Goal: Task Accomplishment & Management: Manage account settings

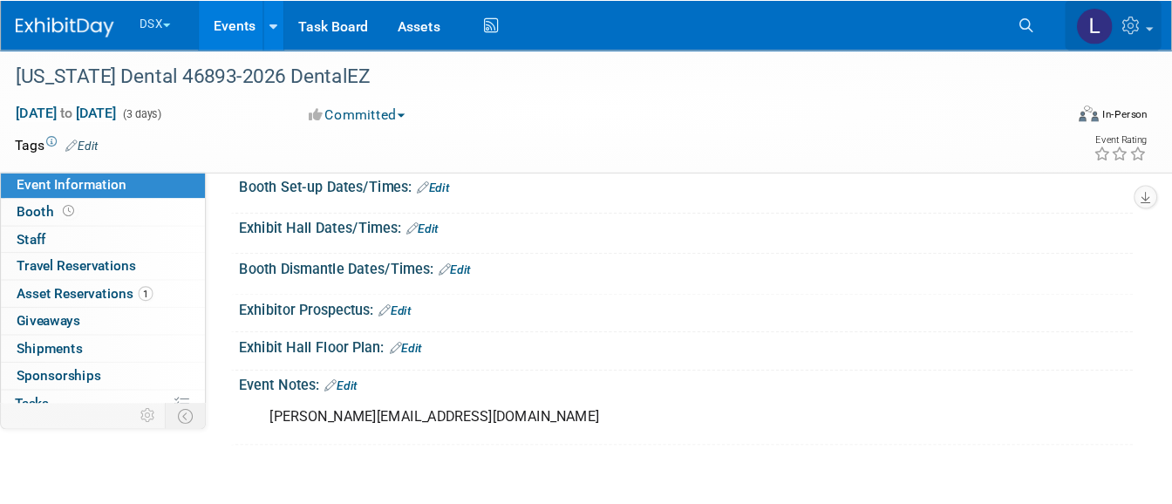
scroll to position [419, 0]
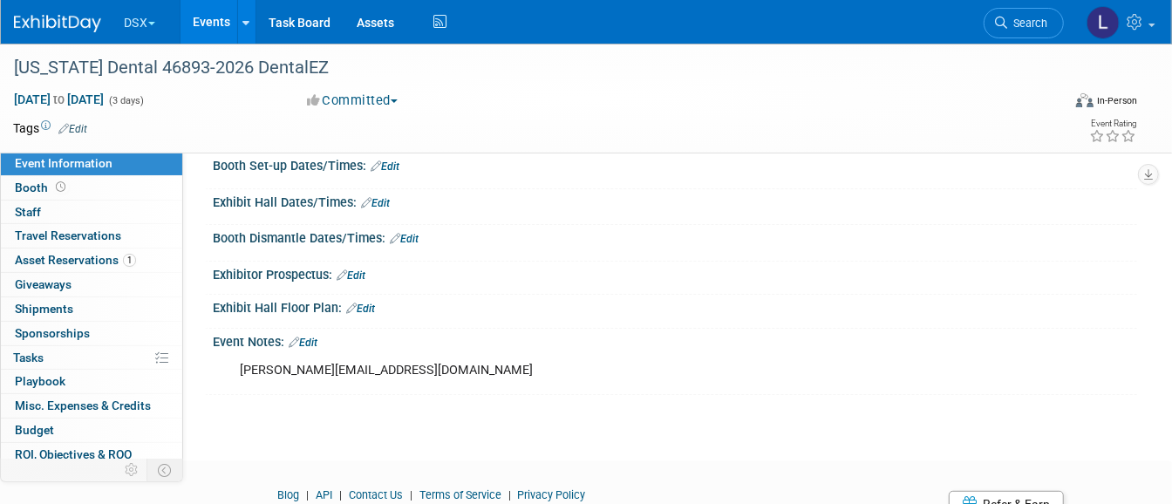
drag, startPoint x: 886, startPoint y: 5, endPoint x: 214, endPoint y: 21, distance: 672.6
click at [214, 21] on link "Events" at bounding box center [213, 22] width 64 height 44
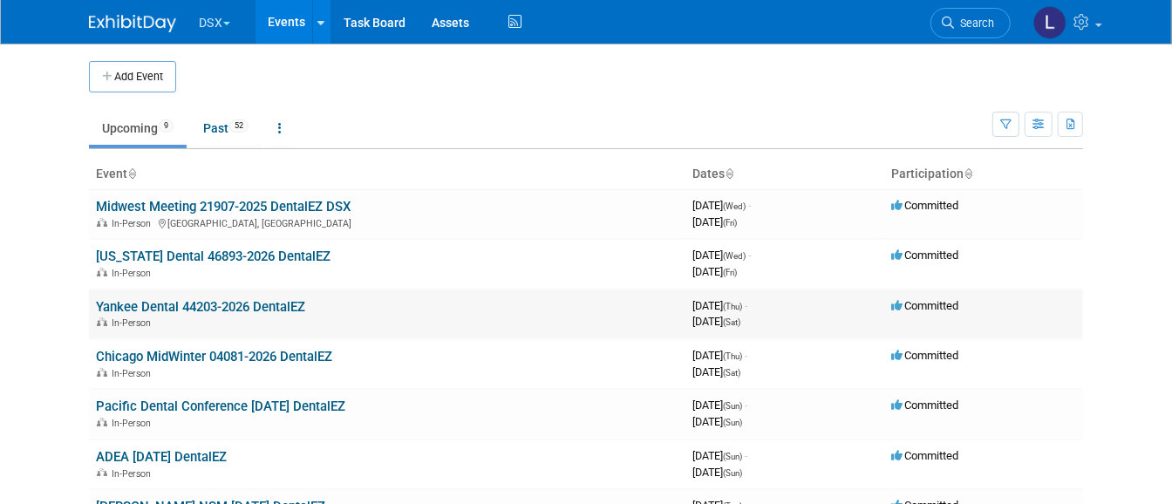
click at [179, 307] on link "Yankee Dental 44203-2026 DentalEZ" at bounding box center [200, 307] width 209 height 16
click at [197, 23] on button "DSX" at bounding box center [224, 19] width 55 height 38
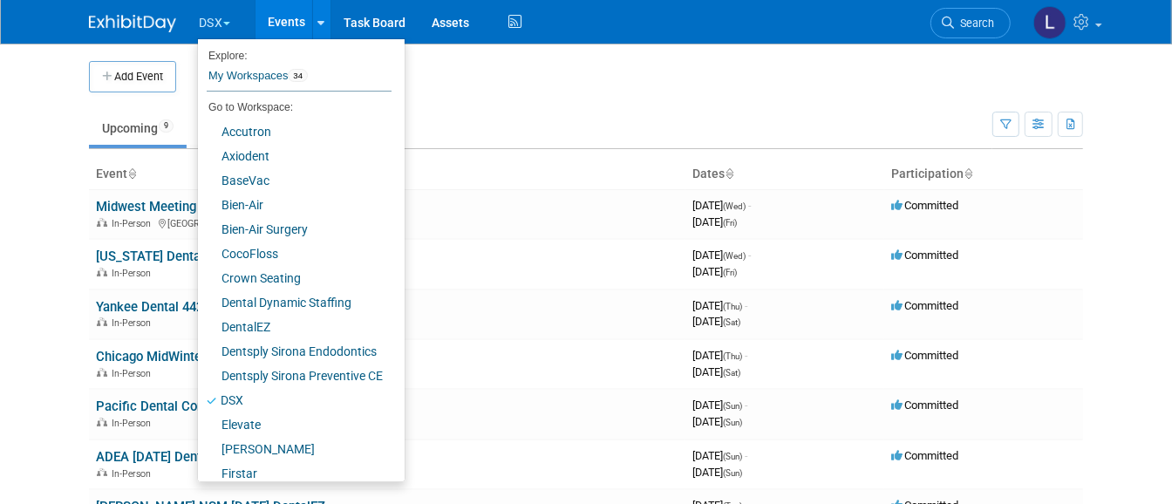
click at [557, 103] on td "Upcoming 9 Past 52 All Events 61 Past and Upcoming Grouped Annually Events grou…" at bounding box center [541, 120] width 904 height 57
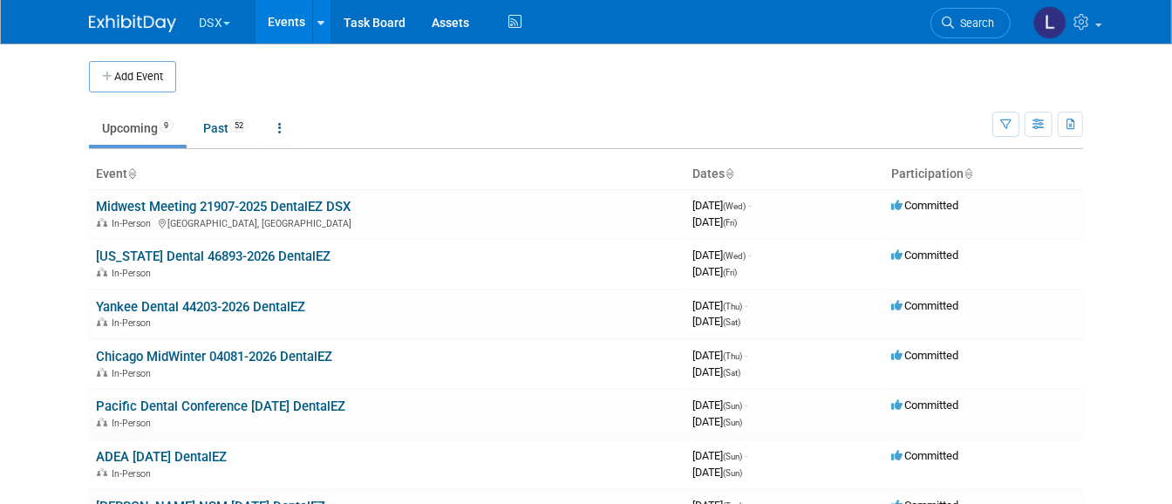
click at [197, 24] on button "DSX" at bounding box center [224, 19] width 55 height 38
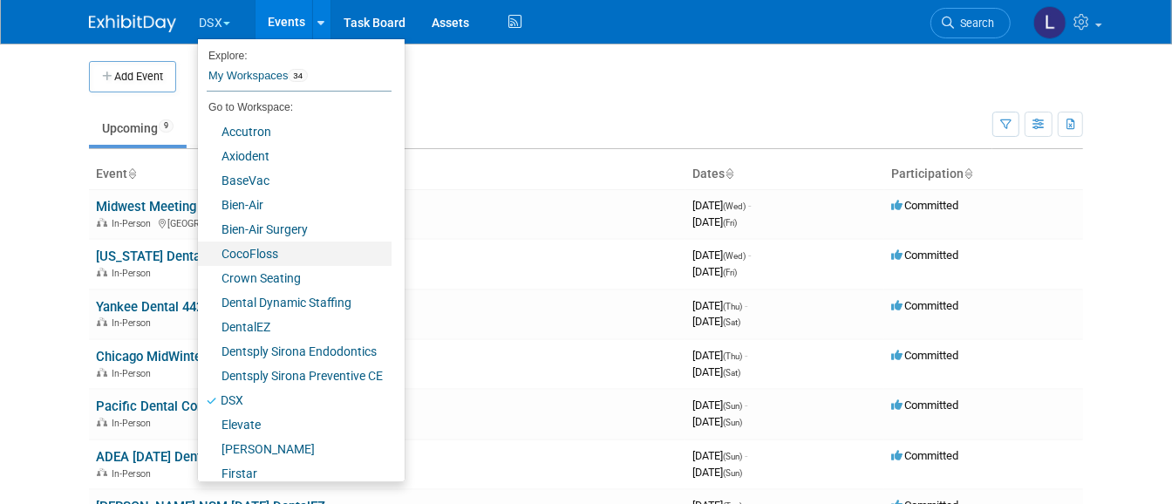
click at [249, 250] on link "CocoFloss" at bounding box center [295, 254] width 194 height 24
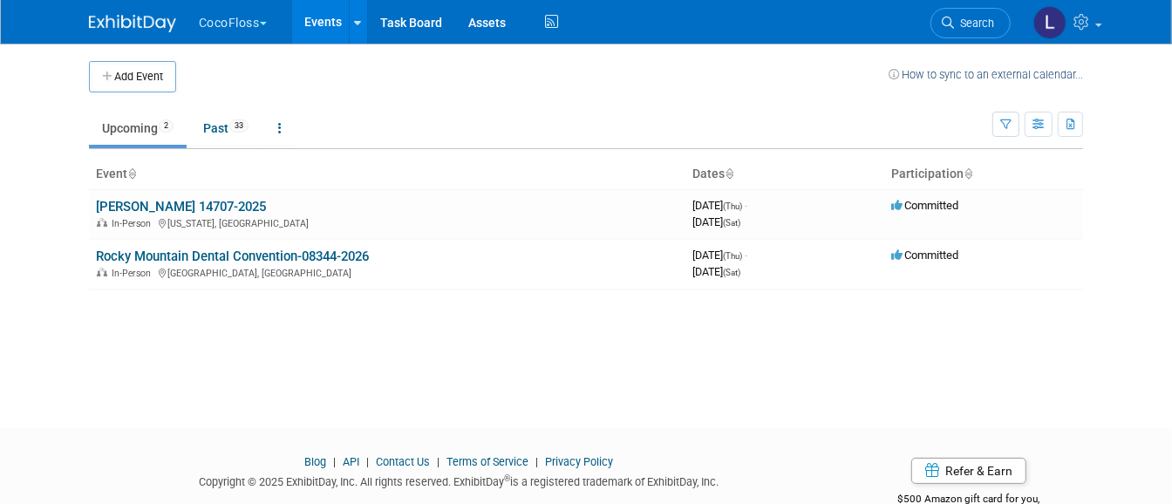
click at [205, 16] on button "CocoFloss" at bounding box center [243, 19] width 92 height 38
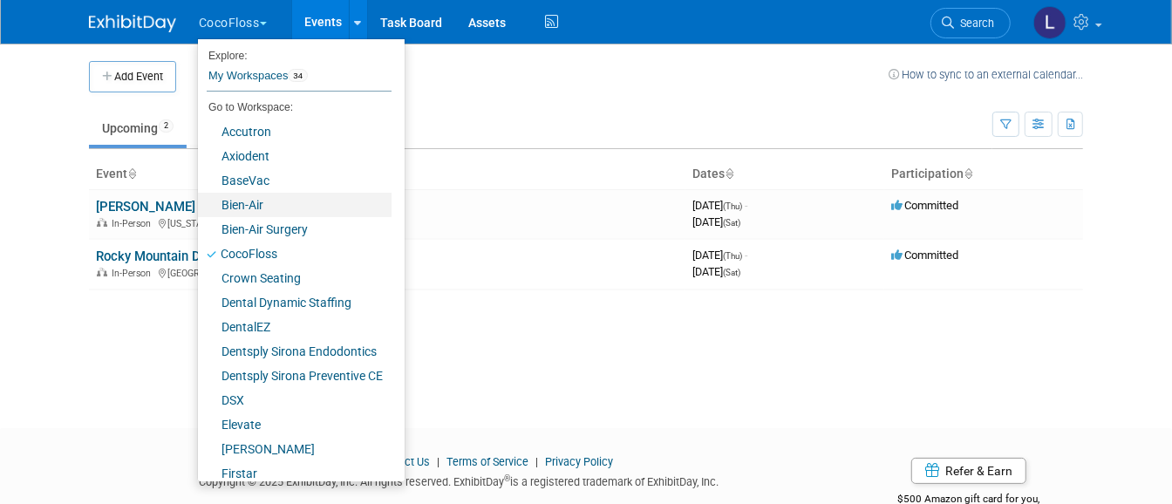
click at [249, 205] on link "Bien-Air" at bounding box center [295, 205] width 194 height 24
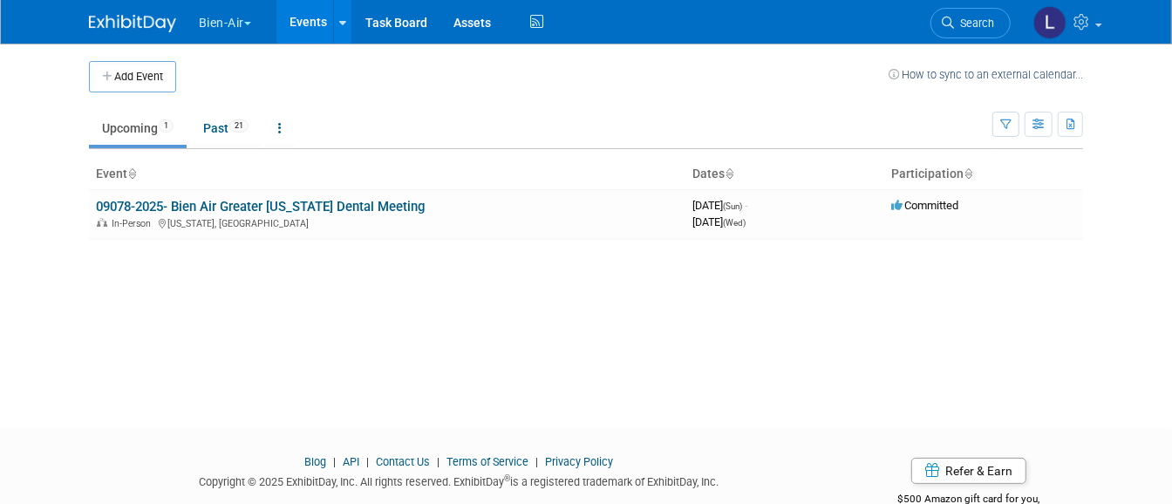
click at [202, 27] on button "Bien-Air" at bounding box center [235, 19] width 76 height 38
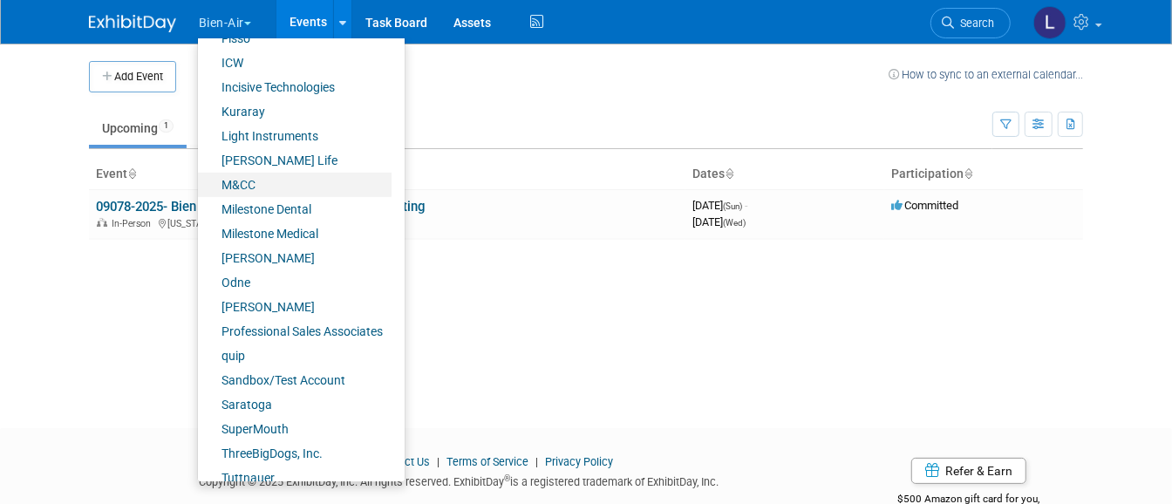
scroll to position [473, 0]
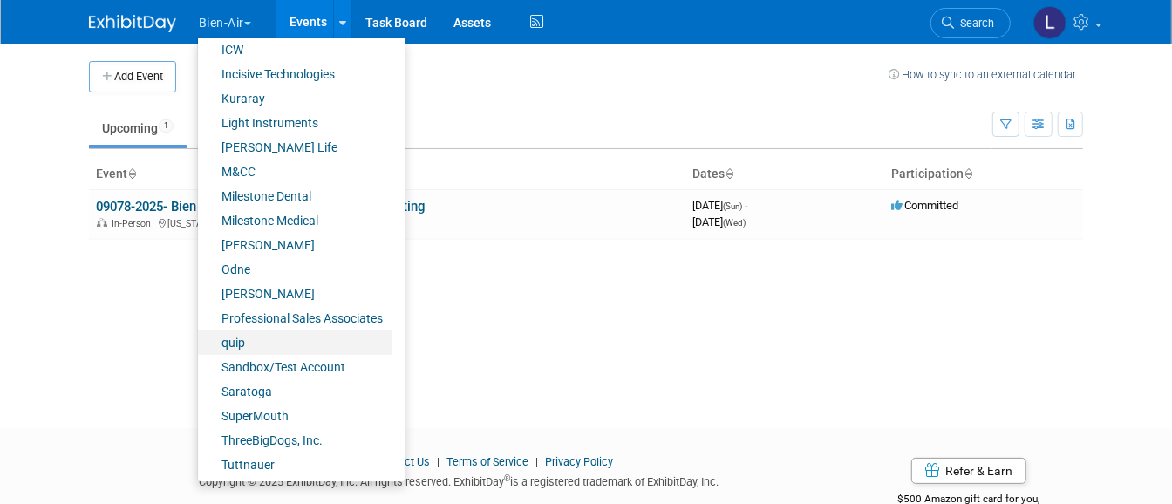
click at [246, 331] on link "quip" at bounding box center [295, 343] width 194 height 24
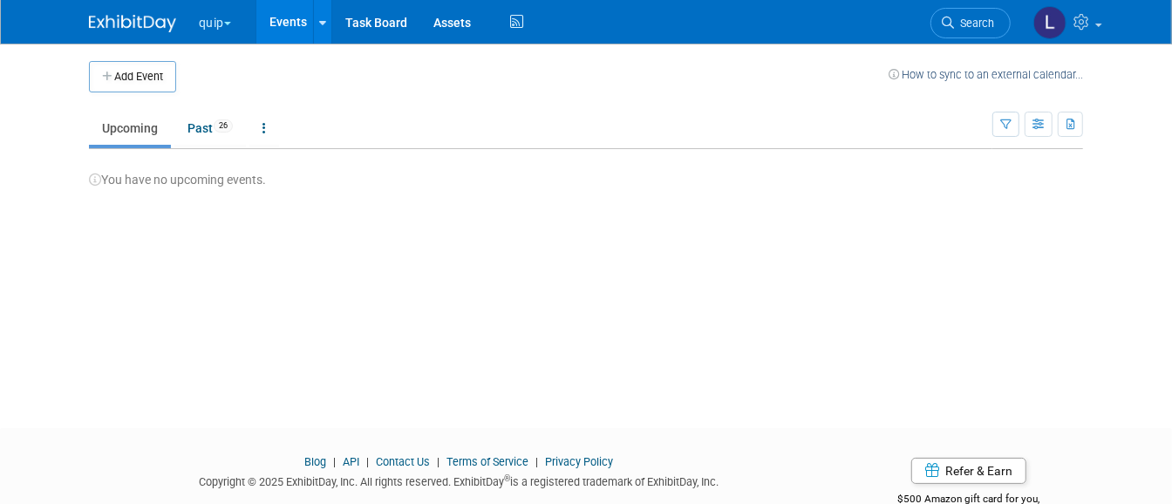
click at [205, 17] on button "quip" at bounding box center [225, 19] width 56 height 38
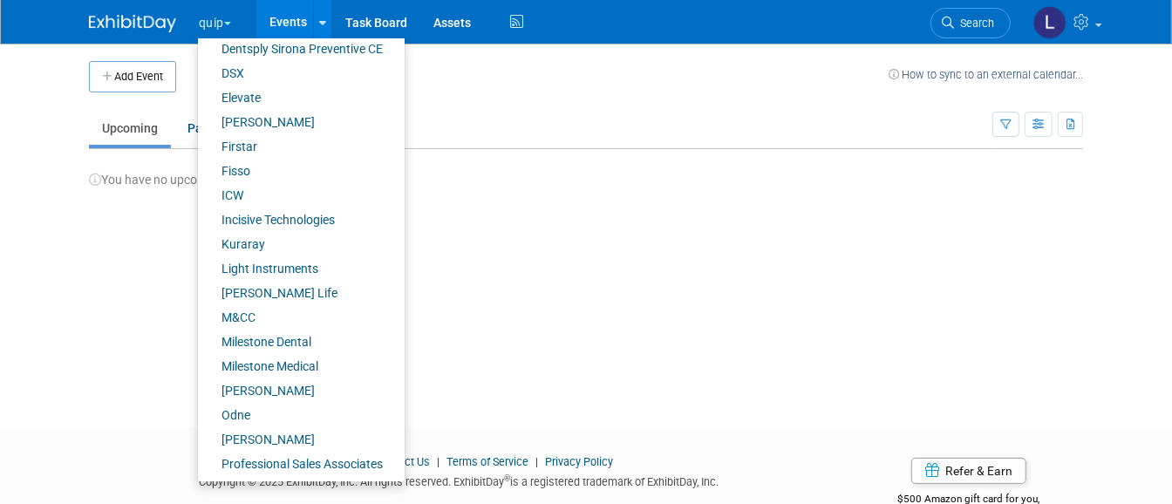
scroll to position [436, 0]
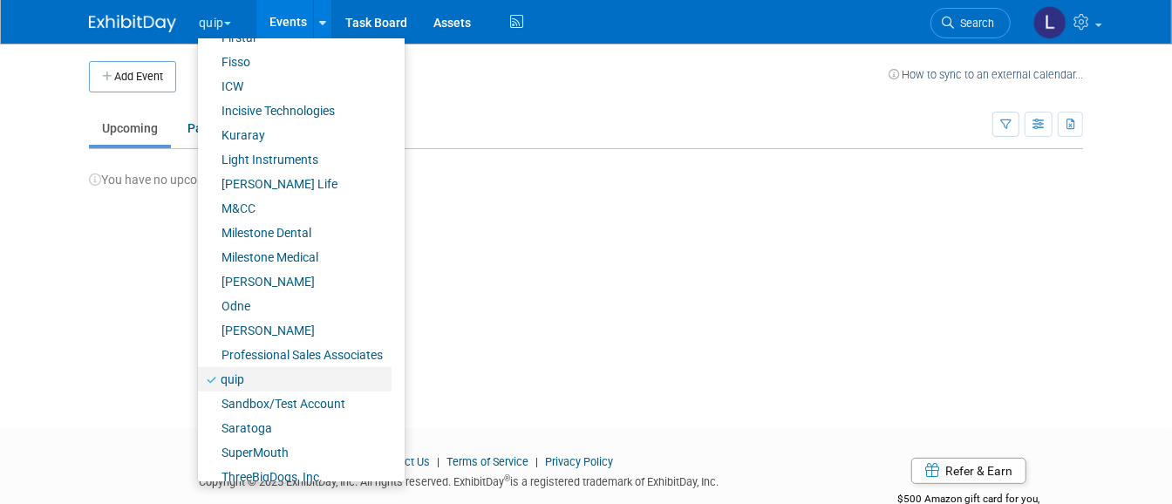
click at [232, 383] on link "quip" at bounding box center [295, 379] width 194 height 24
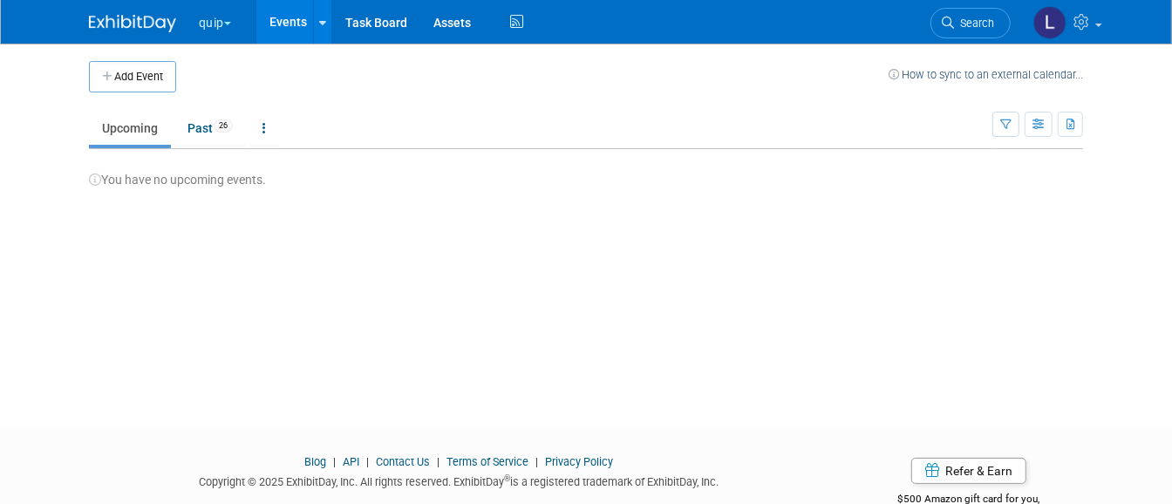
click at [197, 24] on button "quip" at bounding box center [225, 19] width 56 height 38
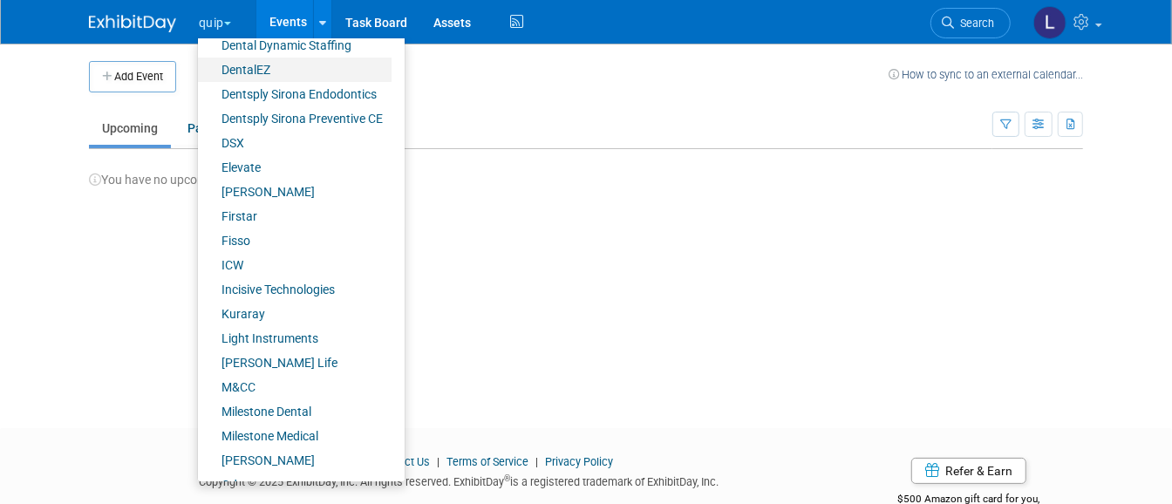
scroll to position [436, 0]
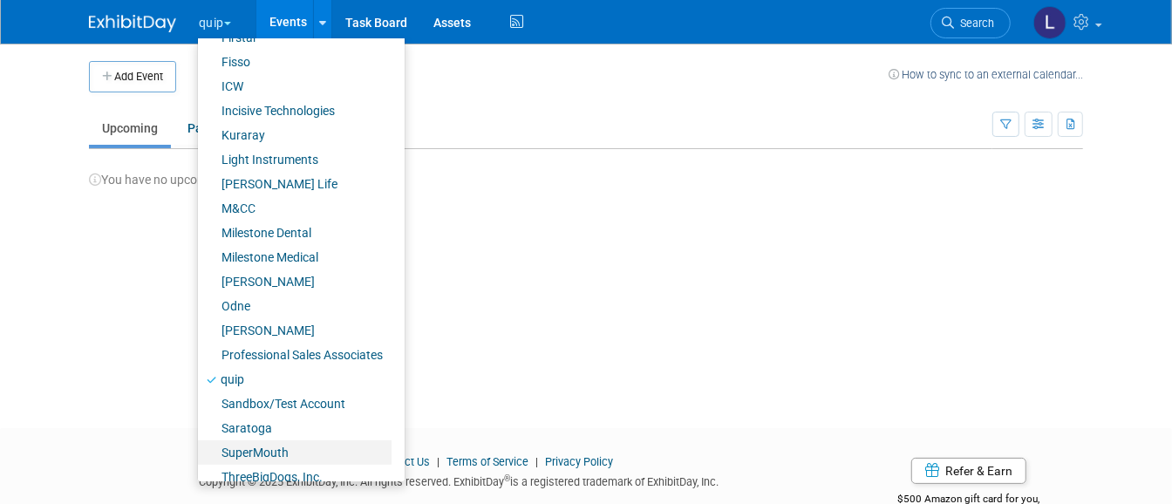
click at [257, 458] on link "SuperMouth" at bounding box center [295, 452] width 194 height 24
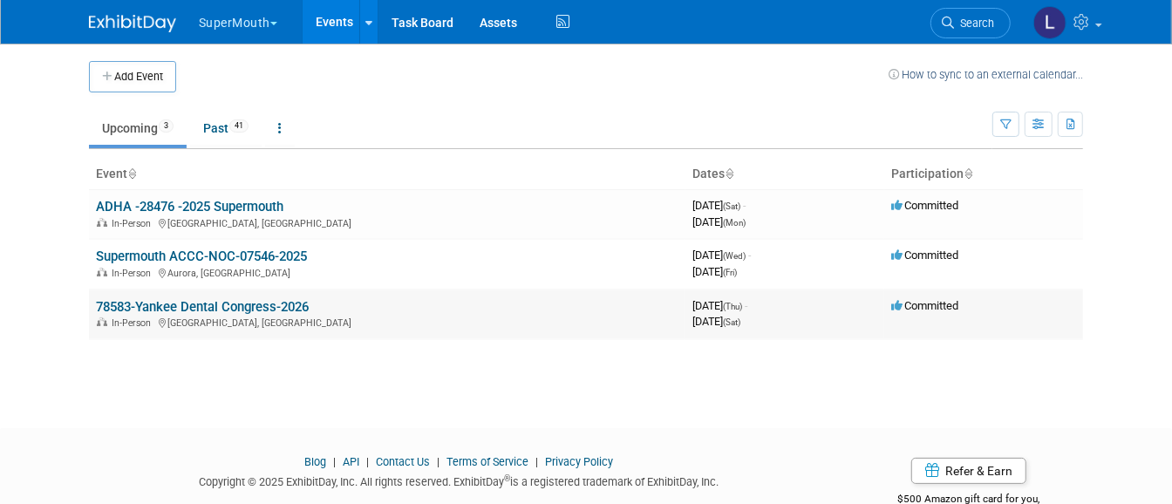
click at [173, 302] on link "78583-Yankee Dental Congress-2026" at bounding box center [202, 307] width 213 height 16
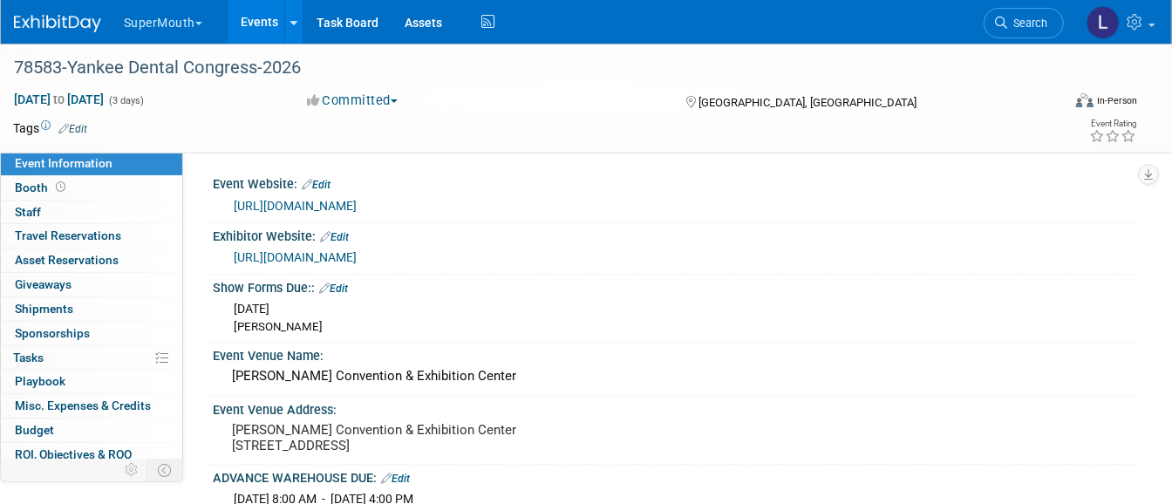
scroll to position [52, 0]
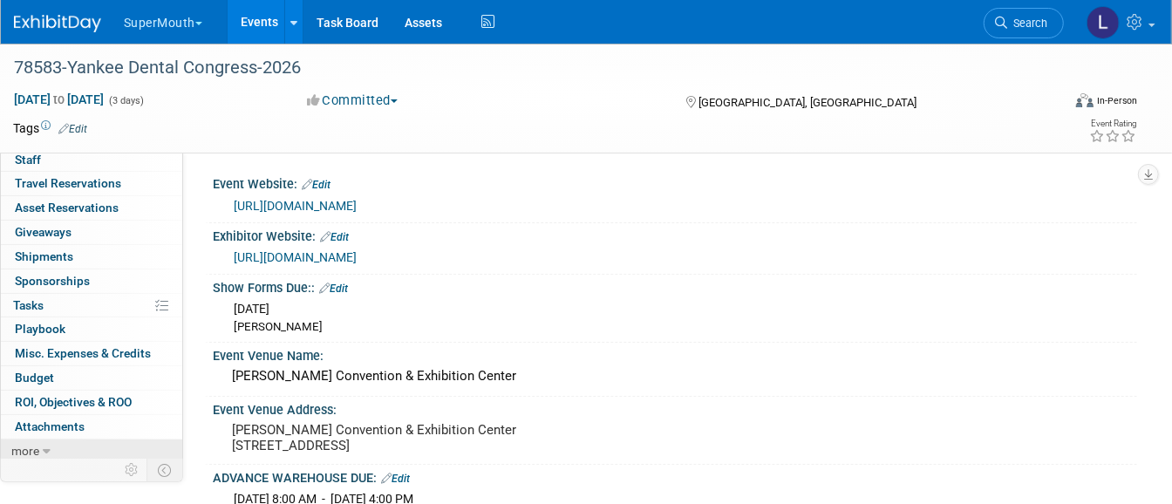
click at [36, 446] on span "more" at bounding box center [25, 451] width 28 height 14
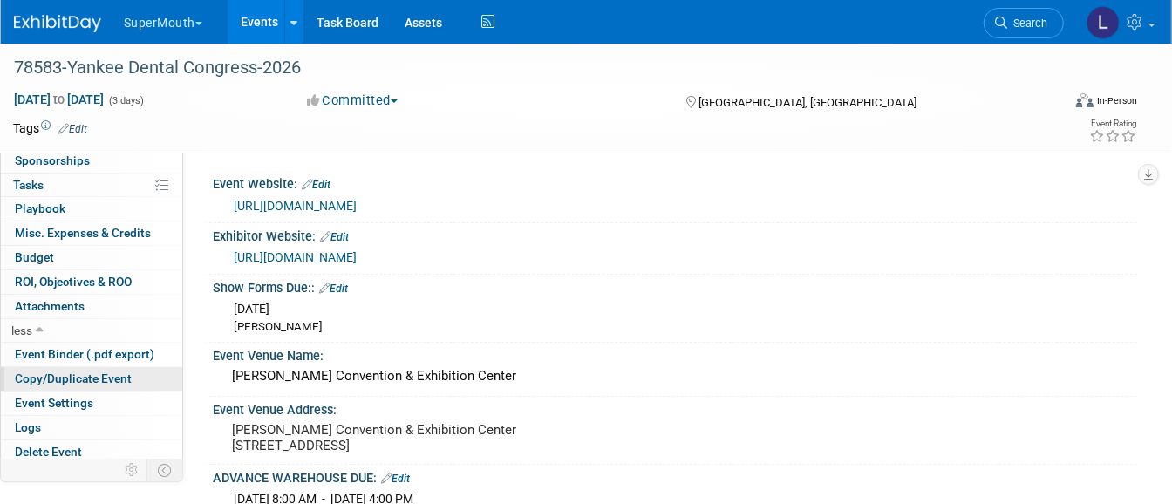
click at [52, 372] on span "Copy/Duplicate Event" at bounding box center [73, 379] width 117 height 14
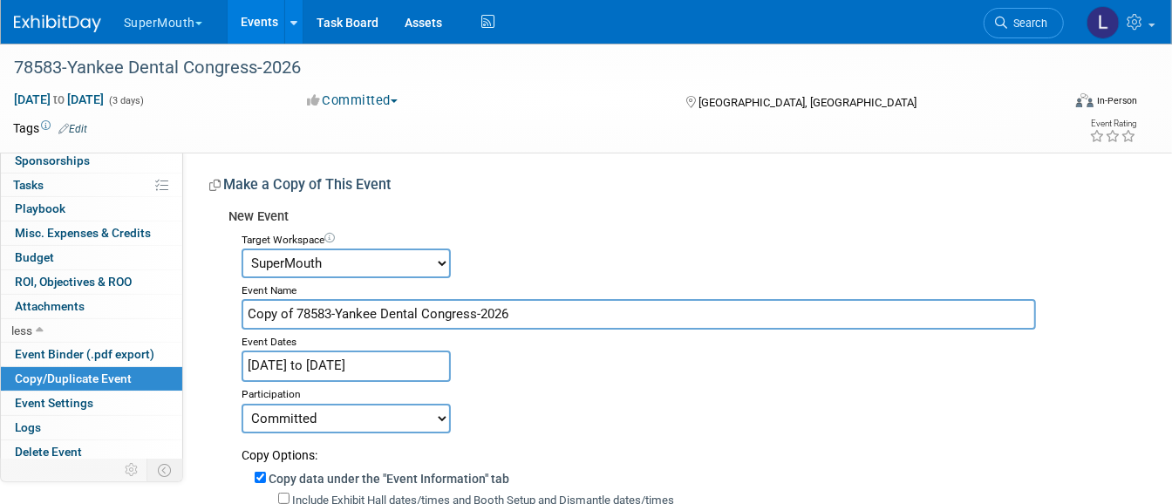
click at [365, 270] on select "Accutron Axiodent BaseVac Bien-Air Bien-Air Surgery CocoFloss Crown Seating Den…" at bounding box center [346, 264] width 209 height 30
select select "10048988"
click at [242, 249] on select "Accutron Axiodent BaseVac Bien-Air Bien-Air Surgery CocoFloss Crown Seating Den…" at bounding box center [346, 264] width 209 height 30
drag, startPoint x: 532, startPoint y: 307, endPoint x: 201, endPoint y: 289, distance: 331.9
click at [201, 289] on div "Event Website: Edit https://www.yankeedental.com/exhibitors/ Exhibitor Website:…" at bounding box center [660, 465] width 954 height 626
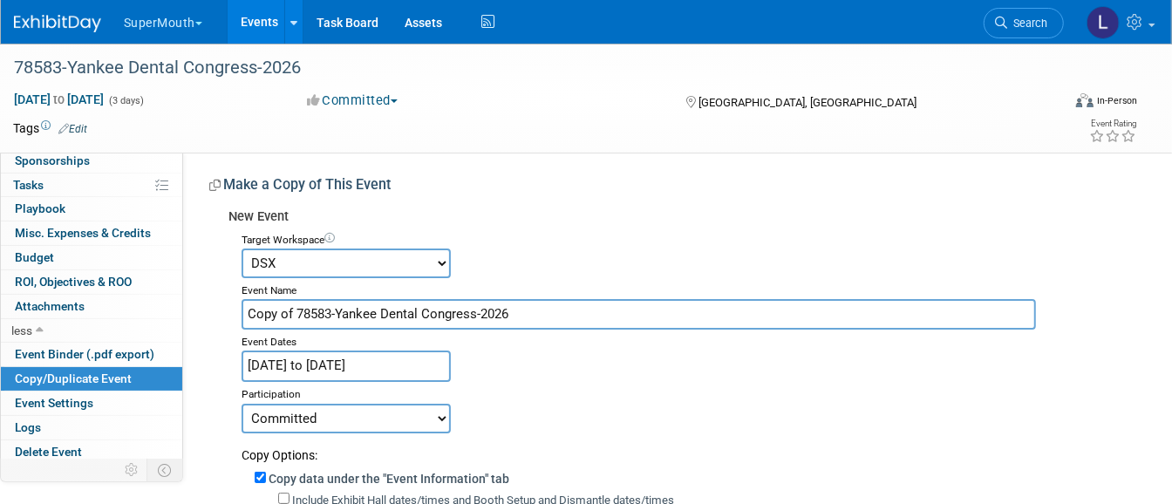
paste input "Yankee Dental 44203-2026 DentalEZ"
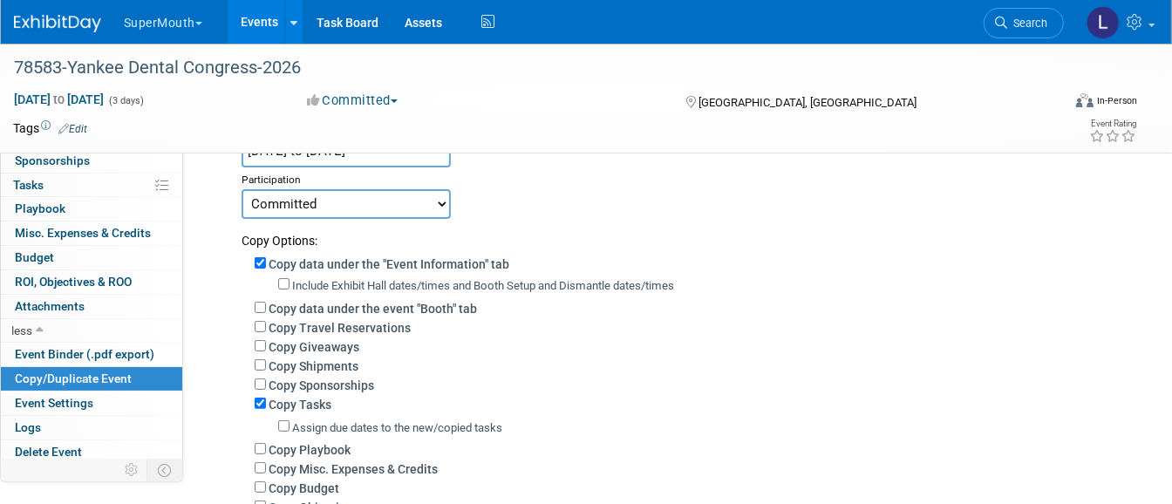
scroll to position [218, 0]
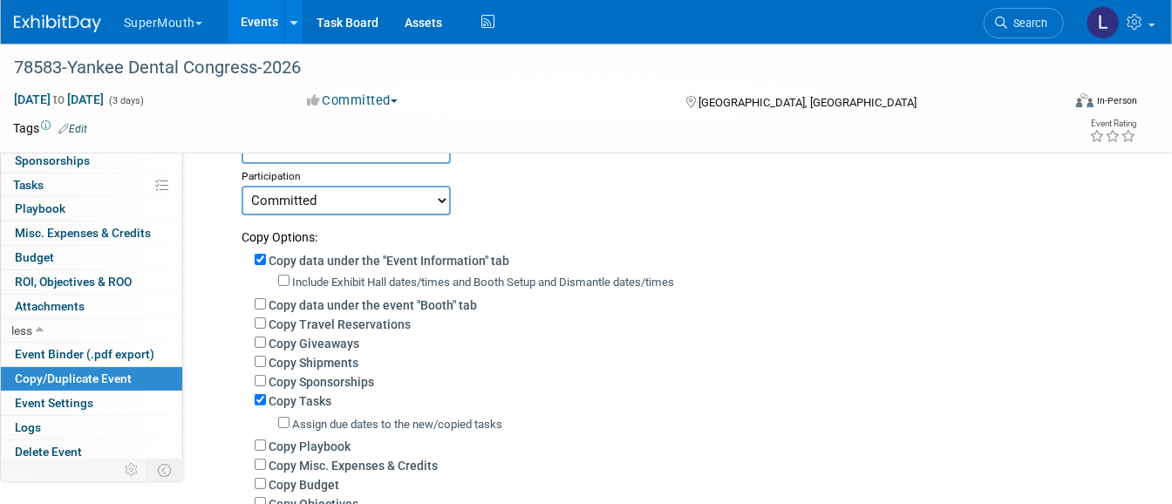
type input "Yankee Dental 44203-2026 DentalEZ"
click at [415, 276] on label "Include Exhibit Hall dates/times and Booth Setup and Dismantle dates/times" at bounding box center [483, 282] width 382 height 13
click at [290, 275] on input "Include Exhibit Hall dates/times and Booth Setup and Dismantle dates/times" at bounding box center [283, 280] width 11 height 11
checkbox input "true"
click at [311, 396] on label "Copy Tasks" at bounding box center [300, 401] width 63 height 14
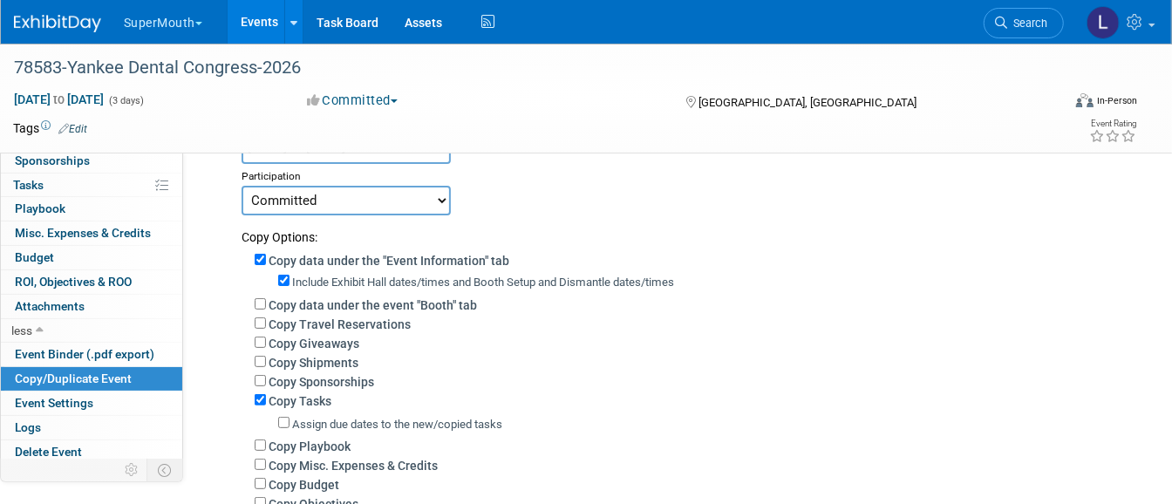
click at [266, 396] on input "Copy Tasks" at bounding box center [260, 399] width 11 height 11
checkbox input "false"
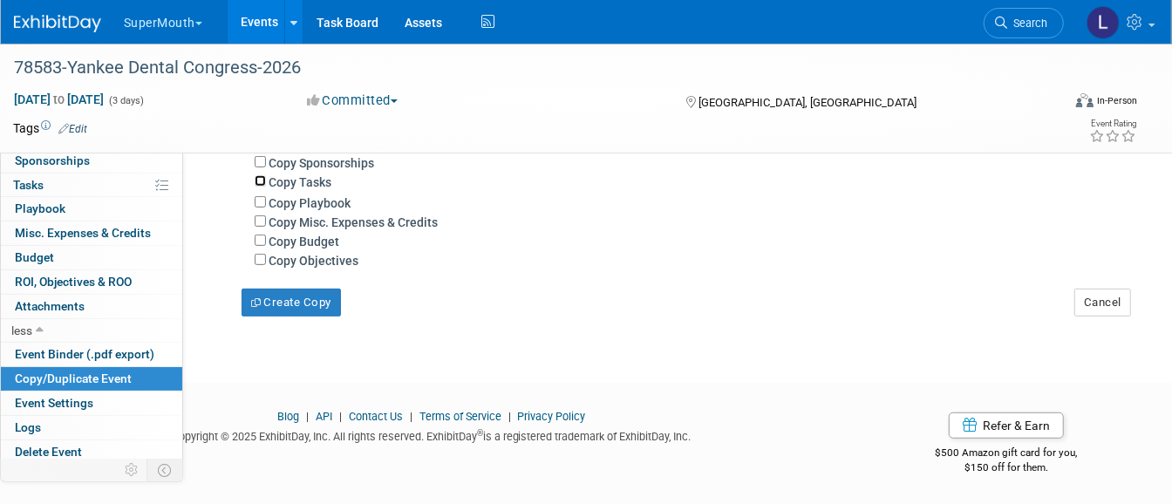
scroll to position [438, 0]
click at [275, 303] on button "Create Copy" at bounding box center [291, 302] width 99 height 28
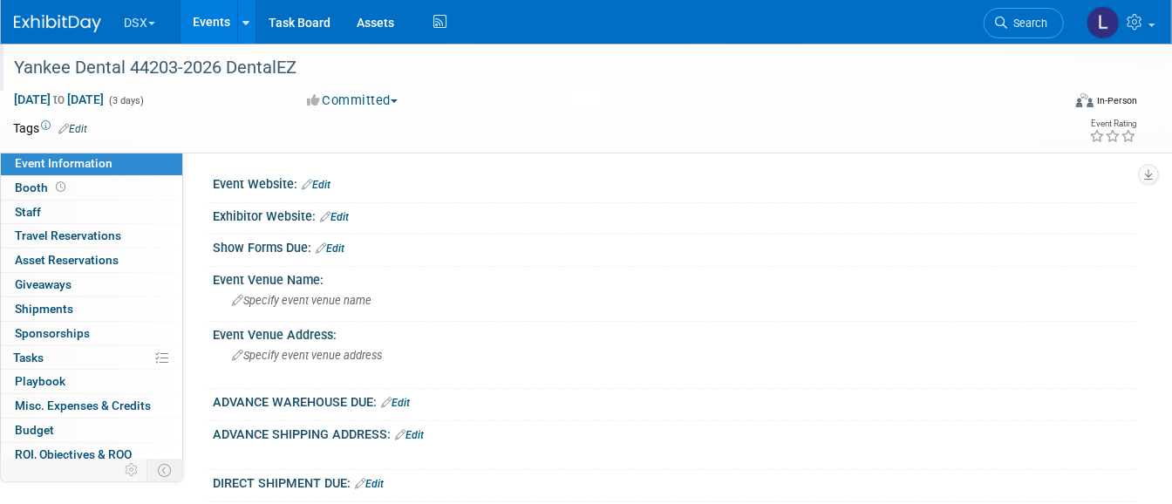
click at [345, 72] on div "Yankee Dental 44203-2026 DentalEZ" at bounding box center [525, 67] width 1034 height 31
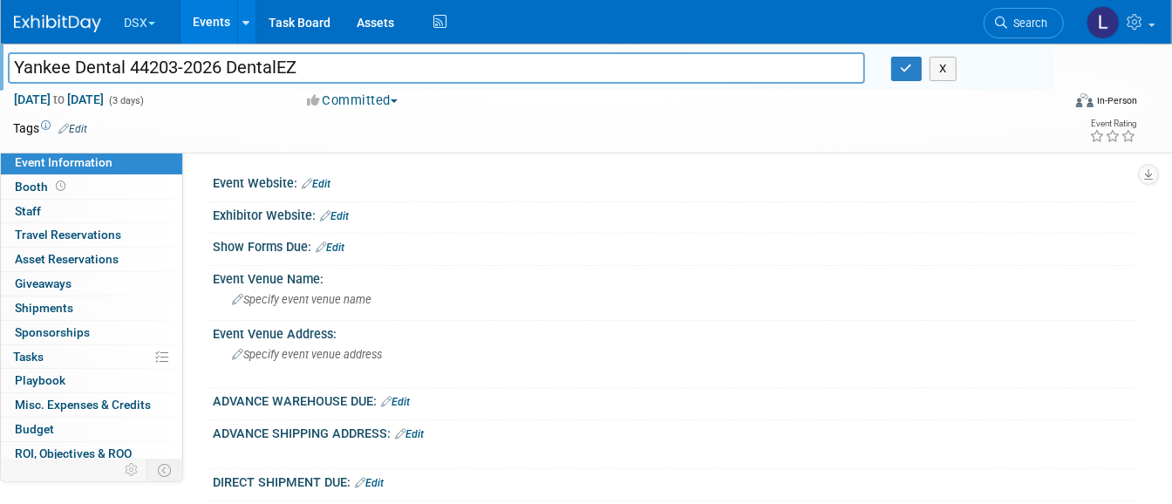
drag, startPoint x: 331, startPoint y: 65, endPoint x: -3, endPoint y: 57, distance: 335.0
click at [0, 57] on html "DSX Explore: My Workspaces 34 Go to Workspace: Accutron Axiodent BaseVac Bien-A…" at bounding box center [586, 252] width 1172 height 504
click at [906, 63] on icon "button" at bounding box center [907, 68] width 12 height 11
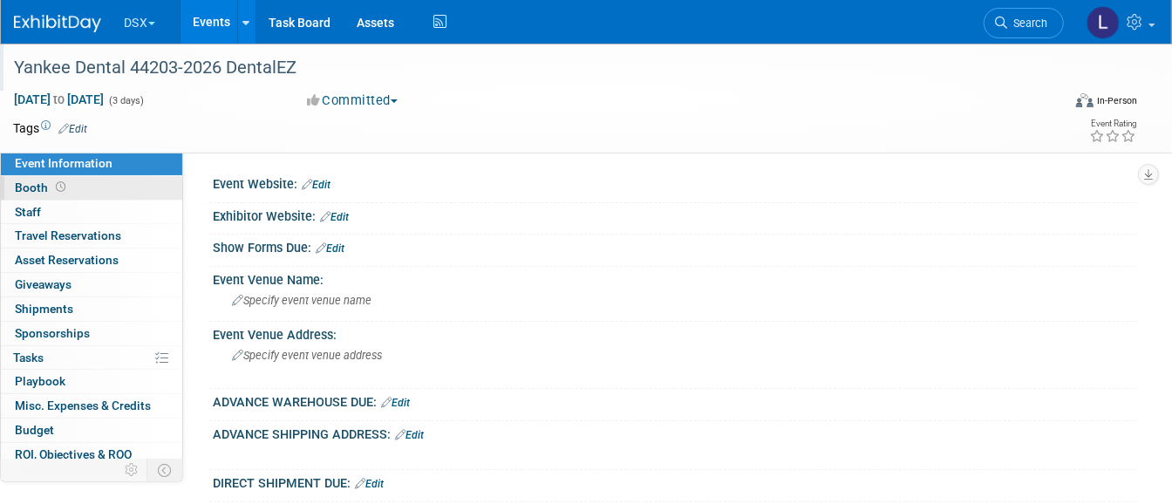
click at [56, 192] on icon at bounding box center [61, 187] width 10 height 10
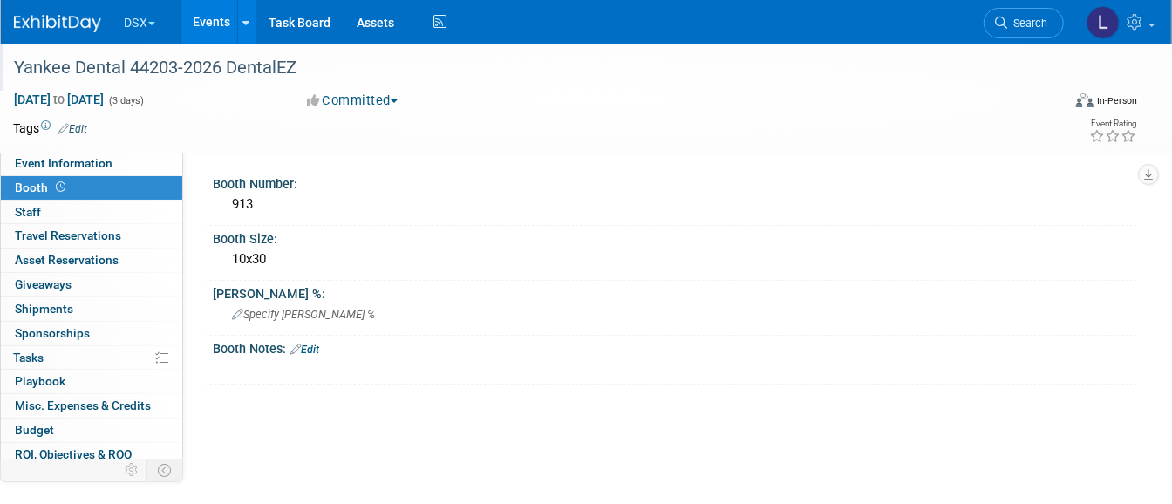
click at [197, 70] on div "Yankee Dental 44203-2026 DentalEZ" at bounding box center [525, 67] width 1034 height 31
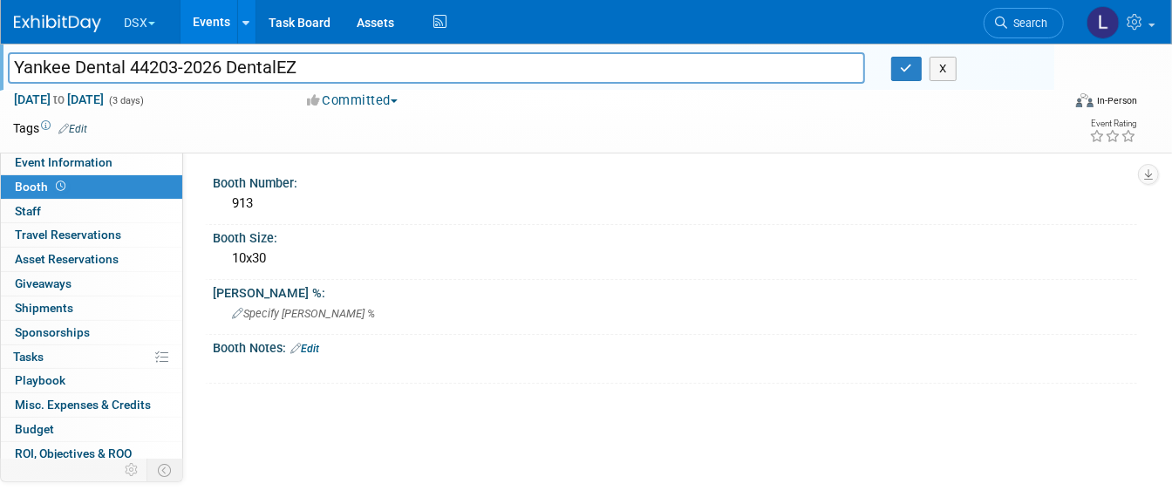
drag, startPoint x: 277, startPoint y: 75, endPoint x: 119, endPoint y: 67, distance: 158.1
click at [119, 67] on input "Yankee Dental 44203-2026 DentalEZ" at bounding box center [436, 67] width 857 height 31
type input "Yankee Denta"
click at [903, 72] on icon "button" at bounding box center [907, 68] width 12 height 11
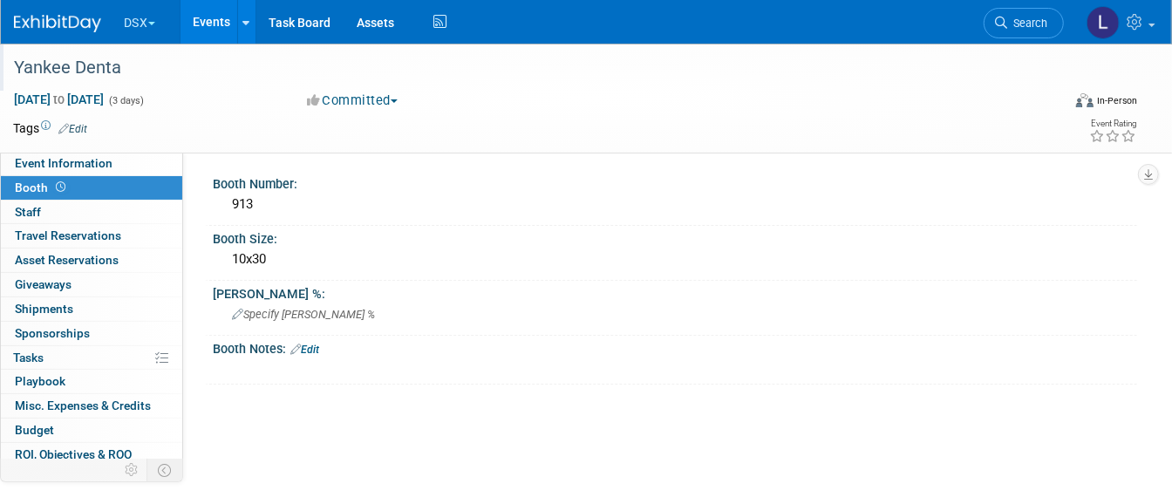
scroll to position [52, 0]
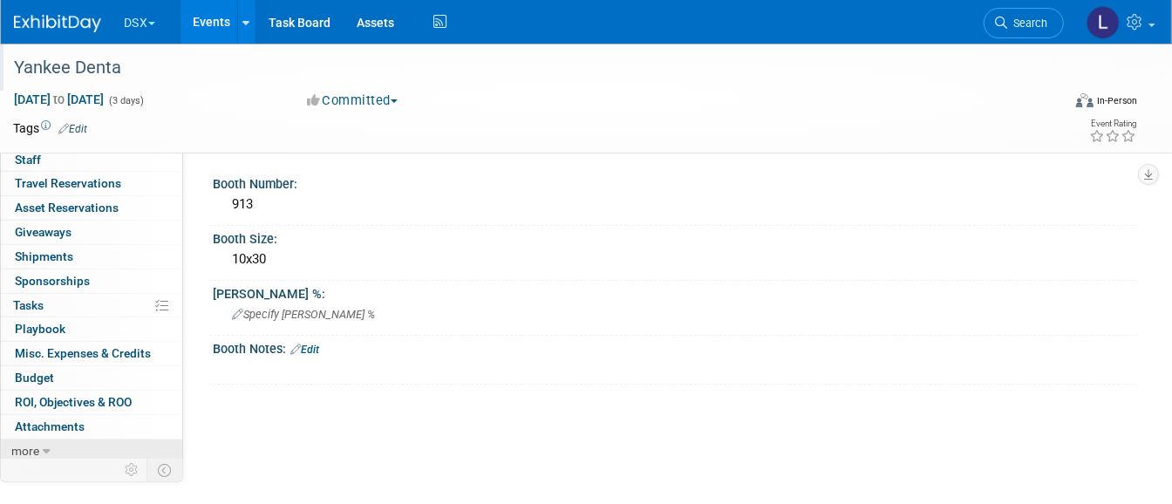
click at [48, 440] on link "more" at bounding box center [91, 452] width 181 height 24
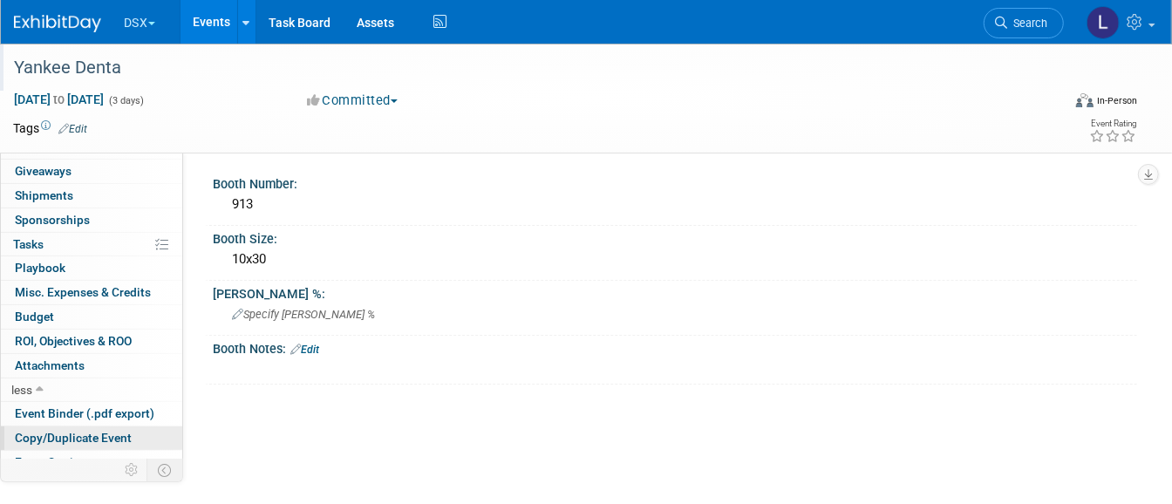
scroll to position [173, 0]
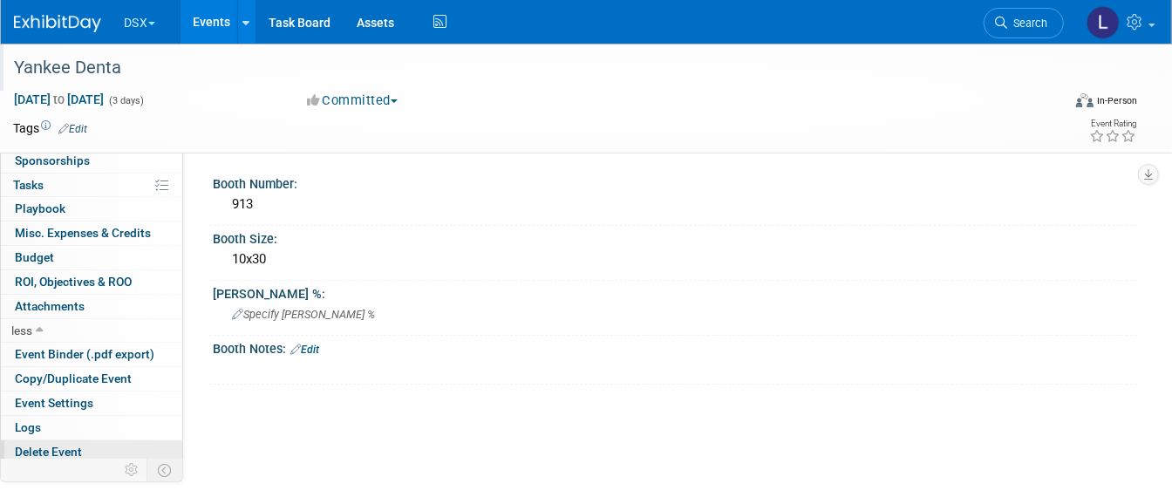
click at [63, 445] on span "Delete Event" at bounding box center [48, 452] width 67 height 14
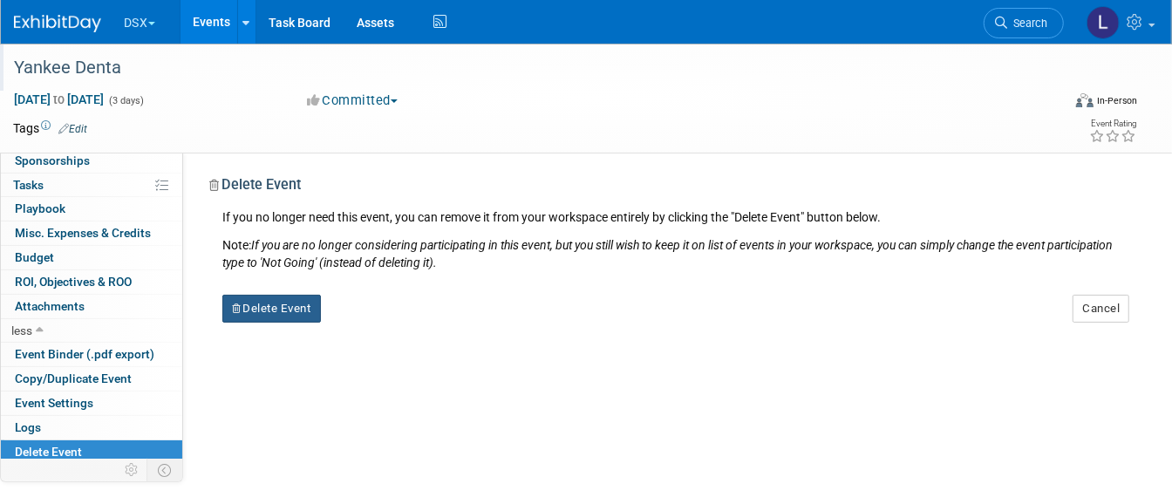
click at [290, 309] on button "Delete Event" at bounding box center [271, 309] width 99 height 28
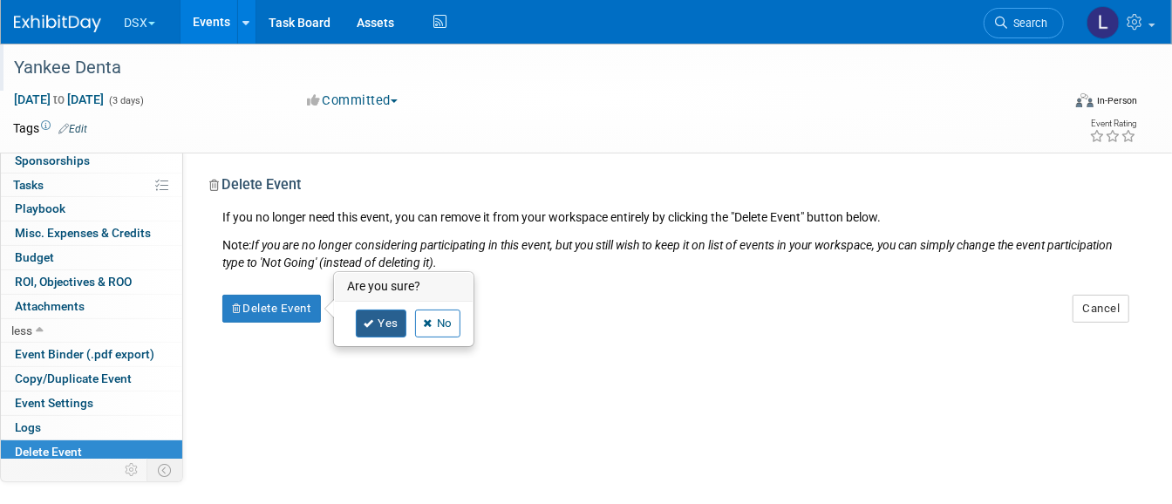
click at [394, 324] on link "Yes" at bounding box center [381, 324] width 51 height 28
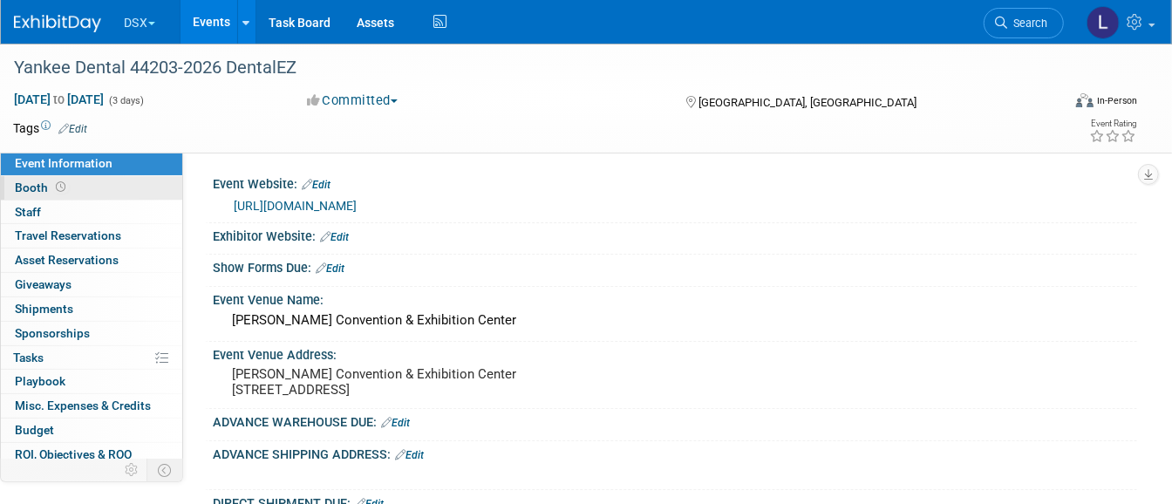
click at [69, 183] on link "Booth" at bounding box center [91, 188] width 181 height 24
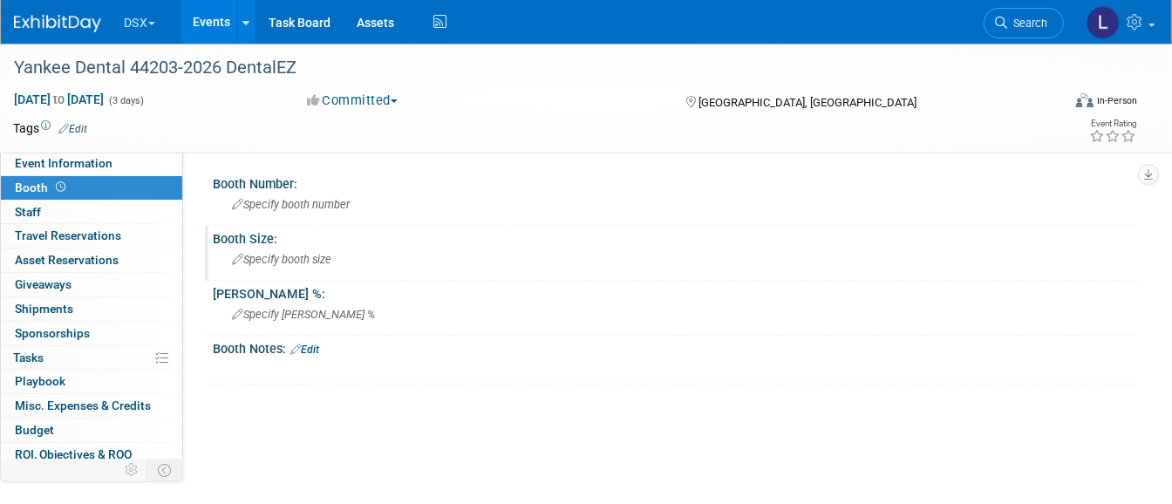
click at [305, 263] on span "Specify booth size" at bounding box center [281, 259] width 99 height 13
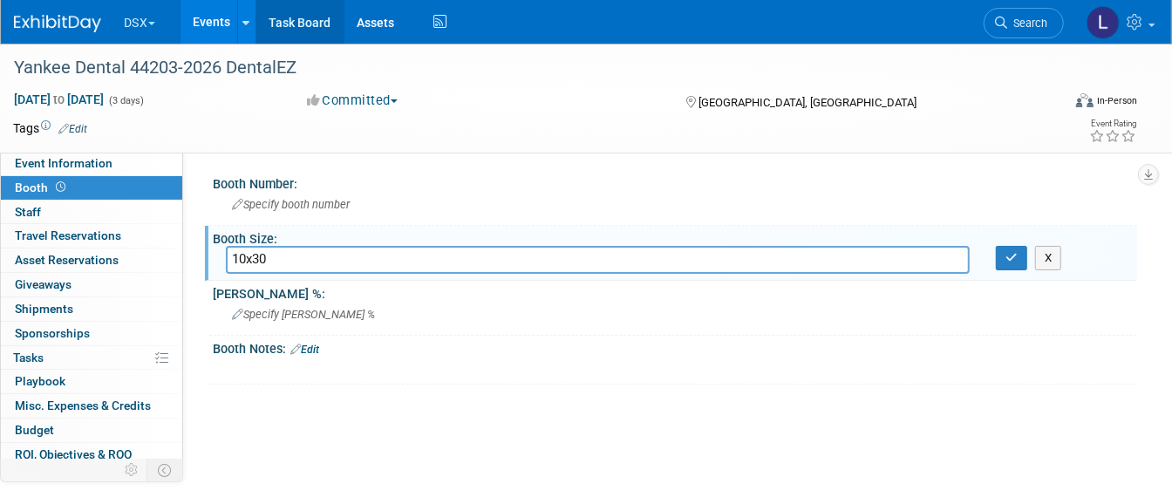
type input "10x30"
click at [277, 202] on span "Specify booth number" at bounding box center [291, 204] width 118 height 13
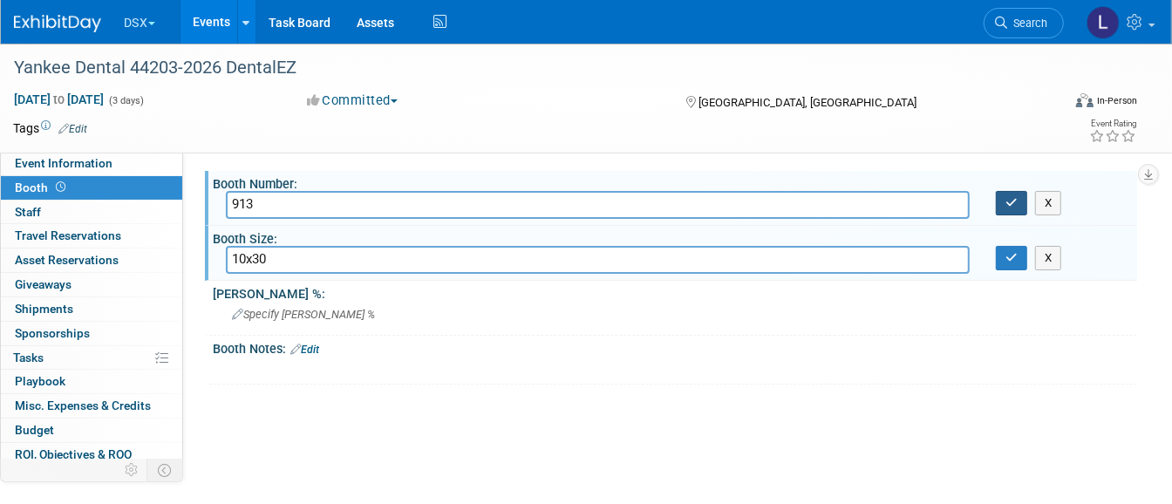
type input "913"
click at [1013, 205] on icon "button" at bounding box center [1012, 202] width 12 height 11
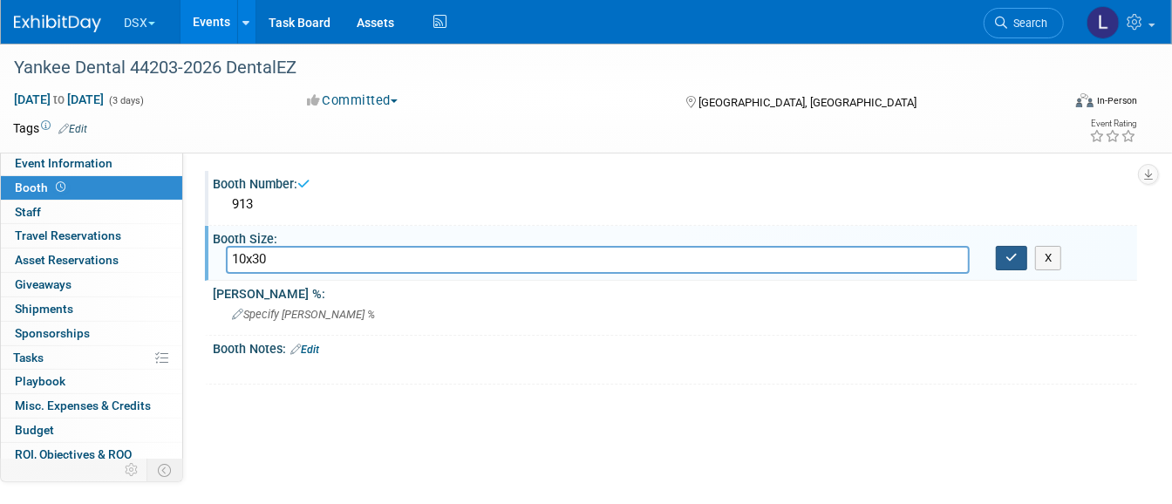
click at [1012, 260] on icon "button" at bounding box center [1012, 257] width 12 height 11
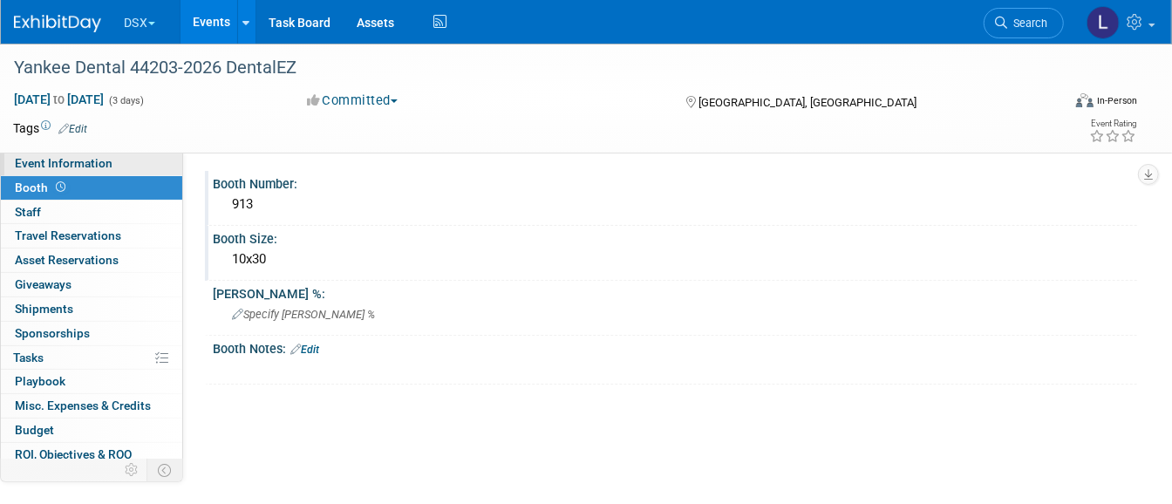
click at [113, 154] on link "Event Information" at bounding box center [91, 164] width 181 height 24
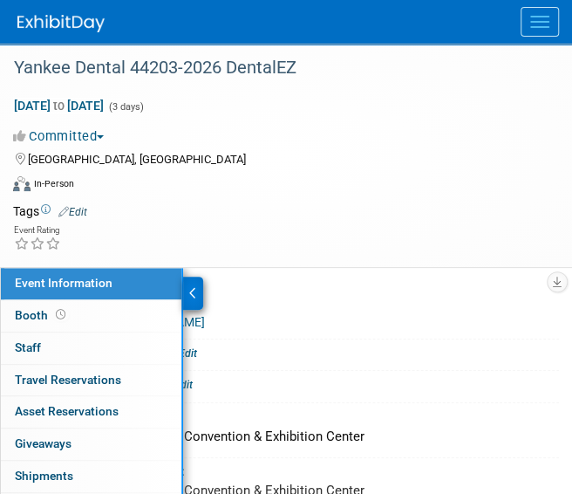
click at [345, 139] on div "Committed Committed Considering Not Going Committed DCIM" at bounding box center [275, 135] width 524 height 19
click at [194, 295] on icon at bounding box center [193, 293] width 8 height 12
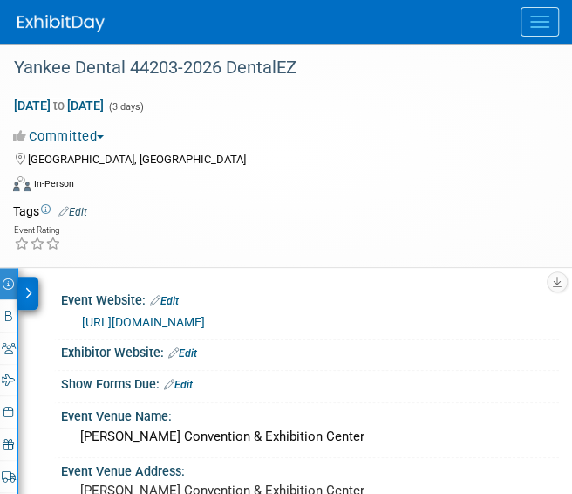
click at [192, 348] on link "Edit" at bounding box center [182, 353] width 29 height 12
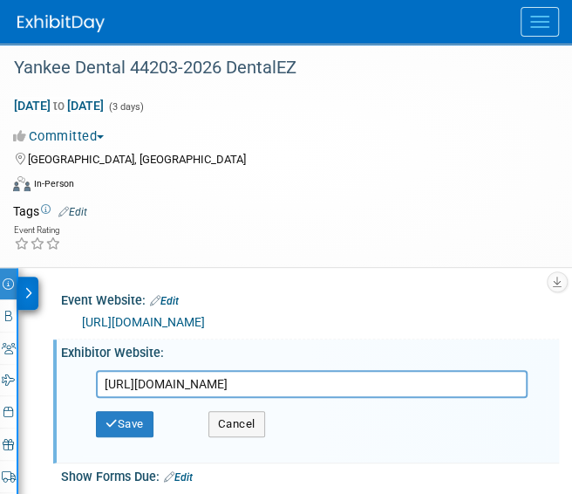
scroll to position [0, 451]
type input "https://www.freemanco.com/documents/quick-facts5?showId=538472&venueId=10000026…"
click at [131, 418] on button "Save" at bounding box center [125, 424] width 58 height 26
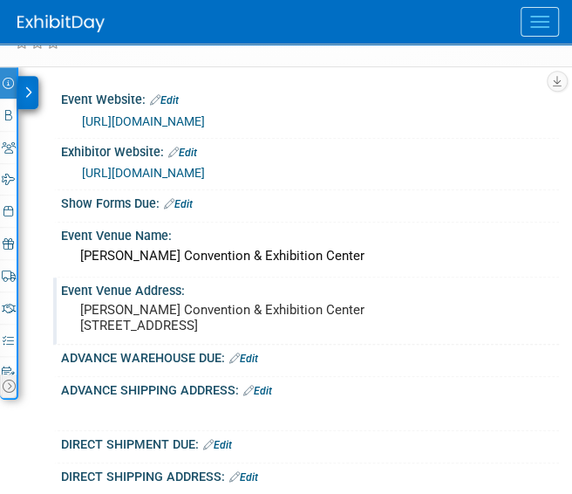
scroll to position [218, 0]
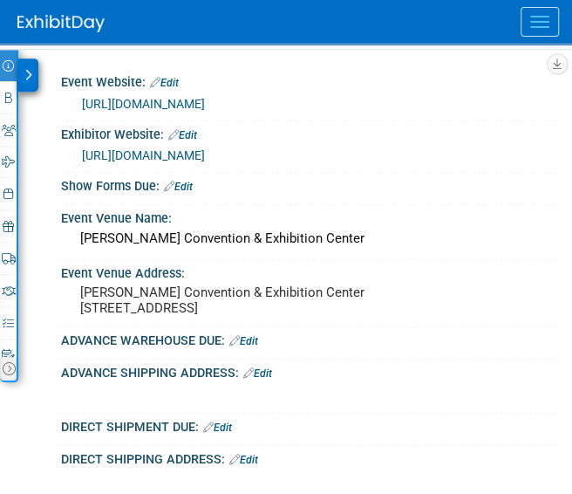
click at [183, 193] on link "Edit" at bounding box center [178, 187] width 29 height 12
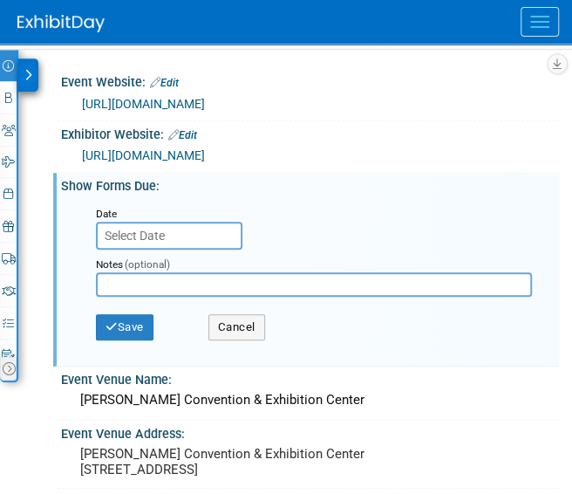
click at [153, 249] on input "text" at bounding box center [169, 236] width 147 height 28
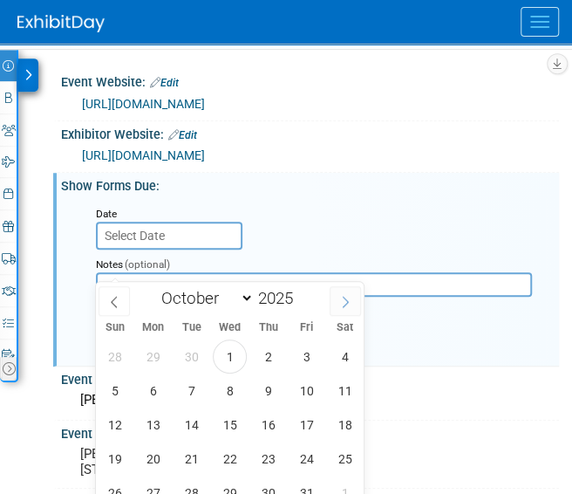
click at [350, 297] on icon at bounding box center [345, 302] width 12 height 12
select select "11"
click at [350, 297] on icon at bounding box center [345, 302] width 12 height 12
type input "2026"
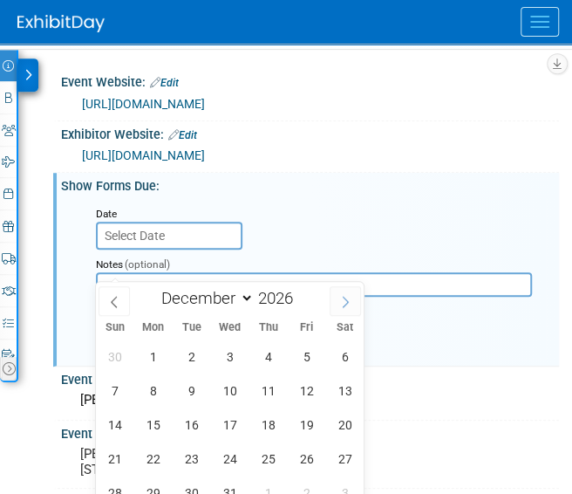
select select "0"
click at [153, 392] on span "5" at bounding box center [153, 390] width 34 height 34
type input "Jan 5, 2026"
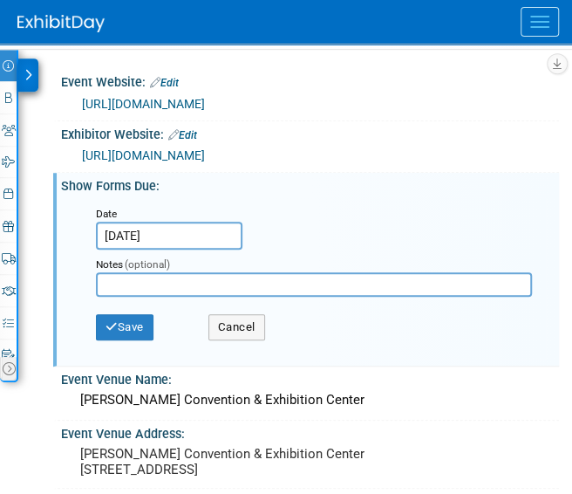
click at [181, 297] on input "text" at bounding box center [314, 284] width 436 height 24
type input "[PERSON_NAME]"
click at [118, 340] on button "Save" at bounding box center [125, 327] width 58 height 26
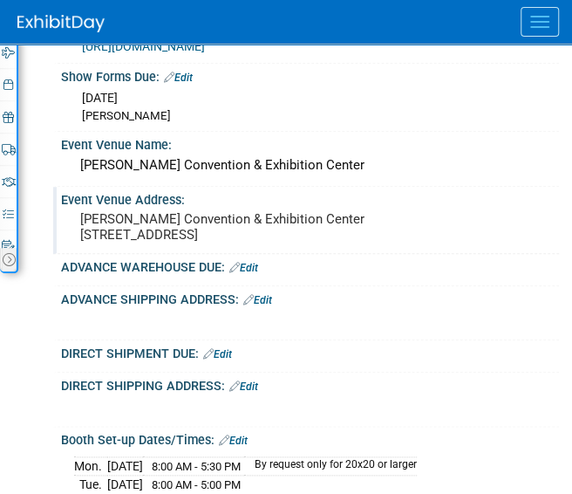
scroll to position [436, 0]
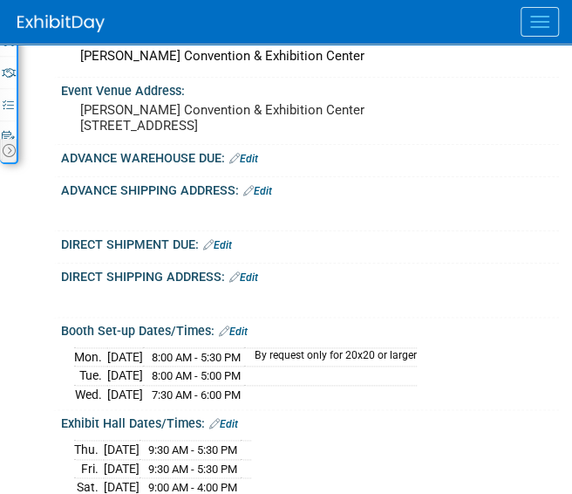
click at [253, 165] on link "Edit" at bounding box center [243, 159] width 29 height 12
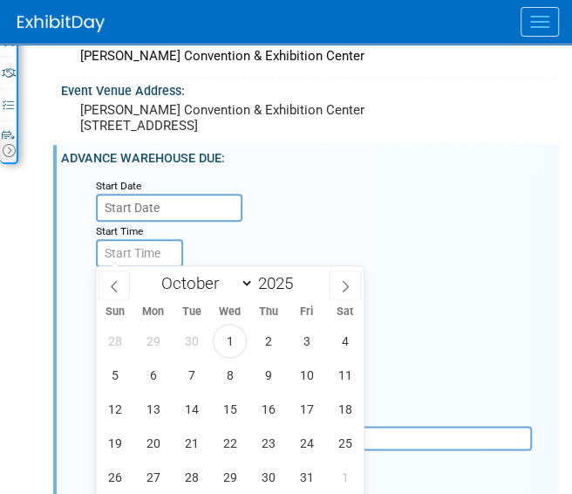
click at [180, 222] on input "text" at bounding box center [169, 208] width 147 height 28
click at [338, 286] on span at bounding box center [345, 285] width 31 height 30
select select "11"
click at [338, 286] on span at bounding box center [345, 285] width 31 height 30
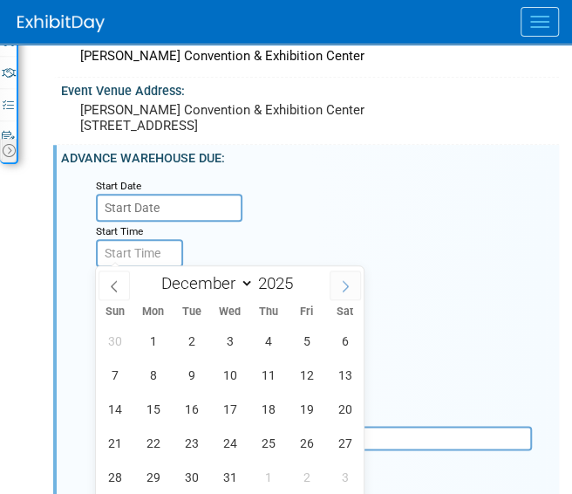
type input "2026"
select select "0"
click at [154, 374] on span "5" at bounding box center [153, 375] width 34 height 34
type input "Jan 5, 2026"
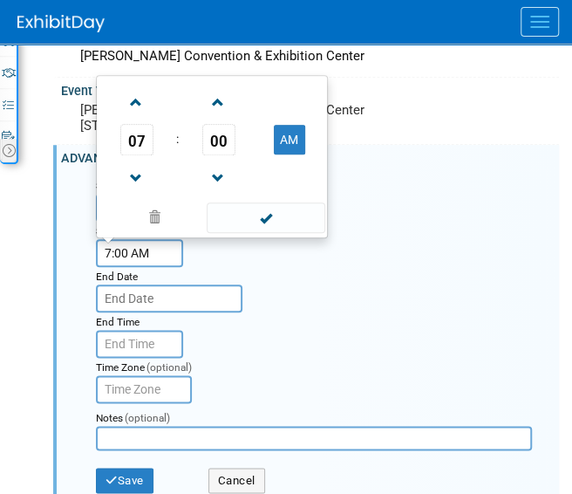
click at [161, 267] on input "7:00 AM" at bounding box center [139, 253] width 87 height 28
click at [135, 155] on span "07" at bounding box center [136, 139] width 33 height 31
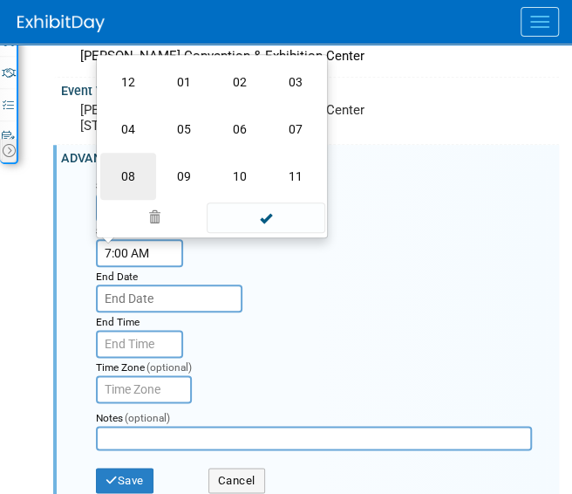
click at [135, 200] on td "08" at bounding box center [128, 176] width 56 height 47
type input "8:00 AM"
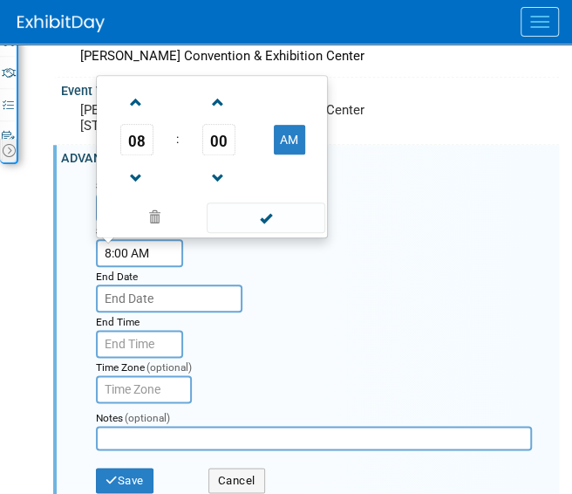
click at [133, 312] on input "text" at bounding box center [169, 298] width 147 height 28
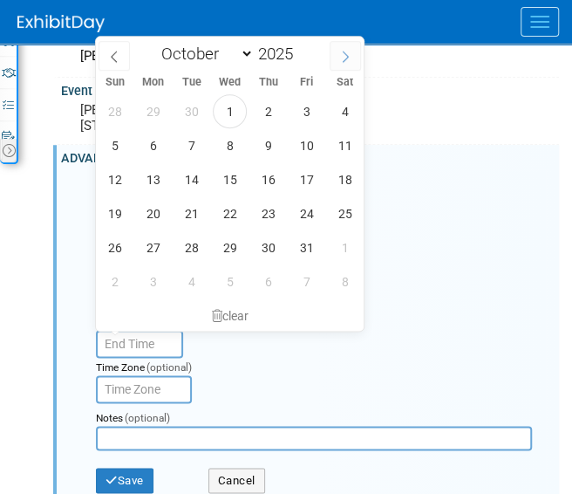
click at [350, 47] on span at bounding box center [345, 56] width 31 height 30
select select "11"
click at [350, 47] on span at bounding box center [345, 56] width 31 height 30
type input "2026"
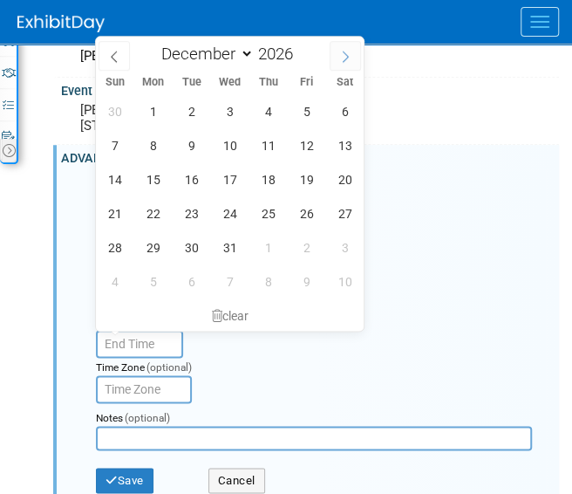
select select "0"
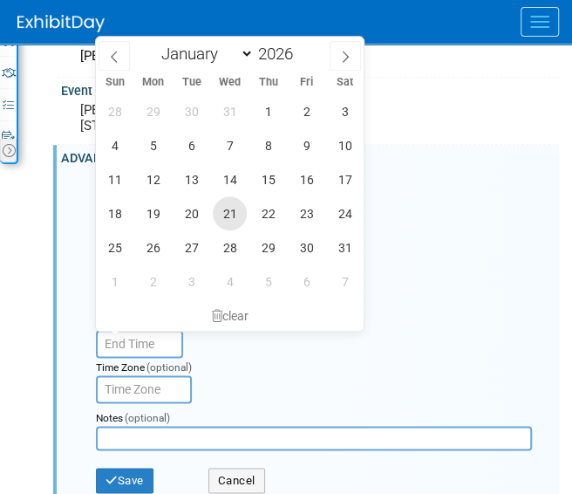
click at [227, 220] on span "21" at bounding box center [230, 213] width 34 height 34
type input "Jan 21, 2026"
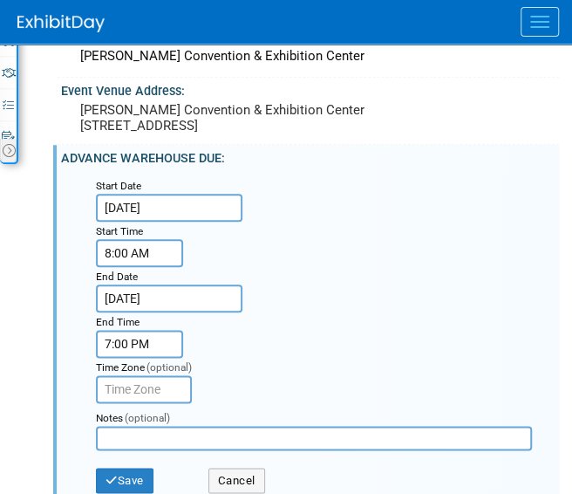
click at [156, 358] on input "7:00 PM" at bounding box center [139, 344] width 87 height 28
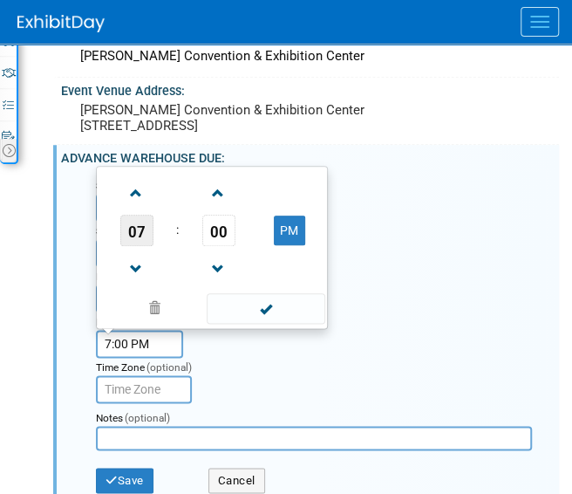
click at [134, 246] on span "07" at bounding box center [136, 230] width 33 height 31
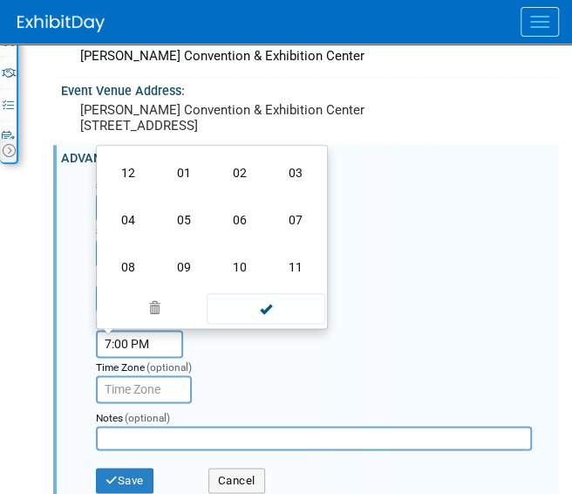
click at [134, 243] on td "04" at bounding box center [128, 219] width 56 height 47
type input "4:00 PM"
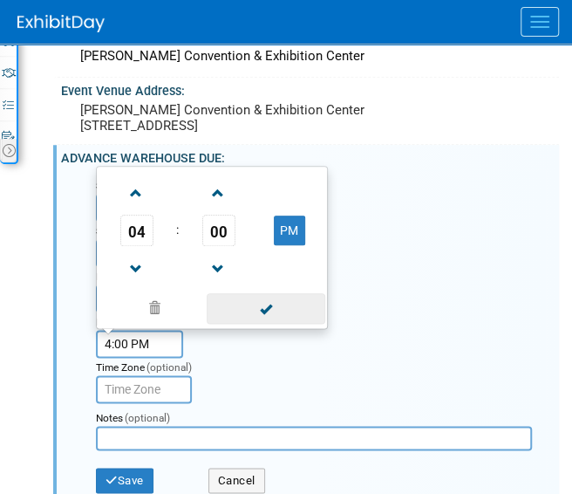
click at [250, 324] on span at bounding box center [266, 308] width 118 height 31
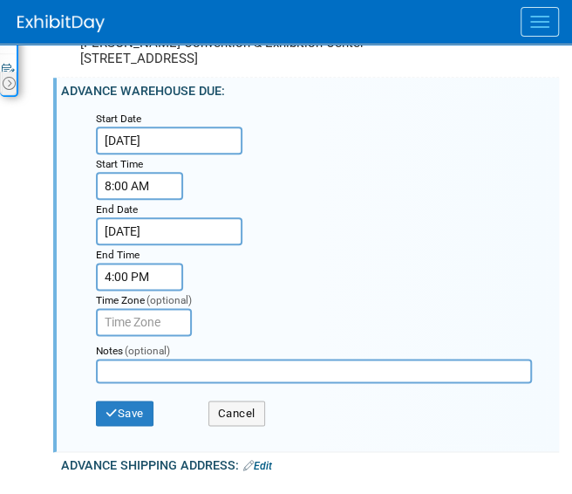
scroll to position [545, 0]
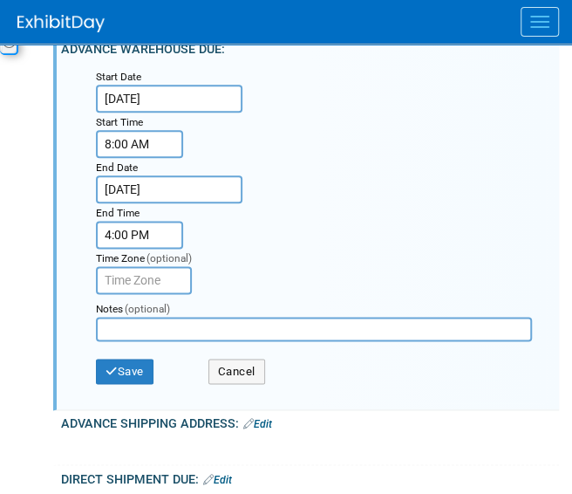
click at [159, 341] on input "text" at bounding box center [314, 329] width 436 height 24
type input "Closed Jan 19"
click at [124, 385] on button "Save" at bounding box center [125, 371] width 58 height 26
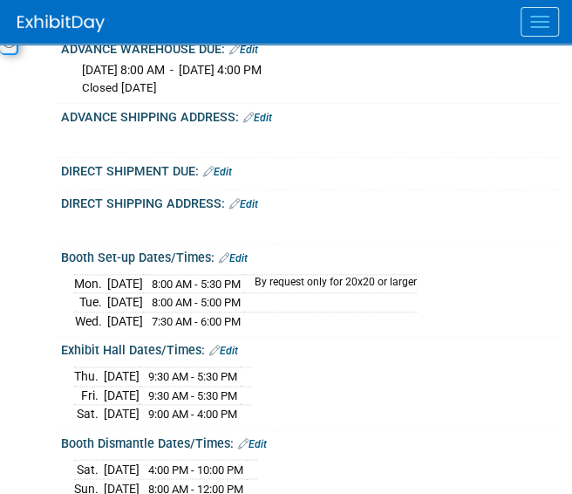
click at [267, 124] on link "Edit" at bounding box center [257, 118] width 29 height 12
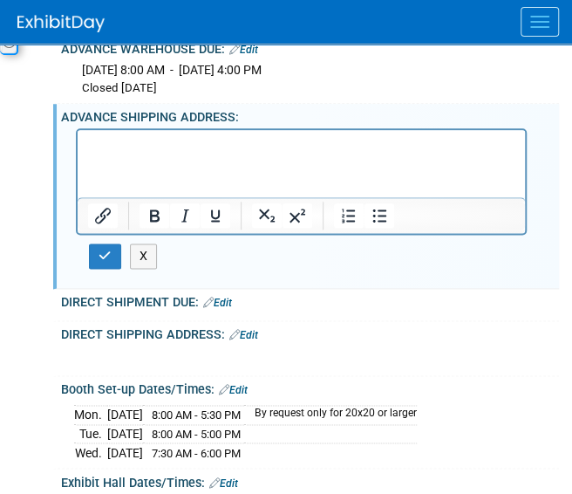
scroll to position [0, 0]
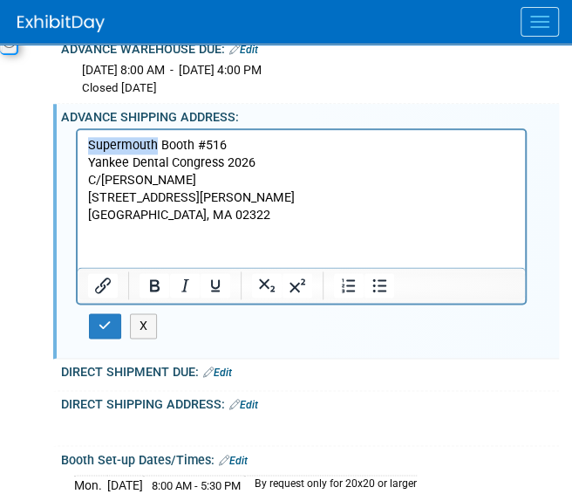
drag, startPoint x: 153, startPoint y: 147, endPoint x: 149, endPoint y: 323, distance: 176.2
click at [78, 149] on html "Supermouth Booth #516 Yankee Dental Congress 2026 C/O Freeman 25 Doherty Ave Av…" at bounding box center [301, 177] width 447 height 94
drag, startPoint x: 188, startPoint y: 142, endPoint x: 229, endPoint y: 146, distance: 42.0
click at [229, 146] on p "DentalEZ Booth #516 Yankee Dental Congress 2026 C/O Freeman 25 Doherty Ave Avon…" at bounding box center [301, 180] width 427 height 87
click at [99, 331] on icon "button" at bounding box center [105, 325] width 13 height 12
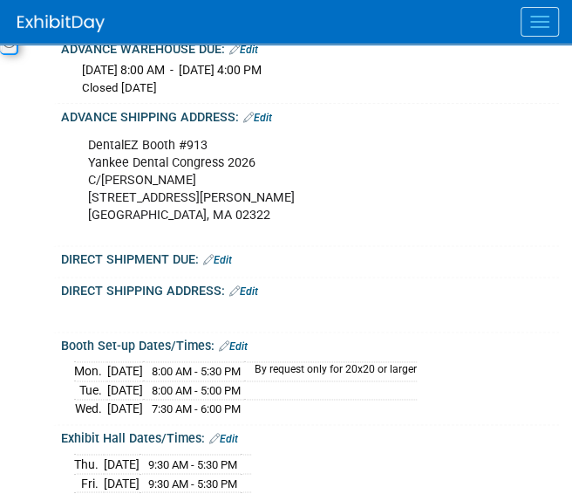
click at [225, 266] on link "Edit" at bounding box center [217, 260] width 29 height 12
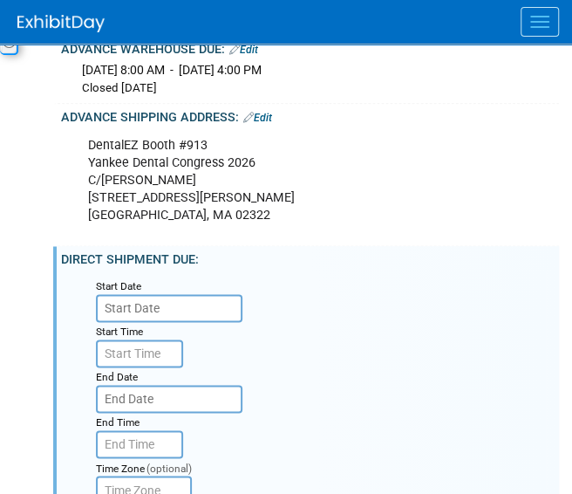
click at [154, 322] on input "text" at bounding box center [169, 308] width 147 height 28
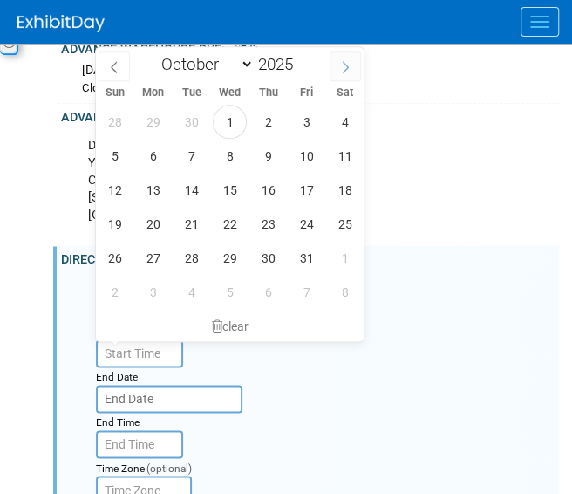
click at [342, 63] on icon at bounding box center [345, 67] width 12 height 12
select select "11"
click at [342, 63] on icon at bounding box center [345, 67] width 12 height 12
type input "2026"
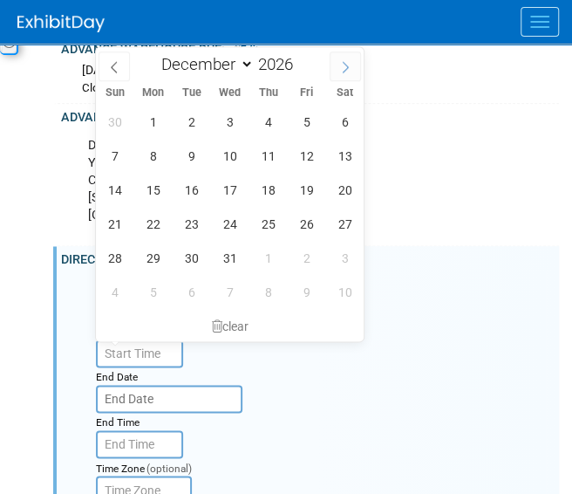
select select "0"
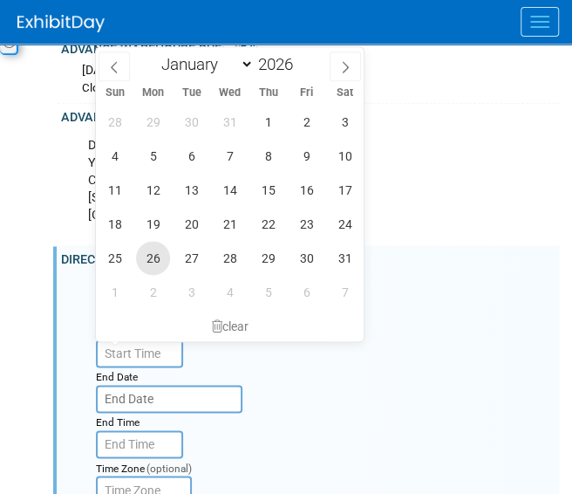
click at [151, 249] on span "26" at bounding box center [153, 258] width 34 height 34
type input "Jan 26, 2026"
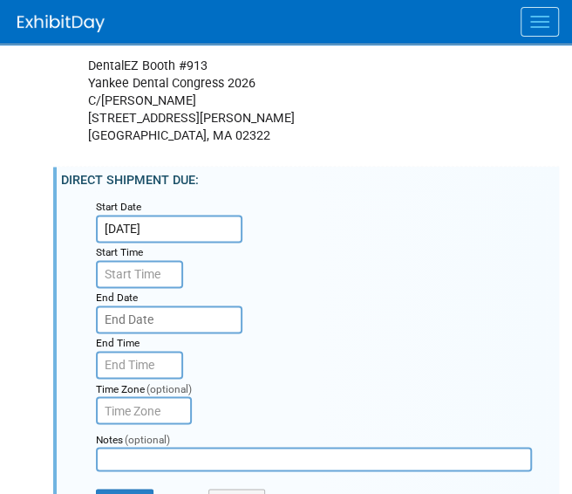
scroll to position [654, 0]
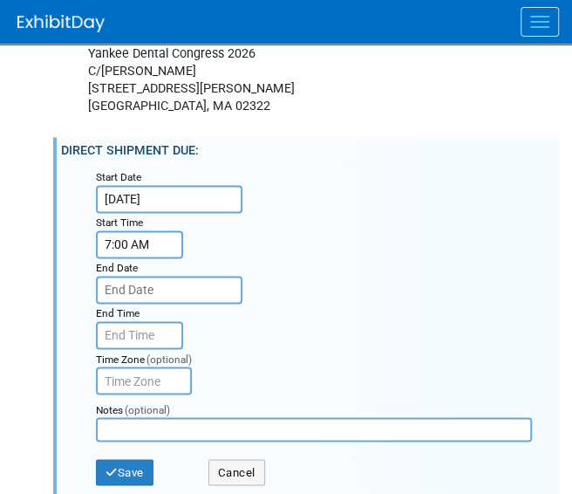
click at [148, 258] on input "7:00 AM" at bounding box center [139, 244] width 87 height 28
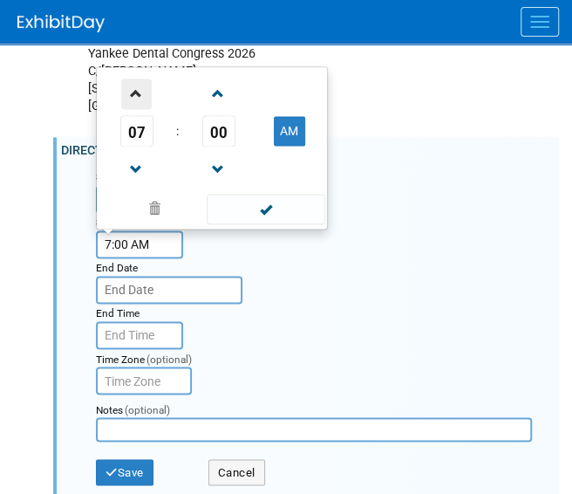
click at [134, 109] on span at bounding box center [136, 93] width 31 height 31
type input "8:00 AM"
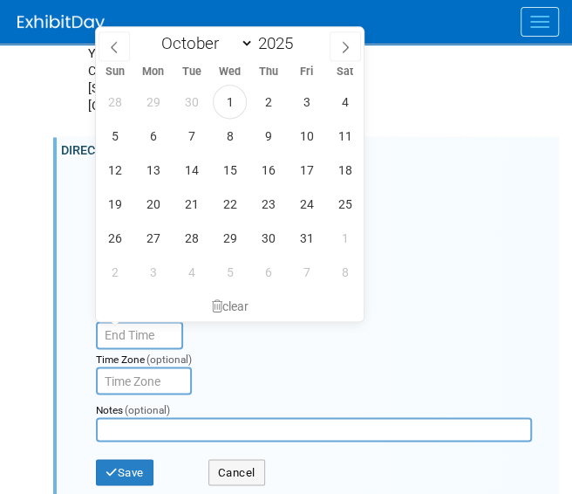
click at [178, 304] on input "text" at bounding box center [169, 290] width 147 height 28
click at [349, 45] on icon at bounding box center [345, 47] width 12 height 12
click at [351, 45] on icon at bounding box center [345, 47] width 12 height 12
select select "11"
click at [351, 45] on icon at bounding box center [345, 47] width 12 height 12
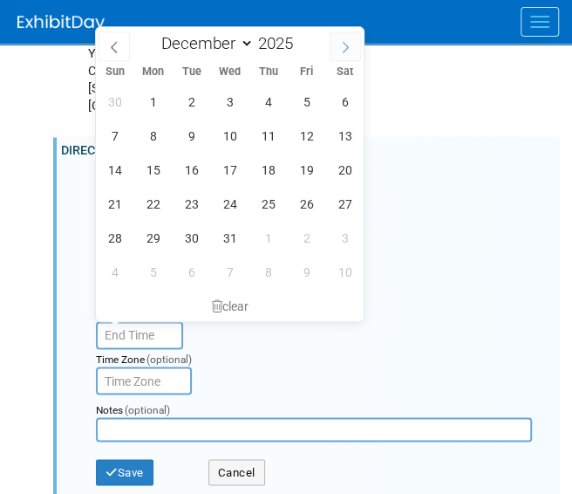
type input "2026"
select select "0"
click at [270, 246] on span "29" at bounding box center [268, 238] width 34 height 34
type input "Jan 29, 2026"
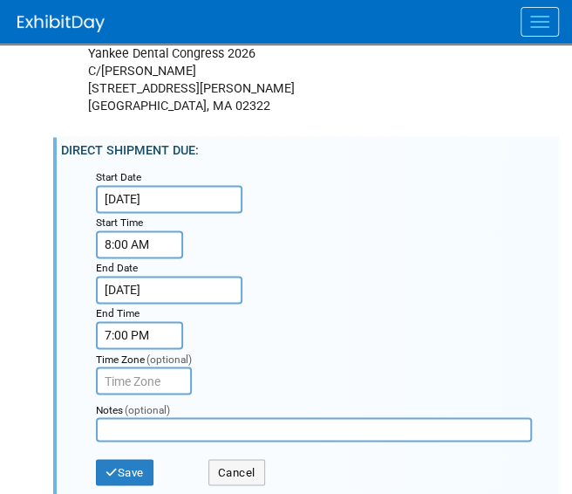
click at [154, 349] on input "7:00 PM" at bounding box center [139, 335] width 87 height 28
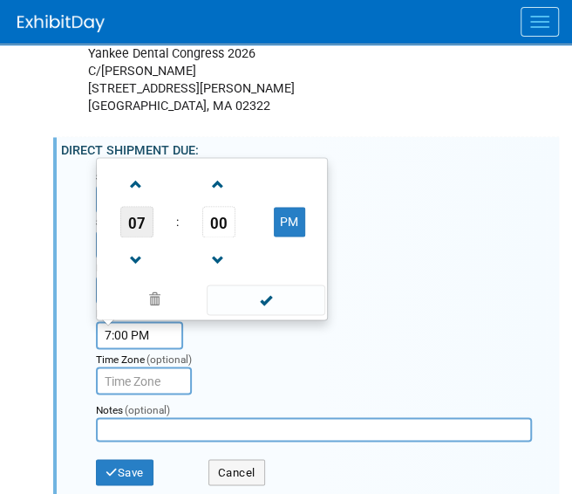
click at [137, 237] on span "07" at bounding box center [136, 221] width 33 height 31
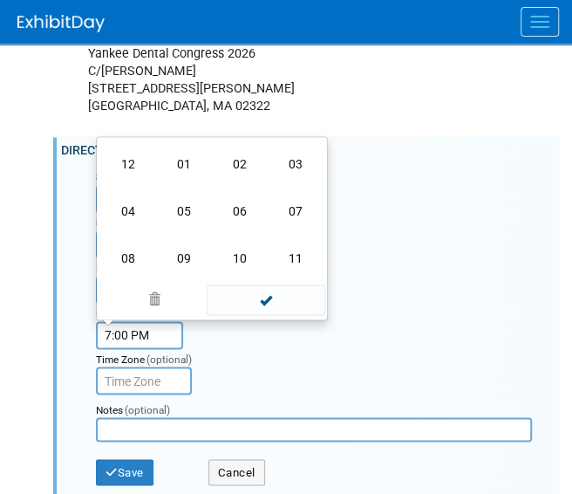
click at [137, 235] on td "04" at bounding box center [128, 211] width 56 height 47
type input "4:00 PM"
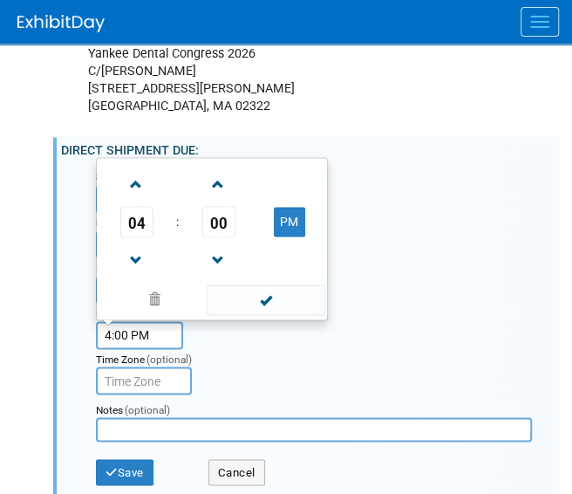
click at [272, 315] on span at bounding box center [266, 299] width 118 height 31
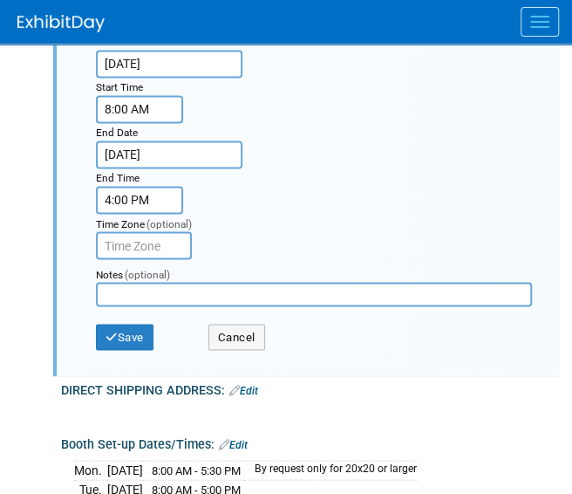
scroll to position [872, 0]
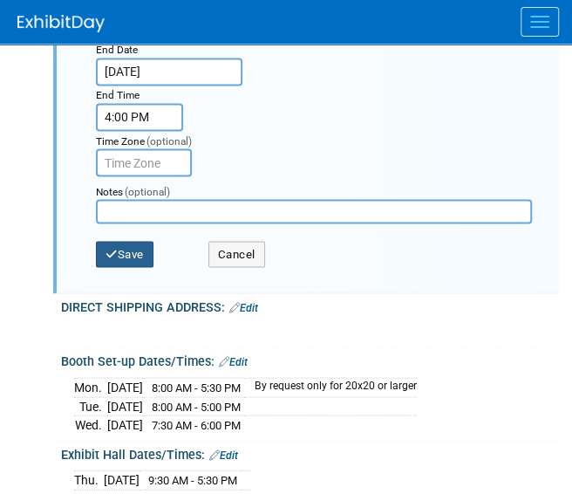
click at [125, 267] on button "Save" at bounding box center [125, 254] width 58 height 26
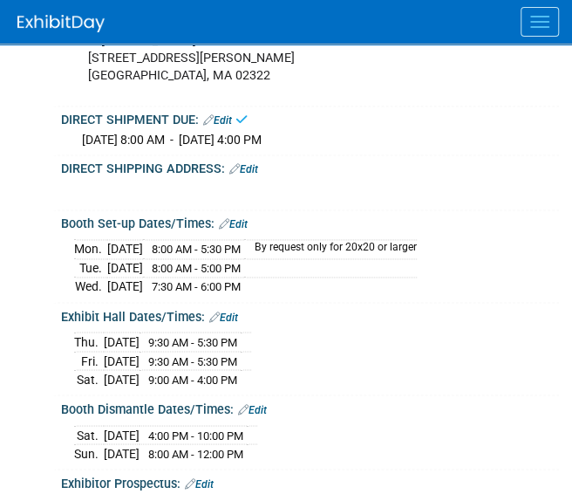
scroll to position [654, 0]
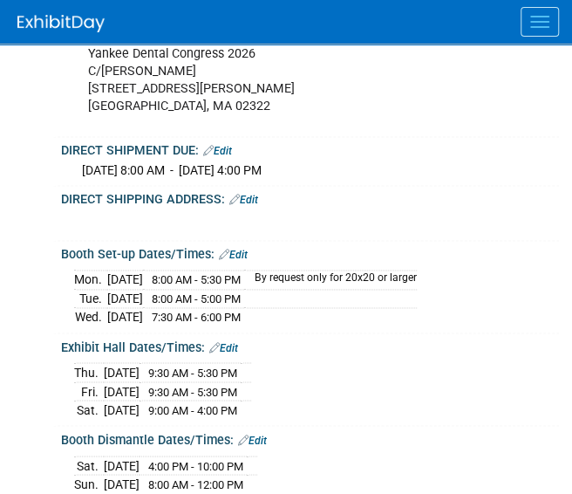
click at [252, 206] on link "Edit" at bounding box center [243, 200] width 29 height 12
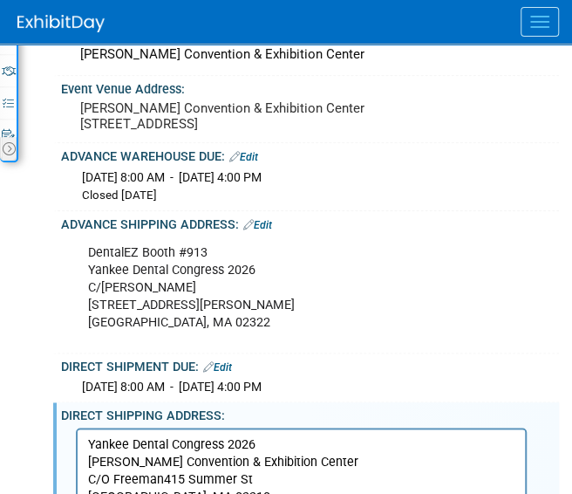
scroll to position [436, 0]
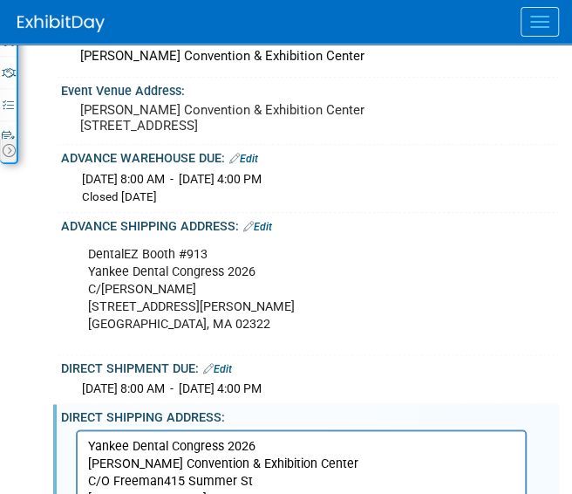
click at [132, 297] on div "DentalEZ Booth #913 Yankee Dental Congress 2026 C/O Freeman 25 Doherty Ave Avon…" at bounding box center [301, 289] width 451 height 105
drag, startPoint x: 206, startPoint y: 293, endPoint x: 78, endPoint y: 304, distance: 128.7
click at [78, 304] on div "DentalEZ Booth #913 Yankee Dental Congress 2026 C/O Freeman 25 Doherty Ave Avon…" at bounding box center [301, 289] width 451 height 105
copy div "DentalEZ Booth #913"
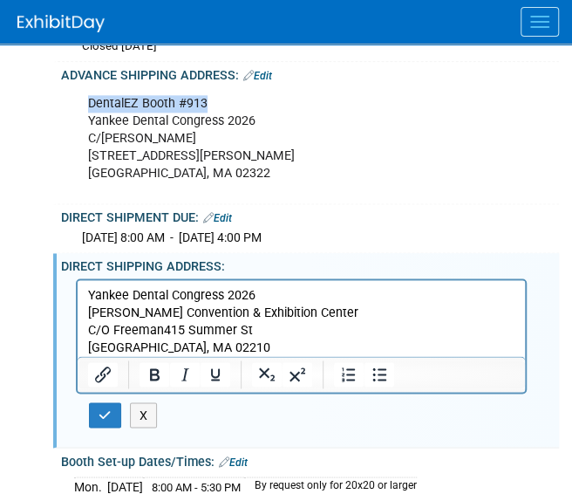
scroll to position [654, 0]
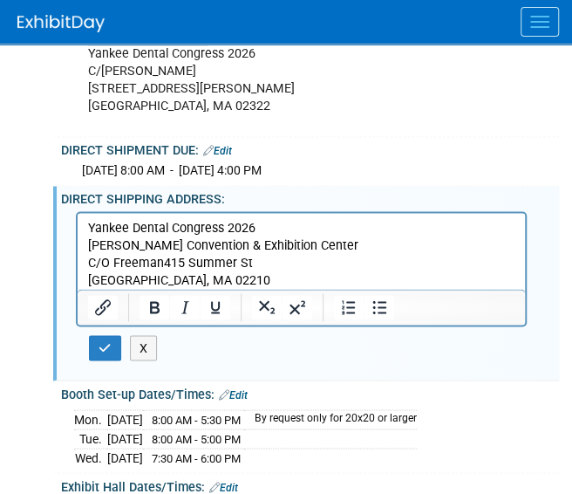
click at [85, 222] on html "Yankee Dental Congress 2026 Thomas Michael Menino Convention & Exhibition Cente…" at bounding box center [301, 250] width 447 height 77
click at [205, 229] on p "DentalEZ Booth #913Yankee Dental Congress 2026 Thomas Michael Menino Convention…" at bounding box center [301, 254] width 427 height 70
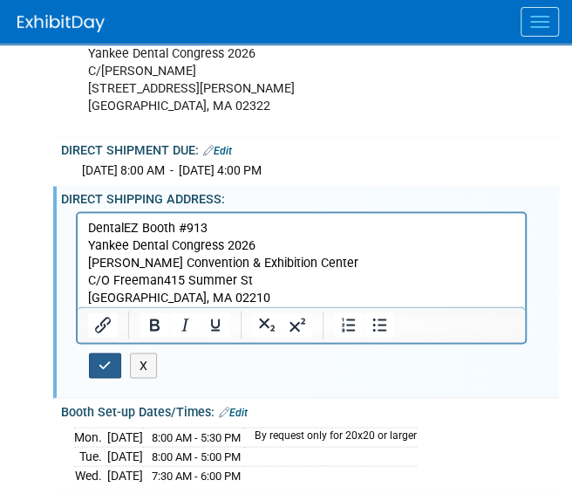
click at [110, 378] on button "button" at bounding box center [105, 364] width 32 height 25
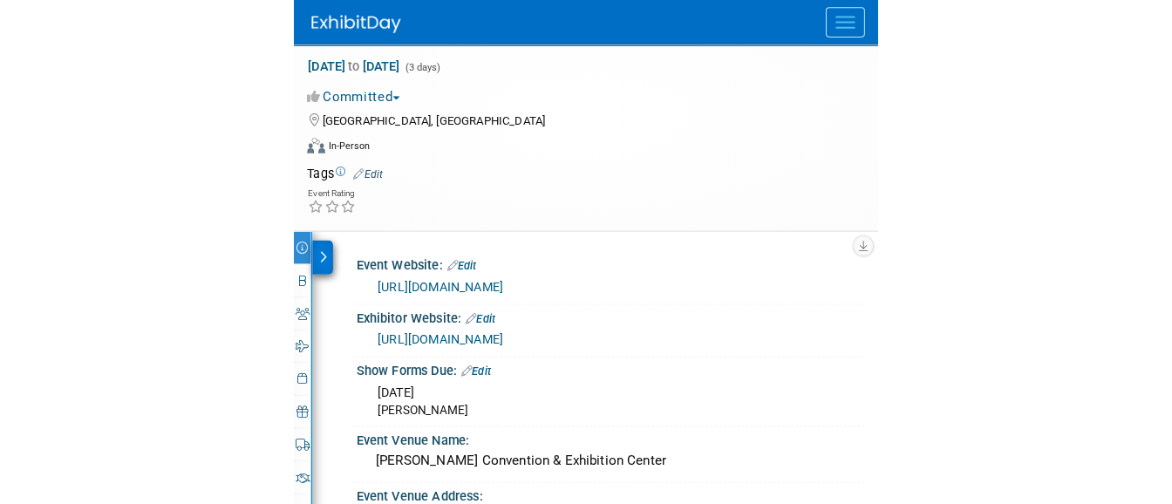
scroll to position [0, 0]
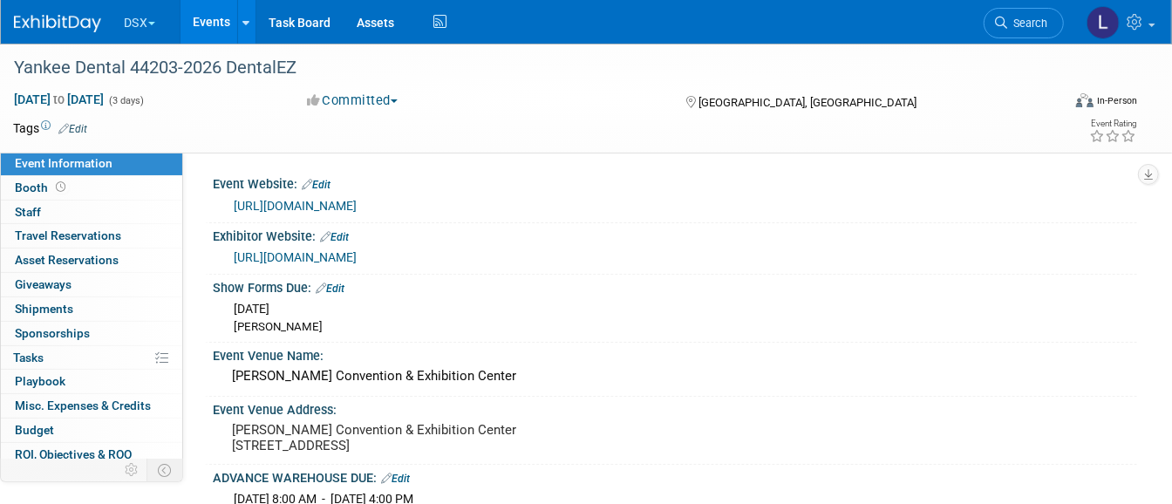
click at [213, 20] on link "Events" at bounding box center [213, 22] width 64 height 44
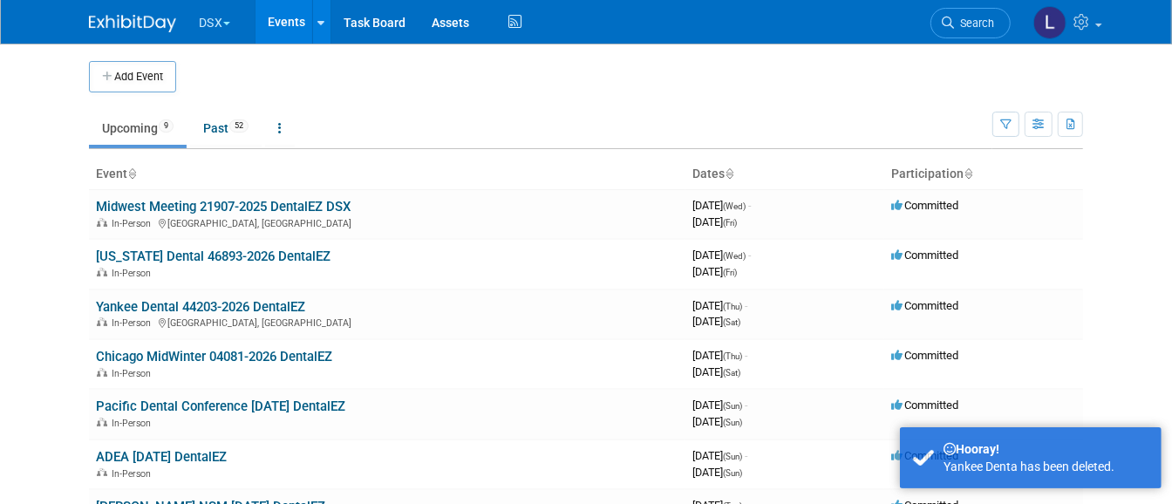
click at [197, 15] on button "DSX" at bounding box center [224, 19] width 55 height 38
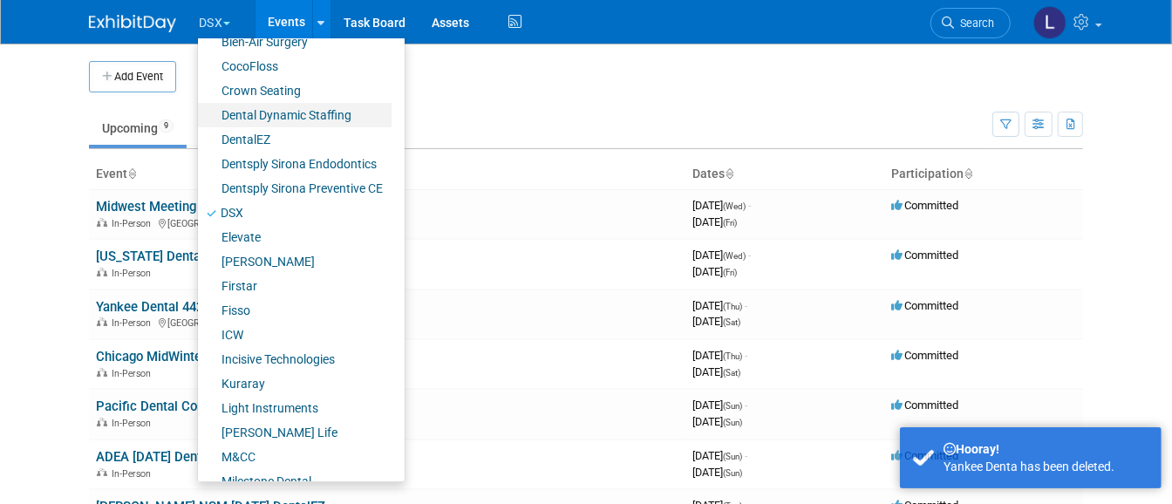
scroll to position [473, 0]
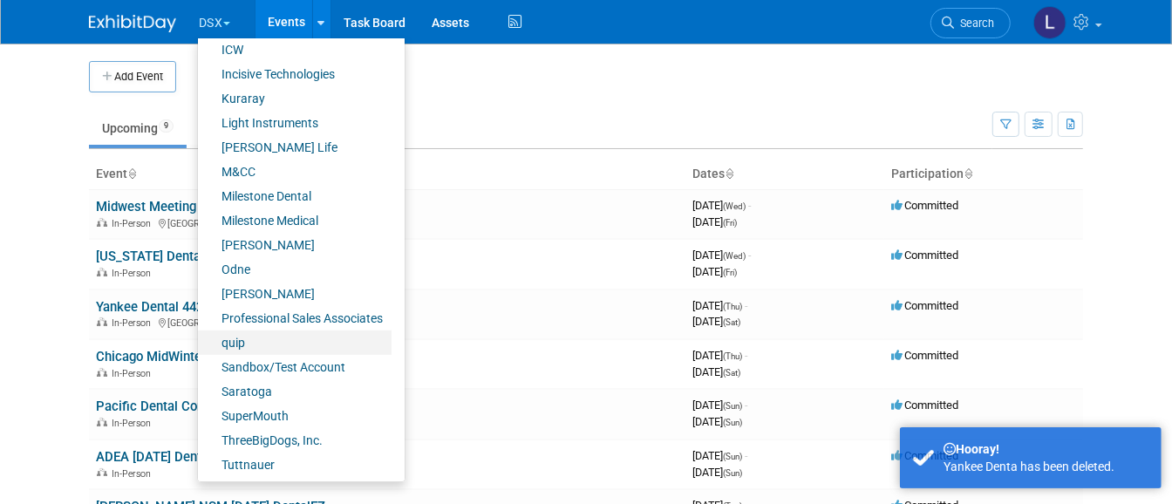
click at [222, 339] on link "quip" at bounding box center [295, 343] width 194 height 24
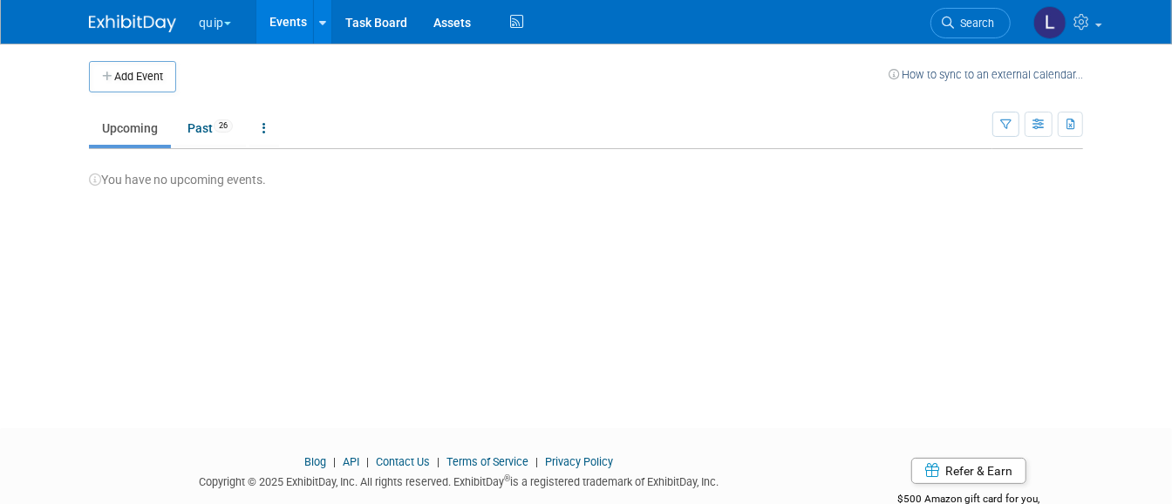
click at [197, 30] on button "quip" at bounding box center [225, 19] width 56 height 38
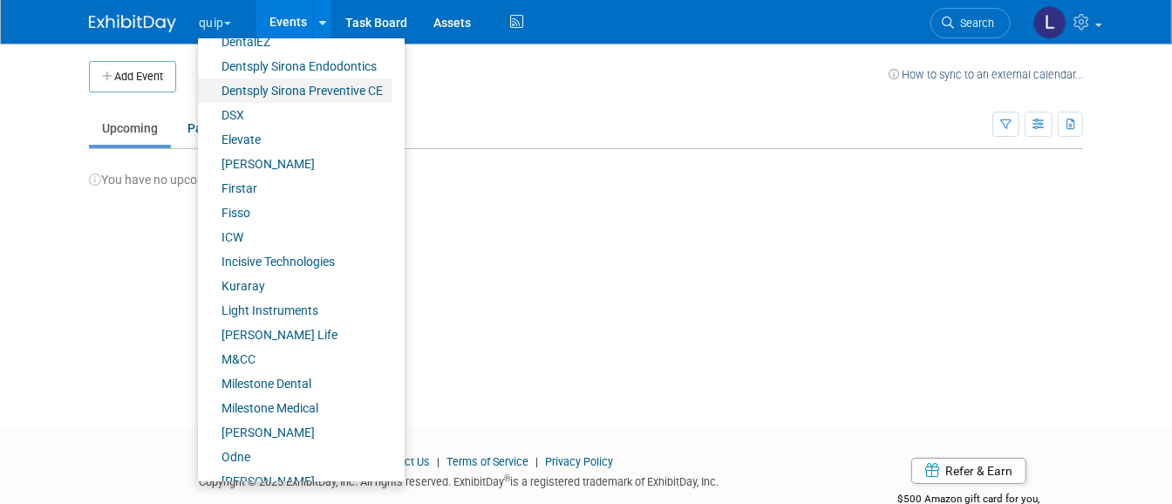
scroll to position [473, 0]
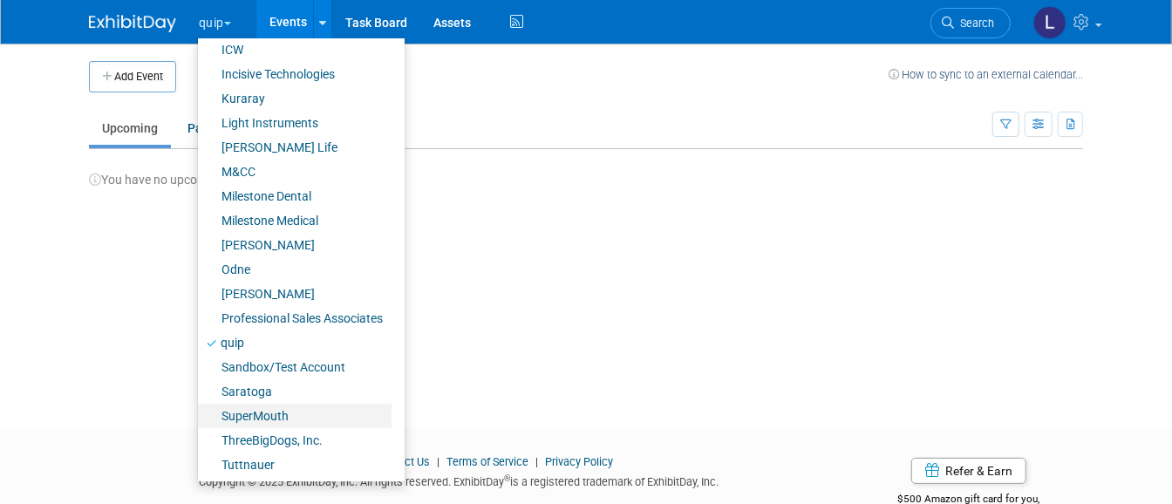
click at [227, 405] on link "SuperMouth" at bounding box center [295, 416] width 194 height 24
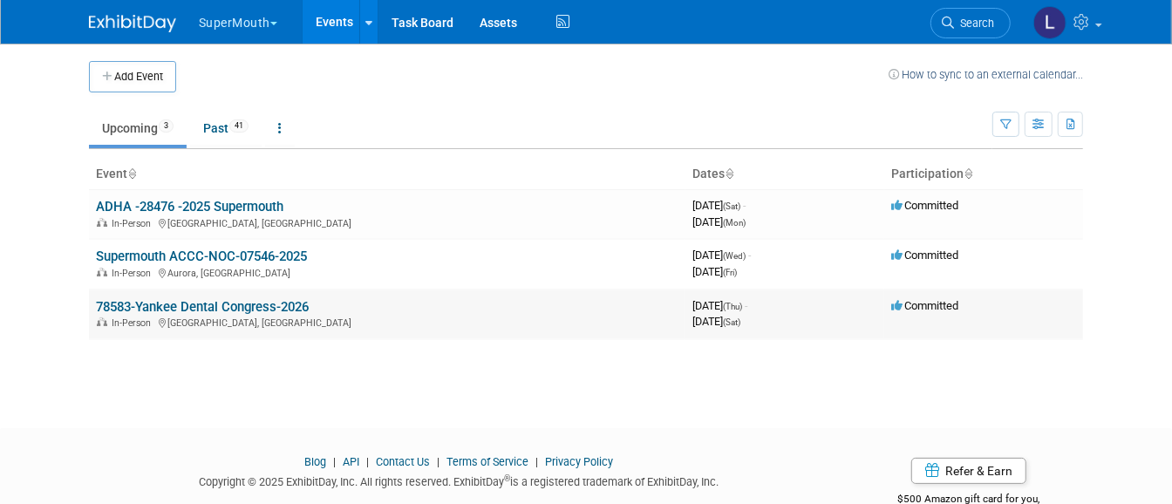
click at [154, 304] on link "78583-Yankee Dental Congress-2026" at bounding box center [202, 307] width 213 height 16
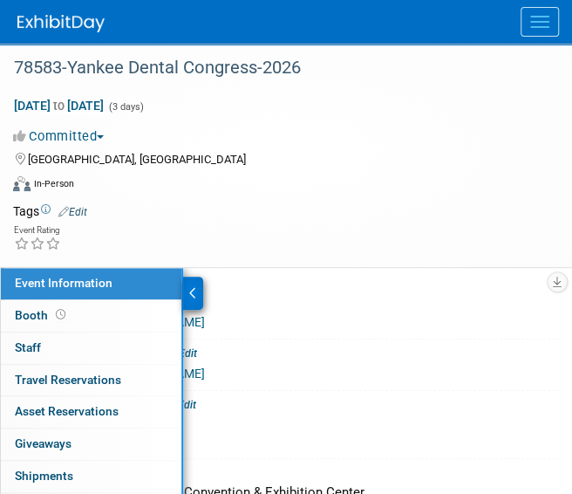
click at [196, 297] on div at bounding box center [193, 292] width 20 height 33
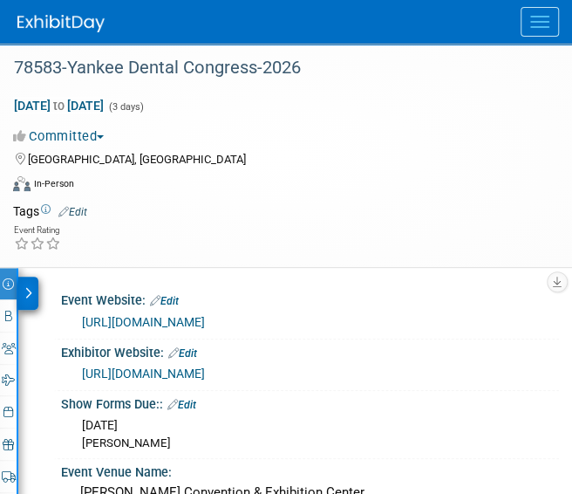
click at [205, 380] on link "https://www.freemanco.com/documents/quick-facts5?showId=538472&venueId=10000026…" at bounding box center [143, 373] width 123 height 14
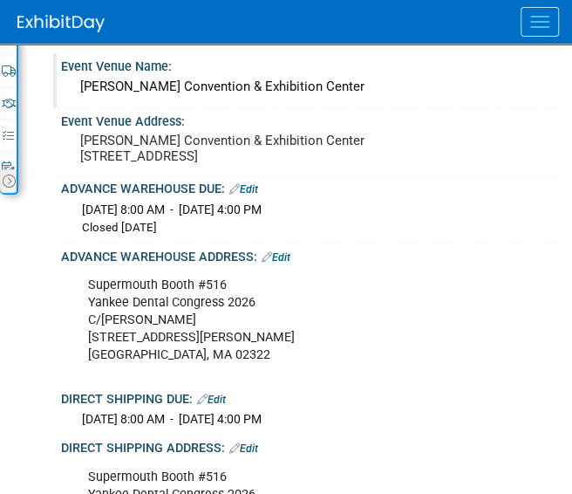
scroll to position [436, 0]
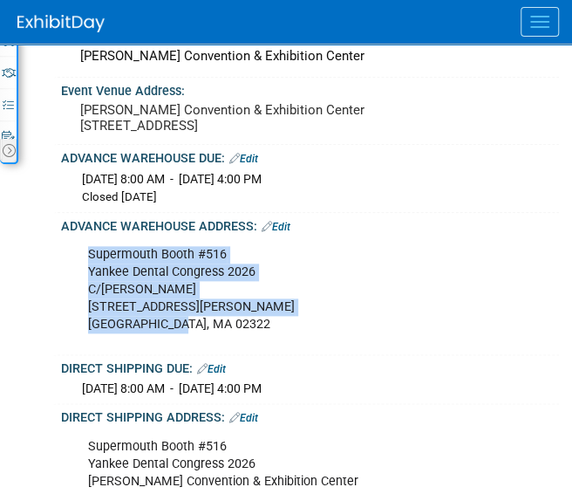
drag, startPoint x: 188, startPoint y: 373, endPoint x: 71, endPoint y: 299, distance: 138.4
click at [71, 299] on div "Supermouth Booth #516 Yankee Dental Congress 2026 C/O Freeman 25 Doherty Ave Av…" at bounding box center [308, 290] width 476 height 114
copy div "Supermouth Booth #516 Yankee Dental Congress 2026 C/O Freeman 25 Doherty Ave Av…"
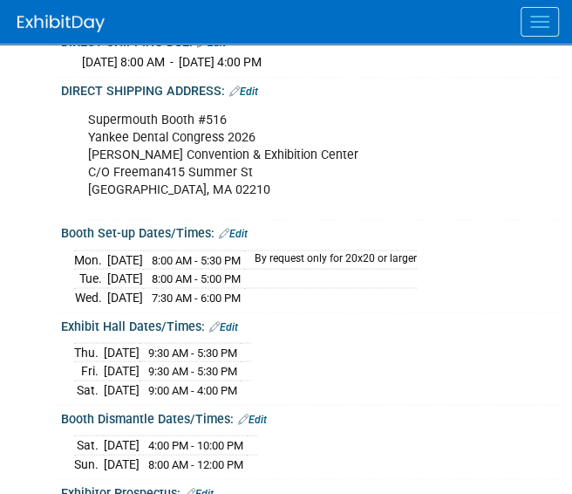
scroll to position [763, 0]
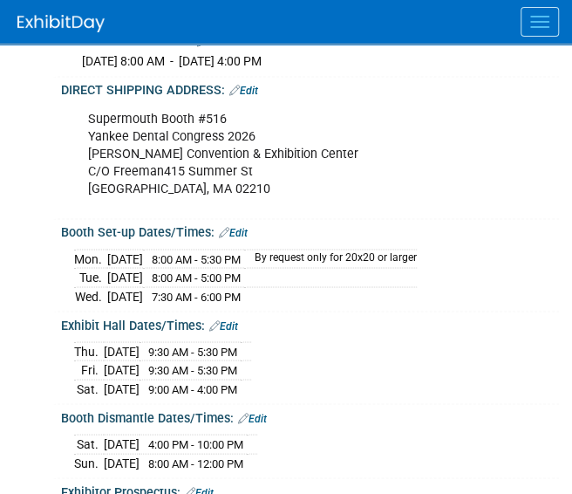
click at [208, 207] on div "Supermouth Booth #516 Yankee Dental Congress 2026 Thomas Michael Menino Convent…" at bounding box center [301, 154] width 451 height 105
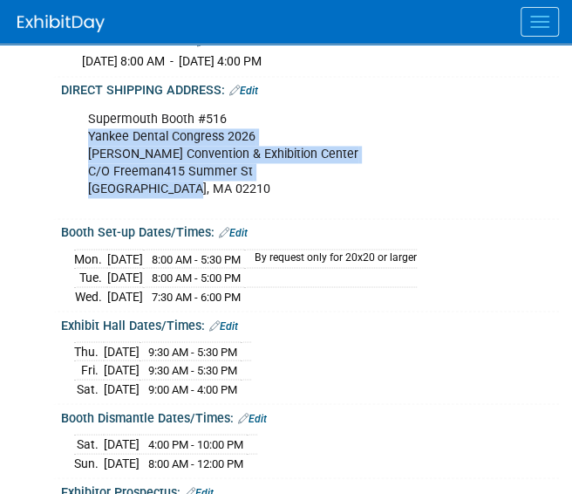
drag, startPoint x: 194, startPoint y: 233, endPoint x: 72, endPoint y: 175, distance: 134.2
click at [72, 175] on div "Supermouth Booth #516 Yankee Dental Congress 2026 Thomas Michael Menino Convent…" at bounding box center [308, 155] width 476 height 114
copy div "Yankee Dental Congress 2026 Thomas Michael Menino Convention & Exhibition Cente…"
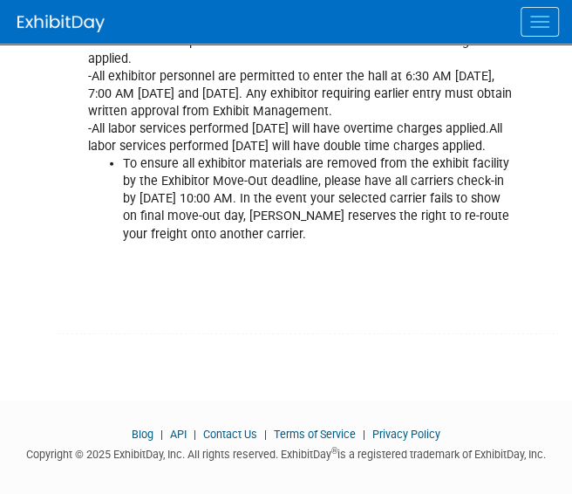
scroll to position [1417, 0]
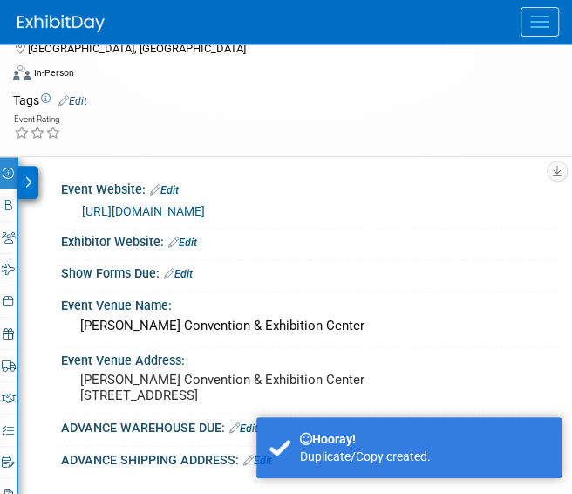
scroll to position [109, 0]
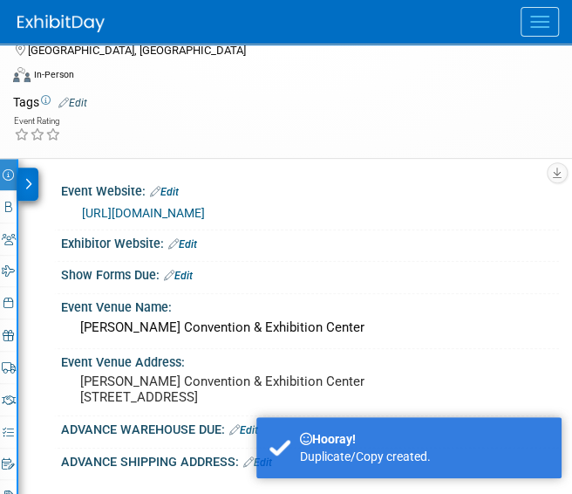
click at [29, 188] on div at bounding box center [28, 183] width 20 height 33
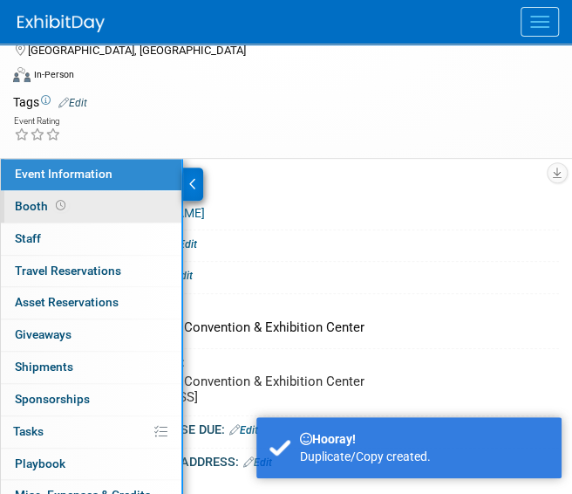
click at [35, 208] on span "Booth" at bounding box center [42, 206] width 54 height 14
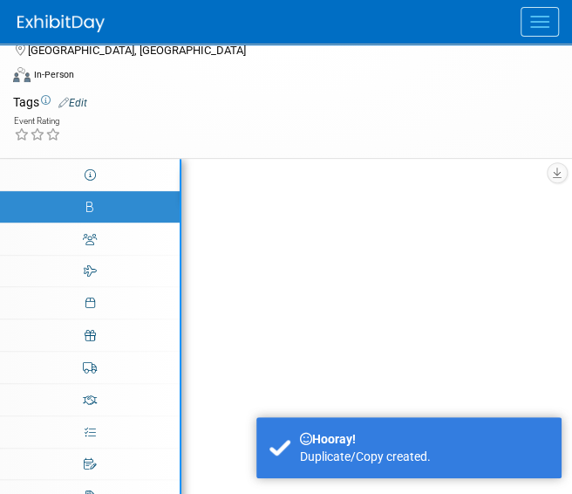
scroll to position [0, 0]
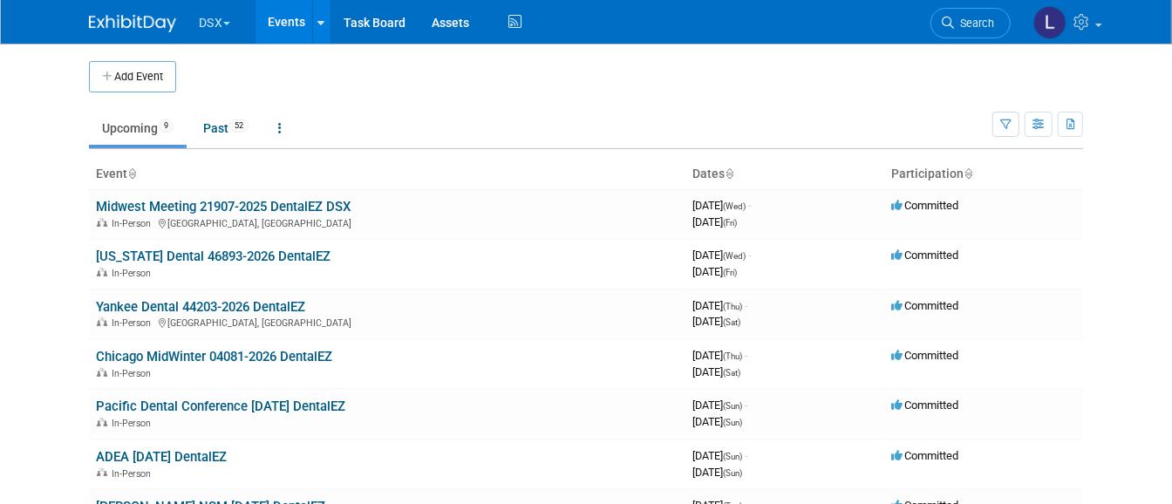
click at [197, 24] on button "DSX" at bounding box center [224, 19] width 55 height 38
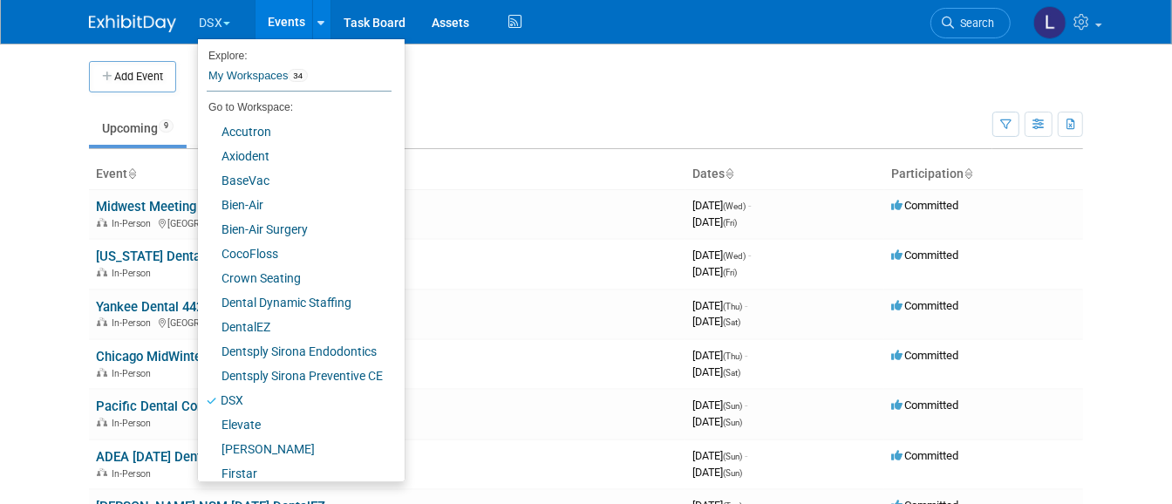
click at [545, 111] on ul "Upcoming 9 Past 52 All Events 61 Past and Upcoming Grouped Annually Events grou…" at bounding box center [541, 129] width 904 height 39
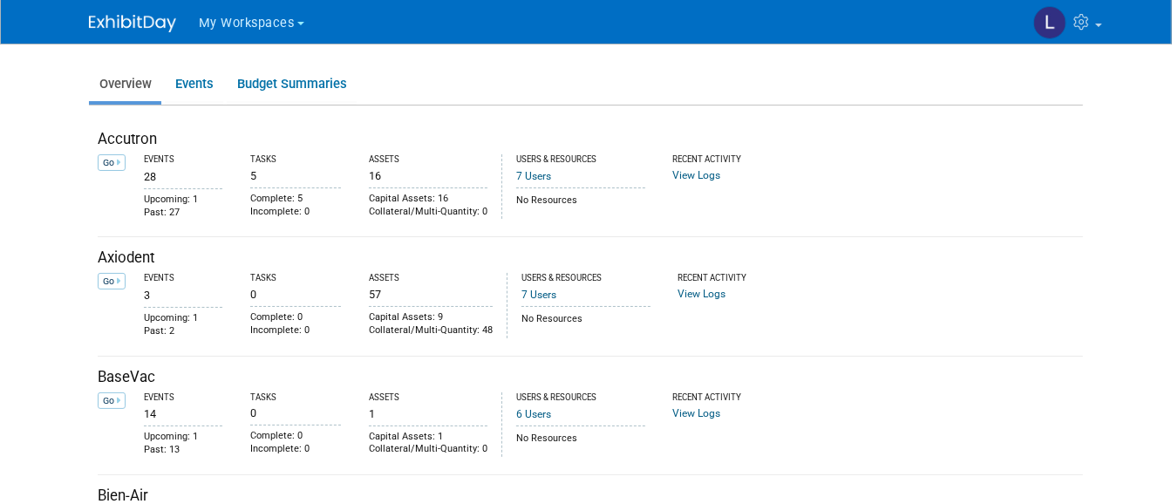
click at [208, 11] on button "My Workspaces" at bounding box center [261, 20] width 129 height 40
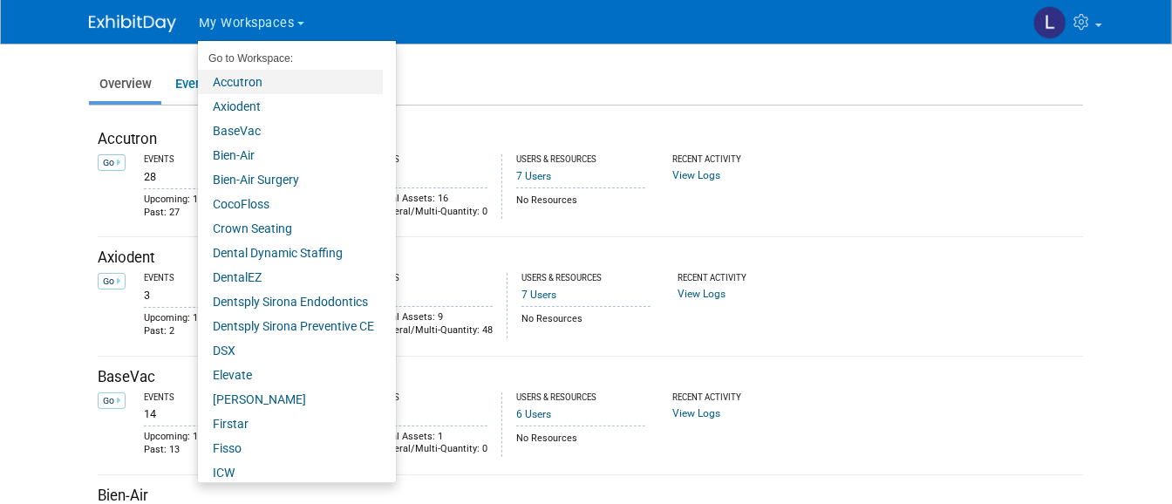
click at [229, 85] on link "Accutron" at bounding box center [290, 82] width 185 height 24
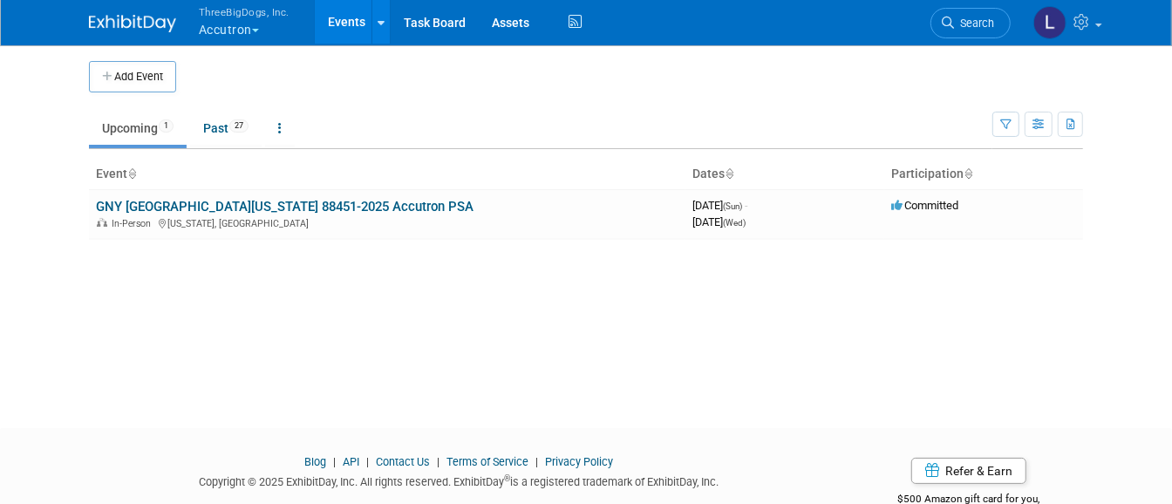
click at [207, 28] on button "ThreeBigDogs, Inc. Accutron" at bounding box center [254, 22] width 114 height 45
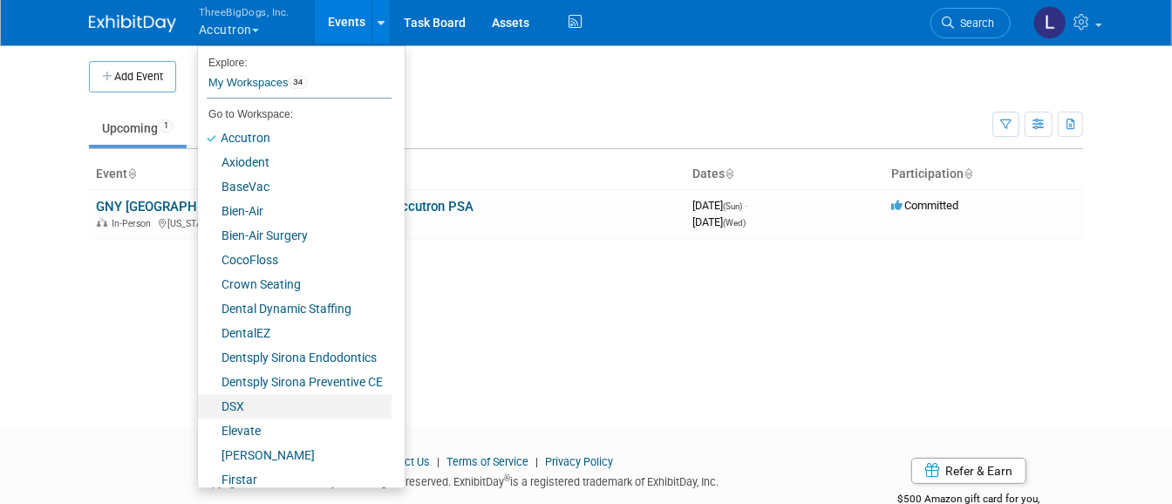
click at [222, 398] on link "DSX" at bounding box center [295, 406] width 194 height 24
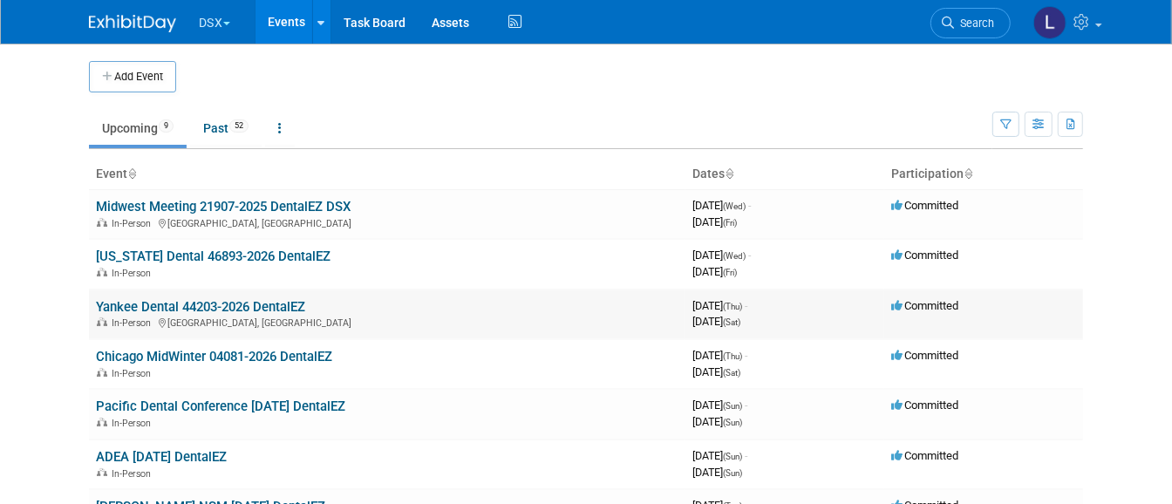
click at [266, 299] on link "Yankee Dental 44203-2026 DentalEZ" at bounding box center [200, 307] width 209 height 16
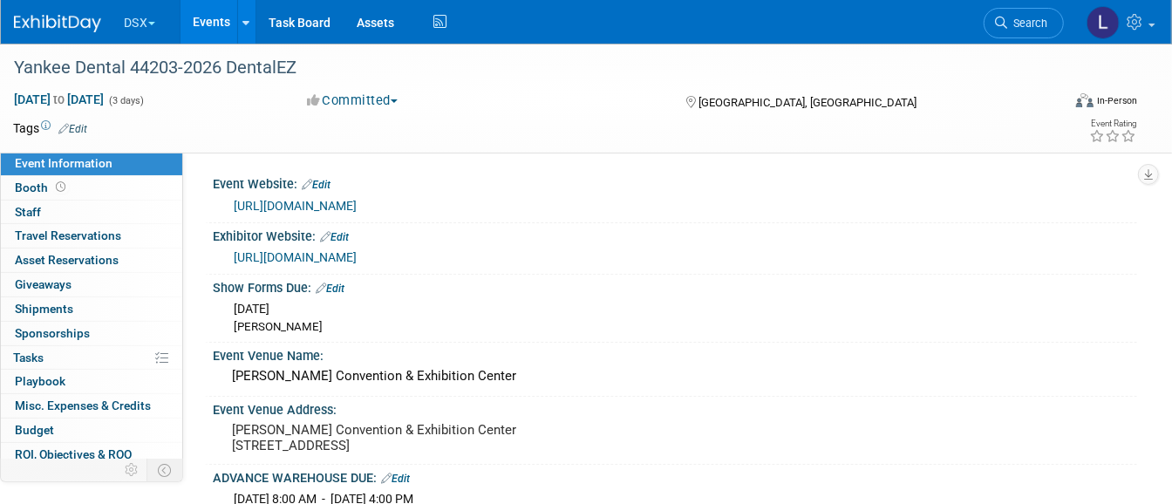
scroll to position [52, 0]
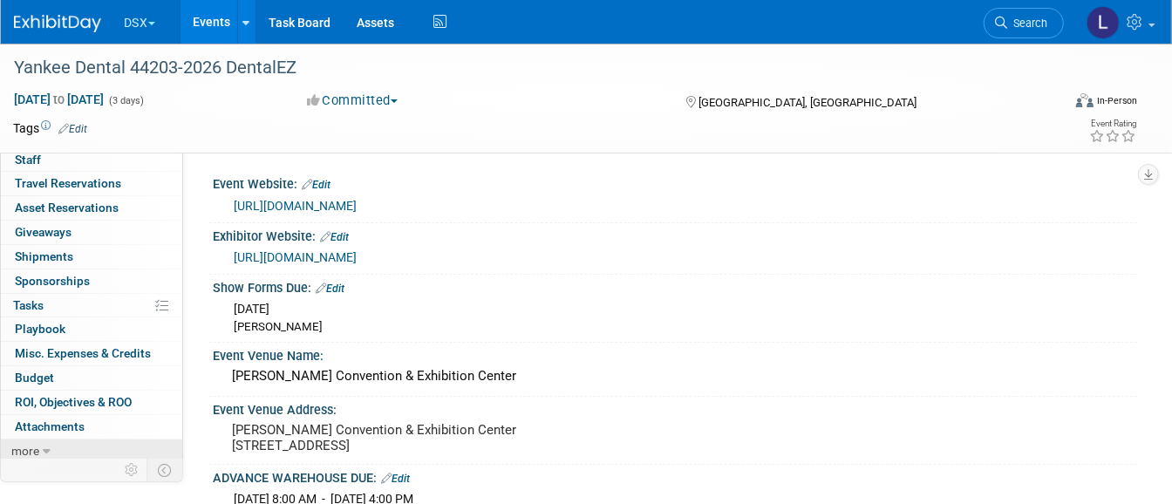
click at [35, 444] on span "more" at bounding box center [25, 451] width 28 height 14
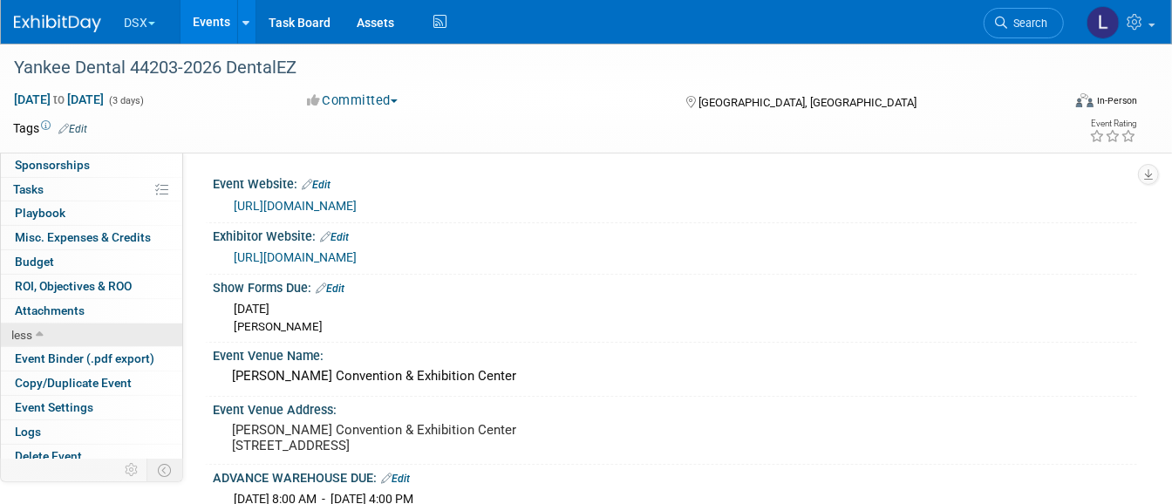
scroll to position [173, 0]
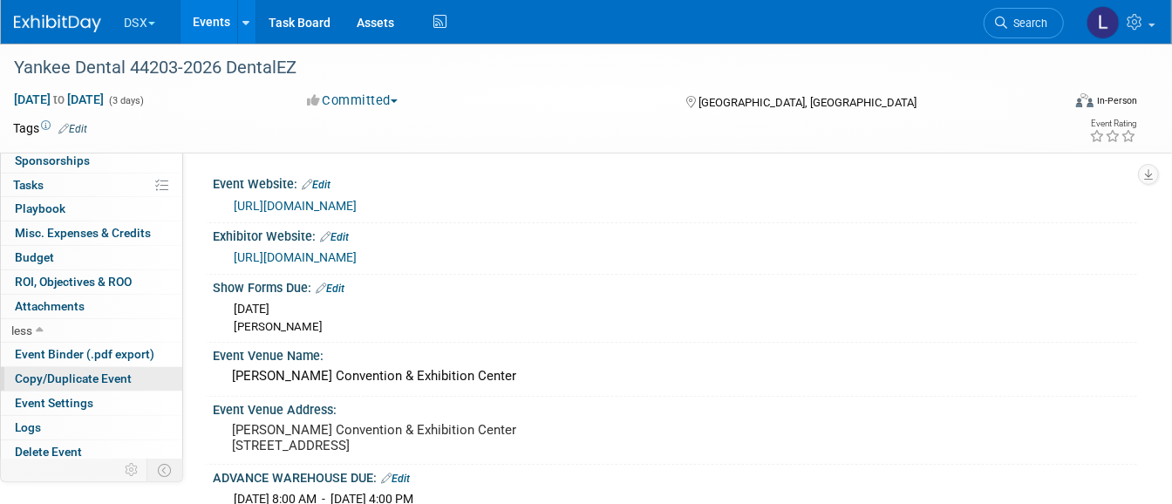
click at [57, 377] on span "Copy/Duplicate Event" at bounding box center [73, 379] width 117 height 14
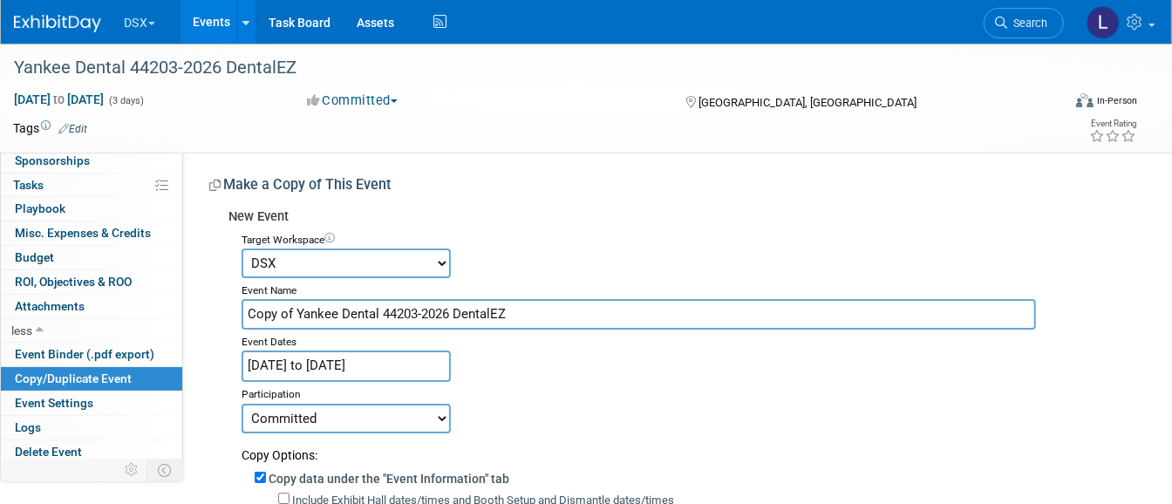
click at [345, 259] on select "Accutron Axiodent BaseVac Bien-Air Bien-Air Surgery CocoFloss Crown Seating Den…" at bounding box center [346, 264] width 209 height 30
select select "10032256"
click at [242, 249] on select "Accutron Axiodent BaseVac Bien-Air Bien-Air Surgery CocoFloss Crown Seating Den…" at bounding box center [346, 264] width 209 height 30
drag, startPoint x: 528, startPoint y: 307, endPoint x: 194, endPoint y: 291, distance: 333.5
click at [196, 291] on div "Event Website: Edit https://www.yankeedental.com/exhibitors/ Exhibitor Website:…" at bounding box center [660, 465] width 954 height 626
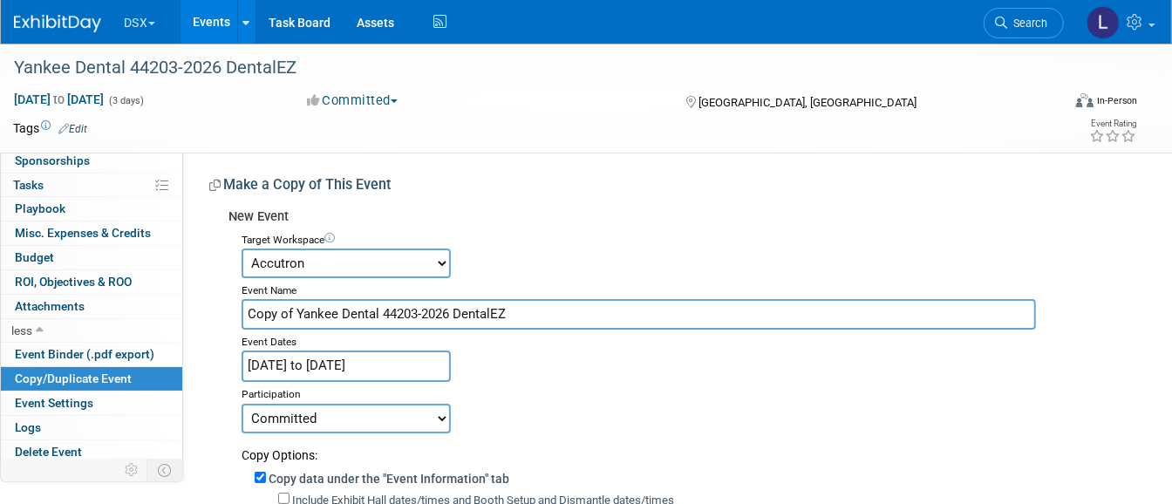
paste input "08944-2026 PSA Accutron Yankee Dental"
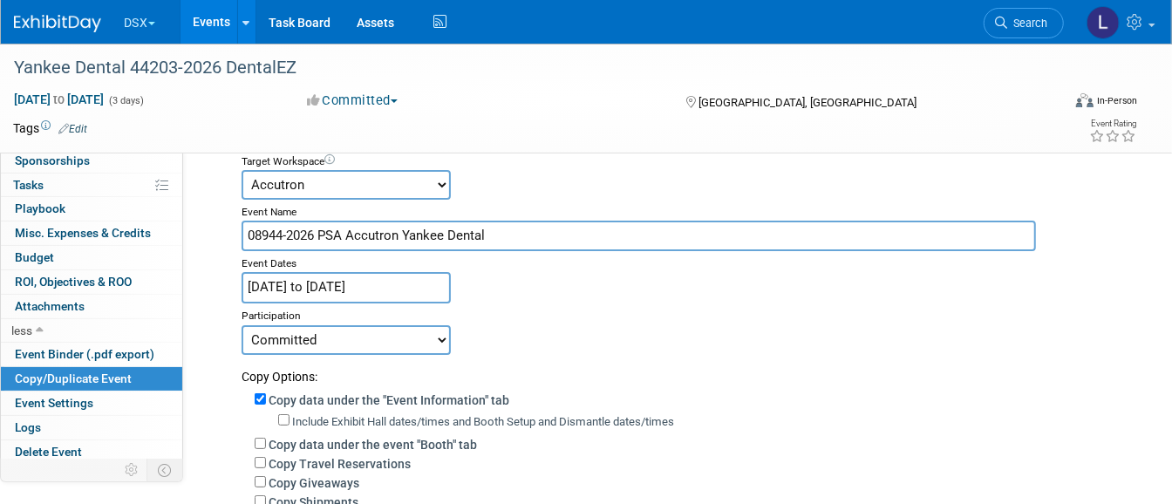
scroll to position [109, 0]
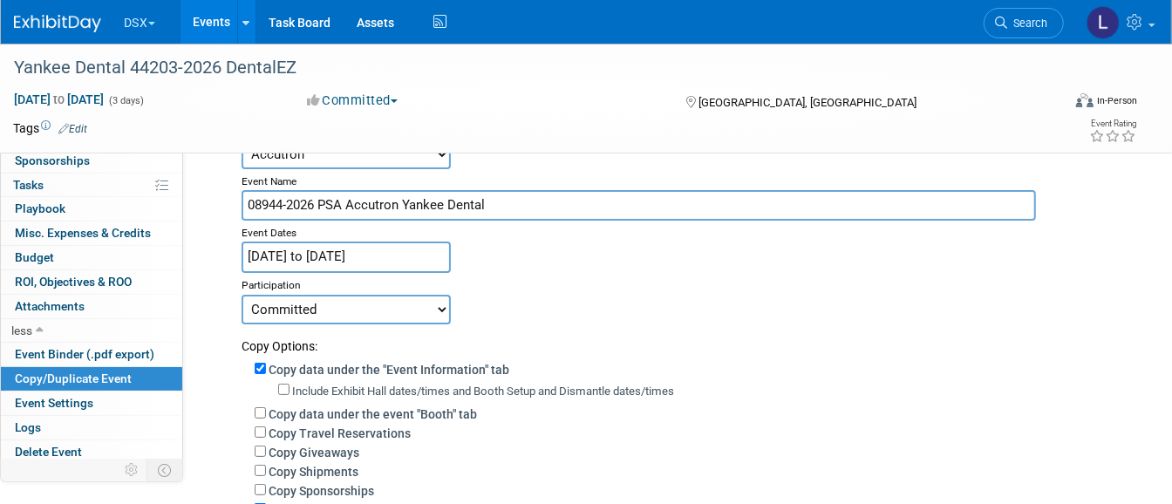
type input "08944-2026 PSA Accutron Yankee Dental"
click at [397, 385] on label "Include Exhibit Hall dates/times and Booth Setup and Dismantle dates/times" at bounding box center [483, 391] width 382 height 13
click at [290, 384] on input "Include Exhibit Hall dates/times and Booth Setup and Dismantle dates/times" at bounding box center [283, 389] width 11 height 11
checkbox input "true"
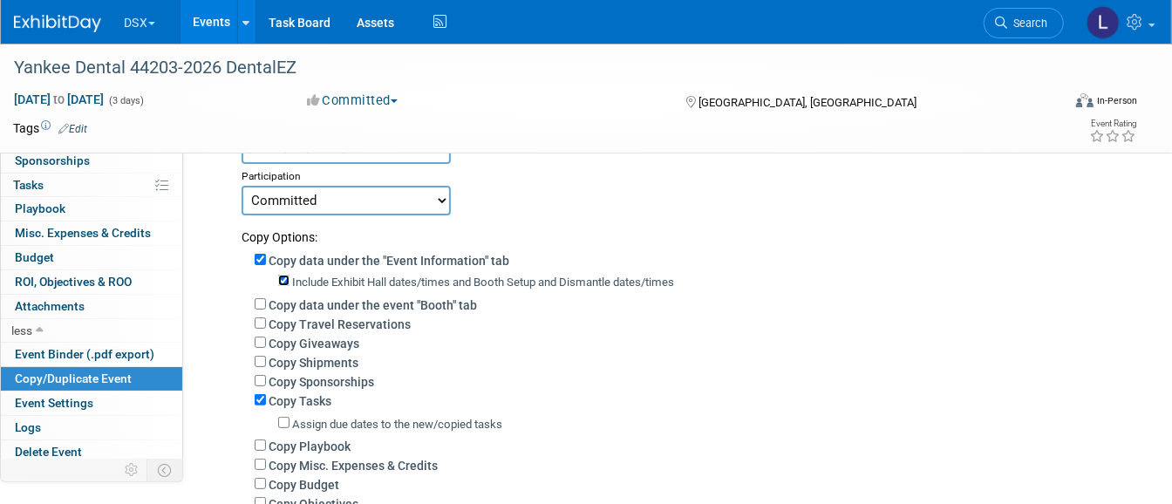
scroll to position [327, 0]
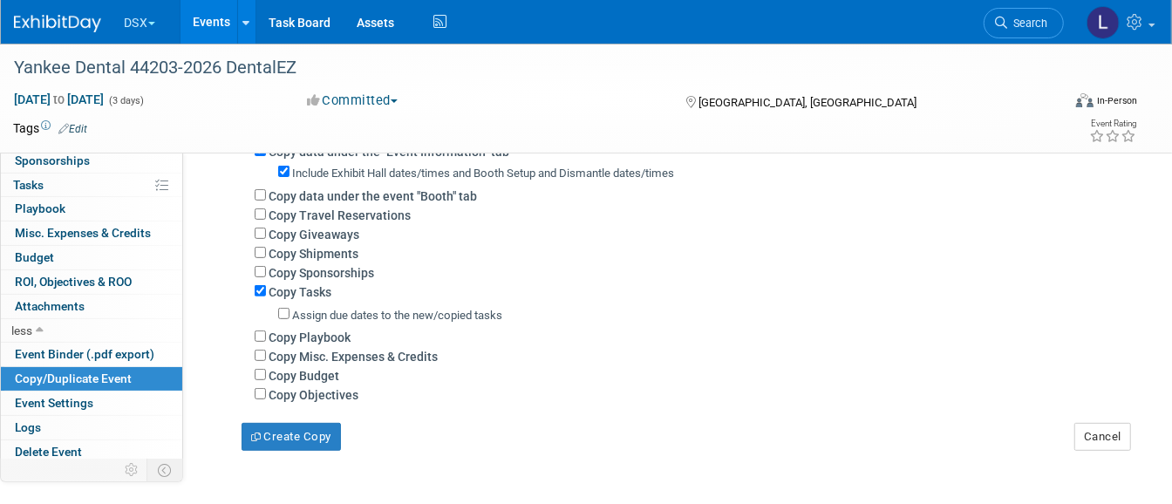
click at [294, 287] on label "Copy Tasks" at bounding box center [300, 292] width 63 height 14
click at [266, 287] on input "Copy Tasks" at bounding box center [260, 290] width 11 height 11
checkbox input "false"
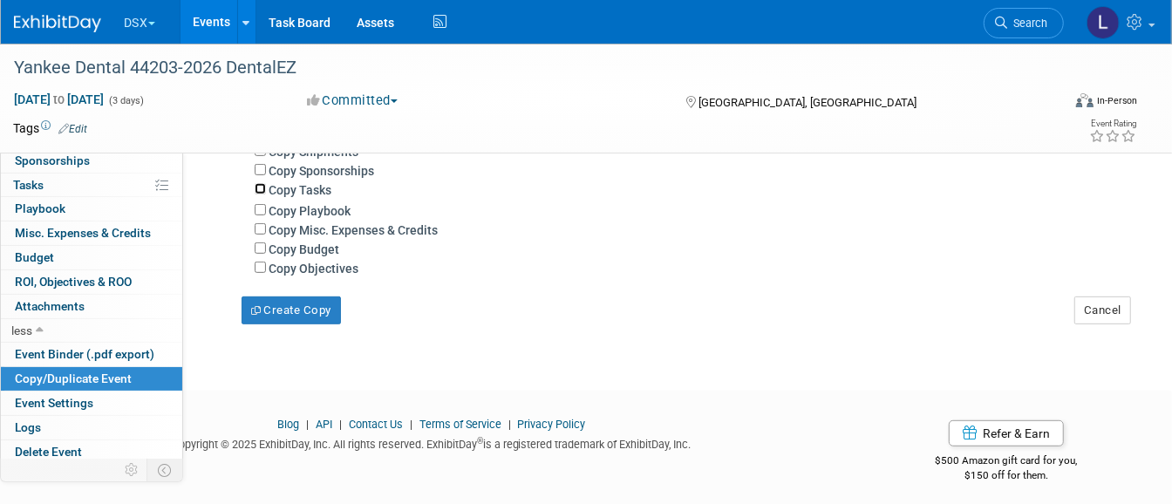
scroll to position [436, 0]
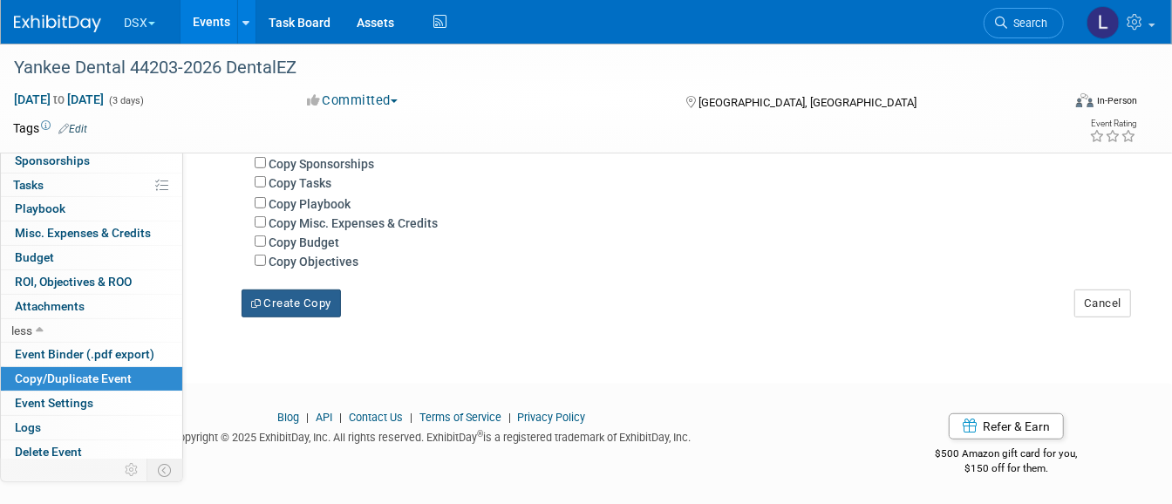
click at [298, 310] on button "Create Copy" at bounding box center [291, 304] width 99 height 28
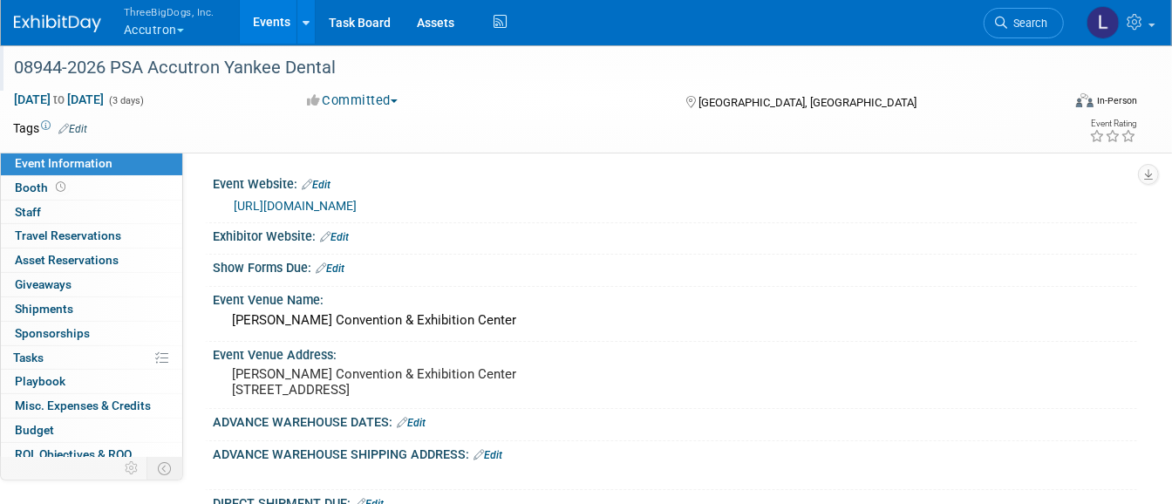
click at [340, 73] on div "08944-2026 PSA Accutron Yankee Dental" at bounding box center [525, 67] width 1034 height 31
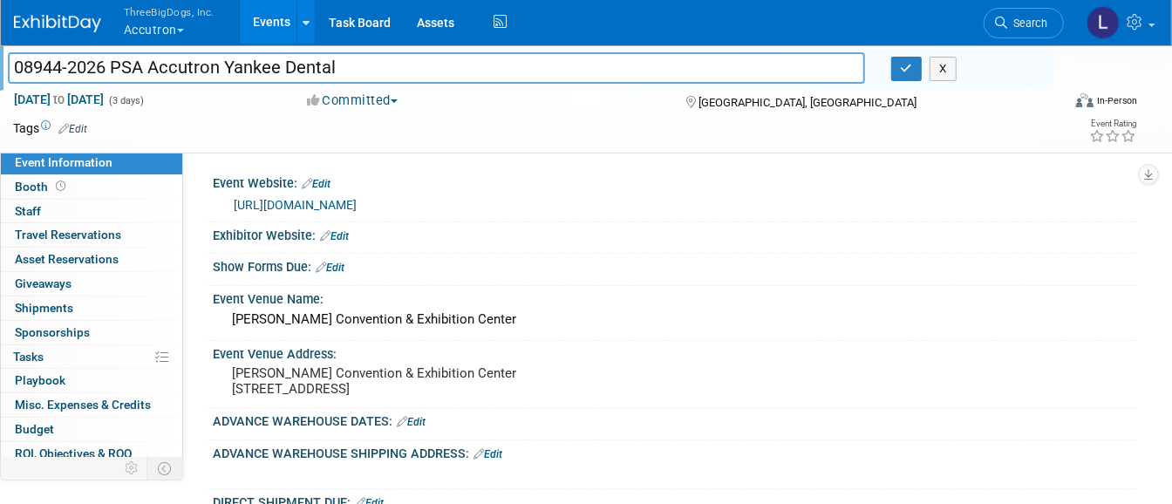
click at [222, 67] on input "08944-2026 PSA Accutron Yankee Dental" at bounding box center [436, 67] width 857 height 31
click at [149, 68] on input "08944-2026 PSA Accutron PSA Yankee Dental" at bounding box center [436, 67] width 857 height 31
drag, startPoint x: 222, startPoint y: 68, endPoint x: -4, endPoint y: 71, distance: 226.8
click at [0, 71] on html "ThreeBigDogs, Inc. Accutron Explore: My Workspaces 34 Go to Workspace: Accutron…" at bounding box center [586, 252] width 1172 height 504
click at [237, 66] on input "Yankee Dental" at bounding box center [436, 67] width 857 height 31
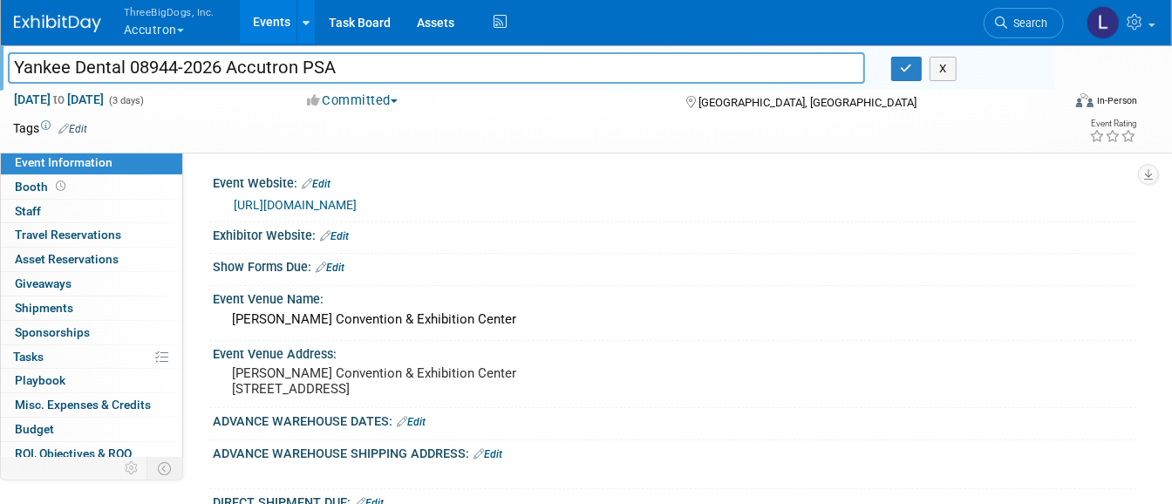
drag, startPoint x: 361, startPoint y: 63, endPoint x: 10, endPoint y: 65, distance: 350.6
click at [10, 65] on input "Yankee Dental 08944-2026 Accutron PSA" at bounding box center [436, 67] width 857 height 31
type input "Yankee Dental 08944-2026 Accutron PSA"
click at [905, 66] on icon "button" at bounding box center [907, 68] width 12 height 11
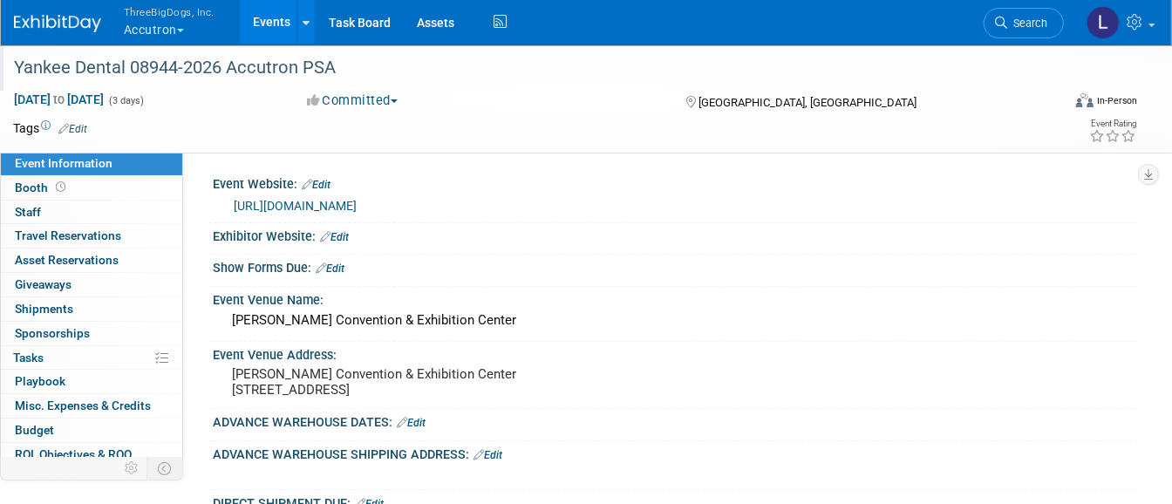
click at [275, 15] on link "Events" at bounding box center [272, 22] width 64 height 44
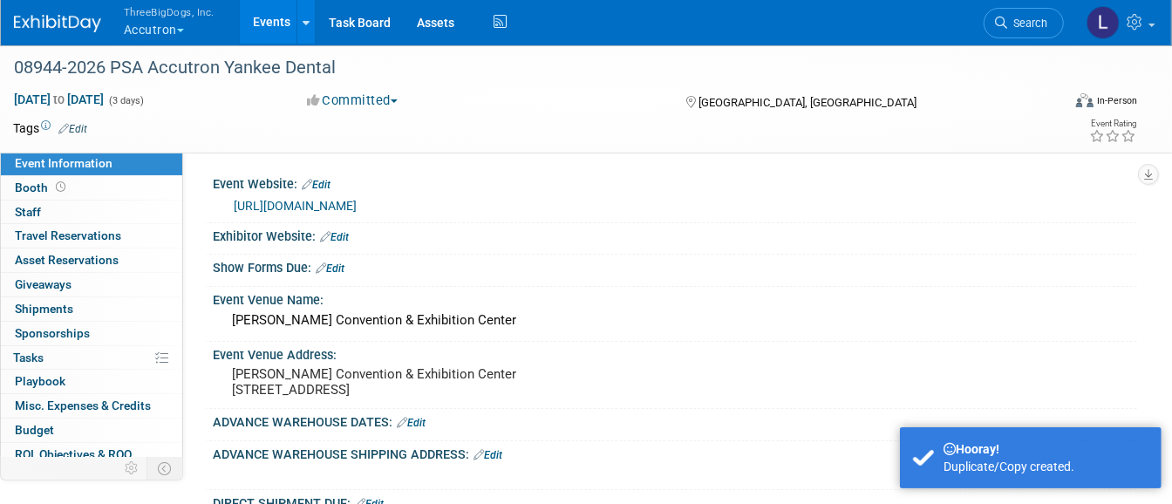
click at [150, 26] on button "ThreeBigDogs, Inc. Accutron" at bounding box center [179, 22] width 114 height 45
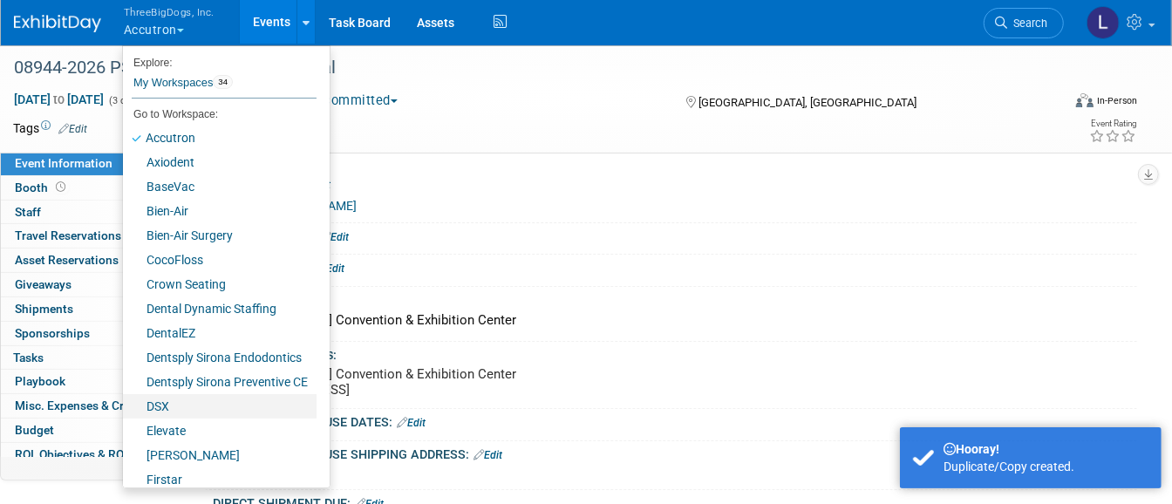
click at [160, 404] on link "DSX" at bounding box center [220, 406] width 194 height 24
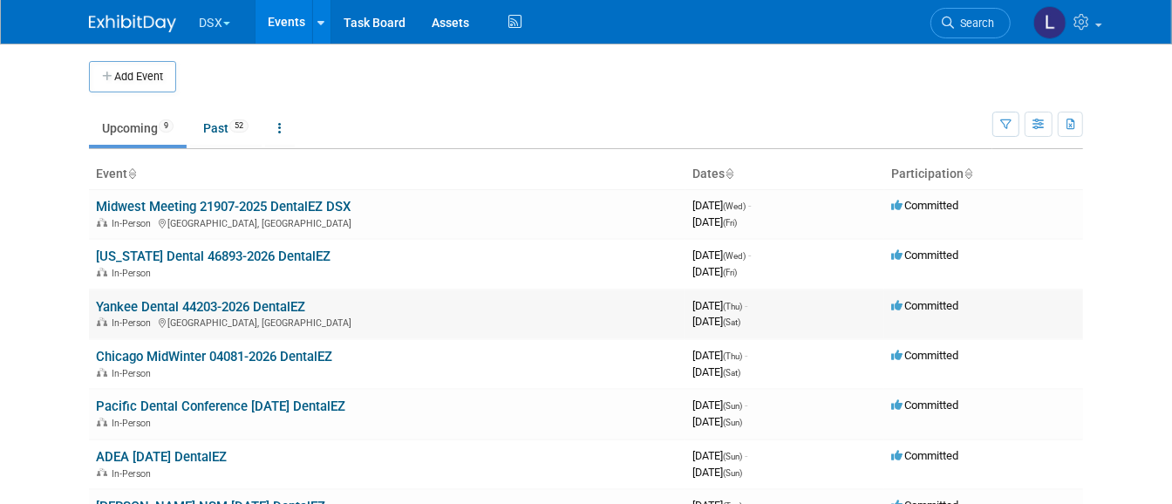
click at [143, 305] on link "Yankee Dental 44203-2026 DentalEZ" at bounding box center [200, 307] width 209 height 16
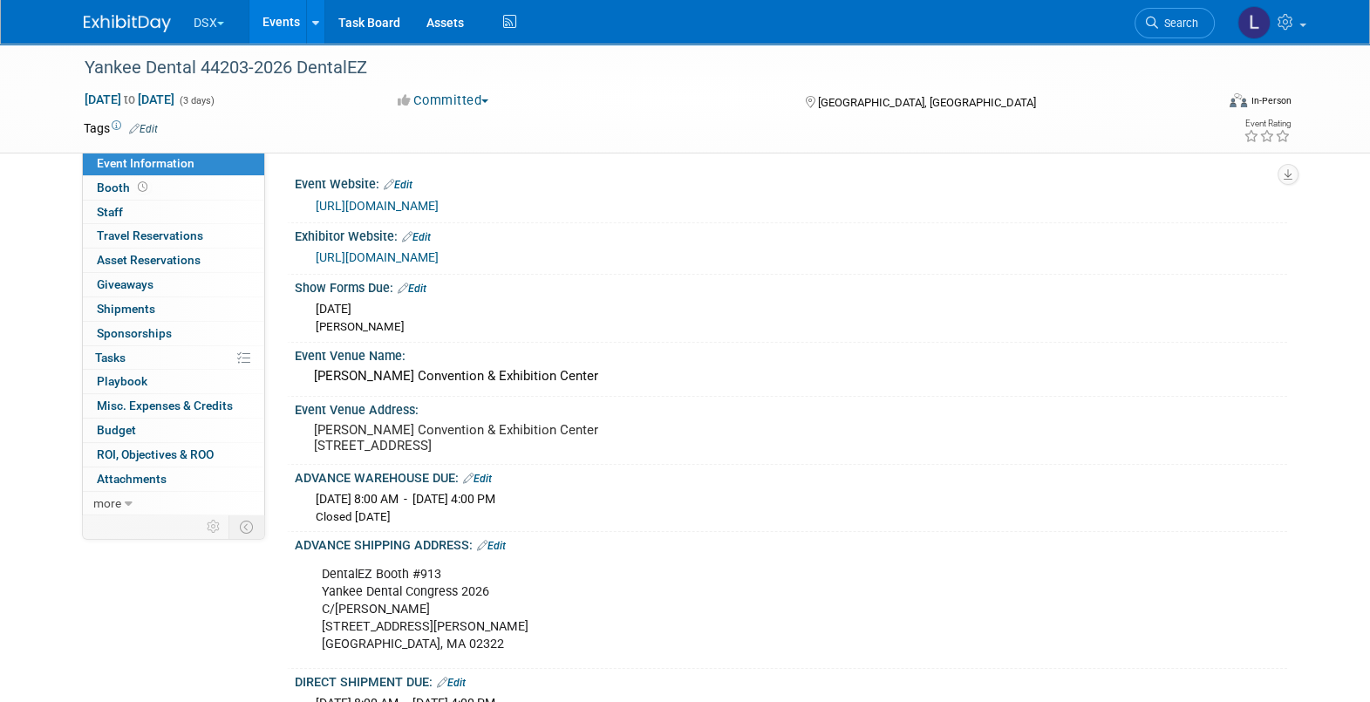
click at [428, 234] on link "Edit" at bounding box center [416, 237] width 29 height 12
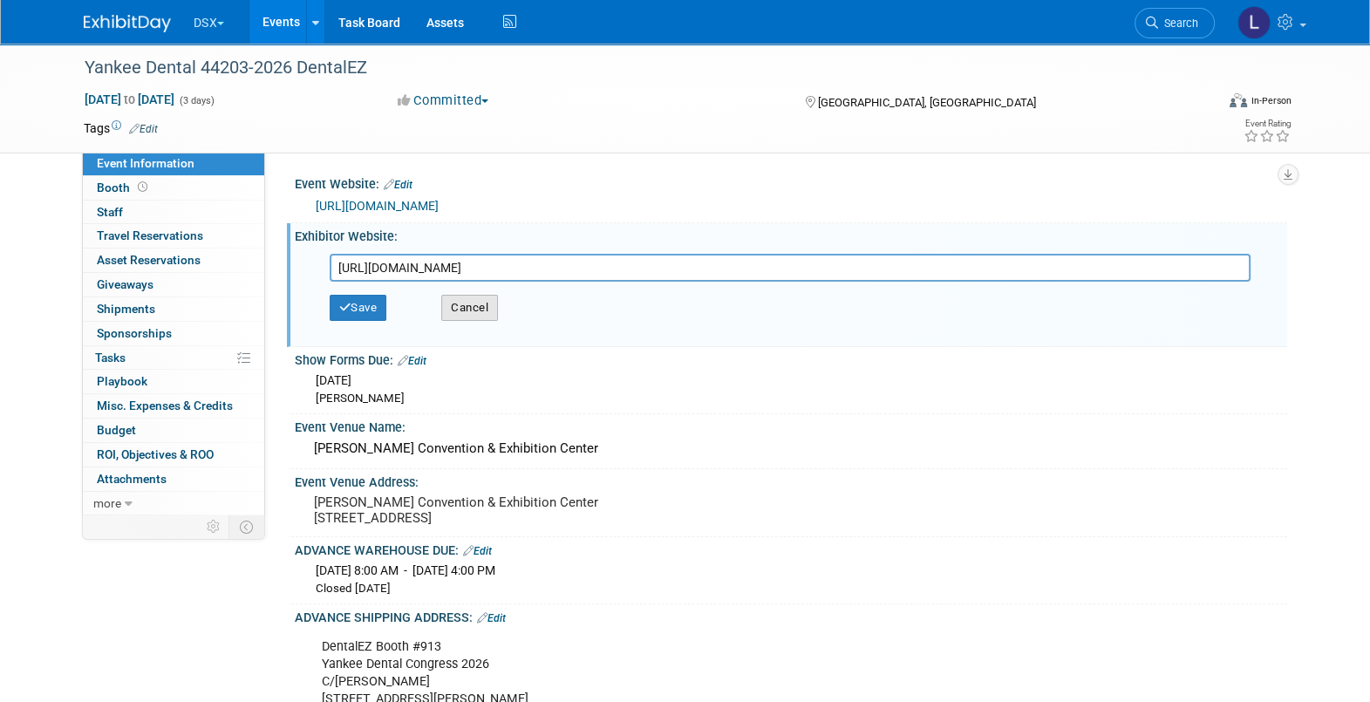
click at [468, 310] on button "Cancel" at bounding box center [469, 308] width 57 height 26
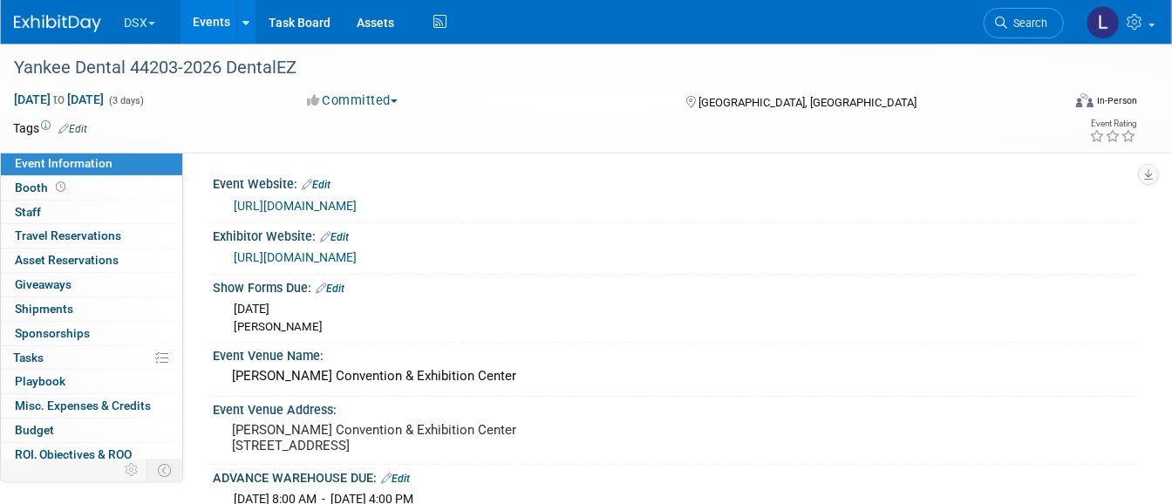
scroll to position [52, 0]
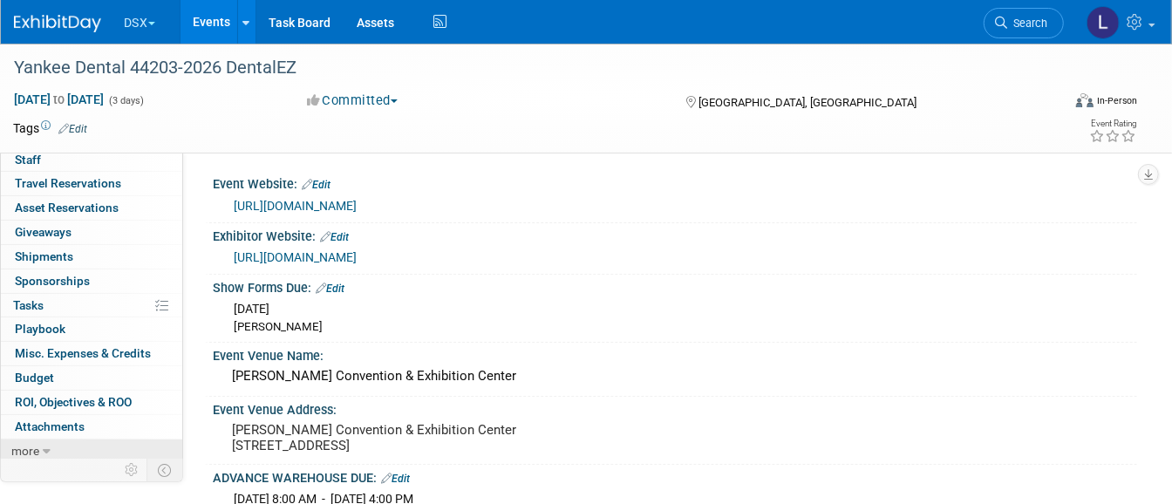
click at [19, 444] on span "more" at bounding box center [25, 451] width 28 height 14
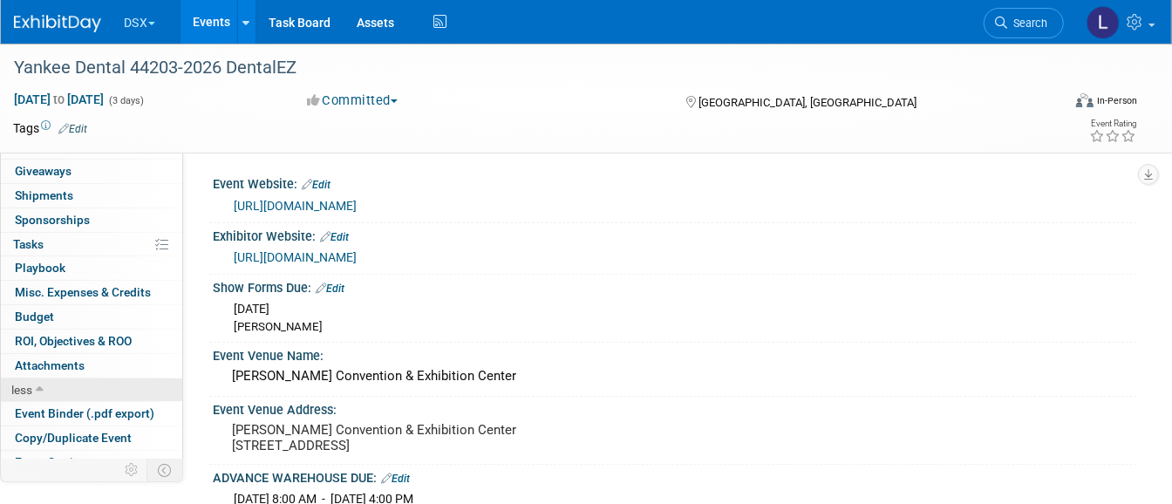
scroll to position [173, 0]
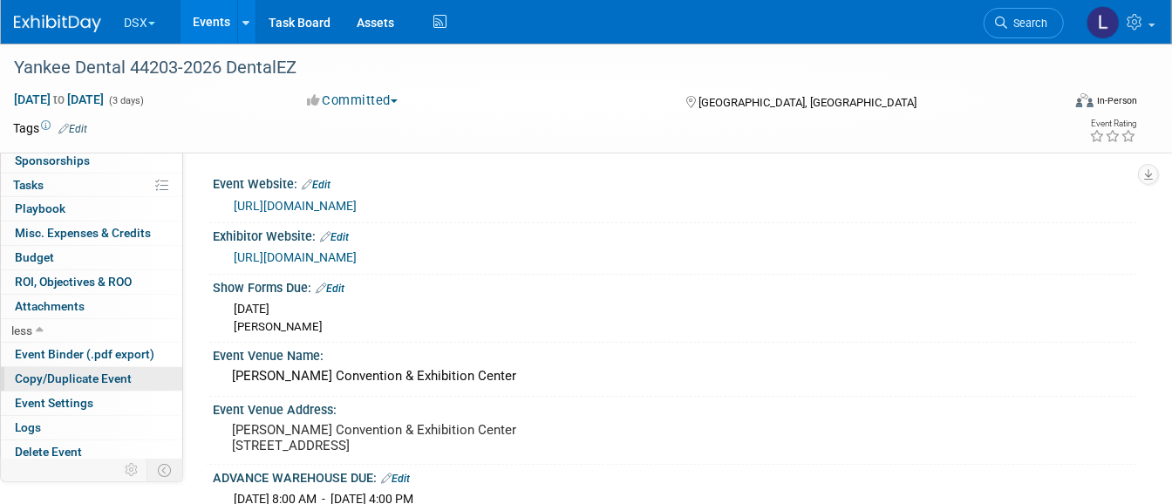
click at [108, 372] on span "Copy/Duplicate Event" at bounding box center [73, 379] width 117 height 14
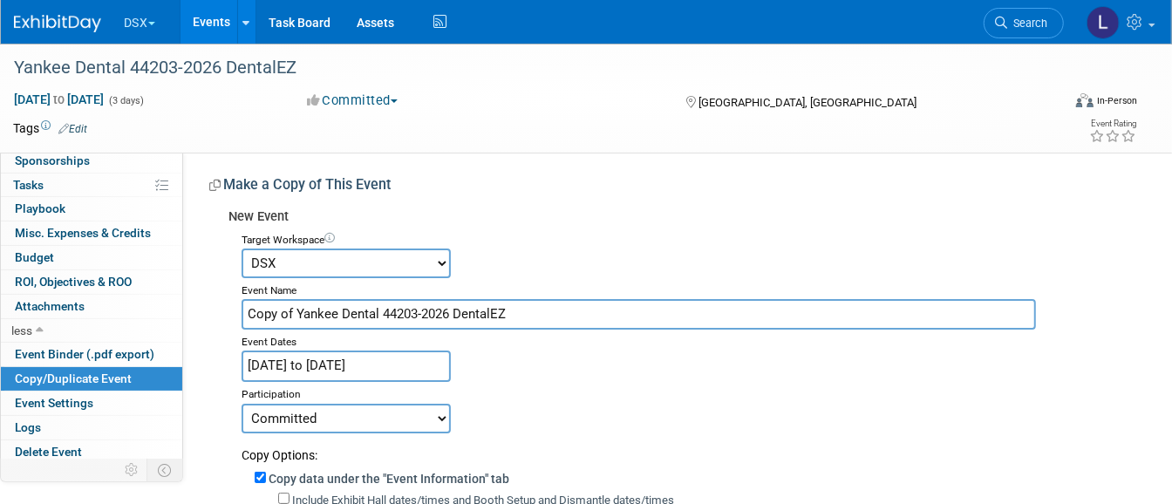
drag, startPoint x: 559, startPoint y: 305, endPoint x: 237, endPoint y: 309, distance: 321.8
paste input "91280-2026 M&CC PSA Yankee Dental"
type input "91280-2026 M&CC PSA Yankee Dental"
click at [353, 268] on select "Accutron Axiodent BaseVac Bien-Air Bien-Air Surgery CocoFloss Crown Seating Den…" at bounding box center [346, 264] width 209 height 30
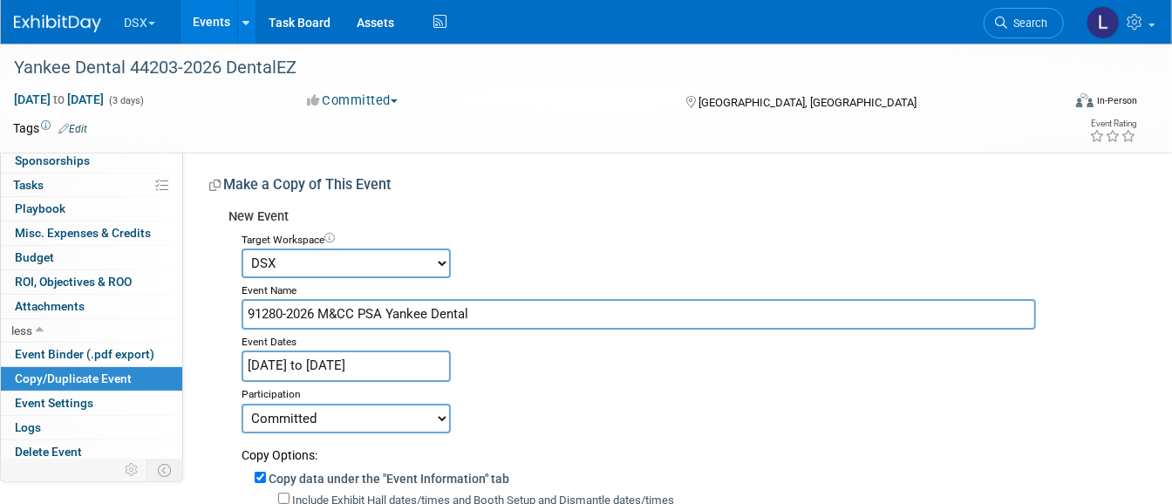
select select "10031914"
click at [242, 249] on select "Accutron Axiodent BaseVac Bien-Air Bien-Air Surgery CocoFloss Crown Seating Den…" at bounding box center [346, 264] width 209 height 30
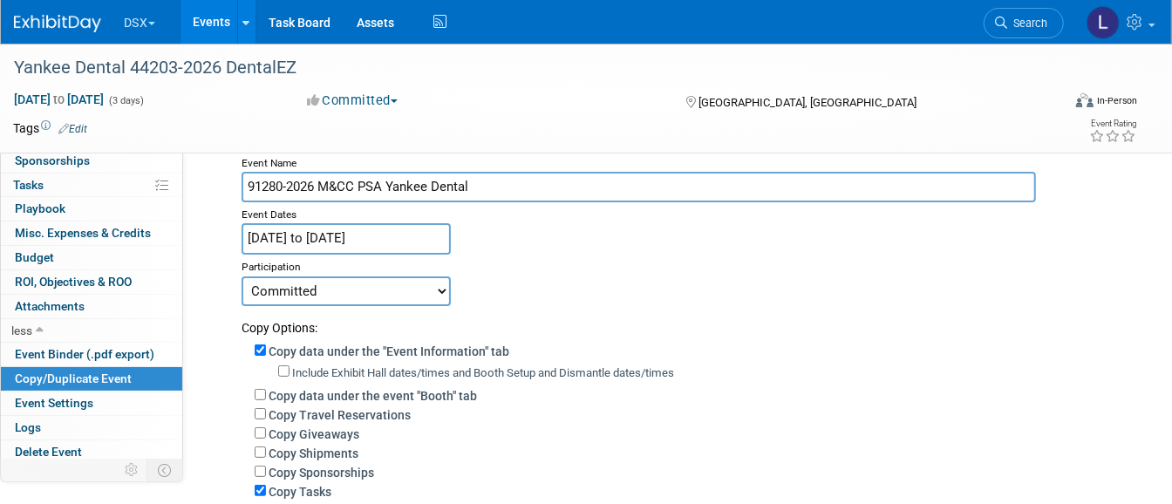
scroll to position [218, 0]
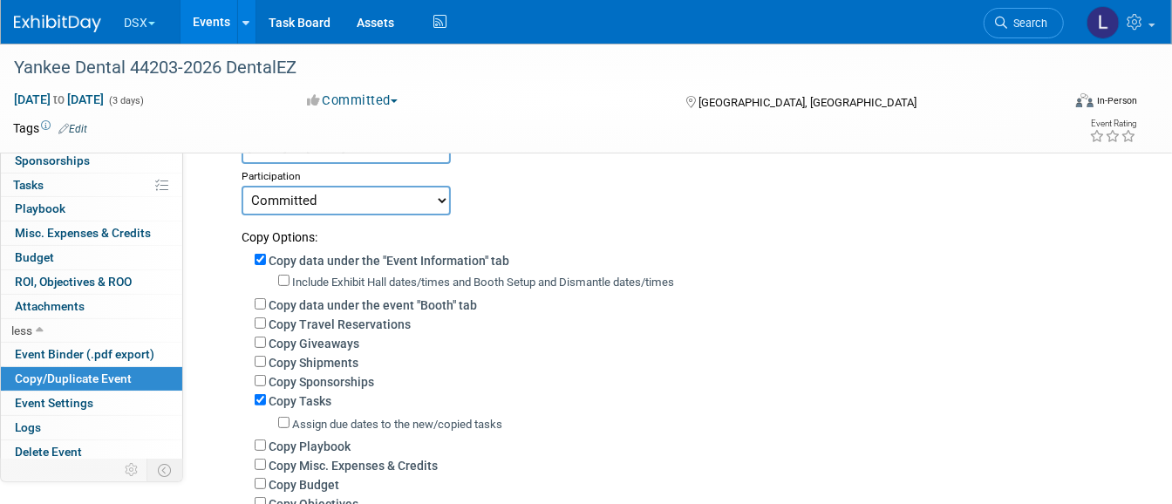
click at [365, 276] on label "Include Exhibit Hall dates/times and Booth Setup and Dismantle dates/times" at bounding box center [483, 282] width 382 height 13
click at [290, 276] on input "Include Exhibit Hall dates/times and Booth Setup and Dismantle dates/times" at bounding box center [283, 280] width 11 height 11
checkbox input "true"
click at [311, 402] on label "Copy Tasks" at bounding box center [300, 401] width 63 height 14
click at [266, 402] on input "Copy Tasks" at bounding box center [260, 399] width 11 height 11
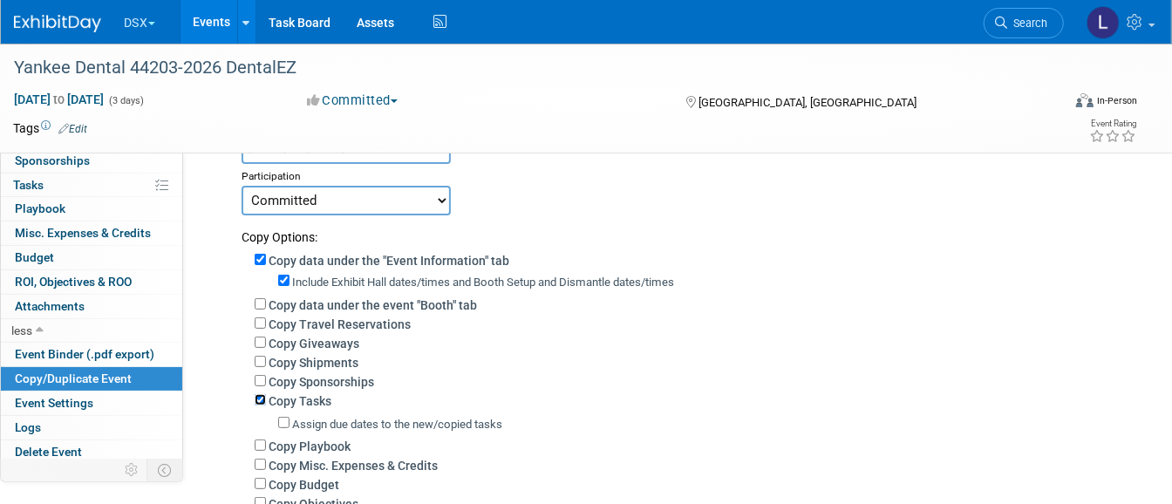
checkbox input "false"
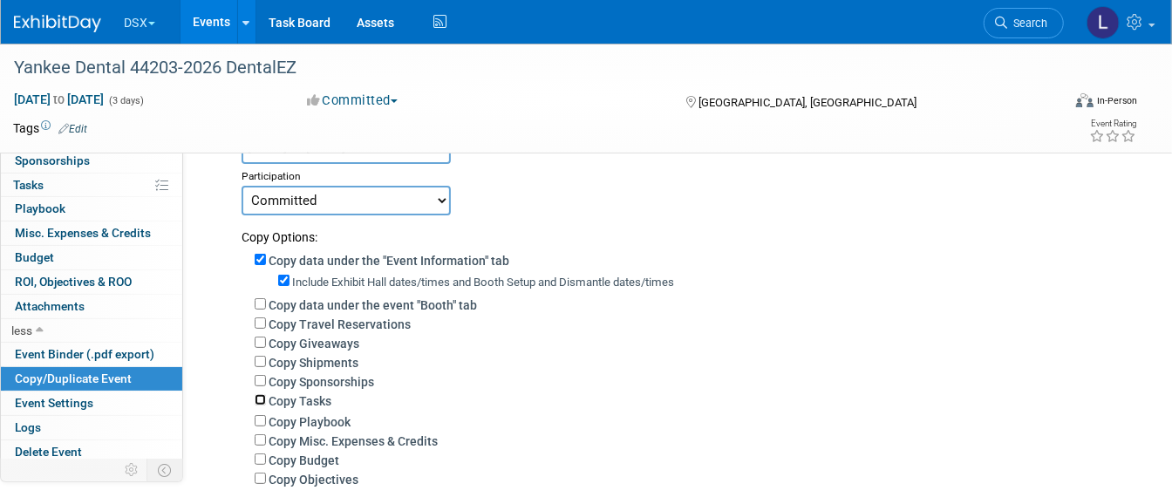
scroll to position [436, 0]
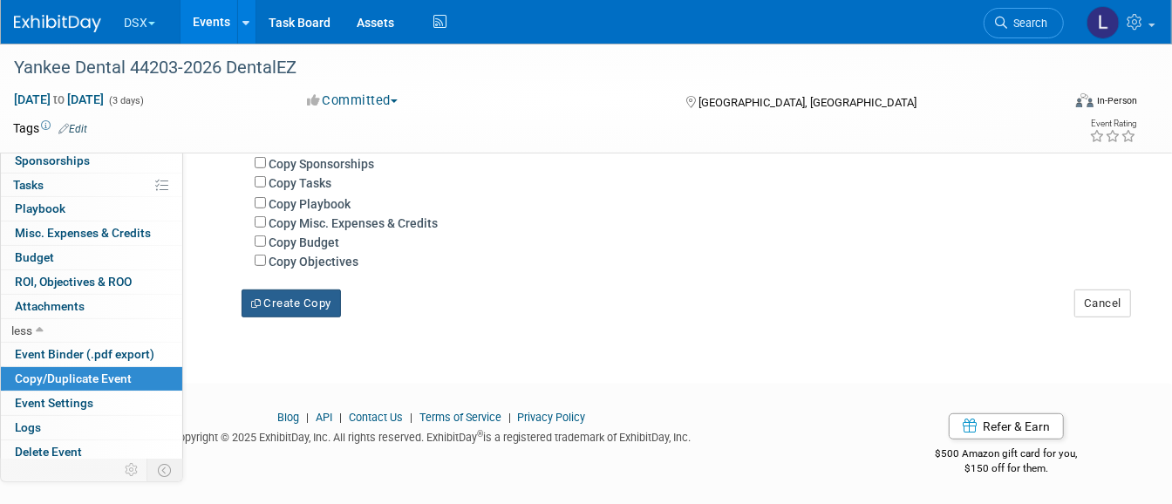
click at [297, 308] on button "Create Copy" at bounding box center [291, 304] width 99 height 28
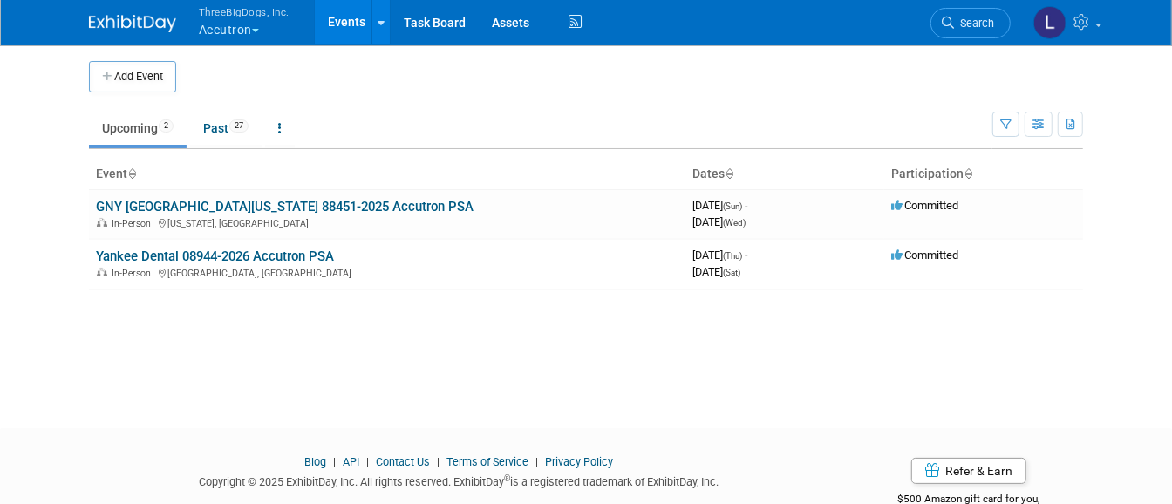
click at [201, 22] on button "ThreeBigDogs, Inc. Accutron" at bounding box center [254, 22] width 114 height 45
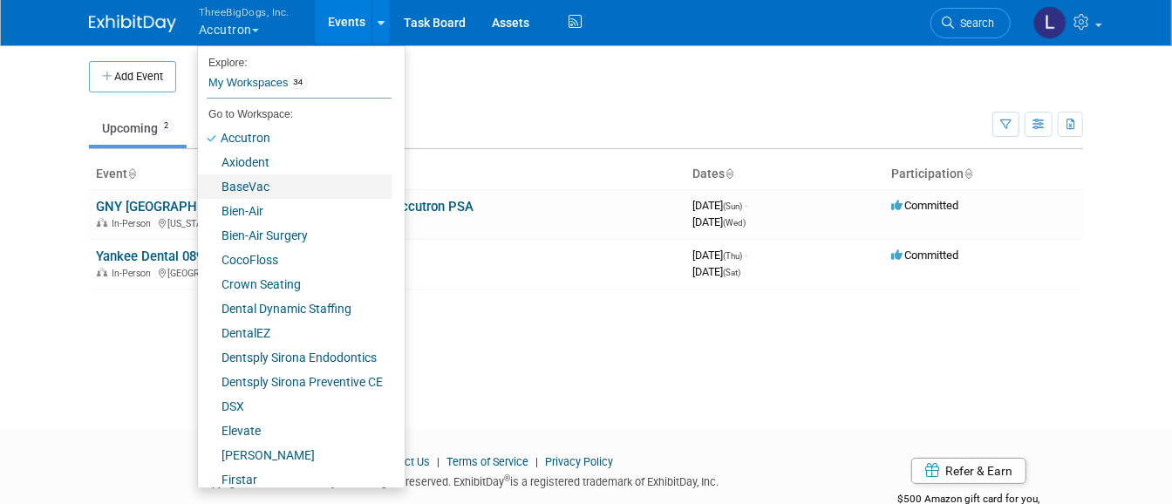
click at [216, 181] on link "BaseVac" at bounding box center [295, 186] width 194 height 24
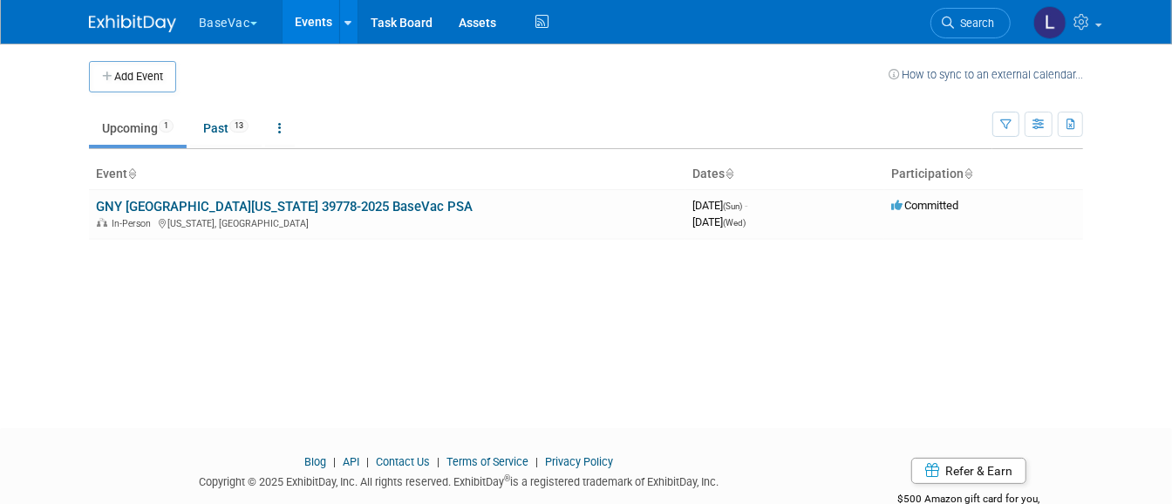
click at [206, 24] on button "BaseVac" at bounding box center [238, 19] width 82 height 38
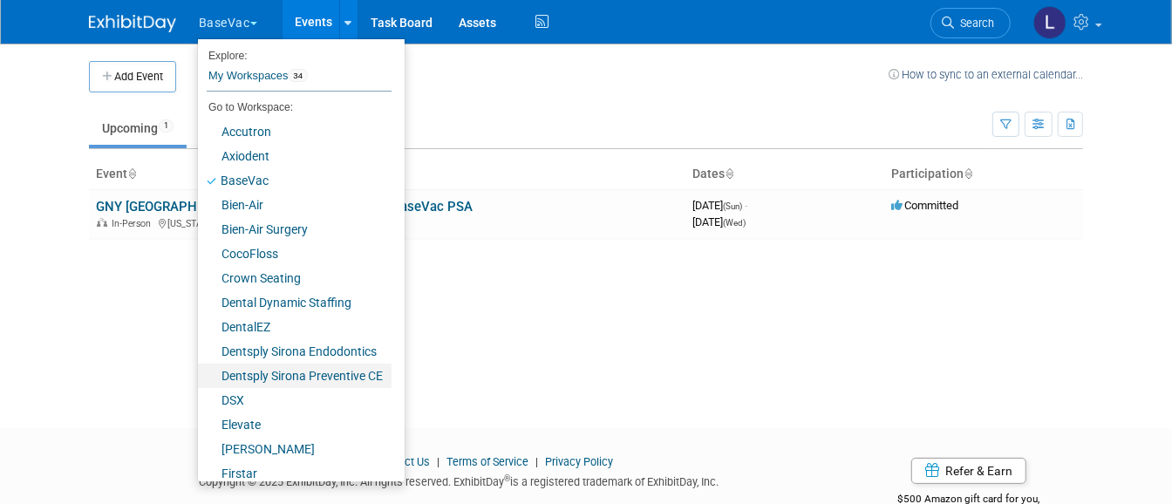
scroll to position [473, 0]
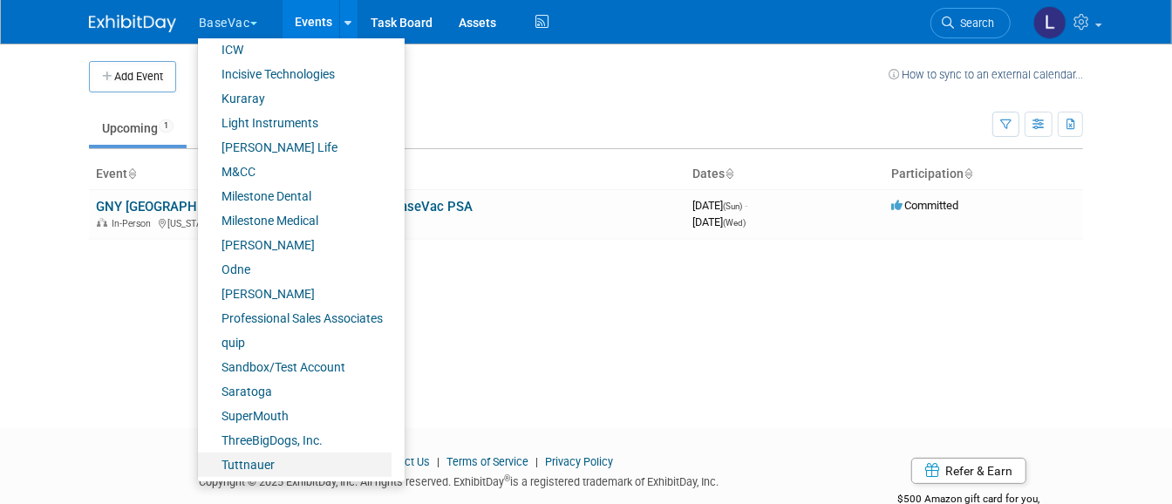
click at [215, 460] on link "Tuttnauer" at bounding box center [295, 465] width 194 height 24
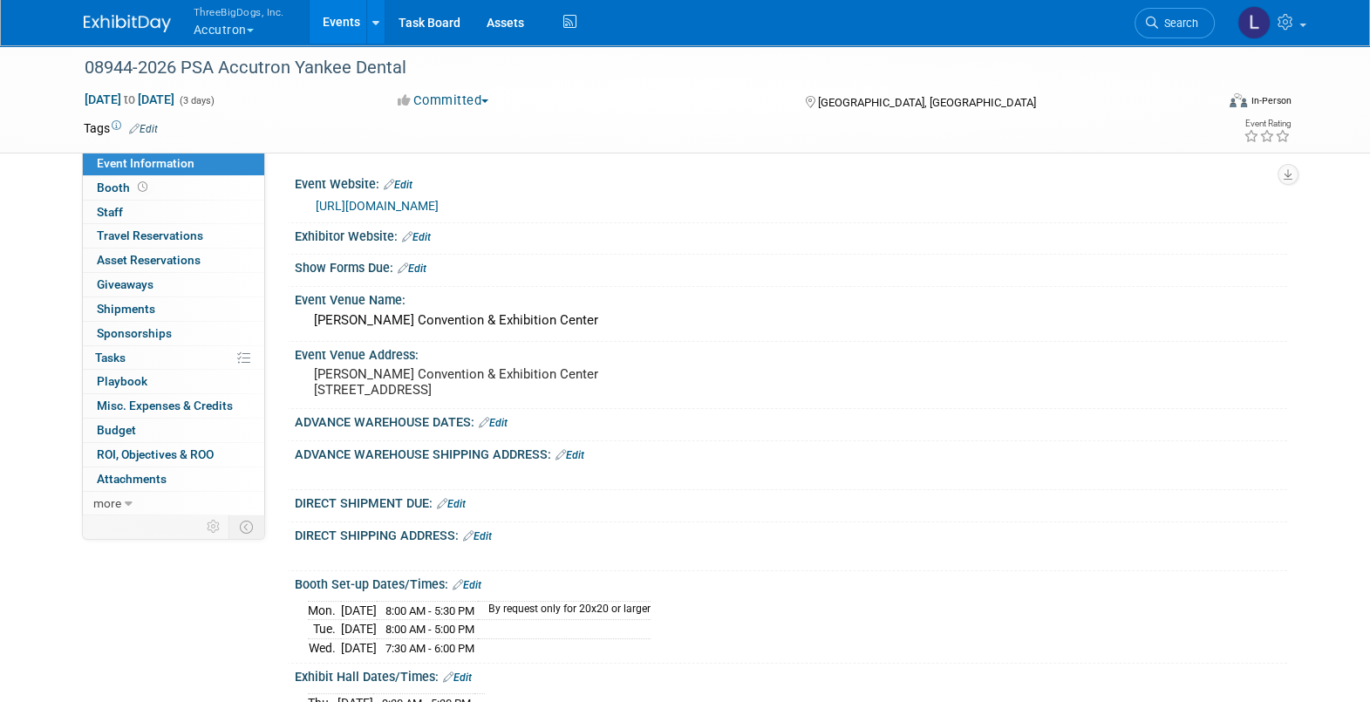
click at [236, 24] on button "ThreeBigDogs, Inc. Accutron" at bounding box center [249, 22] width 114 height 45
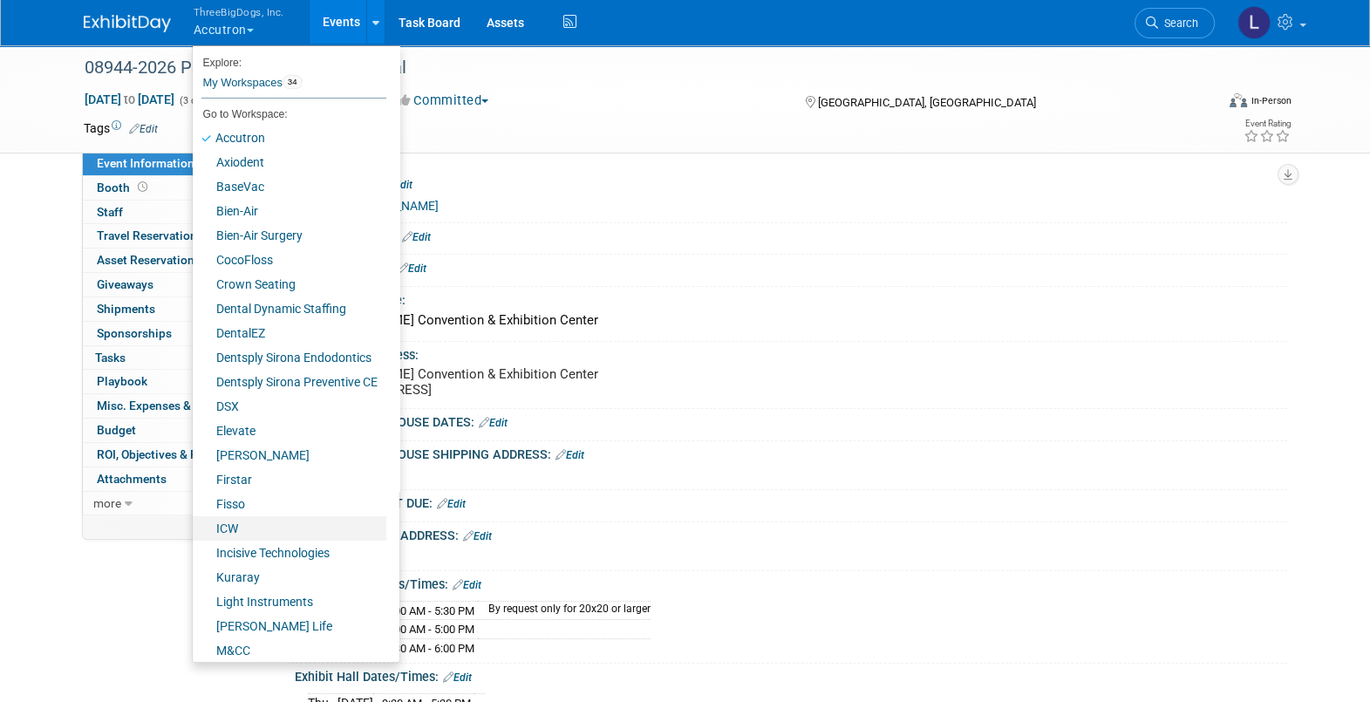
click at [224, 528] on link "ICW" at bounding box center [290, 528] width 194 height 24
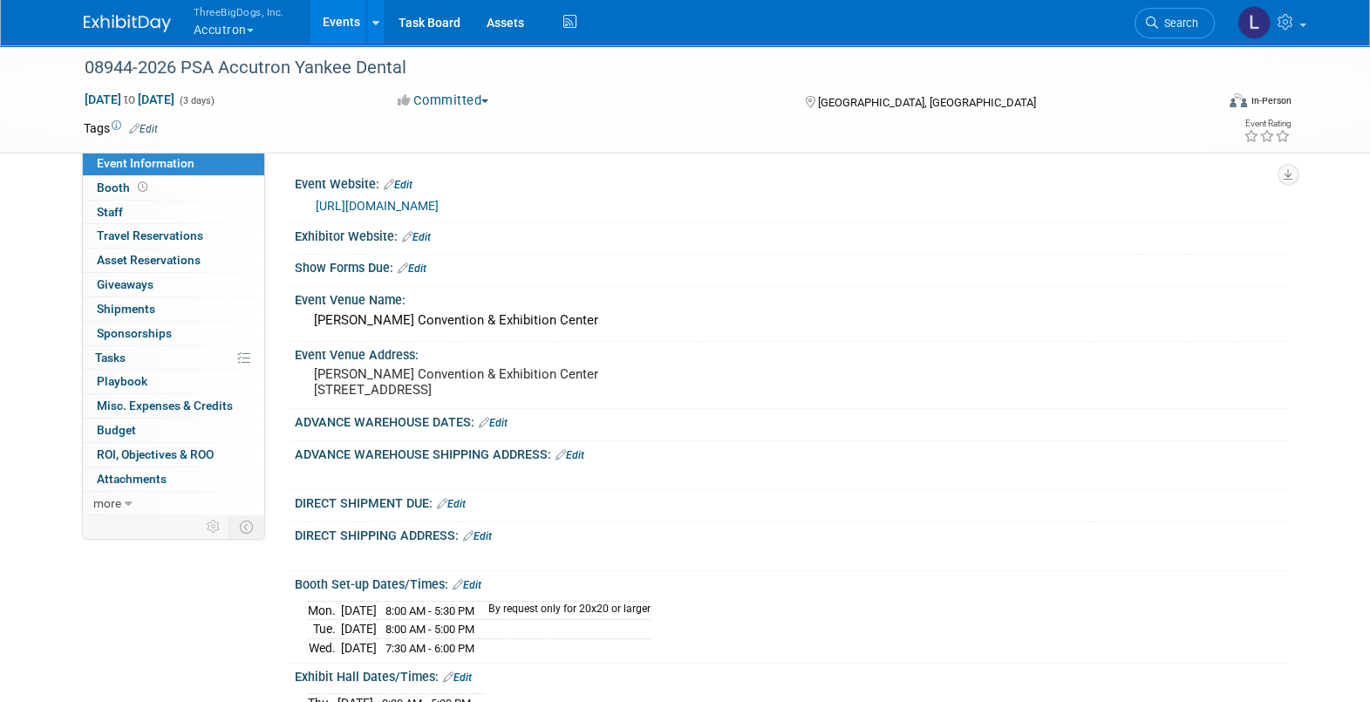
click at [212, 33] on button "ThreeBigDogs, Inc. Accutron" at bounding box center [249, 22] width 114 height 45
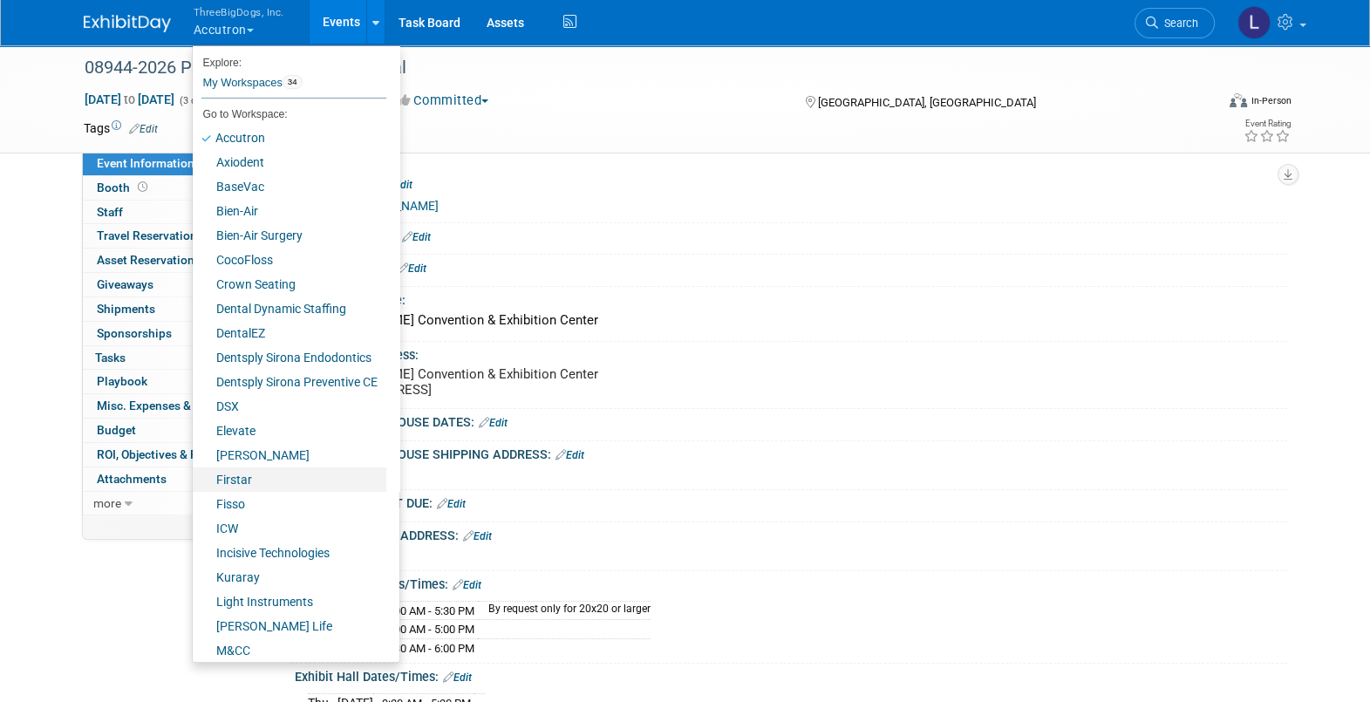
click at [252, 480] on link "Firstar" at bounding box center [290, 479] width 194 height 24
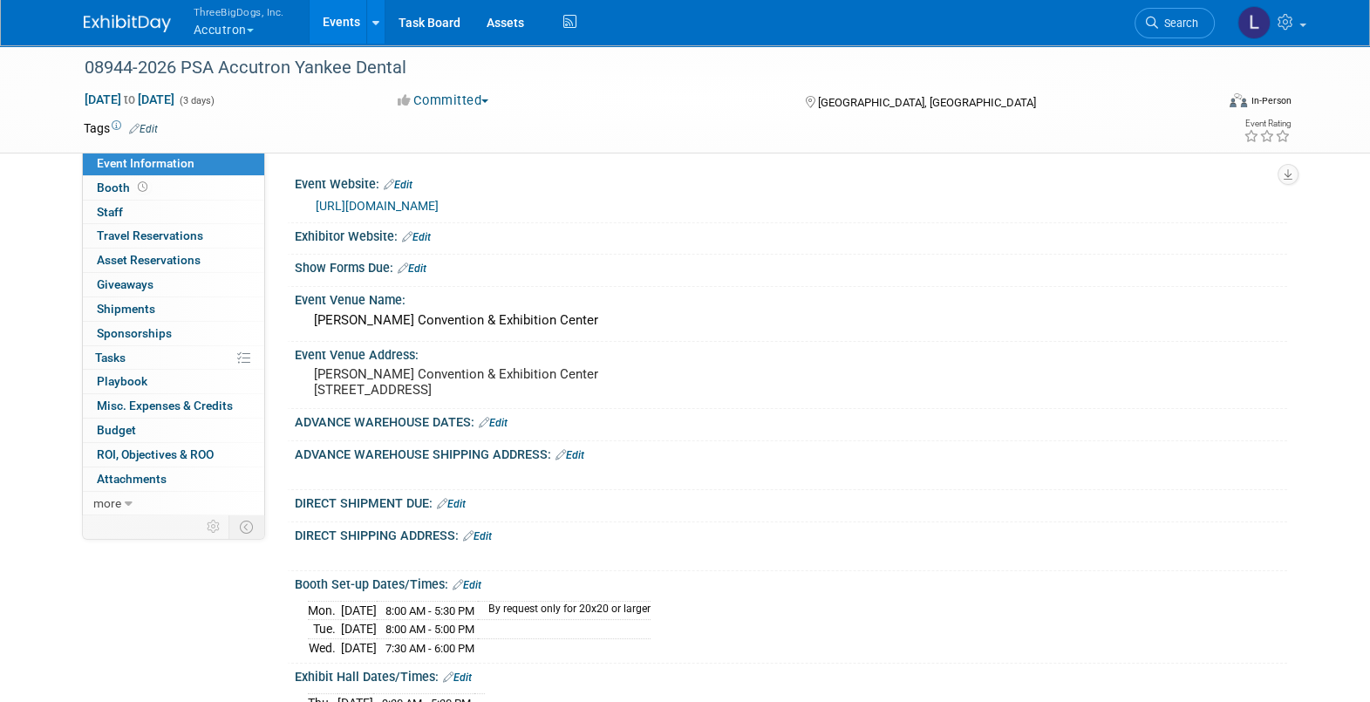
click at [224, 27] on button "ThreeBigDogs, Inc. Accutron" at bounding box center [249, 22] width 114 height 45
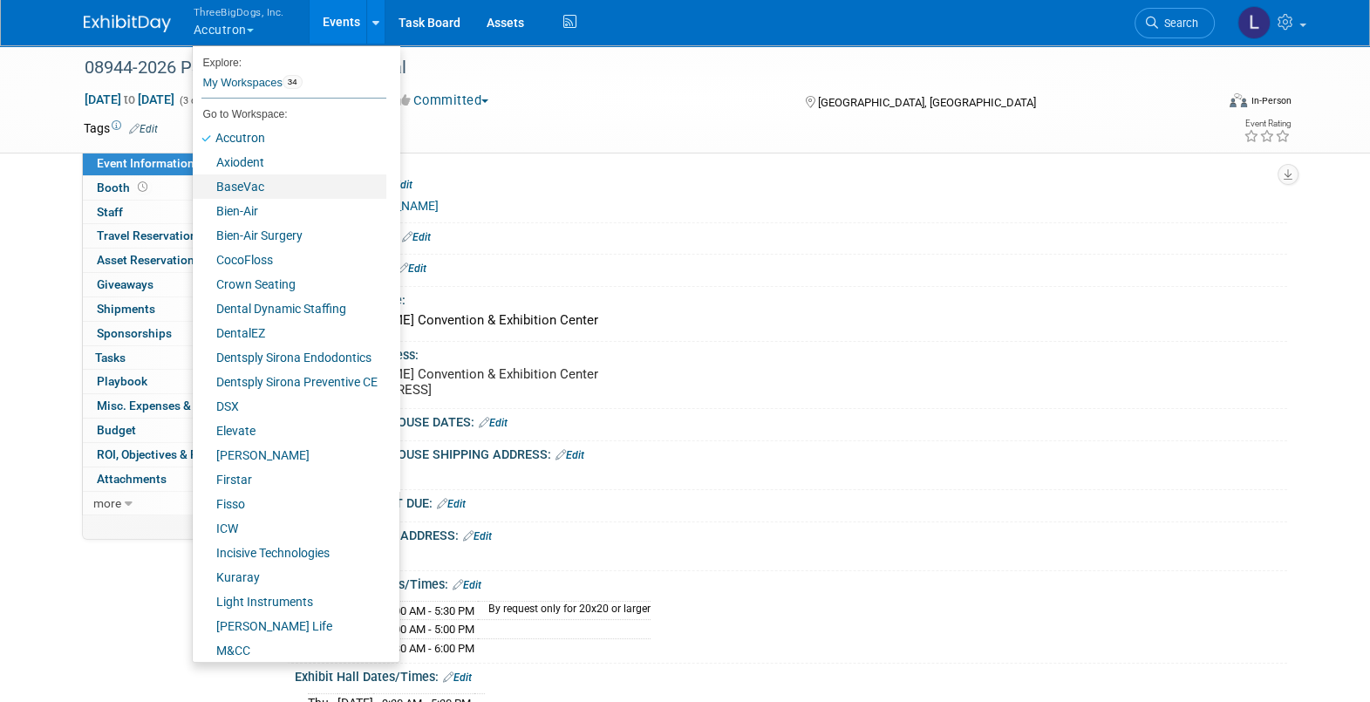
click at [262, 192] on link "BaseVac" at bounding box center [290, 186] width 194 height 24
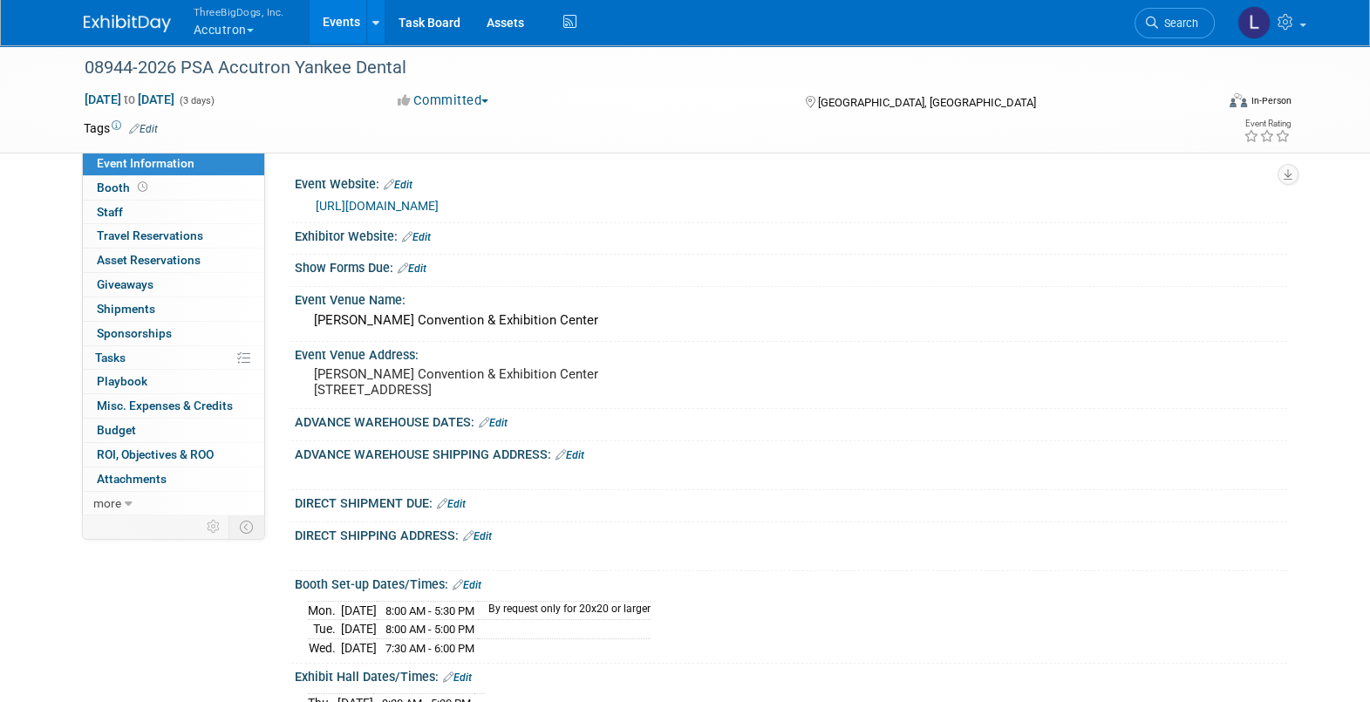
click at [217, 26] on button "ThreeBigDogs, Inc. Accutron" at bounding box center [249, 22] width 114 height 45
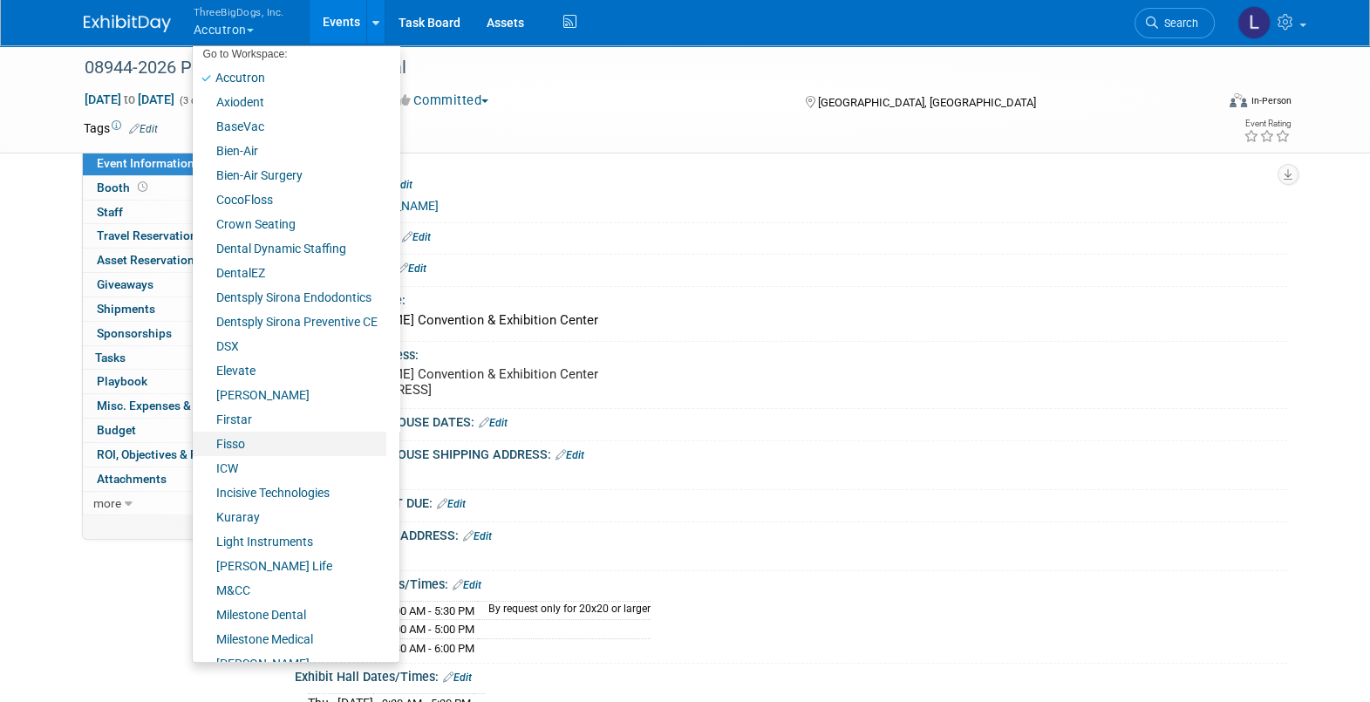
scroll to position [108, 0]
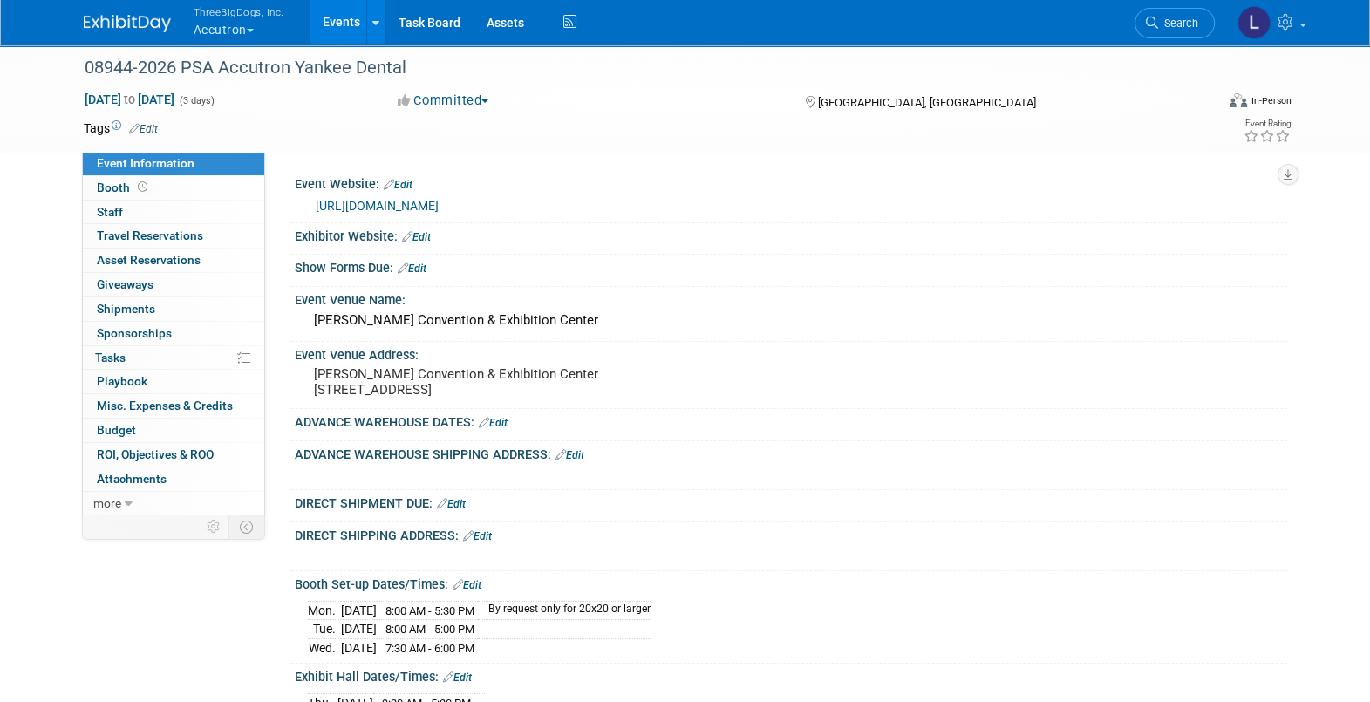
click at [230, 22] on button "ThreeBigDogs, Inc. Accutron" at bounding box center [249, 22] width 114 height 45
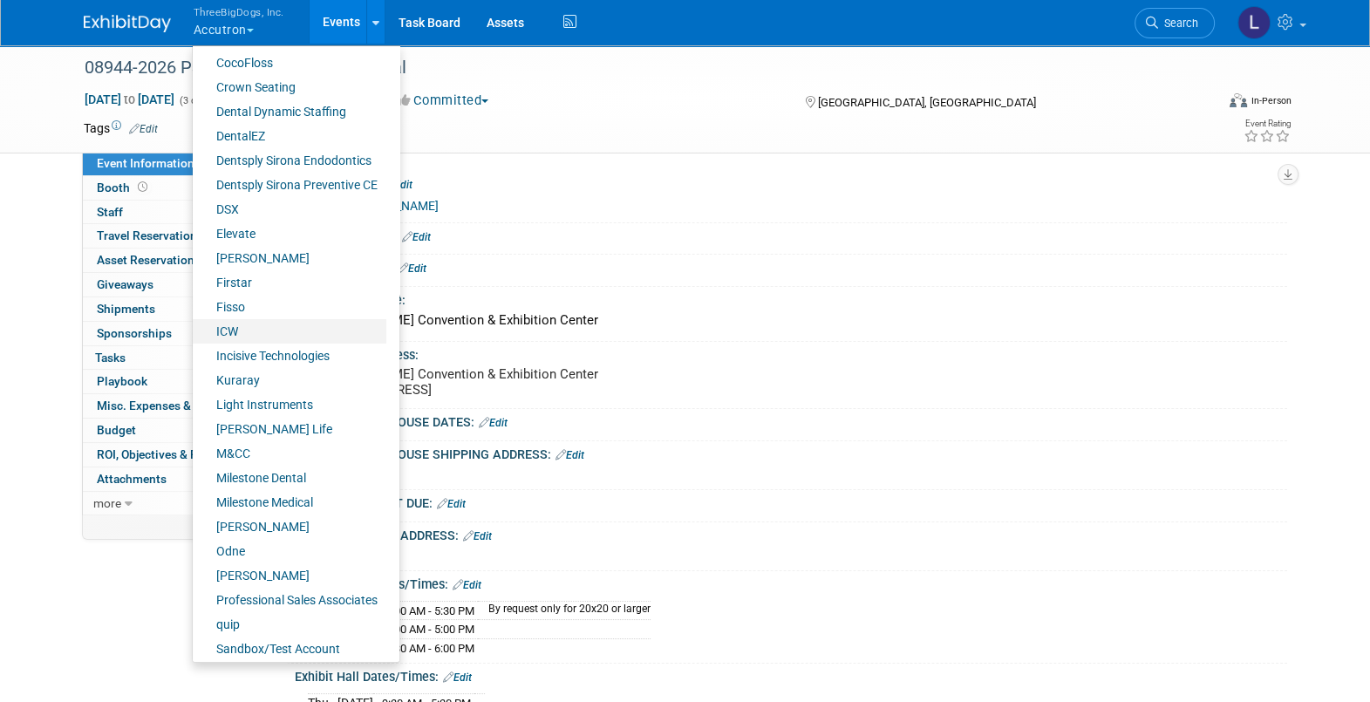
scroll to position [217, 0]
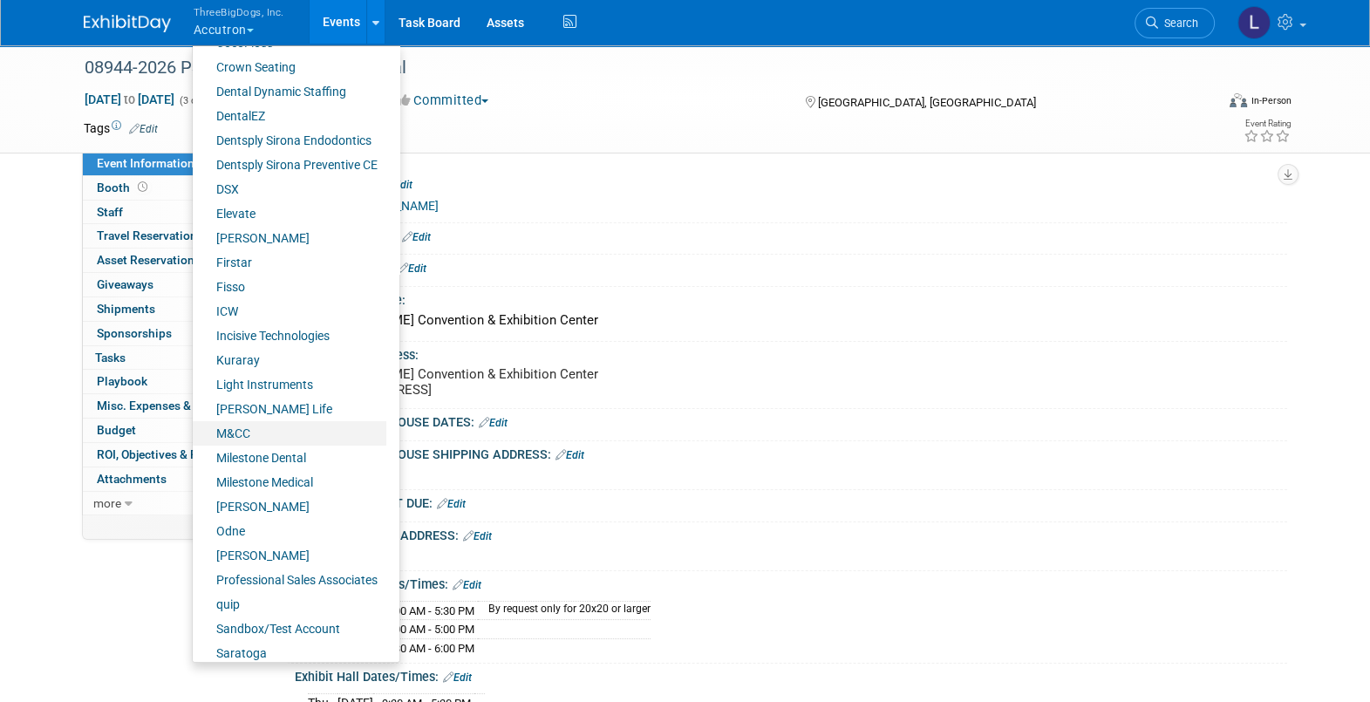
click at [266, 436] on link "M&CC" at bounding box center [290, 433] width 194 height 24
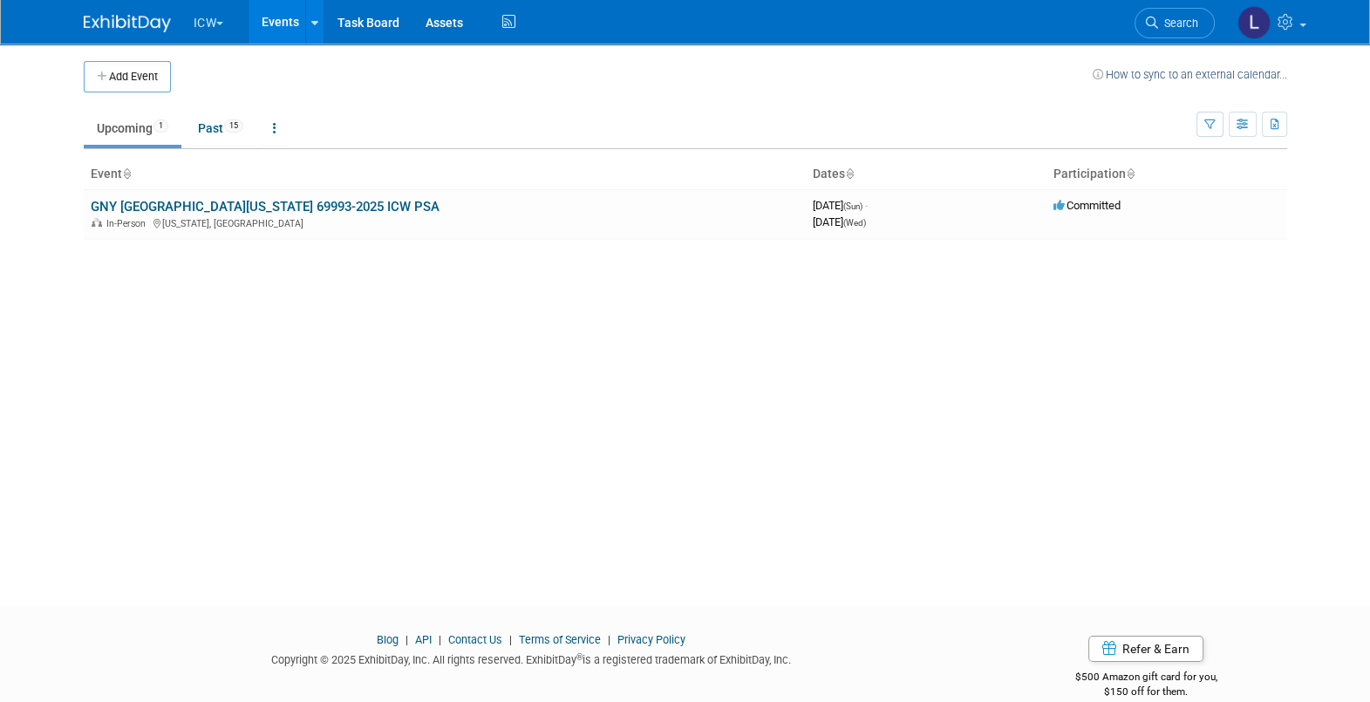
click at [211, 19] on button "ICW" at bounding box center [219, 19] width 54 height 38
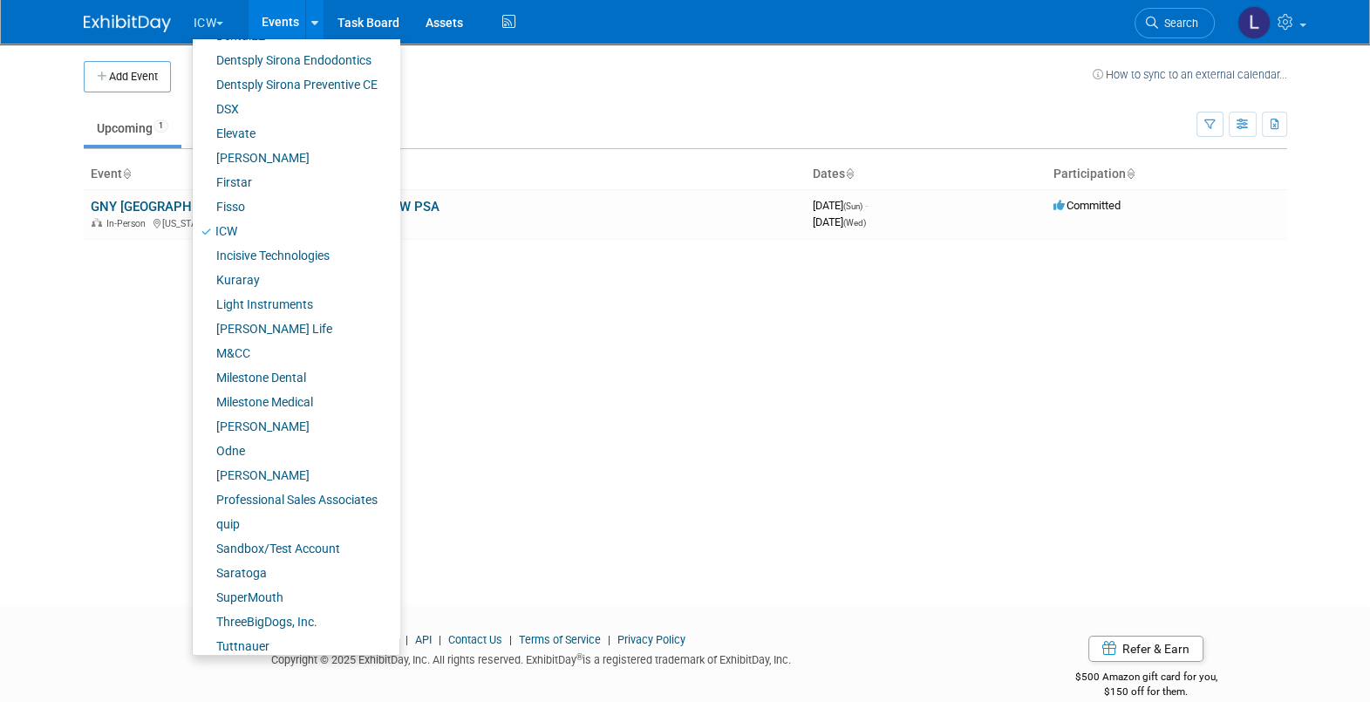
scroll to position [299, 0]
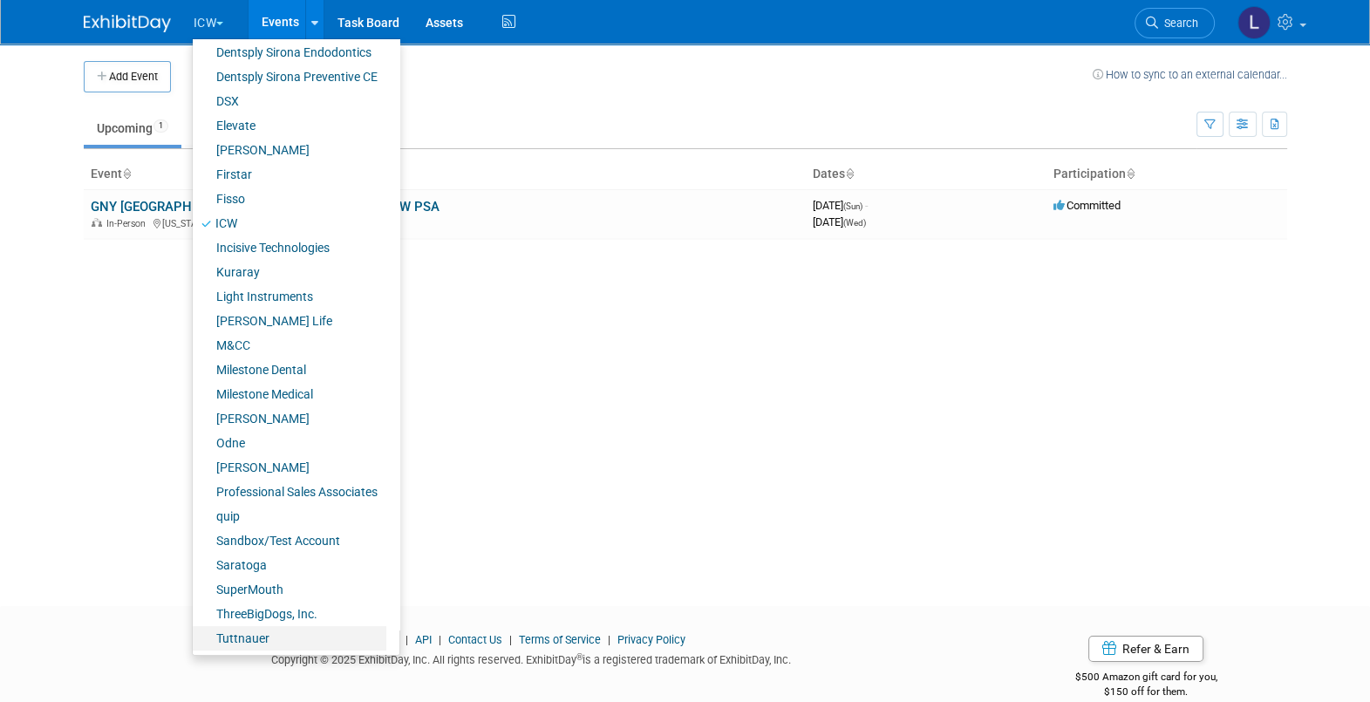
click at [230, 638] on link "Tuttnauer" at bounding box center [290, 638] width 194 height 24
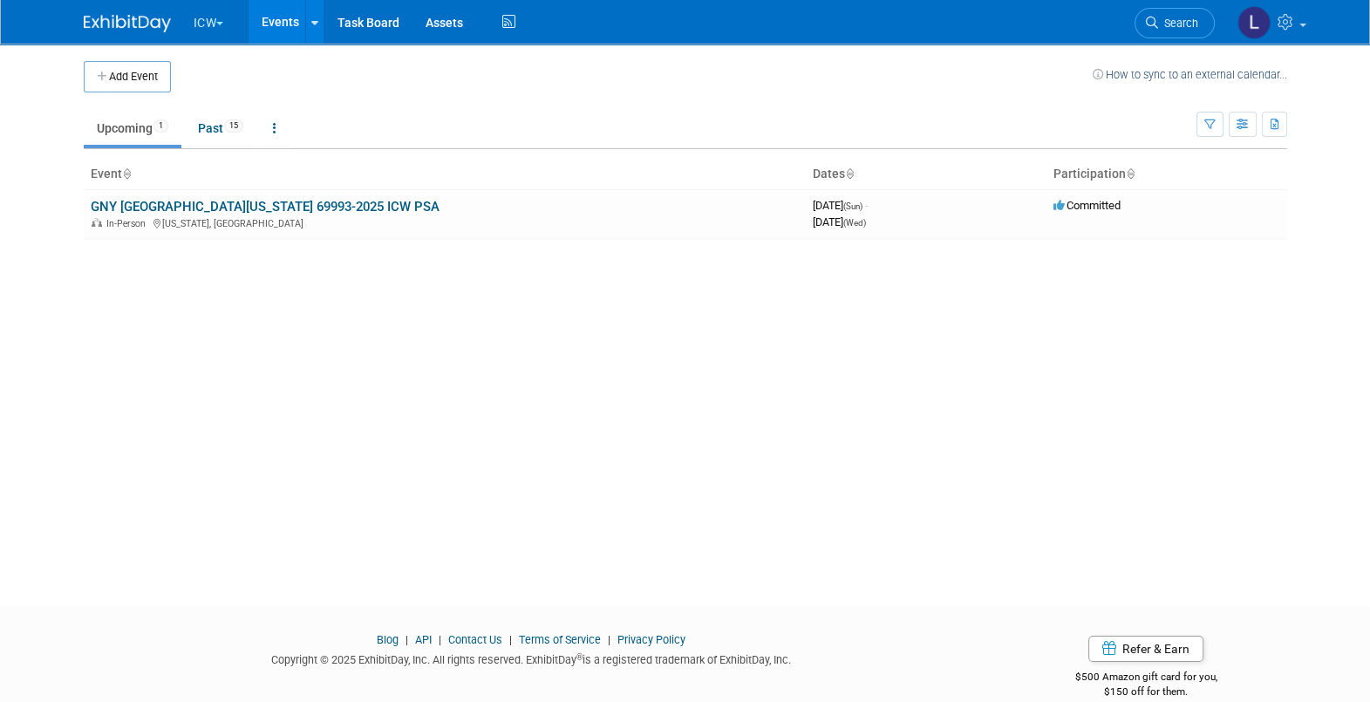
click at [203, 16] on button "ICW" at bounding box center [219, 19] width 54 height 38
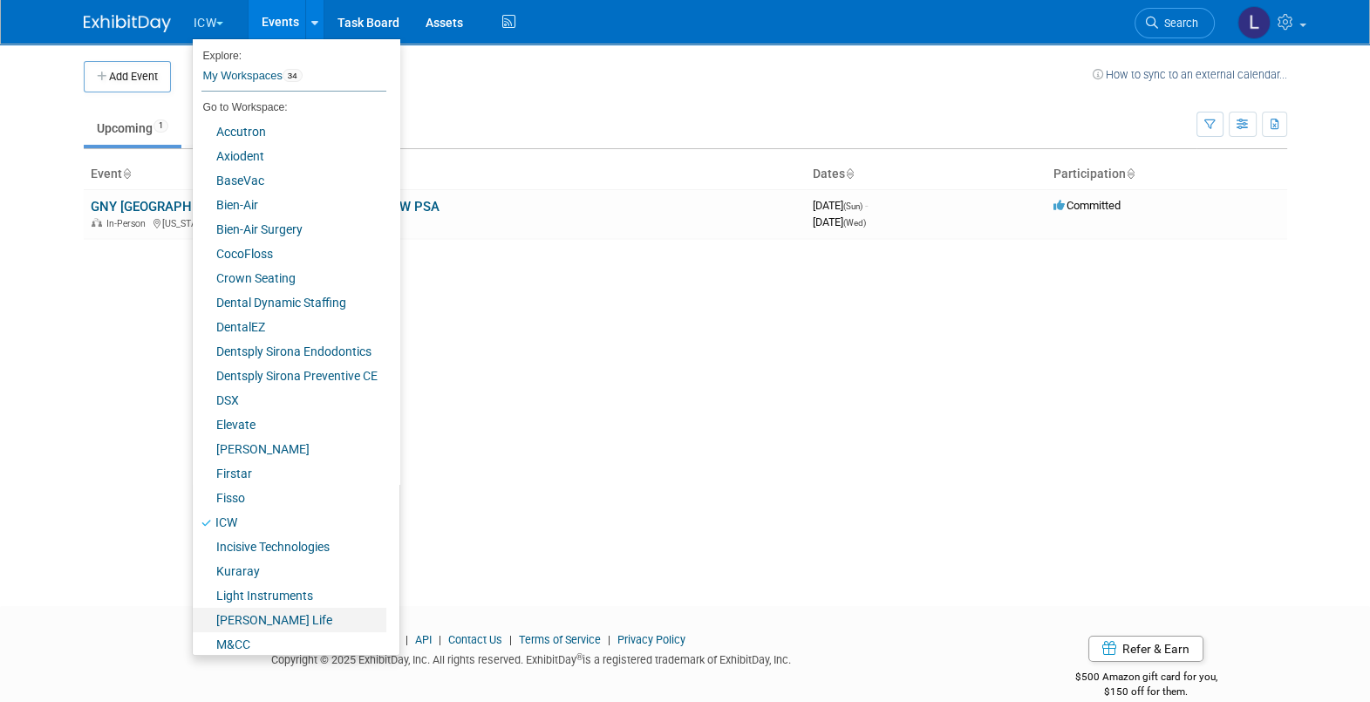
click at [249, 616] on link "[PERSON_NAME] Life" at bounding box center [290, 620] width 194 height 24
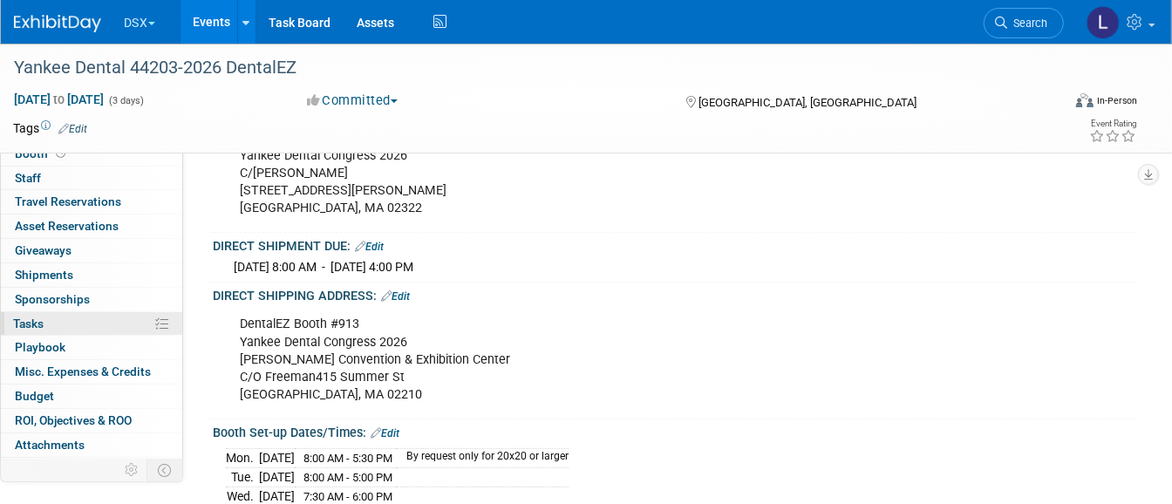
scroll to position [52, 0]
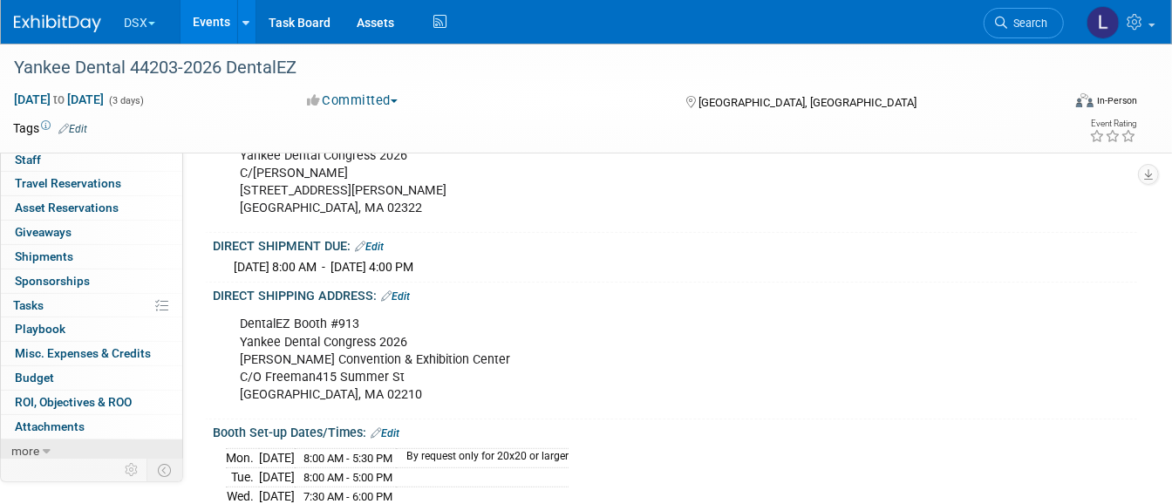
click at [46, 446] on icon at bounding box center [47, 452] width 8 height 12
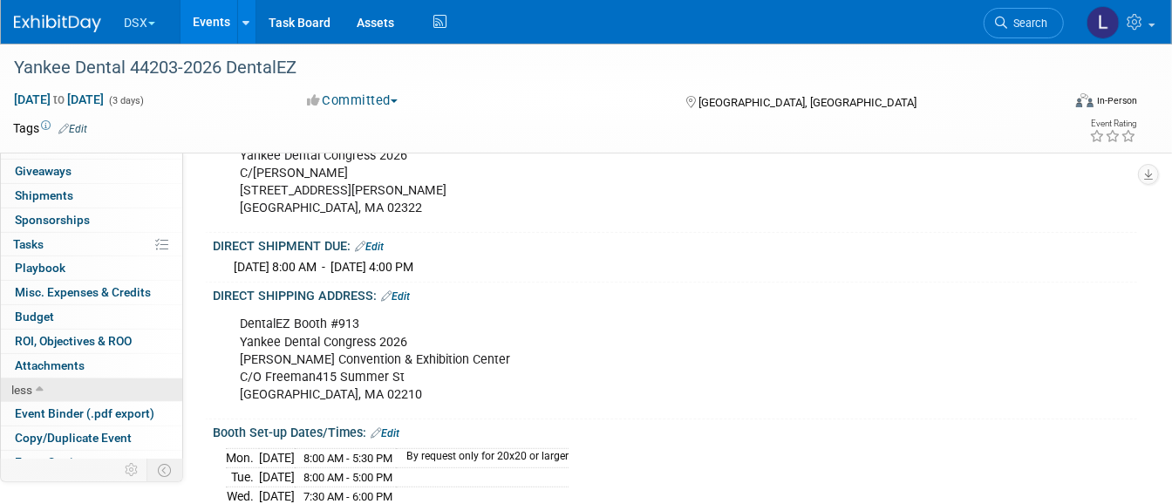
scroll to position [173, 0]
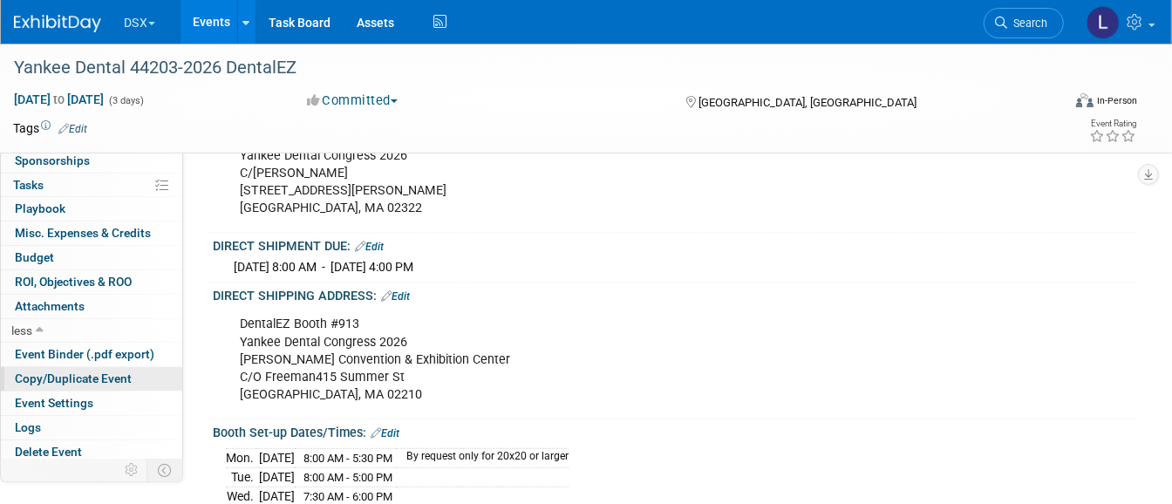
click at [76, 372] on span "Copy/Duplicate Event" at bounding box center [73, 379] width 117 height 14
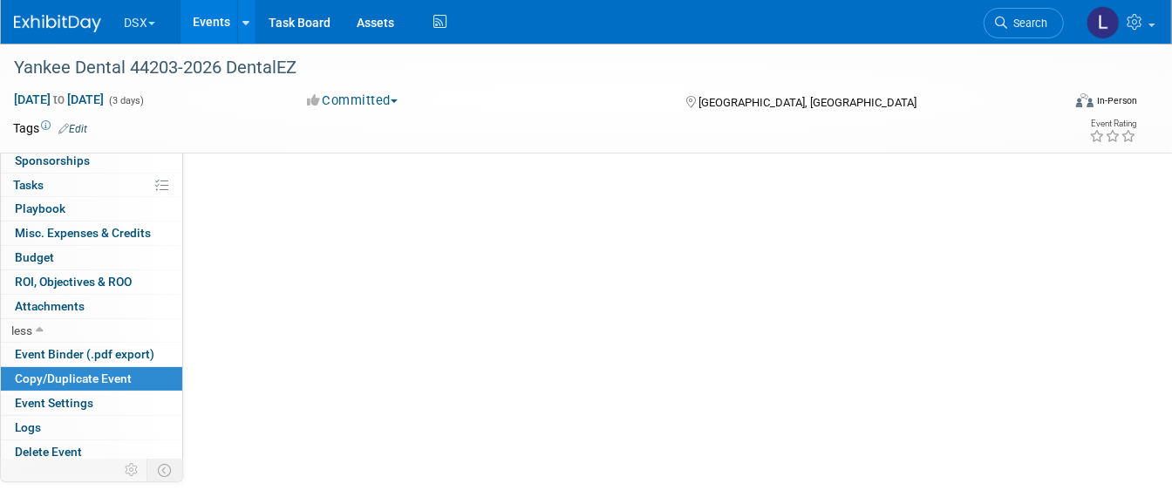
scroll to position [0, 0]
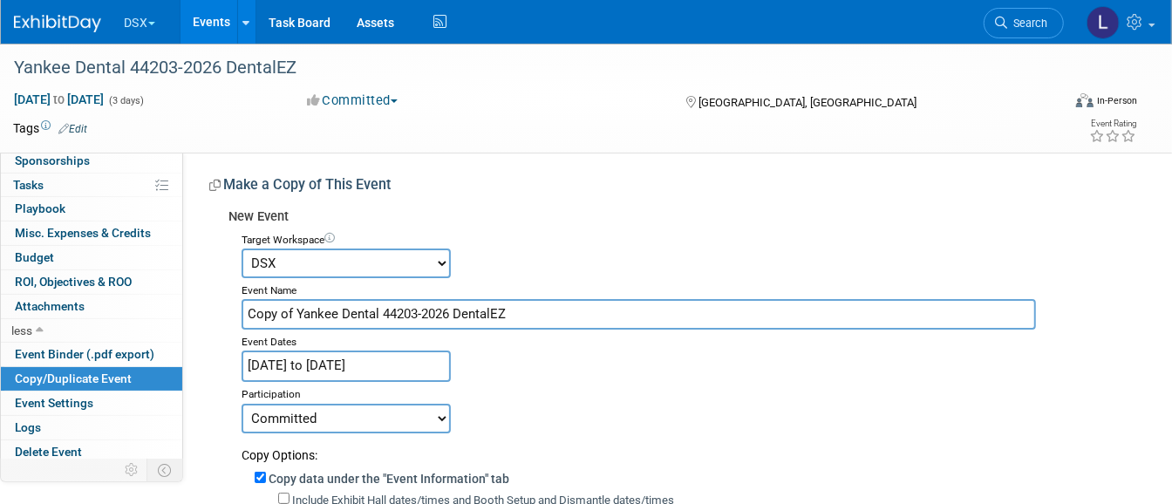
click at [329, 256] on select "Accutron Axiodent BaseVac Bien-Air Bien-Air Surgery CocoFloss Crown Seating Den…" at bounding box center [346, 264] width 209 height 30
select select "10050343"
click at [242, 249] on select "Accutron Axiodent BaseVac Bien-Air Bien-Air Surgery CocoFloss Crown Seating Den…" at bounding box center [346, 264] width 209 height 30
drag, startPoint x: 564, startPoint y: 303, endPoint x: 211, endPoint y: 316, distance: 353.5
click at [211, 316] on div "New Event Target Workspace Accutron Axiodent BaseVac Bien-Air Bien-Air Surgery …" at bounding box center [666, 489] width 915 height 577
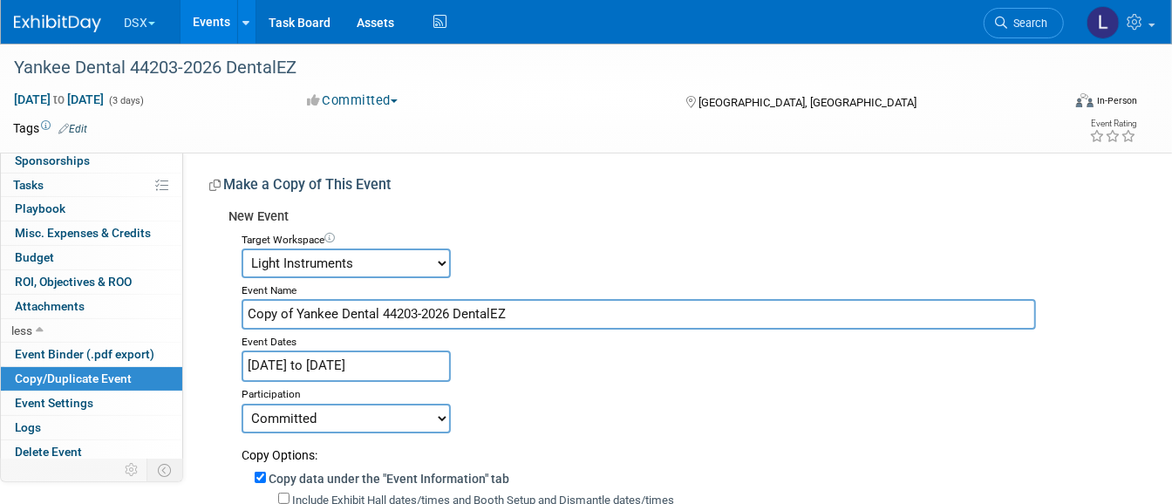
paste input "91229-2026 Light Instruments PSA Yankee Dental"
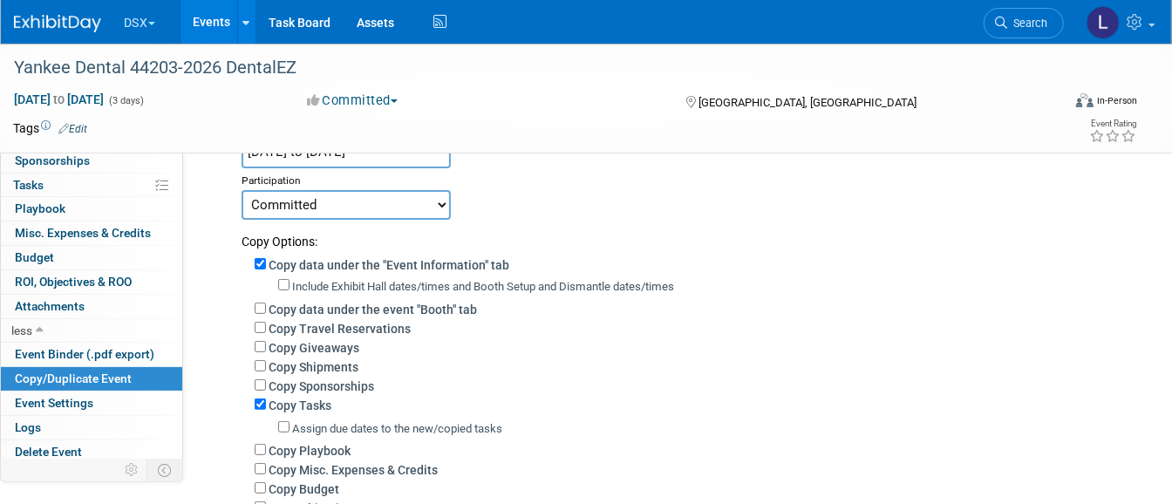
scroll to position [218, 0]
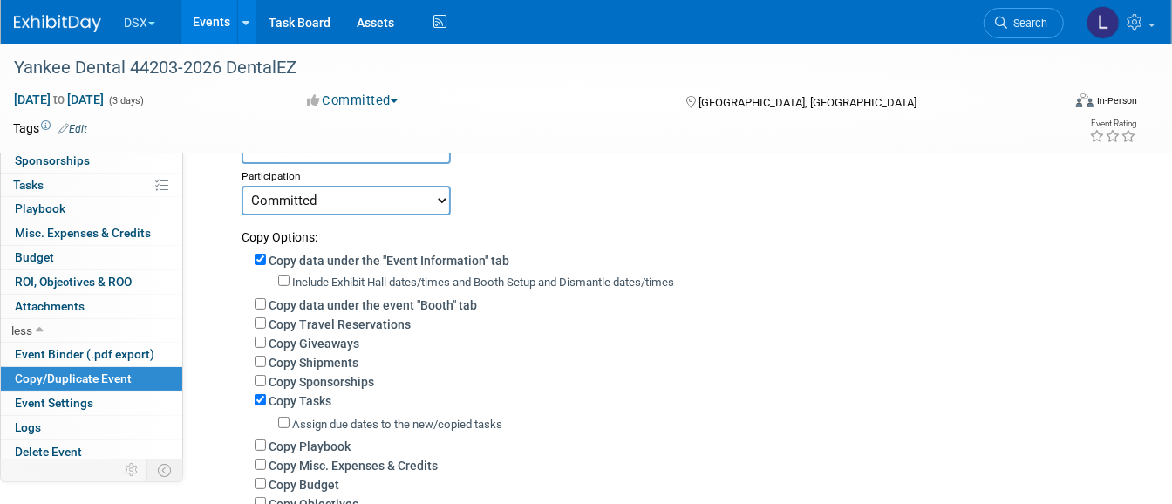
type input "91229-2026 Light Instruments PSA Yankee Dental"
click at [362, 271] on div "Include Exhibit Hall dates/times and Booth Setup and Dismantle dates/times (not…" at bounding box center [701, 281] width 846 height 20
click at [360, 276] on label "Include Exhibit Hall dates/times and Booth Setup and Dismantle dates/times" at bounding box center [483, 282] width 382 height 13
click at [290, 276] on input "Include Exhibit Hall dates/times and Booth Setup and Dismantle dates/times" at bounding box center [283, 280] width 11 height 11
checkbox input "true"
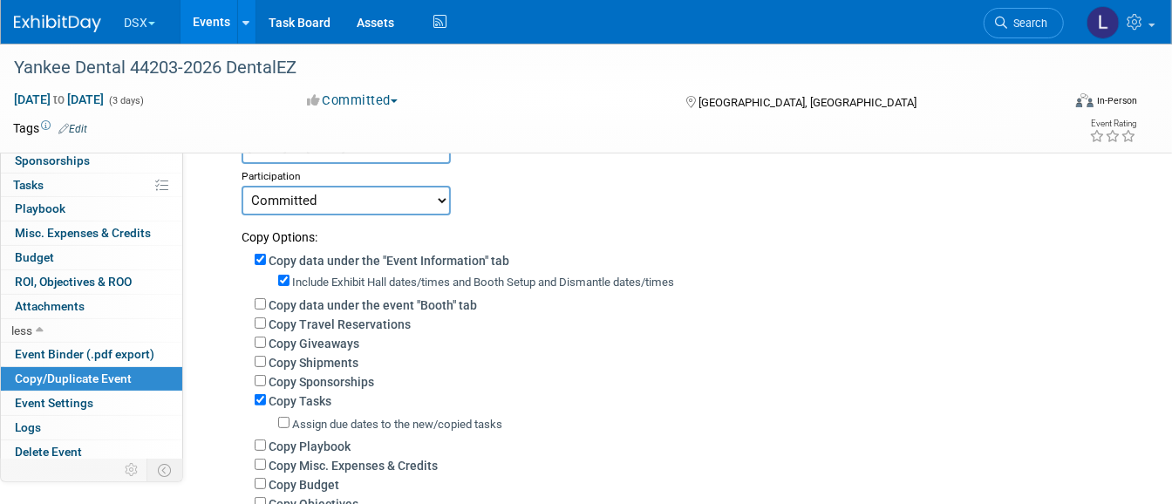
click at [288, 399] on label "Copy Tasks" at bounding box center [300, 401] width 63 height 14
click at [266, 399] on input "Copy Tasks" at bounding box center [260, 399] width 11 height 11
checkbox input "false"
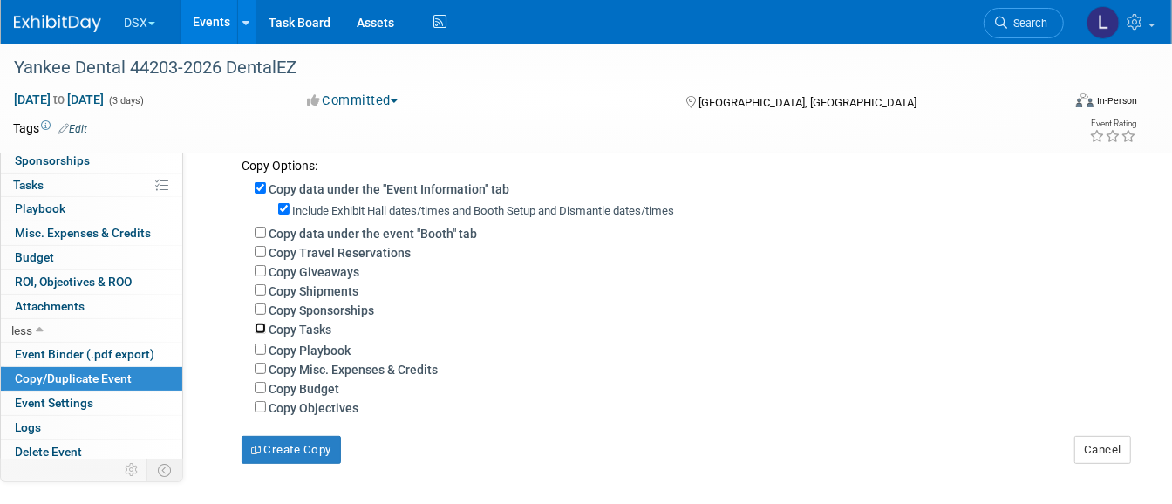
scroll to position [436, 0]
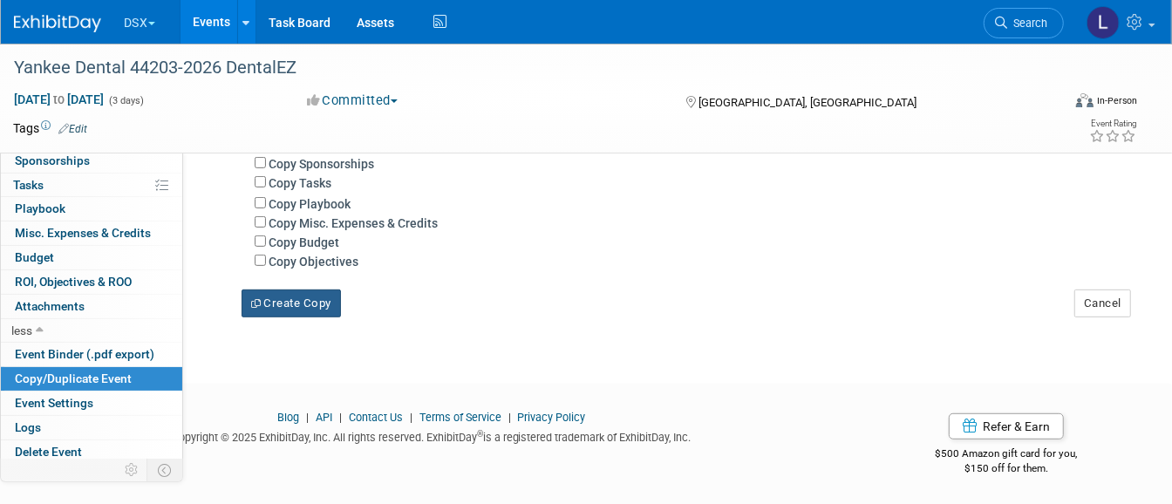
click at [278, 298] on button "Create Copy" at bounding box center [291, 304] width 99 height 28
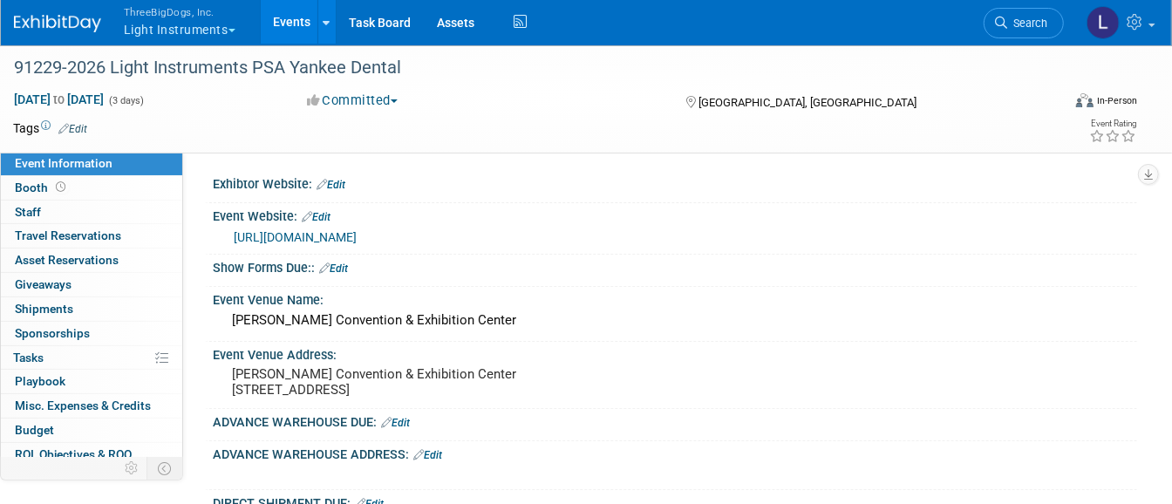
scroll to position [54, 0]
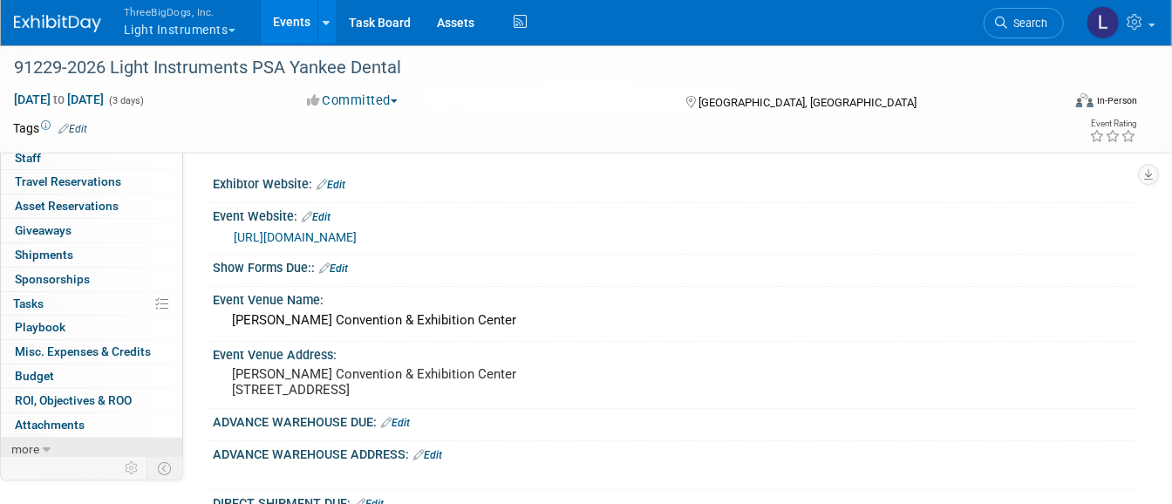
click at [27, 442] on span "more" at bounding box center [25, 449] width 28 height 14
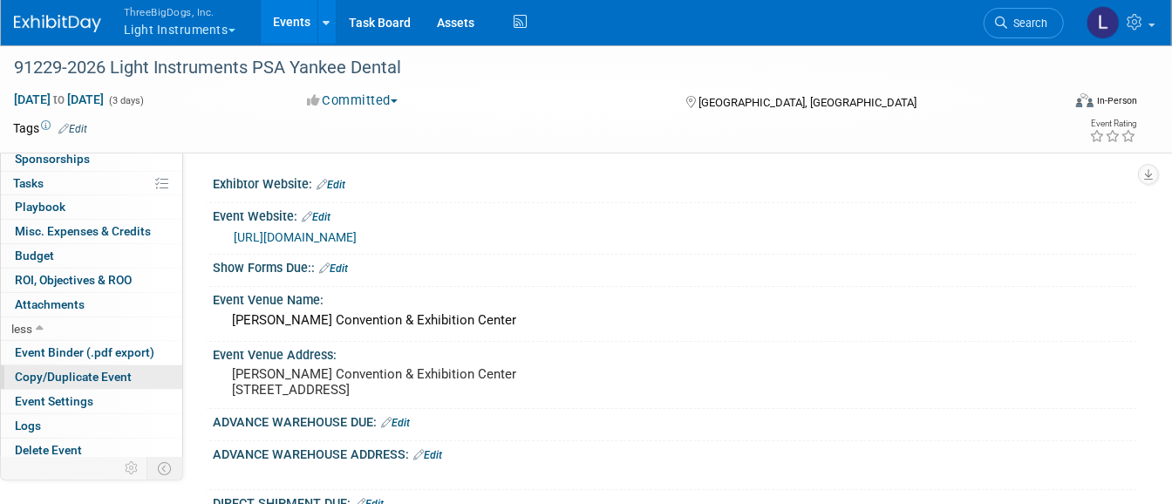
click at [86, 376] on span "Copy/Duplicate Event" at bounding box center [73, 377] width 117 height 14
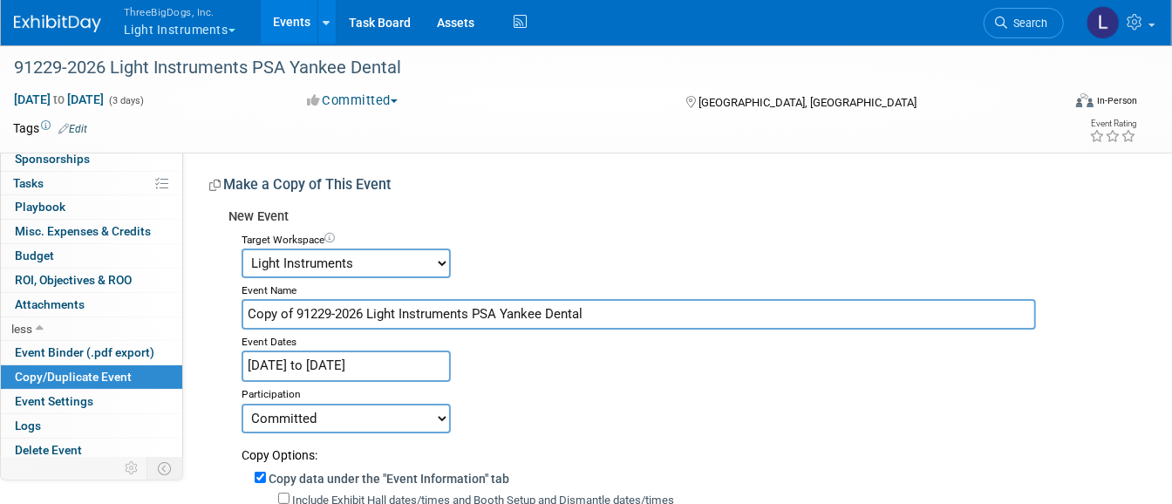
click at [401, 269] on select "Accutron Axiodent BaseVac Bien-Air Bien-Air Surgery CocoFloss Crown Seating Den…" at bounding box center [346, 264] width 209 height 30
select select "10048509"
click at [242, 249] on select "Accutron Axiodent BaseVac Bien-Air Bien-Air Surgery CocoFloss Crown Seating Den…" at bounding box center [346, 264] width 209 height 30
drag, startPoint x: 615, startPoint y: 310, endPoint x: 240, endPoint y: 312, distance: 375.0
click at [240, 312] on div "Target Workspace Accutron Axiodent BaseVac Bien-Air Bien-Air Surgery CocoFloss …" at bounding box center [677, 503] width 896 height 550
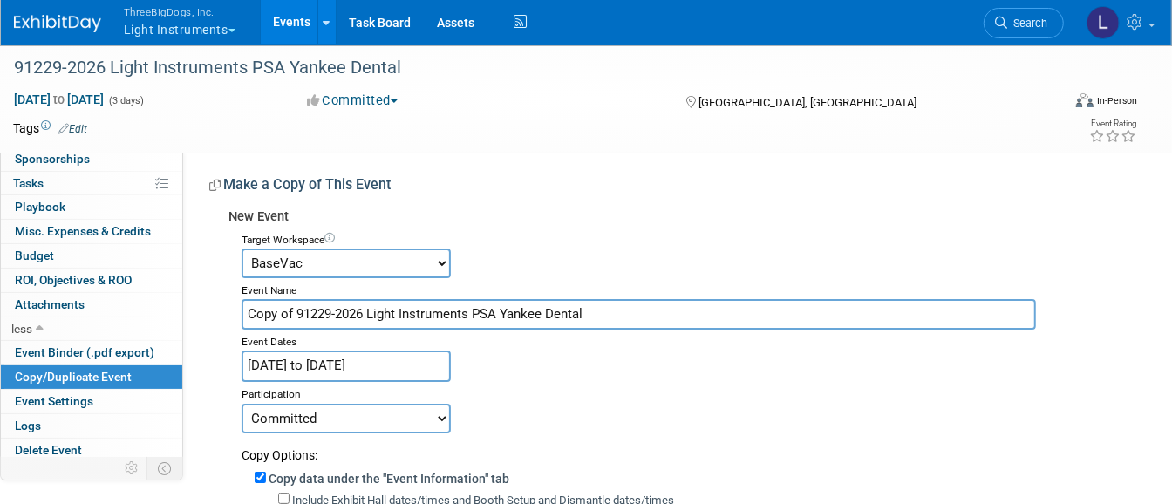
paste input "91058-2026 BaseVac"
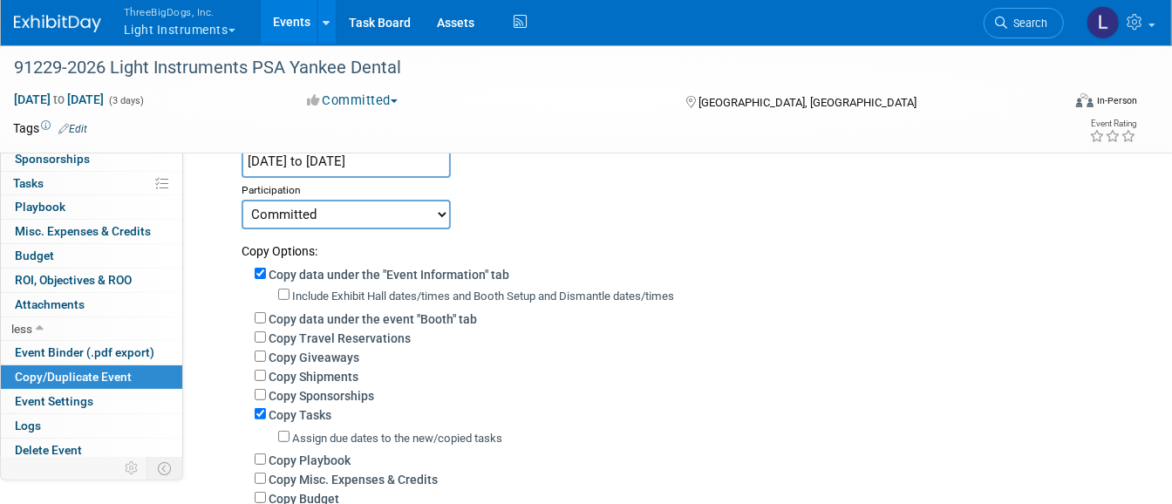
scroll to position [218, 0]
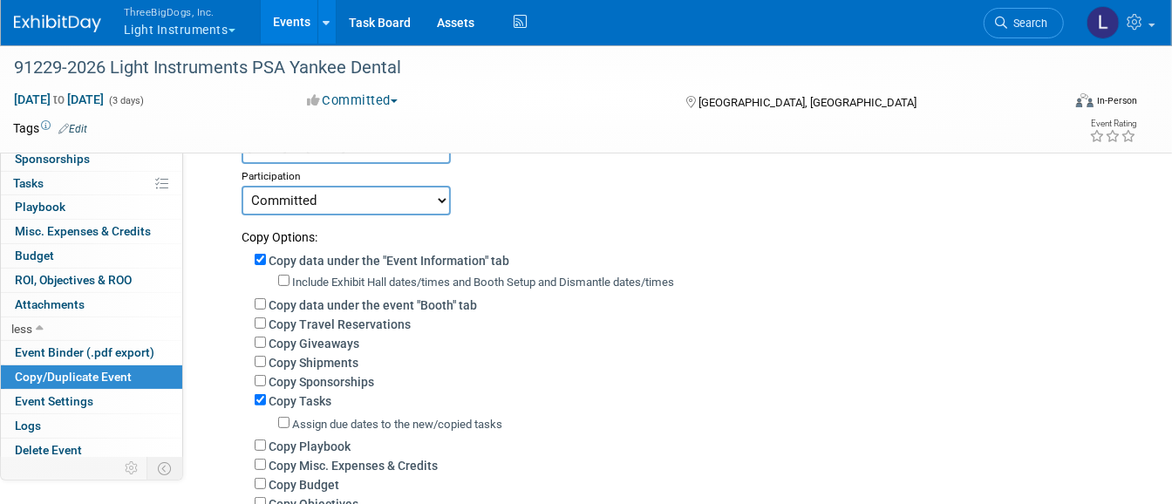
type input "91058-2026 BaseVac PSA Yankee Dental"
click at [387, 279] on label "Include Exhibit Hall dates/times and Booth Setup and Dismantle dates/times" at bounding box center [483, 282] width 382 height 13
click at [290, 279] on input "Include Exhibit Hall dates/times and Booth Setup and Dismantle dates/times" at bounding box center [283, 280] width 11 height 11
checkbox input "true"
click at [314, 397] on label "Copy Tasks" at bounding box center [300, 401] width 63 height 14
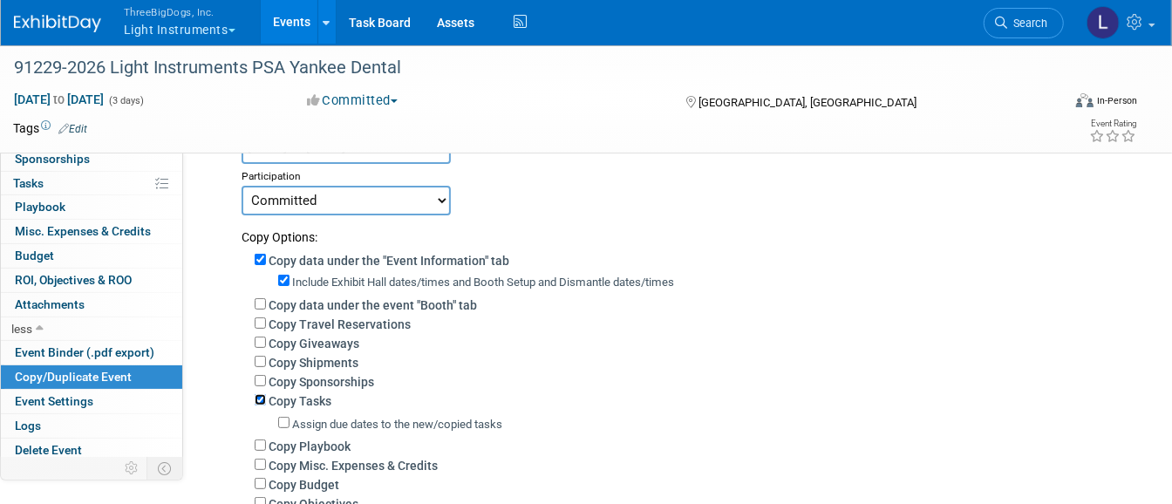
click at [266, 397] on input "Copy Tasks" at bounding box center [260, 399] width 11 height 11
checkbox input "false"
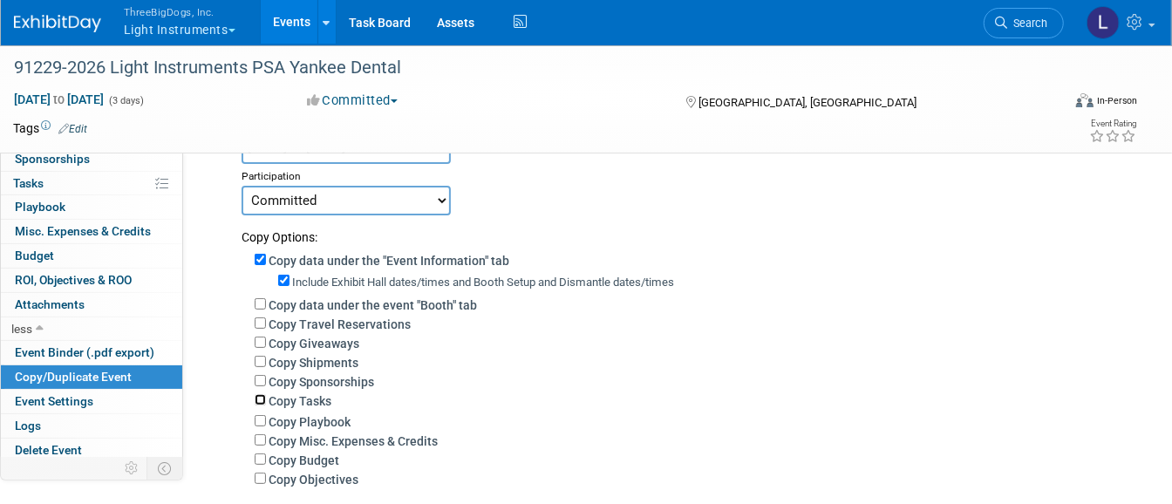
scroll to position [436, 0]
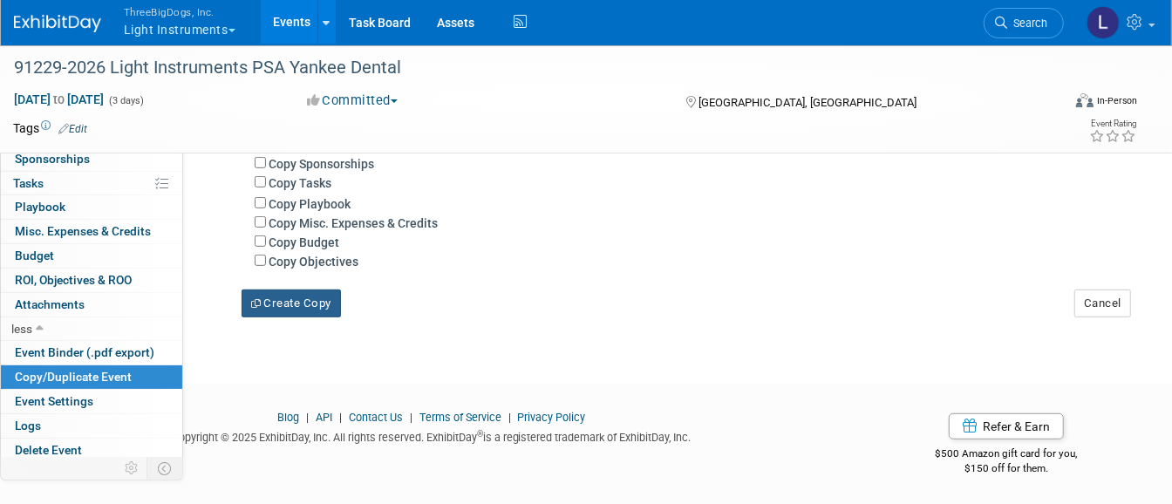
click at [312, 296] on button "Create Copy" at bounding box center [291, 304] width 99 height 28
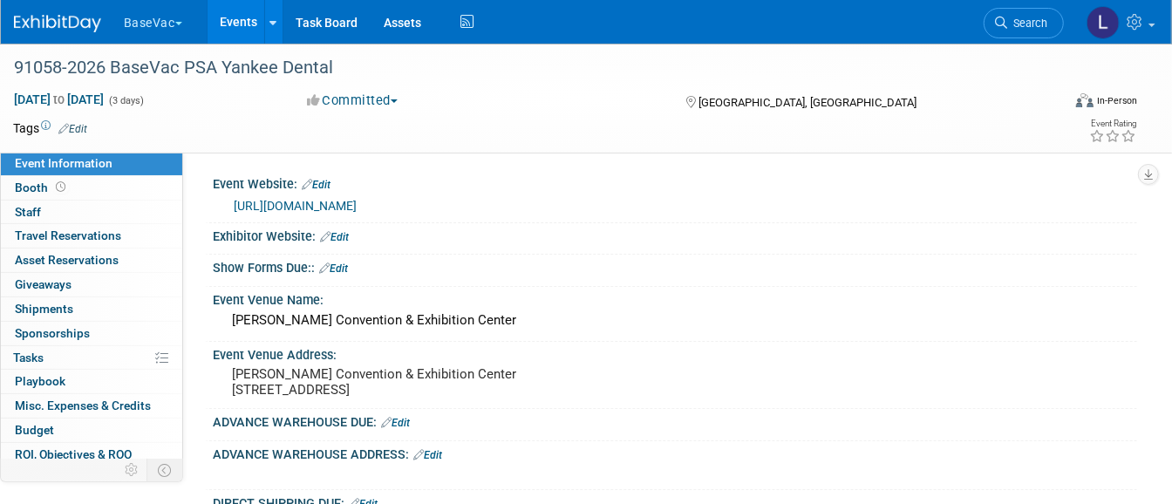
scroll to position [52, 0]
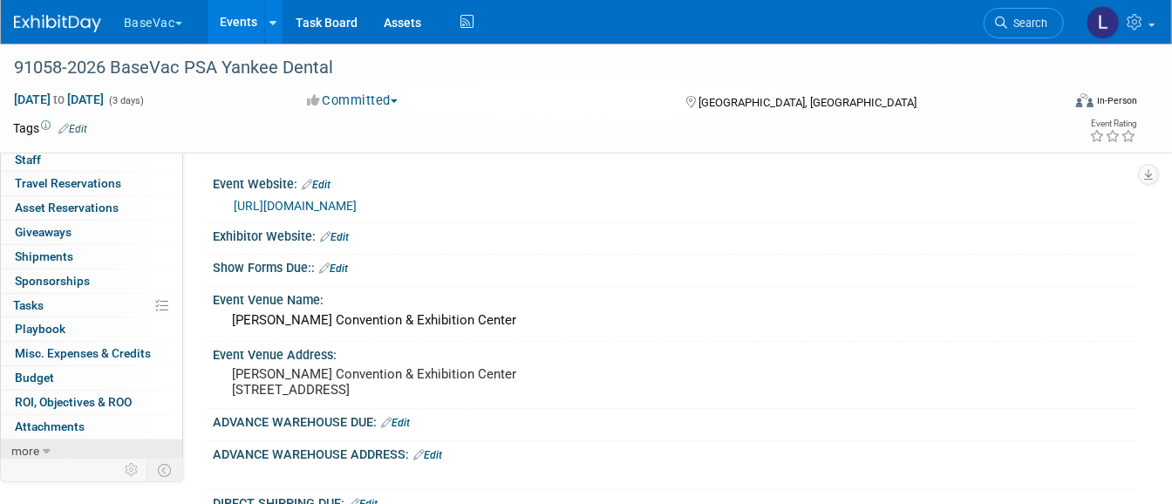
click at [45, 446] on icon at bounding box center [47, 452] width 8 height 12
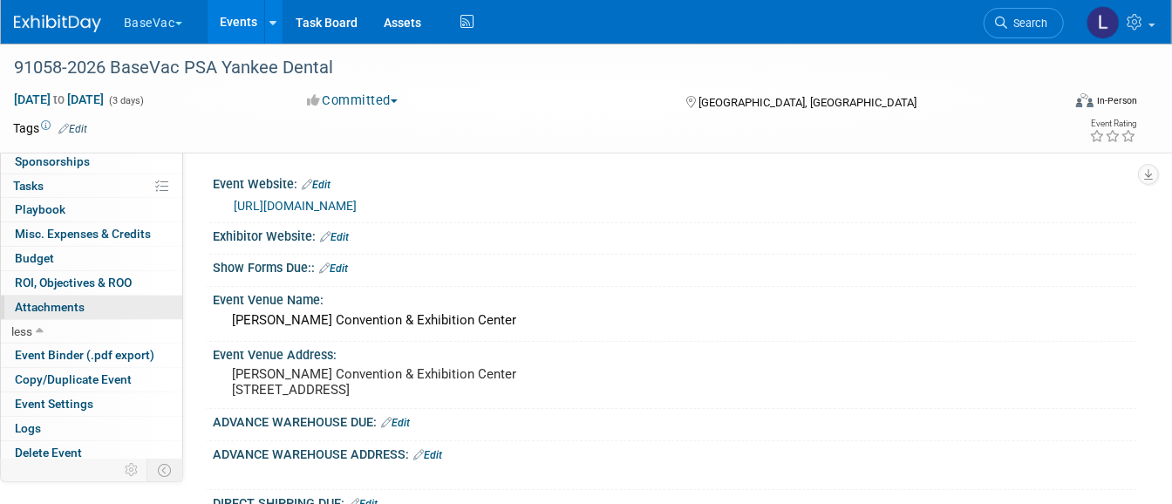
scroll to position [173, 0]
click at [70, 383] on link "Copy/Duplicate Event" at bounding box center [91, 379] width 181 height 24
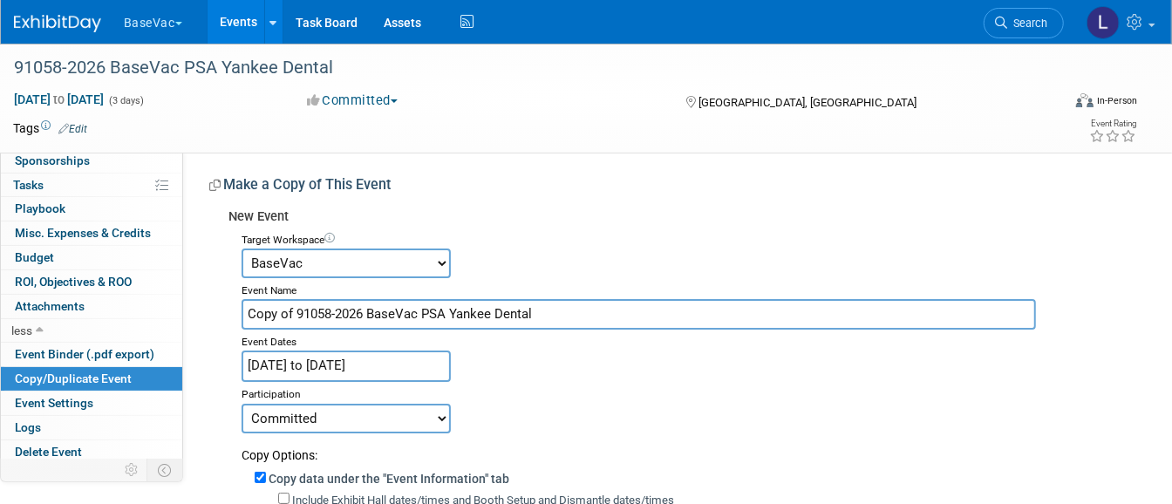
click at [289, 263] on select "Accutron Axiodent BaseVac Bien-Air Bien-Air Surgery CocoFloss Crown Seating Den…" at bounding box center [346, 264] width 209 height 30
select select "10048510"
click at [242, 249] on select "Accutron Axiodent BaseVac Bien-Air Bien-Air Surgery CocoFloss Crown Seating Den…" at bounding box center [346, 264] width 209 height 30
drag, startPoint x: 406, startPoint y: 318, endPoint x: 229, endPoint y: 318, distance: 176.2
click at [229, 318] on div "Target Workspace Accutron Axiodent BaseVac Bien-Air Bien-Air Surgery CocoFloss …" at bounding box center [677, 503] width 896 height 550
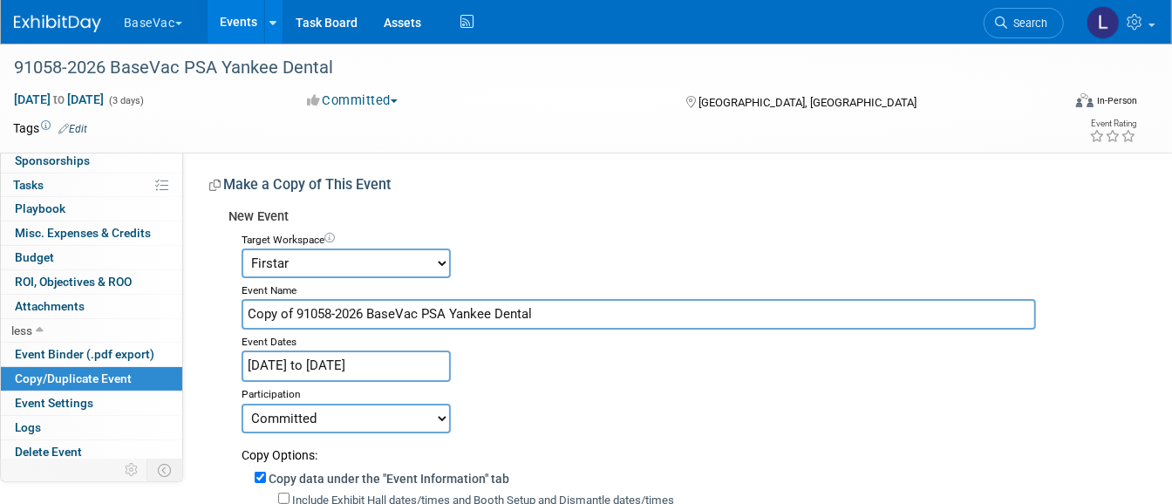
paste input "50212-2026 Firstar"
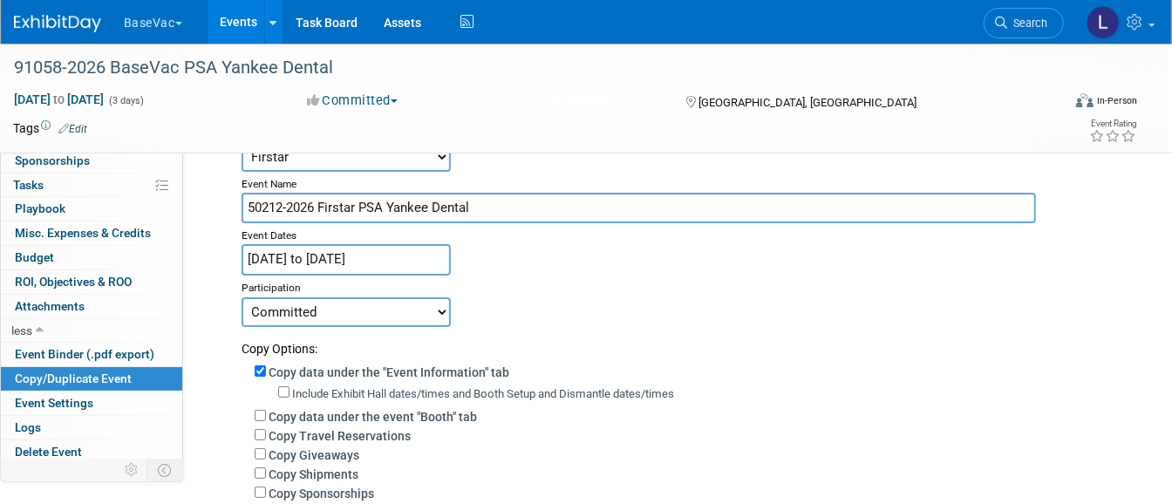
scroll to position [218, 0]
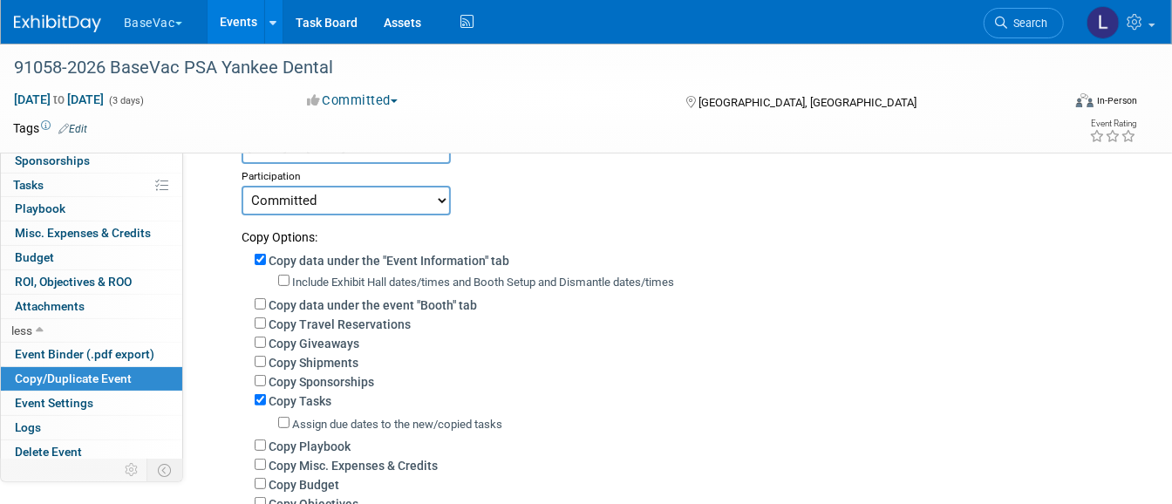
type input "50212-2026 Firstar PSA Yankee Dental"
click at [362, 276] on label "Include Exhibit Hall dates/times and Booth Setup and Dismantle dates/times" at bounding box center [483, 282] width 382 height 13
click at [290, 275] on input "Include Exhibit Hall dates/times and Booth Setup and Dismantle dates/times" at bounding box center [283, 280] width 11 height 11
checkbox input "true"
click at [289, 401] on label "Copy Tasks" at bounding box center [300, 401] width 63 height 14
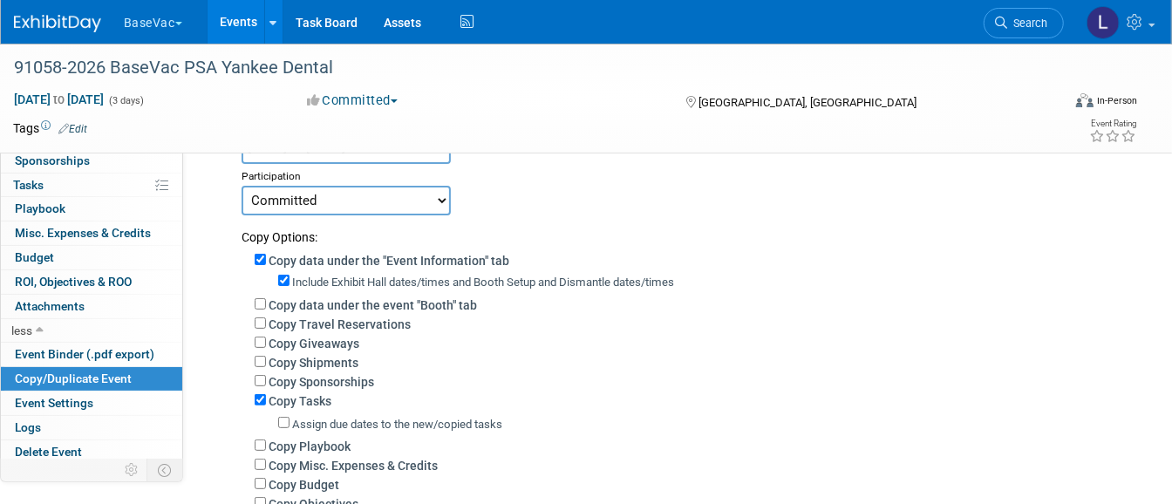
click at [266, 401] on input "Copy Tasks" at bounding box center [260, 399] width 11 height 11
checkbox input "false"
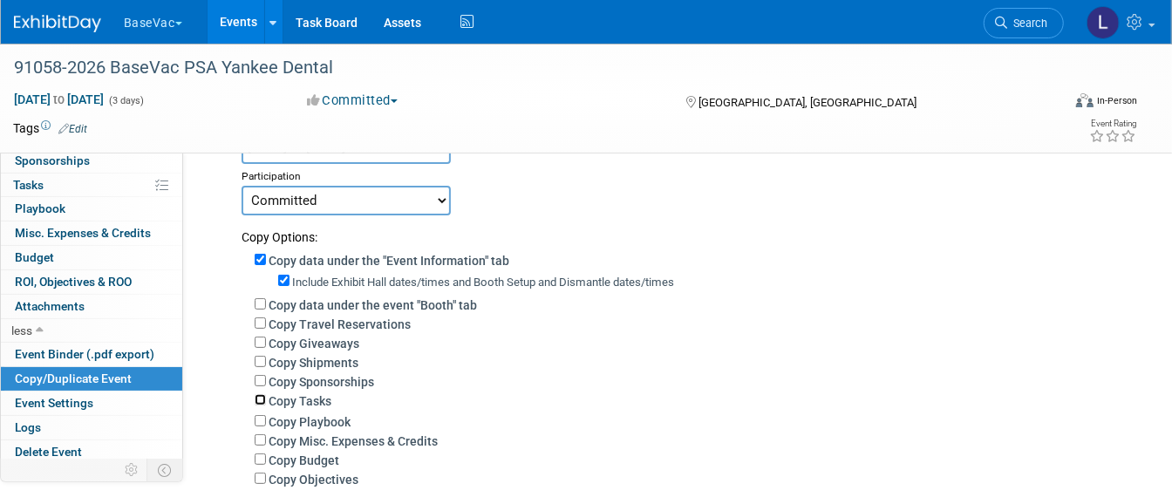
scroll to position [436, 0]
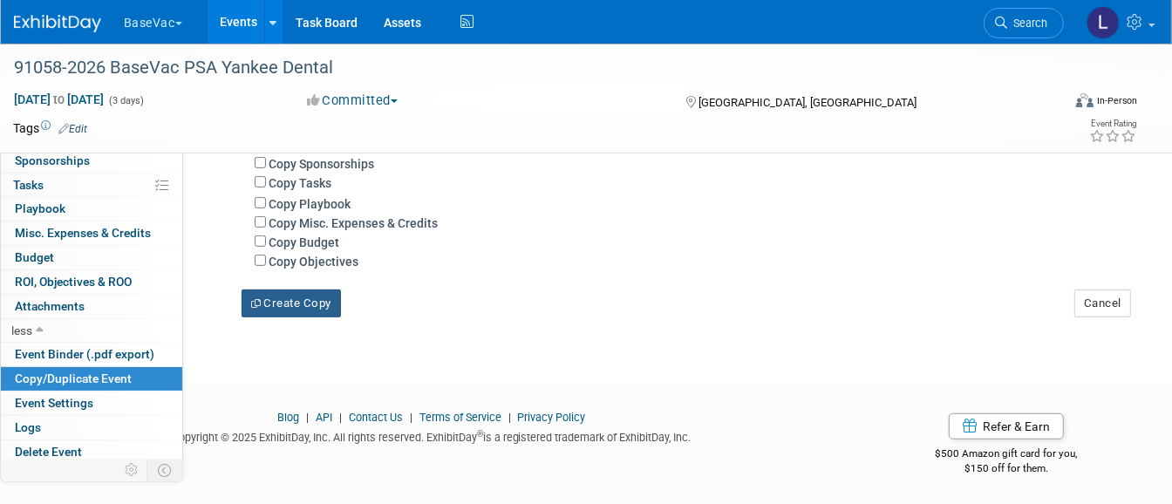
click at [290, 298] on button "Create Copy" at bounding box center [291, 304] width 99 height 28
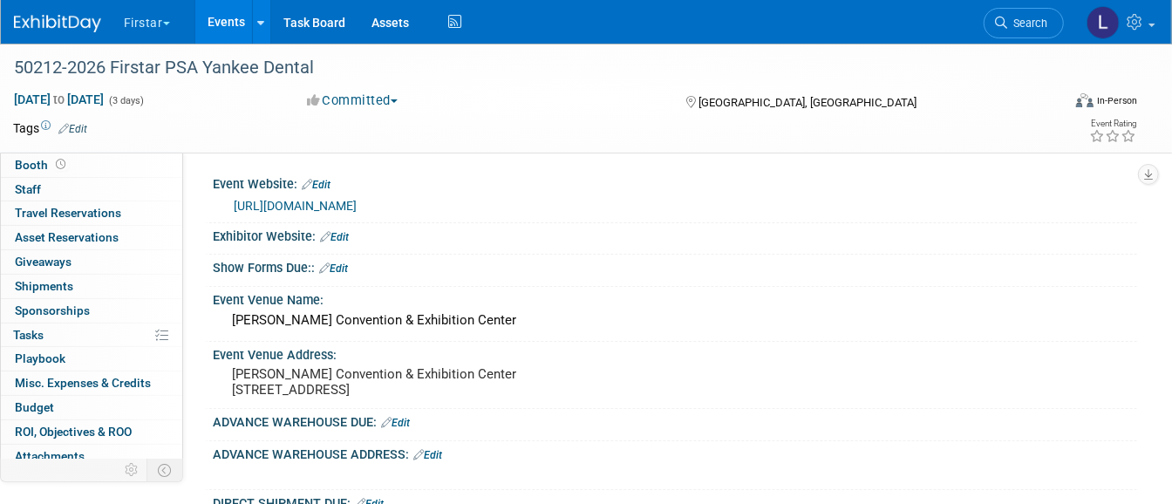
scroll to position [52, 0]
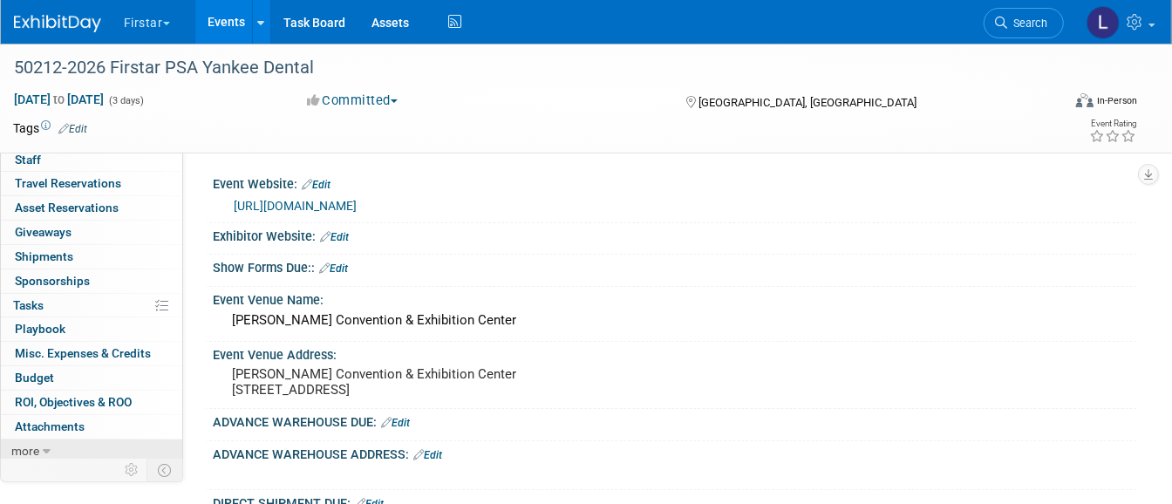
click at [56, 445] on link "more" at bounding box center [91, 452] width 181 height 24
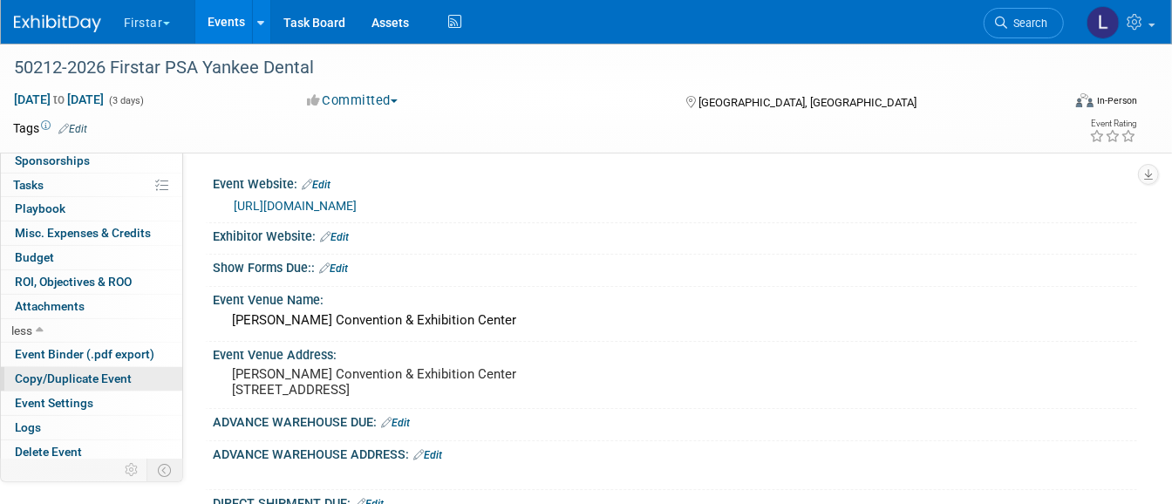
click at [75, 376] on span "Copy/Duplicate Event" at bounding box center [73, 379] width 117 height 14
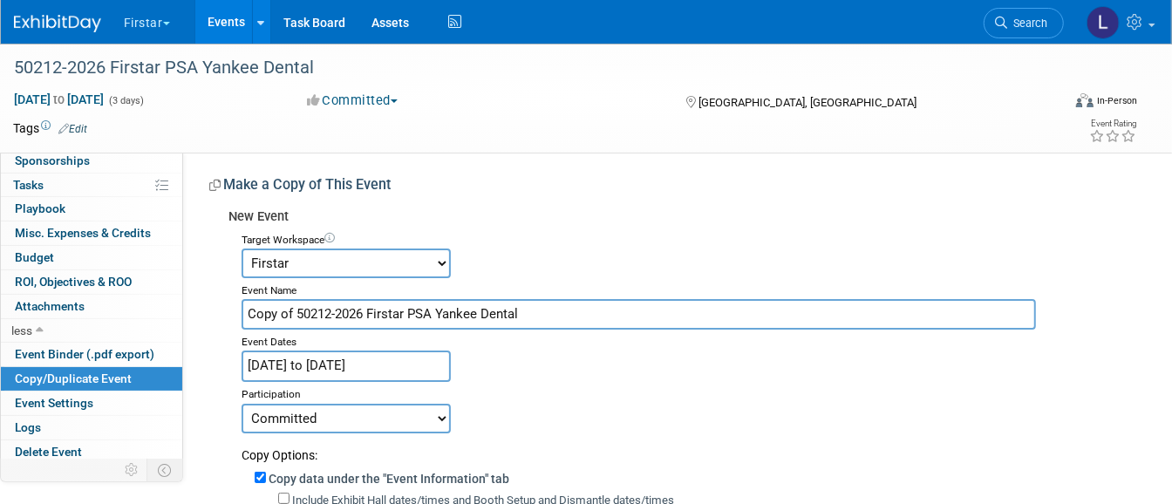
click at [306, 253] on select "Accutron Axiodent BaseVac Bien-Air Bien-Air Surgery CocoFloss Crown Seating Den…" at bounding box center [346, 264] width 209 height 30
select select "10031913"
click at [242, 249] on select "Accutron Axiodent BaseVac Bien-Air Bien-Air Surgery CocoFloss Crown Seating Den…" at bounding box center [346, 264] width 209 height 30
drag, startPoint x: 530, startPoint y: 304, endPoint x: 231, endPoint y: 310, distance: 299.2
click at [231, 310] on div "Target Workspace Accutron Axiodent BaseVac Bien-Air Bien-Air Surgery CocoFloss …" at bounding box center [677, 503] width 896 height 550
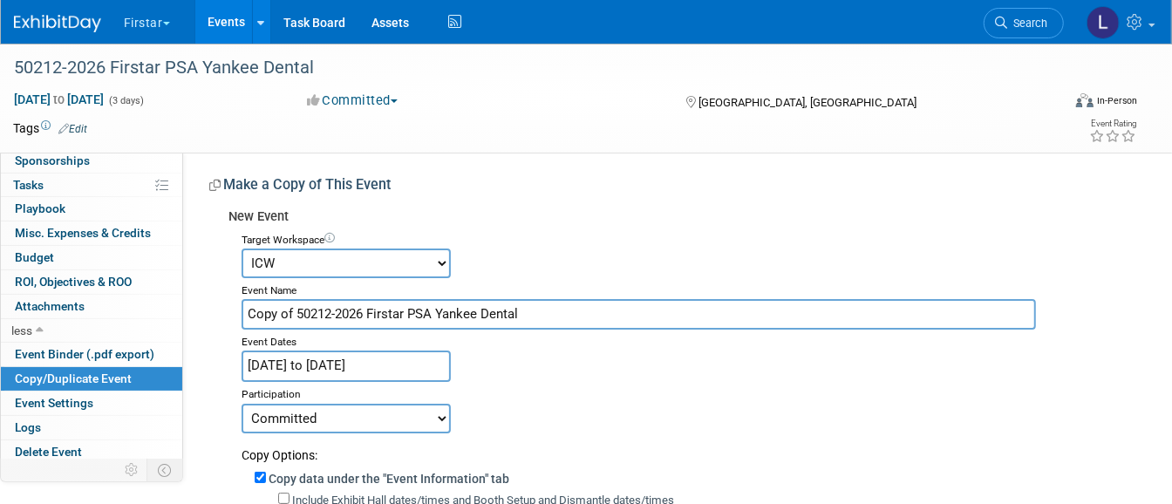
paste input "13148-2026 ICW"
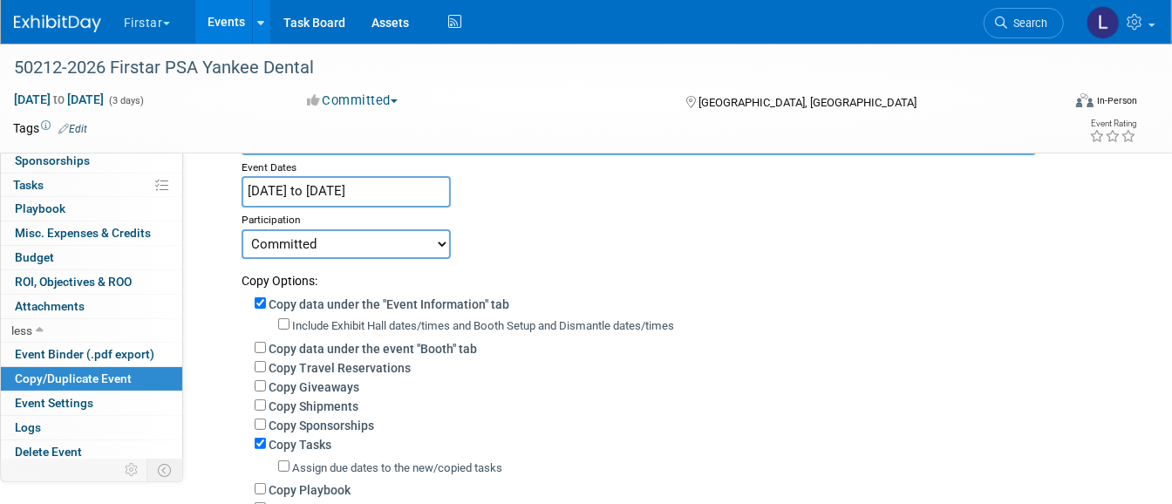
scroll to position [218, 0]
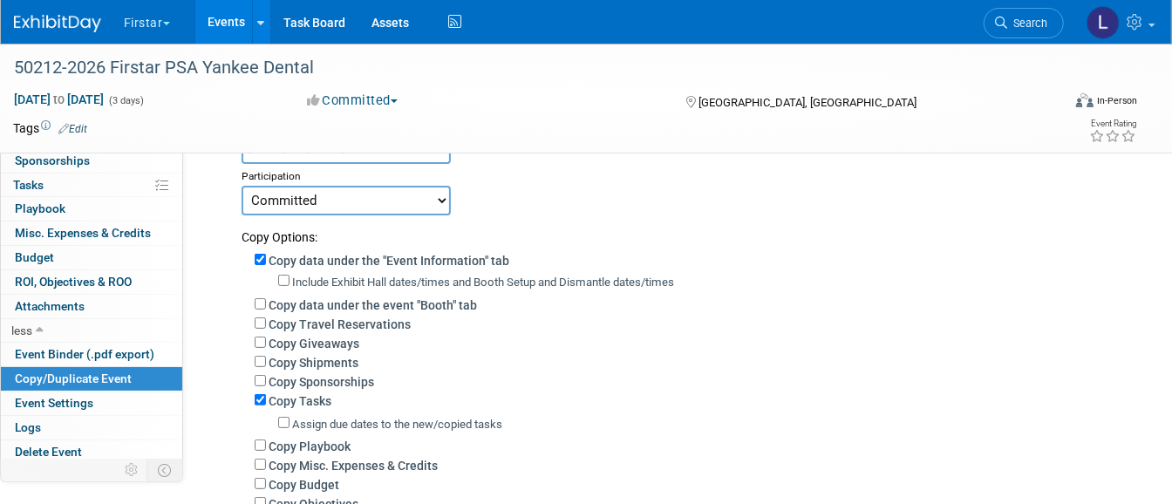
type input "13148-2026 ICW PSA Yankee Dental"
click at [345, 271] on div "Include Exhibit Hall dates/times and Booth Setup and Dismantle dates/times (not…" at bounding box center [701, 281] width 846 height 20
click at [289, 279] on input "Include Exhibit Hall dates/times and Booth Setup and Dismantle dates/times" at bounding box center [283, 280] width 11 height 11
checkbox input "true"
click at [290, 402] on label "Copy Tasks" at bounding box center [300, 401] width 63 height 14
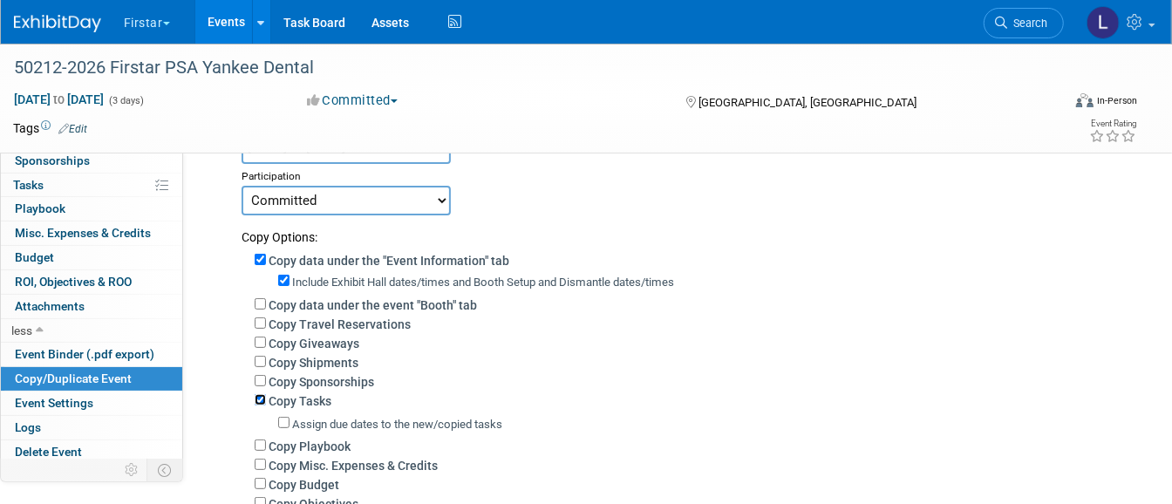
click at [266, 402] on input "Copy Tasks" at bounding box center [260, 399] width 11 height 11
checkbox input "false"
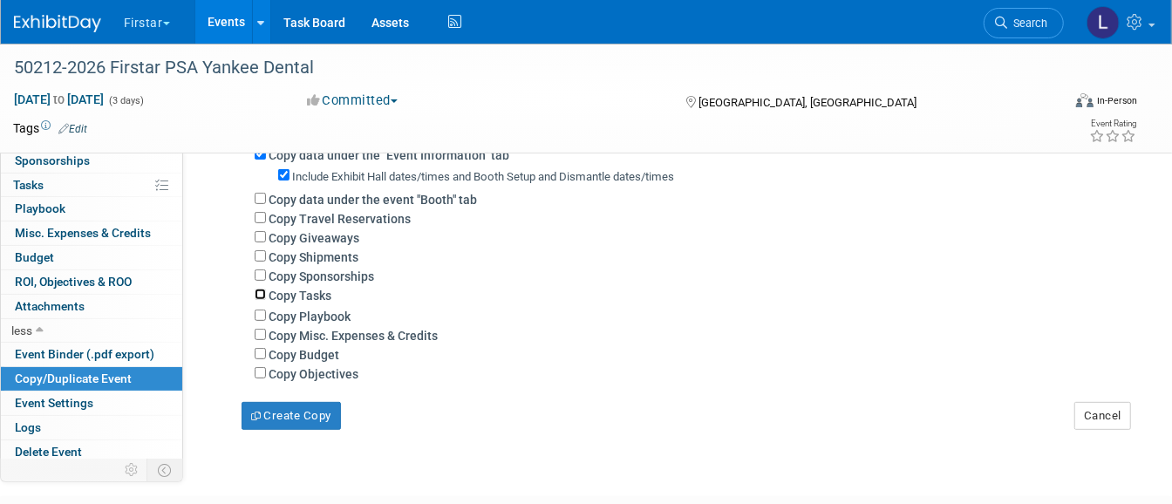
scroll to position [438, 0]
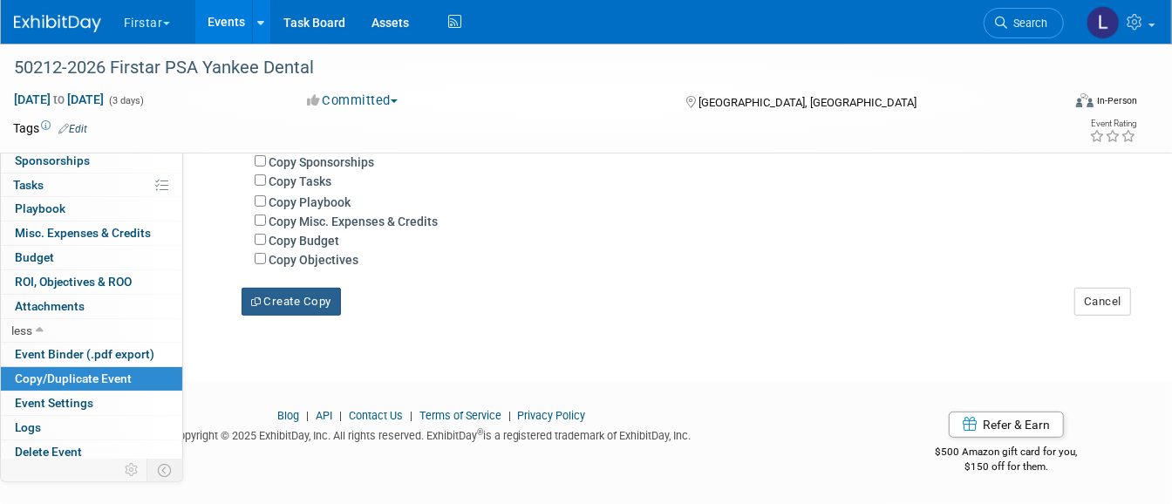
click at [292, 310] on button "Create Copy" at bounding box center [291, 302] width 99 height 28
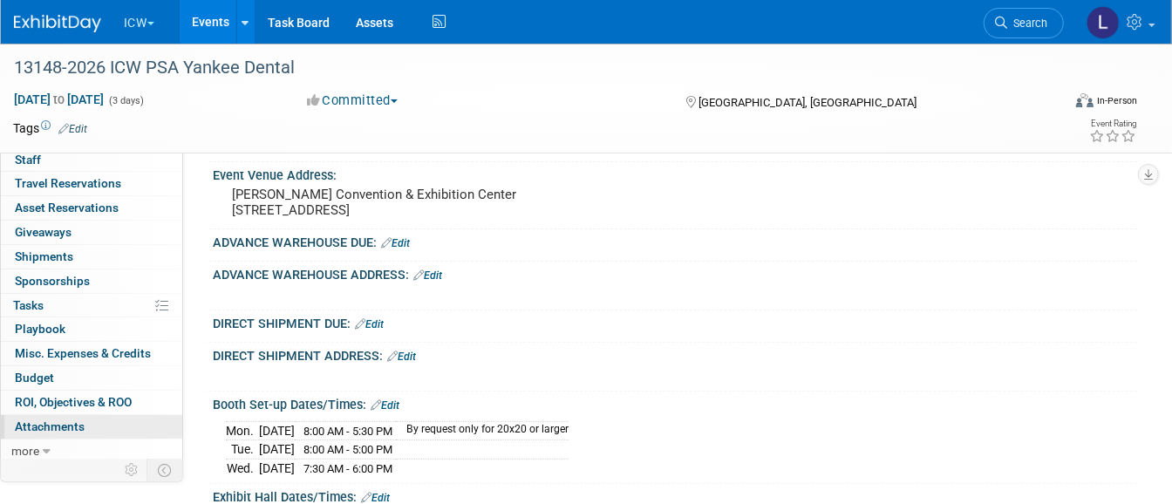
scroll to position [218, 0]
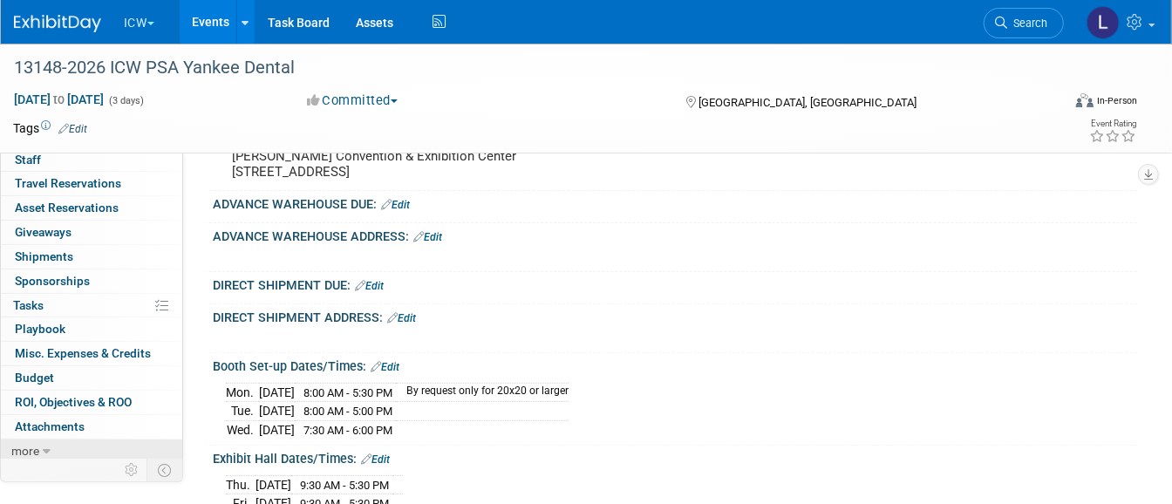
click at [43, 447] on icon at bounding box center [47, 452] width 8 height 12
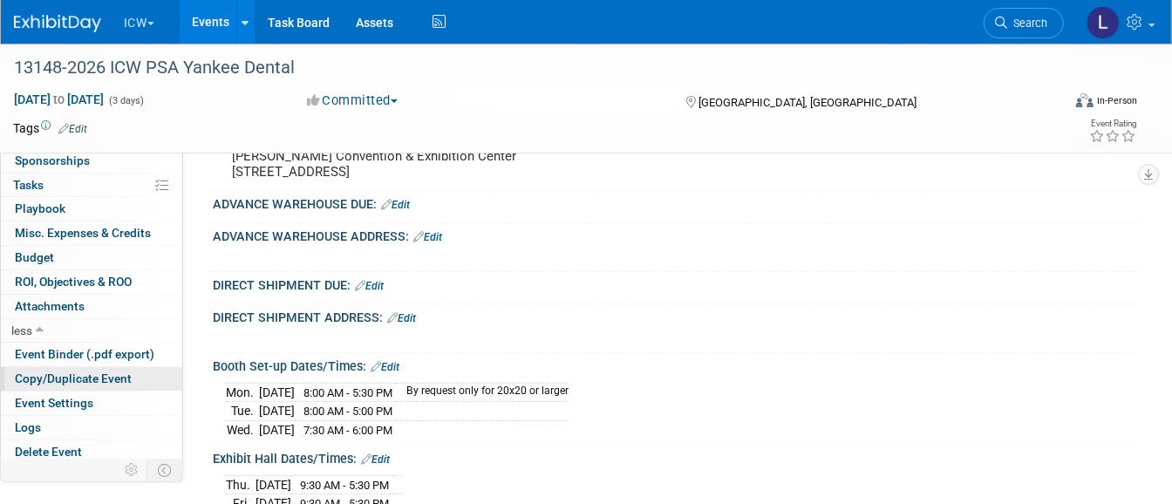
click at [83, 367] on link "Copy/Duplicate Event" at bounding box center [91, 379] width 181 height 24
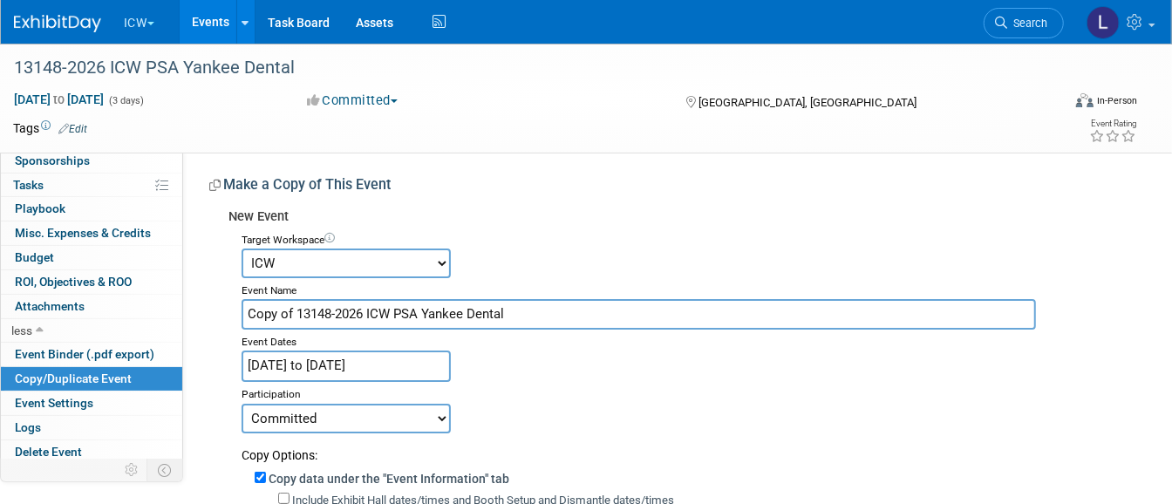
click at [336, 257] on select "Accutron Axiodent BaseVac Bien-Air Bien-Air Surgery CocoFloss Crown Seating Den…" at bounding box center [346, 264] width 209 height 30
select select "10032996"
click at [242, 249] on select "Accutron Axiodent BaseVac Bien-Air Bien-Air Surgery CocoFloss Crown Seating Den…" at bounding box center [346, 264] width 209 height 30
drag, startPoint x: 545, startPoint y: 304, endPoint x: 185, endPoint y: 312, distance: 360.3
click at [166, 315] on div "Event Information Event Info Booth Booth 0 Staff 0 Staff 0 Travel Reservations …" at bounding box center [586, 411] width 1172 height 734
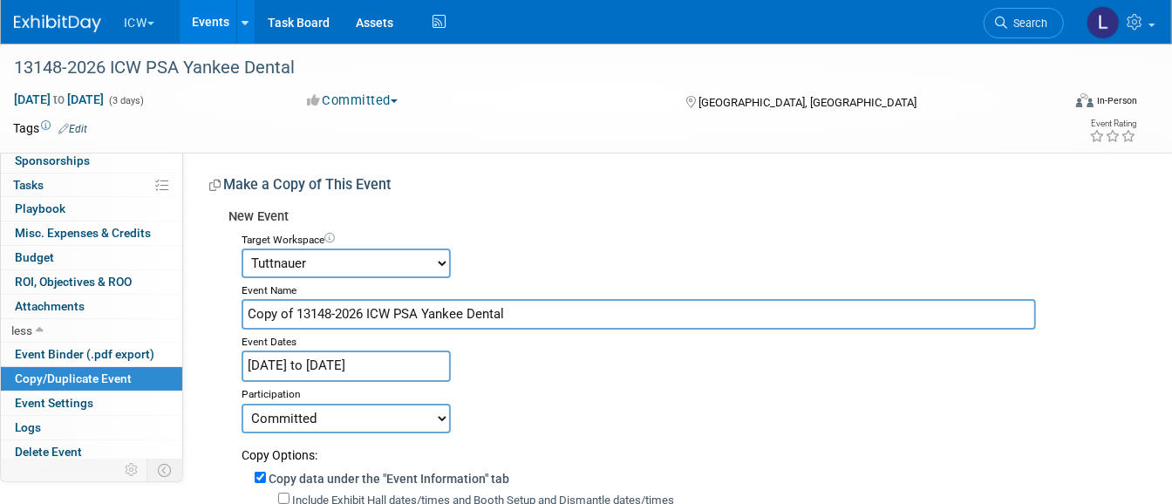
paste input "09618-2026 Tuttnauer"
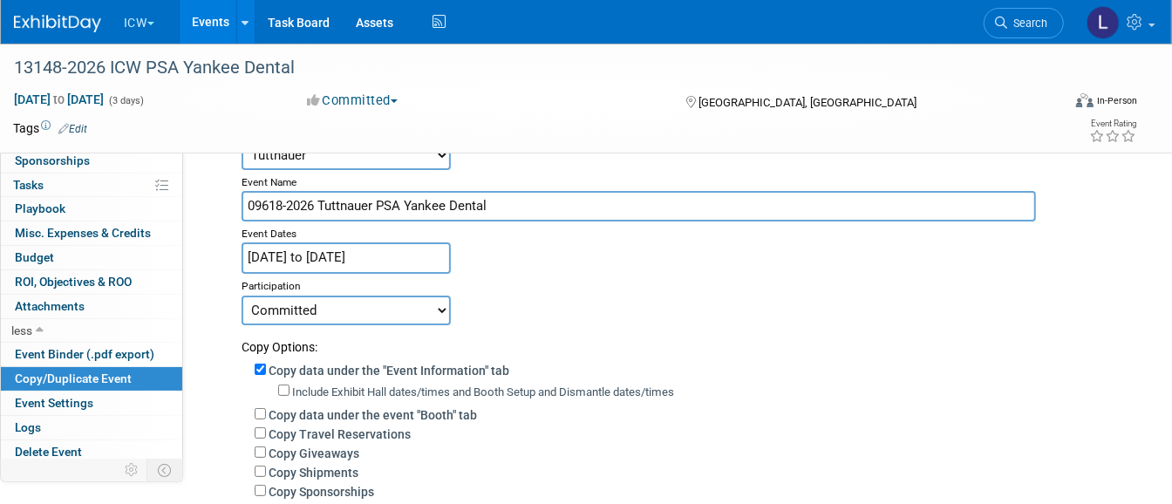
scroll to position [218, 0]
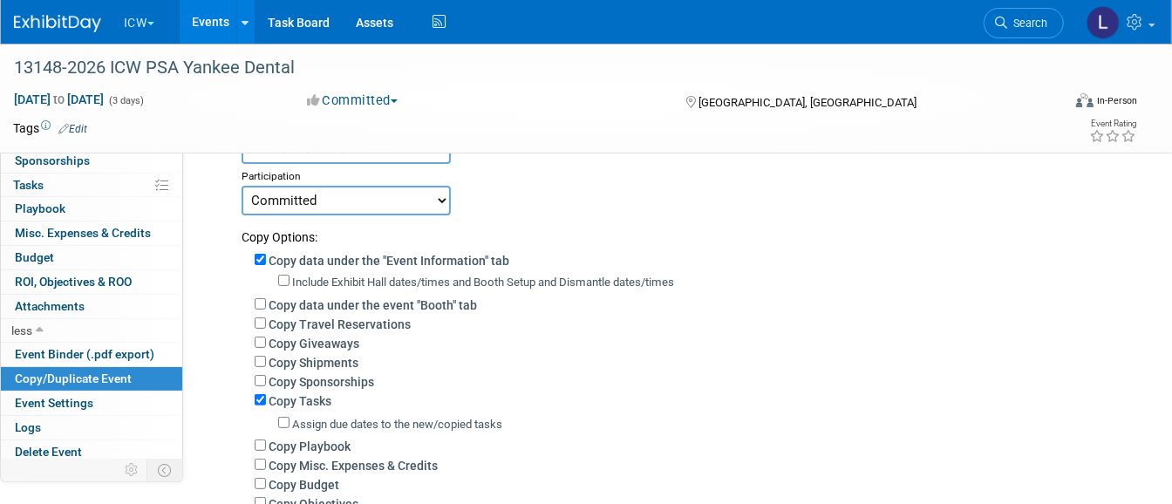
type input "09618-2026 Tuttnauer PSA Yankee Dental"
click at [371, 276] on label "Include Exhibit Hall dates/times and Booth Setup and Dismantle dates/times" at bounding box center [483, 282] width 382 height 13
click at [290, 276] on input "Include Exhibit Hall dates/times and Booth Setup and Dismantle dates/times" at bounding box center [283, 280] width 11 height 11
checkbox input "true"
click at [291, 394] on label "Copy Tasks" at bounding box center [300, 401] width 63 height 14
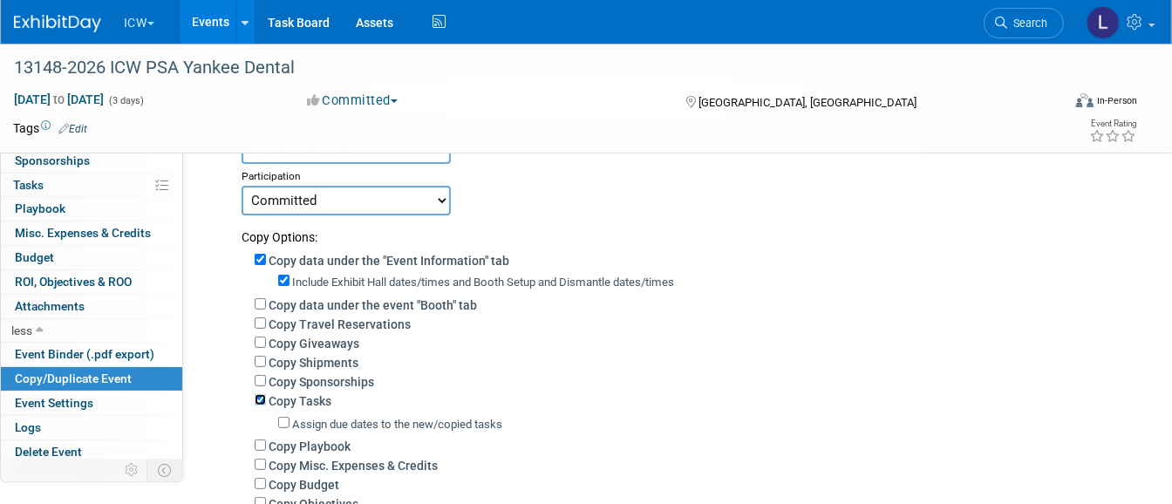
click at [266, 394] on input "Copy Tasks" at bounding box center [260, 399] width 11 height 11
checkbox input "false"
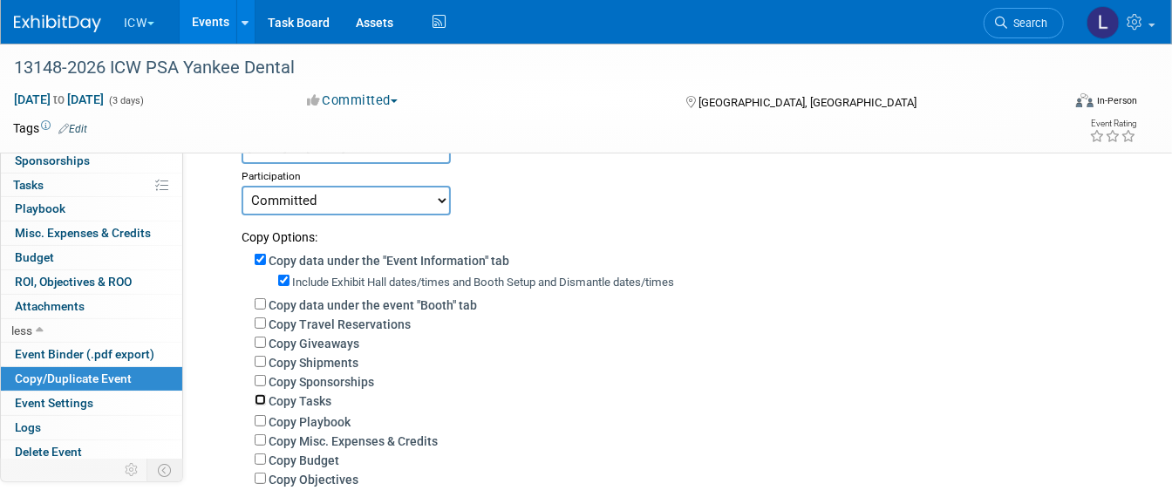
scroll to position [436, 0]
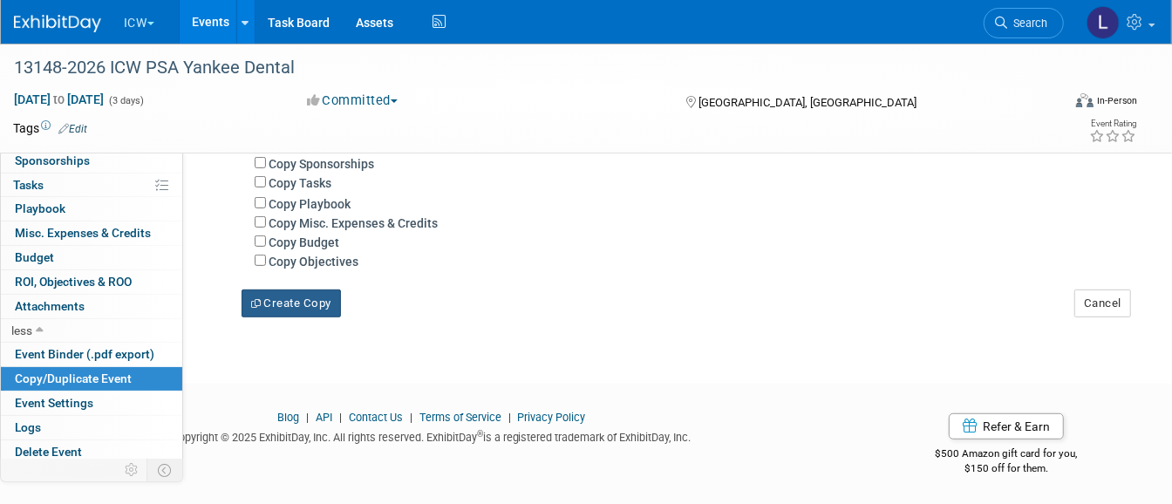
click at [292, 300] on button "Create Copy" at bounding box center [291, 304] width 99 height 28
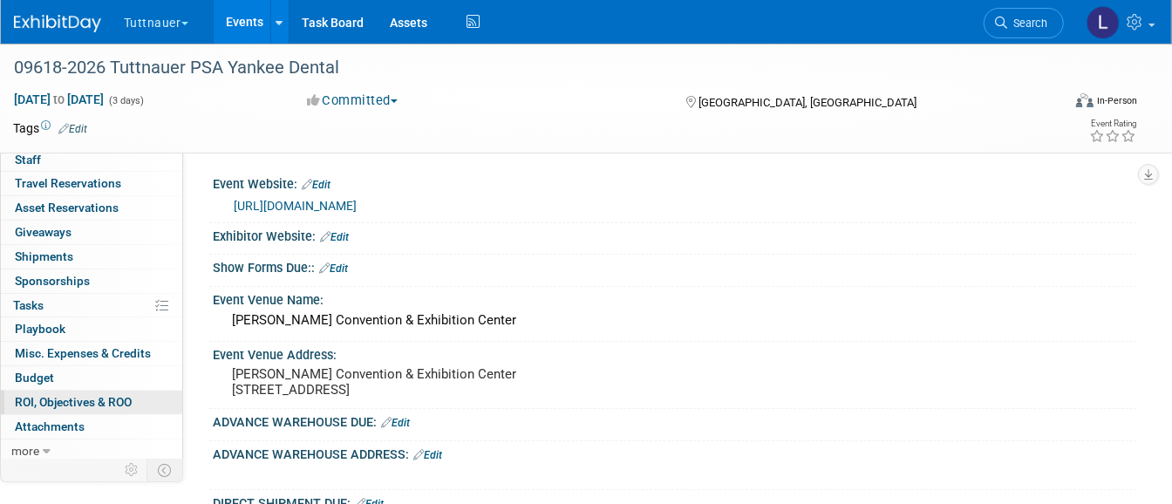
scroll to position [109, 0]
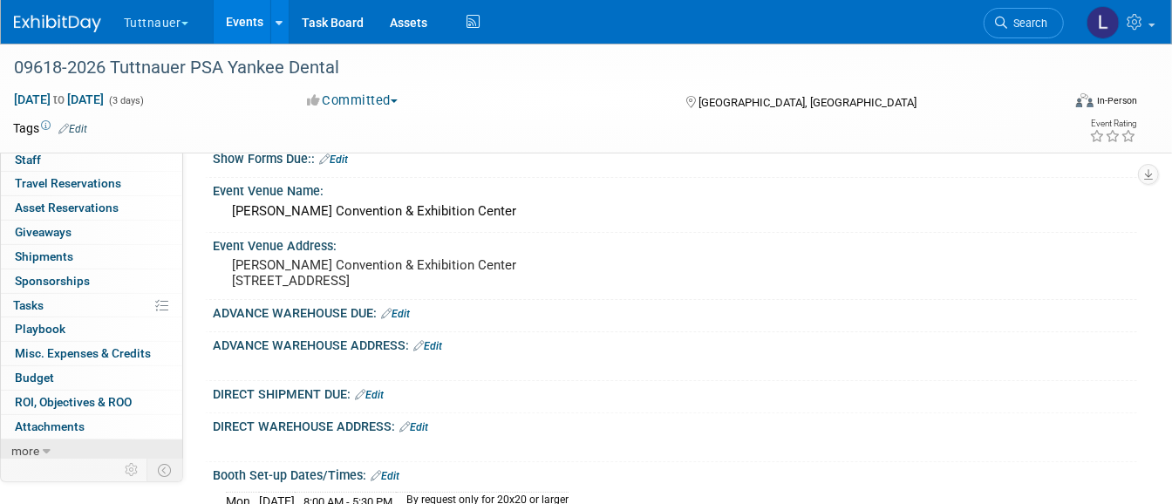
click at [17, 444] on span "more" at bounding box center [25, 451] width 28 height 14
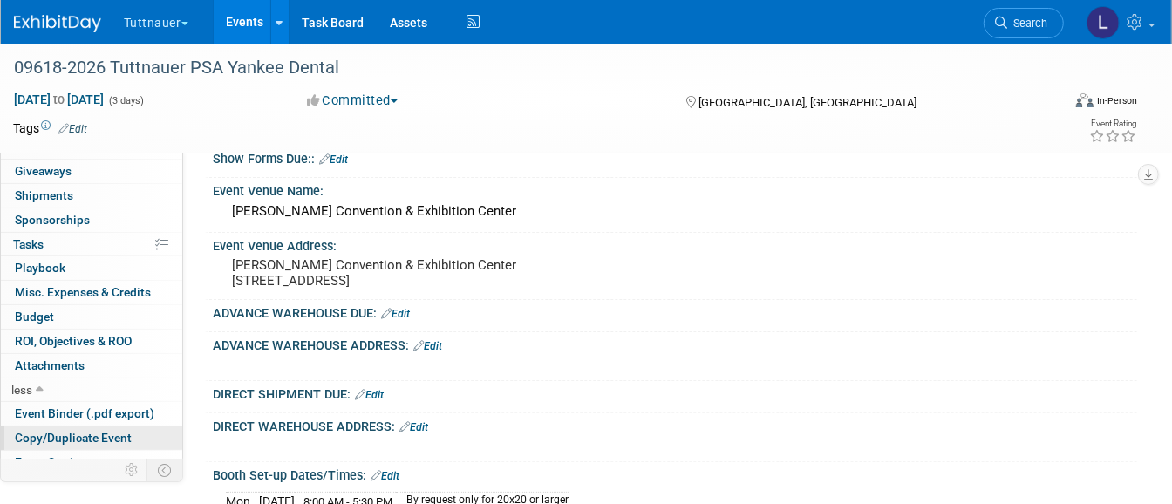
scroll to position [173, 0]
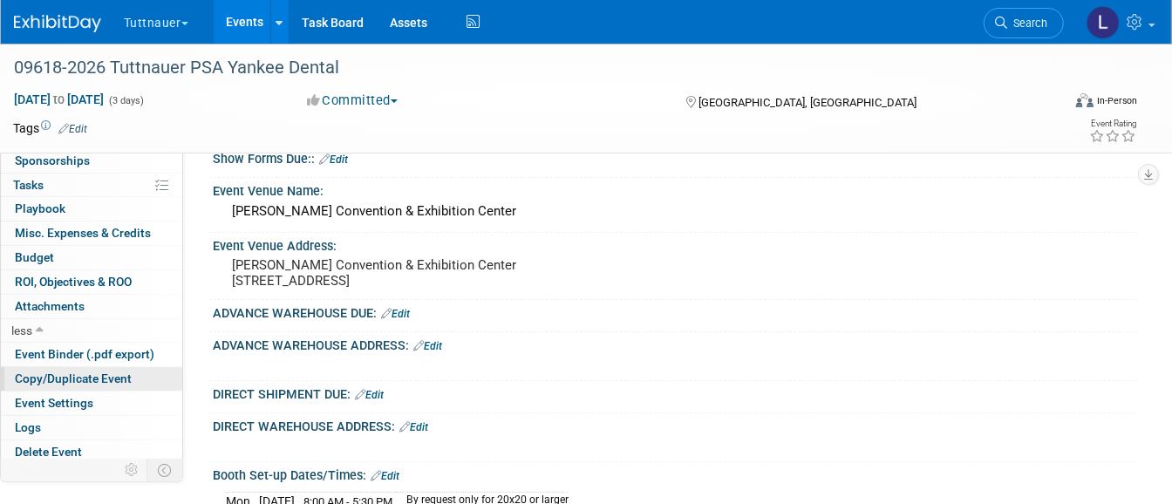
click at [81, 374] on span "Copy/Duplicate Event" at bounding box center [73, 379] width 117 height 14
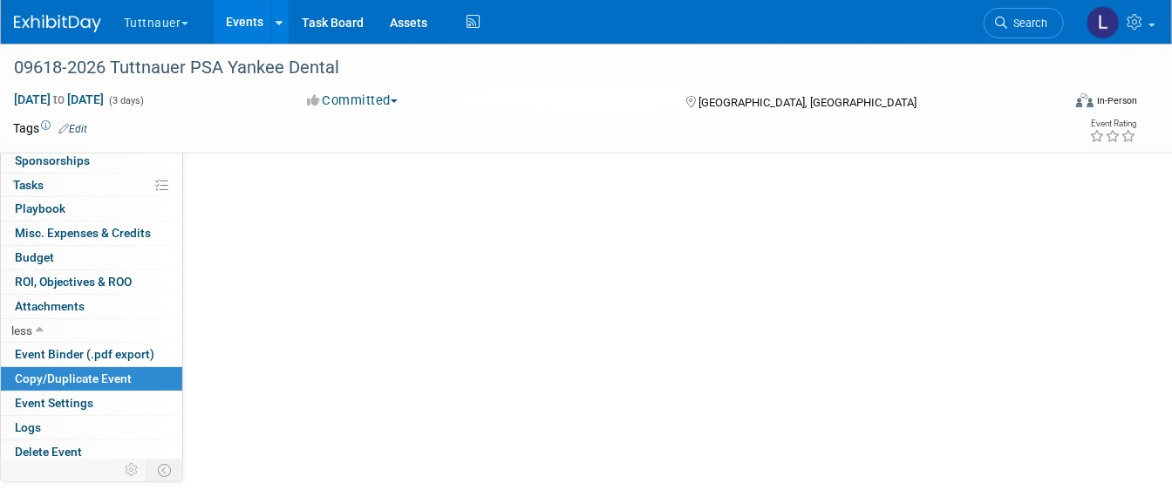
scroll to position [0, 0]
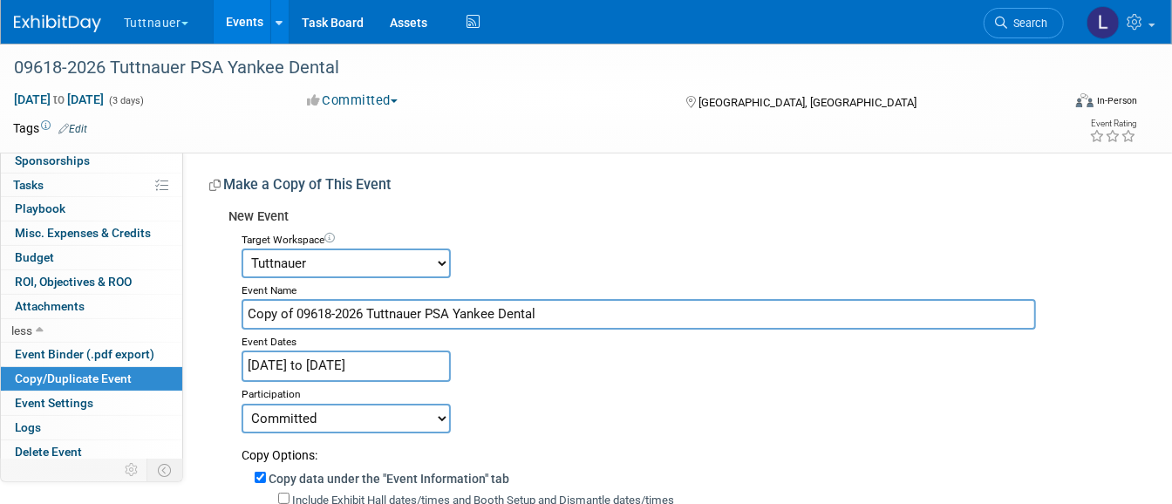
click at [345, 260] on select "Accutron Axiodent BaseVac Bien-Air Bien-Air Surgery CocoFloss Crown Seating Den…" at bounding box center [346, 264] width 209 height 30
select select "10048511"
click at [242, 249] on select "Accutron Axiodent BaseVac Bien-Air Bien-Air Surgery CocoFloss Crown Seating Den…" at bounding box center [346, 264] width 209 height 30
drag, startPoint x: 582, startPoint y: 314, endPoint x: 192, endPoint y: 327, distance: 390.1
click at [192, 327] on div "Event Website: Edit [URL][DOMAIN_NAME] Exhibitor Website: Edit Show Forms Due::…" at bounding box center [660, 465] width 954 height 626
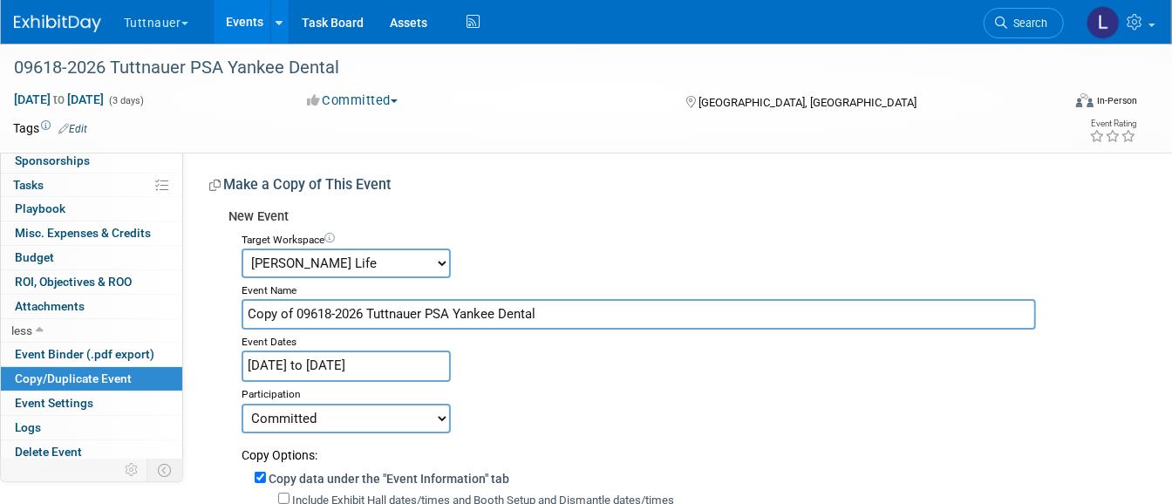
paste input "09509-2026 [PERSON_NAME] Life"
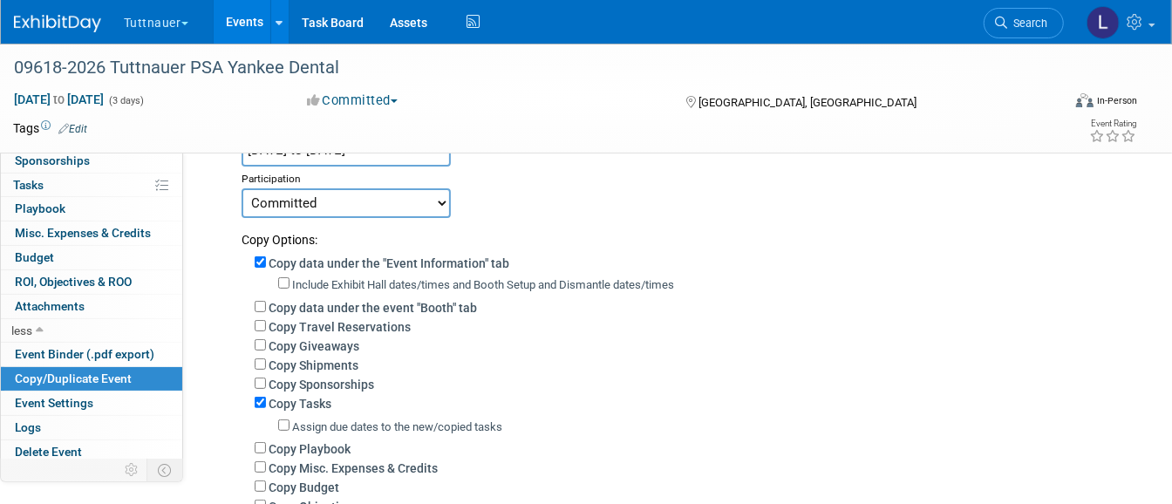
scroll to position [218, 0]
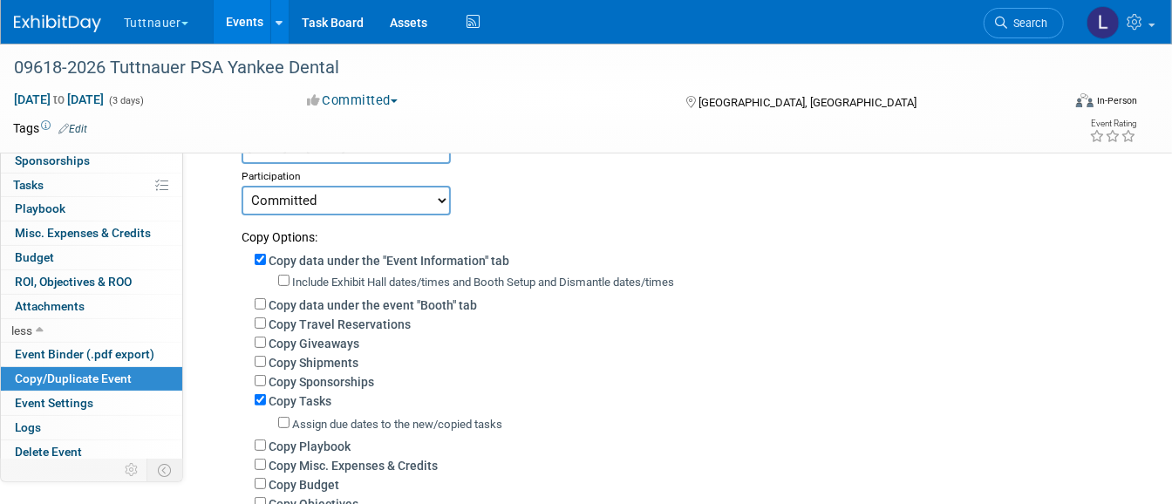
type input "09509-2026 [PERSON_NAME] Life PSA Yankee Dental"
click at [406, 276] on label "Include Exhibit Hall dates/times and Booth Setup and Dismantle dates/times" at bounding box center [483, 282] width 382 height 13
click at [290, 275] on input "Include Exhibit Hall dates/times and Booth Setup and Dismantle dates/times" at bounding box center [283, 280] width 11 height 11
checkbox input "true"
click at [313, 400] on label "Copy Tasks" at bounding box center [300, 401] width 63 height 14
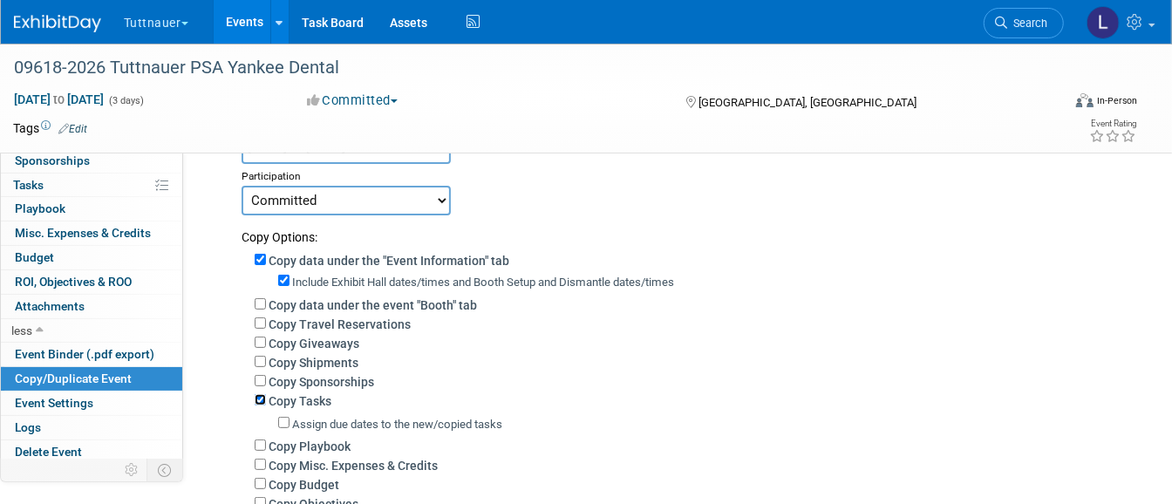
click at [266, 400] on input "Copy Tasks" at bounding box center [260, 399] width 11 height 11
checkbox input "false"
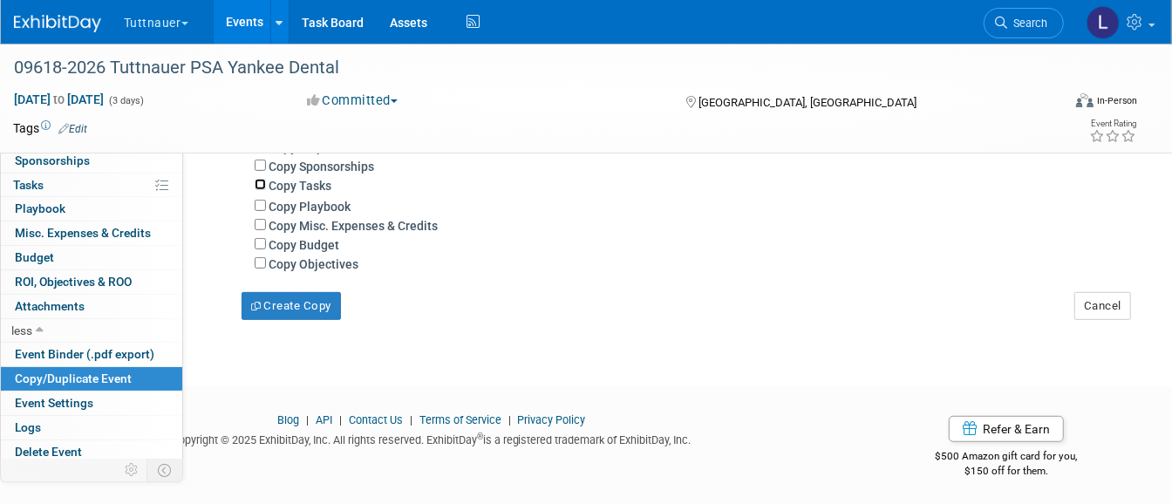
scroll to position [436, 0]
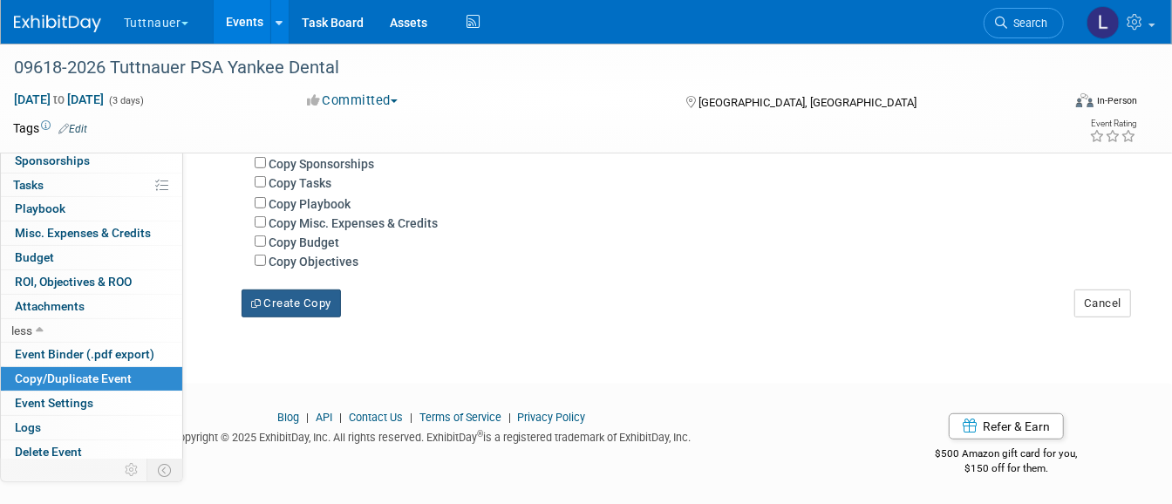
click at [311, 306] on button "Create Copy" at bounding box center [291, 304] width 99 height 28
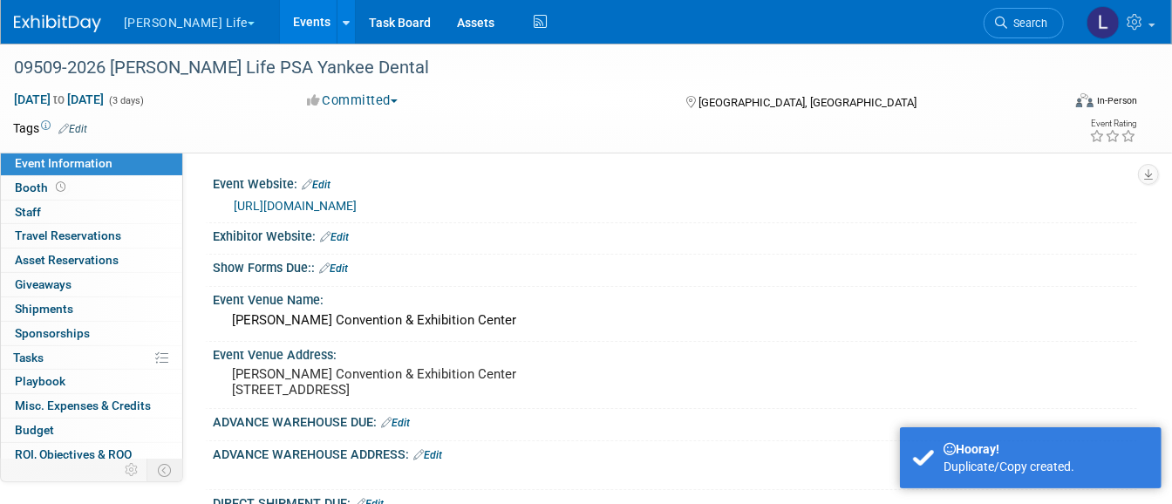
click at [135, 23] on button "[PERSON_NAME] Life" at bounding box center [199, 19] width 154 height 38
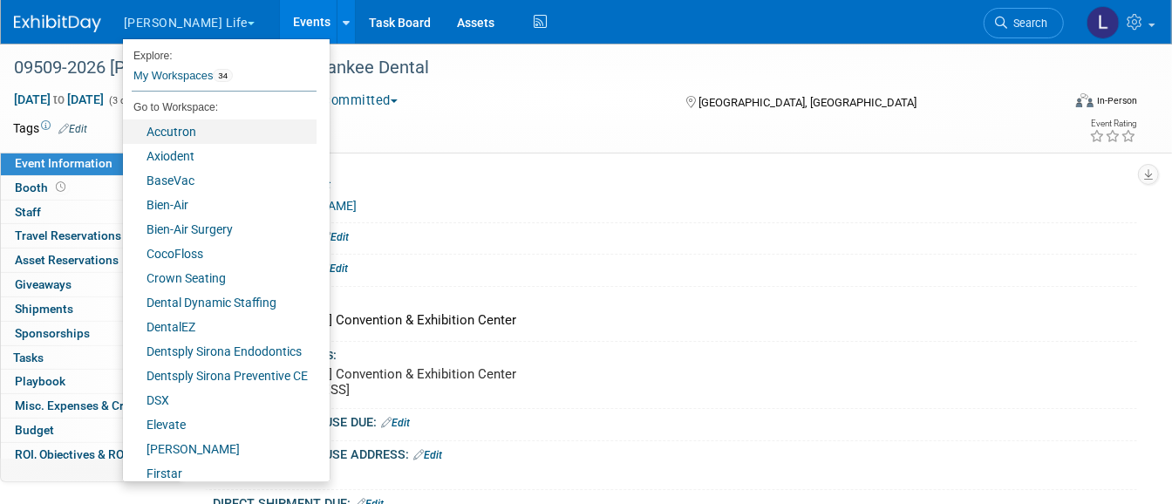
click at [171, 124] on link "Accutron" at bounding box center [220, 131] width 194 height 24
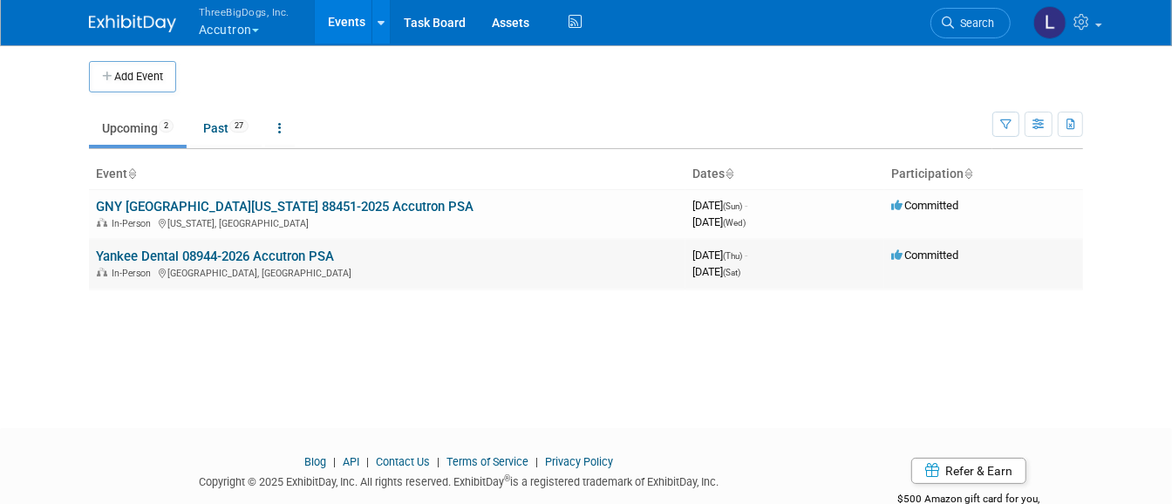
click at [253, 256] on link "Yankee Dental 08944-2026 Accutron PSA" at bounding box center [215, 257] width 238 height 16
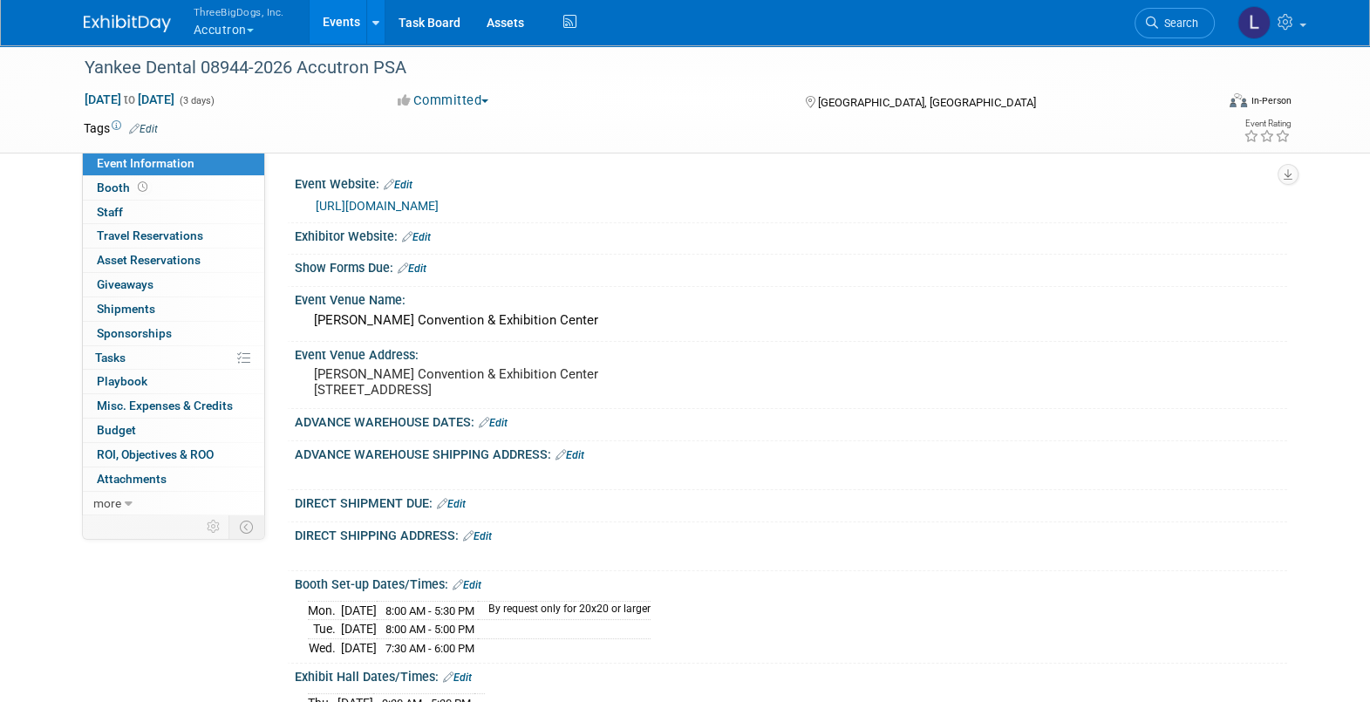
click at [422, 235] on link "Edit" at bounding box center [416, 237] width 29 height 12
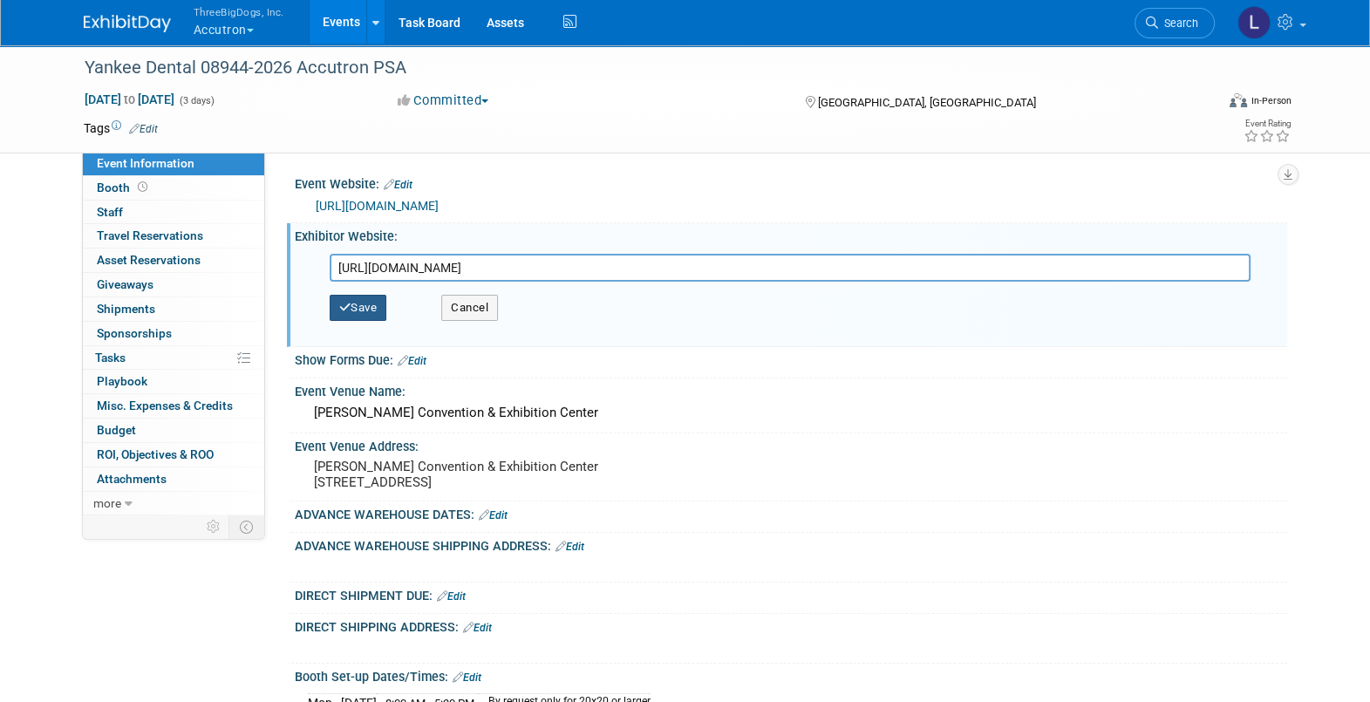
type input "https://www.freemanco.com/documents/quick-facts5?showId=538472&venueId=10000026…"
click at [364, 298] on button "Save" at bounding box center [359, 308] width 58 height 26
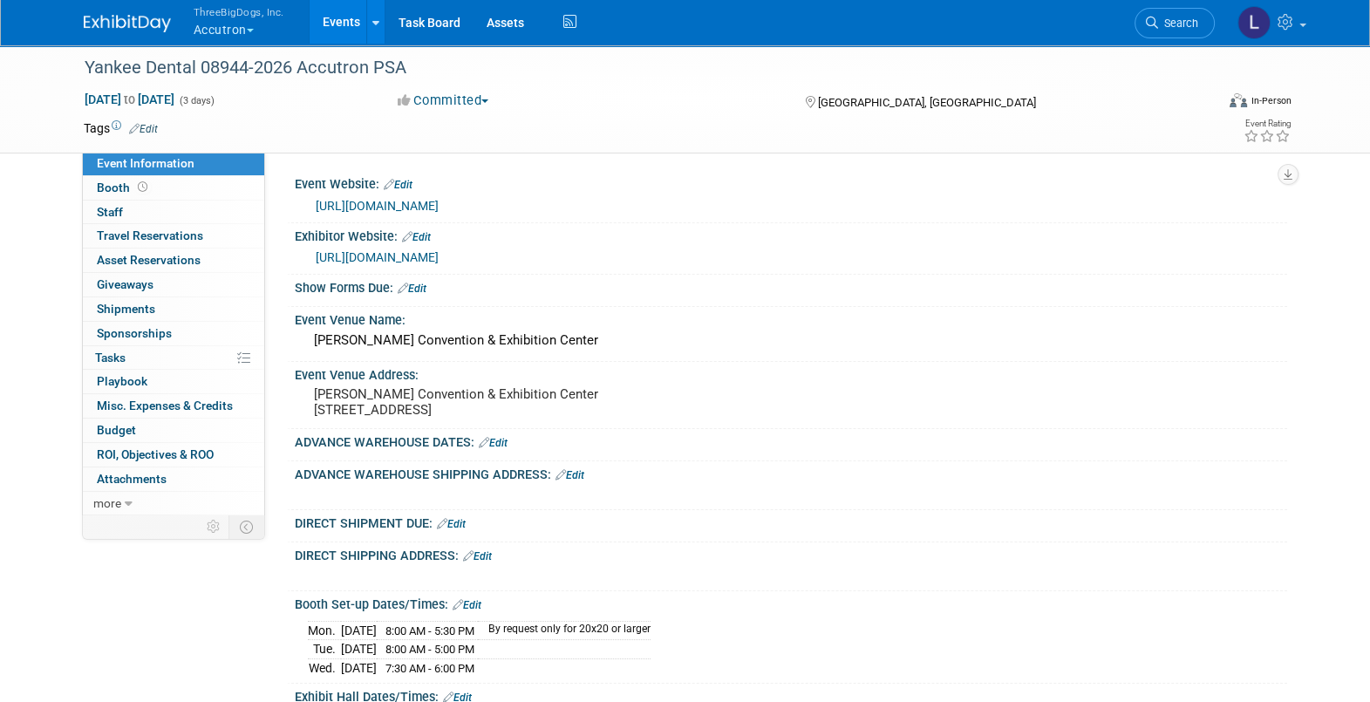
click at [416, 290] on link "Edit" at bounding box center [412, 289] width 29 height 12
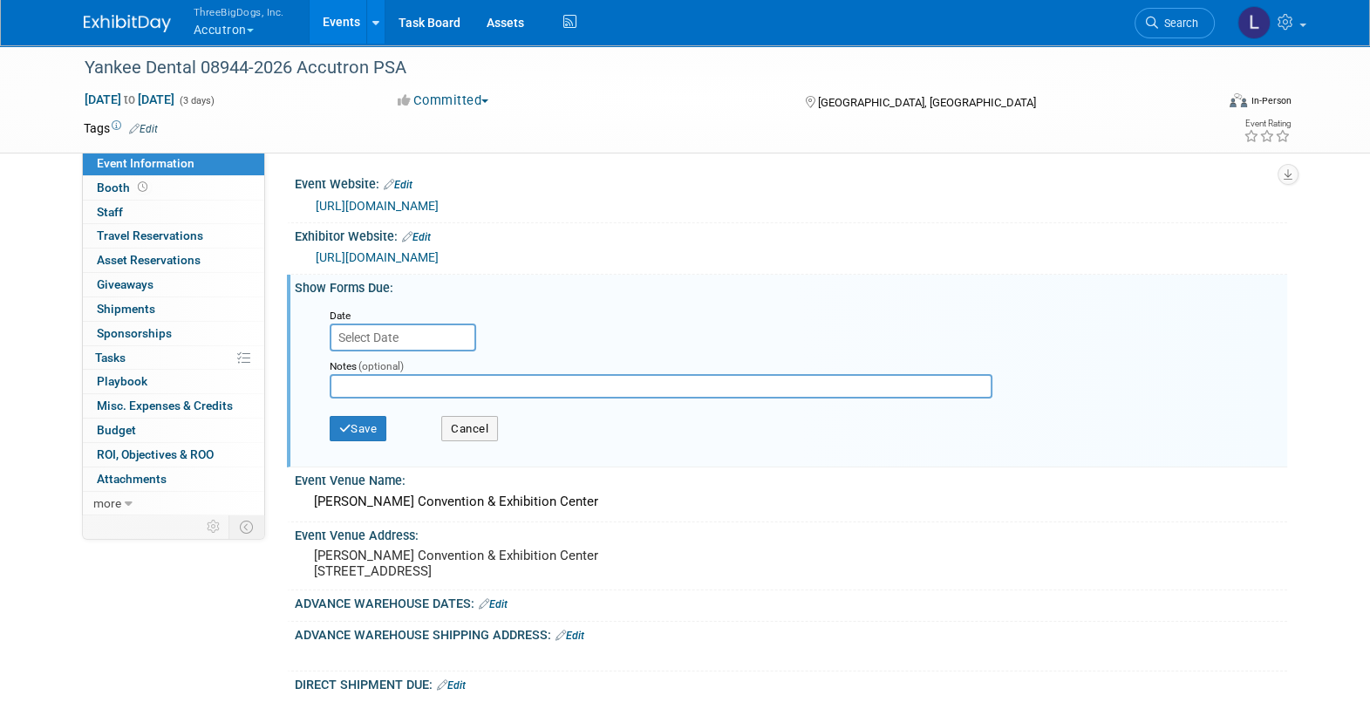
click at [401, 335] on input "text" at bounding box center [403, 338] width 147 height 28
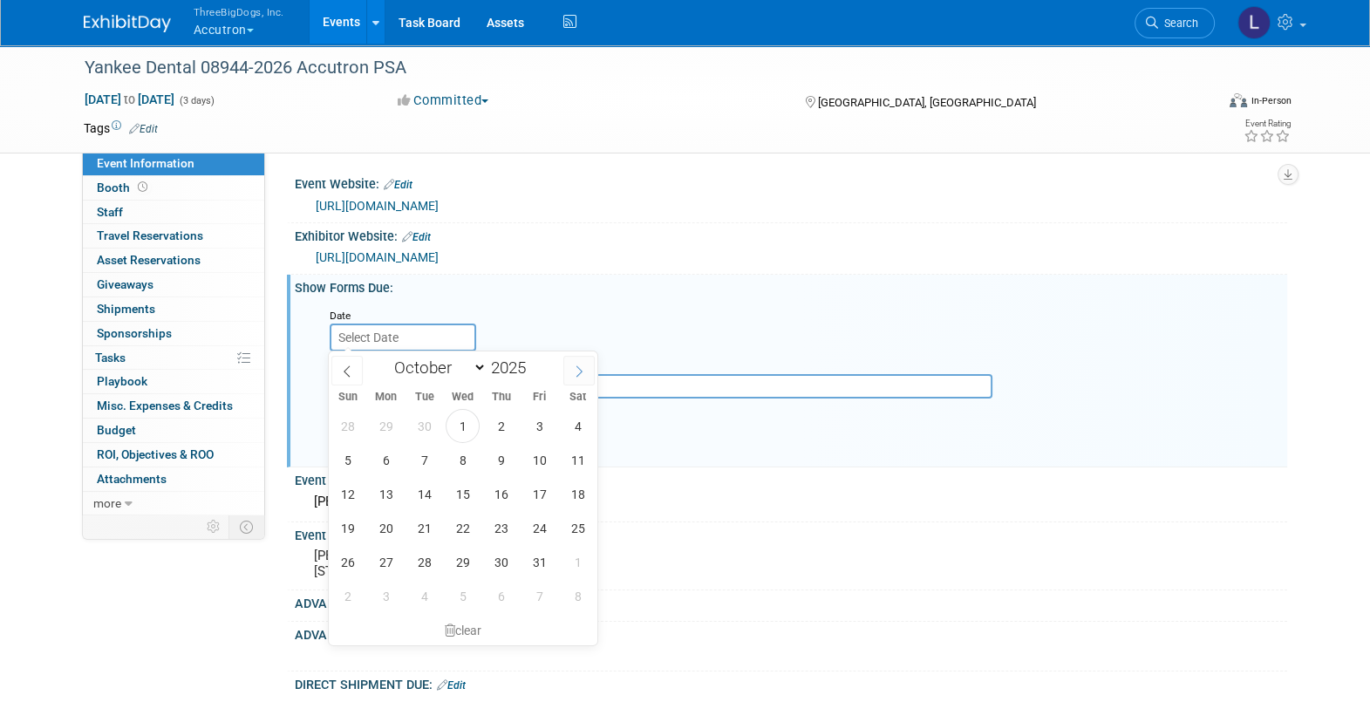
click at [574, 370] on icon at bounding box center [579, 371] width 12 height 12
click at [575, 371] on icon at bounding box center [579, 371] width 12 height 12
select select "11"
click at [575, 372] on icon at bounding box center [579, 371] width 12 height 12
type input "2026"
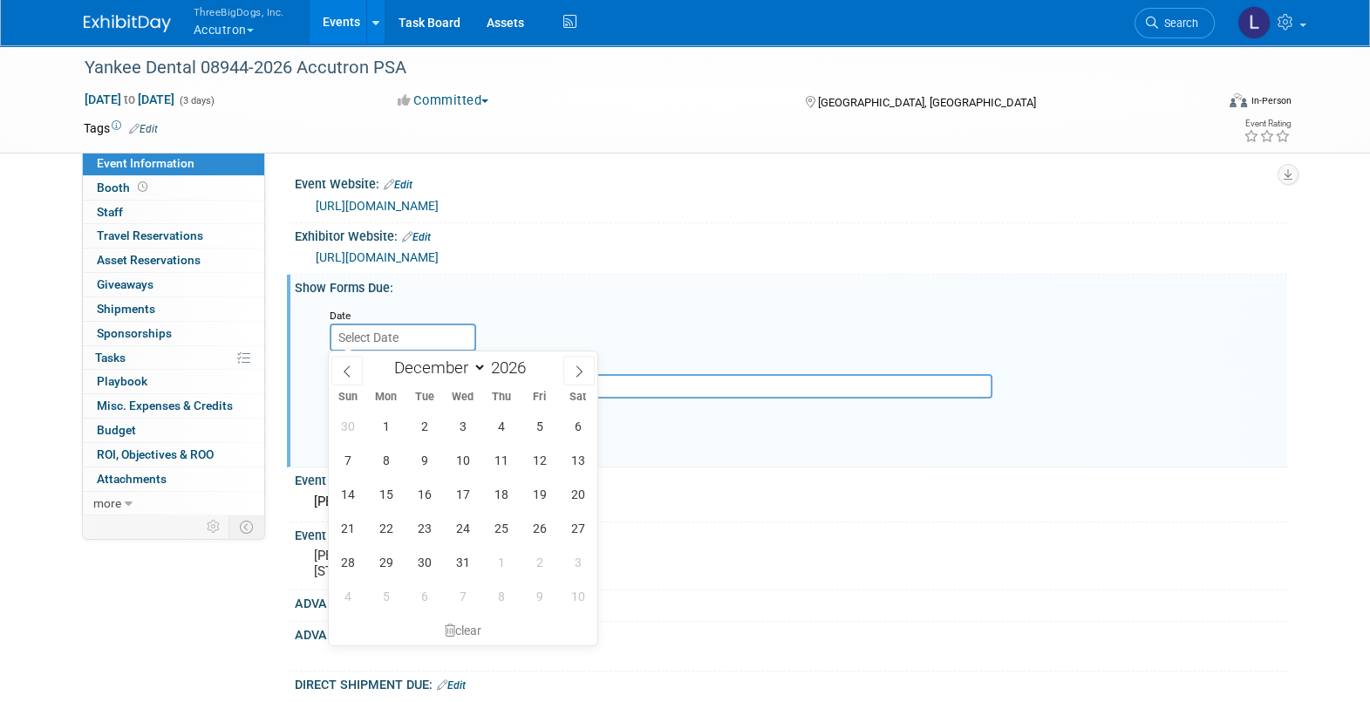
select select "0"
click at [394, 473] on span "5" at bounding box center [386, 460] width 34 height 34
type input "Jan 5, 2026"
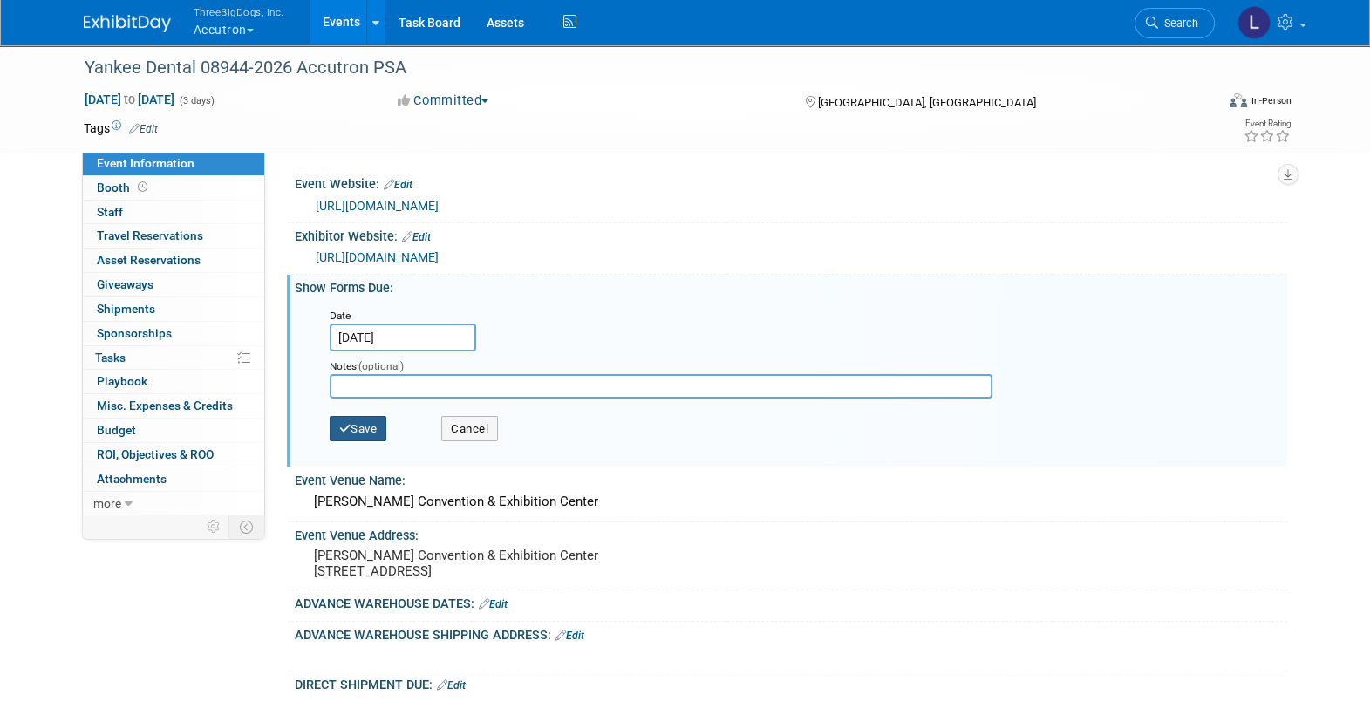
click at [352, 426] on button "Save" at bounding box center [359, 429] width 58 height 26
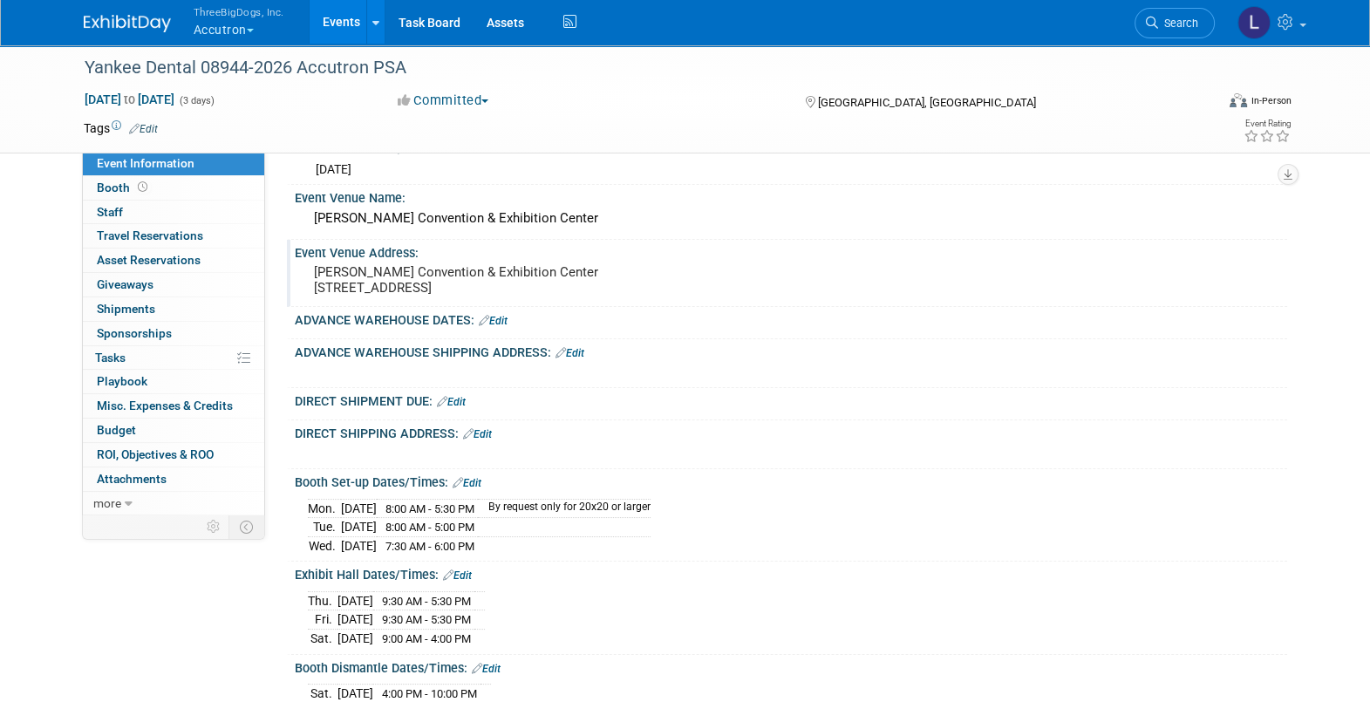
scroll to position [217, 0]
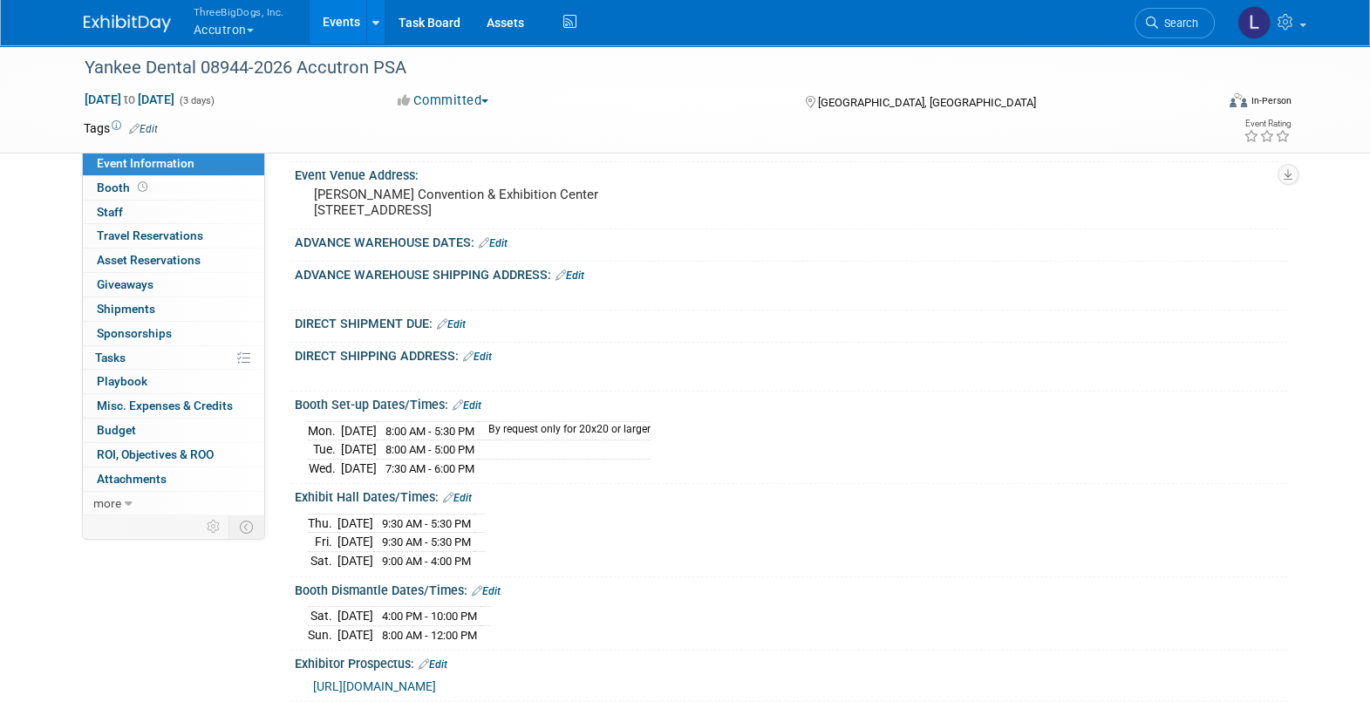
click at [497, 255] on div at bounding box center [791, 252] width 966 height 4
click at [495, 249] on link "Edit" at bounding box center [493, 243] width 29 height 12
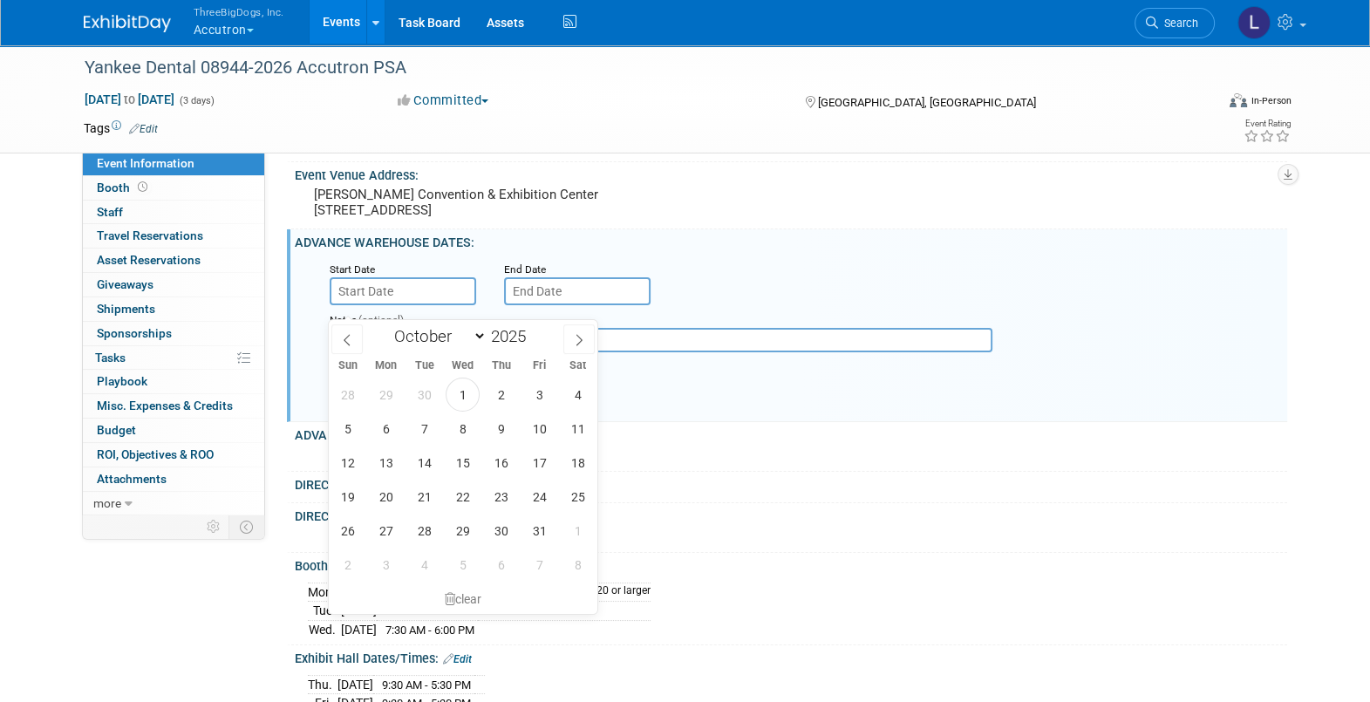
click at [416, 305] on input "text" at bounding box center [403, 291] width 147 height 28
click at [576, 331] on span at bounding box center [578, 339] width 31 height 30
click at [576, 332] on span at bounding box center [578, 339] width 31 height 30
select select "11"
click at [576, 334] on icon at bounding box center [579, 340] width 12 height 12
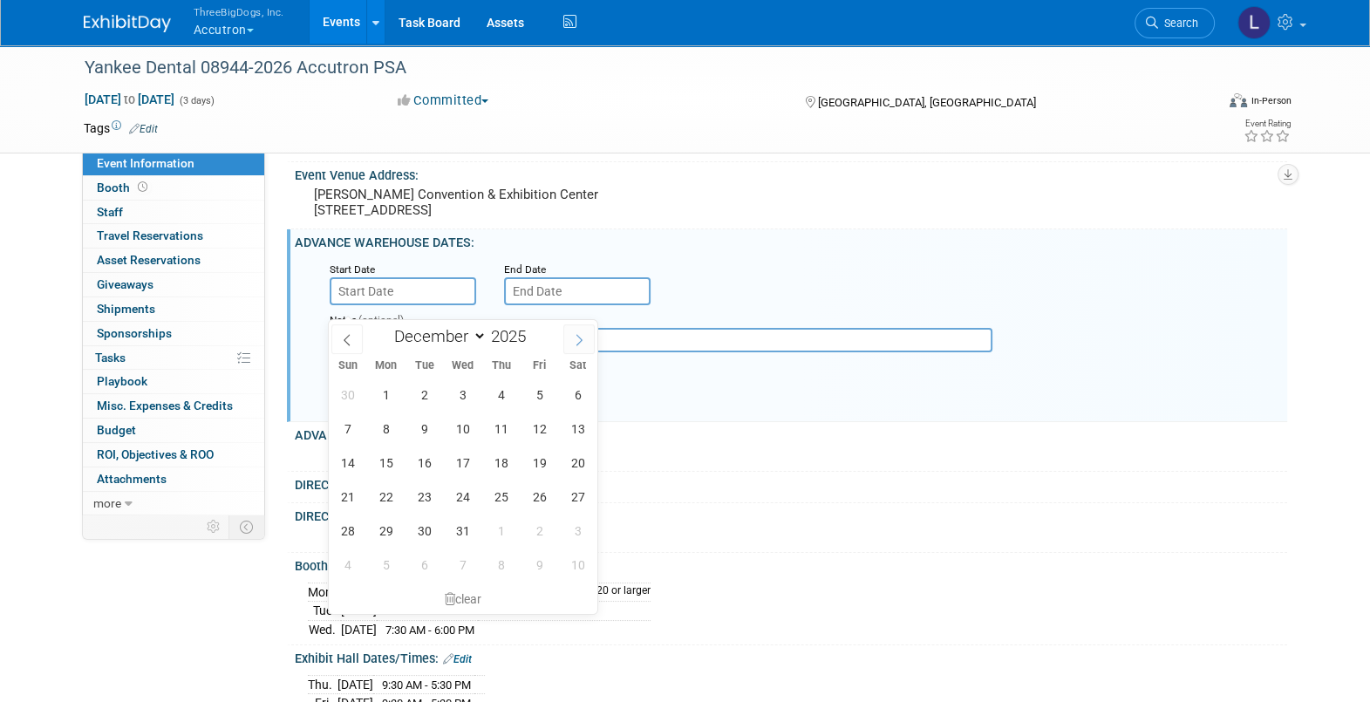
type input "2026"
select select "0"
click at [392, 427] on span "5" at bounding box center [386, 429] width 34 height 34
type input "[DATE]"
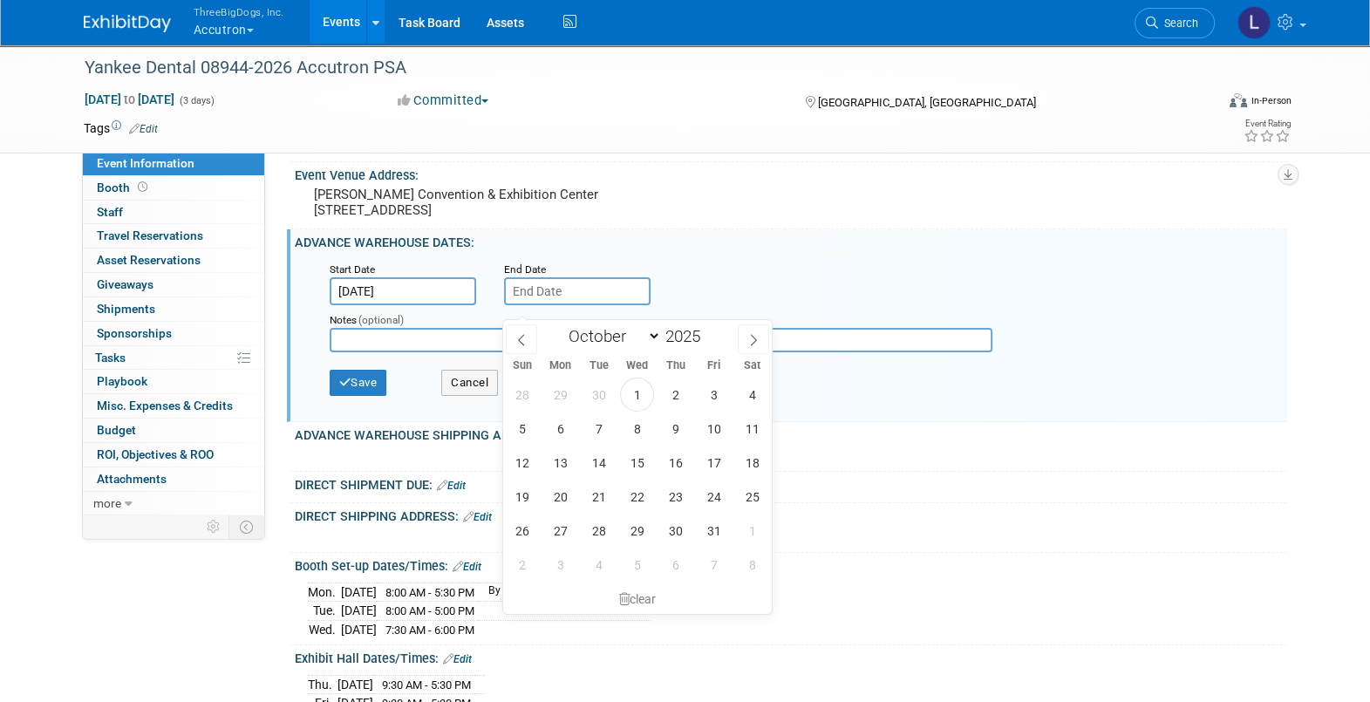
click at [599, 305] on input "text" at bounding box center [577, 291] width 147 height 28
click at [753, 343] on icon at bounding box center [753, 340] width 12 height 12
select select "11"
click at [753, 343] on icon at bounding box center [753, 340] width 12 height 12
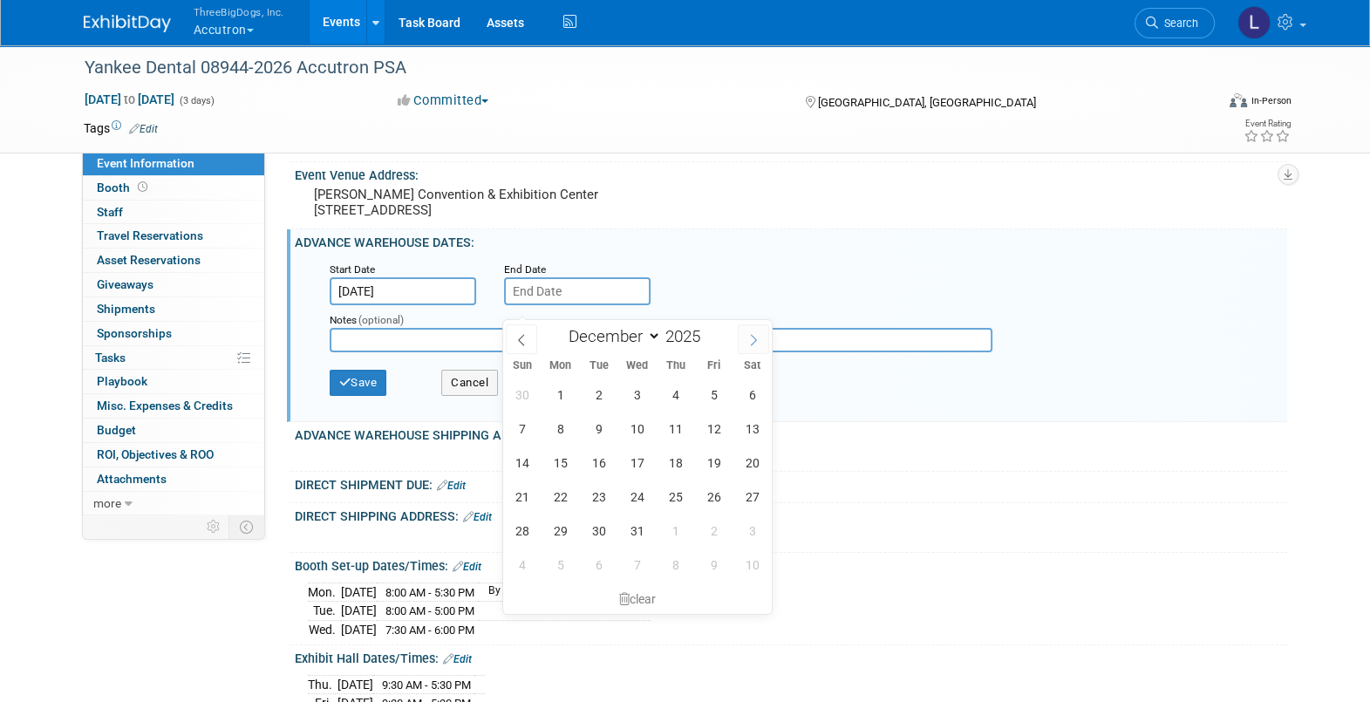
type input "2026"
select select "0"
click at [638, 498] on span "21" at bounding box center [637, 497] width 34 height 34
type input "[DATE]"
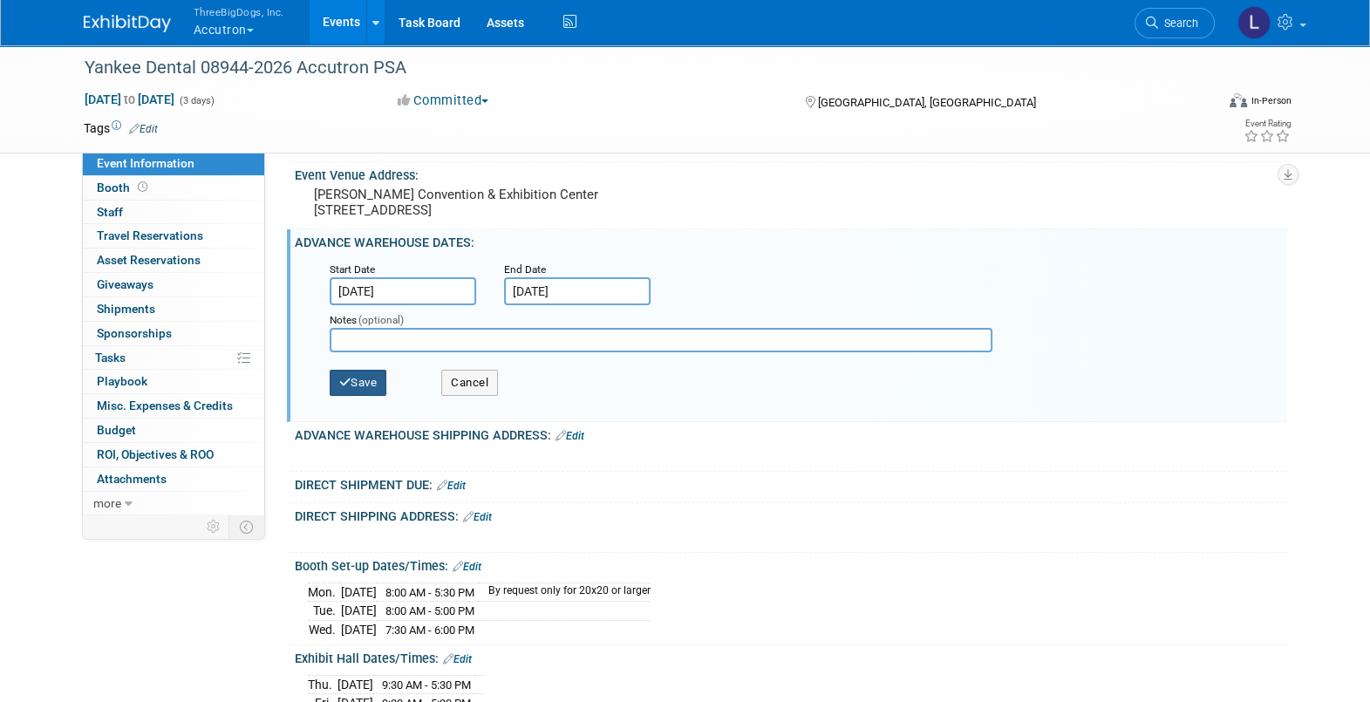
click at [358, 396] on button "Save" at bounding box center [359, 383] width 58 height 26
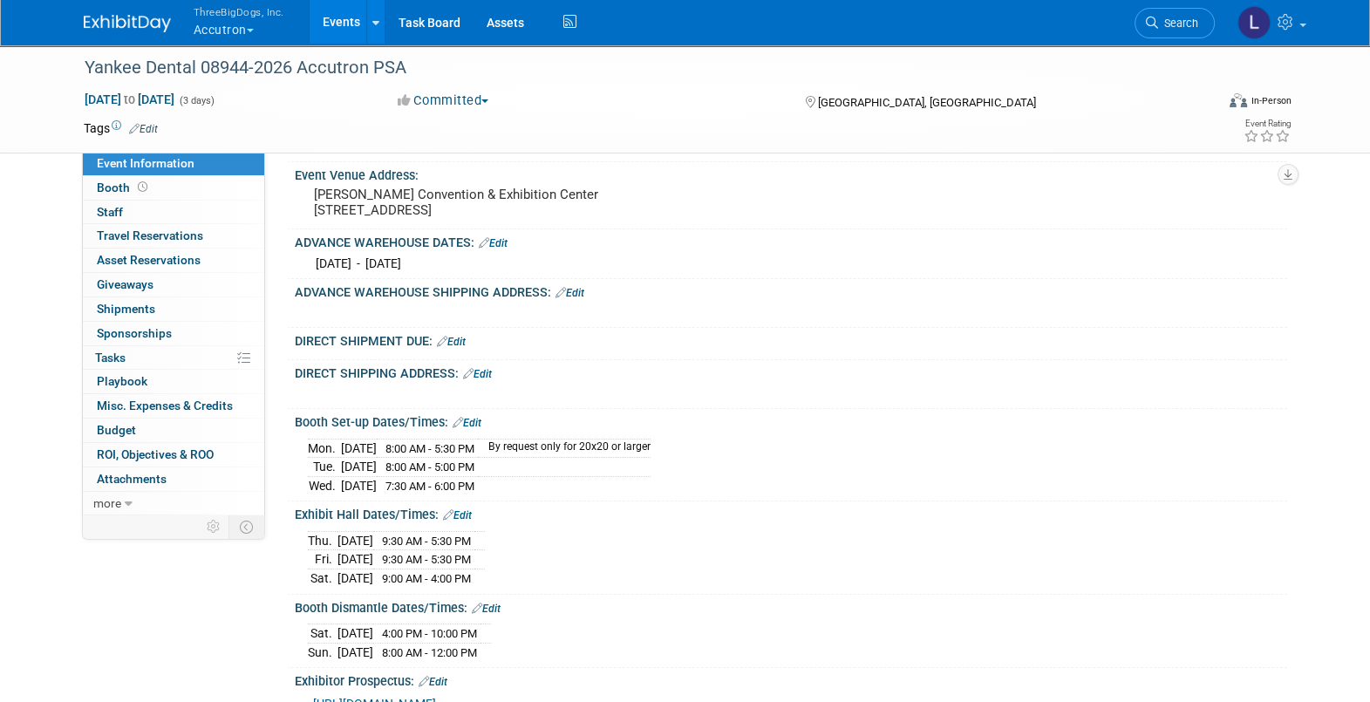
click at [581, 299] on link "Edit" at bounding box center [570, 293] width 29 height 12
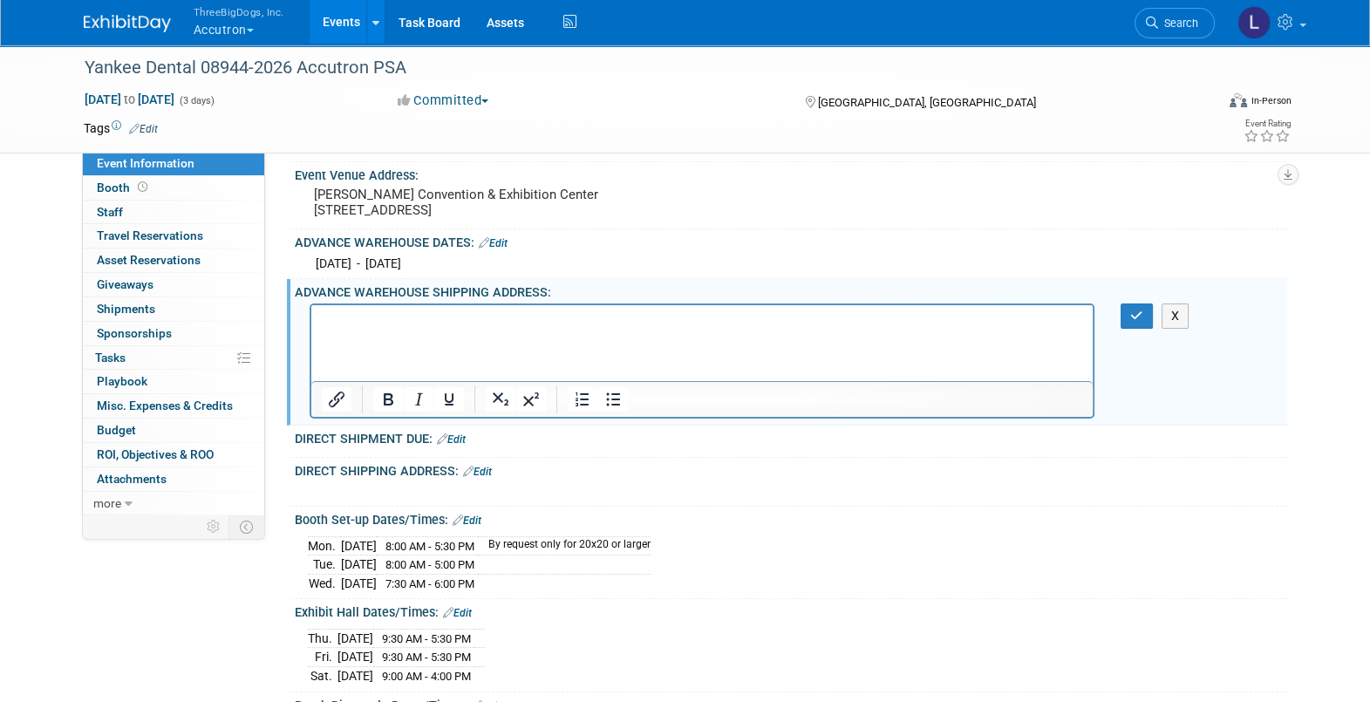
scroll to position [0, 0]
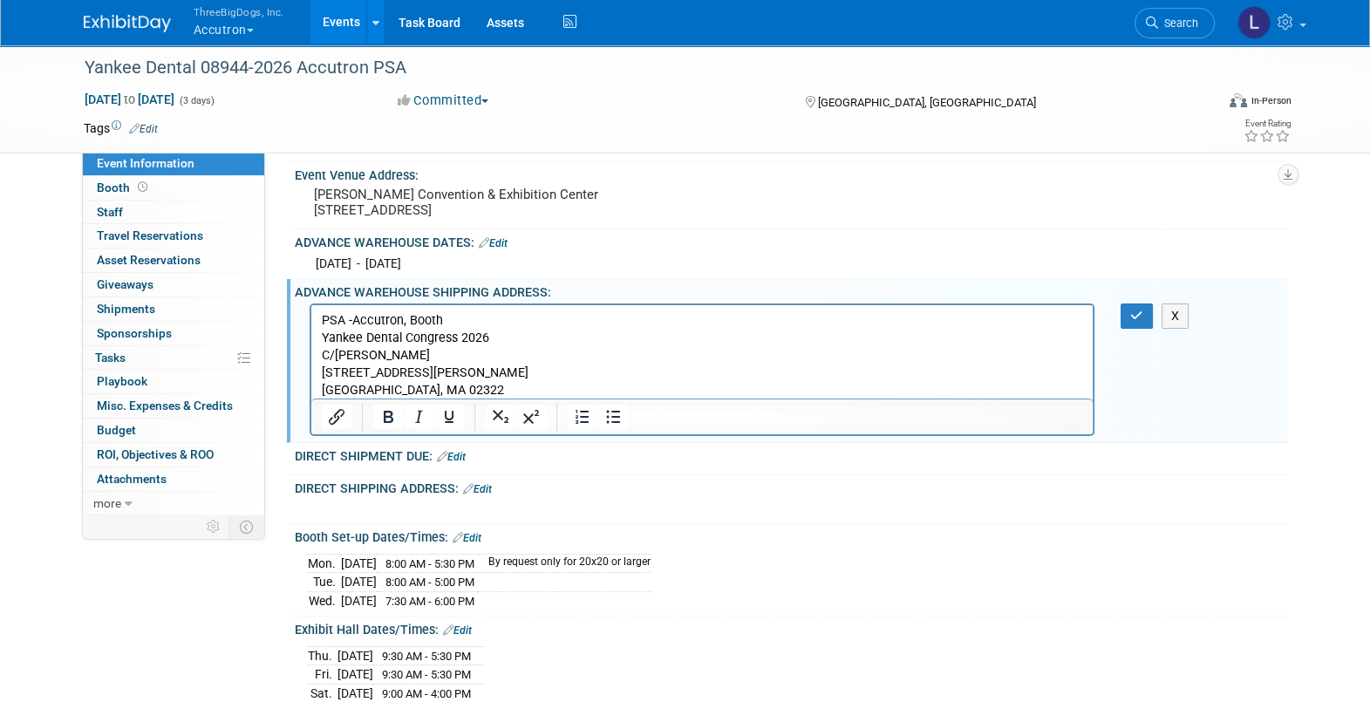
click at [505, 324] on p "PSA -Accutron, Booth" at bounding box center [702, 320] width 762 height 17
click at [455, 314] on p "PSA -Accutron, Booth ##1824,1825,1924,1925" at bounding box center [702, 320] width 762 height 17
drag, startPoint x: 580, startPoint y: 311, endPoint x: 305, endPoint y: 316, distance: 274.8
click at [310, 316] on html "PSA -Accutron, Booth #1824,1825,1924,1925 Yankee Dental Congress 2026 C/O Freem…" at bounding box center [701, 352] width 782 height 94
copy p "PSA -Accutron, Booth #1824,1825,1924,1925"
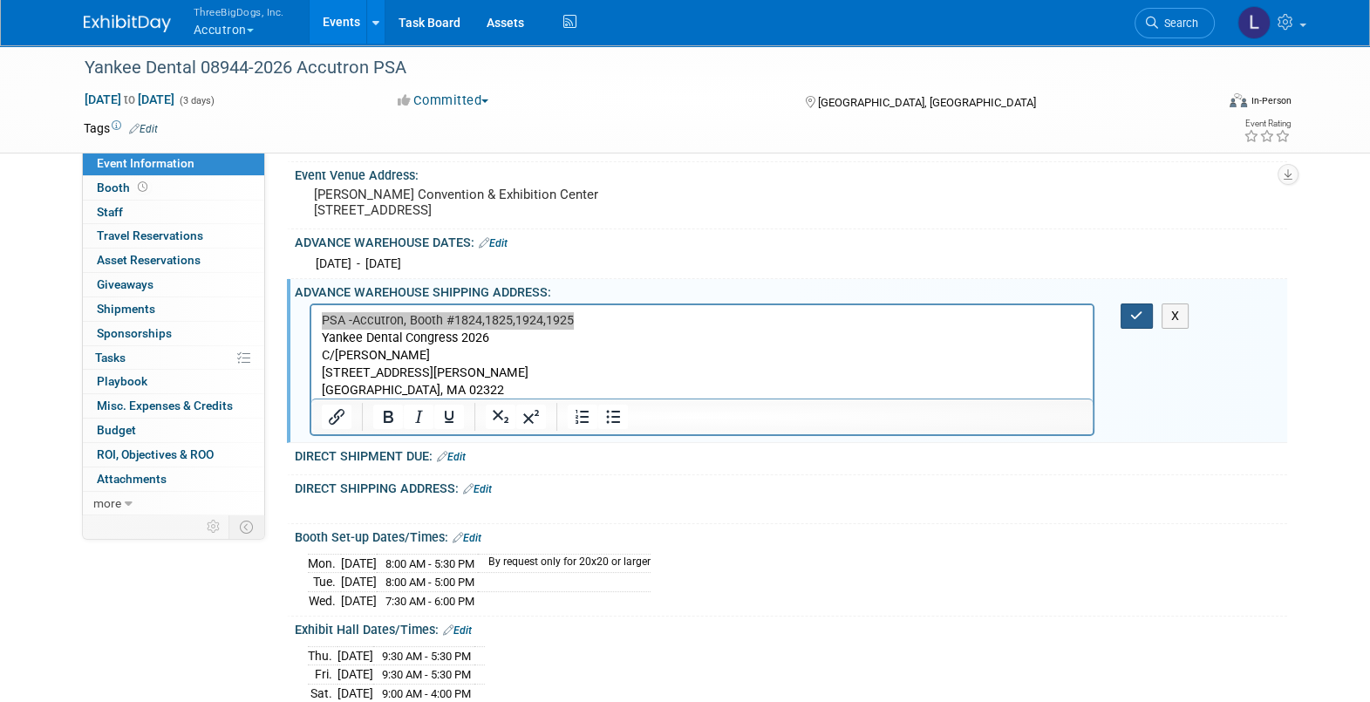
click at [1136, 322] on icon "button" at bounding box center [1136, 316] width 13 height 12
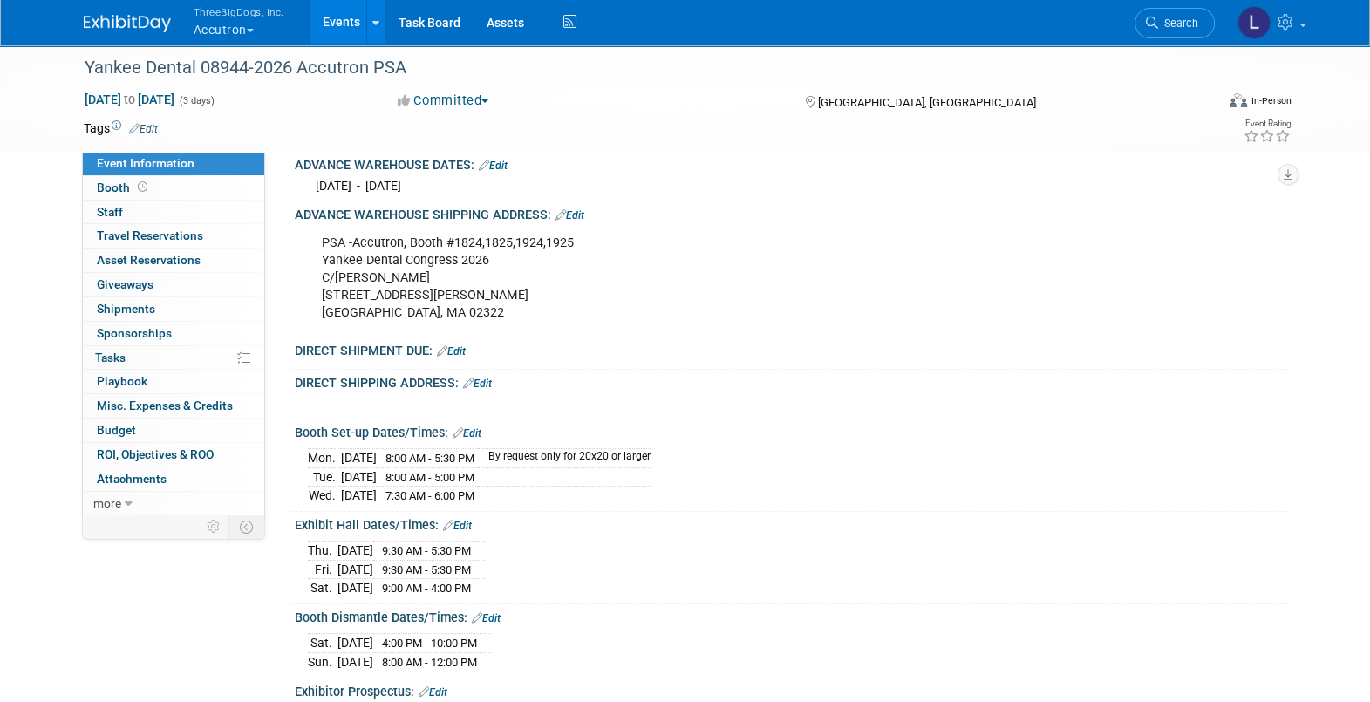
scroll to position [327, 0]
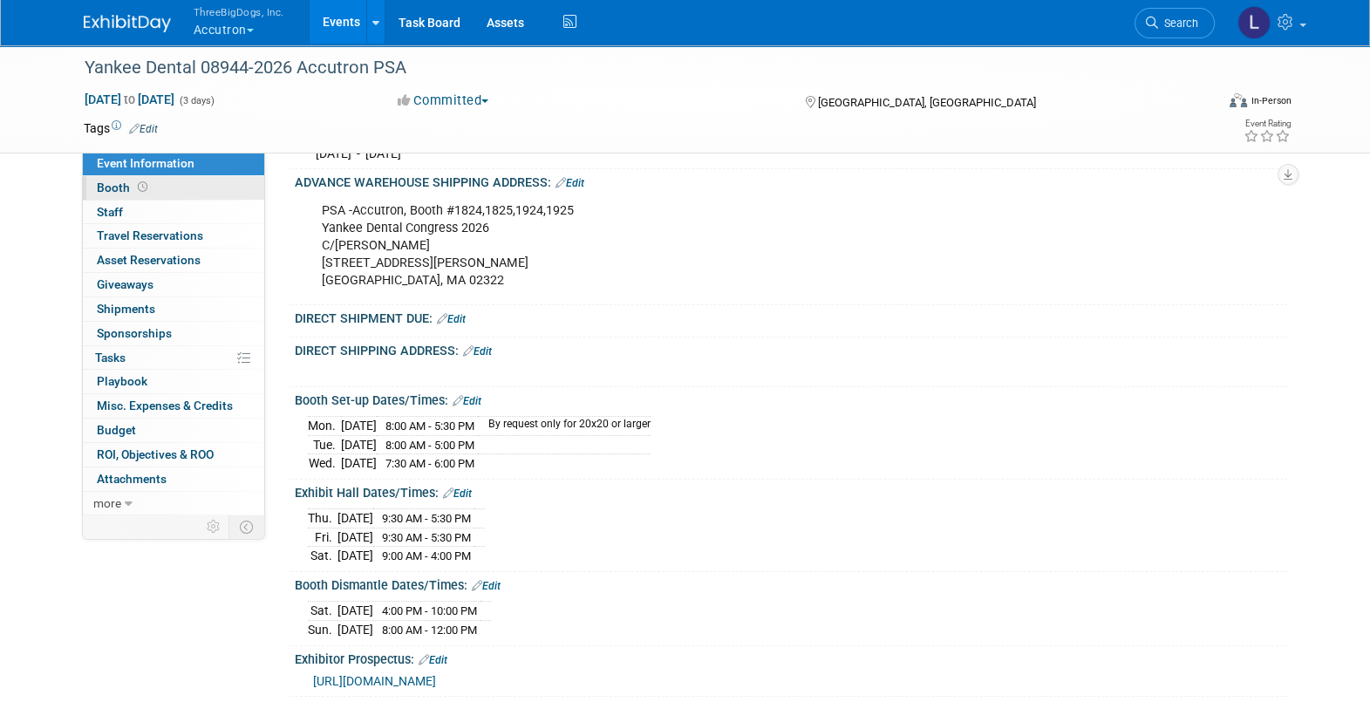
click at [126, 192] on span "Booth" at bounding box center [124, 188] width 54 height 14
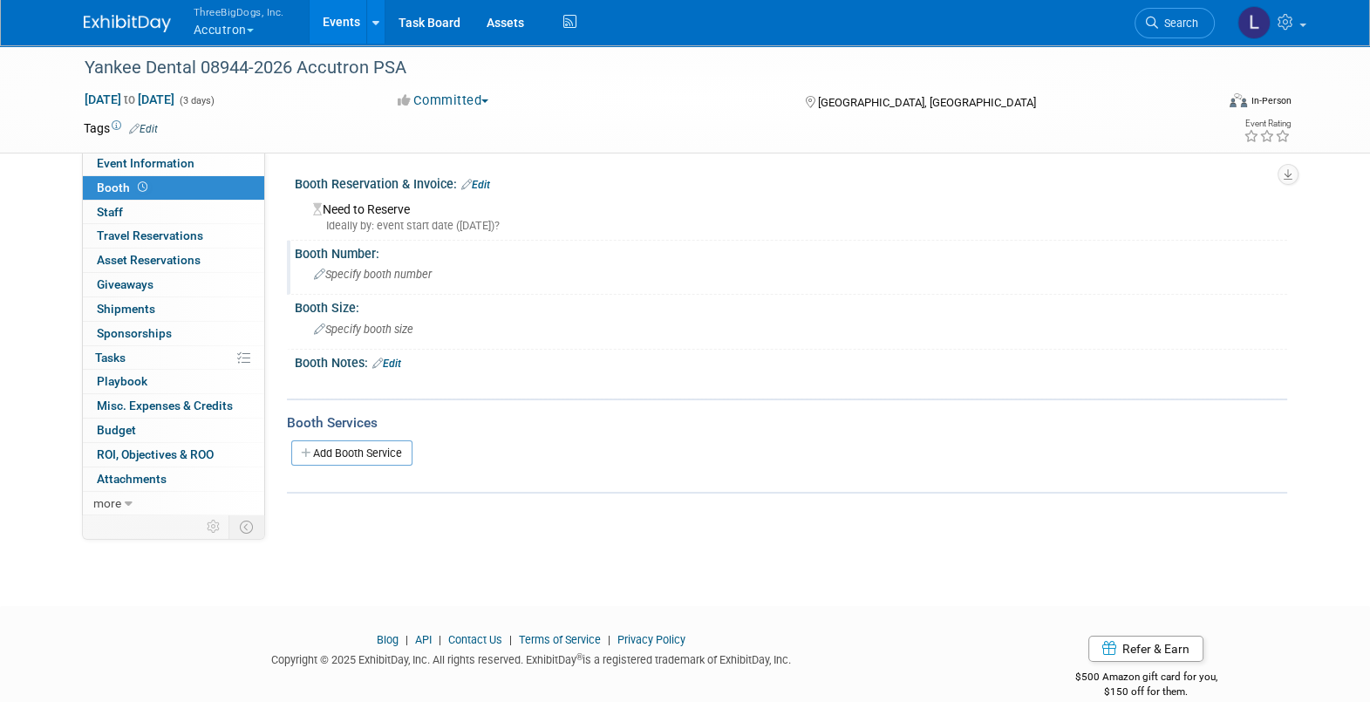
click at [406, 279] on span "Specify booth number" at bounding box center [373, 274] width 118 height 13
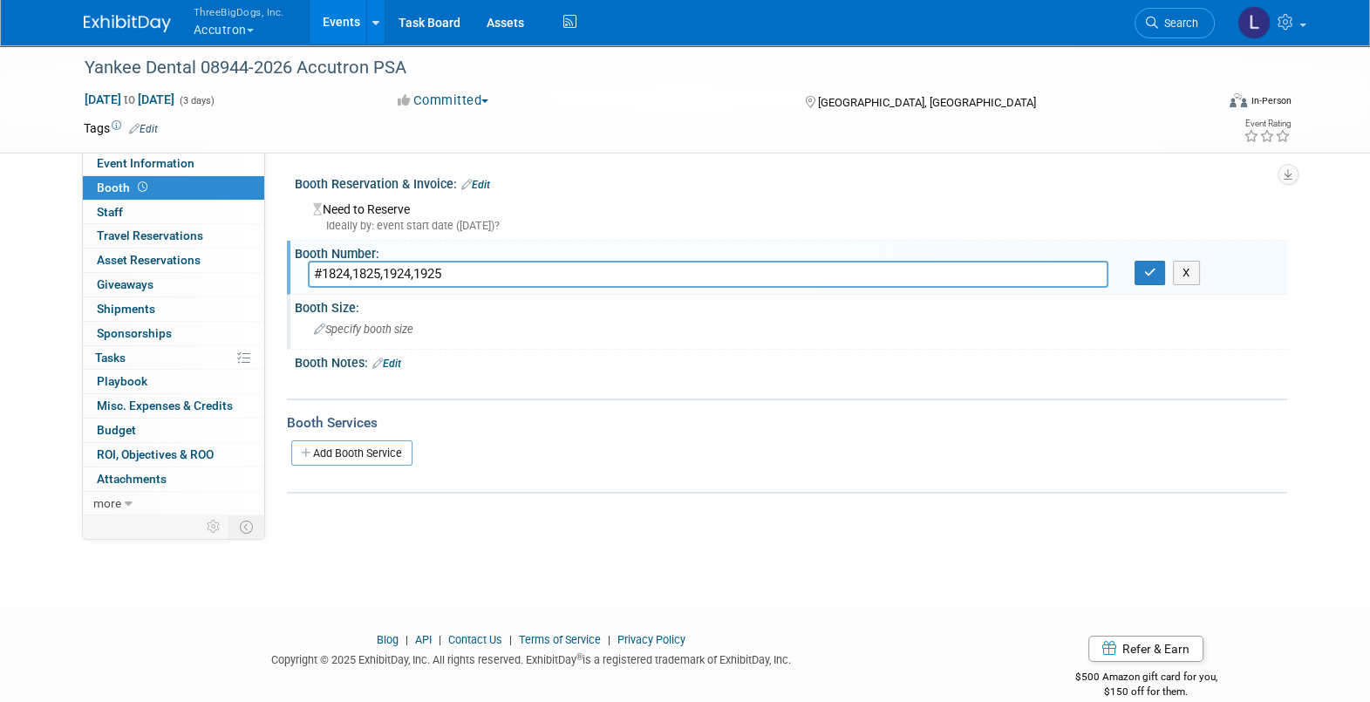
type input "#1824,1825,1924,1925"
click at [383, 324] on span "Specify booth size" at bounding box center [363, 329] width 99 height 13
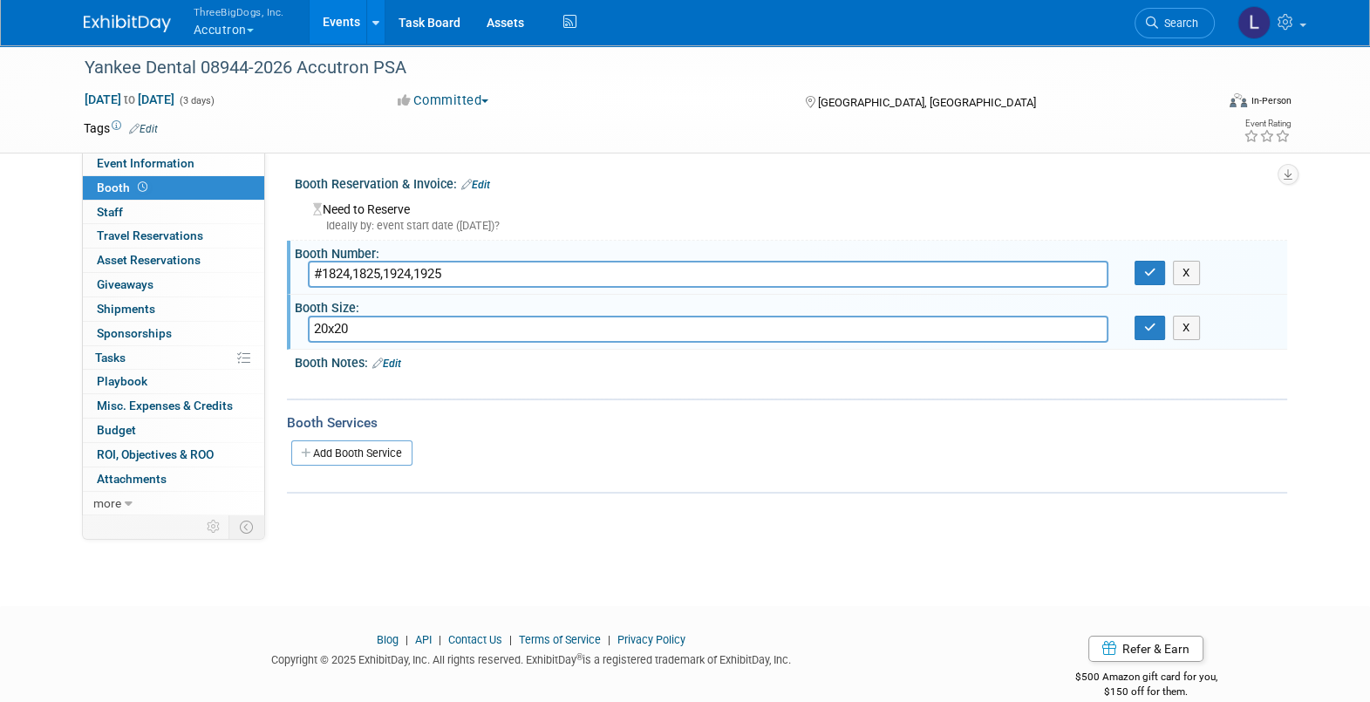
drag, startPoint x: 365, startPoint y: 320, endPoint x: 290, endPoint y: 342, distance: 78.1
click at [290, 342] on div "Booth Size: 20x20 X" at bounding box center [787, 322] width 1000 height 55
type input "20x20"
click at [1145, 267] on icon "button" at bounding box center [1150, 272] width 12 height 11
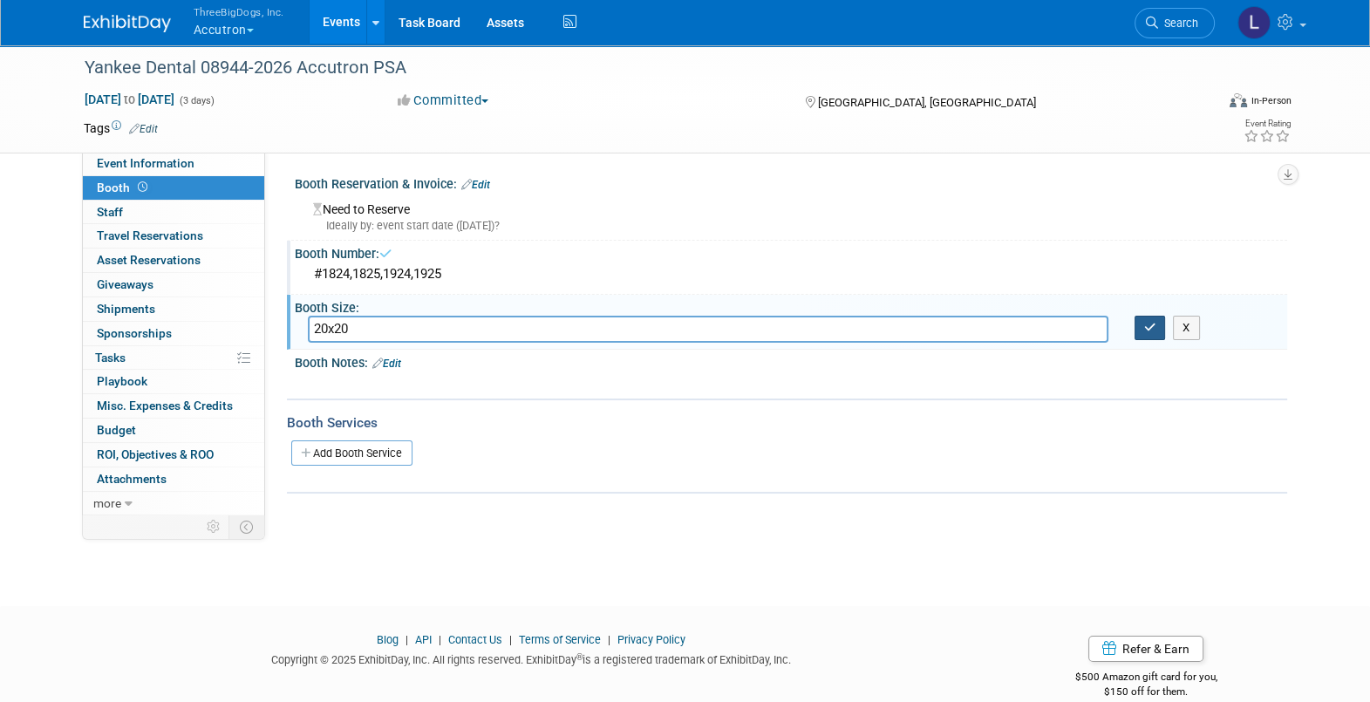
click at [1145, 327] on icon "button" at bounding box center [1150, 327] width 12 height 11
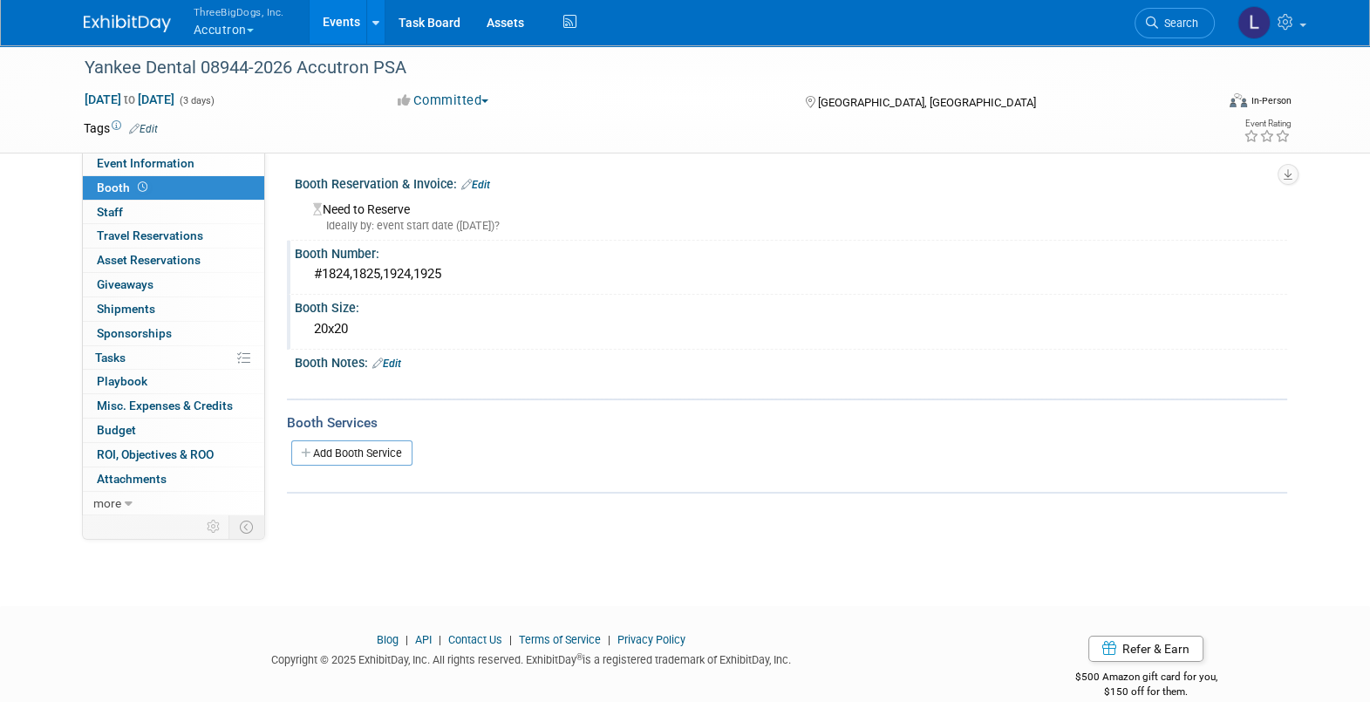
click at [185, 151] on div "Yankee Dental 08944-2026 Accutron PSA Jan 29, 2026 to Jan 31, 2026 (3 days) Jan…" at bounding box center [686, 98] width 1230 height 109
click at [174, 157] on span "Event Information" at bounding box center [146, 163] width 98 height 14
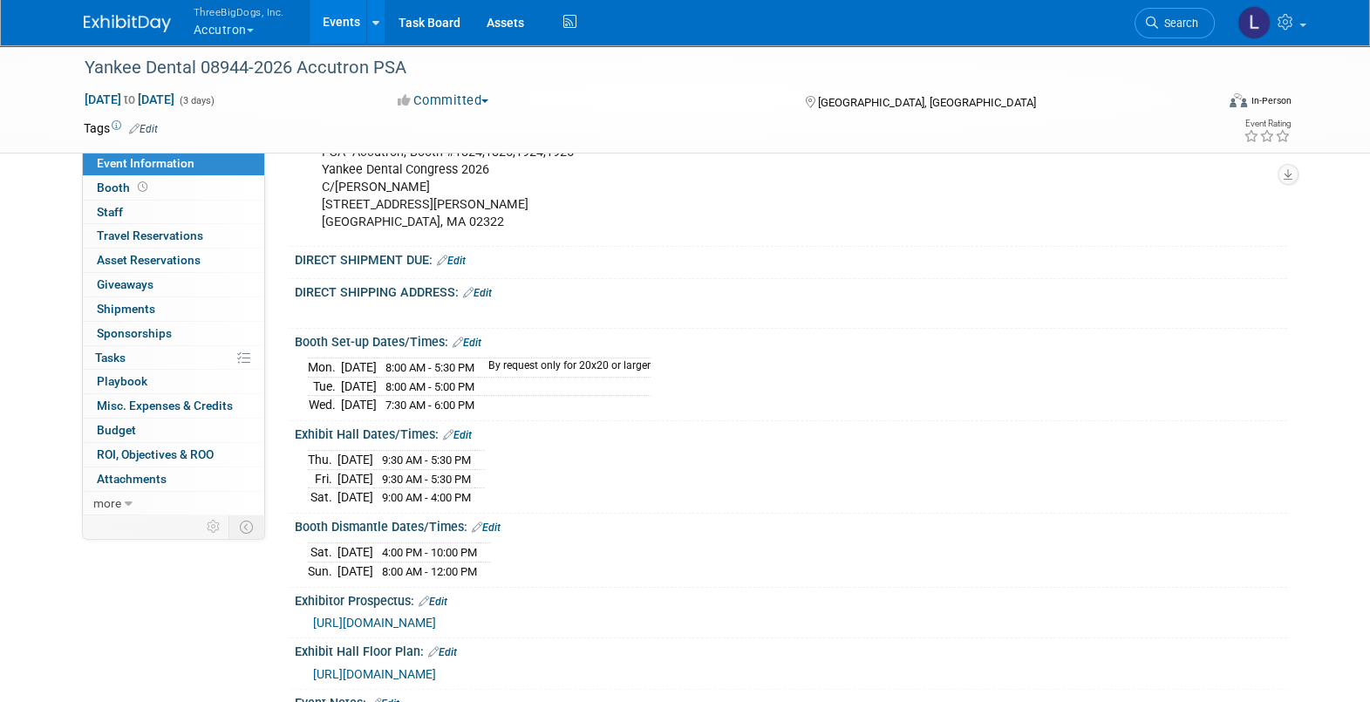
scroll to position [435, 0]
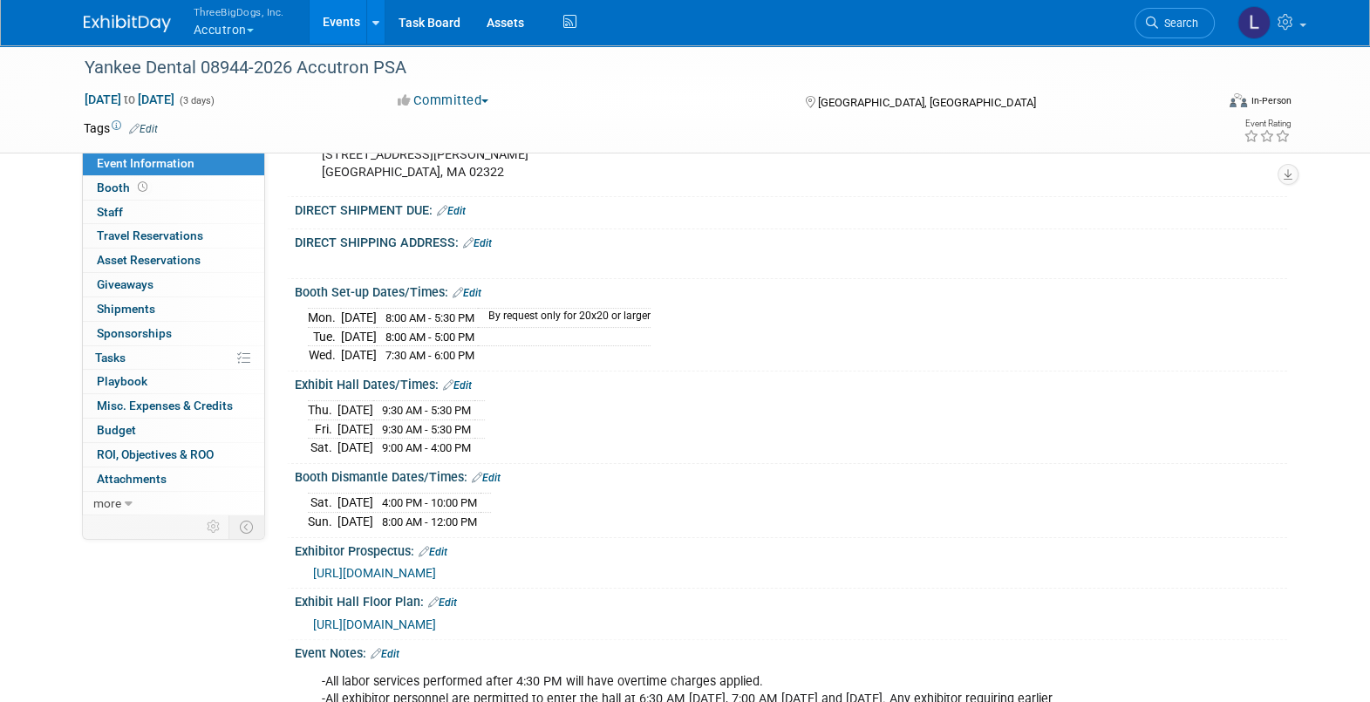
click at [462, 217] on link "Edit" at bounding box center [451, 211] width 29 height 12
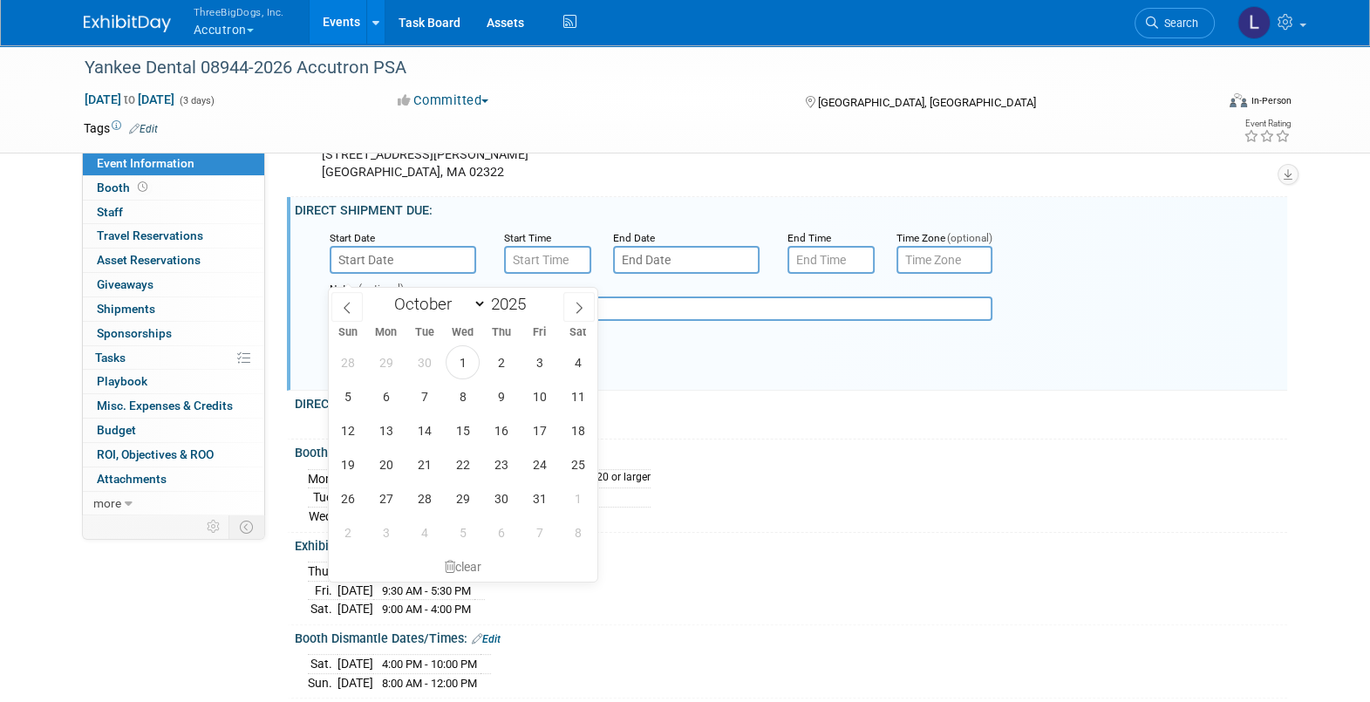
click at [378, 263] on input "text" at bounding box center [403, 260] width 147 height 28
click at [576, 305] on icon at bounding box center [579, 308] width 12 height 12
select select "11"
click at [576, 305] on icon at bounding box center [579, 308] width 12 height 12
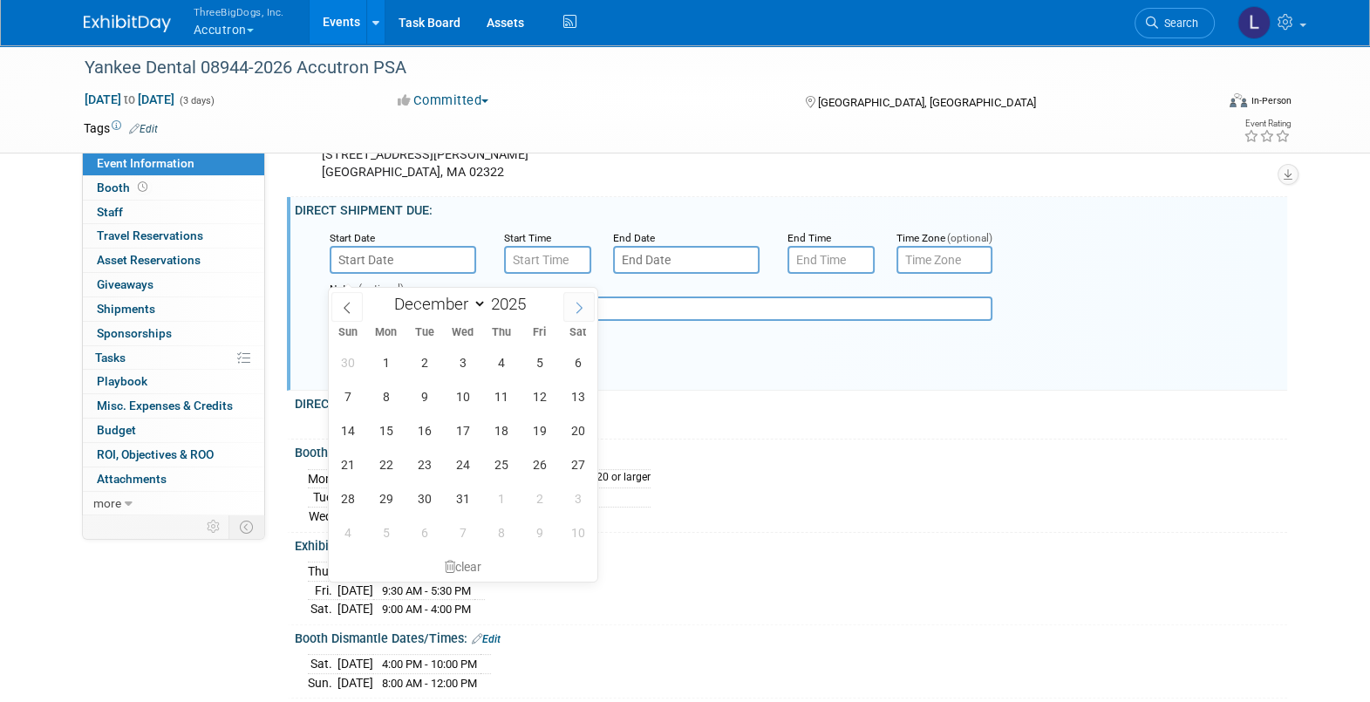
type input "2026"
select select "0"
click at [397, 494] on span "26" at bounding box center [386, 498] width 34 height 34
type input "[DATE]"
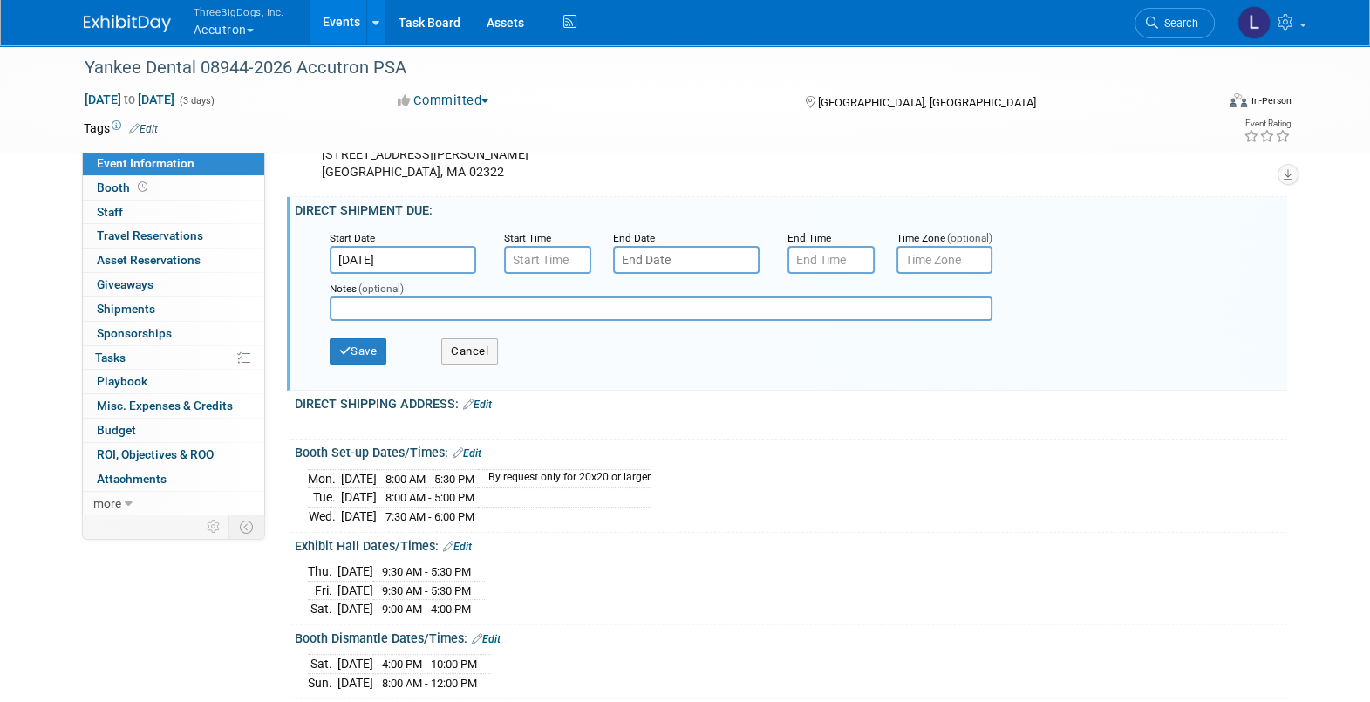
click at [692, 264] on input "text" at bounding box center [686, 260] width 147 height 28
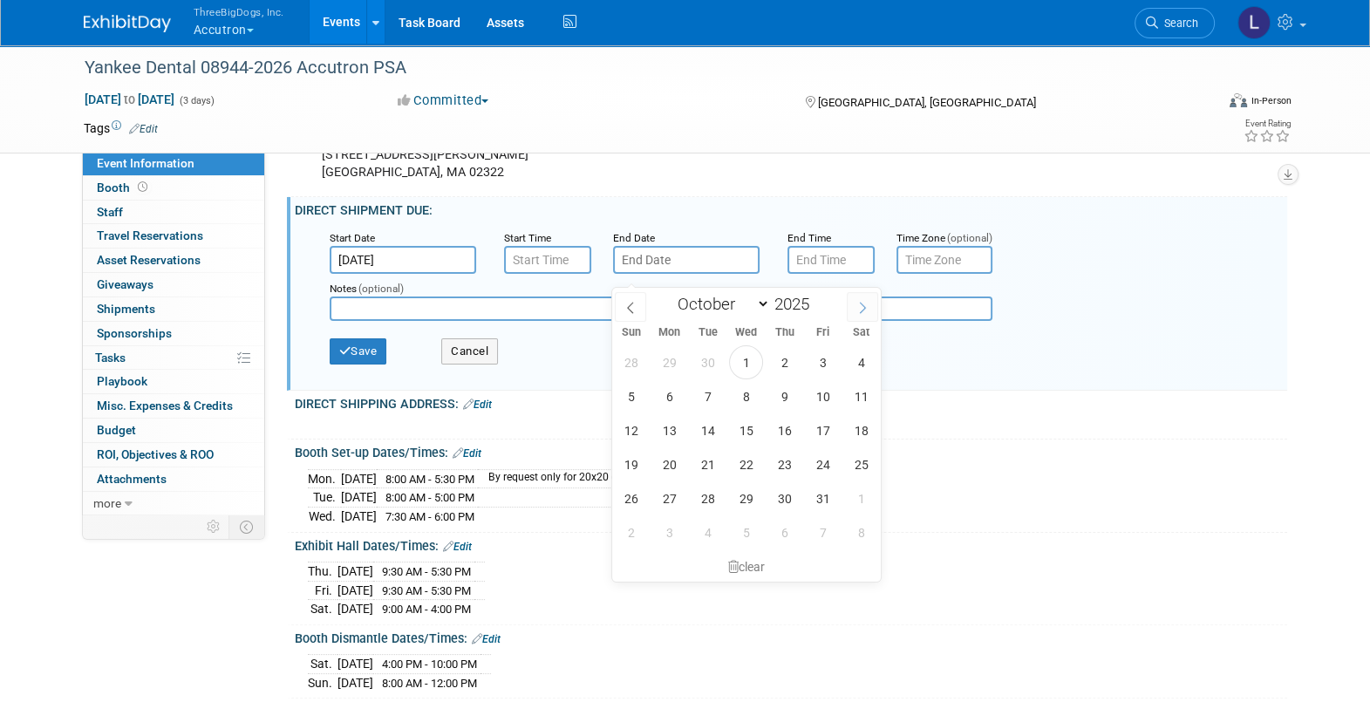
click at [874, 301] on span at bounding box center [862, 307] width 31 height 30
select select "11"
click at [874, 301] on span at bounding box center [862, 307] width 31 height 30
type input "2026"
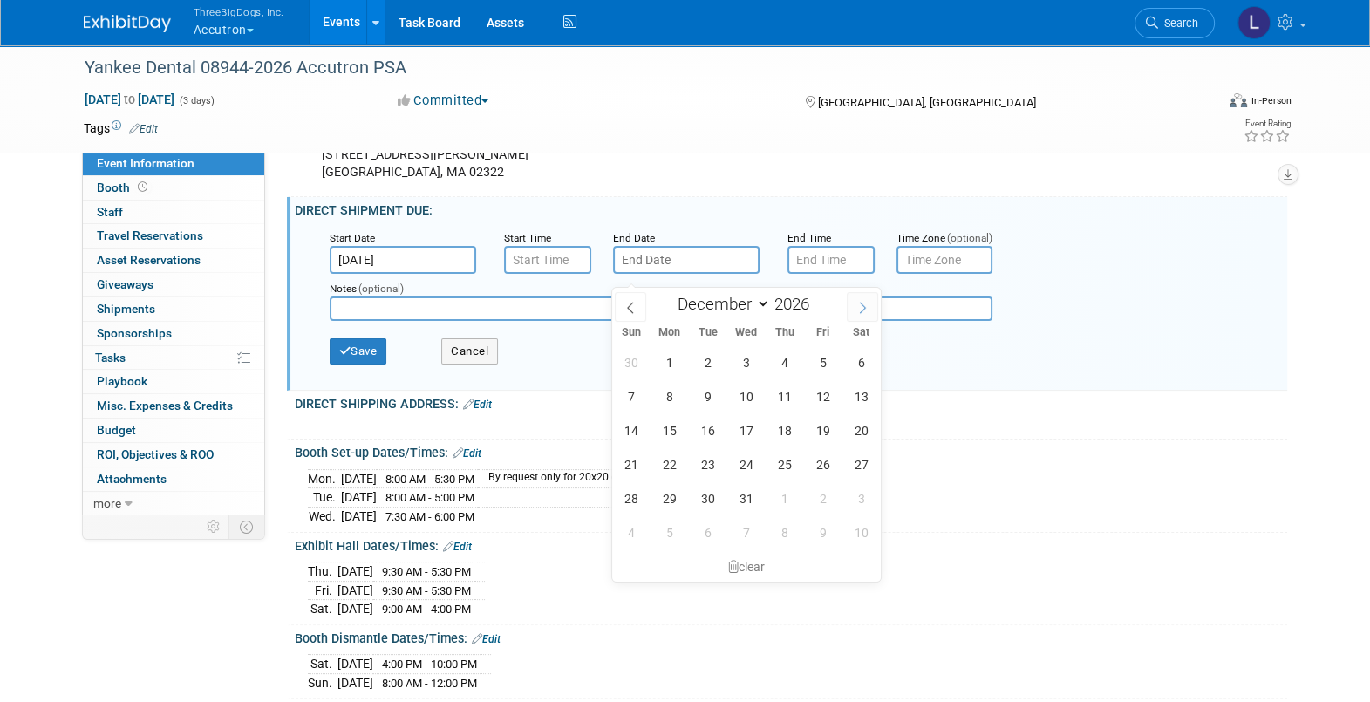
select select "0"
click at [771, 495] on span "29" at bounding box center [785, 498] width 34 height 34
type input "[DATE]"
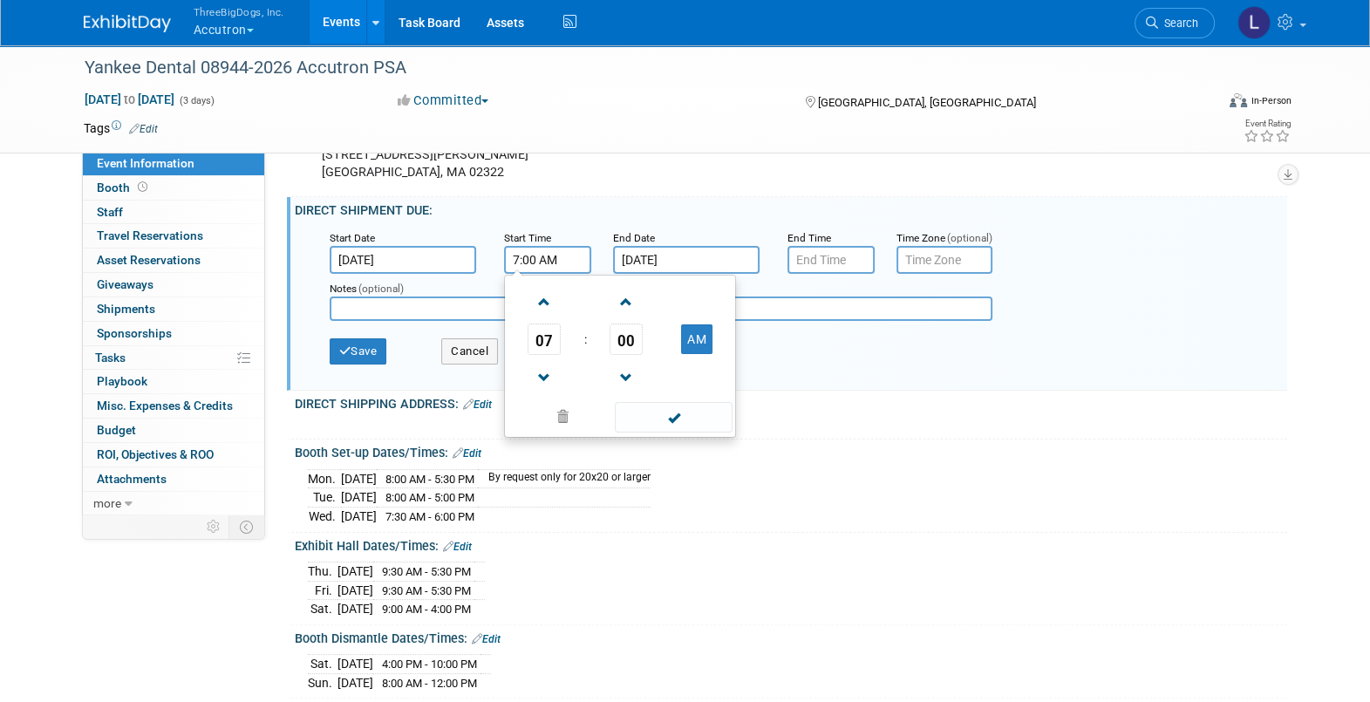
click at [549, 271] on input "7:00 AM" at bounding box center [547, 260] width 87 height 28
click at [548, 355] on span "07" at bounding box center [544, 339] width 33 height 31
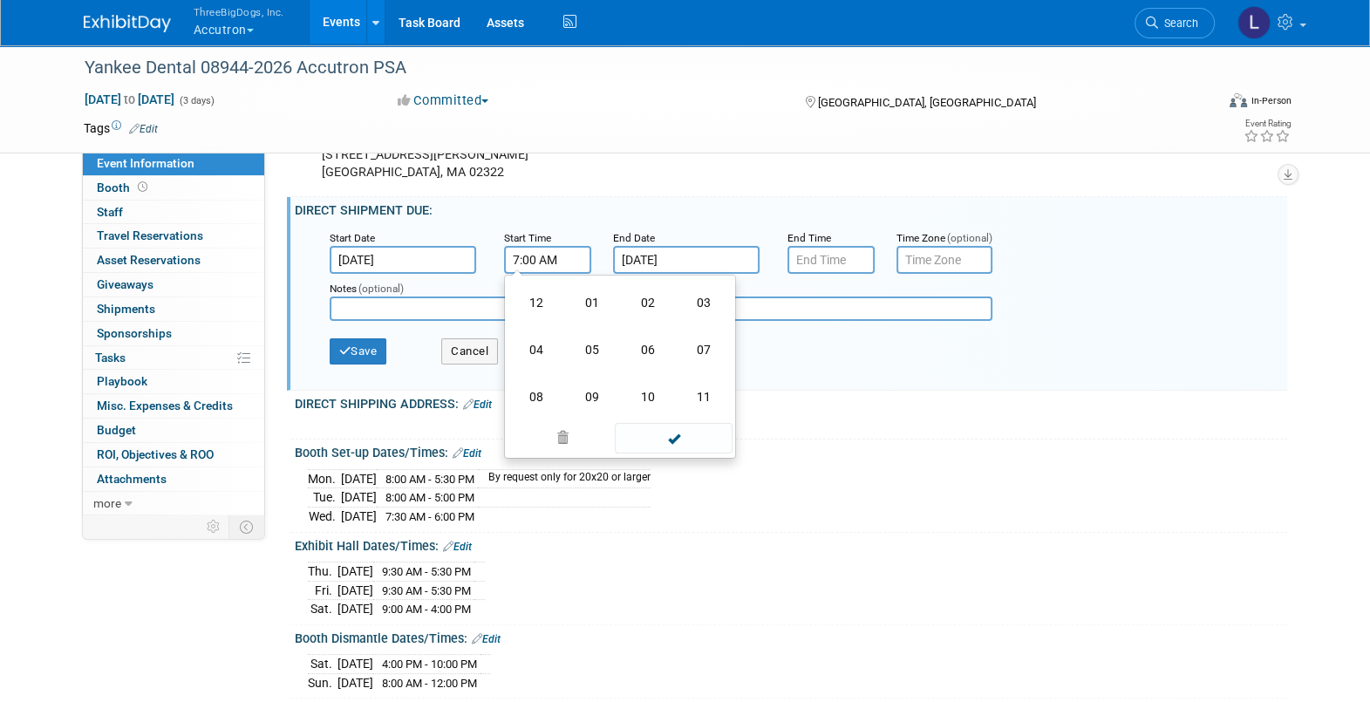
drag, startPoint x: 535, startPoint y: 399, endPoint x: 597, endPoint y: 371, distance: 69.1
click at [544, 392] on td "08" at bounding box center [536, 396] width 56 height 47
type input "8:00 AM"
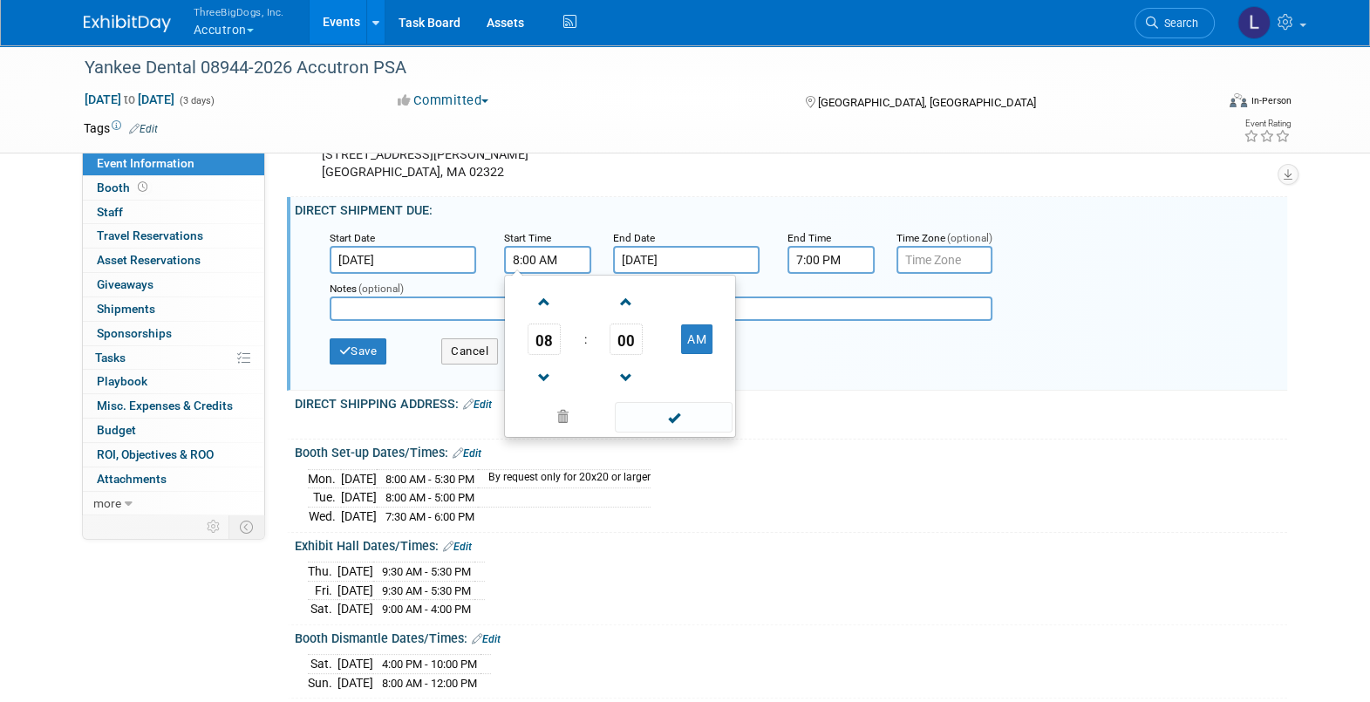
click at [824, 263] on input "7:00 PM" at bounding box center [831, 260] width 87 height 28
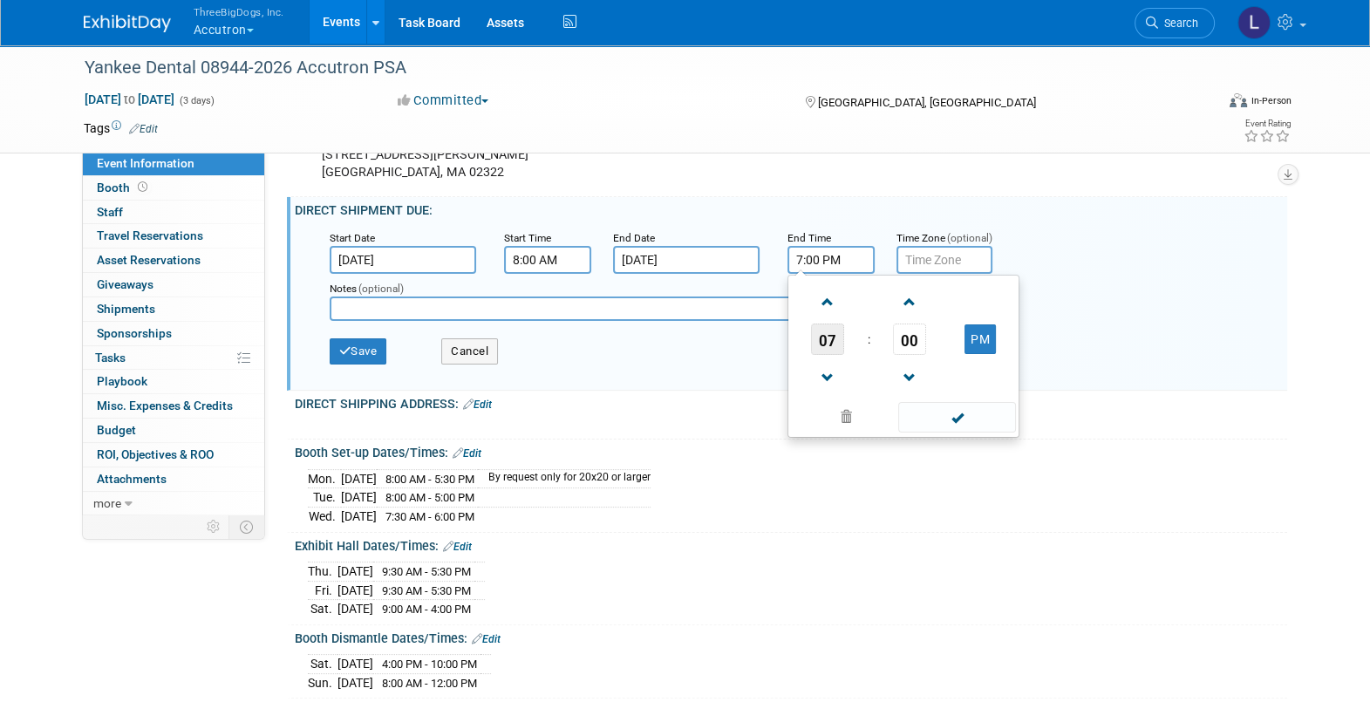
click at [829, 354] on span "07" at bounding box center [827, 339] width 33 height 31
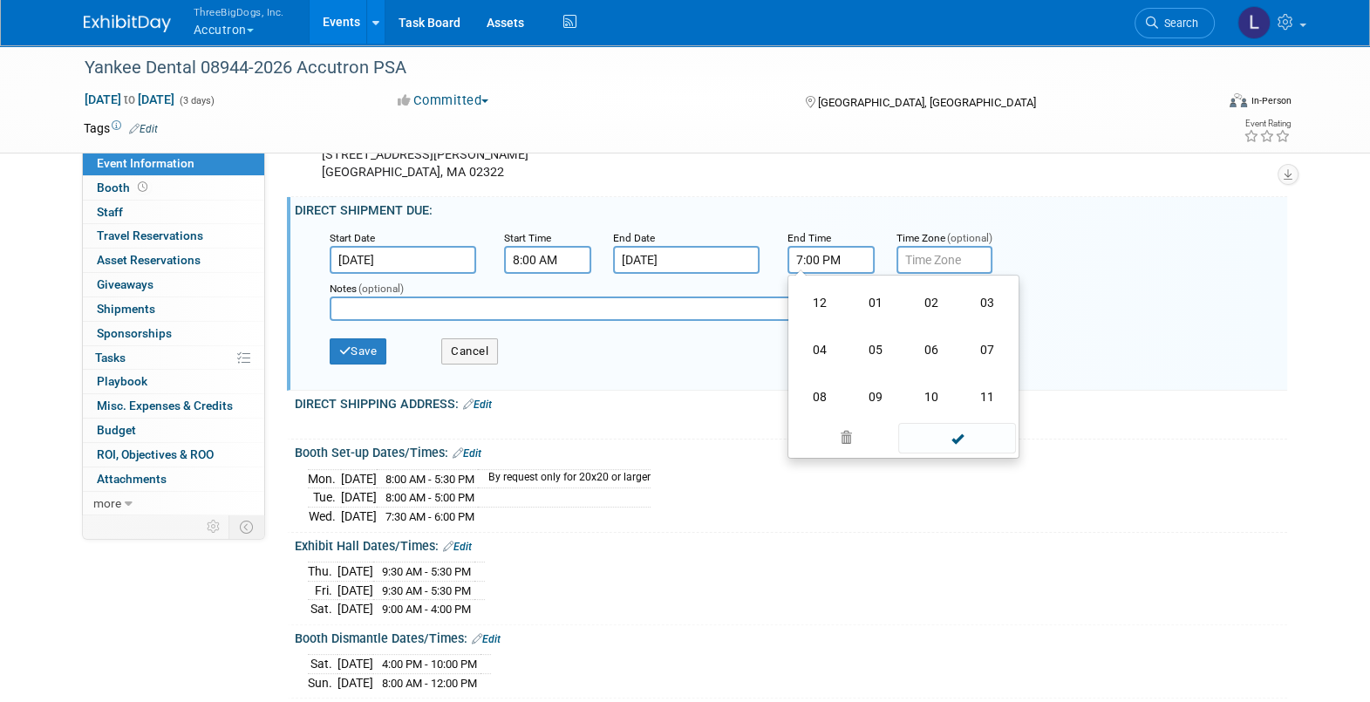
click at [829, 354] on td "04" at bounding box center [820, 349] width 56 height 47
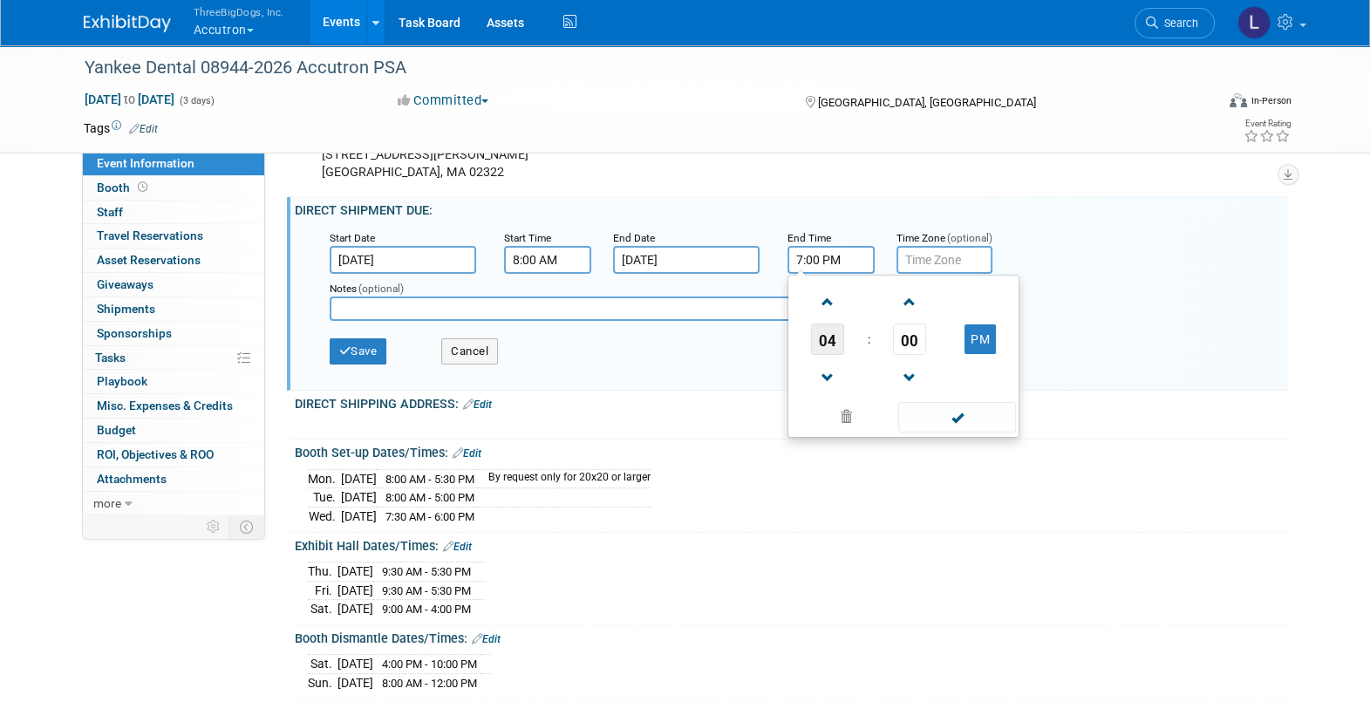
type input "4:00 PM"
click at [362, 365] on button "Save" at bounding box center [359, 351] width 58 height 26
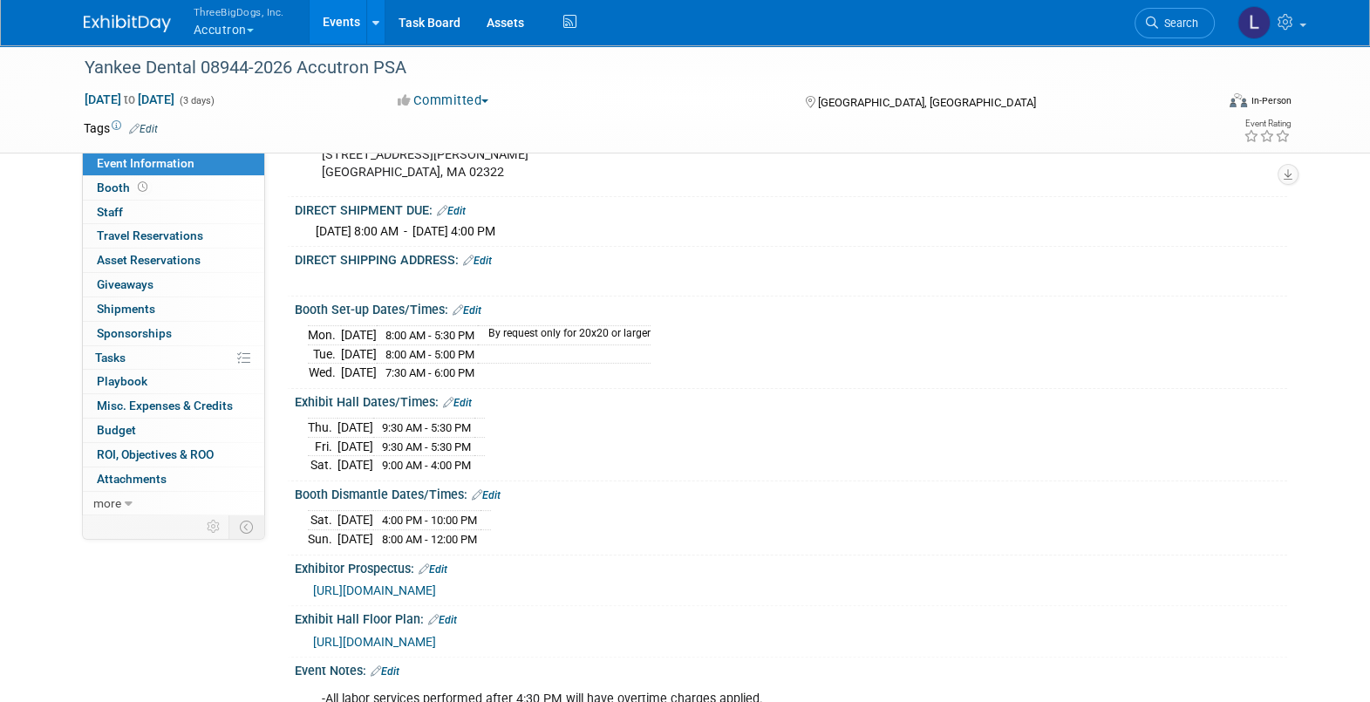
click at [481, 266] on link "Edit" at bounding box center [477, 261] width 29 height 12
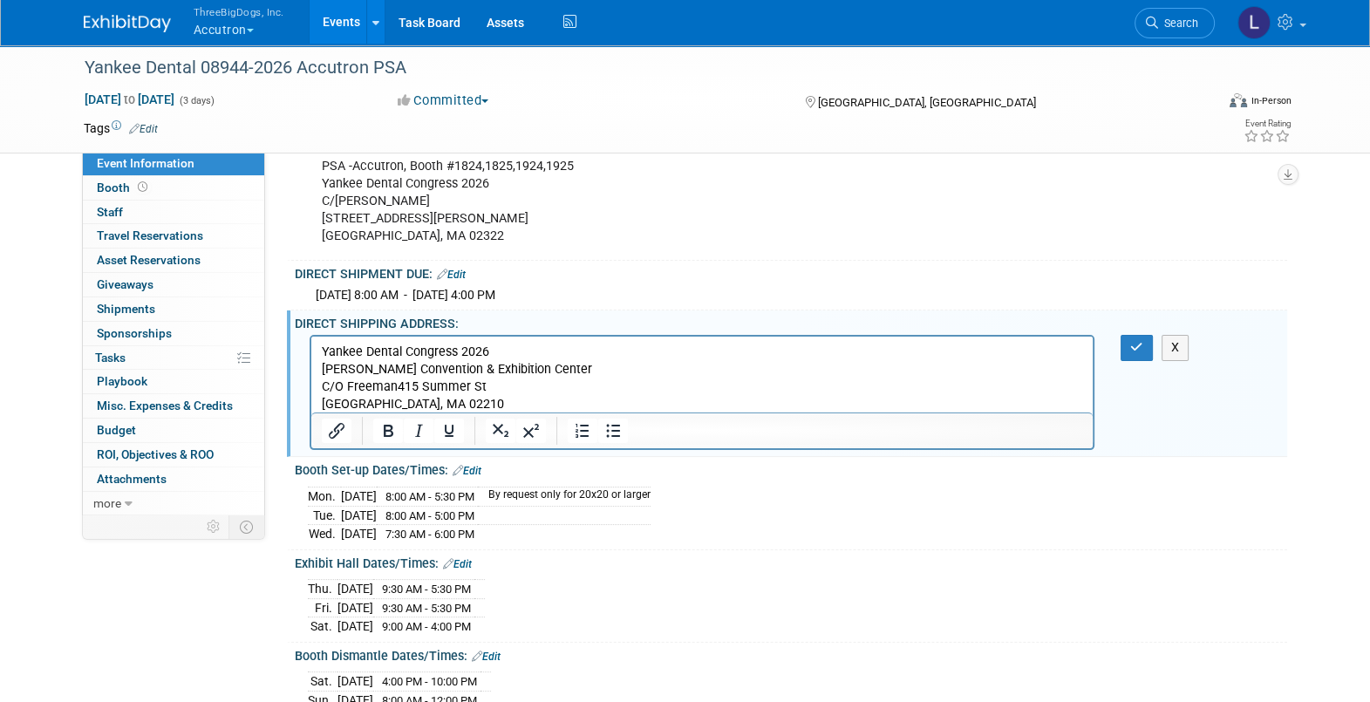
scroll to position [327, 0]
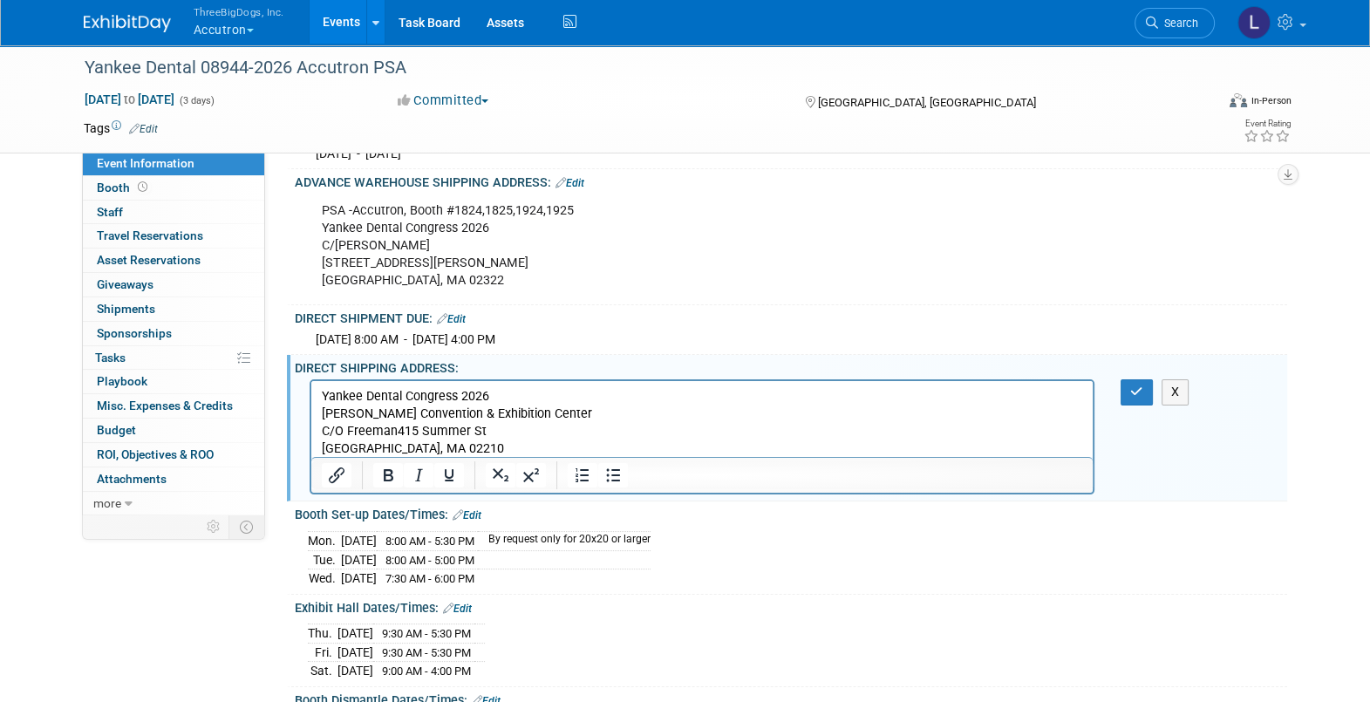
click at [515, 230] on div "PSA -Accutron, Booth #1824,1825,1924,1925 Yankee Dental Congress 2026 C/O Freem…" at bounding box center [703, 246] width 786 height 105
drag, startPoint x: 583, startPoint y: 219, endPoint x: 311, endPoint y: 228, distance: 271.4
click at [311, 228] on div "PSA -Accutron, Booth #1824,1825,1924,1925 Yankee Dental Congress 2026 C/O Freem…" at bounding box center [703, 246] width 786 height 105
copy div "PSA -Accutron, Booth #1824,1825,1924,1925"
click at [316, 392] on html "Yankee Dental Congress 2026 Thomas Michael Menino Convention & Exhibition Cente…" at bounding box center [701, 419] width 782 height 77
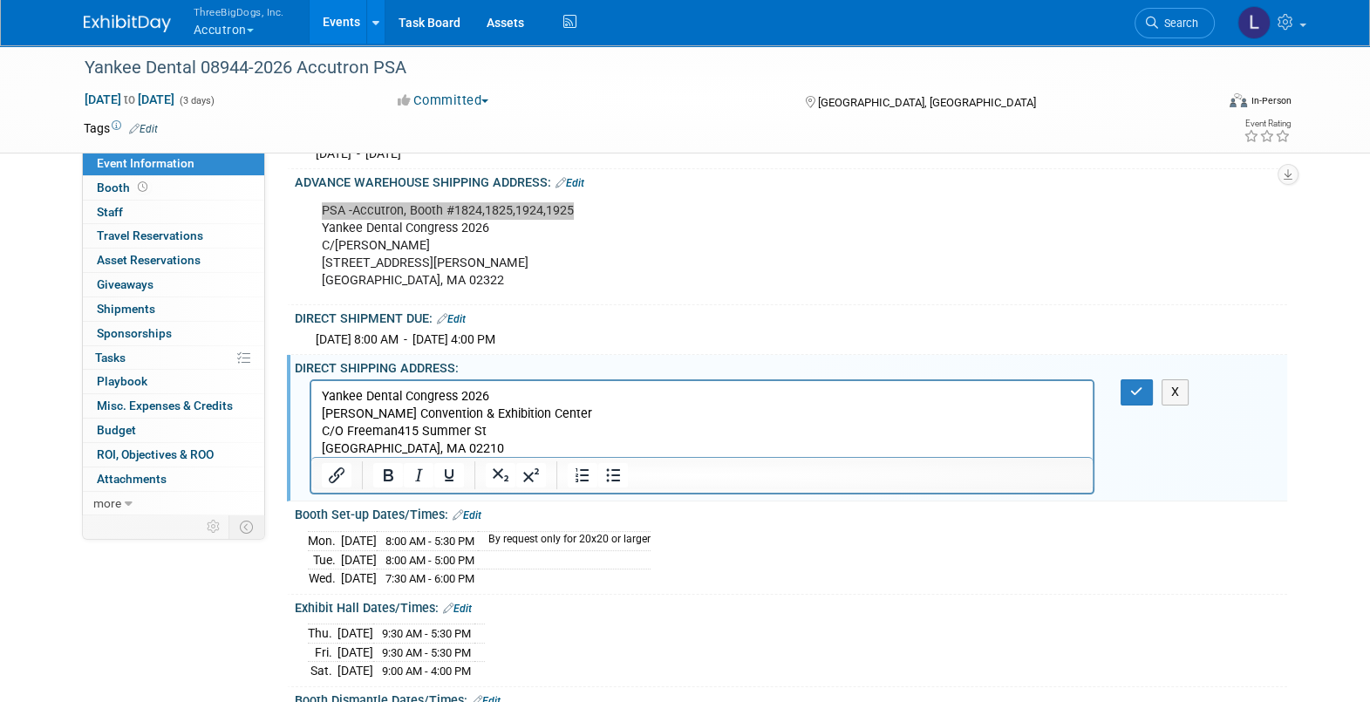
click at [325, 395] on p "Yankee Dental Congress 2026 Thomas Michael Menino Convention & Exhibition Cente…" at bounding box center [702, 423] width 762 height 70
click at [575, 392] on p "PSA -Accutron, Booth #1824,1825,1924,1925Yankee Dental Congress 2026 Thomas Mic…" at bounding box center [702, 423] width 762 height 70
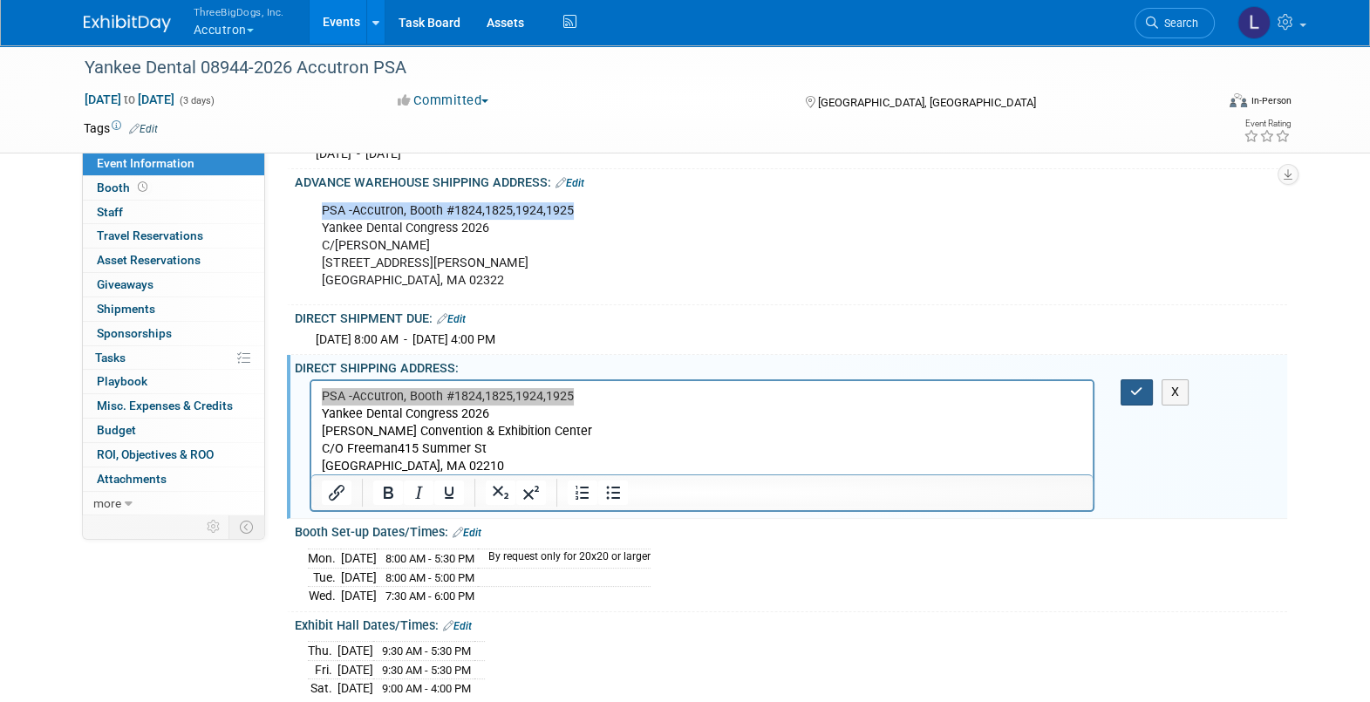
drag, startPoint x: 1147, startPoint y: 406, endPoint x: 1137, endPoint y: 406, distance: 9.6
click at [1140, 405] on button "button" at bounding box center [1137, 391] width 32 height 25
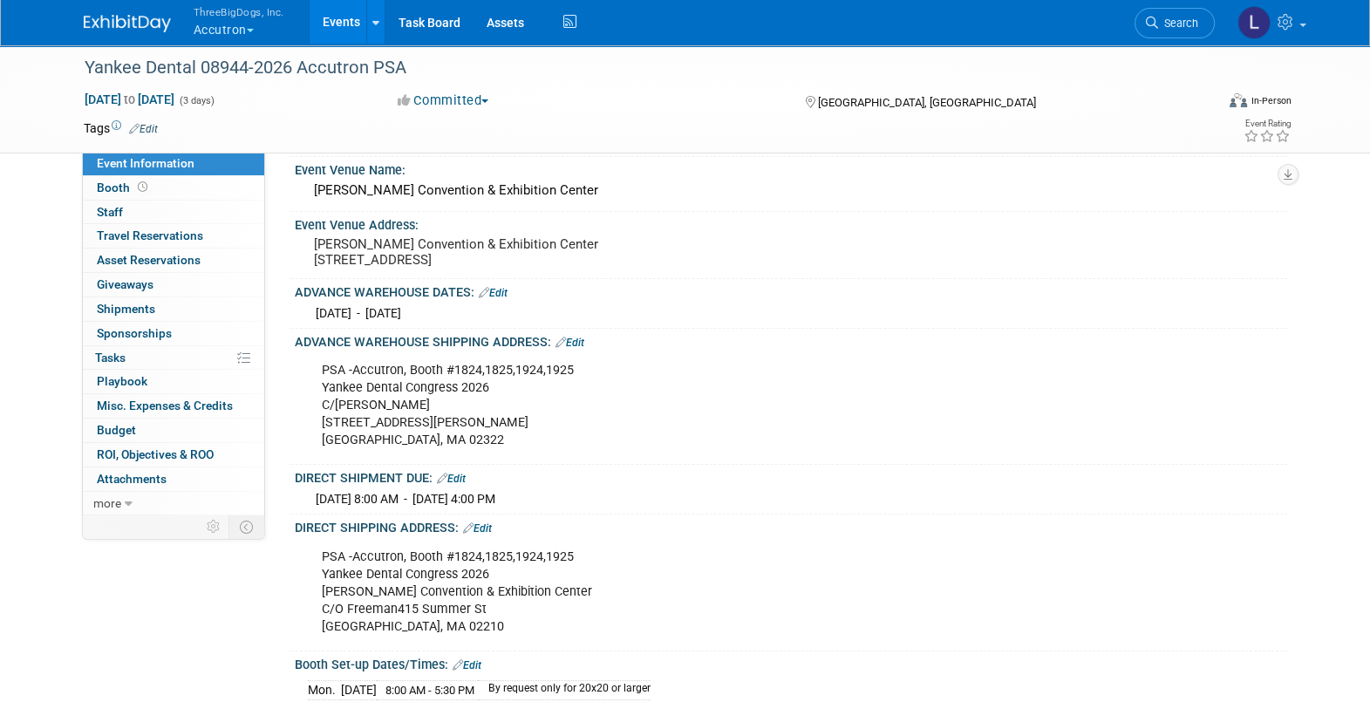
scroll to position [0, 0]
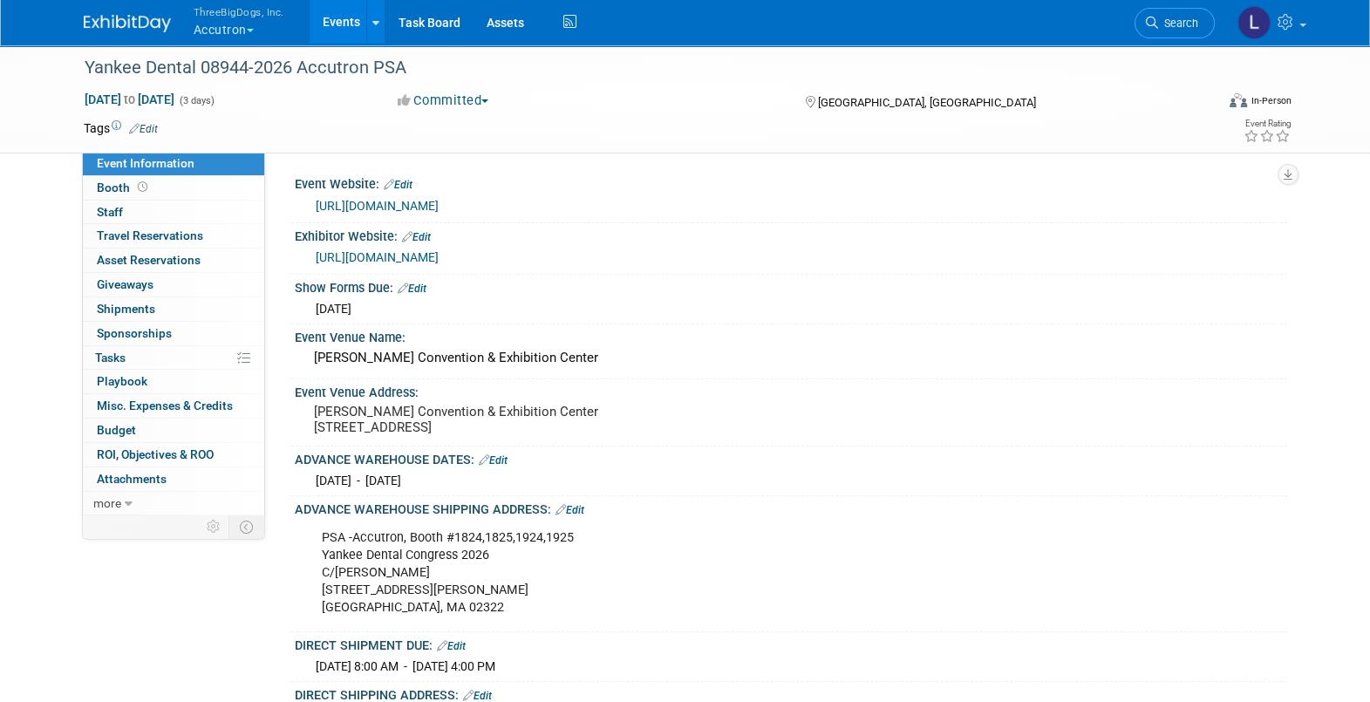
click at [350, 25] on link "Events" at bounding box center [342, 22] width 64 height 44
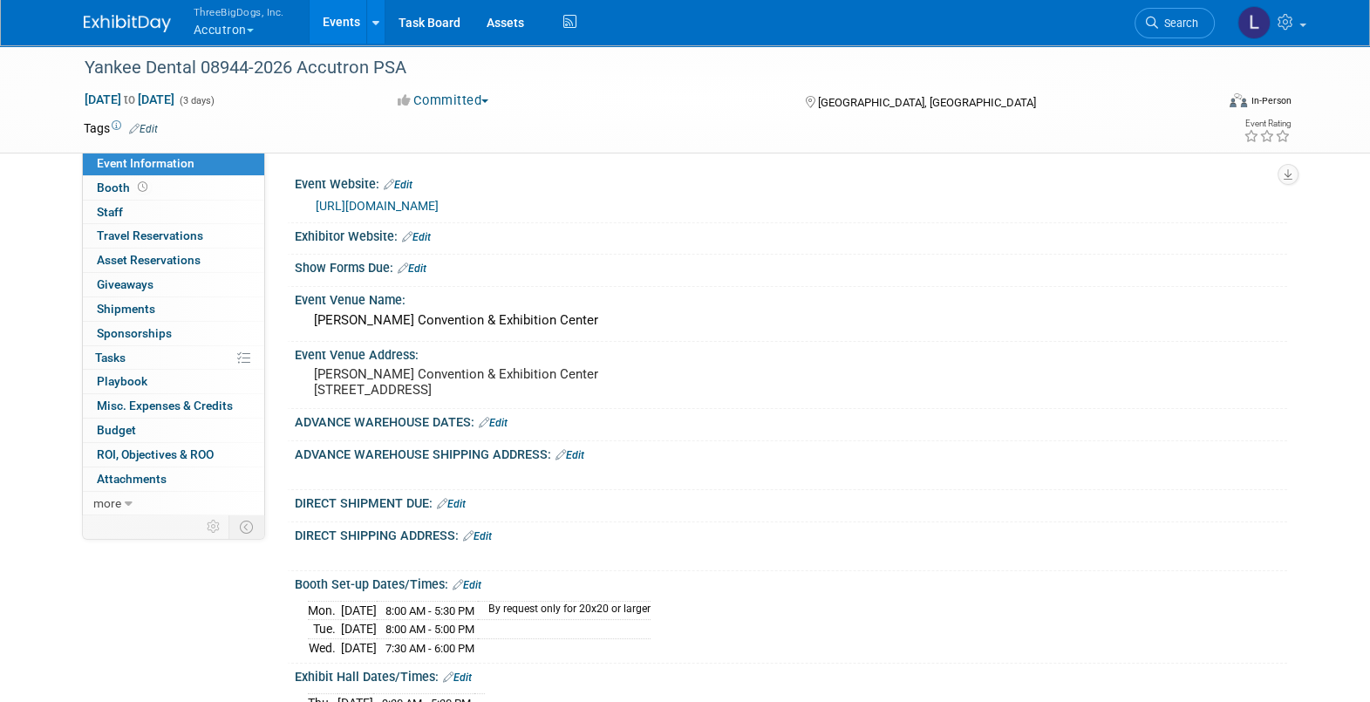
click at [251, 26] on button "ThreeBigDogs, Inc. Accutron" at bounding box center [249, 22] width 114 height 45
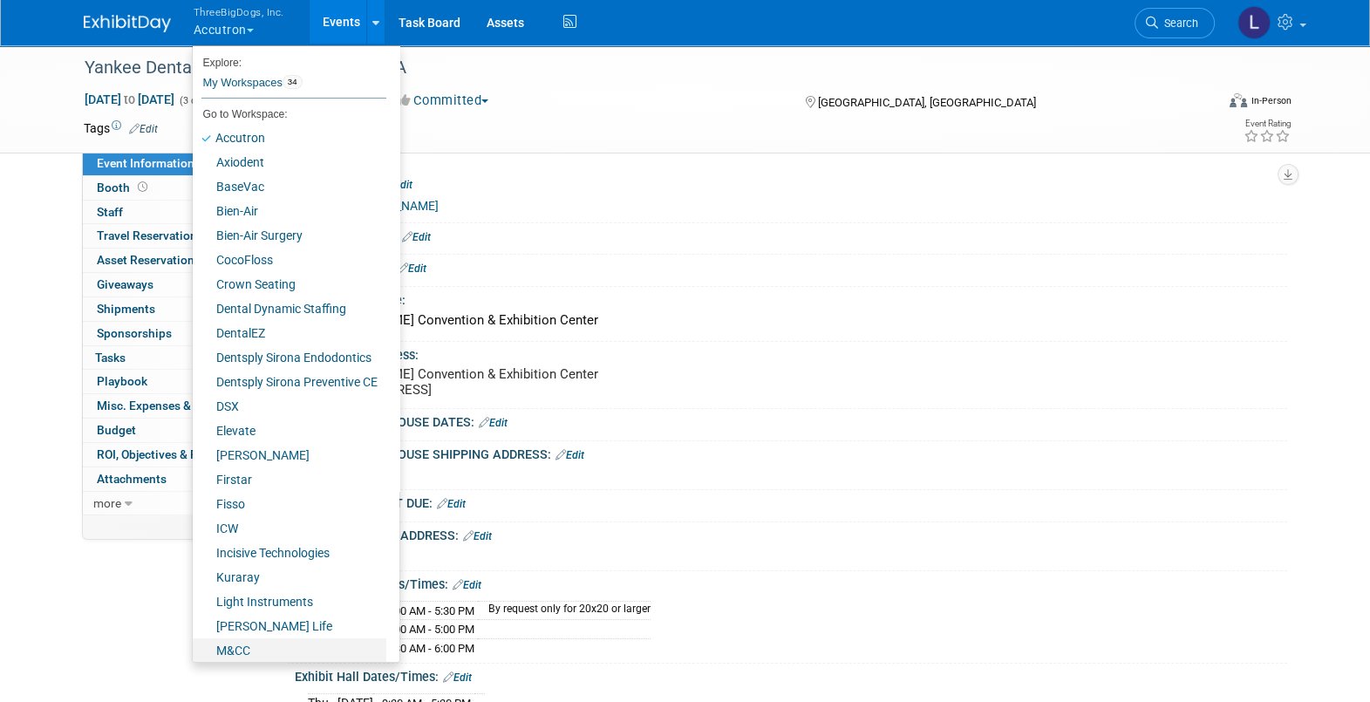
click at [249, 503] on link "M&CC" at bounding box center [290, 650] width 194 height 24
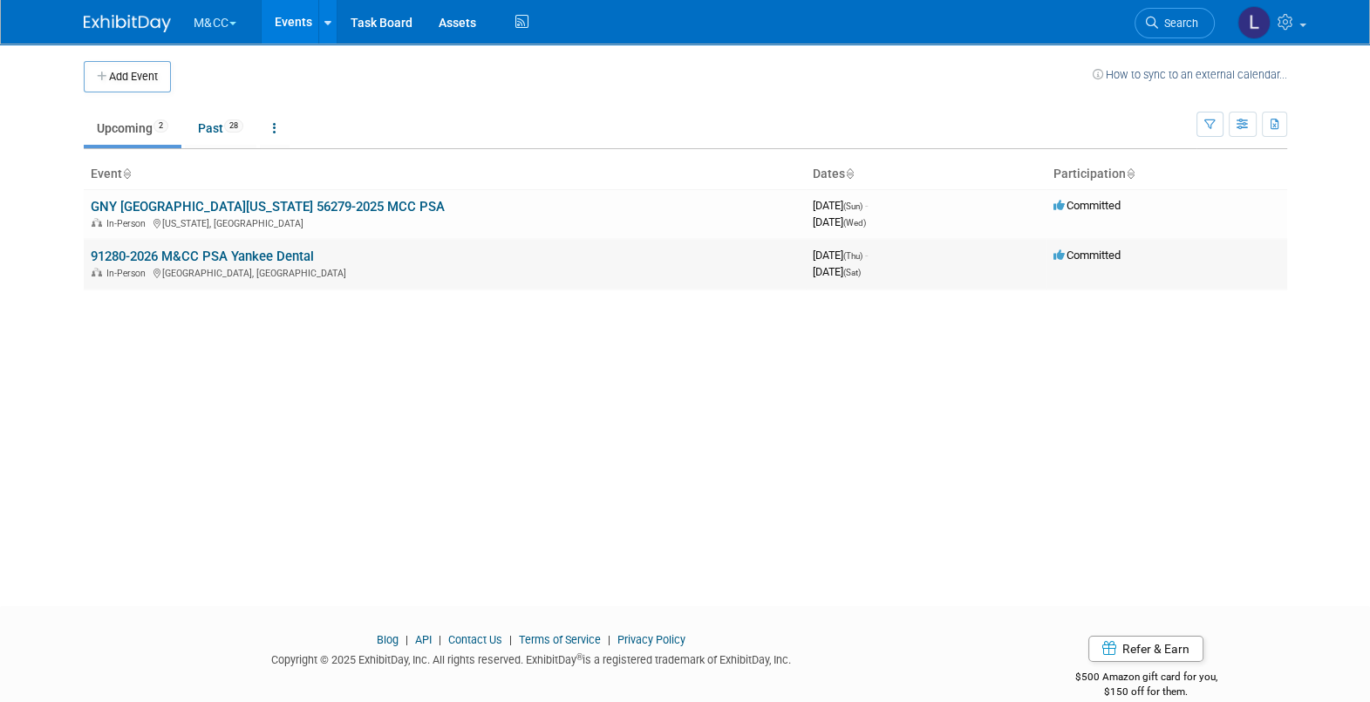
click at [275, 259] on link "91280-2026 M&CC PSA Yankee Dental" at bounding box center [202, 257] width 223 height 16
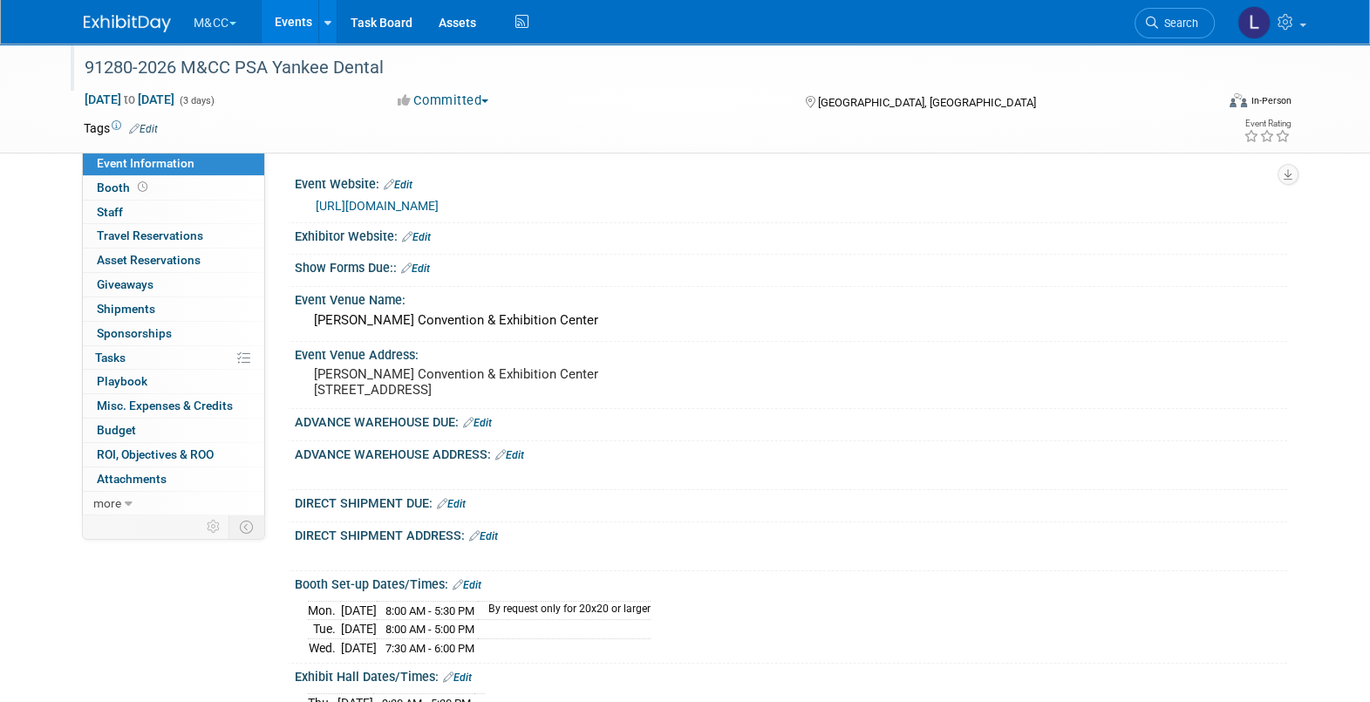
click at [227, 67] on div "91280-2026 M&CC PSA Yankee Dental" at bounding box center [633, 67] width 1110 height 31
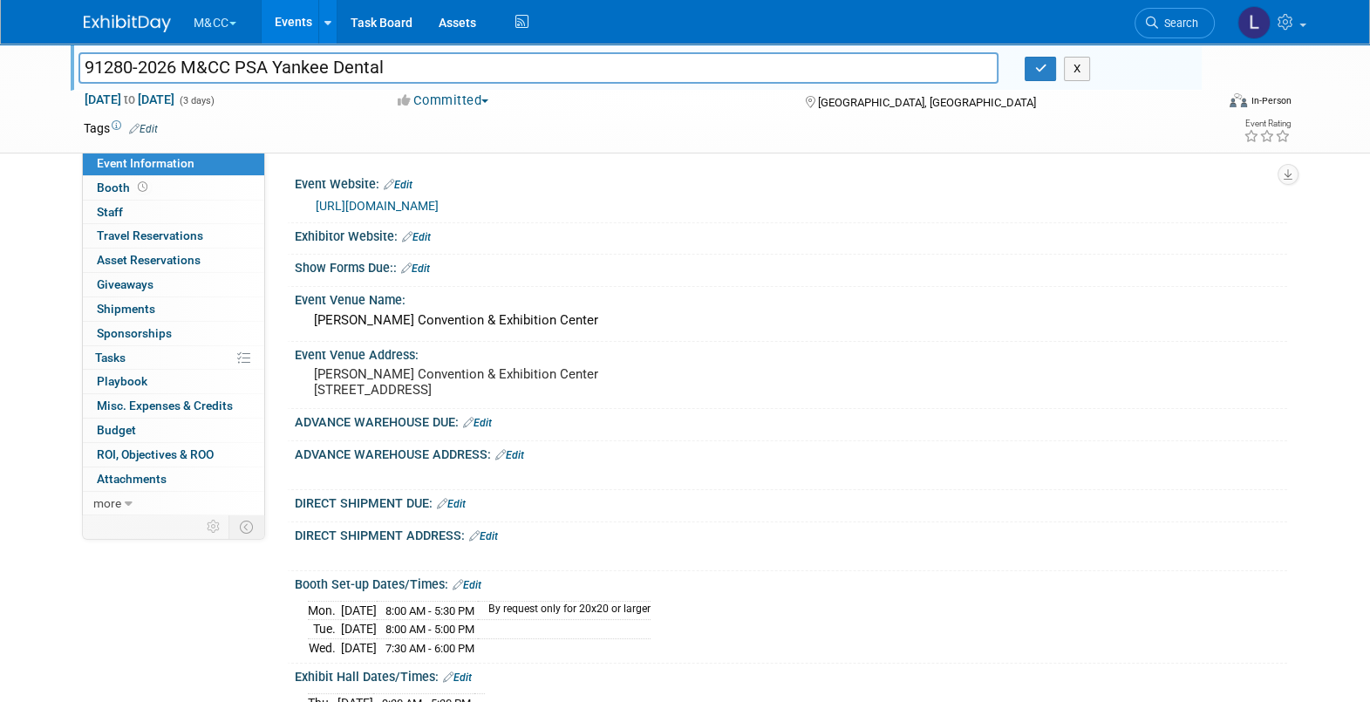
drag, startPoint x: 276, startPoint y: 61, endPoint x: 61, endPoint y: 50, distance: 215.7
click at [74, 53] on div "91280-2026 M&CC PSA Yankee Dental 91280-2026 M&CC PSA Yankee Dental X" at bounding box center [636, 67] width 1131 height 47
click at [245, 66] on input "Yankee Dental" at bounding box center [538, 67] width 921 height 31
type input "Yankee Dental 91280-2026 M&CC PSA"
click at [1050, 60] on button "button" at bounding box center [1040, 69] width 31 height 24
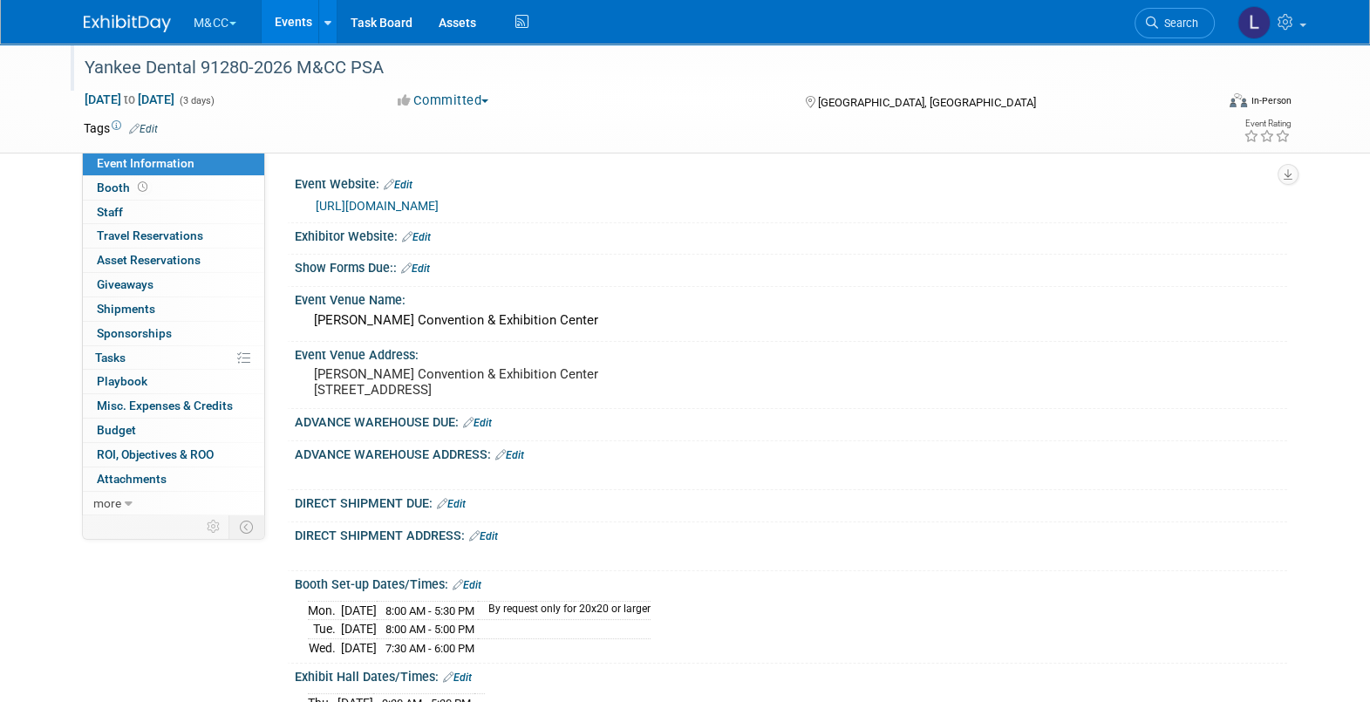
click at [427, 235] on link "Edit" at bounding box center [416, 237] width 29 height 12
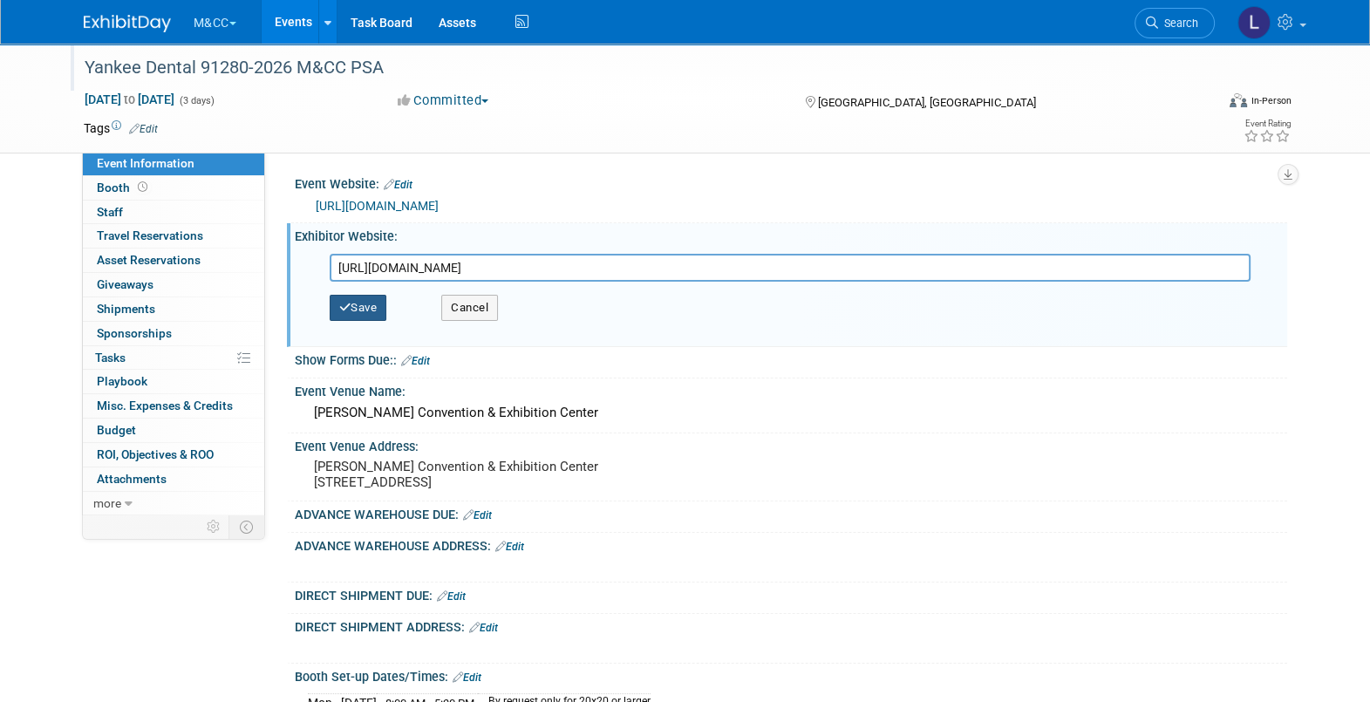
type input "https://www.freemanco.com/documents/quick-facts5?showId=538472&venueId=10000026…"
click at [354, 301] on button "Save" at bounding box center [359, 308] width 58 height 26
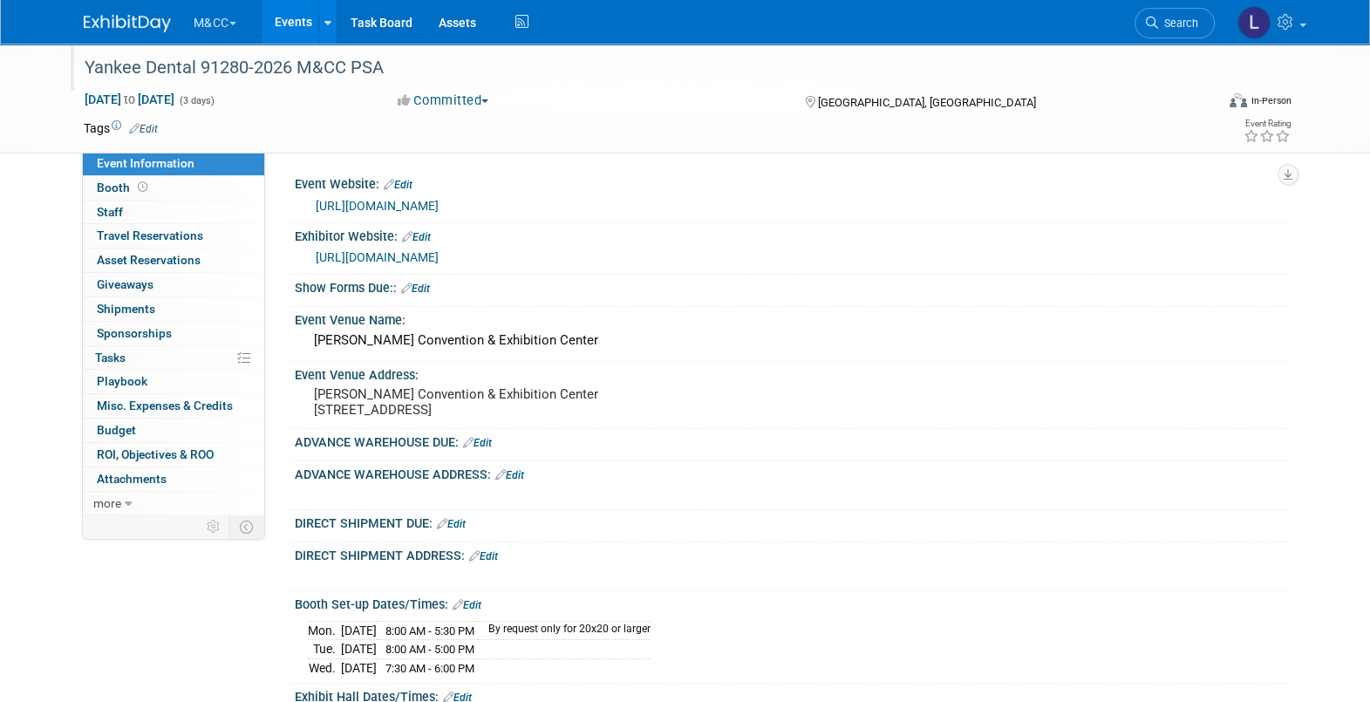
click at [429, 283] on link "Edit" at bounding box center [415, 289] width 29 height 12
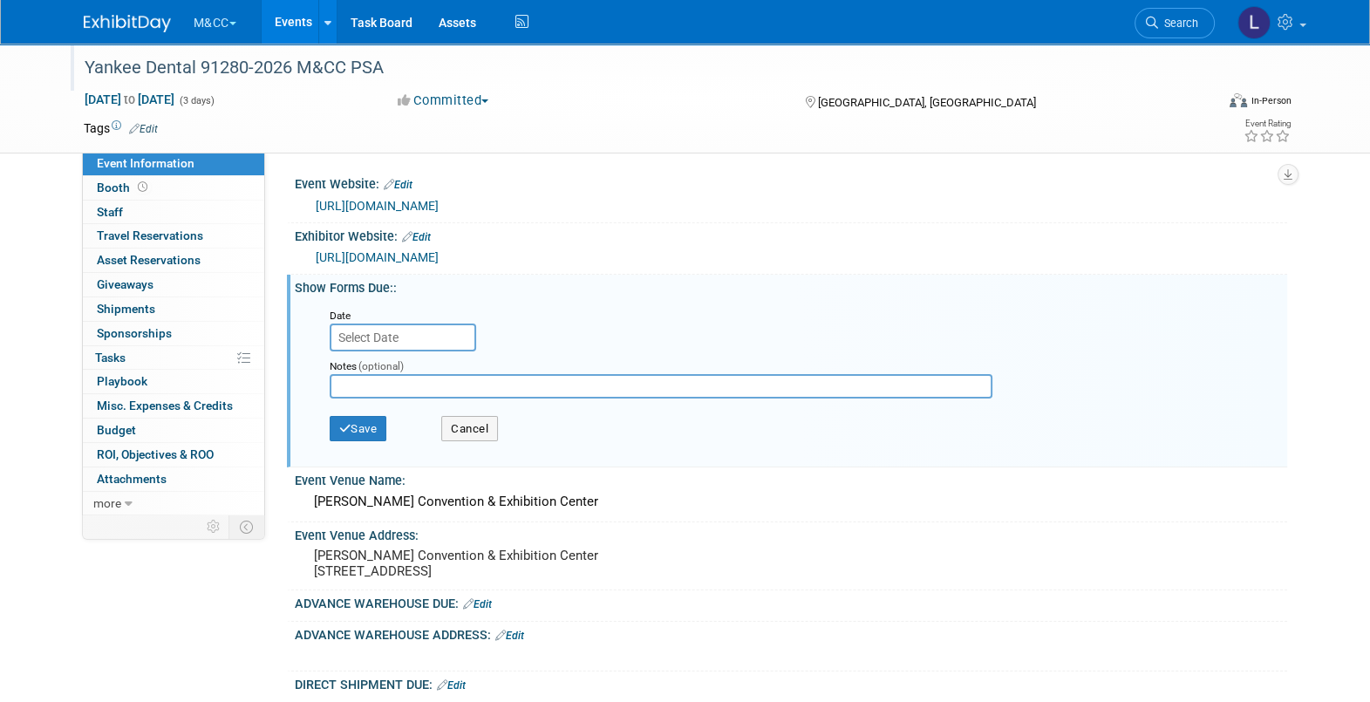
click at [400, 337] on input "text" at bounding box center [403, 338] width 147 height 28
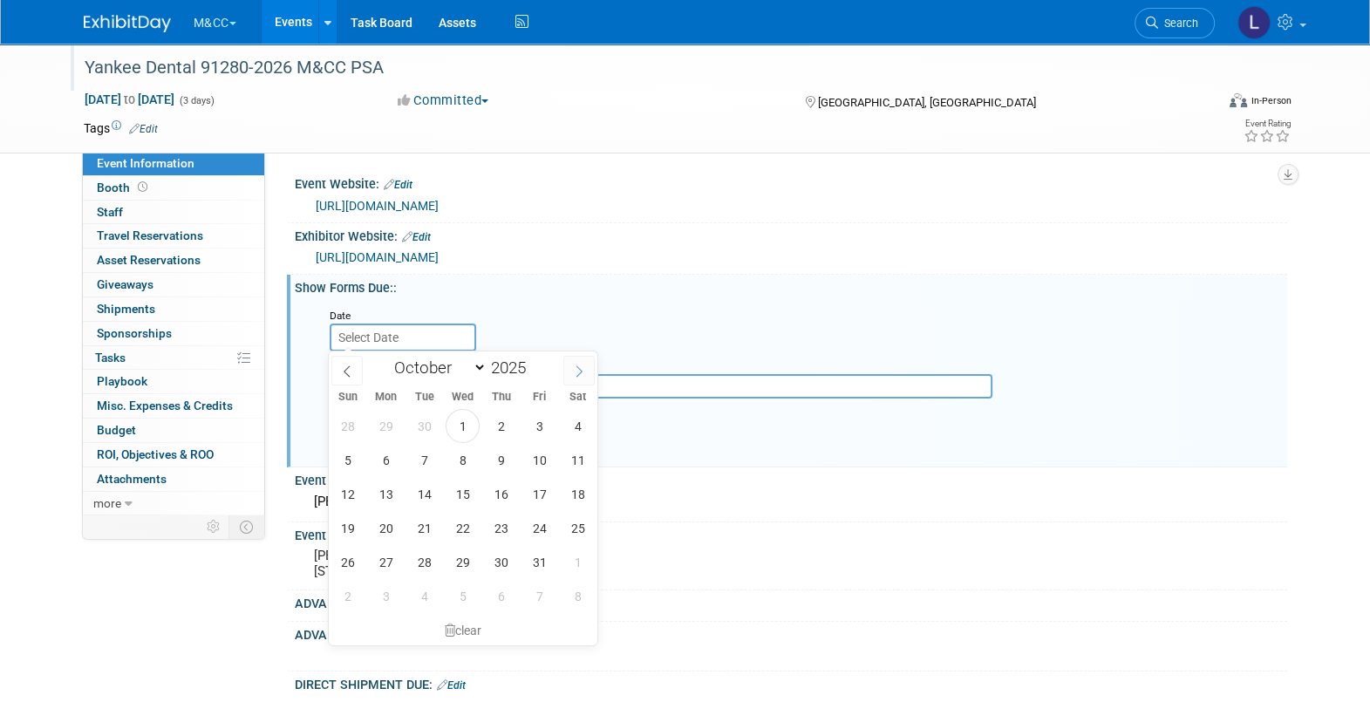
click at [568, 376] on span at bounding box center [578, 371] width 31 height 30
select select "11"
click at [568, 376] on span at bounding box center [578, 371] width 31 height 30
type input "2026"
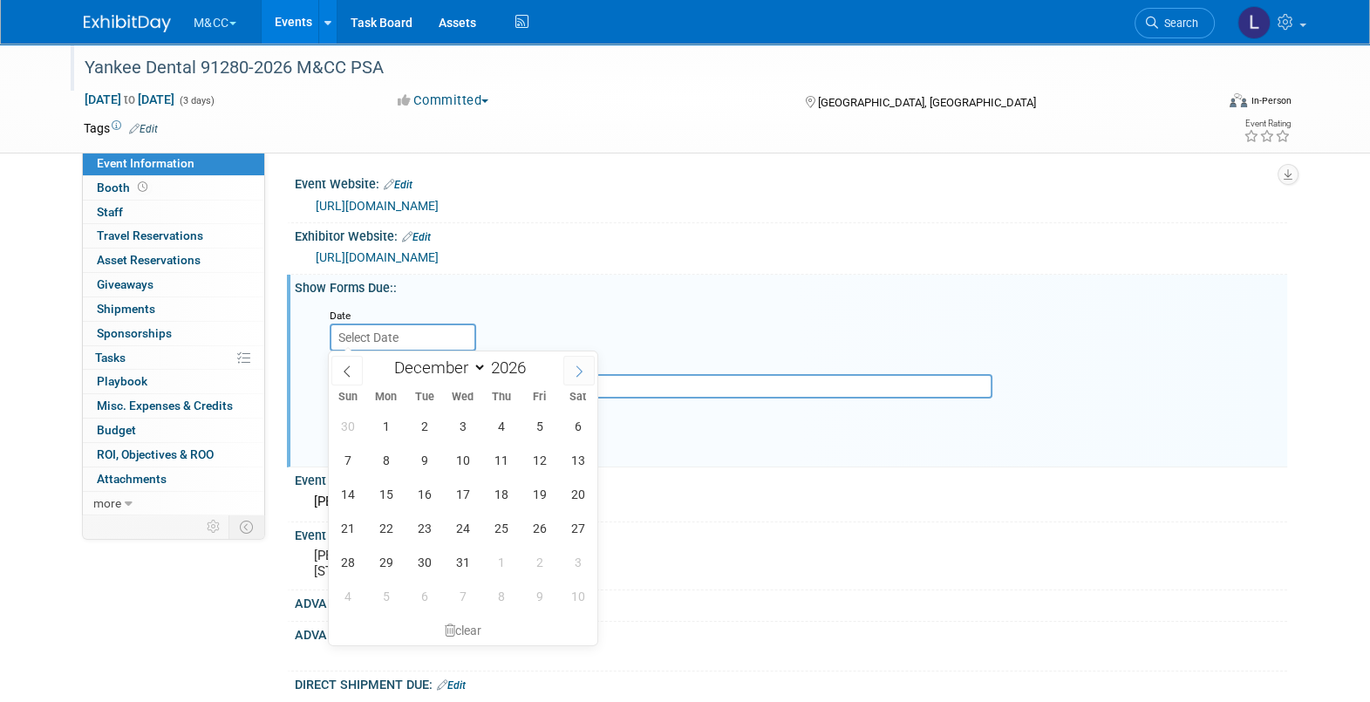
select select "0"
click at [389, 454] on span "5" at bounding box center [386, 460] width 34 height 34
type input "[DATE]"
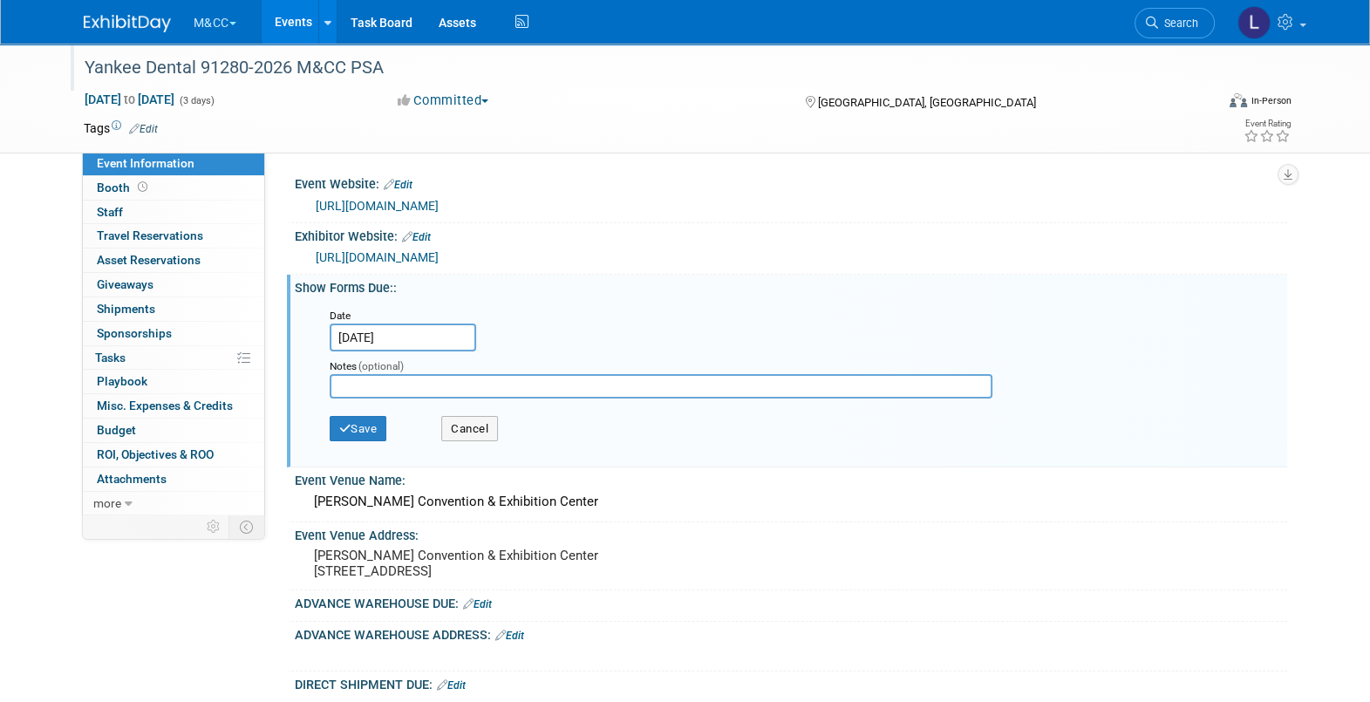
click at [388, 372] on div "Notes (optional)" at bounding box center [676, 365] width 692 height 17
click at [378, 425] on button "Save" at bounding box center [359, 429] width 58 height 26
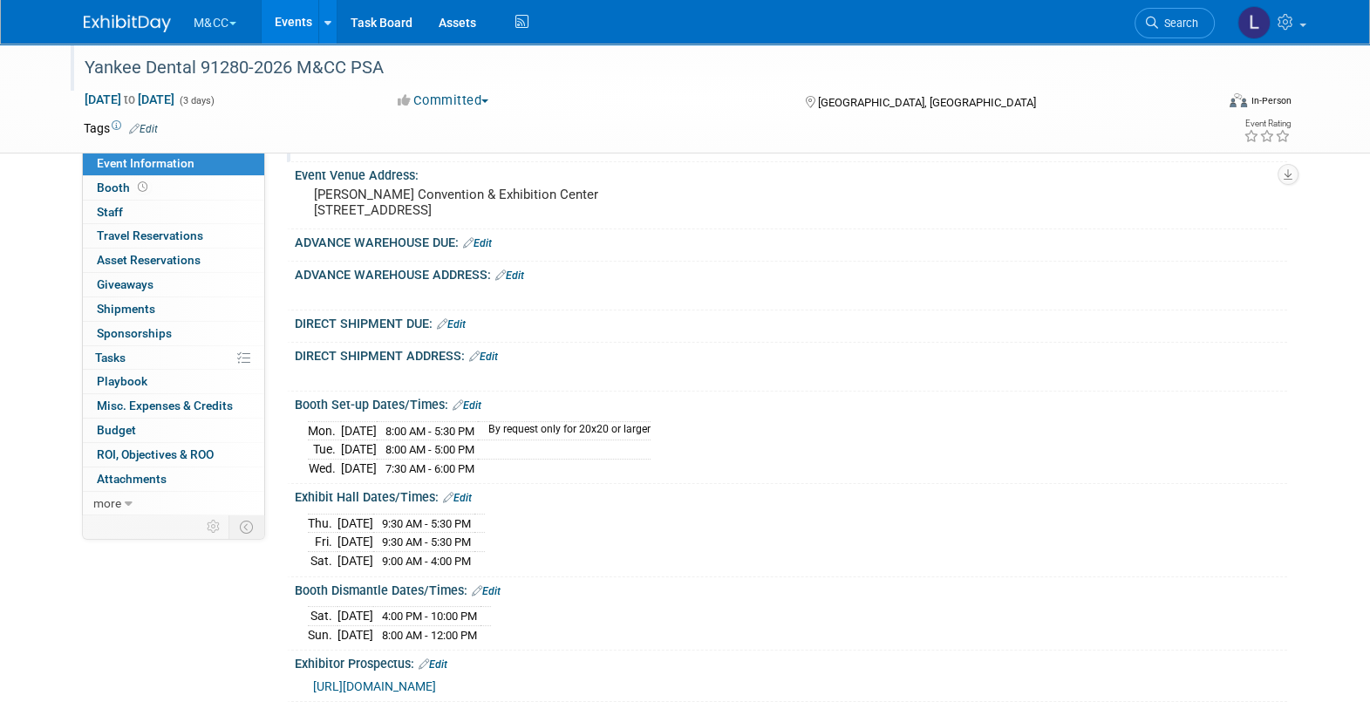
scroll to position [327, 0]
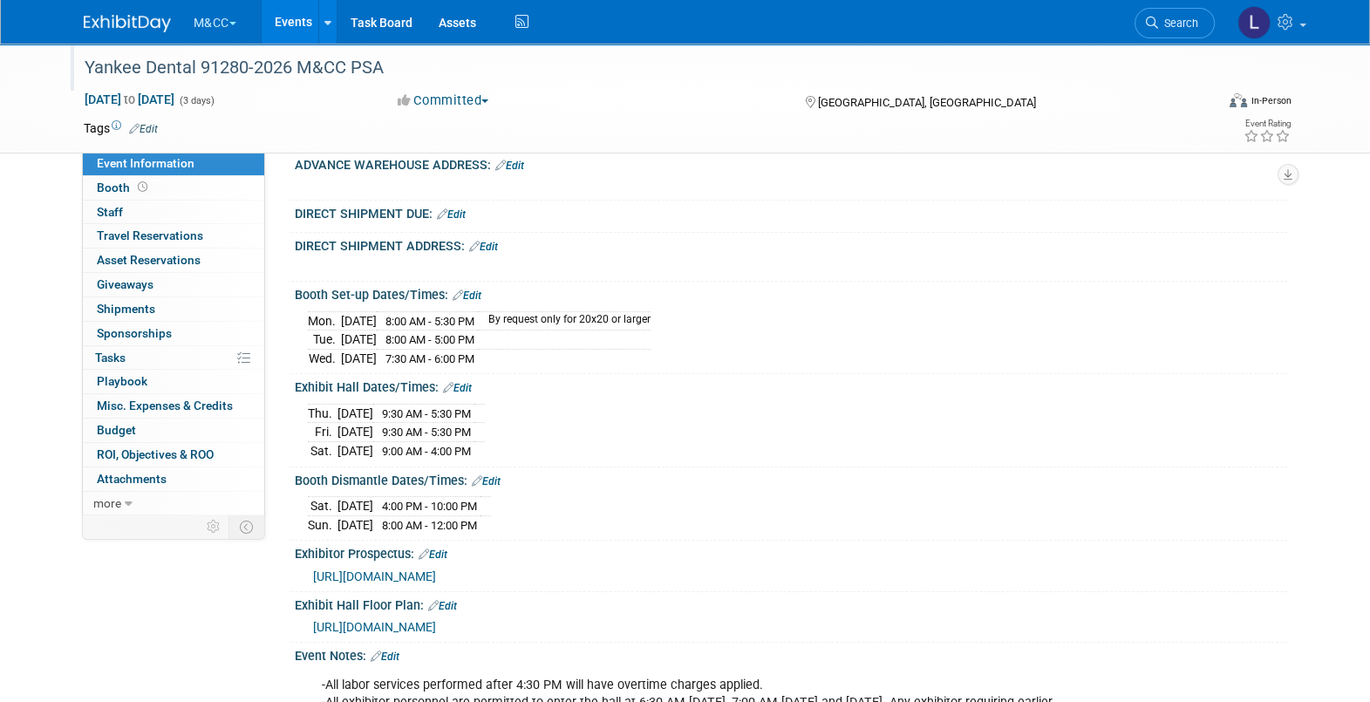
click at [508, 192] on div at bounding box center [703, 184] width 786 height 17
click at [520, 170] on div "ADVANCE WAREHOUSE ADDRESS: Edit" at bounding box center [791, 163] width 993 height 23
click at [515, 172] on link "Edit" at bounding box center [509, 166] width 29 height 12
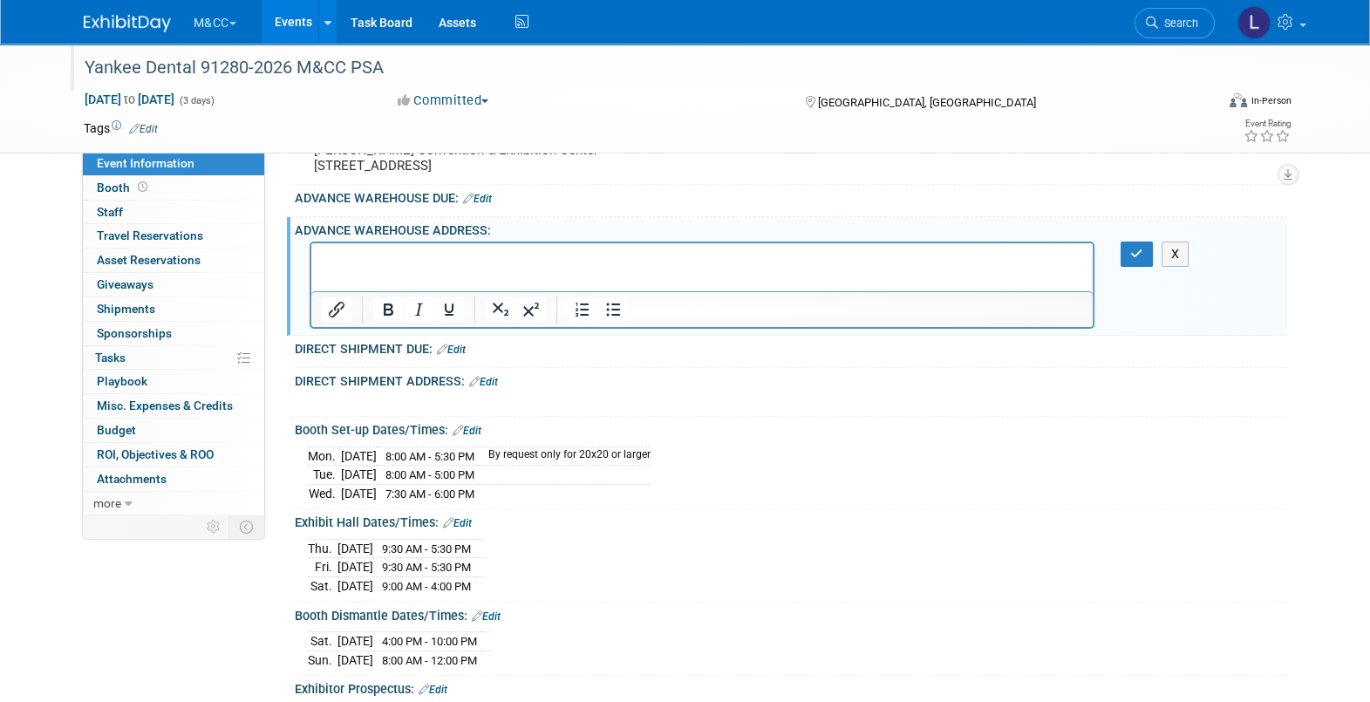
scroll to position [217, 0]
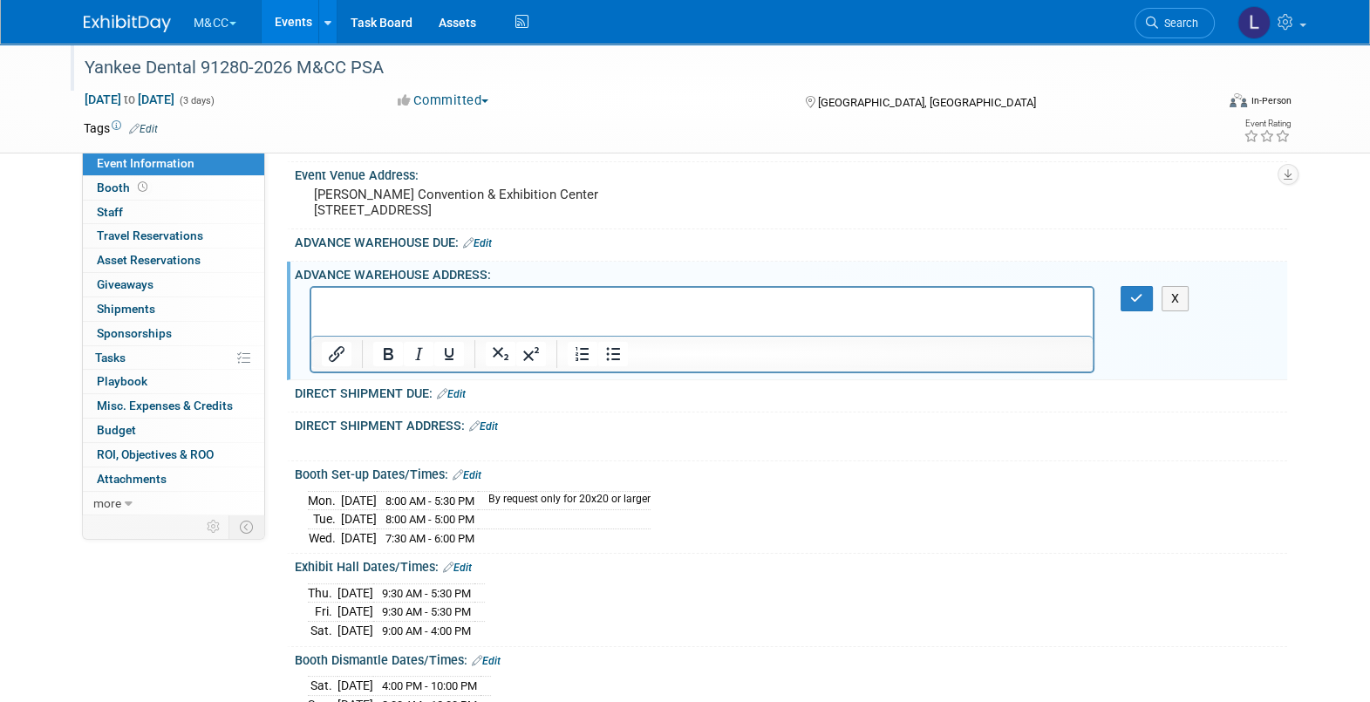
click at [486, 249] on link "Edit" at bounding box center [477, 243] width 29 height 12
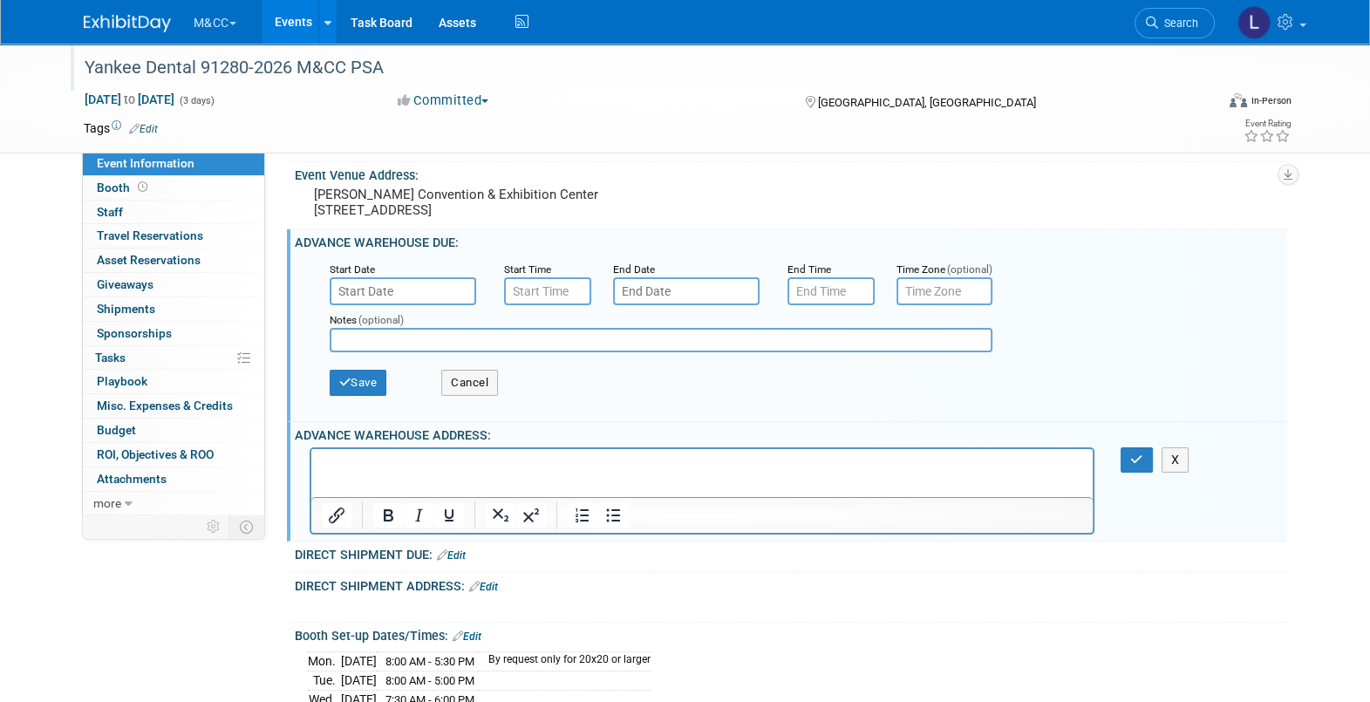
click at [378, 305] on input "text" at bounding box center [403, 291] width 147 height 28
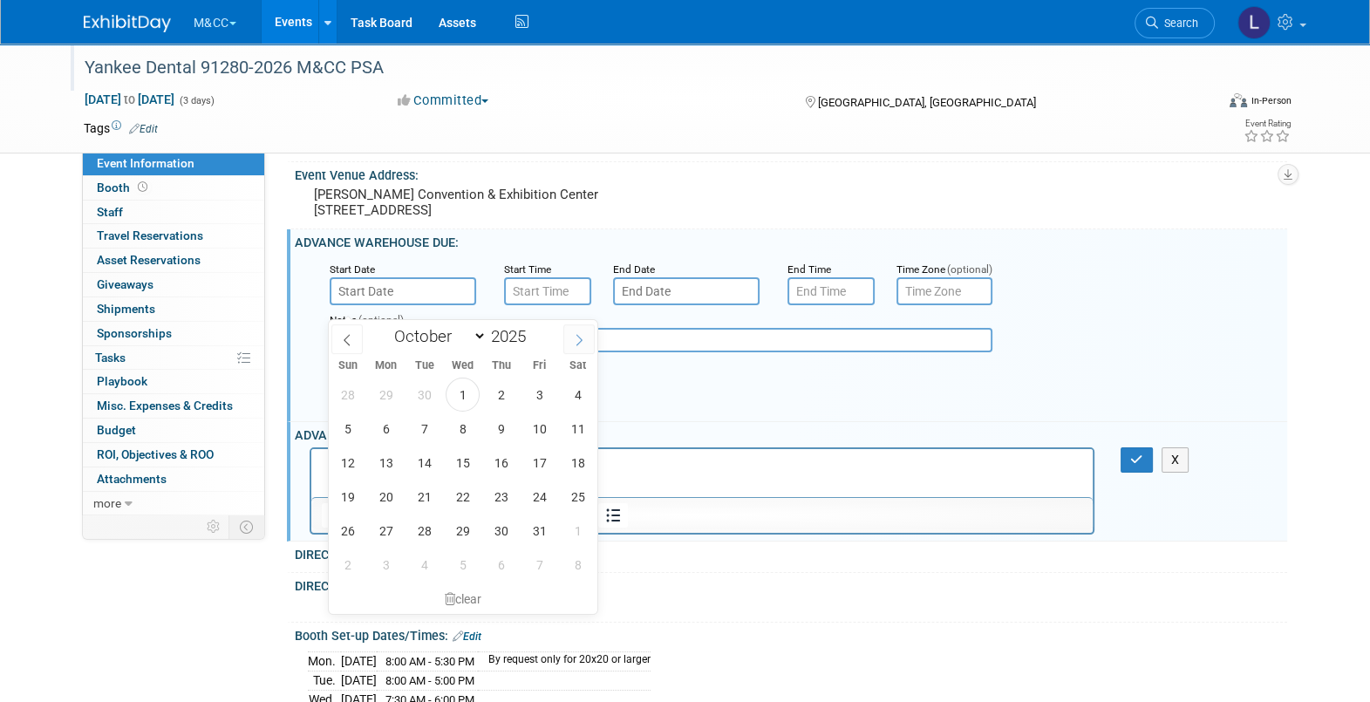
click at [578, 338] on icon at bounding box center [579, 340] width 12 height 12
select select "11"
click at [578, 338] on icon at bounding box center [579, 340] width 12 height 12
type input "2026"
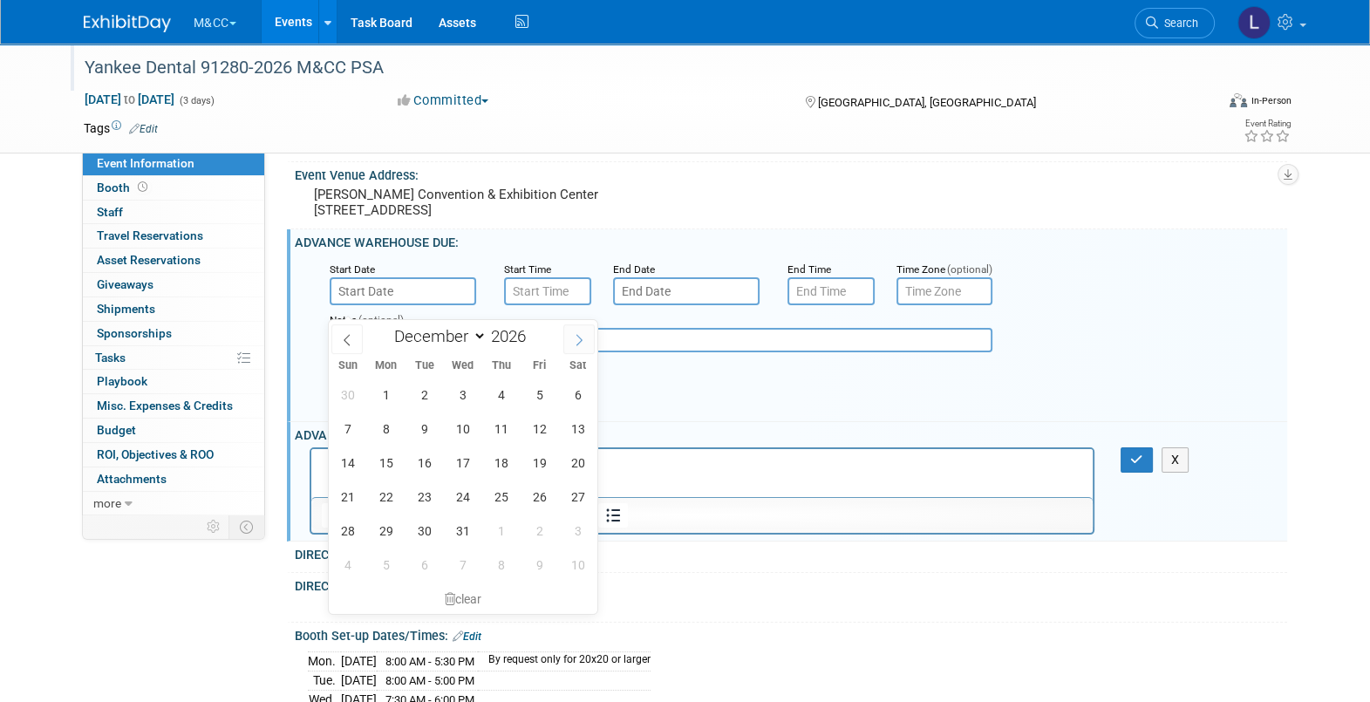
select select "0"
click at [392, 427] on span "5" at bounding box center [386, 429] width 34 height 34
type input "[DATE]"
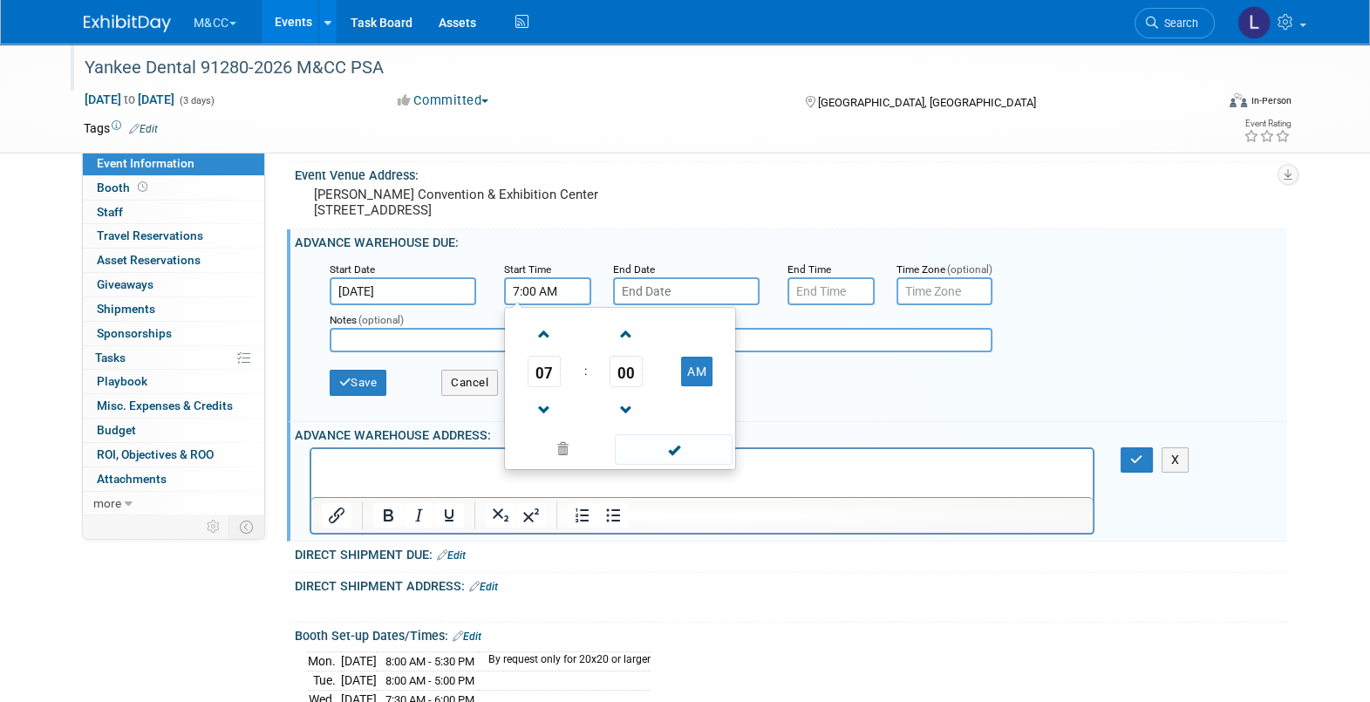
click at [551, 305] on input "7:00 AM" at bounding box center [547, 291] width 87 height 28
click at [553, 387] on span "07" at bounding box center [544, 371] width 33 height 31
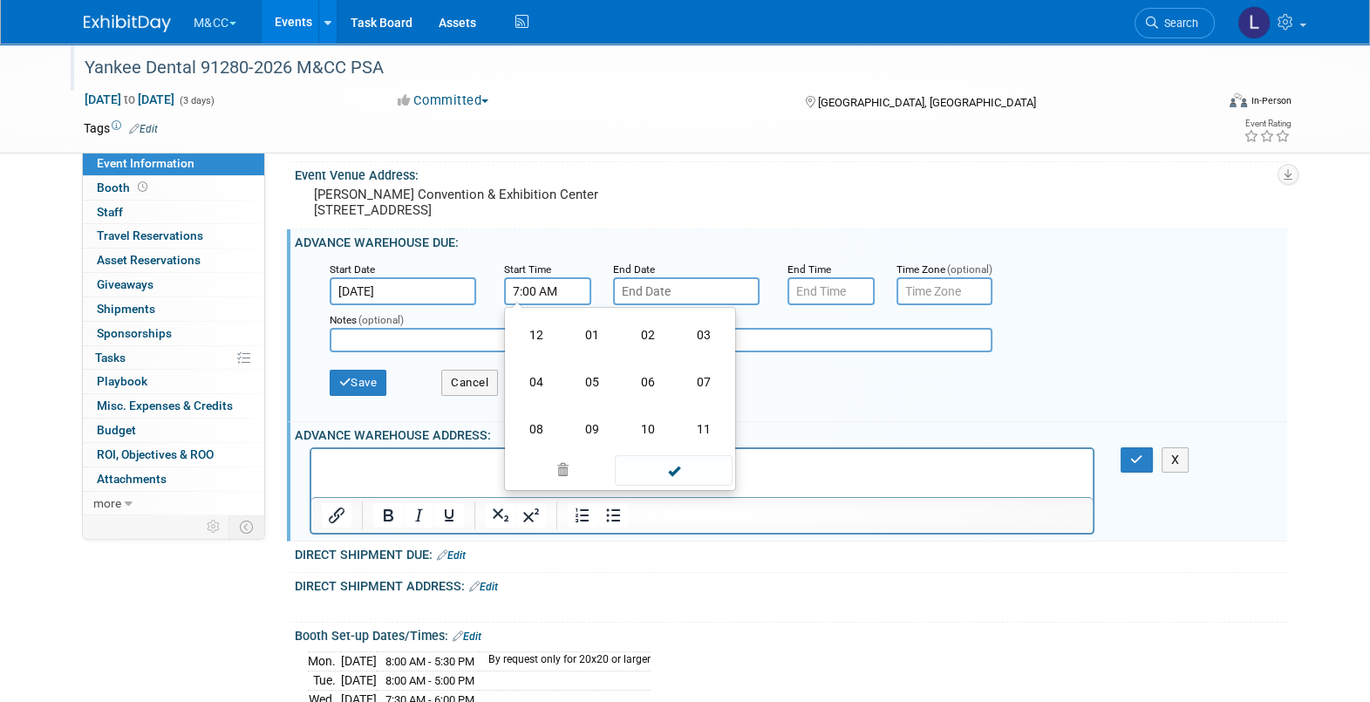
click at [537, 428] on td "08" at bounding box center [536, 429] width 56 height 47
type input "8:00 AM"
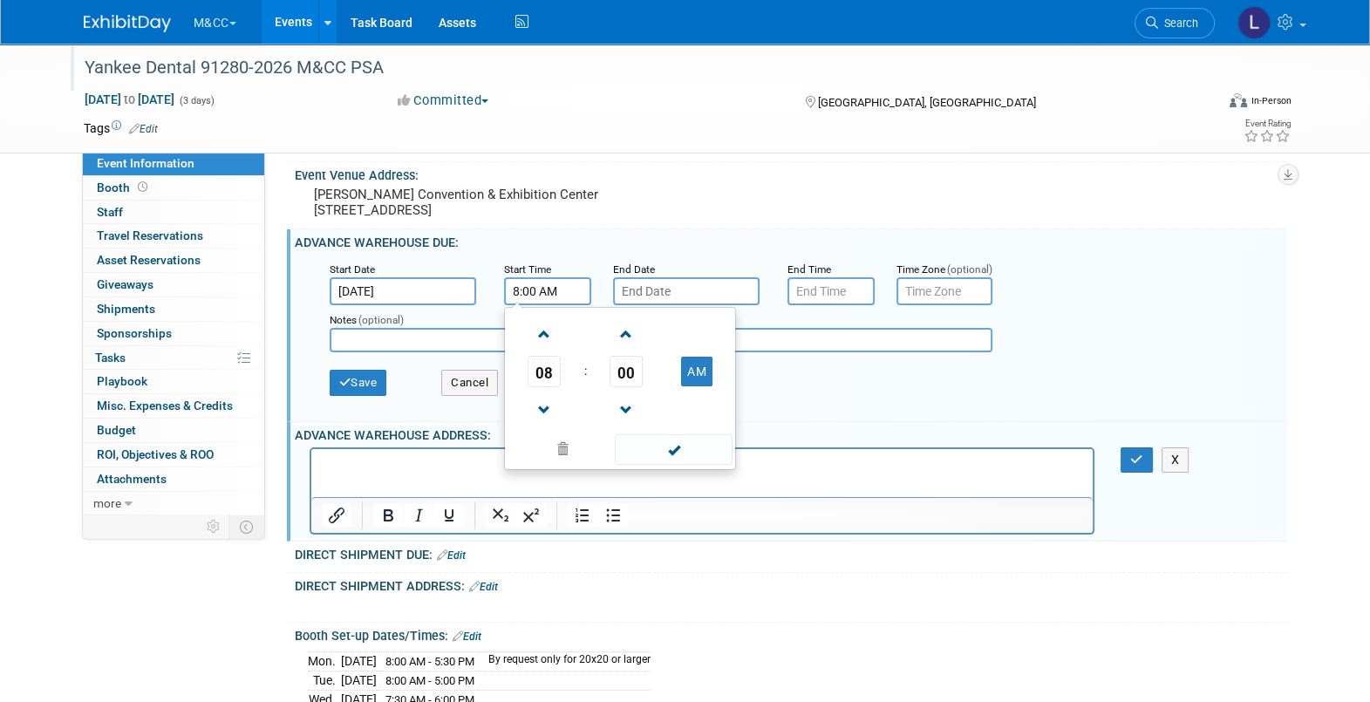
click at [702, 306] on body "M&CC Explore: My Workspaces 34 Go to Workspace: Accutron Axiodent BaseVac Bien-…" at bounding box center [685, 134] width 1370 height 702
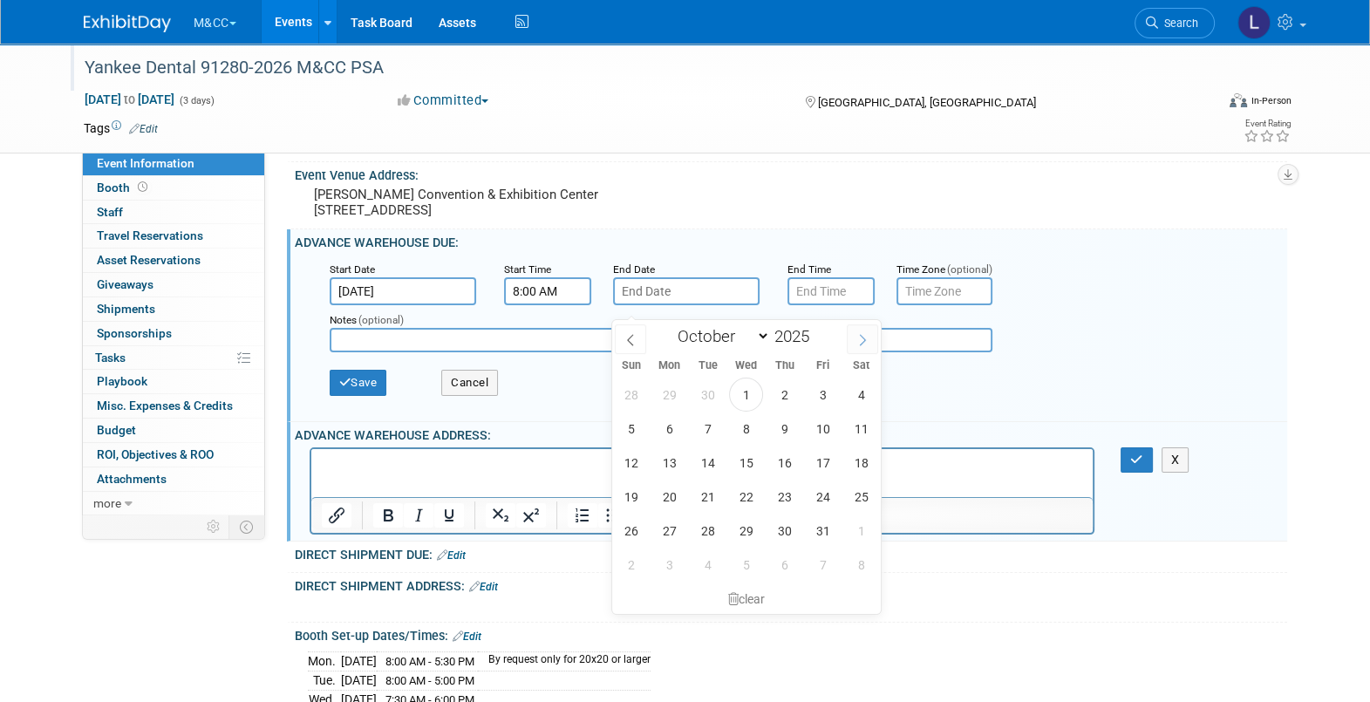
click at [865, 334] on icon at bounding box center [862, 340] width 12 height 12
click at [865, 335] on icon at bounding box center [862, 340] width 12 height 12
select select "11"
click at [865, 336] on icon at bounding box center [862, 340] width 12 height 12
type input "2026"
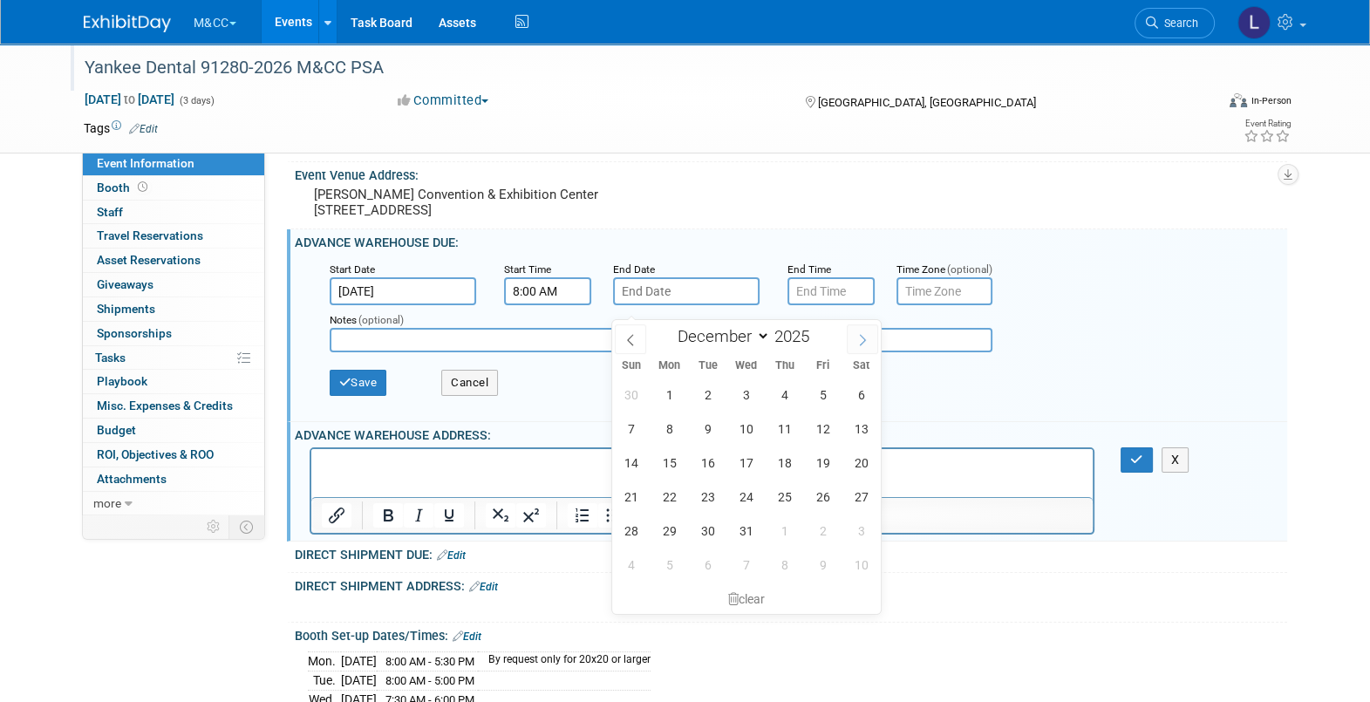
select select "0"
drag, startPoint x: 740, startPoint y: 498, endPoint x: 434, endPoint y: 3, distance: 581.9
click at [740, 498] on span "21" at bounding box center [746, 497] width 34 height 34
type input "[DATE]"
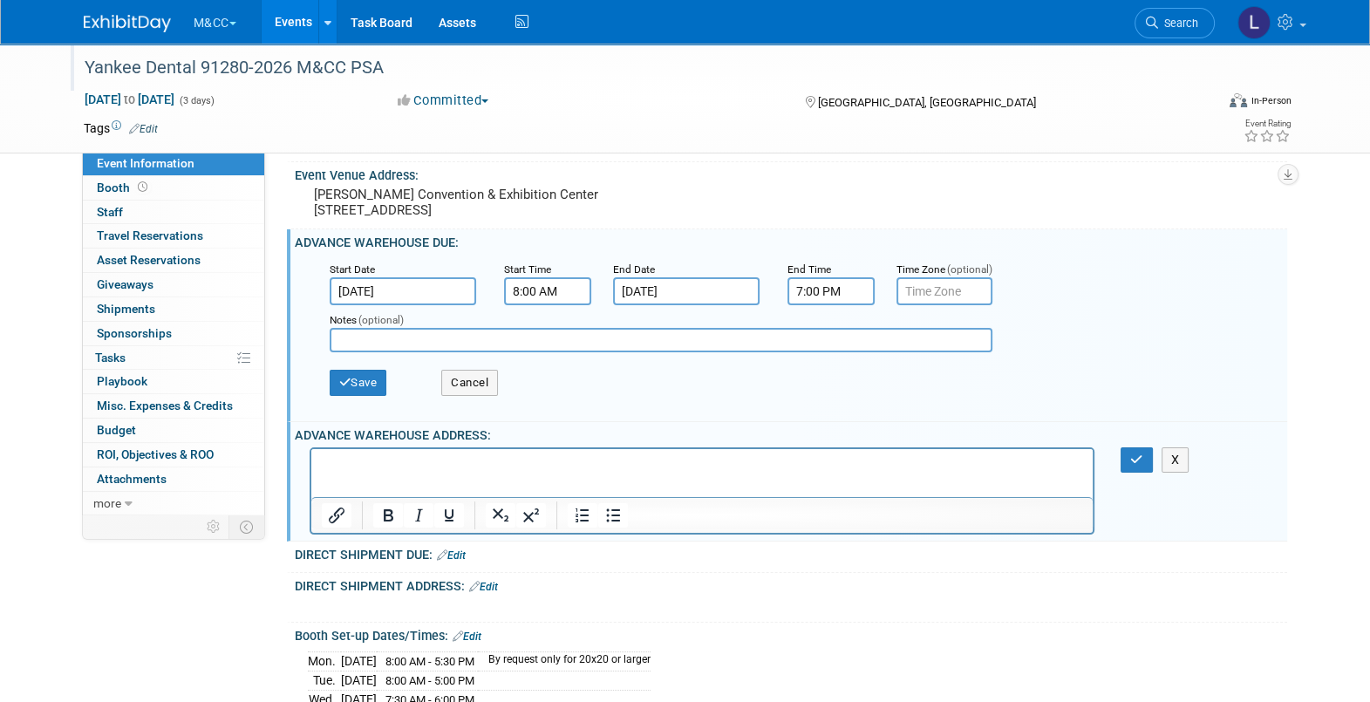
click at [822, 305] on input "7:00 PM" at bounding box center [831, 291] width 87 height 28
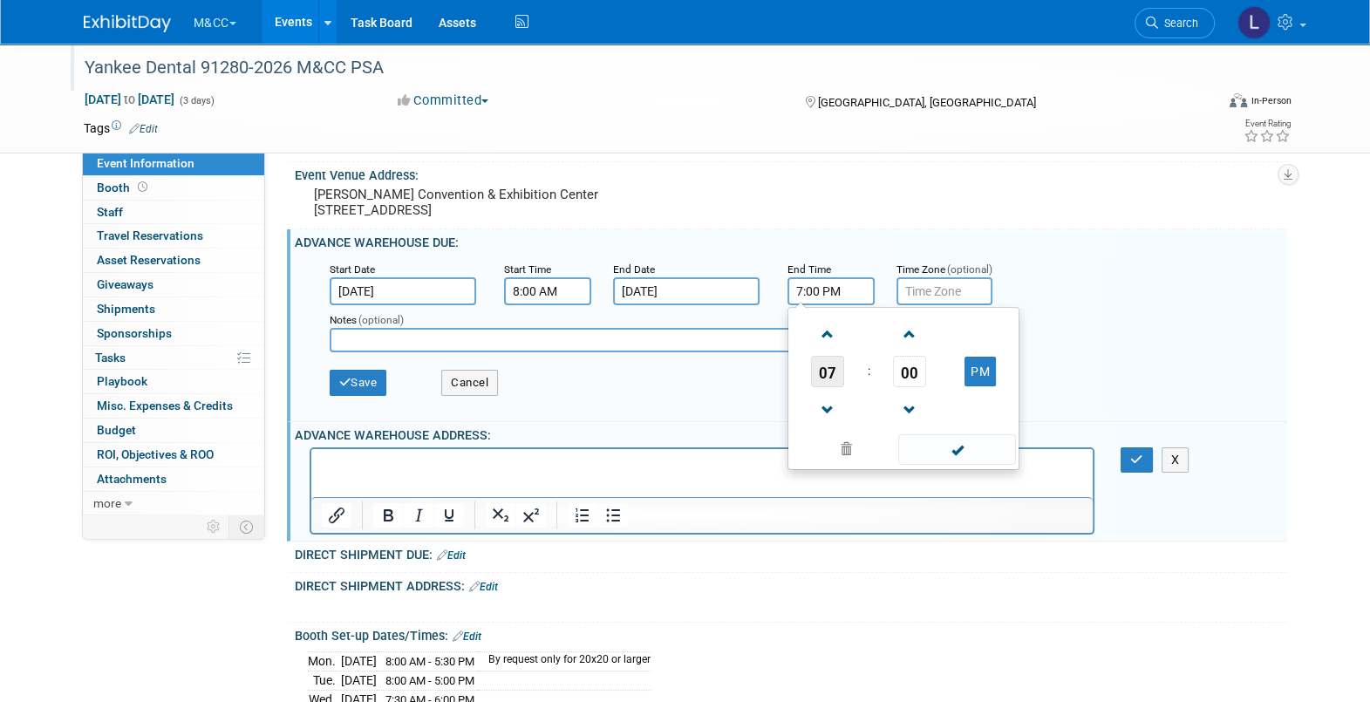
click at [820, 387] on span "07" at bounding box center [827, 371] width 33 height 31
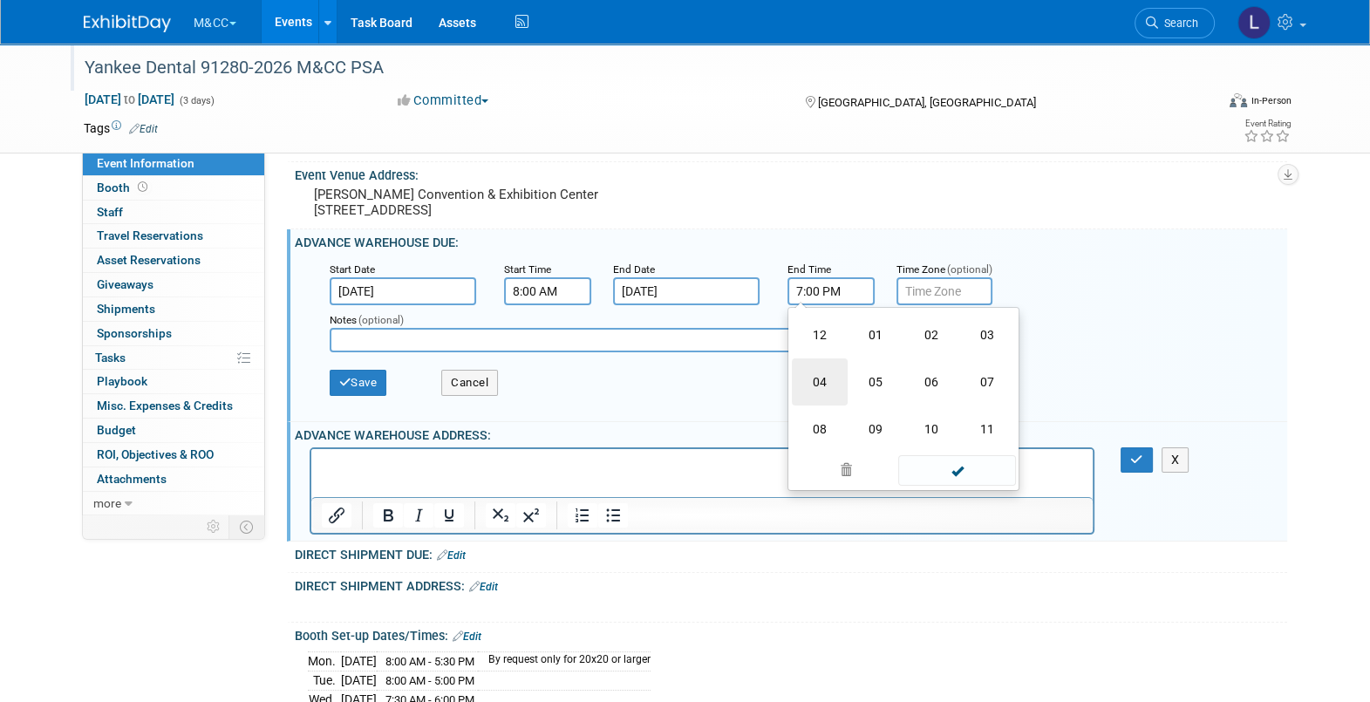
click at [832, 406] on td "04" at bounding box center [820, 381] width 56 height 47
type input "4:00 PM"
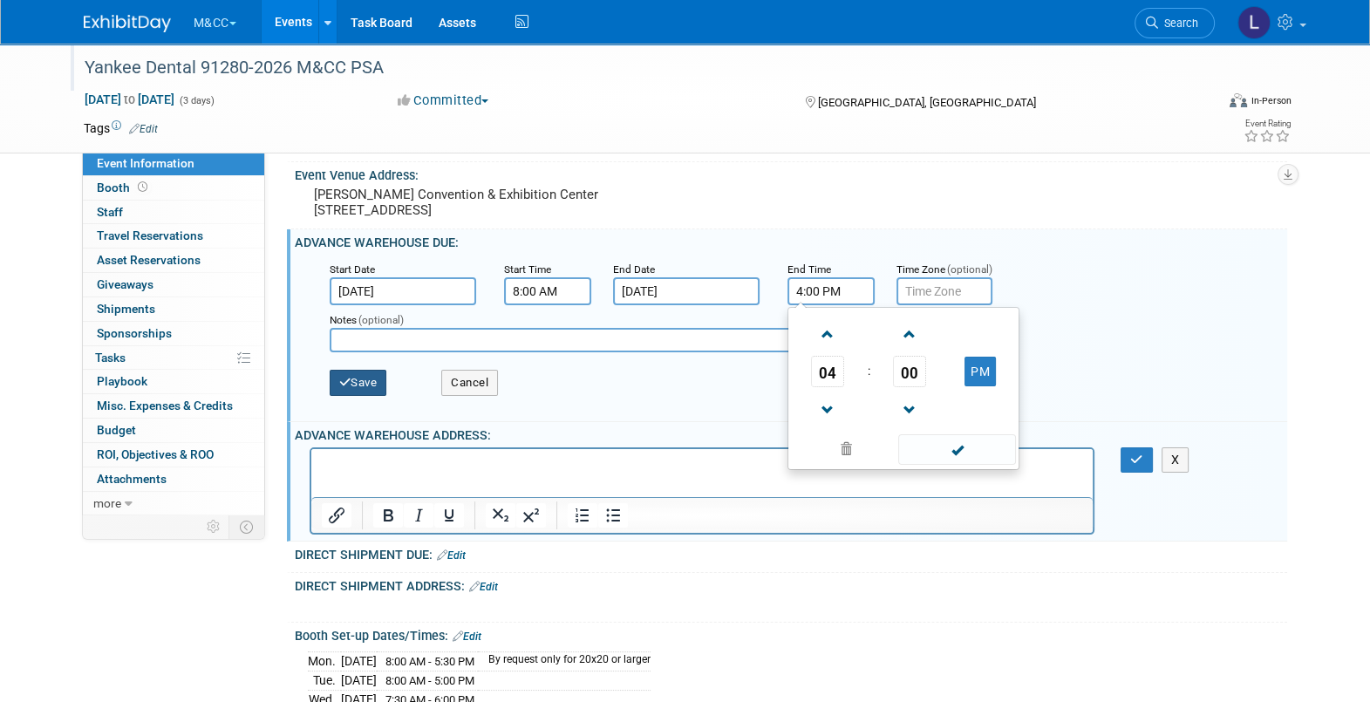
click at [356, 386] on button "Save" at bounding box center [359, 383] width 58 height 26
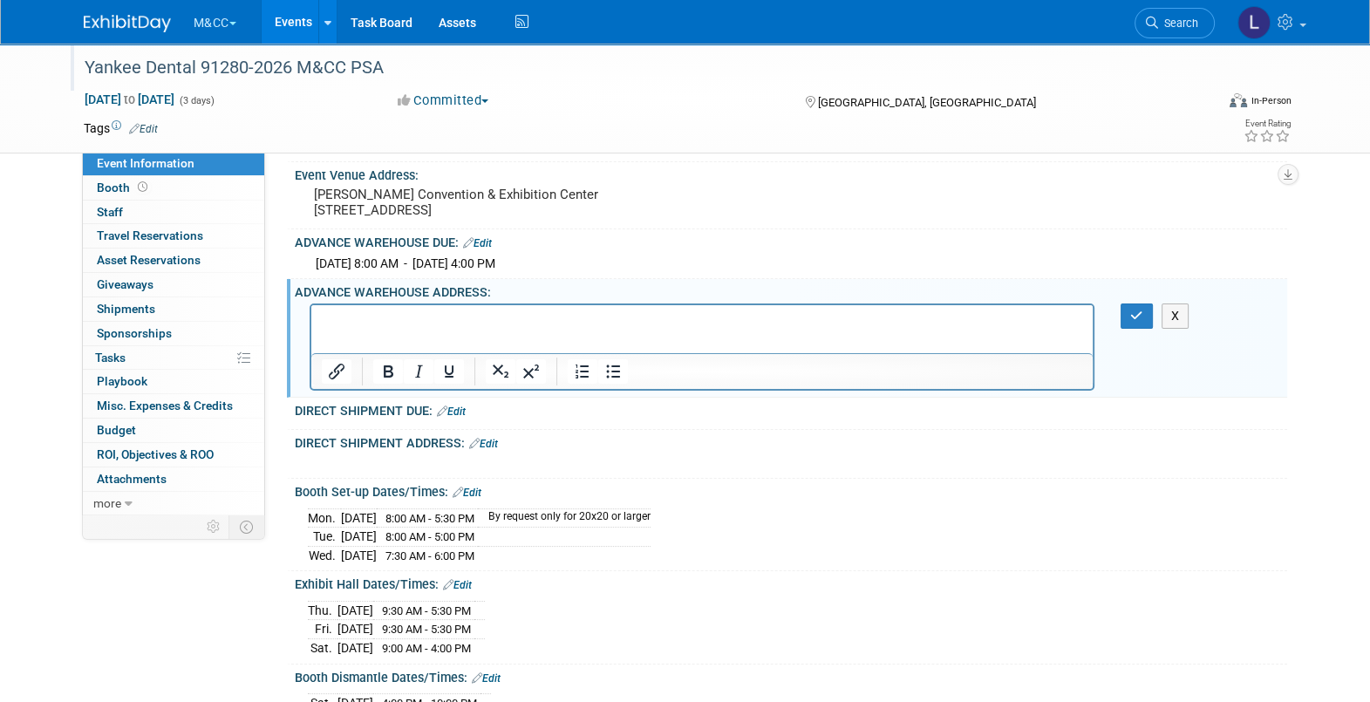
click at [355, 322] on p "Rich Text Area. Press ALT-0 for help." at bounding box center [702, 320] width 762 height 17
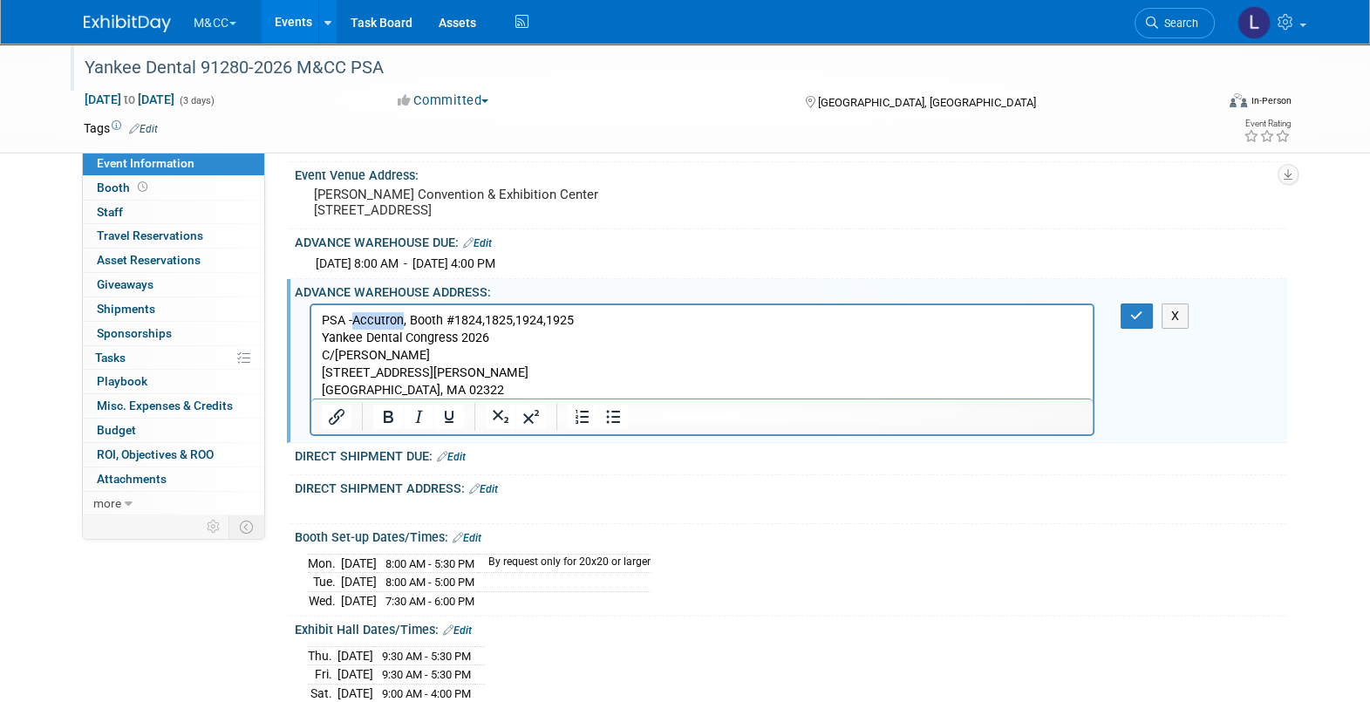
drag, startPoint x: 353, startPoint y: 317, endPoint x: 384, endPoint y: 330, distance: 32.9
click at [401, 325] on p "PSA -Accutron, Booth #1824,1825,1924,1925" at bounding box center [702, 320] width 762 height 17
click at [1136, 322] on icon "button" at bounding box center [1136, 316] width 13 height 12
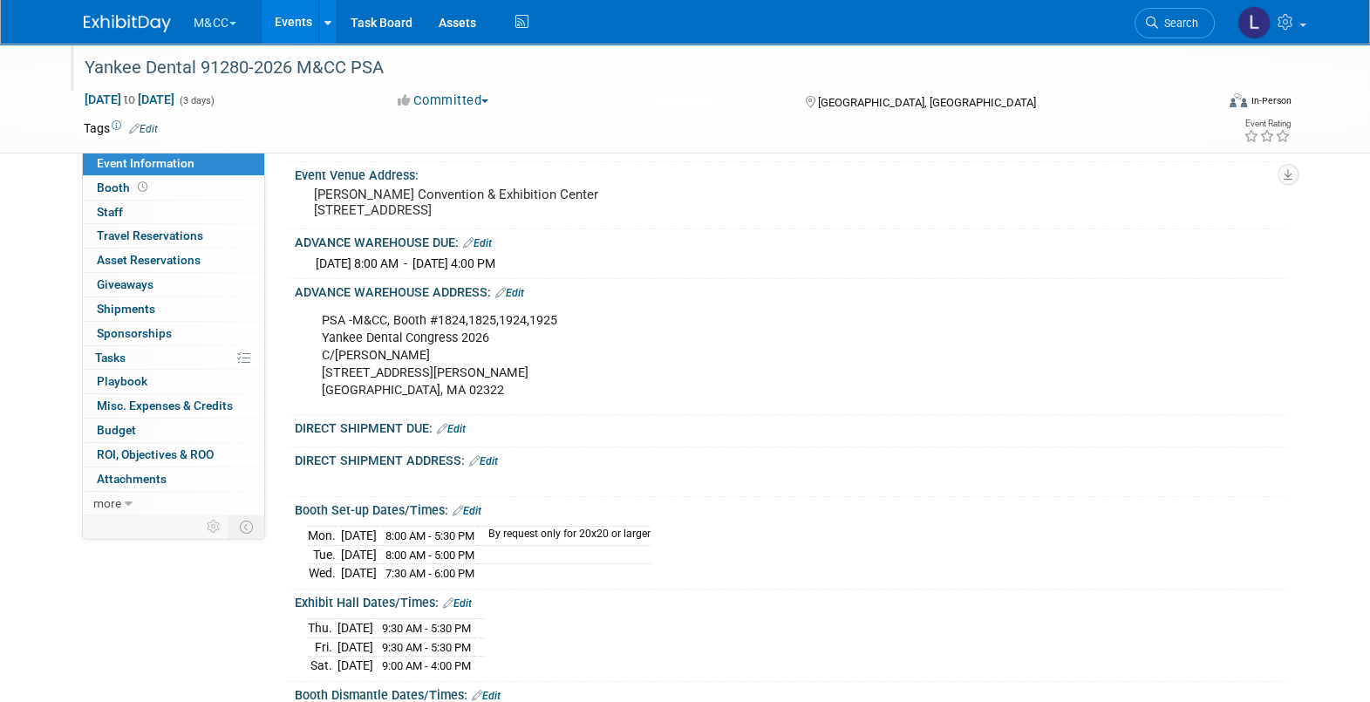
click at [516, 324] on div "PSA -M&CC, Booth #1824,1825,1924,1925 Yankee Dental Congress 2026 C/O Freeman 2…" at bounding box center [703, 356] width 786 height 105
click at [537, 337] on div "PSA -M&CC, Booth #1824,1825,1924,1925 Yankee Dental Congress 2026 C/O Freeman 2…" at bounding box center [703, 356] width 786 height 105
drag, startPoint x: 564, startPoint y: 324, endPoint x: 427, endPoint y: 333, distance: 137.2
click at [427, 333] on div "PSA -M&CC, Booth #1824,1825,1924,1925 Yankee Dental Congress 2026 C/O Freeman 2…" at bounding box center [703, 356] width 786 height 105
copy div "#1824,1825,1924,1925"
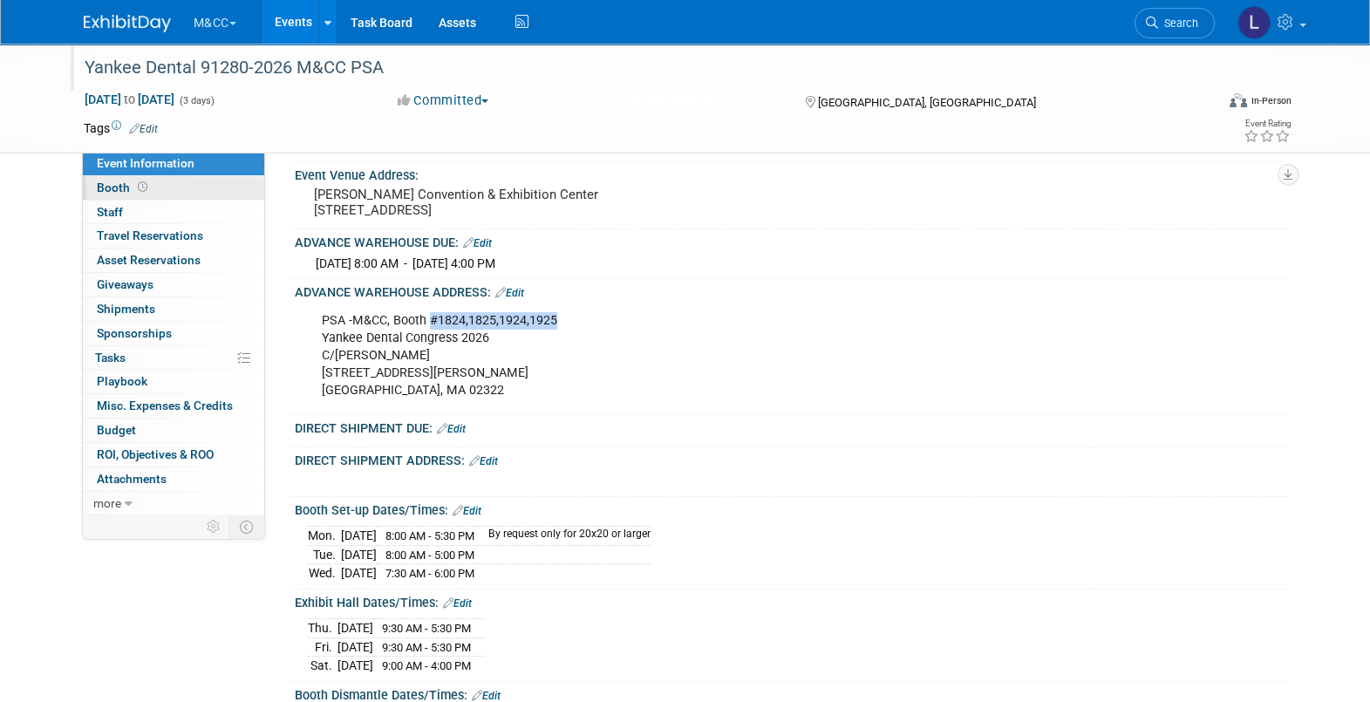
click at [168, 192] on link "Booth" at bounding box center [173, 188] width 181 height 24
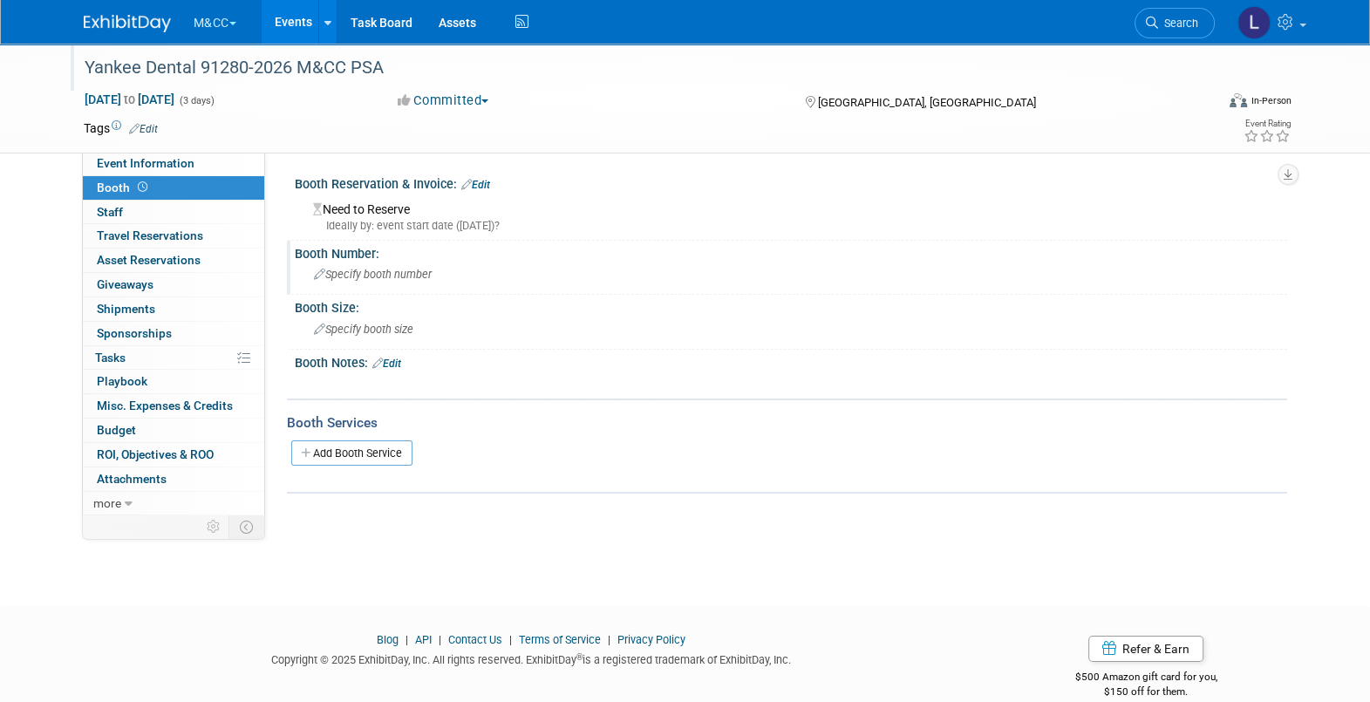
click at [397, 271] on span "Specify booth number" at bounding box center [373, 274] width 118 height 13
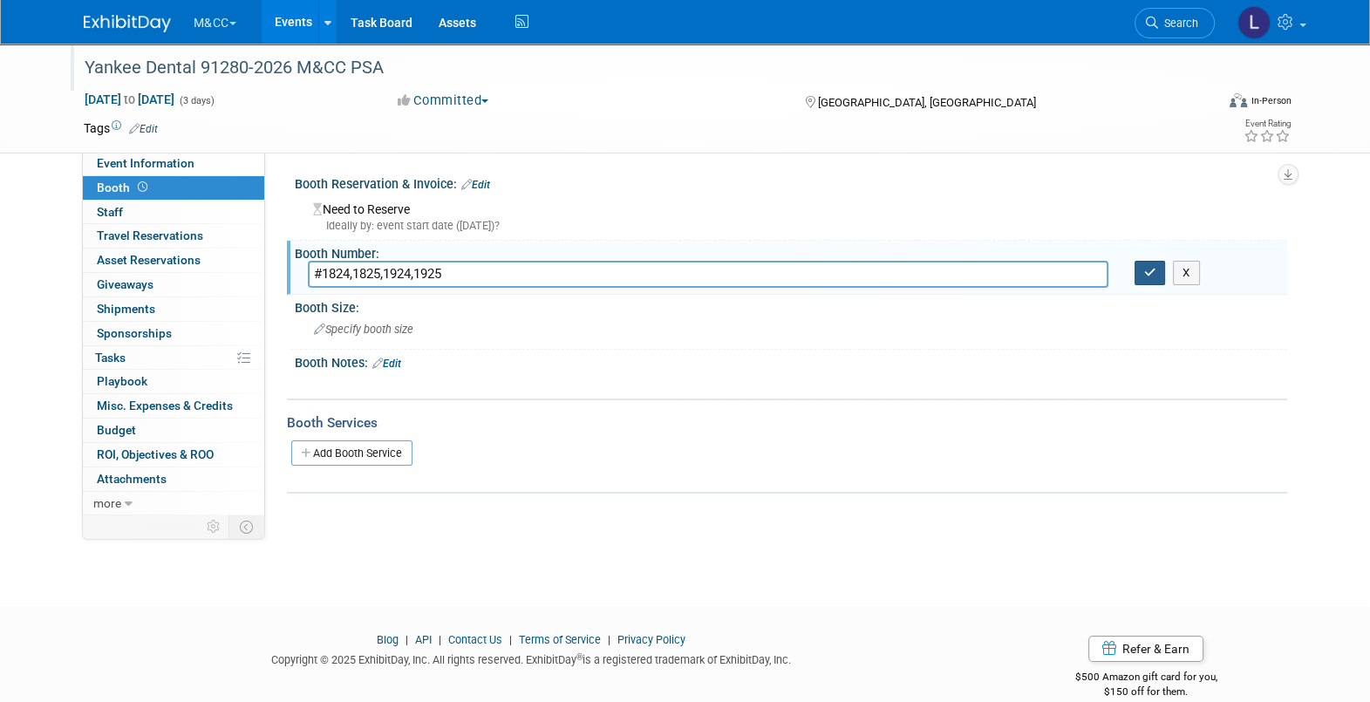
type input "#1824,1825,1924,1925"
click at [1147, 275] on icon "button" at bounding box center [1150, 272] width 12 height 11
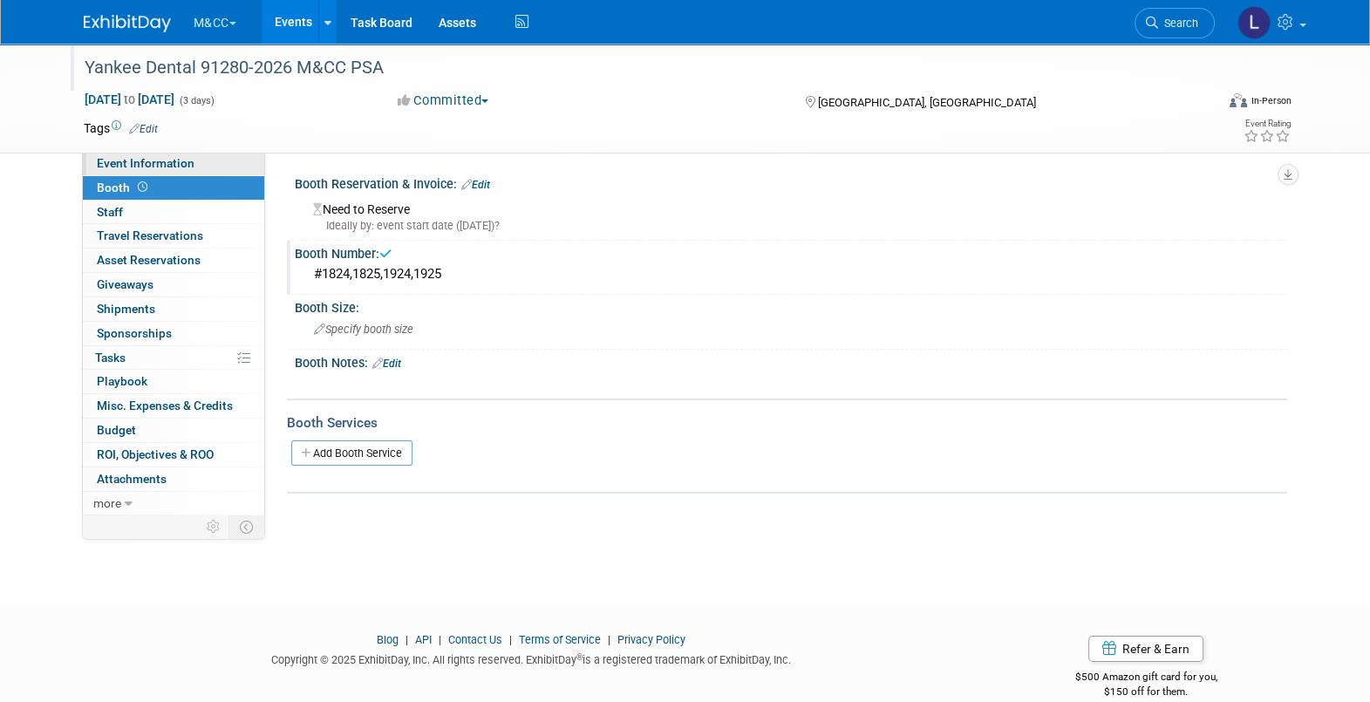
click at [168, 171] on link "Event Information" at bounding box center [173, 164] width 181 height 24
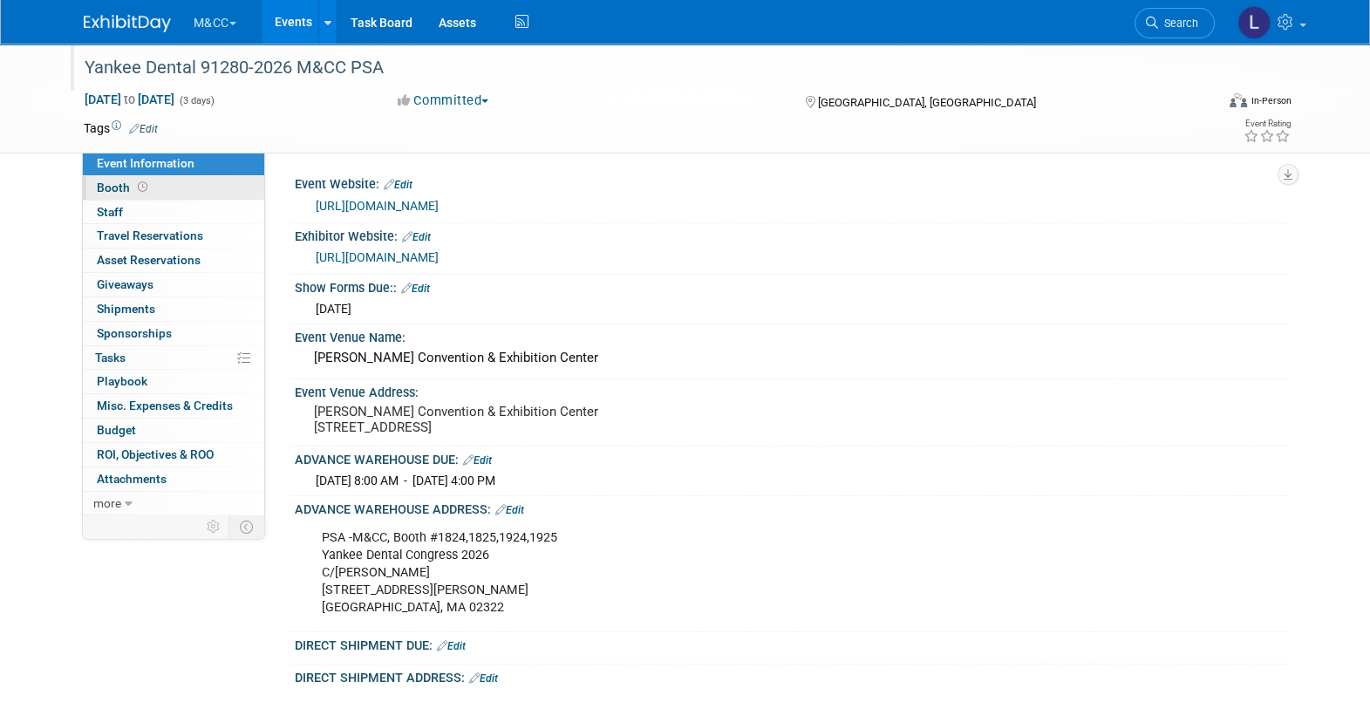
drag, startPoint x: 166, startPoint y: 191, endPoint x: 157, endPoint y: 197, distance: 10.6
click at [166, 191] on link "Booth" at bounding box center [173, 188] width 181 height 24
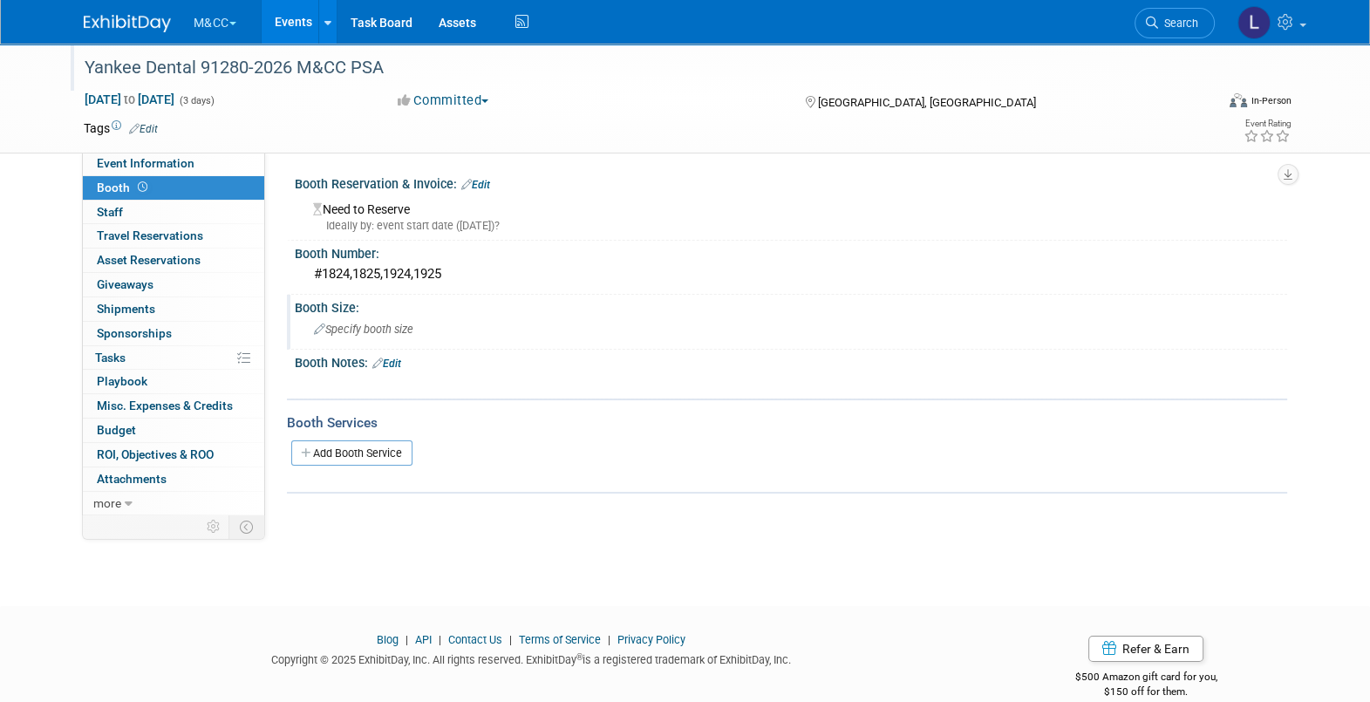
click at [374, 326] on span "Specify booth size" at bounding box center [363, 329] width 99 height 13
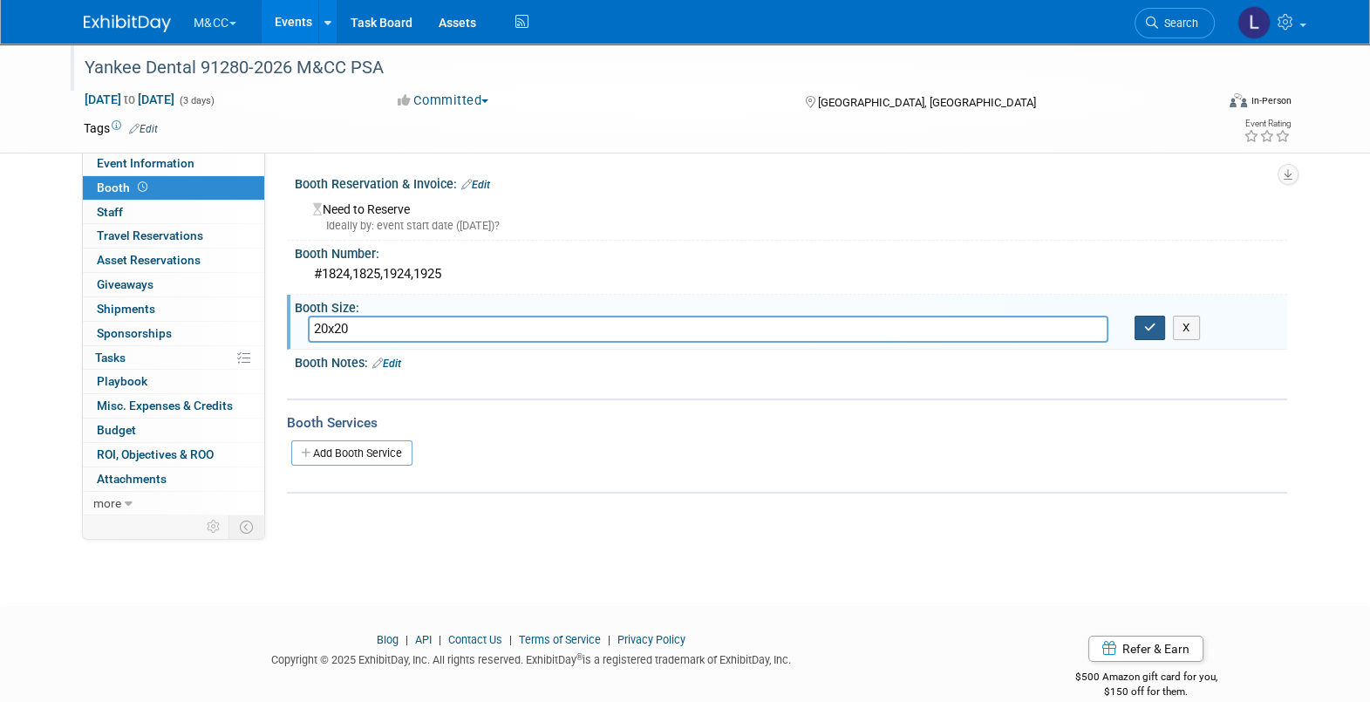
type input "20x20"
click at [1150, 332] on button "button" at bounding box center [1150, 328] width 31 height 24
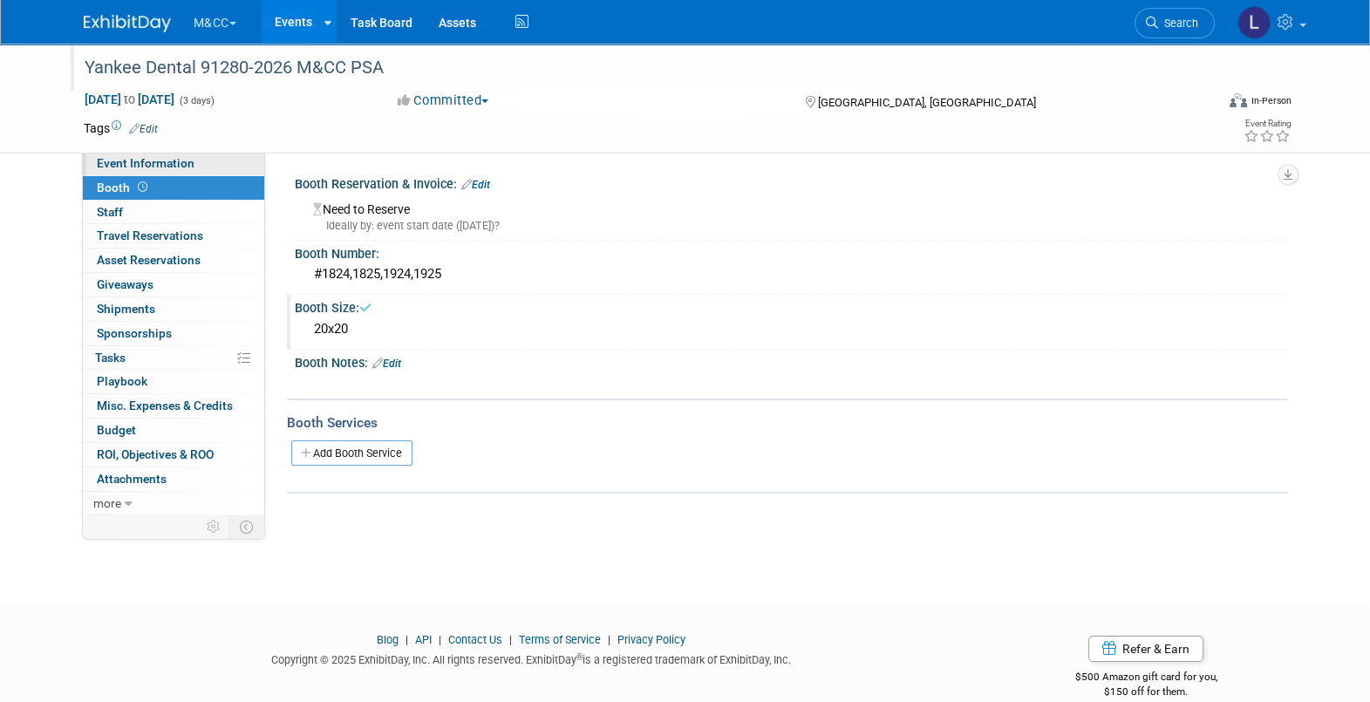
click at [119, 166] on span "Event Information" at bounding box center [146, 163] width 98 height 14
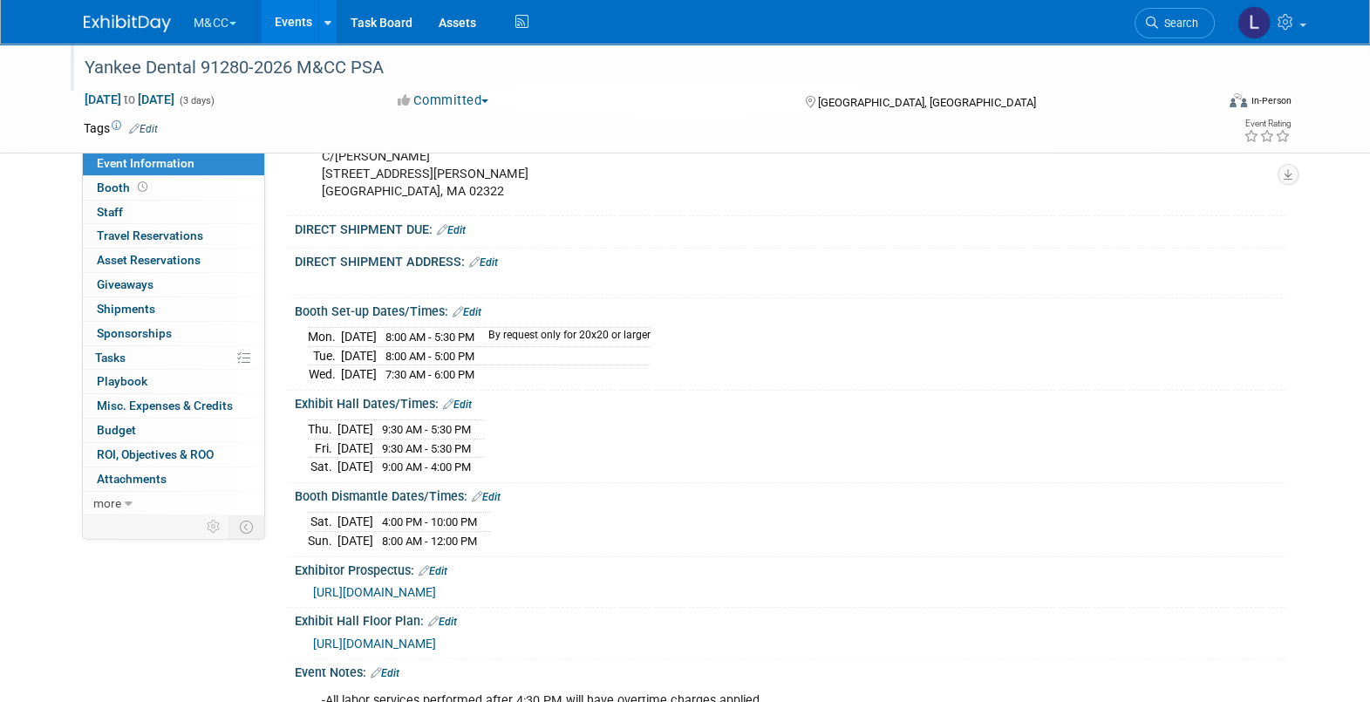
scroll to position [435, 0]
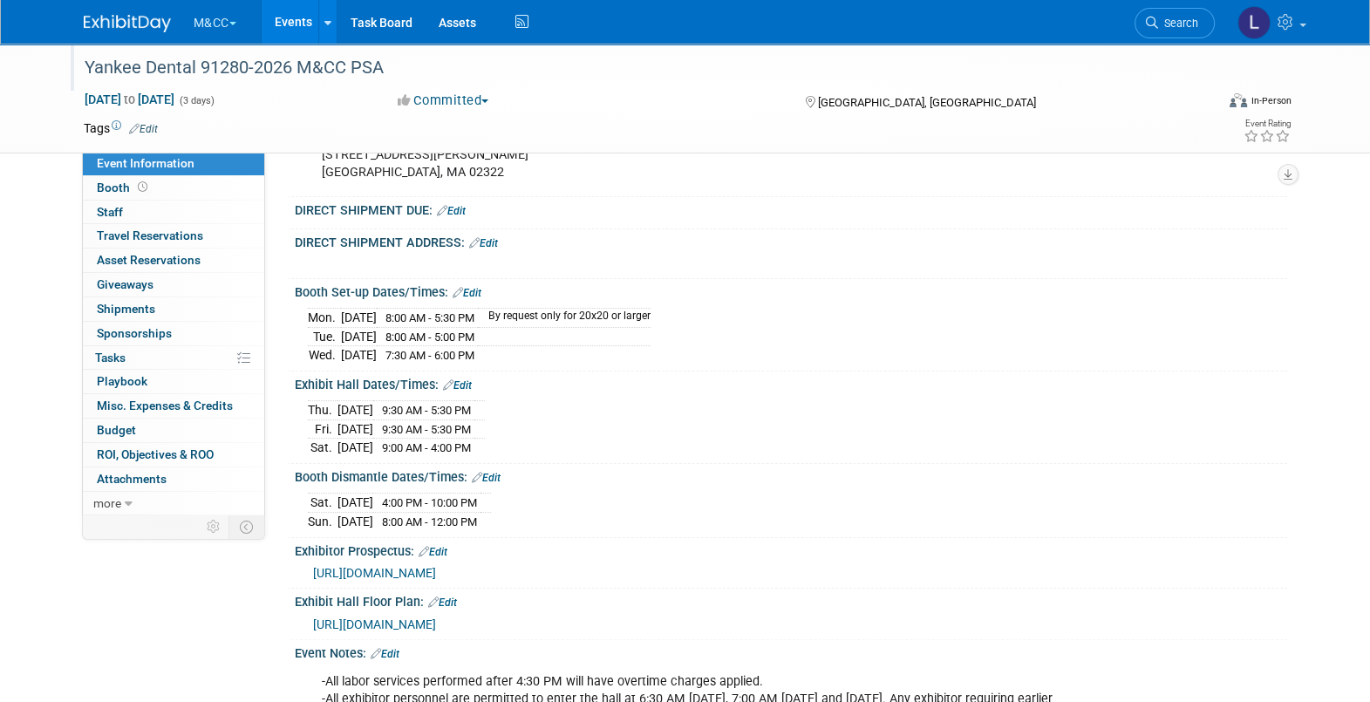
click at [490, 249] on link "Edit" at bounding box center [483, 243] width 29 height 12
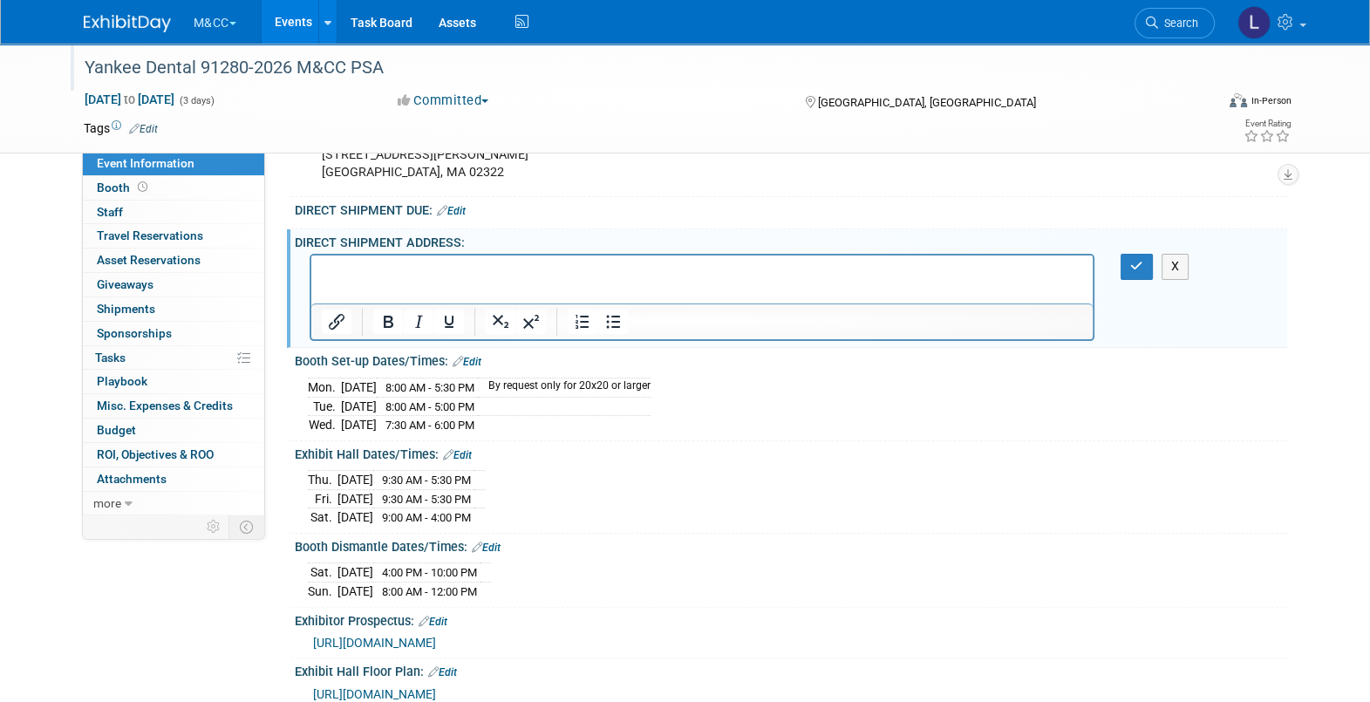
scroll to position [0, 0]
click at [462, 217] on link "Edit" at bounding box center [451, 211] width 29 height 12
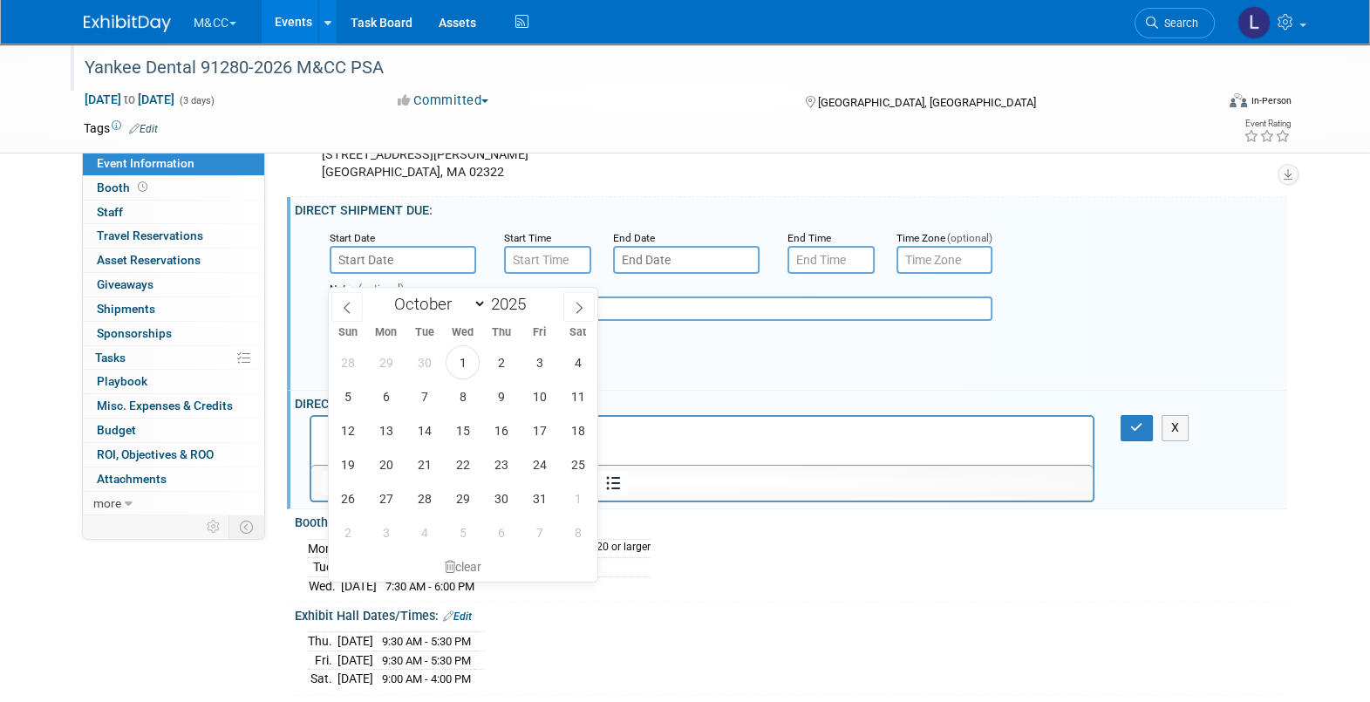
click at [355, 272] on input "text" at bounding box center [403, 260] width 147 height 28
click at [573, 309] on icon at bounding box center [579, 308] width 12 height 12
click at [575, 309] on icon at bounding box center [579, 308] width 12 height 12
select select "11"
click at [575, 309] on icon at bounding box center [579, 308] width 12 height 12
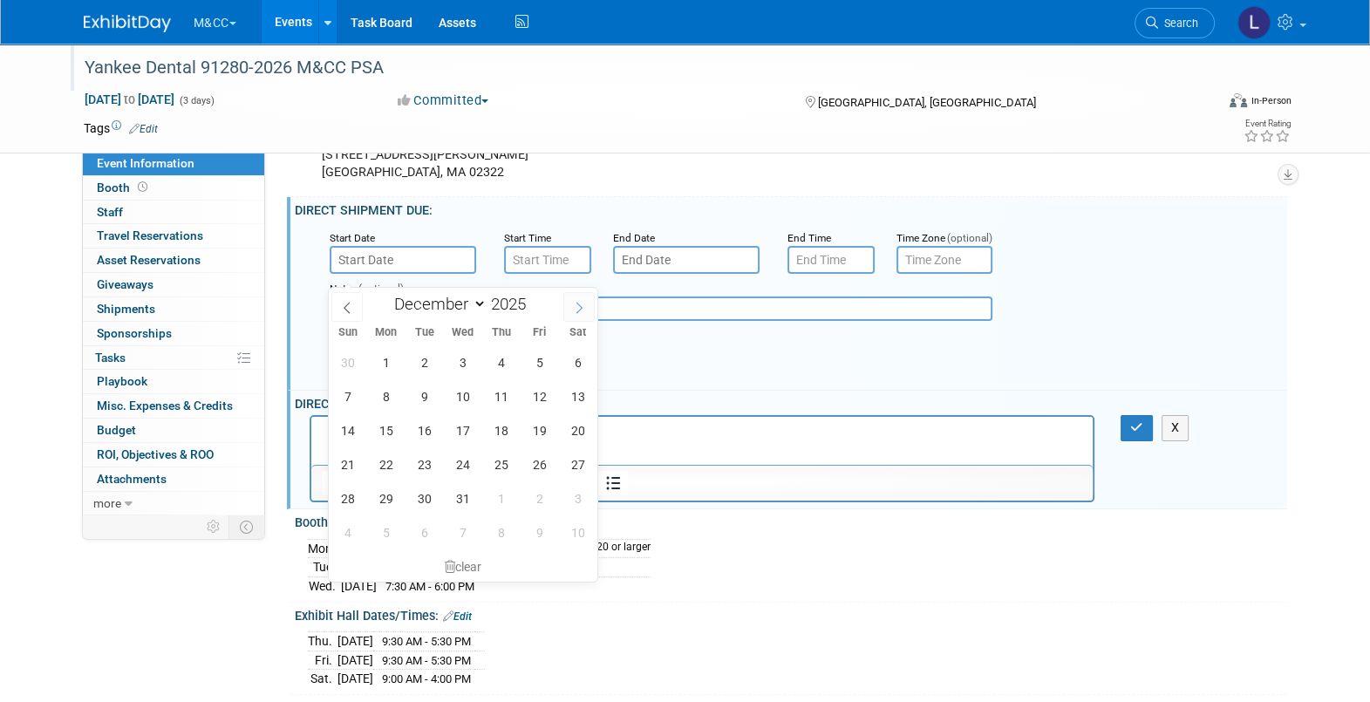
type input "2026"
select select "0"
click at [388, 495] on span "26" at bounding box center [386, 498] width 34 height 34
type input "Jan 26, 2026"
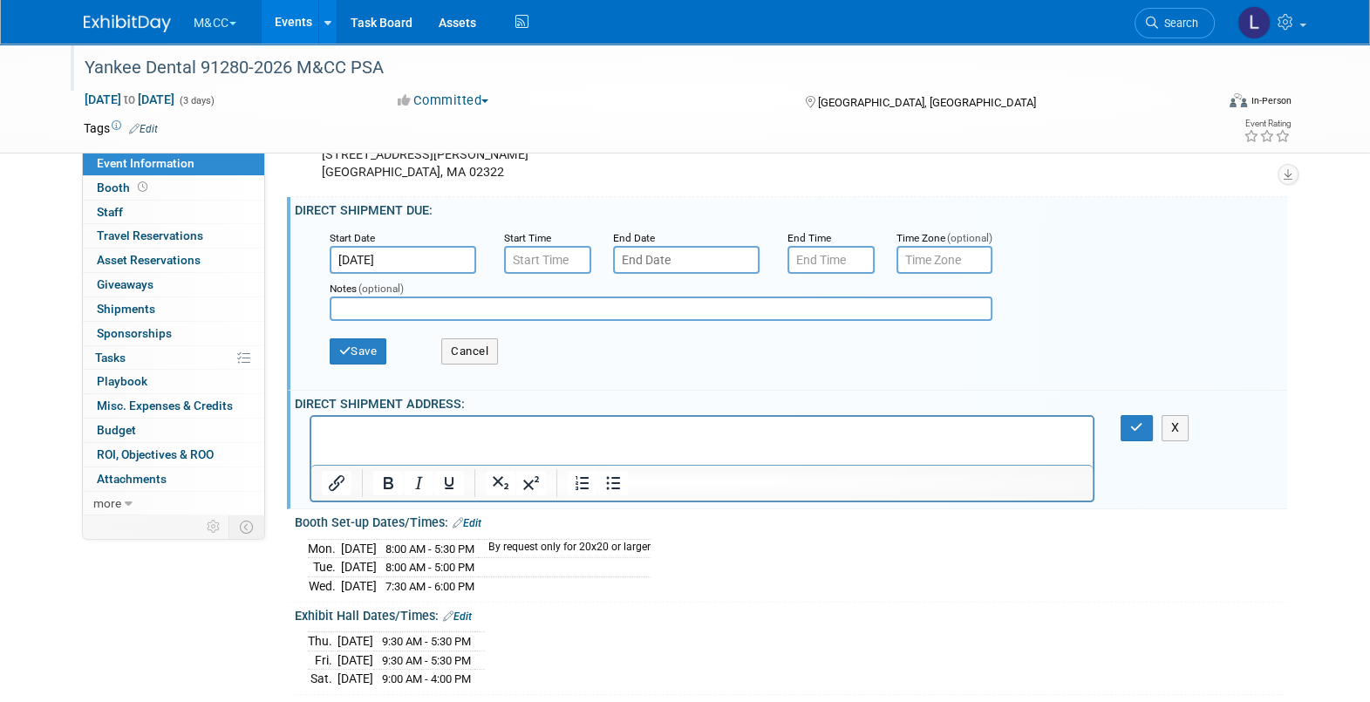
click at [709, 269] on input "text" at bounding box center [686, 260] width 147 height 28
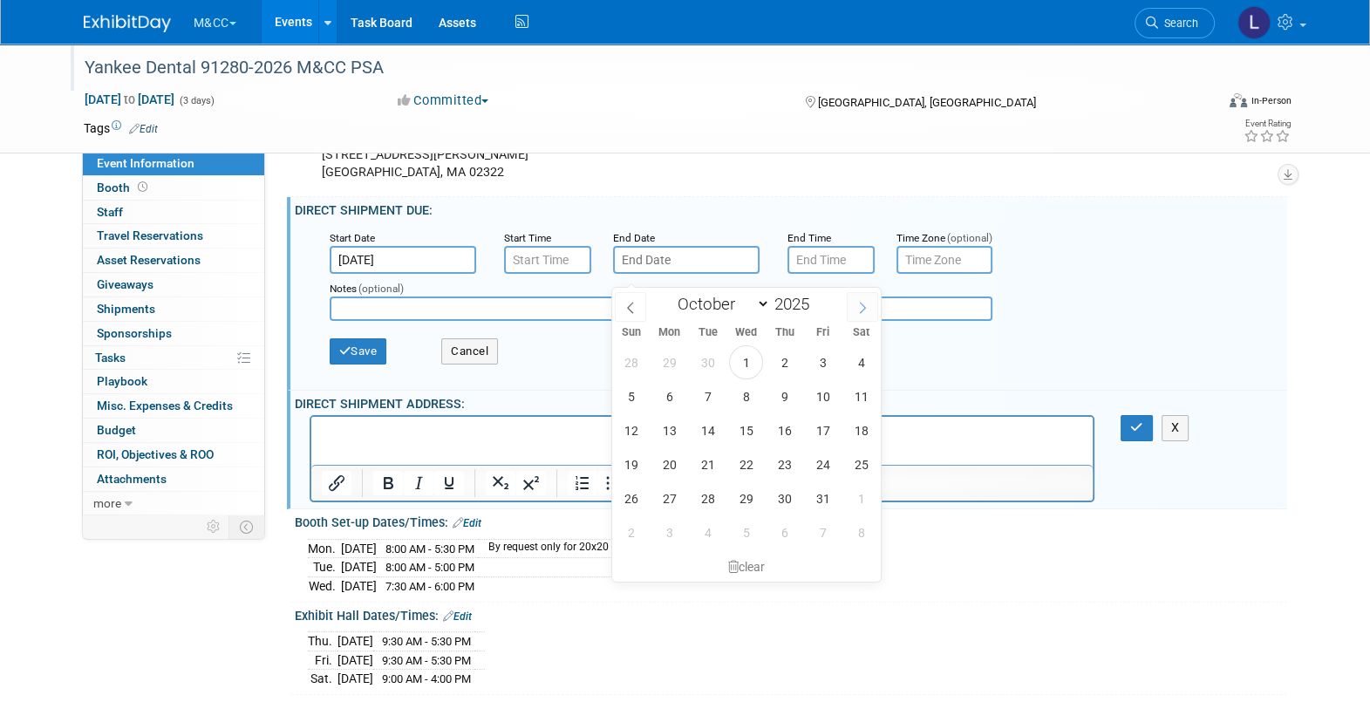
click at [864, 310] on icon at bounding box center [862, 308] width 12 height 12
select select "11"
click at [864, 310] on icon at bounding box center [862, 308] width 12 height 12
type input "2026"
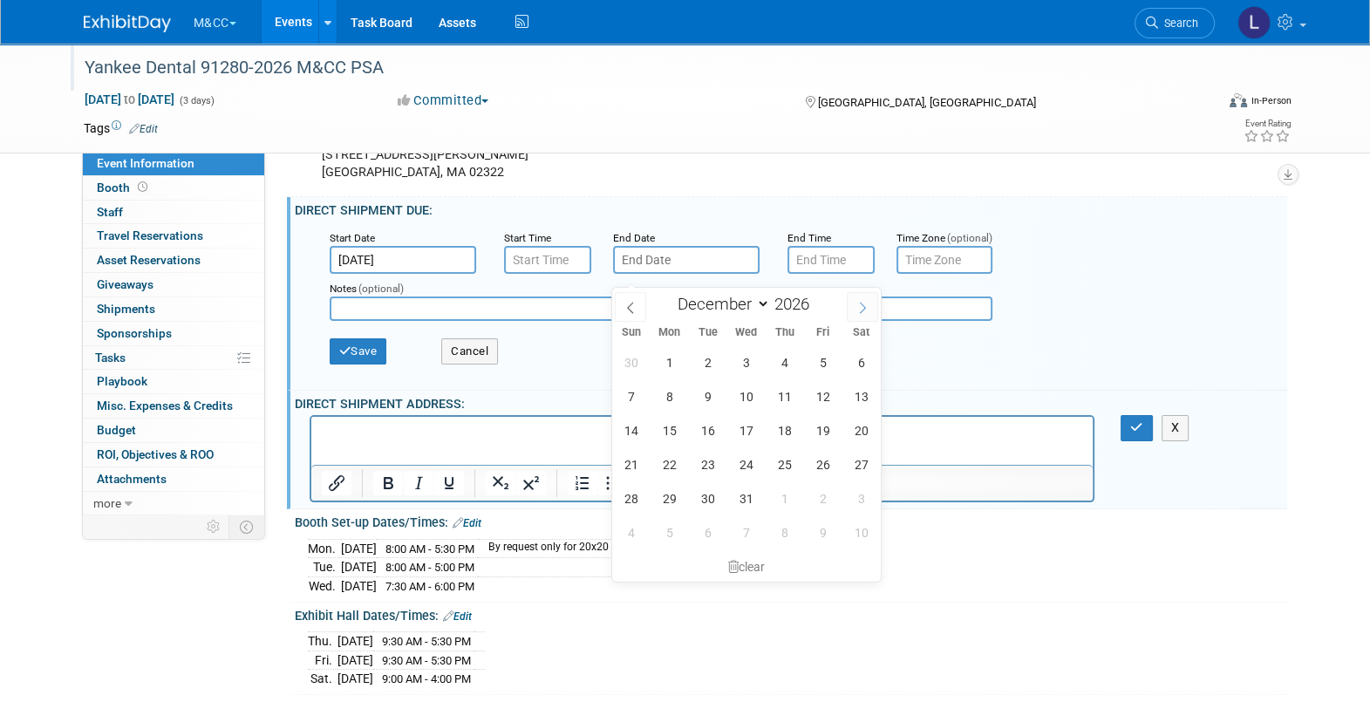
select select "0"
click at [788, 503] on span "29" at bounding box center [785, 498] width 34 height 34
type input "Jan 29, 2026"
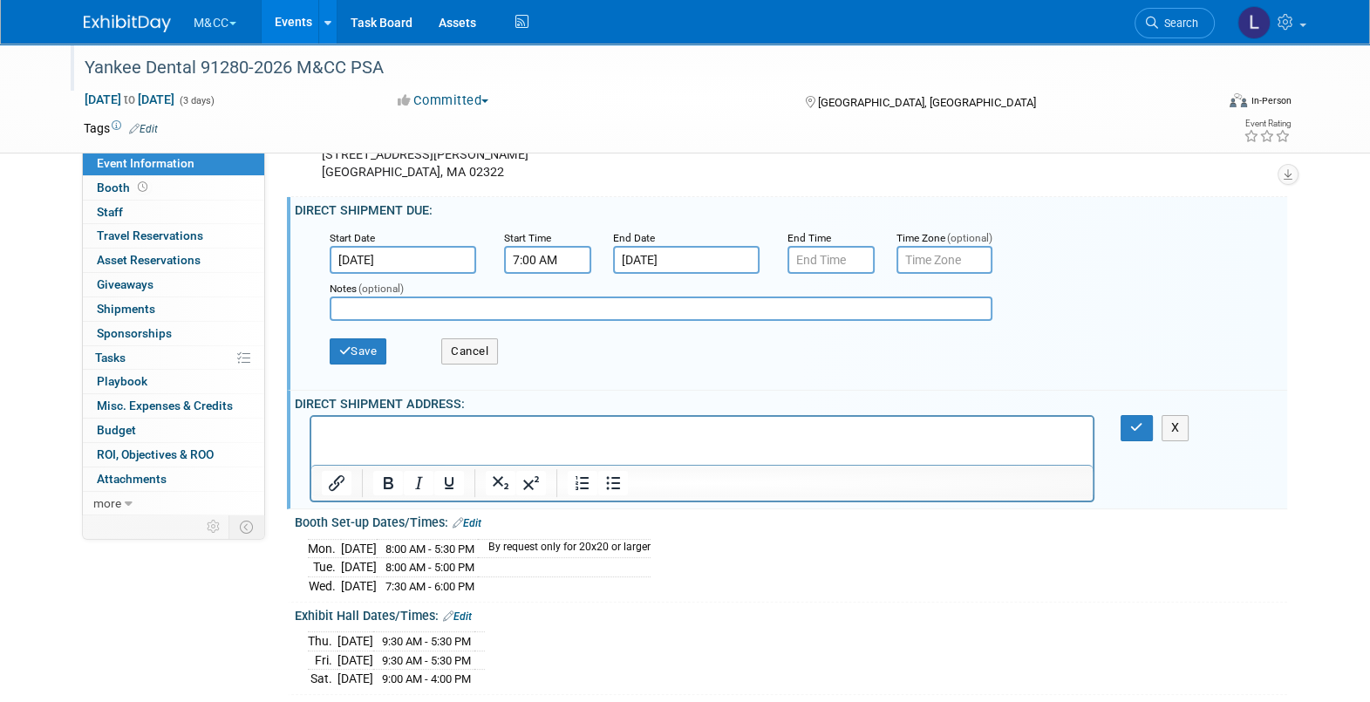
click at [549, 274] on input "7:00 AM" at bounding box center [547, 260] width 87 height 28
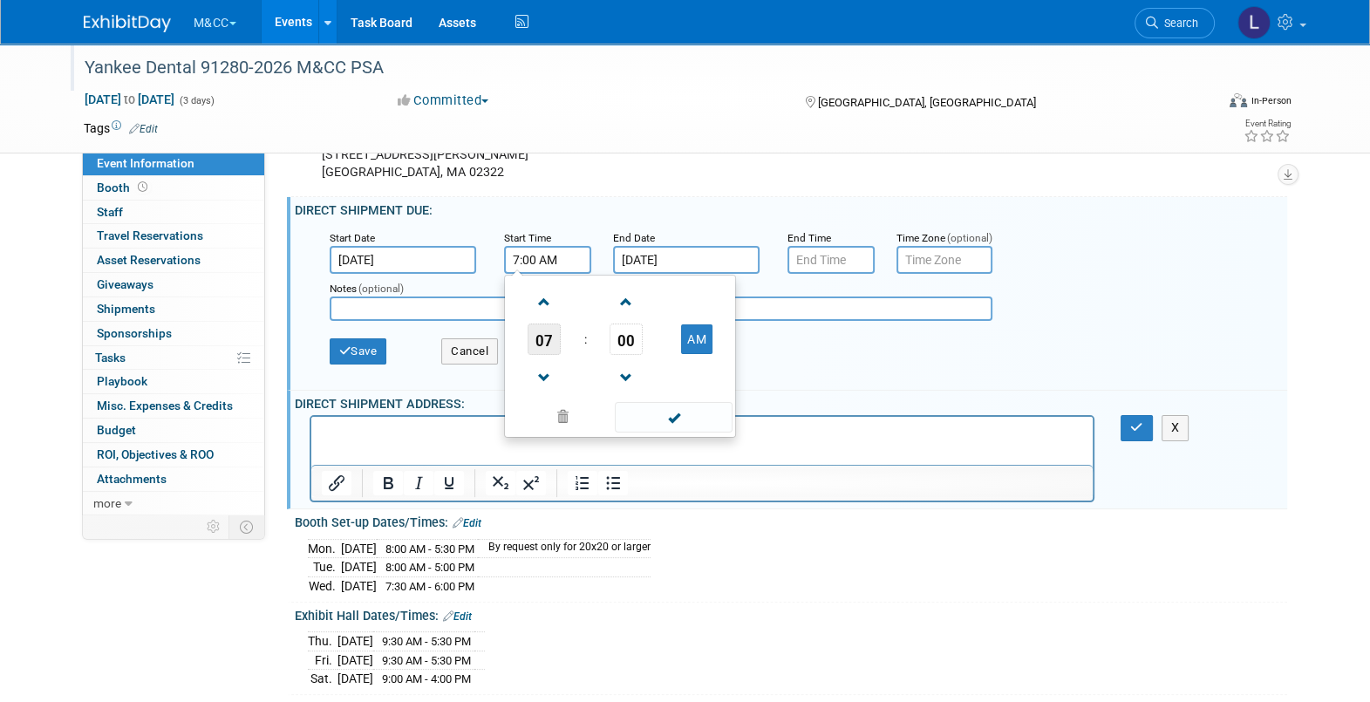
click at [543, 353] on span "07" at bounding box center [544, 339] width 33 height 31
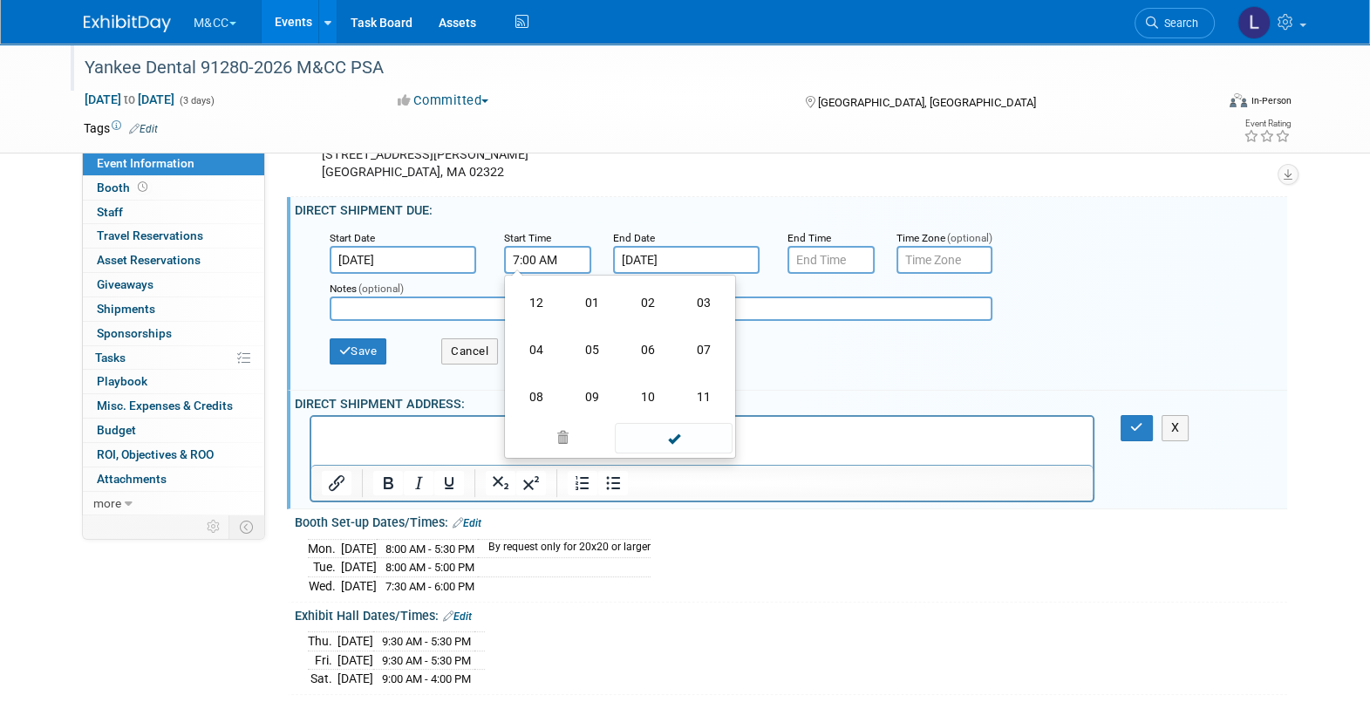
drag, startPoint x: 533, startPoint y: 403, endPoint x: 596, endPoint y: 373, distance: 69.4
click at [534, 405] on td "08" at bounding box center [536, 396] width 56 height 47
type input "8:00 AM"
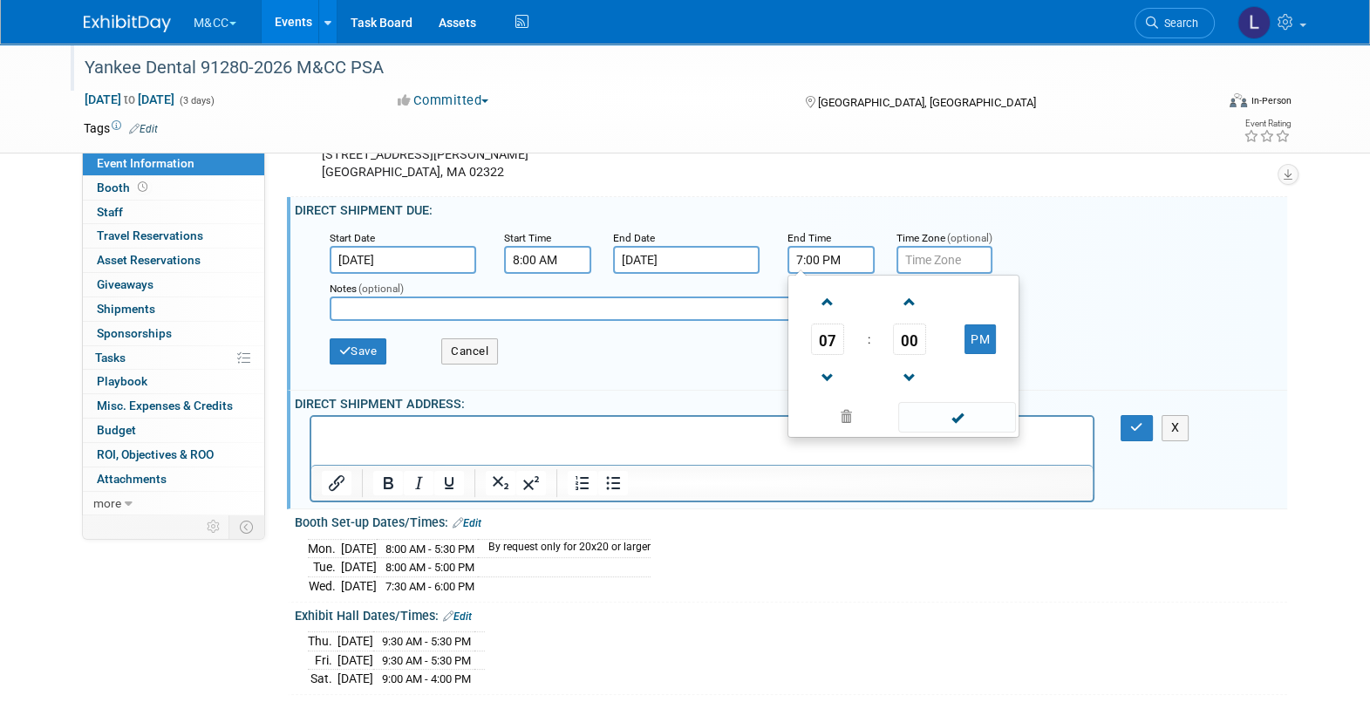
click at [833, 266] on input "7:00 PM" at bounding box center [831, 260] width 87 height 28
click at [829, 355] on span "07" at bounding box center [827, 339] width 33 height 31
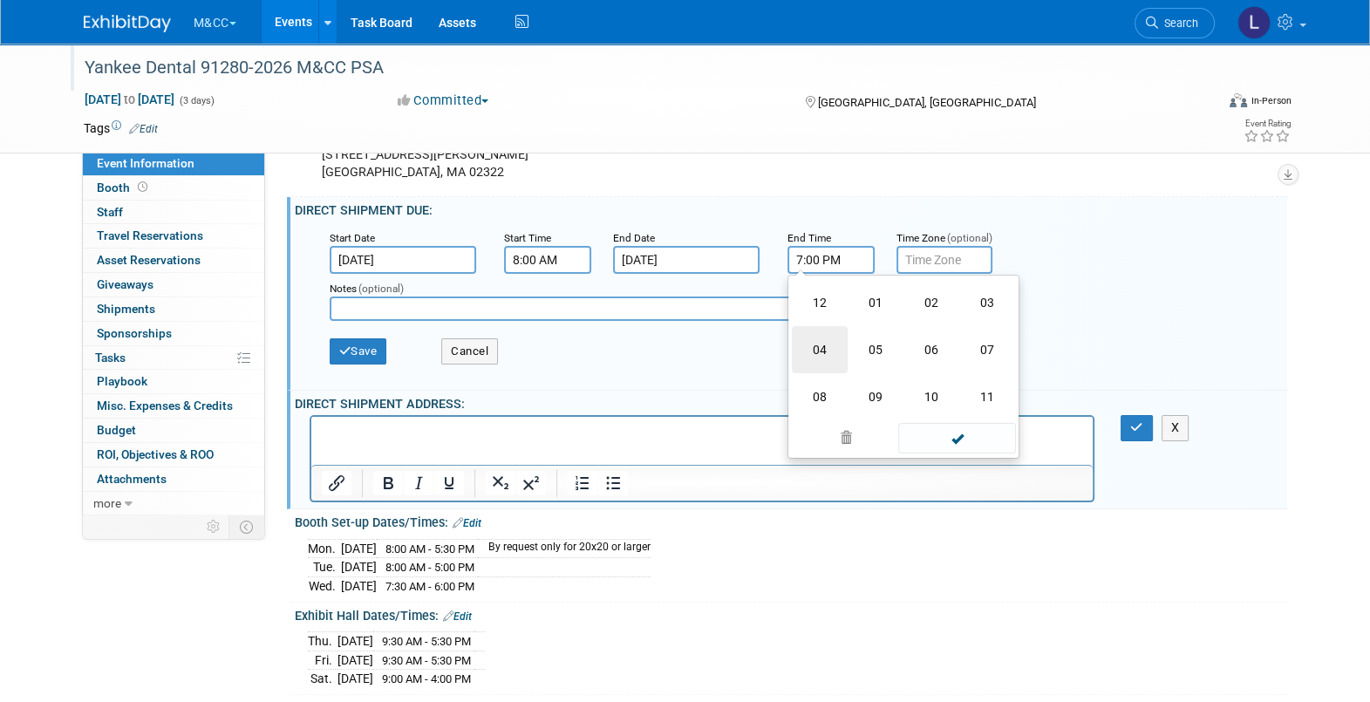
click at [822, 373] on td "04" at bounding box center [820, 349] width 56 height 47
type input "4:00 PM"
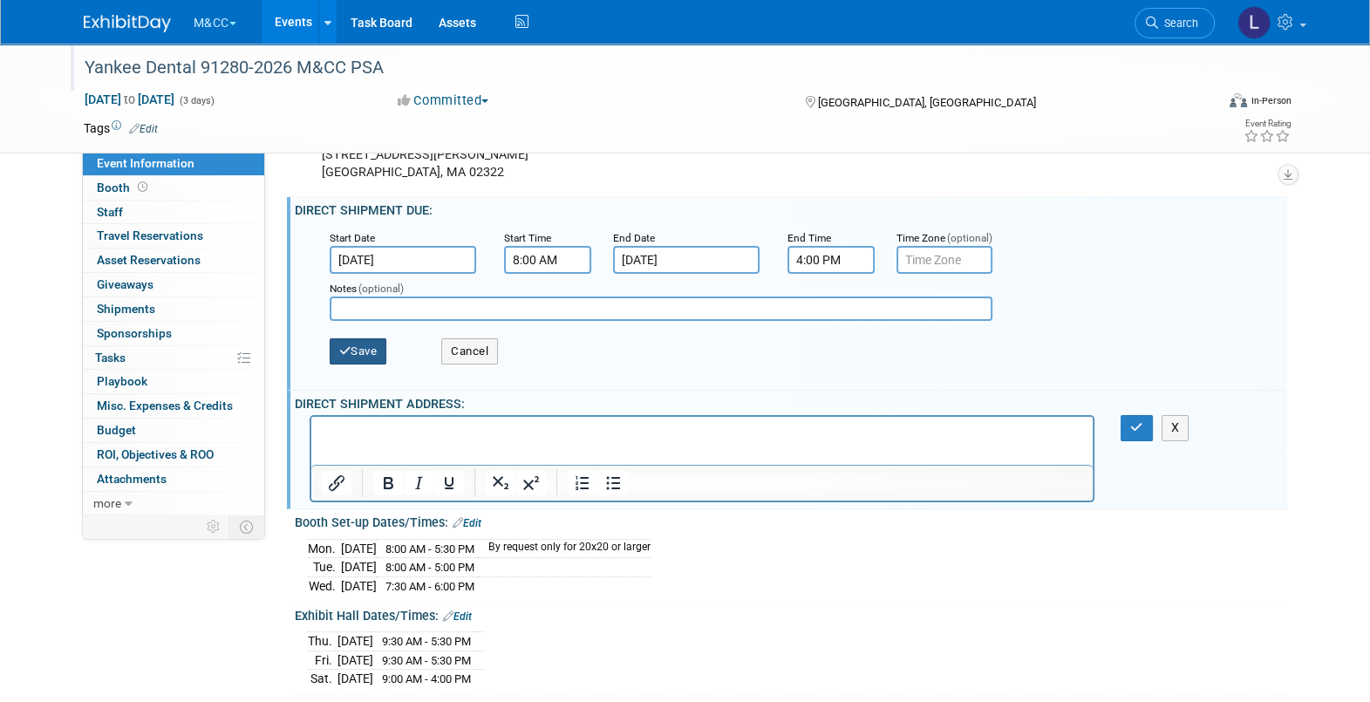
click at [370, 358] on button "Save" at bounding box center [359, 351] width 58 height 26
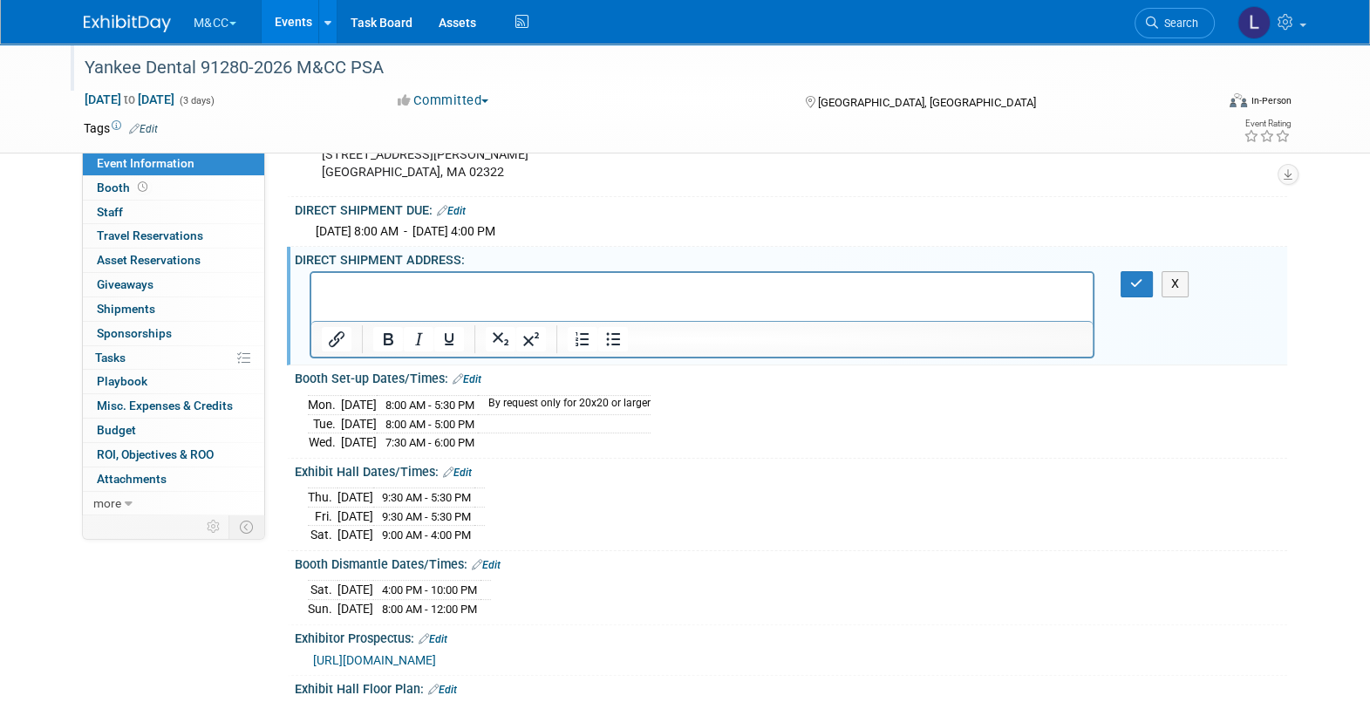
click at [371, 276] on html at bounding box center [701, 285] width 782 height 24
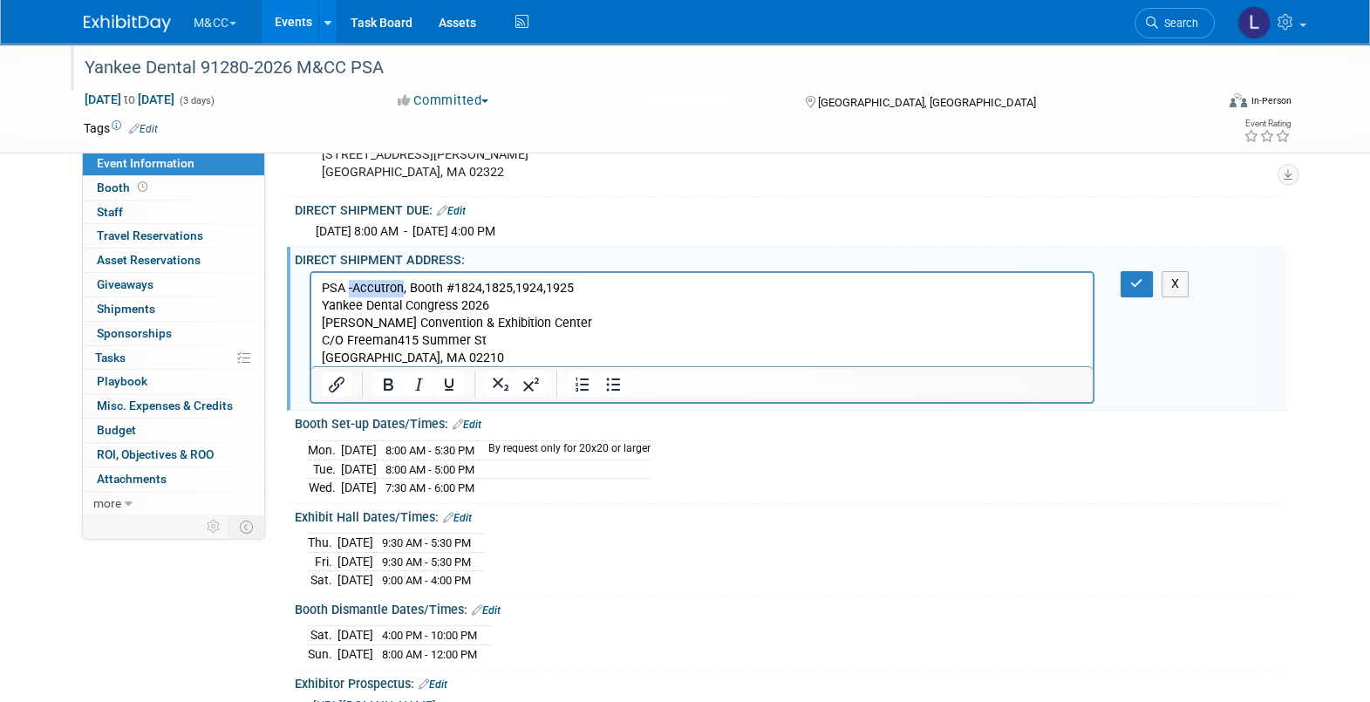
drag, startPoint x: 349, startPoint y: 287, endPoint x: 384, endPoint y: 306, distance: 39.8
click at [402, 293] on p "PSA -Accutron, Booth #1824,1825,1924,1925" at bounding box center [702, 288] width 762 height 17
click at [1139, 290] on icon "button" at bounding box center [1136, 283] width 13 height 12
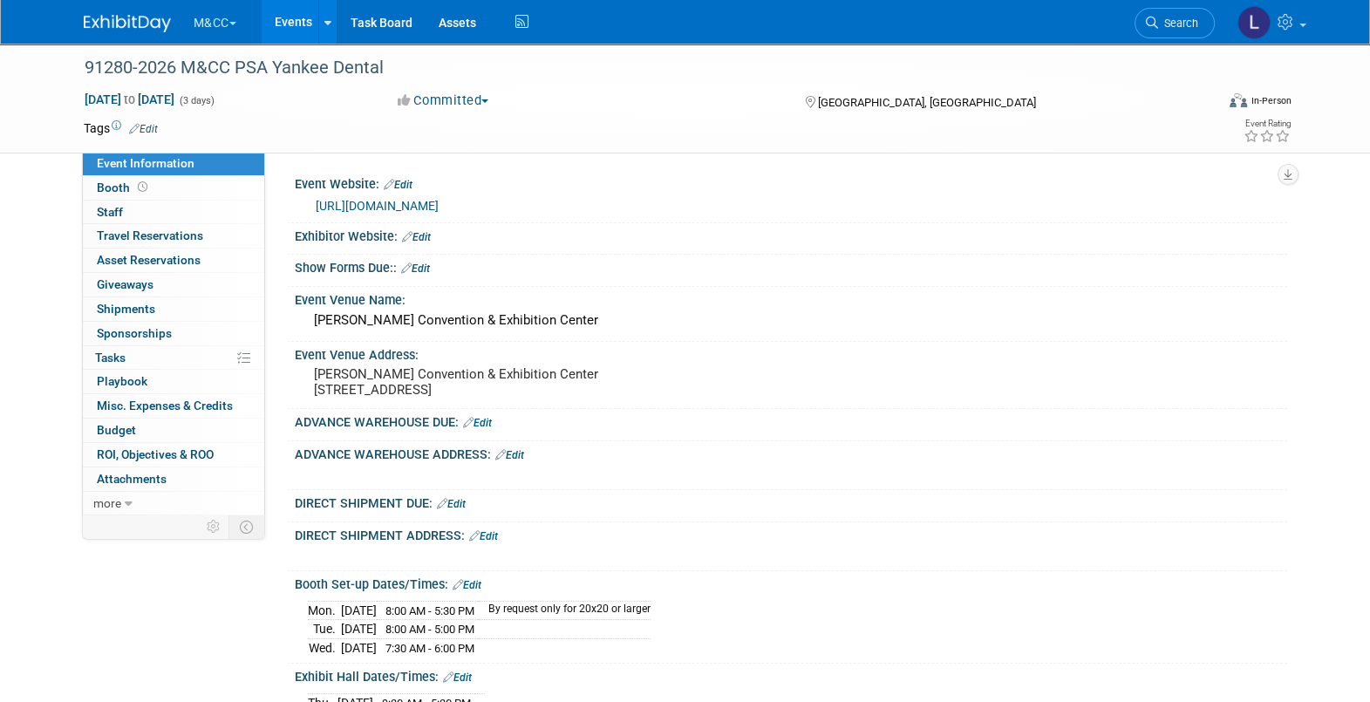
click at [223, 25] on button "M&CC" at bounding box center [225, 19] width 66 height 38
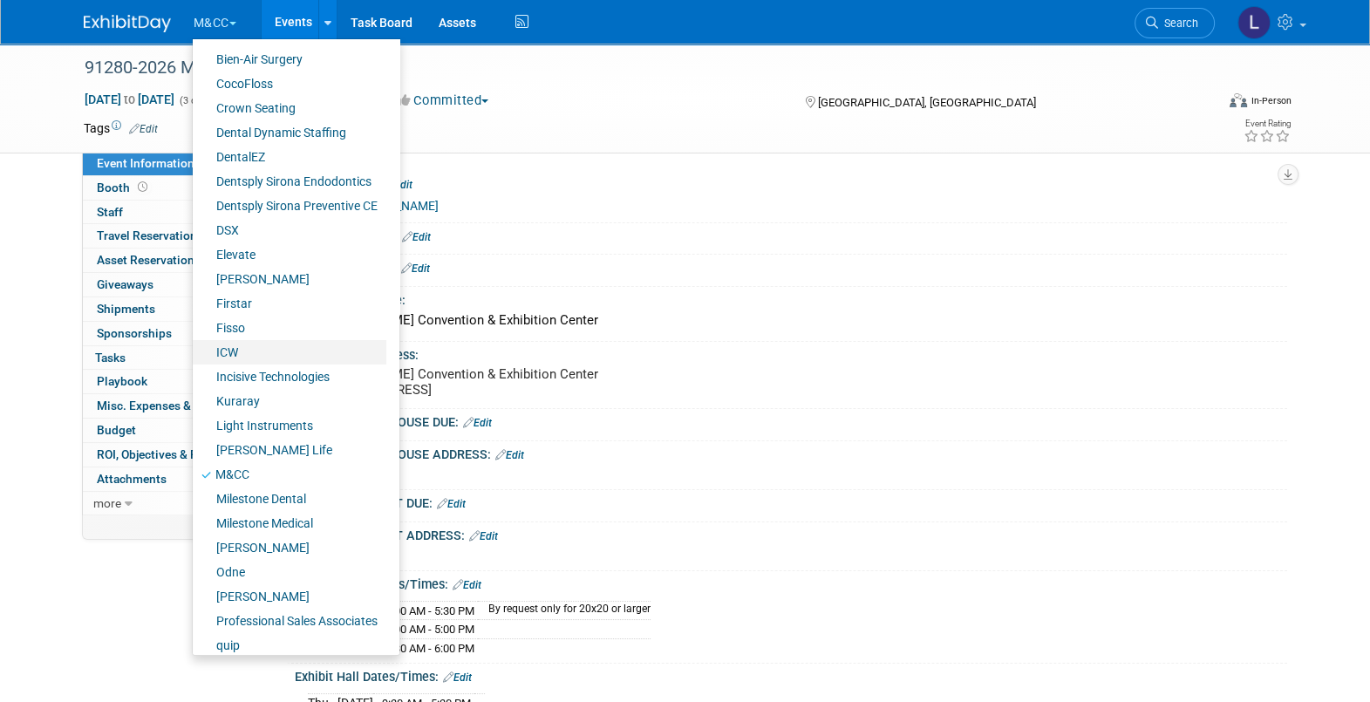
scroll to position [217, 0]
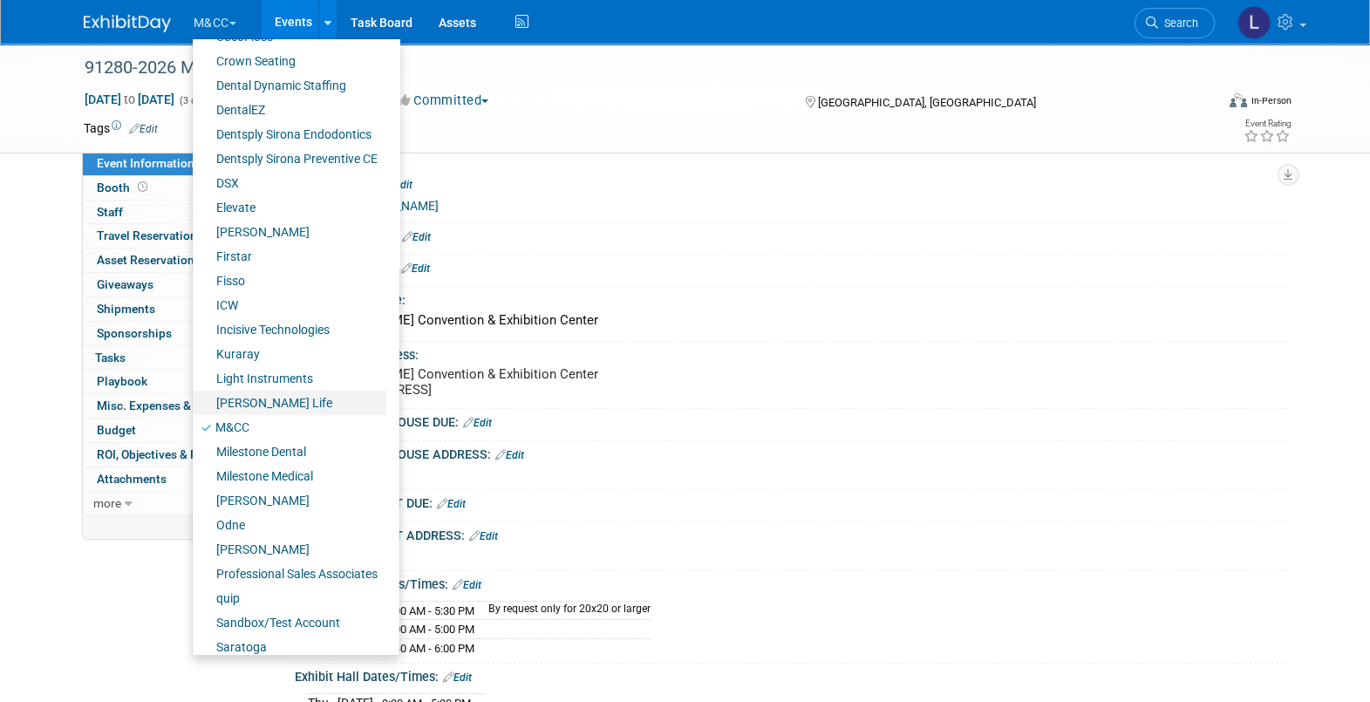
click at [275, 391] on link "[PERSON_NAME] Life" at bounding box center [290, 403] width 194 height 24
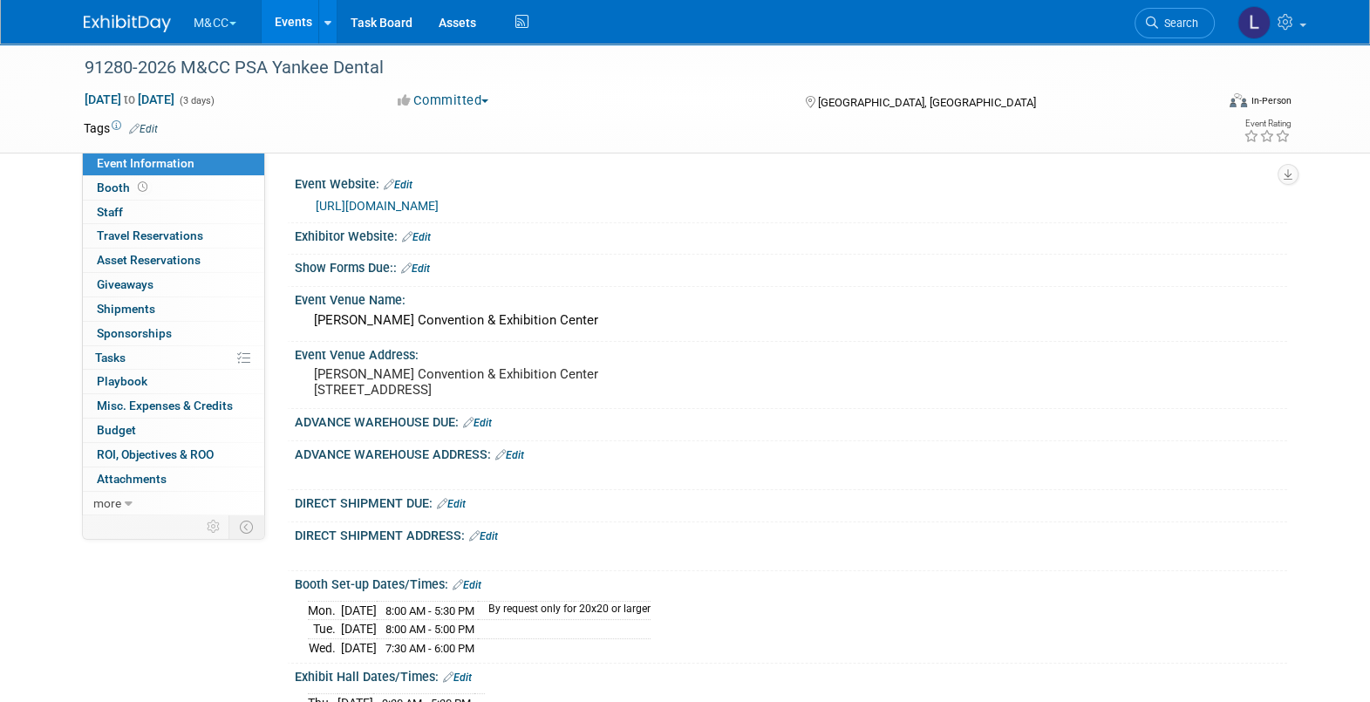
click at [222, 24] on button "M&CC" at bounding box center [225, 19] width 66 height 38
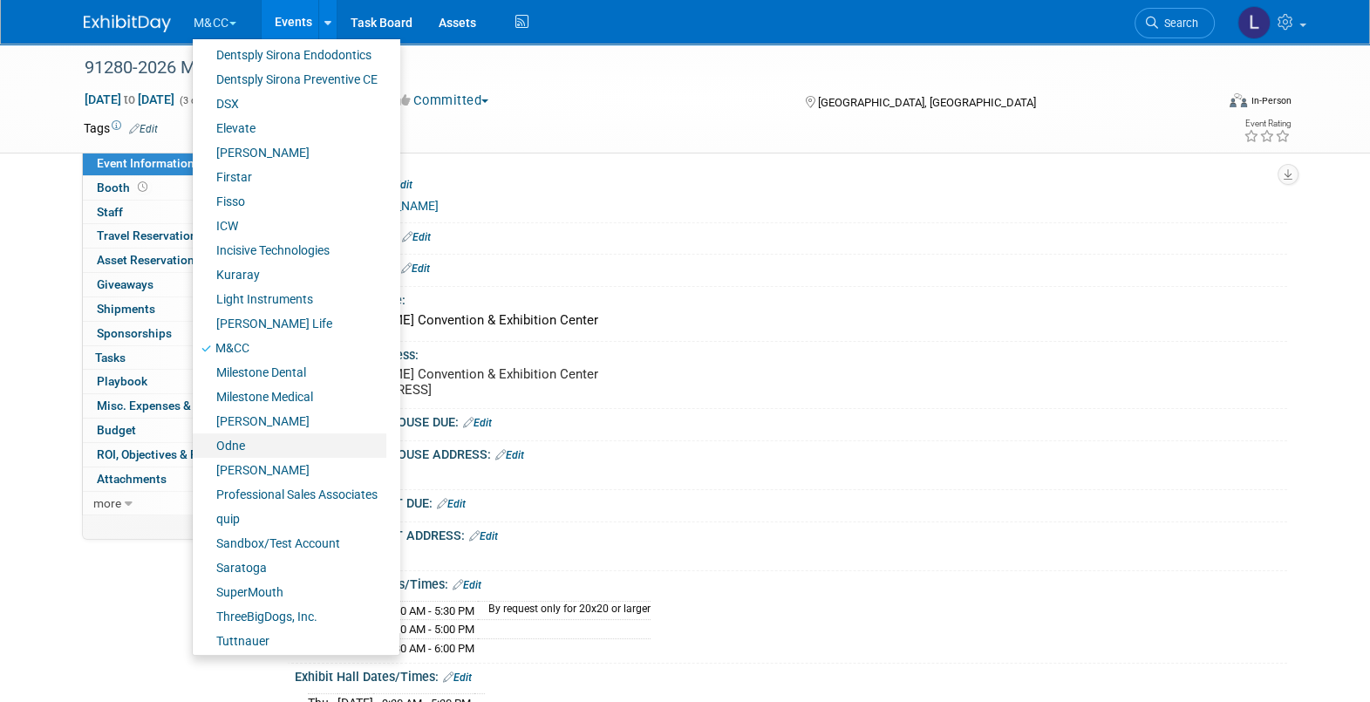
scroll to position [299, 0]
click at [264, 635] on link "Tuttnauer" at bounding box center [290, 638] width 194 height 24
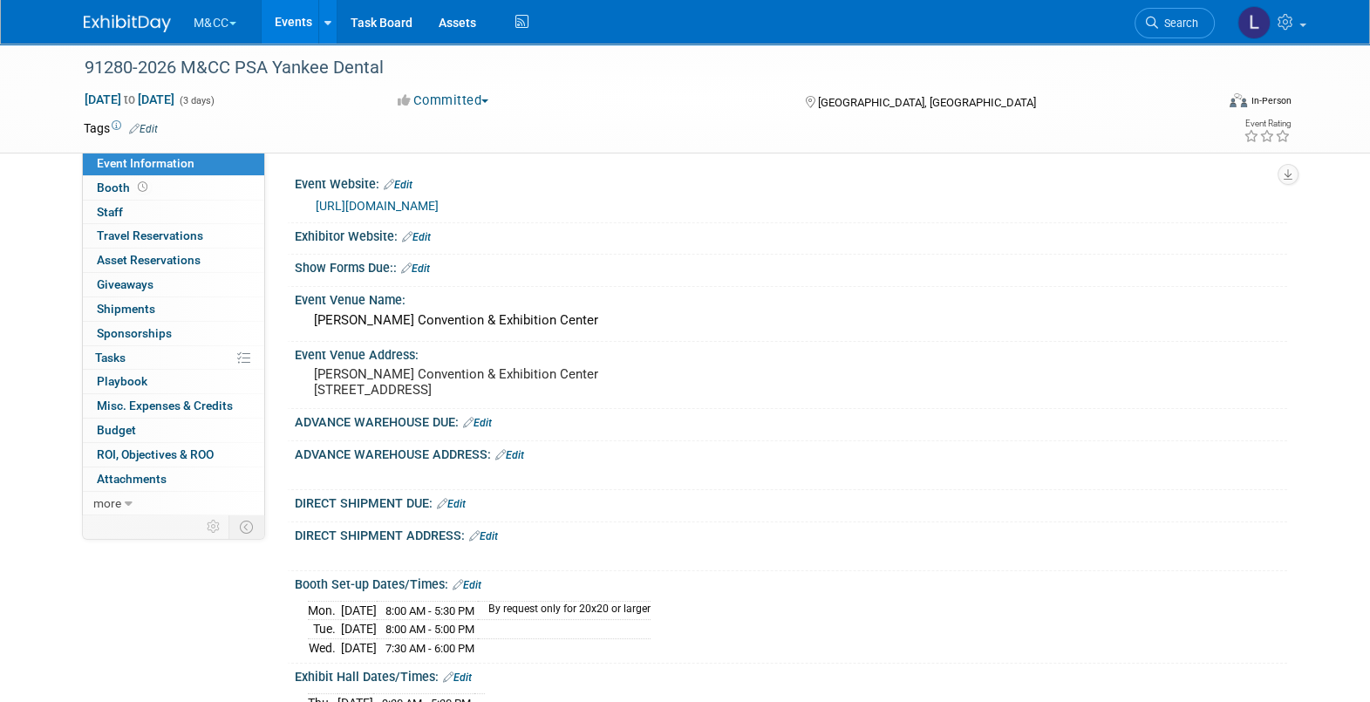
click at [209, 32] on button "M&CC" at bounding box center [225, 19] width 66 height 38
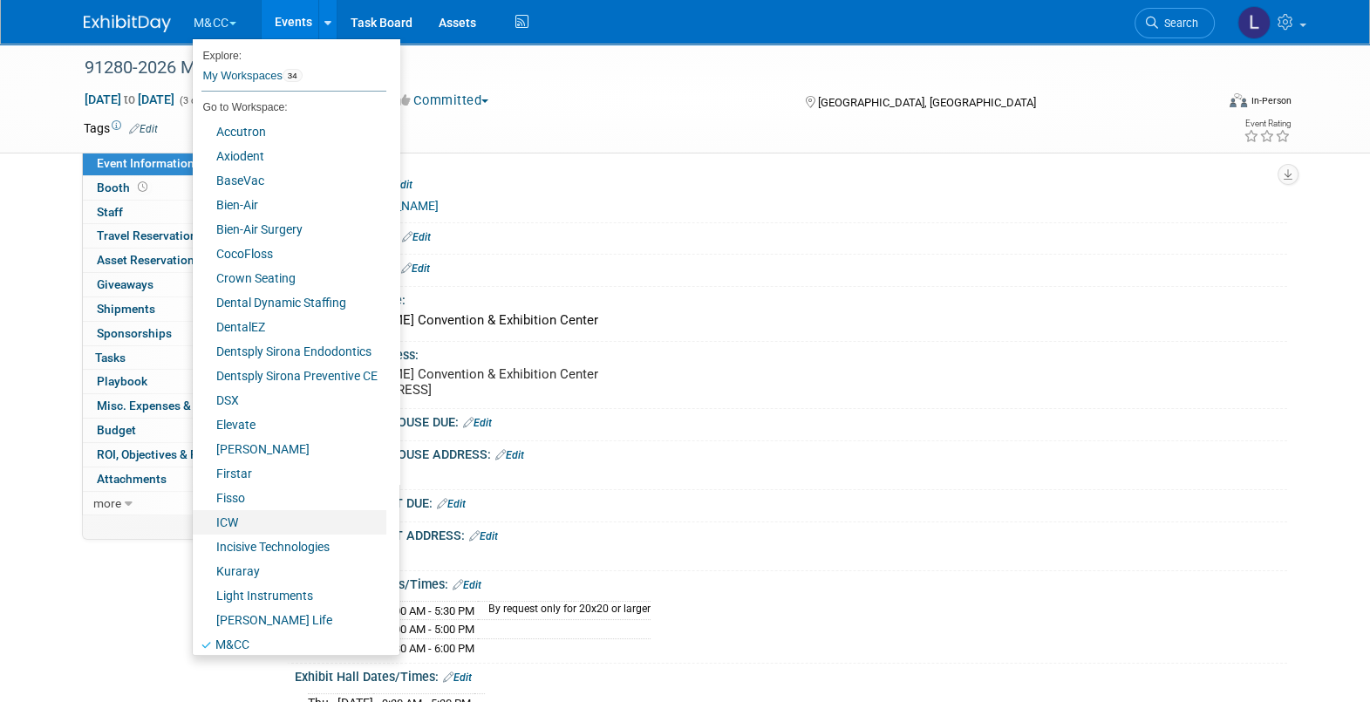
click at [255, 517] on link "ICW" at bounding box center [290, 522] width 194 height 24
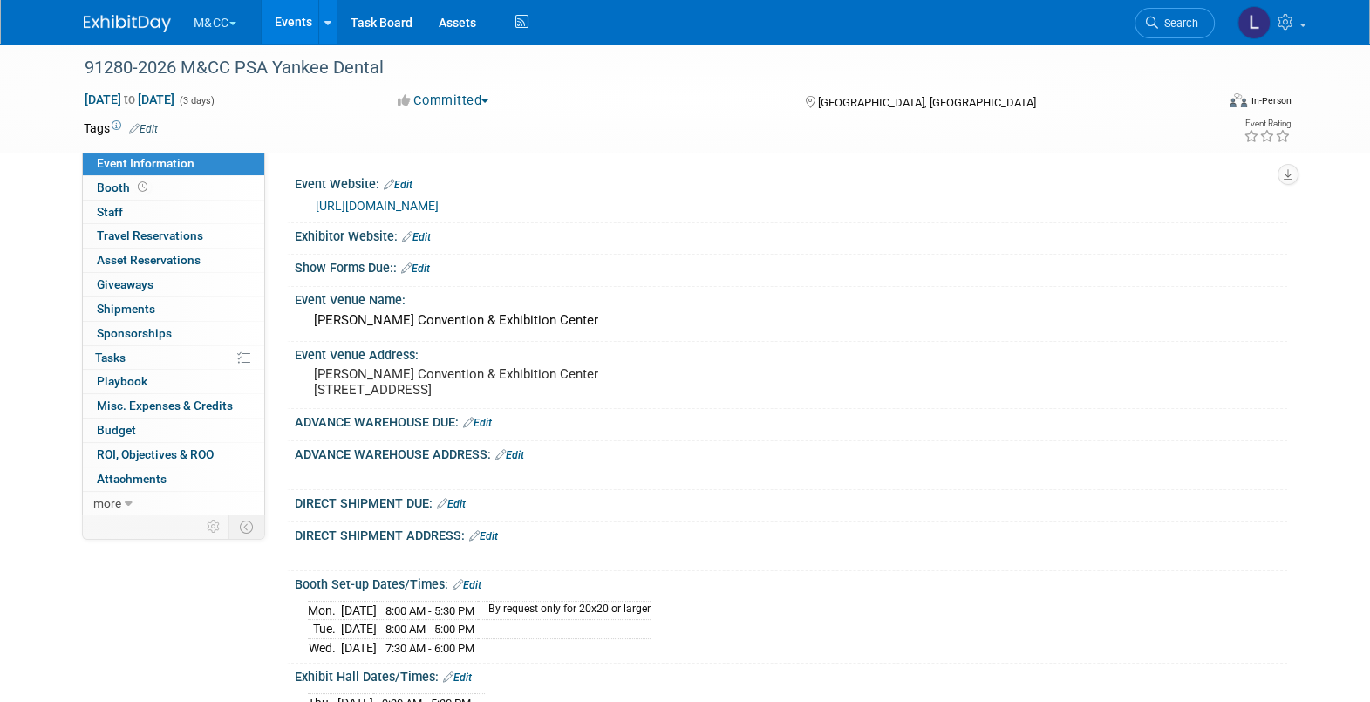
click at [209, 27] on button "M&CC" at bounding box center [225, 19] width 66 height 38
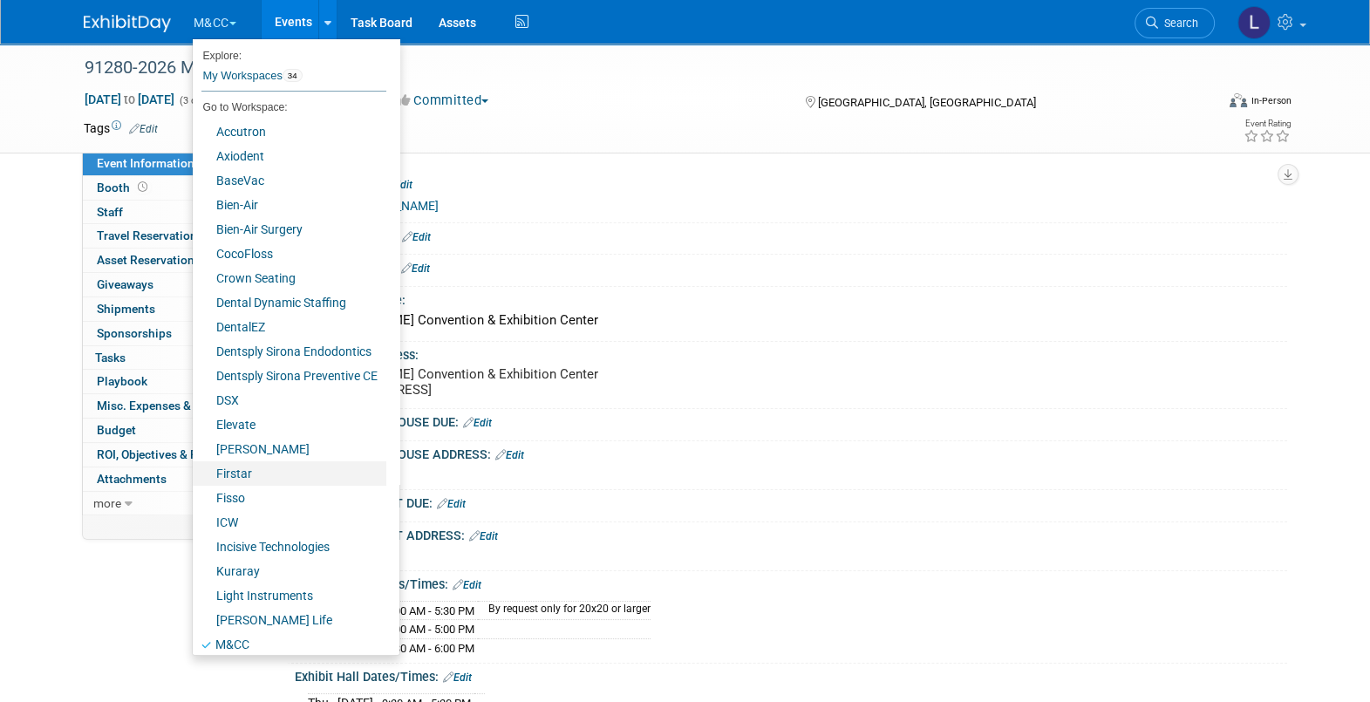
click at [260, 476] on link "Firstar" at bounding box center [290, 473] width 194 height 24
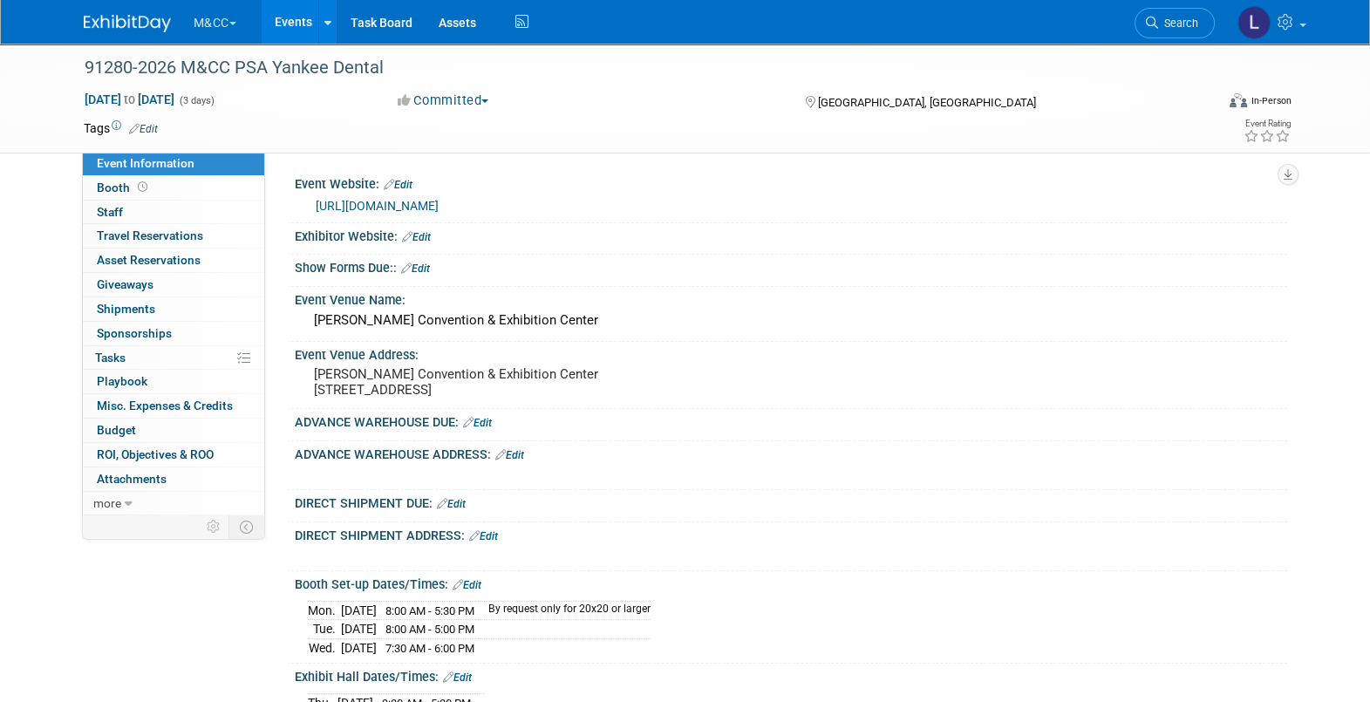
click at [220, 31] on button "M&CC" at bounding box center [225, 19] width 66 height 38
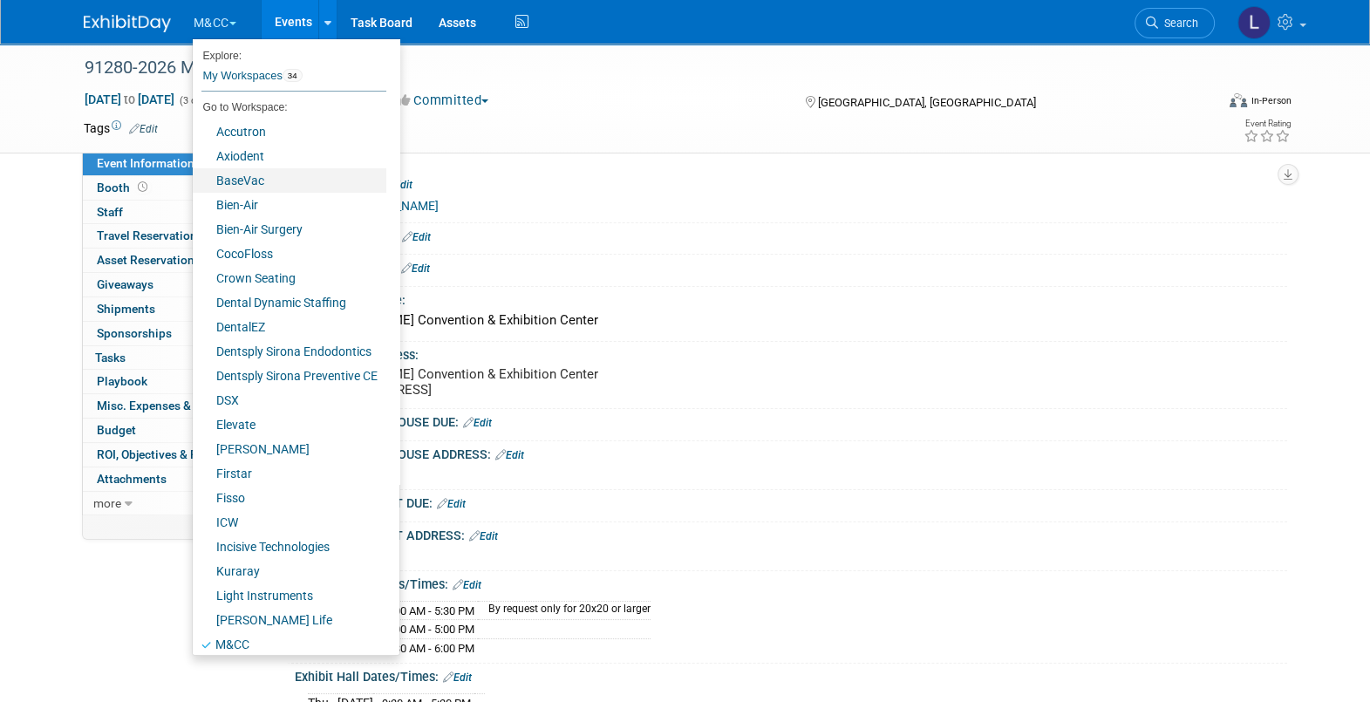
click at [257, 185] on link "BaseVac" at bounding box center [290, 180] width 194 height 24
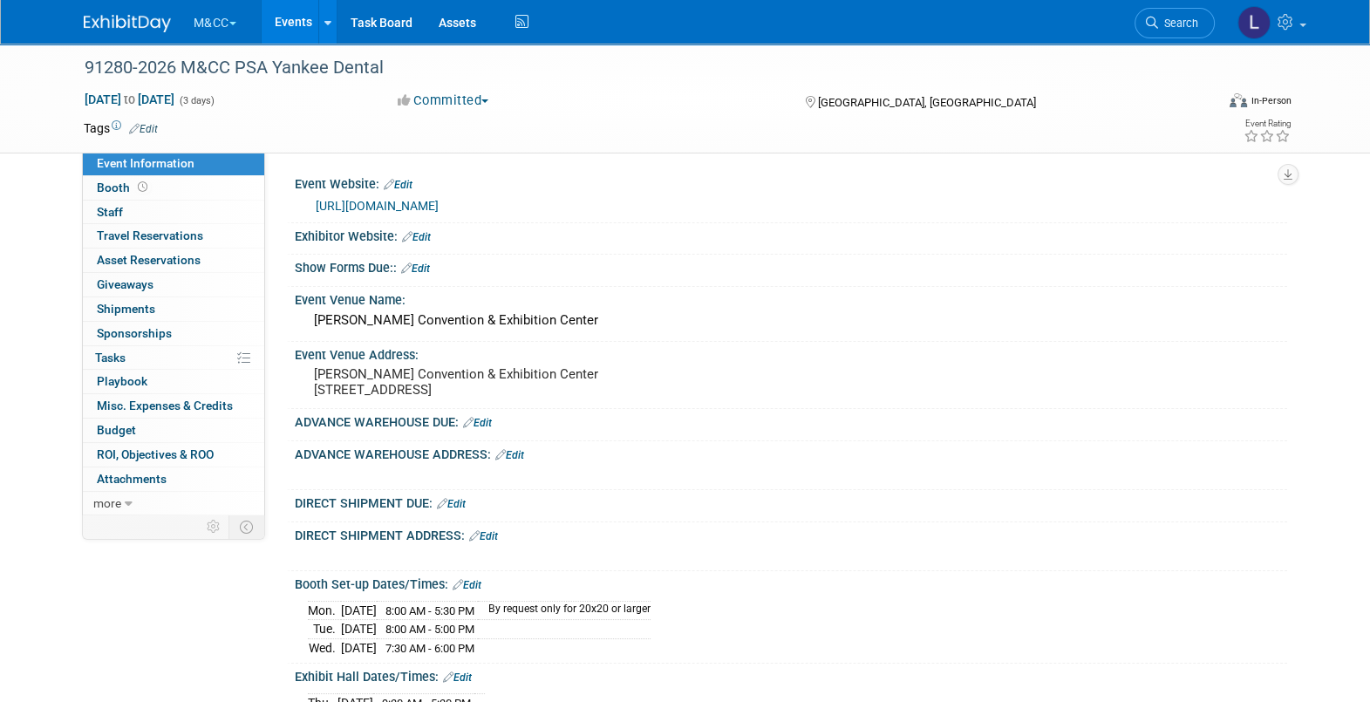
click at [212, 28] on button "M&CC" at bounding box center [225, 19] width 66 height 38
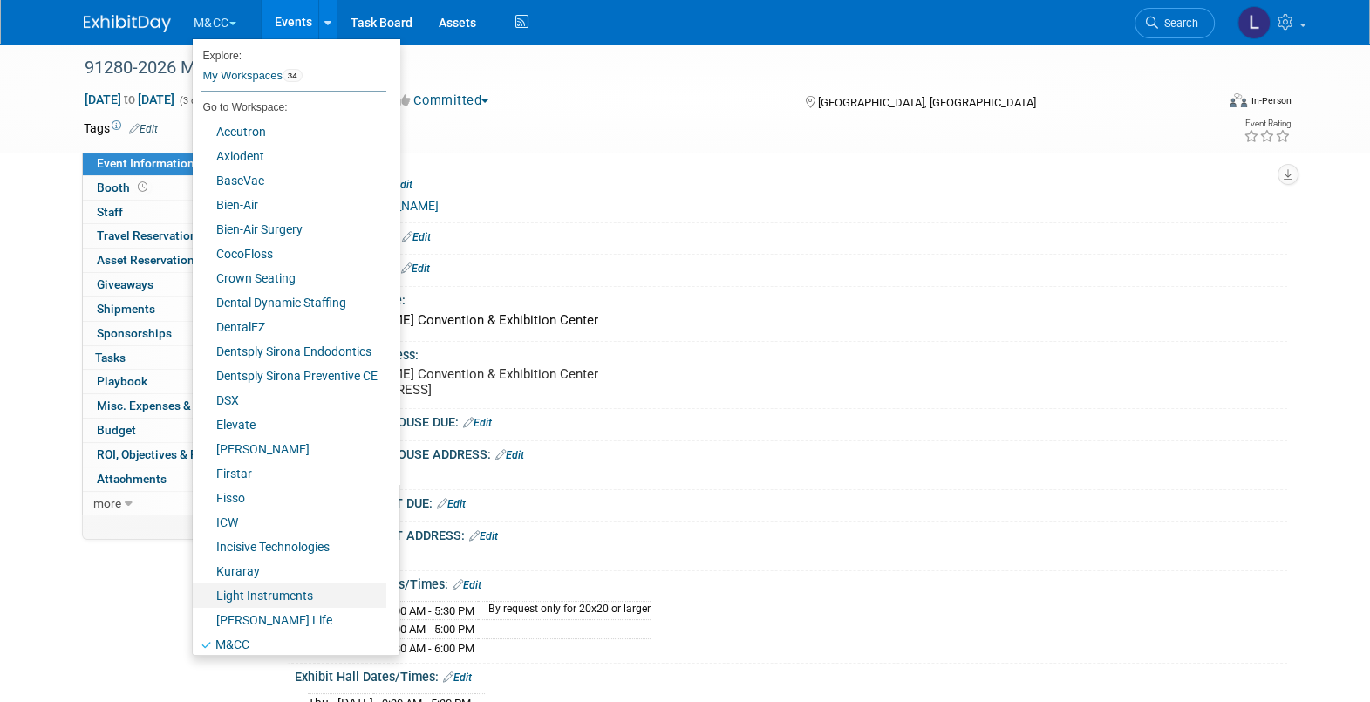
click at [261, 600] on link "Light Instruments" at bounding box center [290, 595] width 194 height 24
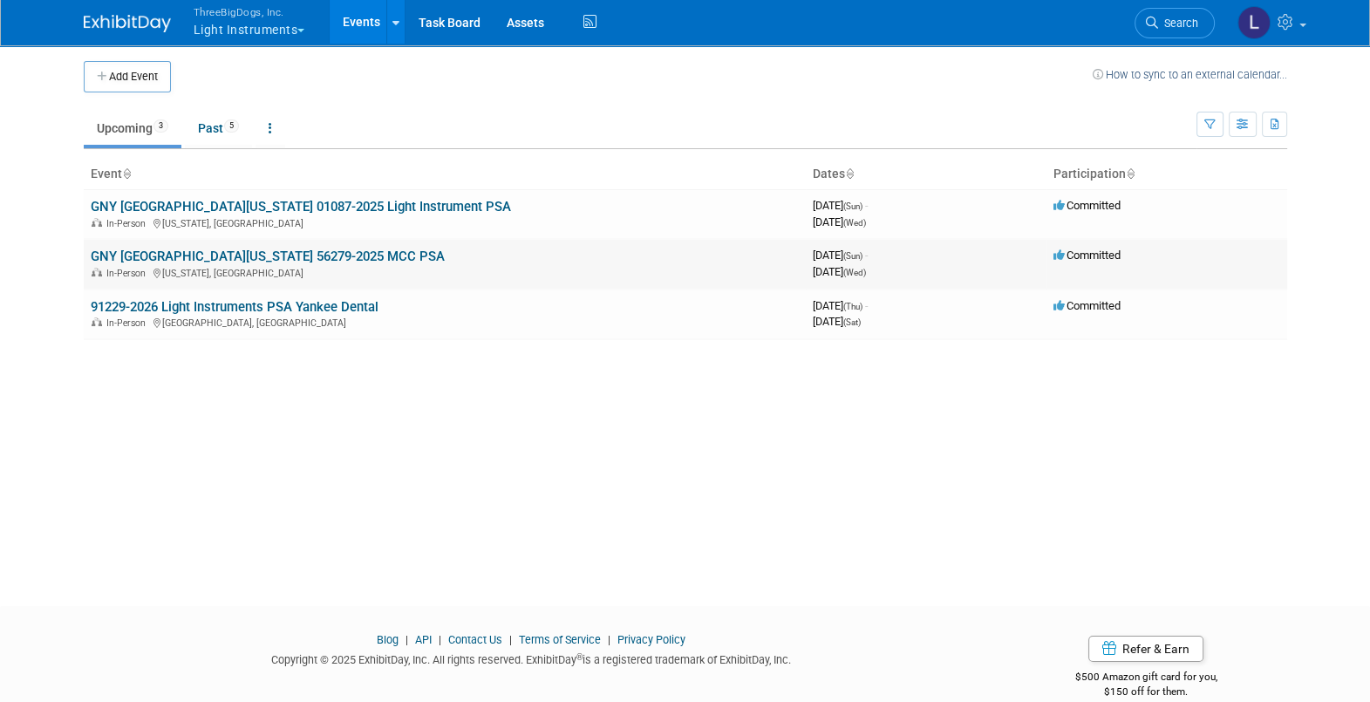
click at [330, 254] on link "GNY [GEOGRAPHIC_DATA][US_STATE] 56279-2025 MCC PSA" at bounding box center [268, 257] width 354 height 16
click at [223, 23] on button "ThreeBigDogs, Inc. Light Instruments" at bounding box center [259, 22] width 135 height 45
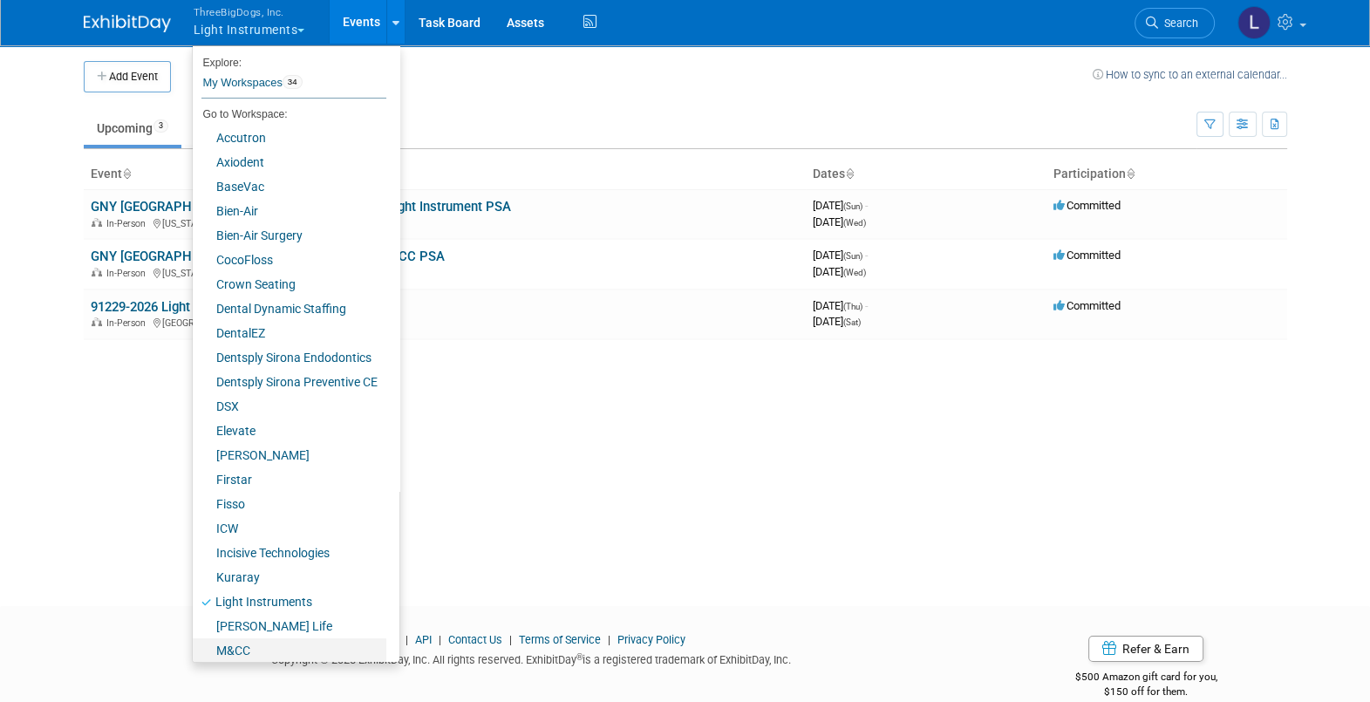
click at [243, 652] on link "M&CC" at bounding box center [290, 650] width 194 height 24
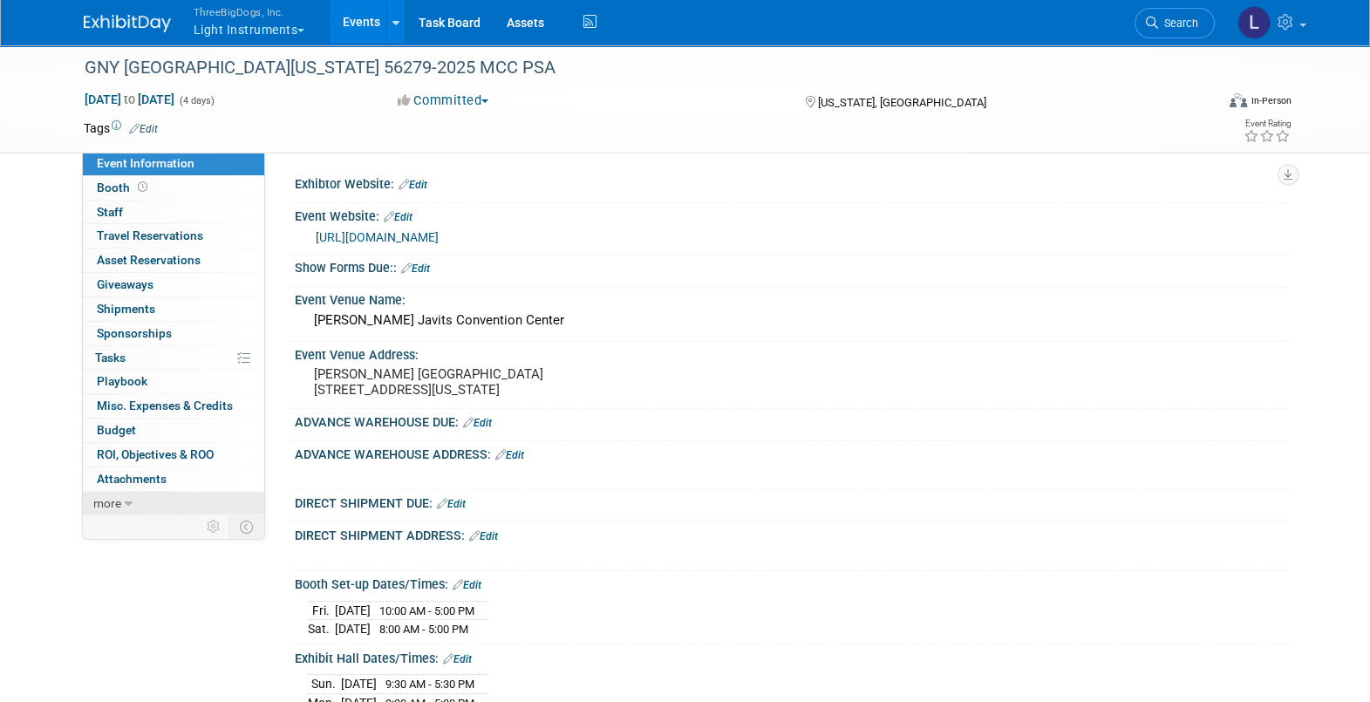
click at [118, 503] on span "more" at bounding box center [107, 503] width 28 height 14
click at [118, 503] on link "more" at bounding box center [173, 504] width 181 height 24
click at [113, 504] on span "more" at bounding box center [107, 503] width 28 height 14
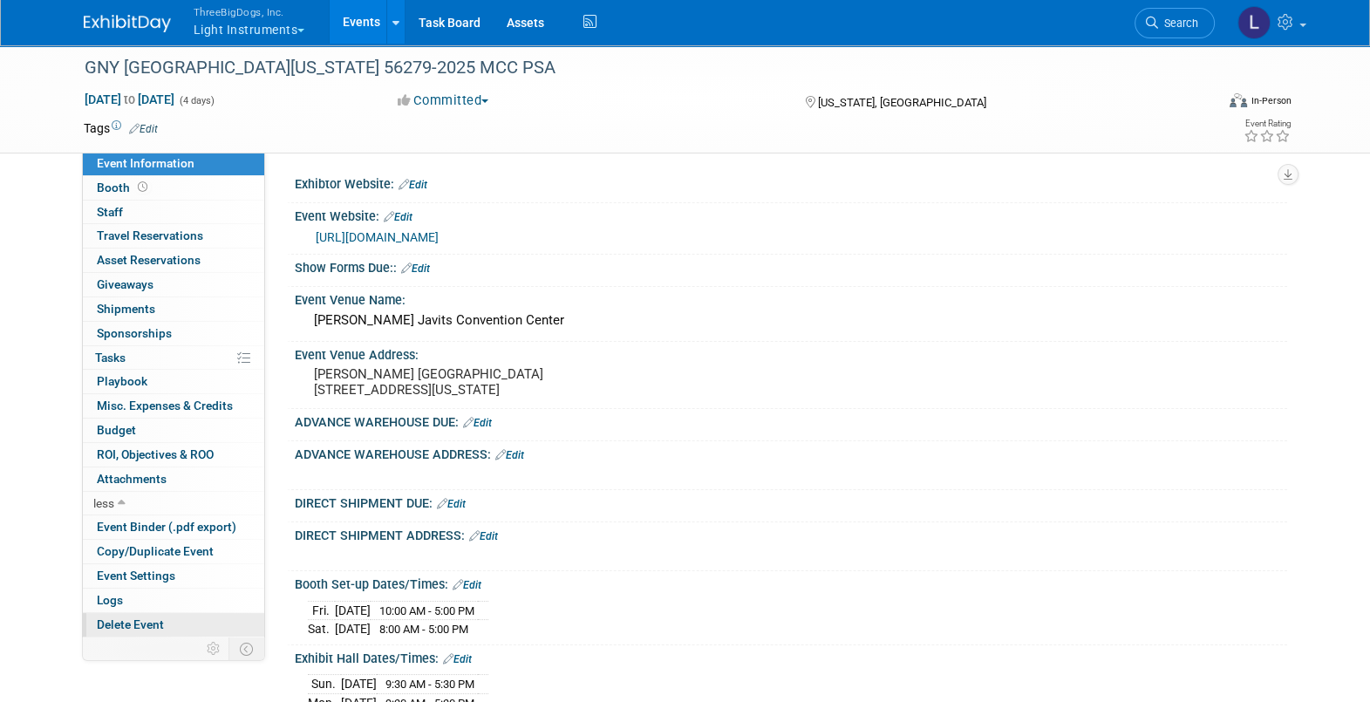
click at [129, 620] on span "Delete Event" at bounding box center [130, 624] width 67 height 14
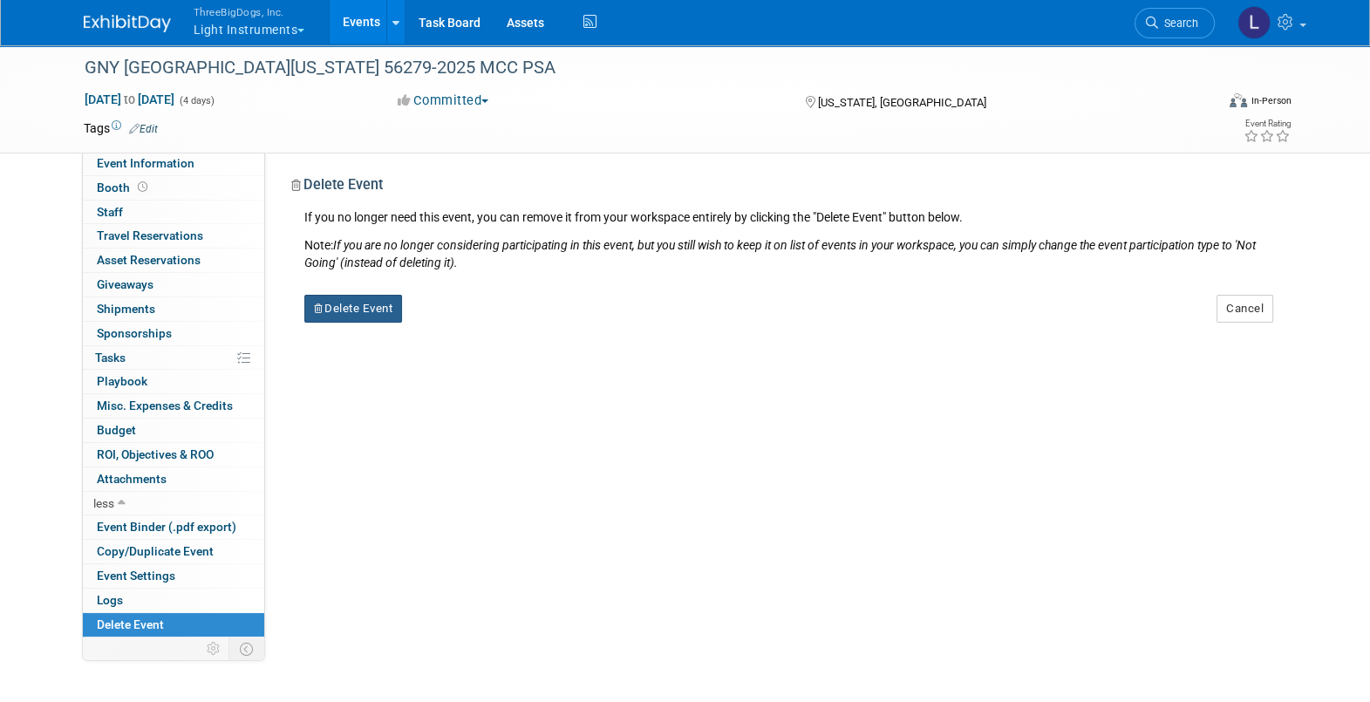
click at [360, 301] on button "Delete Event" at bounding box center [353, 309] width 99 height 28
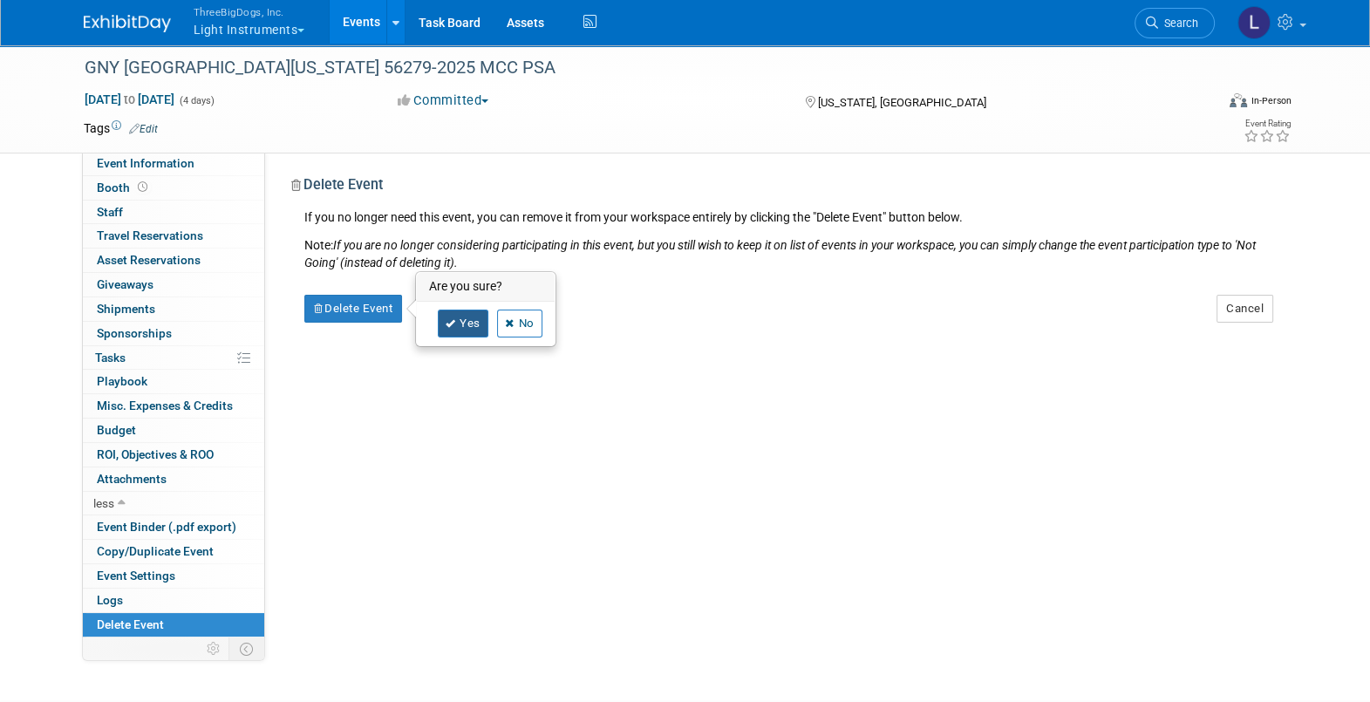
click at [480, 323] on link "Yes" at bounding box center [463, 324] width 51 height 28
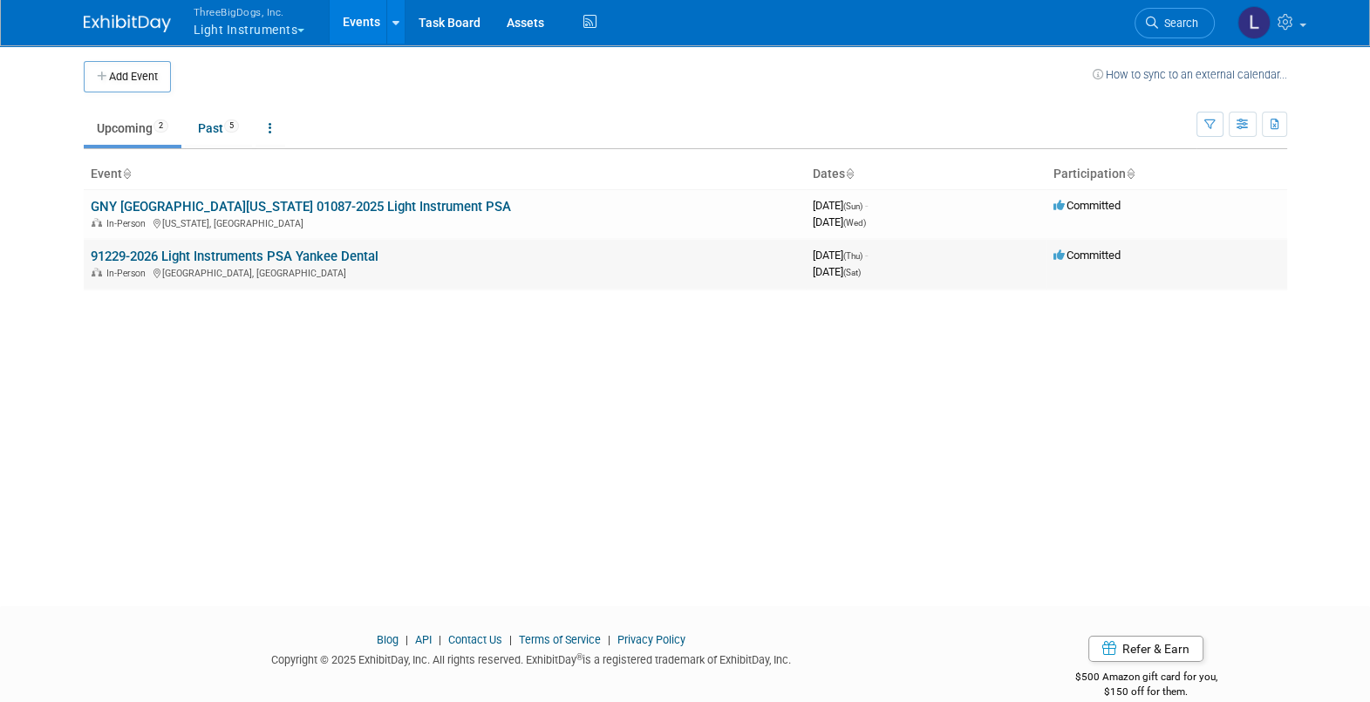
click at [258, 249] on link "91229-2026 Light Instruments PSA Yankee Dental" at bounding box center [235, 257] width 288 height 16
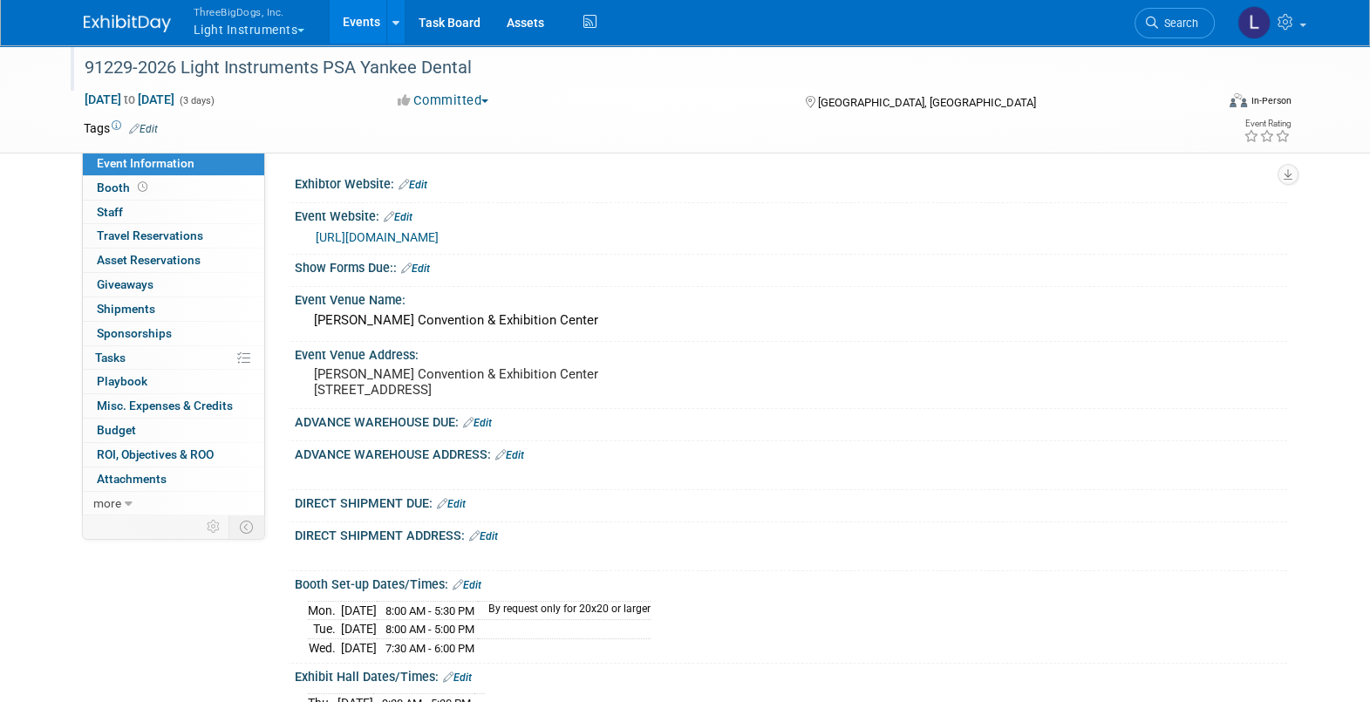
click at [241, 65] on div "91229-2026 Light Instruments PSA Yankee Dental" at bounding box center [633, 67] width 1110 height 31
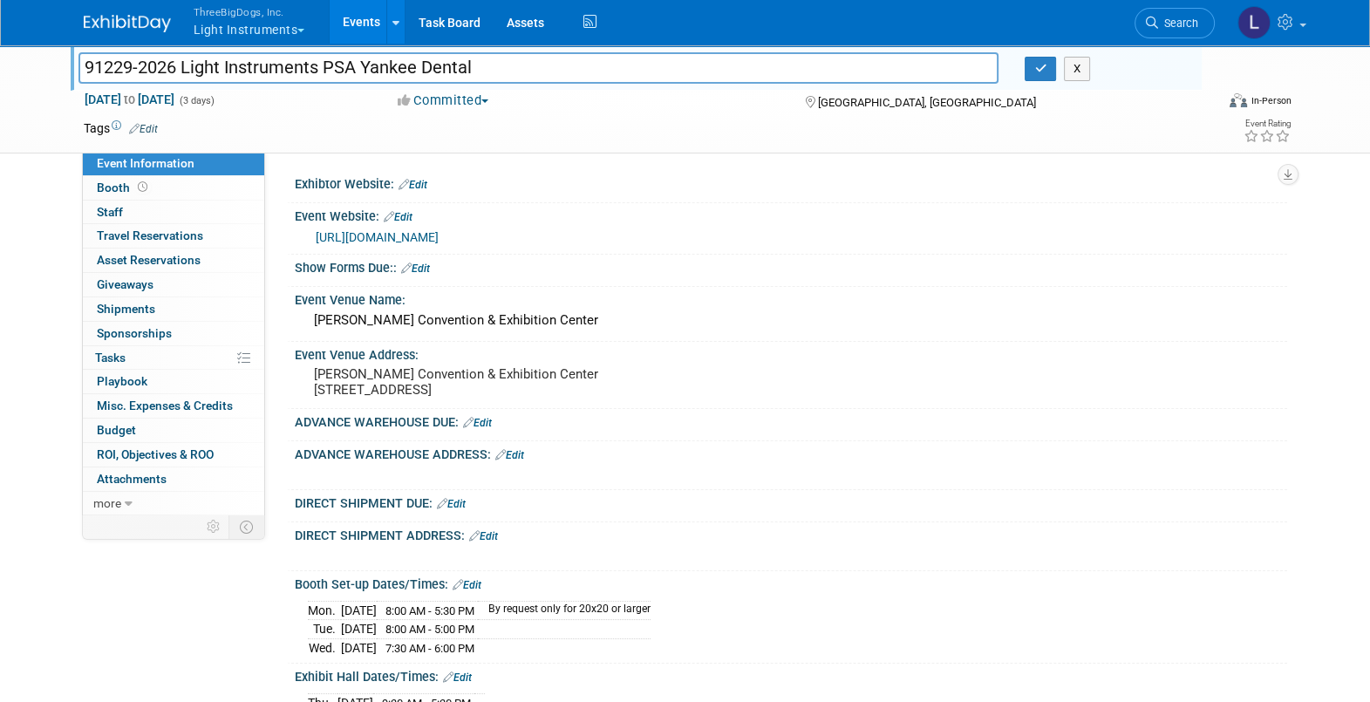
drag, startPoint x: 358, startPoint y: 69, endPoint x: 76, endPoint y: 78, distance: 281.8
click at [76, 78] on div "91229-2026 Light Instruments PSA Yankee Dental" at bounding box center [538, 70] width 947 height 26
click at [276, 78] on input "Yankee Dental" at bounding box center [538, 67] width 921 height 31
type input "Yankee Dental 91229-2026 Light Instruments PSA"
click at [1040, 70] on icon "button" at bounding box center [1040, 68] width 12 height 11
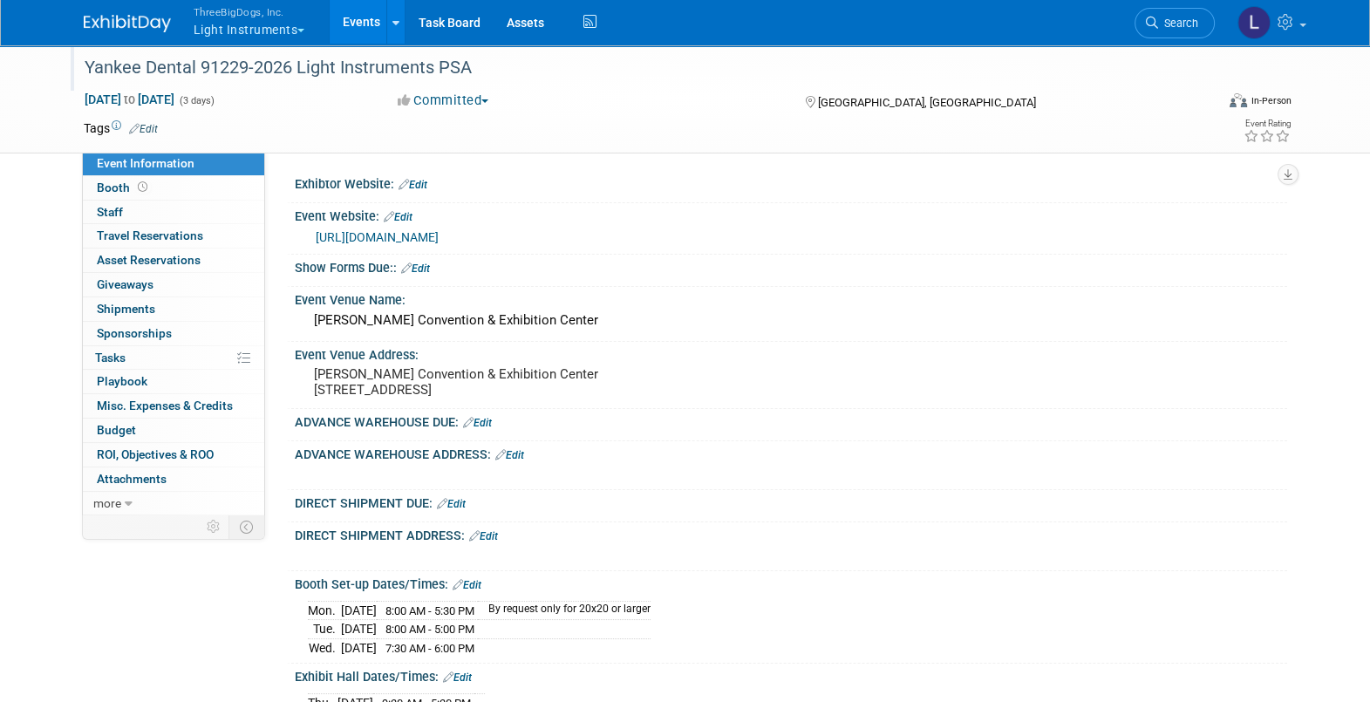
click at [421, 186] on link "Edit" at bounding box center [413, 185] width 29 height 12
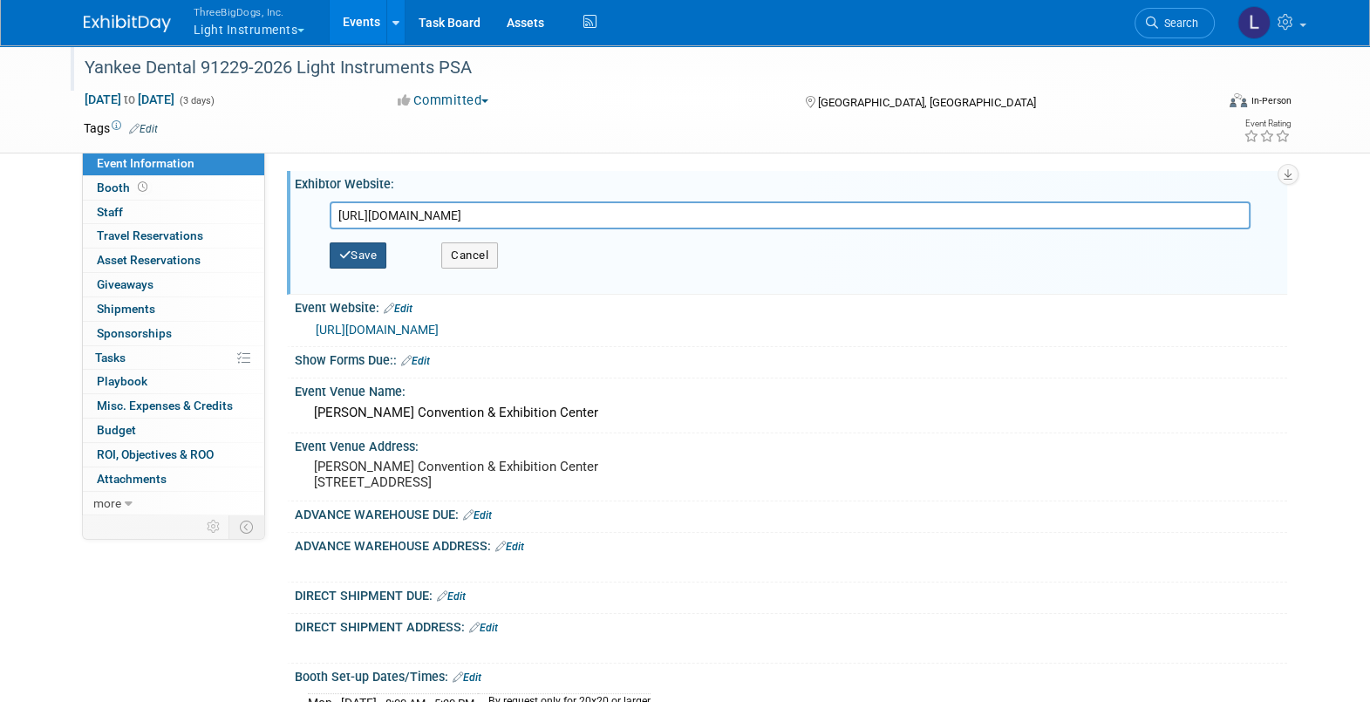
type input "[URL][DOMAIN_NAME]"
click at [371, 253] on button "Save" at bounding box center [359, 255] width 58 height 26
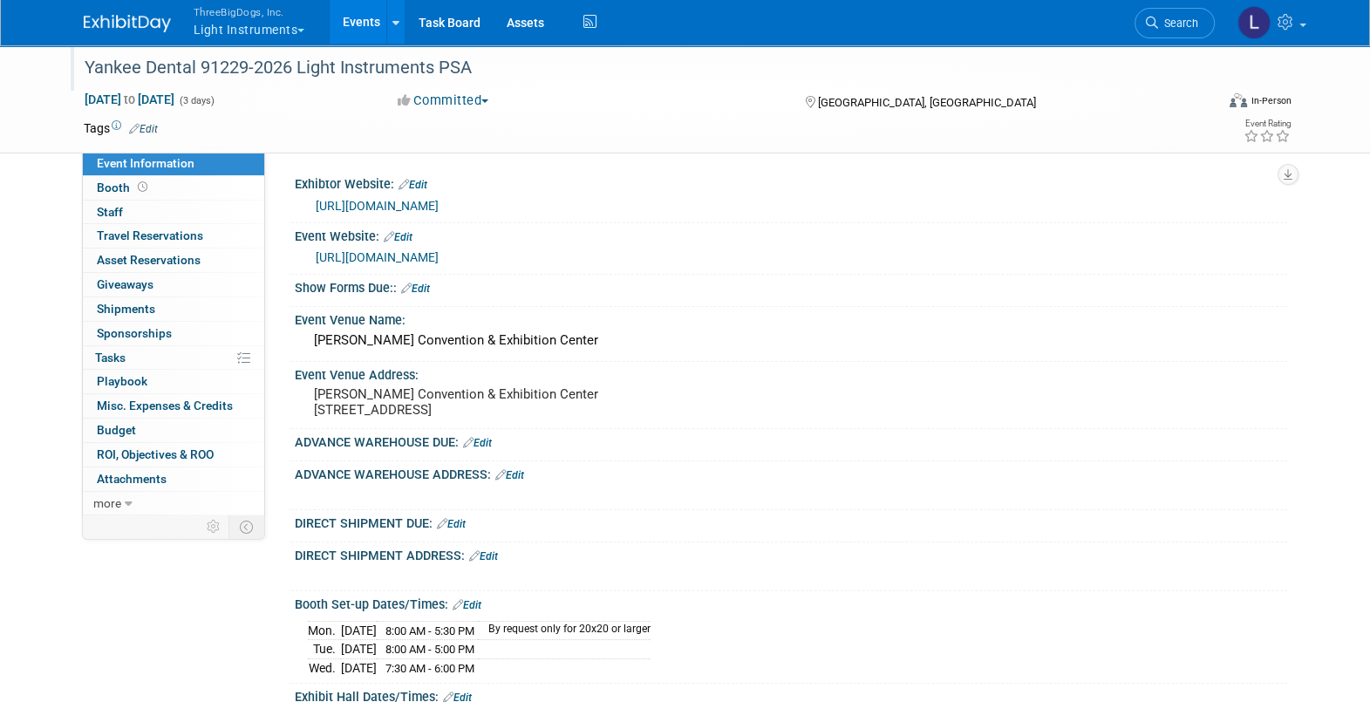
click at [430, 286] on link "Edit" at bounding box center [415, 289] width 29 height 12
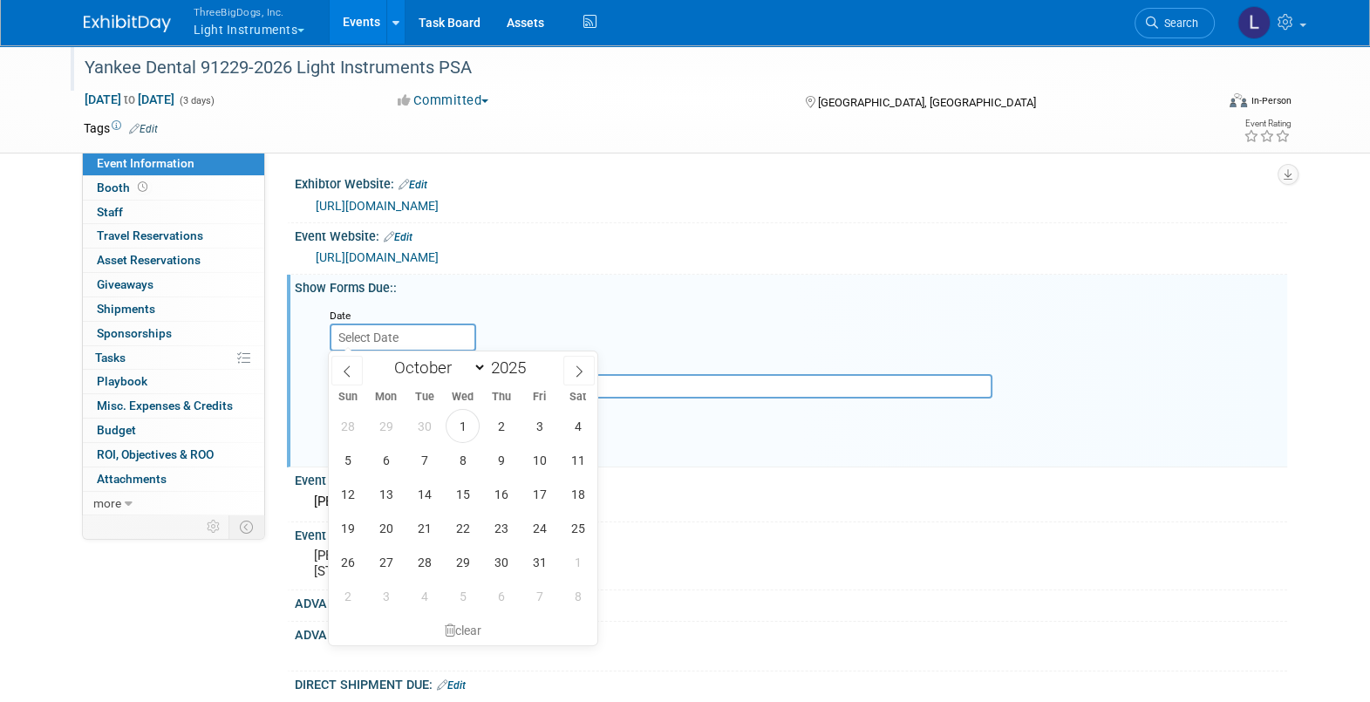
click at [388, 333] on input "text" at bounding box center [403, 338] width 147 height 28
click at [580, 375] on icon at bounding box center [579, 371] width 12 height 12
select select "11"
click at [580, 375] on icon at bounding box center [579, 371] width 12 height 12
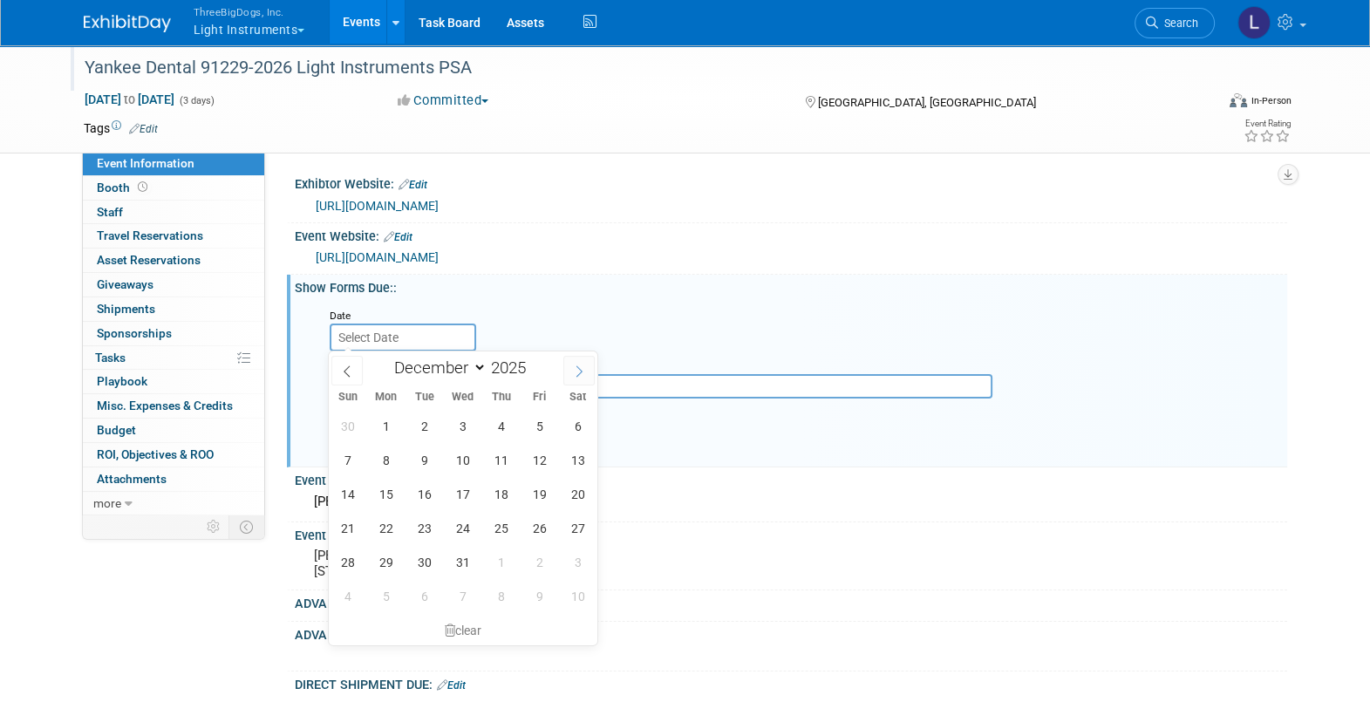
type input "2026"
select select "0"
click at [380, 471] on span "5" at bounding box center [386, 460] width 34 height 34
type input "[DATE]"
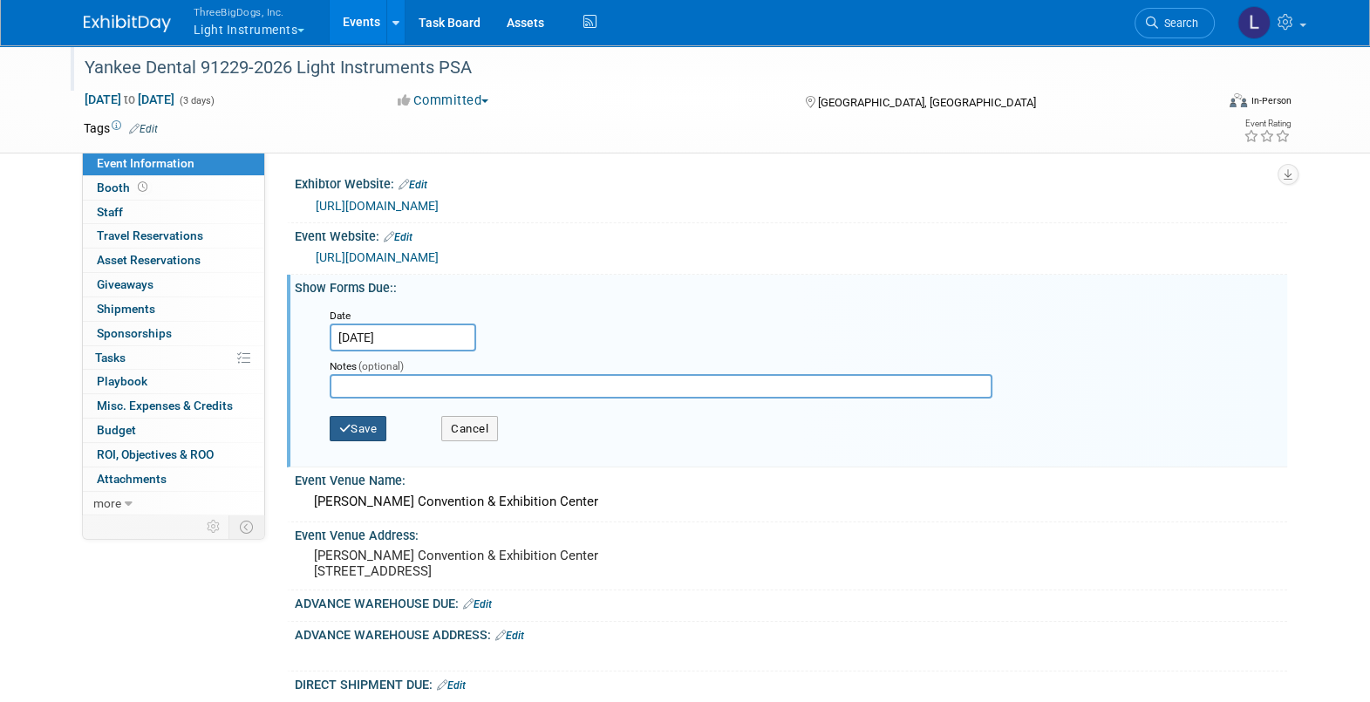
click at [349, 431] on icon "button" at bounding box center [345, 428] width 12 height 11
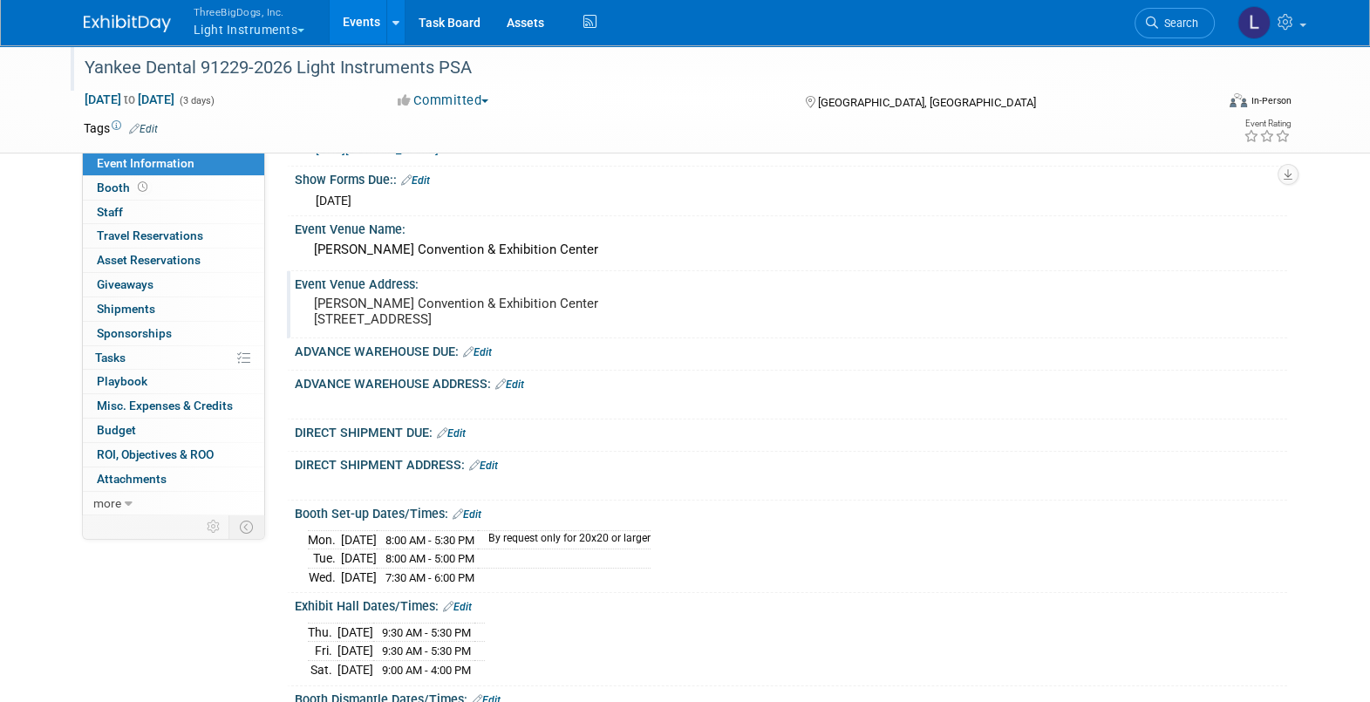
scroll to position [217, 0]
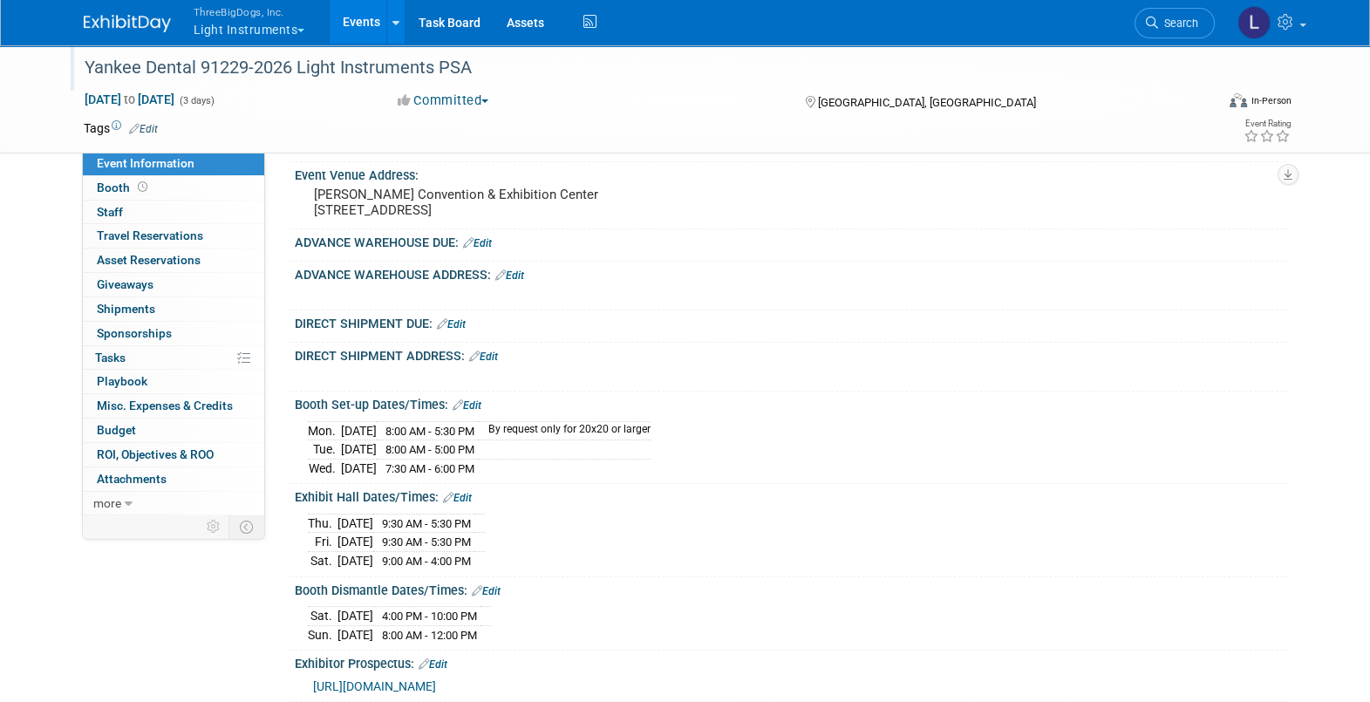
click at [481, 249] on link "Edit" at bounding box center [477, 243] width 29 height 12
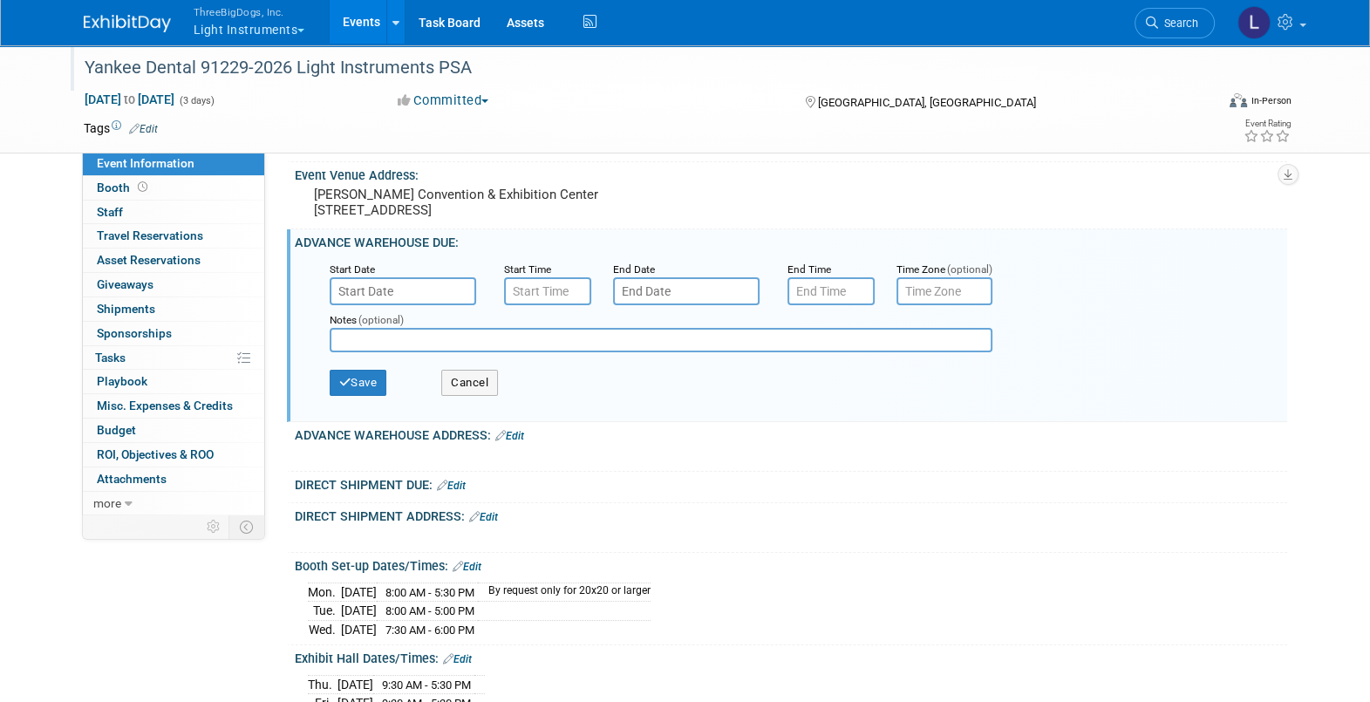
click at [361, 321] on div "Notes (optional)" at bounding box center [676, 333] width 718 height 56
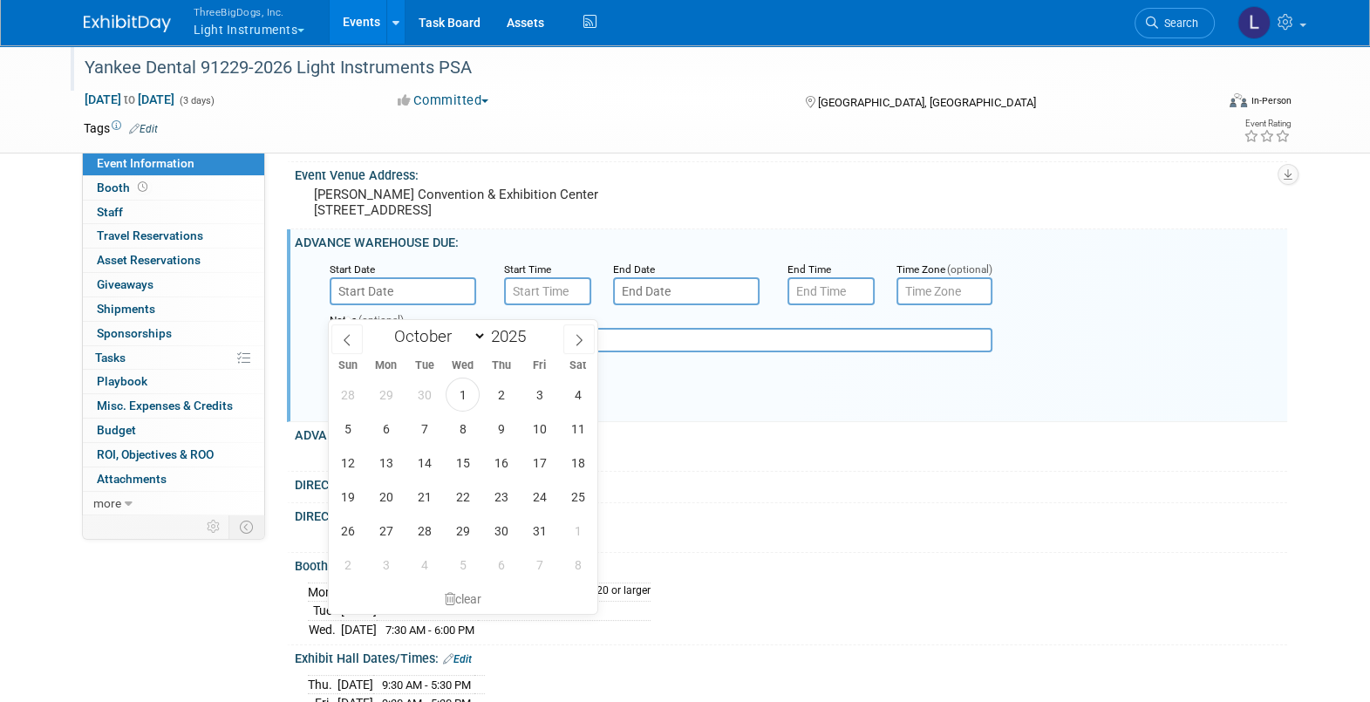
click at [402, 293] on input "text" at bounding box center [403, 291] width 147 height 28
click at [575, 340] on icon at bounding box center [579, 340] width 12 height 12
select select "11"
click at [575, 340] on icon at bounding box center [579, 340] width 12 height 12
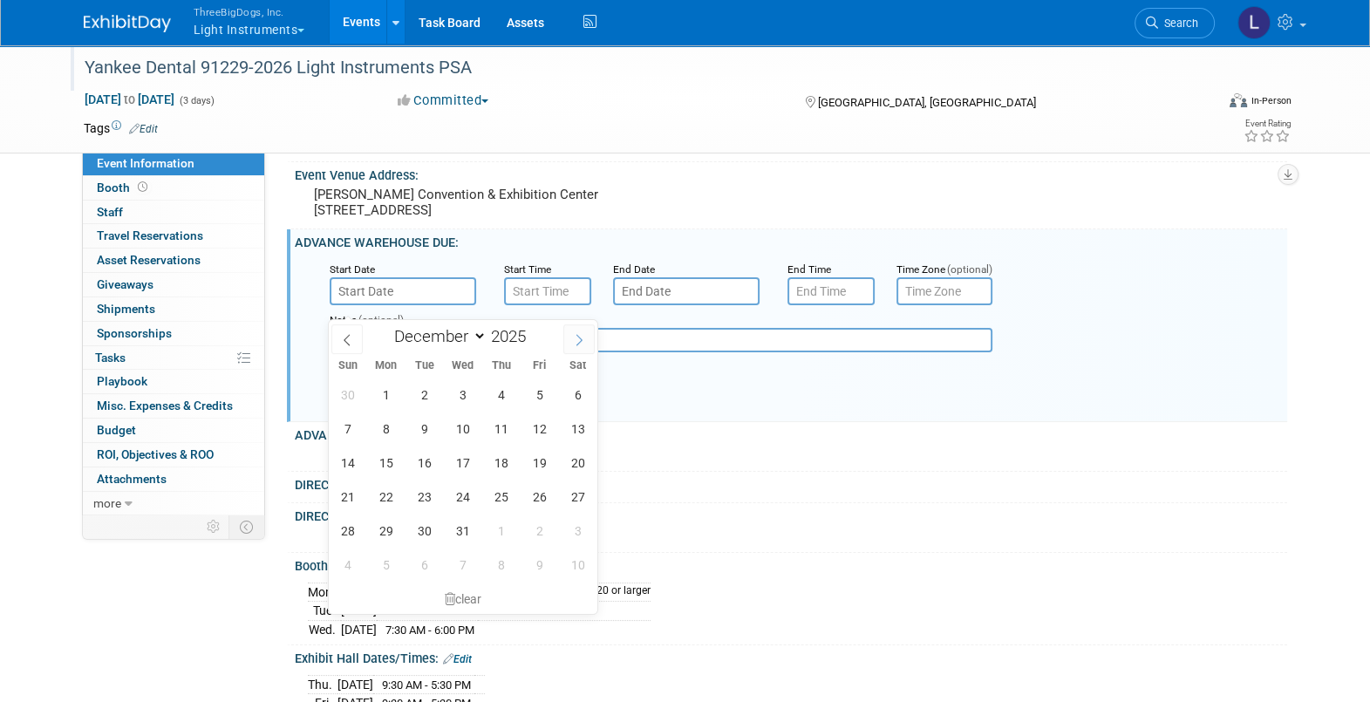
type input "2026"
select select "0"
click at [397, 426] on span "5" at bounding box center [386, 429] width 34 height 34
type input "[DATE]"
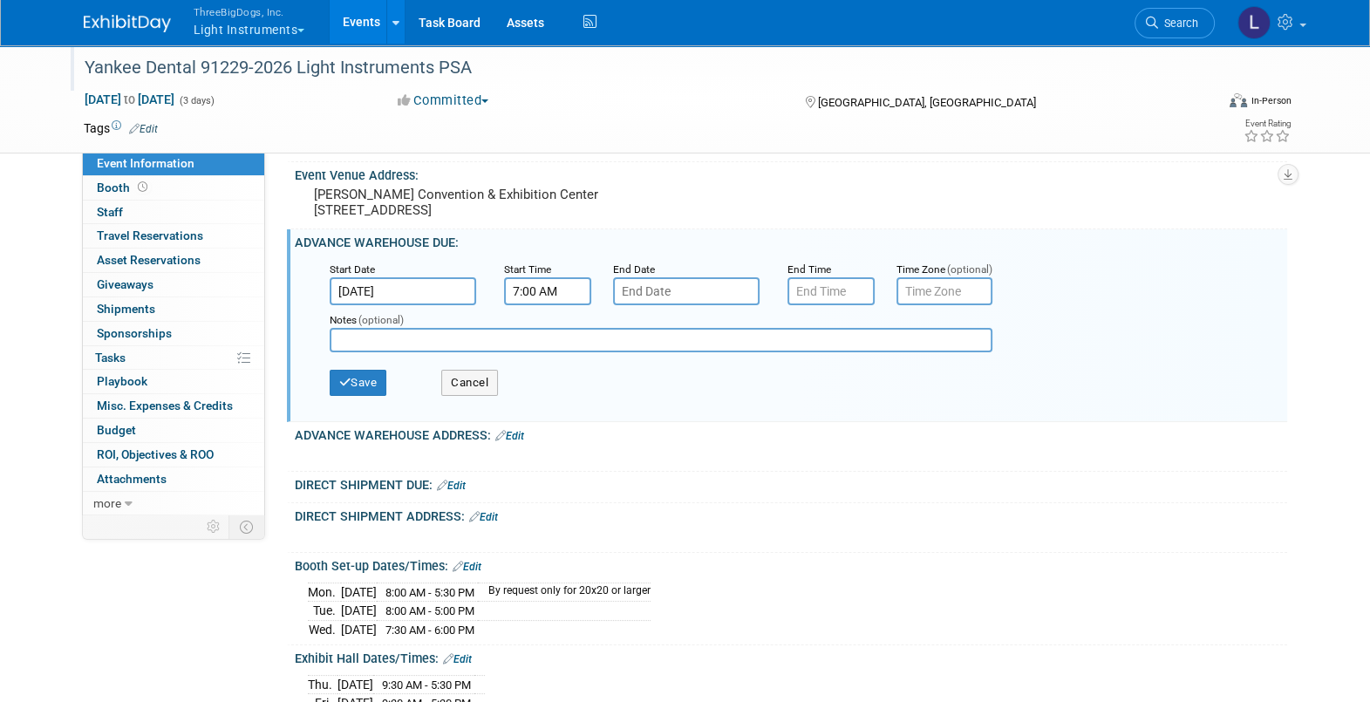
click at [549, 305] on input "7:00 AM" at bounding box center [547, 291] width 87 height 28
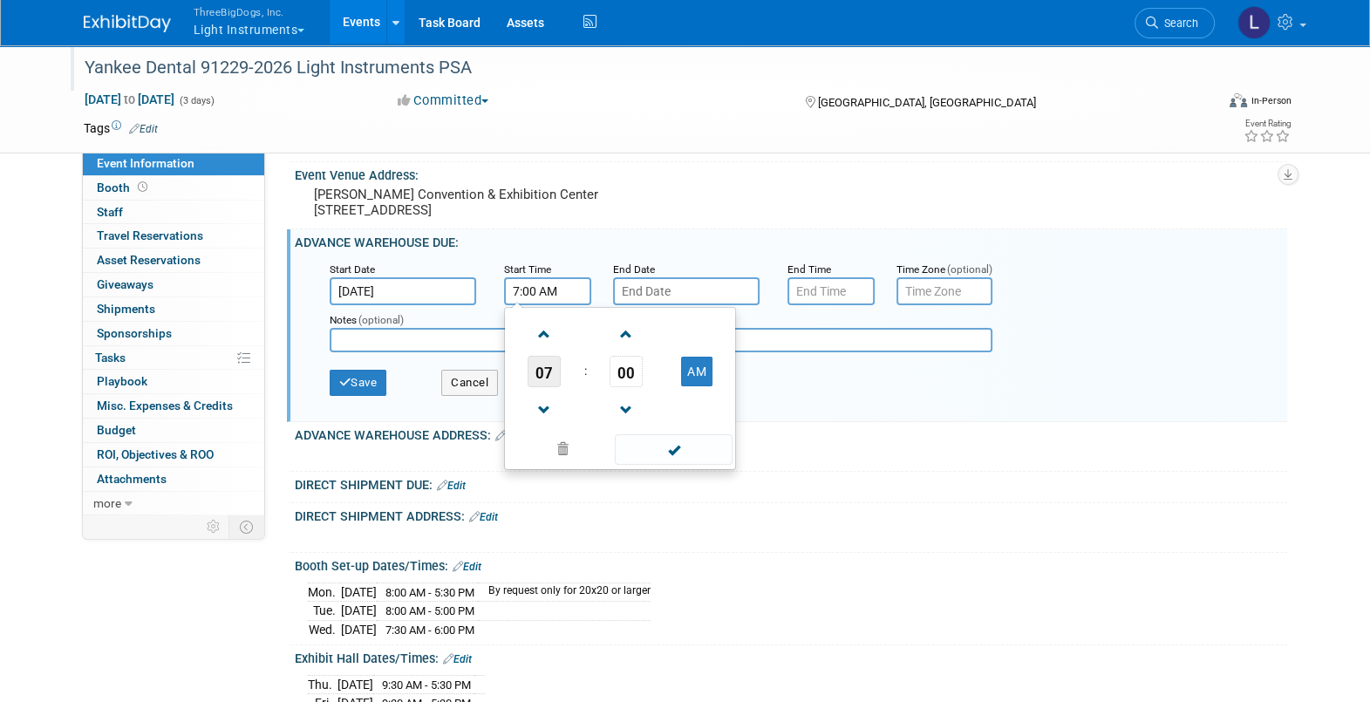
click at [553, 387] on span "07" at bounding box center [544, 371] width 33 height 31
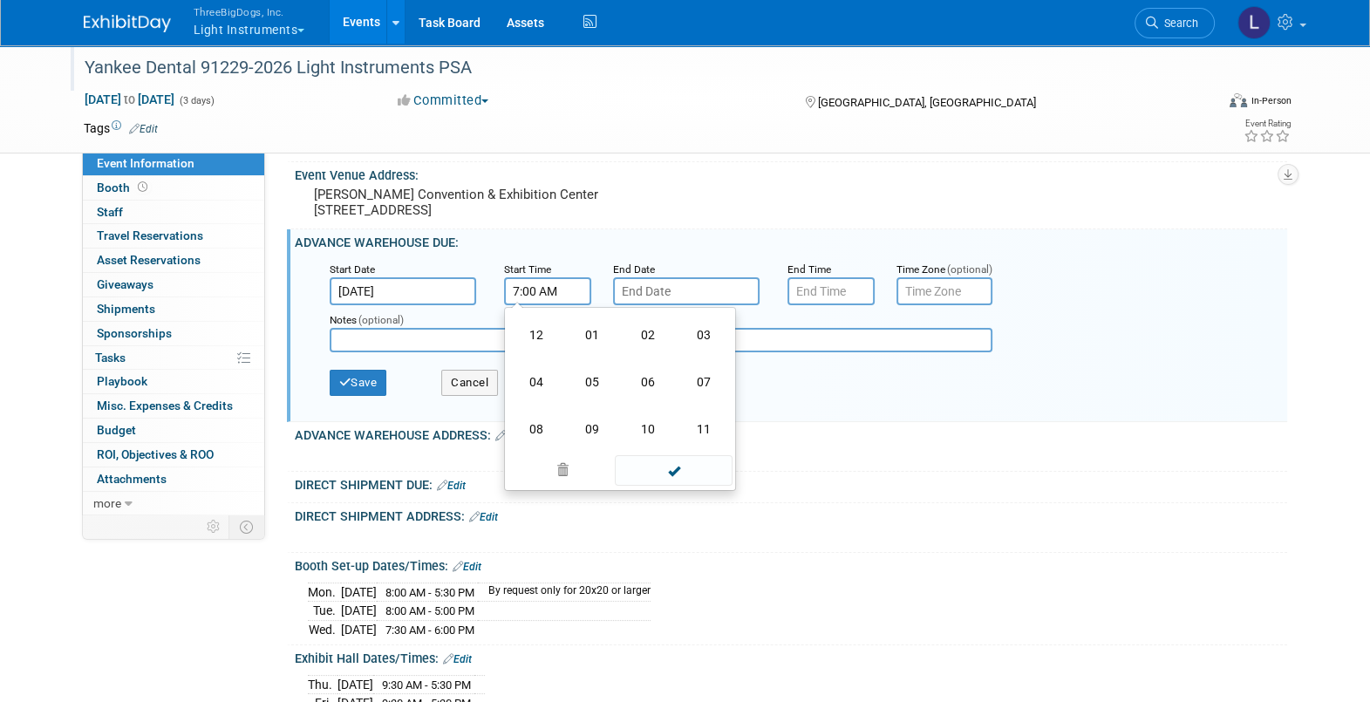
click at [537, 438] on td "08" at bounding box center [536, 429] width 56 height 47
type input "8:00 AM"
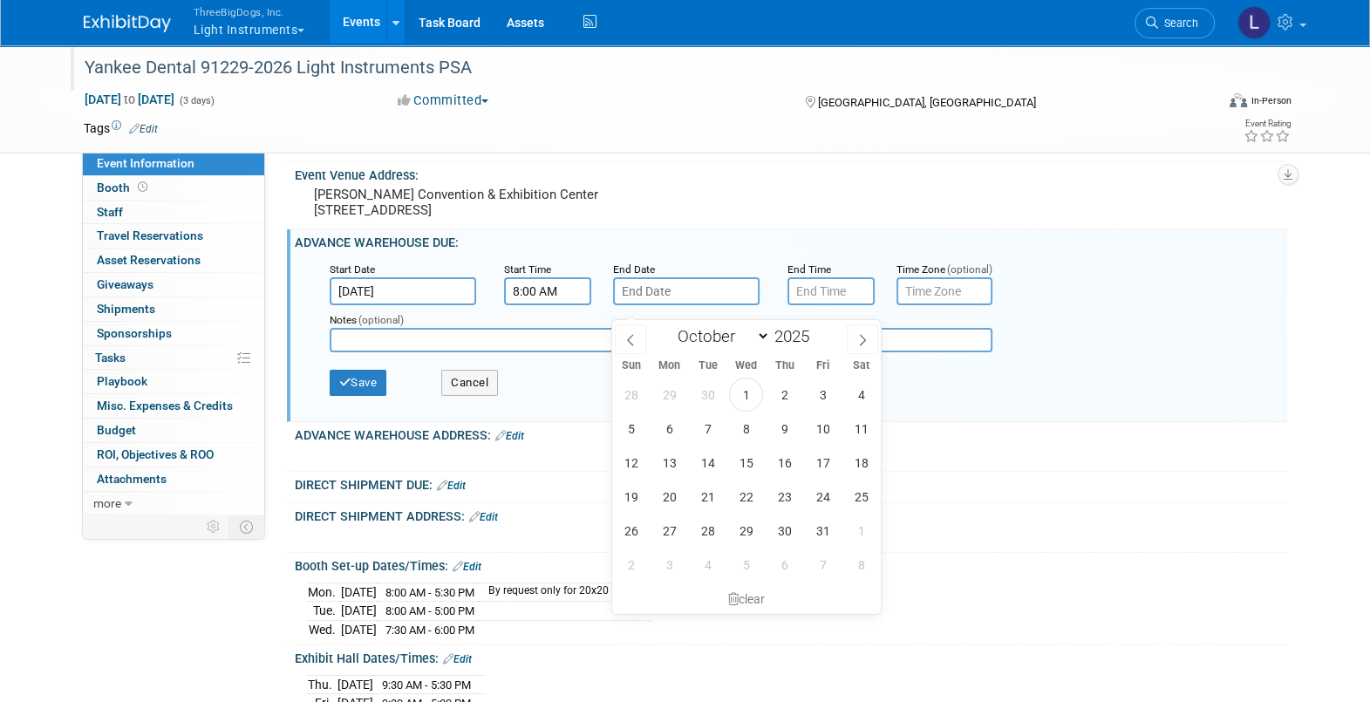
click at [679, 315] on body "ThreeBigDogs, Inc. Light Instruments Explore: My Workspaces 34 Go to Workspace:…" at bounding box center [685, 134] width 1370 height 702
click at [852, 339] on span at bounding box center [862, 339] width 31 height 30
click at [852, 338] on span at bounding box center [862, 339] width 31 height 30
select select "11"
click at [853, 338] on span at bounding box center [862, 339] width 31 height 30
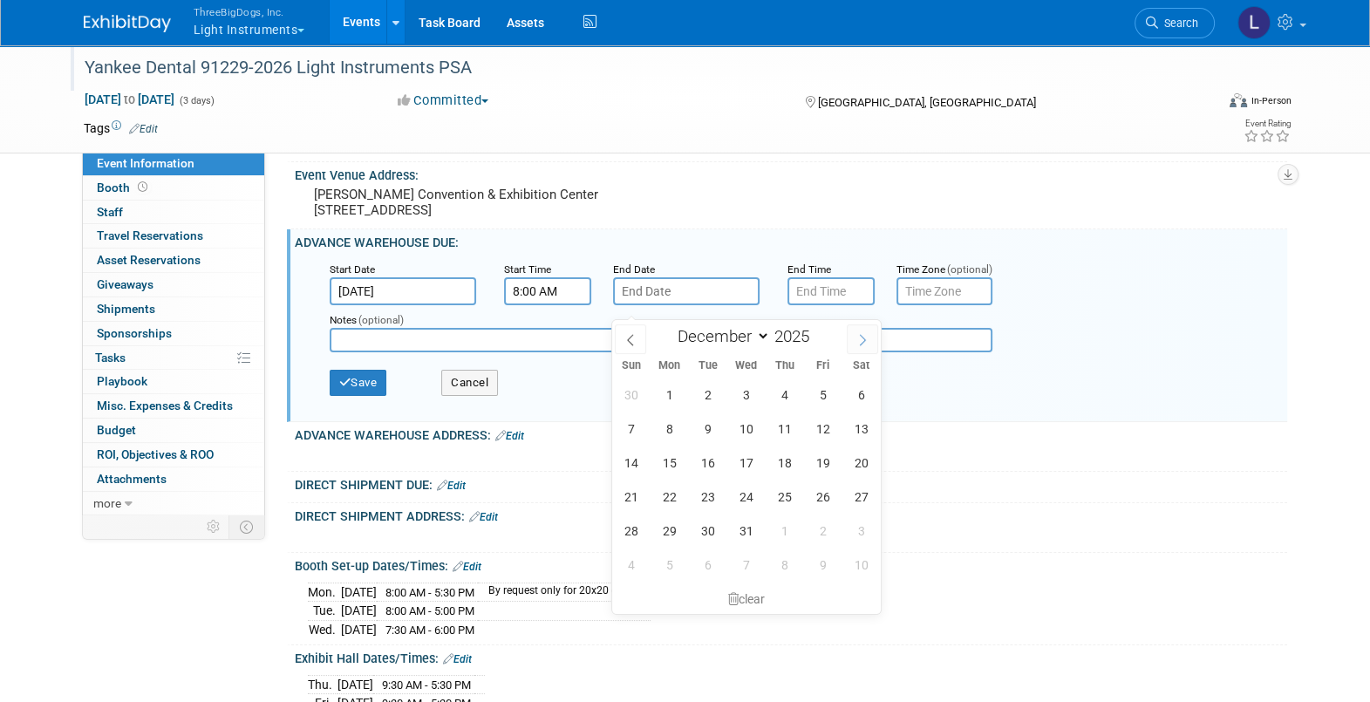
type input "2026"
select select "0"
click at [757, 496] on span "21" at bounding box center [746, 497] width 34 height 34
type input "[DATE]"
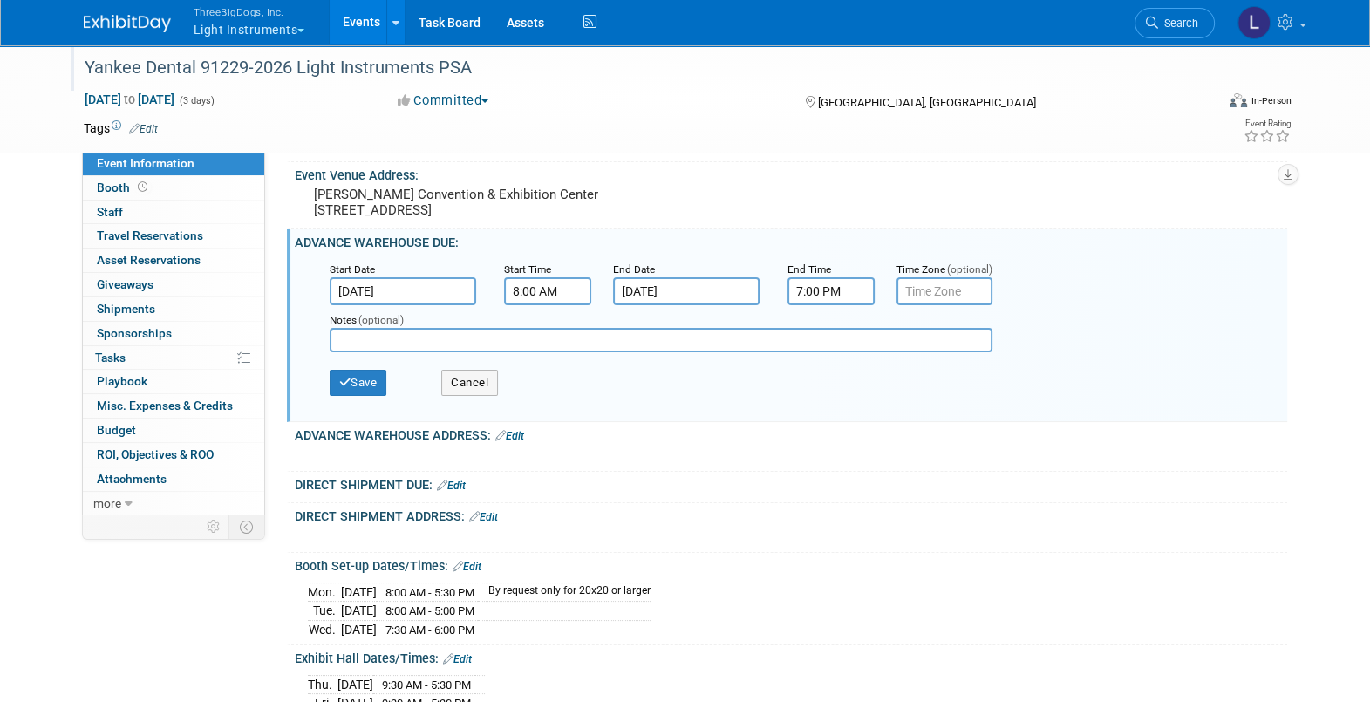
click at [823, 305] on input "7:00 PM" at bounding box center [831, 291] width 87 height 28
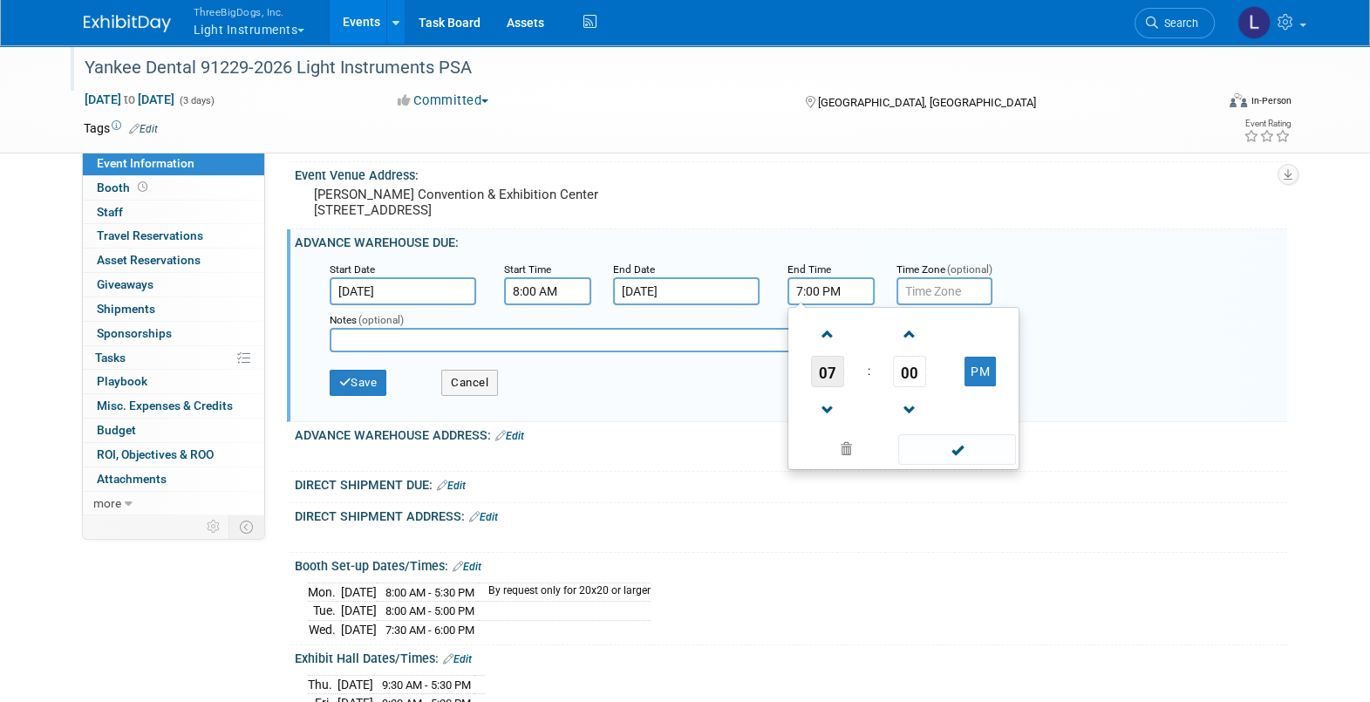
click at [831, 387] on span "07" at bounding box center [827, 371] width 33 height 31
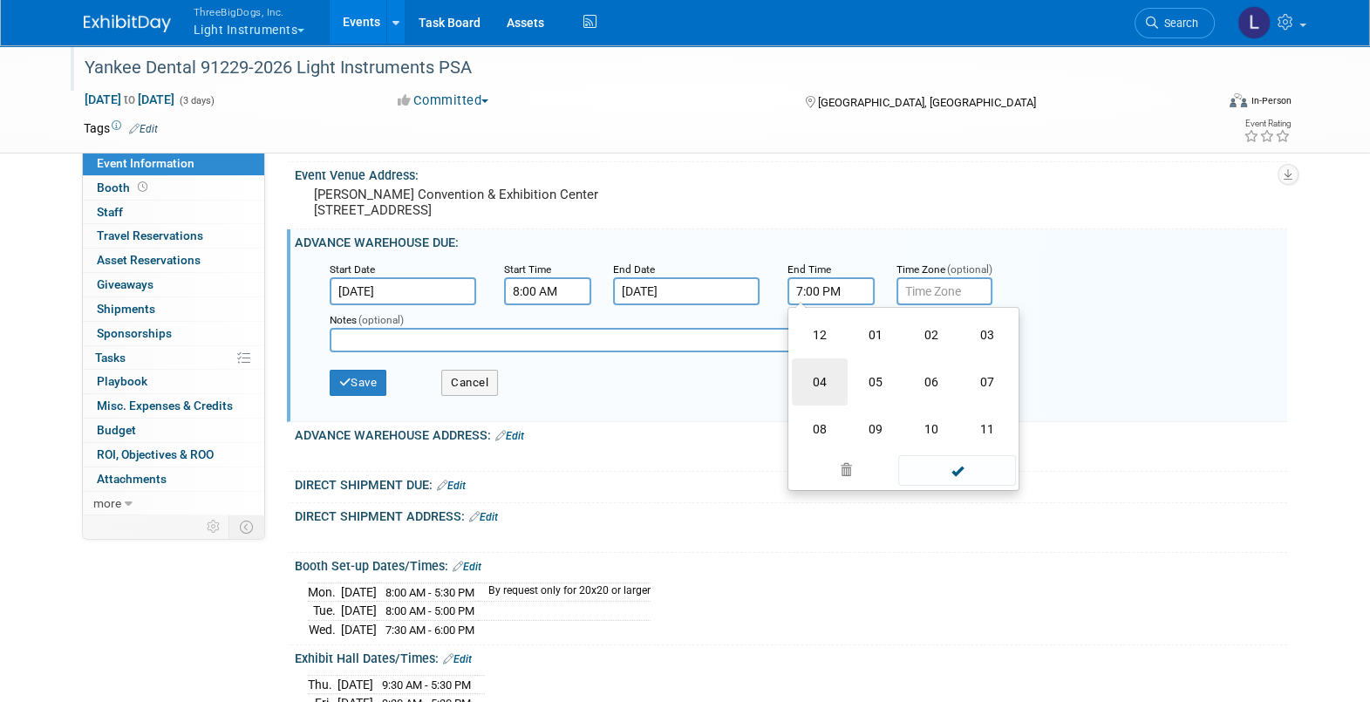
click at [826, 397] on td "04" at bounding box center [820, 381] width 56 height 47
type input "4:00 PM"
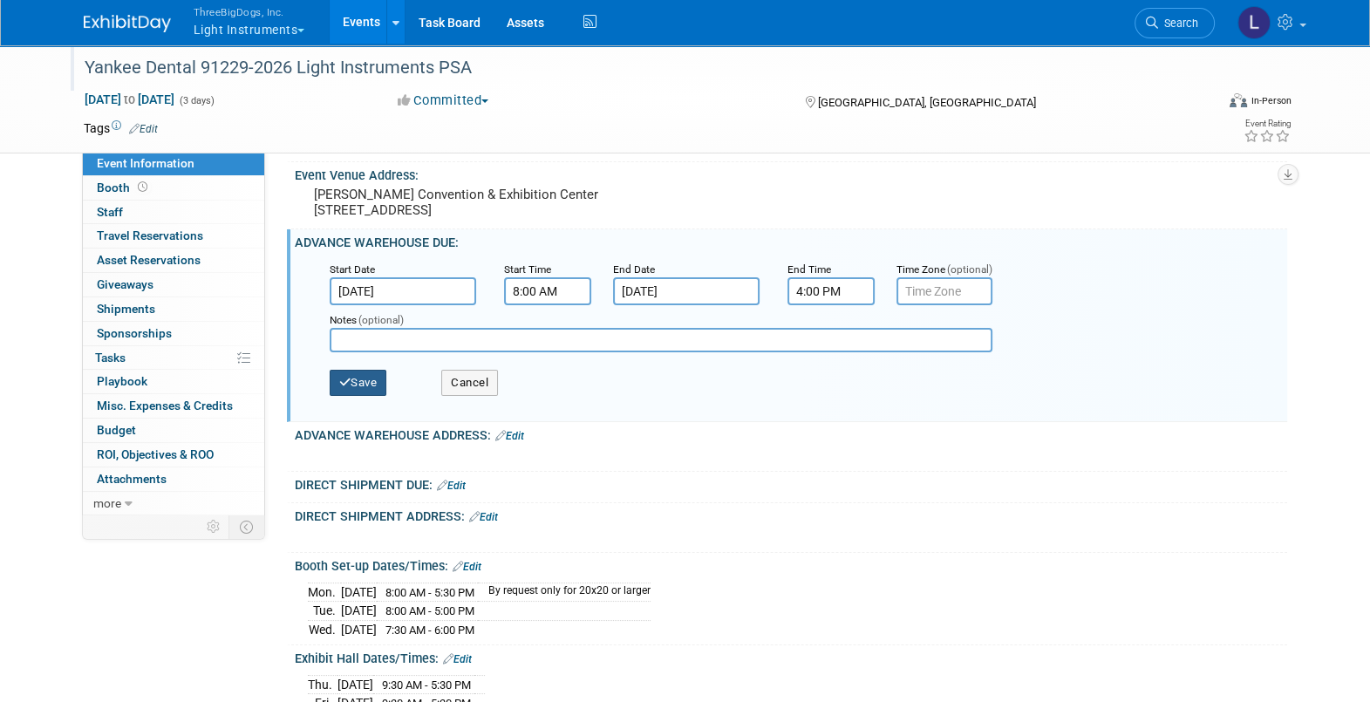
click at [345, 388] on icon "button" at bounding box center [345, 382] width 12 height 11
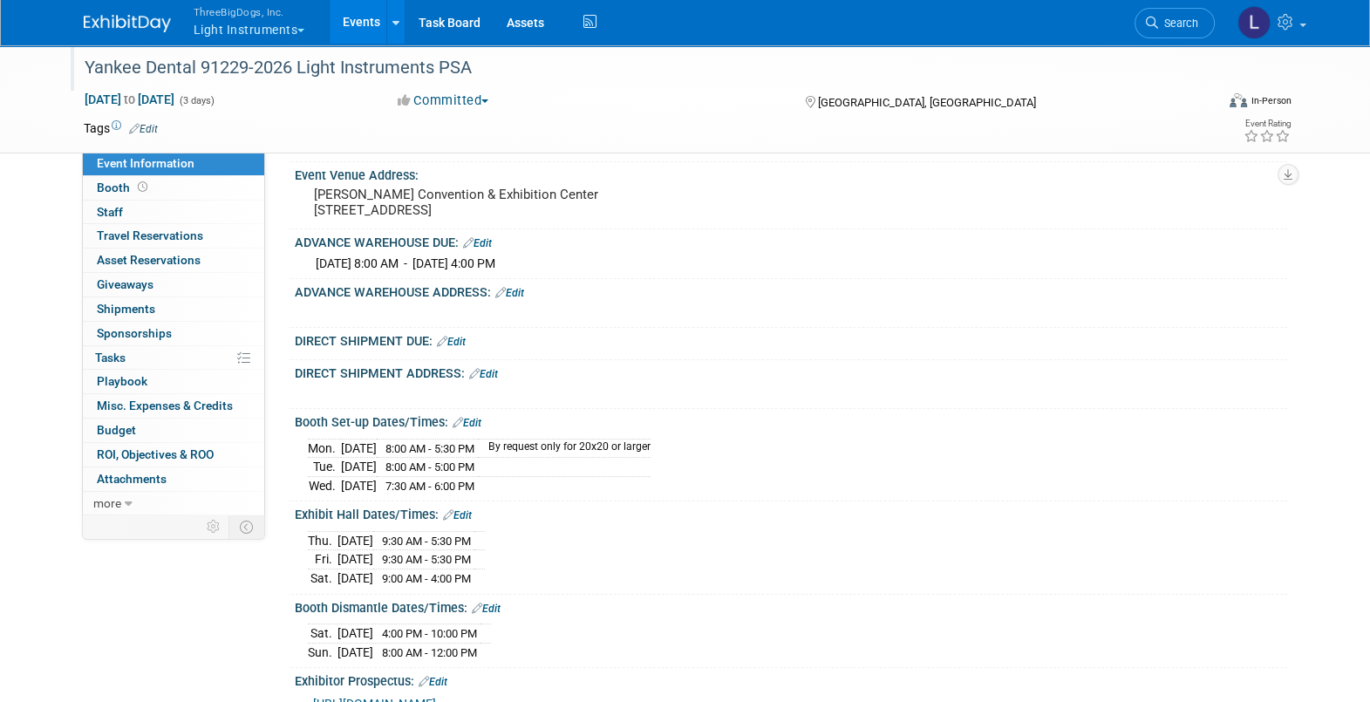
click at [511, 298] on link "Edit" at bounding box center [509, 293] width 29 height 12
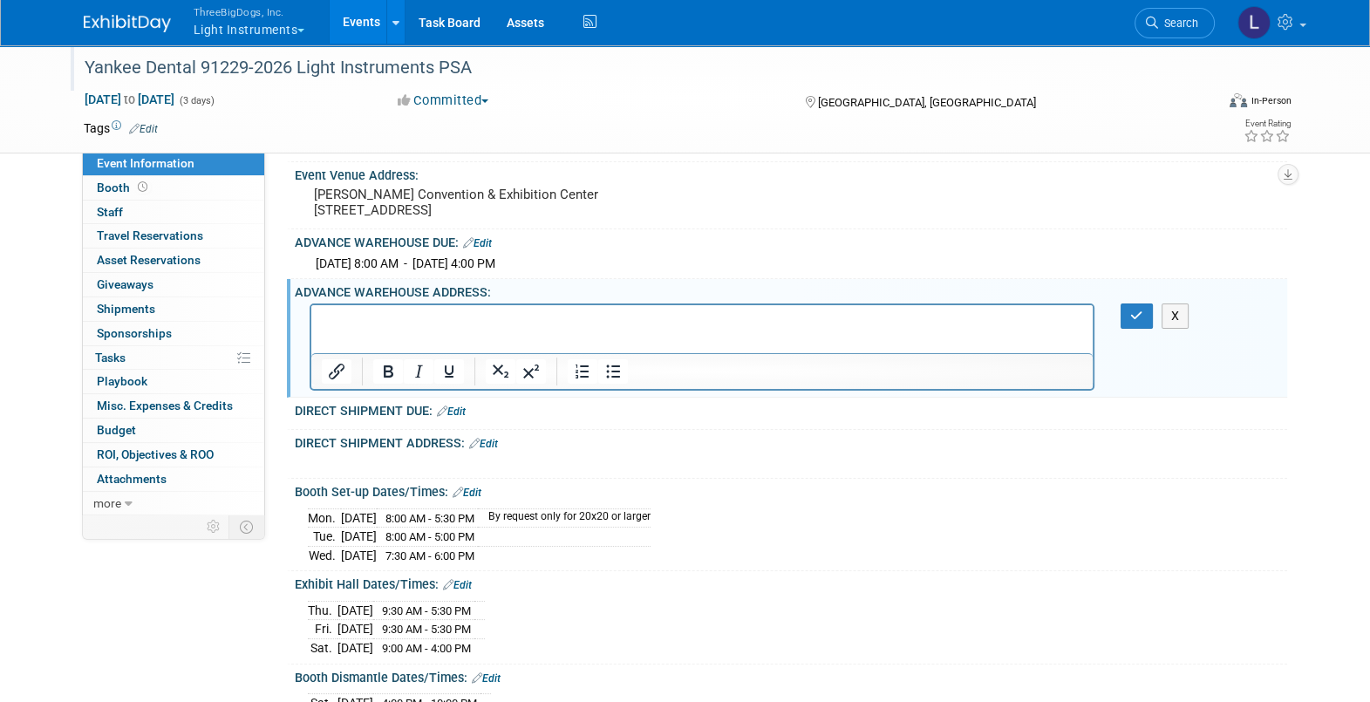
scroll to position [0, 0]
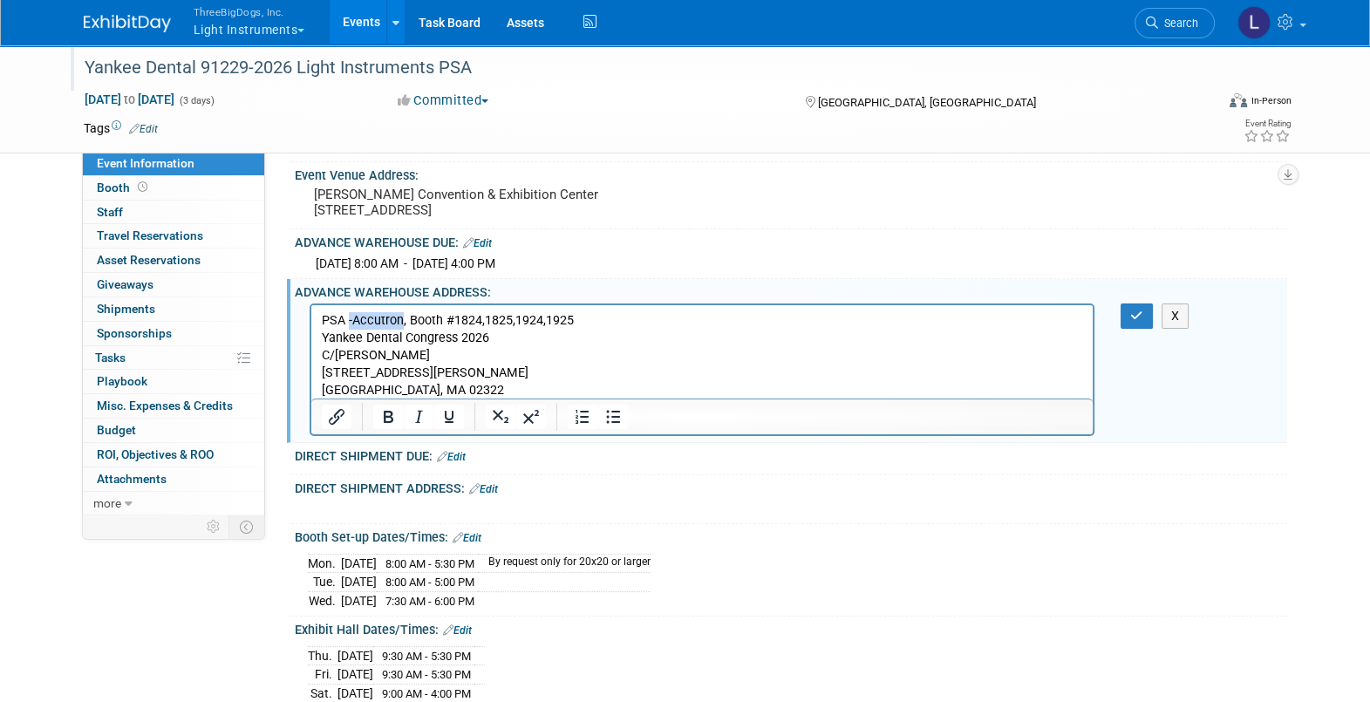
drag, startPoint x: 349, startPoint y: 326, endPoint x: 399, endPoint y: 322, distance: 49.9
click at [399, 322] on p "PSA -Accutron, Booth #1824,1825,1924,1925" at bounding box center [702, 320] width 762 height 17
click at [1143, 322] on icon "button" at bounding box center [1136, 316] width 13 height 12
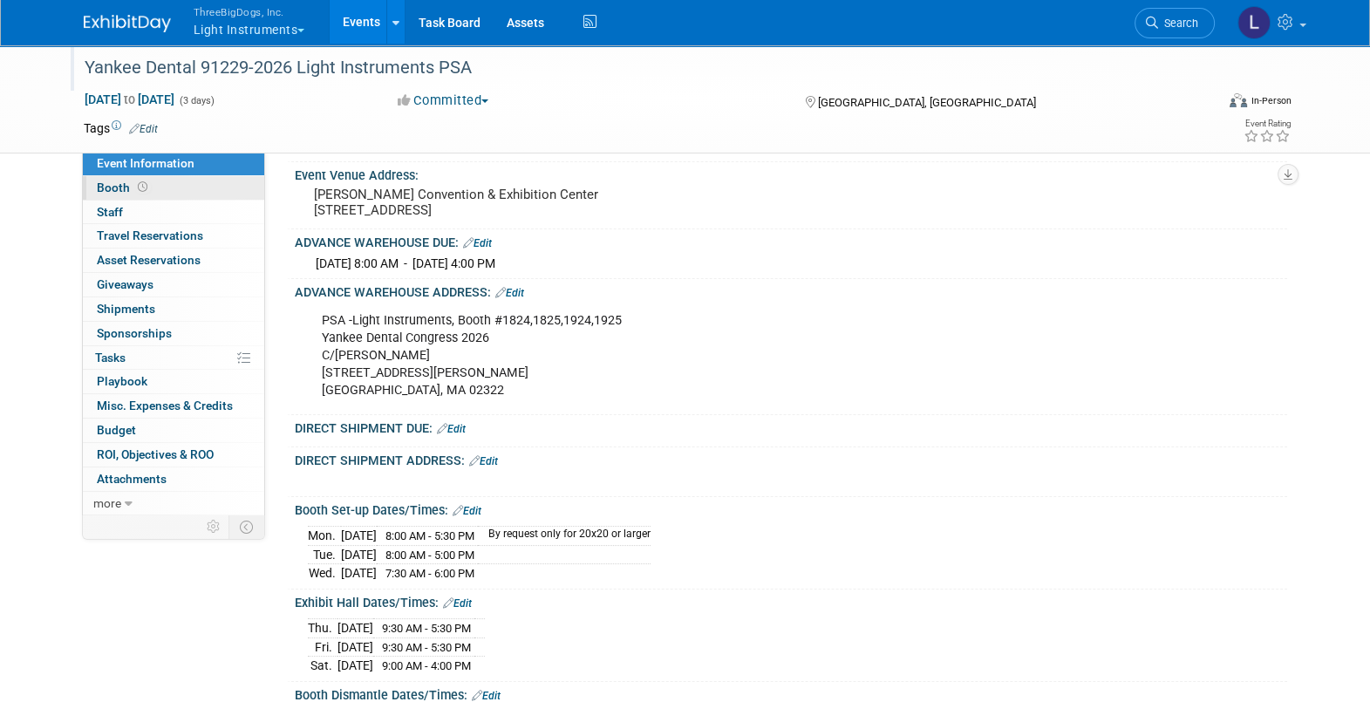
click at [150, 194] on link "Booth" at bounding box center [173, 188] width 181 height 24
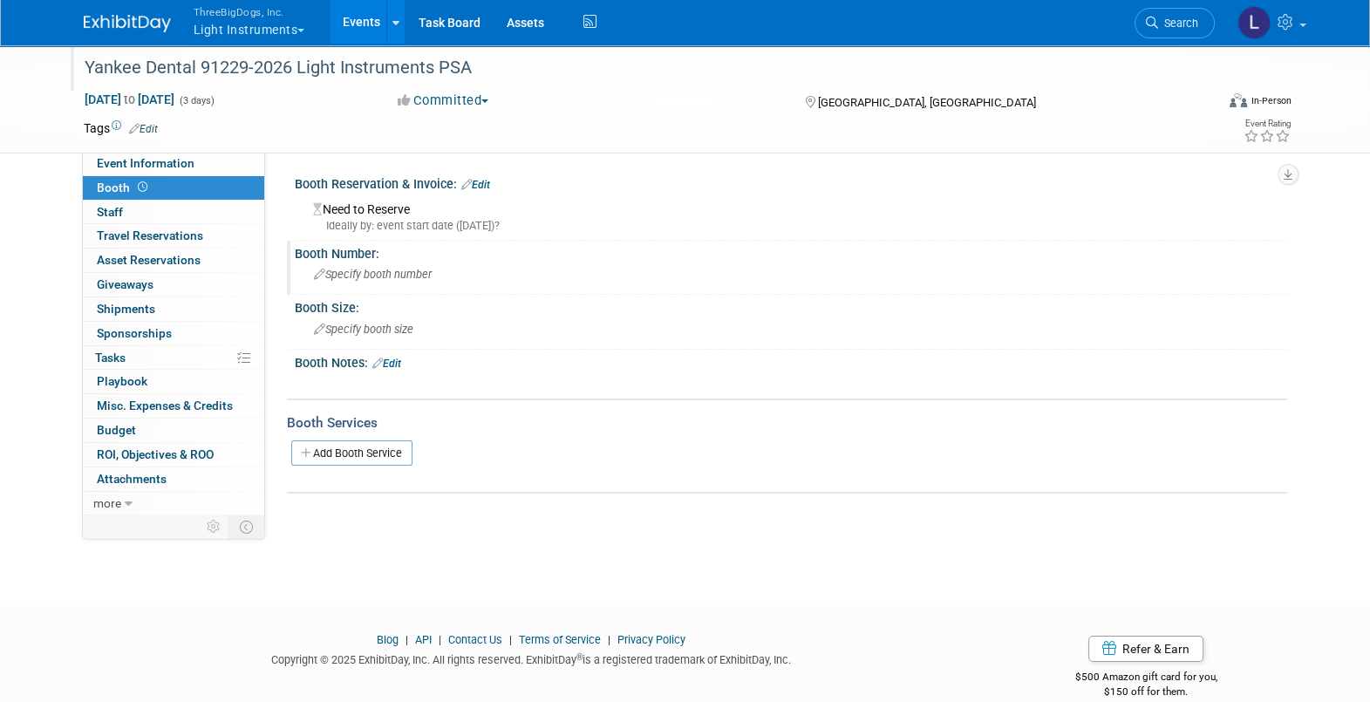
click at [394, 278] on span "Specify booth number" at bounding box center [373, 274] width 118 height 13
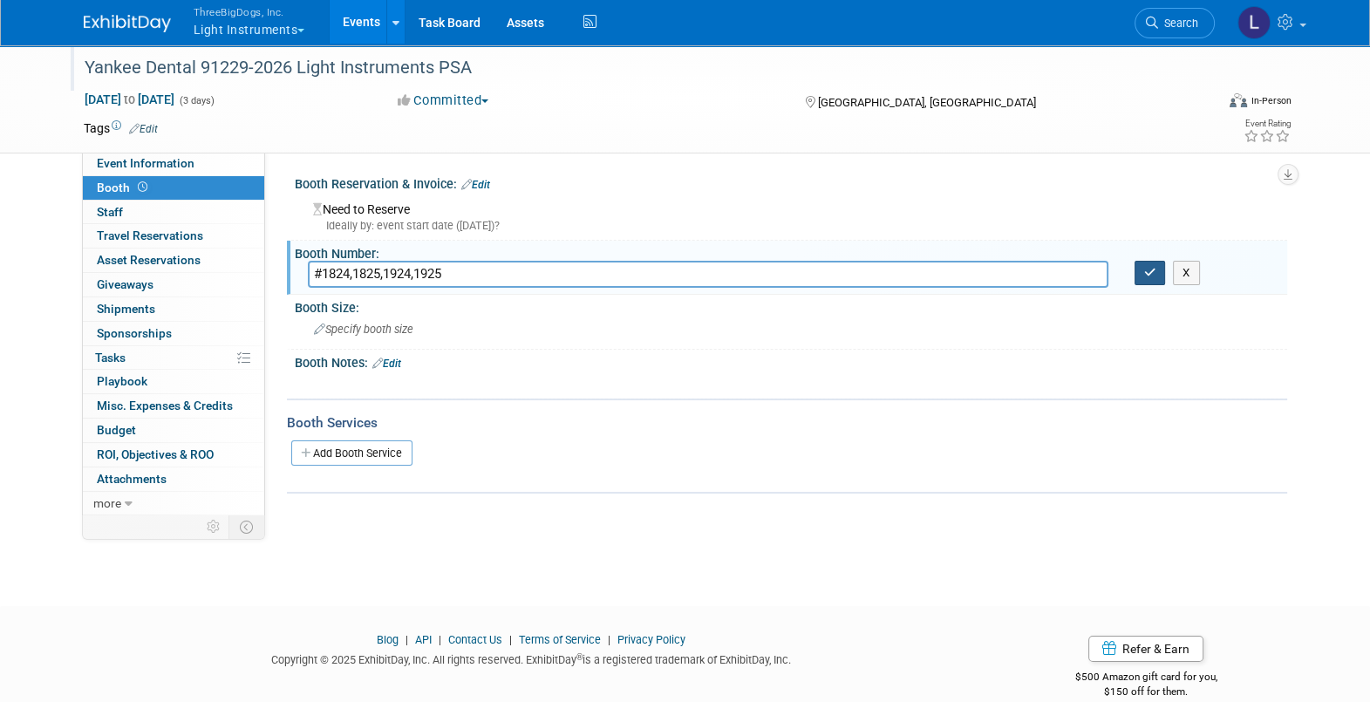
type input "#1824,1825,1924,1925"
click at [1145, 283] on button "button" at bounding box center [1150, 273] width 31 height 24
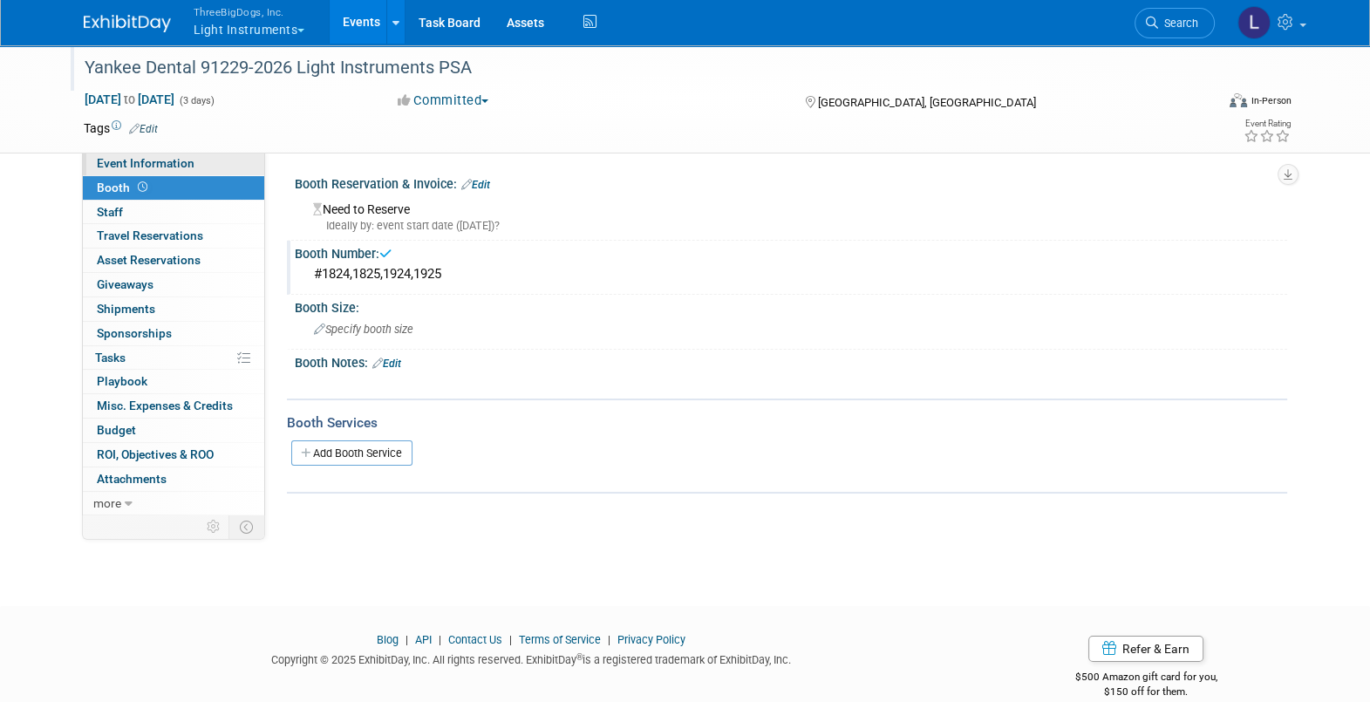
click at [125, 170] on link "Event Information" at bounding box center [173, 164] width 181 height 24
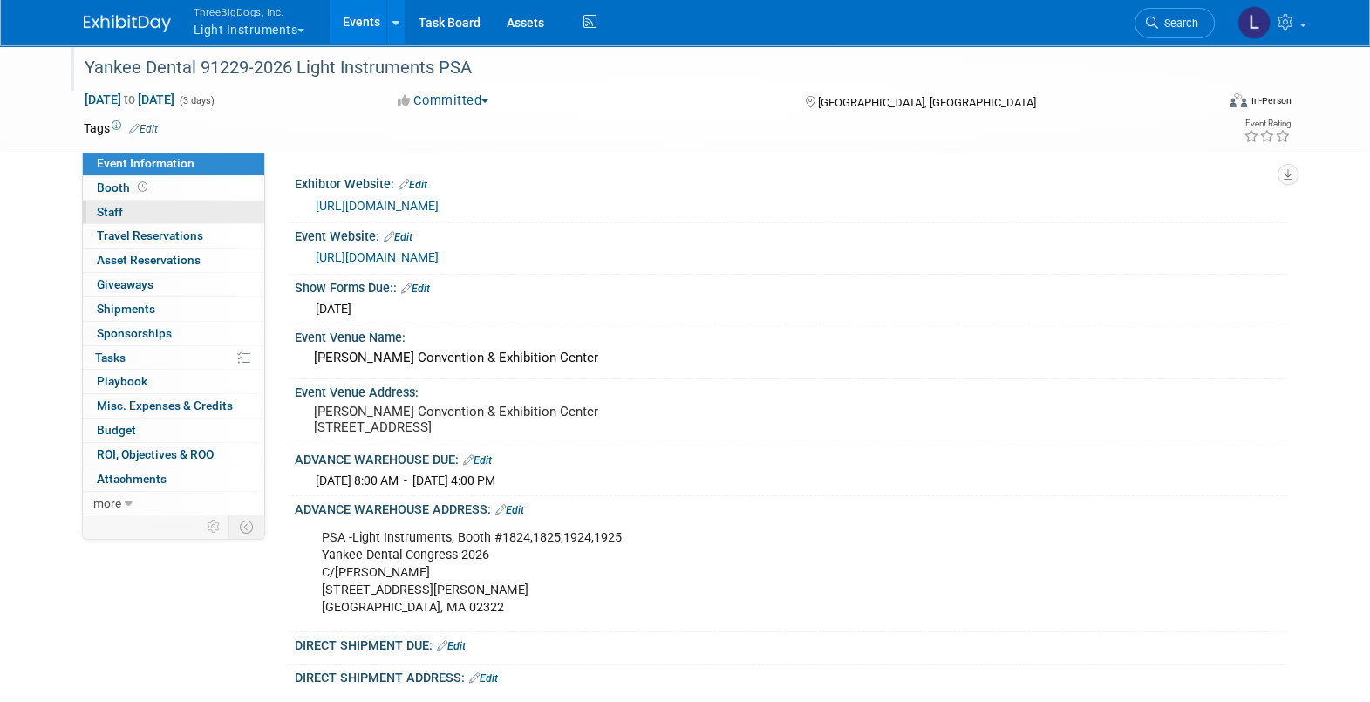
drag, startPoint x: 142, startPoint y: 183, endPoint x: 157, endPoint y: 204, distance: 25.7
click at [142, 183] on icon at bounding box center [143, 187] width 10 height 10
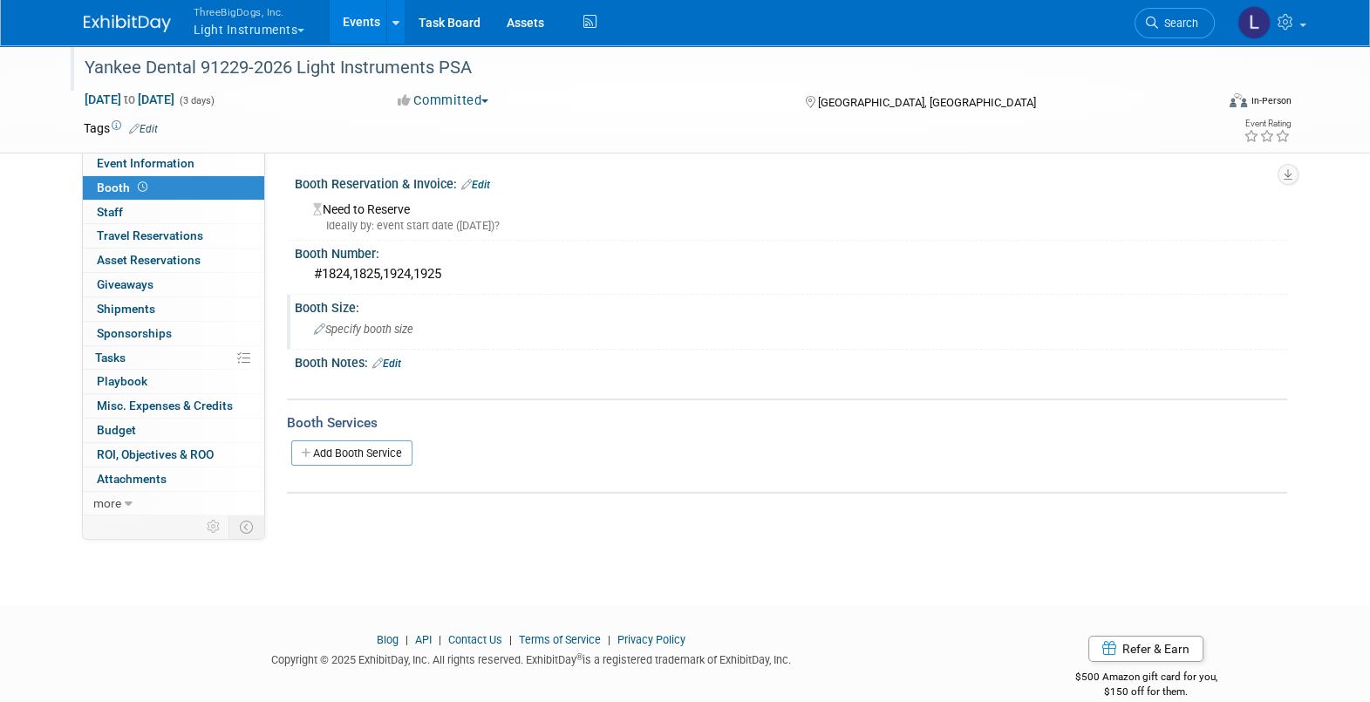
click at [347, 330] on span "Specify booth size" at bounding box center [363, 329] width 99 height 13
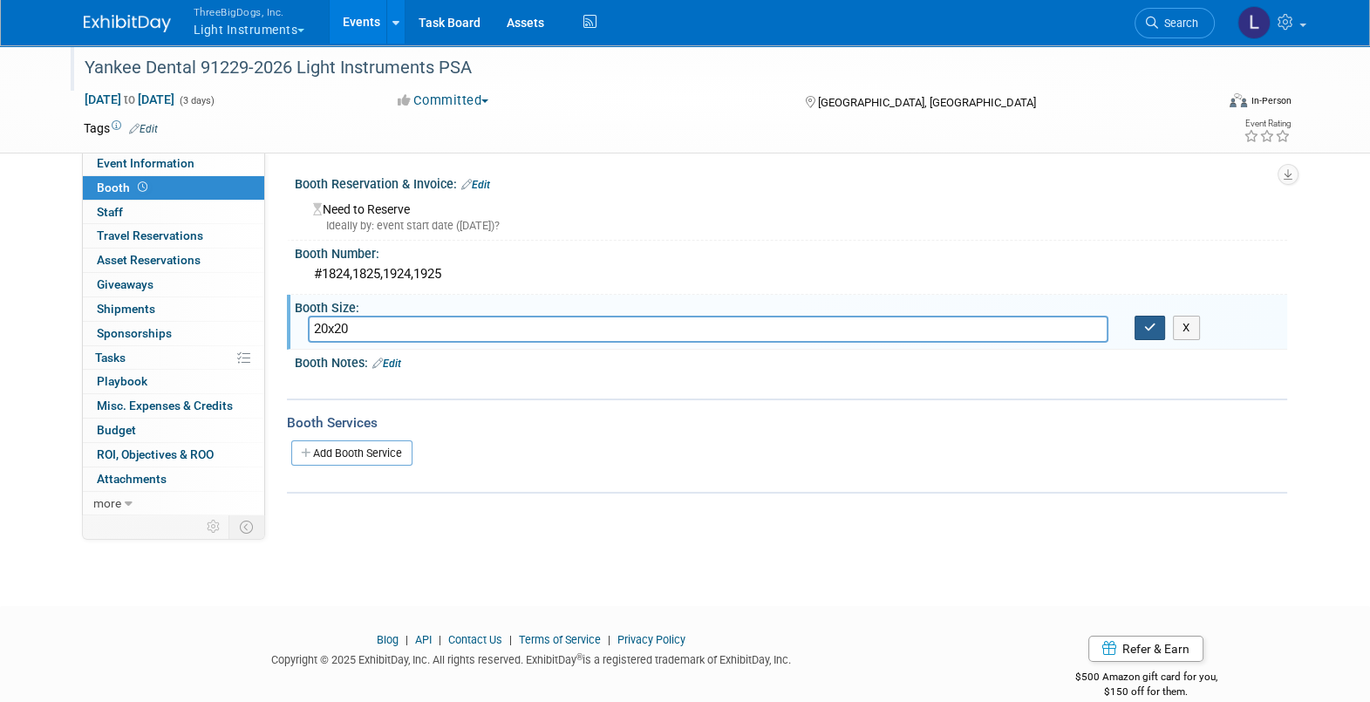
type input "20x20"
click at [1154, 329] on icon "button" at bounding box center [1150, 327] width 12 height 11
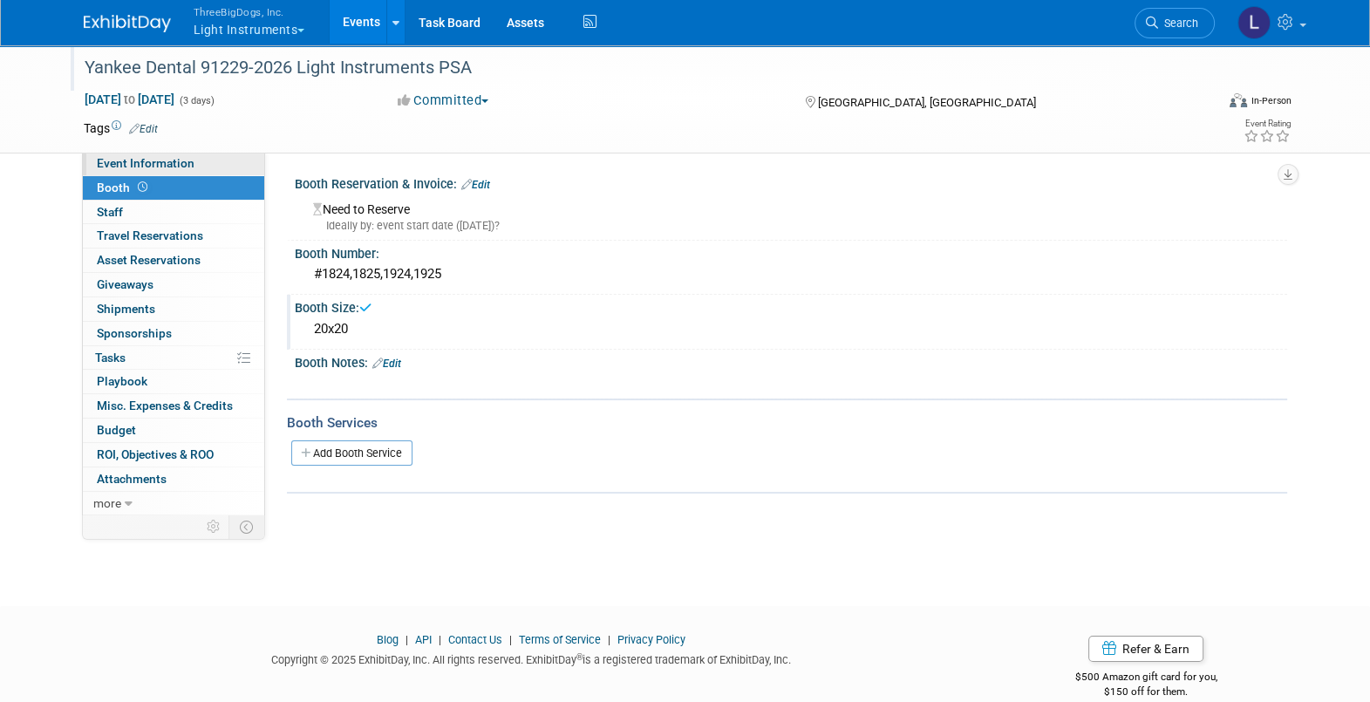
click at [104, 164] on span "Event Information" at bounding box center [146, 163] width 98 height 14
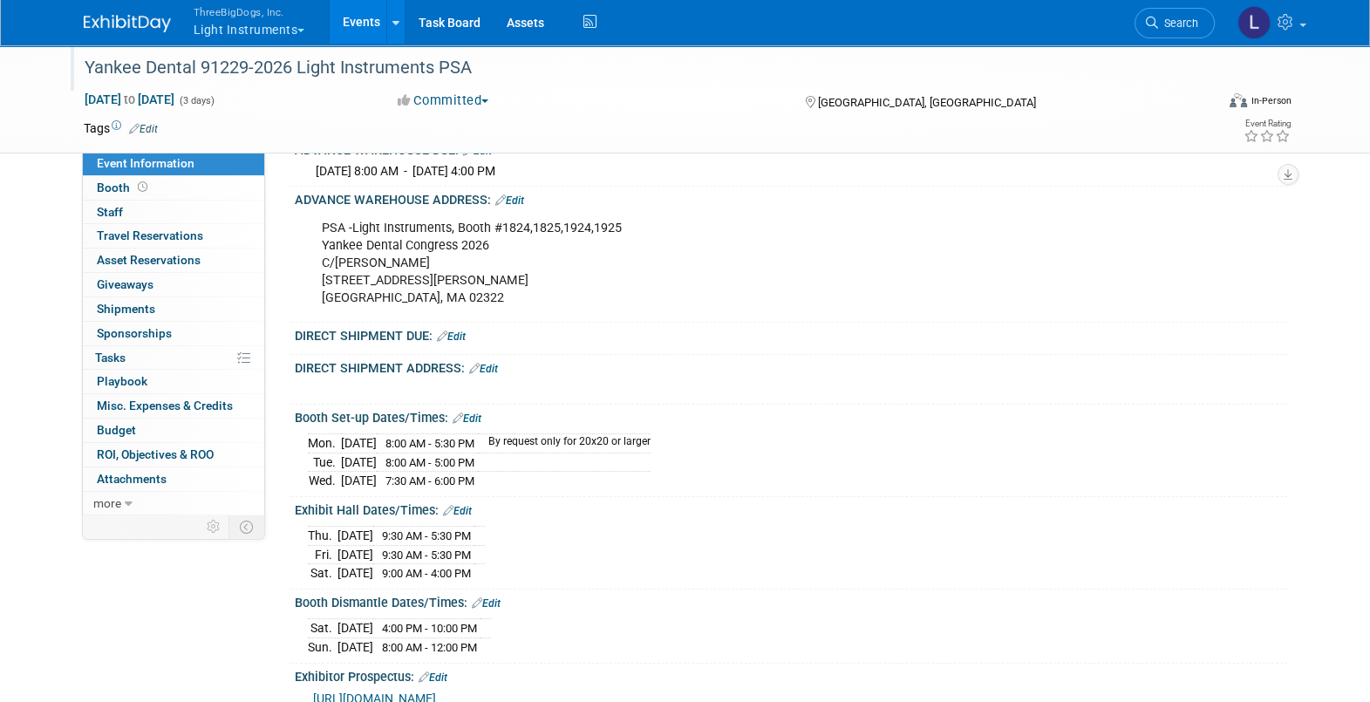
scroll to position [327, 0]
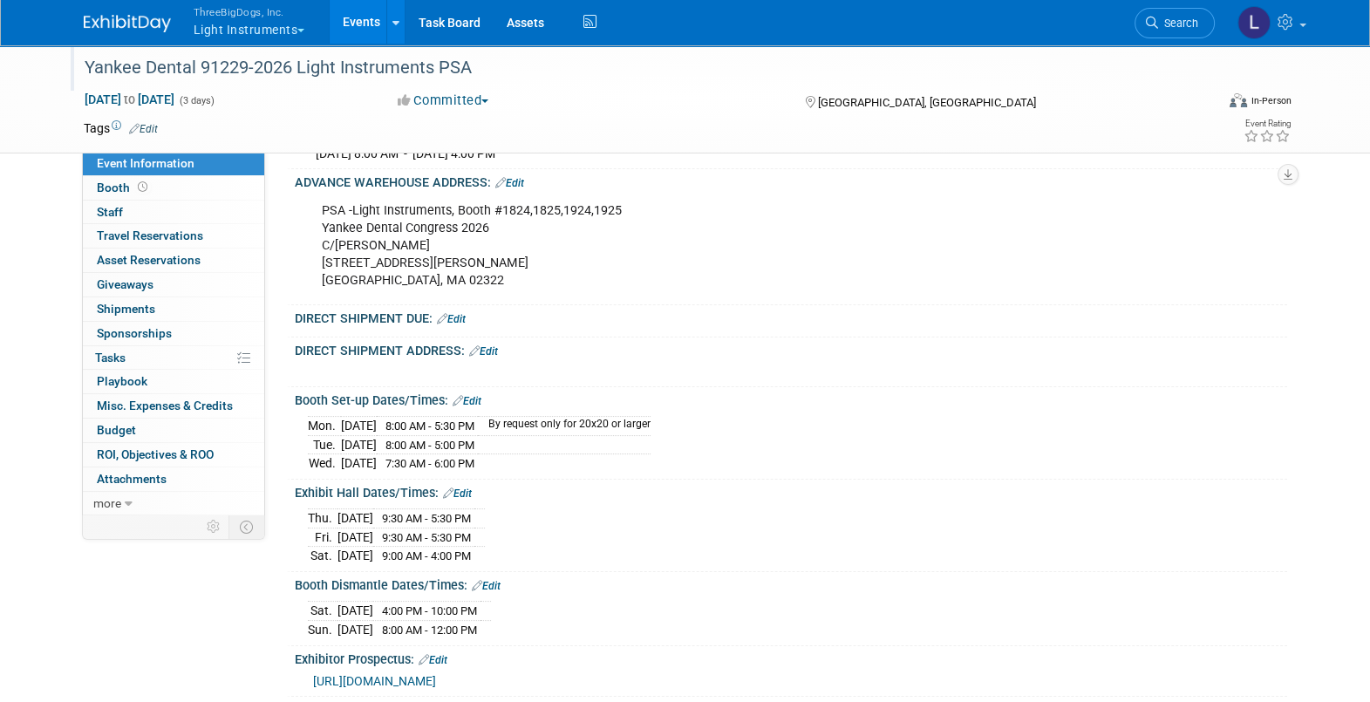
click at [451, 325] on link "Edit" at bounding box center [451, 319] width 29 height 12
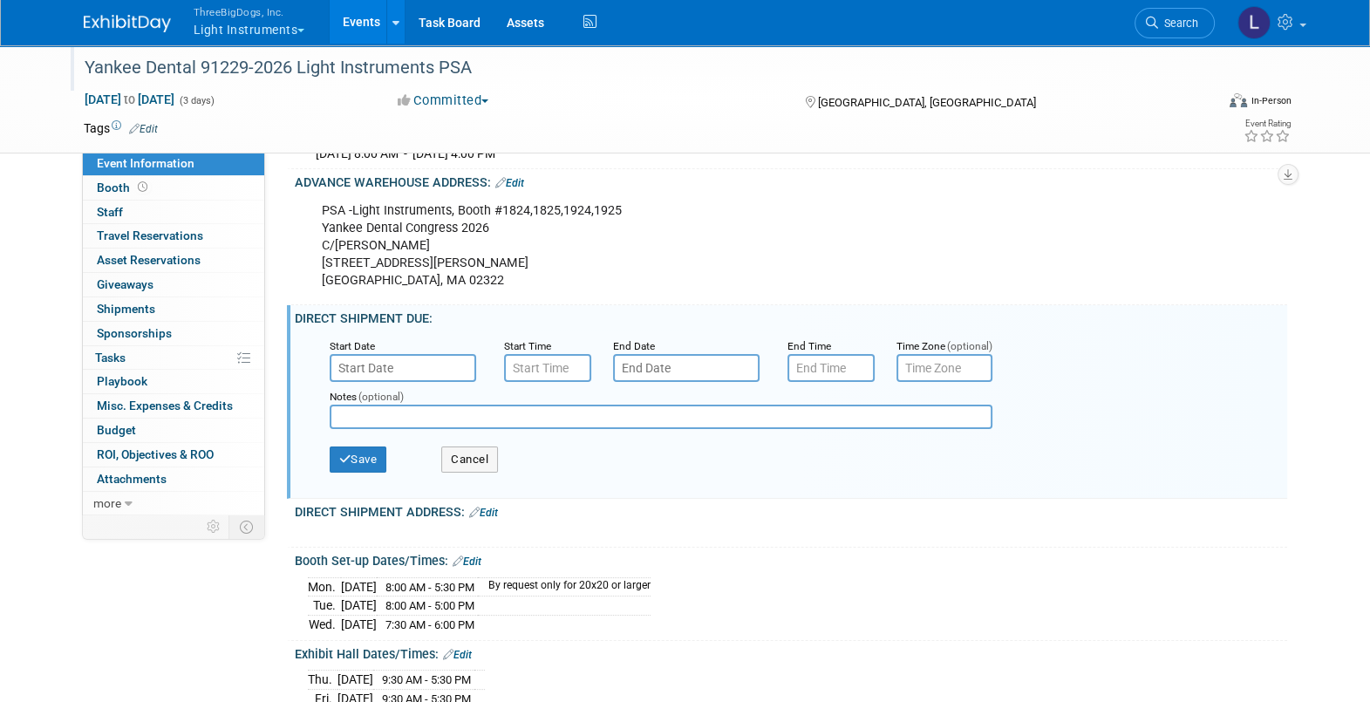
click at [384, 378] on input "text" at bounding box center [403, 368] width 147 height 28
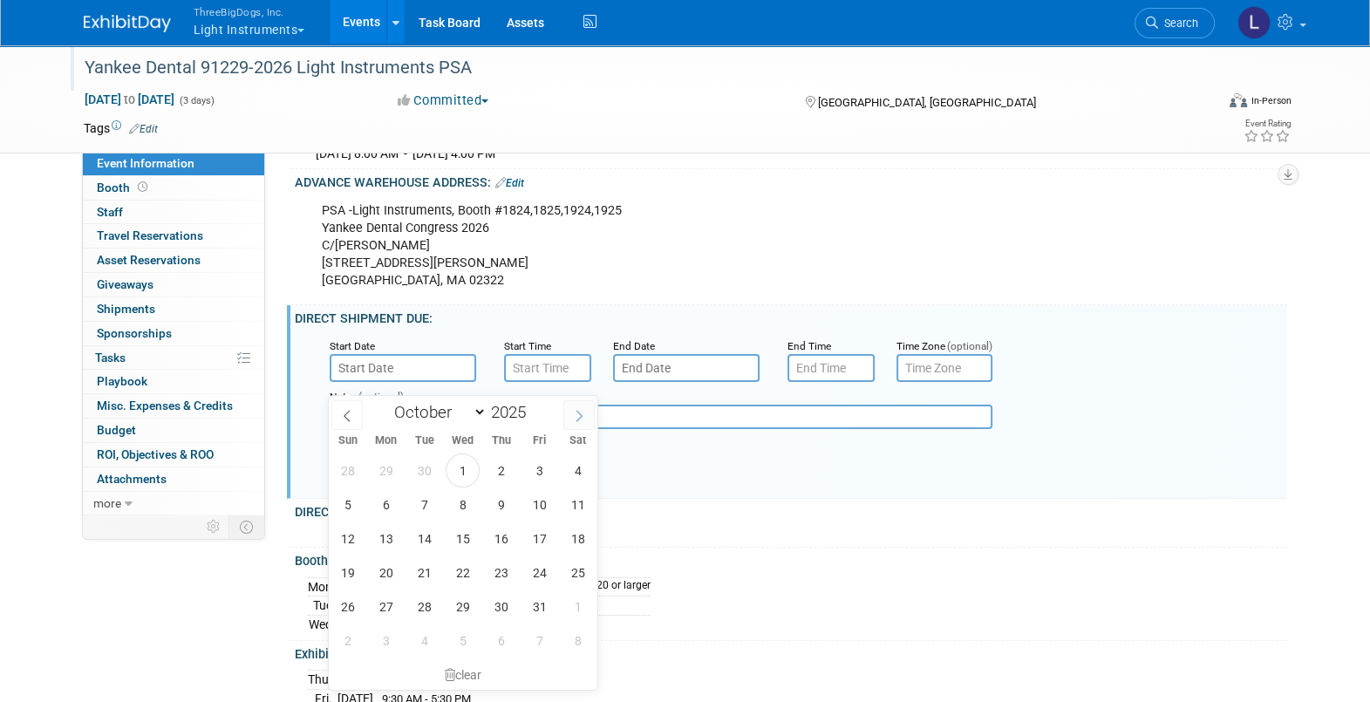
click at [575, 420] on icon at bounding box center [579, 416] width 12 height 12
select select "11"
click at [574, 422] on span at bounding box center [578, 415] width 31 height 30
type input "2026"
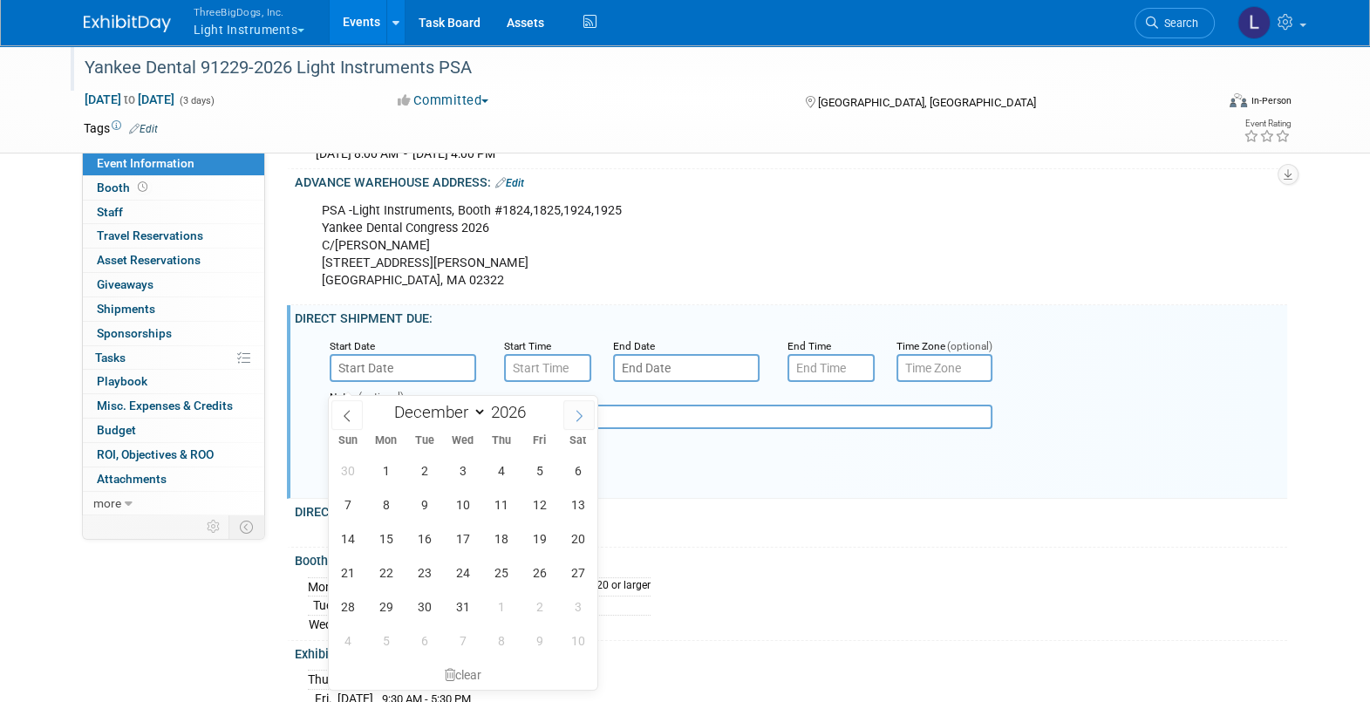
select select "0"
click at [386, 603] on span "26" at bounding box center [386, 607] width 34 height 34
type input "[DATE]"
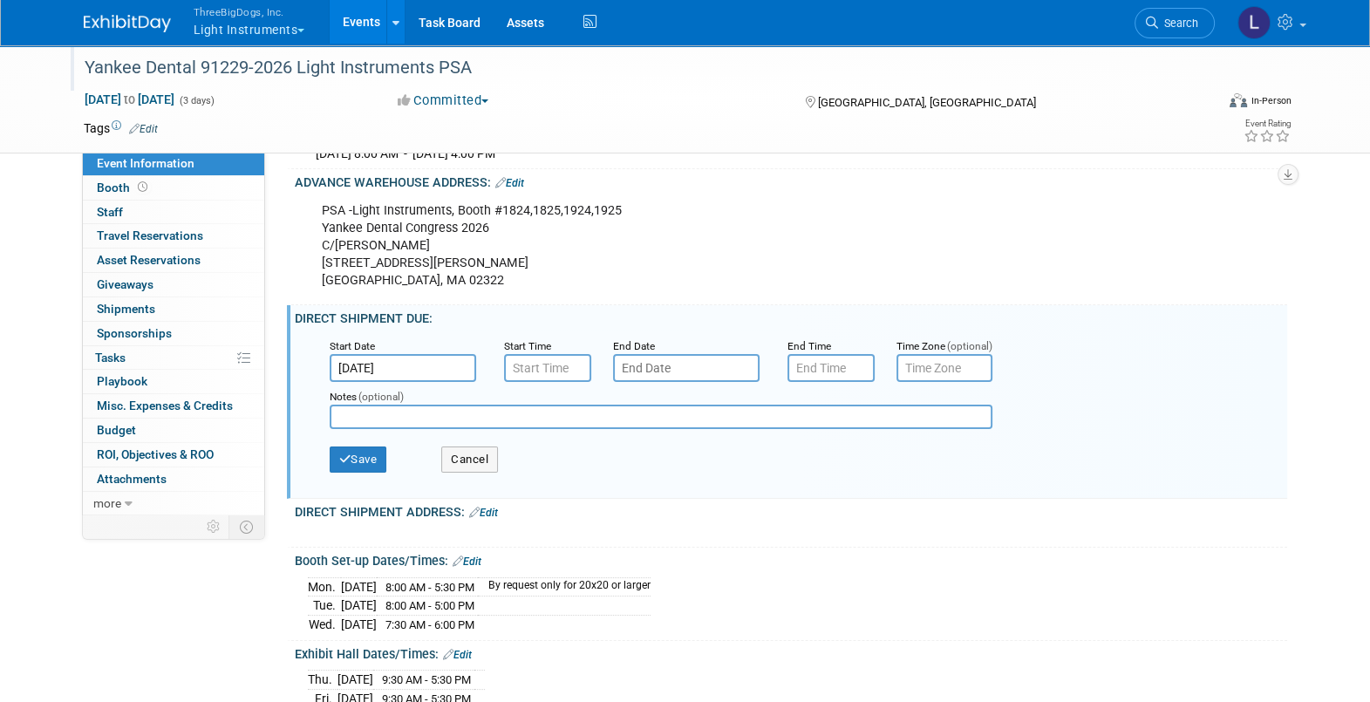
click at [678, 373] on input "text" at bounding box center [686, 368] width 147 height 28
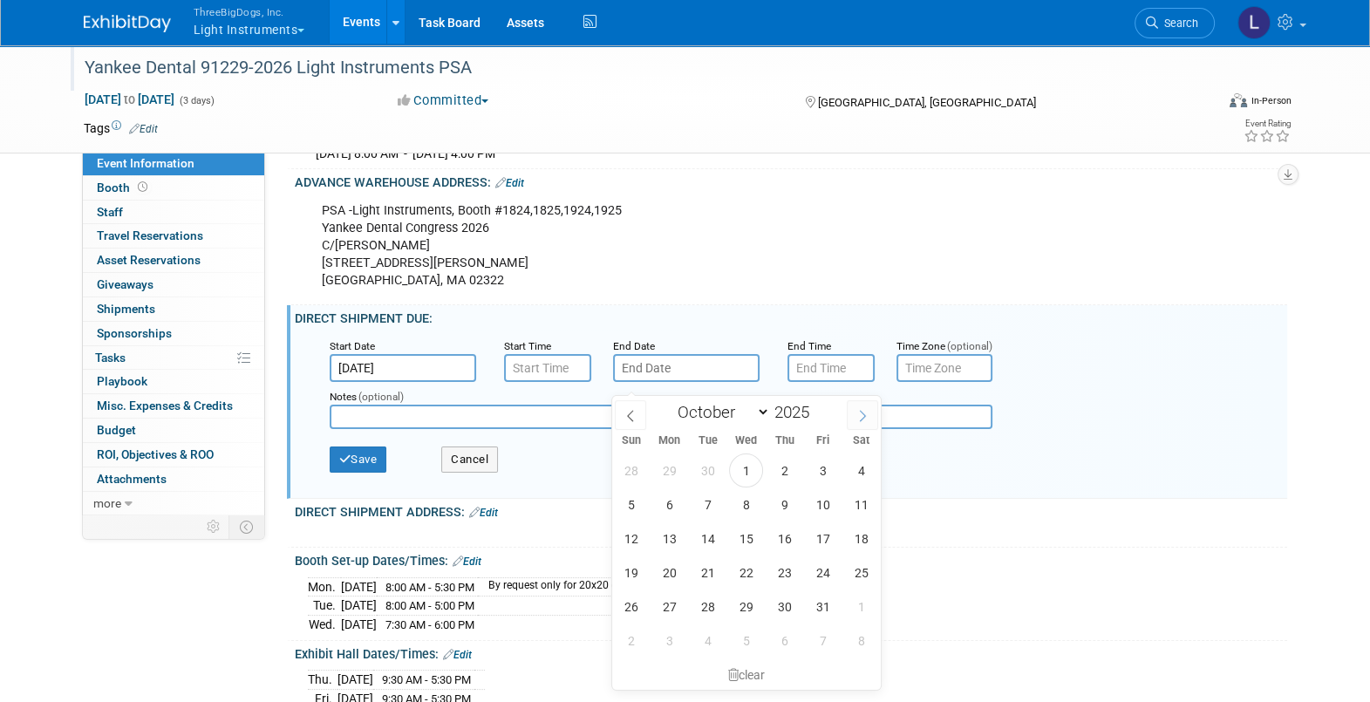
click at [861, 414] on icon at bounding box center [862, 416] width 12 height 12
select select "11"
click at [861, 414] on icon at bounding box center [862, 416] width 12 height 12
type input "2026"
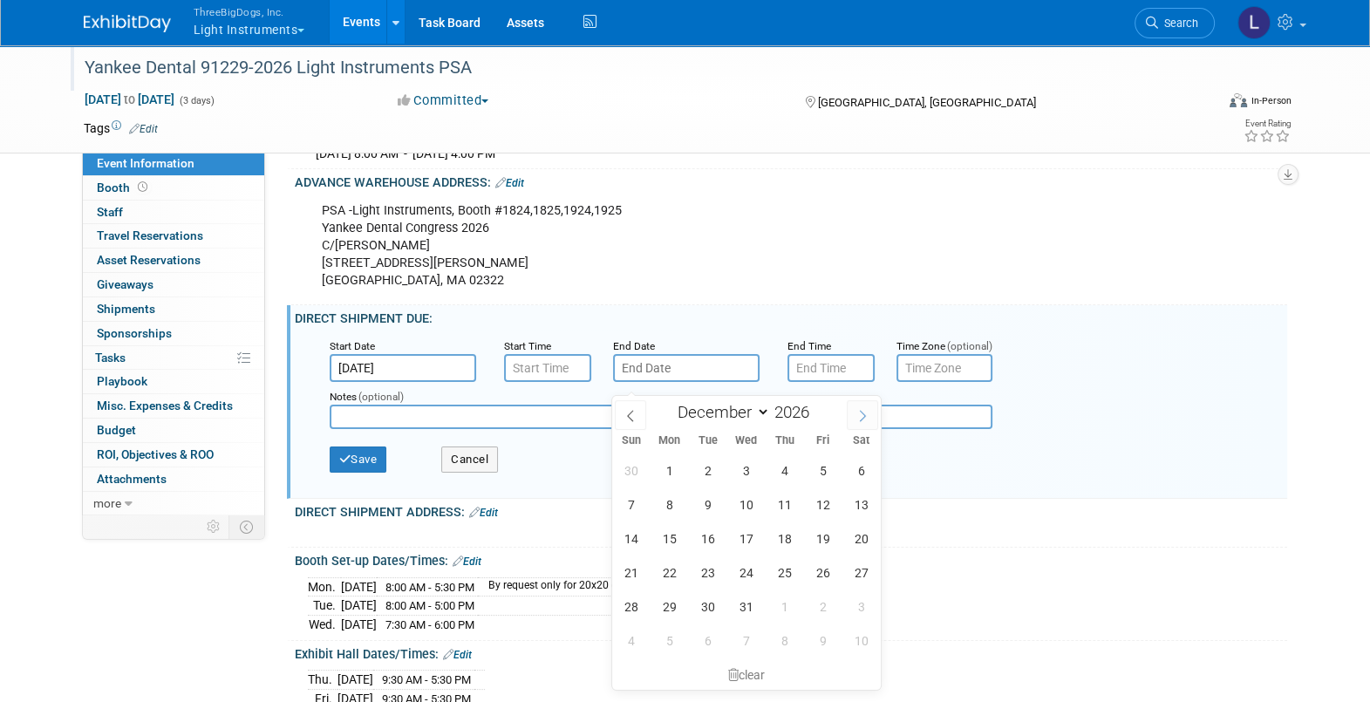
select select "0"
click at [781, 604] on span "29" at bounding box center [785, 607] width 34 height 34
type input "[DATE]"
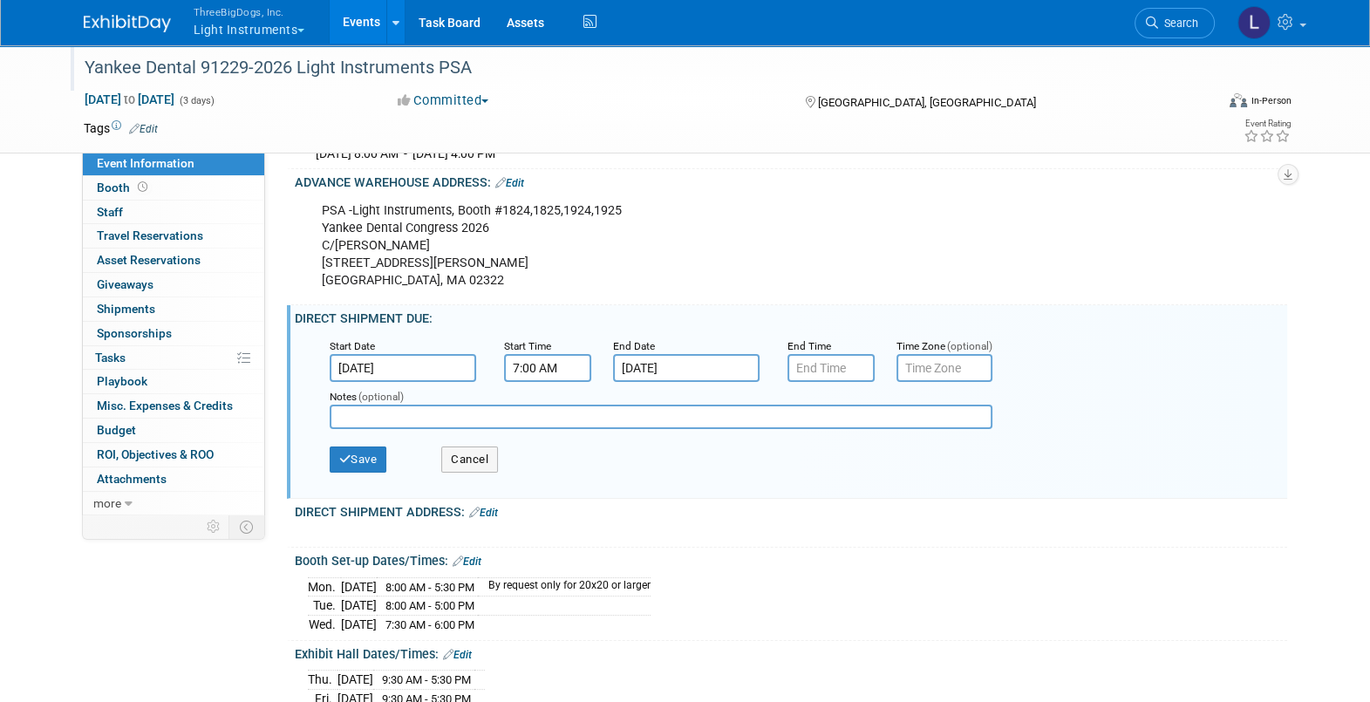
click at [546, 382] on input "7:00 AM" at bounding box center [547, 368] width 87 height 28
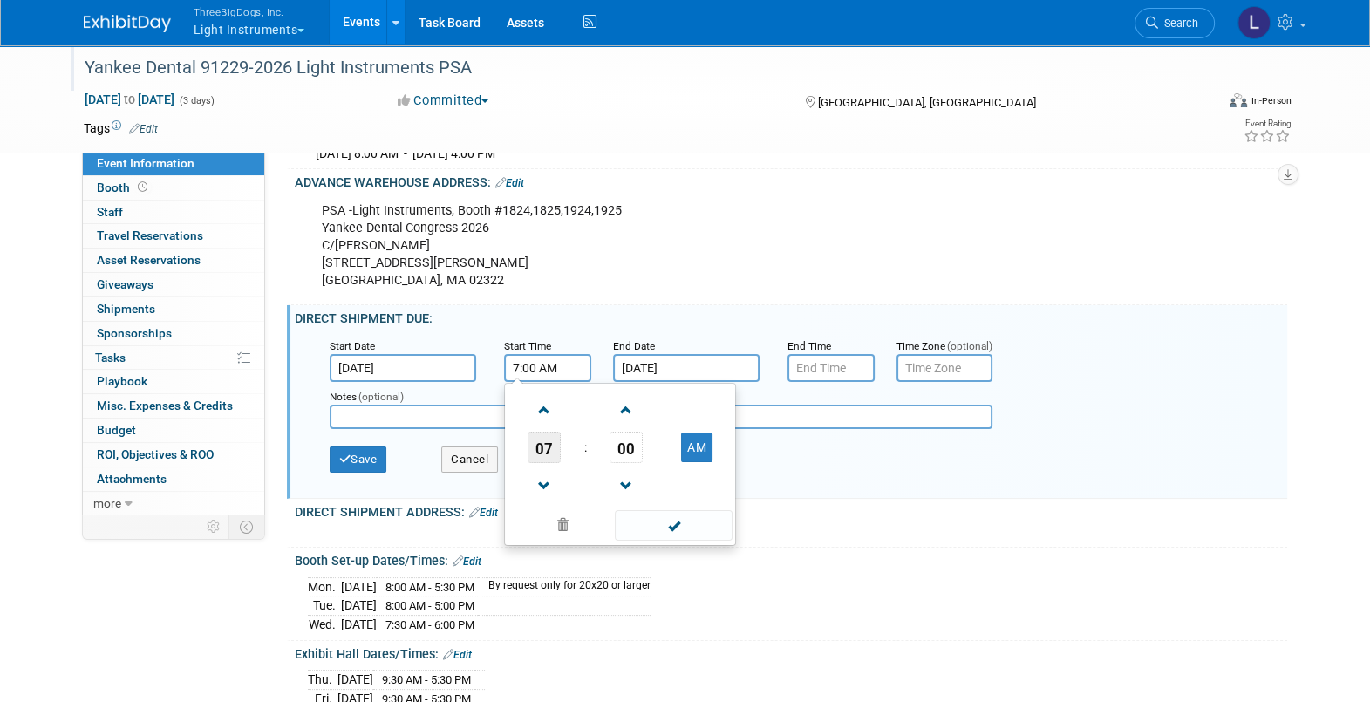
click at [541, 456] on span "07" at bounding box center [544, 447] width 33 height 31
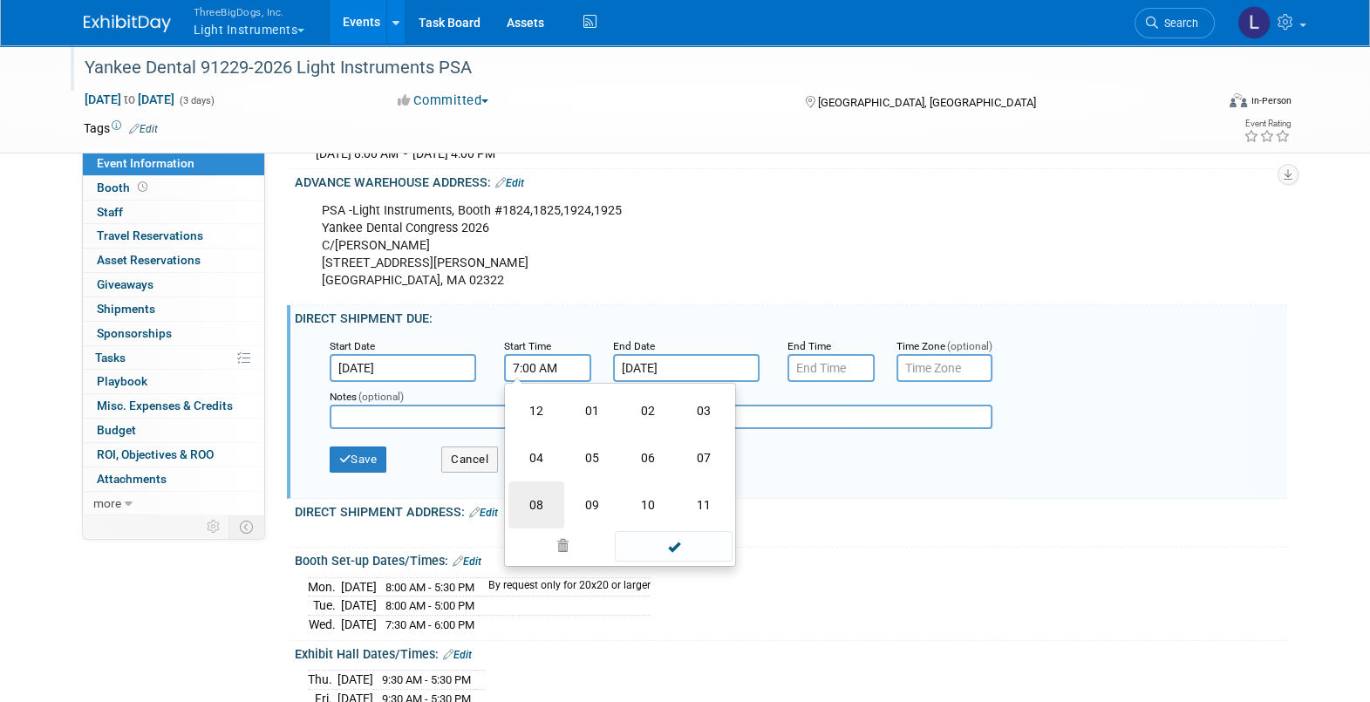
click at [533, 506] on td "08" at bounding box center [536, 504] width 56 height 47
type input "8:00 AM"
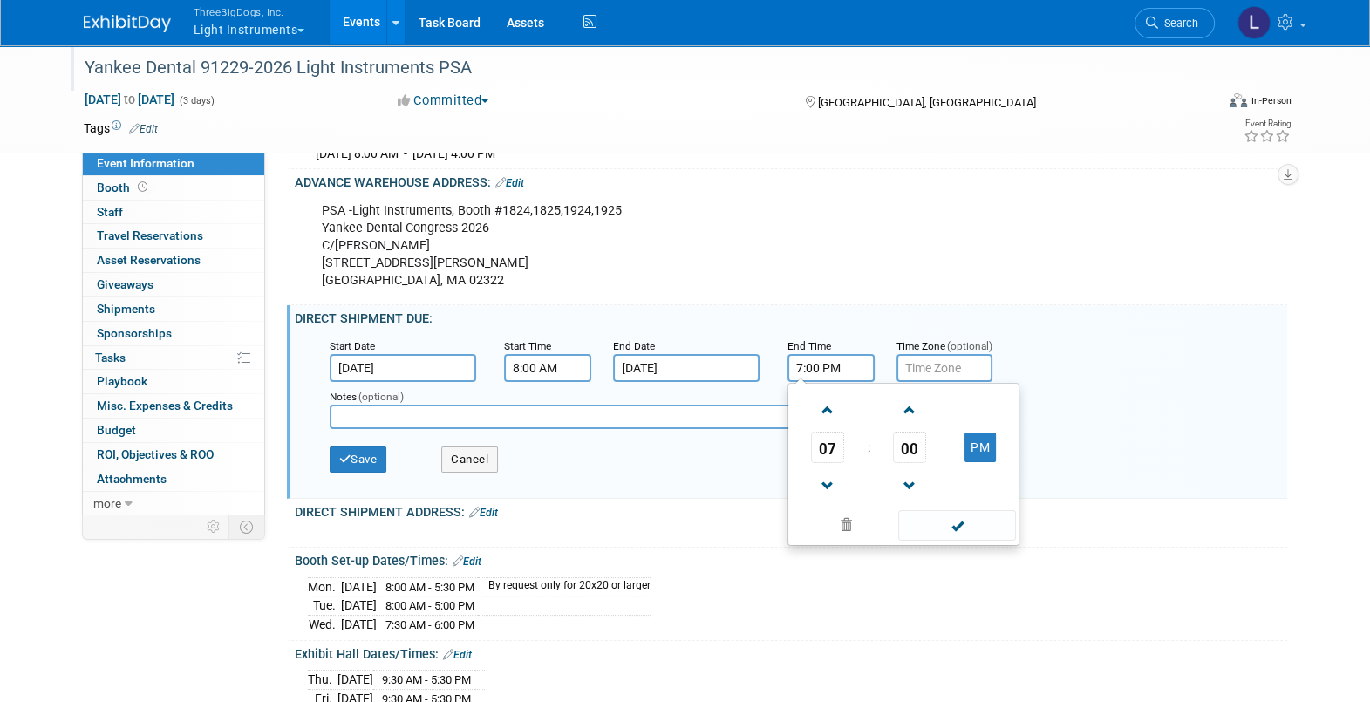
click at [838, 382] on input "7:00 PM" at bounding box center [831, 368] width 87 height 28
click at [833, 458] on span "07" at bounding box center [827, 447] width 33 height 31
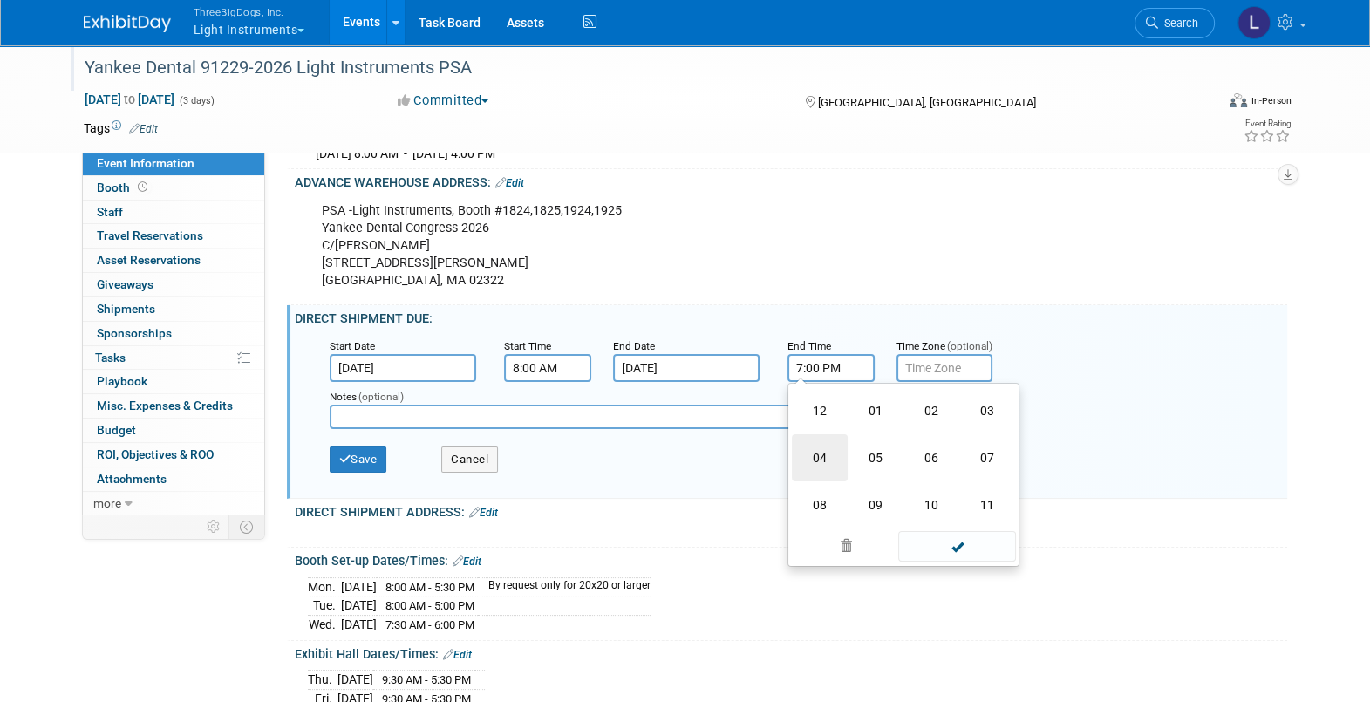
click at [817, 467] on td "04" at bounding box center [820, 457] width 56 height 47
type input "4:00 PM"
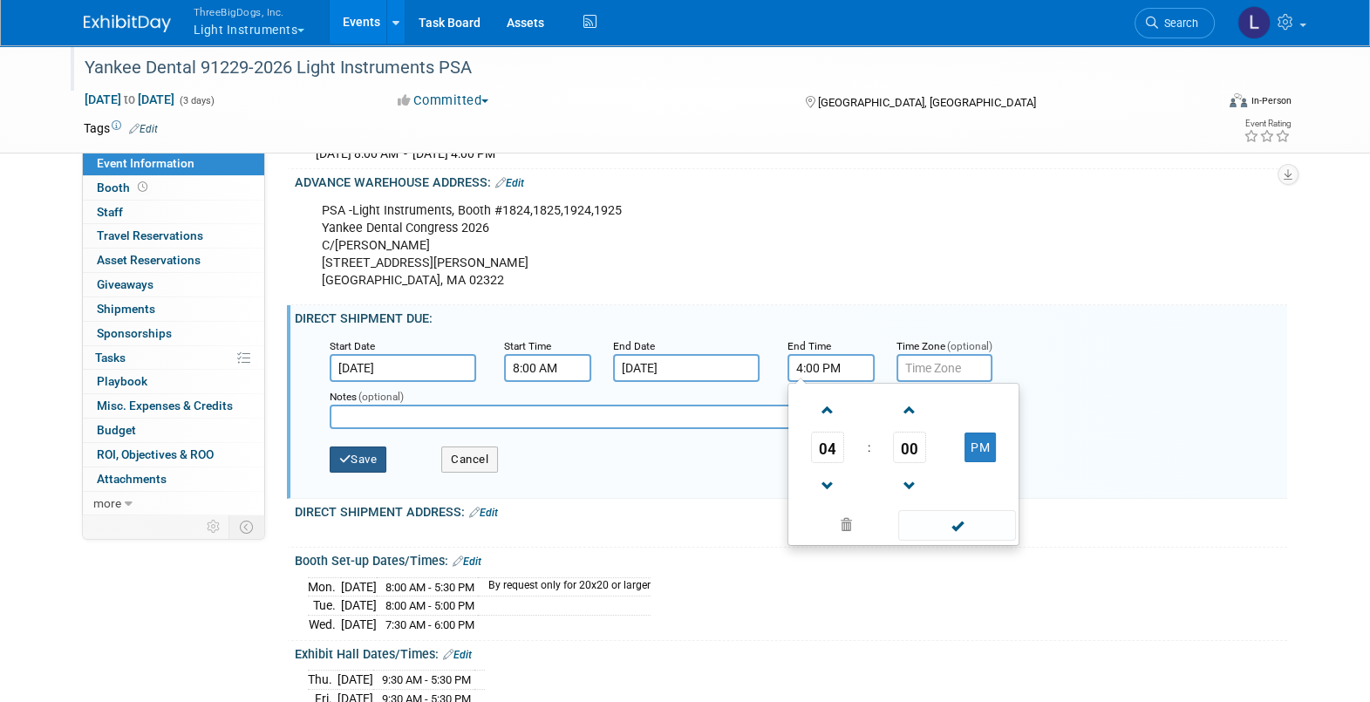
click at [355, 462] on button "Save" at bounding box center [359, 460] width 58 height 26
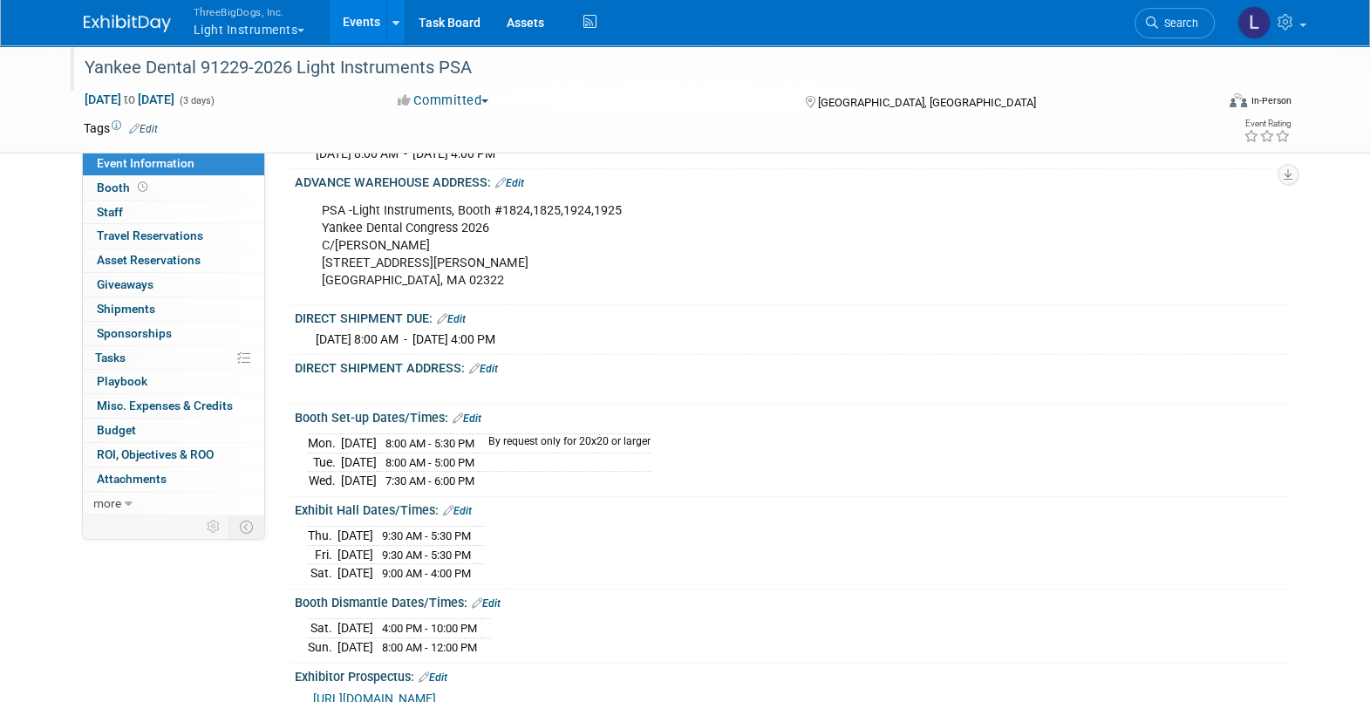
click at [488, 375] on link "Edit" at bounding box center [483, 369] width 29 height 12
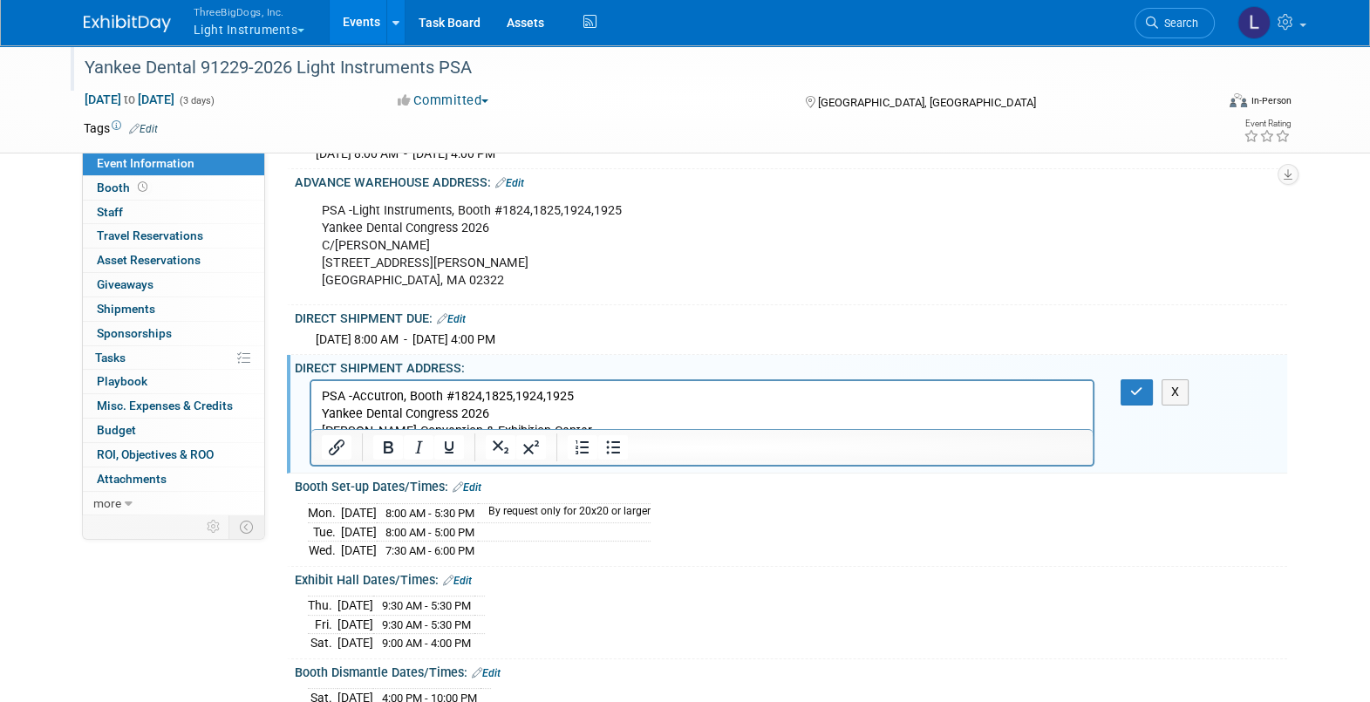
scroll to position [0, 0]
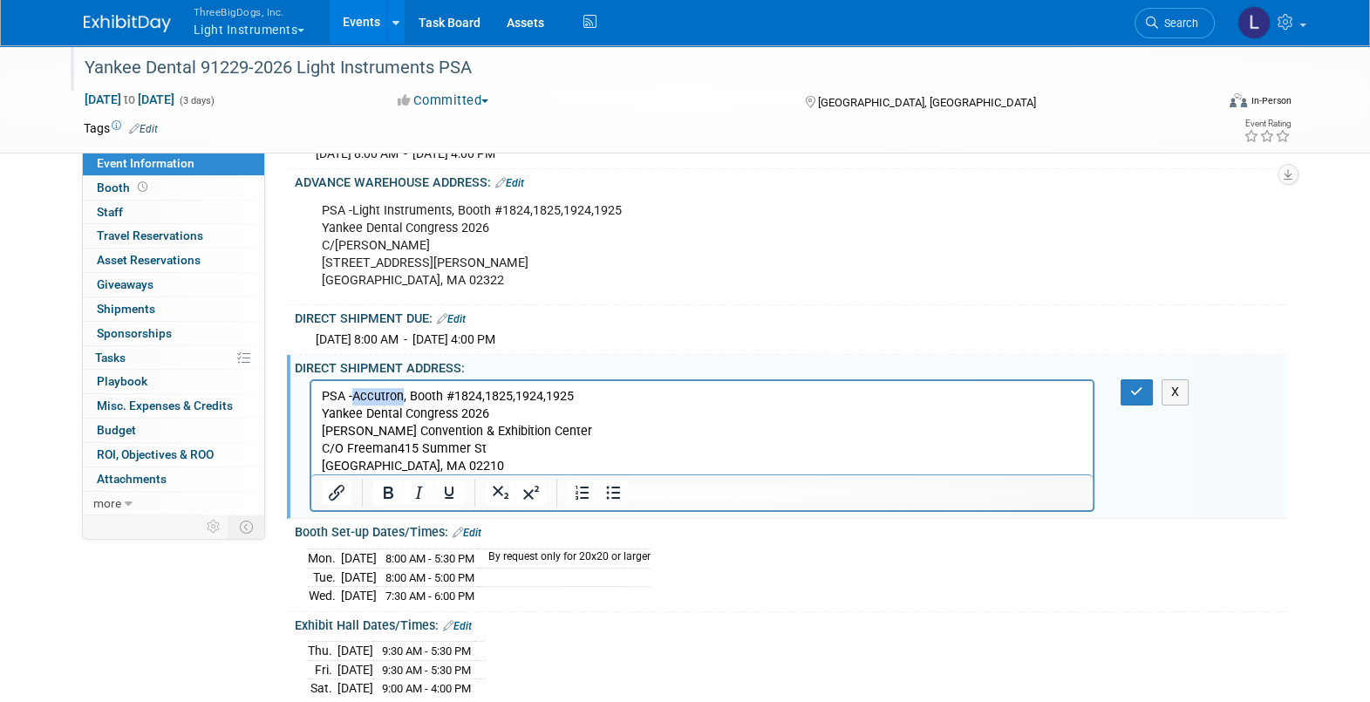
drag, startPoint x: 362, startPoint y: 392, endPoint x: 368, endPoint y: 448, distance: 56.2
click at [400, 395] on p "PSA -Accutron, Booth #1824,1825,1924,1925" at bounding box center [702, 396] width 762 height 17
click at [1145, 405] on button "button" at bounding box center [1137, 391] width 32 height 25
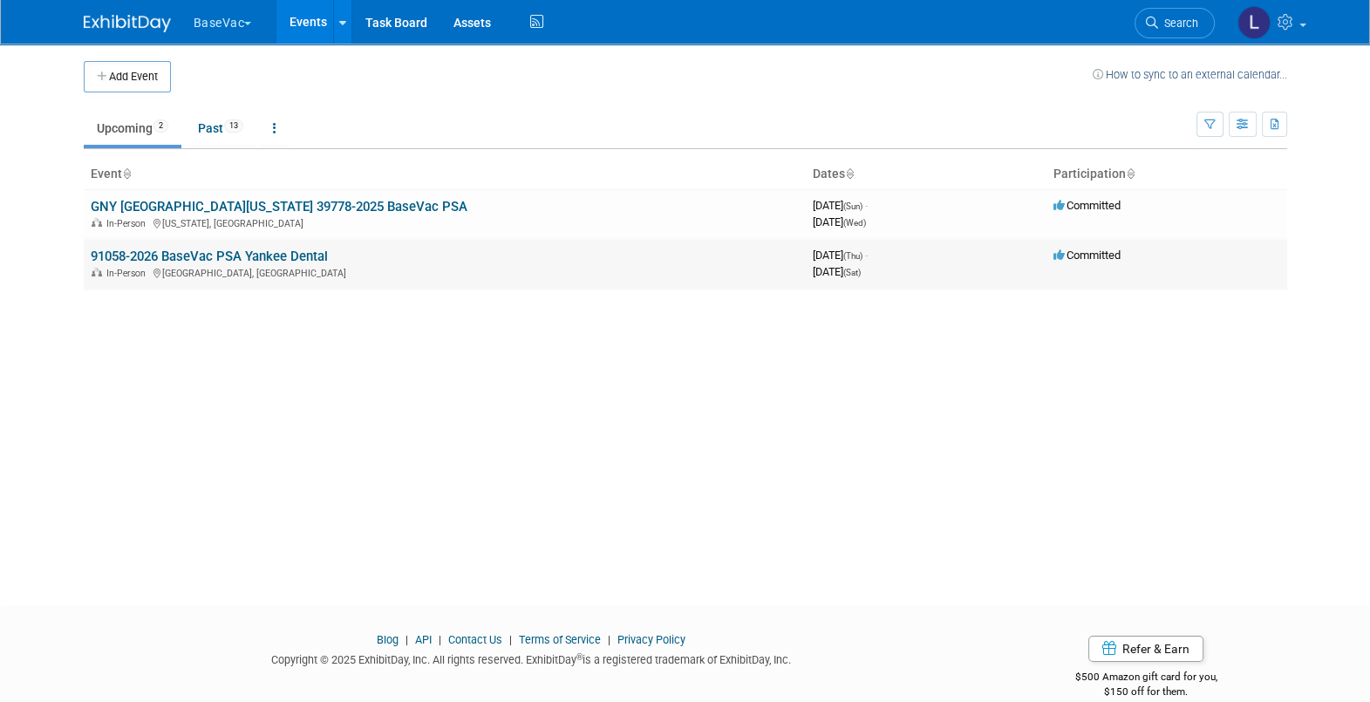
click at [232, 257] on link "91058-2026 BaseVac PSA Yankee Dental" at bounding box center [209, 257] width 237 height 16
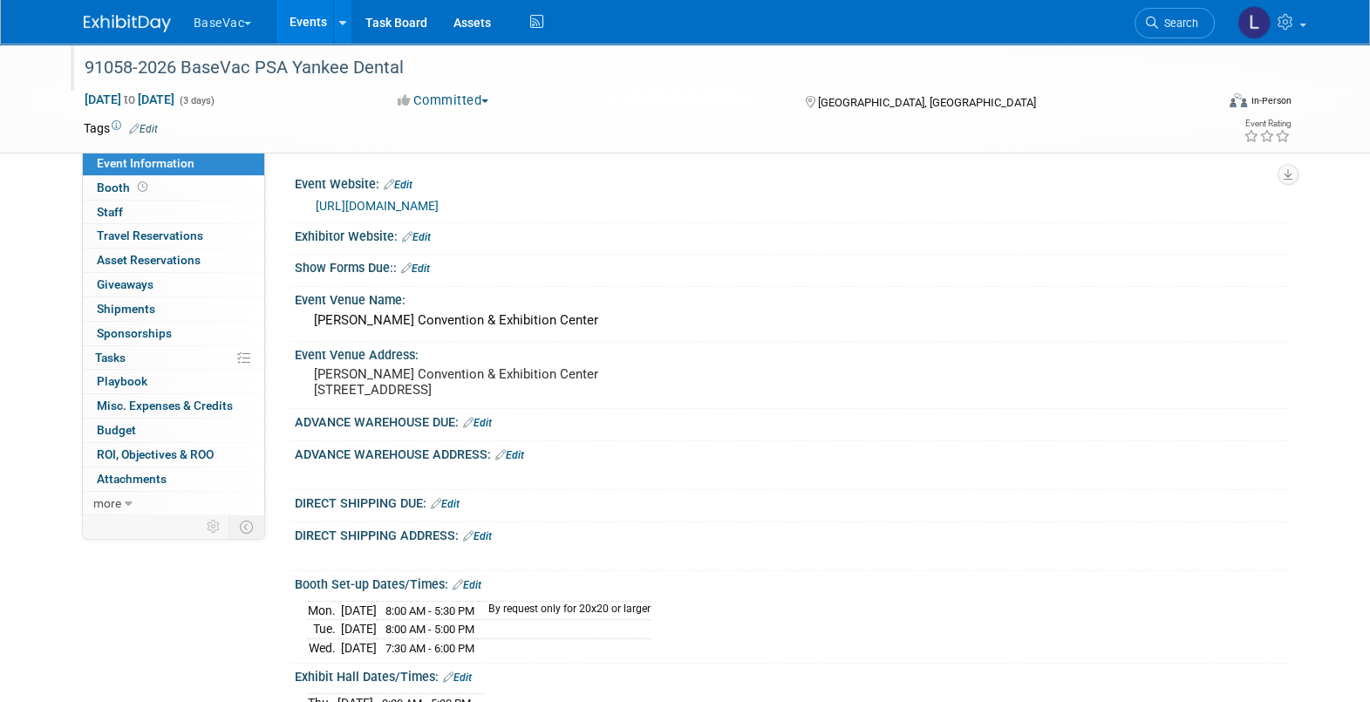
click at [328, 67] on div "91058-2026 BaseVac PSA Yankee Dental" at bounding box center [633, 67] width 1110 height 31
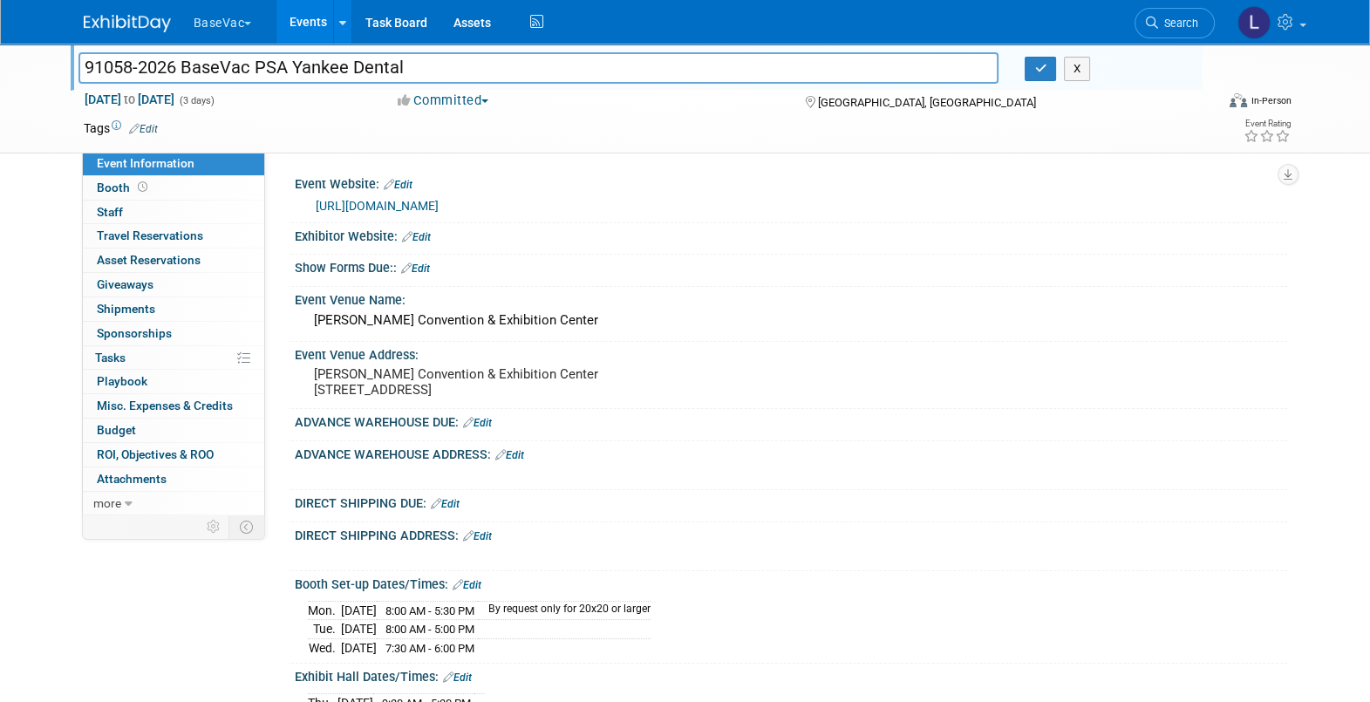
drag, startPoint x: 292, startPoint y: 61, endPoint x: 78, endPoint y: 81, distance: 215.5
click at [78, 81] on input "91058-2026 BaseVac PSA Yankee Dental" at bounding box center [538, 67] width 921 height 31
click at [249, 66] on input "Yankee Dental" at bounding box center [538, 67] width 921 height 31
type input "Yankee Dental 91058-2026 BaseVac PSA"
click at [1043, 73] on icon "button" at bounding box center [1040, 68] width 12 height 11
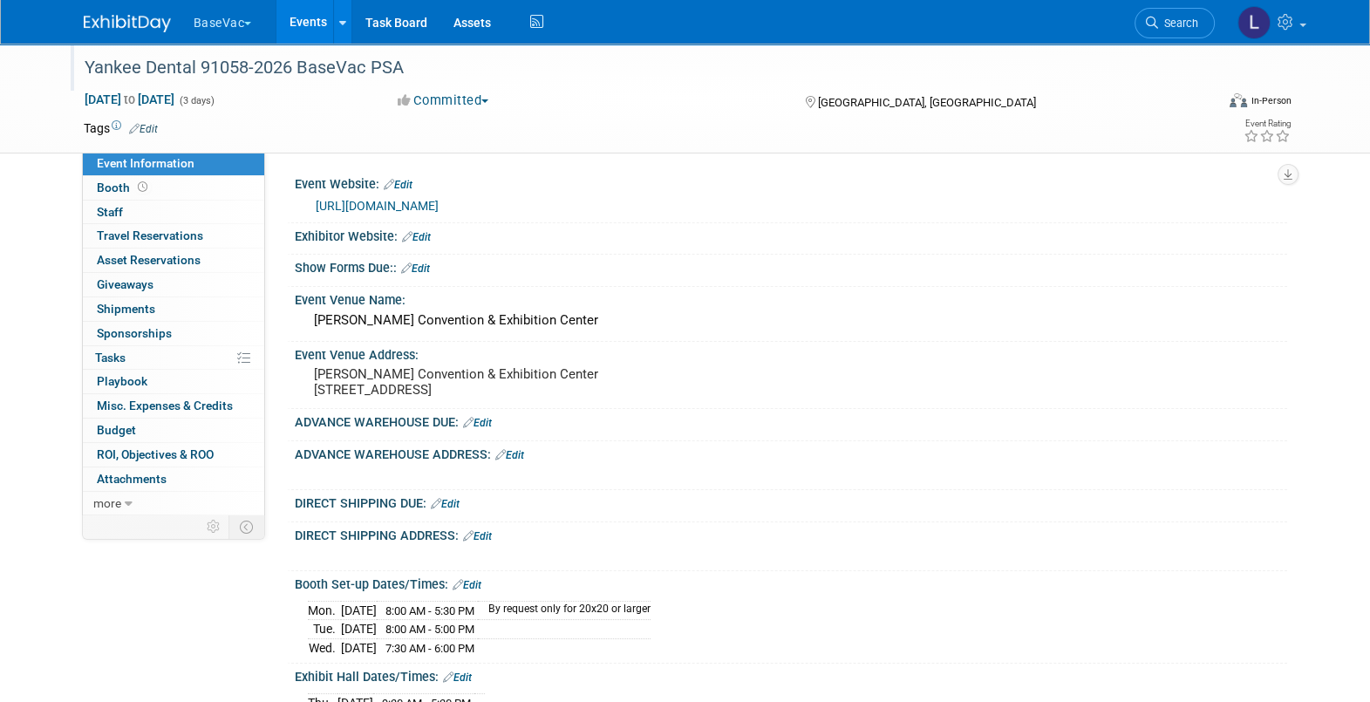
click at [421, 236] on link "Edit" at bounding box center [416, 237] width 29 height 12
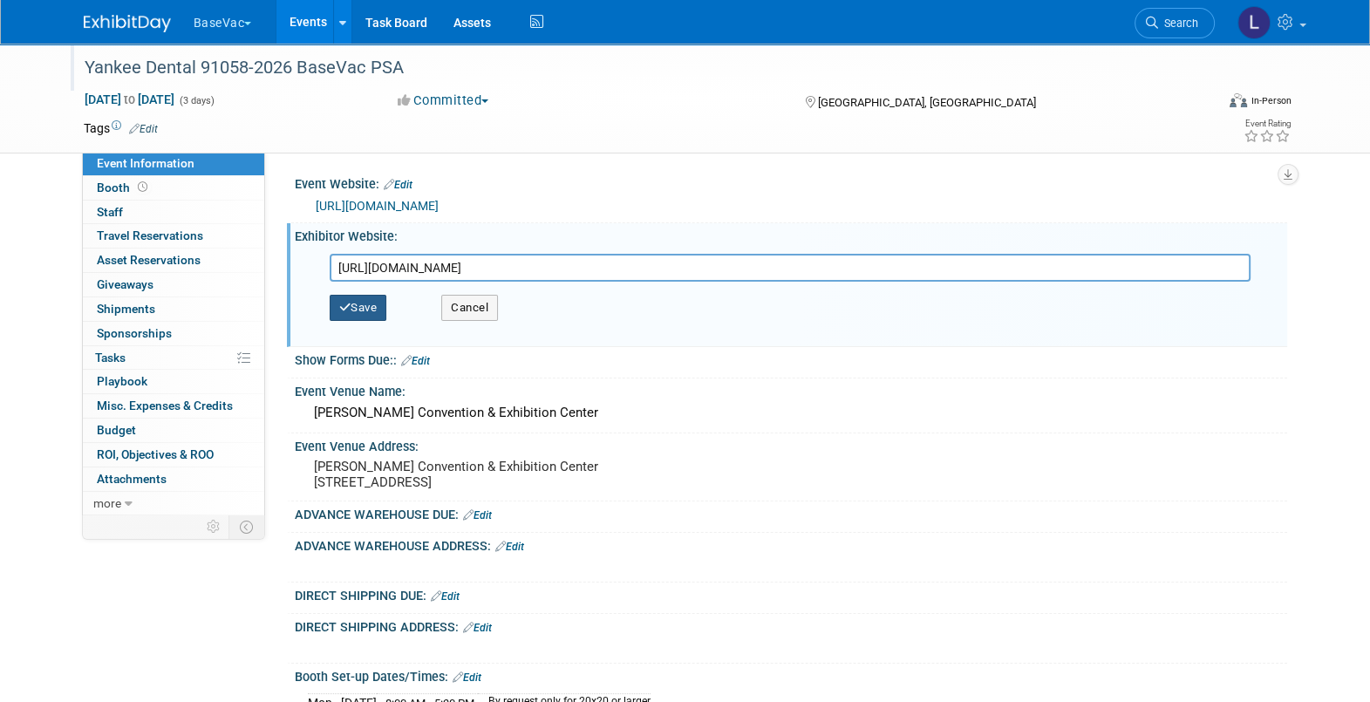
type input "[URL][DOMAIN_NAME]"
click at [354, 304] on button "Save" at bounding box center [359, 308] width 58 height 26
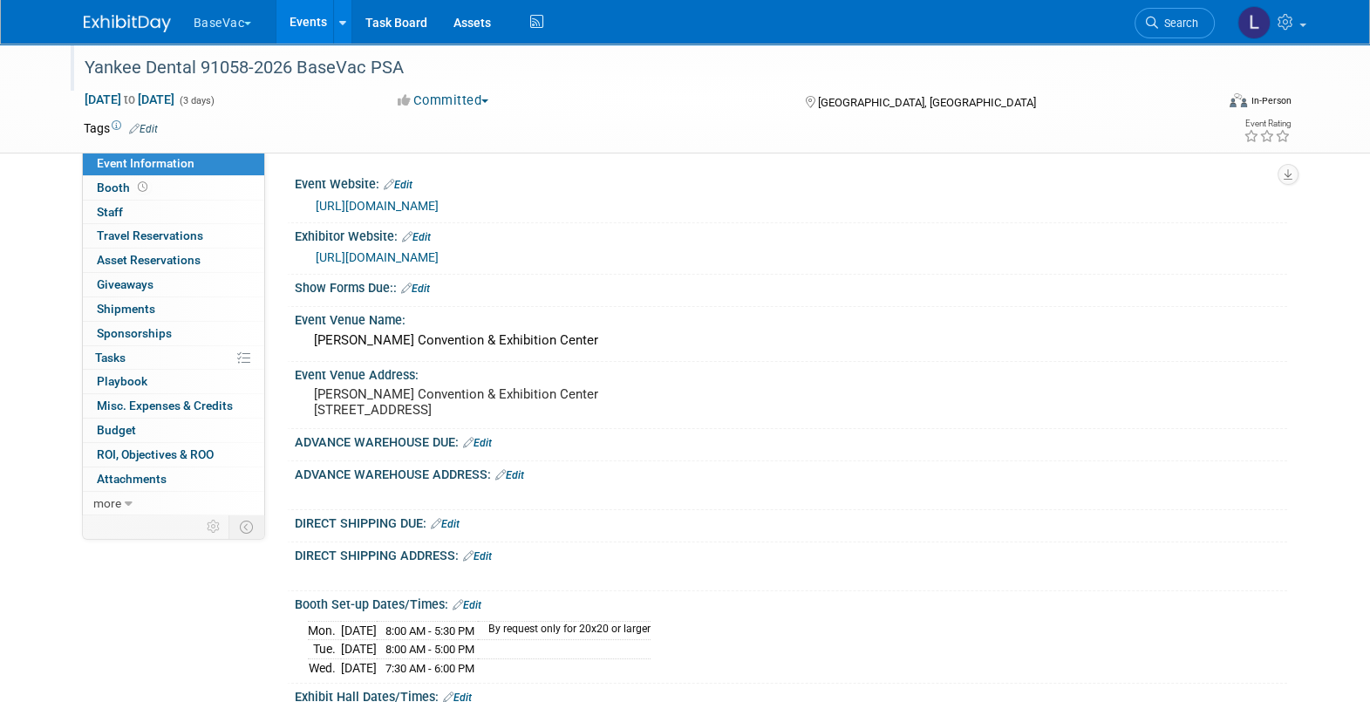
click at [420, 287] on link "Edit" at bounding box center [415, 289] width 29 height 12
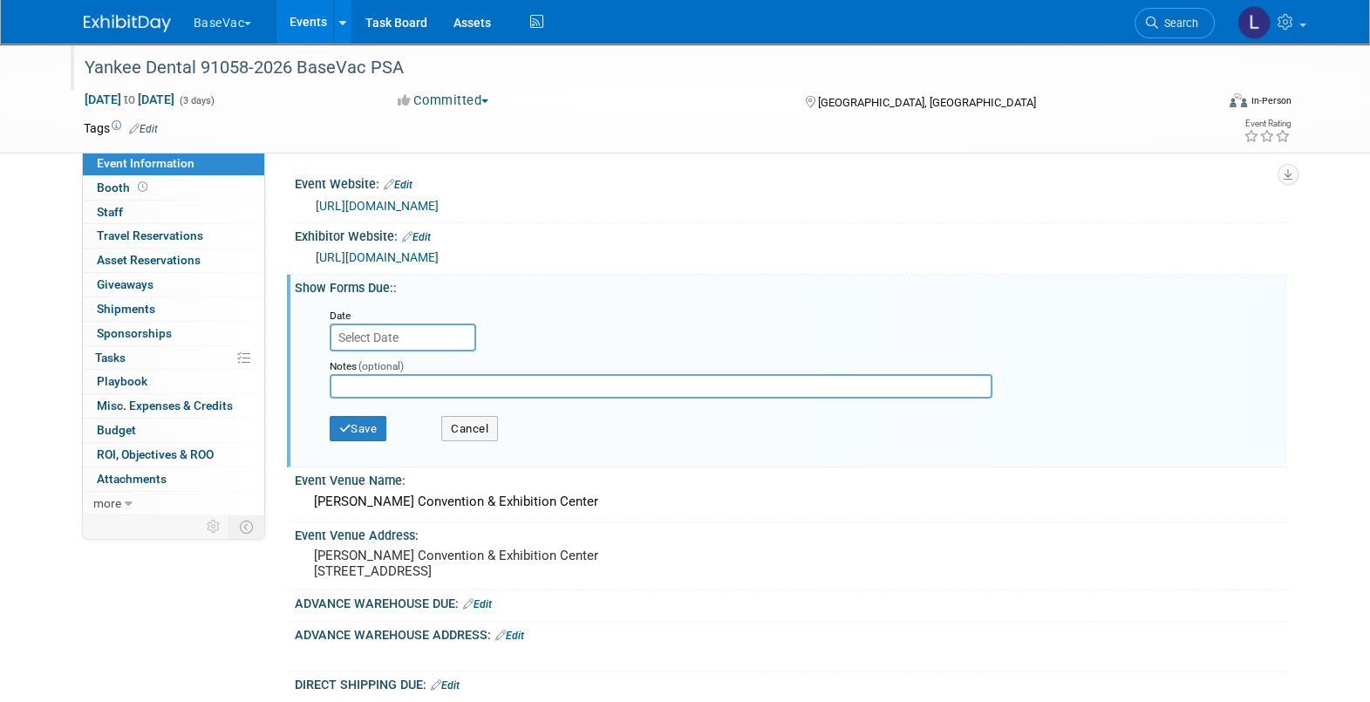
click at [447, 331] on input "text" at bounding box center [403, 338] width 147 height 28
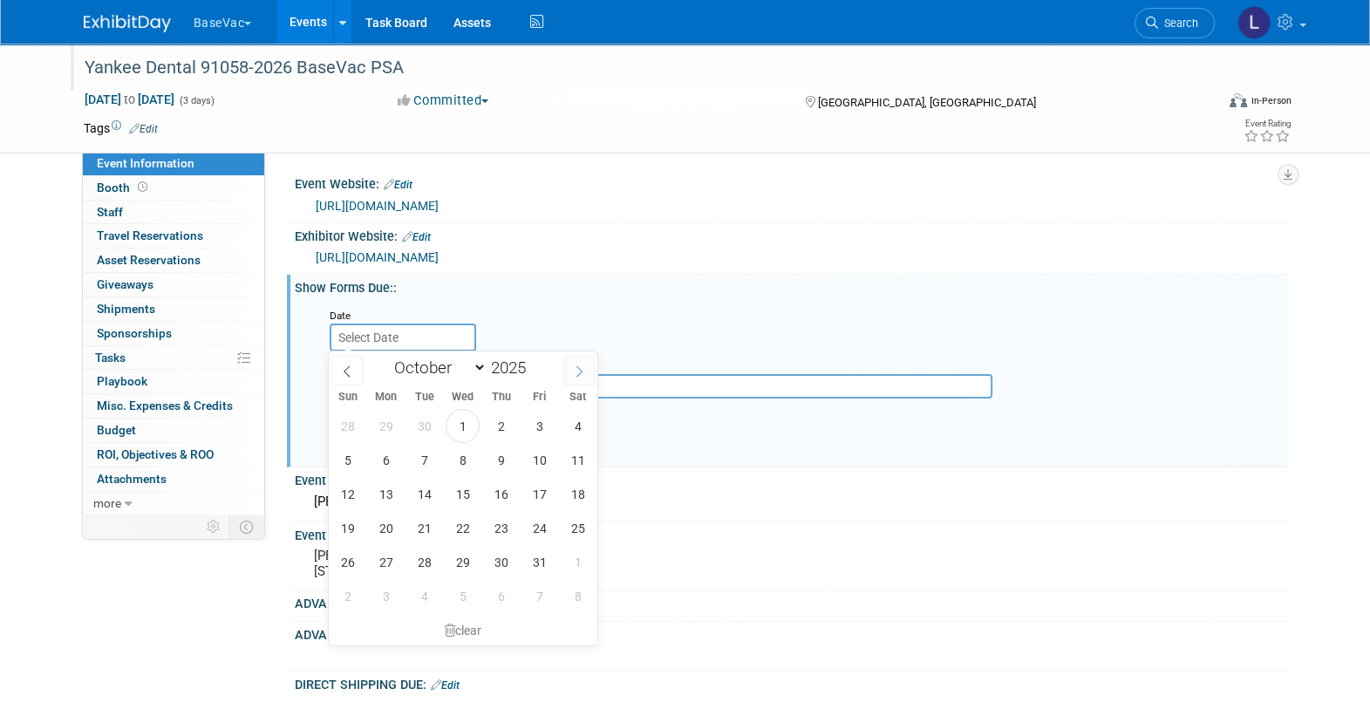
click at [576, 379] on span at bounding box center [578, 371] width 31 height 30
click at [577, 378] on span at bounding box center [578, 371] width 31 height 30
select select "11"
click at [577, 378] on span at bounding box center [578, 371] width 31 height 30
type input "2026"
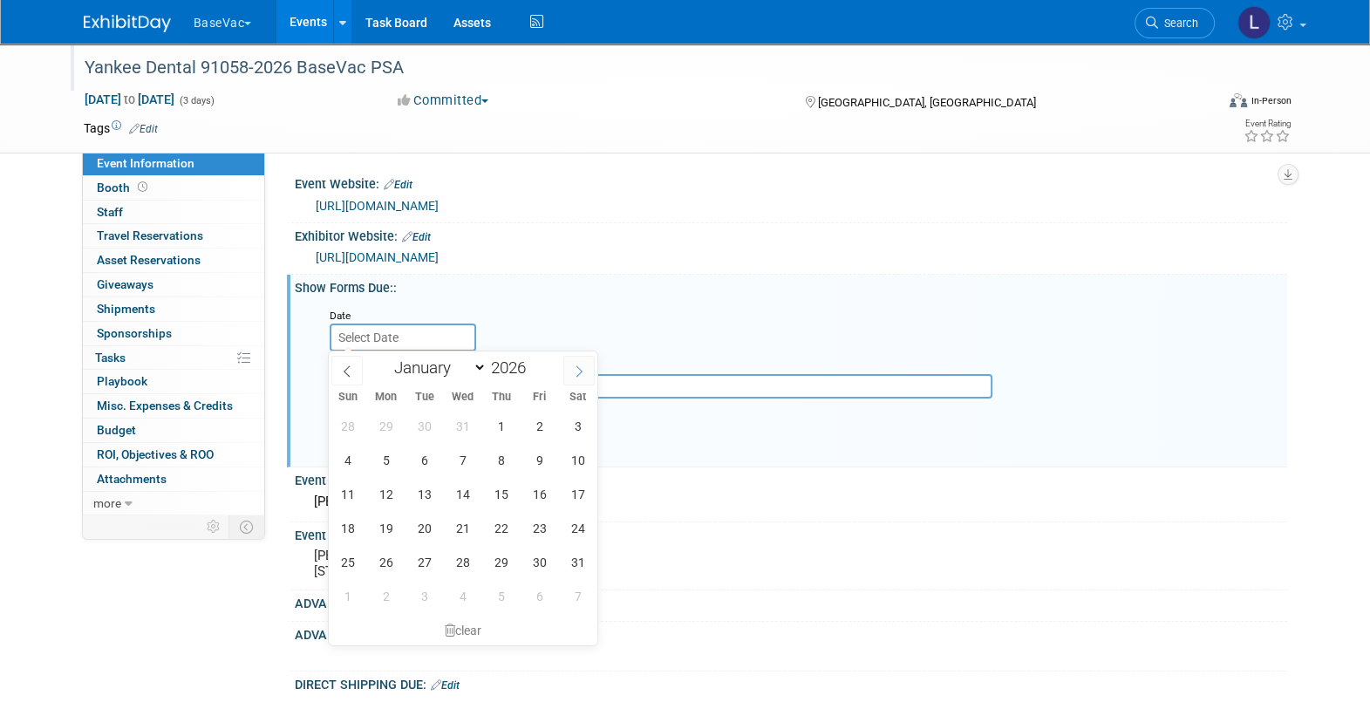
click at [577, 378] on span at bounding box center [578, 371] width 31 height 30
click at [341, 376] on icon at bounding box center [347, 371] width 12 height 12
select select "0"
click at [375, 463] on span "5" at bounding box center [386, 460] width 34 height 34
type input "[DATE]"
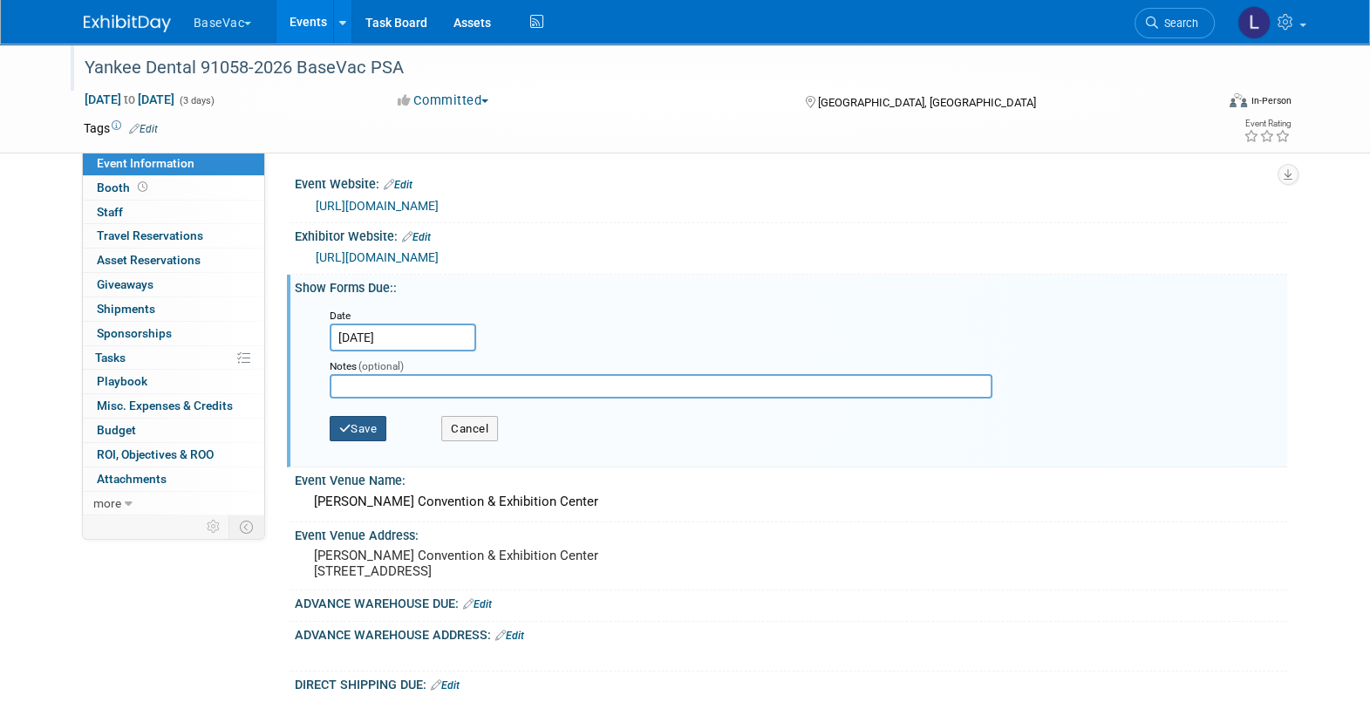
click at [360, 423] on button "Save" at bounding box center [359, 429] width 58 height 26
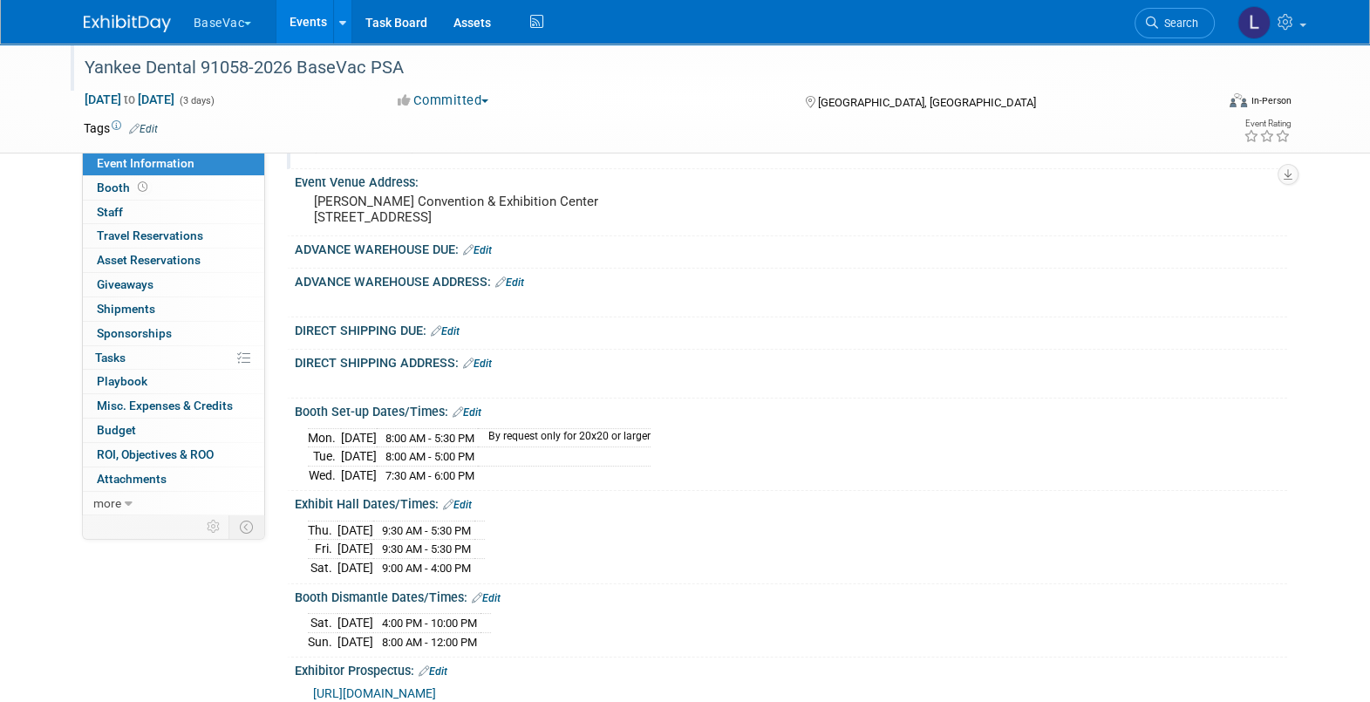
scroll to position [217, 0]
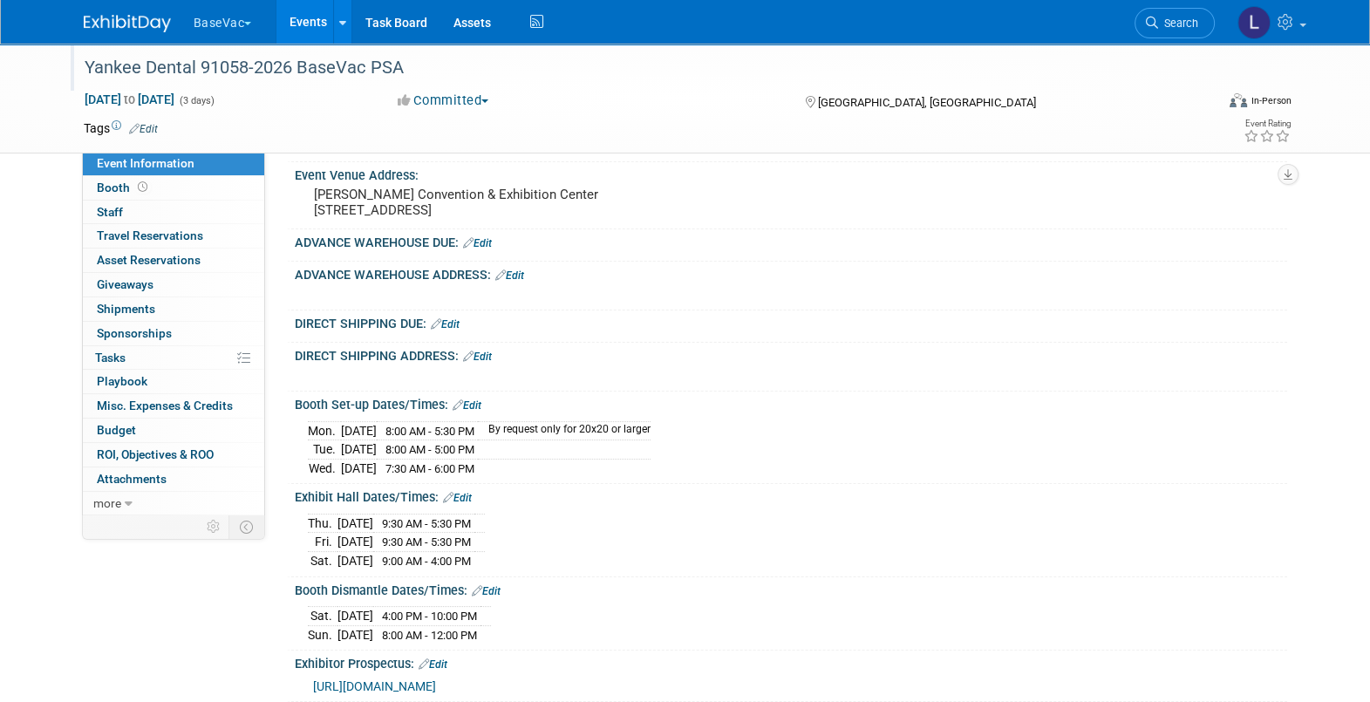
click at [469, 244] on div "ADVANCE WAREHOUSE DUE: Edit" at bounding box center [791, 240] width 993 height 23
click at [483, 249] on link "Edit" at bounding box center [477, 243] width 29 height 12
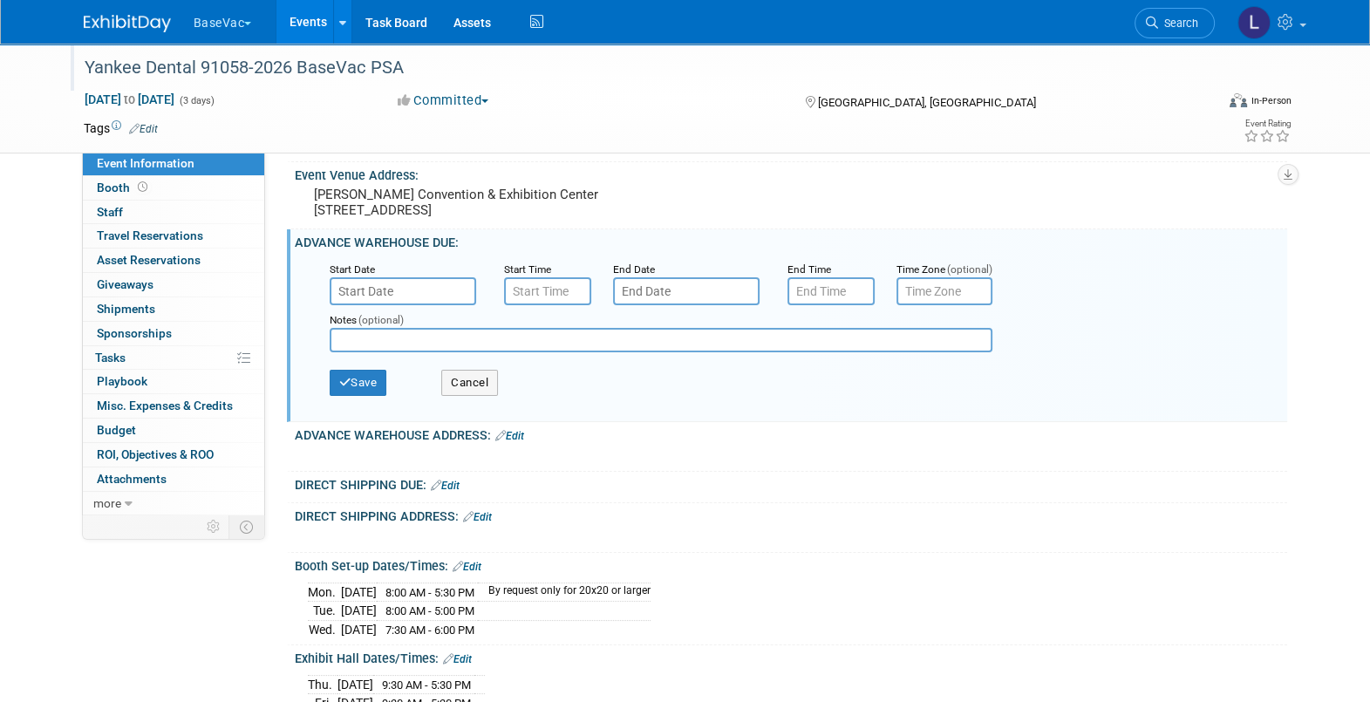
click at [404, 301] on input "text" at bounding box center [403, 291] width 147 height 28
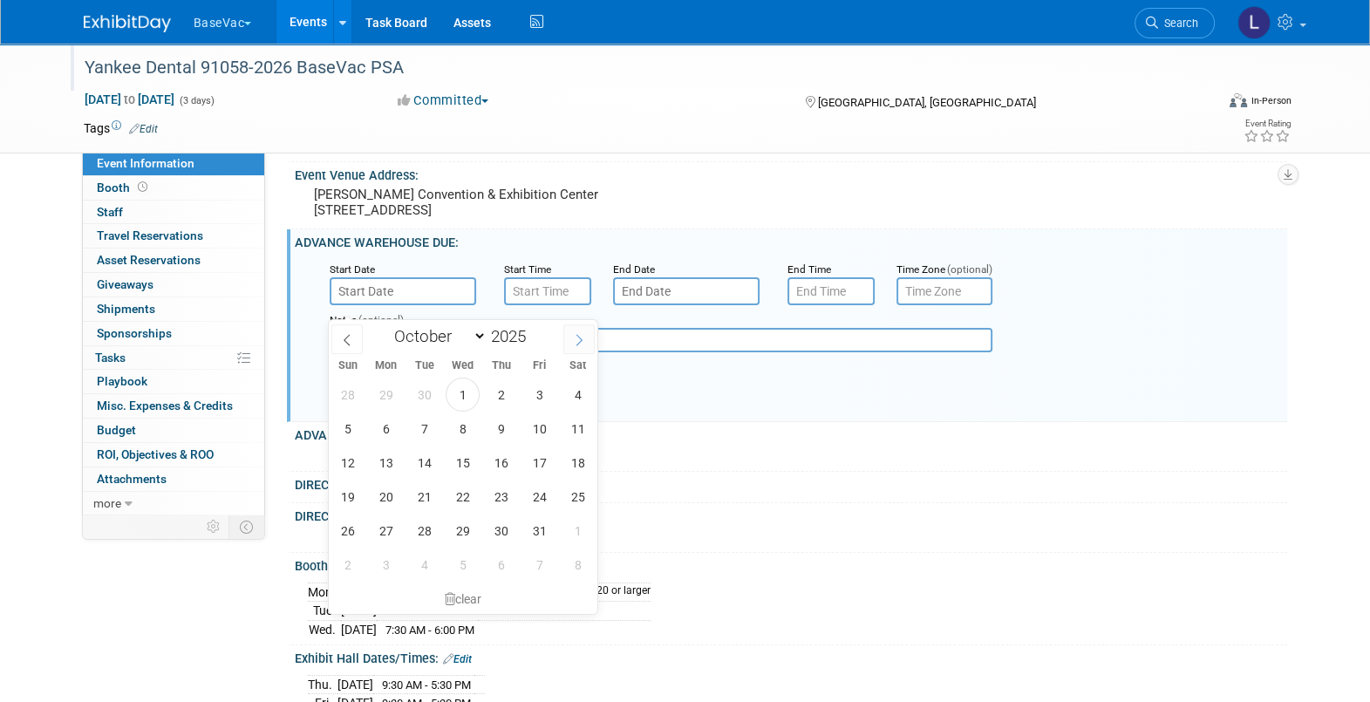
click at [578, 334] on icon at bounding box center [579, 340] width 12 height 12
select select "11"
click at [580, 334] on icon at bounding box center [579, 340] width 12 height 12
type input "2026"
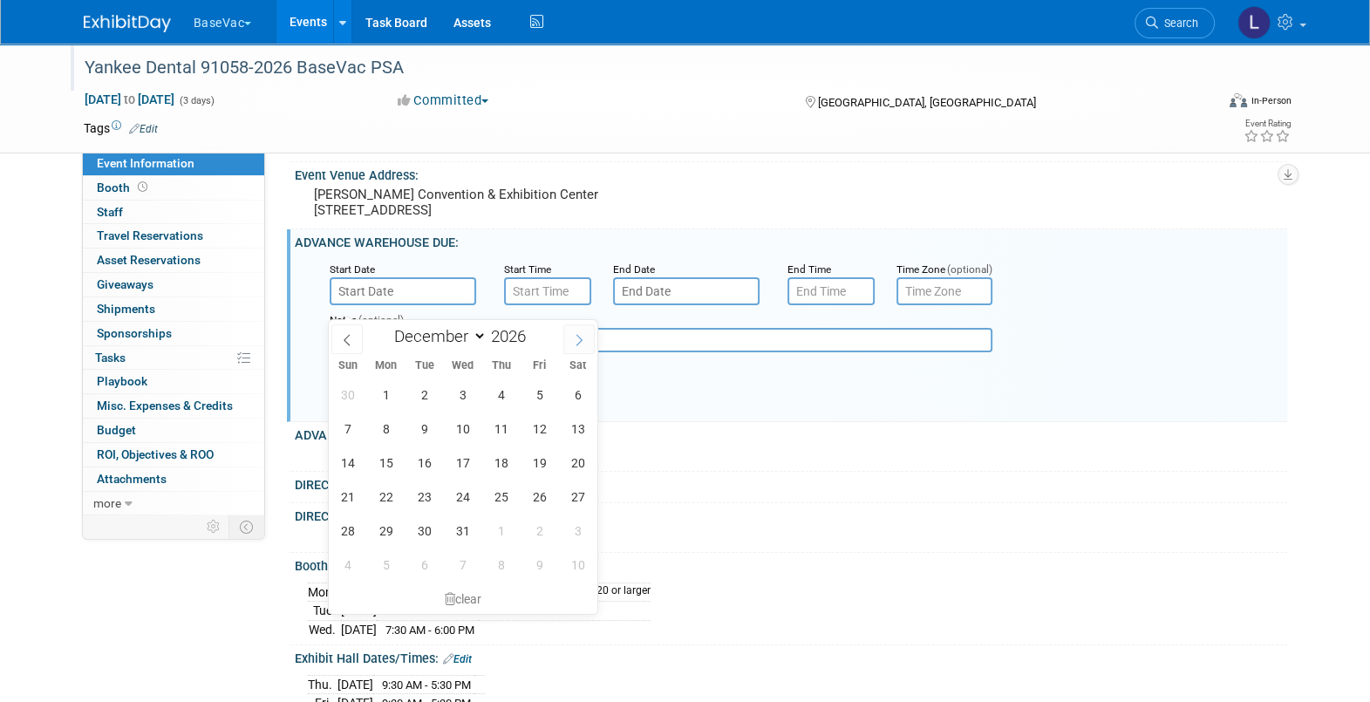
select select "0"
click at [393, 428] on span "5" at bounding box center [386, 429] width 34 height 34
type input "[DATE]"
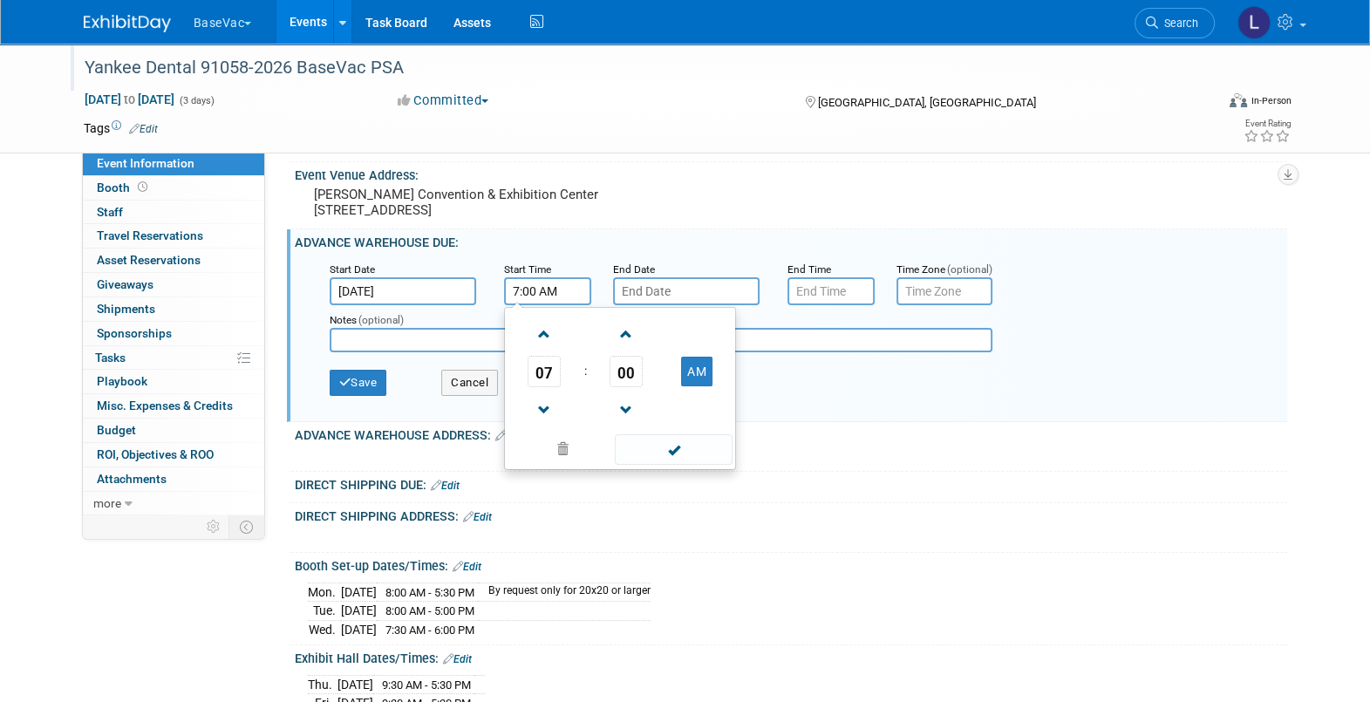
click at [543, 305] on input "7:00 AM" at bounding box center [547, 291] width 87 height 28
click at [536, 382] on span "07" at bounding box center [544, 371] width 33 height 31
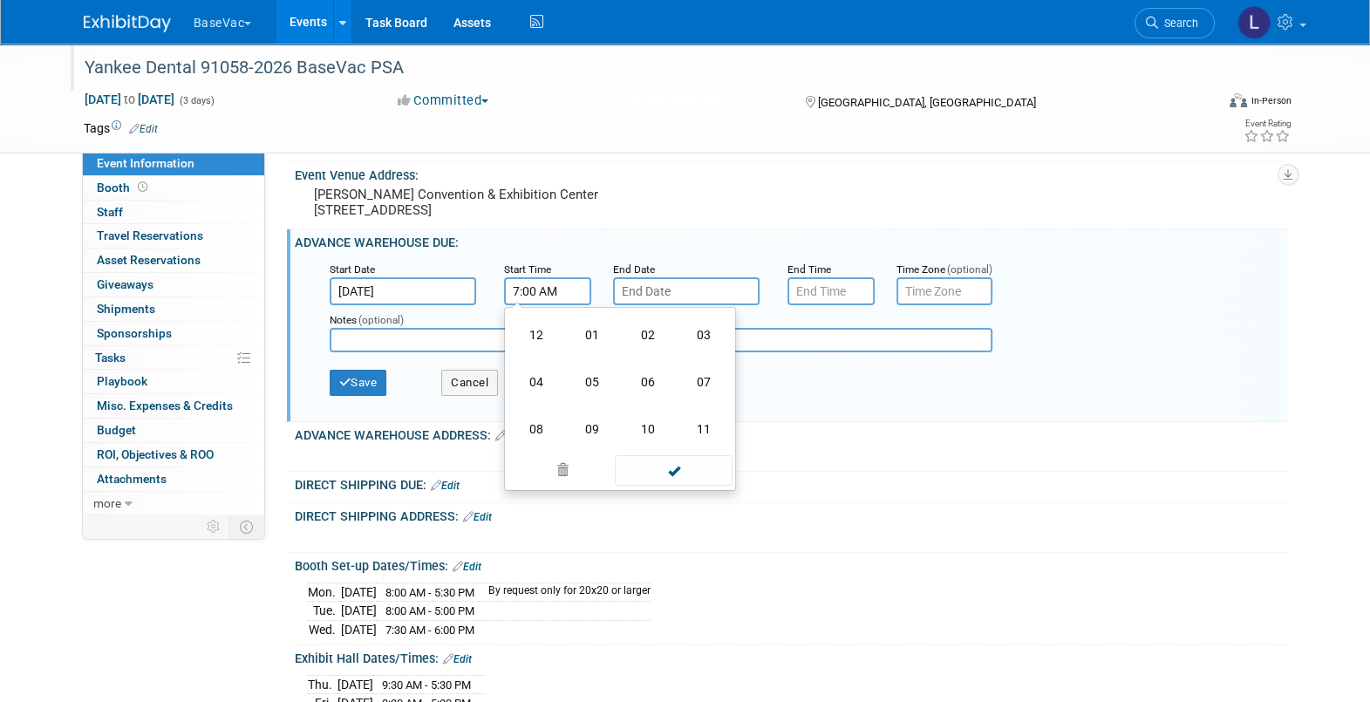
click at [535, 426] on td "08" at bounding box center [536, 429] width 56 height 47
type input "8:00 AM"
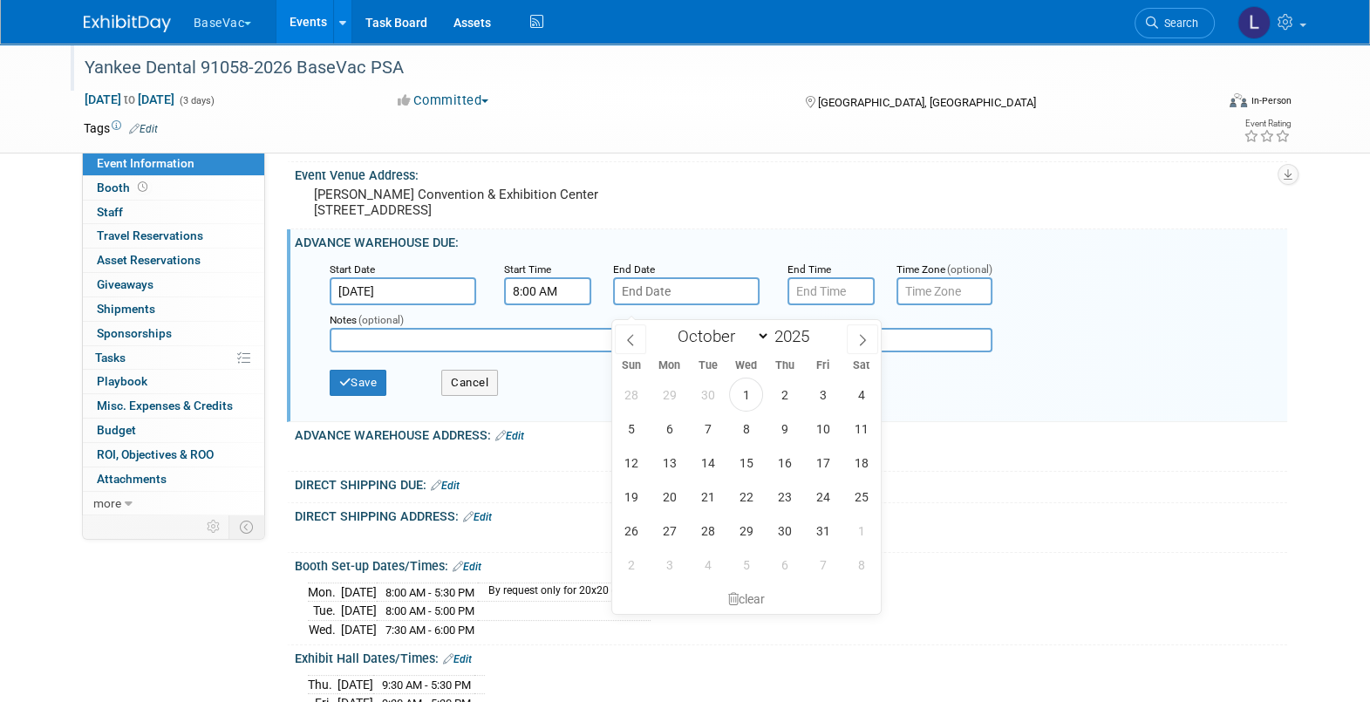
click at [685, 305] on input "text" at bounding box center [686, 291] width 147 height 28
click at [866, 340] on icon at bounding box center [862, 340] width 12 height 12
select select "11"
click at [866, 340] on icon at bounding box center [862, 340] width 12 height 12
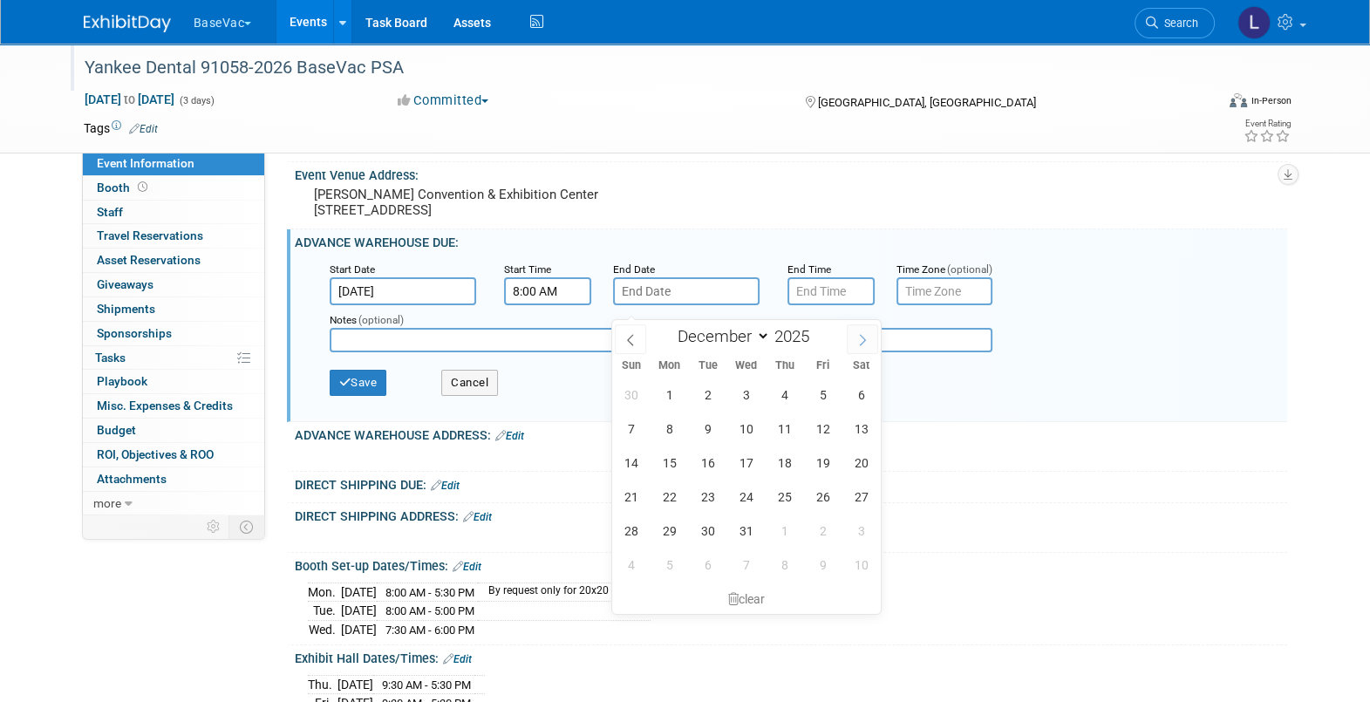
type input "2026"
select select "0"
click at [743, 488] on span "21" at bounding box center [746, 497] width 34 height 34
type input "Jan 21, 2026"
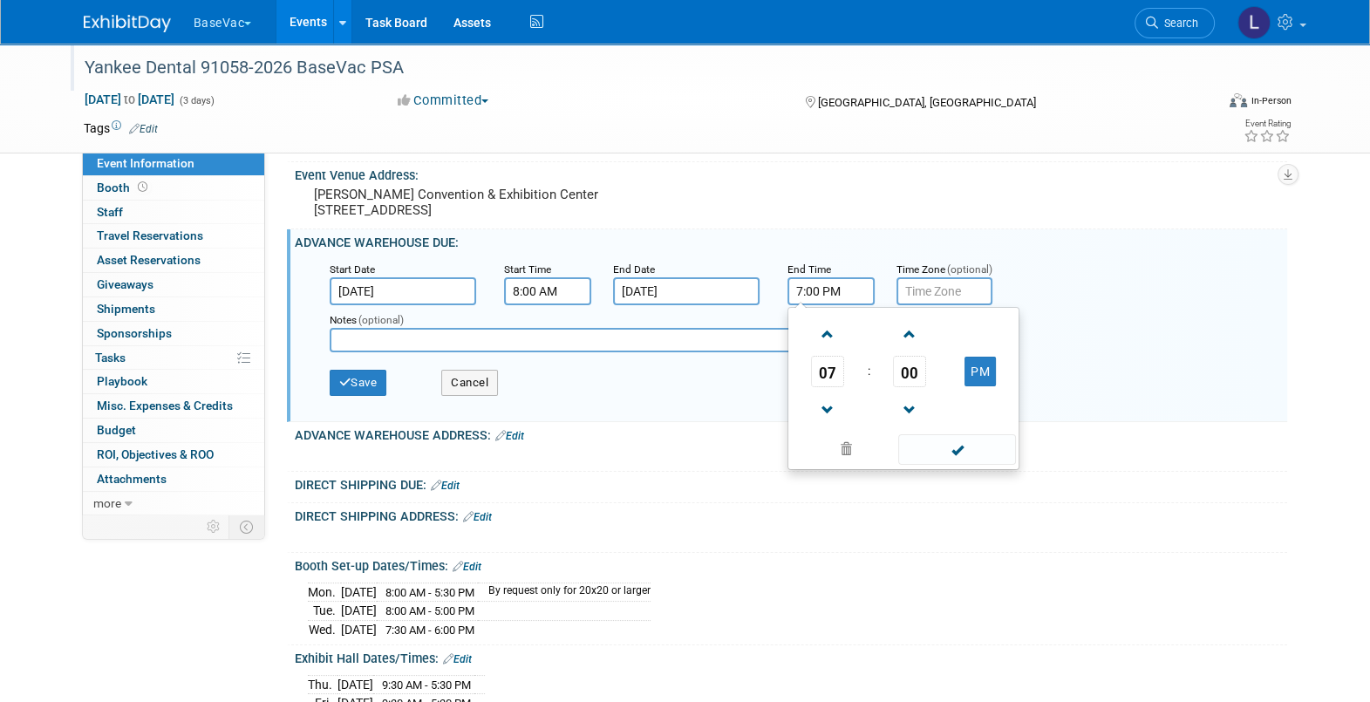
click at [837, 305] on input "7:00 PM" at bounding box center [831, 291] width 87 height 28
click at [831, 387] on span "07" at bounding box center [827, 371] width 33 height 31
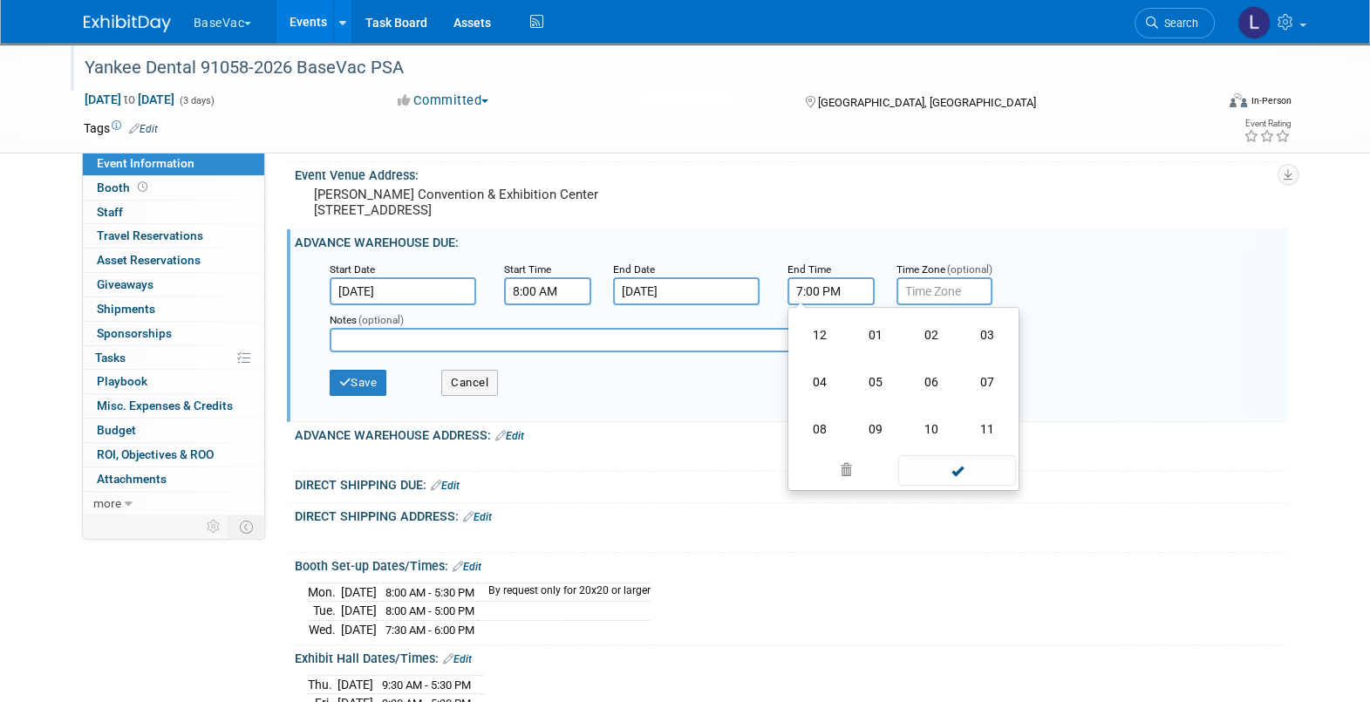
click at [831, 390] on td "04" at bounding box center [820, 381] width 56 height 47
type input "4:00 PM"
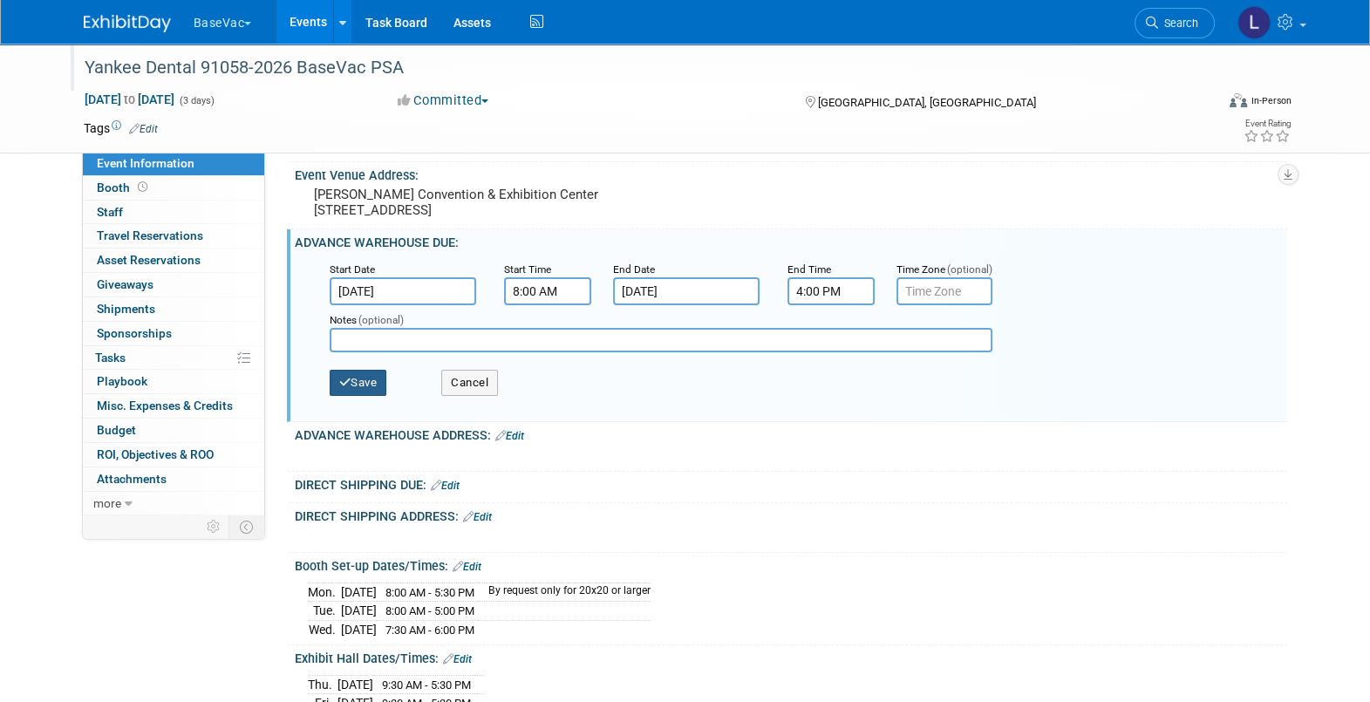
click at [371, 391] on button "Save" at bounding box center [359, 383] width 58 height 26
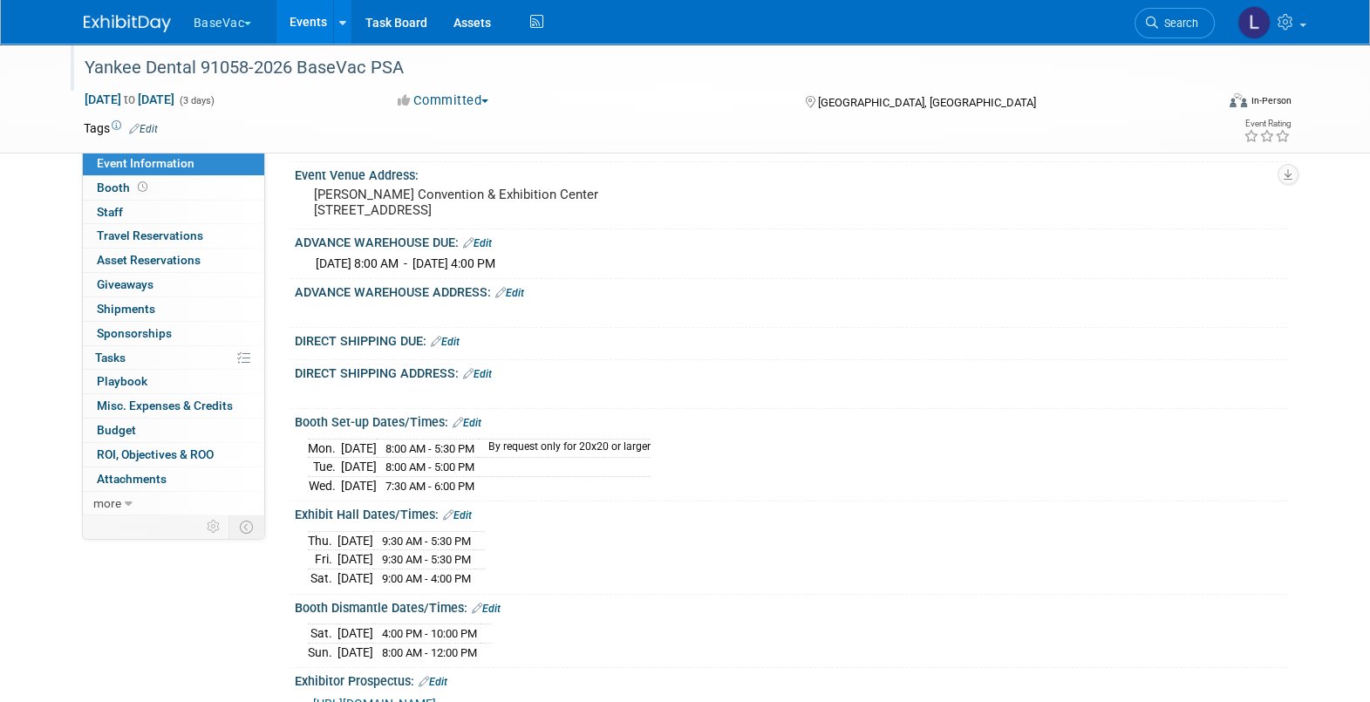
click at [515, 299] on link "Edit" at bounding box center [509, 293] width 29 height 12
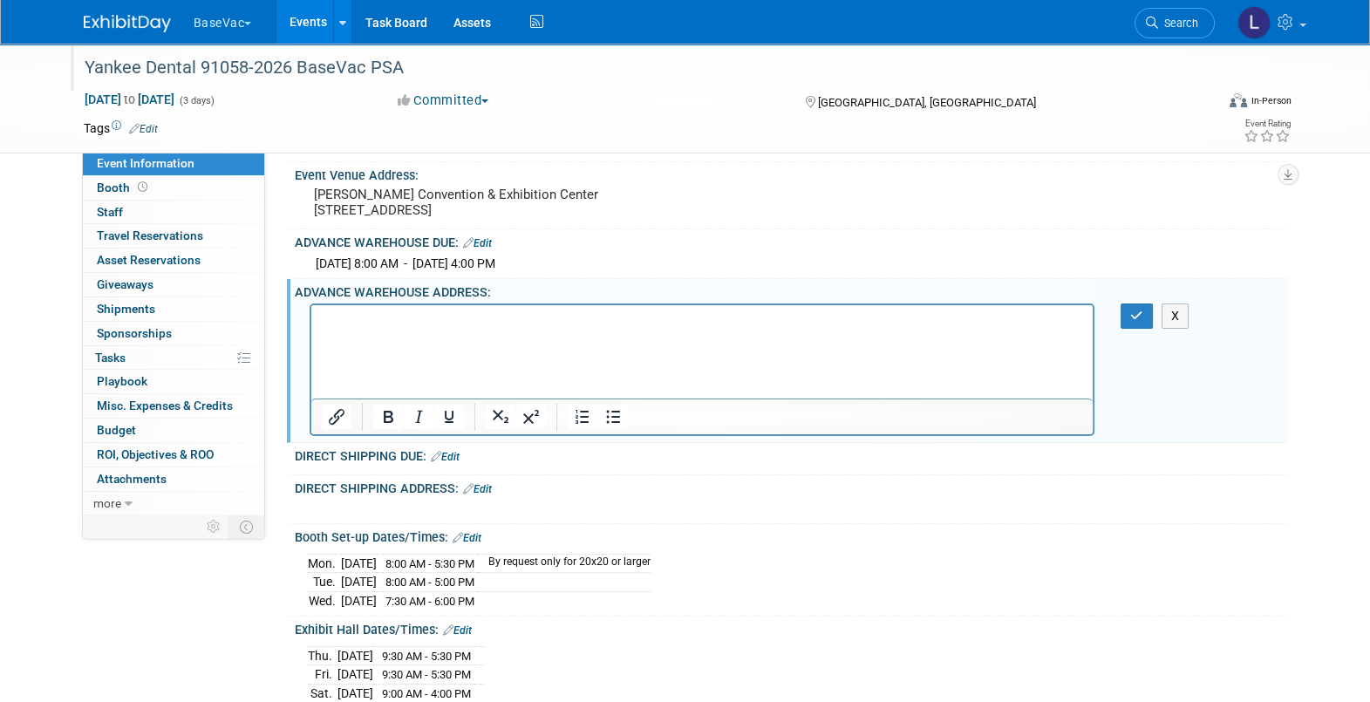
scroll to position [0, 0]
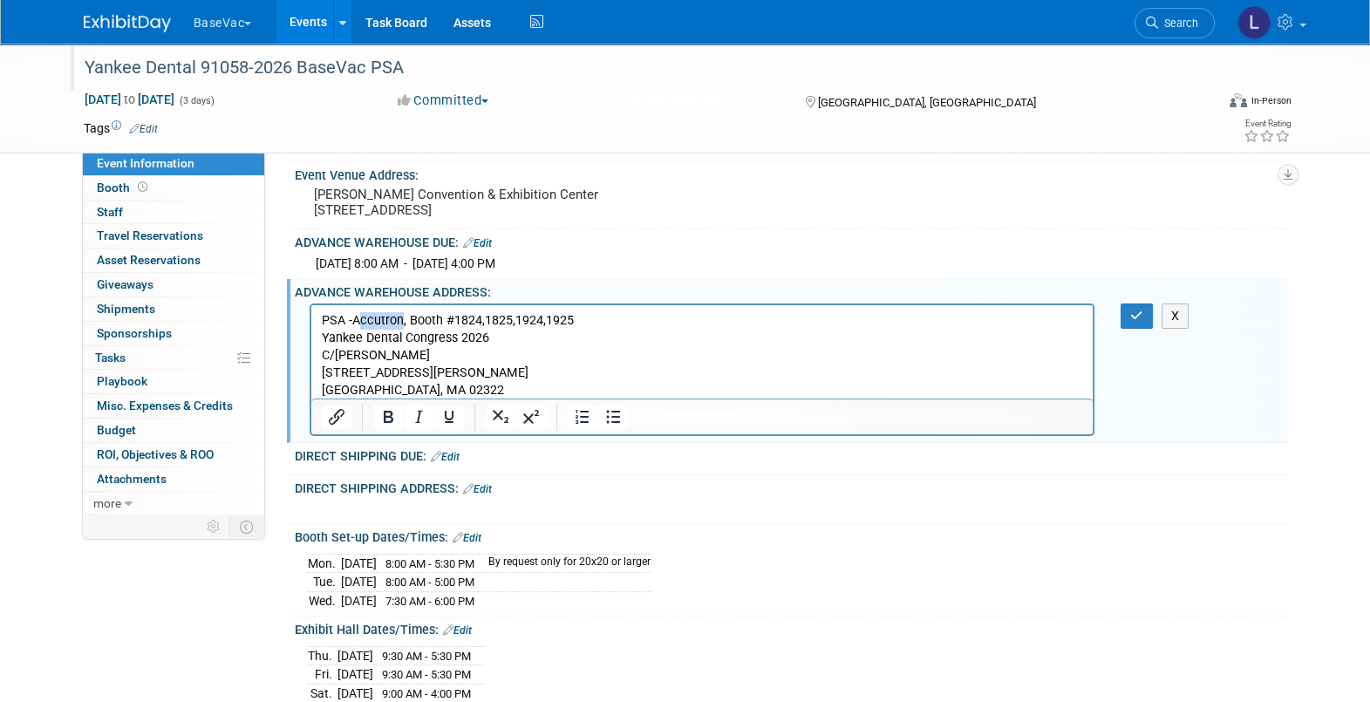
drag, startPoint x: 355, startPoint y: 321, endPoint x: 397, endPoint y: 329, distance: 42.6
click at [399, 324] on p "PSA -Accutron, Booth #1824,1825,1924,1925" at bounding box center [702, 320] width 762 height 17
click at [1128, 324] on button "button" at bounding box center [1137, 316] width 32 height 25
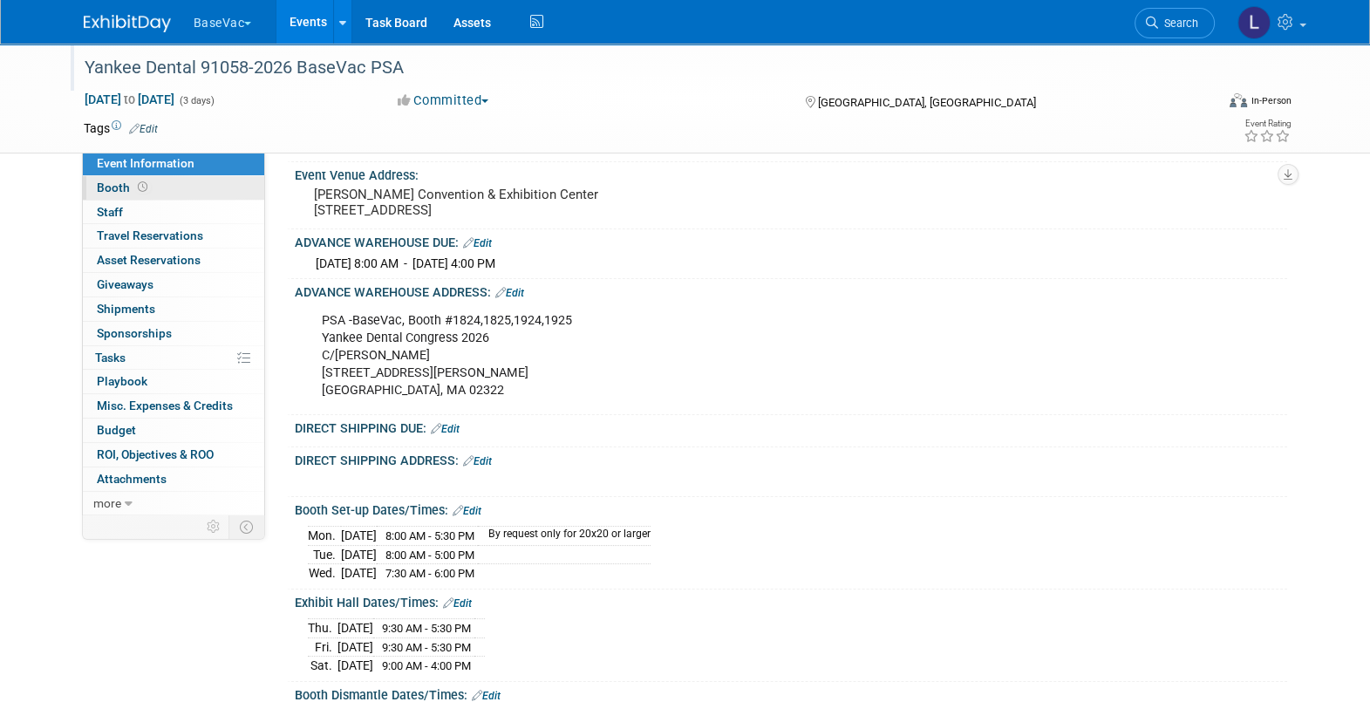
click at [138, 183] on icon at bounding box center [143, 187] width 10 height 10
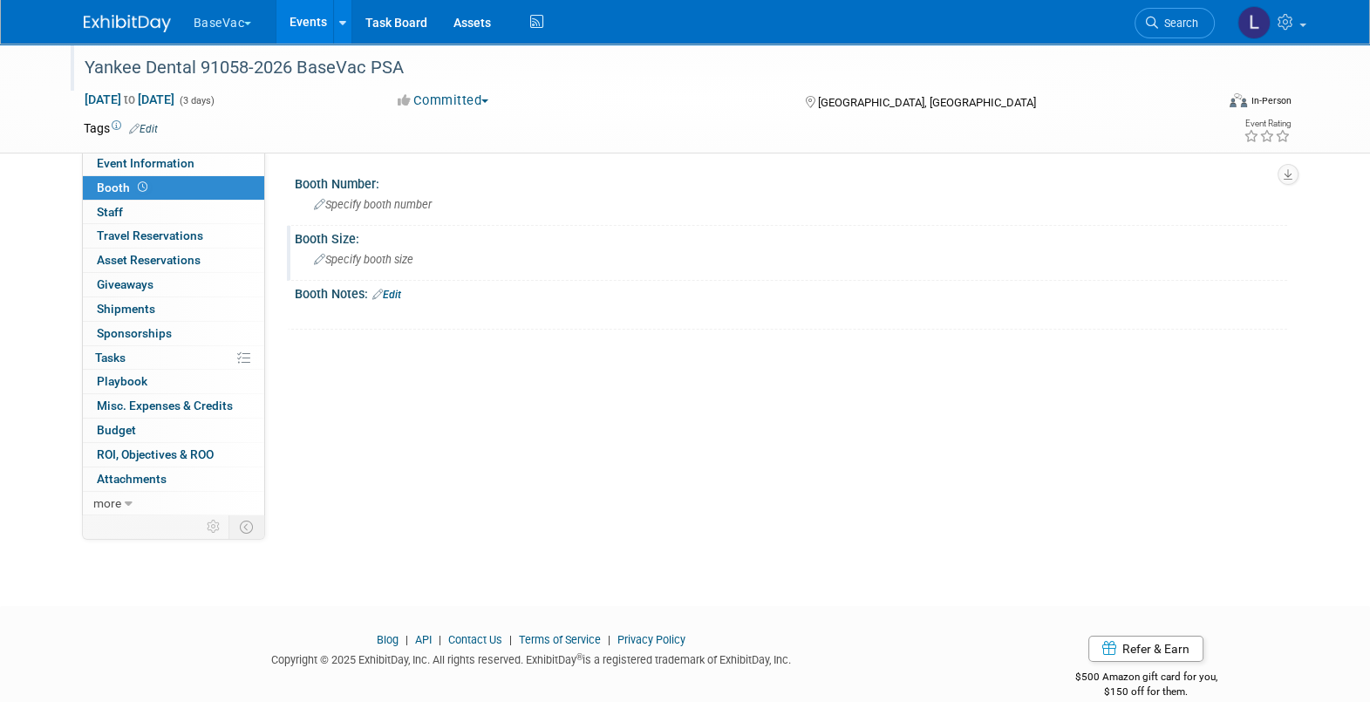
click at [361, 262] on span "Specify booth size" at bounding box center [363, 259] width 99 height 13
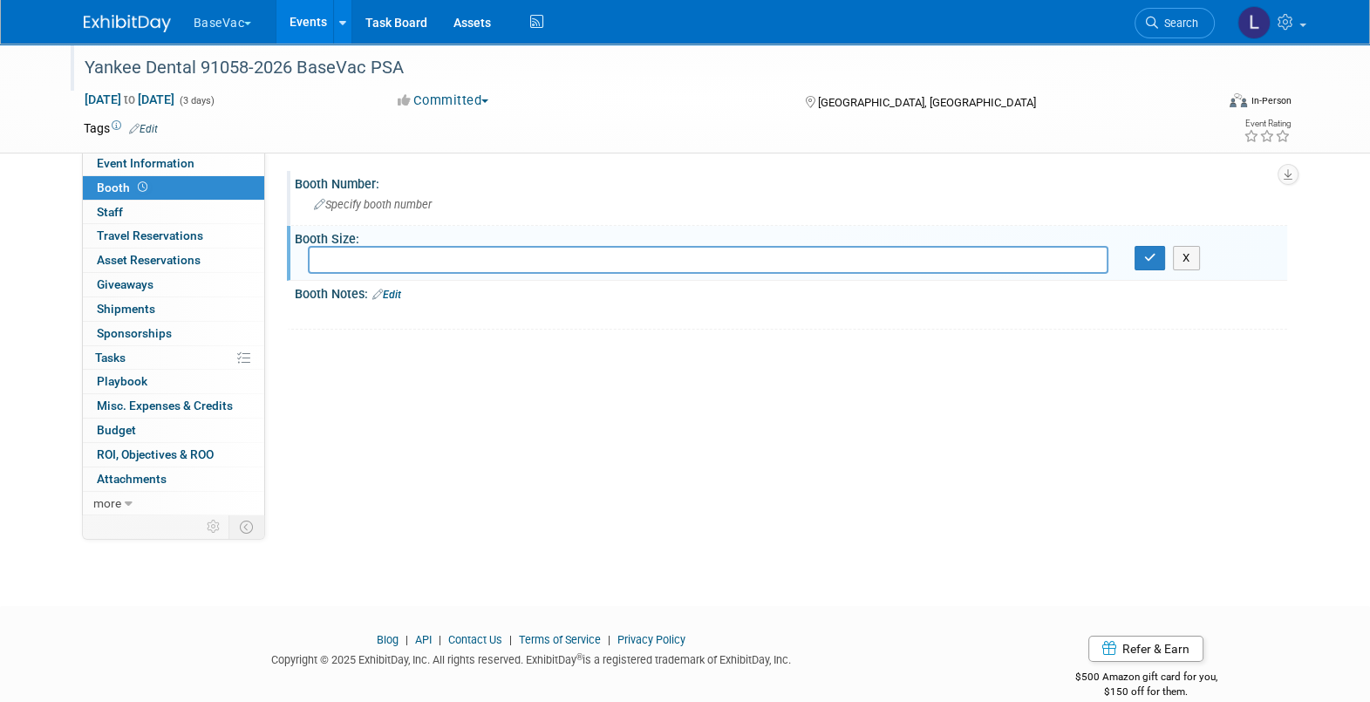
click at [398, 200] on span "Specify booth number" at bounding box center [373, 204] width 118 height 13
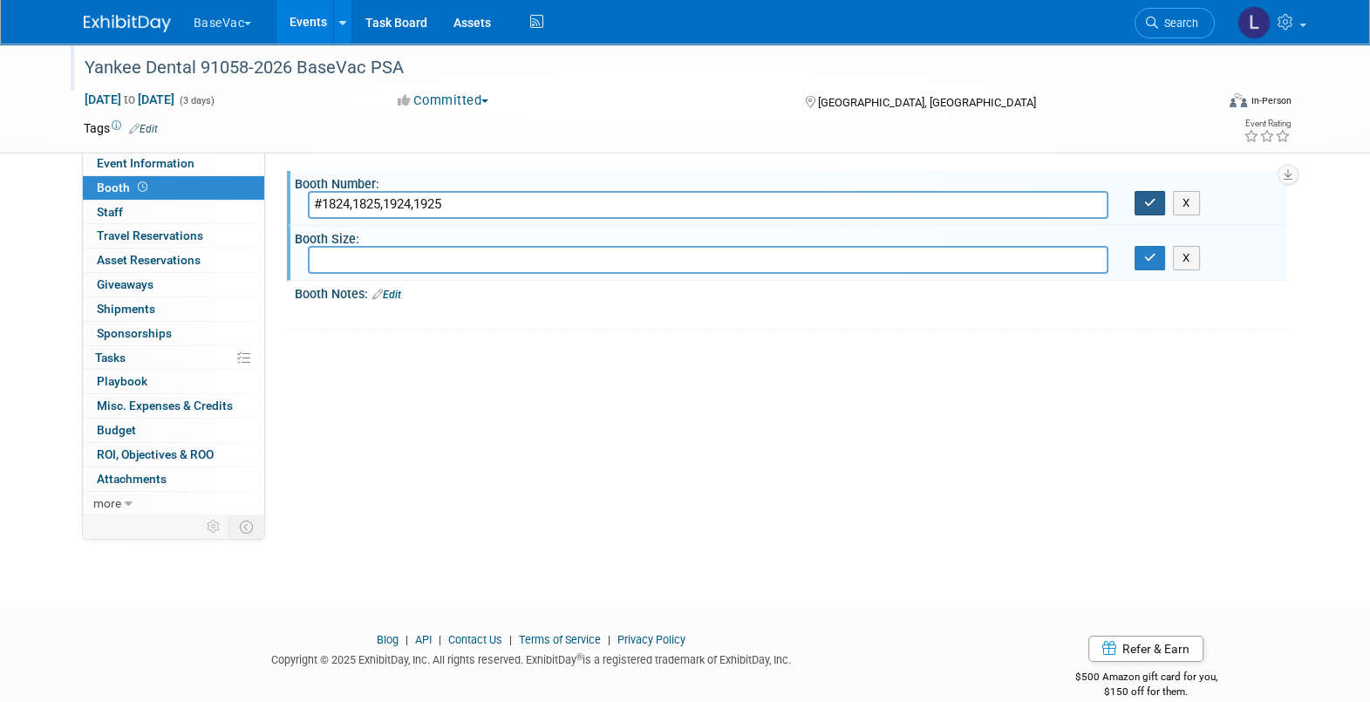
type input "#1824,1825,1924,1925"
click at [1149, 202] on icon "button" at bounding box center [1150, 202] width 12 height 11
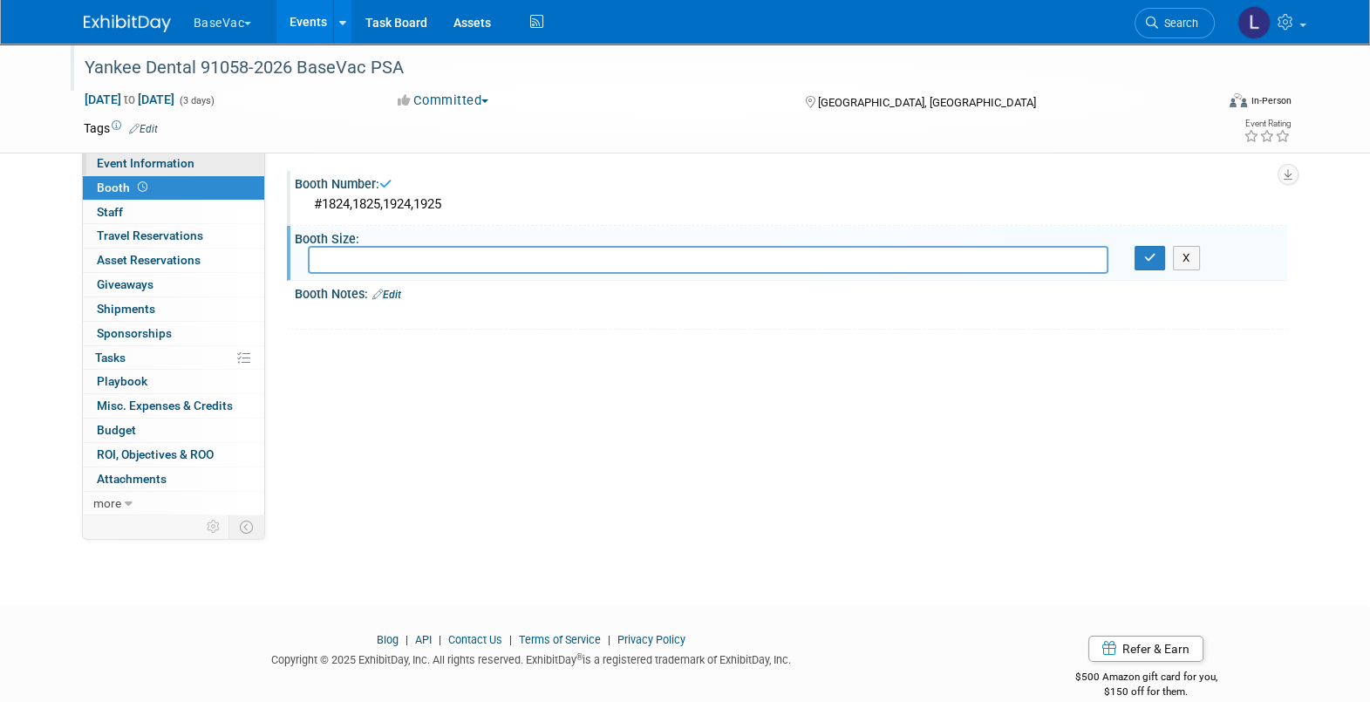
click at [127, 161] on span "Event Information" at bounding box center [146, 163] width 98 height 14
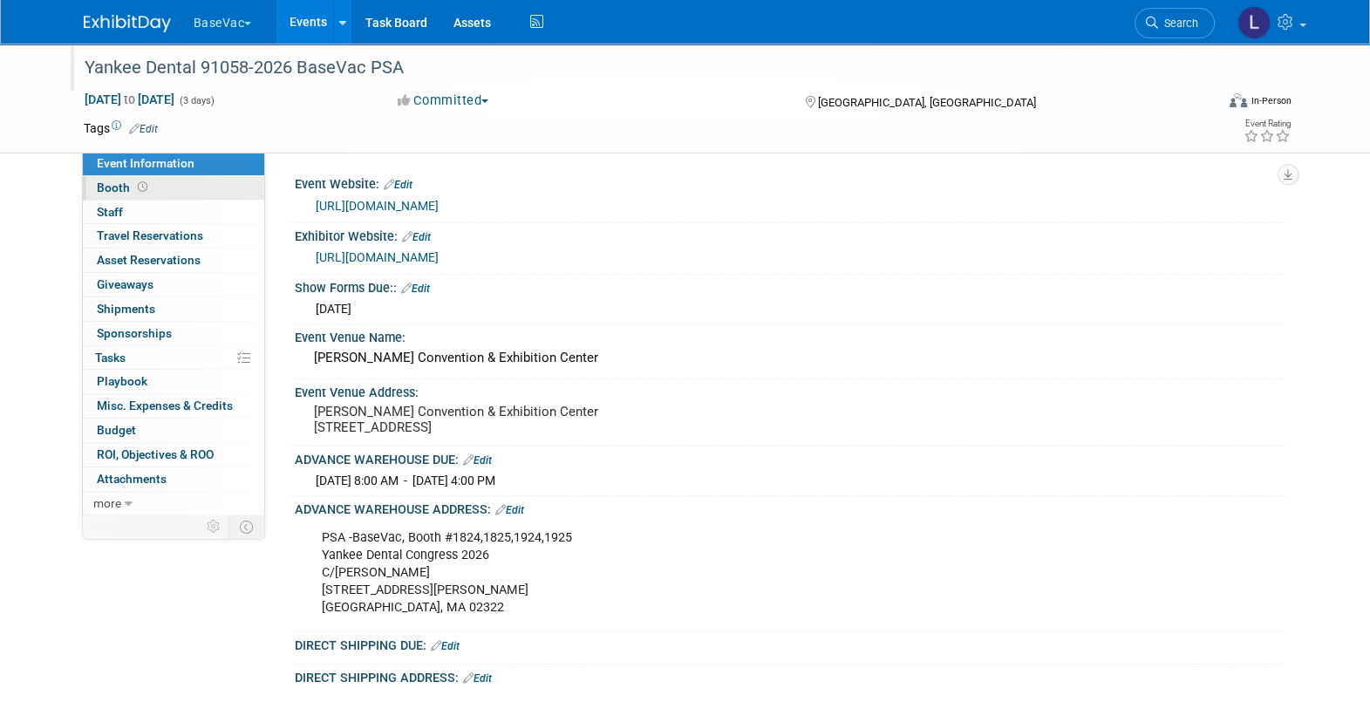
click at [138, 183] on icon at bounding box center [143, 187] width 10 height 10
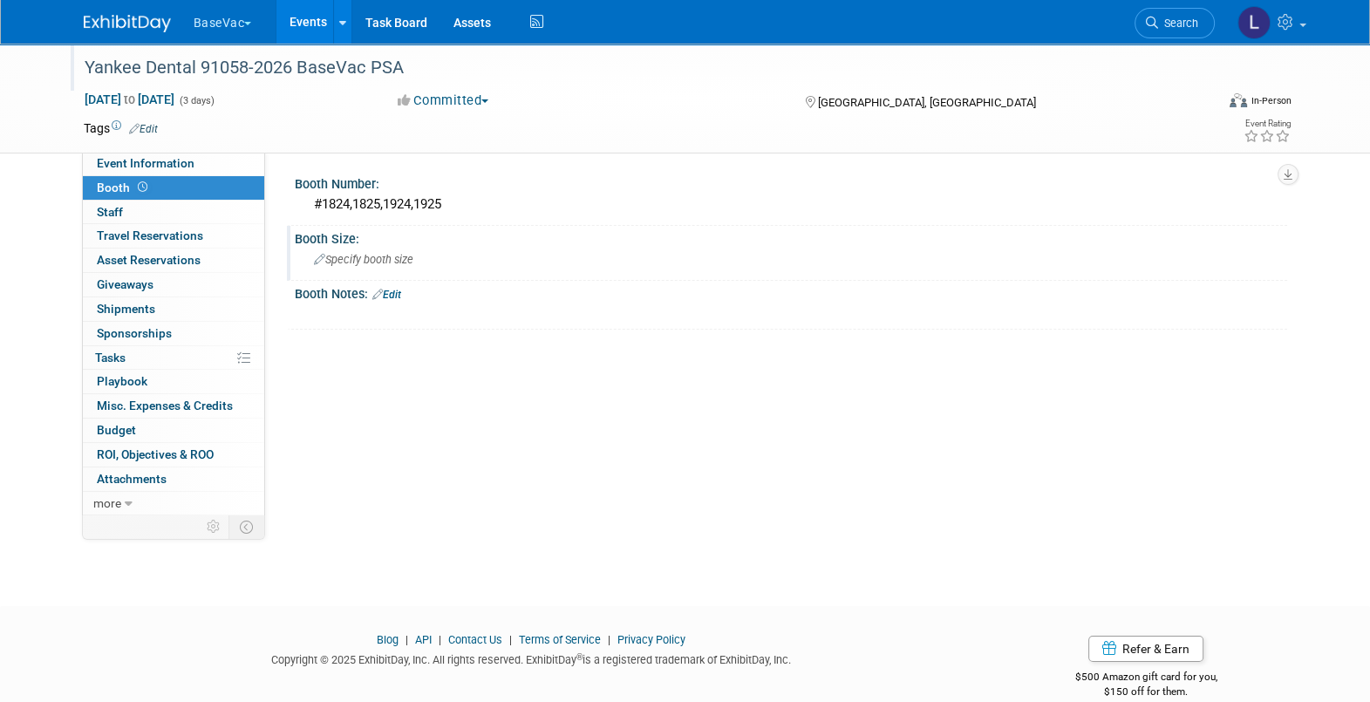
click at [361, 262] on span "Specify booth size" at bounding box center [363, 259] width 99 height 13
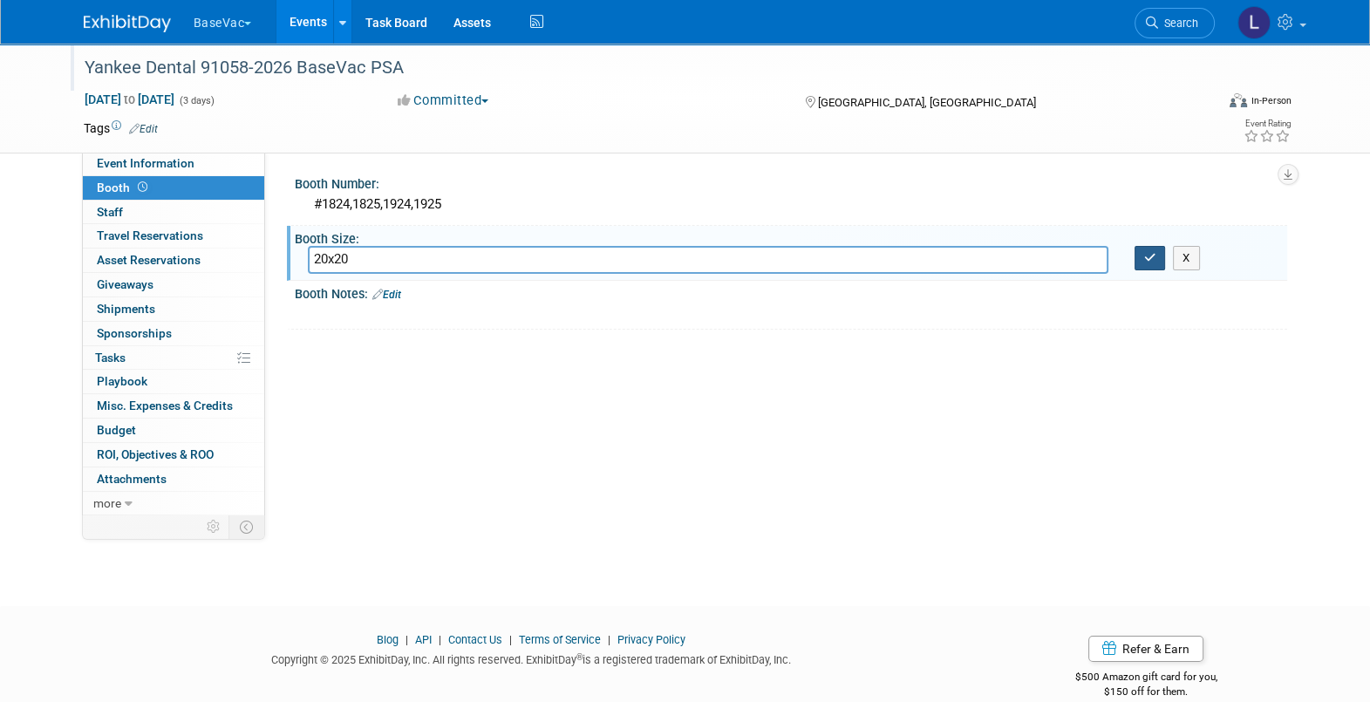
type input "20x20"
click at [1154, 262] on icon "button" at bounding box center [1150, 257] width 12 height 11
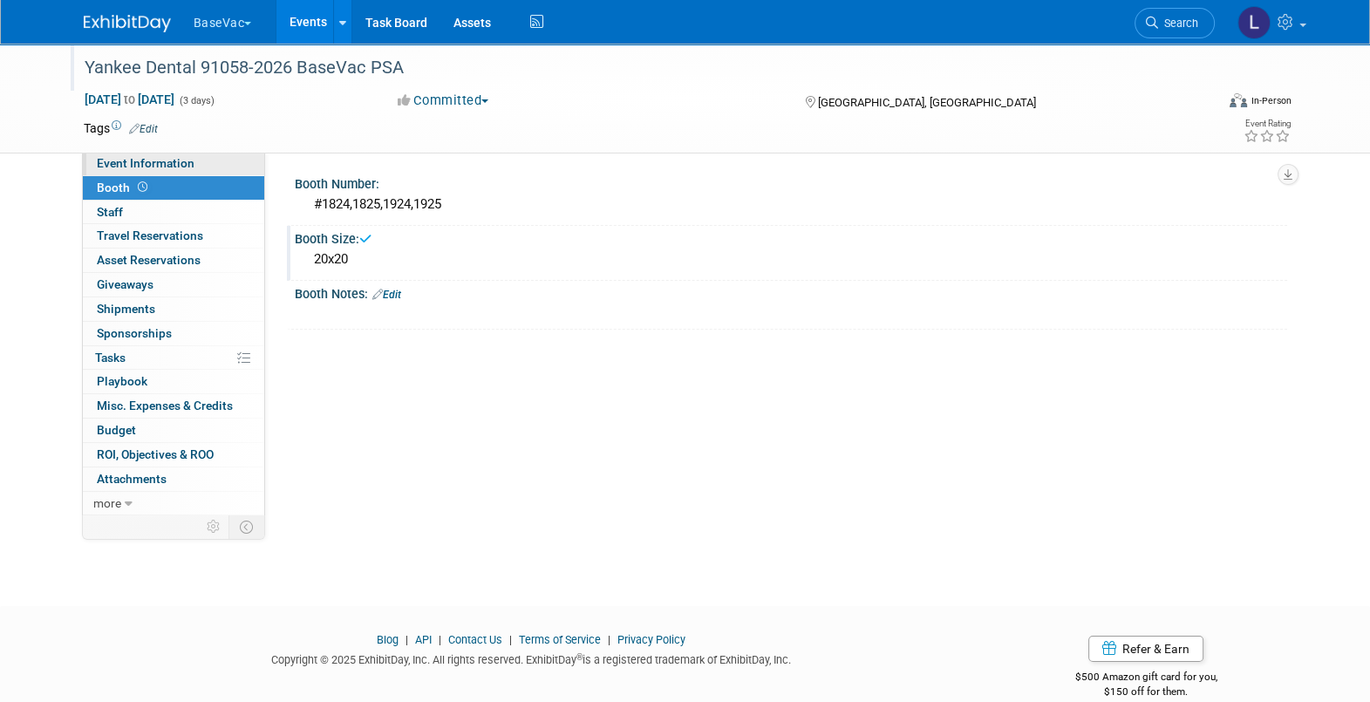
click at [101, 160] on span "Event Information" at bounding box center [146, 163] width 98 height 14
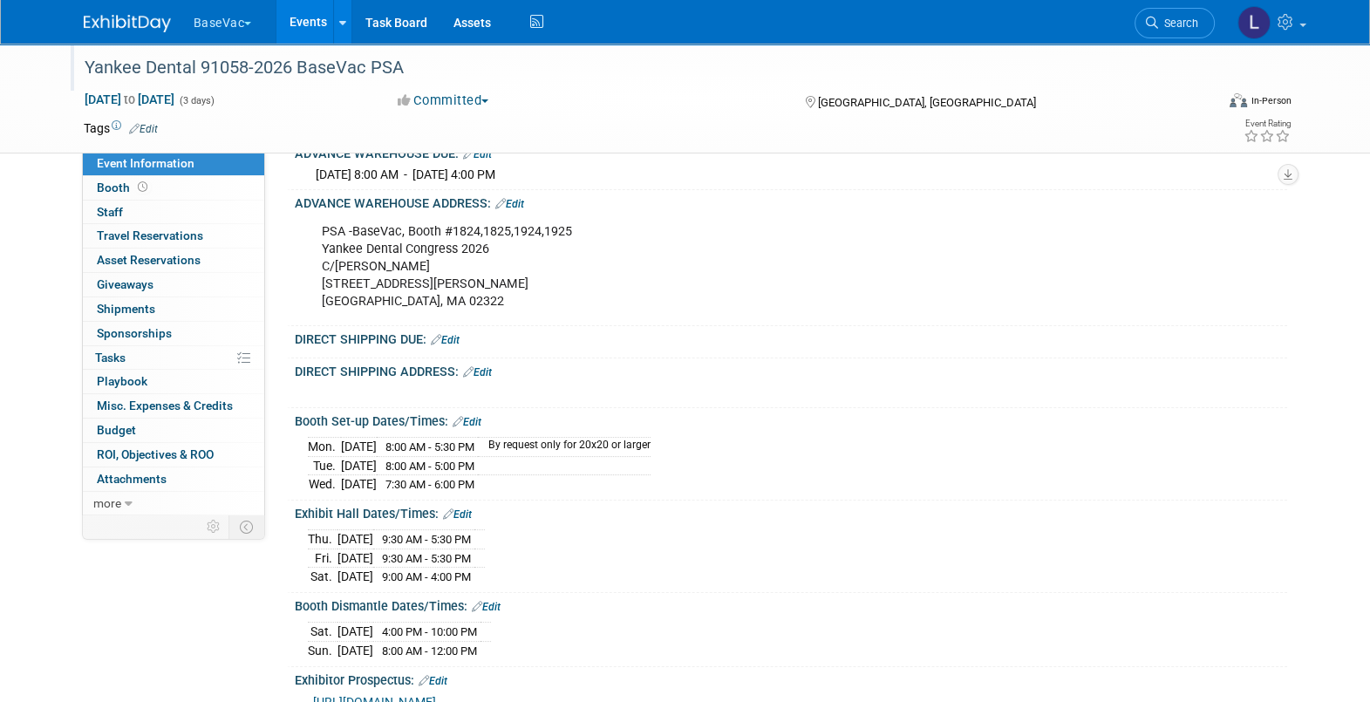
scroll to position [327, 0]
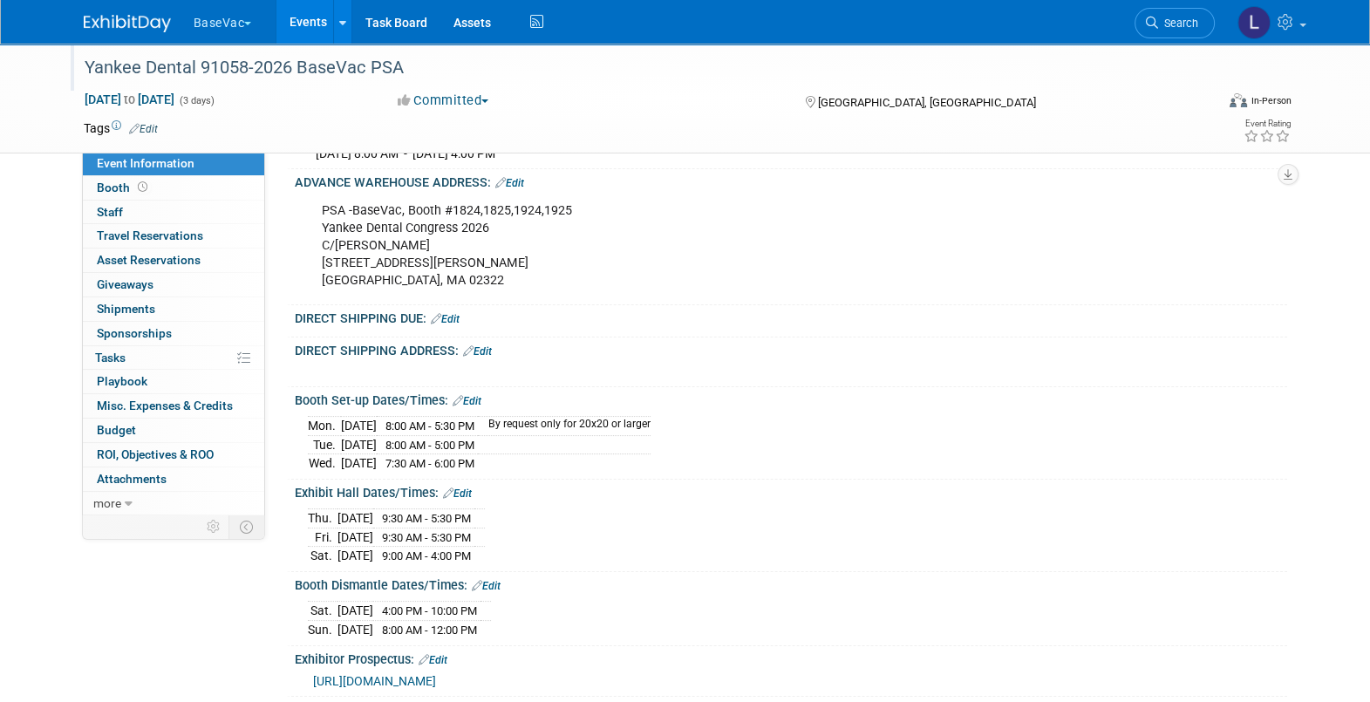
click at [458, 325] on link "Edit" at bounding box center [445, 319] width 29 height 12
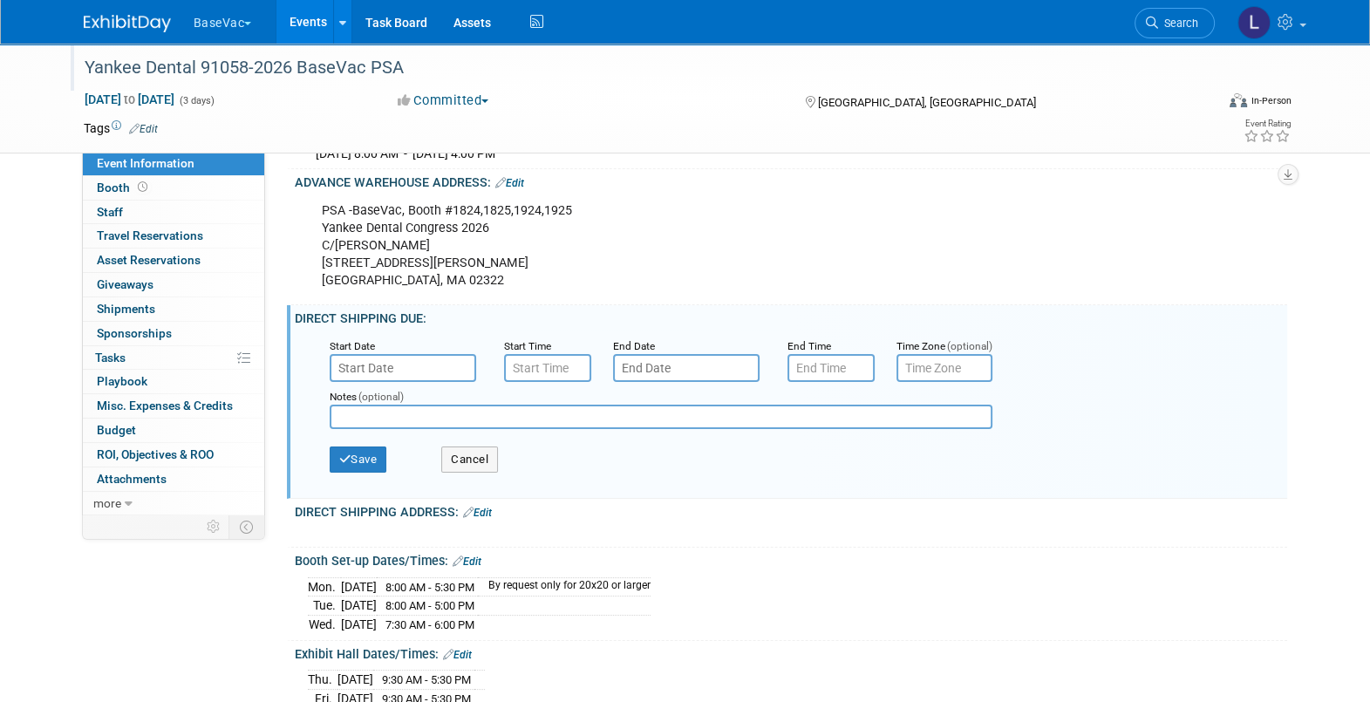
click at [418, 379] on input "text" at bounding box center [403, 368] width 147 height 28
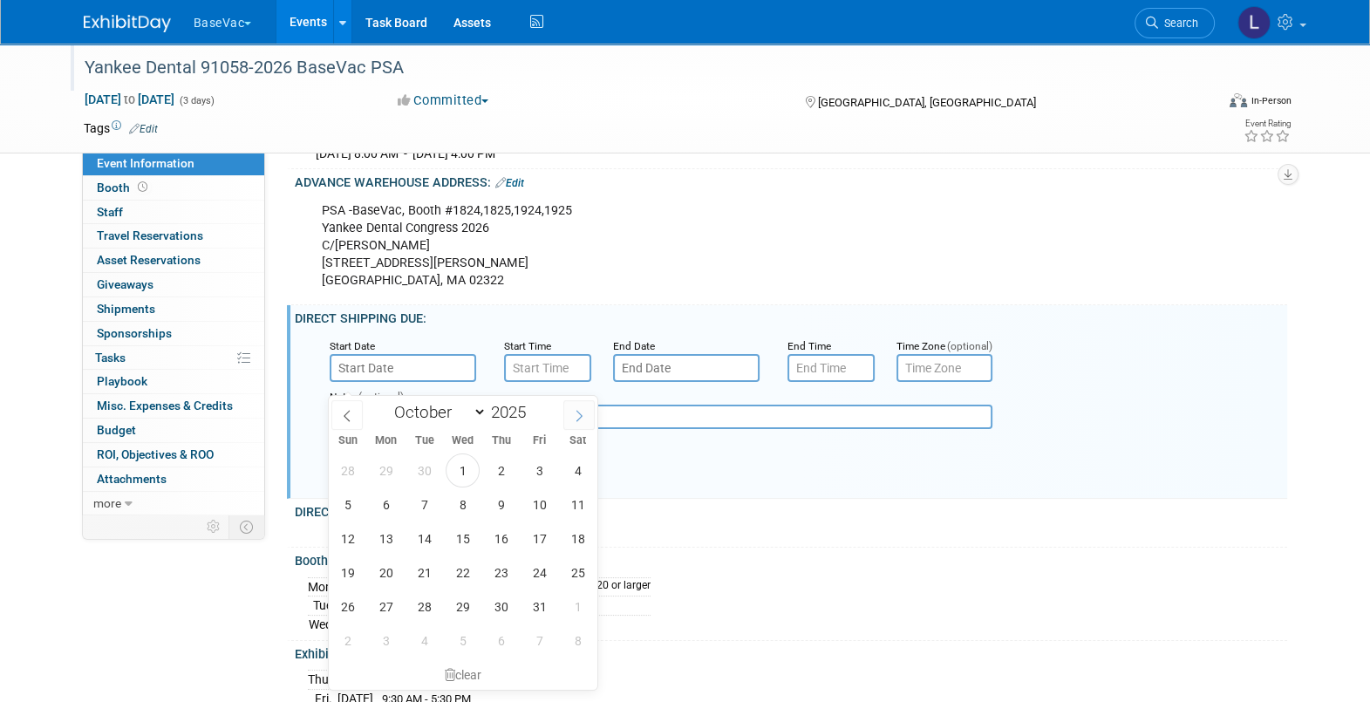
click at [580, 411] on icon at bounding box center [579, 416] width 12 height 12
select select "11"
click at [580, 411] on icon at bounding box center [579, 416] width 12 height 12
type input "2026"
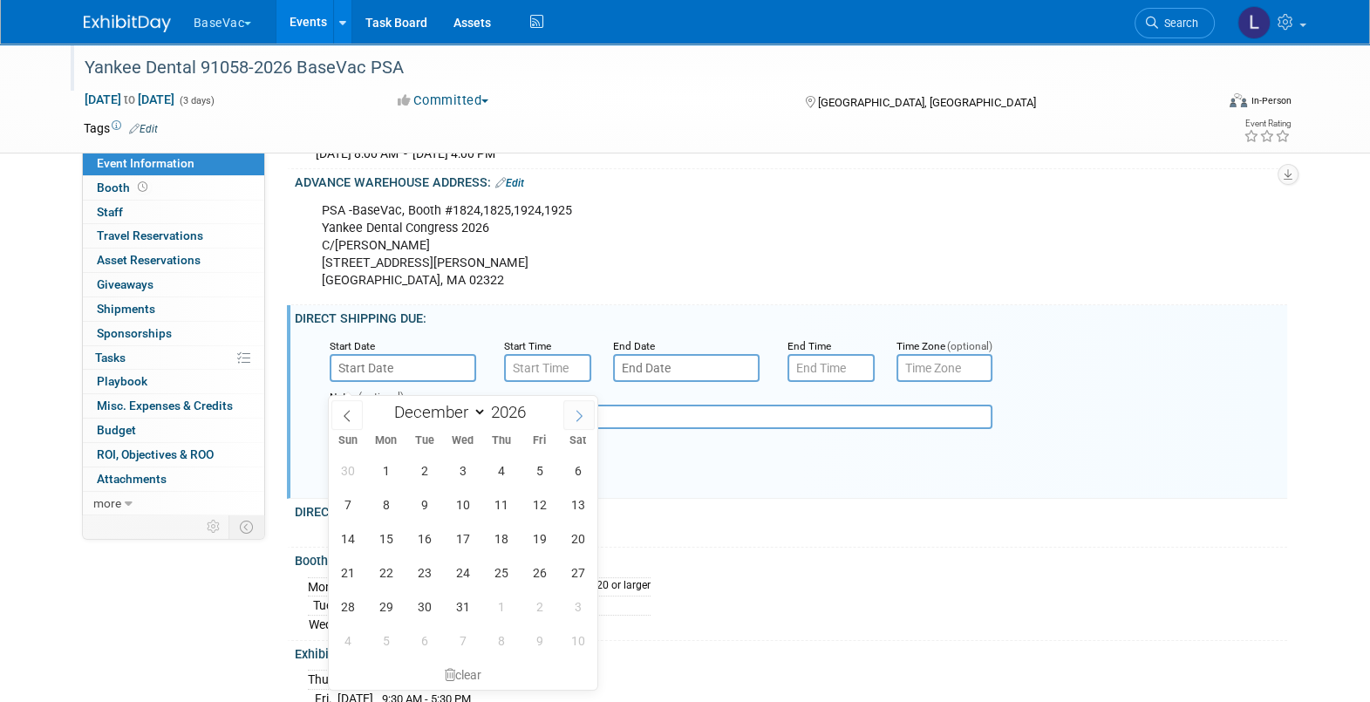
select select "0"
click at [392, 608] on span "26" at bounding box center [386, 607] width 34 height 34
type input "[DATE]"
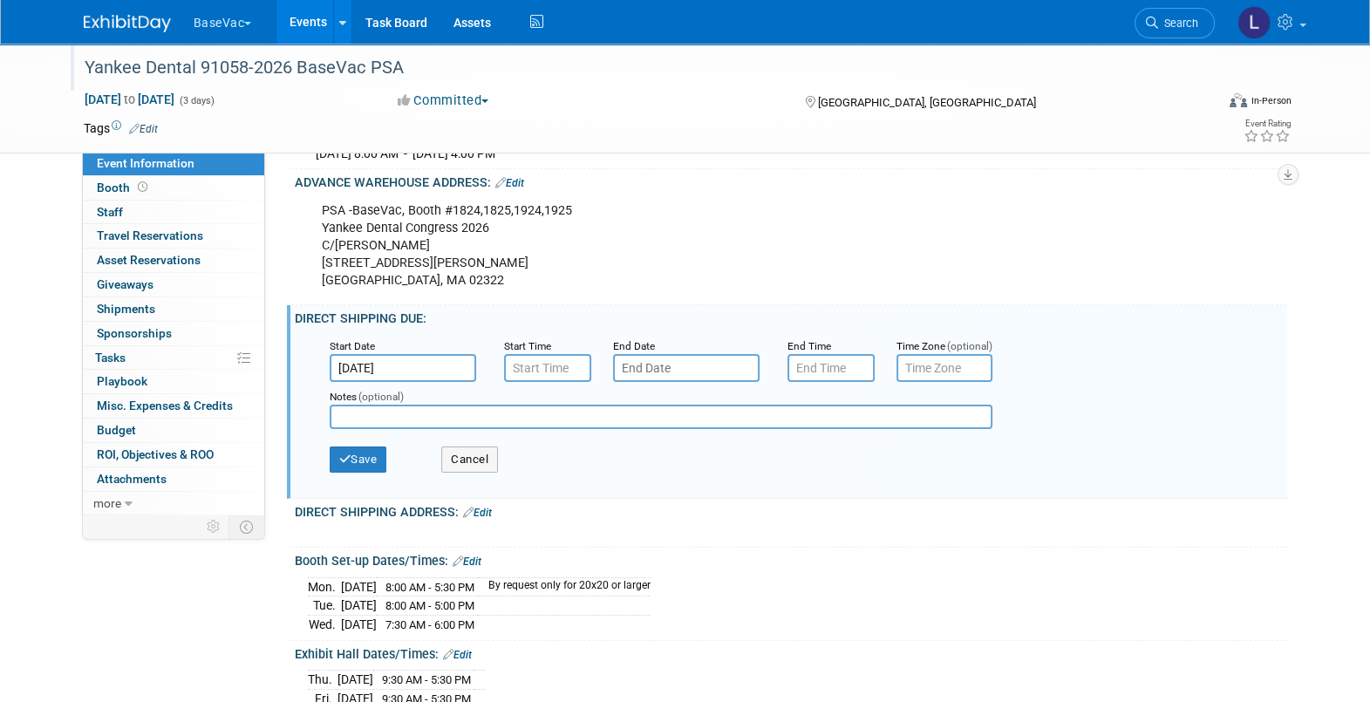
click at [699, 379] on input "text" at bounding box center [686, 368] width 147 height 28
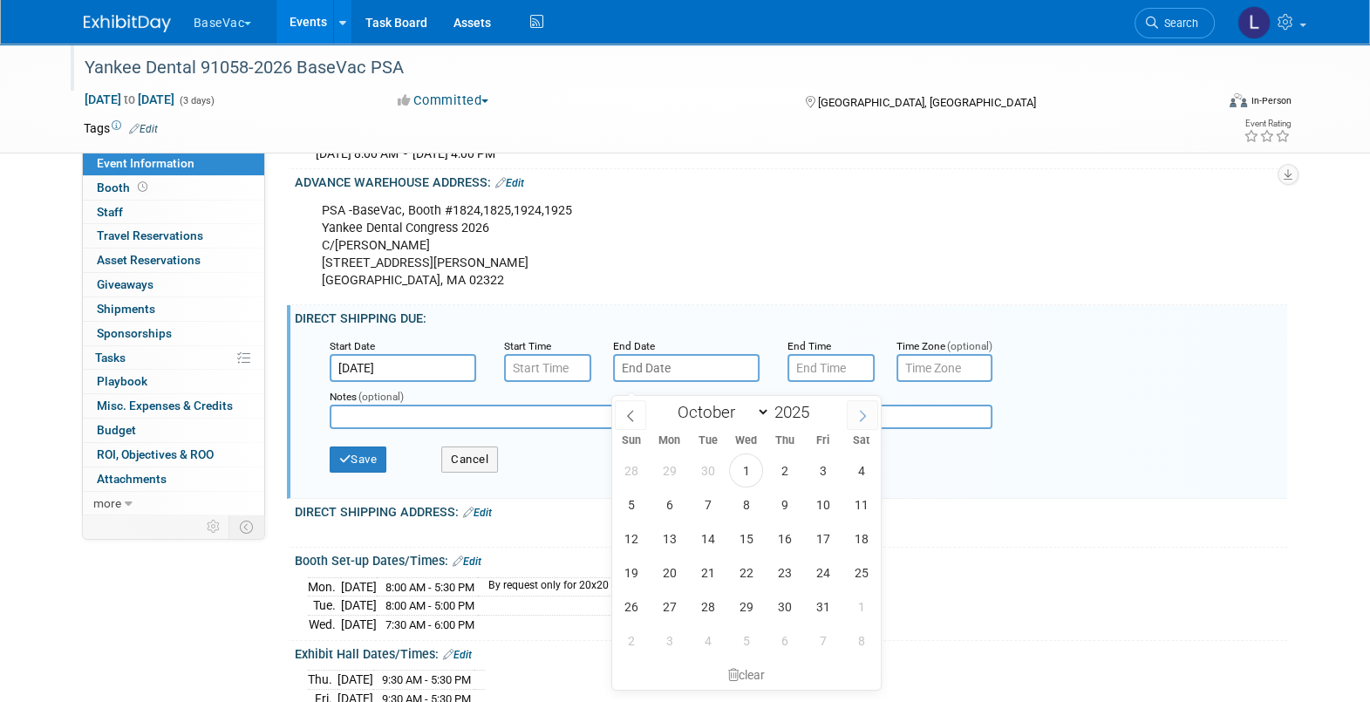
click at [861, 422] on span at bounding box center [862, 415] width 31 height 30
select select "11"
click at [861, 422] on span at bounding box center [862, 415] width 31 height 30
type input "2026"
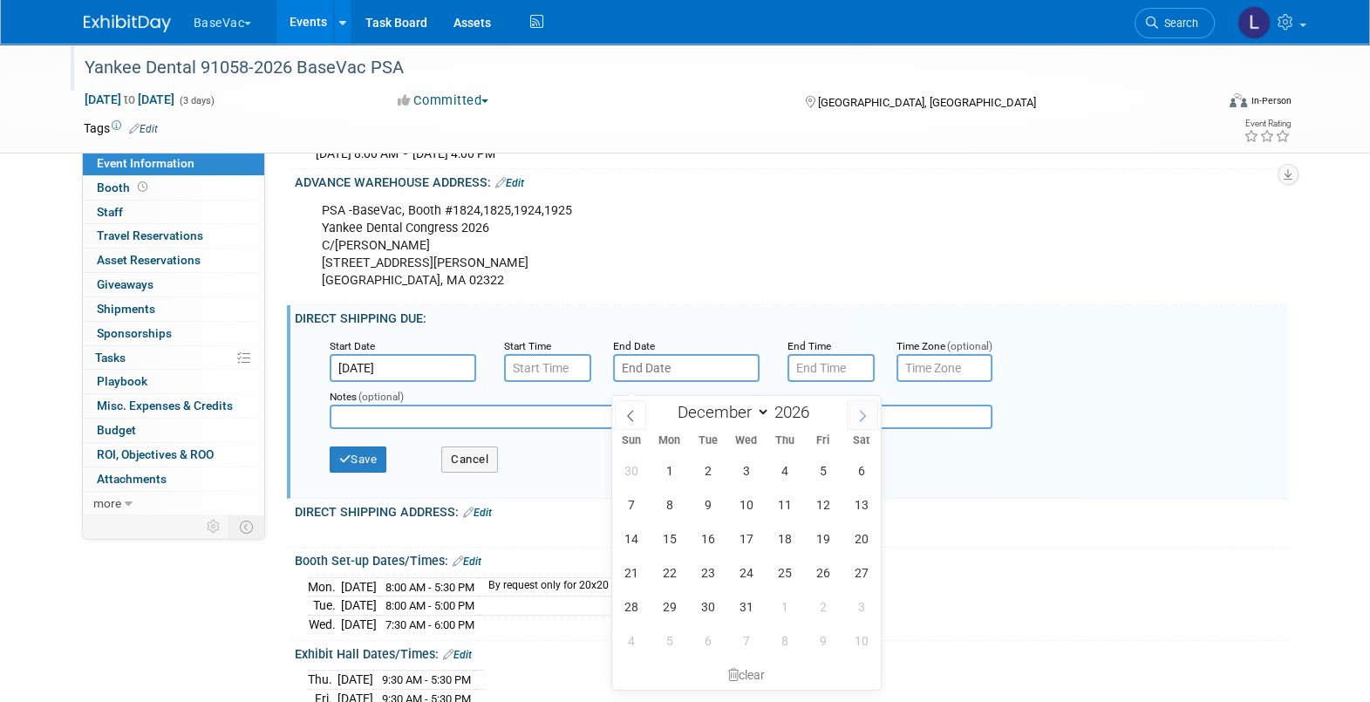
select select "0"
click at [779, 606] on span "29" at bounding box center [785, 607] width 34 height 34
type input "Jan 29, 2026"
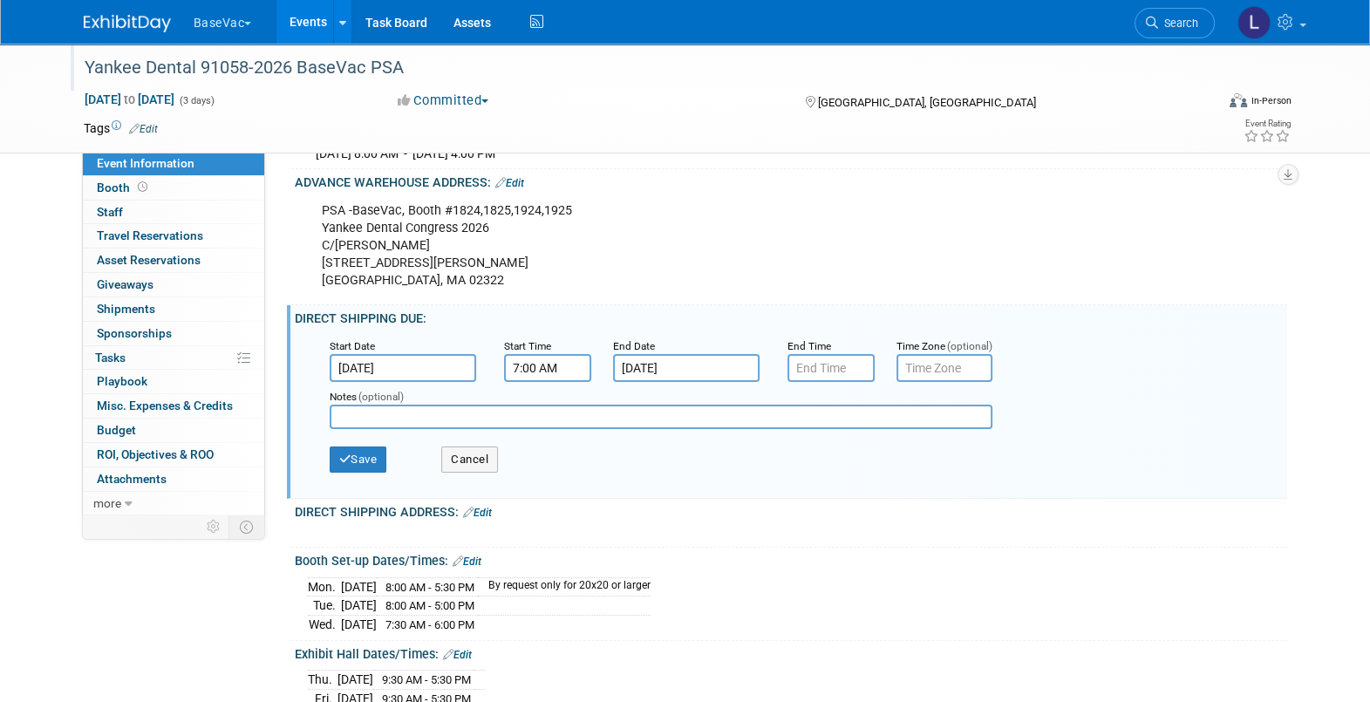
click at [551, 382] on input "7:00 AM" at bounding box center [547, 368] width 87 height 28
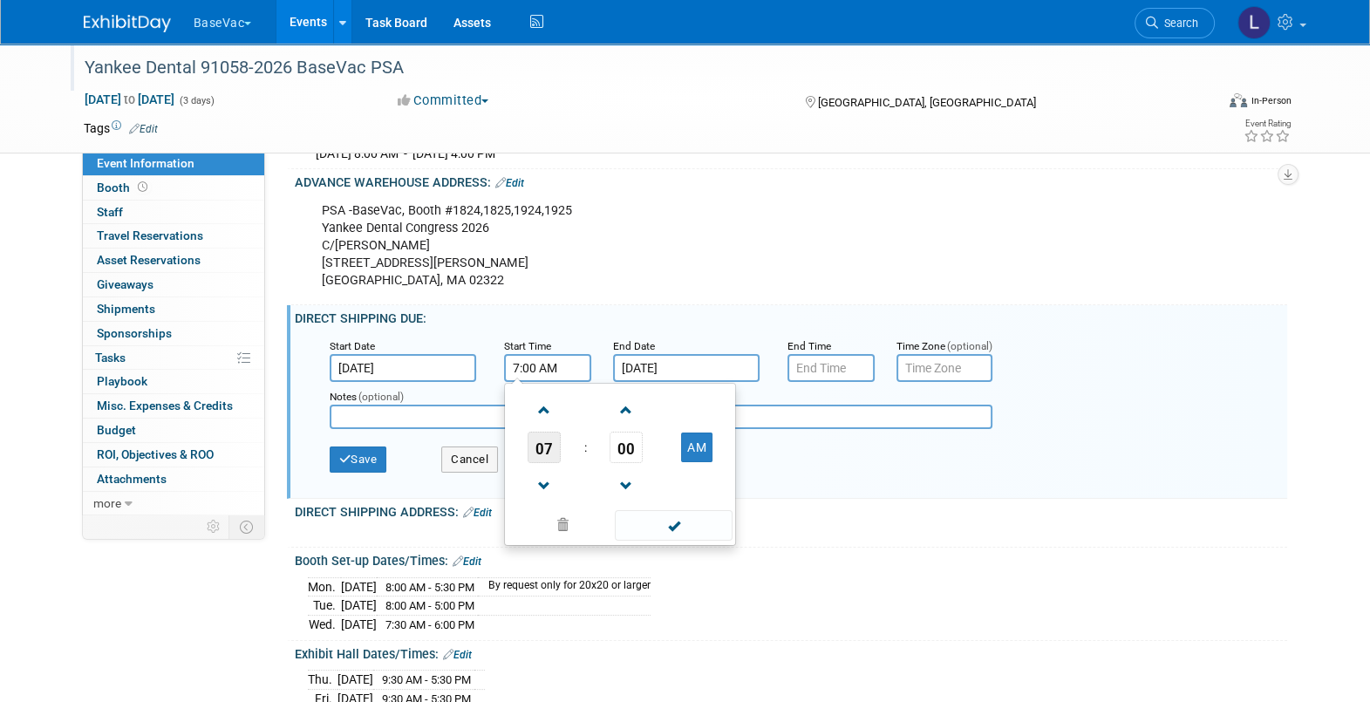
click at [537, 463] on span "07" at bounding box center [544, 447] width 33 height 31
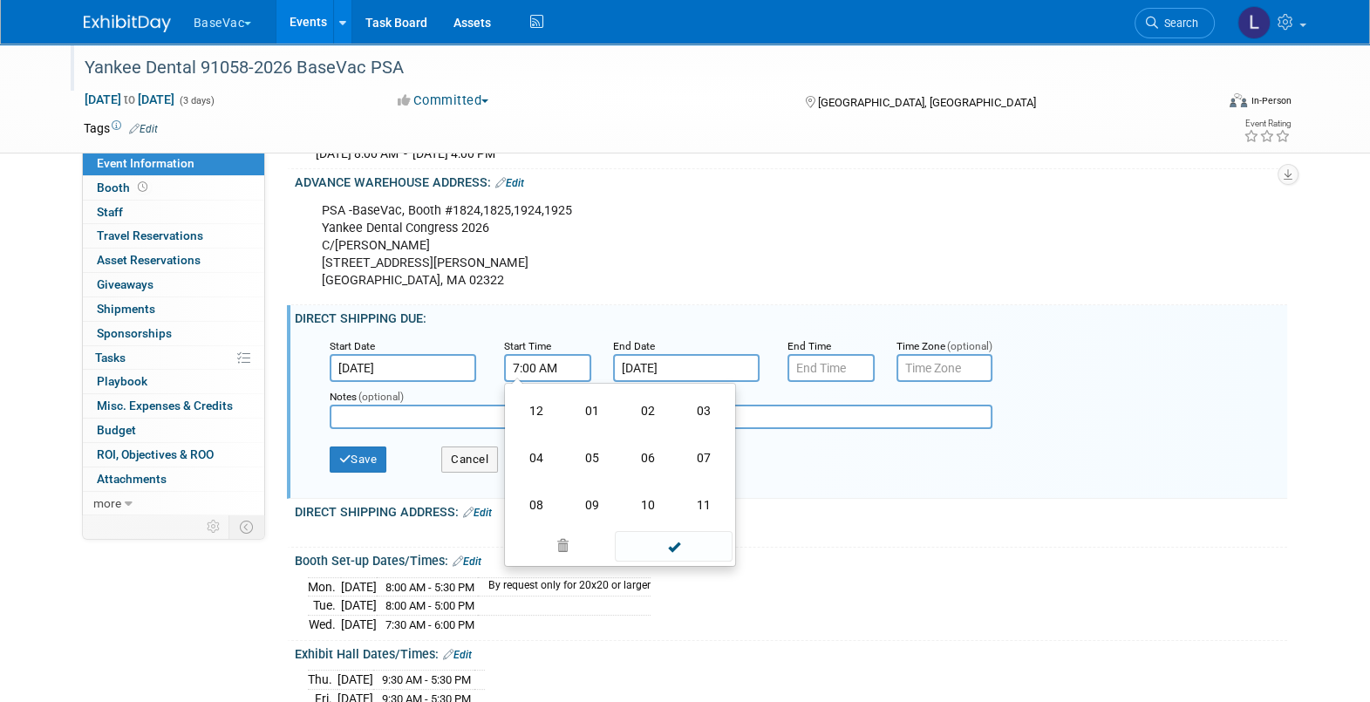
click at [523, 519] on td "08" at bounding box center [536, 504] width 56 height 47
type input "8:00 AM"
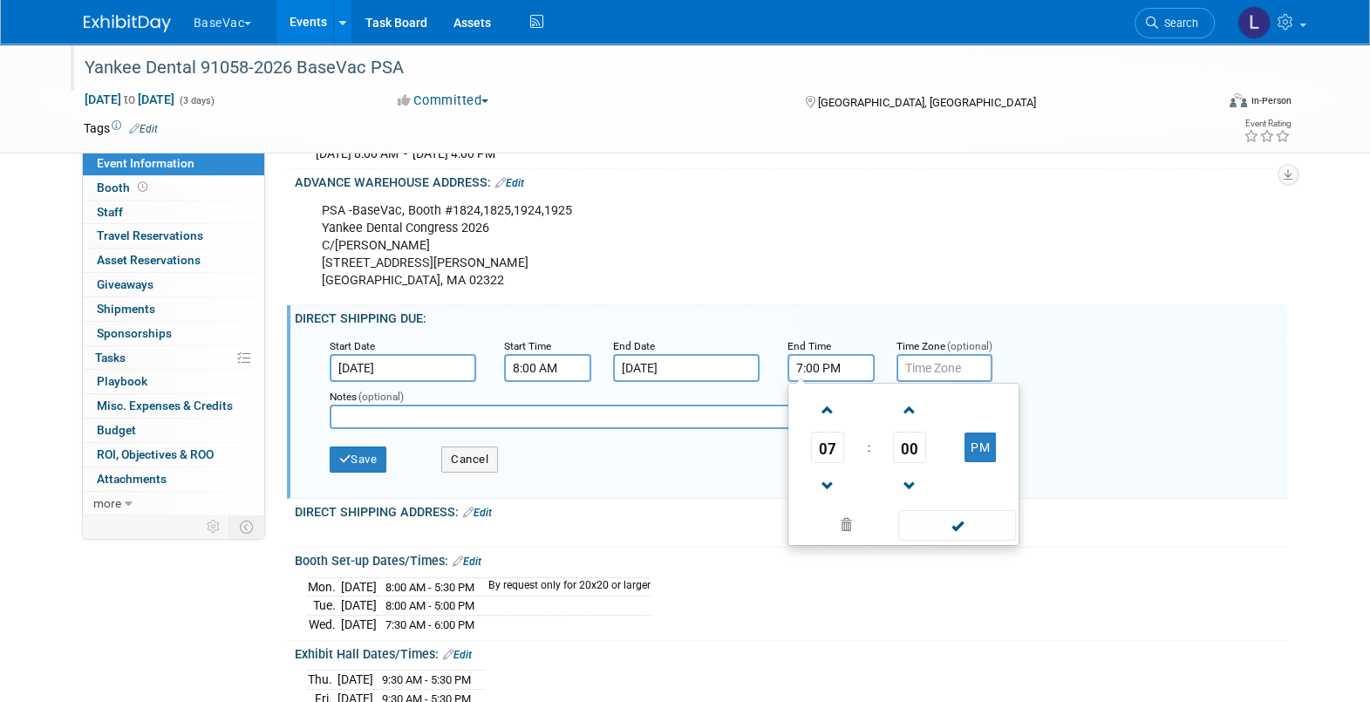
click at [822, 379] on input "7:00 PM" at bounding box center [831, 368] width 87 height 28
click at [835, 463] on span "07" at bounding box center [827, 447] width 33 height 31
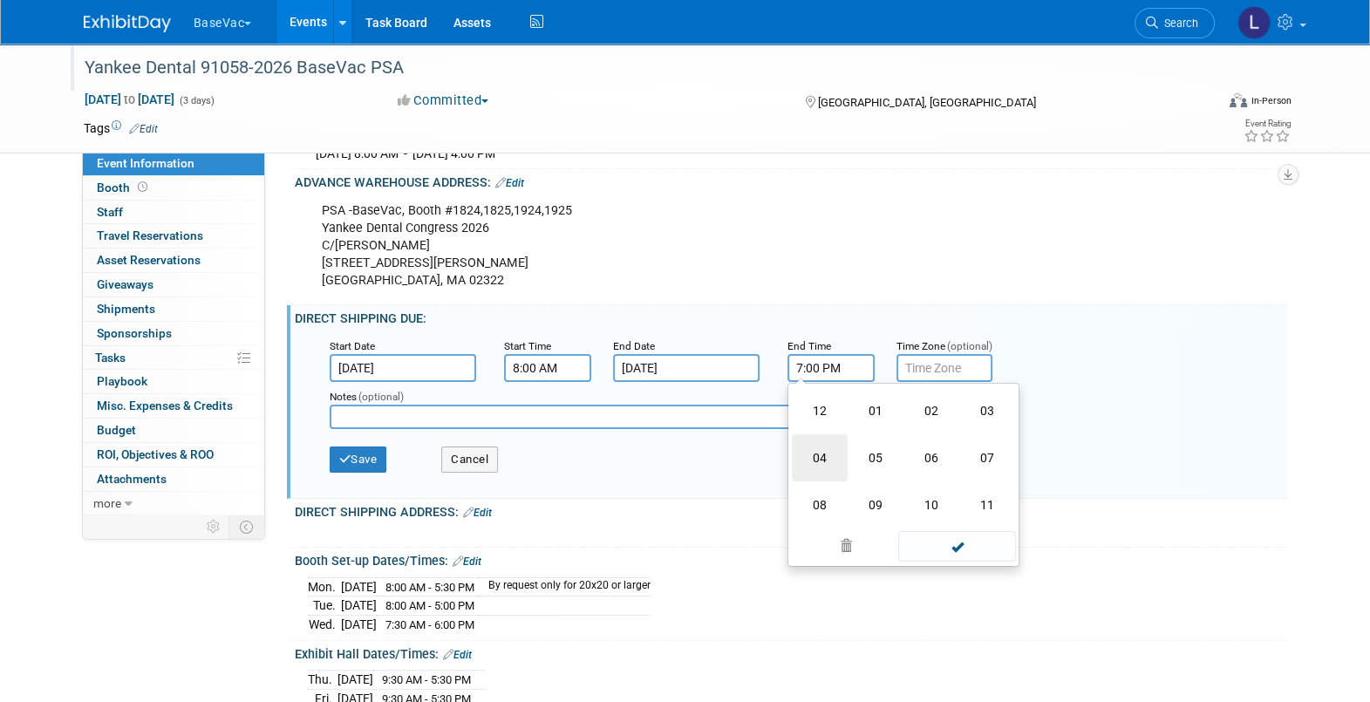
click at [820, 475] on td "04" at bounding box center [820, 457] width 56 height 47
type input "4:00 PM"
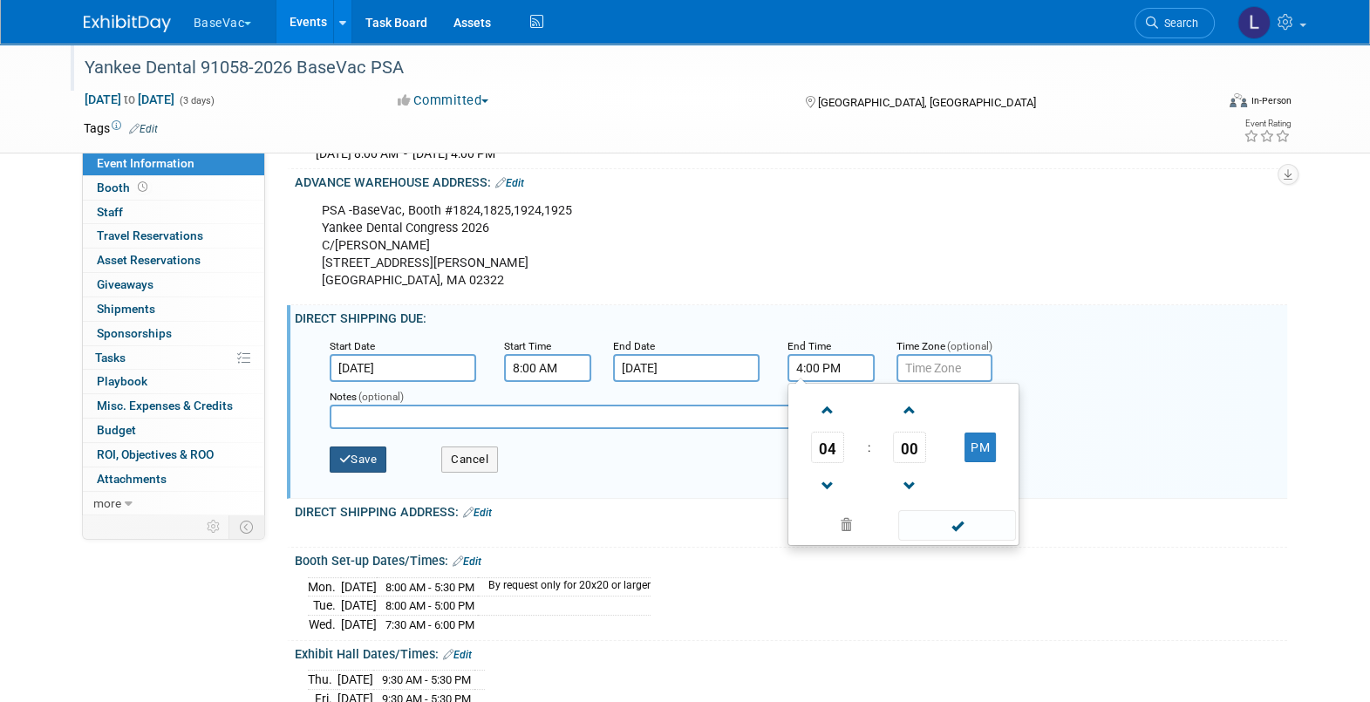
click at [345, 465] on icon "button" at bounding box center [345, 459] width 12 height 11
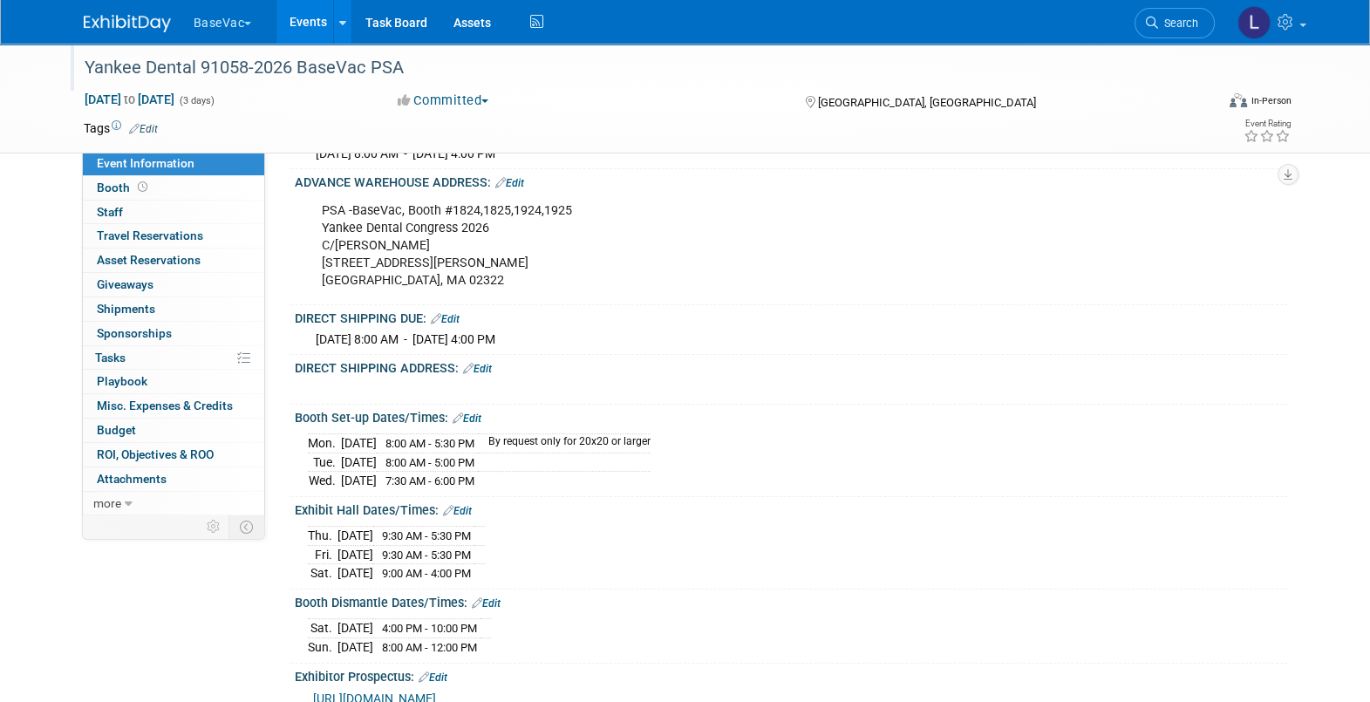
click at [491, 374] on div "DIRECT SHIPPING ADDRESS: Edit" at bounding box center [791, 366] width 993 height 23
click at [488, 385] on div "X" at bounding box center [789, 380] width 971 height 9
click at [485, 375] on link "Edit" at bounding box center [477, 369] width 29 height 12
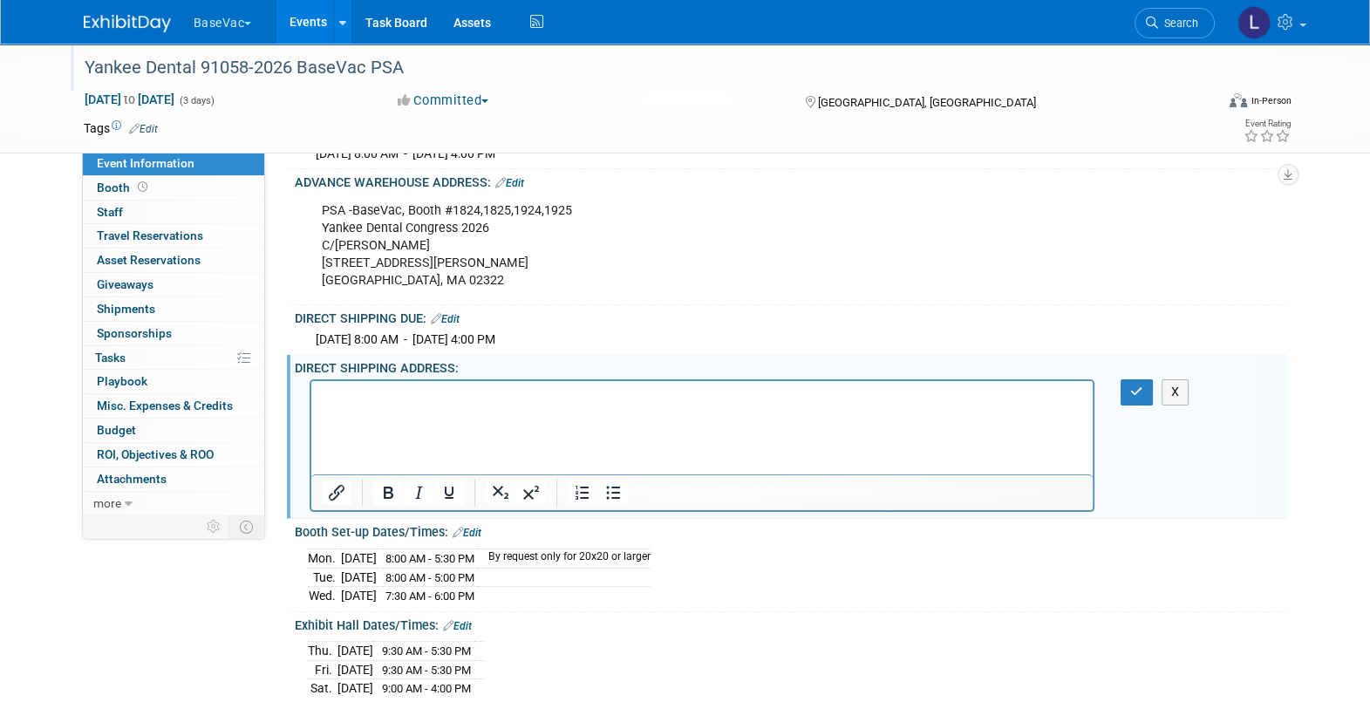
scroll to position [0, 0]
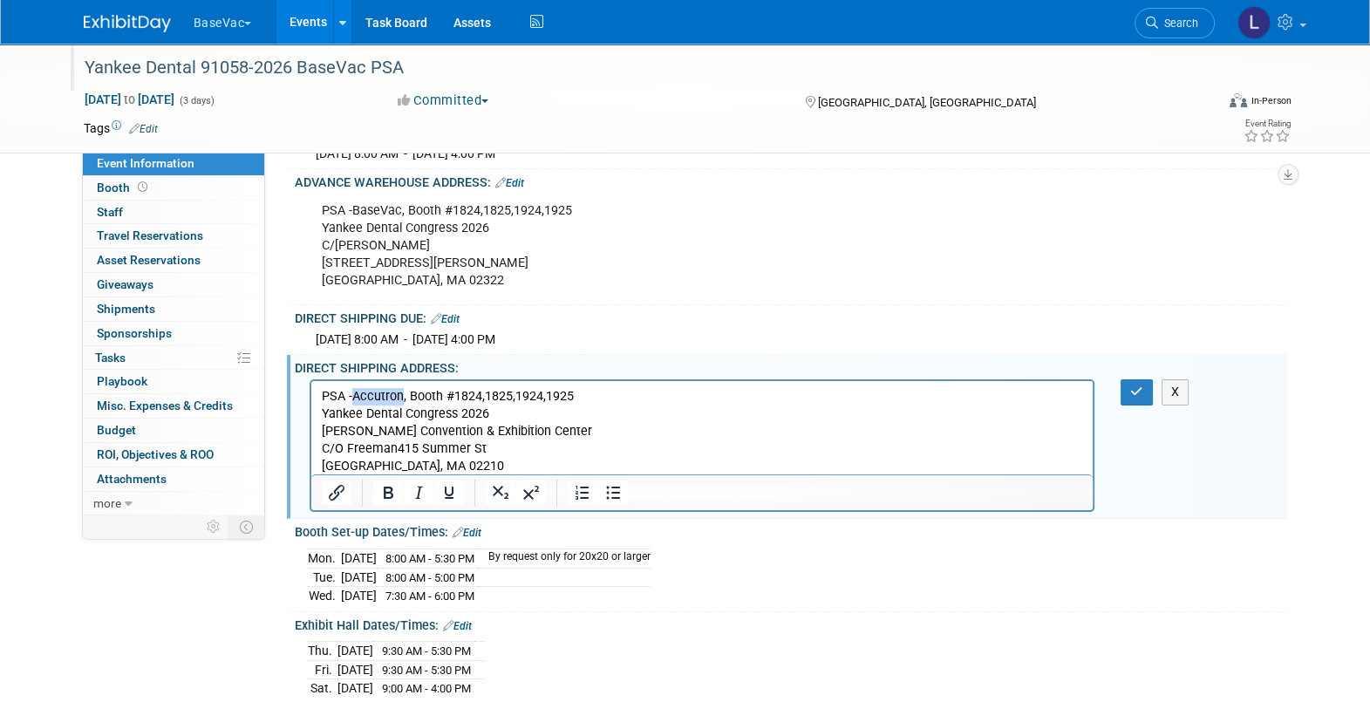
drag, startPoint x: 350, startPoint y: 392, endPoint x: 399, endPoint y: 397, distance: 49.9
click at [401, 397] on p "PSA -Accutron, Booth #1824,1825,1924,1925" at bounding box center [702, 396] width 762 height 17
click at [1128, 405] on button "button" at bounding box center [1137, 391] width 32 height 25
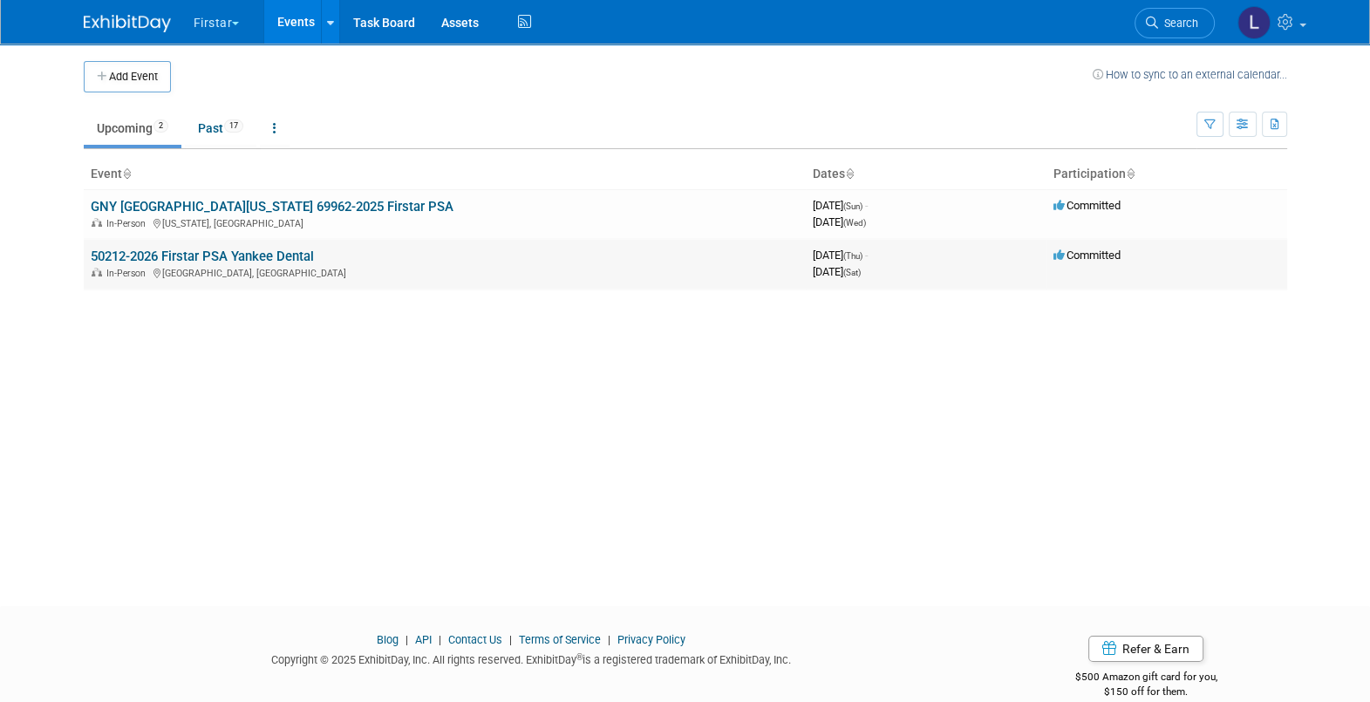
click at [231, 262] on link "50212-2026 Firstar PSA Yankee Dental" at bounding box center [202, 257] width 223 height 16
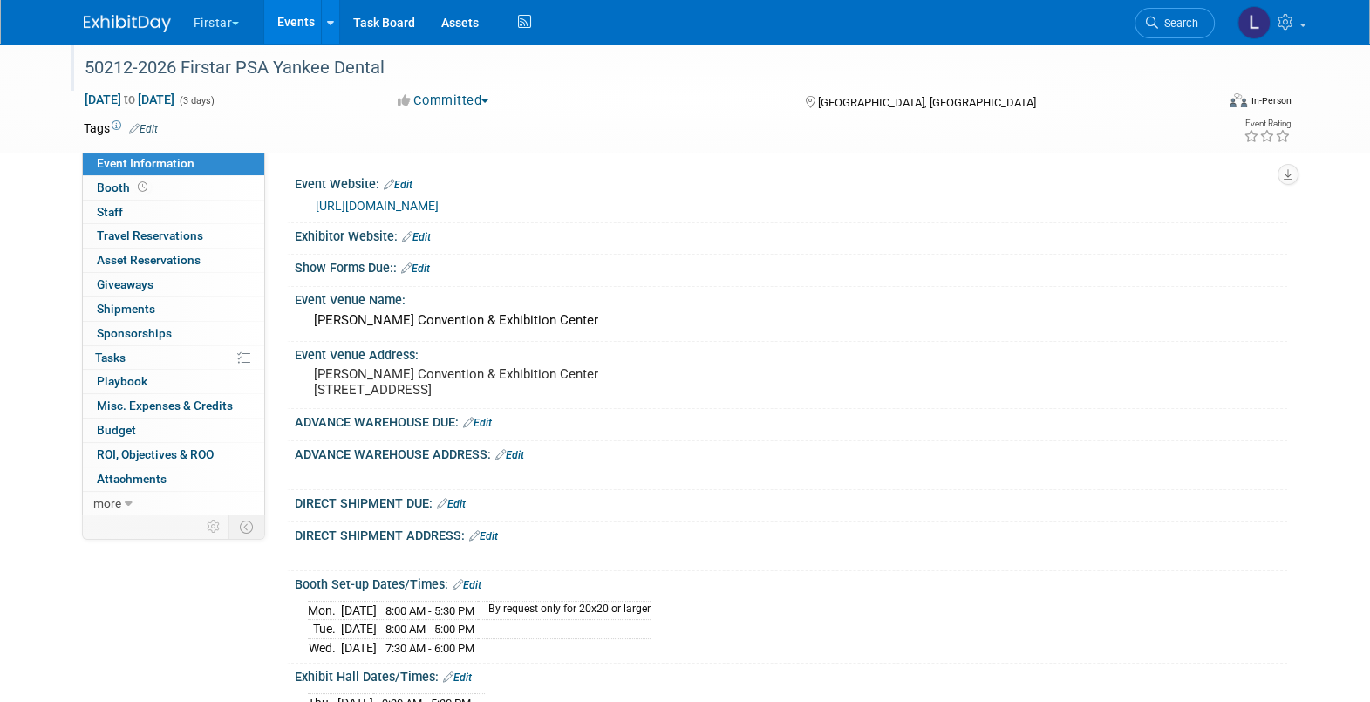
click at [257, 72] on div "50212-2026 Firstar PSA Yankee Dental" at bounding box center [633, 67] width 1110 height 31
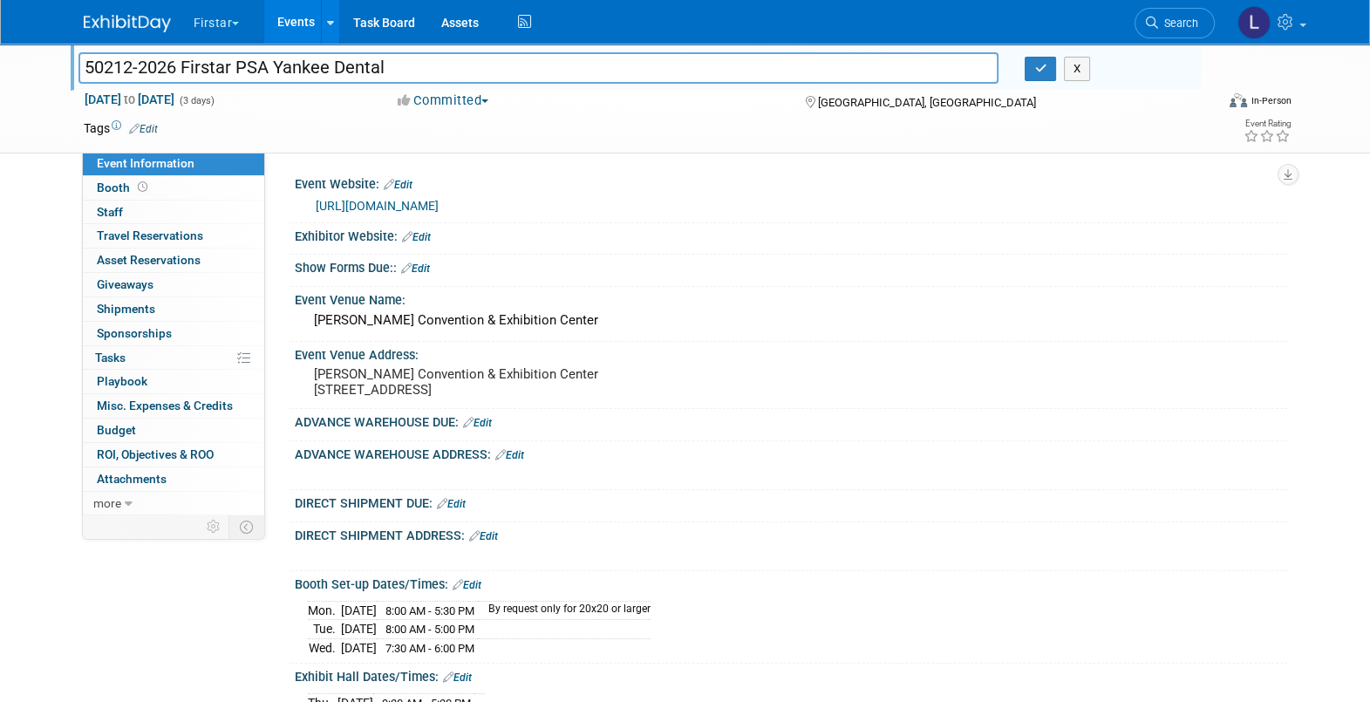
drag, startPoint x: 279, startPoint y: 65, endPoint x: 67, endPoint y: 79, distance: 212.4
click at [67, 79] on div "50212-2026 Firstar PSA Yankee Dental" at bounding box center [538, 70] width 947 height 26
click at [254, 74] on input "Yankee Dental" at bounding box center [538, 67] width 921 height 31
type input "Yankee Dental 50212-2026 Firstar PSA"
click at [1034, 75] on button "button" at bounding box center [1040, 69] width 31 height 24
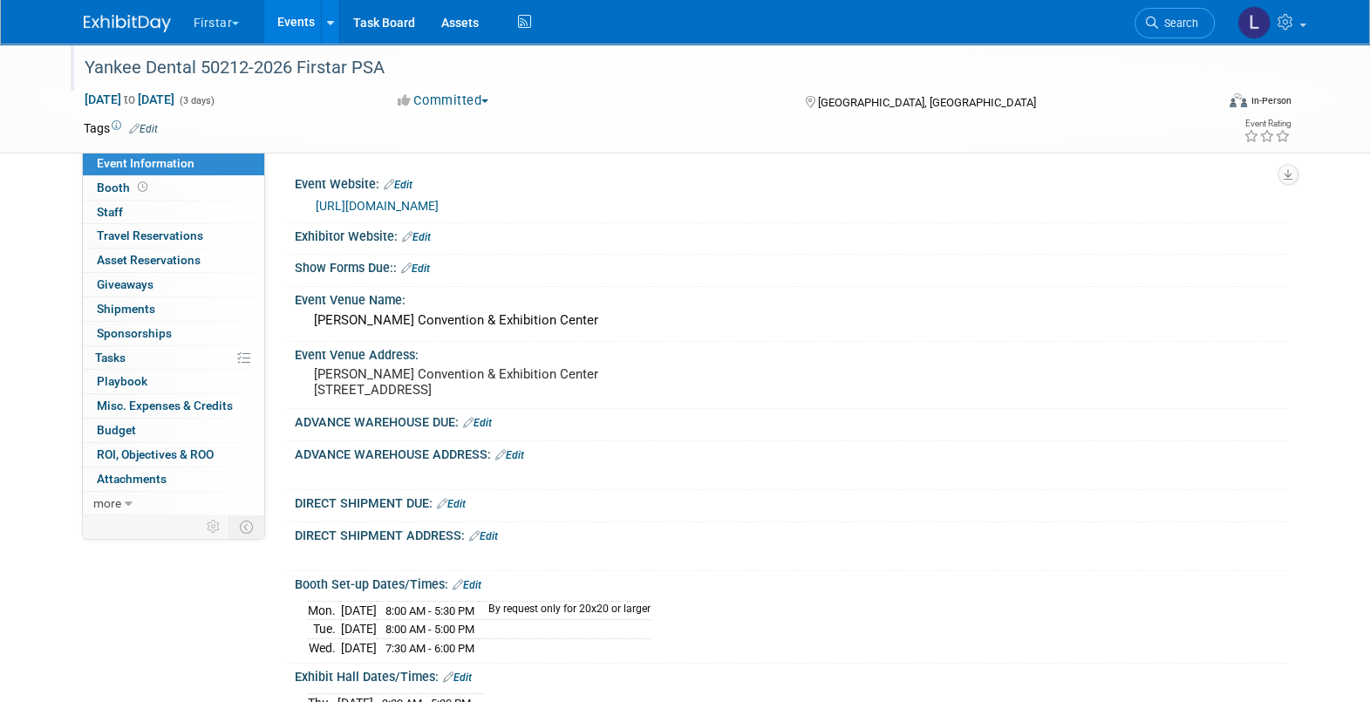
click at [428, 235] on link "Edit" at bounding box center [416, 237] width 29 height 12
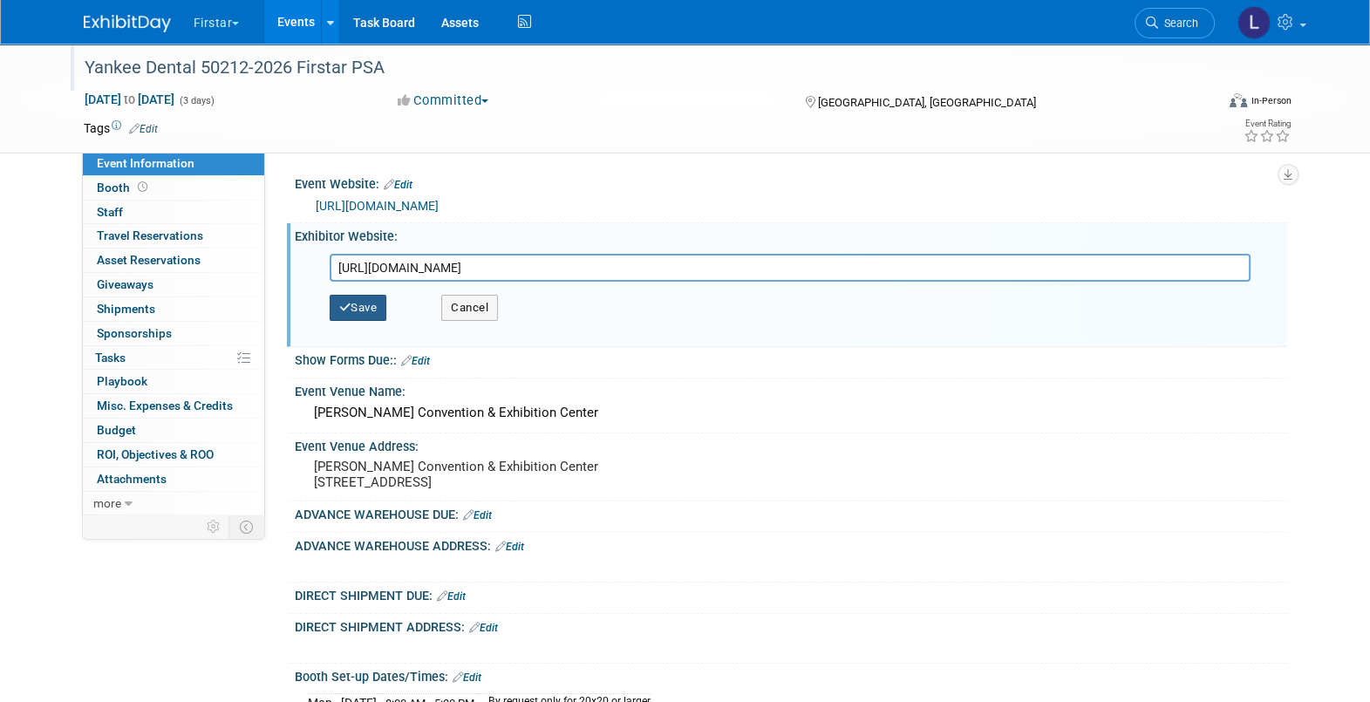
type input "[URL][DOMAIN_NAME]"
click at [359, 317] on button "Save" at bounding box center [359, 308] width 58 height 26
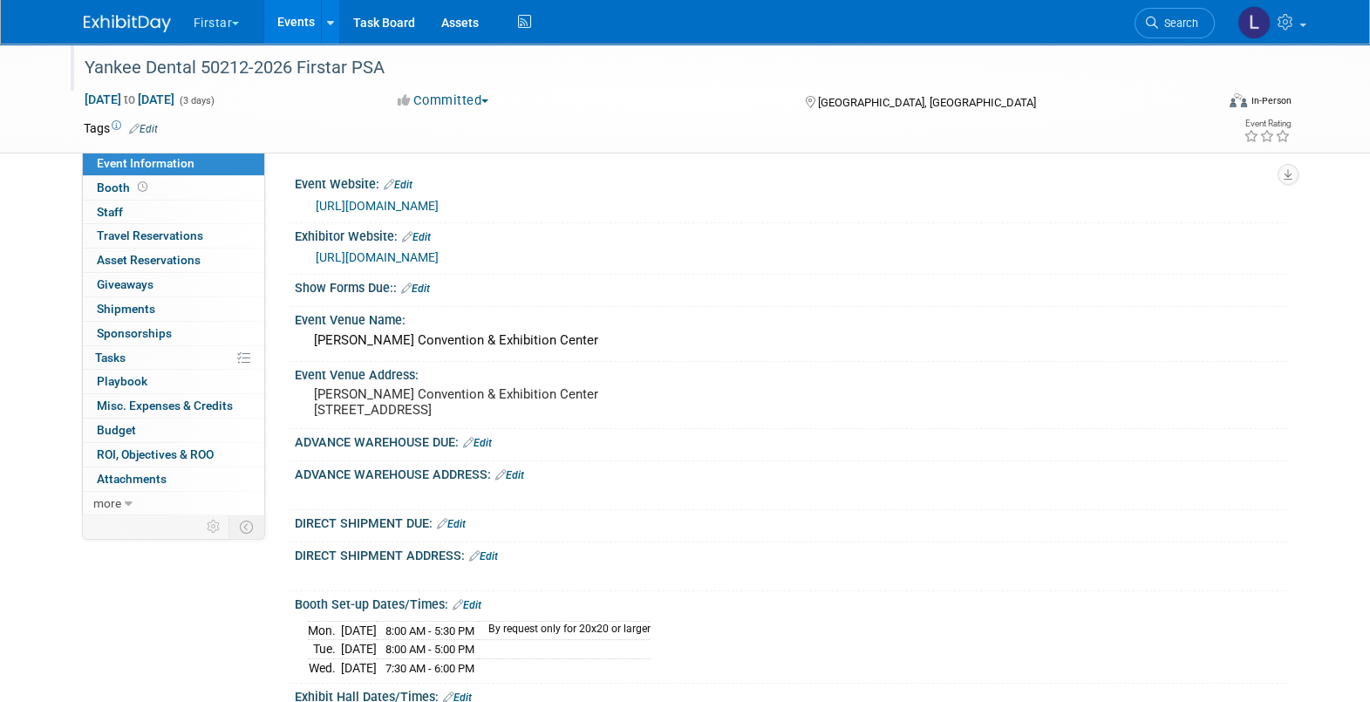
click at [419, 290] on link "Edit" at bounding box center [415, 289] width 29 height 12
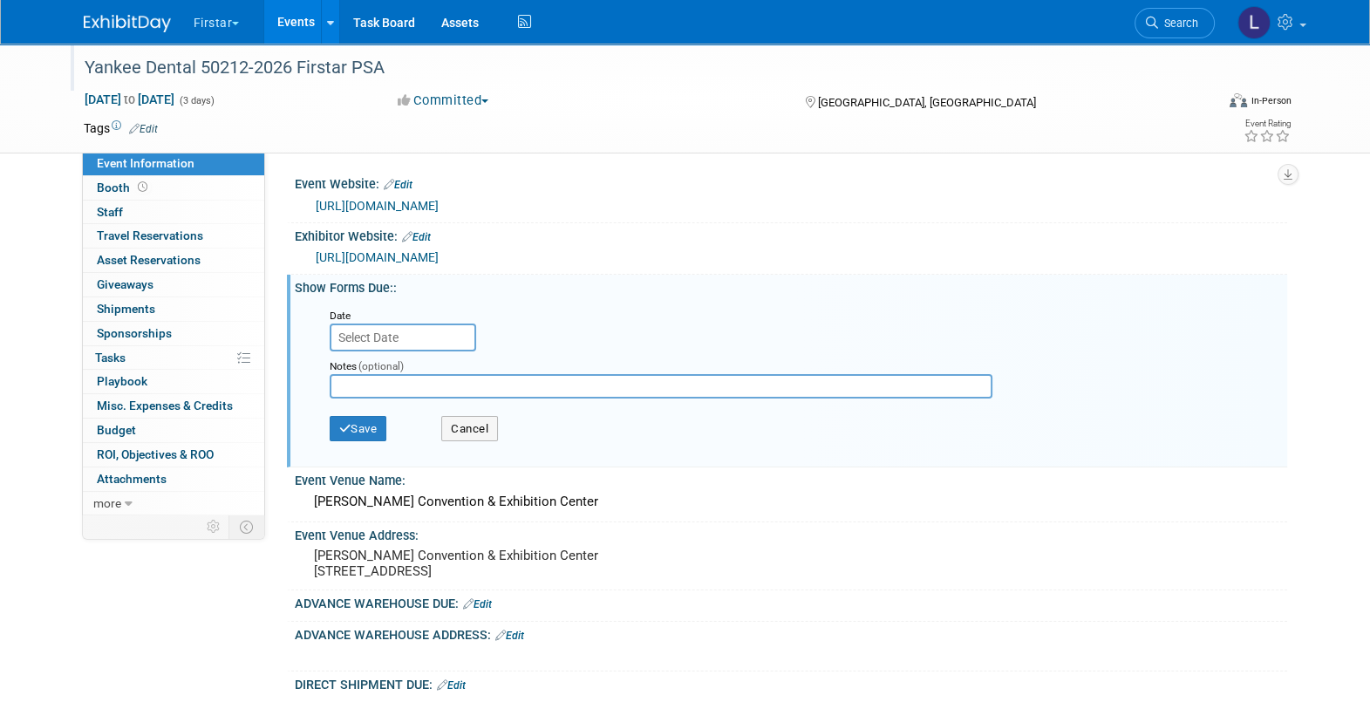
click at [422, 335] on input "text" at bounding box center [403, 338] width 147 height 28
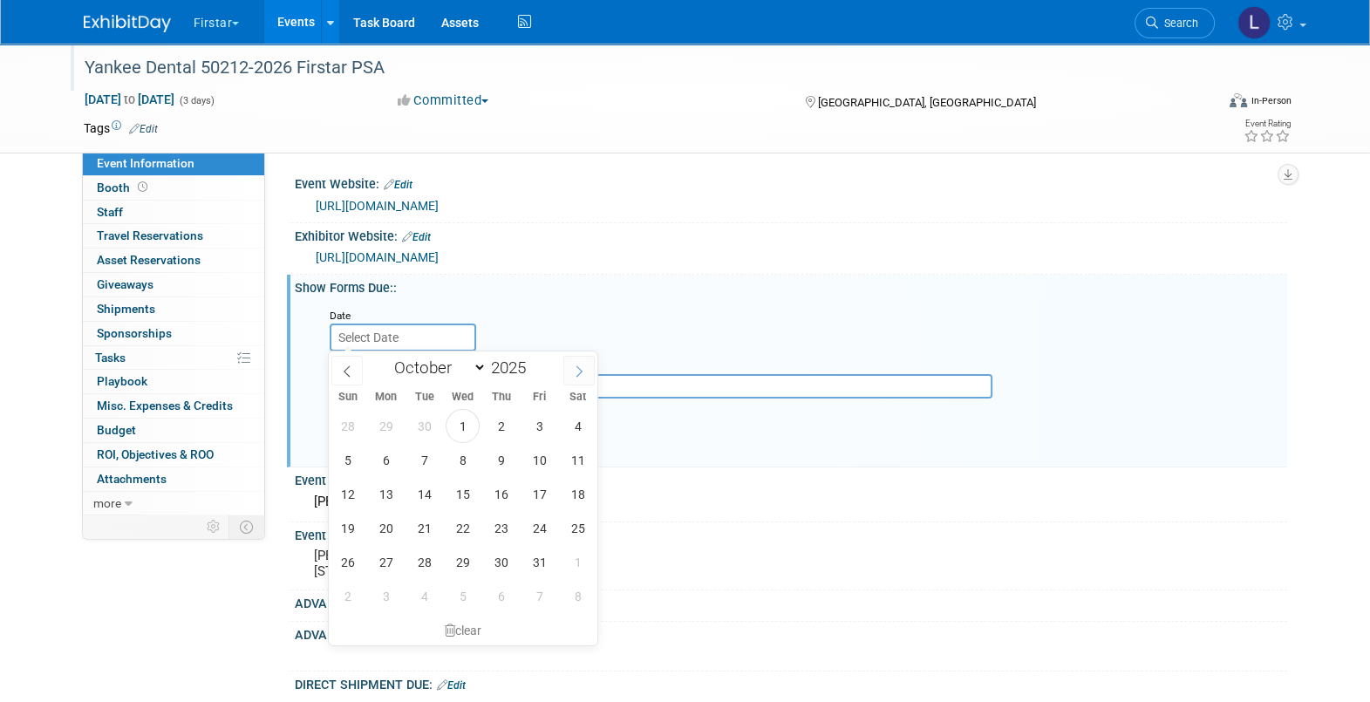
click at [574, 375] on icon at bounding box center [579, 371] width 12 height 12
click at [574, 374] on icon at bounding box center [579, 371] width 12 height 12
select select "11"
click at [574, 374] on icon at bounding box center [579, 371] width 12 height 12
type input "2026"
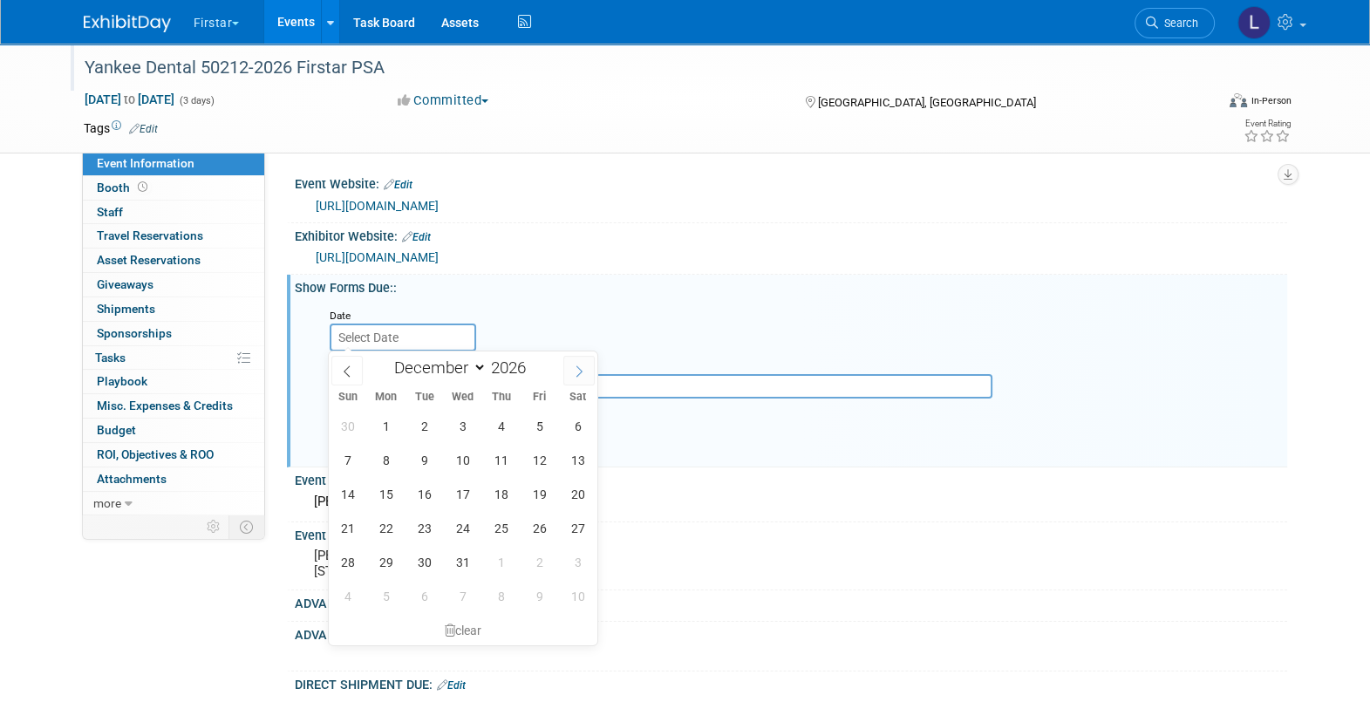
select select "0"
click at [378, 466] on span "5" at bounding box center [386, 460] width 34 height 34
type input "Jan 5, 2026"
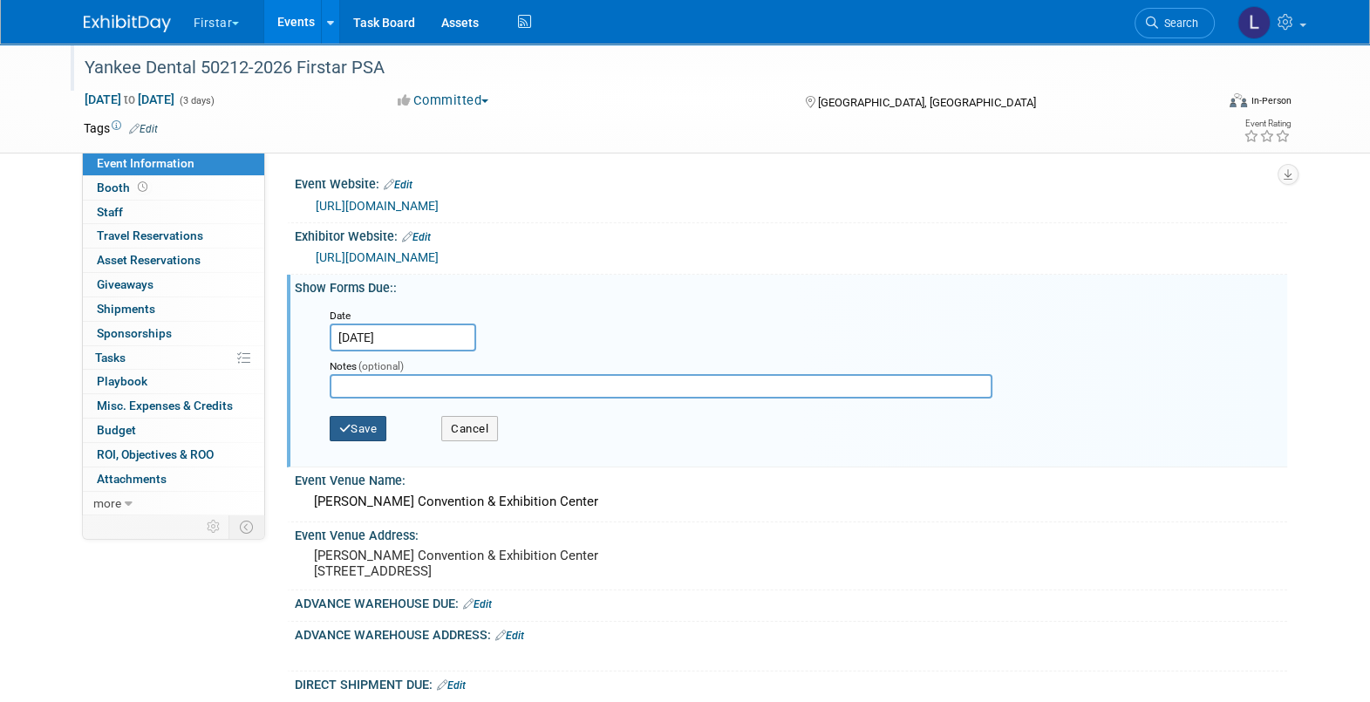
click at [345, 423] on icon "button" at bounding box center [345, 428] width 12 height 11
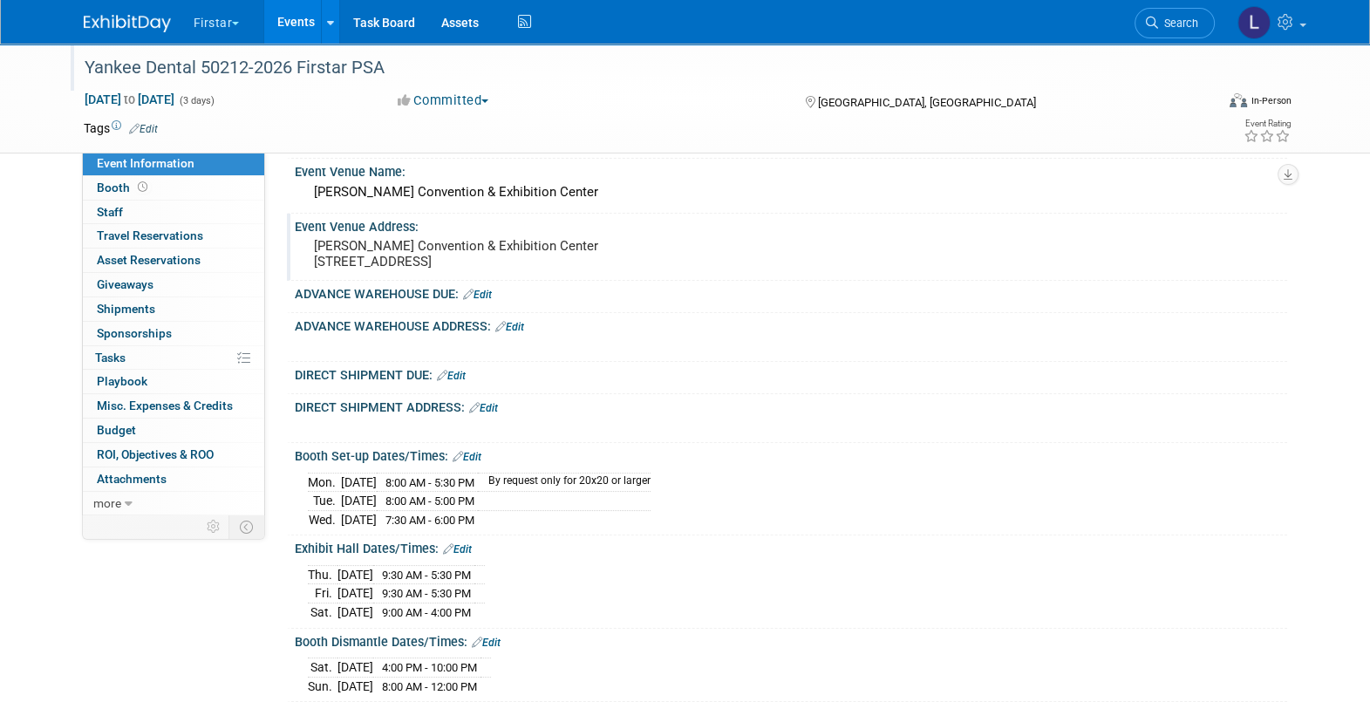
scroll to position [217, 0]
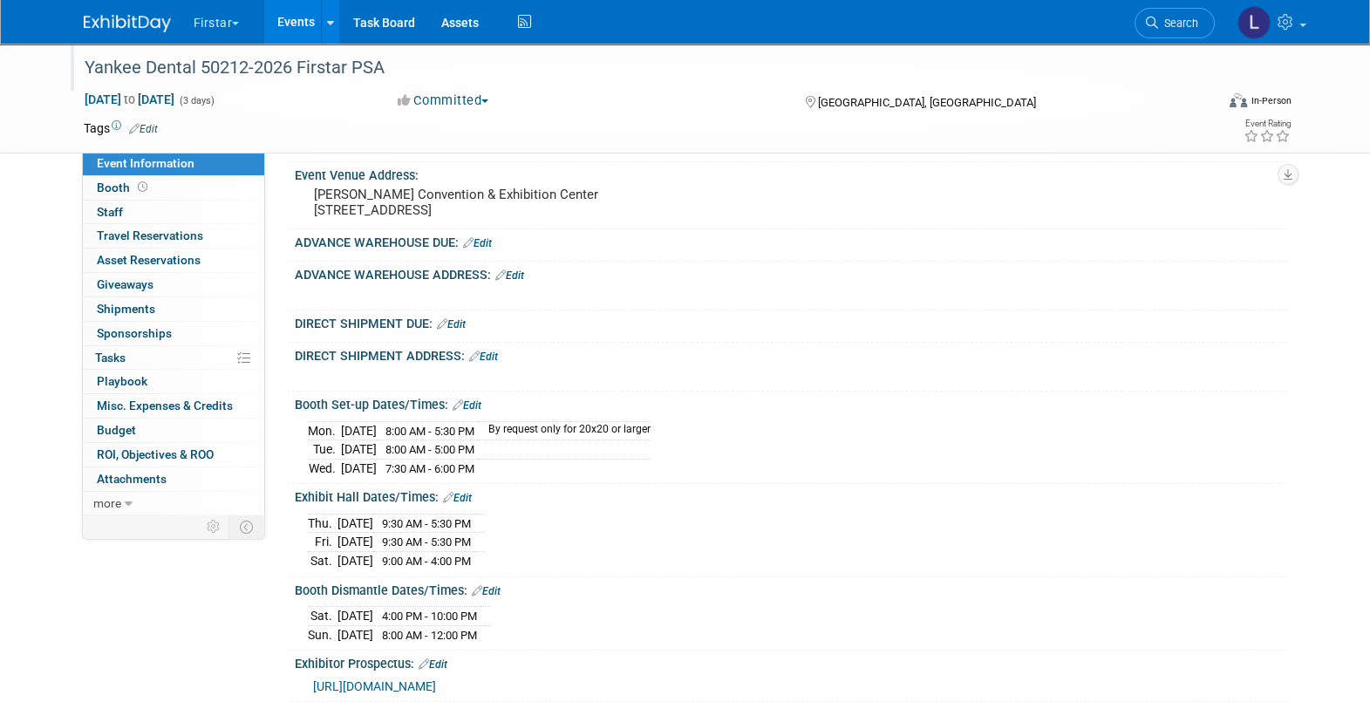
click at [486, 249] on link "Edit" at bounding box center [477, 243] width 29 height 12
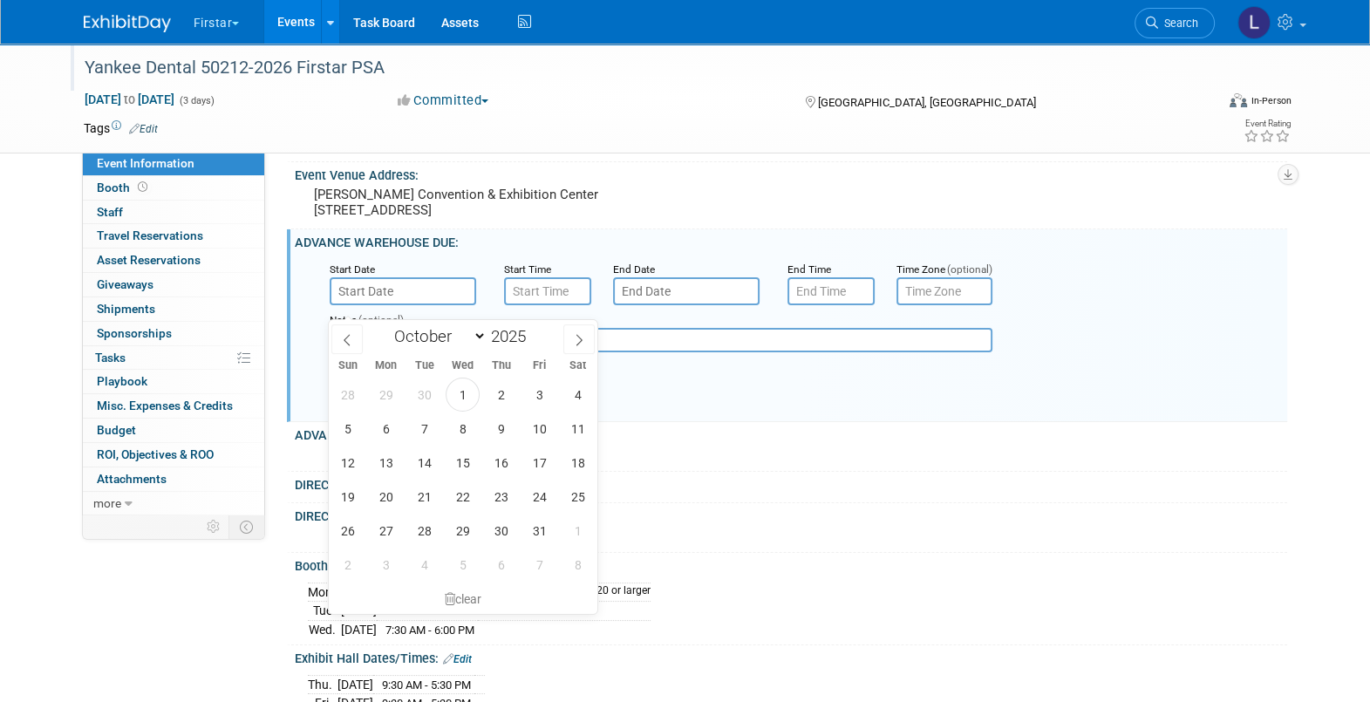
click at [405, 305] on input "text" at bounding box center [403, 291] width 147 height 28
click at [573, 342] on icon at bounding box center [579, 340] width 12 height 12
click at [573, 340] on icon at bounding box center [579, 340] width 12 height 12
select select "11"
click at [573, 340] on icon at bounding box center [579, 340] width 12 height 12
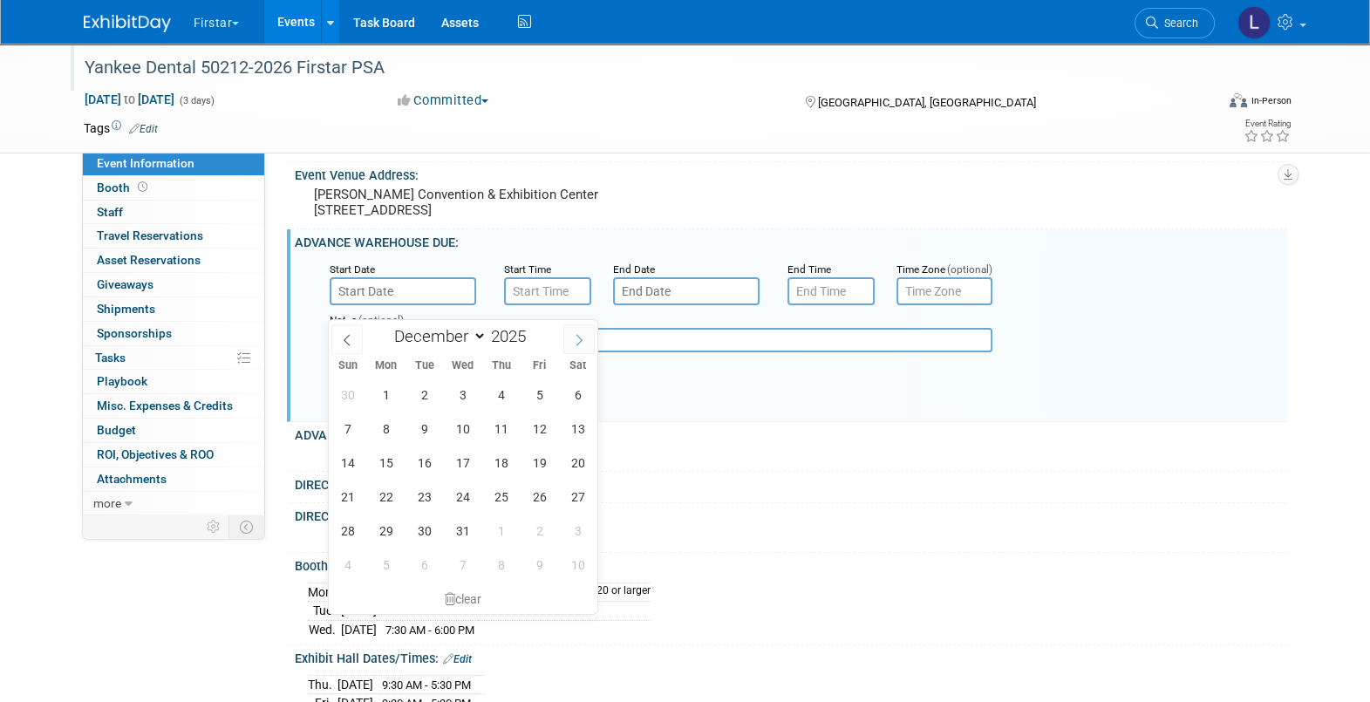
type input "2026"
select select "0"
click at [377, 424] on span "5" at bounding box center [386, 429] width 34 height 34
type input "Jan 5, 2026"
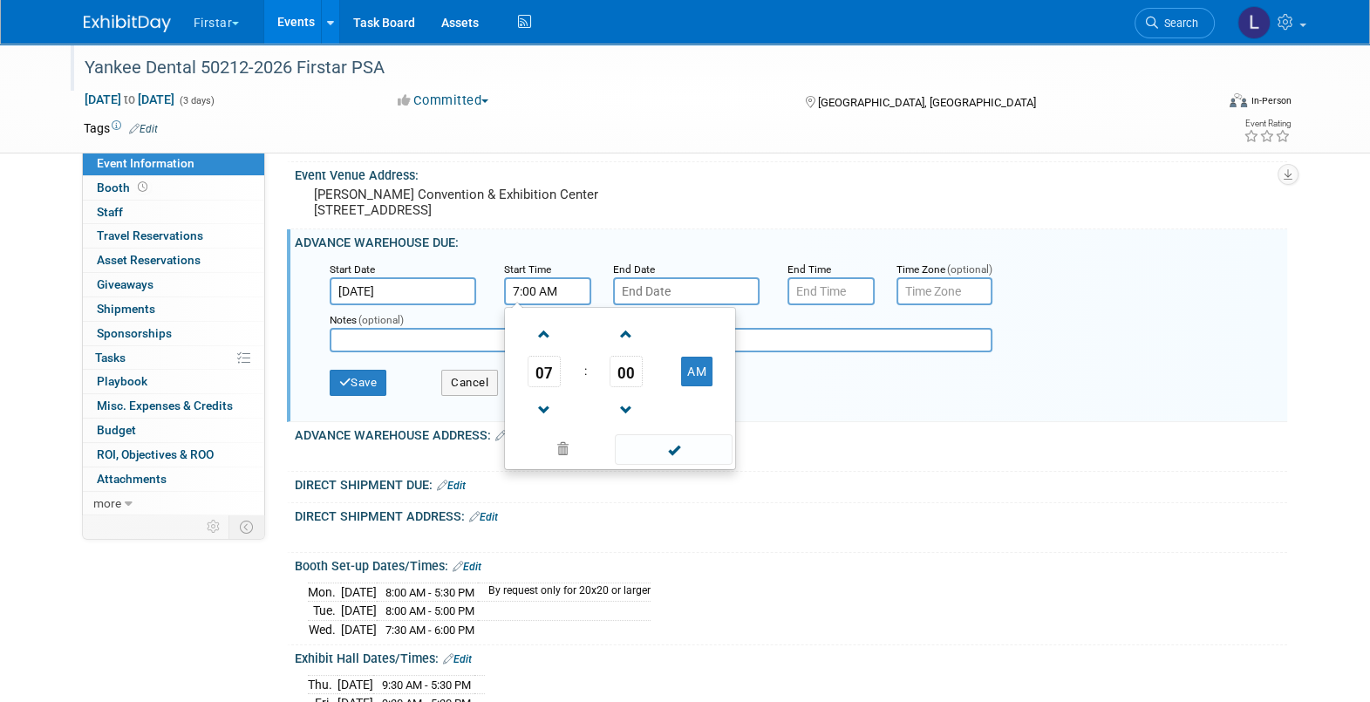
click at [541, 305] on input "7:00 AM" at bounding box center [547, 291] width 87 height 28
click at [539, 375] on span "07" at bounding box center [544, 371] width 33 height 31
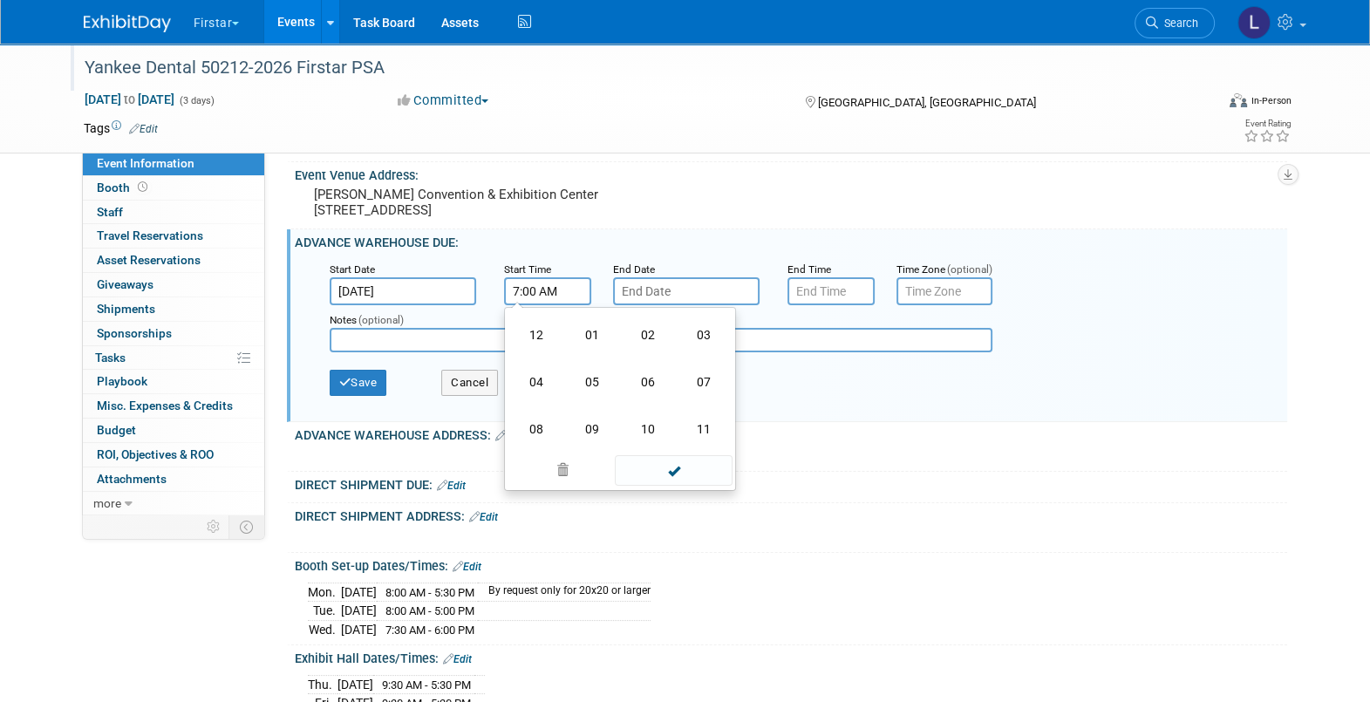
click at [535, 436] on td "08" at bounding box center [536, 429] width 56 height 47
type input "8:00 AM"
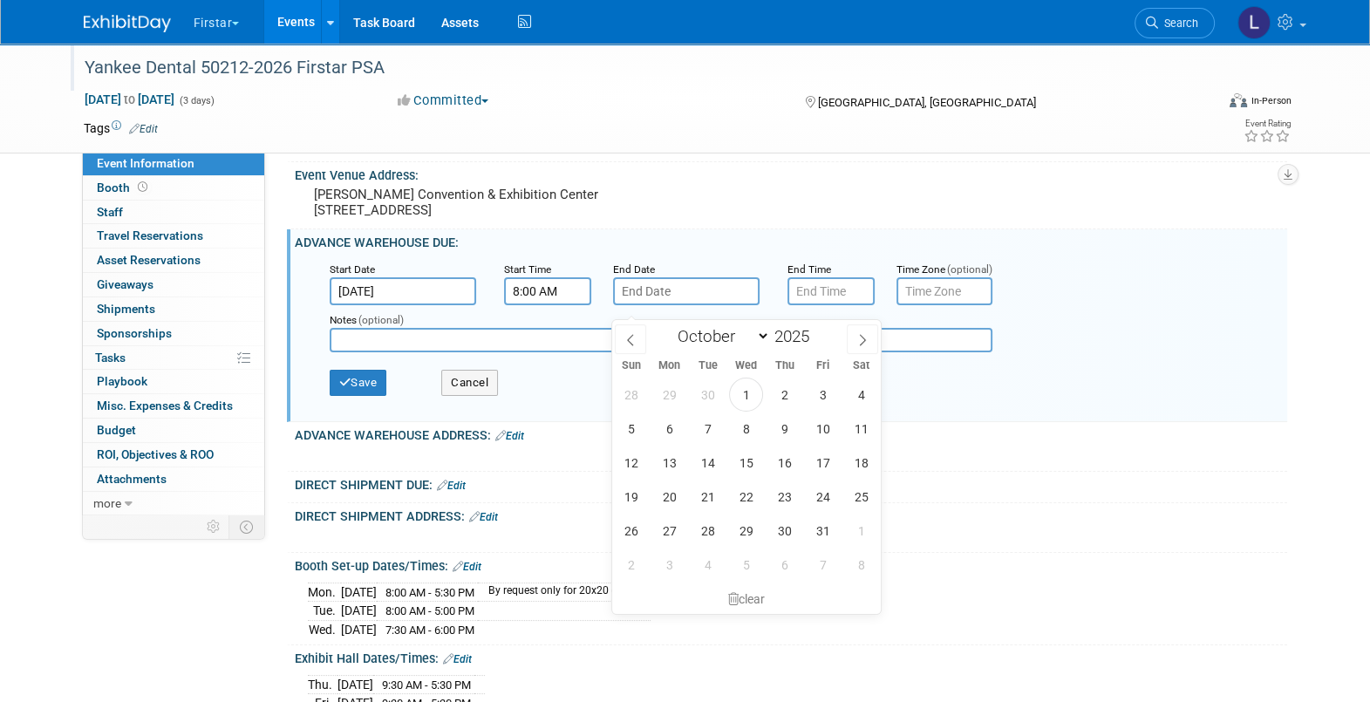
click at [706, 313] on body "Firstar Explore: My Workspaces 34 Go to Workspace: Accutron Axiodent BaseVac Bi…" at bounding box center [685, 134] width 1370 height 702
click at [854, 345] on span at bounding box center [862, 339] width 31 height 30
select select "11"
click at [854, 339] on span at bounding box center [862, 339] width 31 height 30
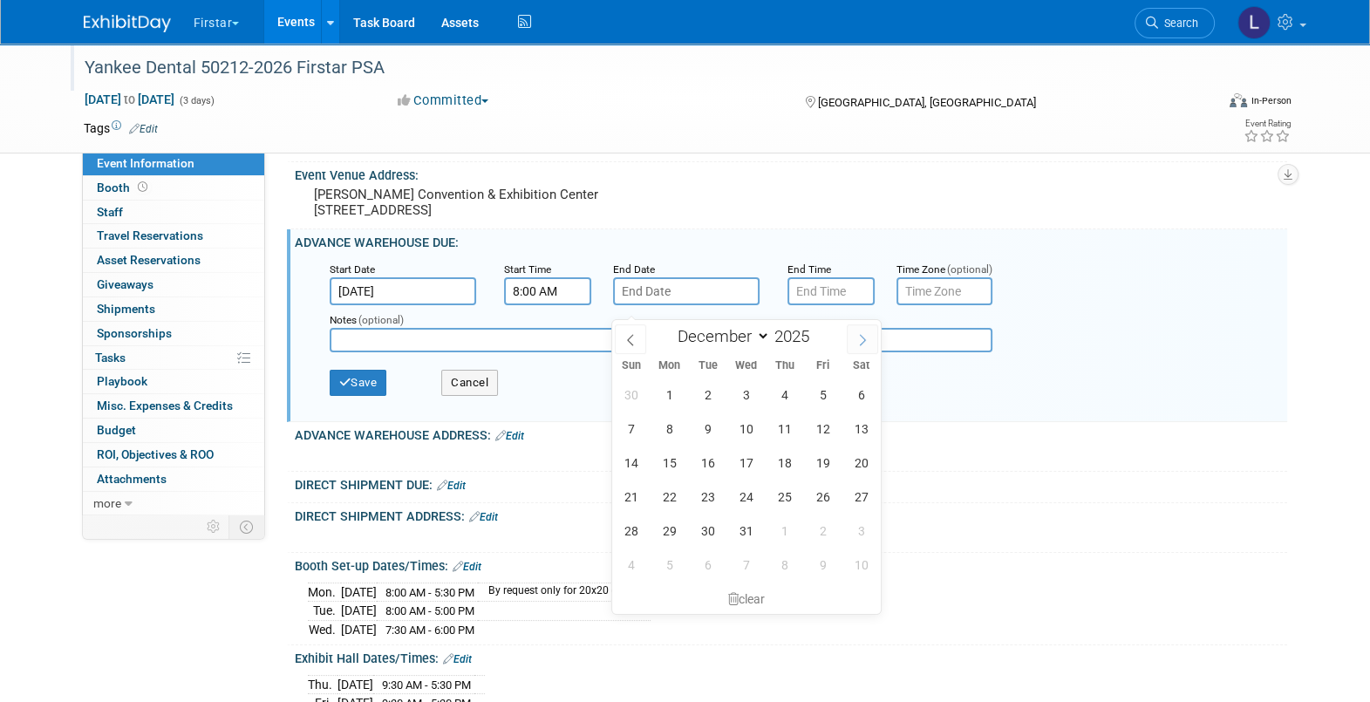
type input "2026"
select select "0"
click at [750, 491] on span "21" at bounding box center [746, 497] width 34 height 34
type input "Jan 21, 2026"
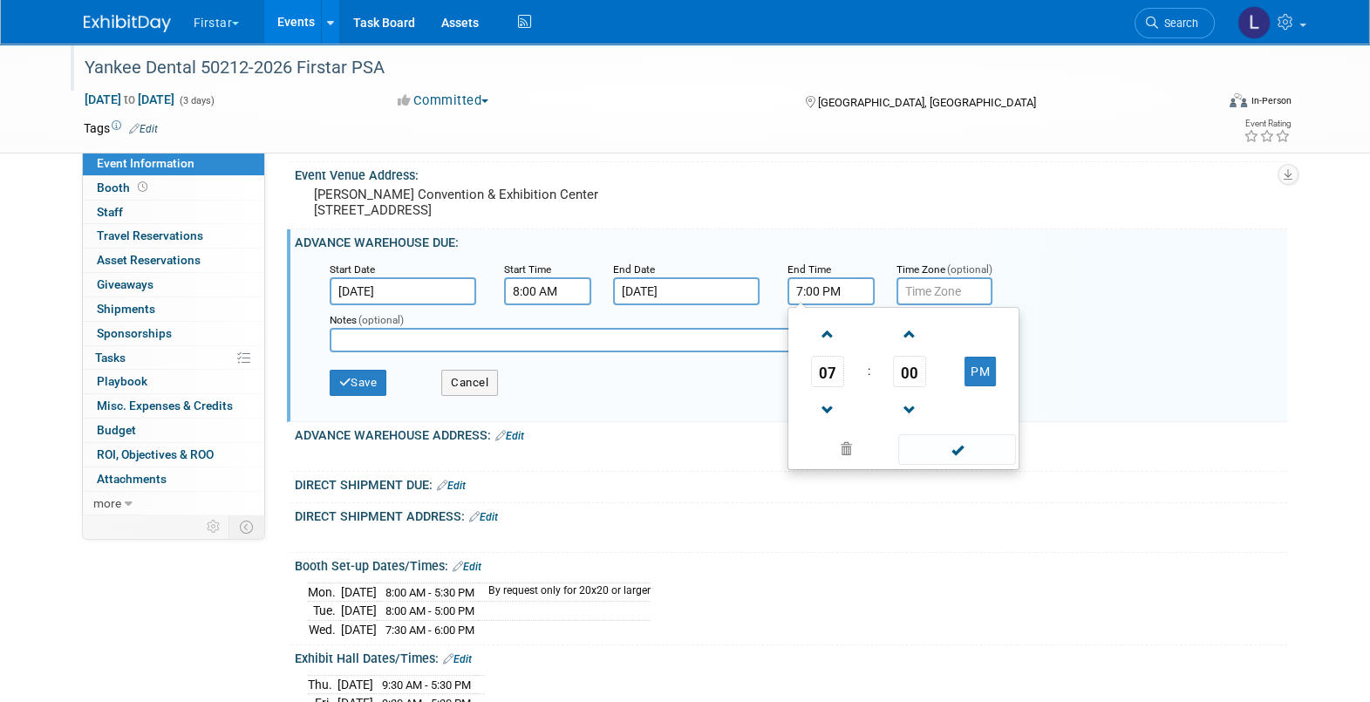
click at [819, 305] on input "7:00 PM" at bounding box center [831, 291] width 87 height 28
click at [833, 418] on span at bounding box center [828, 410] width 31 height 31
click at [816, 350] on span at bounding box center [828, 334] width 31 height 31
click at [817, 350] on span at bounding box center [828, 334] width 31 height 31
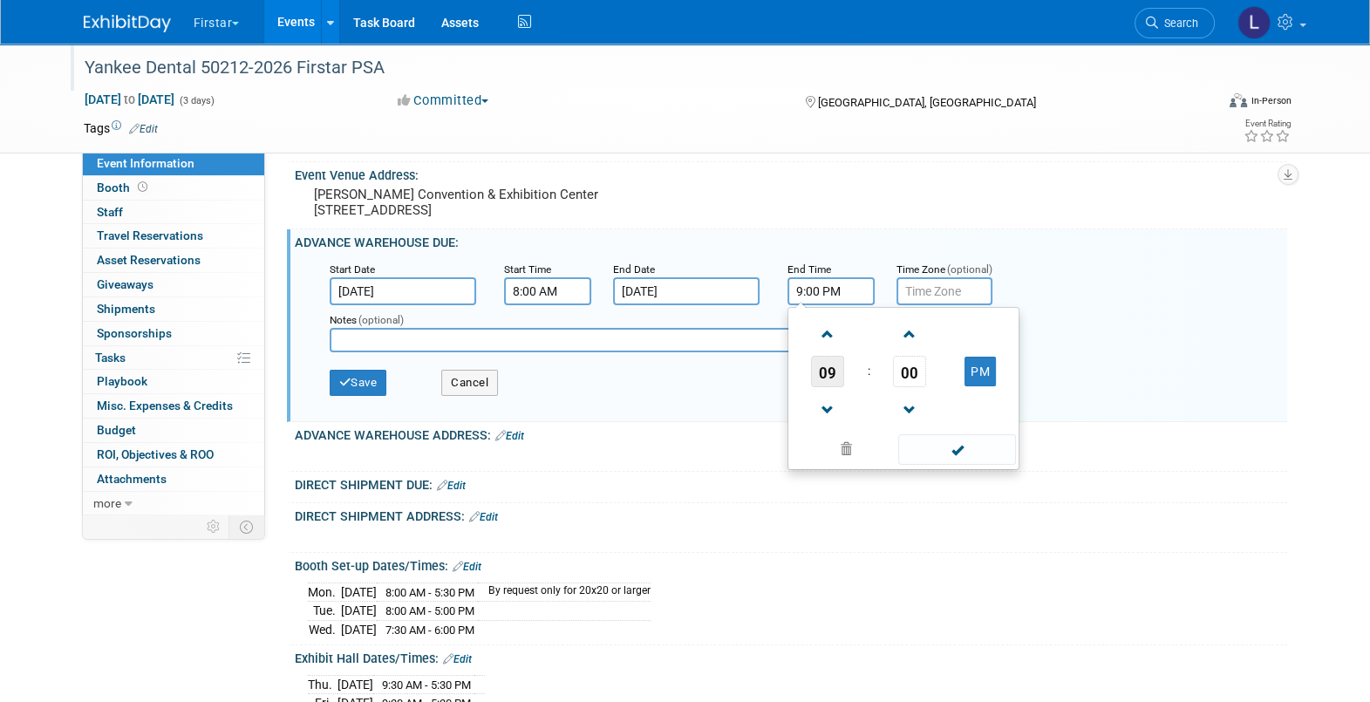
click at [837, 381] on span "09" at bounding box center [827, 371] width 33 height 31
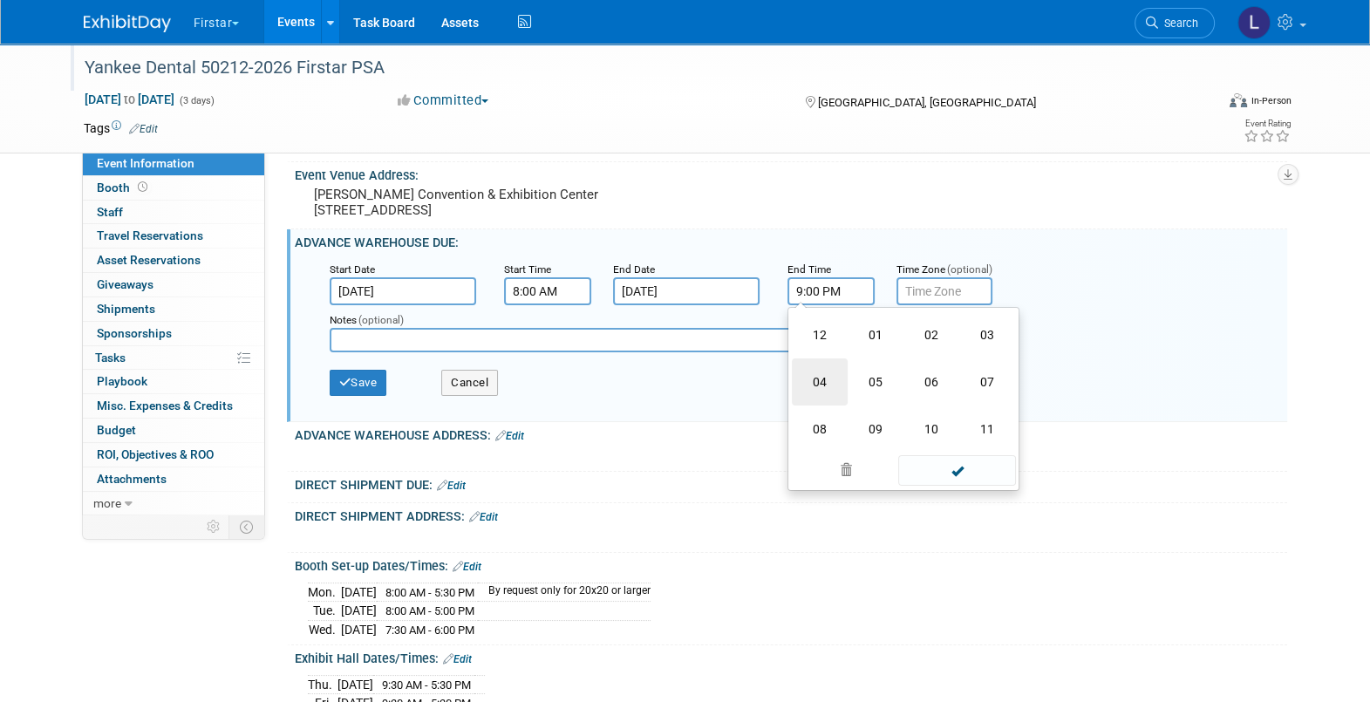
click at [832, 397] on td "04" at bounding box center [820, 381] width 56 height 47
type input "4:00 PM"
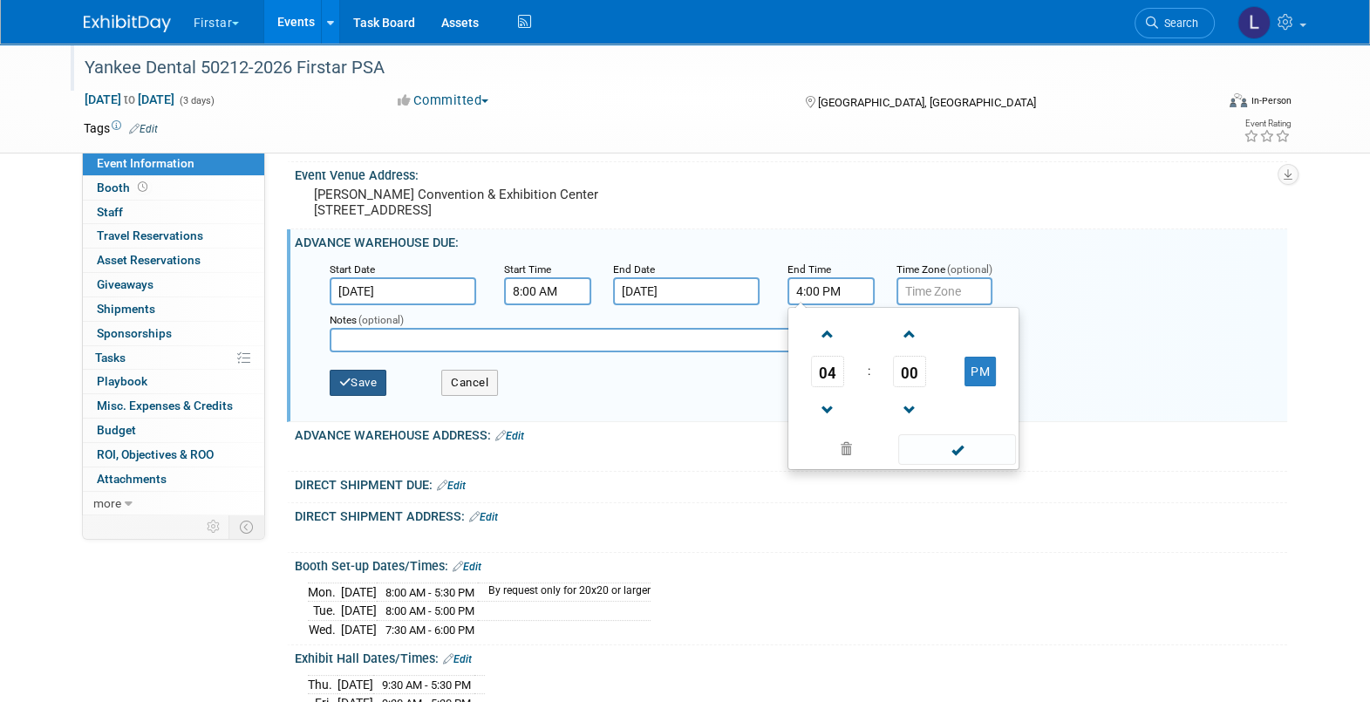
click at [373, 389] on button "Save" at bounding box center [359, 383] width 58 height 26
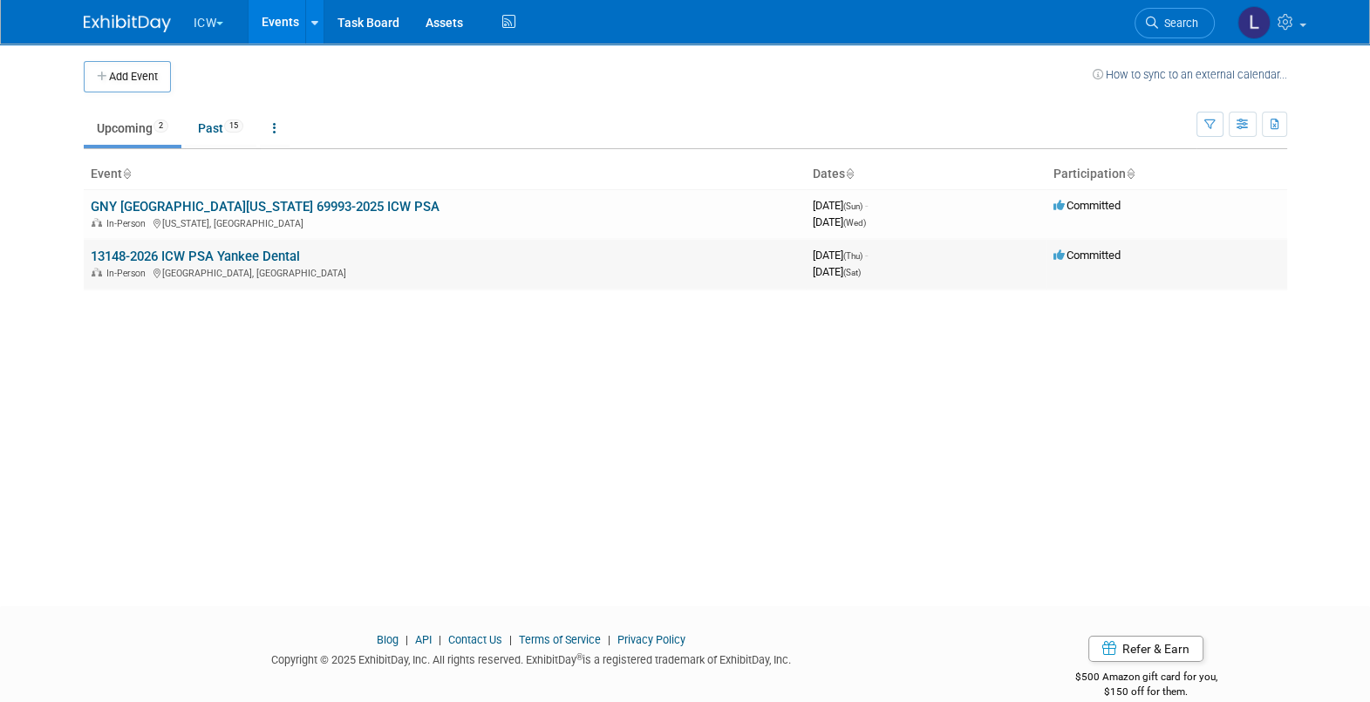
click at [225, 249] on link "13148-2026 ICW PSA Yankee Dental" at bounding box center [195, 257] width 209 height 16
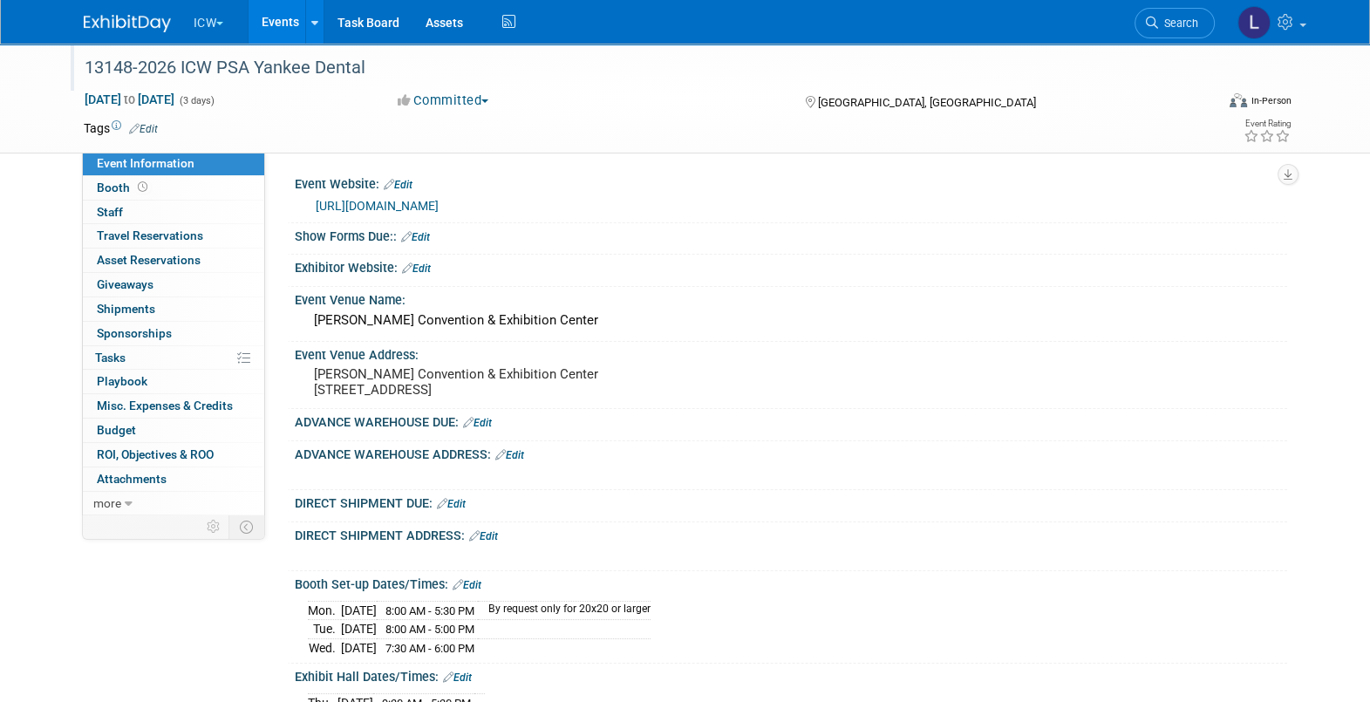
click at [224, 71] on div "13148-2026 ICW PSA Yankee Dental" at bounding box center [633, 67] width 1110 height 31
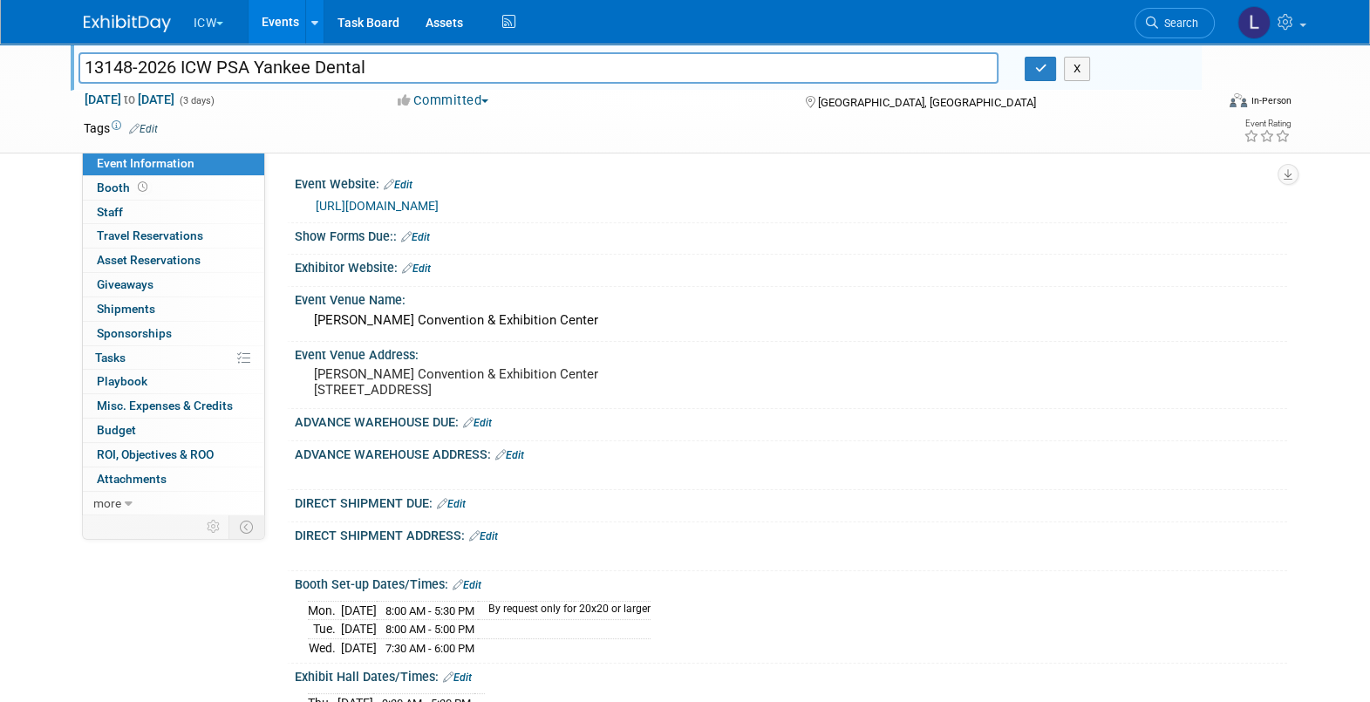
drag, startPoint x: 254, startPoint y: 61, endPoint x: 73, endPoint y: 78, distance: 181.4
click at [73, 78] on div "13148-2026 ICW PSA Yankee Dental" at bounding box center [538, 70] width 947 height 26
click at [249, 65] on input "Yankee Dental" at bounding box center [538, 67] width 921 height 31
type input "Yankee Dental 13148-2026 ICW PSA"
click at [1038, 72] on icon "button" at bounding box center [1040, 68] width 12 height 11
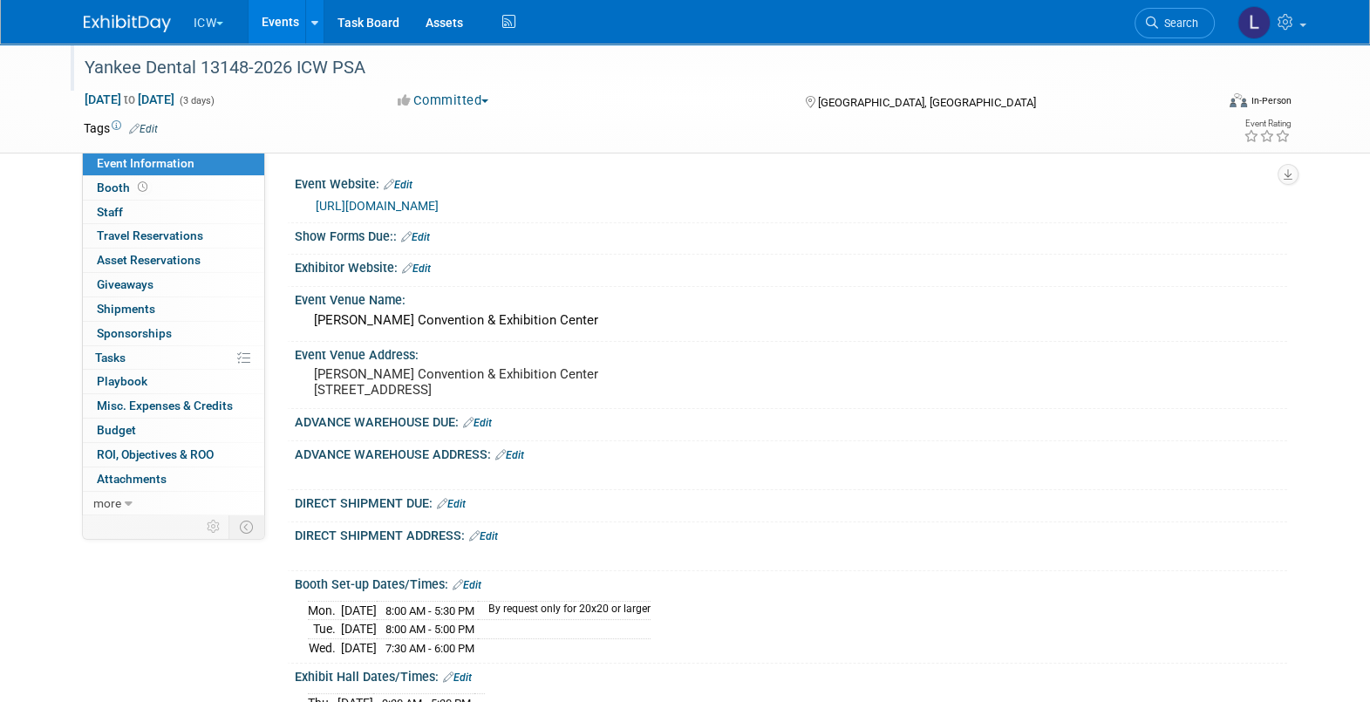
click at [420, 270] on link "Edit" at bounding box center [416, 269] width 29 height 12
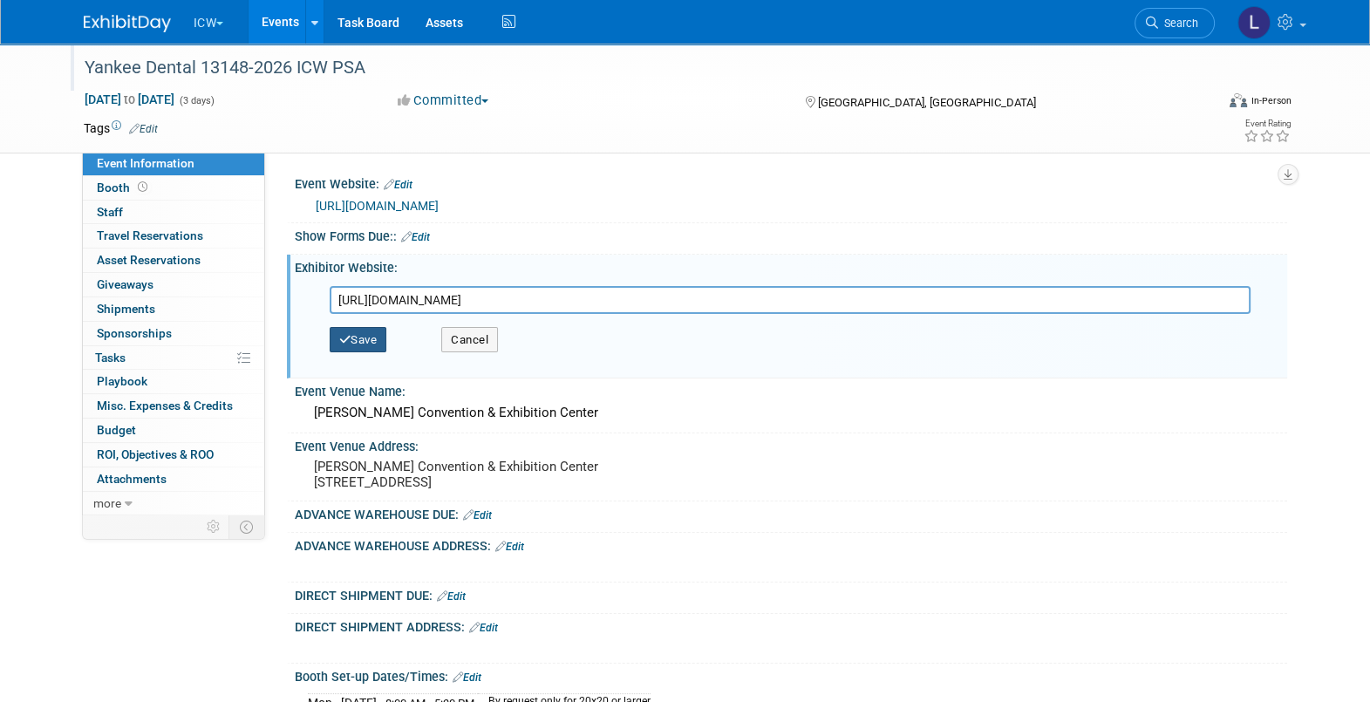
type input "[URL][DOMAIN_NAME]"
click at [358, 347] on button "Save" at bounding box center [359, 340] width 58 height 26
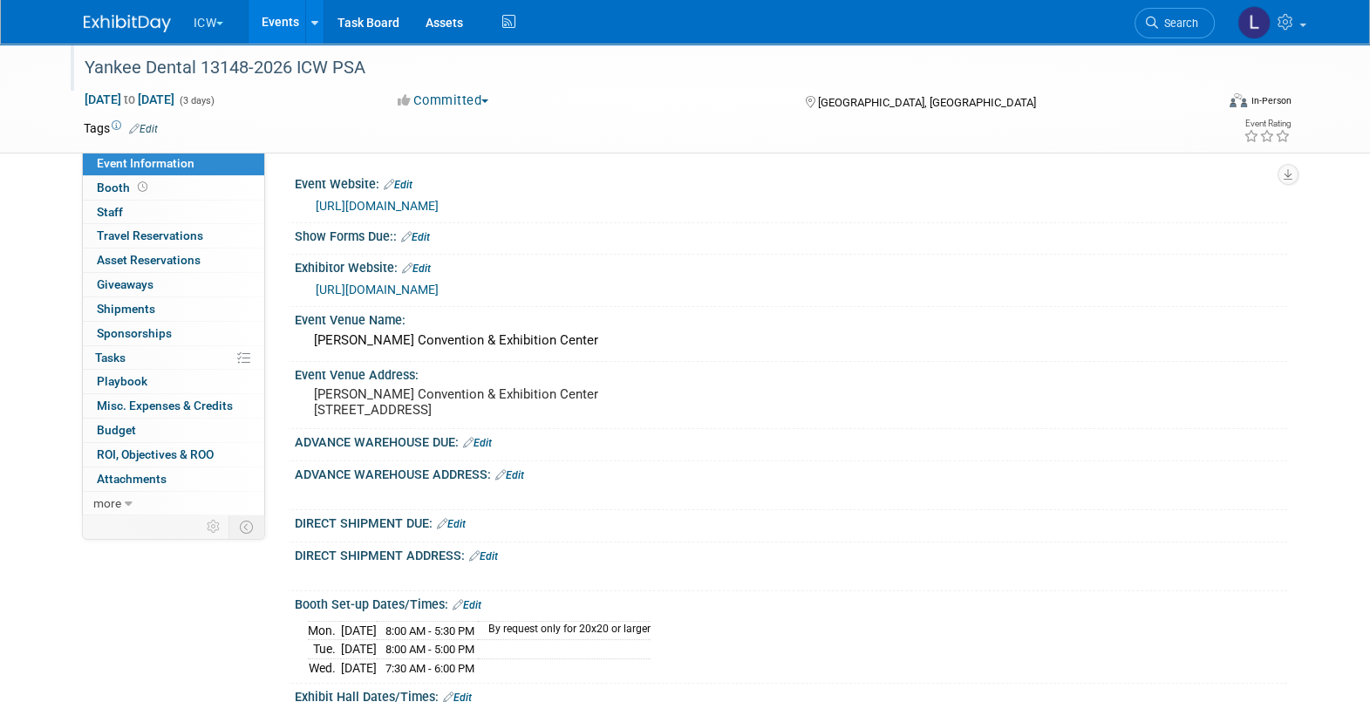
click at [424, 231] on link "Edit" at bounding box center [415, 237] width 29 height 12
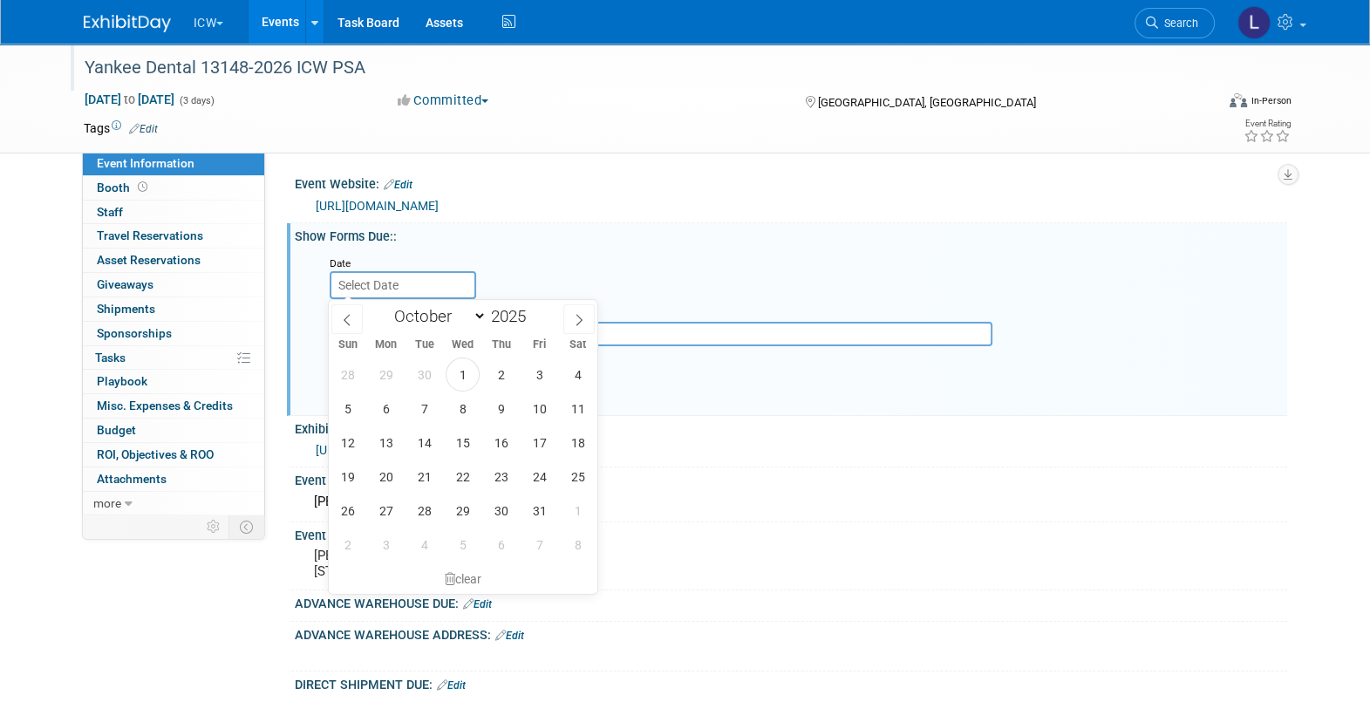
click at [362, 287] on input "text" at bounding box center [403, 285] width 147 height 28
click at [586, 313] on span at bounding box center [578, 319] width 31 height 30
select select "11"
click at [586, 313] on span at bounding box center [578, 319] width 31 height 30
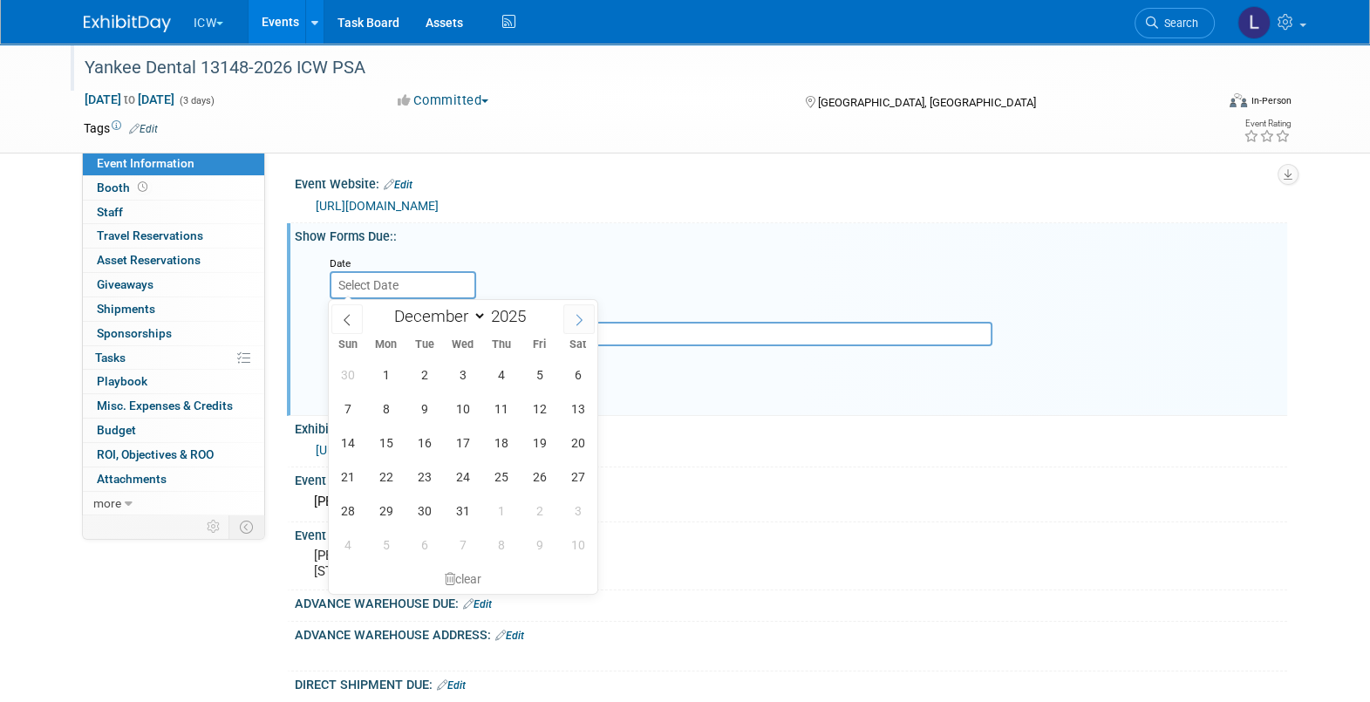
type input "2026"
click at [586, 313] on span at bounding box center [578, 319] width 31 height 30
click at [349, 312] on span at bounding box center [346, 319] width 31 height 30
select select "0"
click at [381, 406] on span "5" at bounding box center [386, 409] width 34 height 34
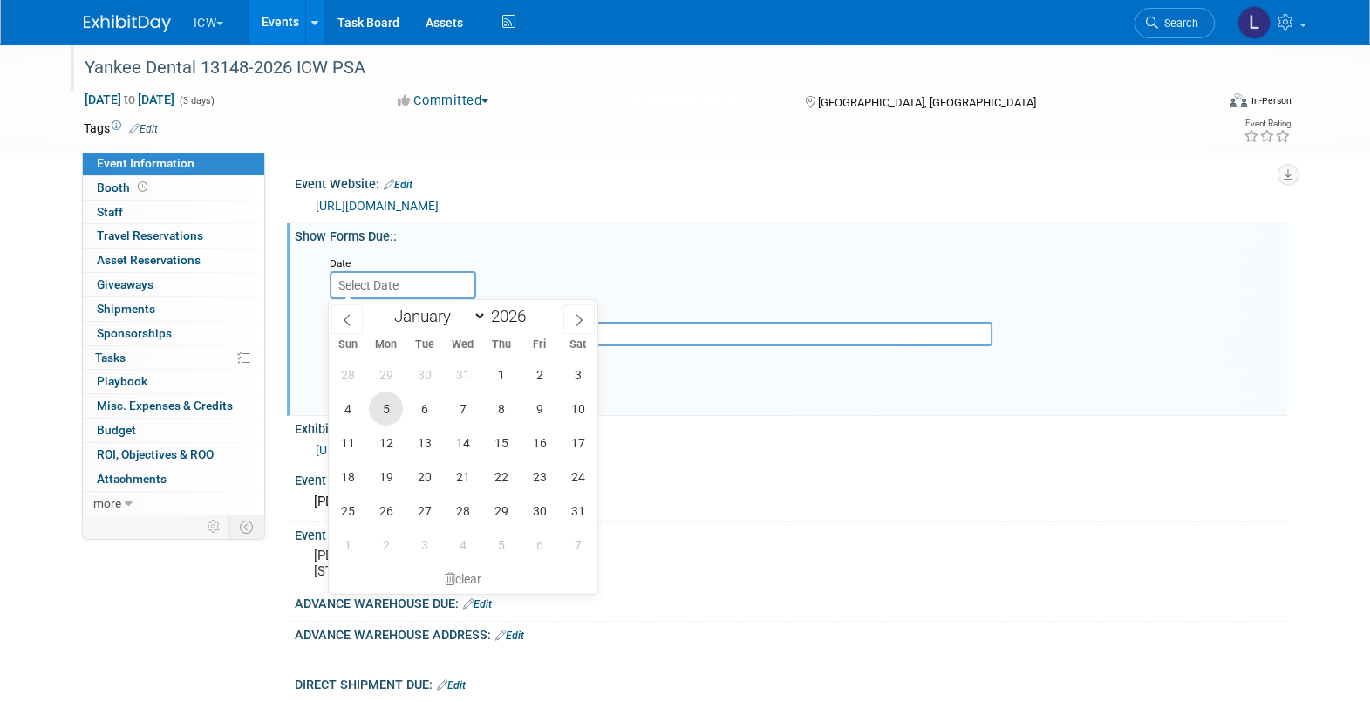
type input "[DATE]"
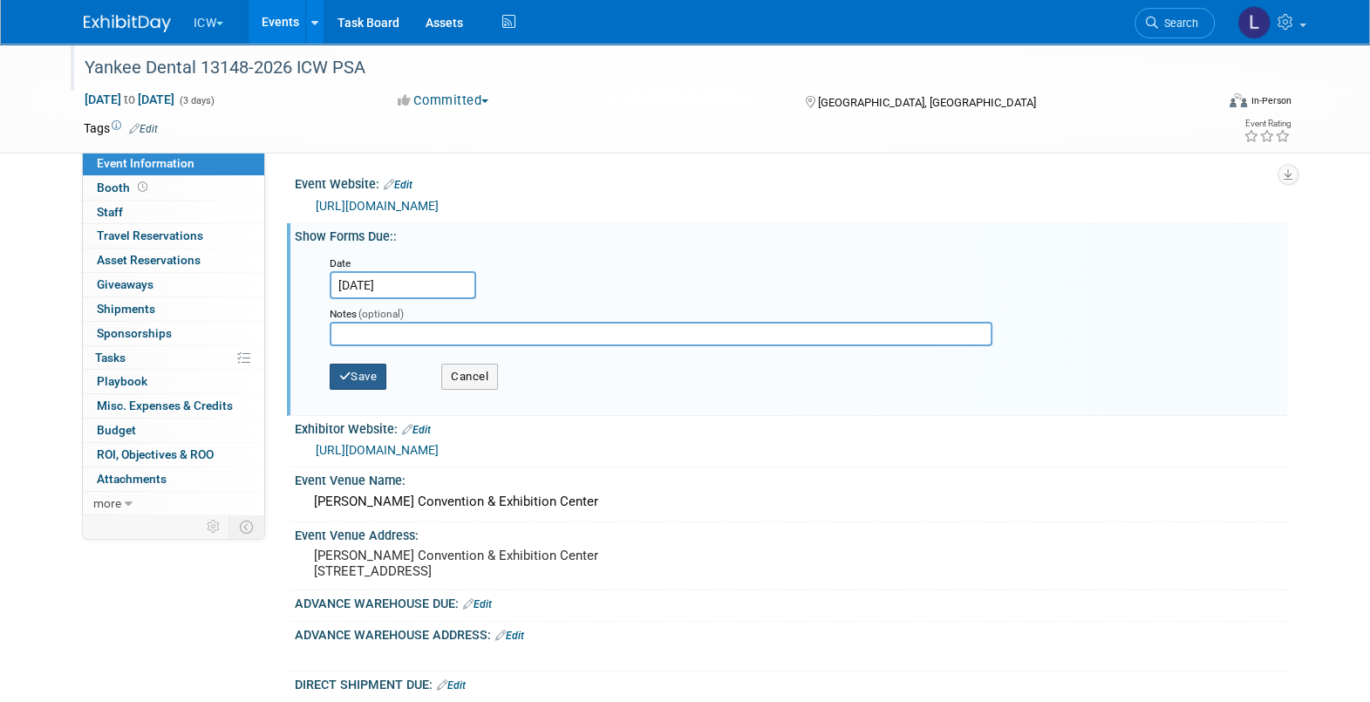
click at [358, 371] on button "Save" at bounding box center [359, 377] width 58 height 26
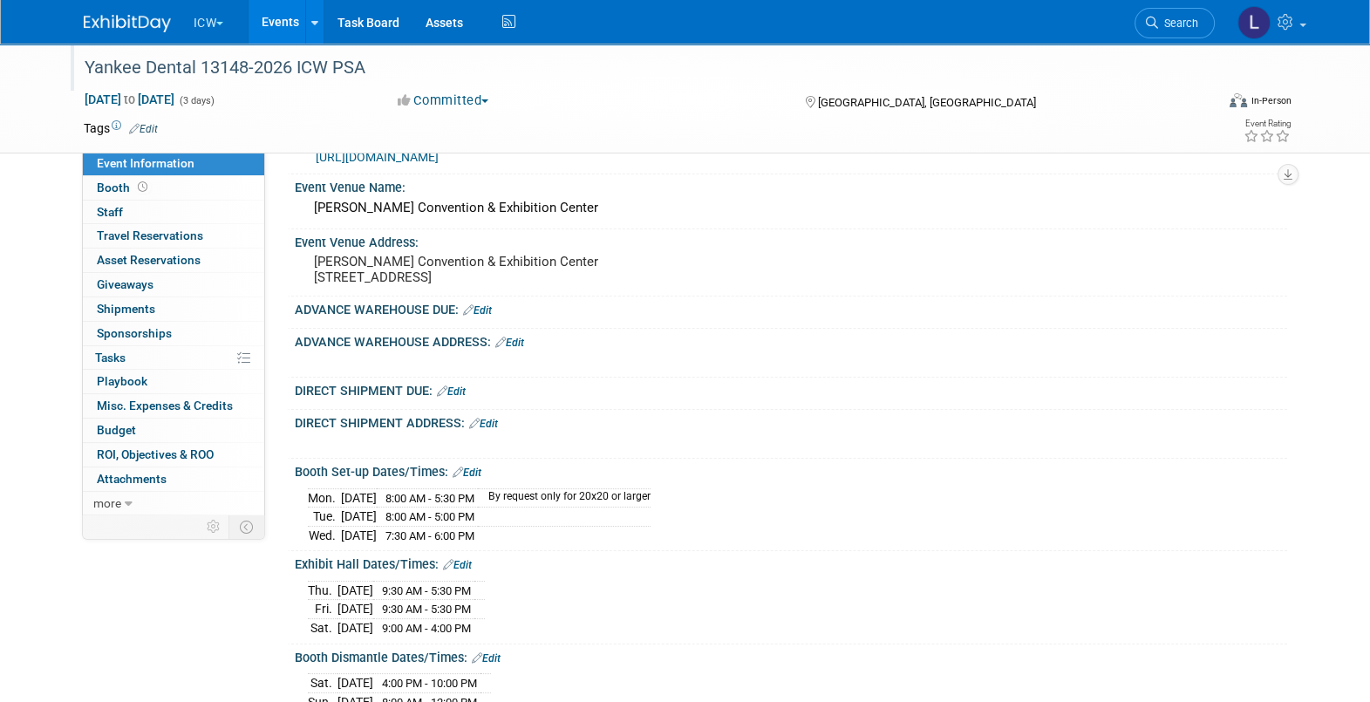
scroll to position [217, 0]
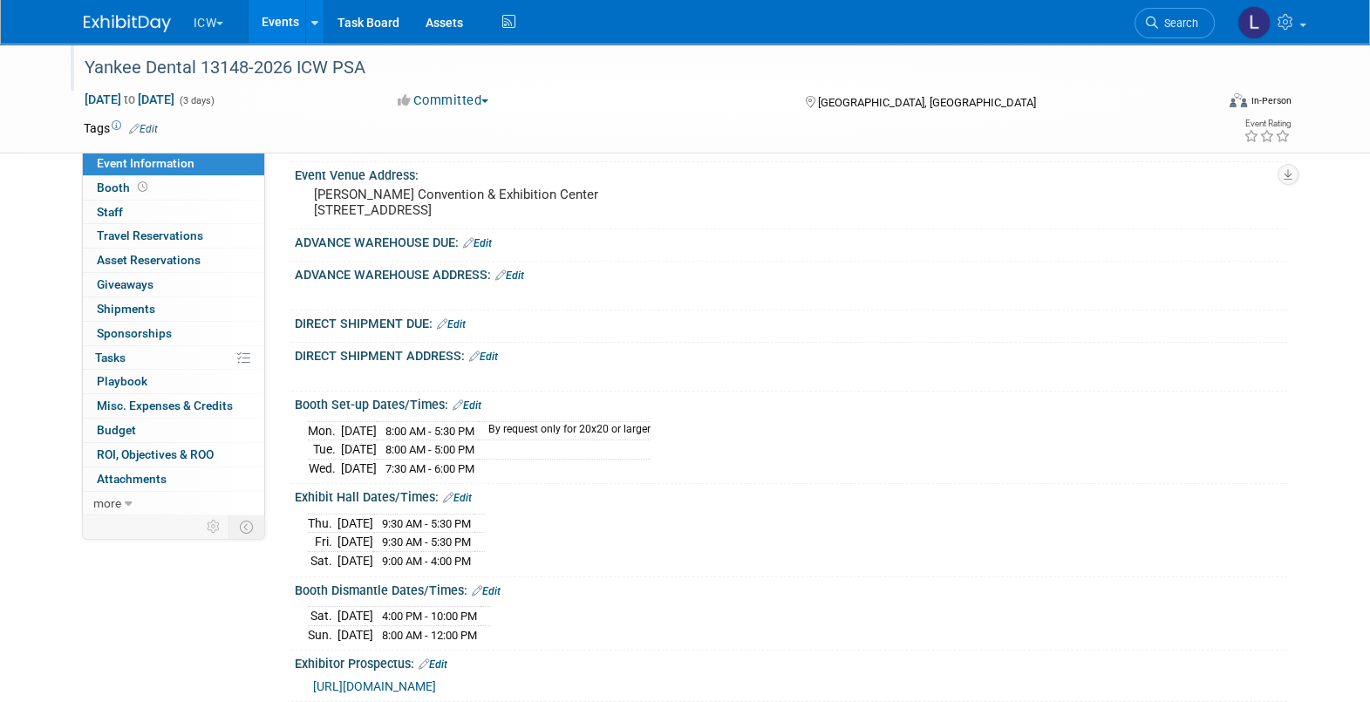
click at [482, 249] on link "Edit" at bounding box center [477, 243] width 29 height 12
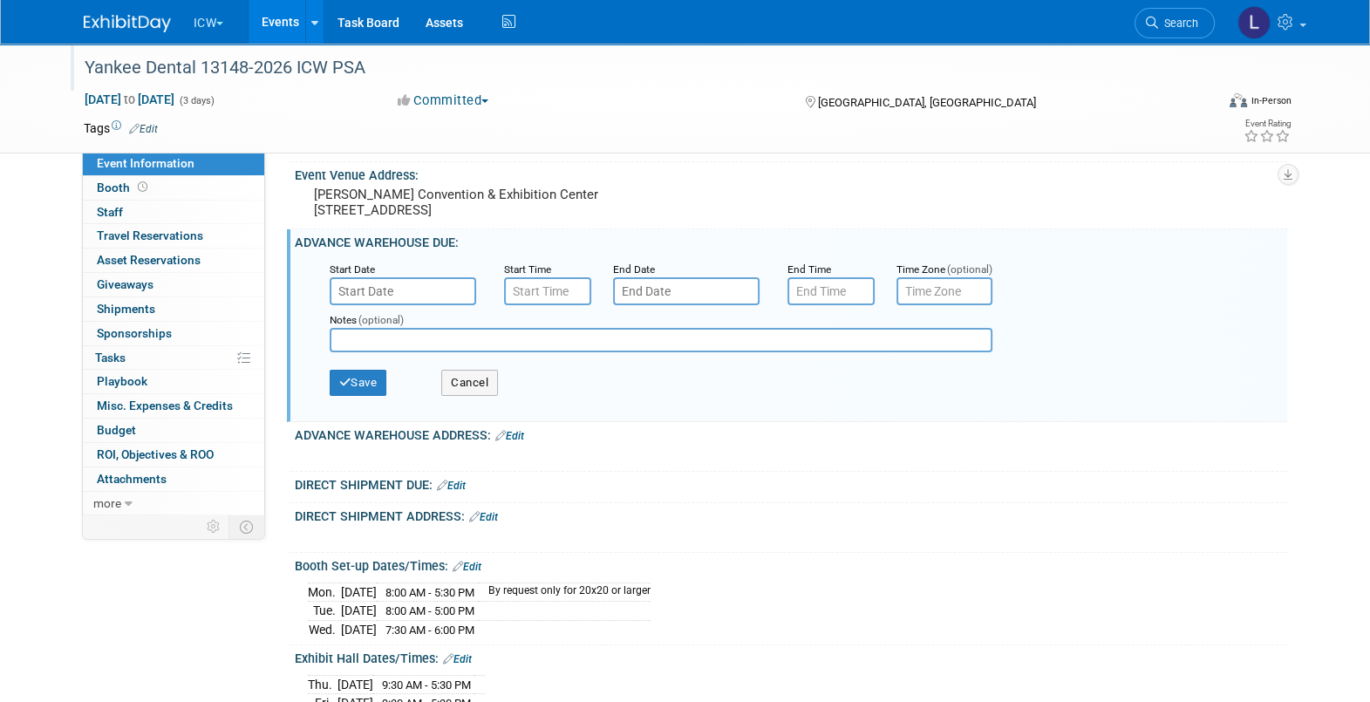
click at [408, 304] on input "text" at bounding box center [403, 291] width 147 height 28
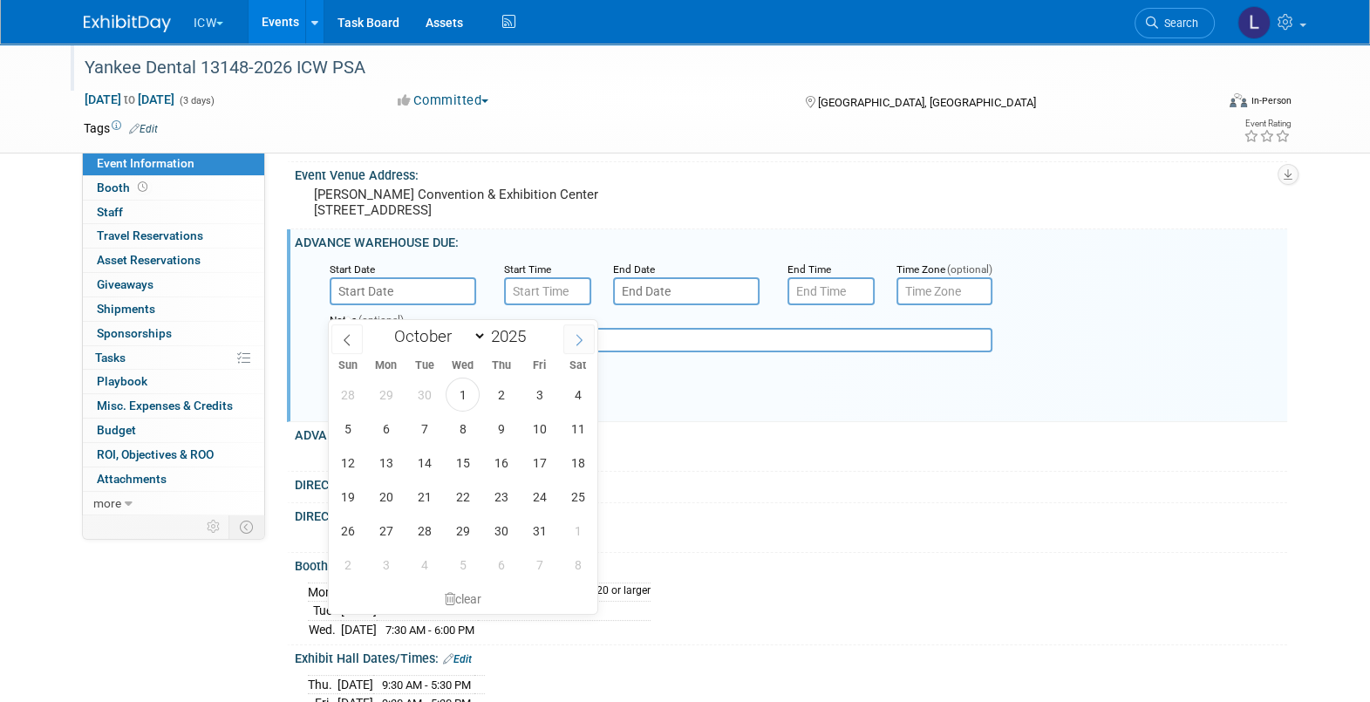
click at [576, 337] on icon at bounding box center [579, 340] width 12 height 12
select select "11"
click at [577, 337] on icon at bounding box center [579, 340] width 12 height 12
type input "2026"
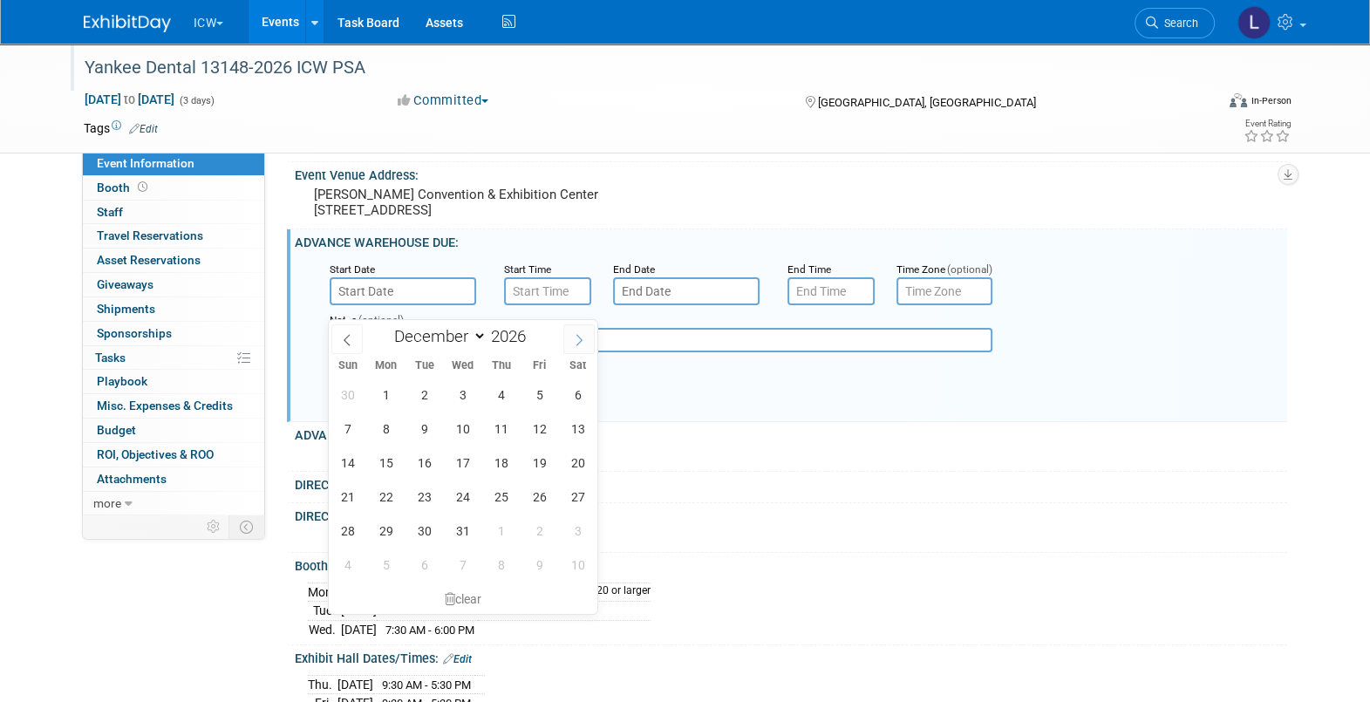
select select "0"
click at [384, 433] on span "5" at bounding box center [386, 429] width 34 height 34
type input "[DATE]"
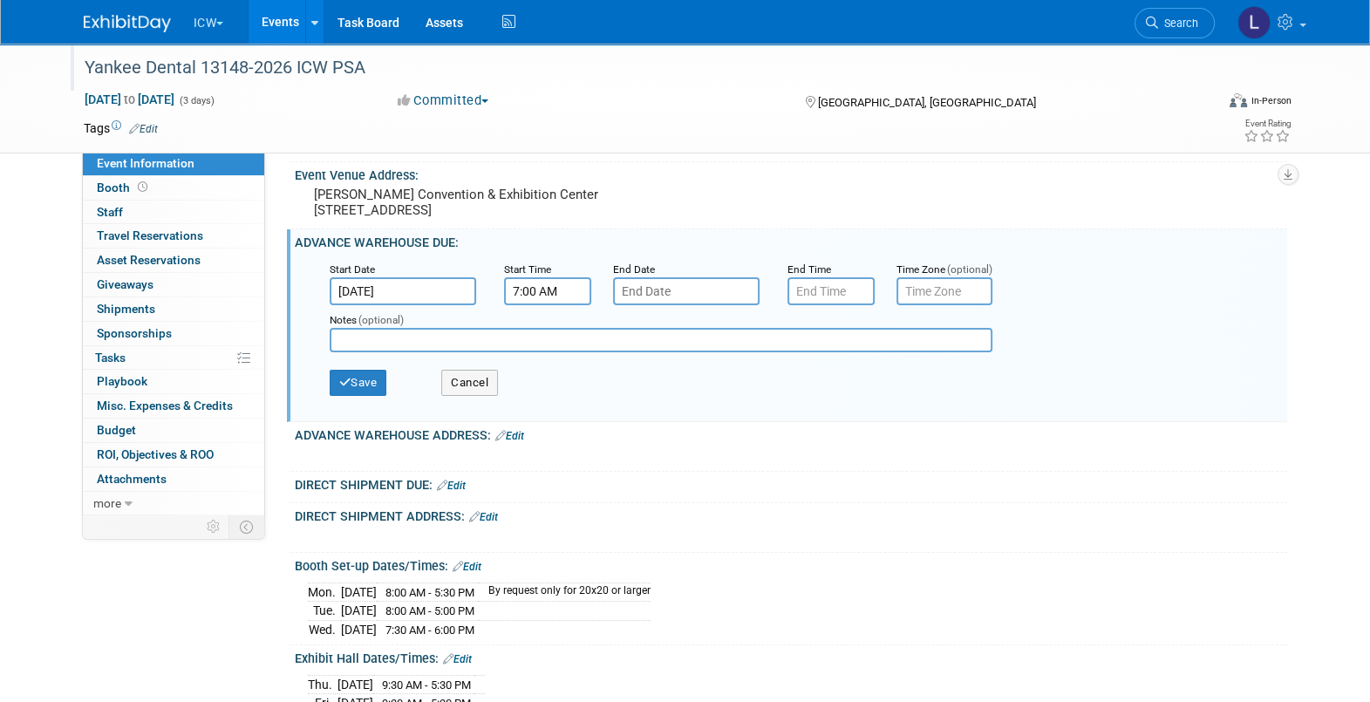
click at [545, 292] on input "7:00 AM" at bounding box center [547, 291] width 87 height 28
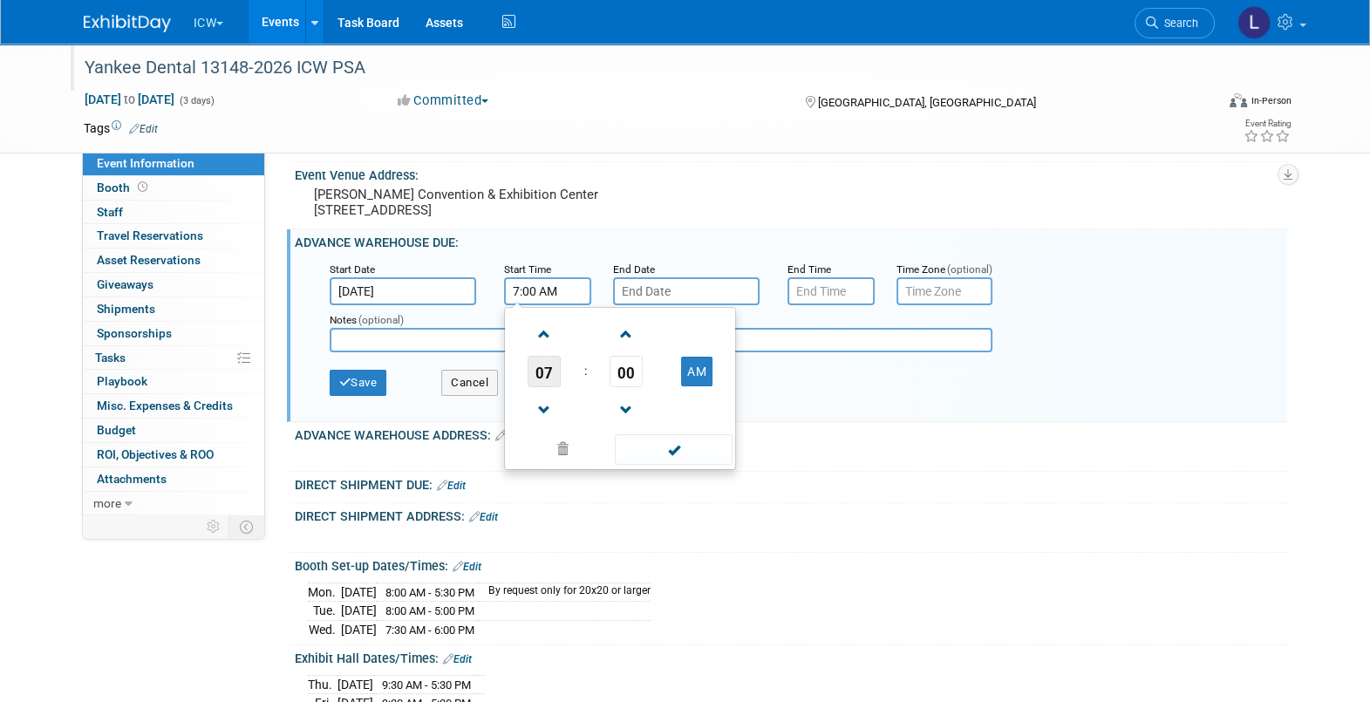
click at [543, 372] on span "07" at bounding box center [544, 371] width 33 height 31
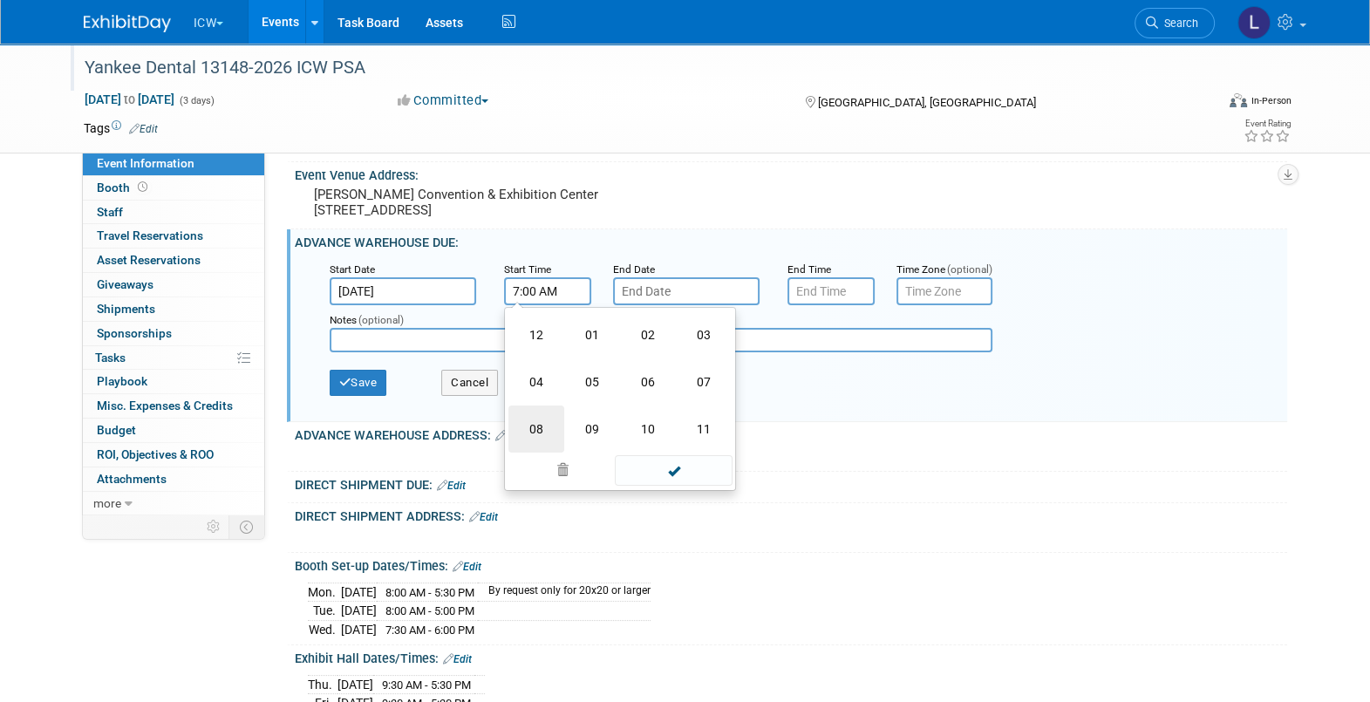
click at [529, 440] on td "08" at bounding box center [536, 429] width 56 height 47
type input "8:00 AM"
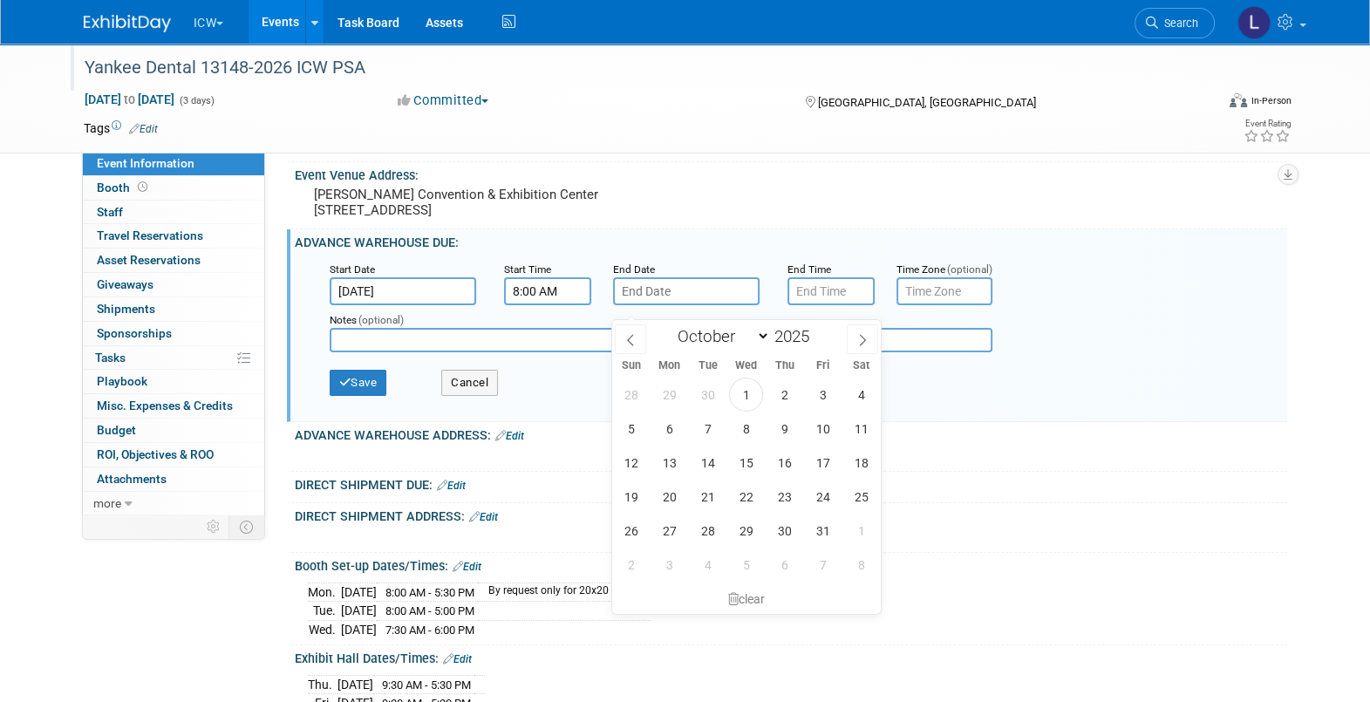
click at [681, 305] on input "text" at bounding box center [686, 291] width 147 height 28
click at [863, 338] on icon at bounding box center [862, 340] width 12 height 12
click at [862, 336] on icon at bounding box center [862, 340] width 12 height 12
select select "11"
click at [862, 336] on icon at bounding box center [862, 340] width 12 height 12
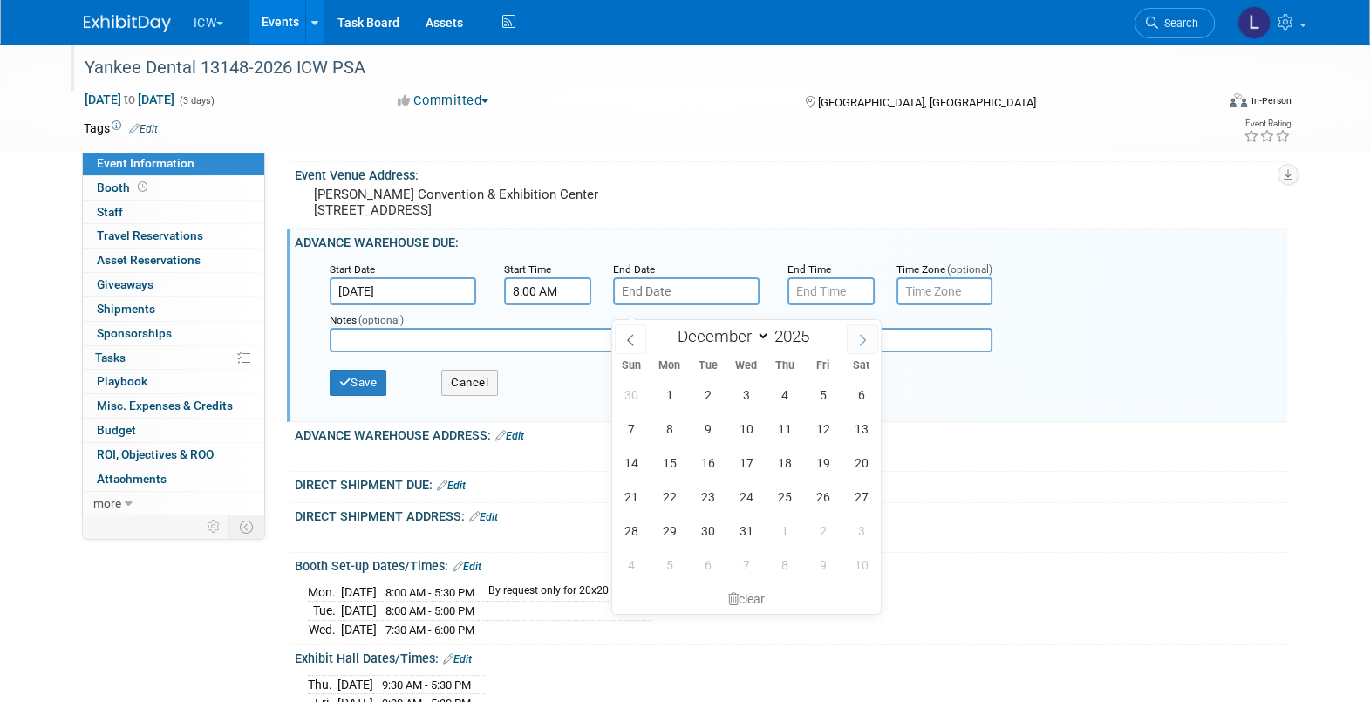
type input "2026"
select select "0"
click at [742, 493] on span "21" at bounding box center [746, 497] width 34 height 34
type input "[DATE]"
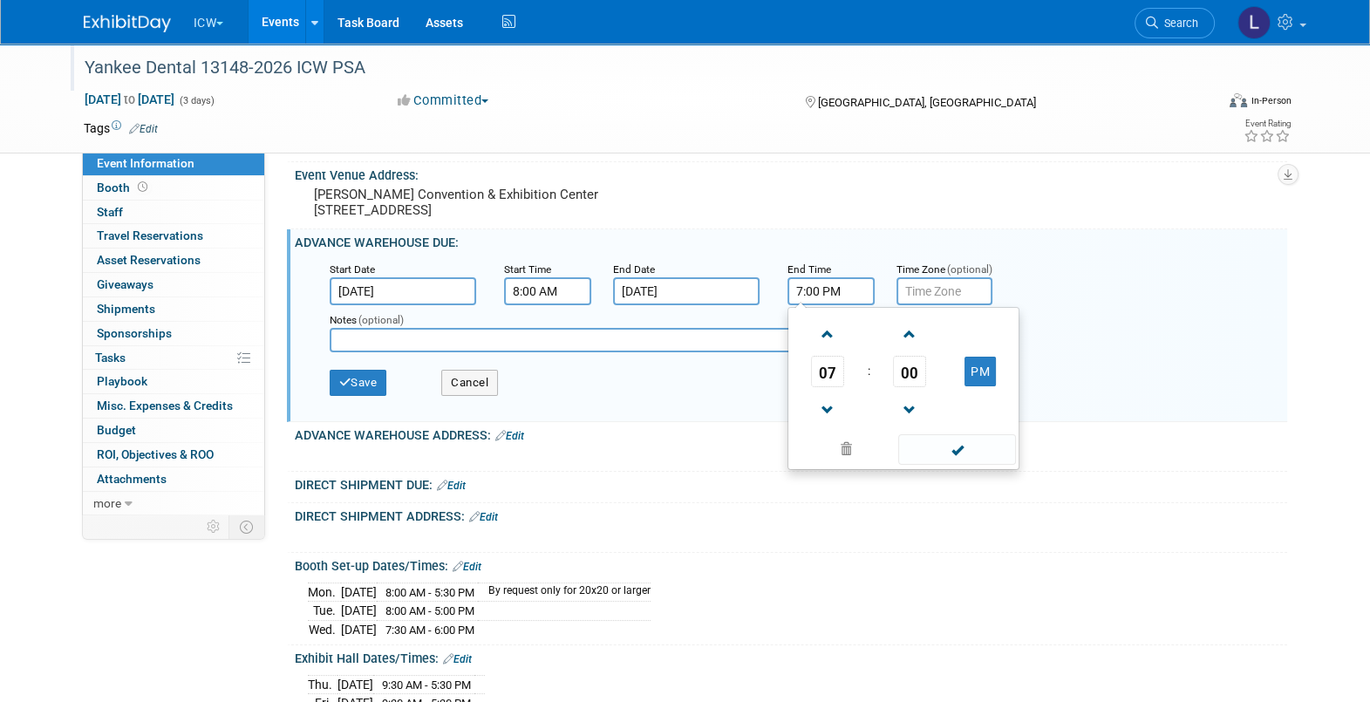
click at [828, 301] on input "7:00 PM" at bounding box center [831, 291] width 87 height 28
click at [826, 385] on span "07" at bounding box center [827, 371] width 33 height 31
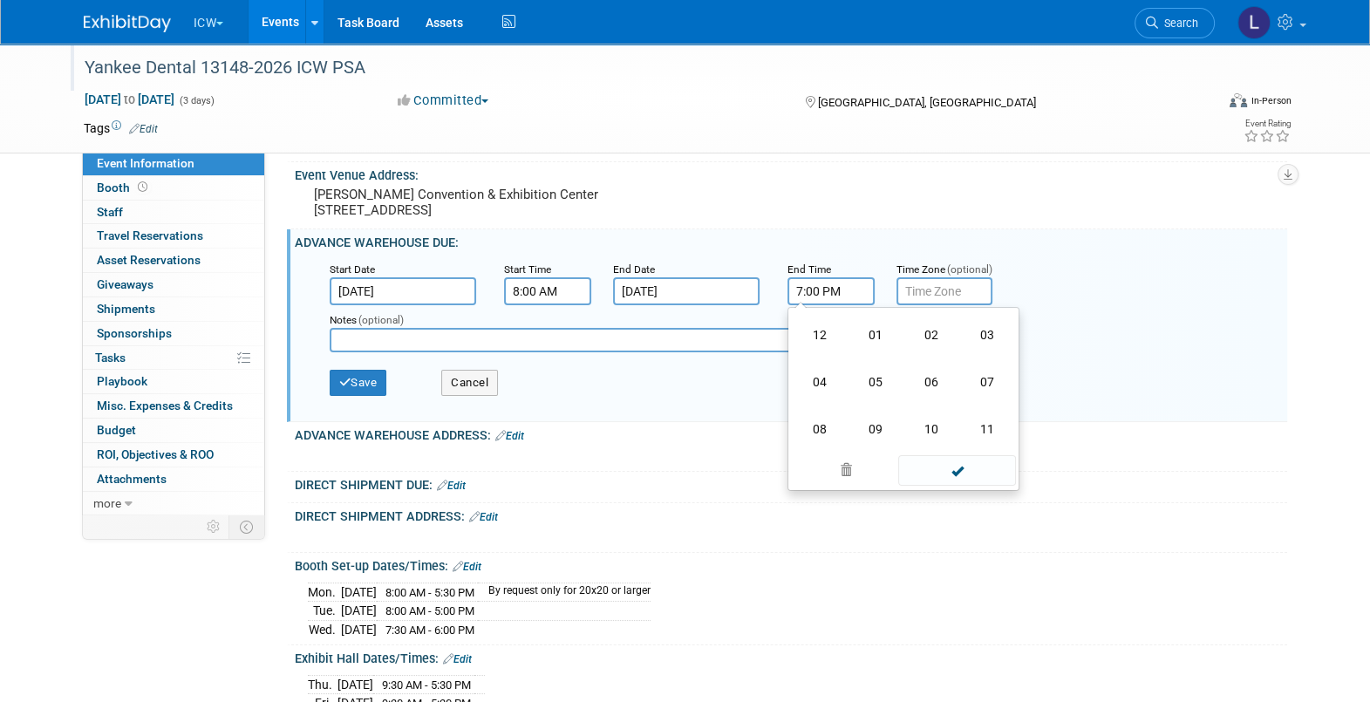
click at [826, 385] on td "04" at bounding box center [820, 381] width 56 height 47
type input "4:00 PM"
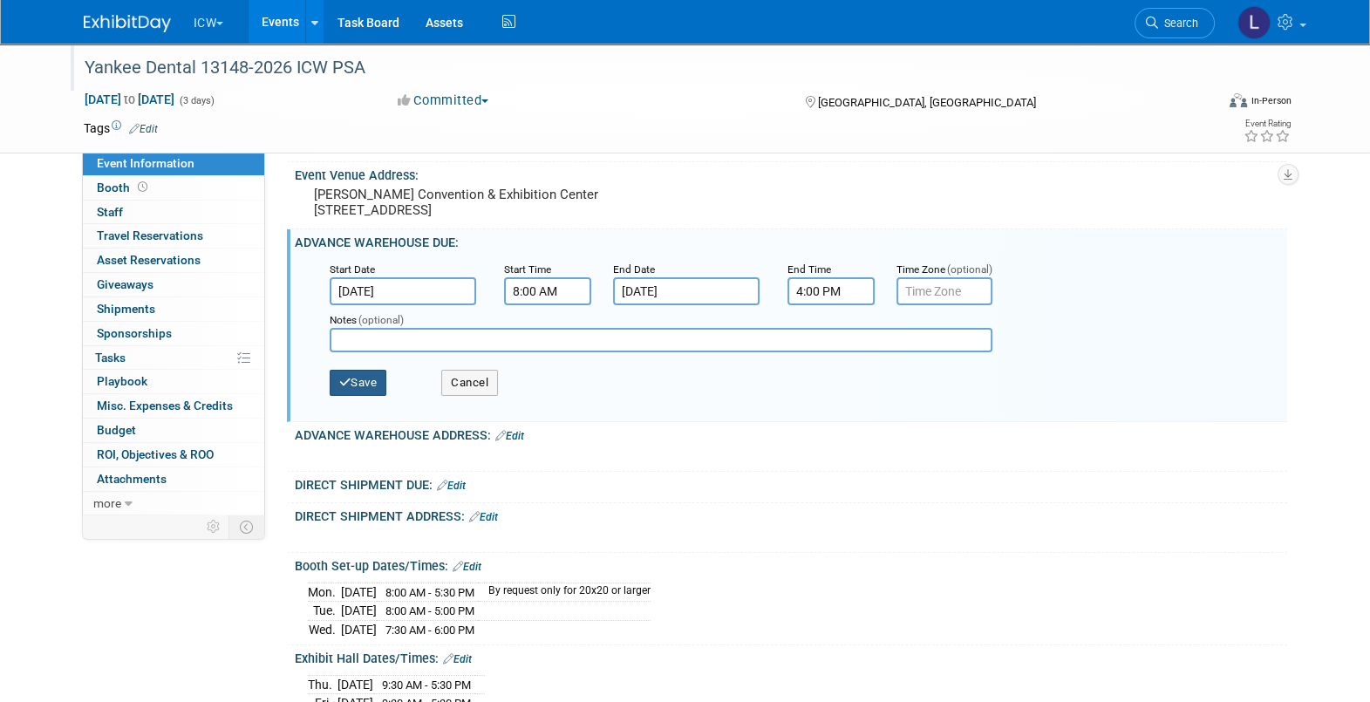
click at [371, 388] on button "Save" at bounding box center [359, 383] width 58 height 26
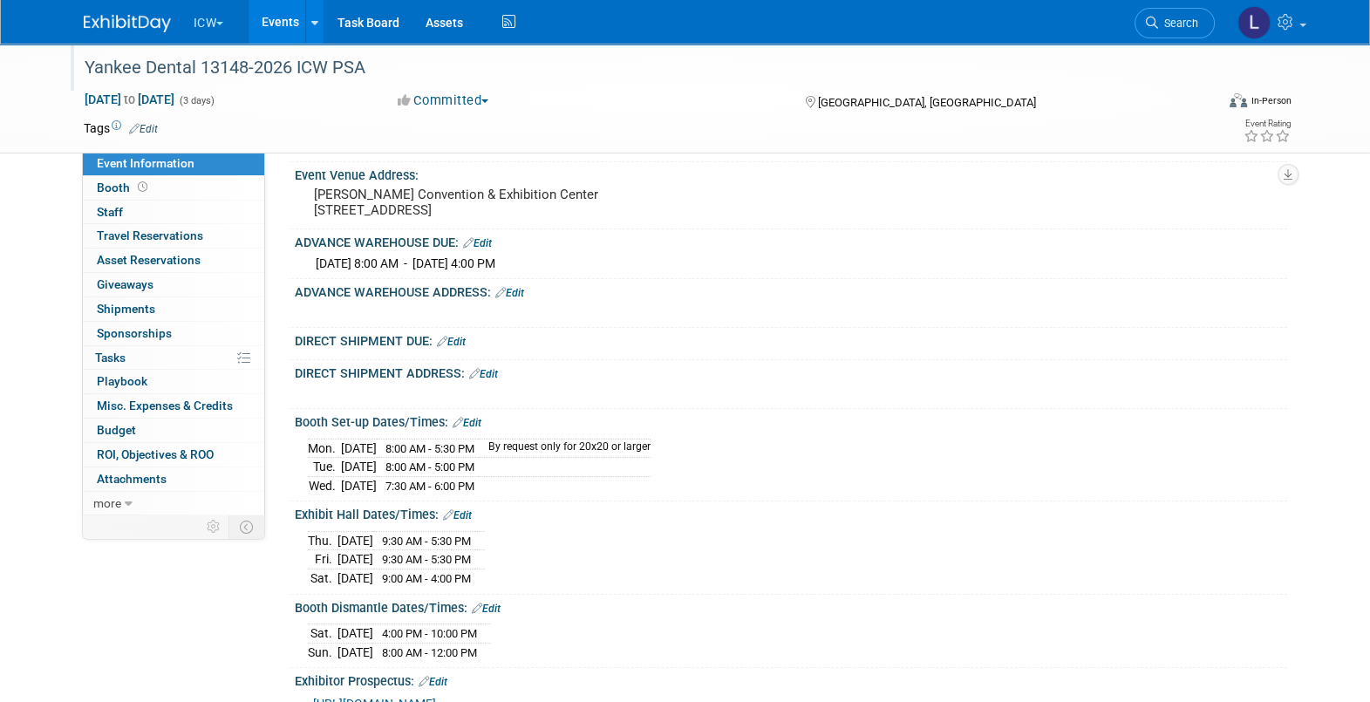
click at [515, 299] on link "Edit" at bounding box center [509, 293] width 29 height 12
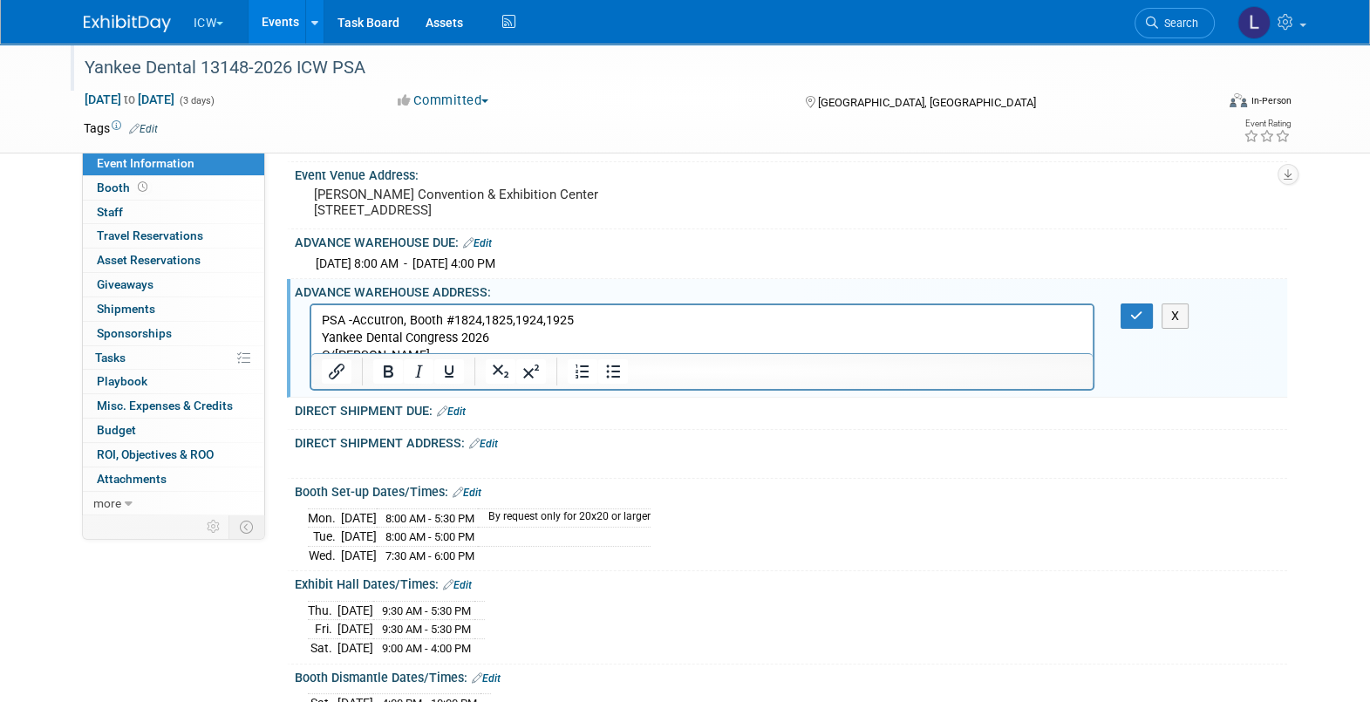
scroll to position [0, 0]
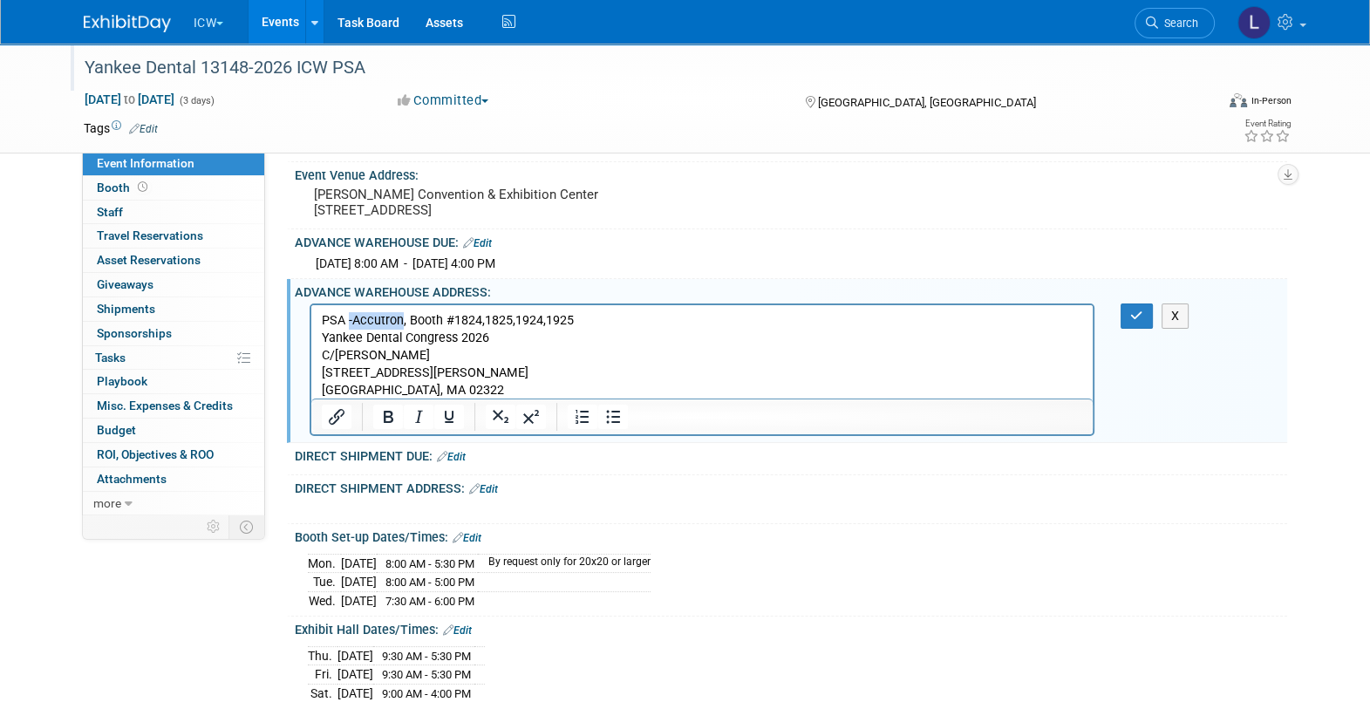
drag, startPoint x: 349, startPoint y: 317, endPoint x: 370, endPoint y: 317, distance: 20.9
click at [395, 317] on p "PSA -Accutron, Booth #1824,1825,1924,1925" at bounding box center [702, 320] width 762 height 17
click at [1129, 324] on button "button" at bounding box center [1137, 316] width 32 height 25
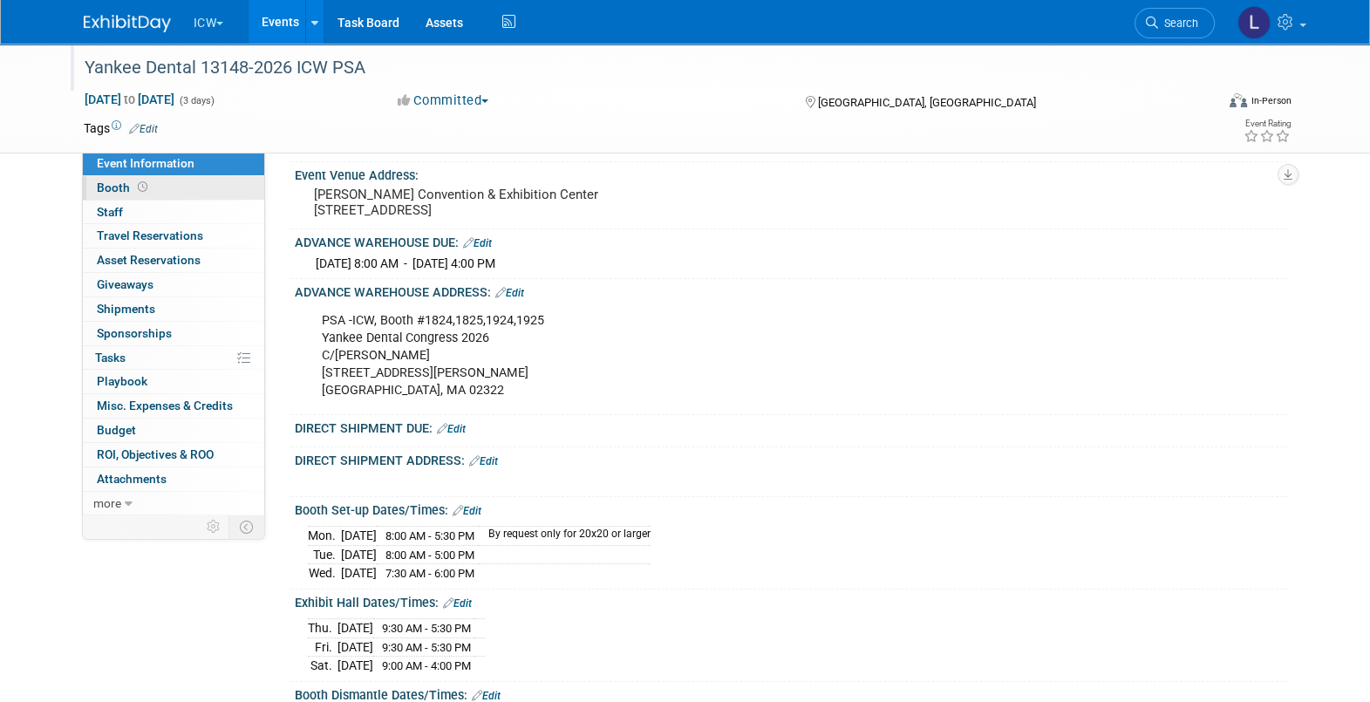
click at [145, 186] on span at bounding box center [142, 187] width 17 height 13
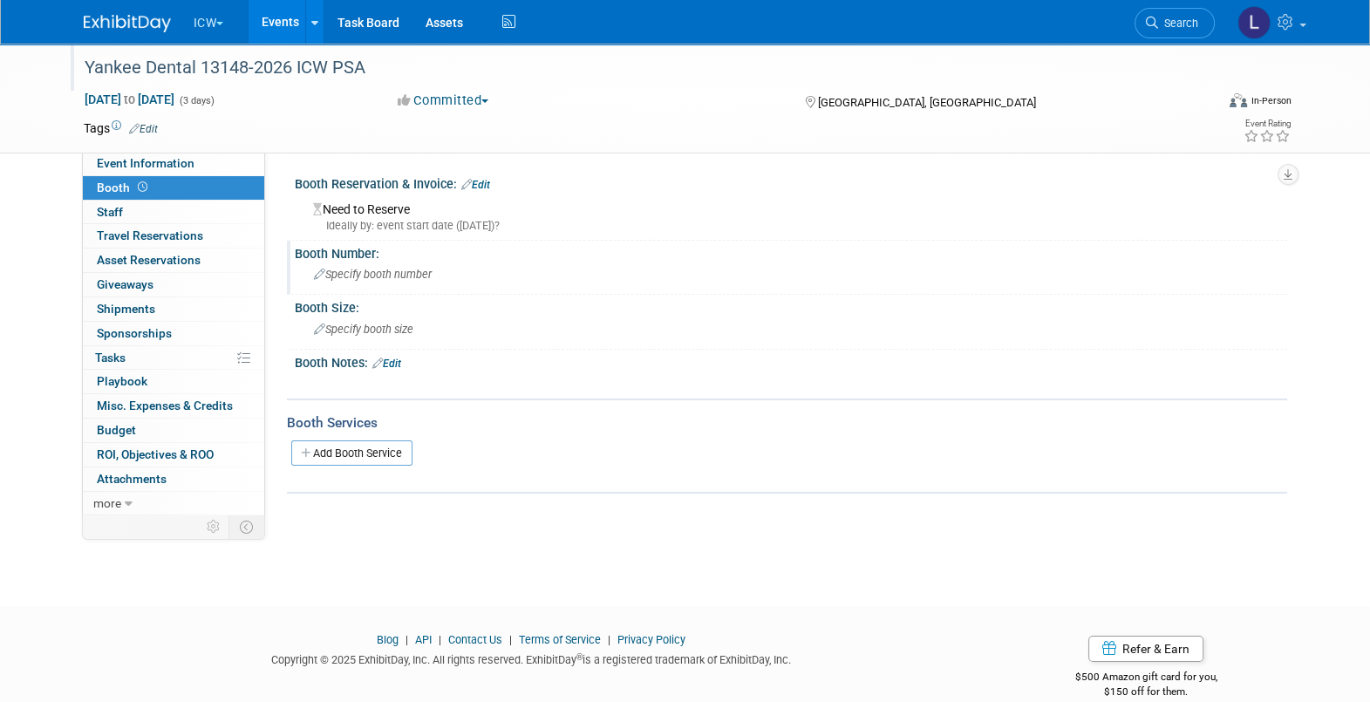
click at [397, 269] on span "Specify booth number" at bounding box center [373, 274] width 118 height 13
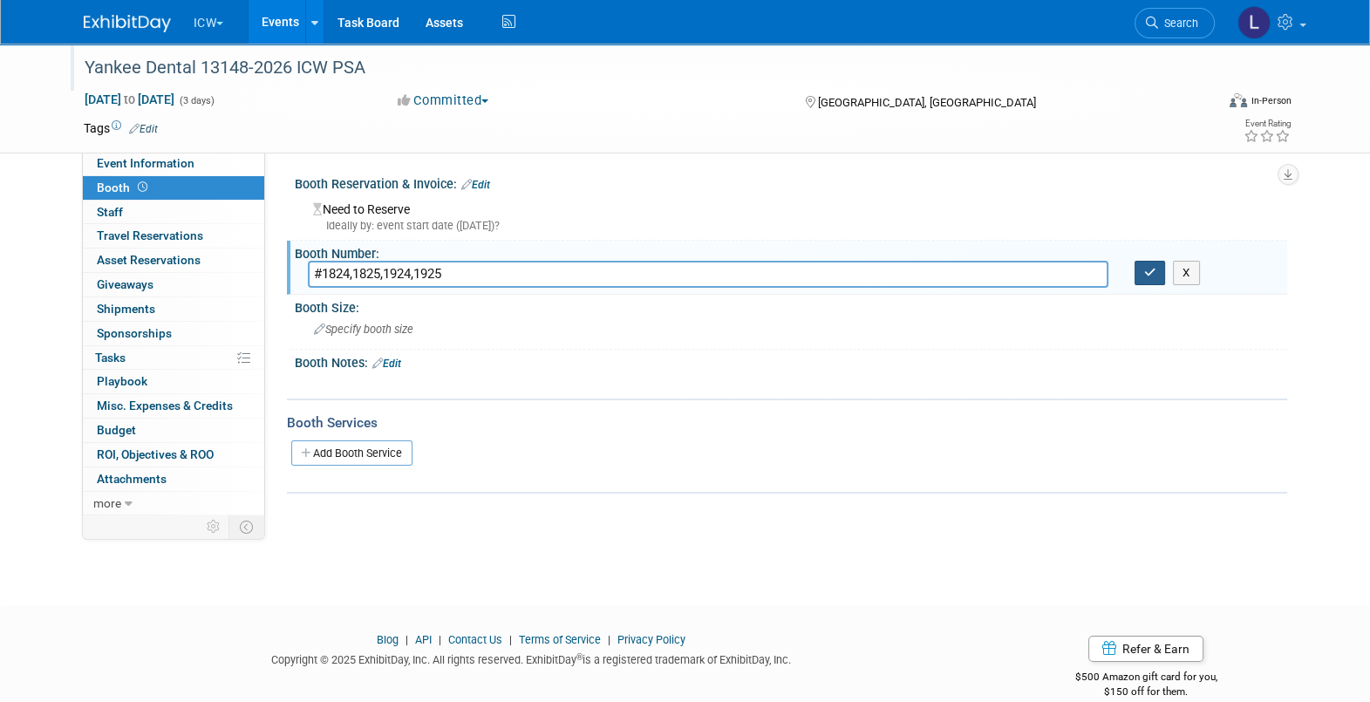
type input "#1824,1825,1924,1925"
click at [1145, 270] on icon "button" at bounding box center [1150, 272] width 12 height 11
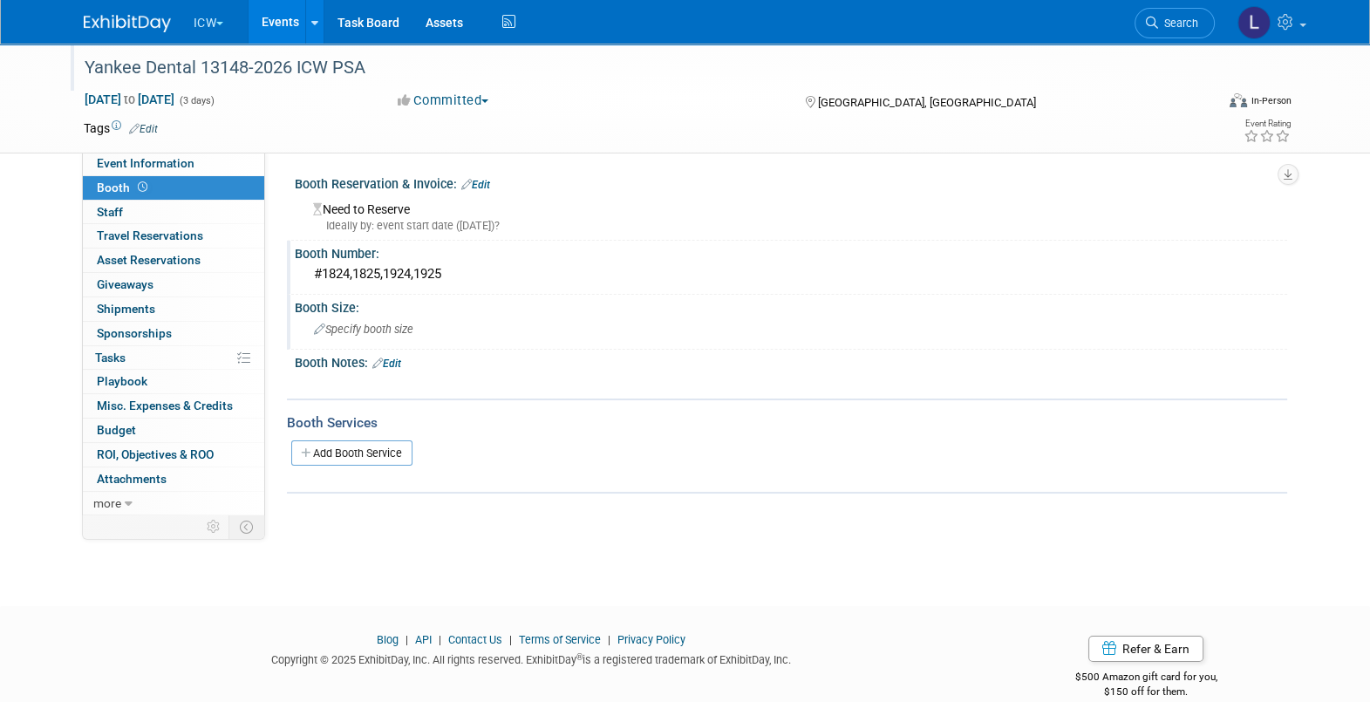
click at [362, 338] on div "Specify booth size" at bounding box center [791, 329] width 966 height 27
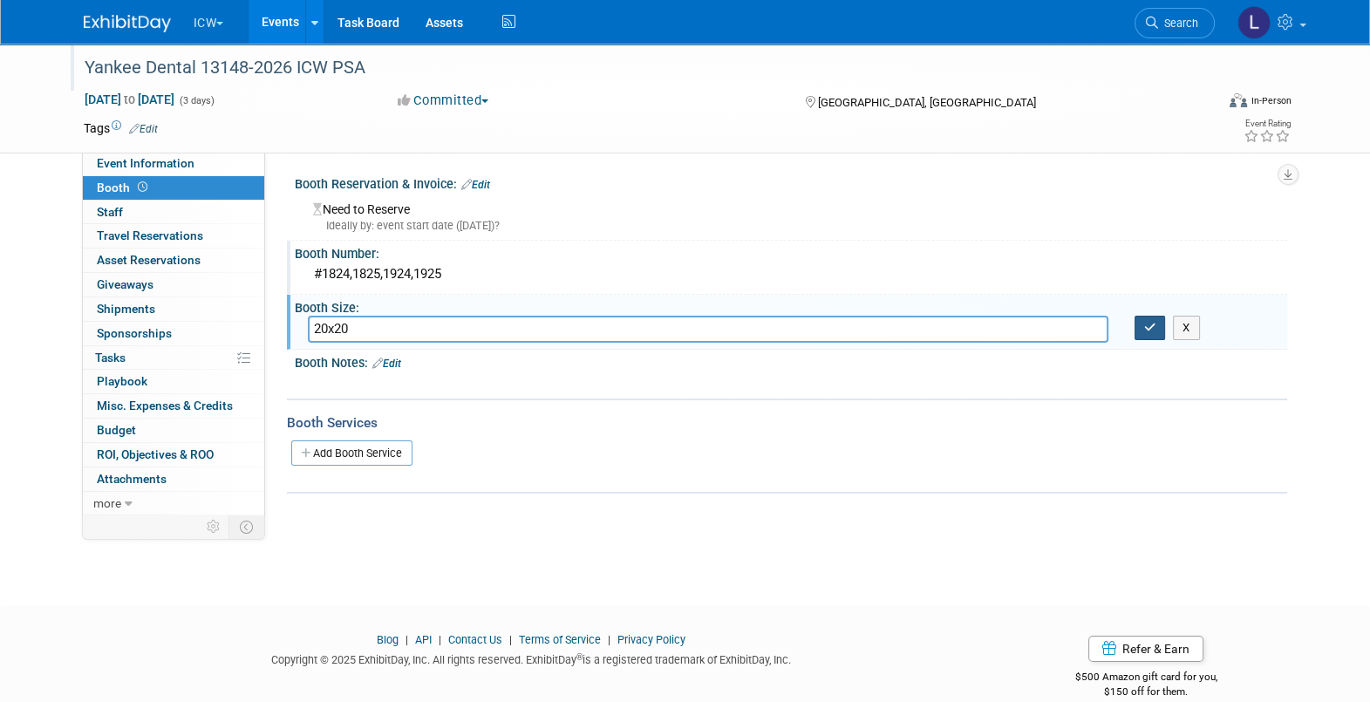
type input "20x20"
drag, startPoint x: 1148, startPoint y: 327, endPoint x: 1104, endPoint y: 329, distance: 43.6
click at [1148, 329] on icon "button" at bounding box center [1150, 327] width 12 height 11
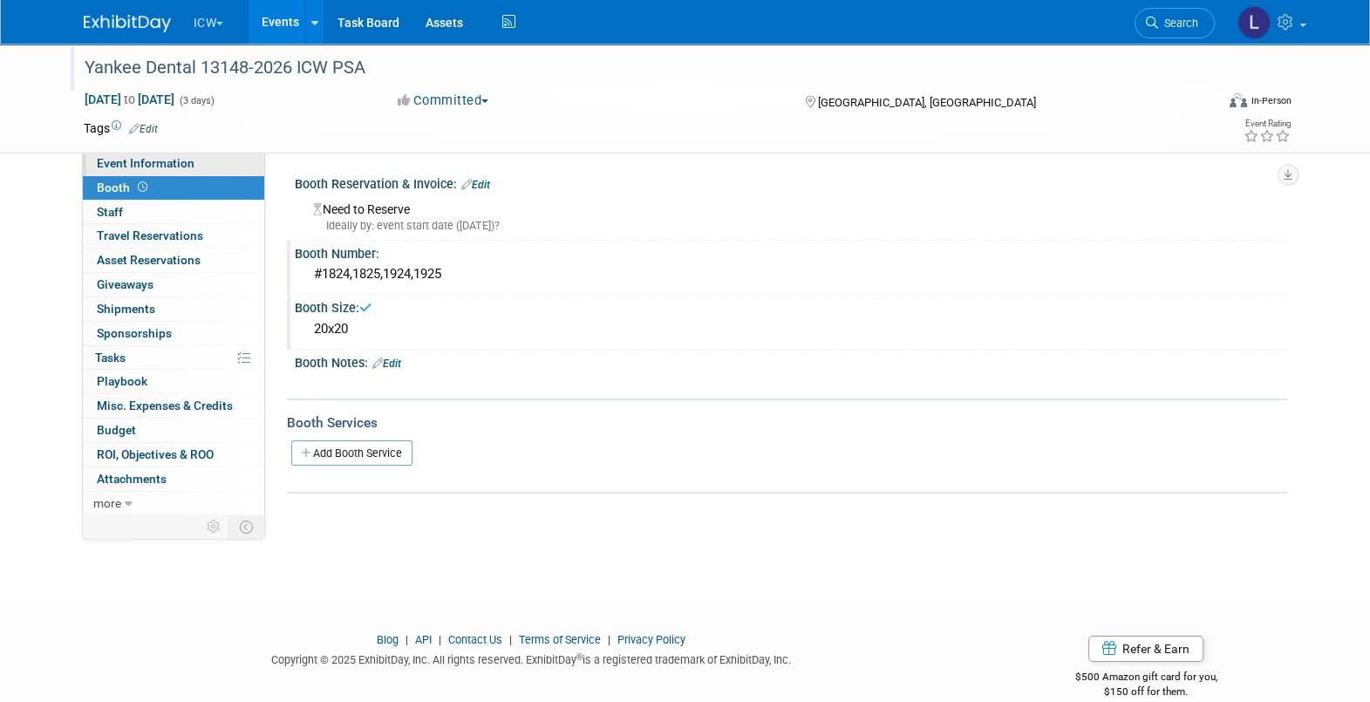
click at [139, 166] on span "Event Information" at bounding box center [146, 163] width 98 height 14
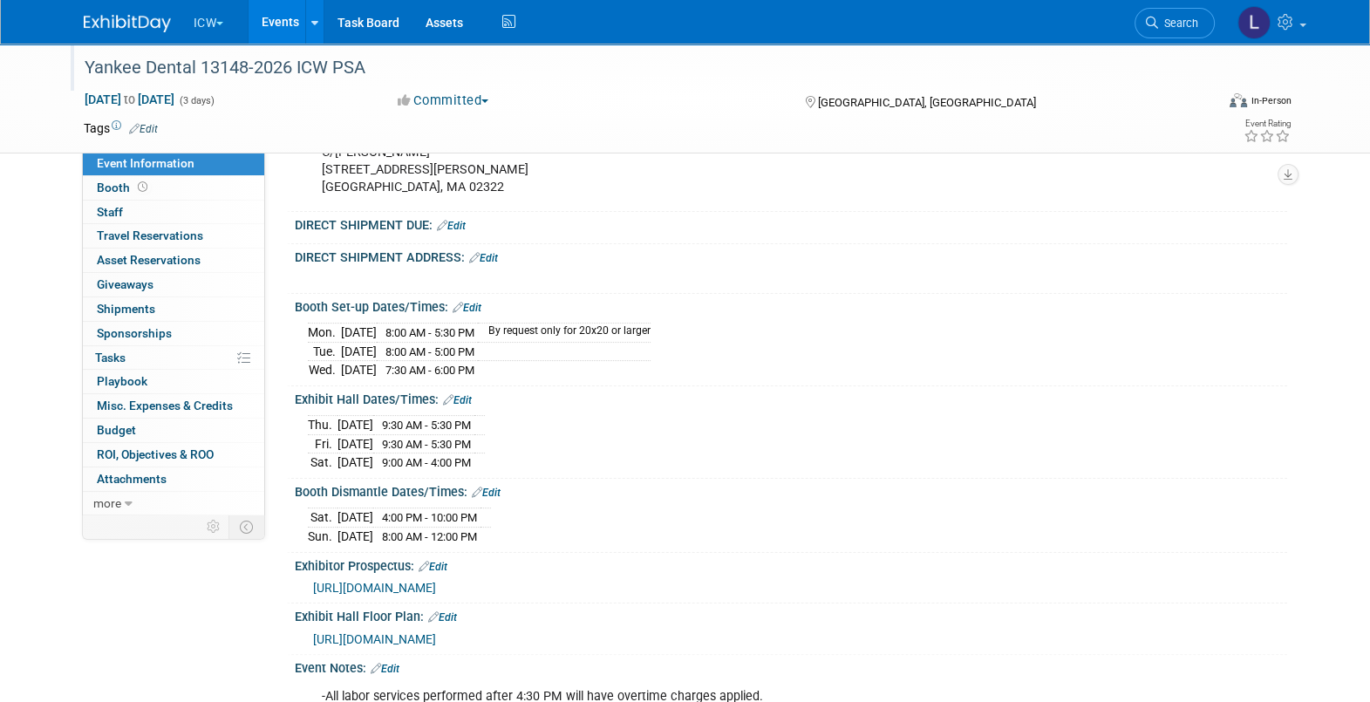
scroll to position [435, 0]
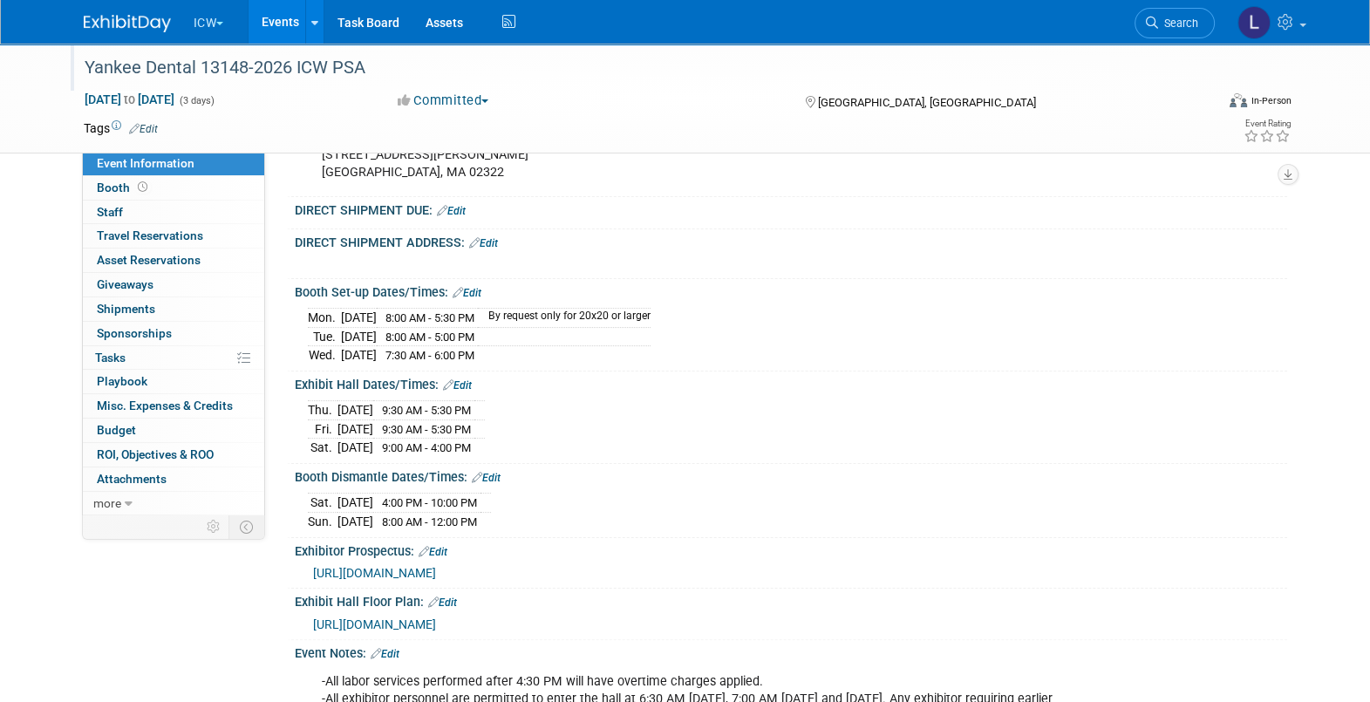
click at [459, 217] on link "Edit" at bounding box center [451, 211] width 29 height 12
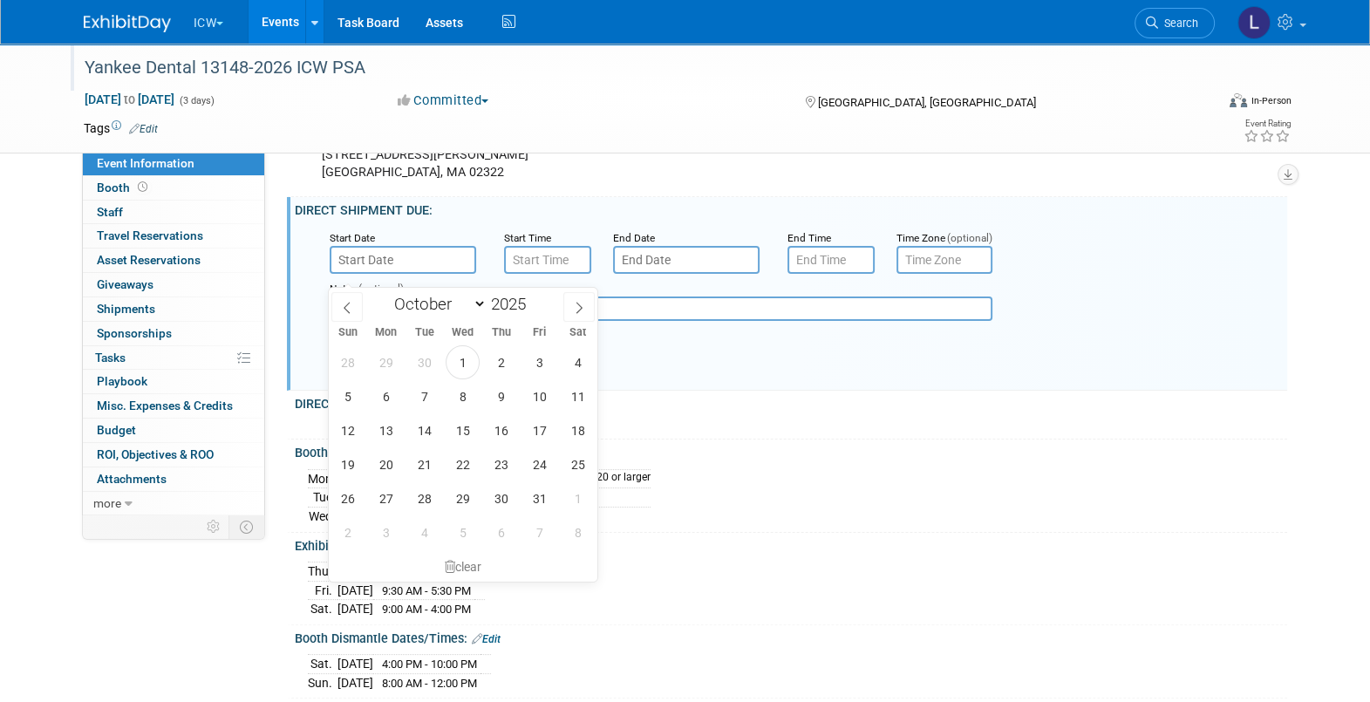
click at [409, 274] on input "text" at bounding box center [403, 260] width 147 height 28
click at [579, 305] on icon at bounding box center [579, 308] width 12 height 12
select select "11"
click at [579, 305] on icon at bounding box center [579, 308] width 12 height 12
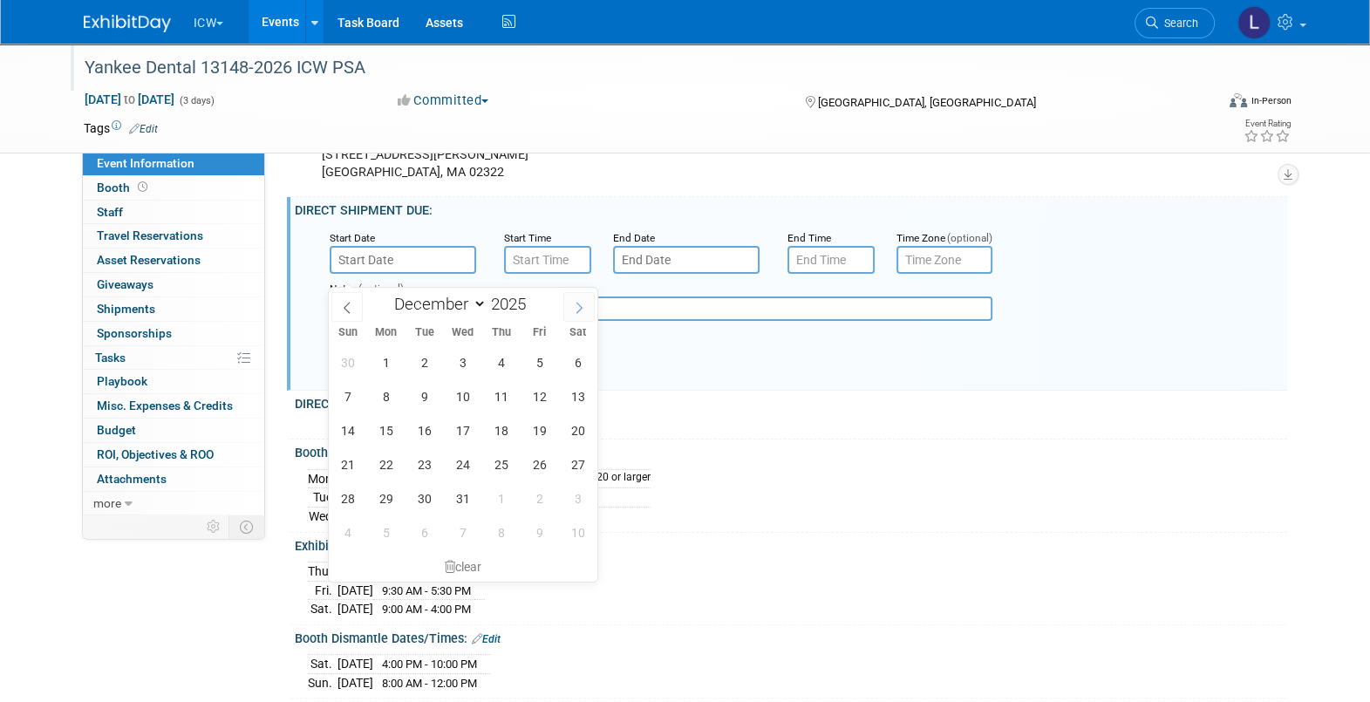
type input "2026"
select select "0"
click at [399, 498] on span "26" at bounding box center [386, 498] width 34 height 34
type input "[DATE]"
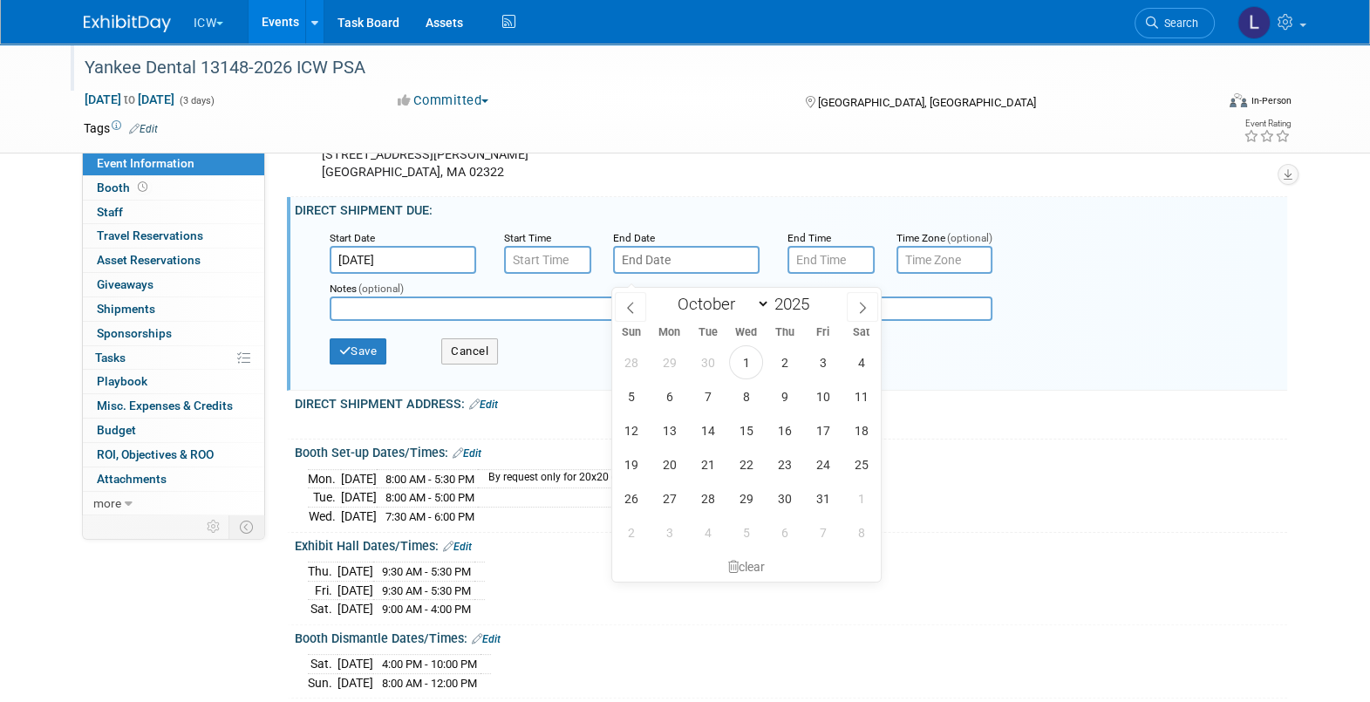
click at [647, 274] on input "text" at bounding box center [686, 260] width 147 height 28
click at [855, 298] on span at bounding box center [862, 307] width 31 height 30
select select "11"
click at [855, 298] on span at bounding box center [862, 307] width 31 height 30
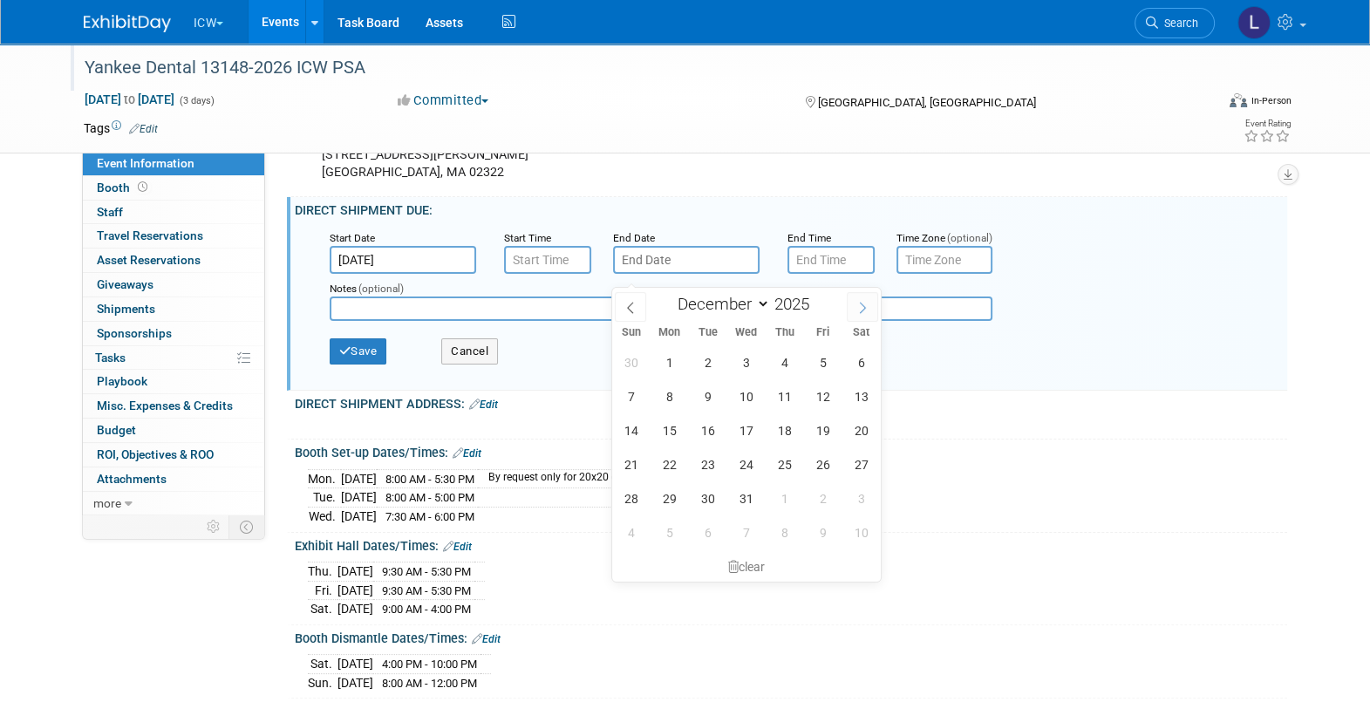
type input "2026"
select select "0"
drag, startPoint x: 779, startPoint y: 502, endPoint x: 768, endPoint y: 494, distance: 14.3
click at [779, 501] on span "29" at bounding box center [785, 498] width 34 height 34
type input "[DATE]"
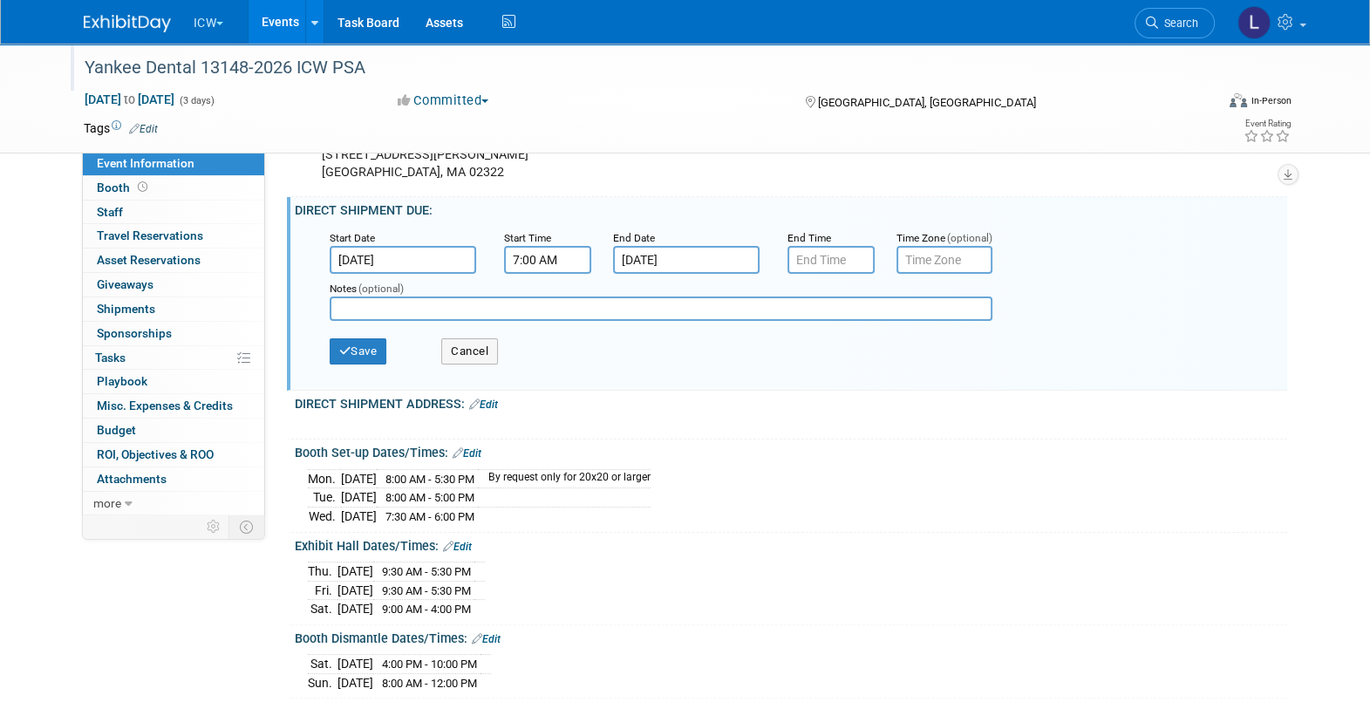
click at [547, 270] on input "7:00 AM" at bounding box center [547, 260] width 87 height 28
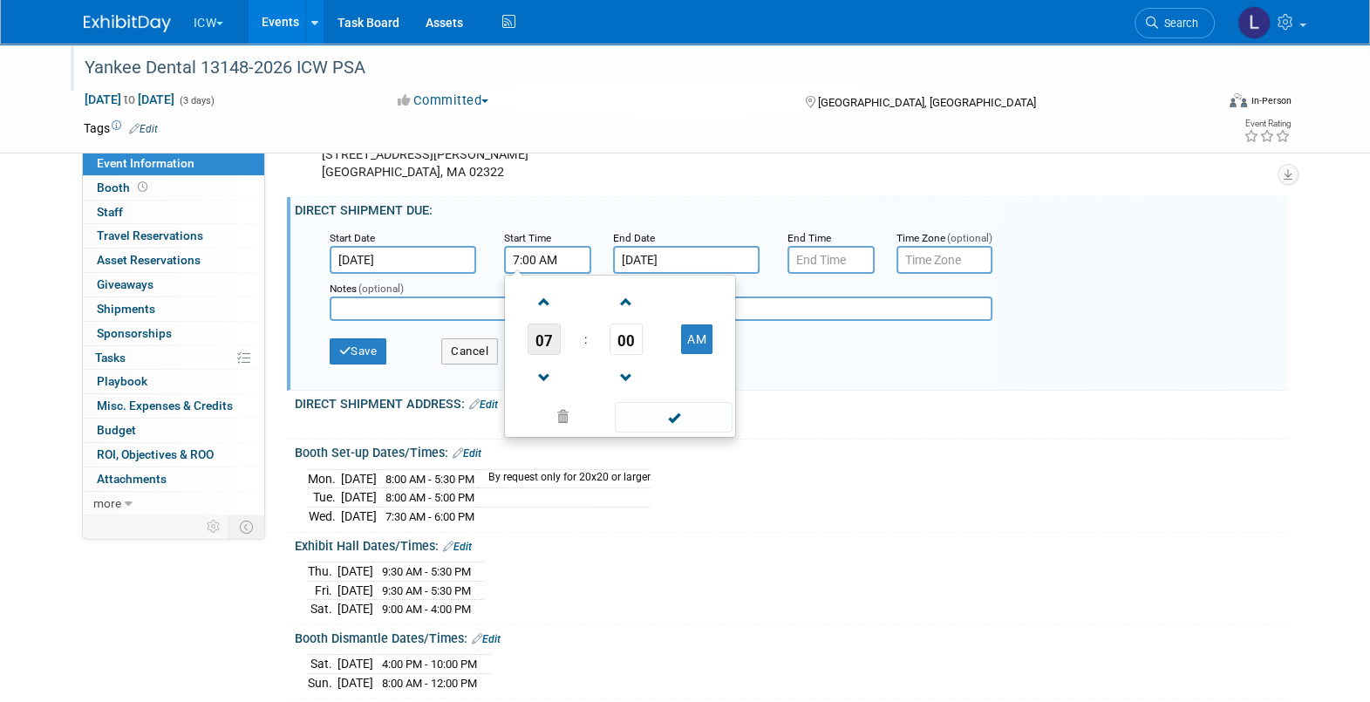
click at [546, 351] on span "07" at bounding box center [544, 339] width 33 height 31
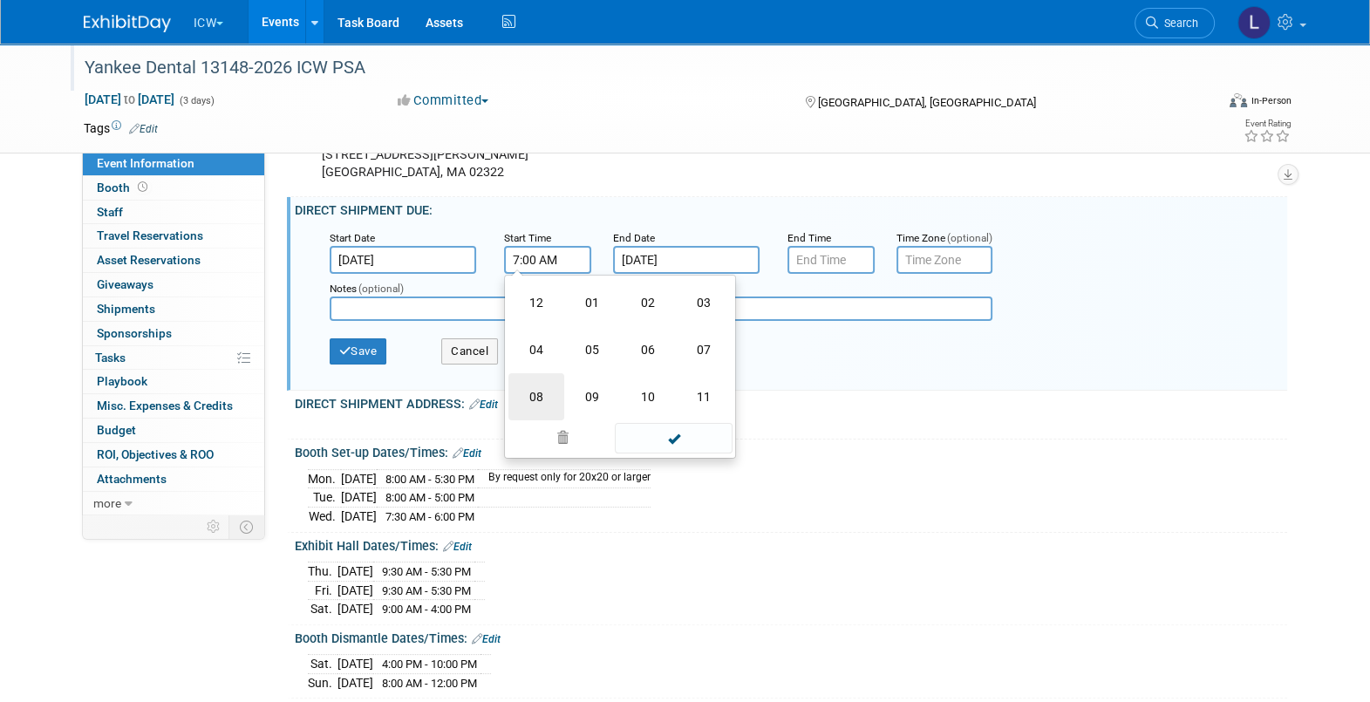
click at [522, 411] on td "08" at bounding box center [536, 396] width 56 height 47
type input "8:00 AM"
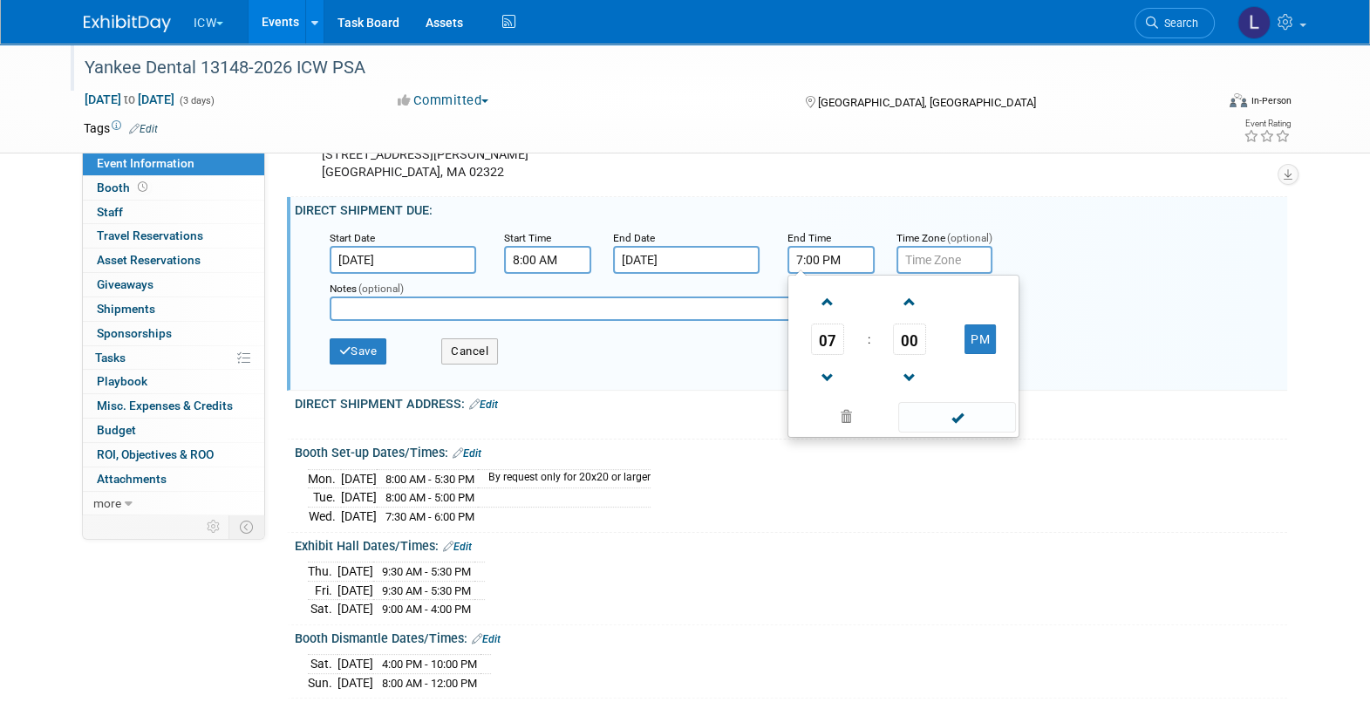
click at [854, 263] on input "7:00 PM" at bounding box center [831, 260] width 87 height 28
click at [831, 355] on span "07" at bounding box center [827, 339] width 33 height 31
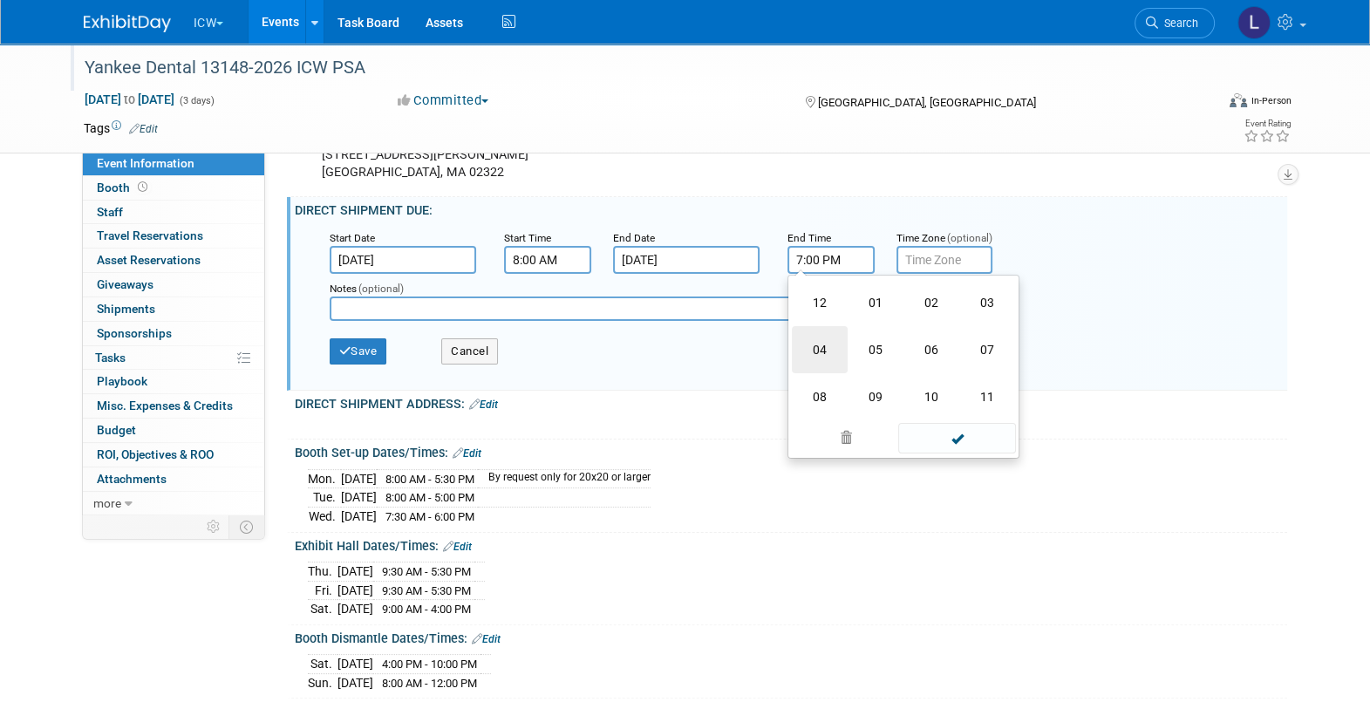
click at [818, 366] on td "04" at bounding box center [820, 349] width 56 height 47
type input "4:00 PM"
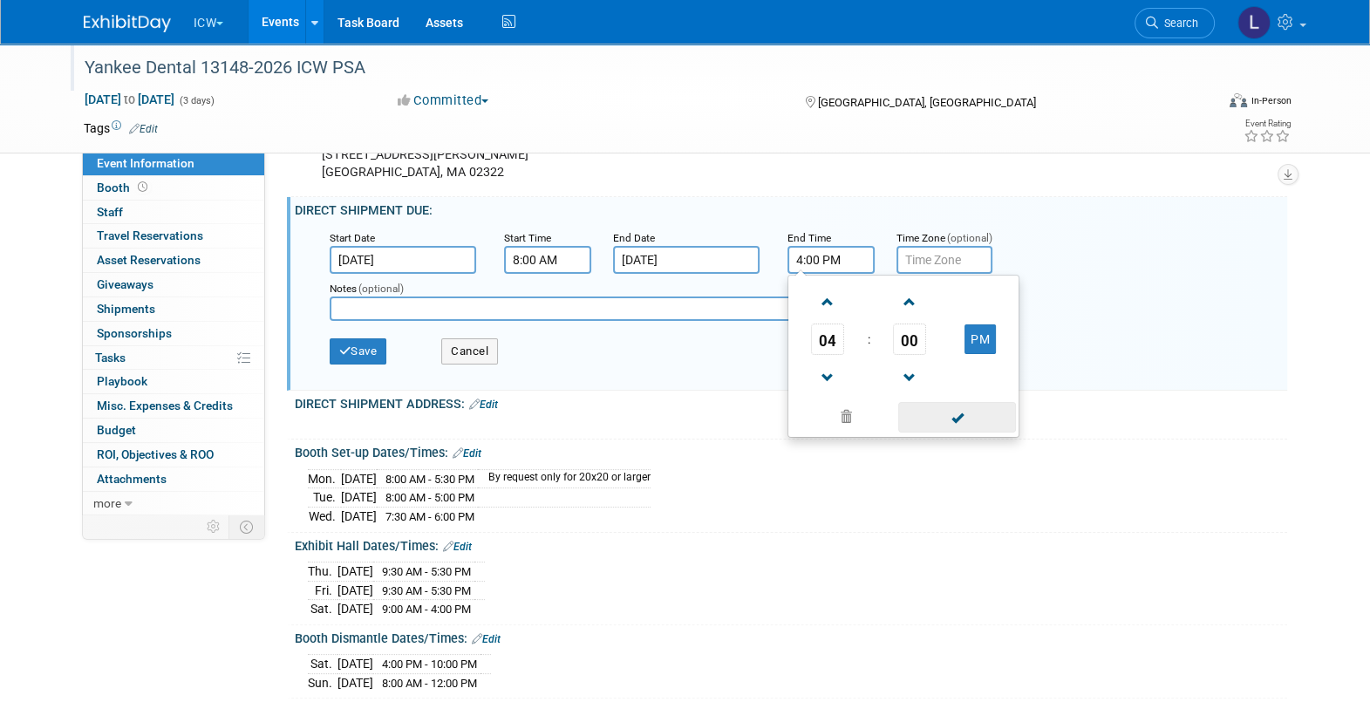
click at [977, 422] on span at bounding box center [957, 417] width 118 height 31
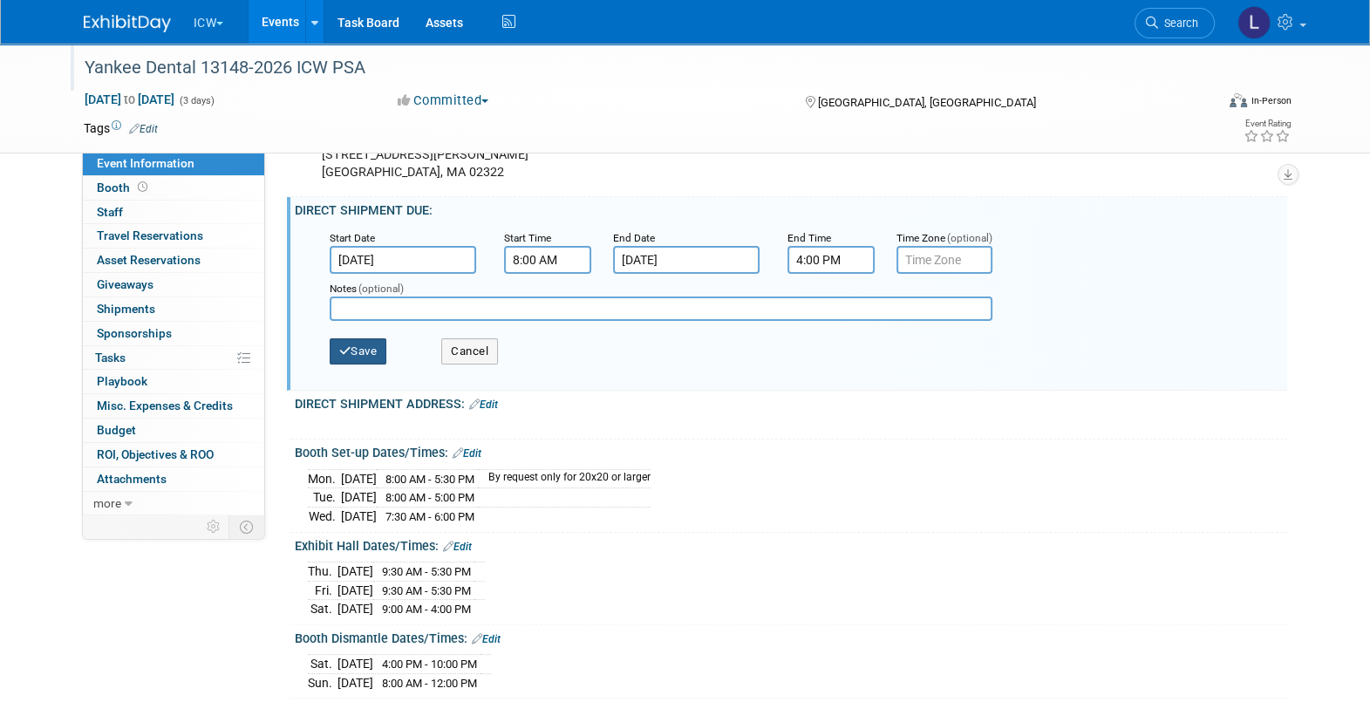
click at [349, 357] on icon "button" at bounding box center [345, 350] width 12 height 11
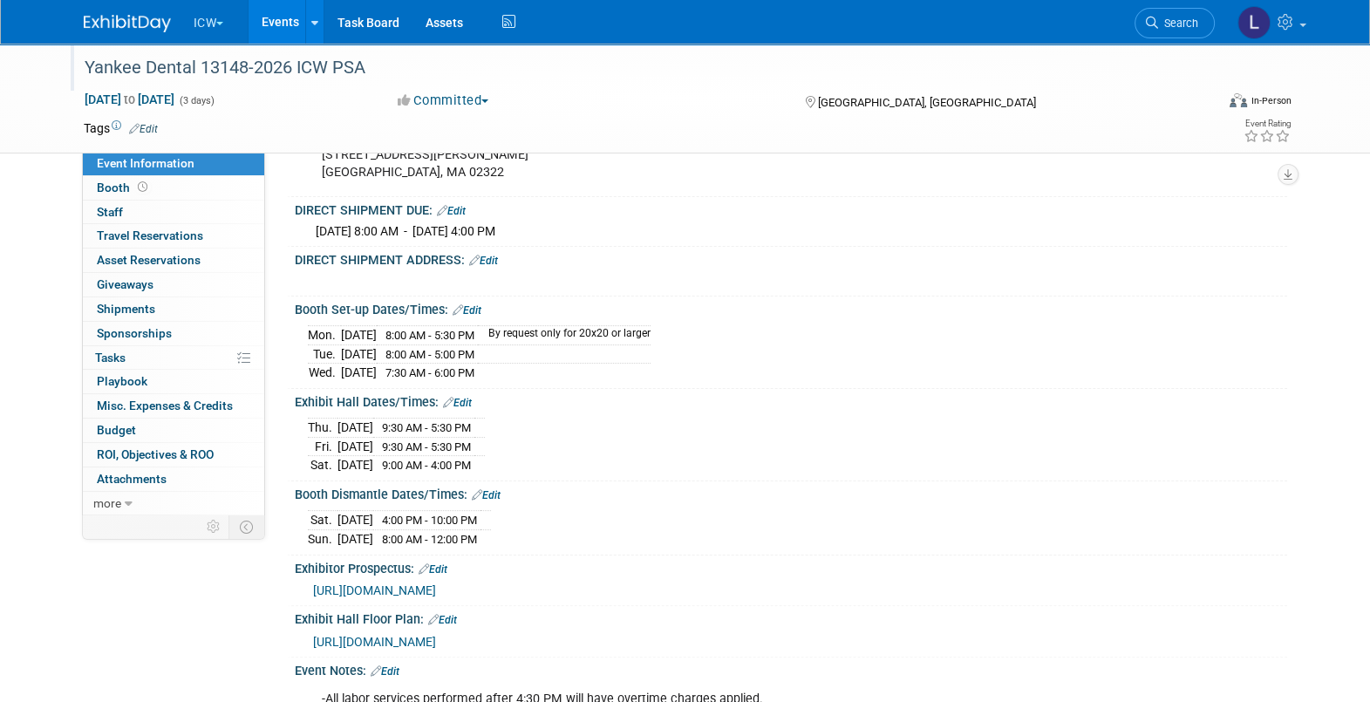
click at [497, 267] on link "Edit" at bounding box center [483, 261] width 29 height 12
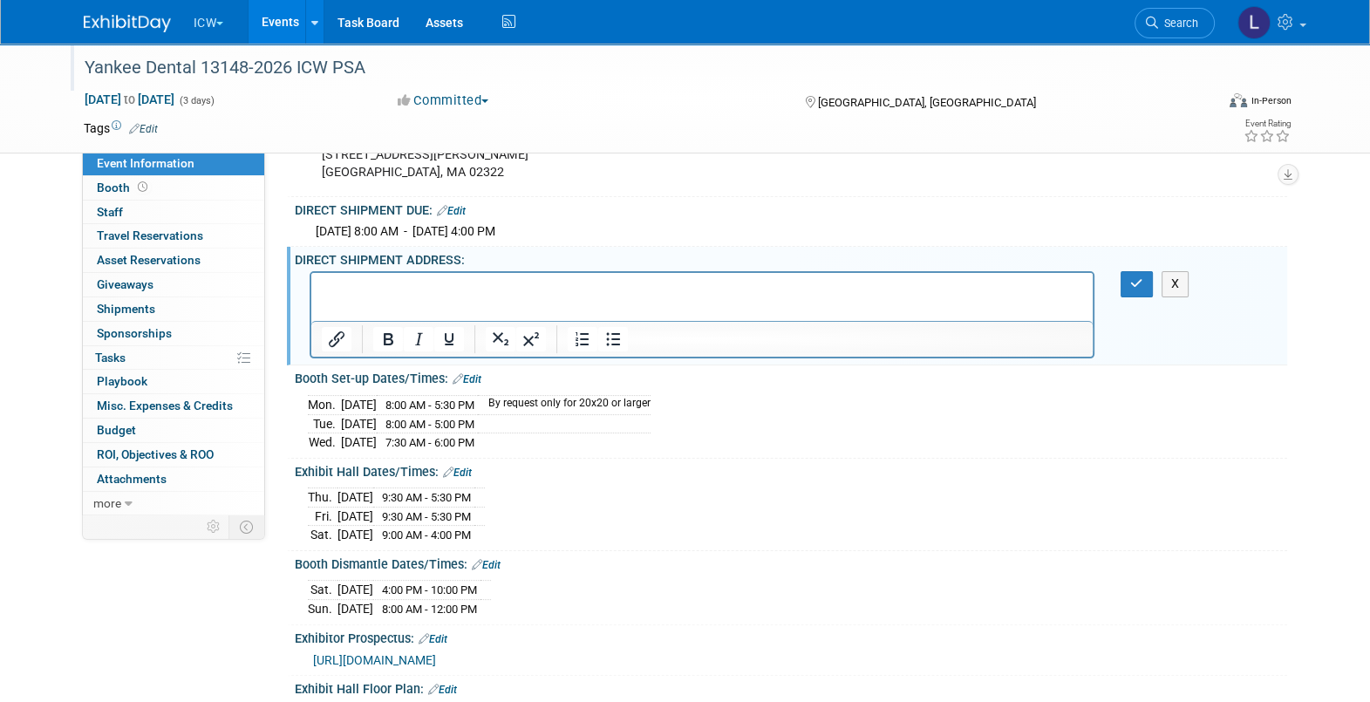
scroll to position [0, 0]
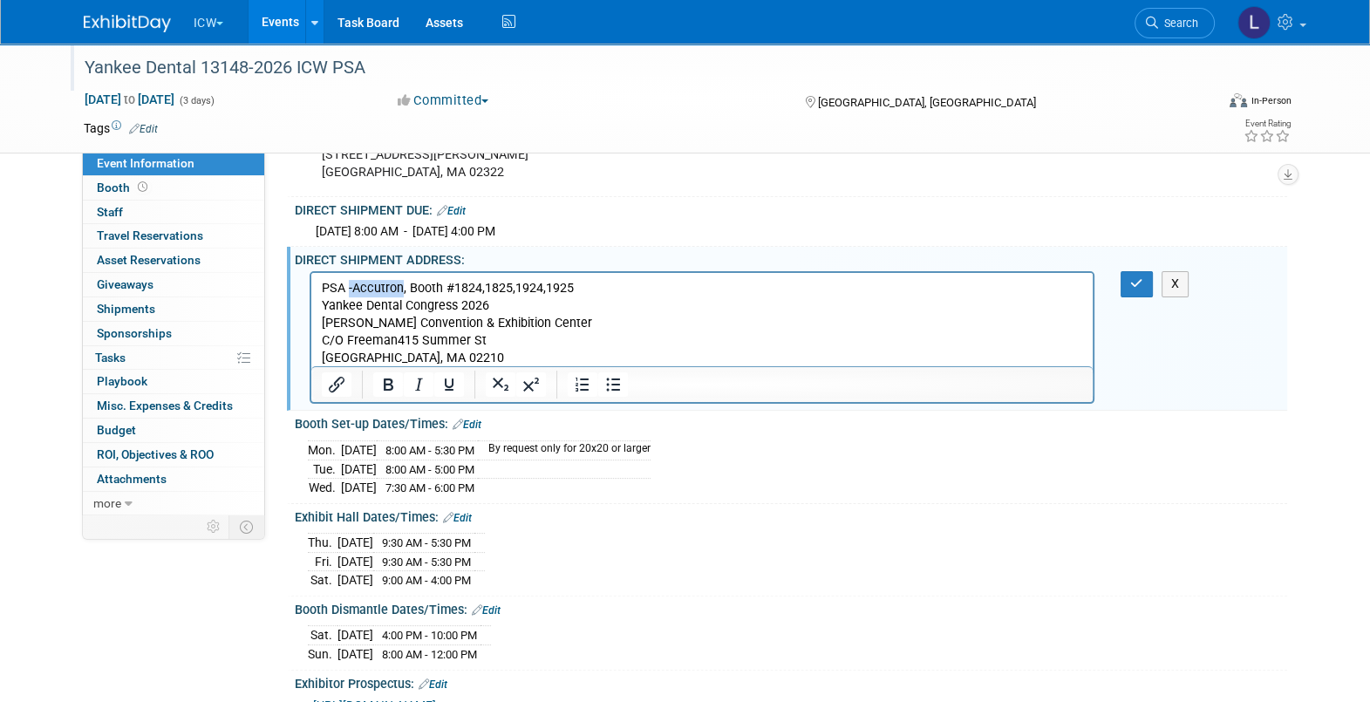
drag, startPoint x: 347, startPoint y: 283, endPoint x: 401, endPoint y: 287, distance: 54.2
click at [401, 287] on p "PSA -Accutron, Booth #1824,1825,1924,1925" at bounding box center [702, 288] width 762 height 17
drag, startPoint x: 1144, startPoint y: 296, endPoint x: 1102, endPoint y: 302, distance: 43.2
click at [1143, 297] on button "button" at bounding box center [1137, 283] width 32 height 25
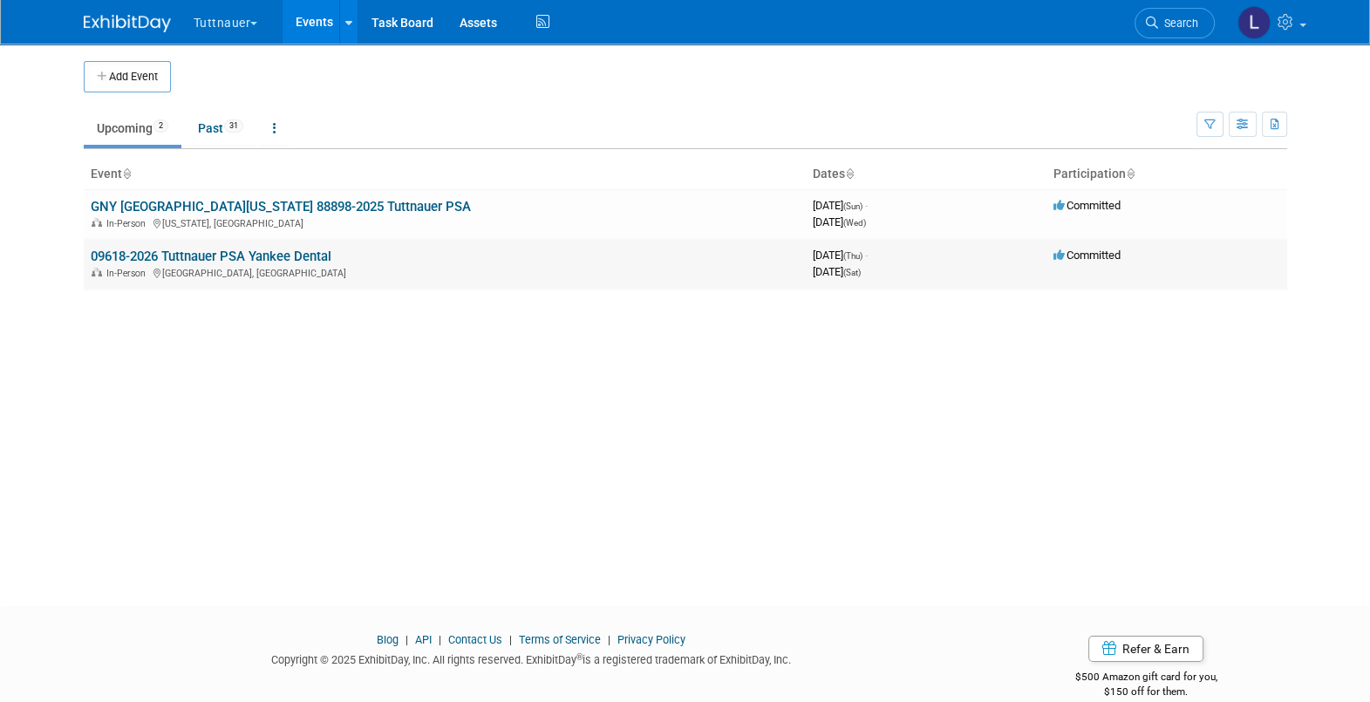
click at [222, 255] on link "09618-2026 Tuttnauer PSA Yankee Dental" at bounding box center [211, 257] width 241 height 16
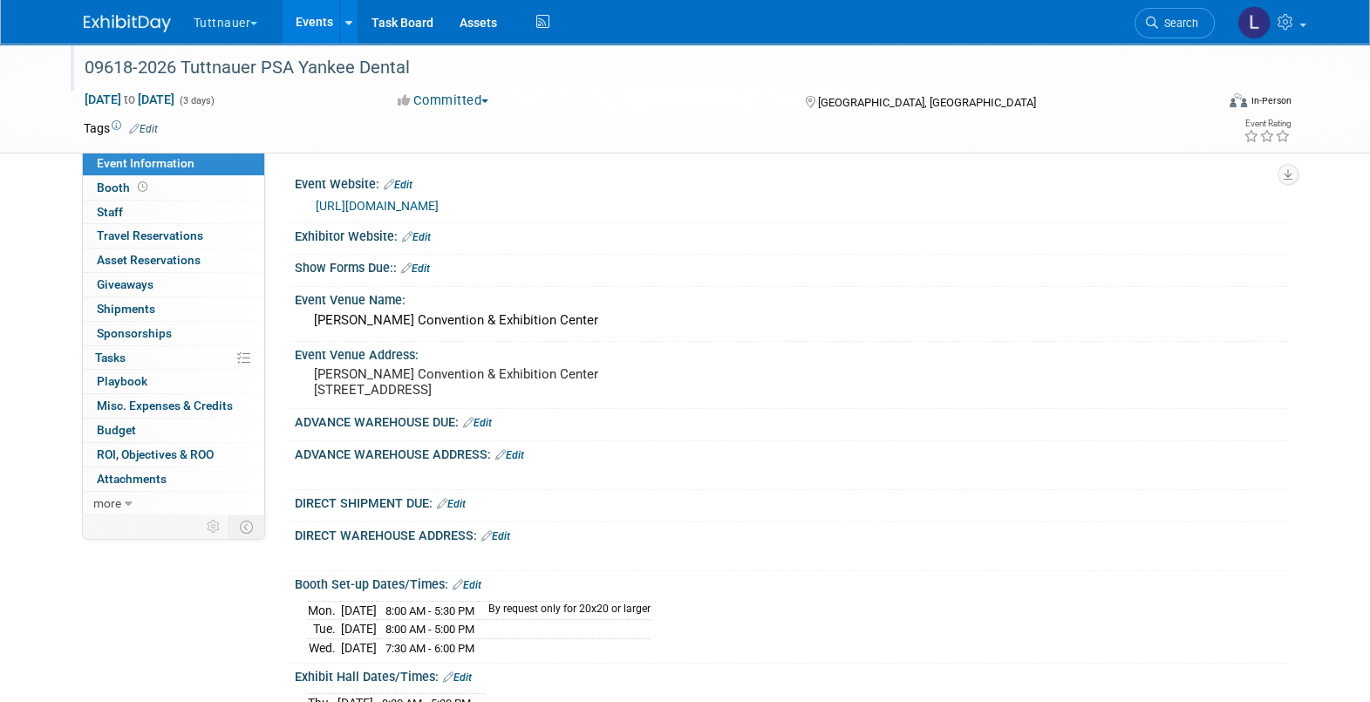
click at [314, 67] on div "09618-2026 Tuttnauer PSA Yankee Dental" at bounding box center [633, 67] width 1110 height 31
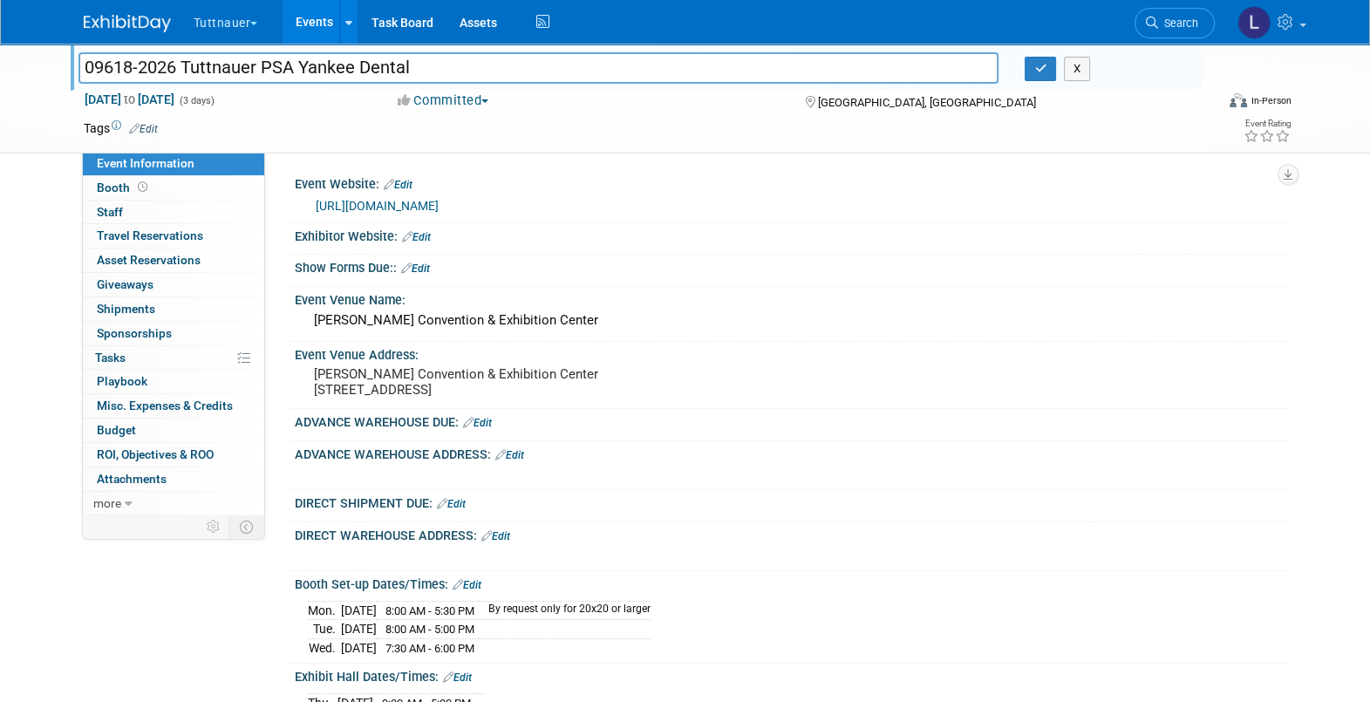
drag, startPoint x: 297, startPoint y: 63, endPoint x: 47, endPoint y: 70, distance: 250.4
click at [47, 70] on div "09618-2026 Tuttnauer PSA Yankee Dental 09618-2026 Tuttnauer PSA Yankee Dental X…" at bounding box center [685, 99] width 1370 height 110
click at [231, 65] on input "Yankee Dental" at bounding box center [538, 67] width 921 height 31
type input "Yankee Dental 09618-2026 Tuttnauer PSA"
click at [1029, 69] on button "button" at bounding box center [1040, 69] width 31 height 24
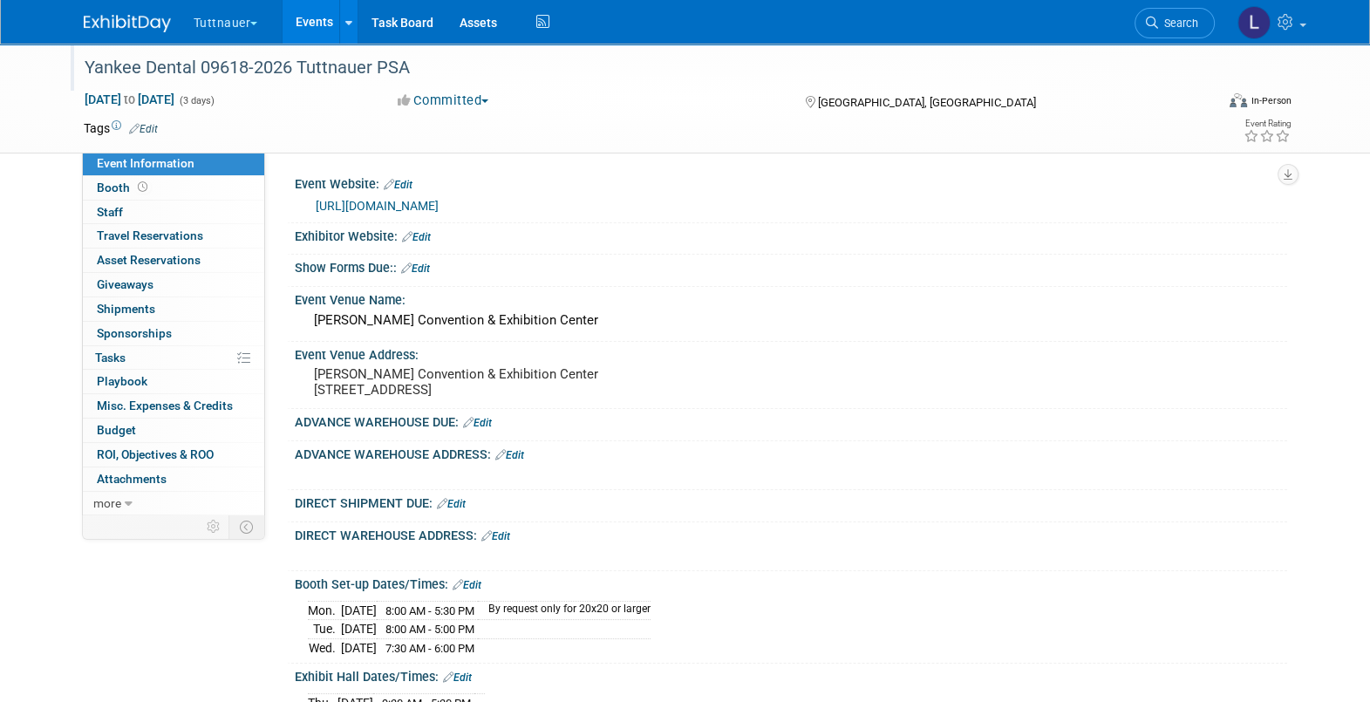
click at [423, 232] on link "Edit" at bounding box center [416, 237] width 29 height 12
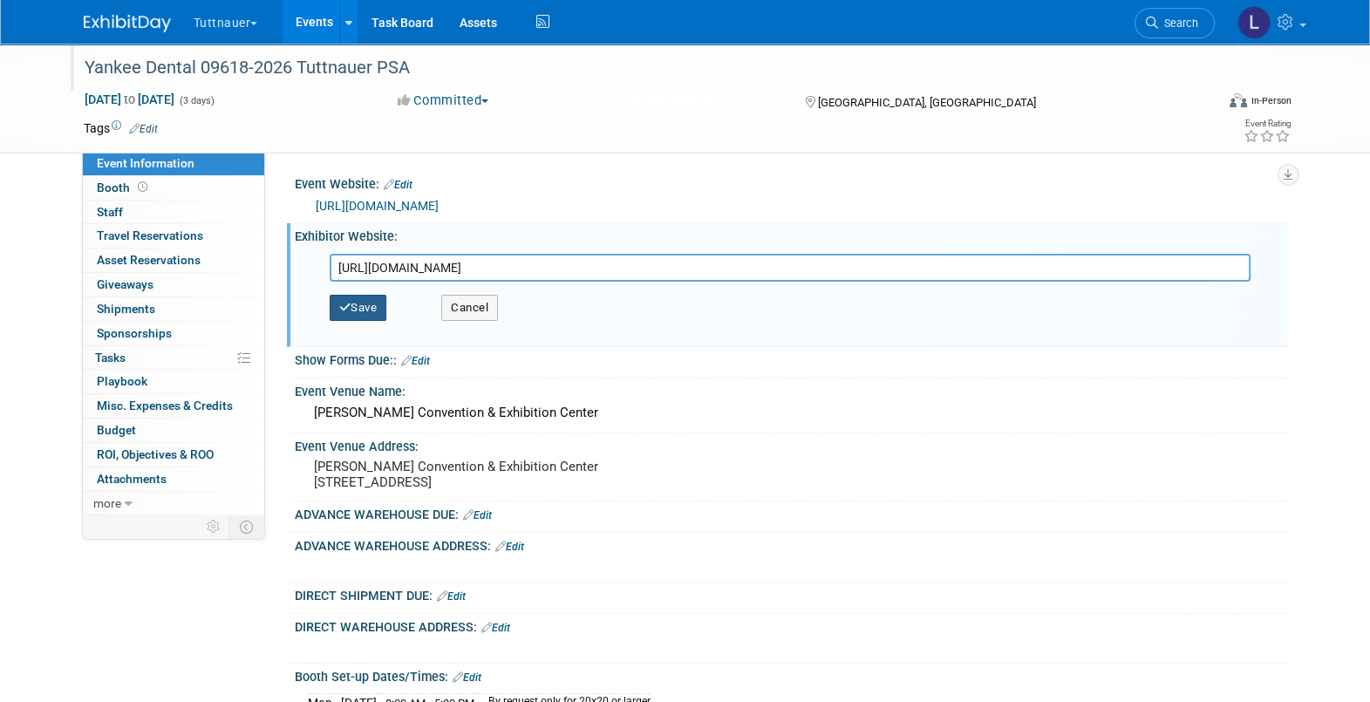
type input "[URL][DOMAIN_NAME]"
click at [345, 305] on icon "button" at bounding box center [345, 307] width 12 height 11
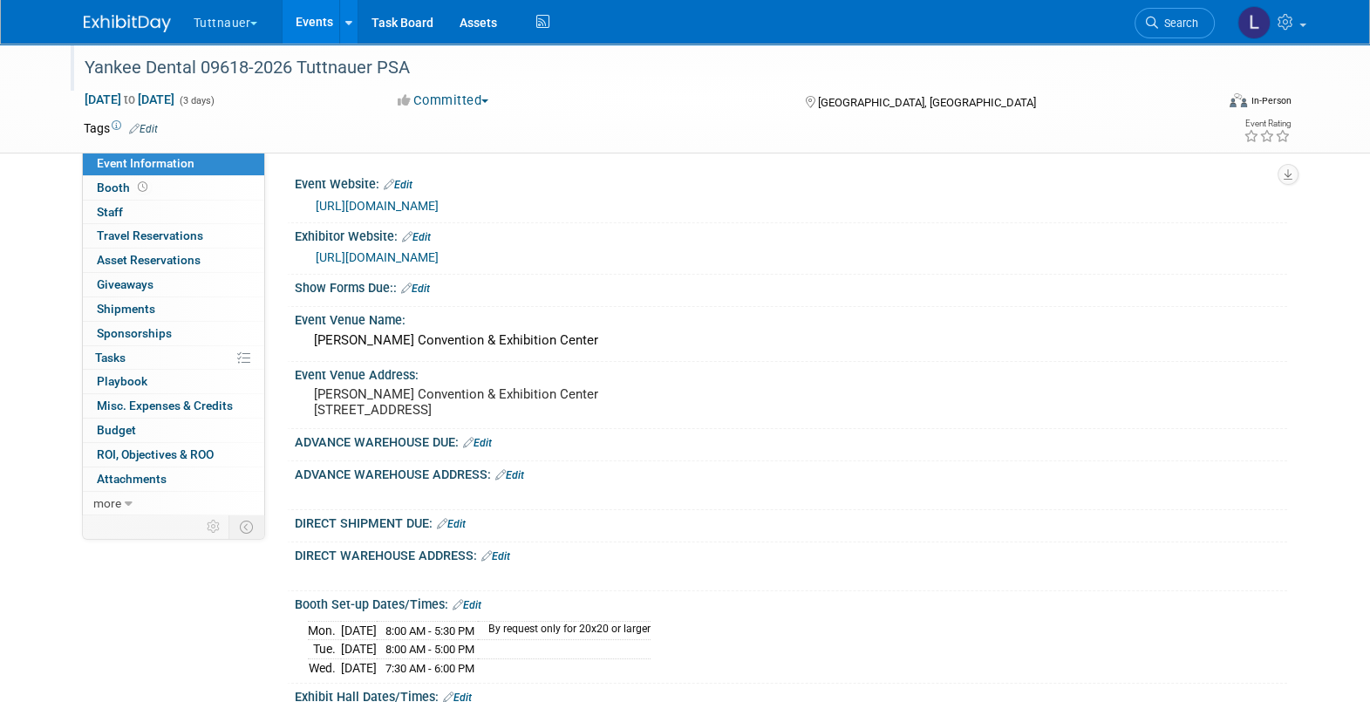
click at [420, 285] on link "Edit" at bounding box center [415, 289] width 29 height 12
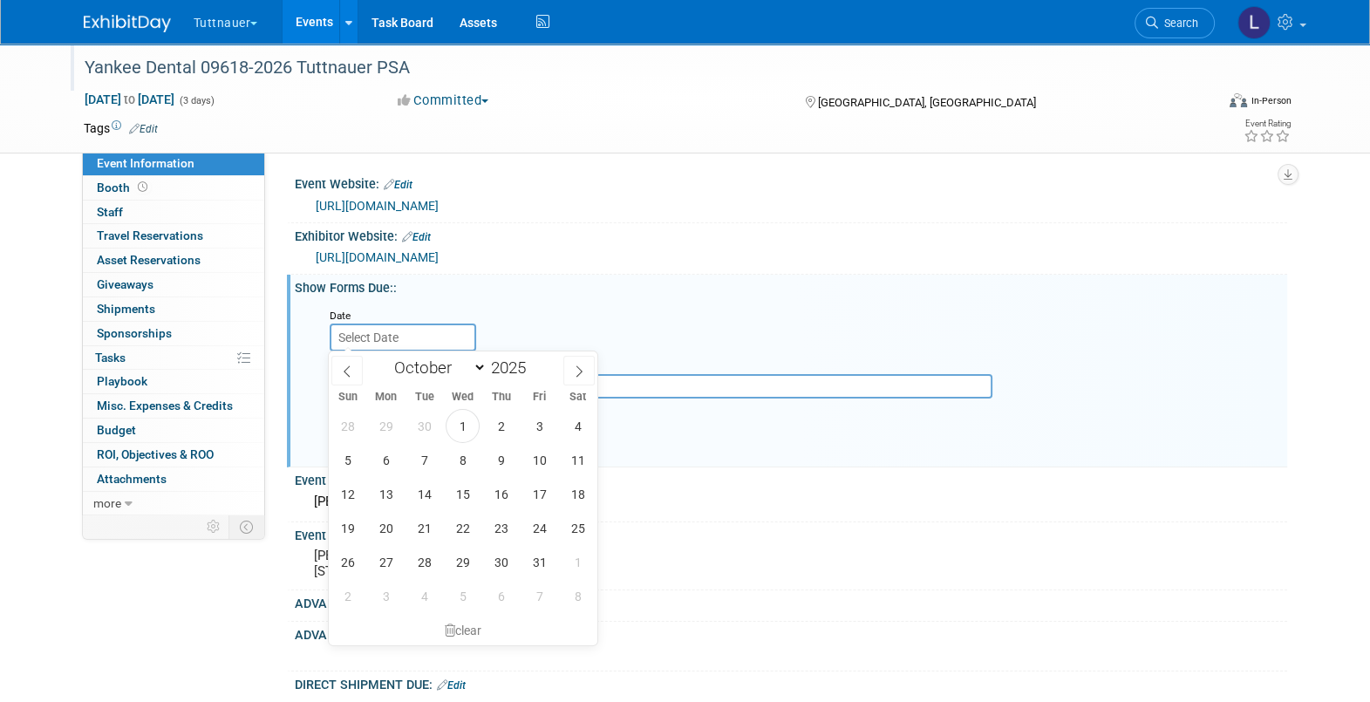
click at [389, 337] on input "text" at bounding box center [403, 338] width 147 height 28
click at [576, 372] on icon at bounding box center [579, 371] width 12 height 12
select select "11"
click at [576, 372] on icon at bounding box center [579, 371] width 12 height 12
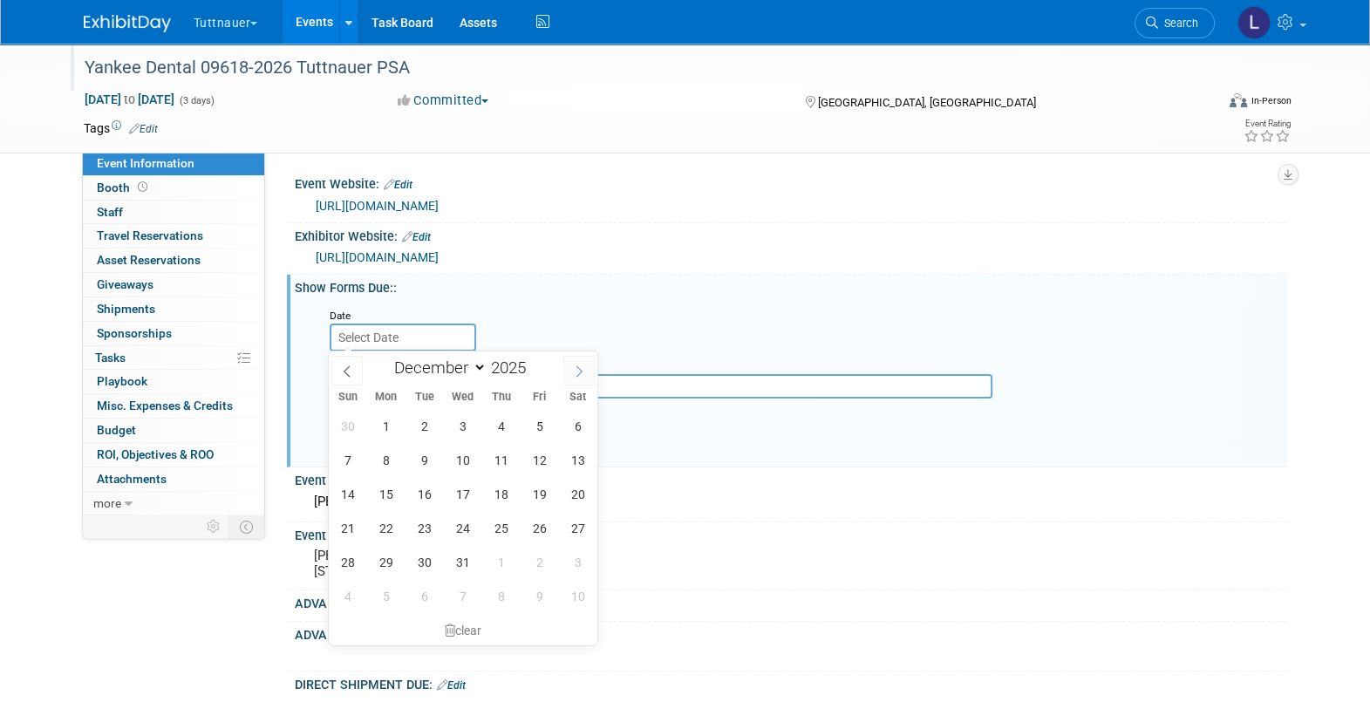
type input "2026"
select select "0"
click at [388, 458] on span "5" at bounding box center [386, 460] width 34 height 34
type input "[DATE]"
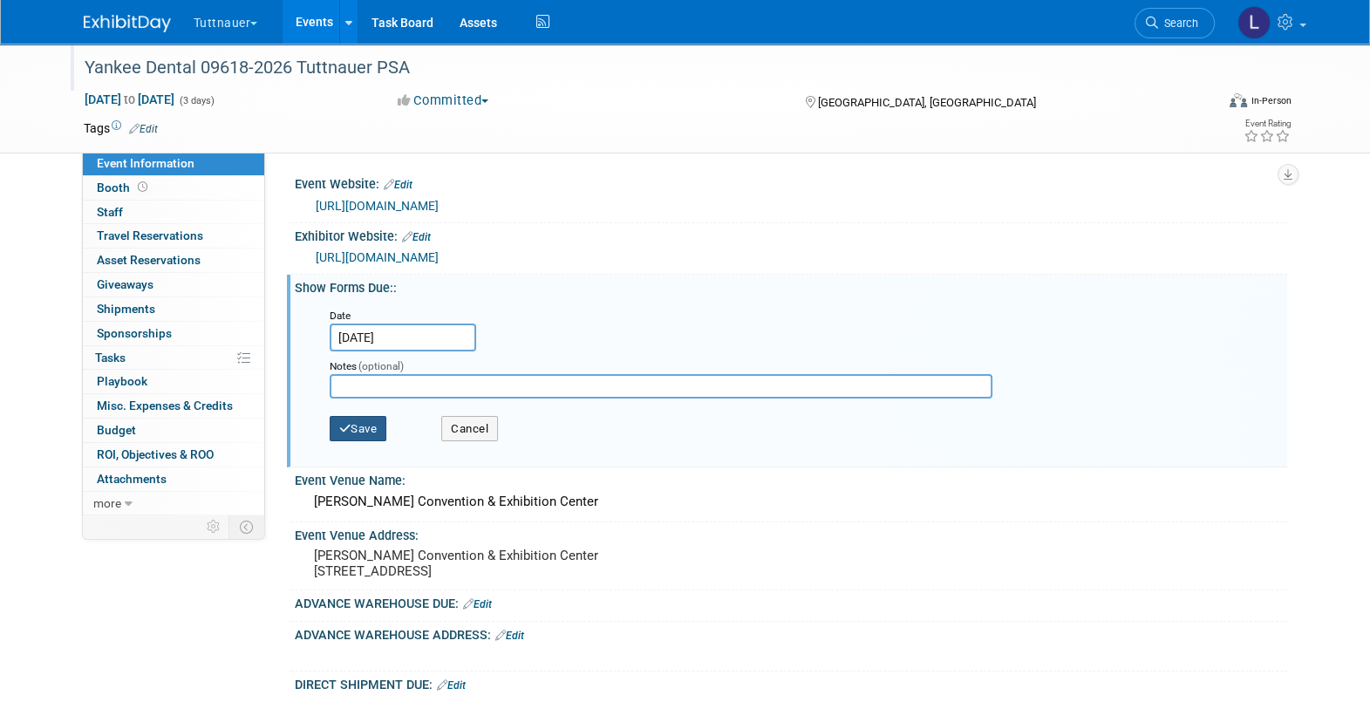
click at [370, 438] on button "Save" at bounding box center [359, 429] width 58 height 26
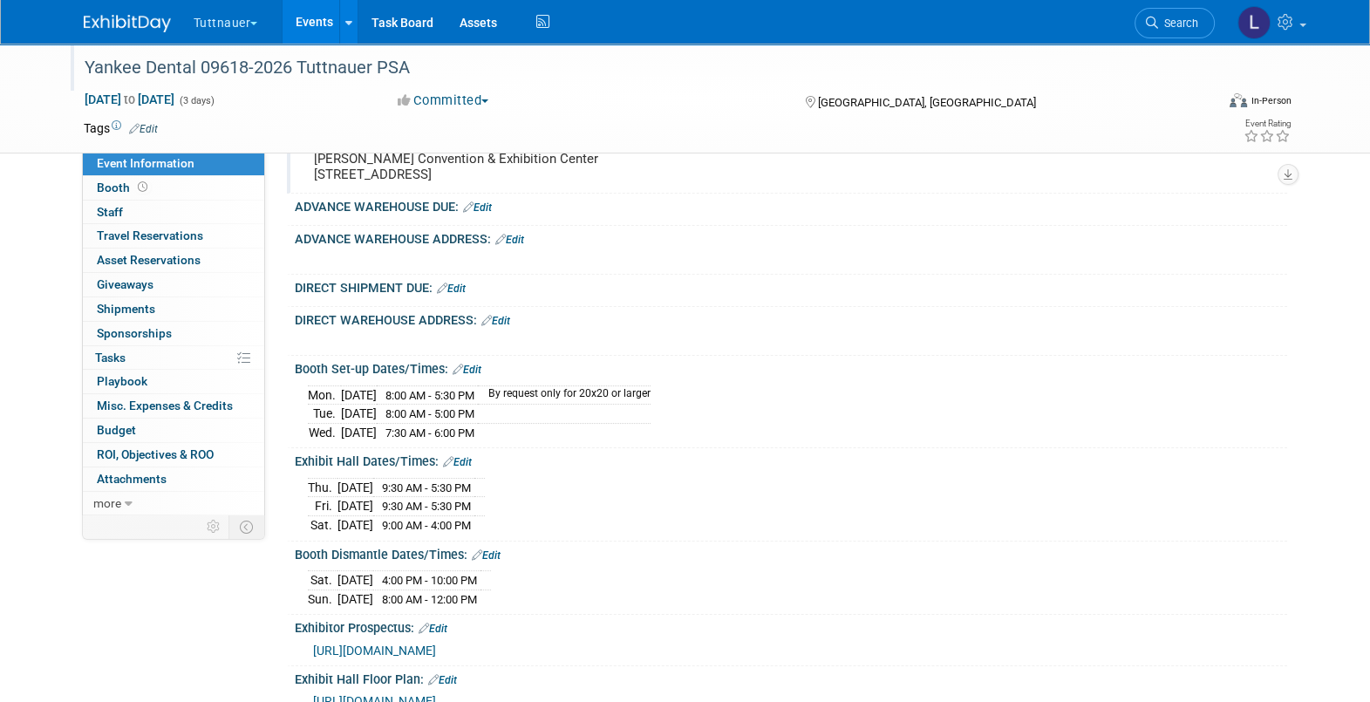
scroll to position [217, 0]
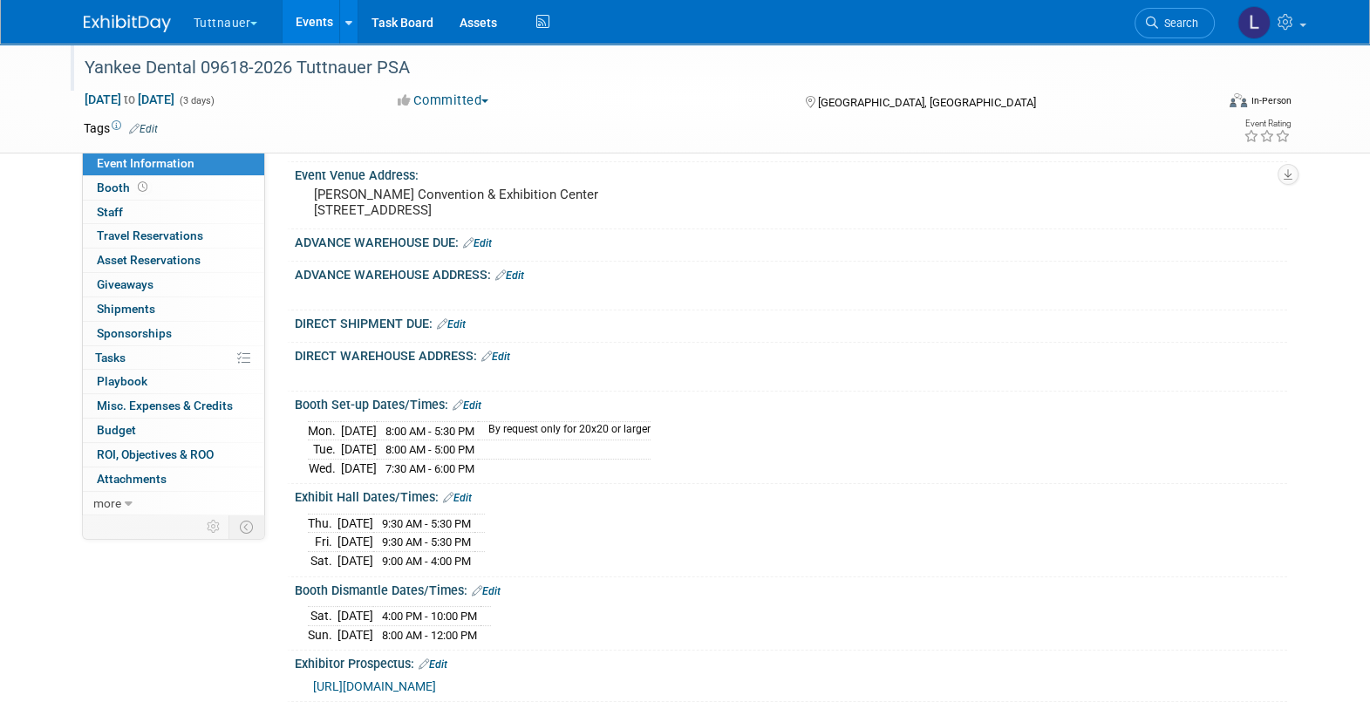
click at [483, 249] on link "Edit" at bounding box center [477, 243] width 29 height 12
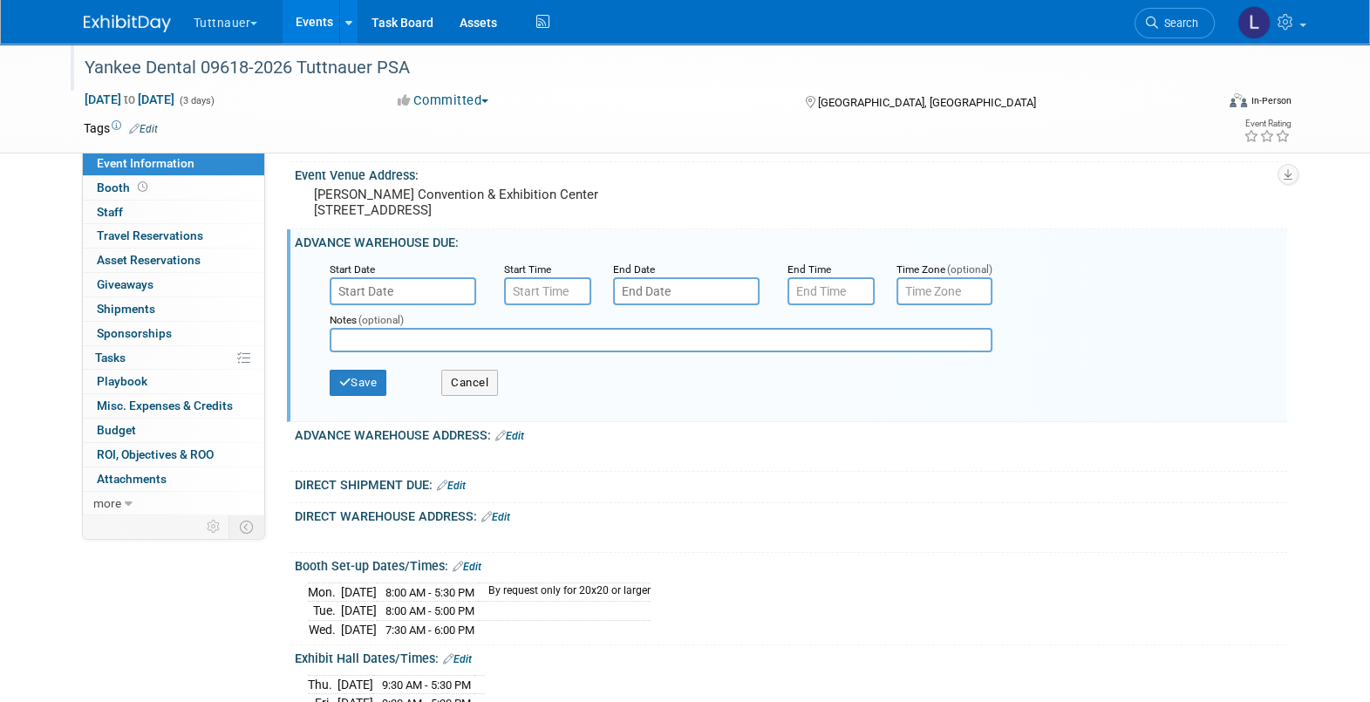
click at [414, 277] on div "Start Date" at bounding box center [404, 268] width 148 height 17
click at [402, 305] on input "text" at bounding box center [403, 291] width 147 height 28
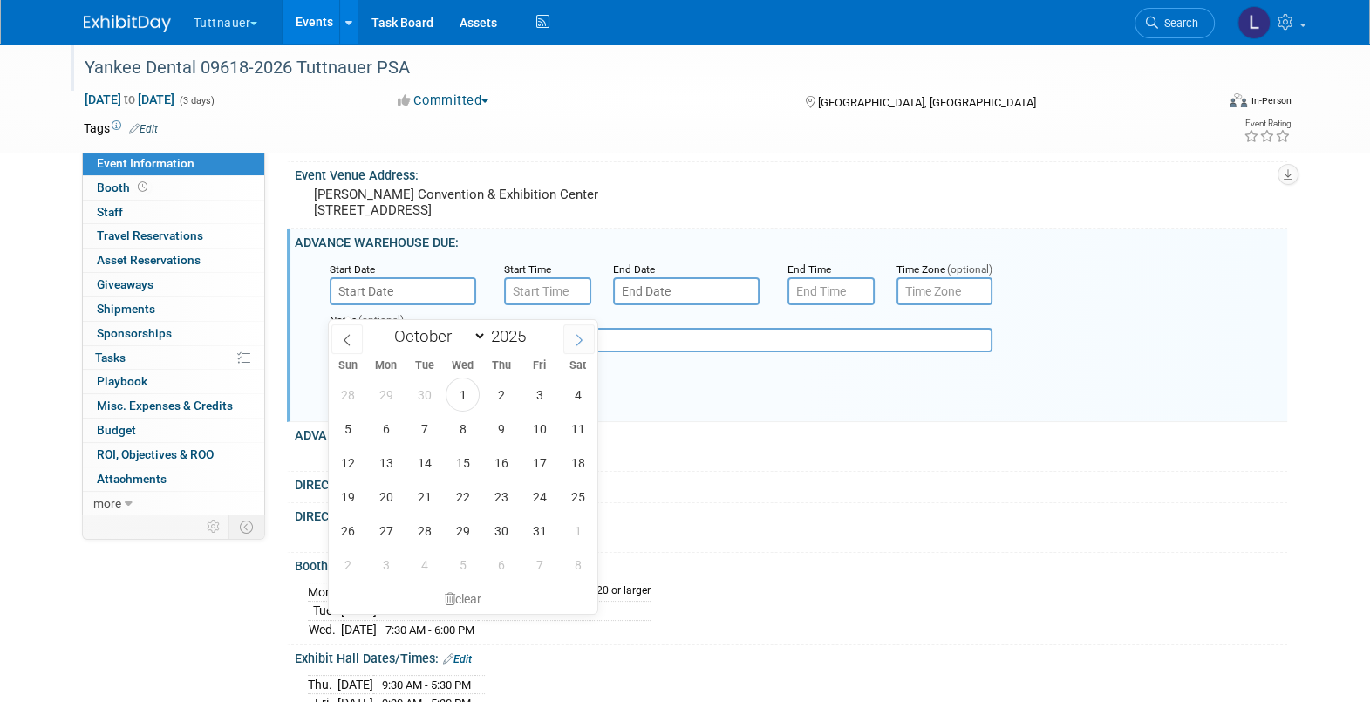
click at [579, 336] on icon at bounding box center [579, 339] width 6 height 11
click at [580, 336] on icon at bounding box center [579, 340] width 12 height 12
select select "11"
click at [584, 336] on icon at bounding box center [579, 340] width 12 height 12
type input "2026"
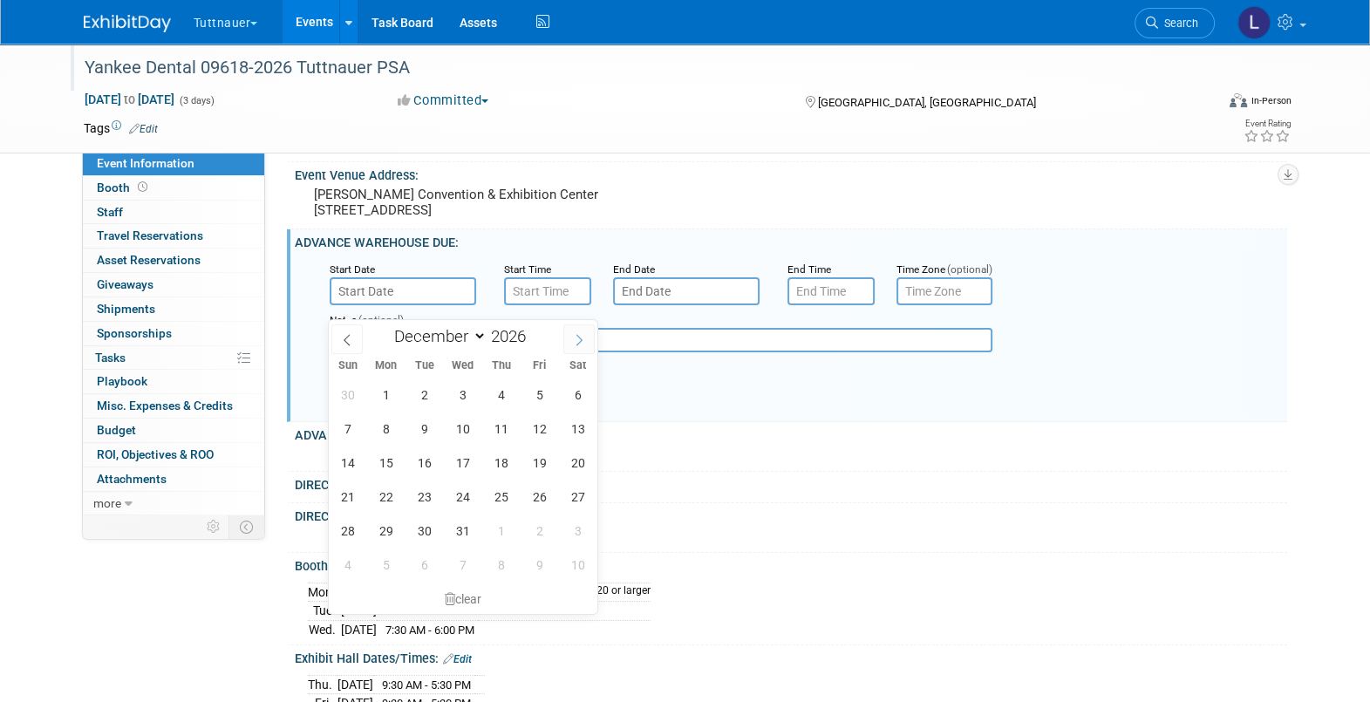
select select "0"
click at [390, 425] on span "5" at bounding box center [386, 429] width 34 height 34
type input "[DATE]"
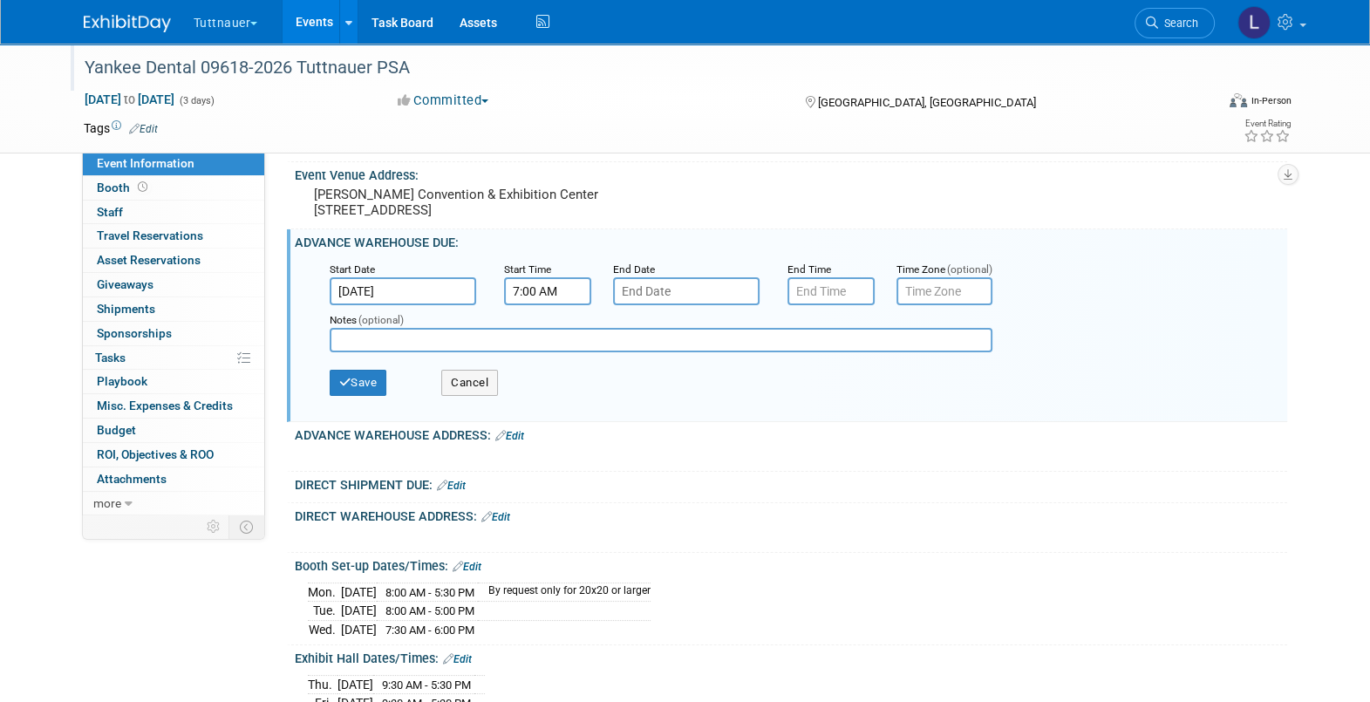
click at [549, 300] on input "7:00 AM" at bounding box center [547, 291] width 87 height 28
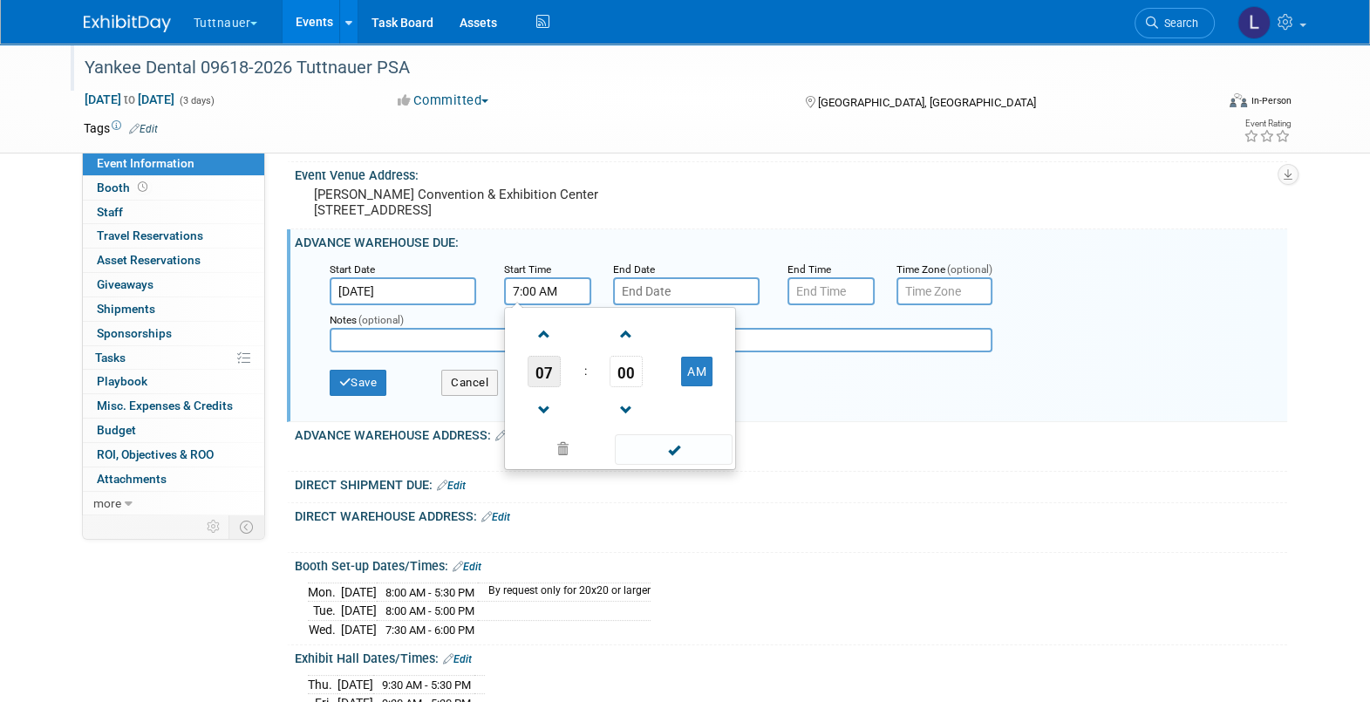
click at [531, 387] on span "07" at bounding box center [544, 371] width 33 height 31
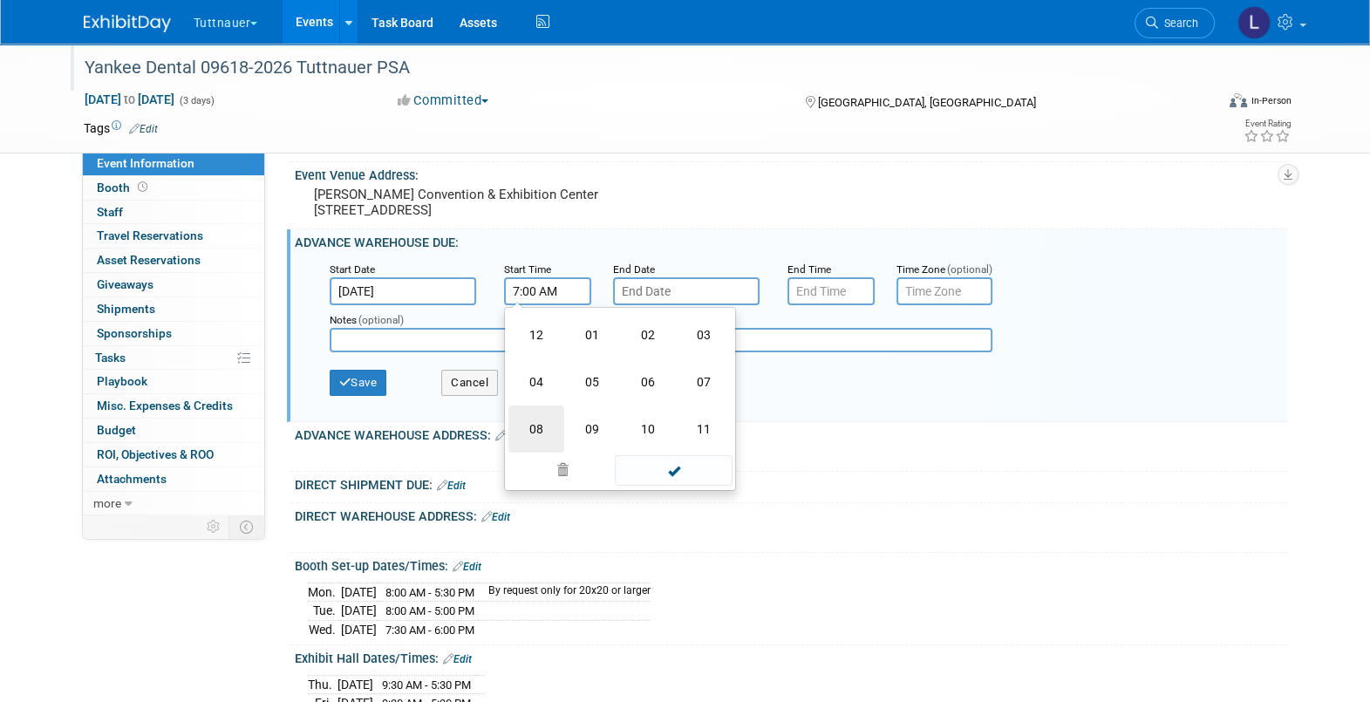
click at [552, 432] on td "08" at bounding box center [536, 429] width 56 height 47
type input "8:00 AM"
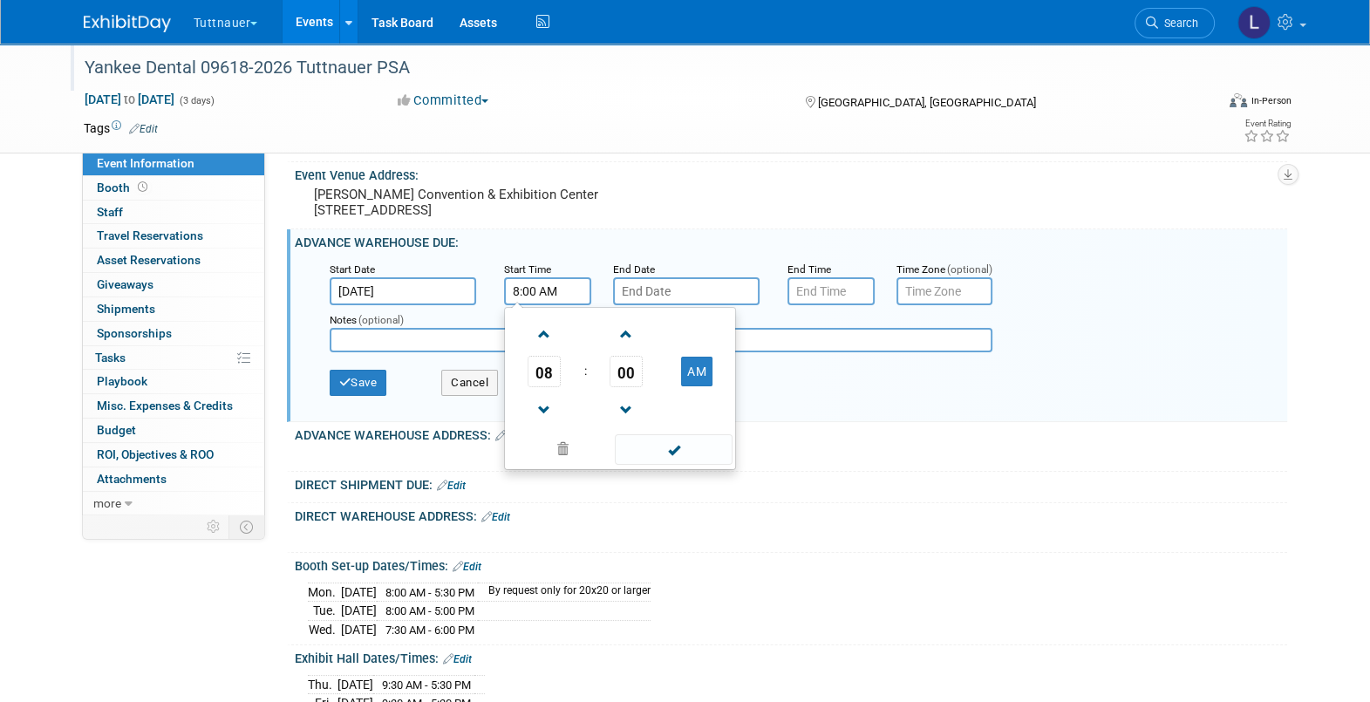
click at [698, 305] on input "text" at bounding box center [686, 291] width 147 height 28
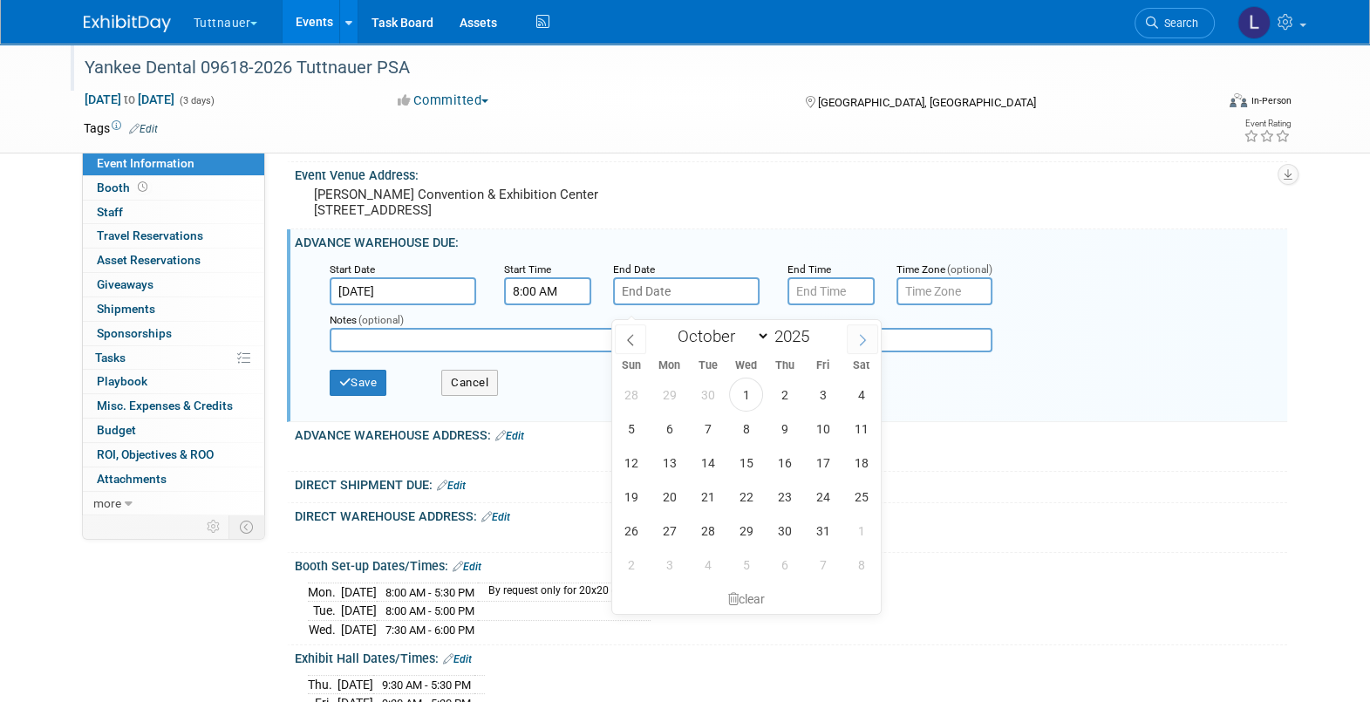
click at [856, 345] on span at bounding box center [862, 339] width 31 height 30
click at [860, 347] on span at bounding box center [862, 339] width 31 height 30
select select "11"
click at [860, 347] on span at bounding box center [862, 339] width 31 height 30
type input "2026"
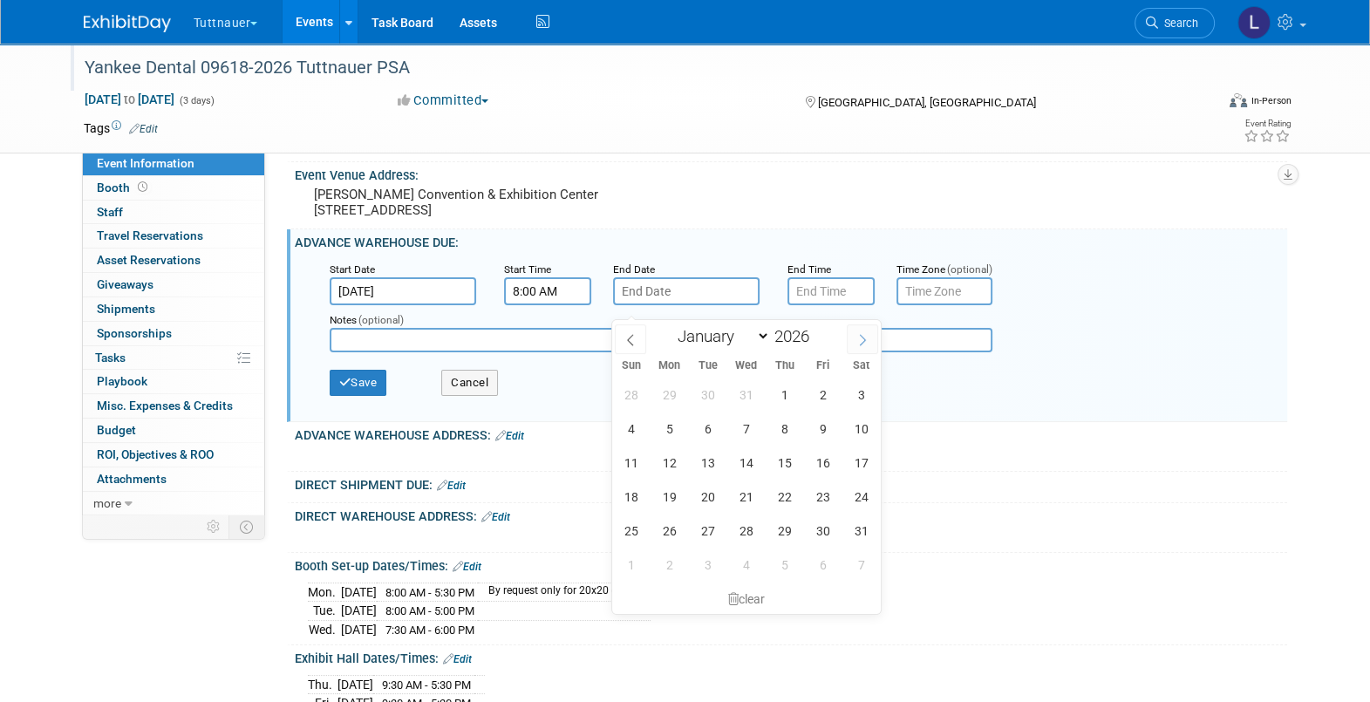
click at [859, 349] on span at bounding box center [862, 339] width 31 height 30
click at [632, 338] on icon at bounding box center [630, 340] width 12 height 12
select select "0"
click at [741, 501] on span "21" at bounding box center [746, 497] width 34 height 34
type input "[DATE]"
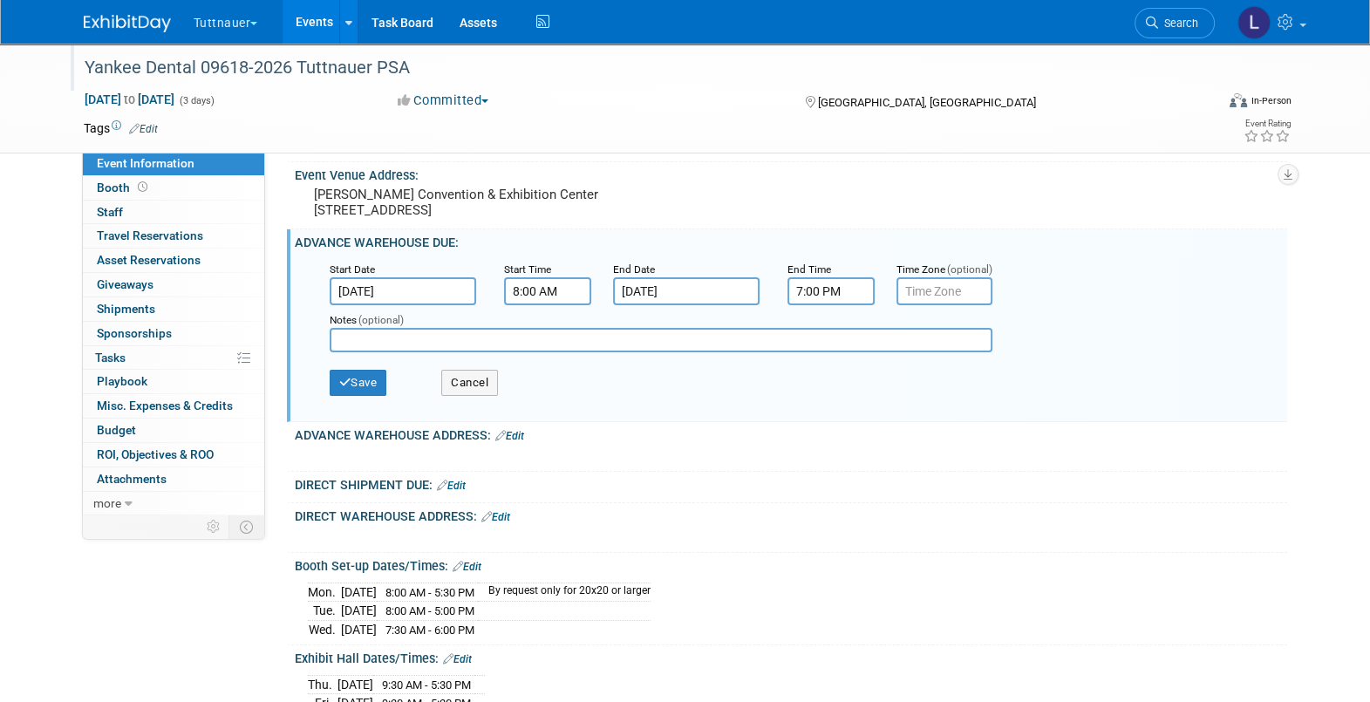
click at [827, 305] on input "7:00 PM" at bounding box center [831, 291] width 87 height 28
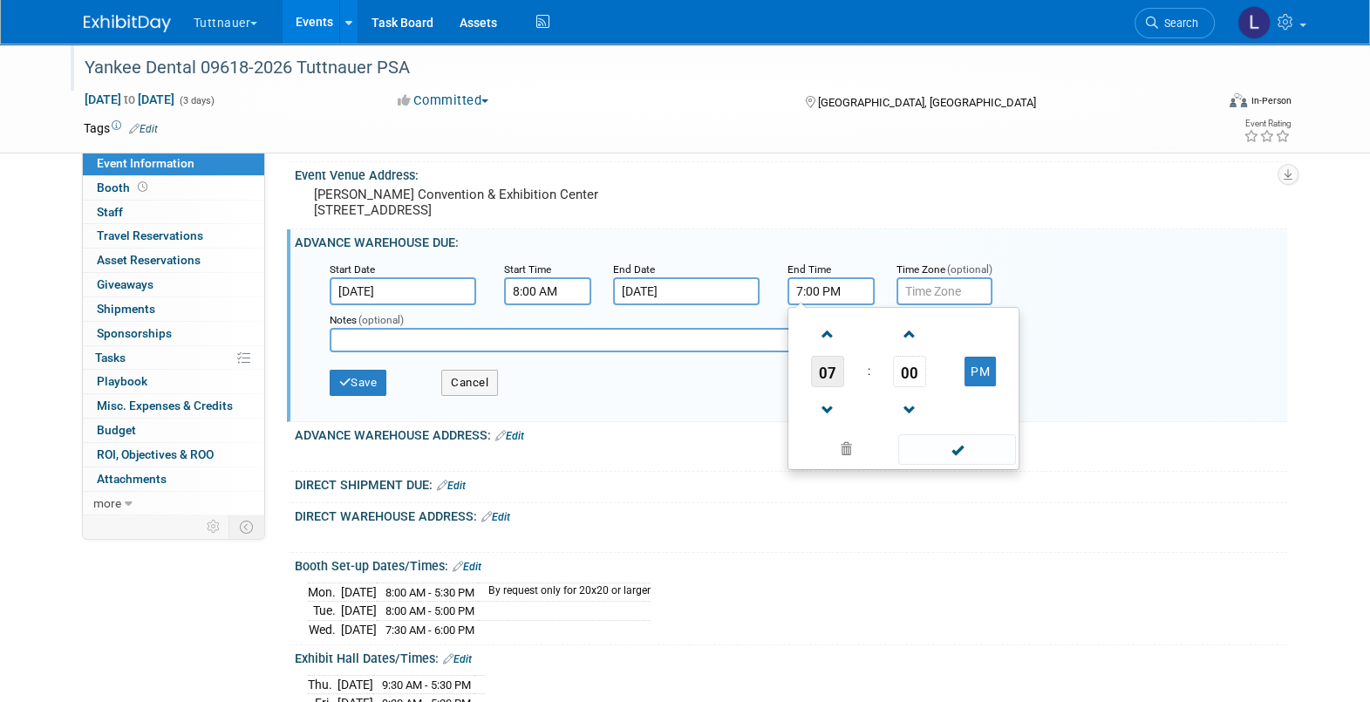
click at [834, 387] on span "07" at bounding box center [827, 371] width 33 height 31
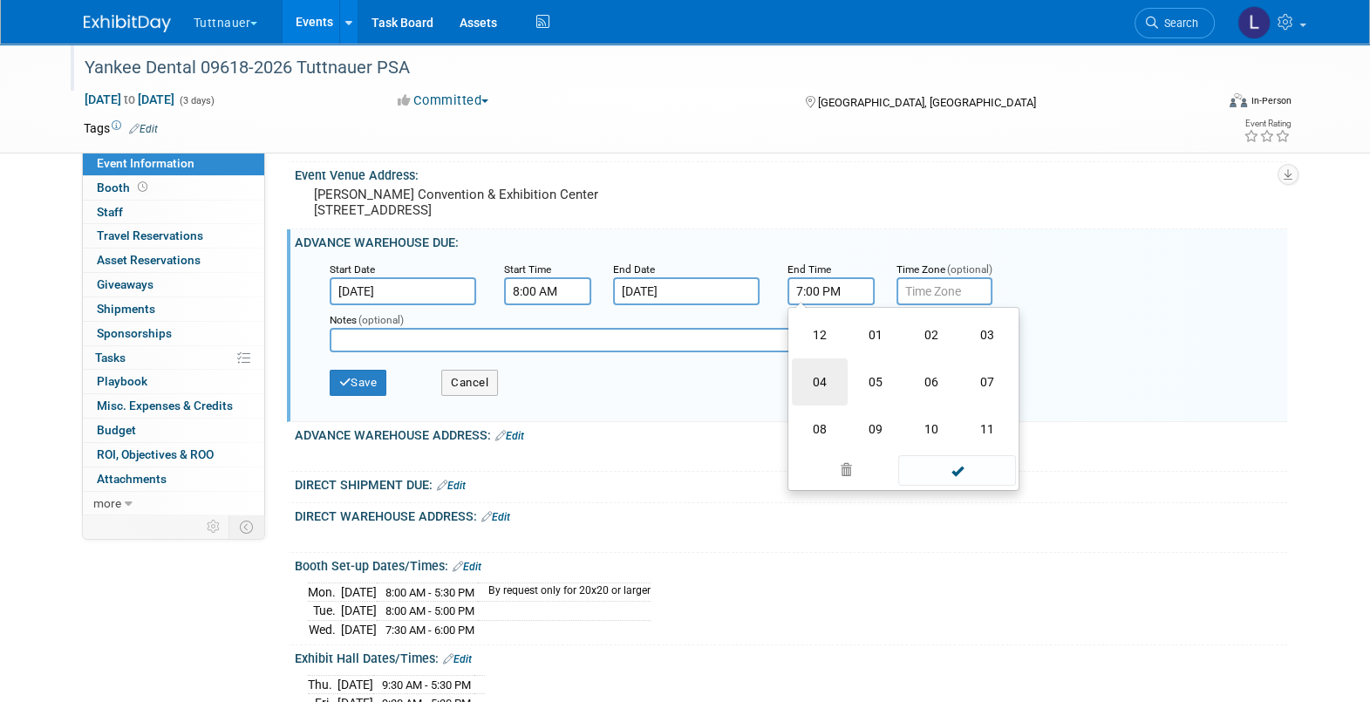
click at [833, 389] on td "04" at bounding box center [820, 381] width 56 height 47
type input "4:00 PM"
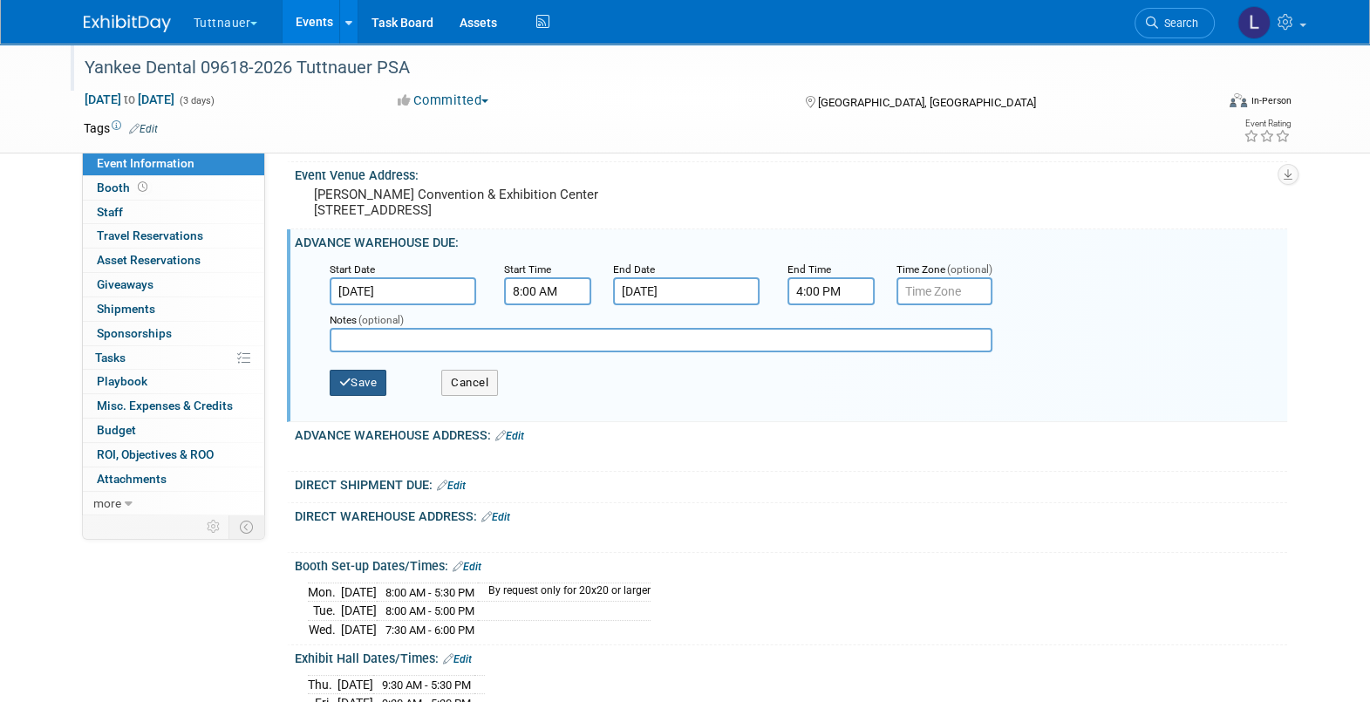
click at [350, 392] on button "Save" at bounding box center [359, 383] width 58 height 26
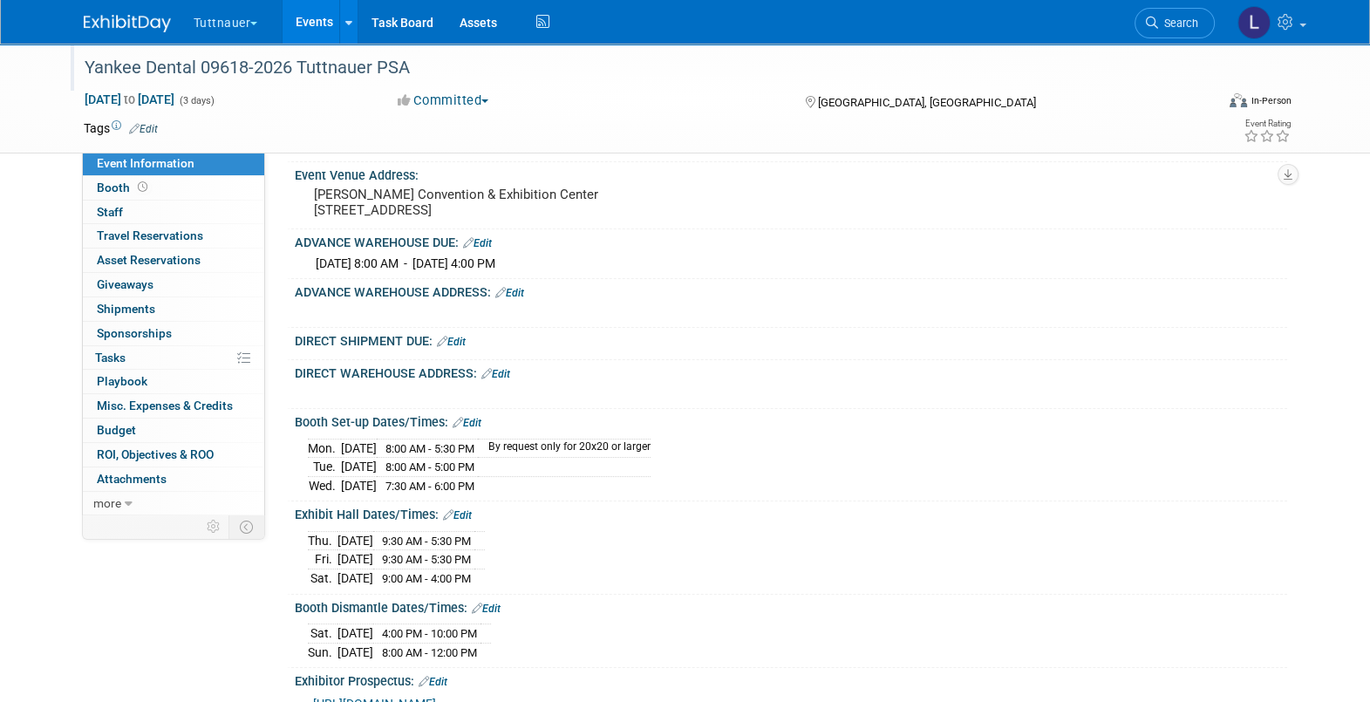
click at [516, 299] on link "Edit" at bounding box center [509, 293] width 29 height 12
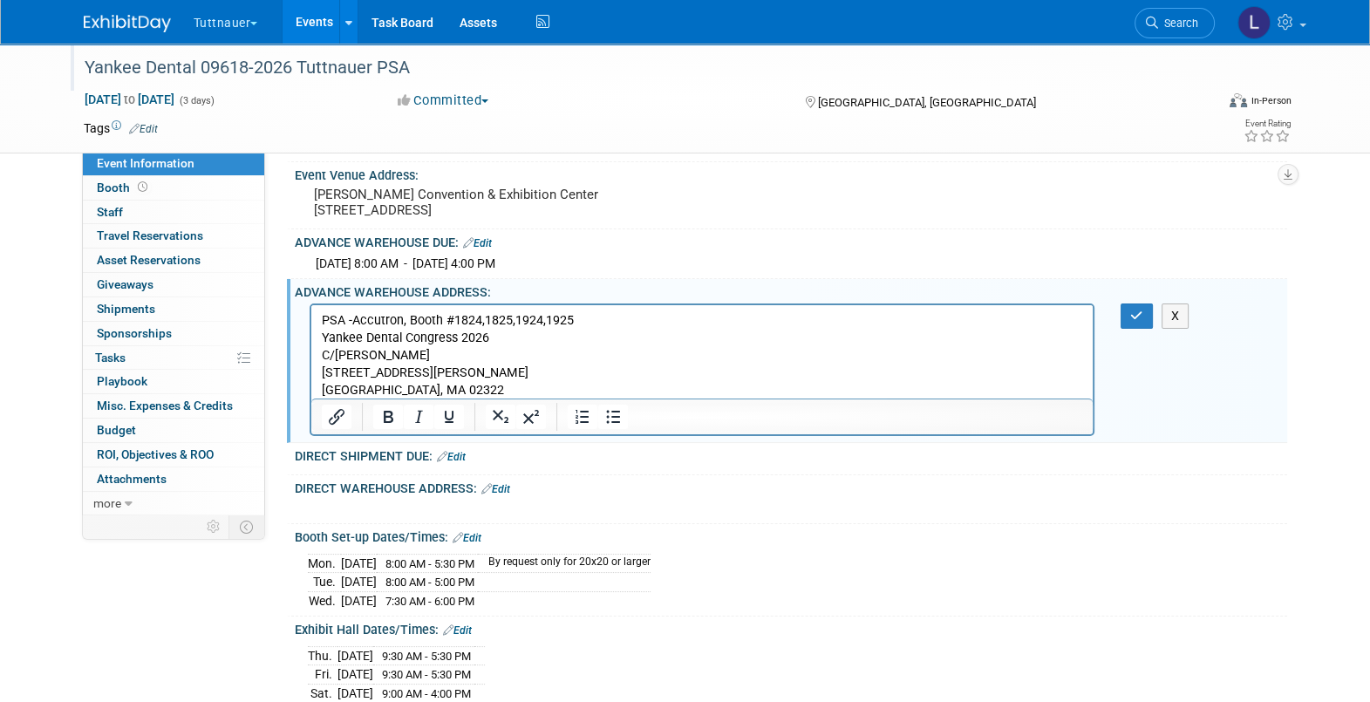
scroll to position [0, 0]
drag, startPoint x: 353, startPoint y: 321, endPoint x: 395, endPoint y: 324, distance: 41.9
click at [395, 324] on p "PSA -Accutron, Booth #1824,1825,1924,1925" at bounding box center [702, 320] width 762 height 17
click at [1124, 329] on button "button" at bounding box center [1137, 316] width 32 height 25
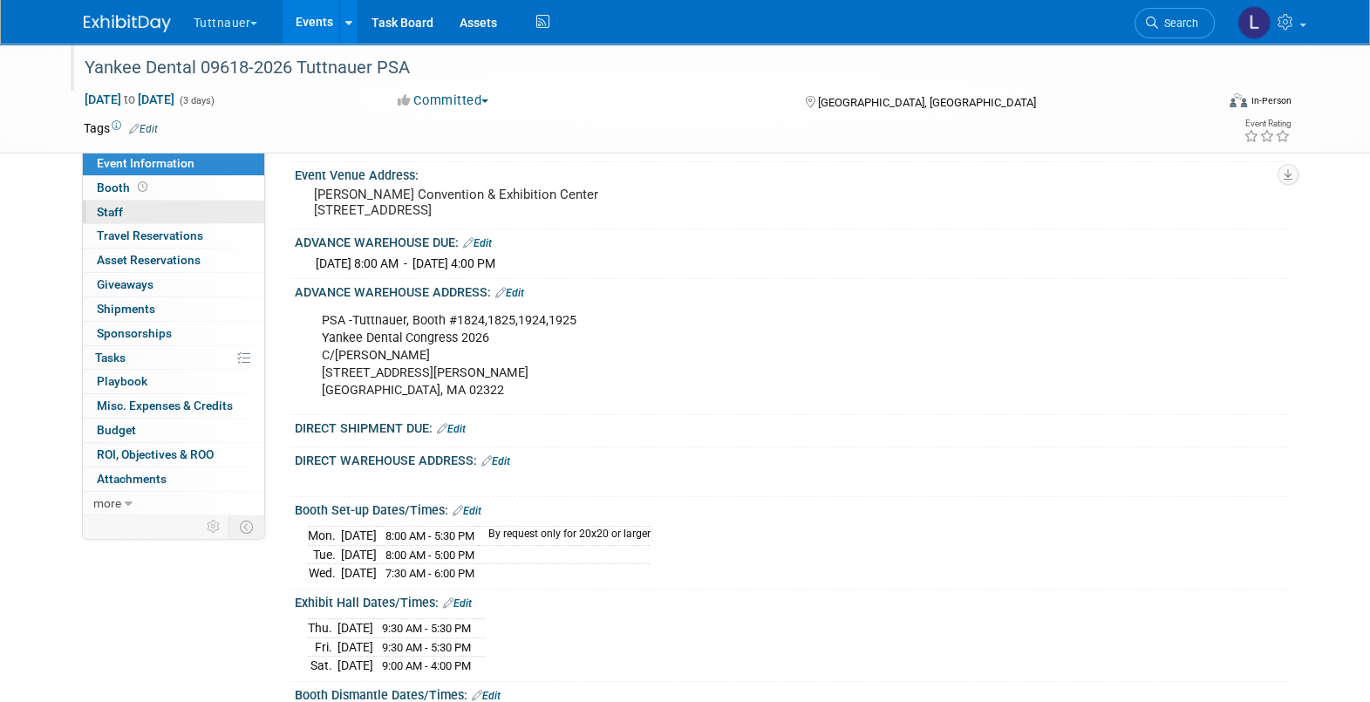
drag, startPoint x: 131, startPoint y: 182, endPoint x: 169, endPoint y: 203, distance: 43.7
click at [131, 182] on span "Booth" at bounding box center [124, 188] width 54 height 14
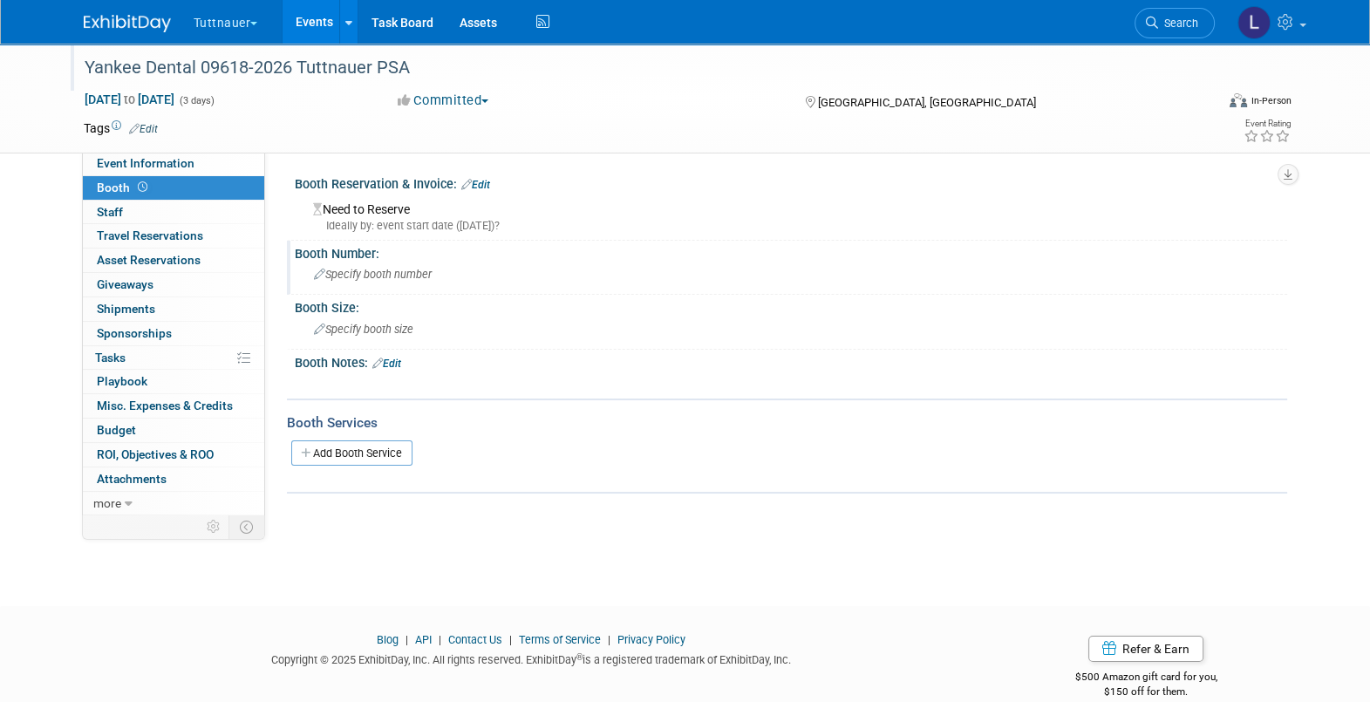
click at [395, 275] on span "Specify booth number" at bounding box center [373, 274] width 118 height 13
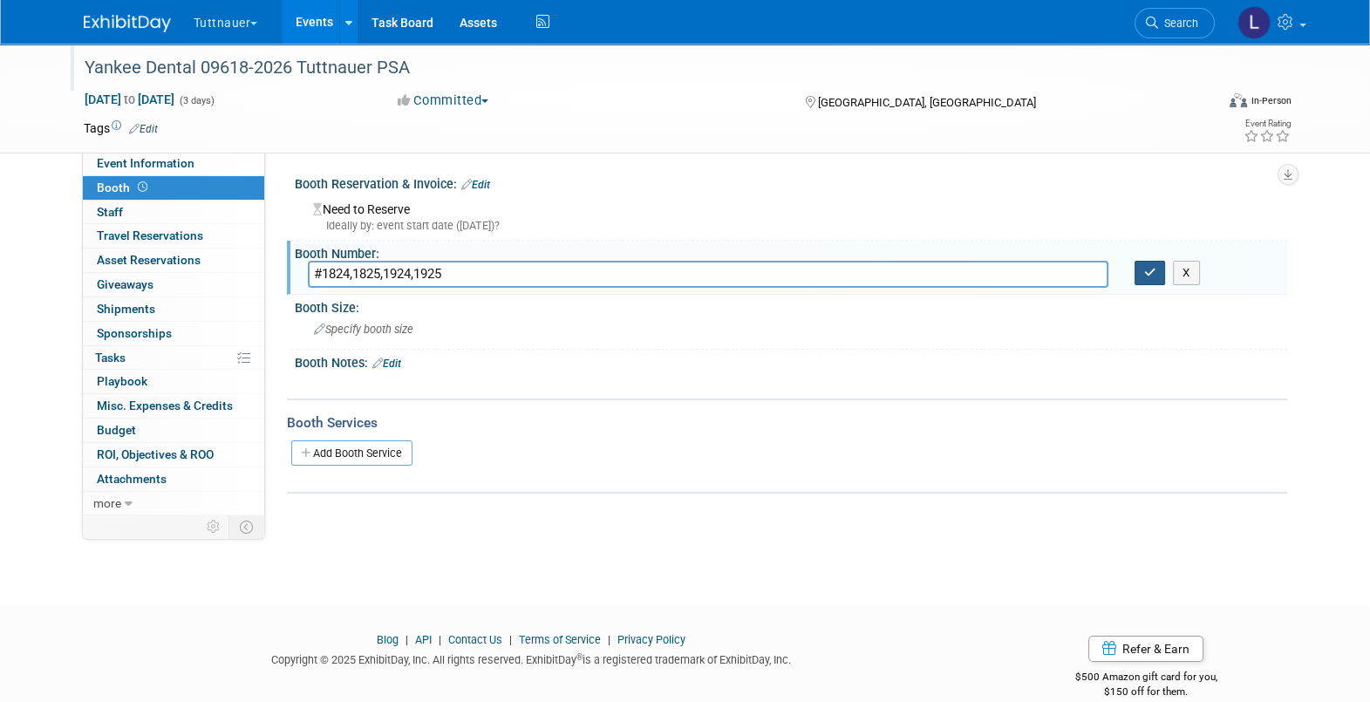
type input "#1824,1825,1924,1925"
drag, startPoint x: 1139, startPoint y: 271, endPoint x: 1080, endPoint y: 155, distance: 130.3
click at [1141, 273] on button "button" at bounding box center [1150, 273] width 31 height 24
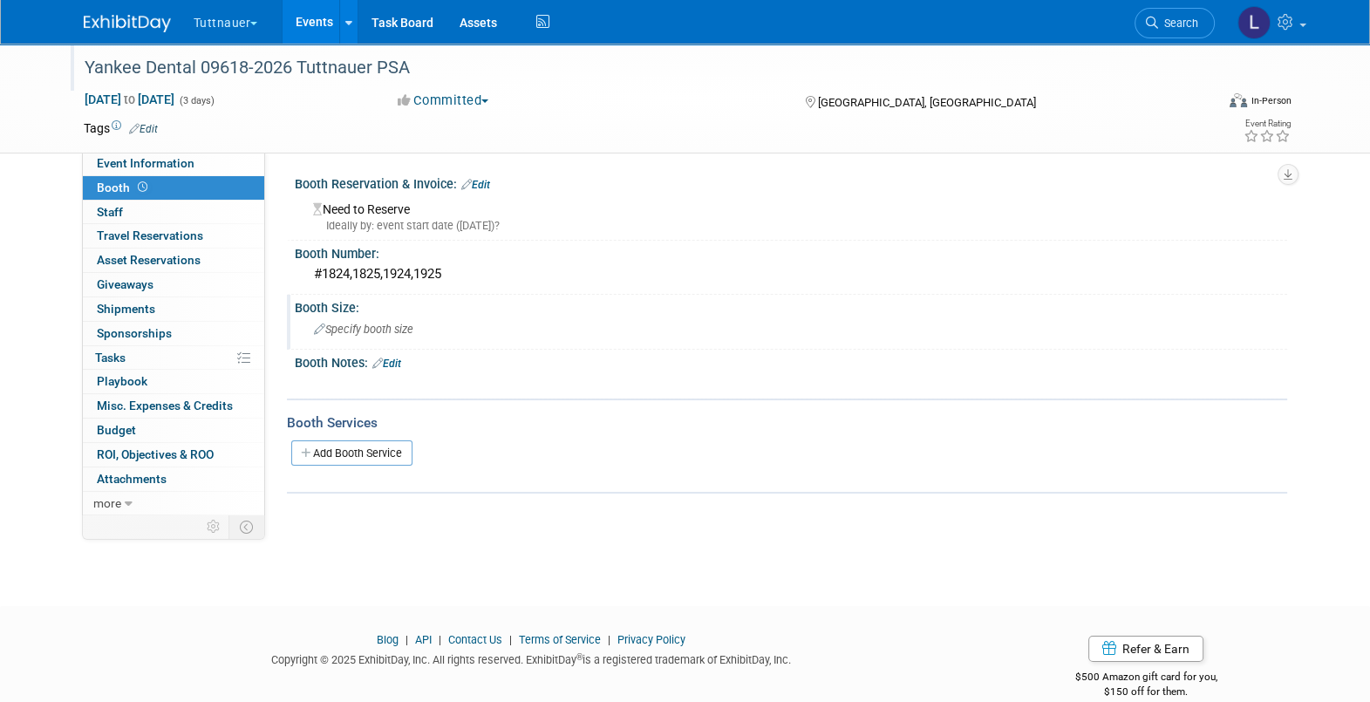
click at [359, 329] on span "Specify booth size" at bounding box center [363, 329] width 99 height 13
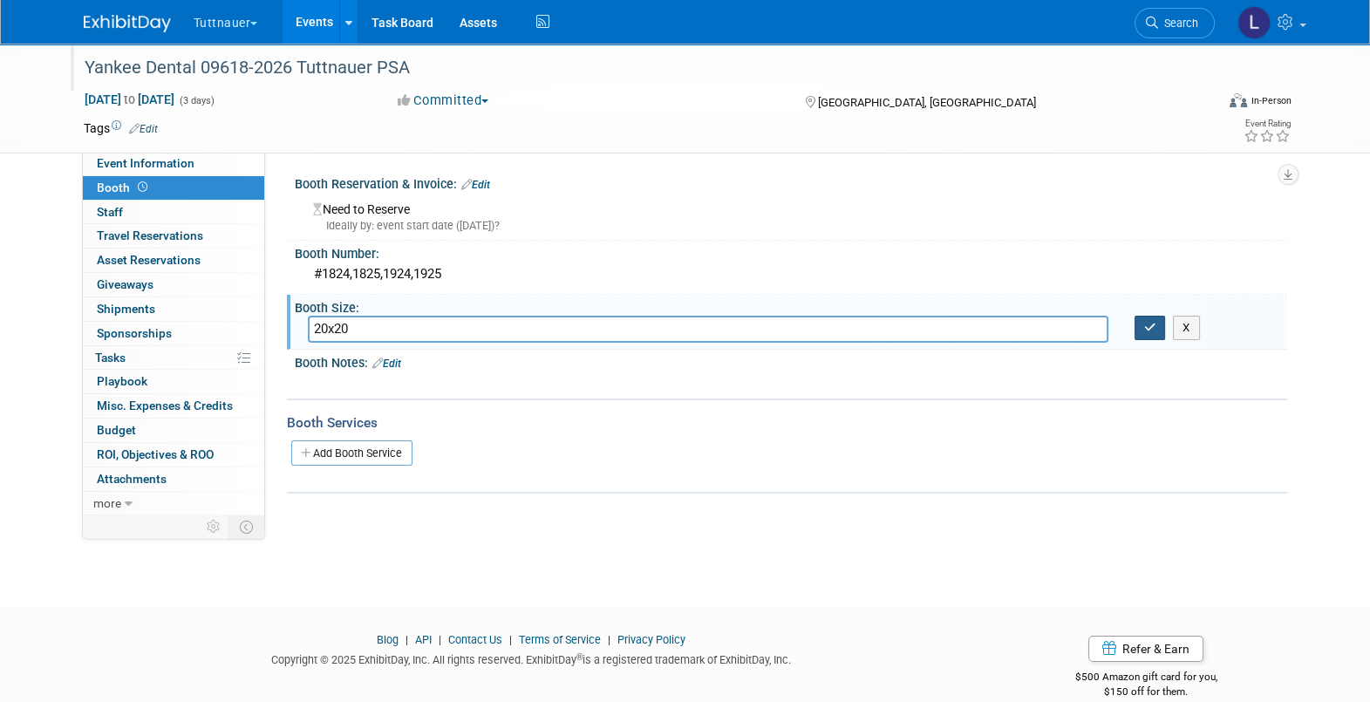
type input "20x20"
click at [1149, 323] on icon "button" at bounding box center [1150, 327] width 12 height 11
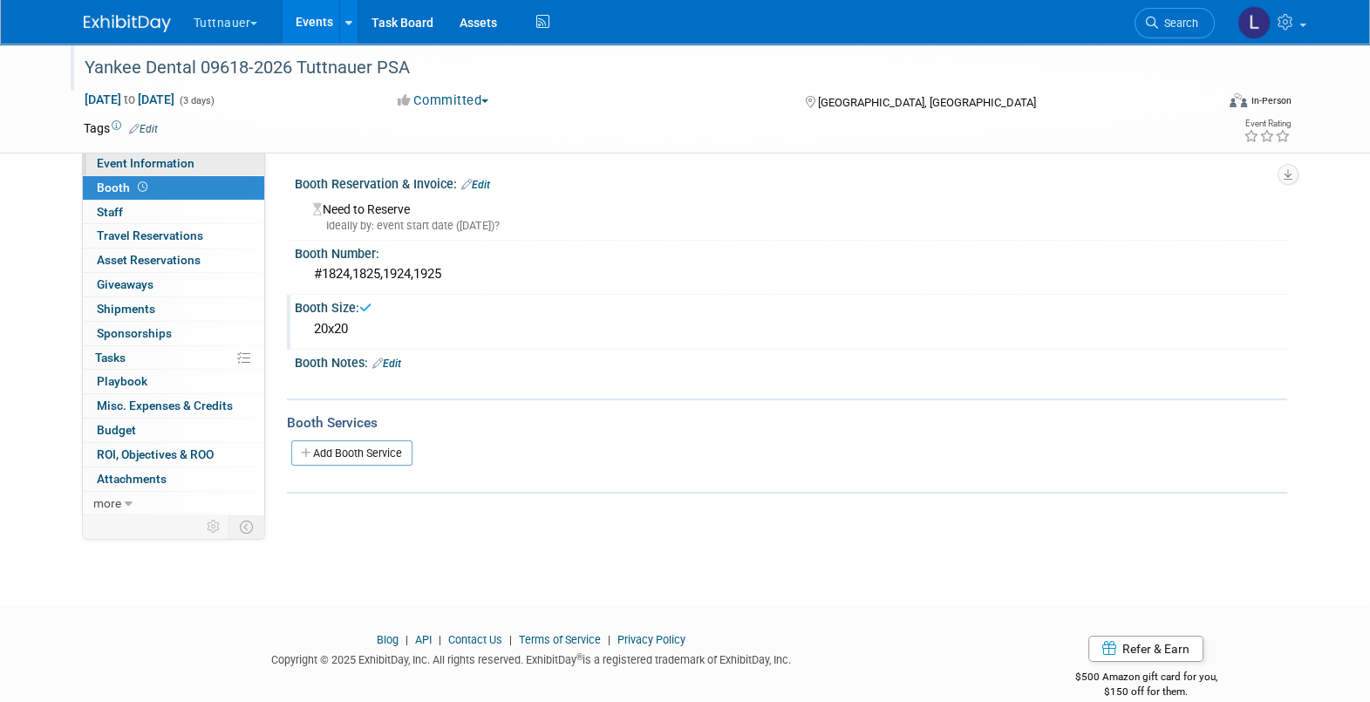
click at [116, 166] on span "Event Information" at bounding box center [146, 163] width 98 height 14
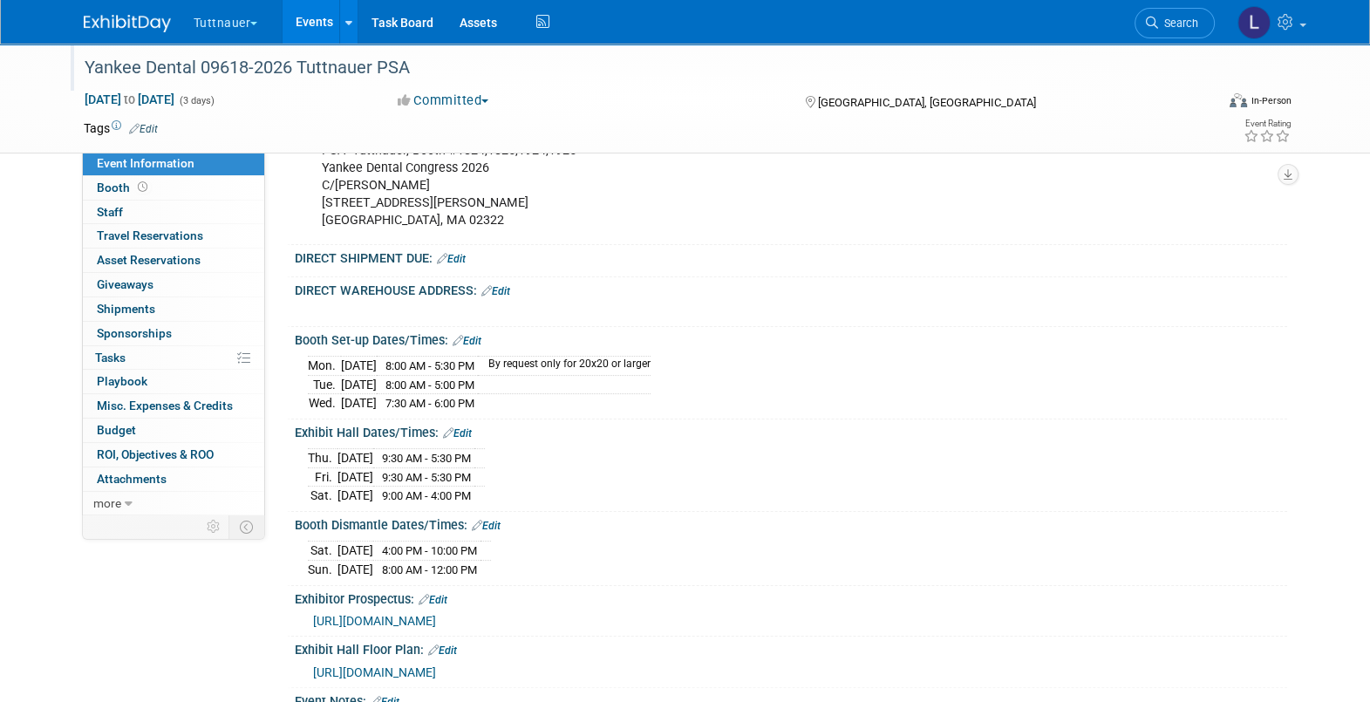
scroll to position [435, 0]
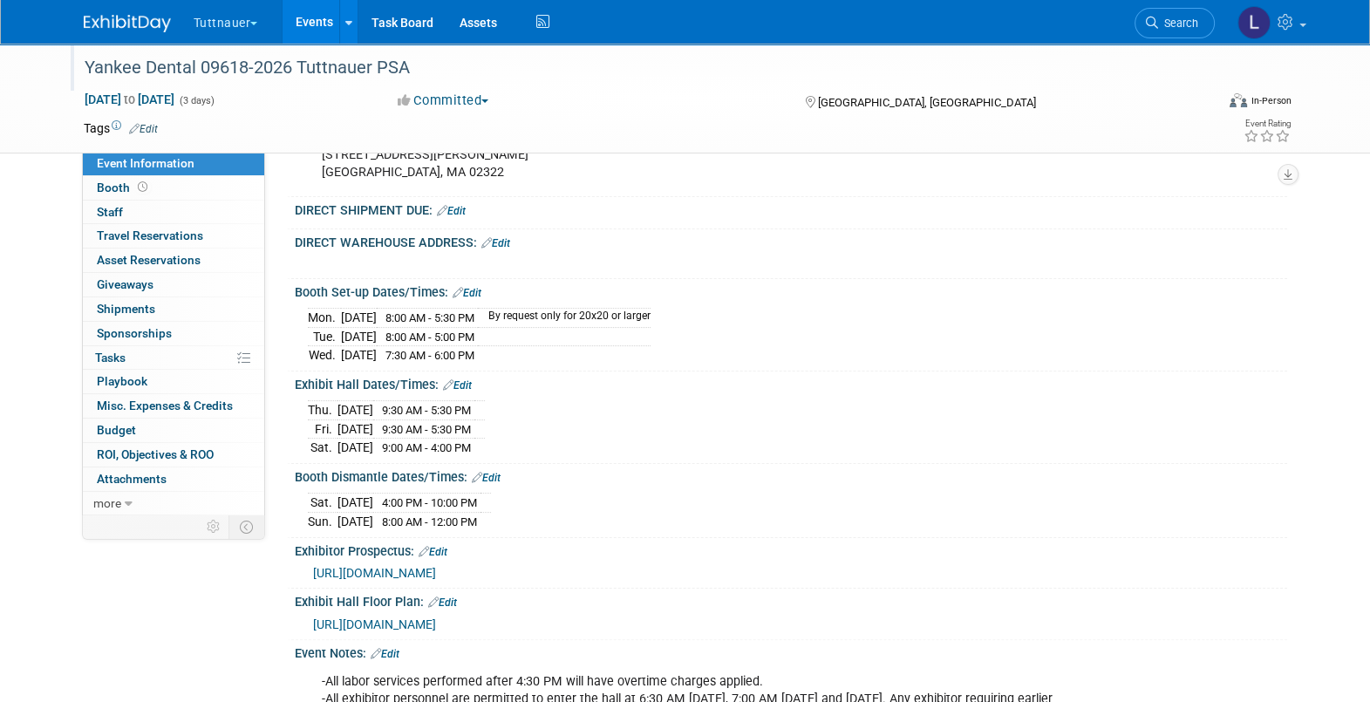
click at [458, 217] on link "Edit" at bounding box center [451, 211] width 29 height 12
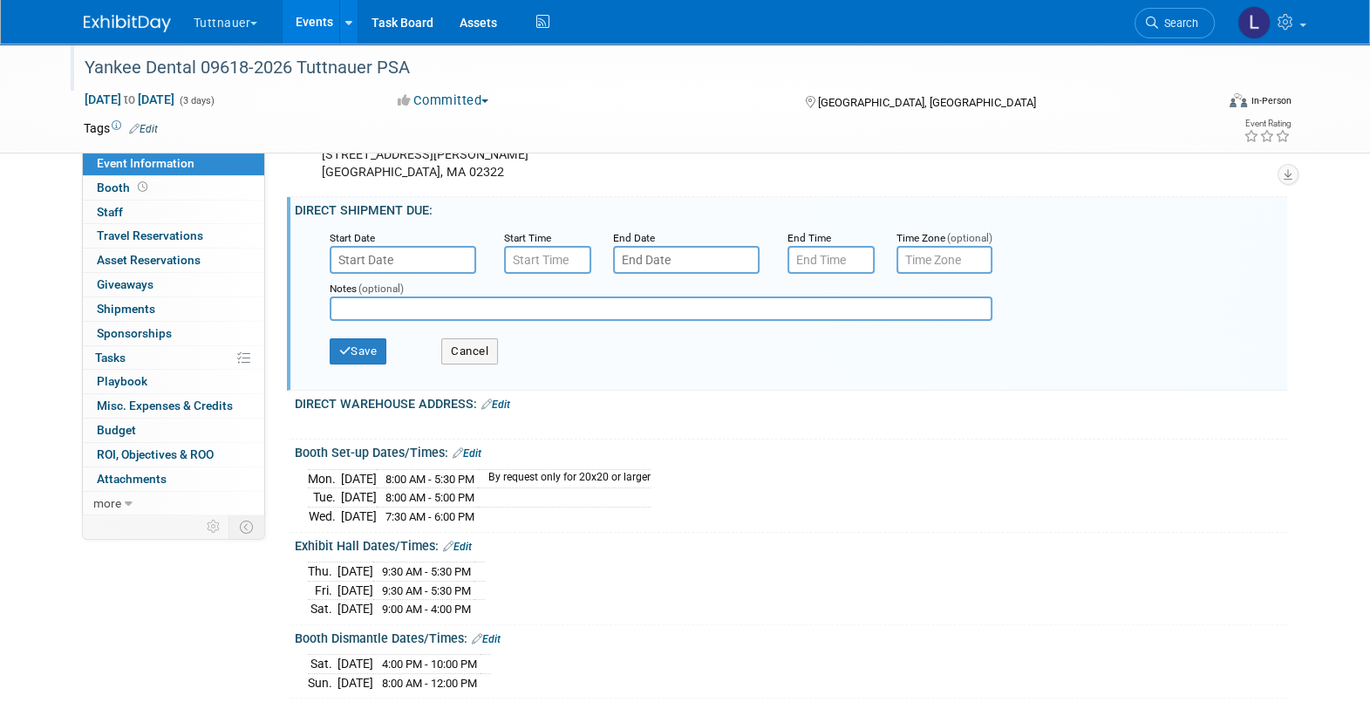
click at [427, 262] on input "text" at bounding box center [403, 260] width 147 height 28
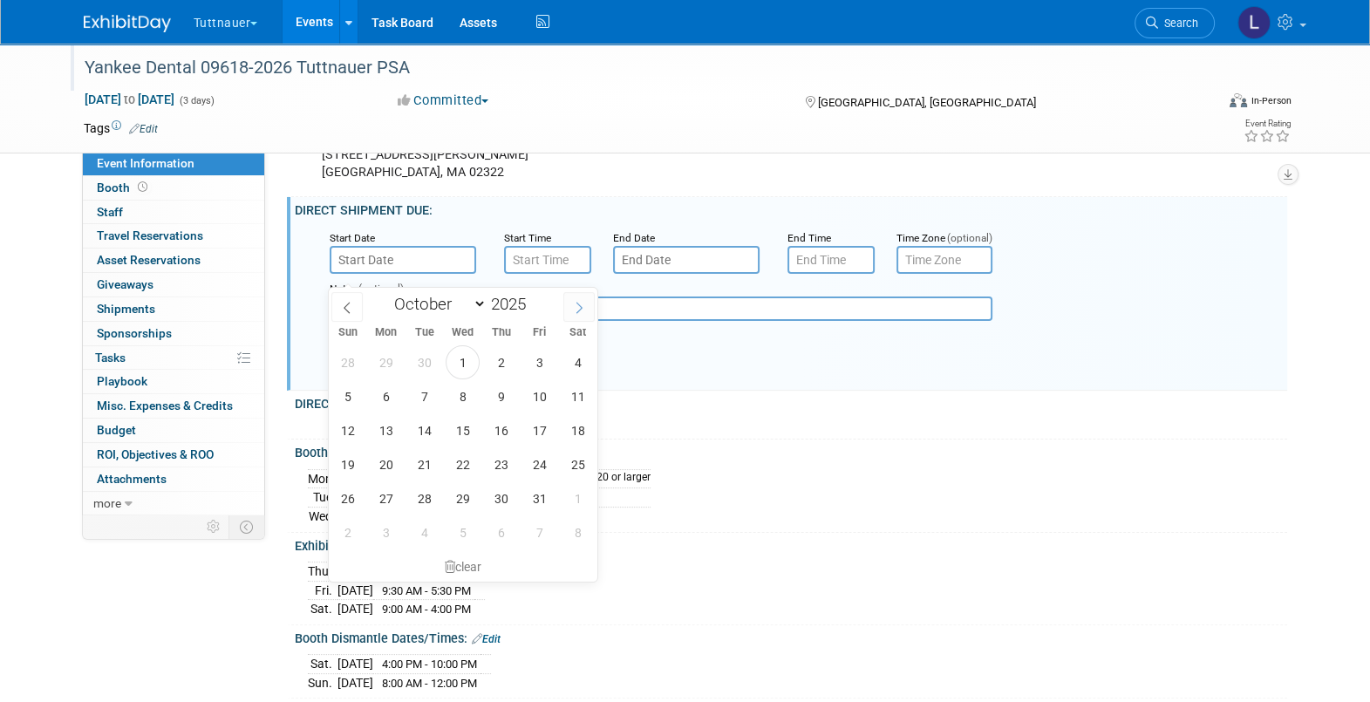
click at [582, 308] on icon at bounding box center [579, 308] width 12 height 12
select select "11"
click at [582, 308] on icon at bounding box center [579, 308] width 12 height 12
type input "2026"
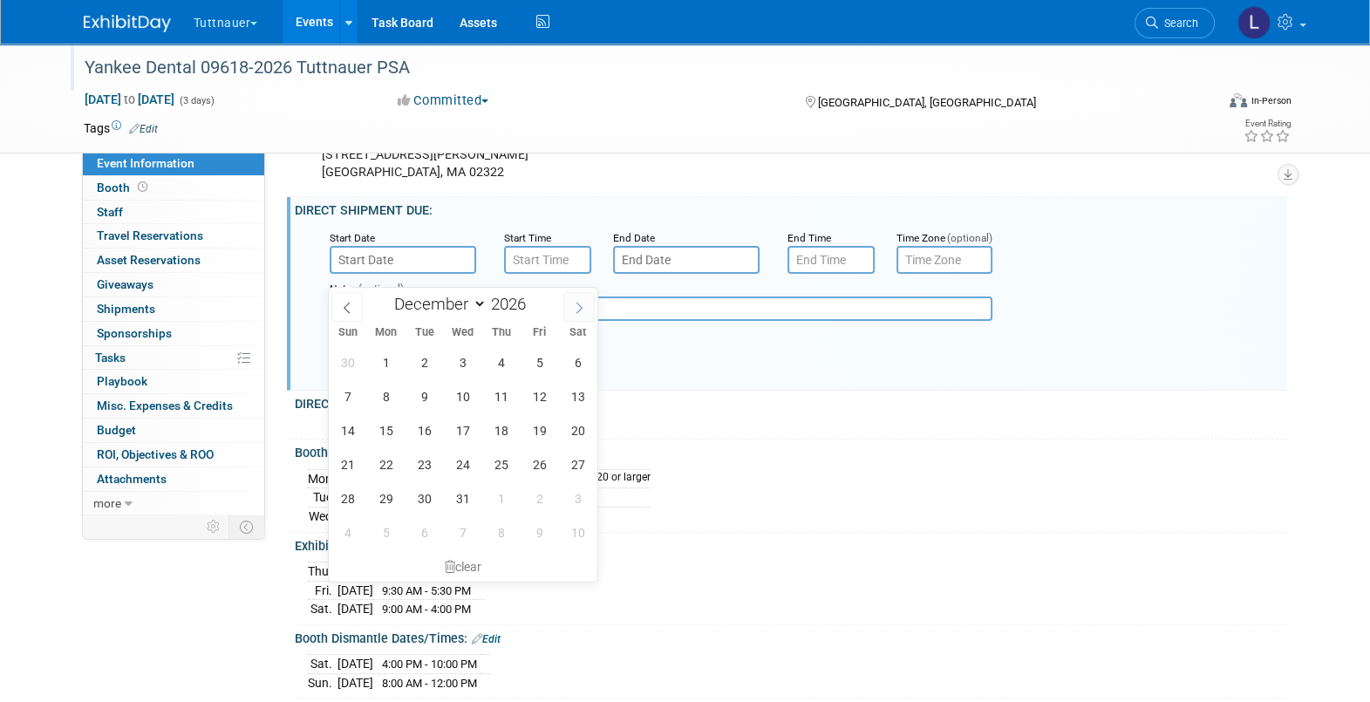
select select "0"
click at [388, 493] on span "26" at bounding box center [386, 498] width 34 height 34
type input "[DATE]"
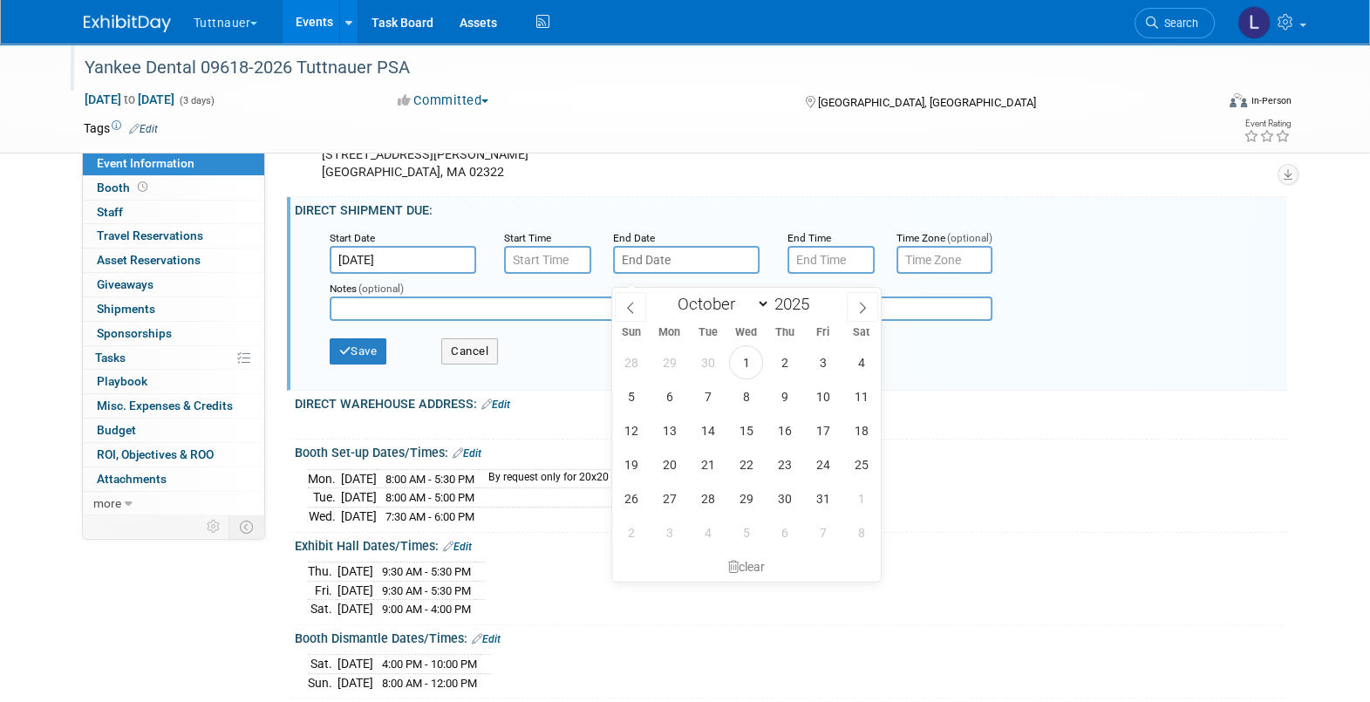
click at [661, 274] on input "text" at bounding box center [686, 260] width 147 height 28
click at [860, 302] on icon at bounding box center [862, 307] width 6 height 11
select select "11"
click at [860, 302] on icon at bounding box center [862, 307] width 6 height 11
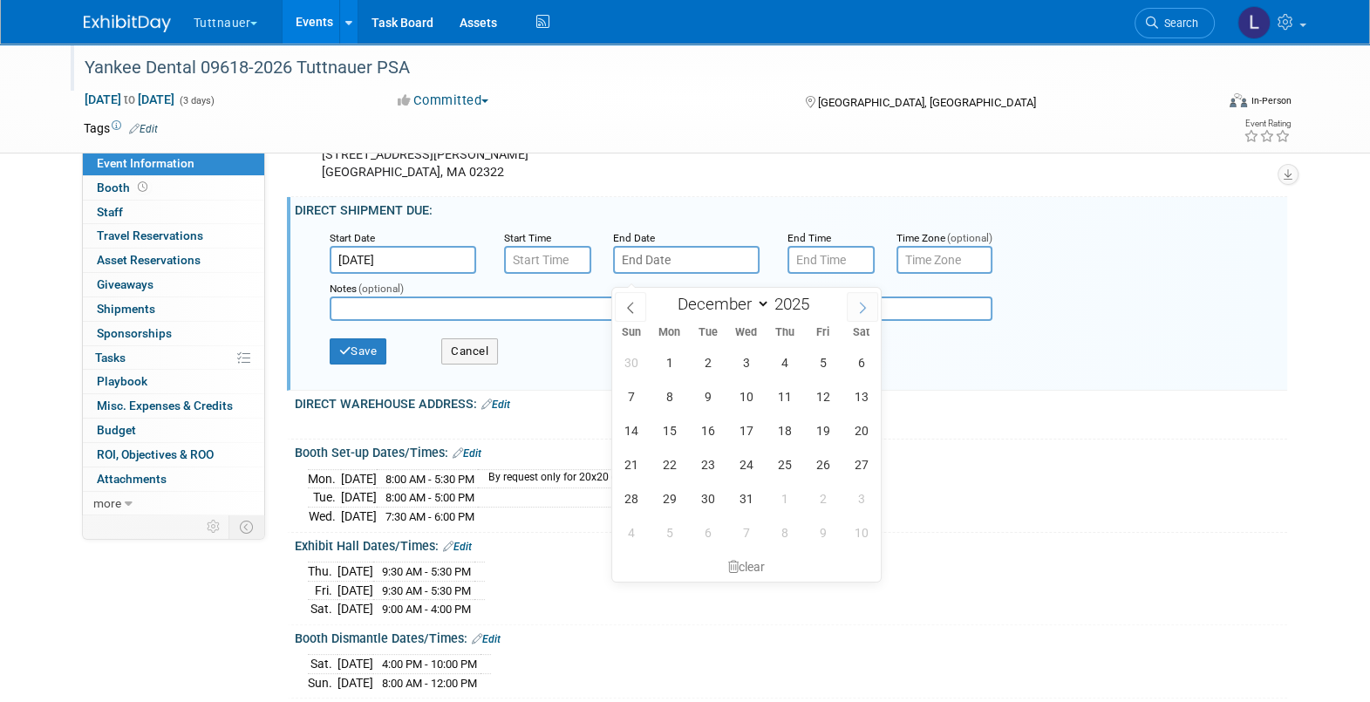
type input "2026"
select select "0"
click at [793, 497] on span "29" at bounding box center [785, 498] width 34 height 34
type input "[DATE]"
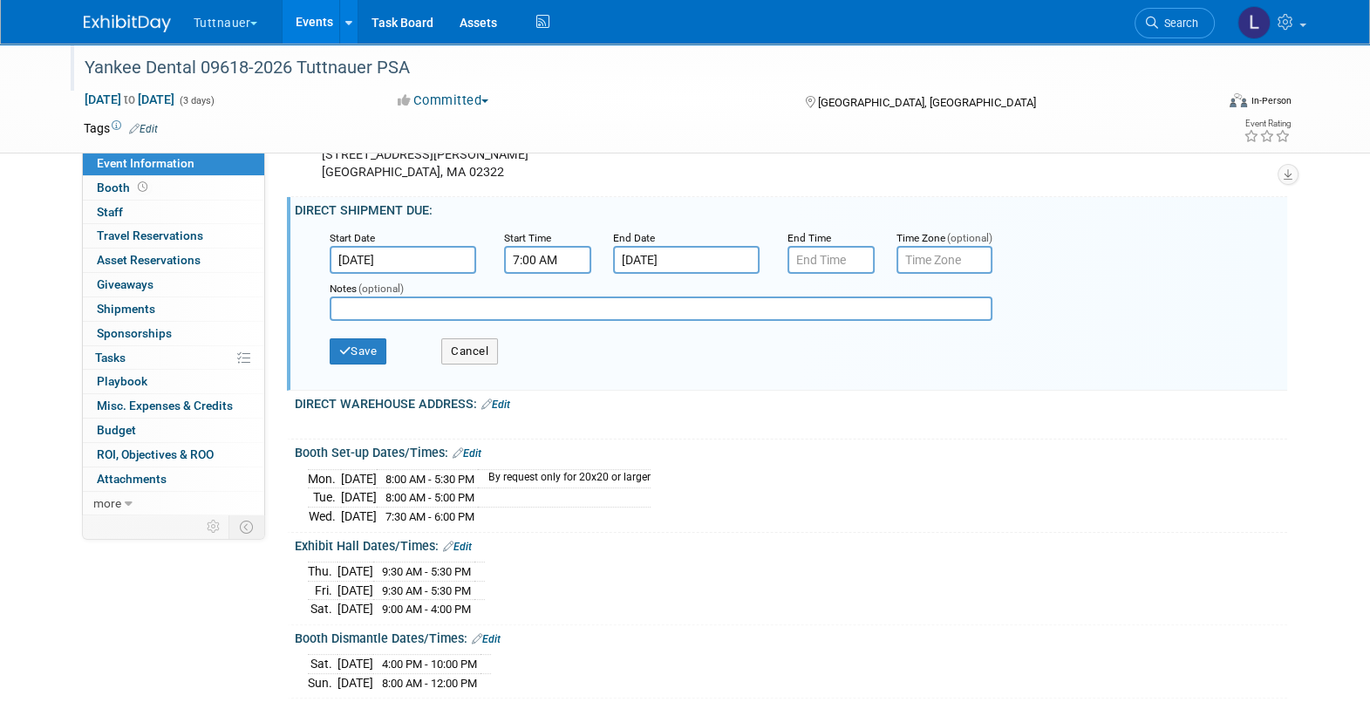
click at [561, 272] on input "7:00 AM" at bounding box center [547, 260] width 87 height 28
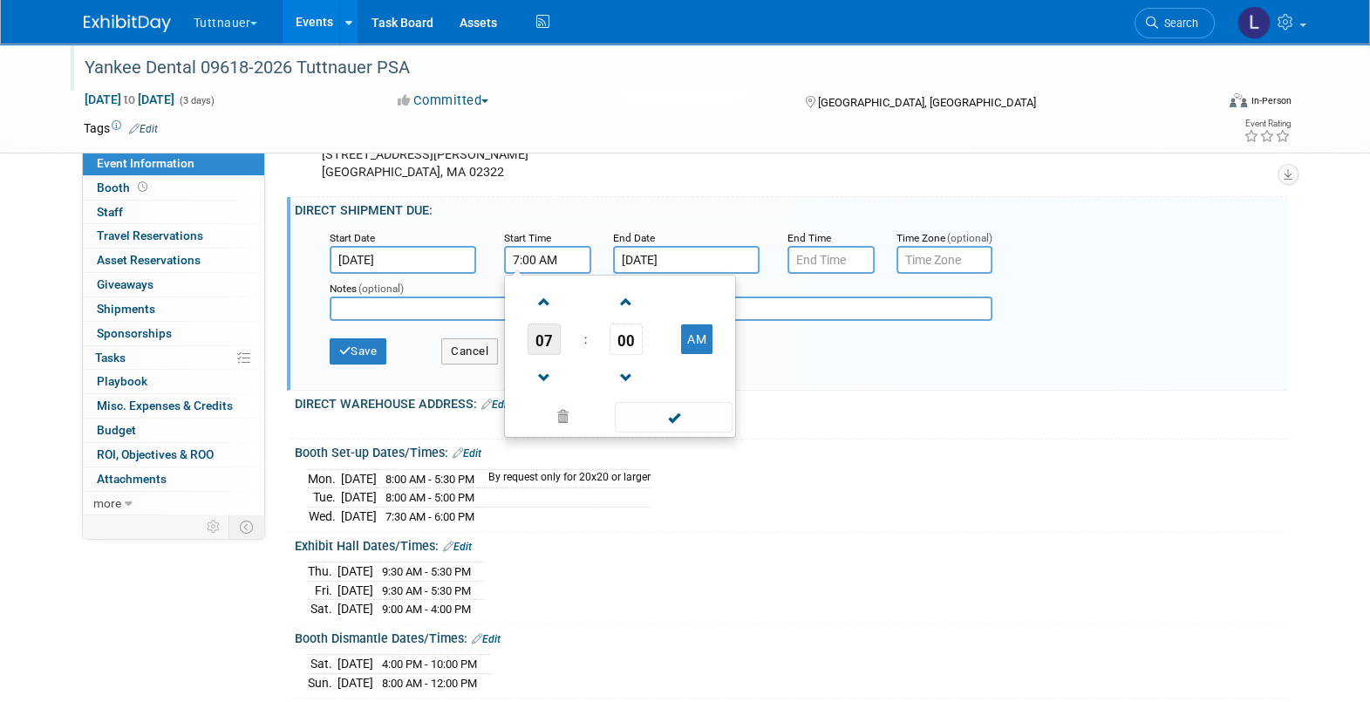
click at [538, 355] on span "07" at bounding box center [544, 339] width 33 height 31
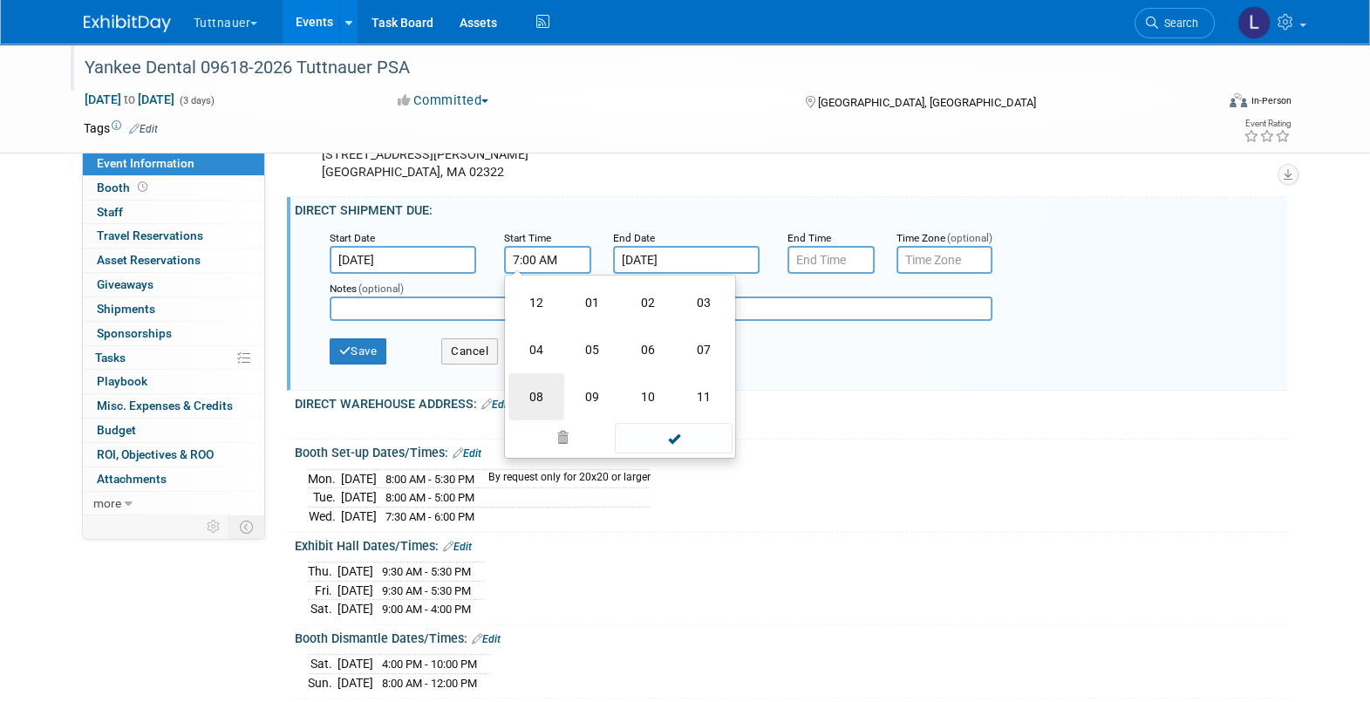
click at [534, 406] on td "08" at bounding box center [536, 396] width 56 height 47
type input "8:00 AM"
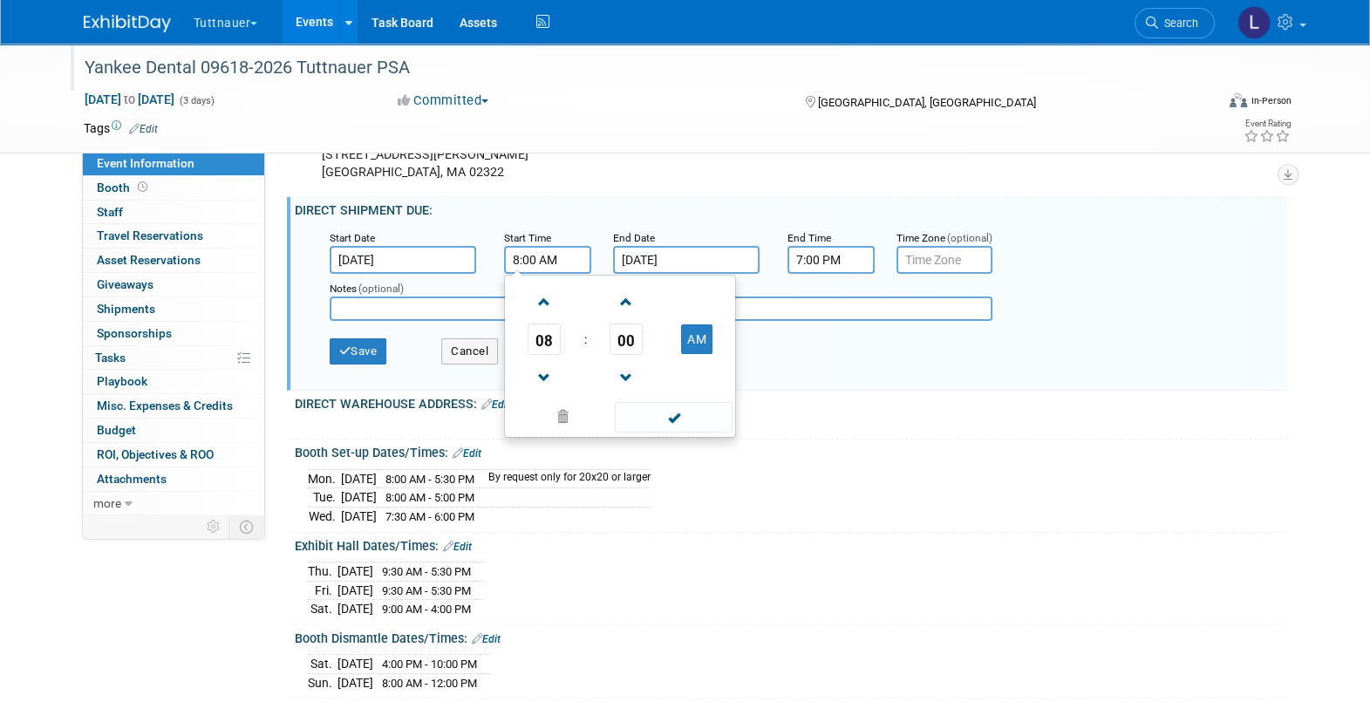
click at [847, 274] on input "7:00 PM" at bounding box center [831, 260] width 87 height 28
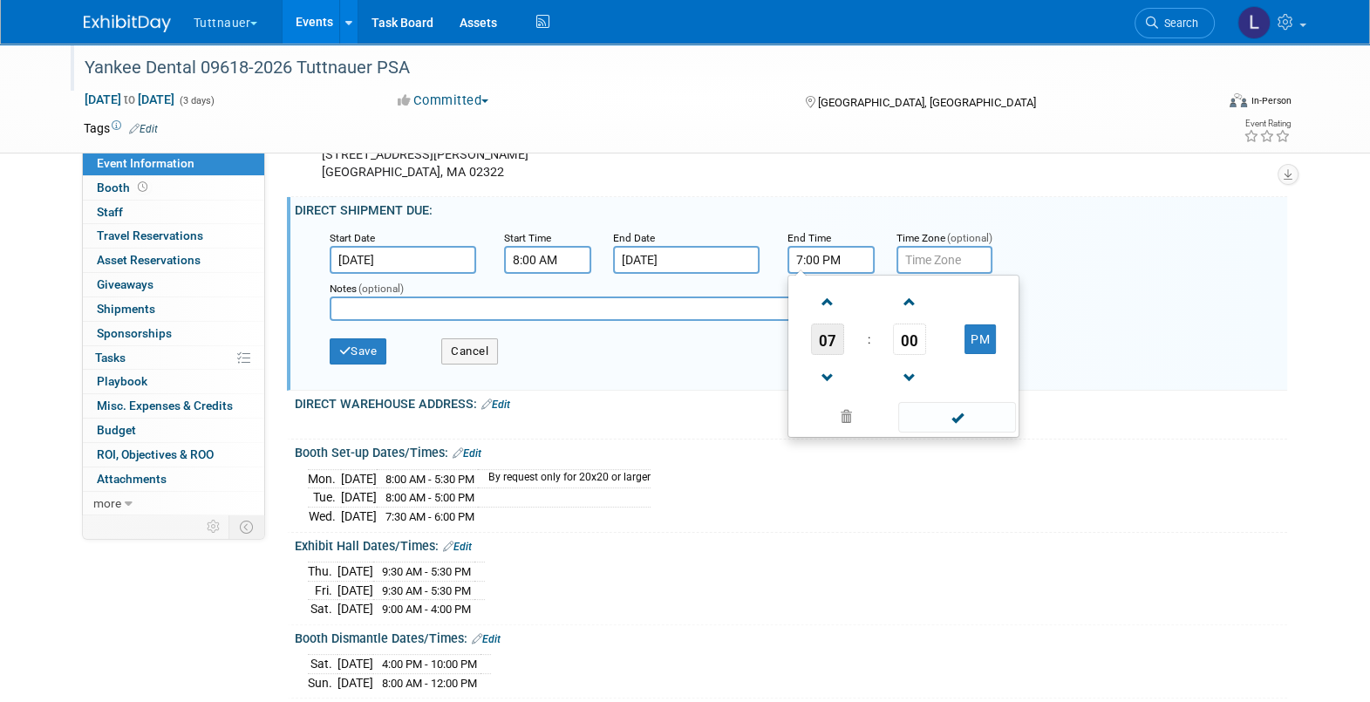
click at [817, 355] on span "07" at bounding box center [827, 339] width 33 height 31
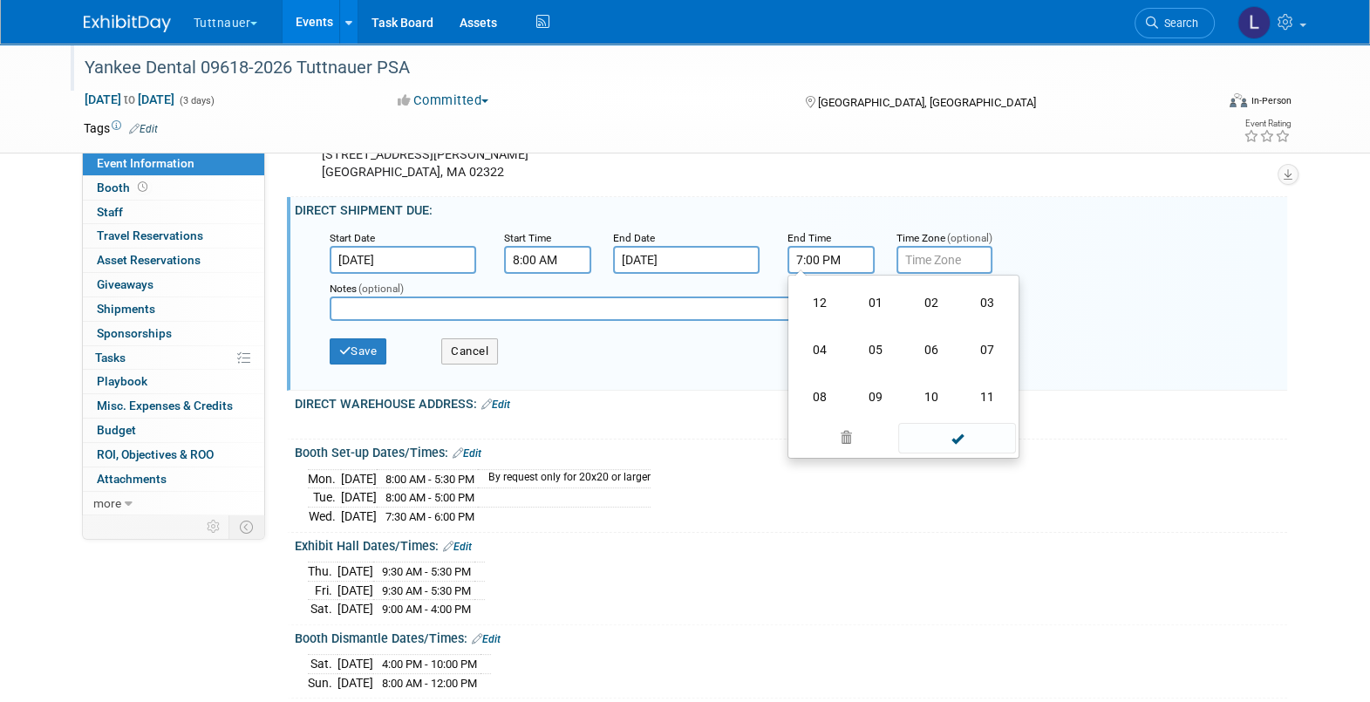
click at [817, 357] on td "04" at bounding box center [820, 349] width 56 height 47
type input "4:00 PM"
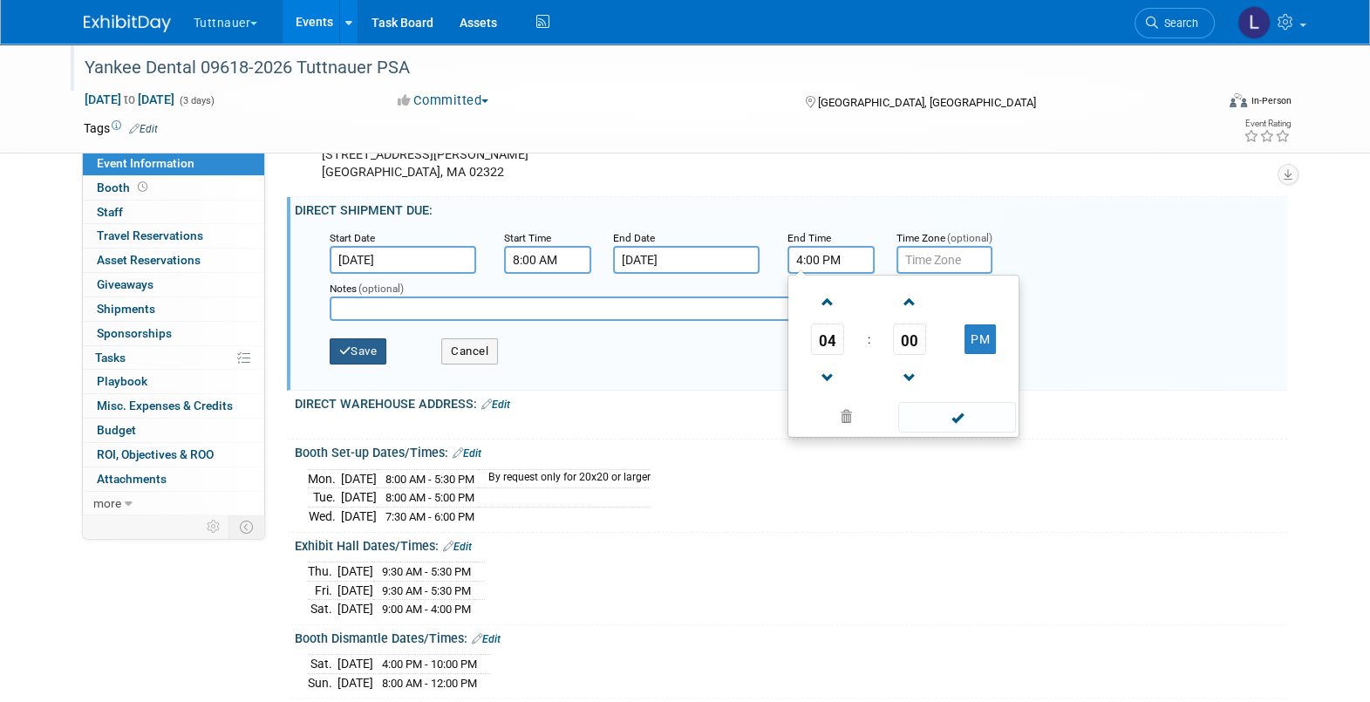
click at [353, 358] on button "Save" at bounding box center [359, 351] width 58 height 26
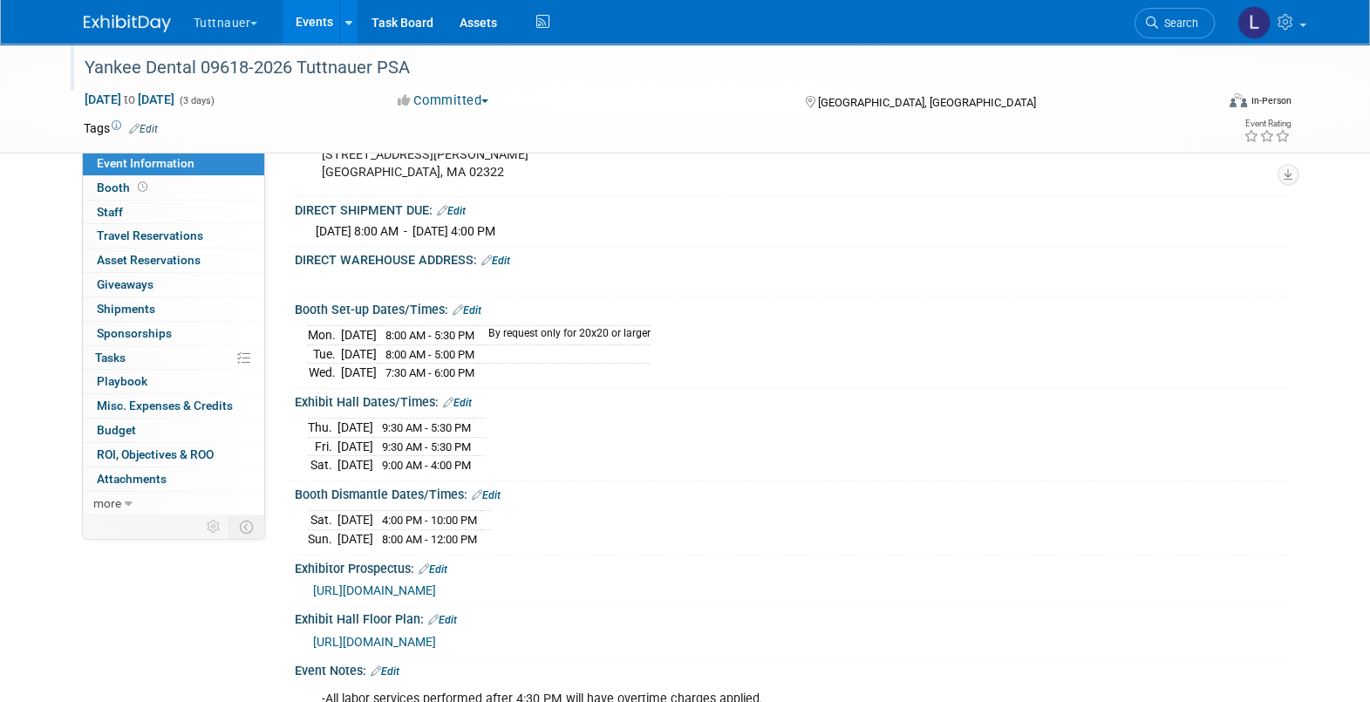
click at [497, 267] on link "Edit" at bounding box center [495, 261] width 29 height 12
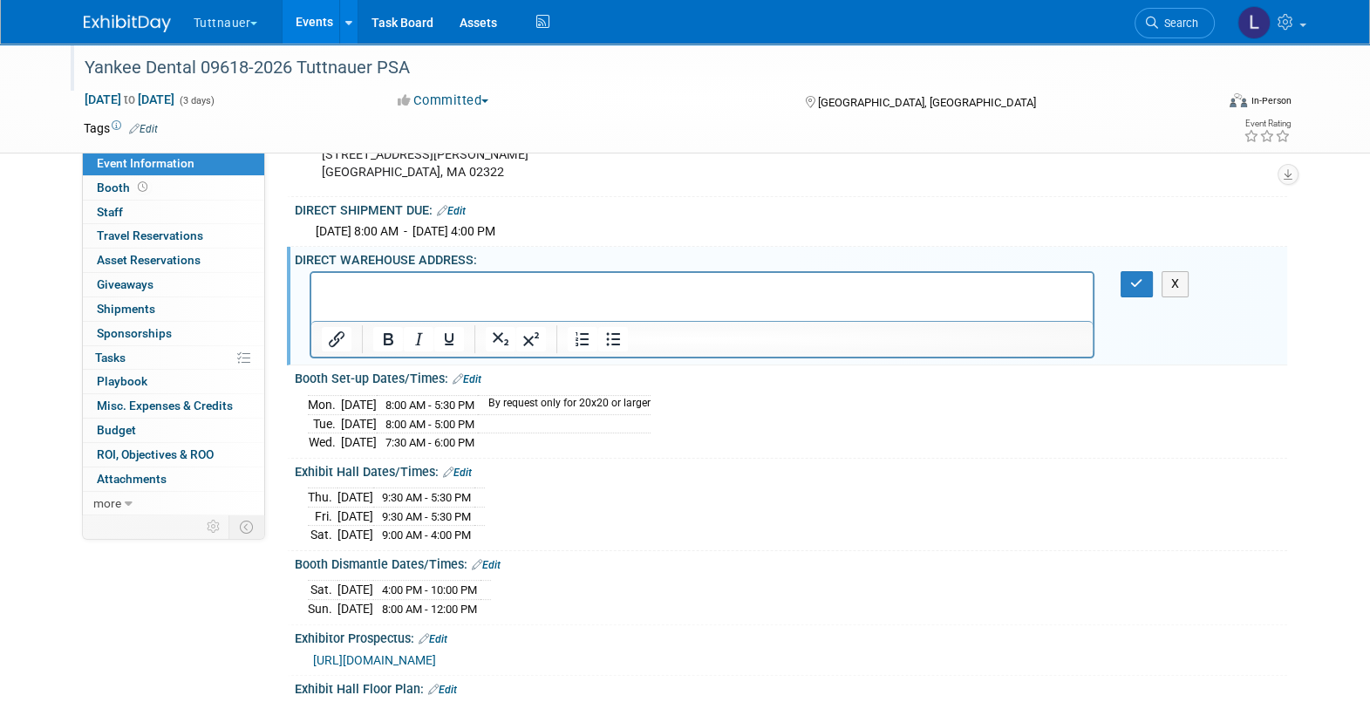
scroll to position [0, 0]
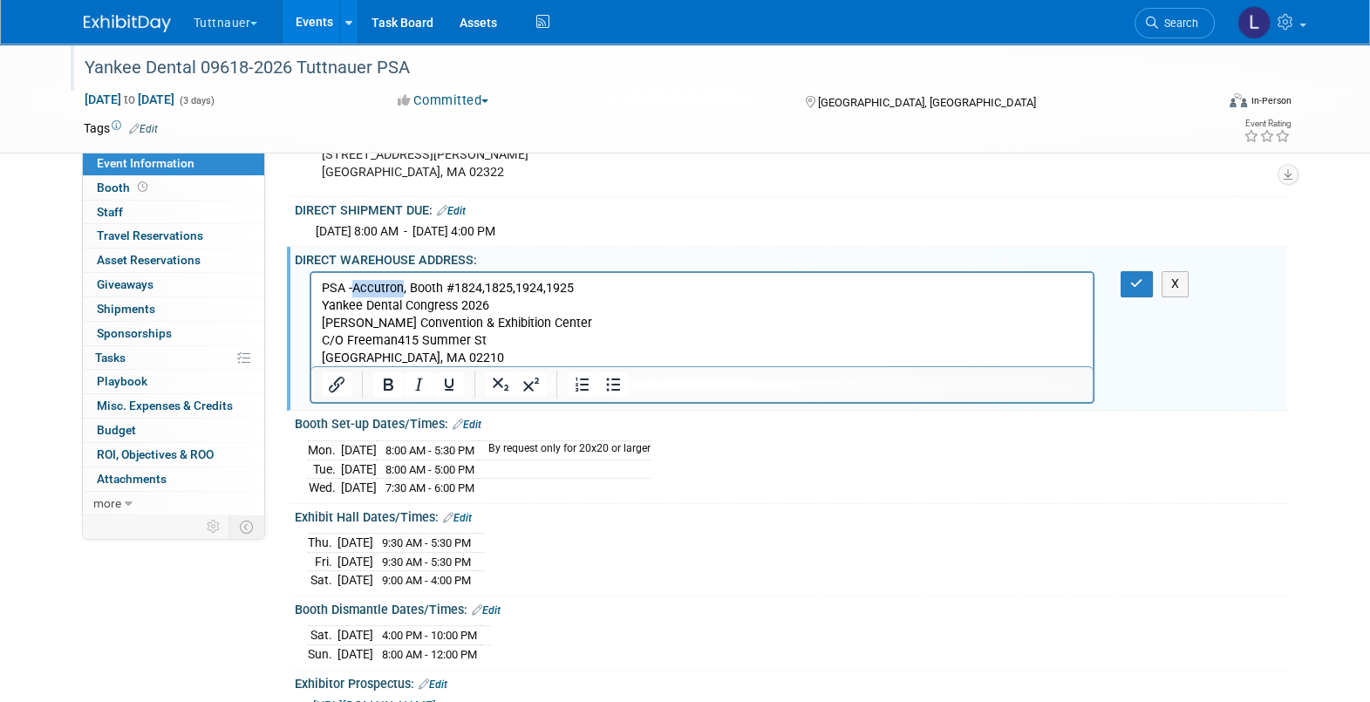
drag, startPoint x: 353, startPoint y: 289, endPoint x: 401, endPoint y: 278, distance: 49.1
click at [401, 280] on p "PSA -Accutron, Booth #1824,1825,1924,1925" at bounding box center [702, 288] width 762 height 17
drag, startPoint x: 1138, startPoint y: 297, endPoint x: 1103, endPoint y: 307, distance: 36.4
click at [1136, 290] on icon "button" at bounding box center [1136, 283] width 13 height 12
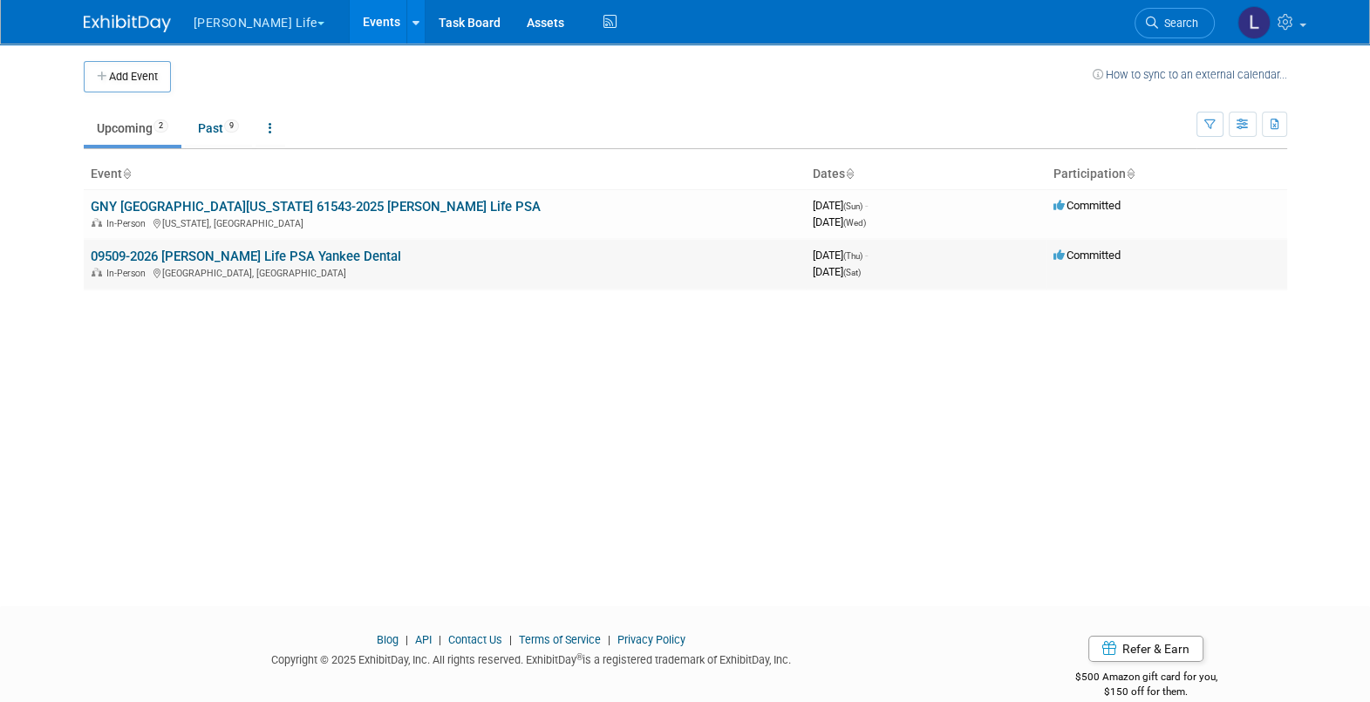
click at [305, 256] on link "09509-2026 [PERSON_NAME] Life PSA Yankee Dental" at bounding box center [246, 257] width 310 height 16
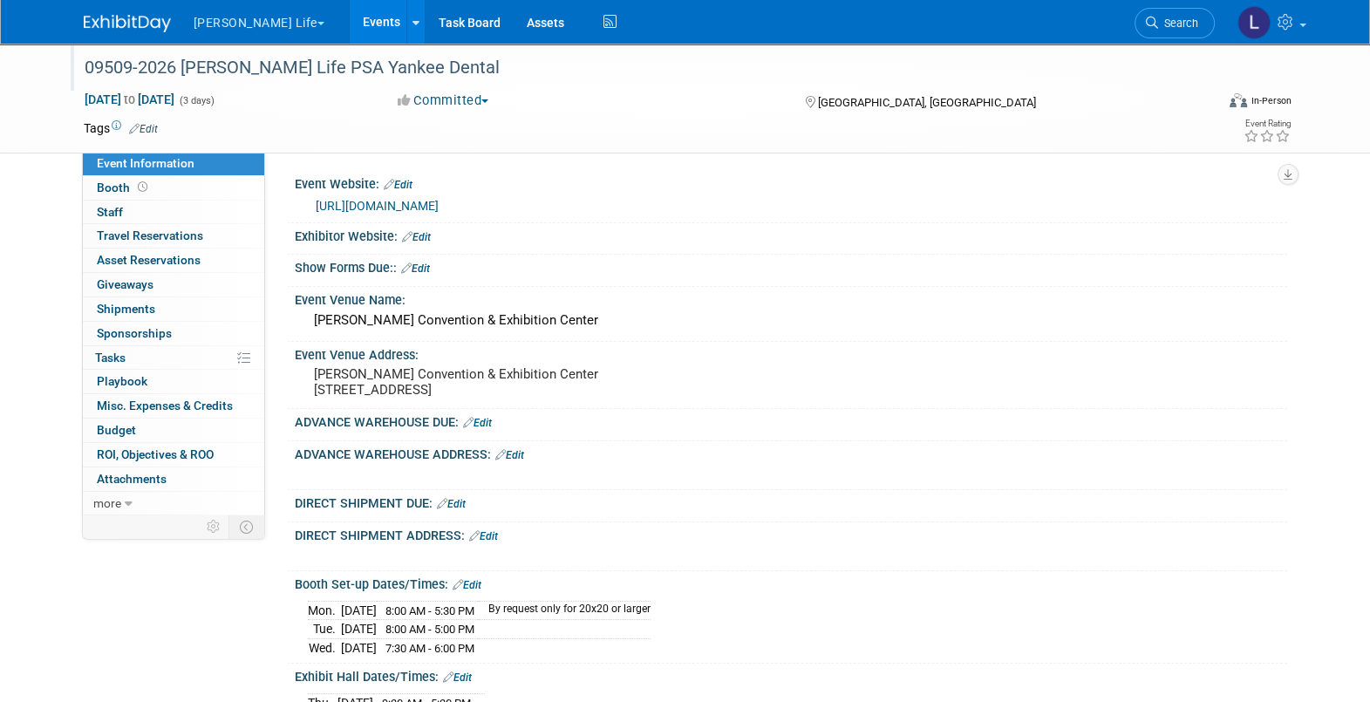
click at [317, 72] on div "09509-2026 [PERSON_NAME] Life PSA Yankee Dental" at bounding box center [633, 67] width 1110 height 31
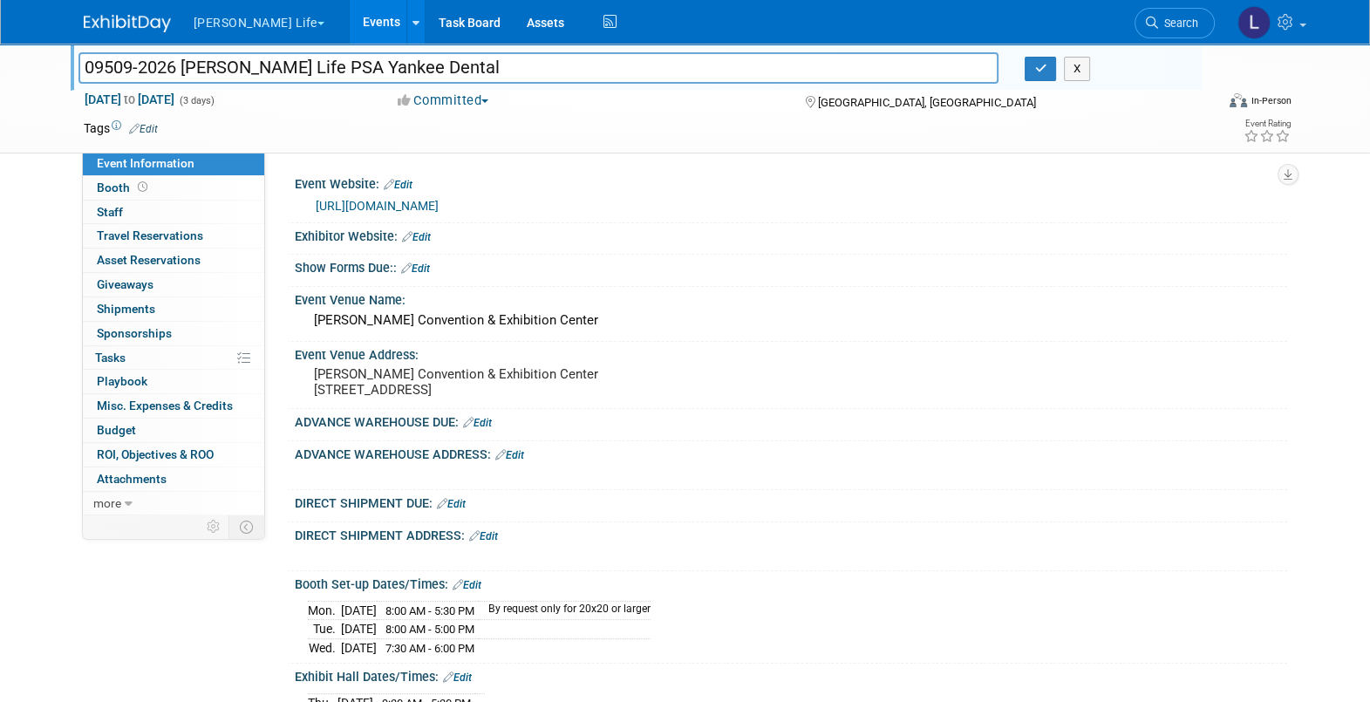
drag, startPoint x: 304, startPoint y: 65, endPoint x: 17, endPoint y: 68, distance: 287.8
click at [17, 68] on div "09509-2026 [PERSON_NAME] Life PSA Yankee Dental 09509-2026 [PERSON_NAME] Life P…" at bounding box center [685, 99] width 1370 height 110
click at [254, 64] on input "Yankee Dental" at bounding box center [538, 67] width 921 height 31
type input "Yankee Dental 09509-2026 [PERSON_NAME] Life PSA"
click at [1043, 65] on icon "button" at bounding box center [1040, 68] width 12 height 11
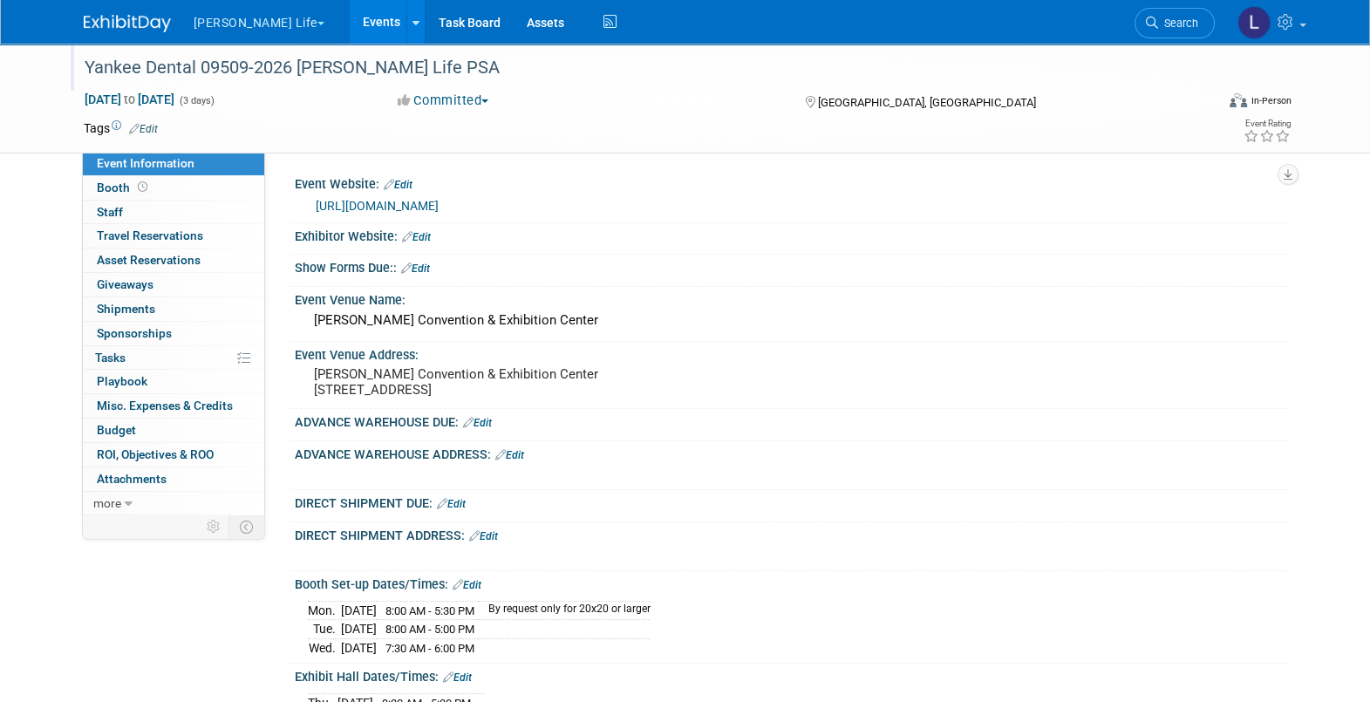
drag, startPoint x: 427, startPoint y: 233, endPoint x: 440, endPoint y: 254, distance: 24.2
click at [427, 233] on link "Edit" at bounding box center [416, 237] width 29 height 12
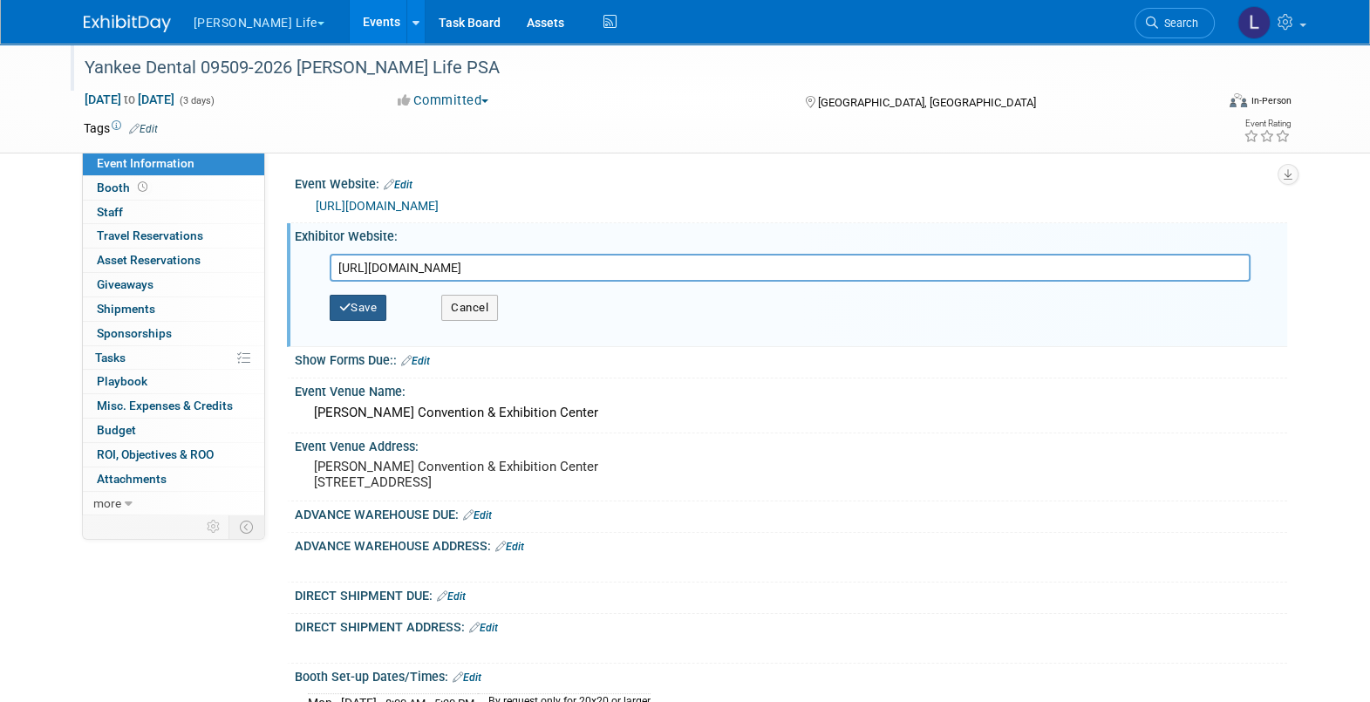
type input "[URL][DOMAIN_NAME]"
click at [367, 301] on button "Save" at bounding box center [359, 308] width 58 height 26
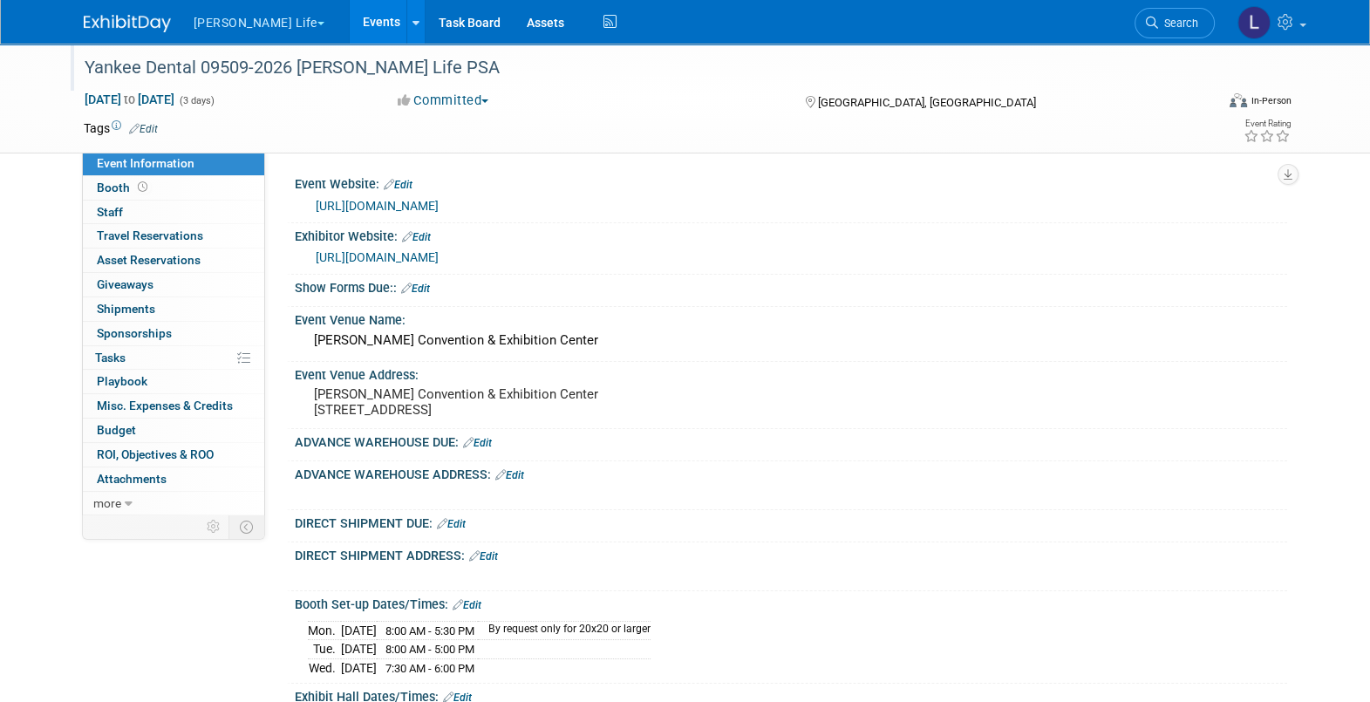
click at [418, 290] on link "Edit" at bounding box center [415, 289] width 29 height 12
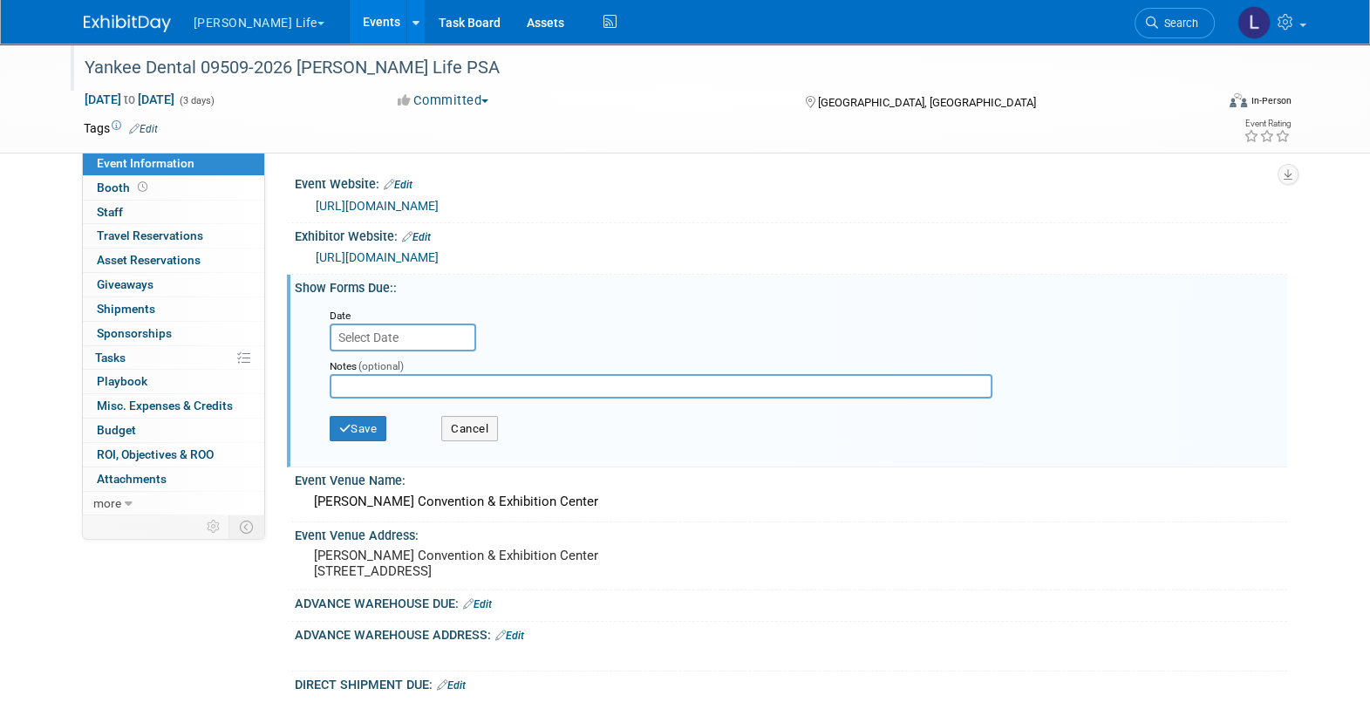
click at [414, 339] on input "text" at bounding box center [403, 338] width 147 height 28
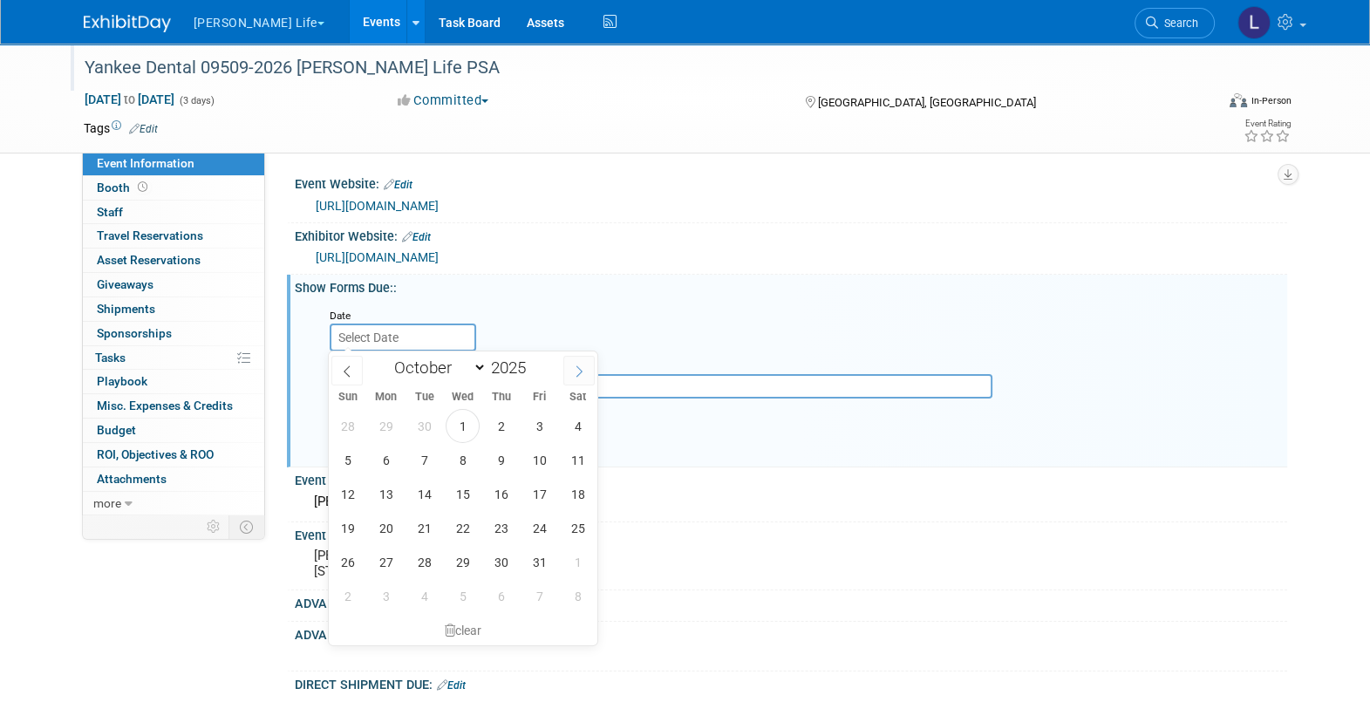
click at [577, 370] on icon at bounding box center [579, 371] width 12 height 12
select select "11"
click at [578, 370] on icon at bounding box center [579, 371] width 12 height 12
type input "2026"
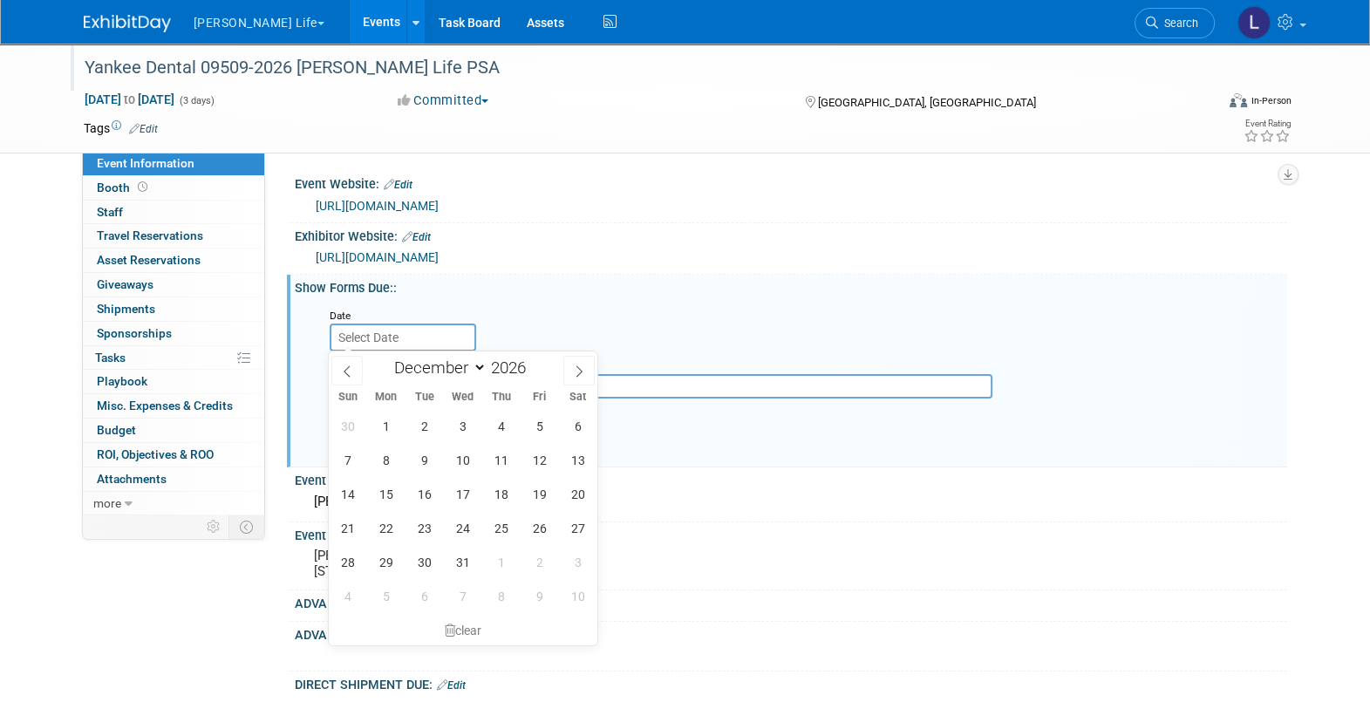
select select "0"
click at [374, 462] on span "5" at bounding box center [386, 460] width 34 height 34
type input "[DATE]"
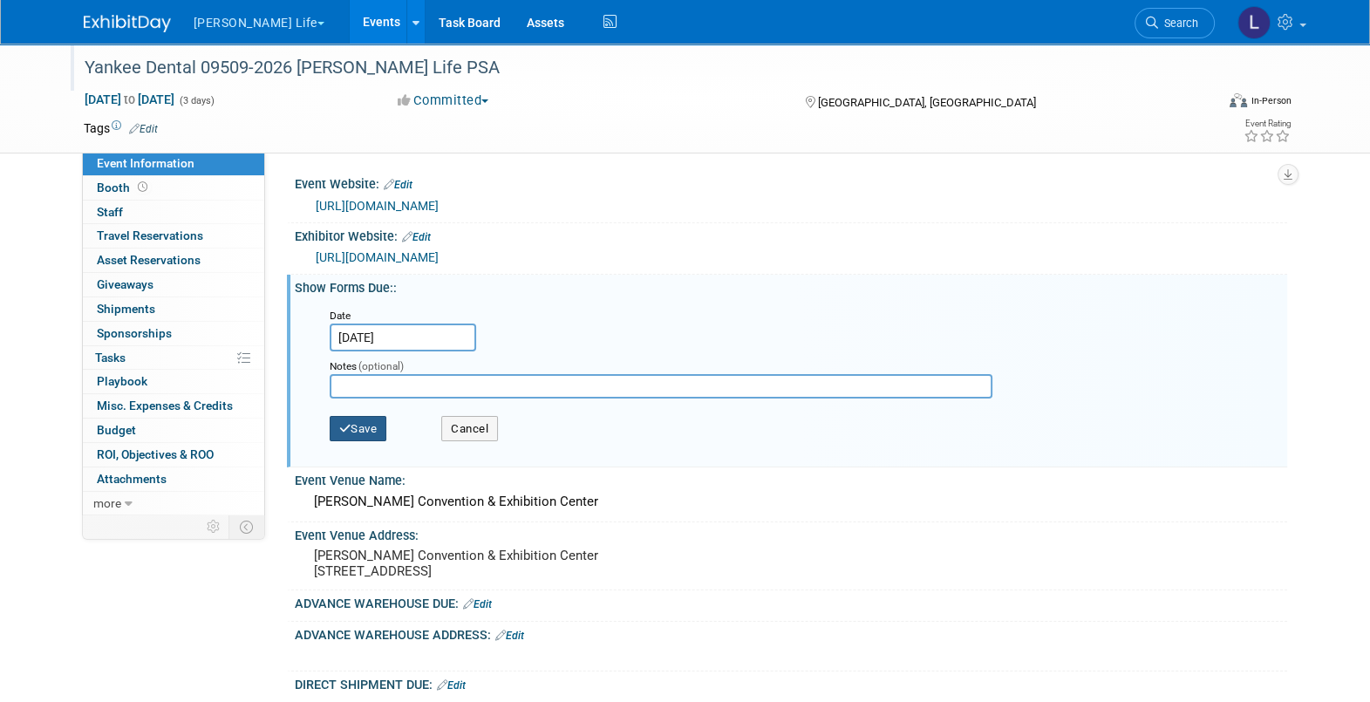
drag, startPoint x: 362, startPoint y: 423, endPoint x: 447, endPoint y: 388, distance: 91.5
click at [366, 419] on button "Save" at bounding box center [359, 429] width 58 height 26
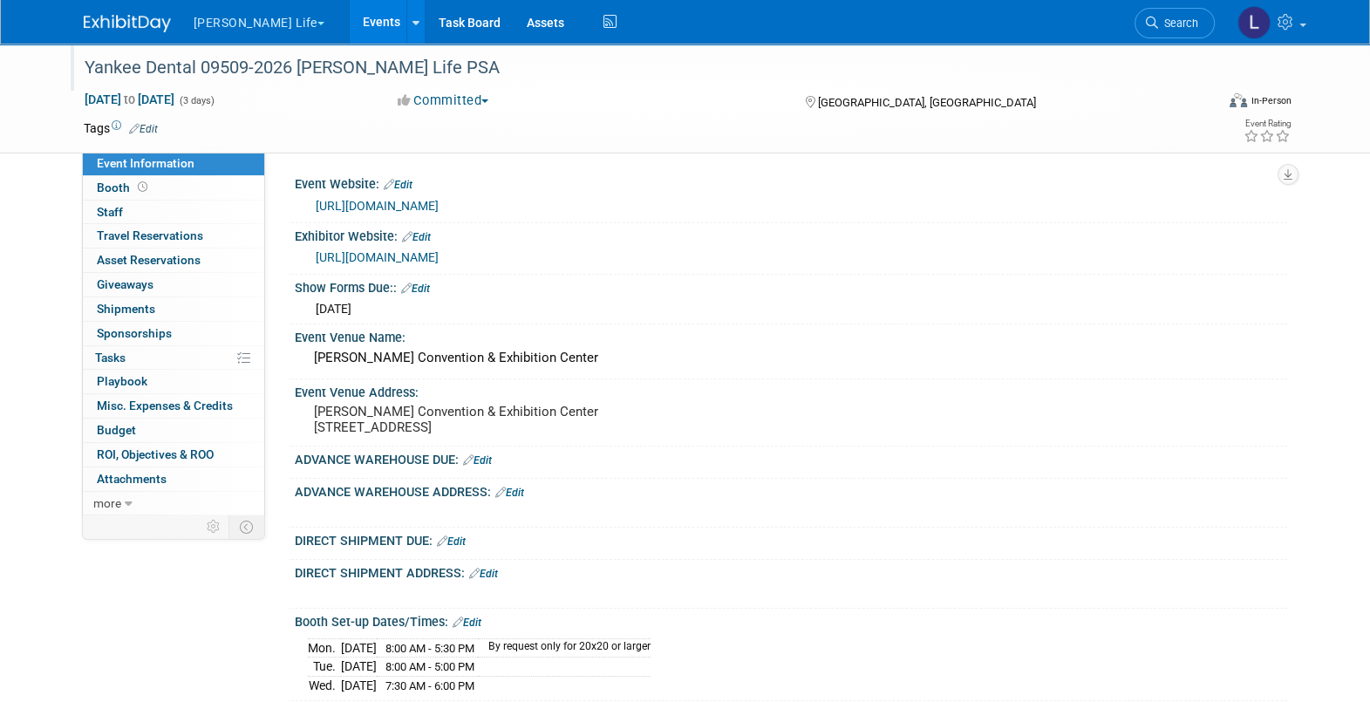
click at [488, 467] on link "Edit" at bounding box center [477, 460] width 29 height 12
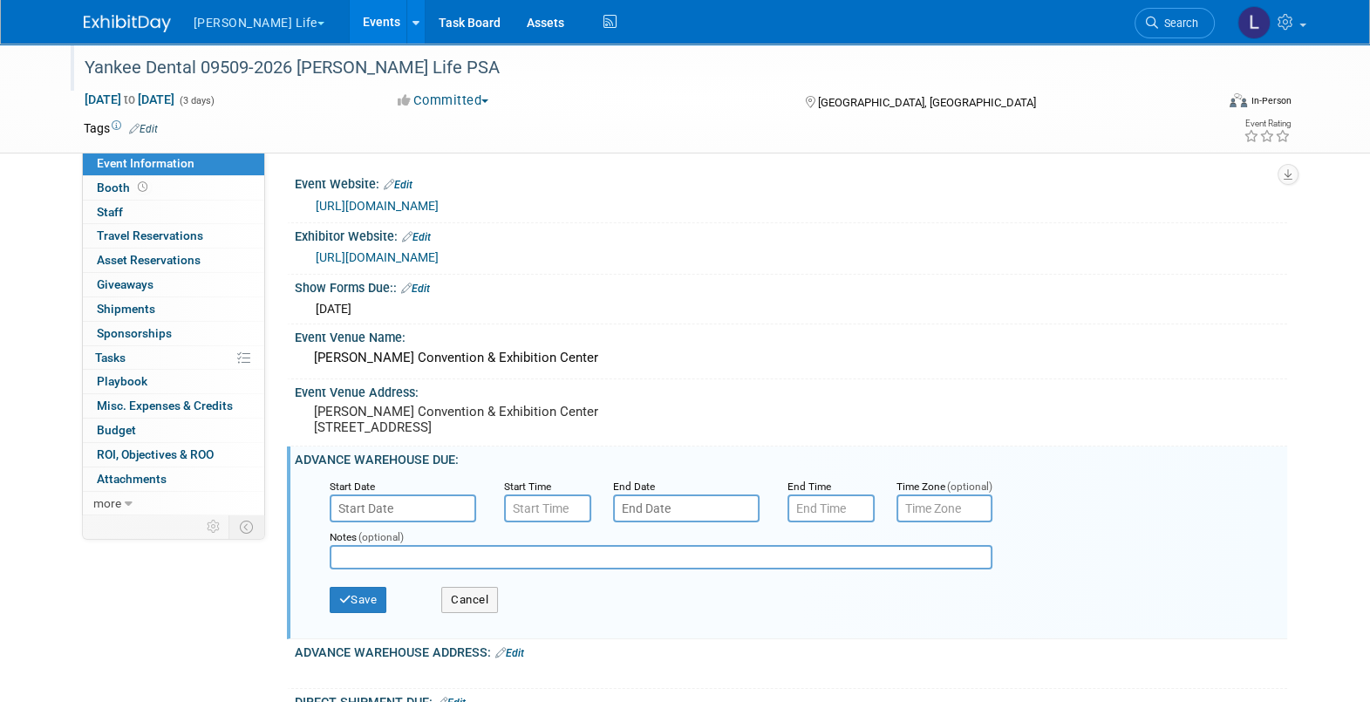
click at [400, 522] on input "text" at bounding box center [403, 509] width 147 height 28
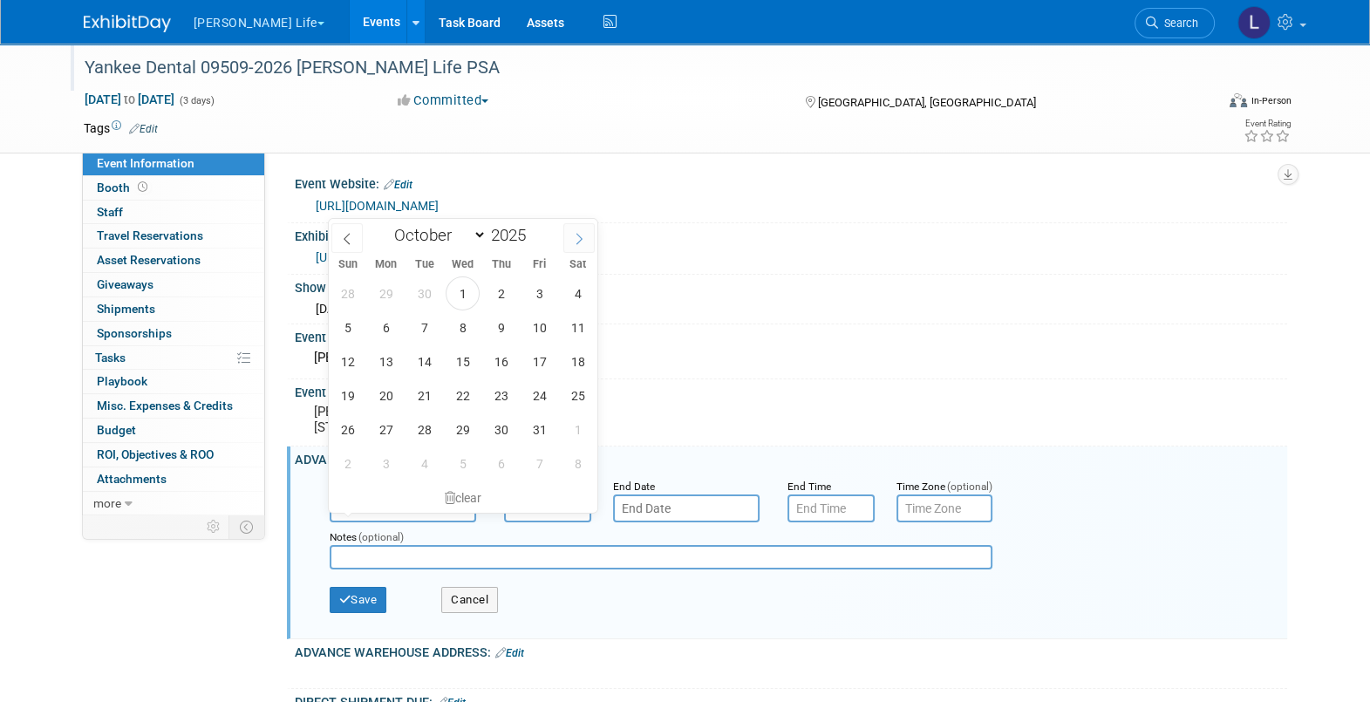
click at [572, 229] on span at bounding box center [578, 238] width 31 height 30
click at [571, 229] on span at bounding box center [578, 238] width 31 height 30
select select "11"
click at [570, 231] on span at bounding box center [578, 238] width 31 height 30
type input "2026"
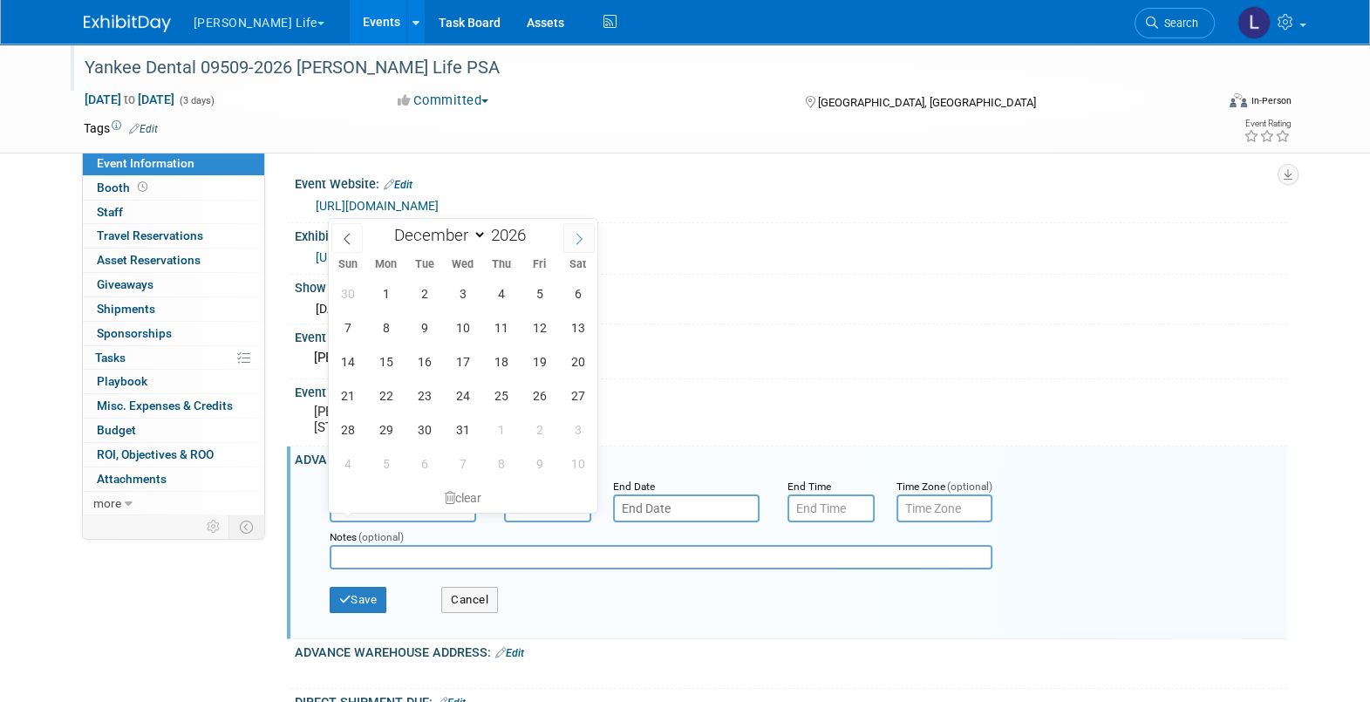
select select "0"
click at [384, 333] on span "5" at bounding box center [386, 327] width 34 height 34
type input "Jan 5, 2026"
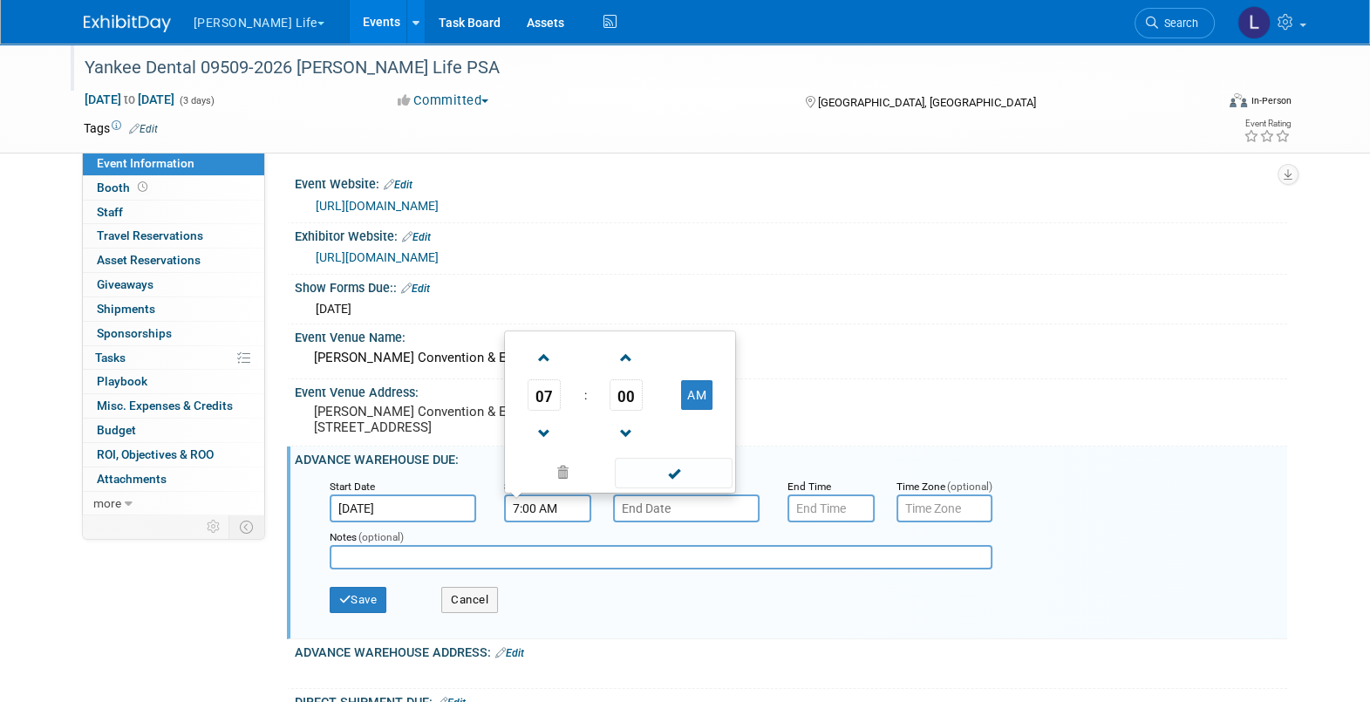
click at [557, 522] on input "7:00 AM" at bounding box center [547, 509] width 87 height 28
click at [550, 411] on span "07" at bounding box center [544, 394] width 33 height 31
click at [532, 436] on td "08" at bounding box center [536, 431] width 56 height 47
type input "8:00 AM"
click at [648, 522] on input "text" at bounding box center [686, 509] width 147 height 28
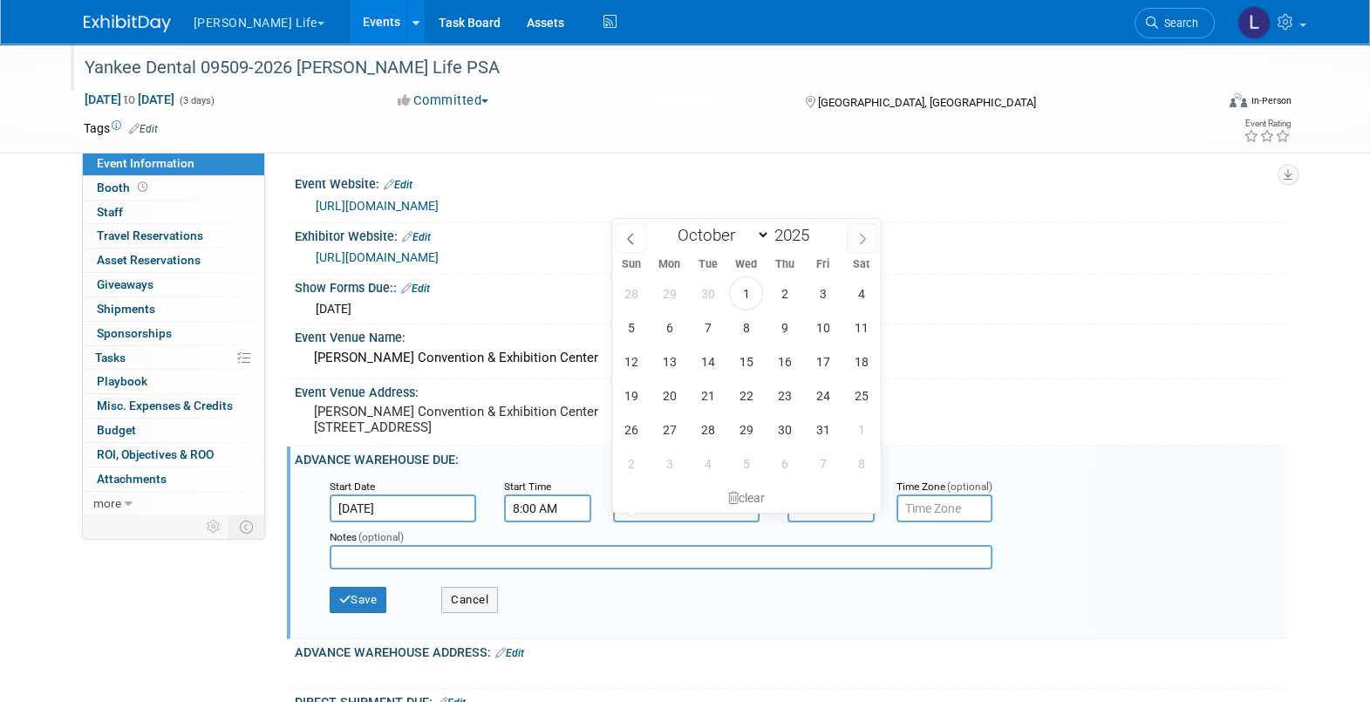
click at [860, 239] on icon at bounding box center [862, 239] width 12 height 12
click at [862, 239] on icon at bounding box center [862, 239] width 12 height 12
select select "11"
click at [862, 239] on icon at bounding box center [862, 239] width 12 height 12
type input "2026"
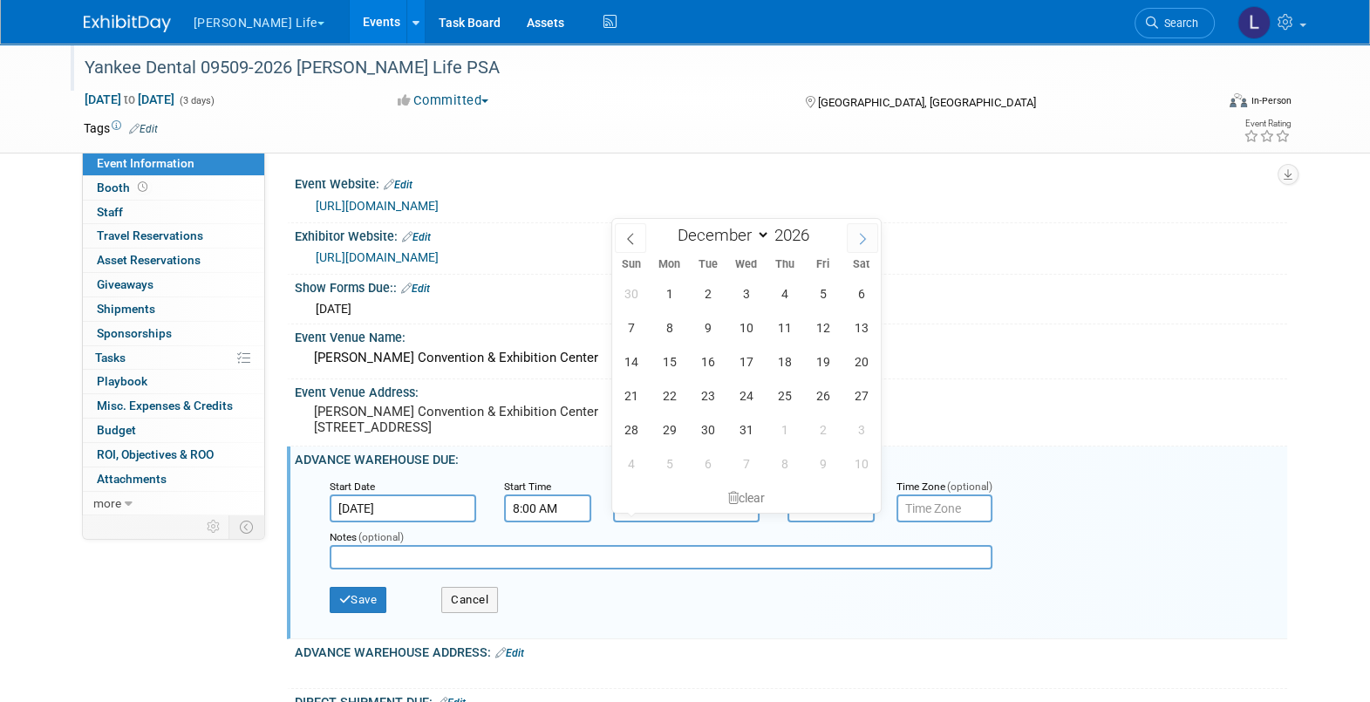
select select "0"
click at [747, 405] on span "21" at bounding box center [746, 396] width 34 height 34
type input "Jan 21, 2026"
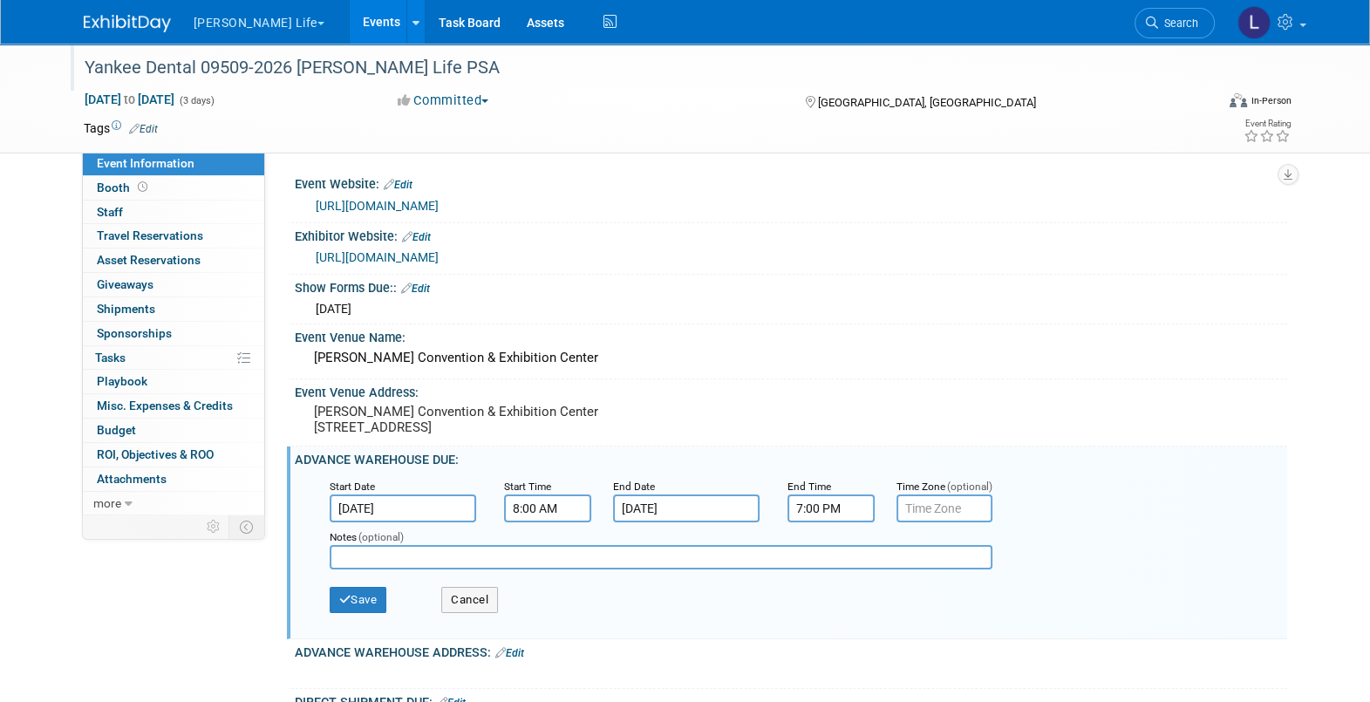
click at [816, 522] on input "7:00 PM" at bounding box center [831, 509] width 87 height 28
click at [824, 411] on span "07" at bounding box center [827, 394] width 33 height 31
click at [821, 408] on td "04" at bounding box center [820, 384] width 56 height 47
type input "4:00 PM"
click at [346, 604] on button "Save" at bounding box center [359, 600] width 58 height 26
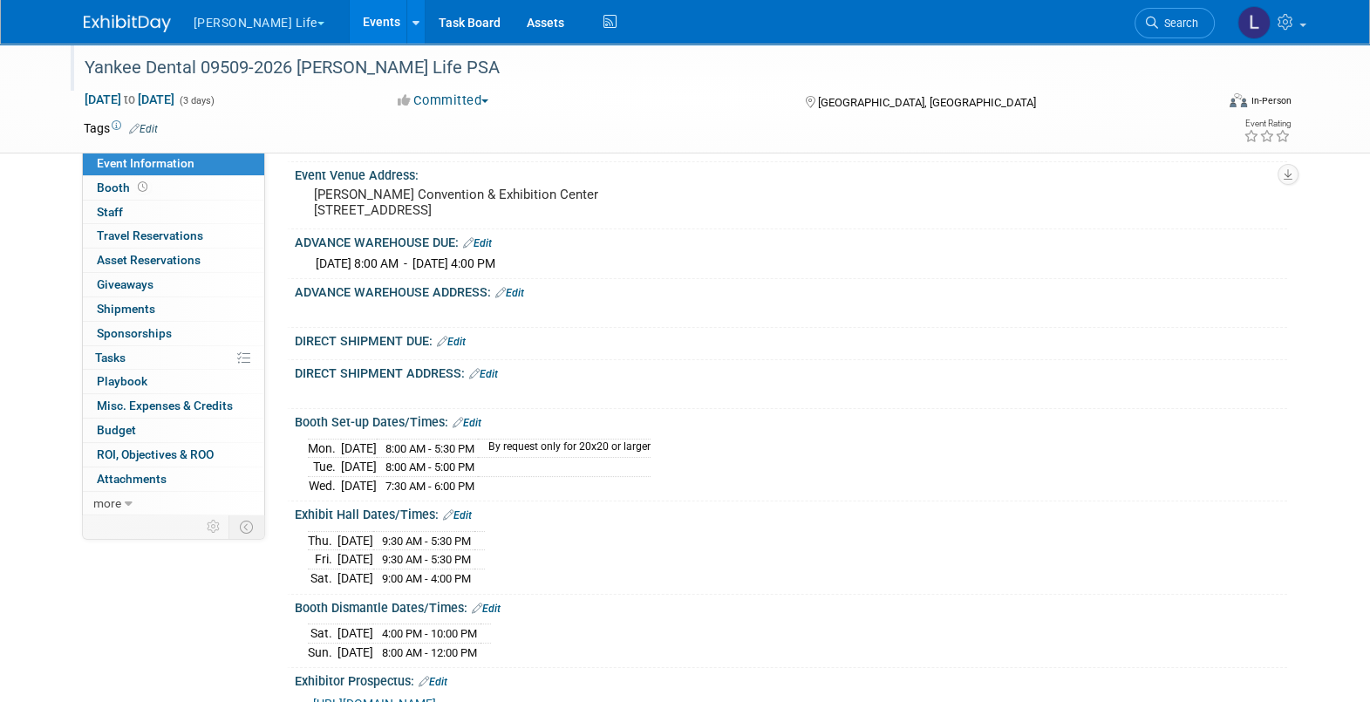
scroll to position [327, 0]
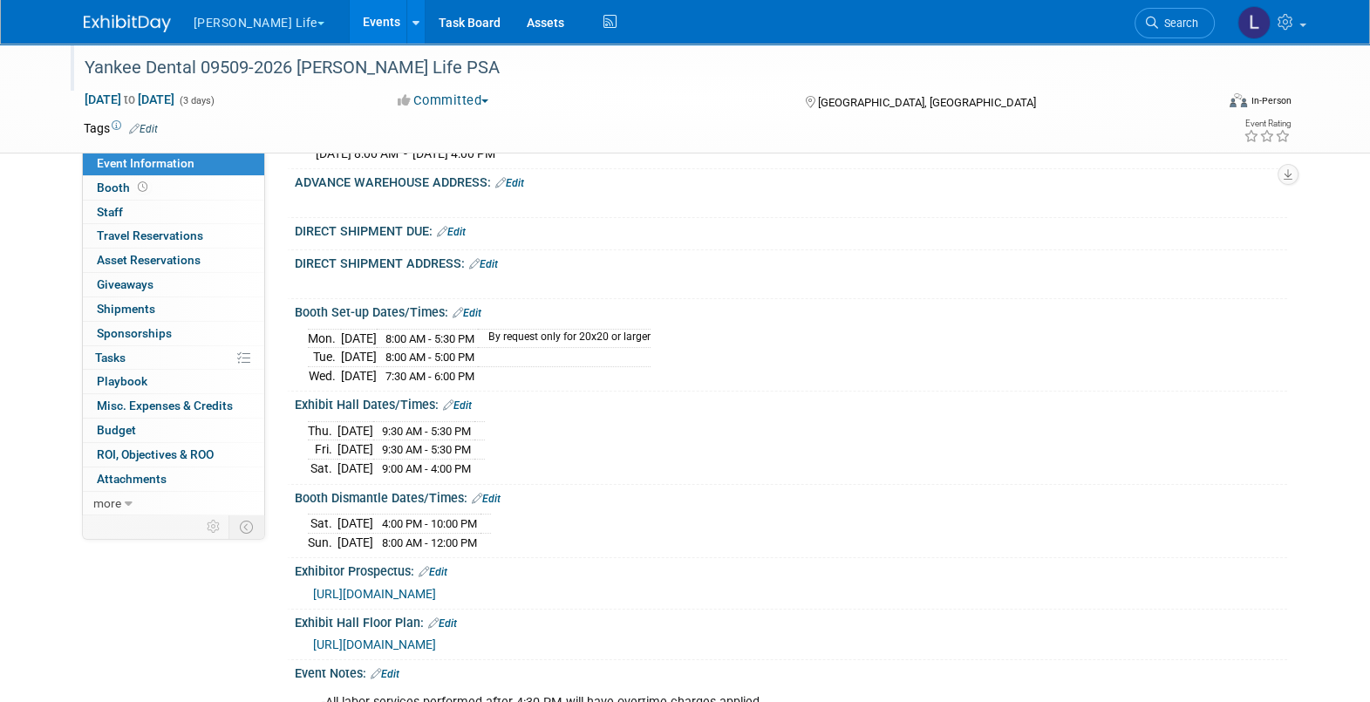
click at [521, 189] on link "Edit" at bounding box center [509, 183] width 29 height 12
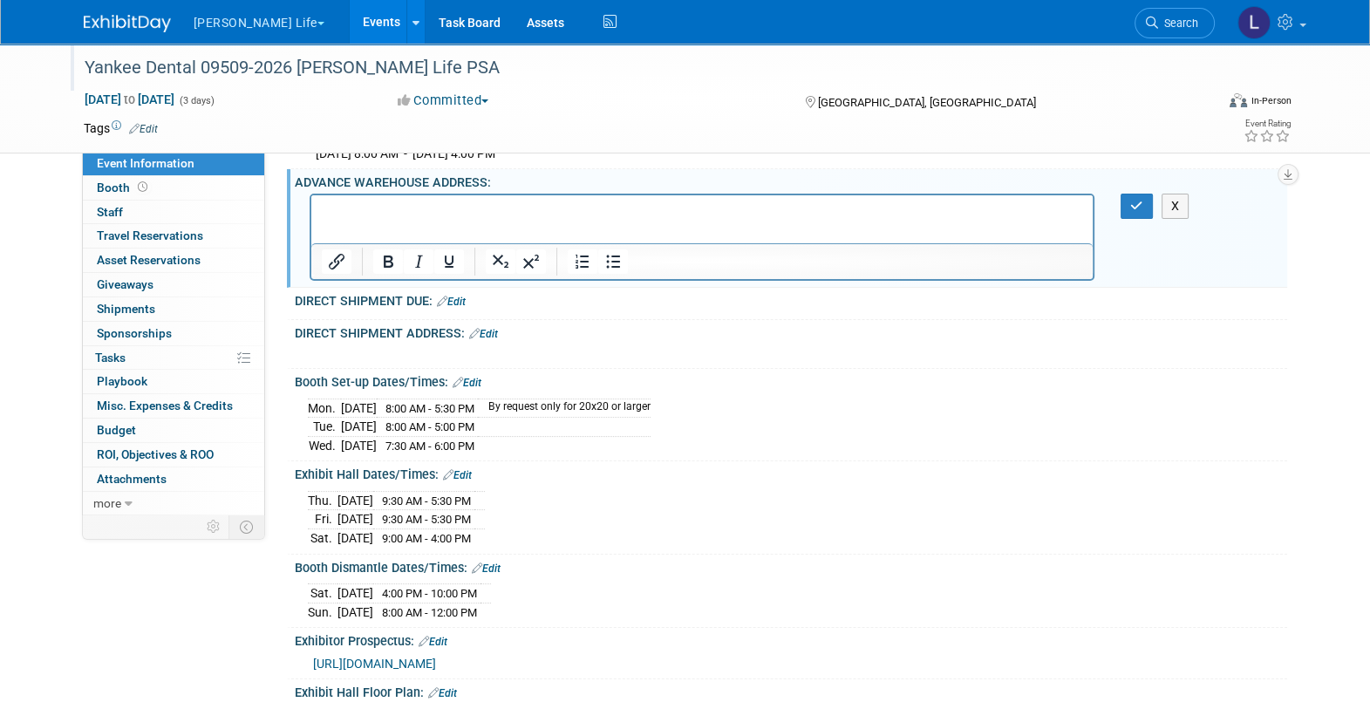
scroll to position [0, 0]
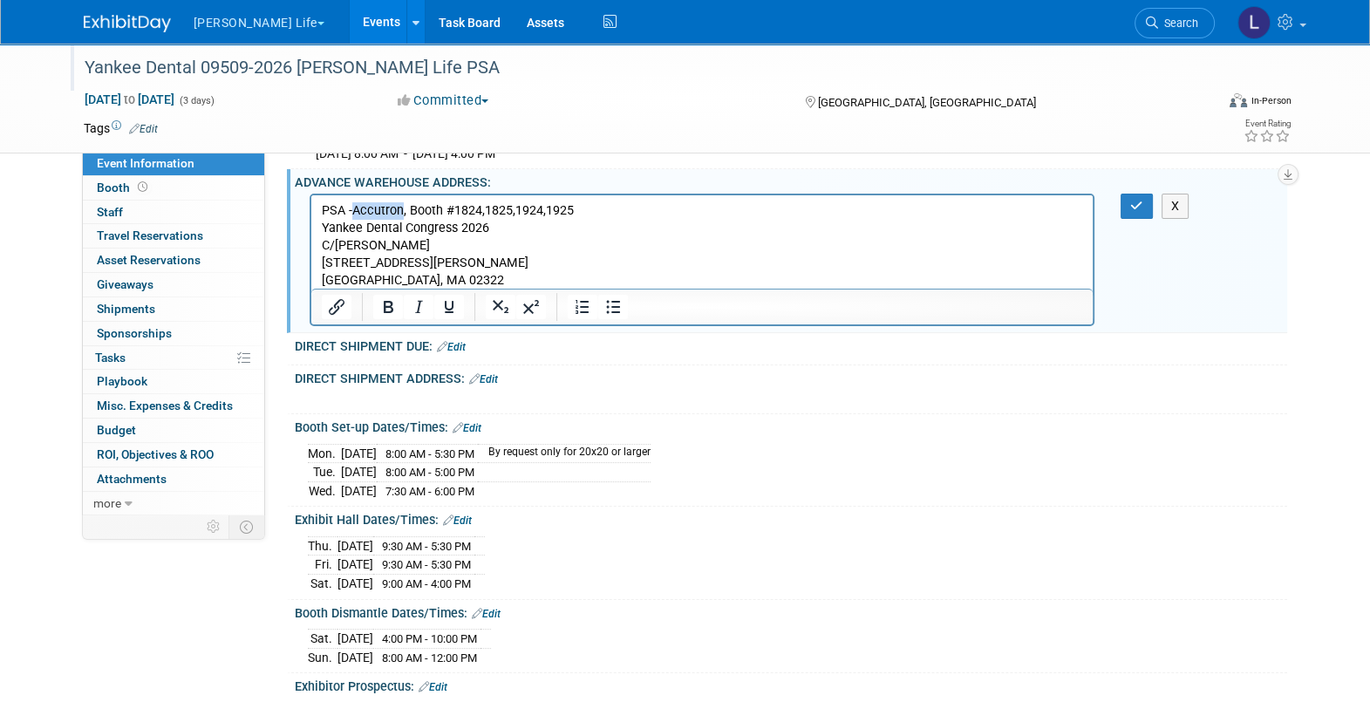
drag, startPoint x: 353, startPoint y: 207, endPoint x: 401, endPoint y: 210, distance: 48.1
click at [401, 210] on p "PSA -Accutron, Booth #1824,1825,1924,1925" at bounding box center [702, 210] width 762 height 17
click at [1135, 212] on icon "button" at bounding box center [1136, 206] width 13 height 12
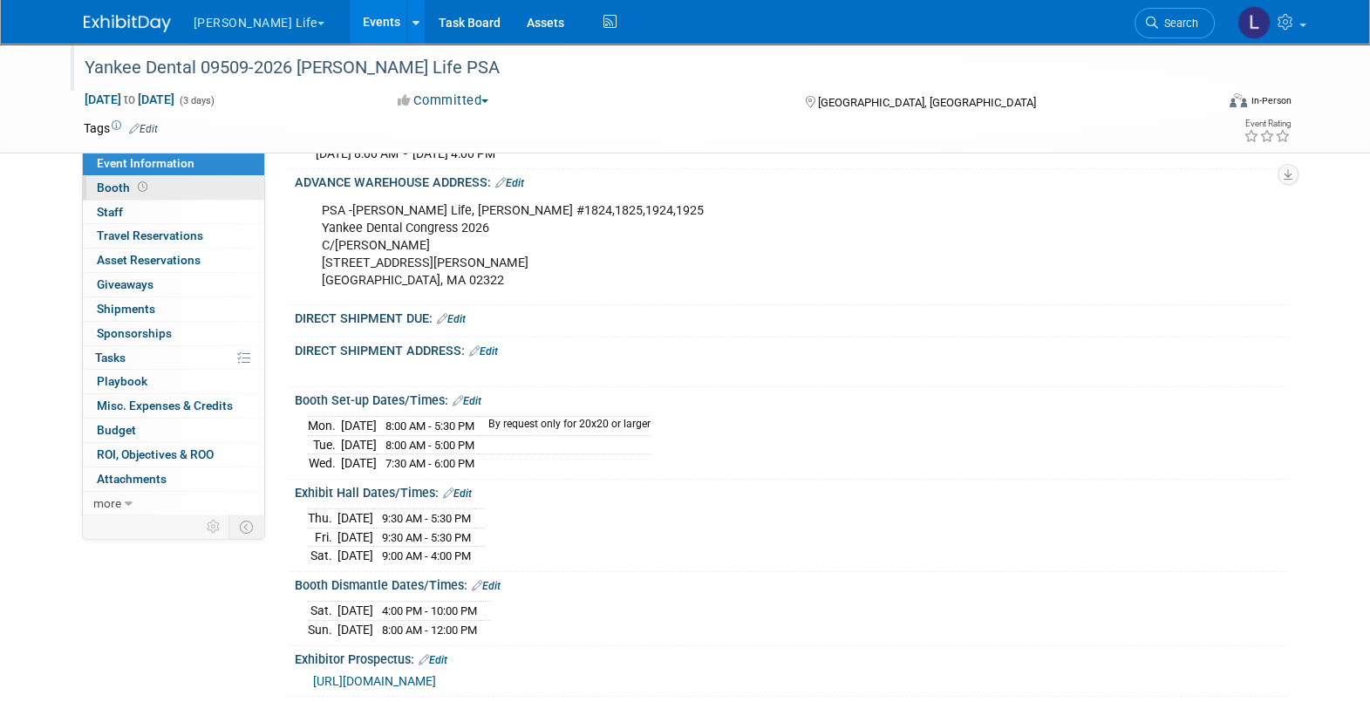
click at [147, 197] on link "Booth" at bounding box center [173, 188] width 181 height 24
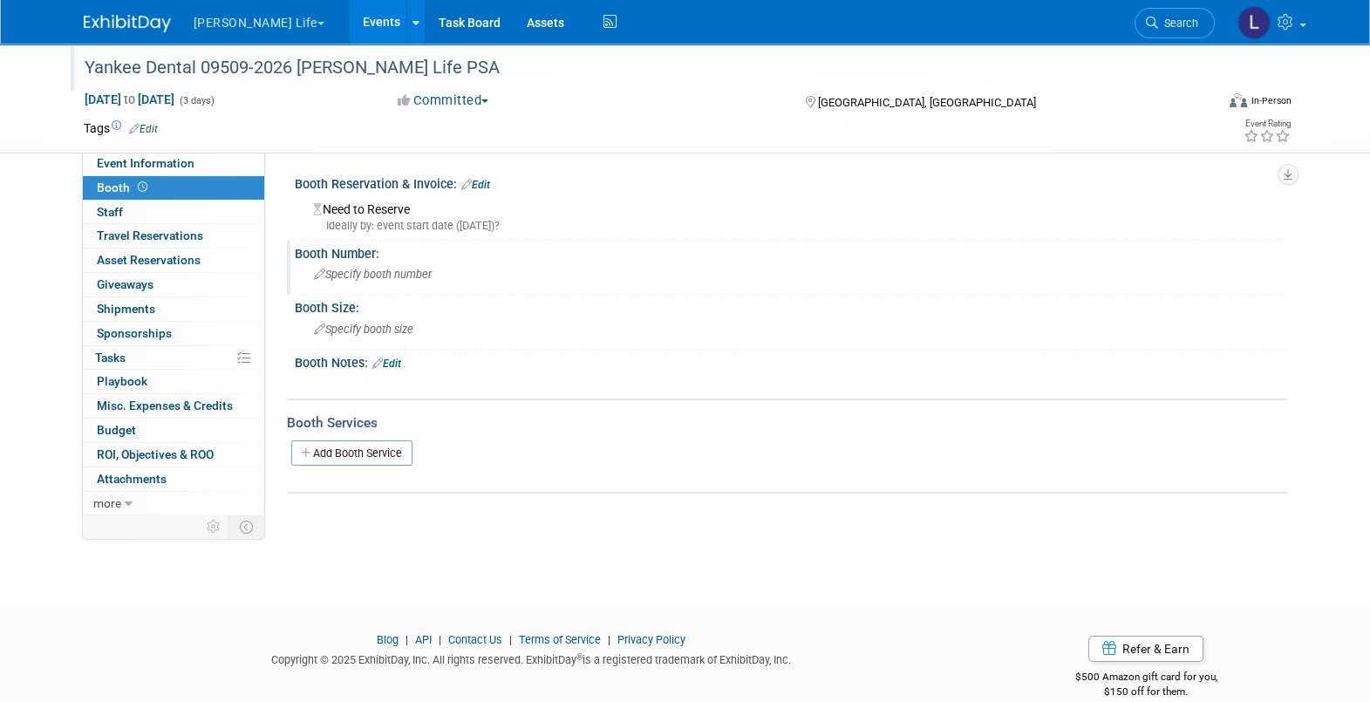
click at [356, 270] on span "Specify booth number" at bounding box center [373, 274] width 118 height 13
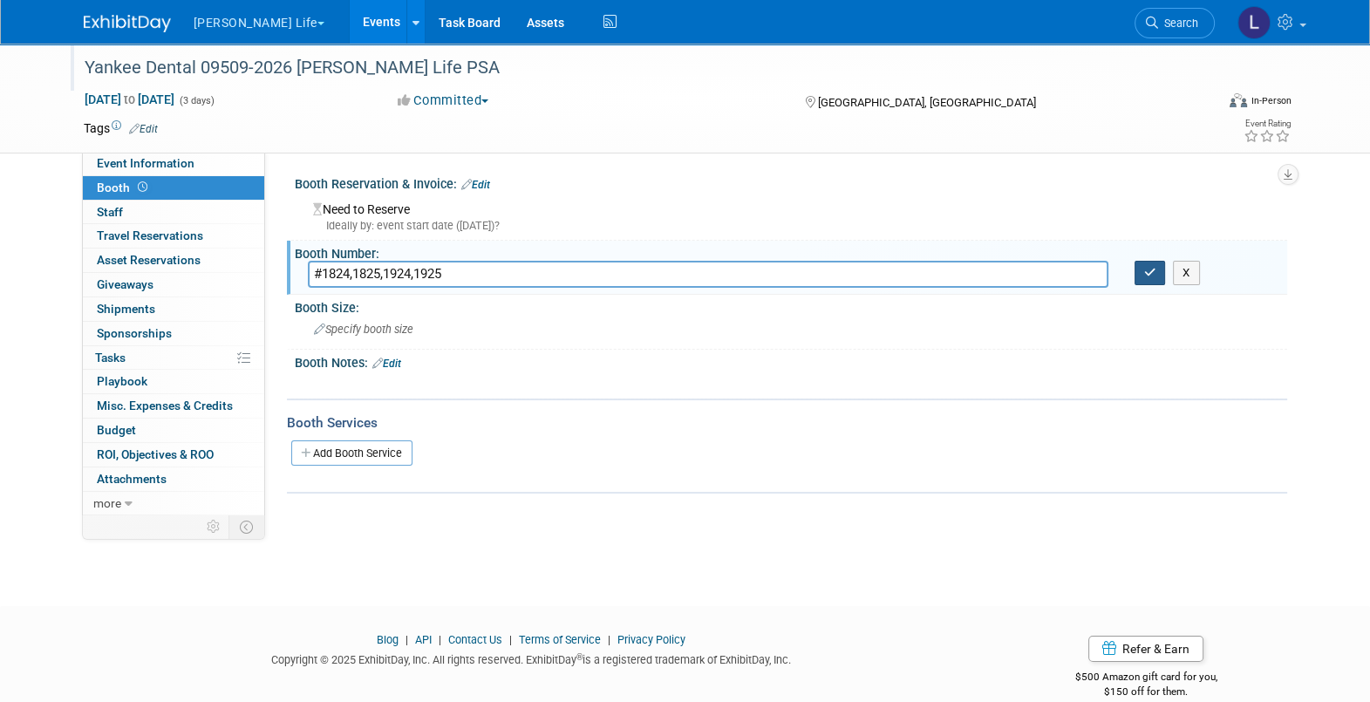
type input "#1824,1825,1924,1925"
click at [1151, 267] on icon "button" at bounding box center [1150, 272] width 12 height 11
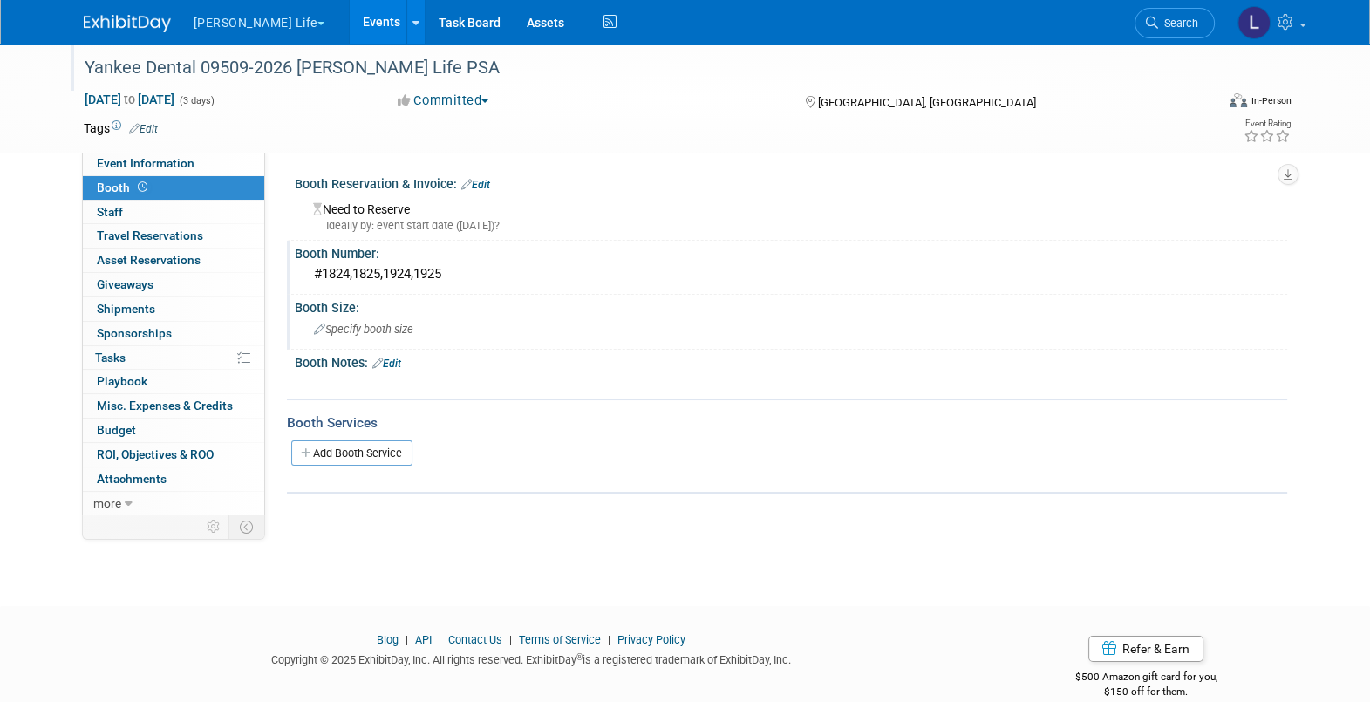
click at [401, 331] on span "Specify booth size" at bounding box center [363, 329] width 99 height 13
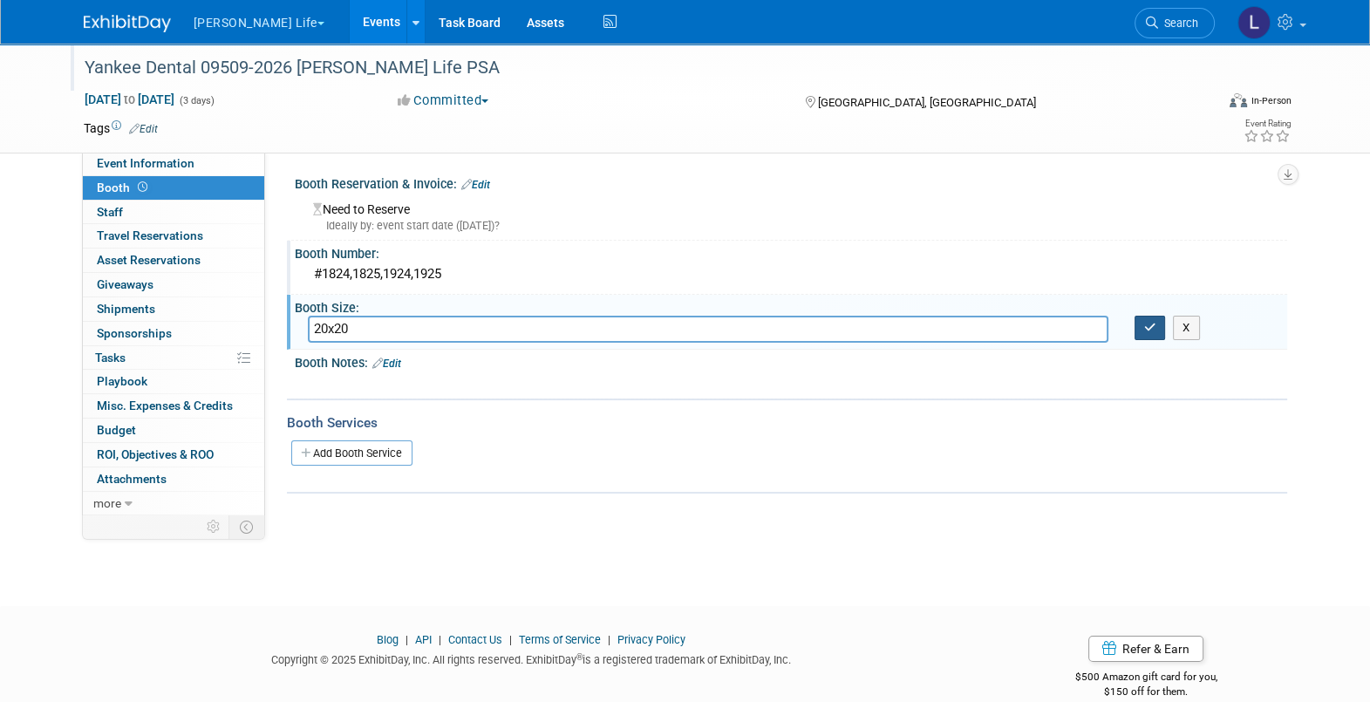
type input "20x20"
click at [1147, 331] on icon "button" at bounding box center [1150, 327] width 12 height 11
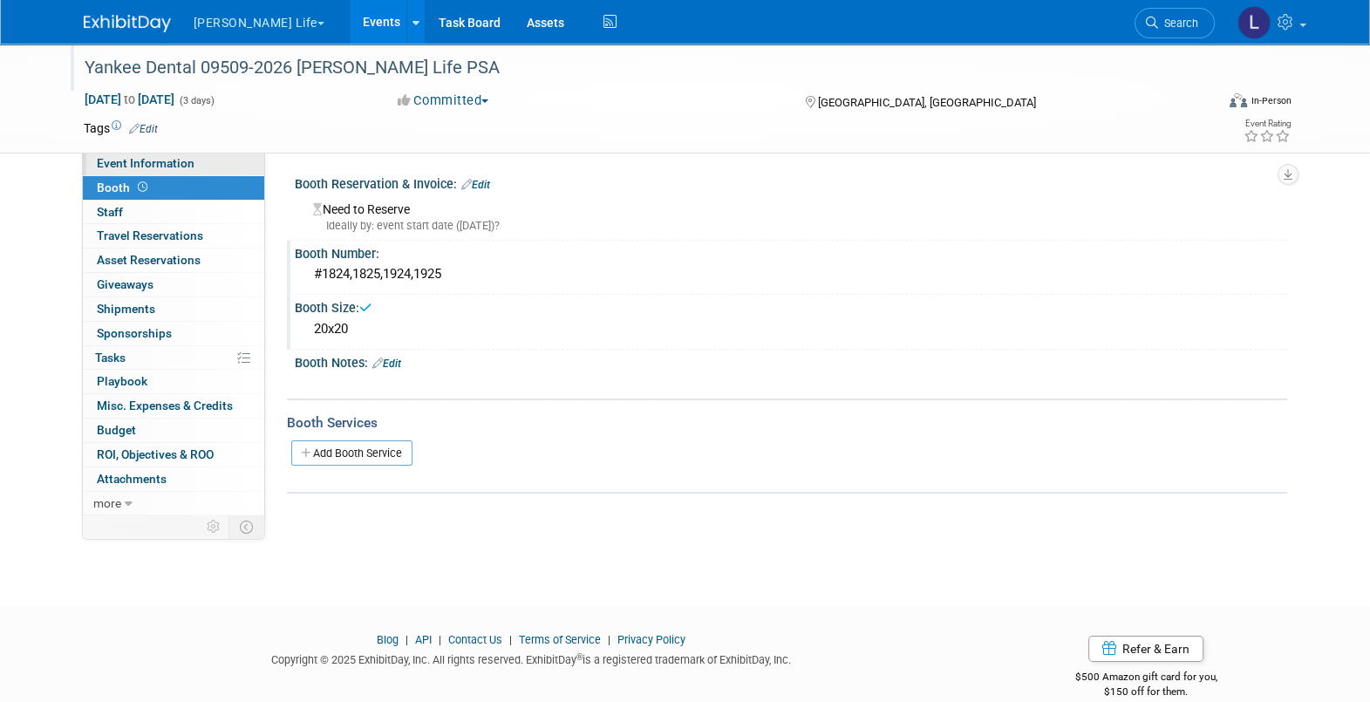
click at [152, 166] on span "Event Information" at bounding box center [146, 163] width 98 height 14
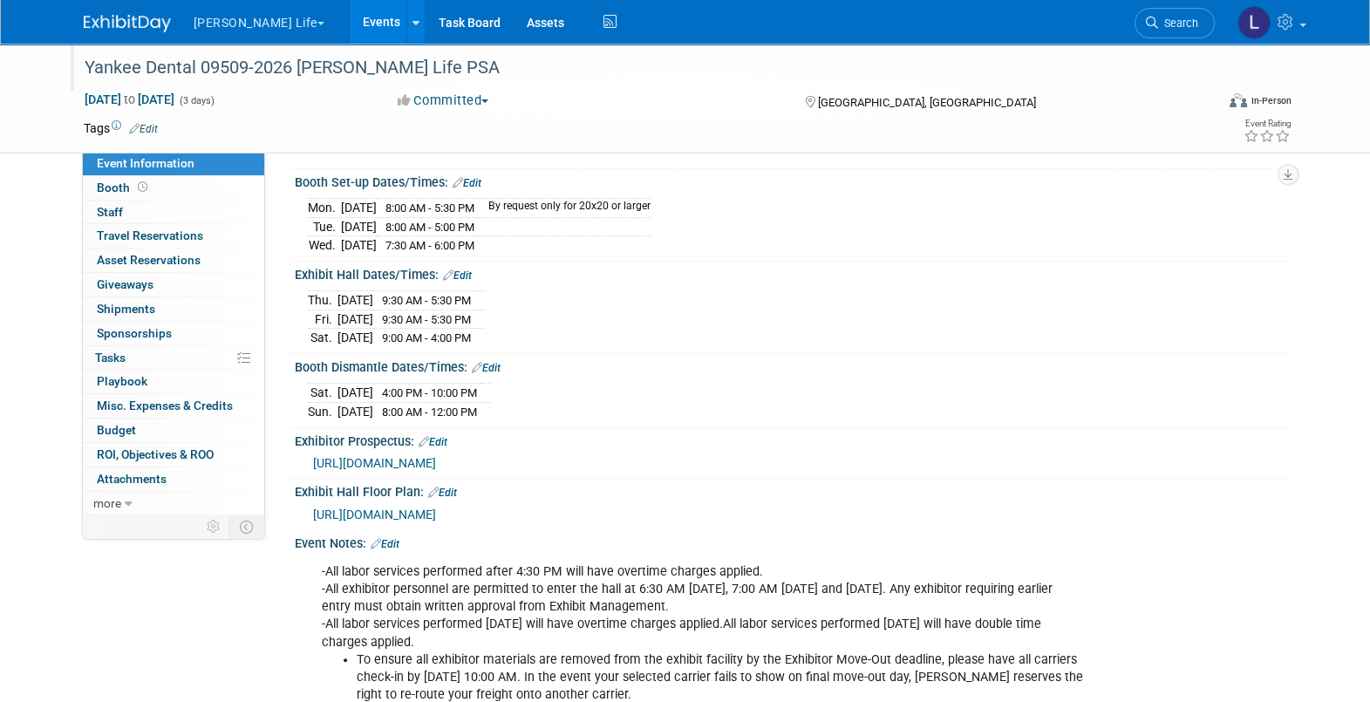
scroll to position [435, 0]
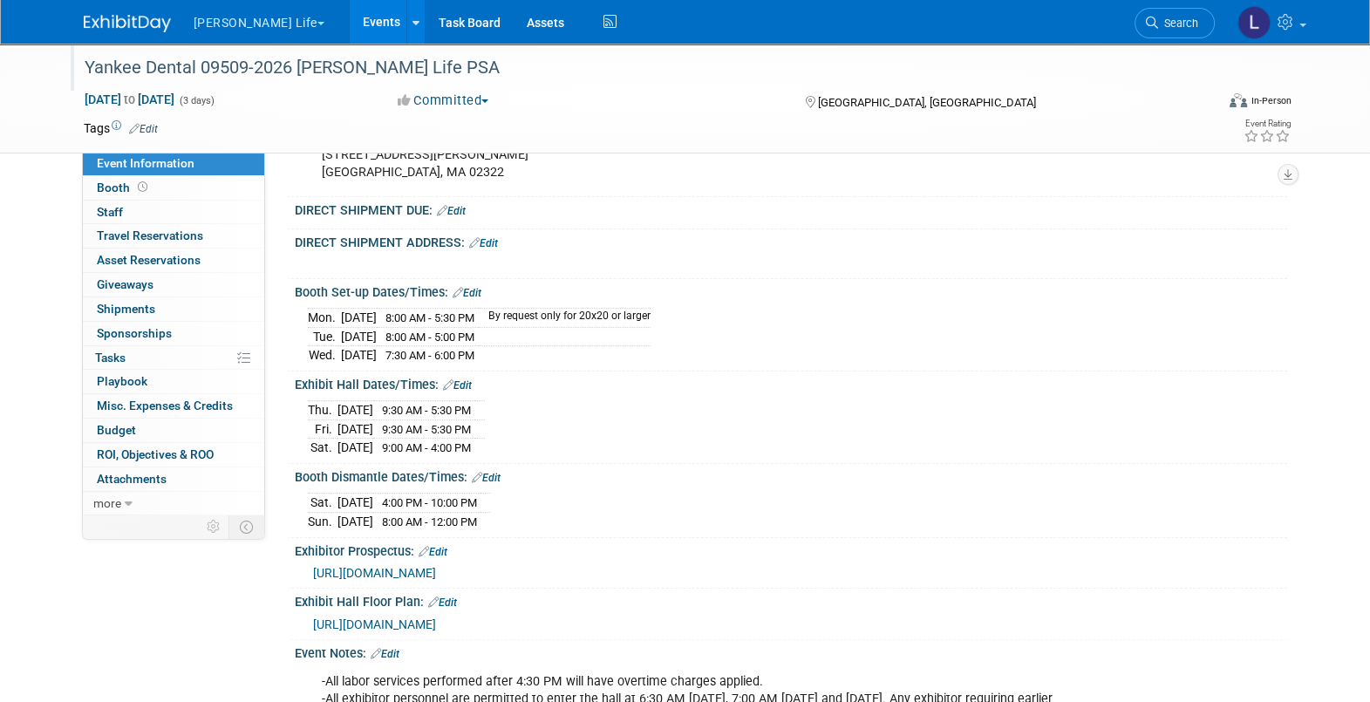
click at [460, 217] on link "Edit" at bounding box center [451, 211] width 29 height 12
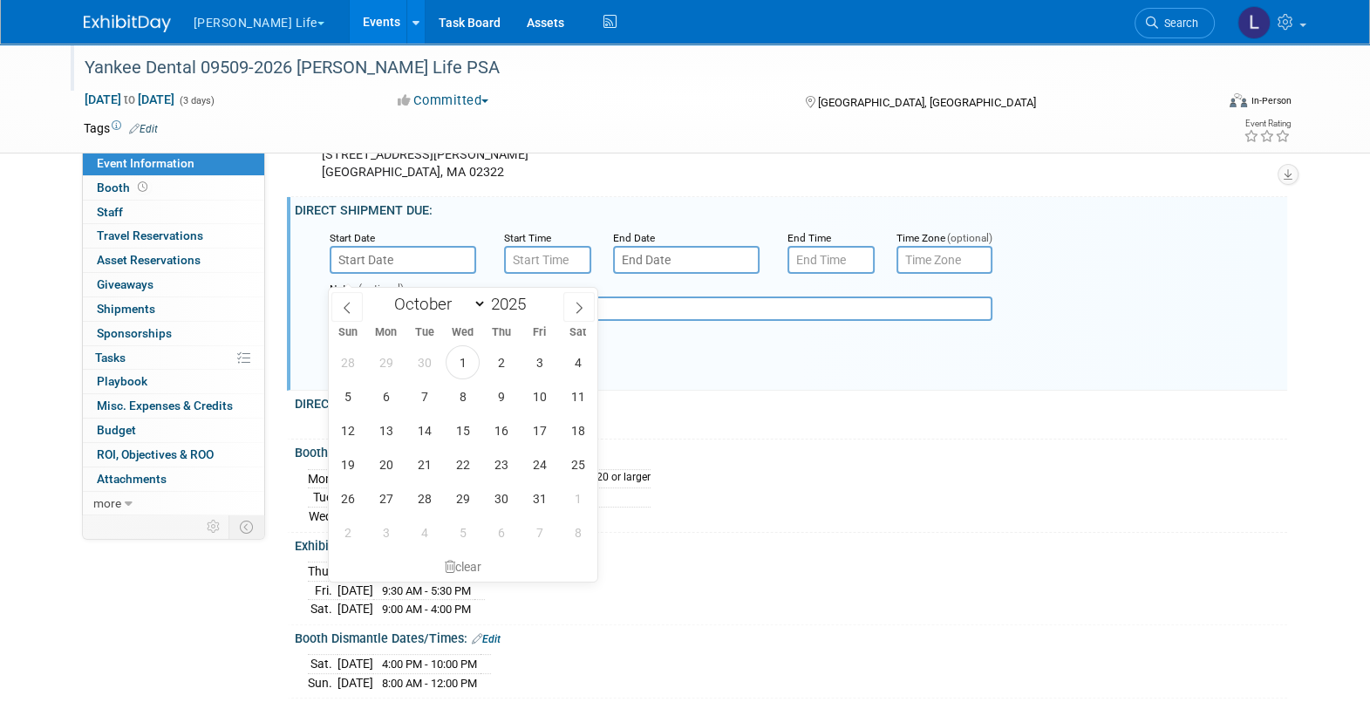
click at [424, 269] on input "text" at bounding box center [403, 260] width 147 height 28
click at [589, 302] on span at bounding box center [578, 307] width 31 height 30
click at [585, 302] on span at bounding box center [578, 307] width 31 height 30
select select "11"
click at [585, 302] on span at bounding box center [578, 307] width 31 height 30
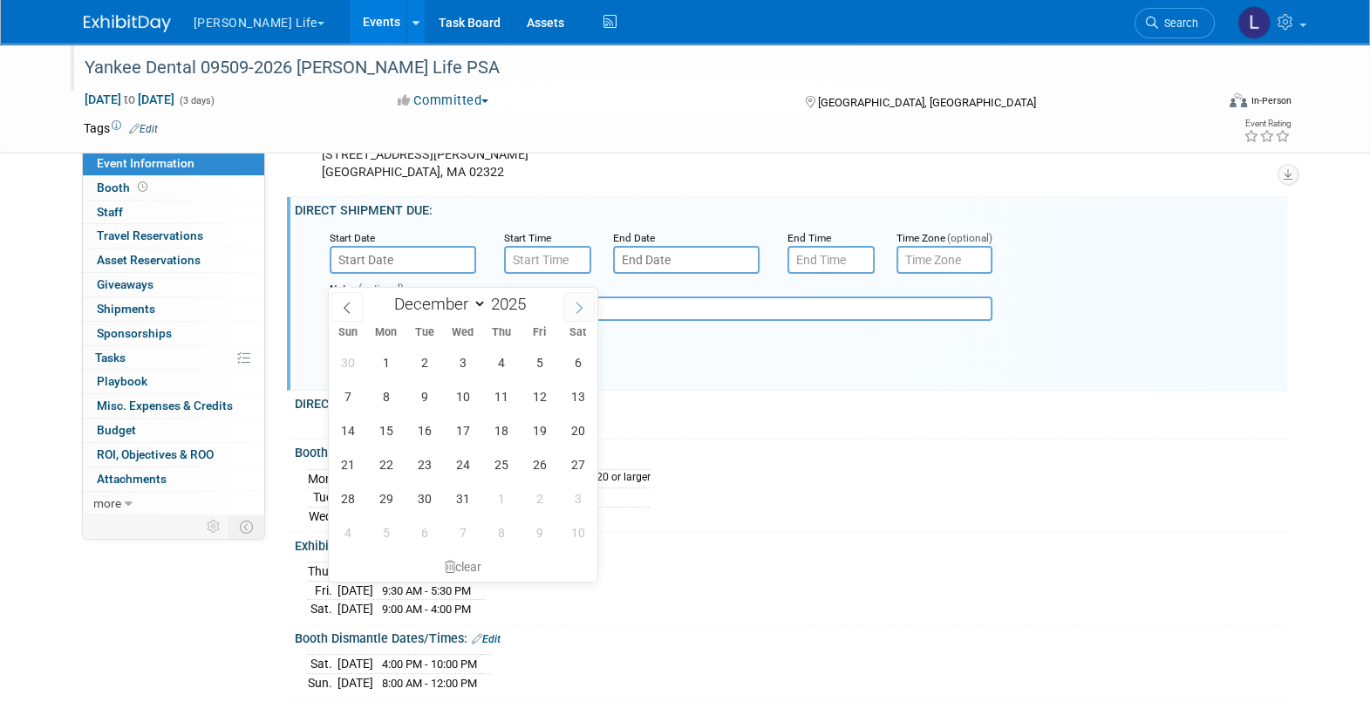
type input "2026"
select select "0"
click at [386, 494] on span "26" at bounding box center [386, 498] width 34 height 34
type input "Jan 26, 2026"
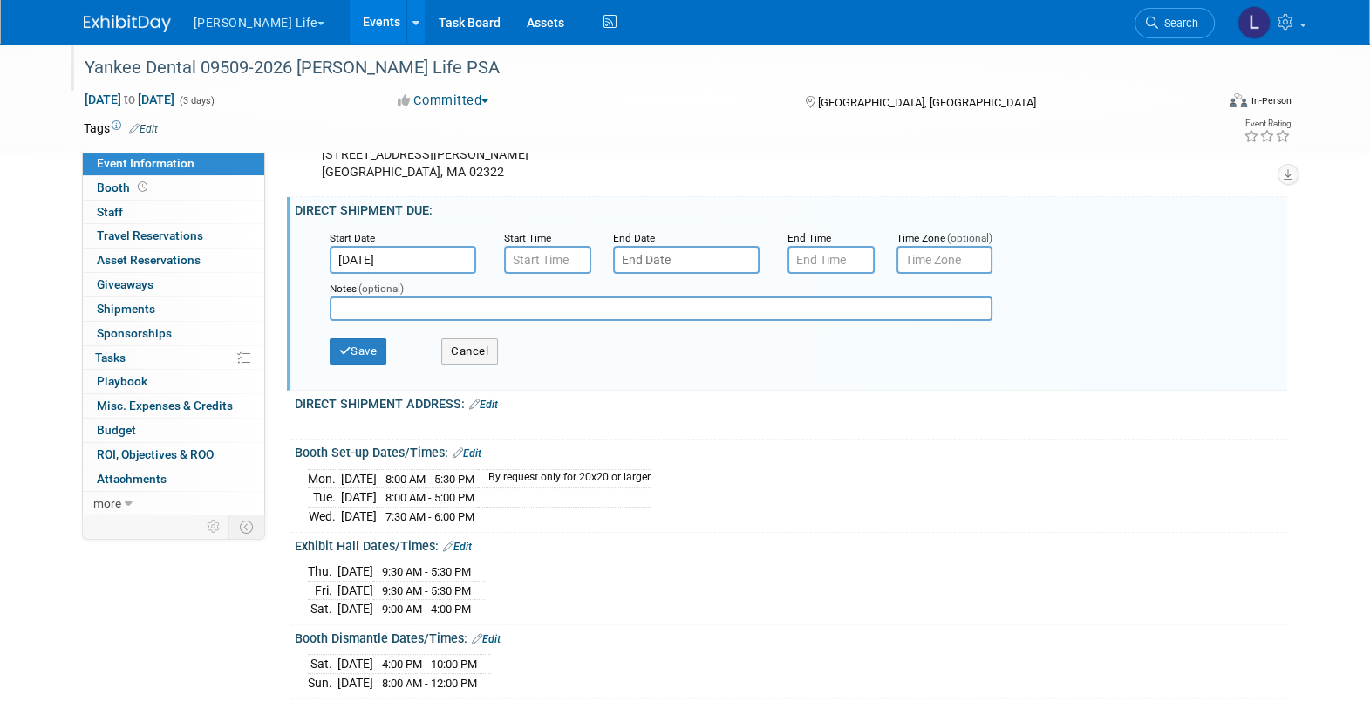
click at [702, 274] on input "text" at bounding box center [686, 260] width 147 height 28
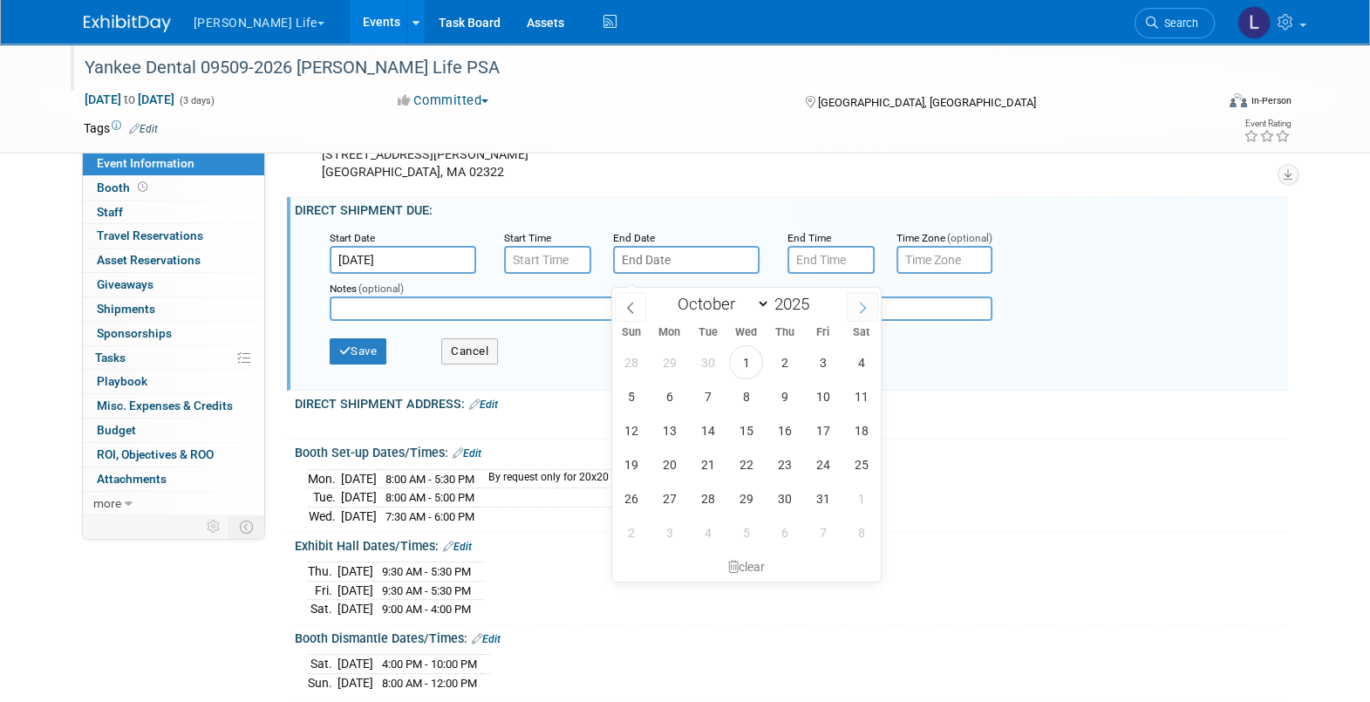
click at [864, 308] on icon at bounding box center [862, 308] width 12 height 12
select select "11"
click at [864, 308] on icon at bounding box center [862, 308] width 12 height 12
type input "2026"
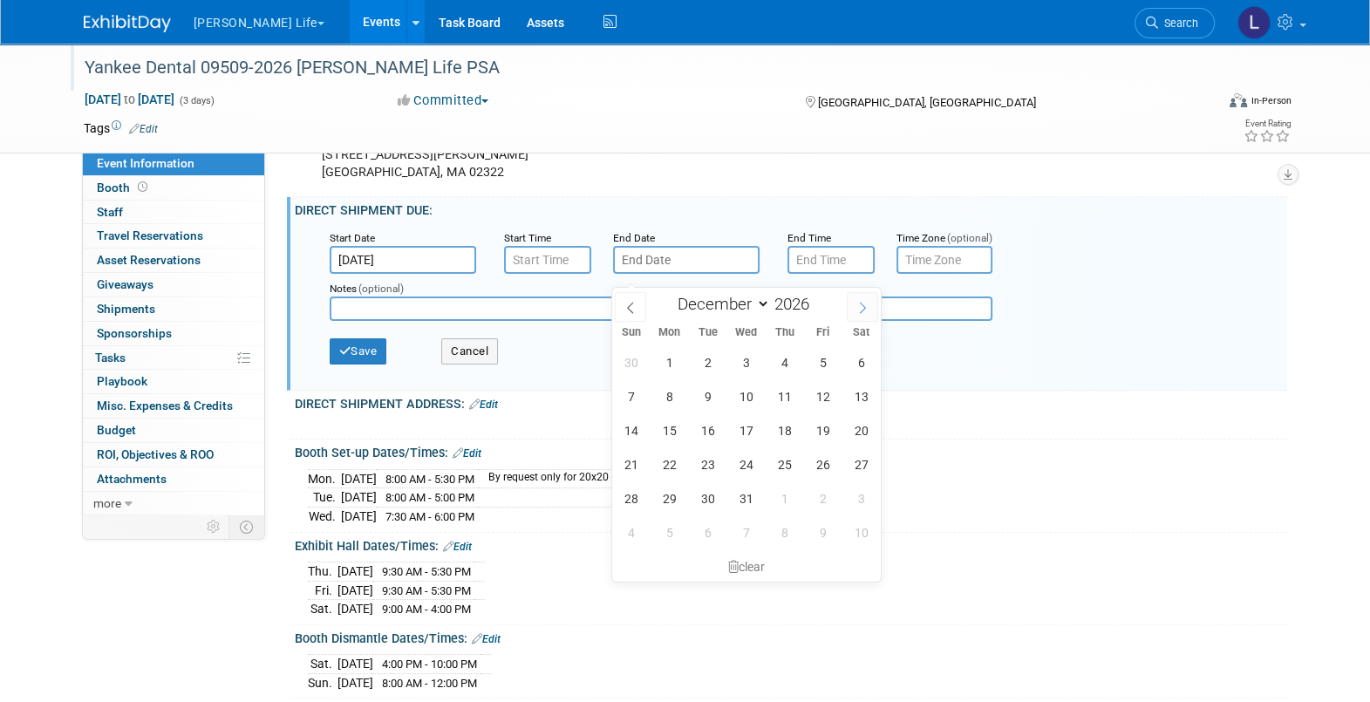
select select "0"
drag, startPoint x: 781, startPoint y: 501, endPoint x: 686, endPoint y: 419, distance: 125.5
click at [784, 497] on span "29" at bounding box center [785, 498] width 34 height 34
type input "[DATE]"
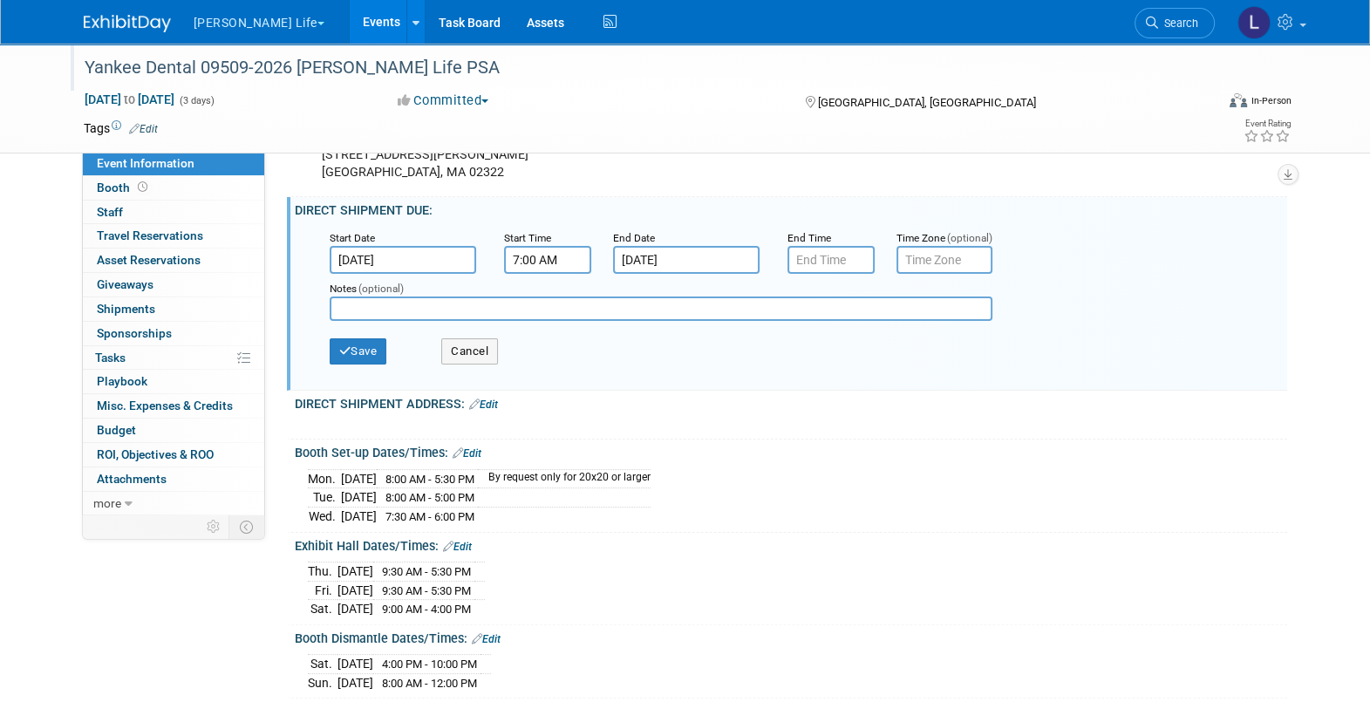
click at [549, 268] on input "7:00 AM" at bounding box center [547, 260] width 87 height 28
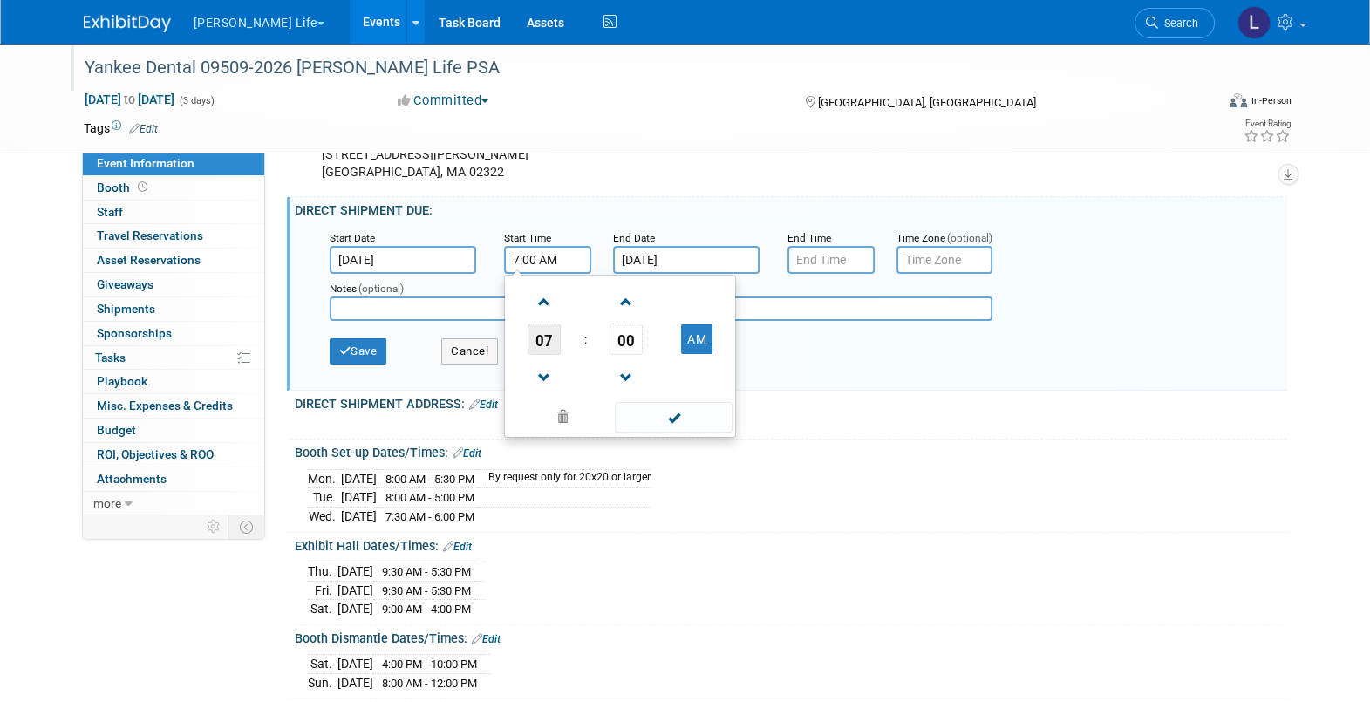
click at [541, 345] on span "07" at bounding box center [544, 339] width 33 height 31
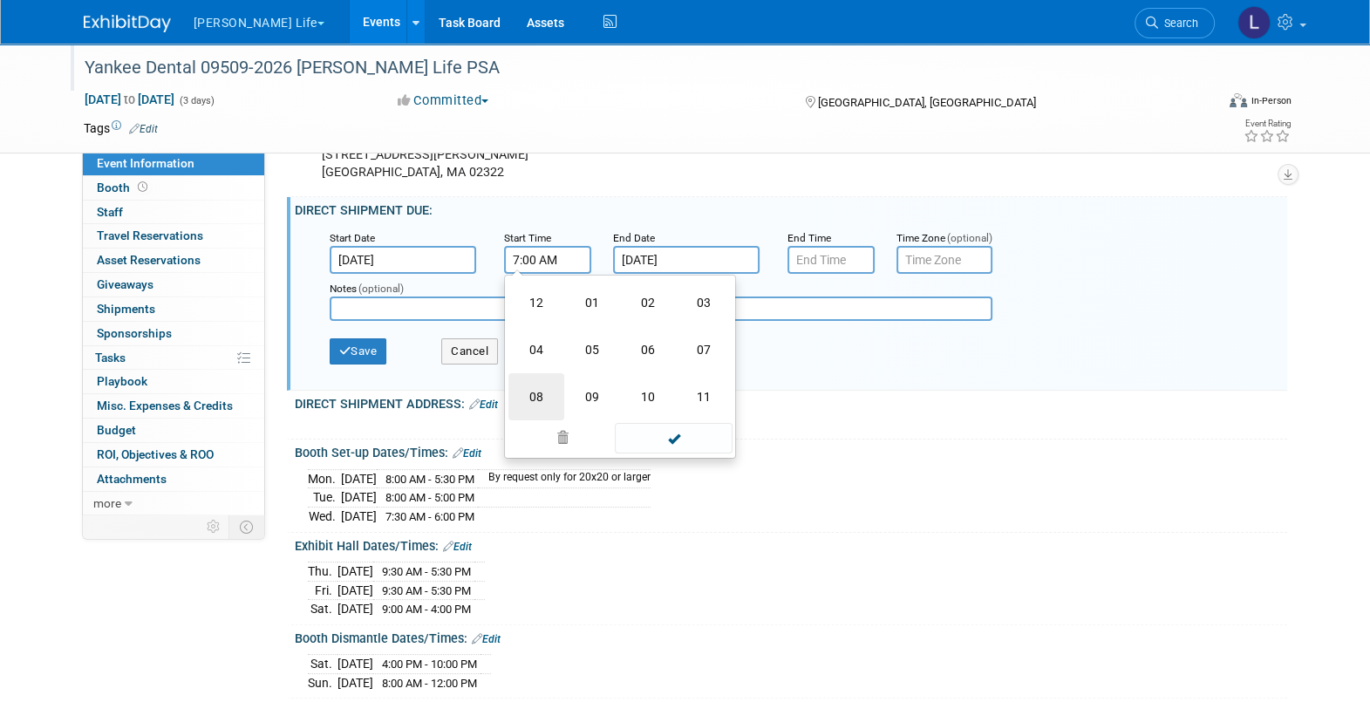
click at [533, 396] on td "08" at bounding box center [536, 396] width 56 height 47
type input "8:00 AM"
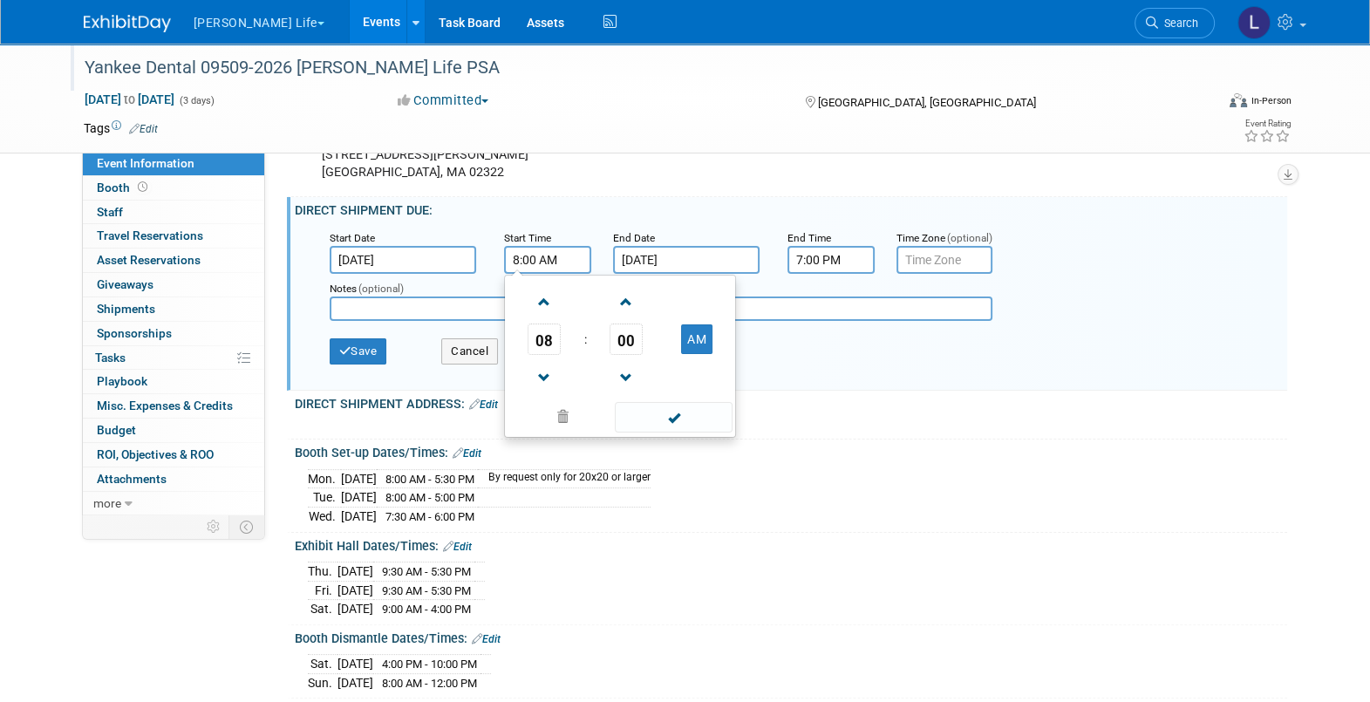
click at [833, 262] on input "7:00 PM" at bounding box center [831, 260] width 87 height 28
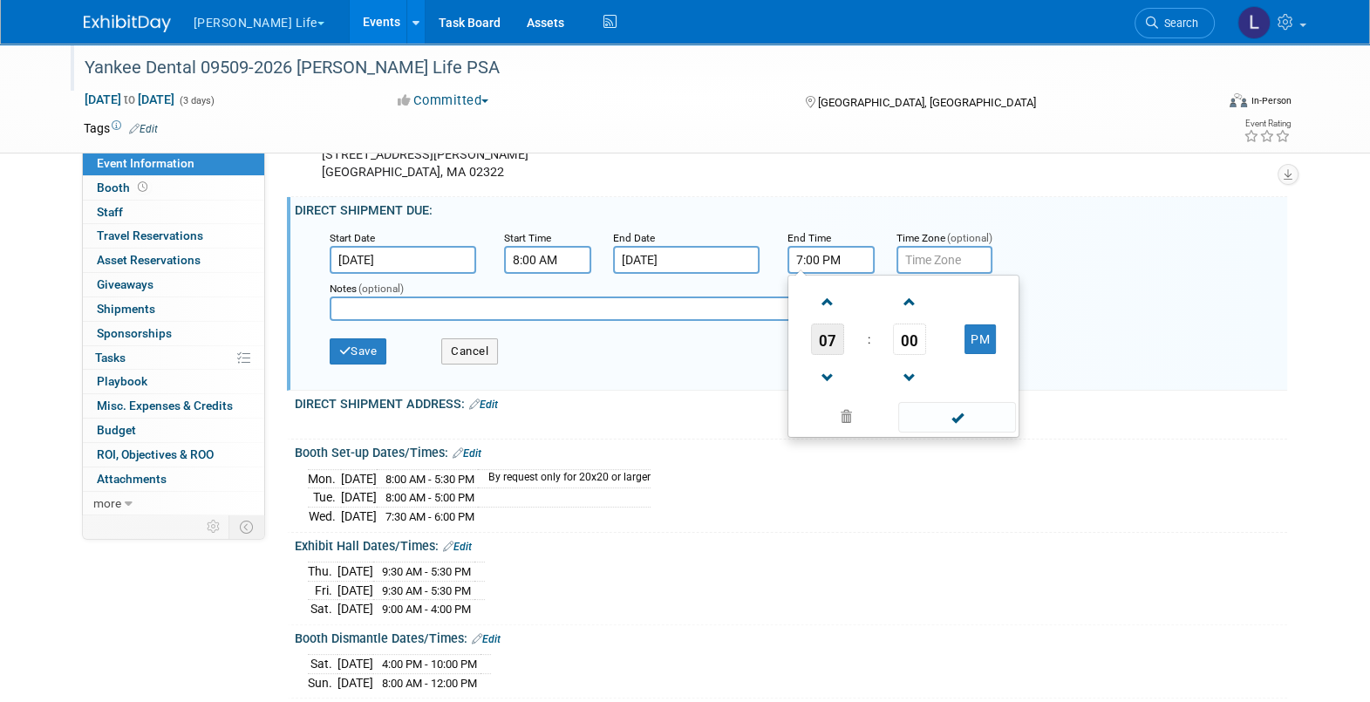
click at [829, 355] on span "07" at bounding box center [827, 339] width 33 height 31
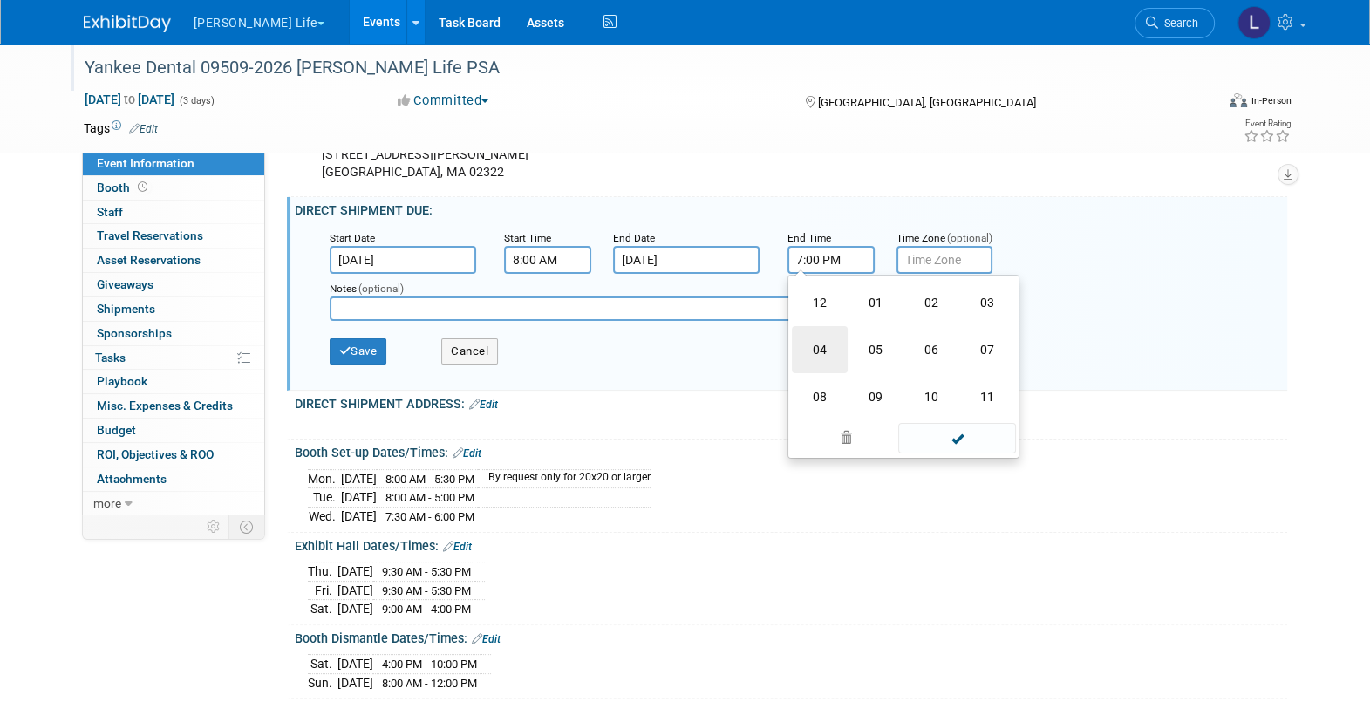
click at [823, 367] on td "04" at bounding box center [820, 349] width 56 height 47
type input "4:00 PM"
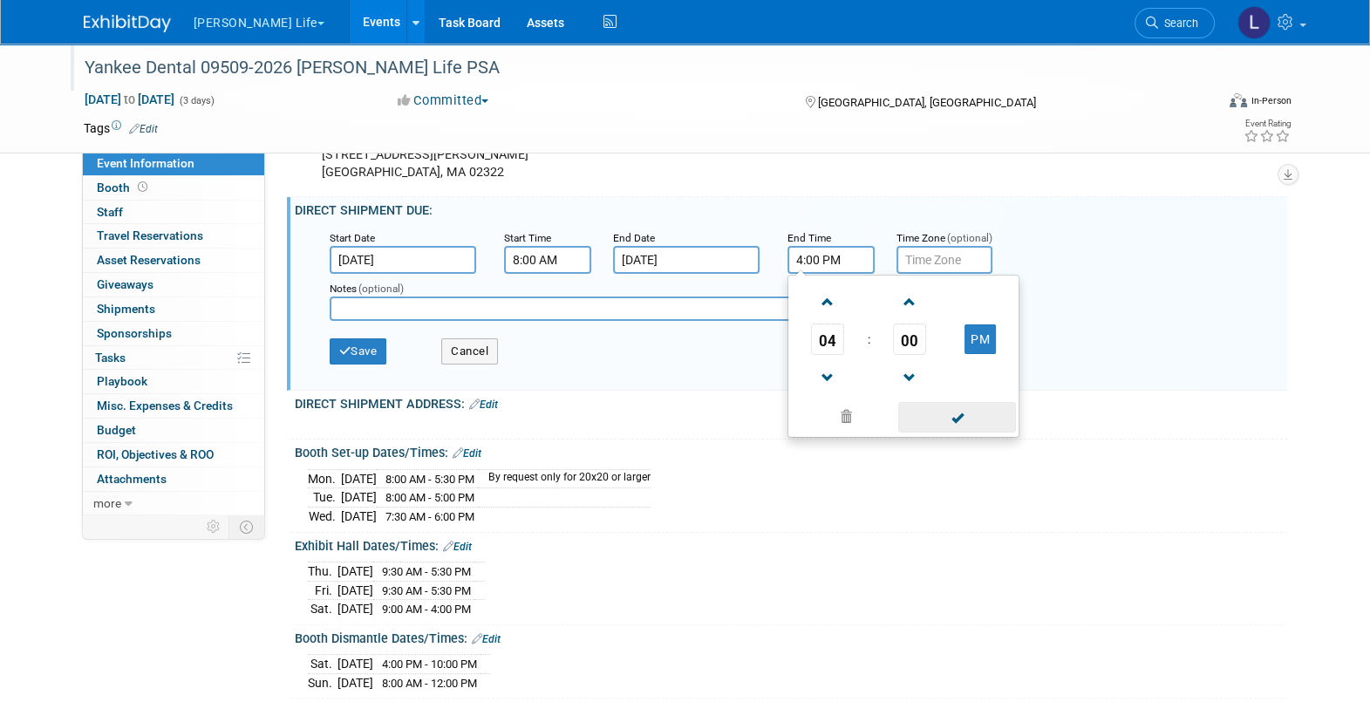
click at [957, 433] on span at bounding box center [957, 417] width 118 height 31
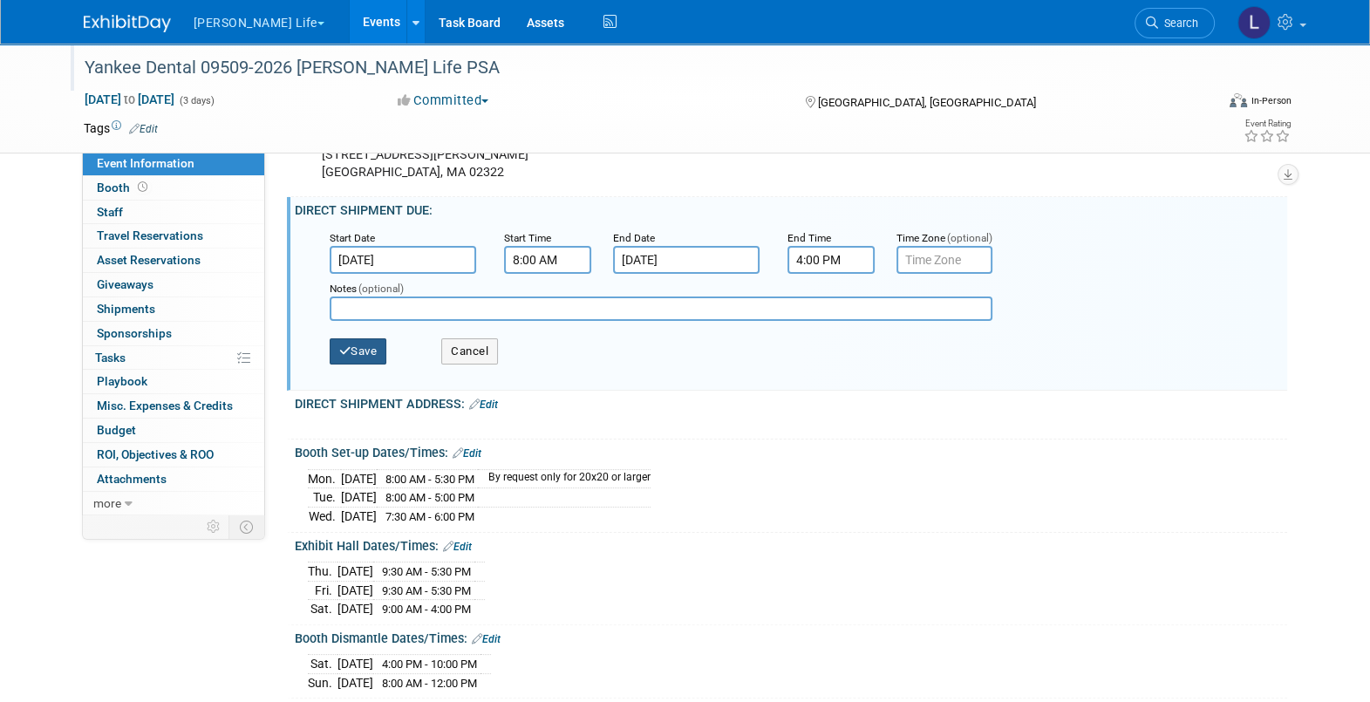
click at [348, 357] on icon "button" at bounding box center [345, 350] width 12 height 11
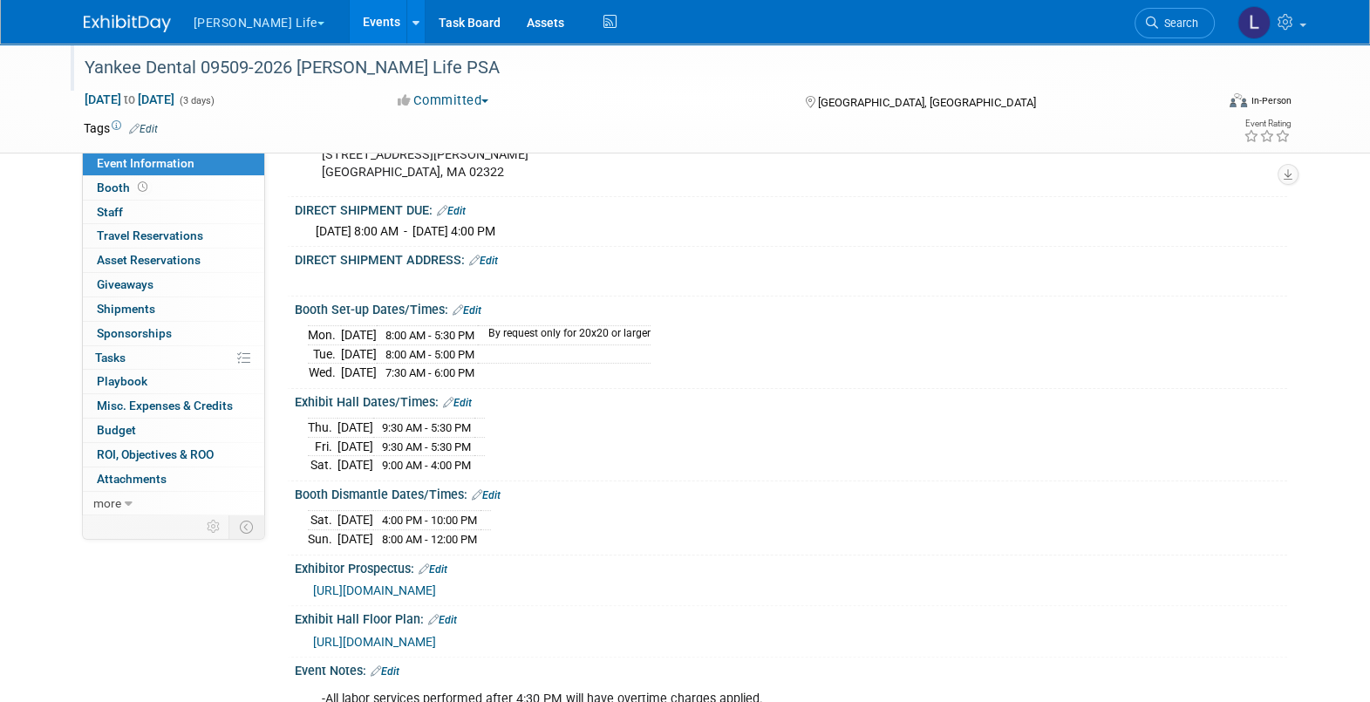
click at [486, 267] on link "Edit" at bounding box center [483, 261] width 29 height 12
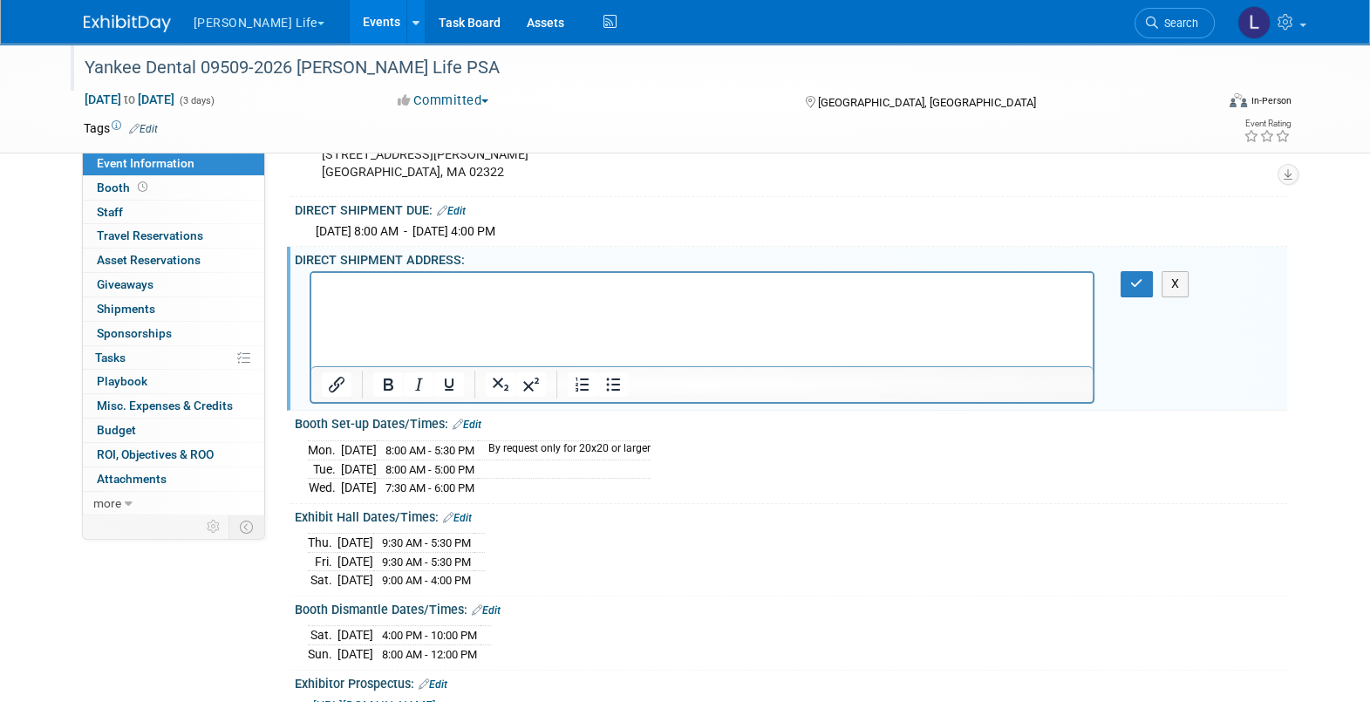
scroll to position [0, 0]
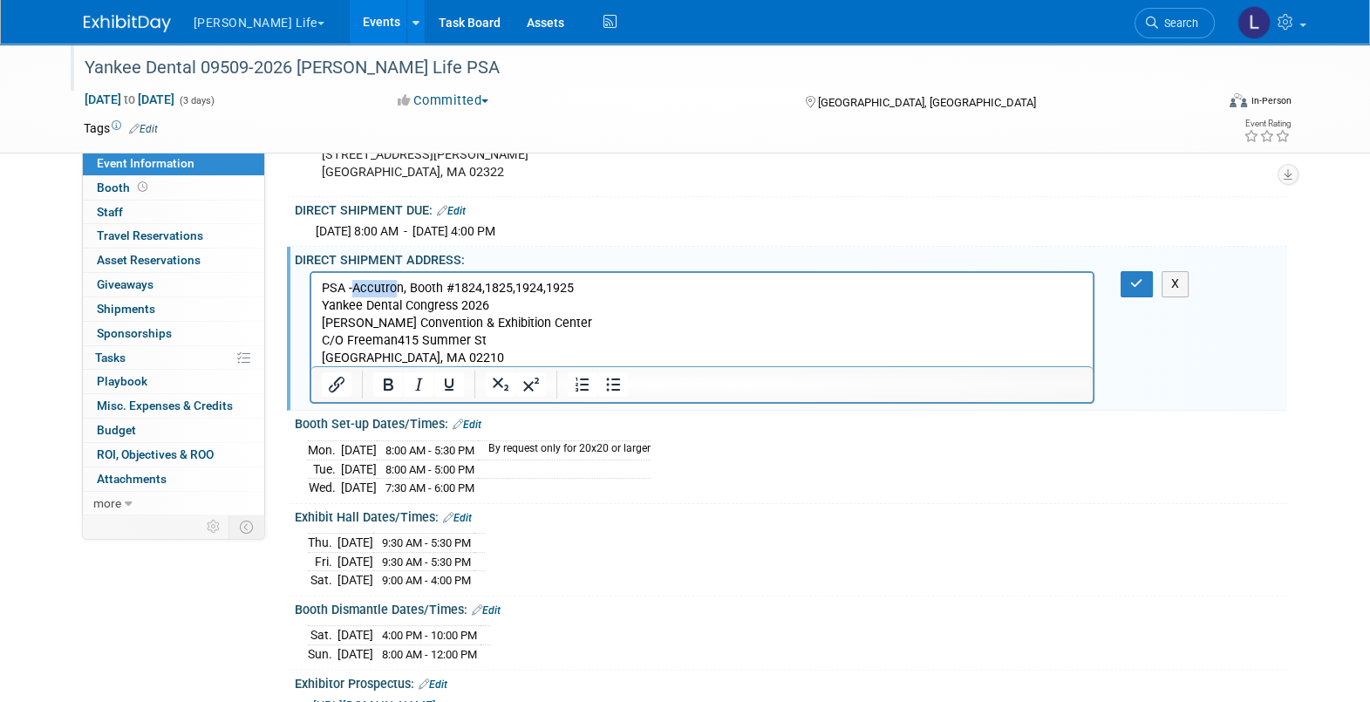
drag, startPoint x: 353, startPoint y: 291, endPoint x: 404, endPoint y: 324, distance: 60.0
click at [399, 289] on p "PSA -Accutron, Booth #1824,1825,1924,1925" at bounding box center [702, 288] width 762 height 17
click at [1139, 290] on icon "button" at bounding box center [1136, 283] width 13 height 12
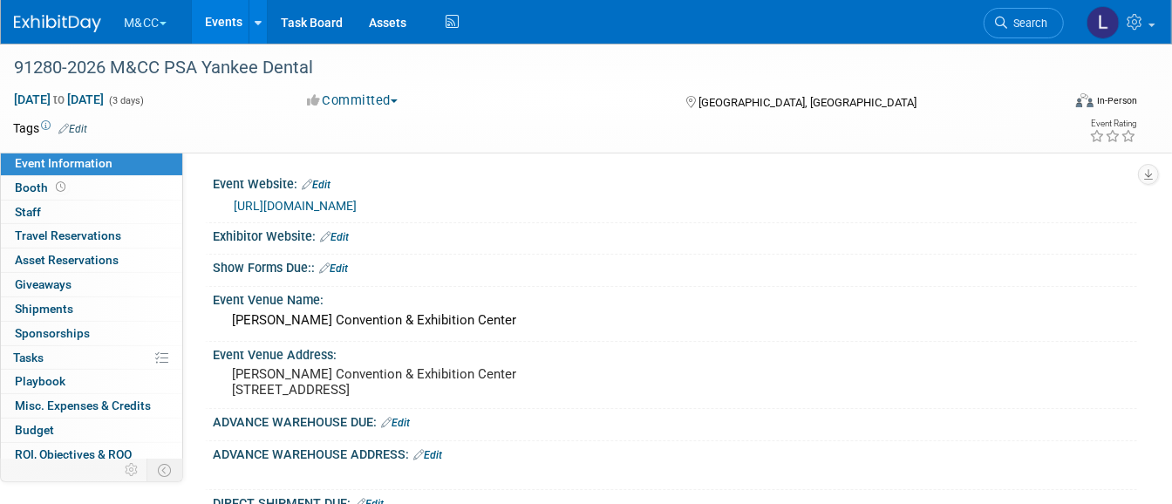
click at [147, 17] on button "M&CC" at bounding box center [155, 19] width 66 height 38
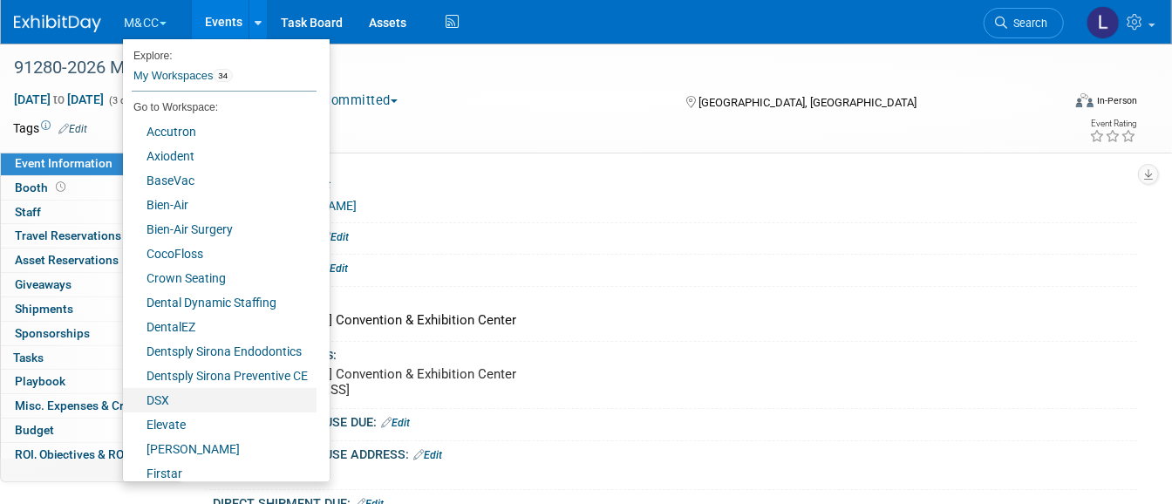
click at [184, 388] on link "DSX" at bounding box center [220, 400] width 194 height 24
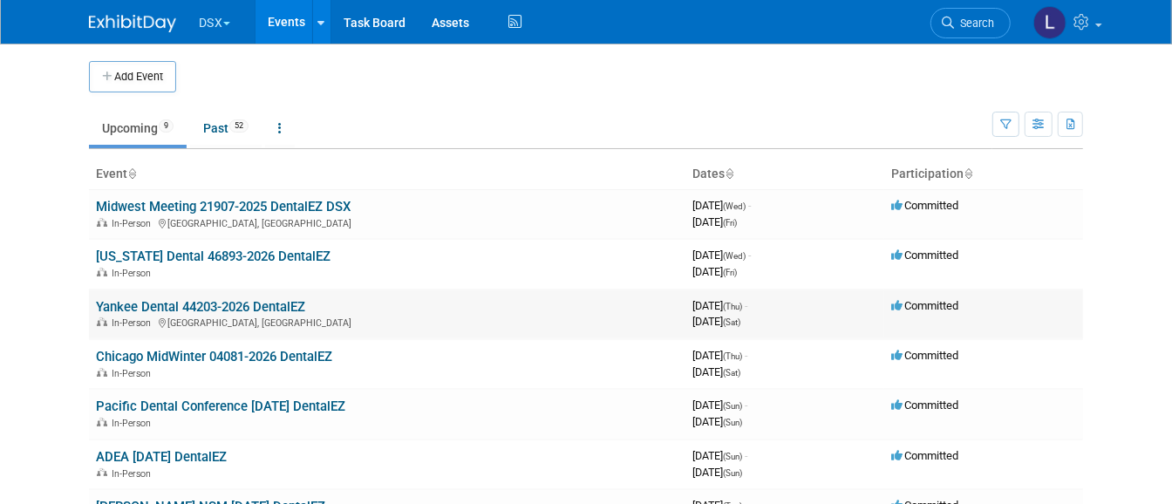
click at [222, 301] on link "Yankee Dental 44203-2026 DentalEZ" at bounding box center [200, 307] width 209 height 16
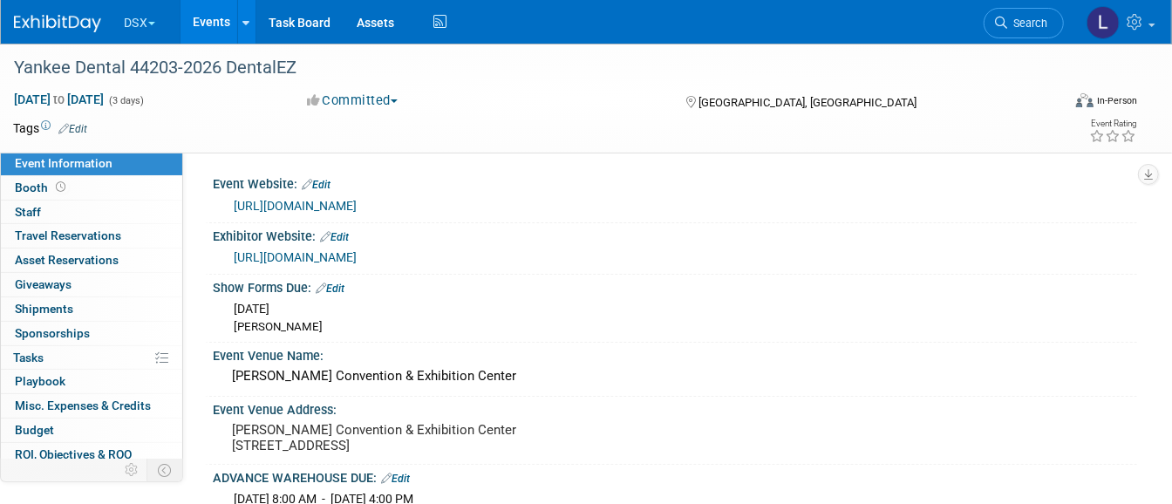
click at [349, 231] on link "Edit" at bounding box center [334, 237] width 29 height 12
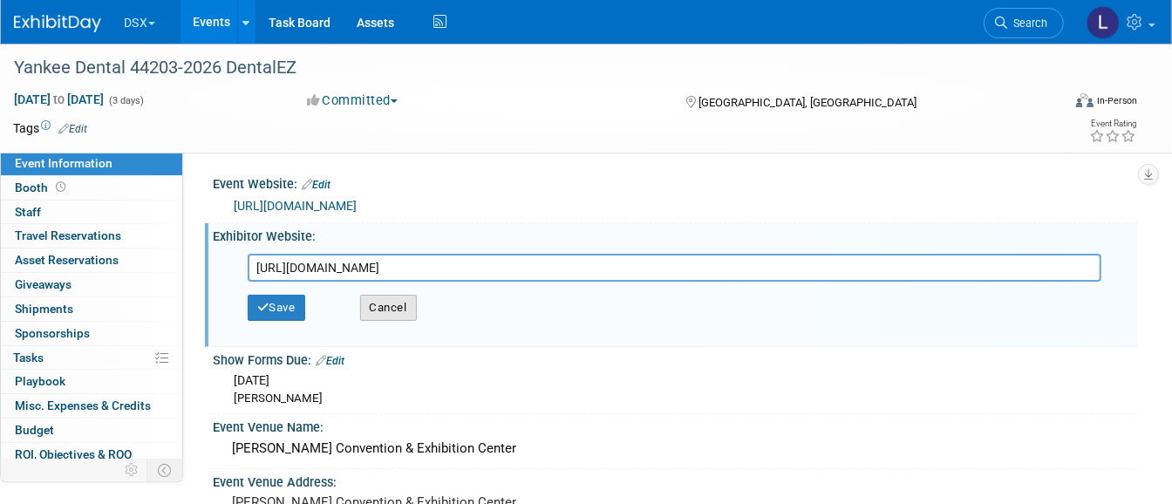
click at [403, 309] on button "Cancel" at bounding box center [388, 308] width 57 height 26
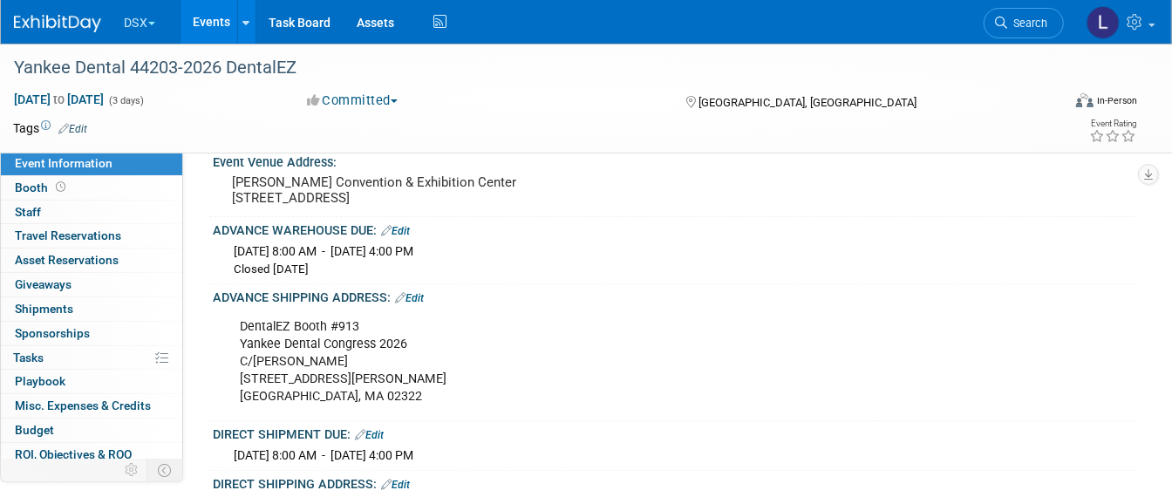
scroll to position [327, 0]
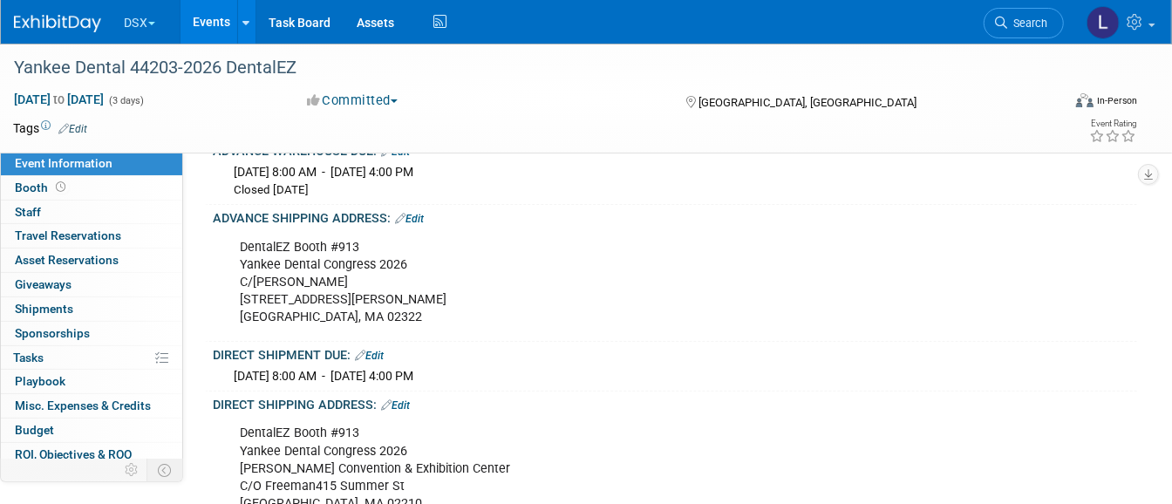
click at [414, 305] on div "DentalEZ Booth #913 Yankee Dental Congress [STREET_ADDRESS][PERSON_NAME][PERSON…" at bounding box center [592, 282] width 729 height 105
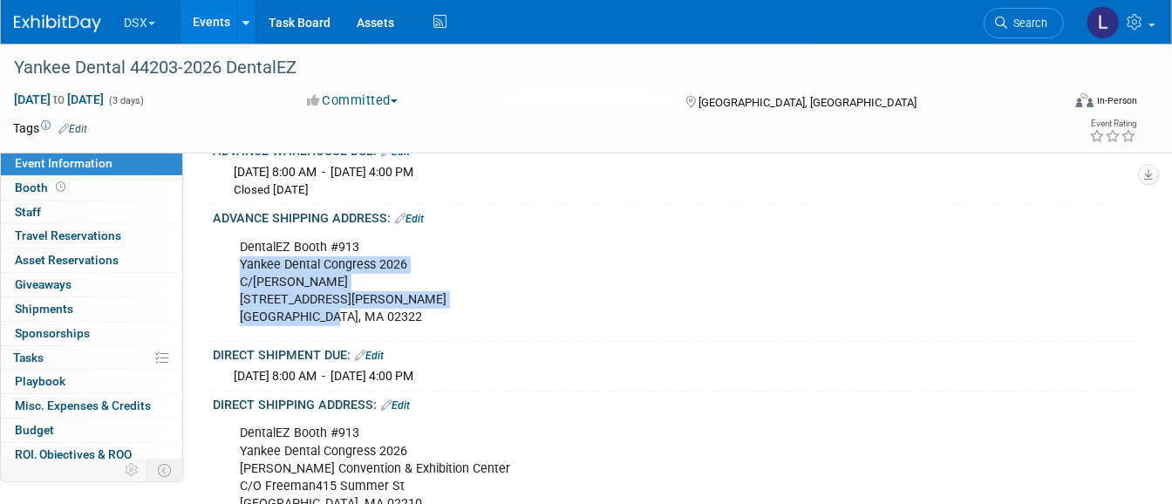
drag, startPoint x: 344, startPoint y: 332, endPoint x: 234, endPoint y: 283, distance: 120.3
click at [234, 283] on div "DentalEZ Booth #913 Yankee Dental Congress [STREET_ADDRESS][PERSON_NAME][PERSON…" at bounding box center [592, 282] width 729 height 105
copy div "Yankee Dental Congress 2026 C/[PERSON_NAME] [STREET_ADDRESS][PERSON_NAME]"
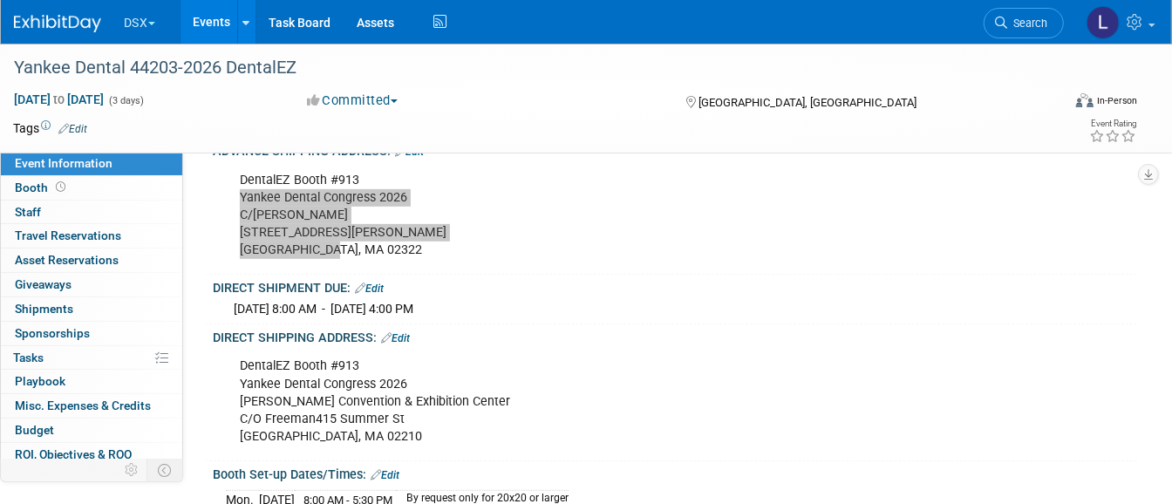
scroll to position [436, 0]
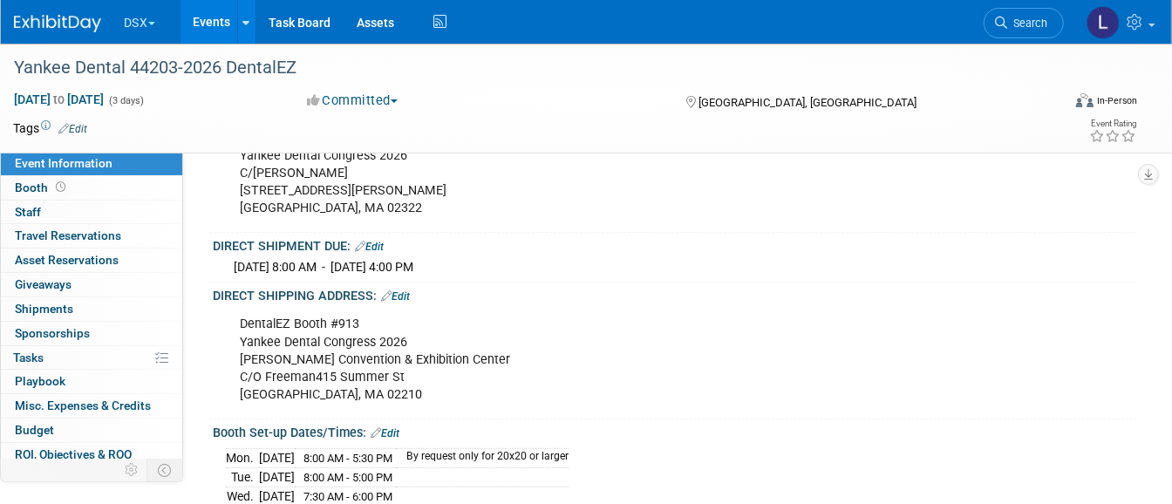
click at [362, 393] on div "DentalEZ Booth #913 Yankee Dental Congress 2026 [PERSON_NAME] Convention & Exhi…" at bounding box center [592, 359] width 729 height 105
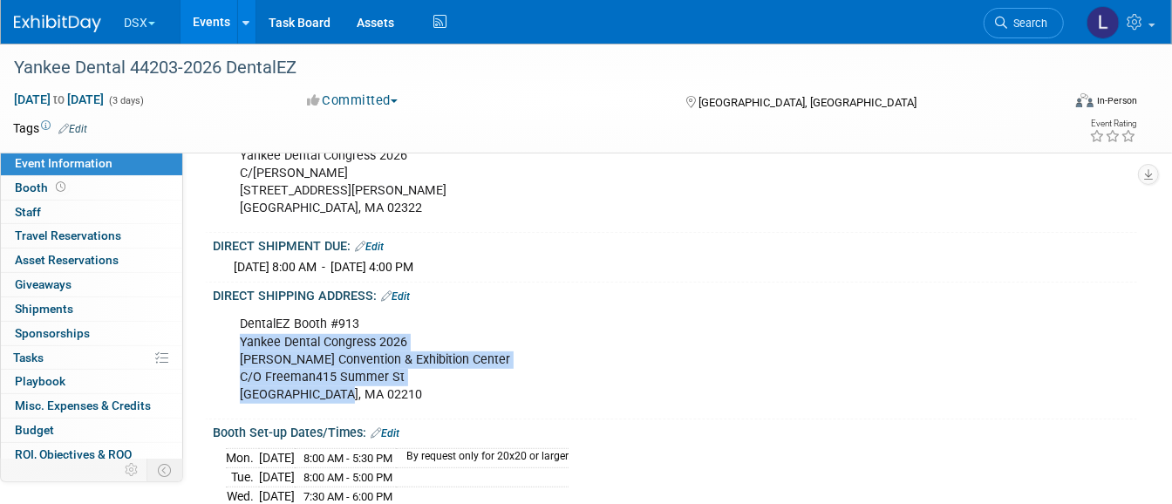
drag, startPoint x: 348, startPoint y: 405, endPoint x: 235, endPoint y: 351, distance: 124.8
click at [235, 351] on div "DentalEZ Booth #913 Yankee Dental Congress 2026 [PERSON_NAME] Convention & Exhi…" at bounding box center [592, 359] width 729 height 105
copy div "Yankee Dental Congress 2026 [PERSON_NAME] Convention & Exhibition Center [STREE…"
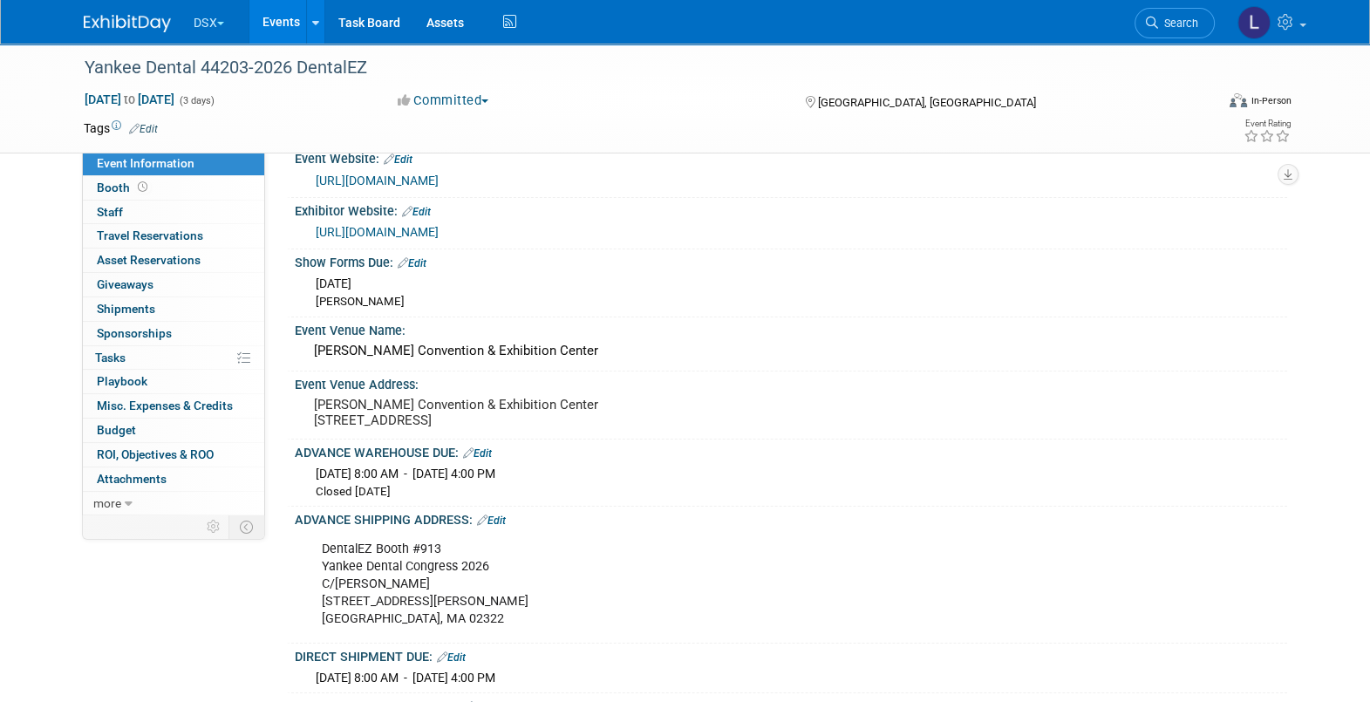
scroll to position [0, 0]
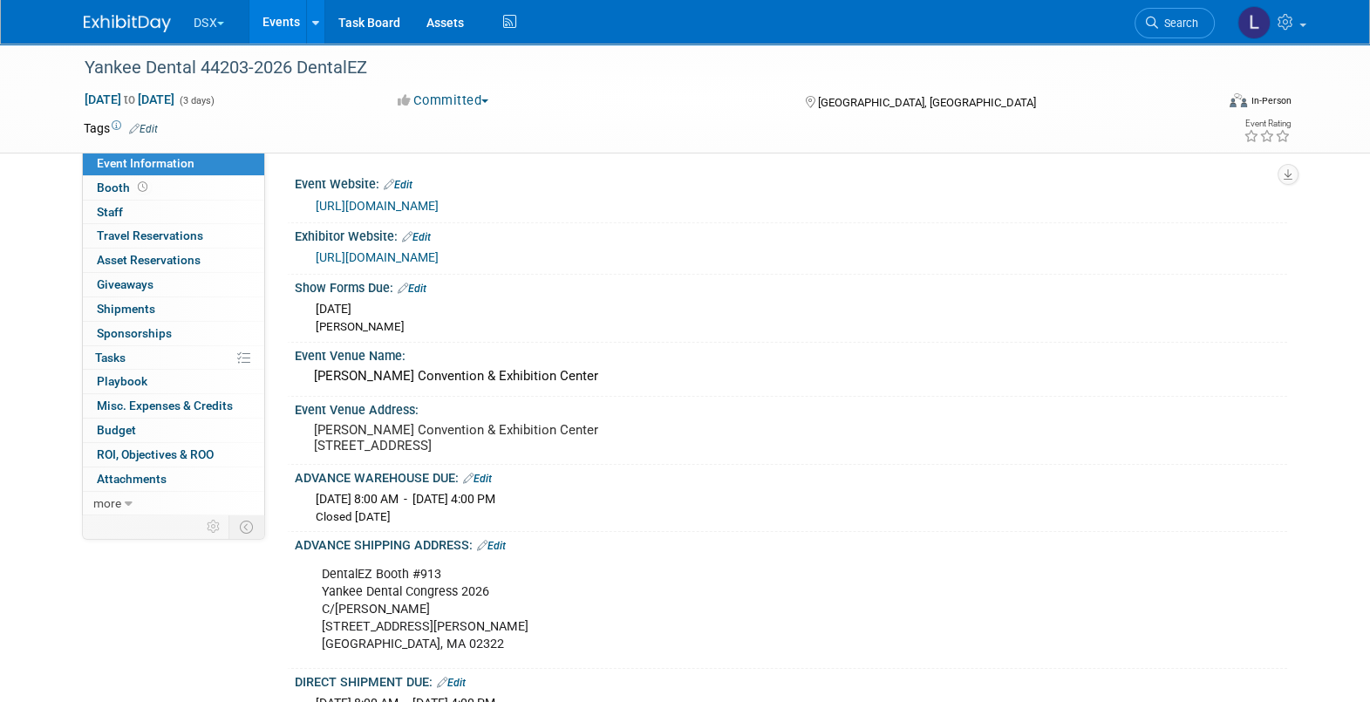
click at [216, 21] on button "DSX" at bounding box center [219, 19] width 55 height 38
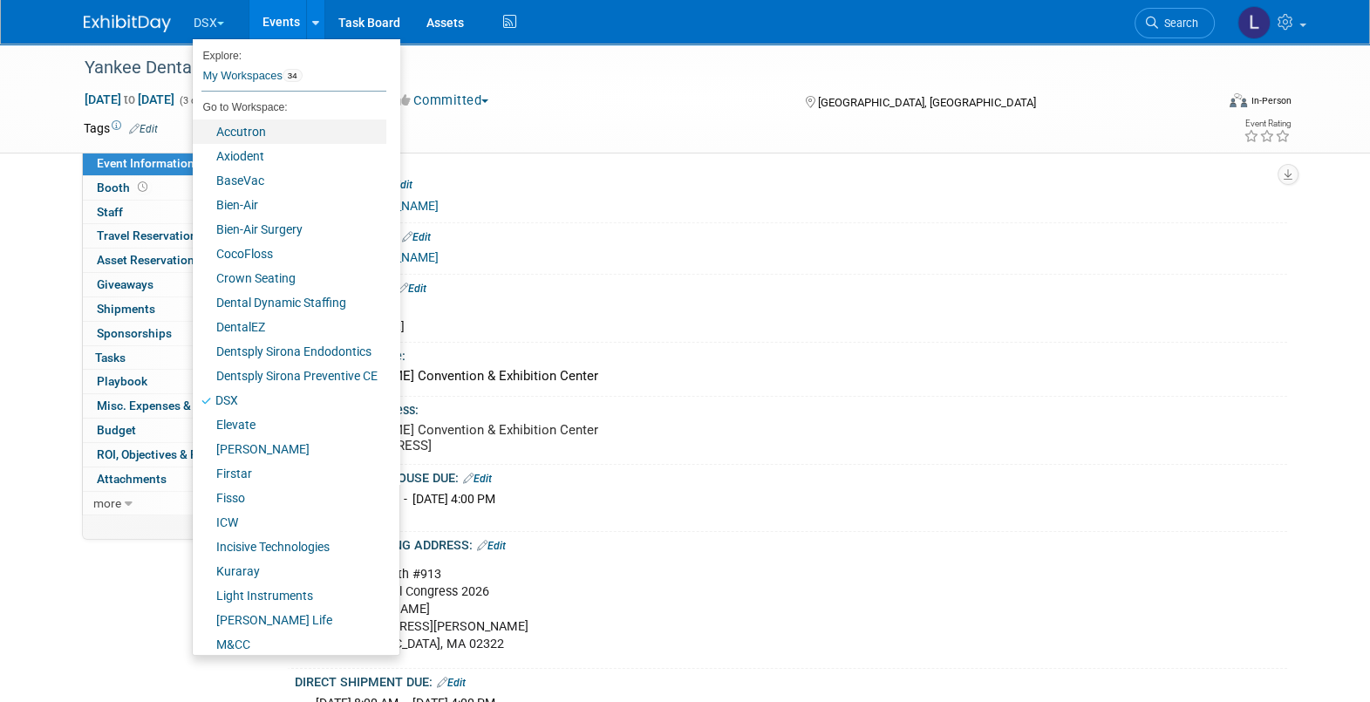
click at [227, 134] on link "Accutron" at bounding box center [290, 131] width 194 height 24
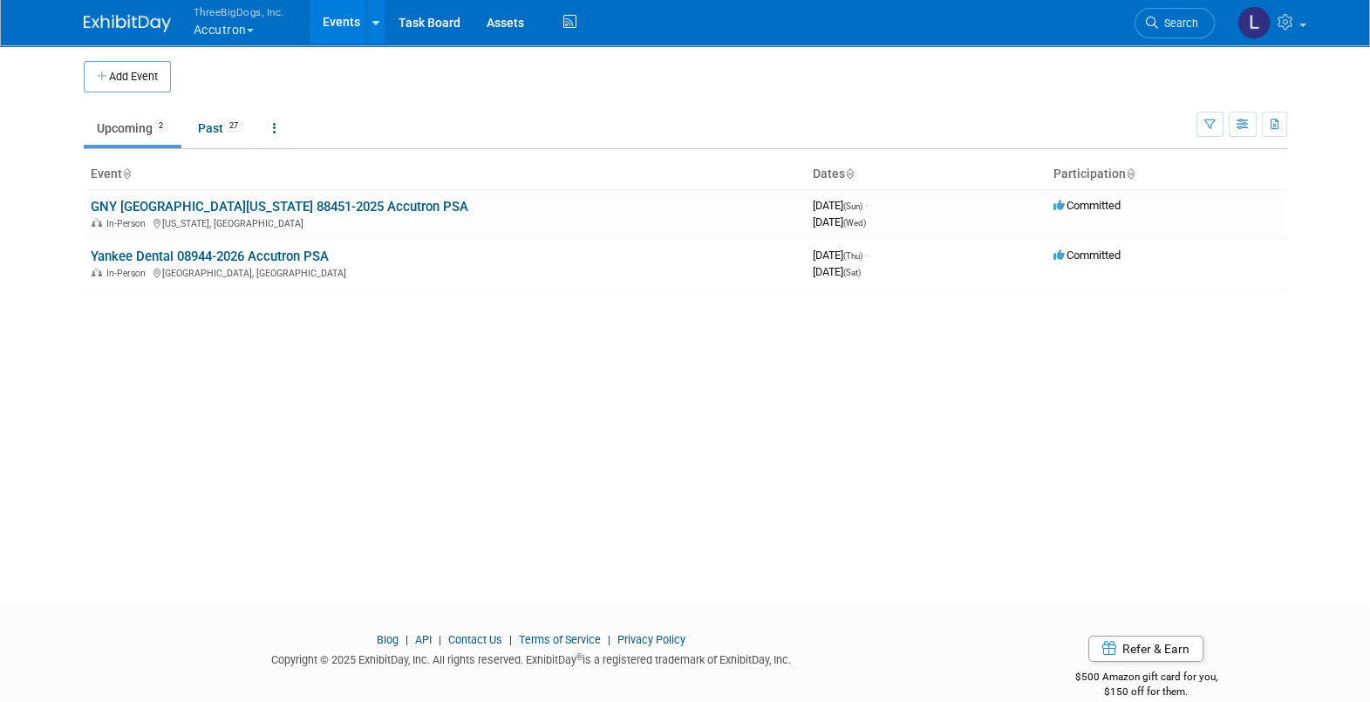
drag, startPoint x: 122, startPoint y: 78, endPoint x: 130, endPoint y: 86, distance: 11.1
click at [122, 78] on button "Add Event" at bounding box center [127, 76] width 87 height 31
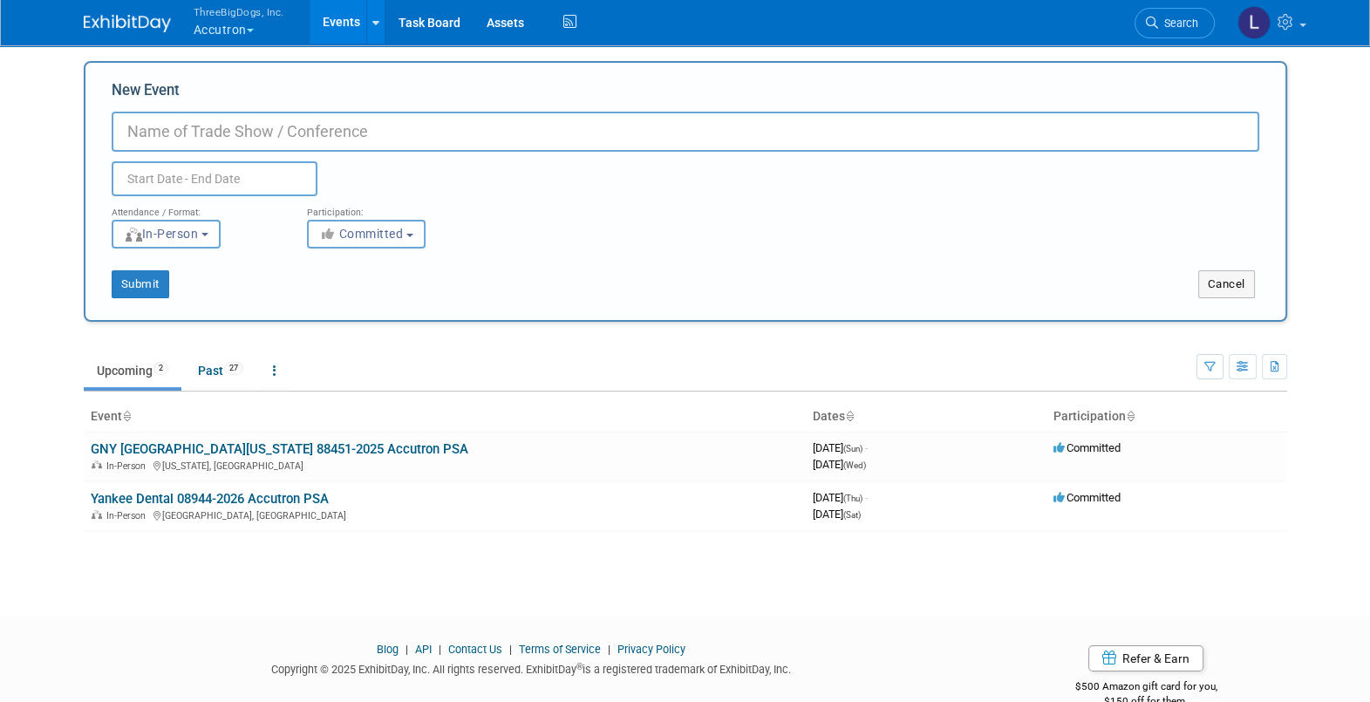
click at [172, 126] on input "New Event" at bounding box center [686, 132] width 1148 height 40
paste input "07509-2026 Accutron PSA Chicago MidWinter"
drag, startPoint x: 316, startPoint y: 130, endPoint x: 96, endPoint y: 131, distance: 219.8
click at [96, 131] on div "New Event 07509-2026 Accutron PSA Chicago MidWinter Duplicate Event Warning Att…" at bounding box center [686, 191] width 1204 height 261
paste input "07509-2026 Accutron PSA"
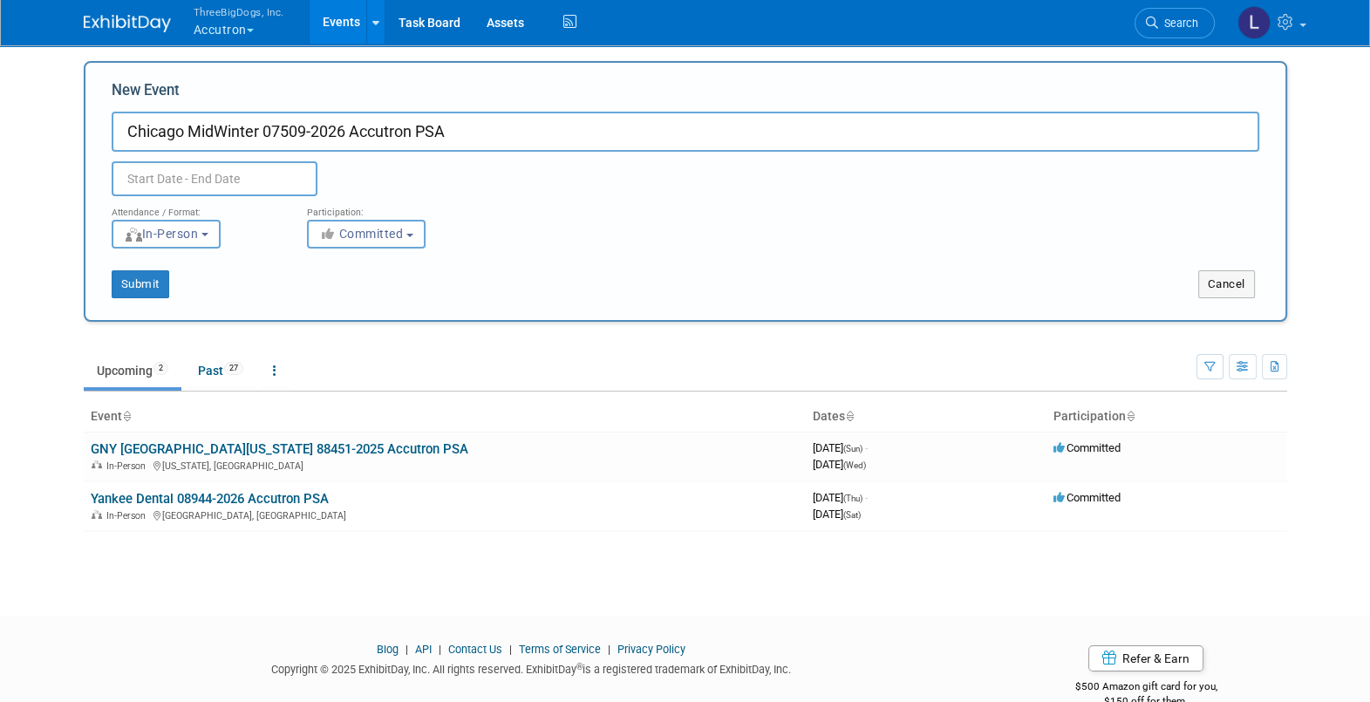
type input "Chicago MidWinter 07509-2026 Accutron PSA"
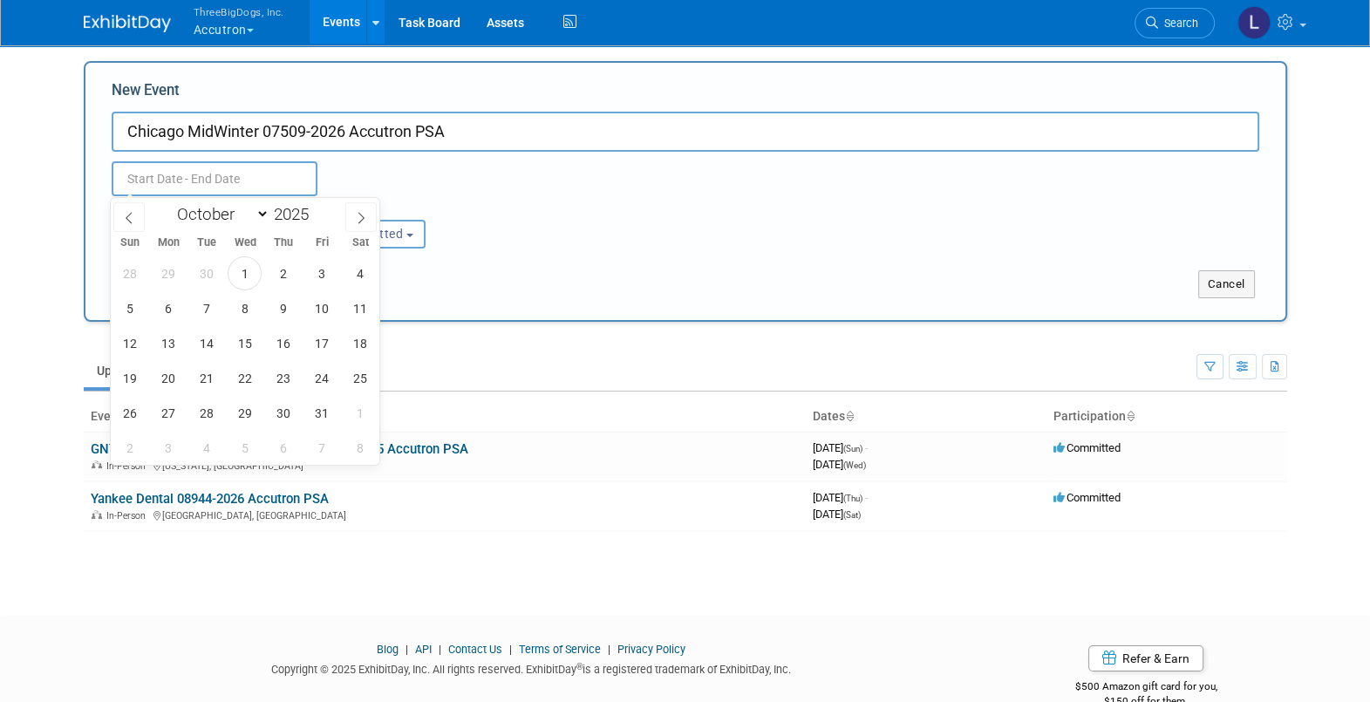
click at [241, 174] on input "text" at bounding box center [215, 178] width 206 height 35
click at [359, 217] on icon at bounding box center [361, 218] width 12 height 12
select select "11"
click at [359, 218] on icon at bounding box center [361, 218] width 12 height 12
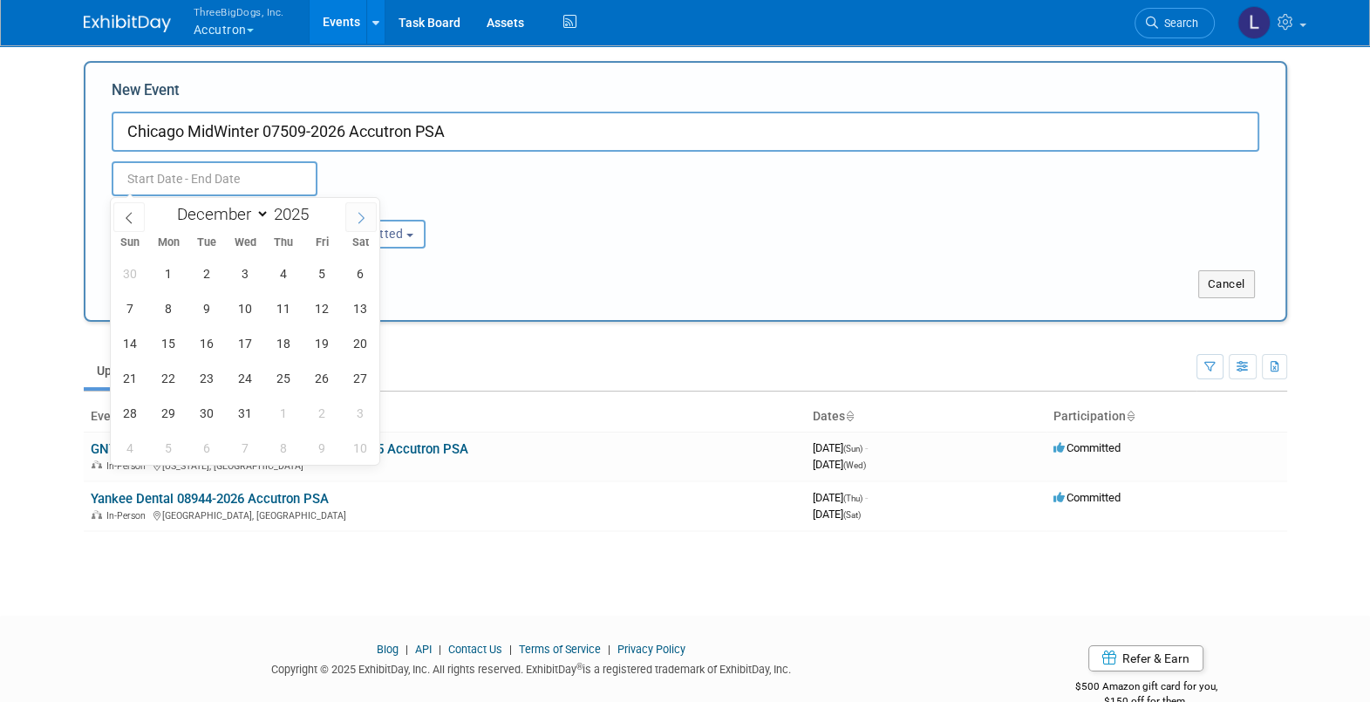
type input "2026"
click at [359, 218] on icon at bounding box center [361, 218] width 12 height 12
select select "1"
click at [280, 341] on span "19" at bounding box center [283, 343] width 34 height 34
click at [358, 347] on span "21" at bounding box center [360, 343] width 34 height 34
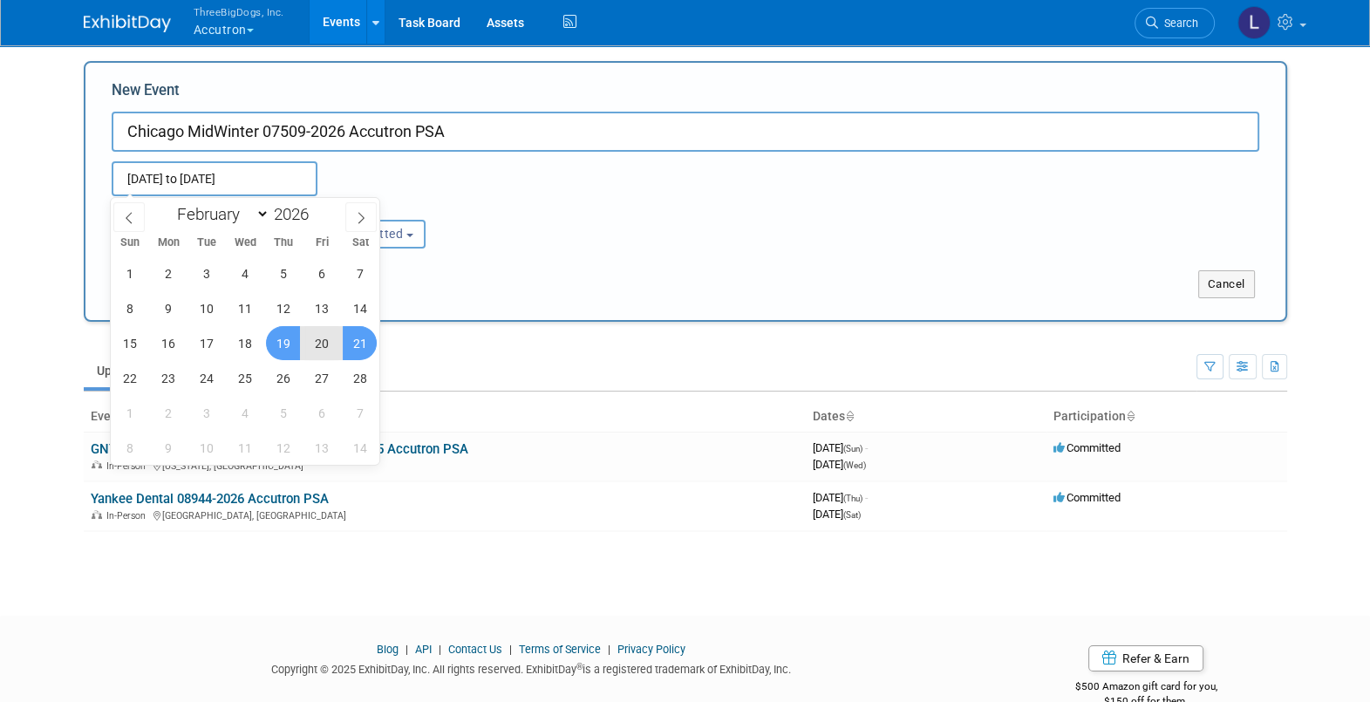
type input "[DATE] to [DATE]"
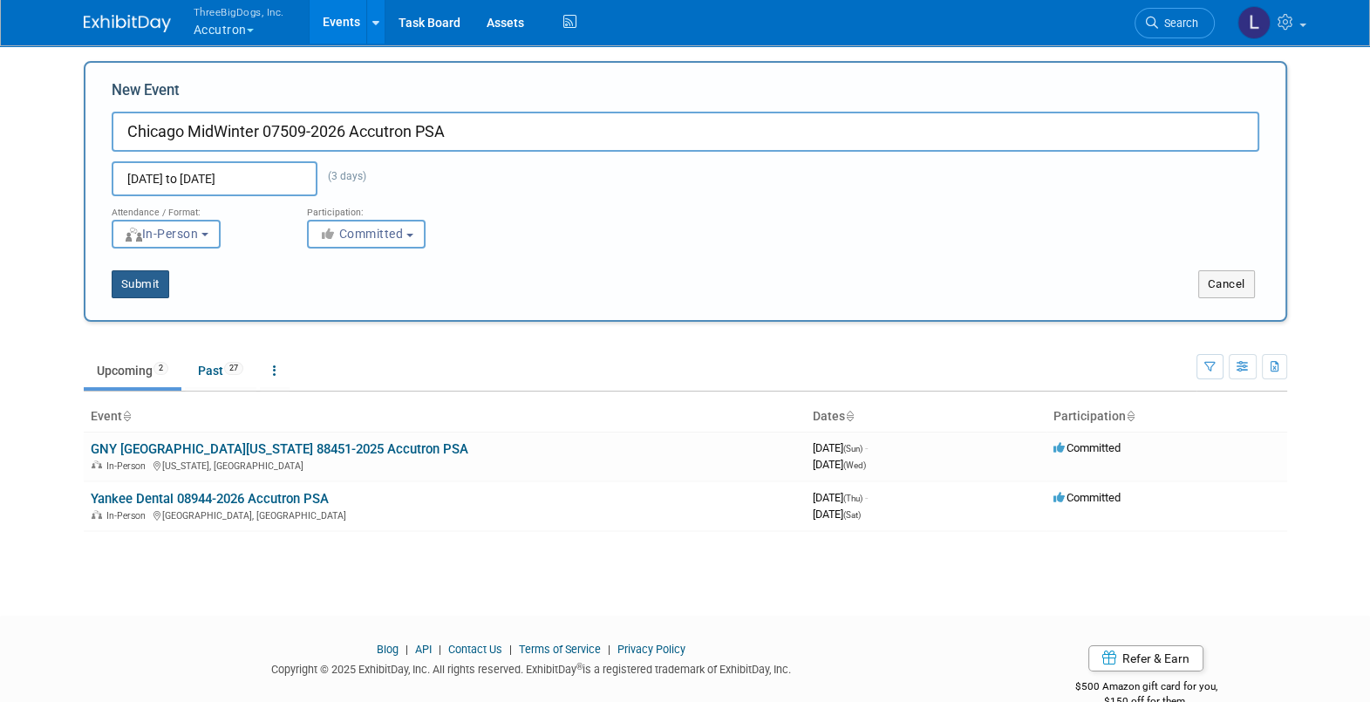
click at [142, 286] on button "Submit" at bounding box center [141, 284] width 58 height 28
type input "Chicago MidWinter 07509-2026 Accutron PSA"
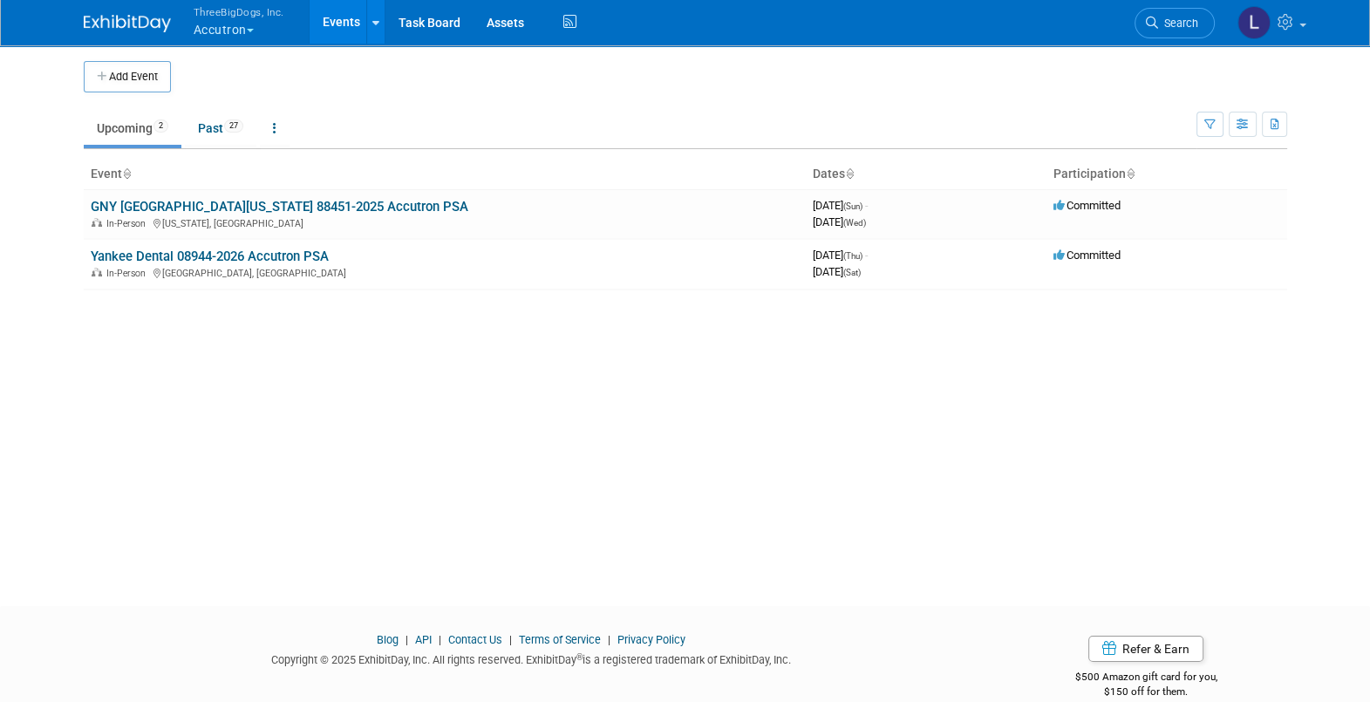
click at [221, 22] on button "ThreeBigDogs, Inc. Accutron" at bounding box center [249, 22] width 114 height 45
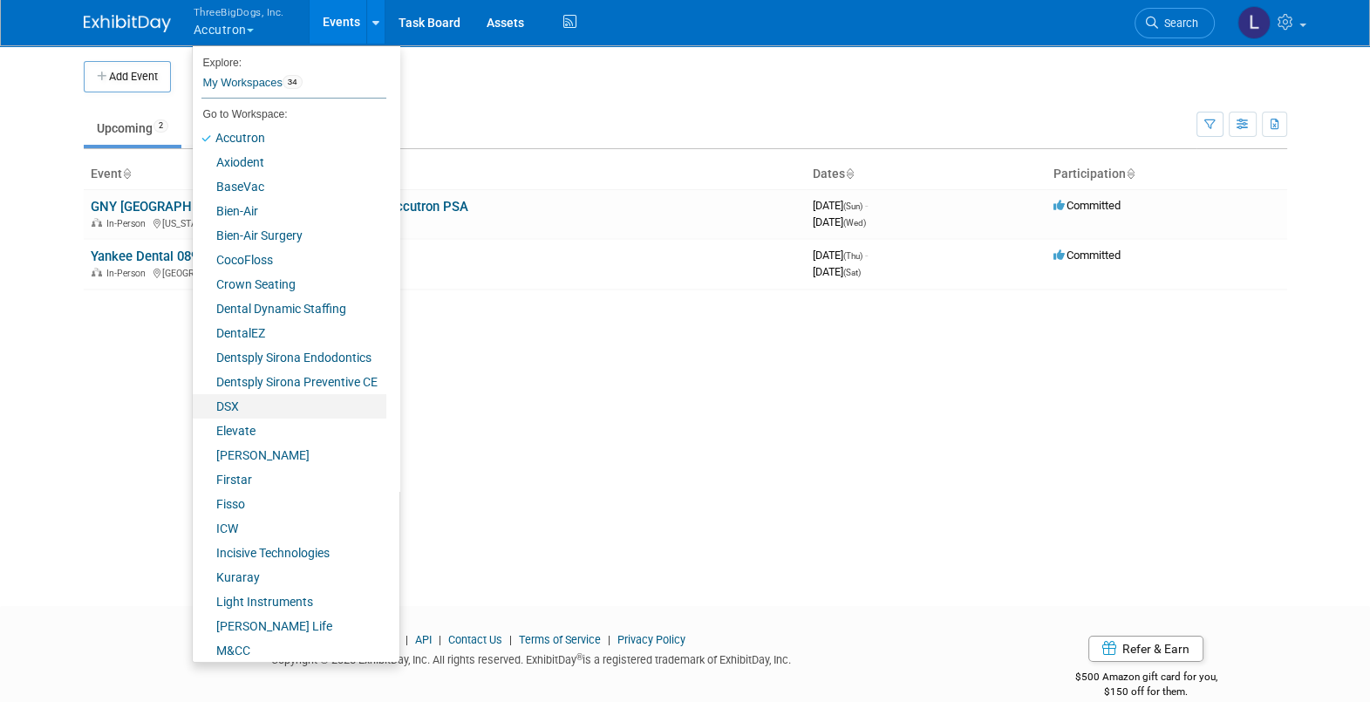
click at [240, 413] on link "DSX" at bounding box center [290, 406] width 194 height 24
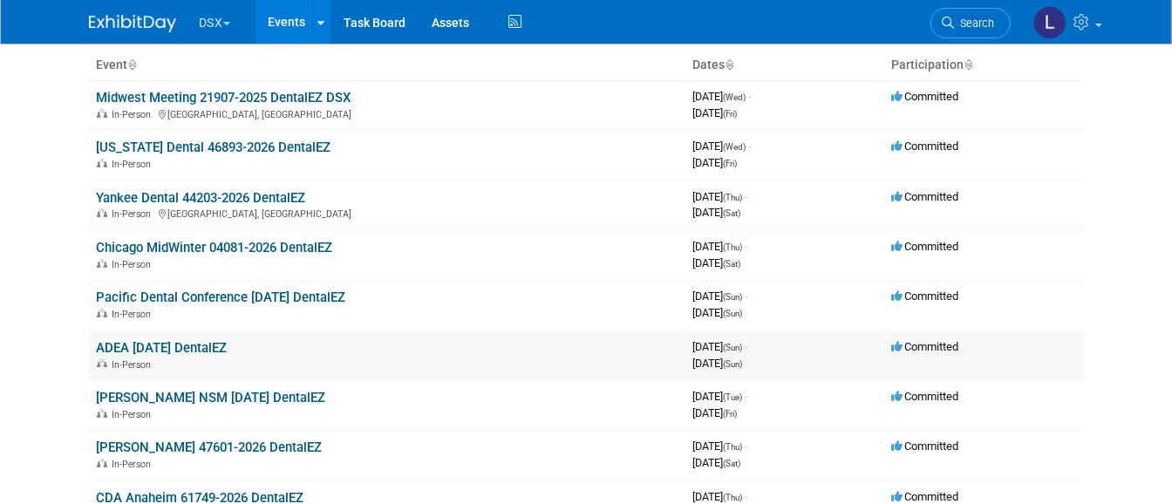
scroll to position [218, 0]
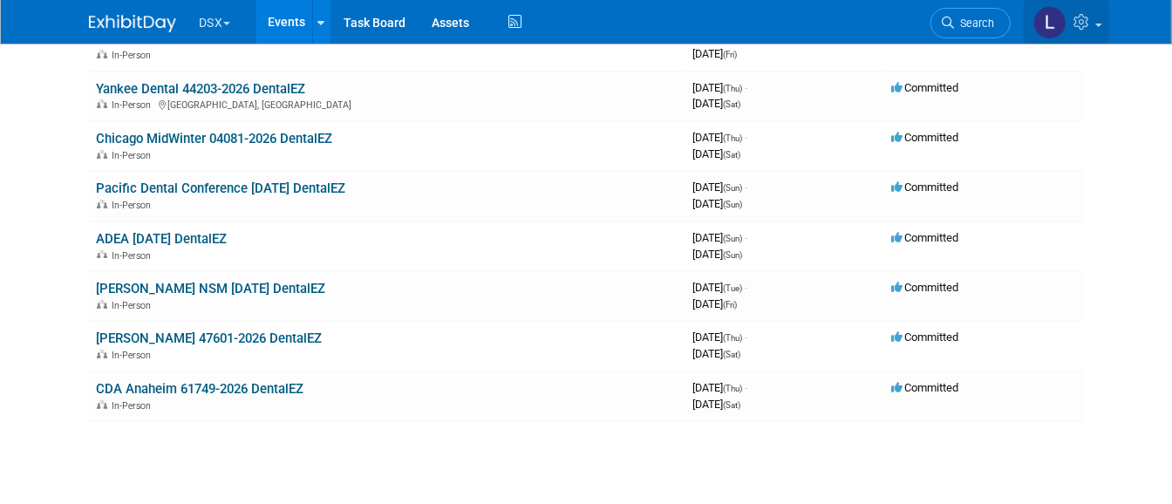
click at [1094, 19] on icon at bounding box center [1084, 22] width 20 height 16
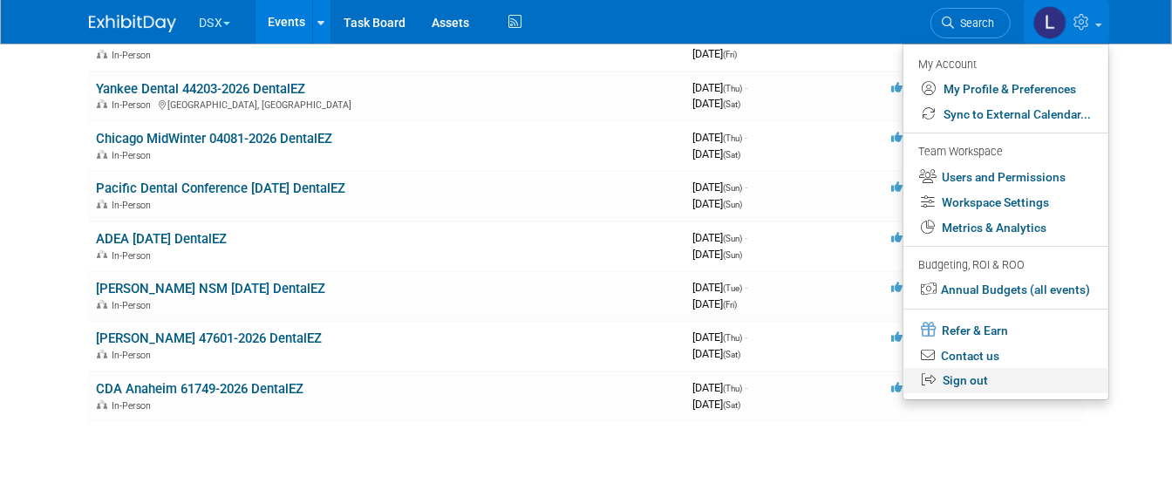
click at [986, 375] on link "Sign out" at bounding box center [1006, 380] width 205 height 25
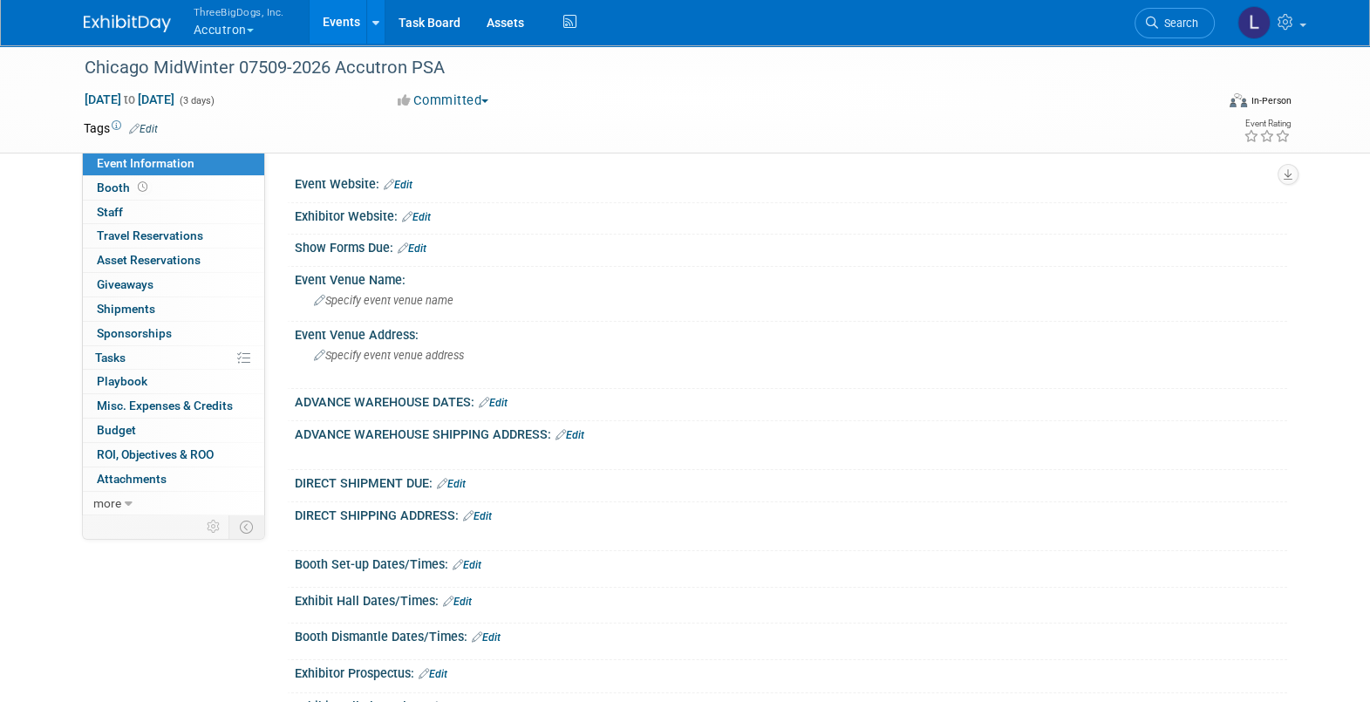
drag, startPoint x: 345, startPoint y: 29, endPoint x: 331, endPoint y: 38, distance: 16.9
click at [345, 29] on link "Events" at bounding box center [342, 22] width 64 height 44
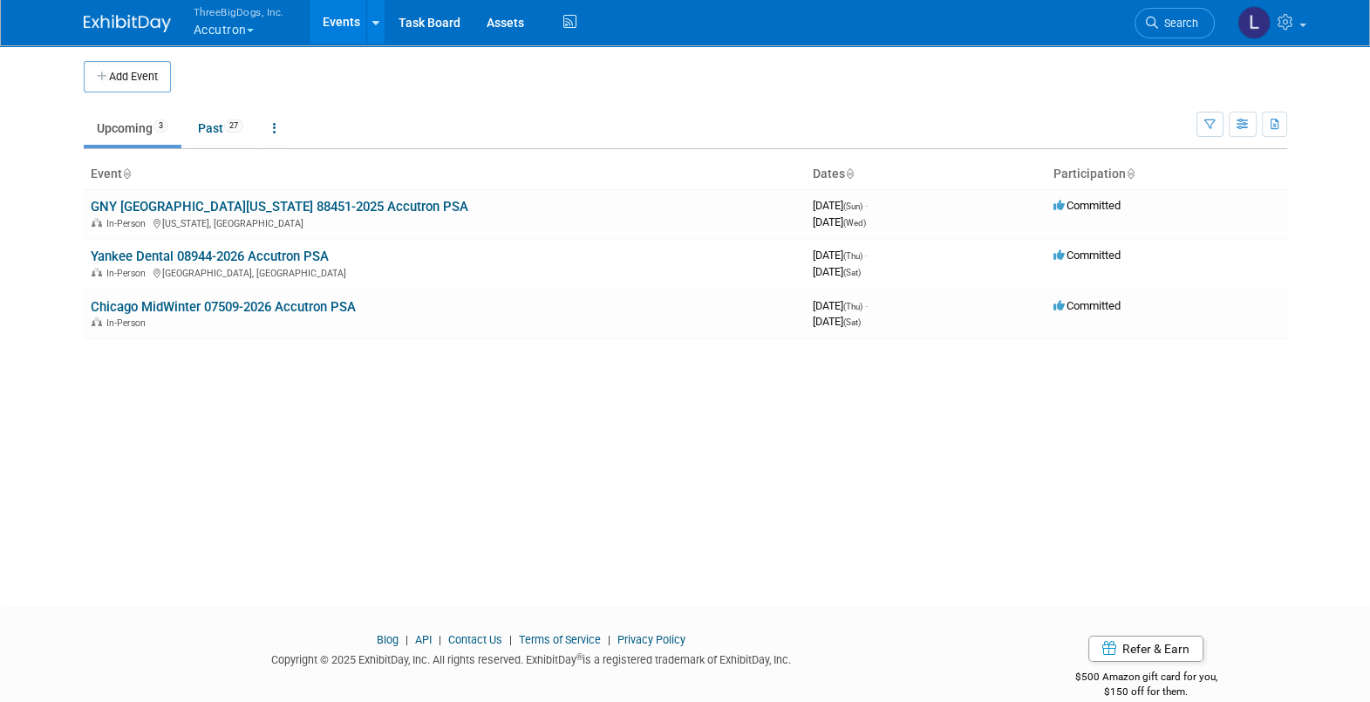
click at [143, 400] on div "Add Event New Event Duplicate Event Warning There is another event in your work…" at bounding box center [686, 309] width 1230 height 531
click at [354, 305] on link "Chicago MidWinter 07509-2026 Accutron PSA" at bounding box center [223, 307] width 265 height 16
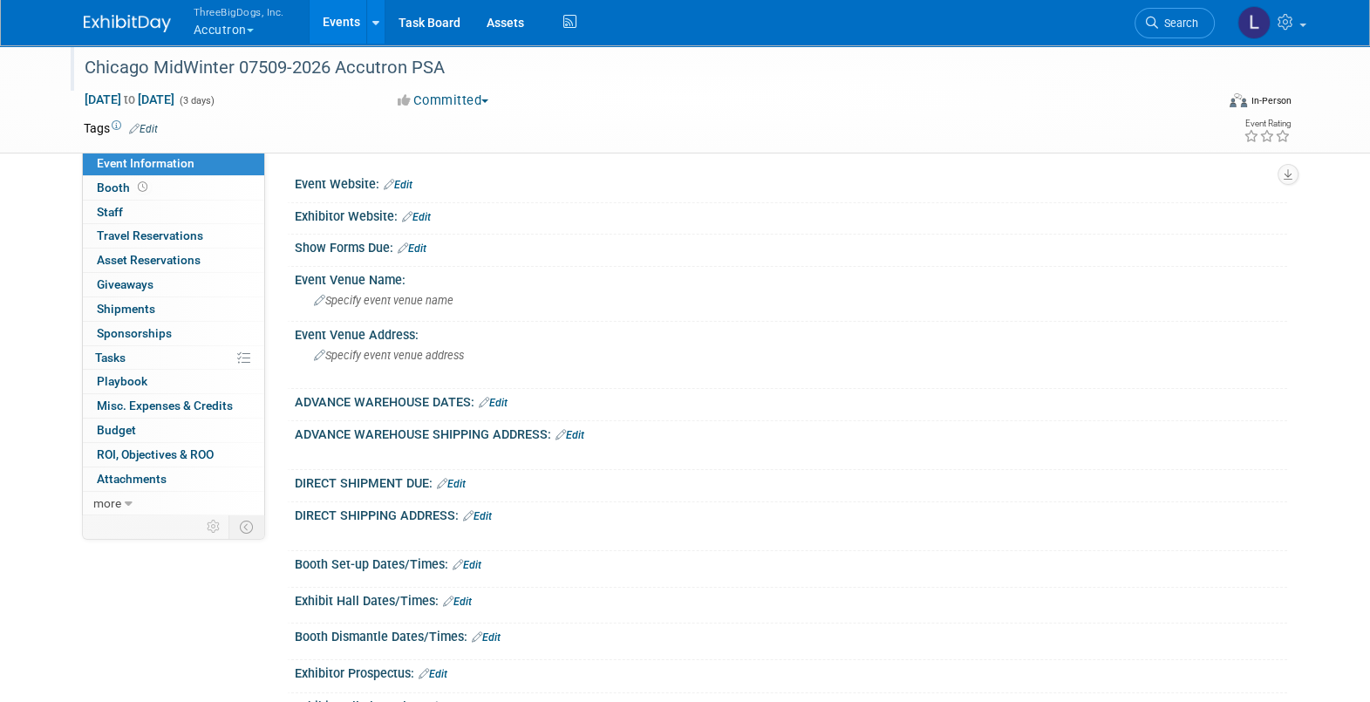
click at [331, 72] on div "Chicago MidWinter 07509-2026 Accutron PSA" at bounding box center [633, 67] width 1110 height 31
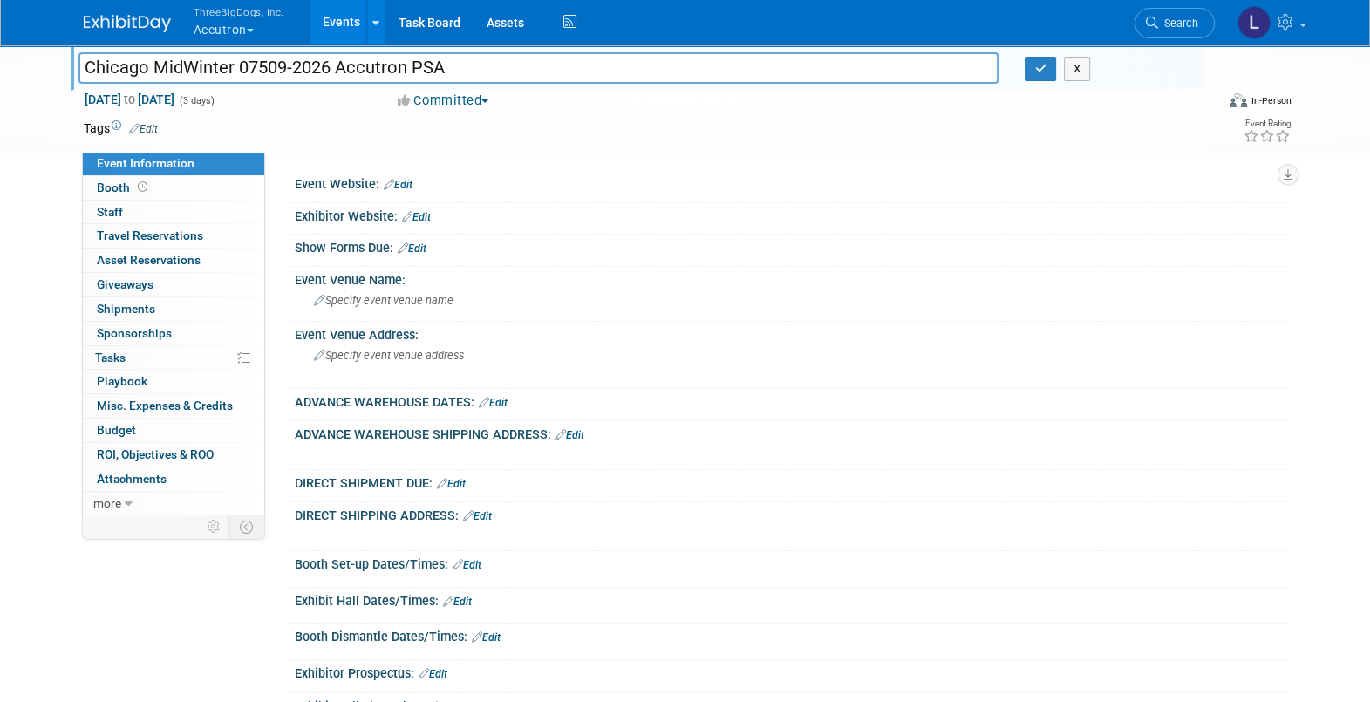
drag, startPoint x: 447, startPoint y: 65, endPoint x: 36, endPoint y: 70, distance: 411.7
click at [36, 70] on div "Chicago MidWinter 07509-2026 Accutron PSA Chicago MidWinter 07509-2026 Accutron…" at bounding box center [685, 99] width 1370 height 110
click at [1038, 70] on icon "button" at bounding box center [1040, 68] width 12 height 11
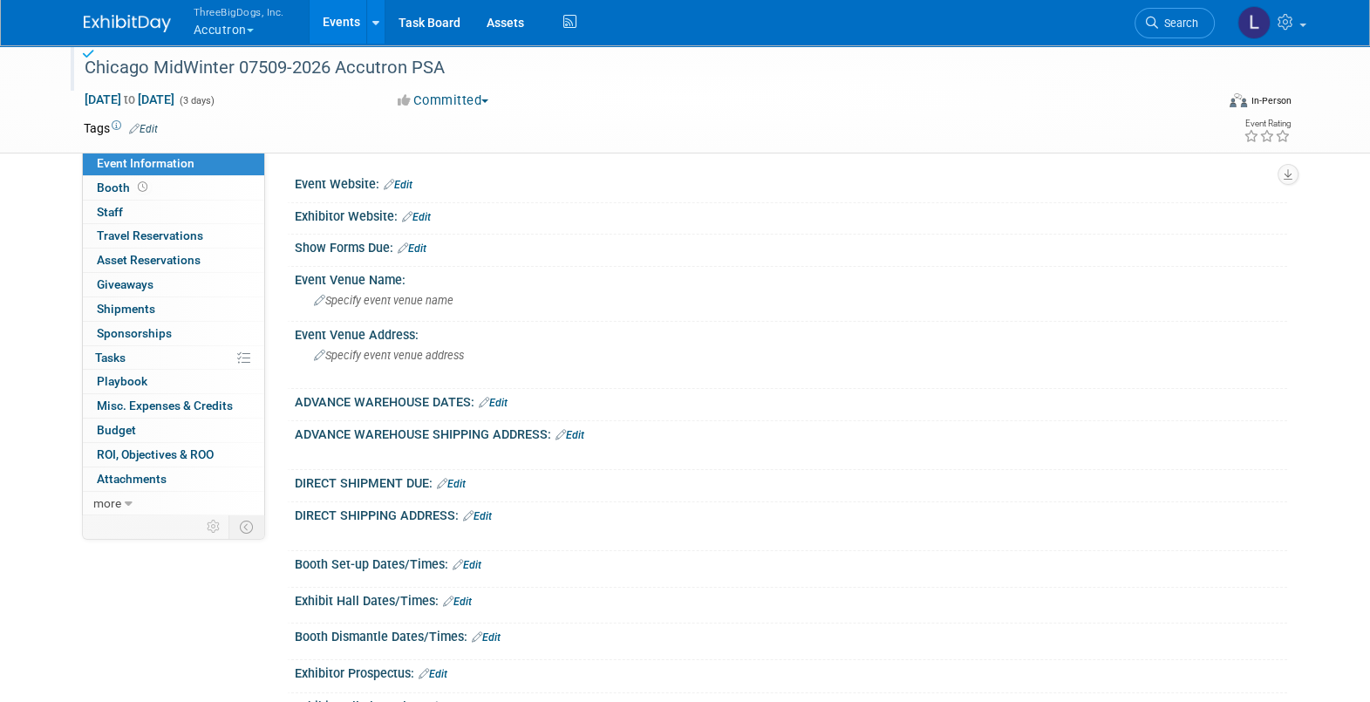
click at [336, 21] on link "Events" at bounding box center [342, 22] width 64 height 44
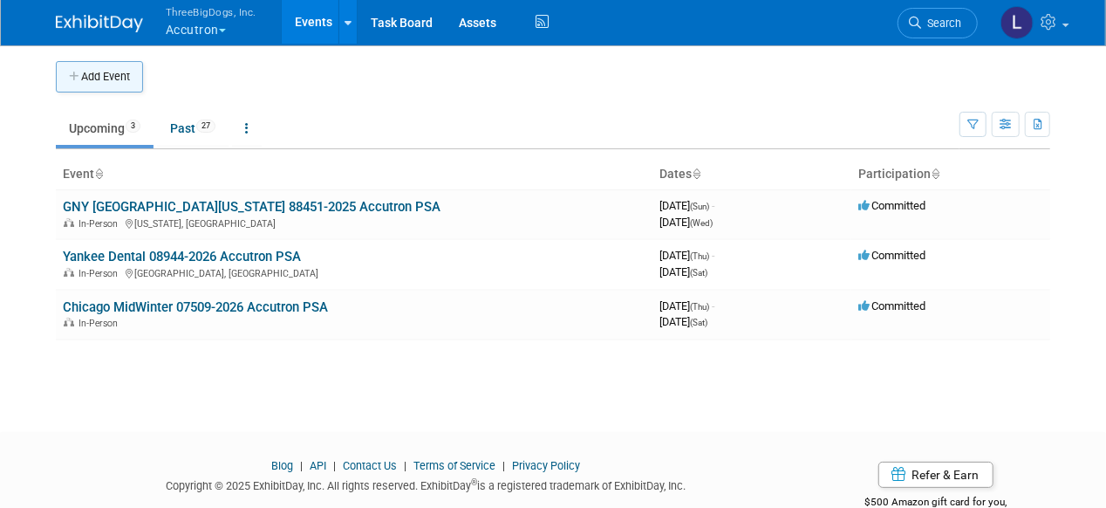
click at [94, 83] on button "Add Event" at bounding box center [99, 76] width 87 height 31
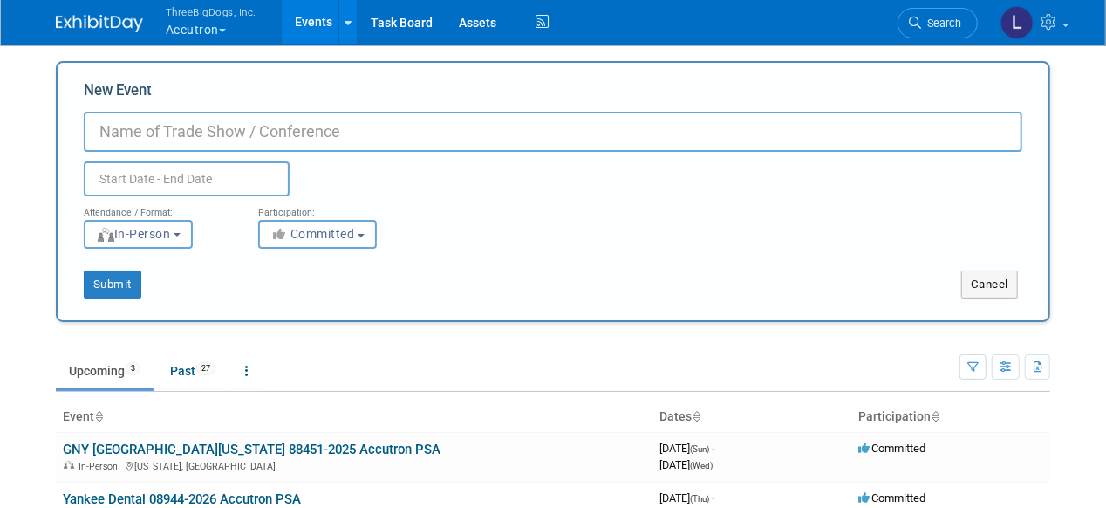
paste input "12728-2026 Accutron PSA Pacific Dental (March)"
drag, startPoint x: 288, startPoint y: 126, endPoint x: 49, endPoint y: 134, distance: 239.1
click at [49, 134] on div "Add Event New Event 12728-2026 Accutron PSA Pacific Dental (March) Duplicate Ev…" at bounding box center [553, 339] width 1020 height 591
click at [349, 141] on input "Pacific Dental (March)" at bounding box center [553, 132] width 938 height 40
paste input "12728-2026 Accutron PSA"
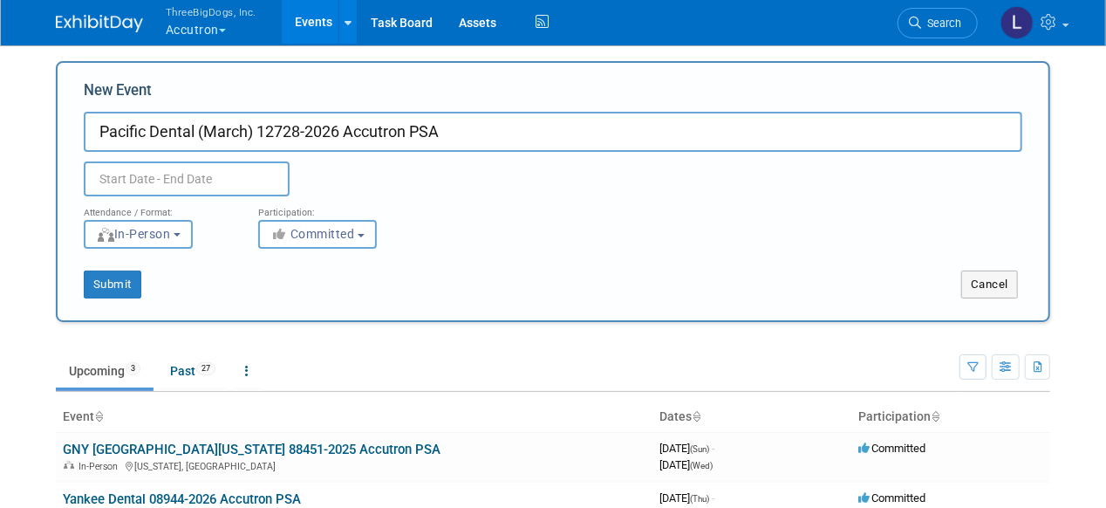
type input "Pacific Dental (March) 12728-2026 Accutron PSA"
click at [183, 177] on input "text" at bounding box center [187, 178] width 206 height 35
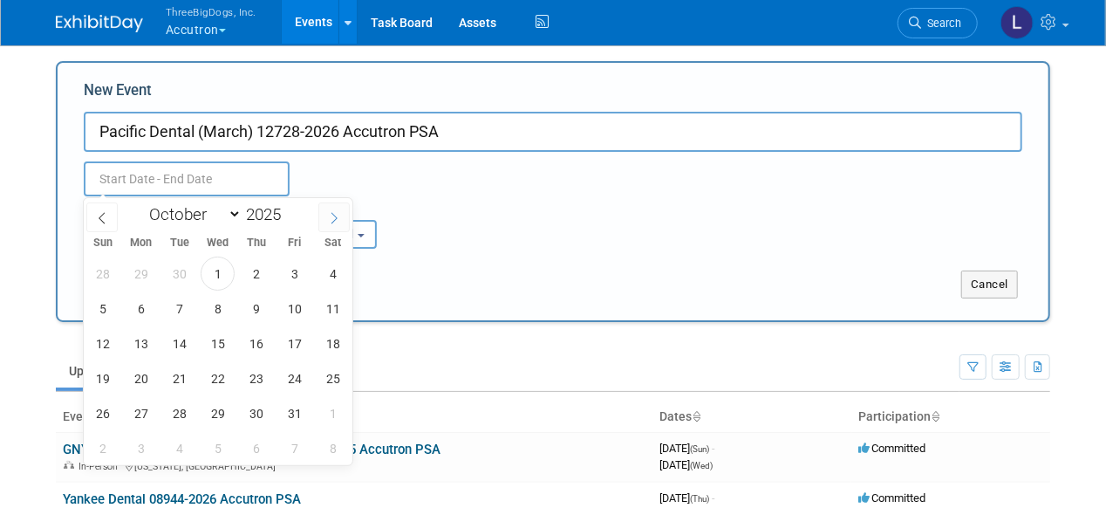
click at [333, 224] on span at bounding box center [333, 217] width 31 height 30
select select "11"
click at [333, 224] on span at bounding box center [333, 217] width 31 height 30
type input "2026"
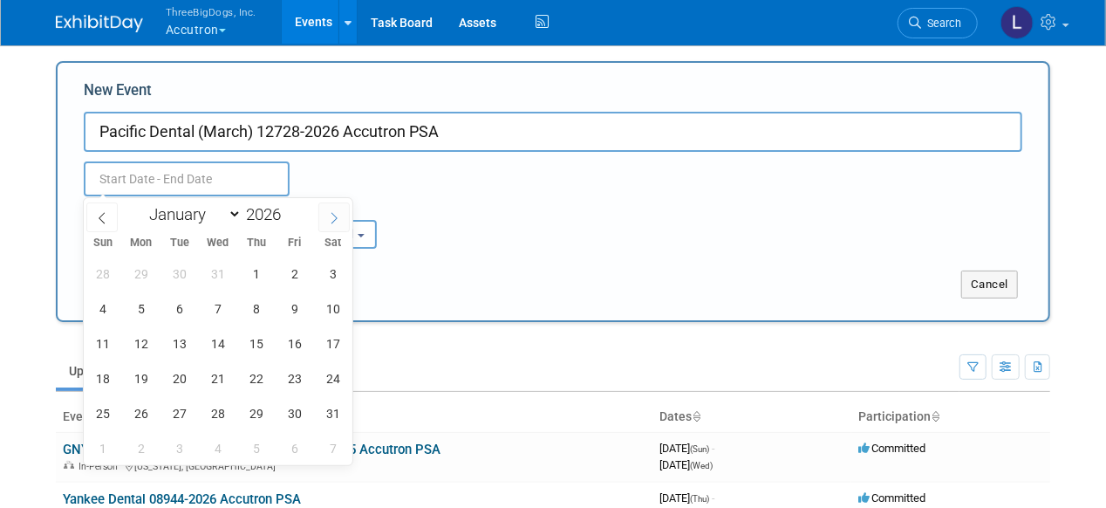
click at [333, 224] on span at bounding box center [333, 217] width 31 height 30
click at [331, 224] on span at bounding box center [333, 217] width 31 height 30
select select "2"
click at [99, 276] on span "1" at bounding box center [102, 273] width 34 height 34
type input "Mar 1, 2026 to Mar 1, 2026"
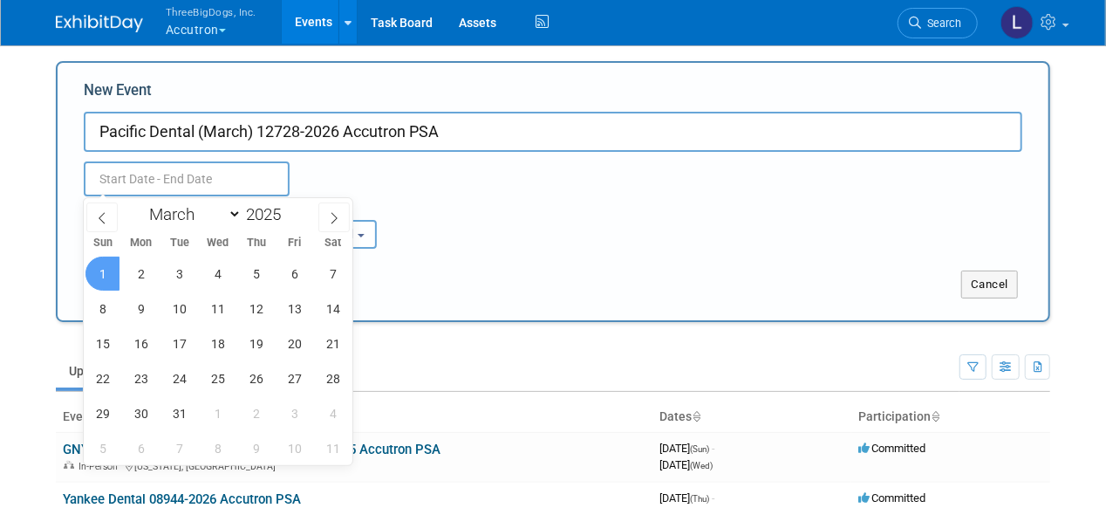
type input "Mar 1, 2026 to Mar 1, 2026"
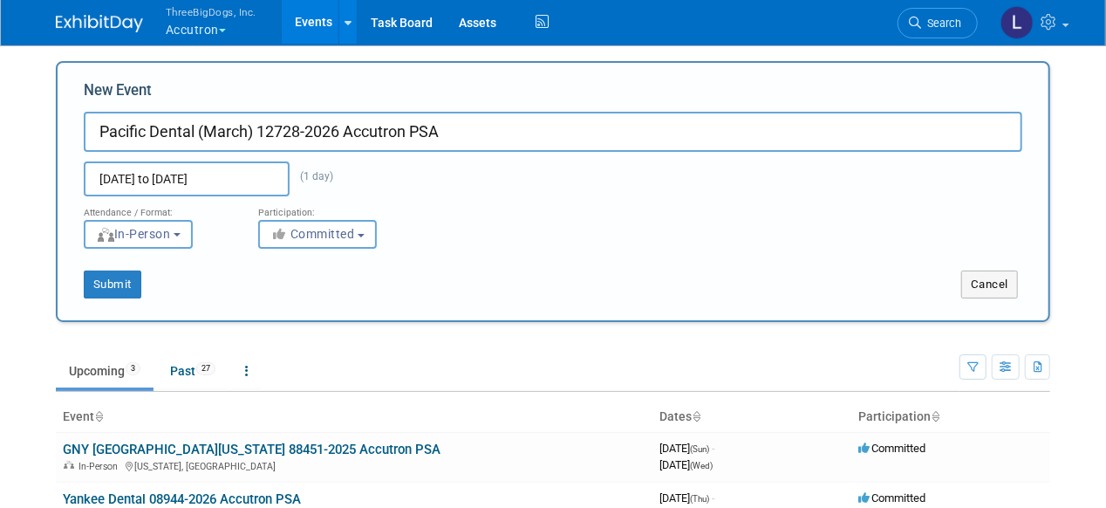
click at [798, 172] on div "Mar 1, 2026 to Mar 1, 2026 (1 day) Duplicate Event Warning" at bounding box center [553, 174] width 965 height 44
click at [115, 279] on button "Submit" at bounding box center [113, 284] width 58 height 28
type input "Pacific Dental (March) 12728-2026 Accutron PSA"
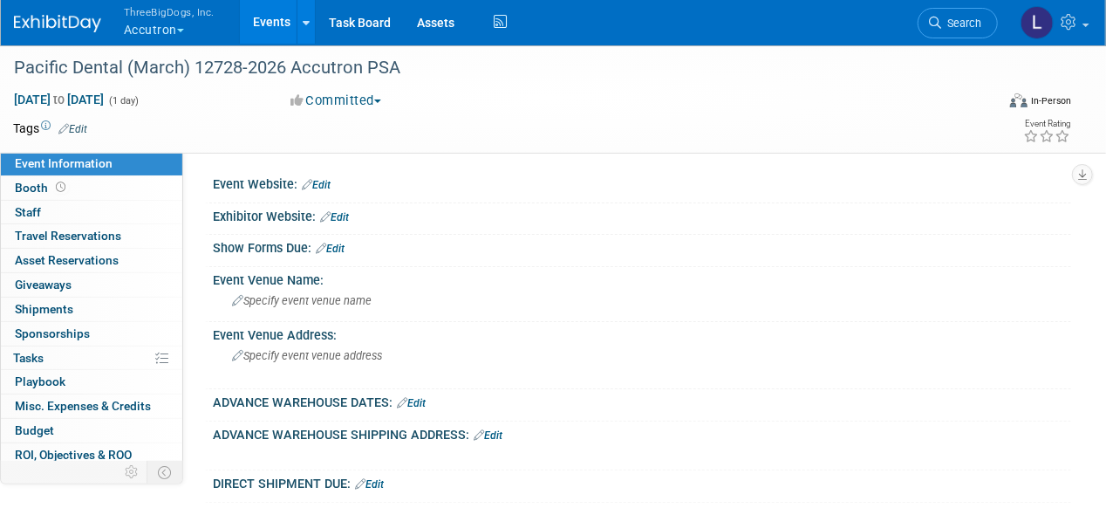
click at [267, 29] on link "Events" at bounding box center [272, 22] width 64 height 44
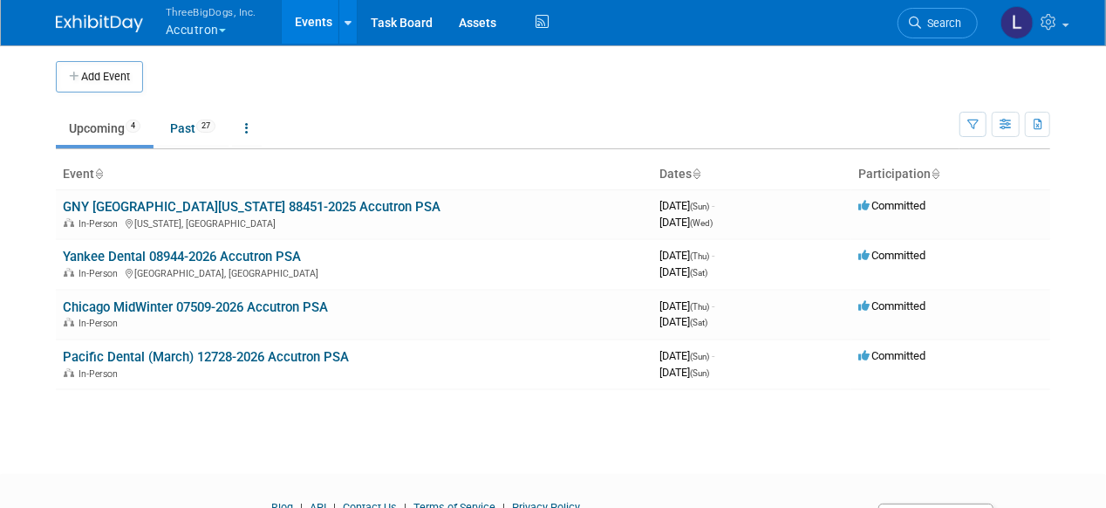
click at [37, 440] on body "ThreeBigDogs, Inc. Accutron Explore: My Workspaces 34 Go to Workspace: Accutron…" at bounding box center [553, 254] width 1106 height 508
click at [159, 352] on link "Pacific Dental (March) 12728-2026 Accutron PSA" at bounding box center [206, 357] width 286 height 16
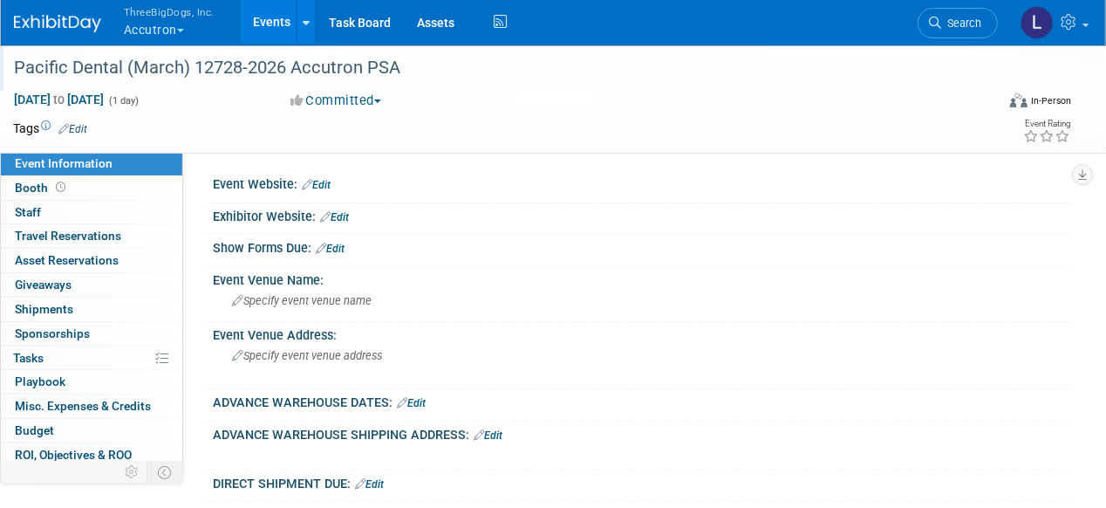
click at [397, 65] on div "Pacific Dental (March) 12728-2026 Accutron PSA" at bounding box center [494, 67] width 972 height 31
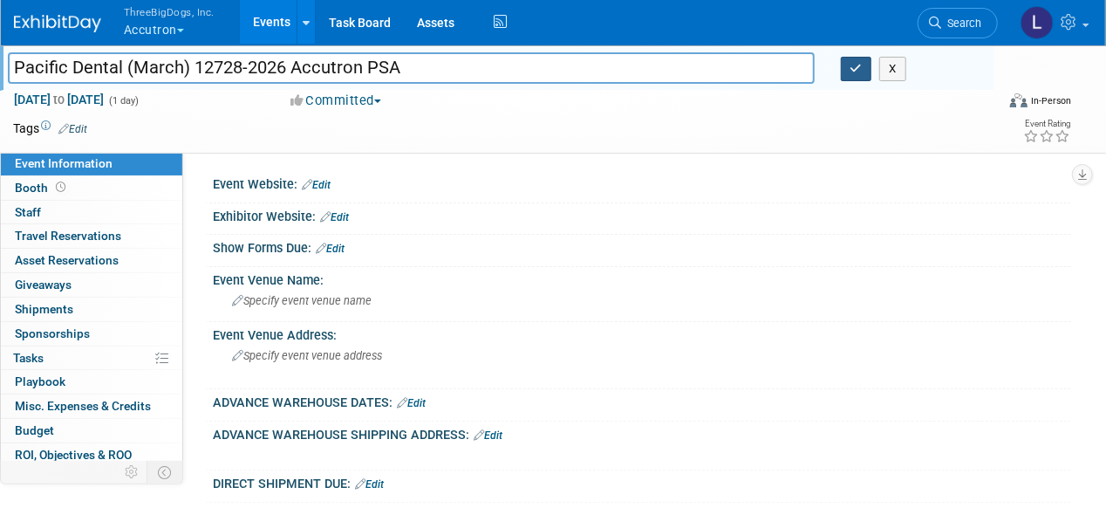
click at [856, 76] on button "button" at bounding box center [856, 69] width 31 height 24
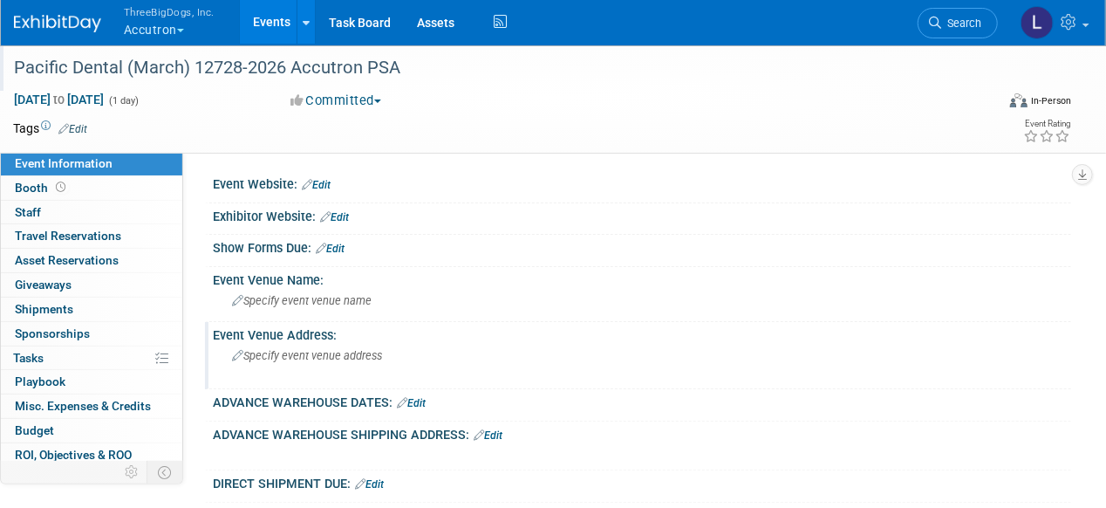
click at [952, 370] on div "Event Venue Address: Specify event venue address" at bounding box center [638, 355] width 866 height 67
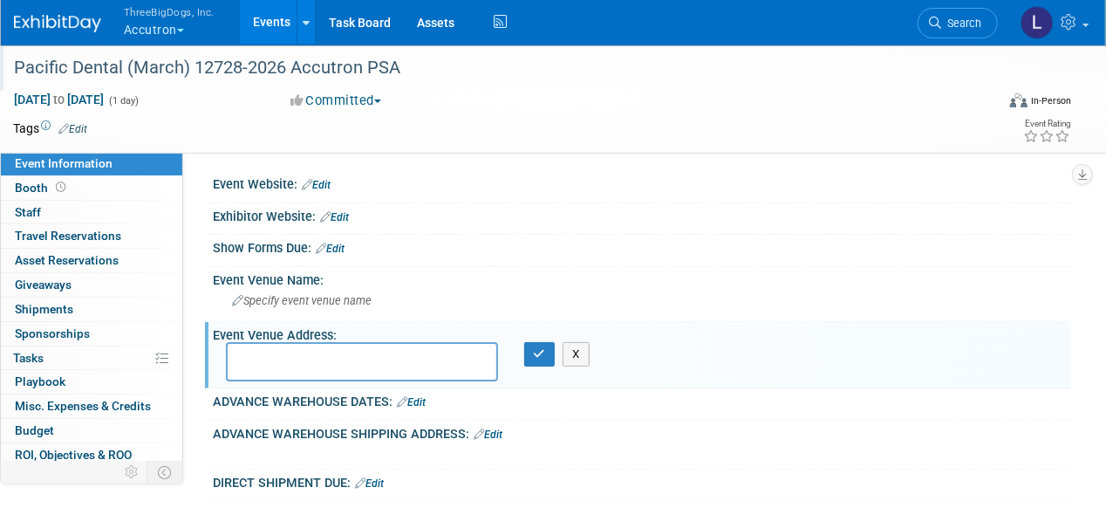
click at [271, 23] on link "Events" at bounding box center [272, 22] width 64 height 44
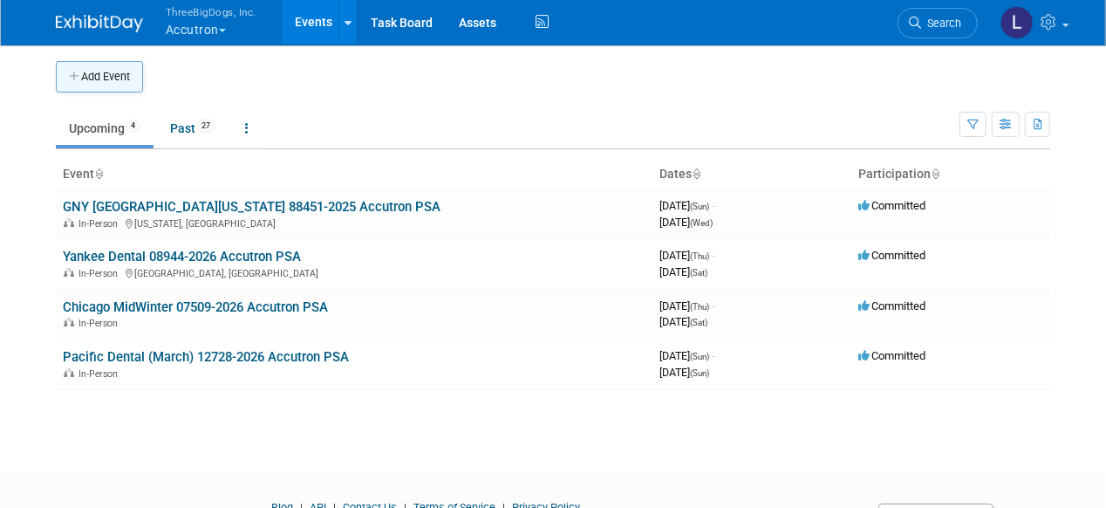
click at [87, 73] on button "Add Event" at bounding box center [99, 76] width 87 height 31
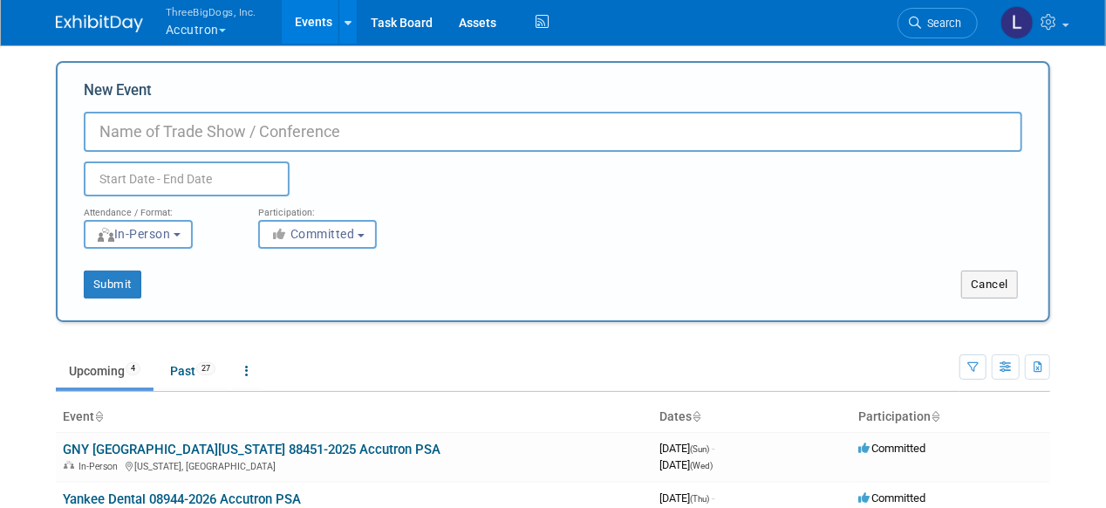
paste input "[PERSON_NAME] 12825-2026 Accutron PSA"
click at [104, 127] on input "[PERSON_NAME] 12825-2026 Accutron PSA" at bounding box center [553, 132] width 938 height 40
type input "[PERSON_NAME] 12825-2026 Accutron PSA"
click at [181, 171] on input "text" at bounding box center [187, 178] width 206 height 35
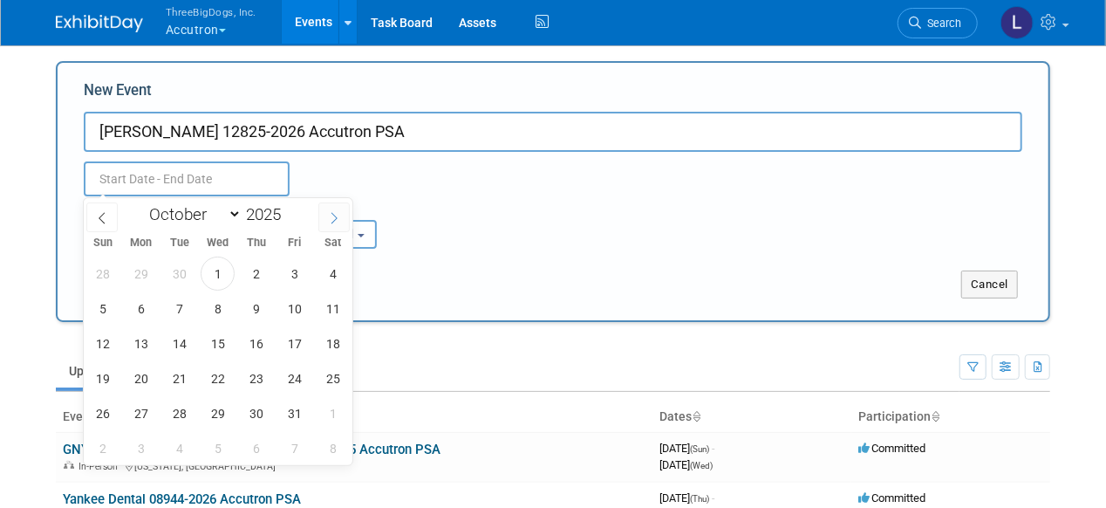
click at [330, 215] on icon at bounding box center [334, 218] width 12 height 12
select select "11"
click at [333, 215] on icon at bounding box center [334, 218] width 12 height 12
type input "2026"
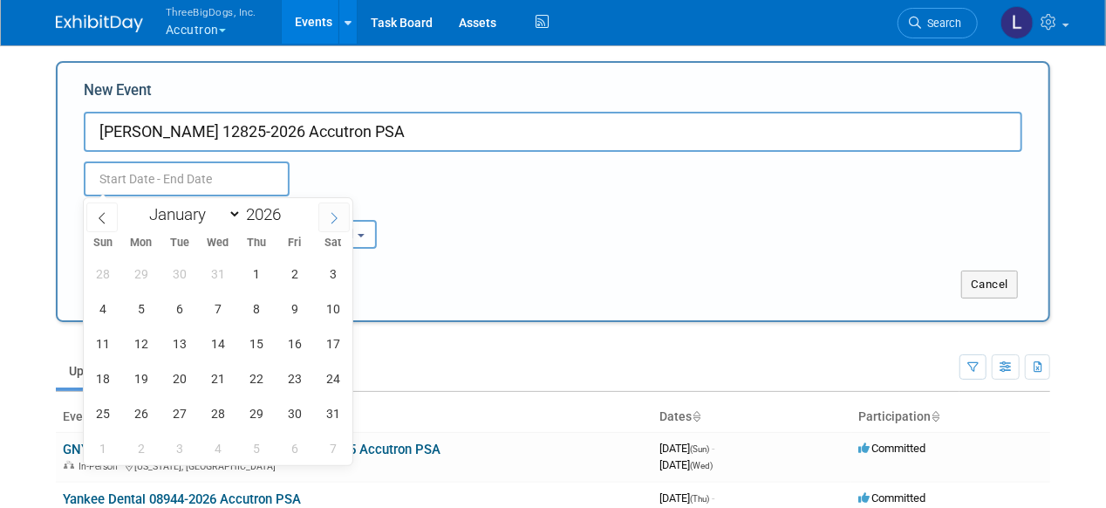
click at [333, 215] on icon at bounding box center [334, 218] width 12 height 12
select select "2"
click at [256, 311] on span "12" at bounding box center [256, 308] width 34 height 34
click at [331, 297] on span "14" at bounding box center [333, 308] width 34 height 34
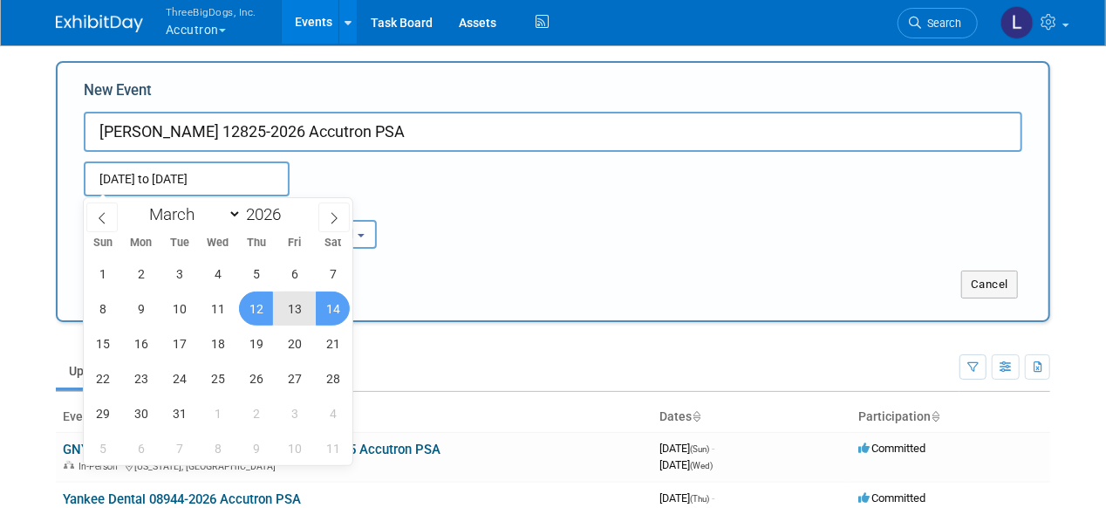
type input "[DATE] to [DATE]"
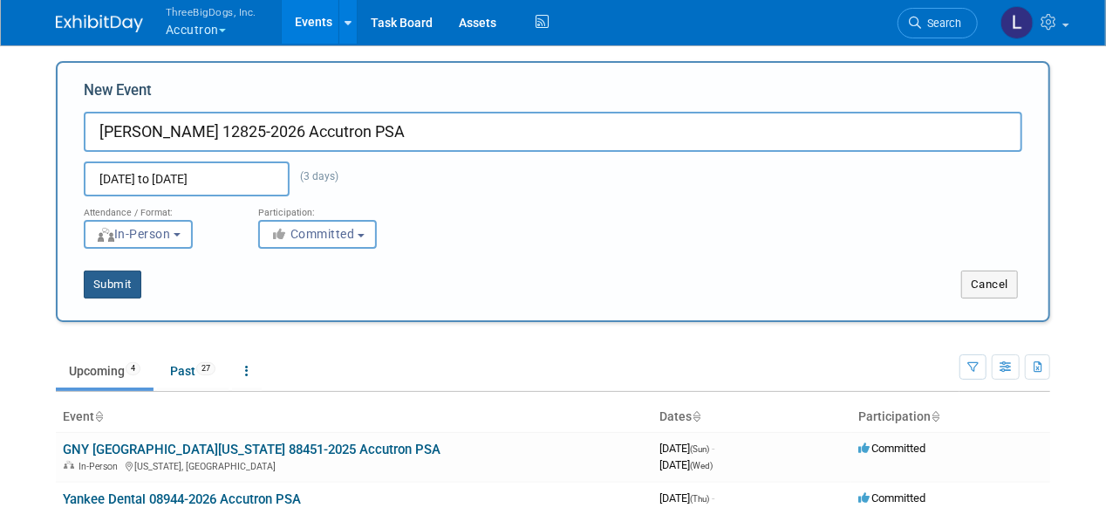
click at [96, 280] on button "Submit" at bounding box center [113, 284] width 58 height 28
type input "[PERSON_NAME] 12825-2026 Accutron PSA"
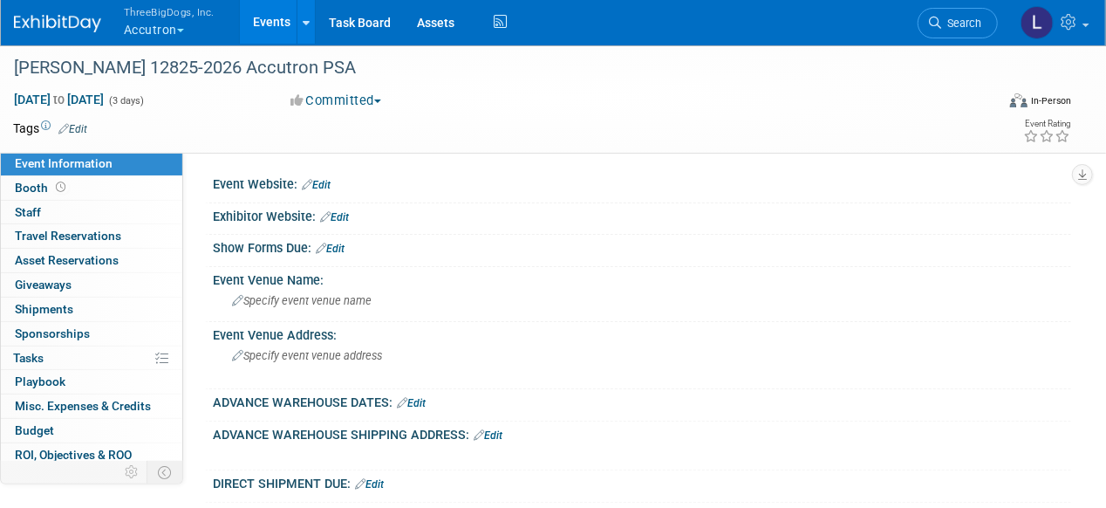
click at [279, 20] on link "Events" at bounding box center [272, 22] width 64 height 44
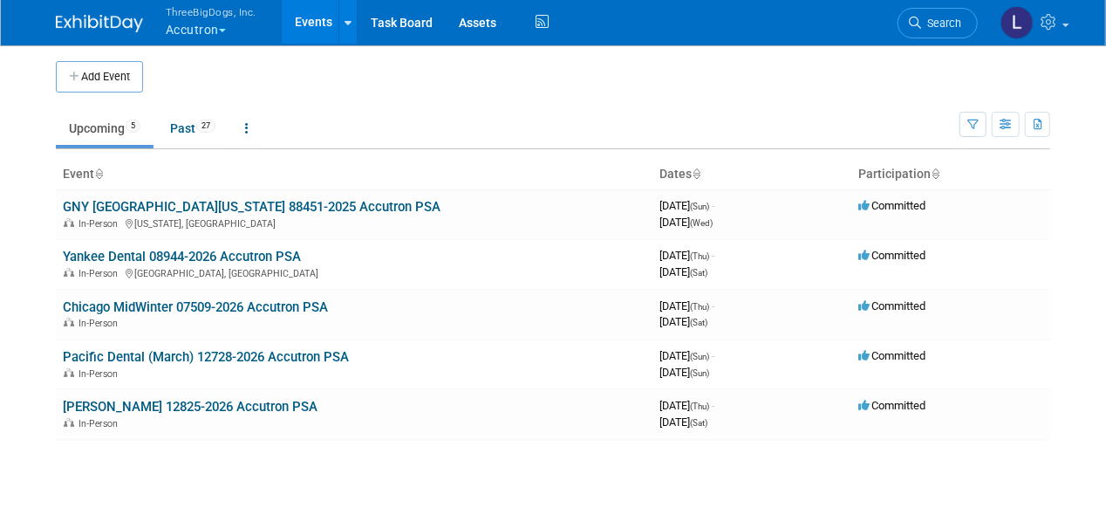
click at [80, 483] on div "Add Event New Event Duplicate Event Warning There is another event in your work…" at bounding box center [553, 268] width 1020 height 449
click at [109, 79] on button "Add Event" at bounding box center [99, 76] width 87 height 31
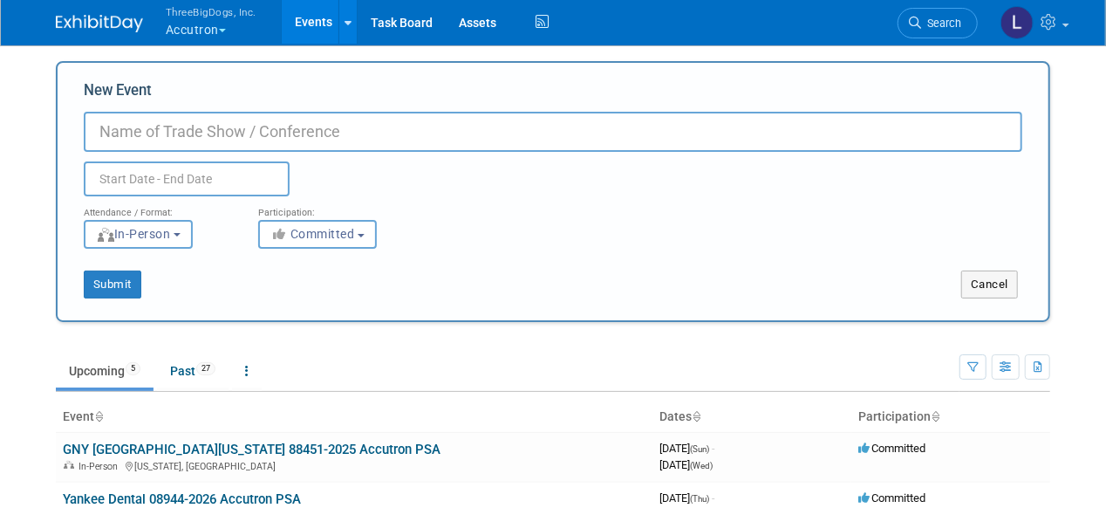
paste input "CDA [GEOGRAPHIC_DATA] 49855-2026 Accutron PSA"
type input "CDA [GEOGRAPHIC_DATA] 49855-2026 Accutron PSA"
click at [159, 171] on input "text" at bounding box center [187, 178] width 206 height 35
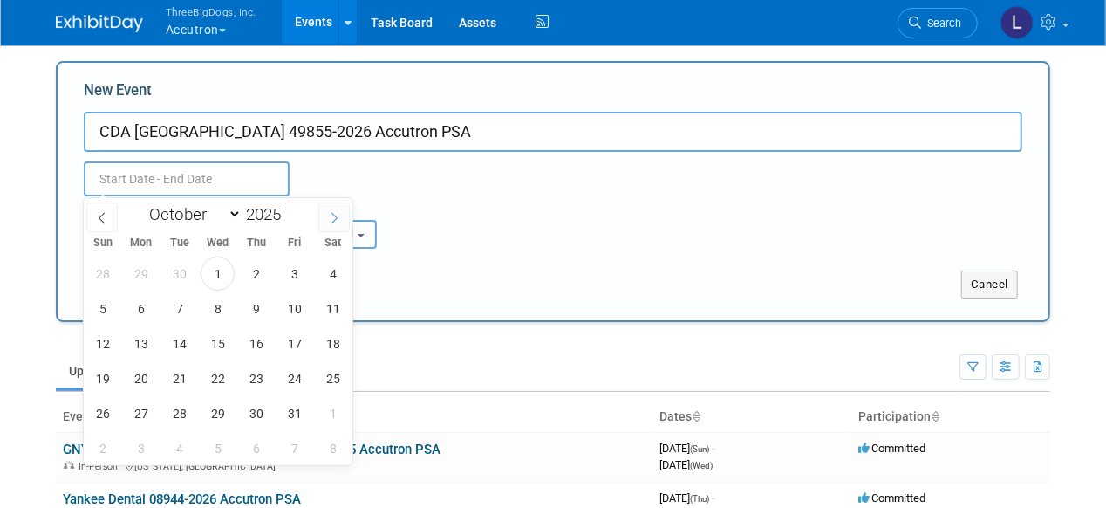
click at [327, 219] on span at bounding box center [333, 217] width 31 height 30
select select "11"
click at [327, 219] on span at bounding box center [333, 217] width 31 height 30
type input "2026"
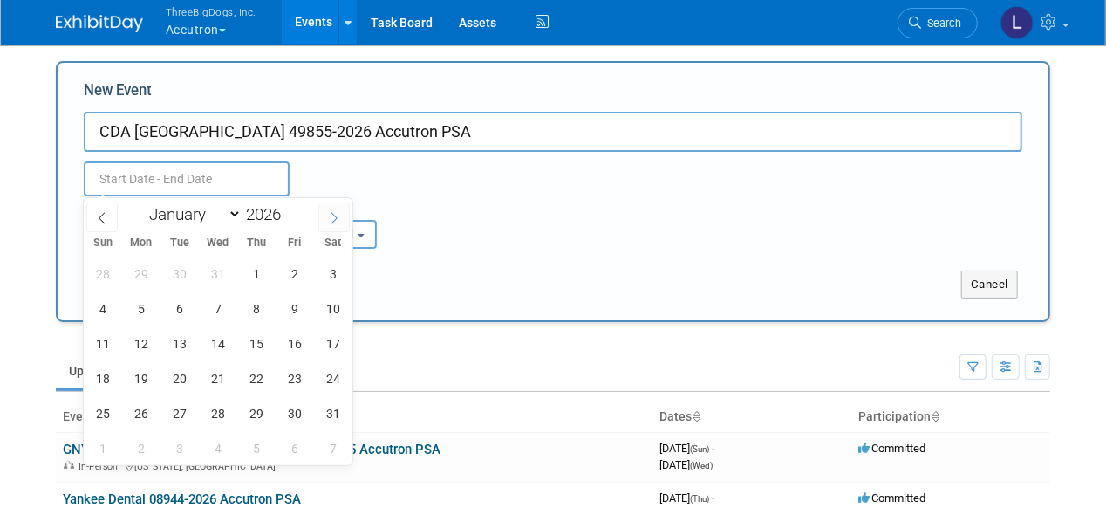
click at [327, 219] on span at bounding box center [333, 217] width 31 height 30
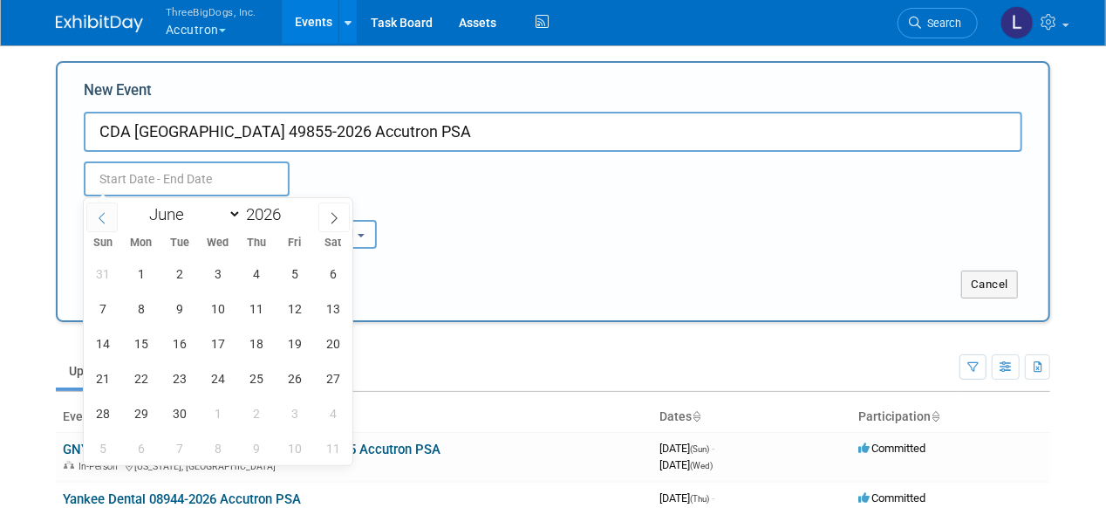
click at [107, 219] on icon at bounding box center [102, 218] width 12 height 12
select select "4"
click at [252, 343] on span "14" at bounding box center [256, 343] width 34 height 34
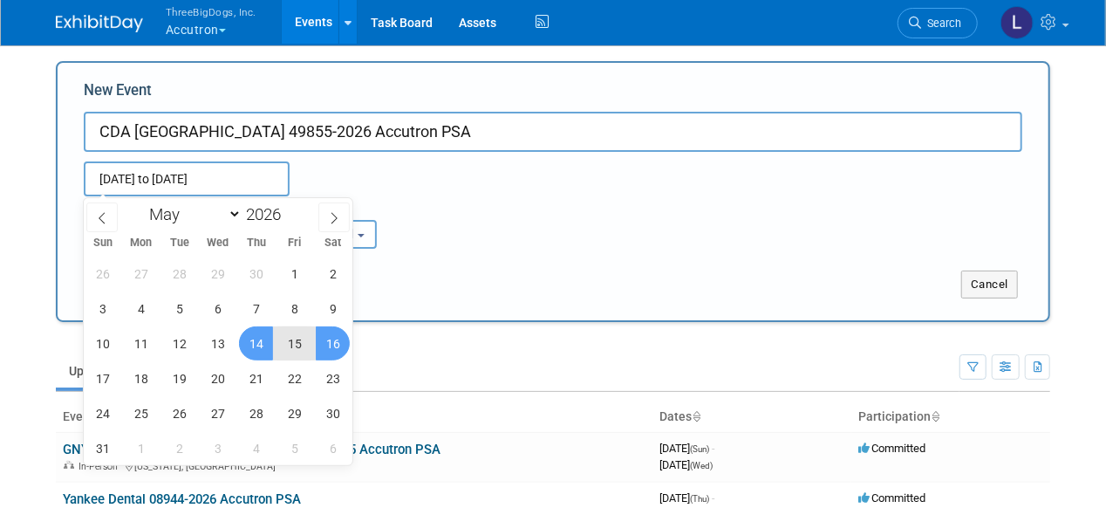
drag, startPoint x: 252, startPoint y: 343, endPoint x: 318, endPoint y: 352, distance: 67.0
click at [329, 347] on span "16" at bounding box center [333, 343] width 34 height 34
type input "[DATE] to [DATE]"
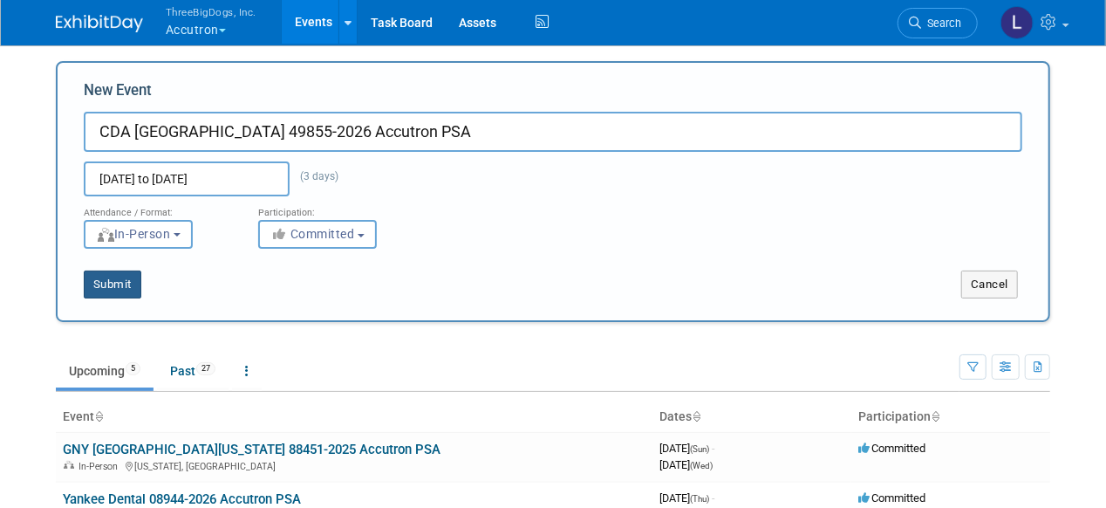
click at [118, 278] on button "Submit" at bounding box center [113, 284] width 58 height 28
type input "CDA [GEOGRAPHIC_DATA] 49855-2026 Accutron PSA"
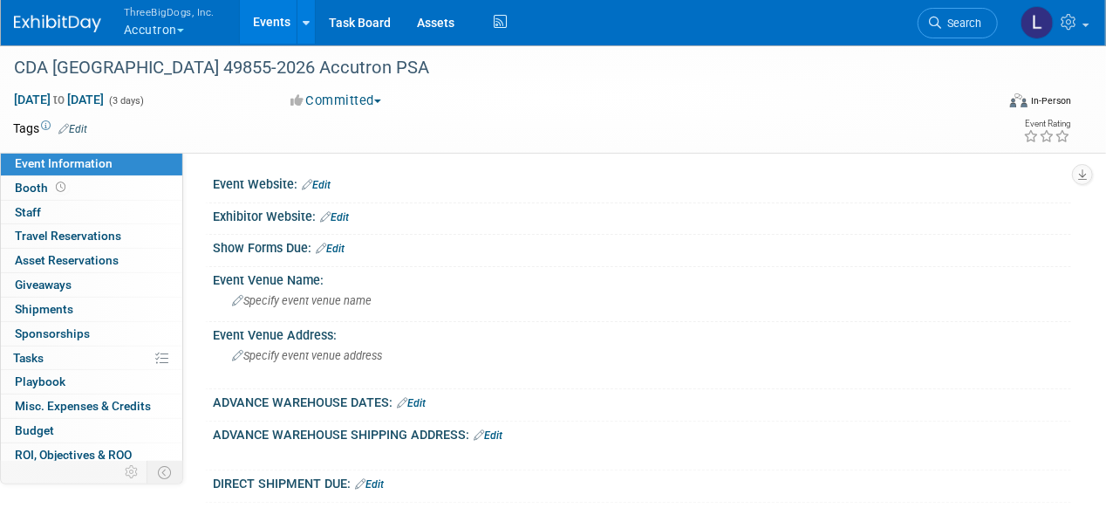
click at [267, 25] on link "Events" at bounding box center [272, 22] width 64 height 44
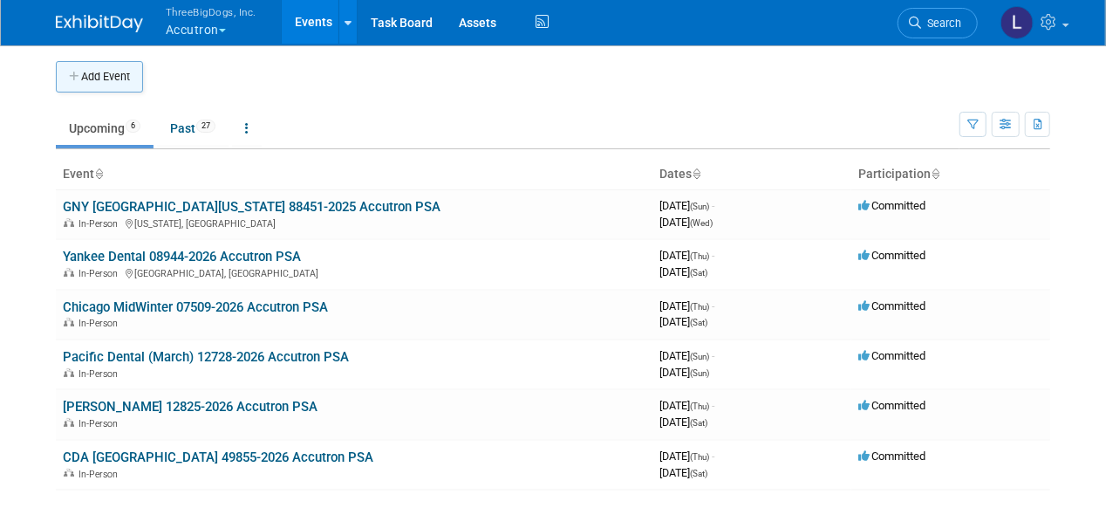
click at [106, 81] on button "Add Event" at bounding box center [99, 76] width 87 height 31
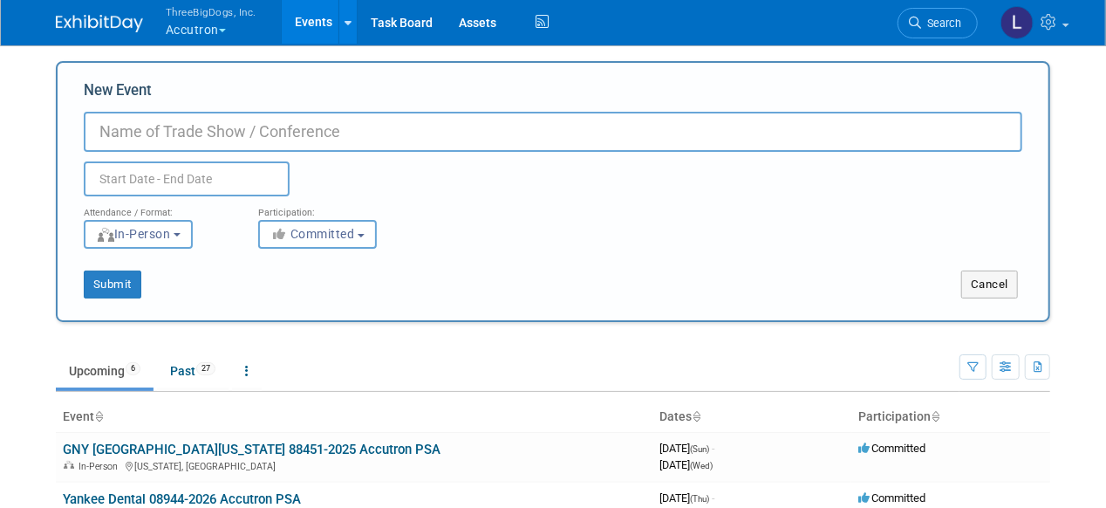
click at [152, 133] on input "New Event" at bounding box center [553, 132] width 938 height 40
paste input "GNY"
drag, startPoint x: 175, startPoint y: 135, endPoint x: 166, endPoint y: 135, distance: 9.6
click at [172, 135] on input "GNY" at bounding box center [553, 132] width 938 height 40
click at [121, 130] on input "GNY" at bounding box center [553, 132] width 938 height 40
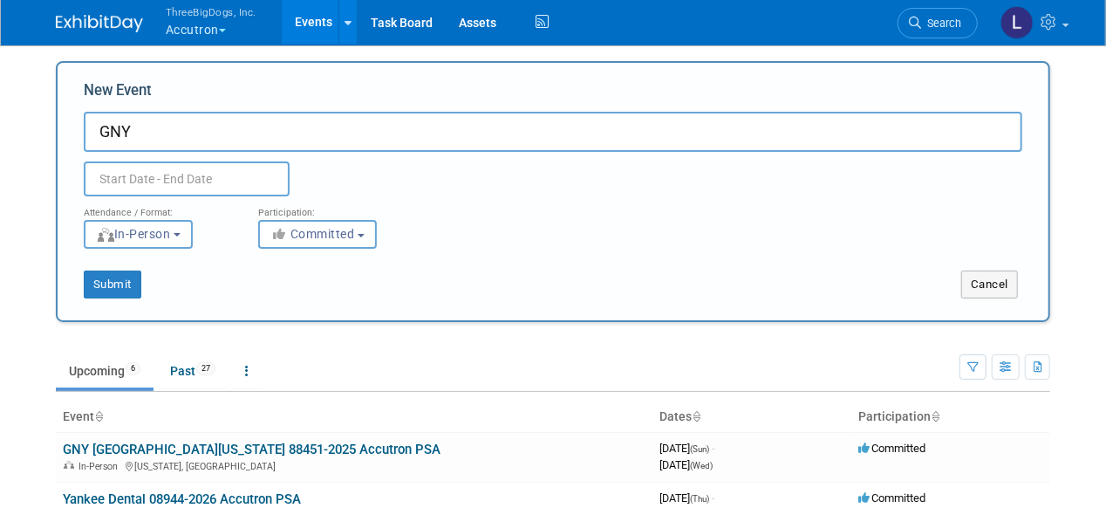
drag, startPoint x: 140, startPoint y: 128, endPoint x: 71, endPoint y: 128, distance: 69.8
click at [71, 128] on div "New Event GNY Duplicate Event Warning Attendance / Format: <img src="https://ww…" at bounding box center [553, 191] width 994 height 261
paste input "66486-2026 Accutron PSA GNY Greater New York"
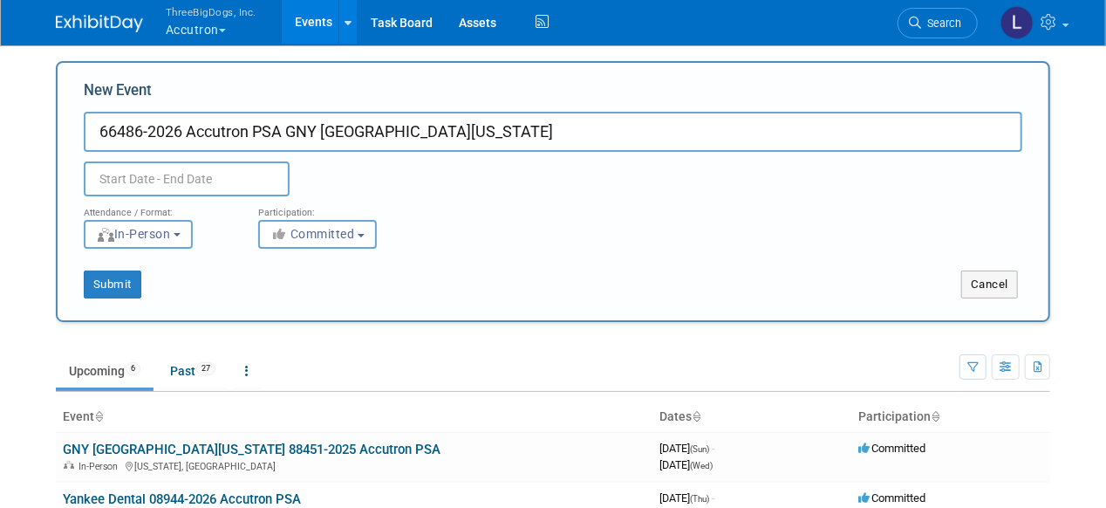
drag, startPoint x: 288, startPoint y: 131, endPoint x: 661, endPoint y: 133, distance: 373.3
click at [661, 133] on input "66486-2026 Accutron PSA GNY Greater New York" at bounding box center [553, 132] width 938 height 40
click at [96, 130] on input "66486-2026 Accutron PSA" at bounding box center [553, 132] width 938 height 40
paste input "GNY Greater New York"
type input "GNY [GEOGRAPHIC_DATA][US_STATE] 66486-2026 Accutron PSA"
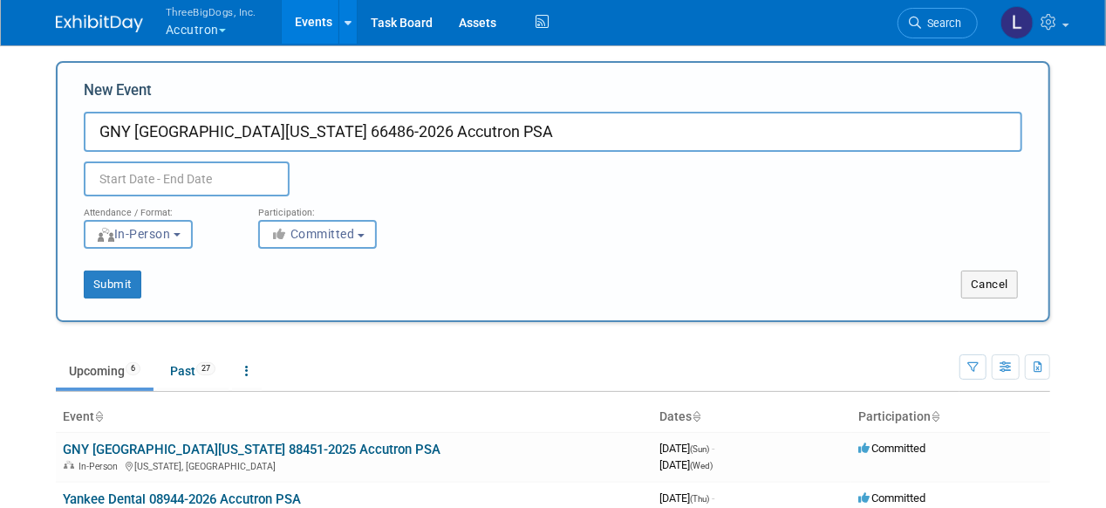
click at [219, 181] on input "text" at bounding box center [187, 178] width 206 height 35
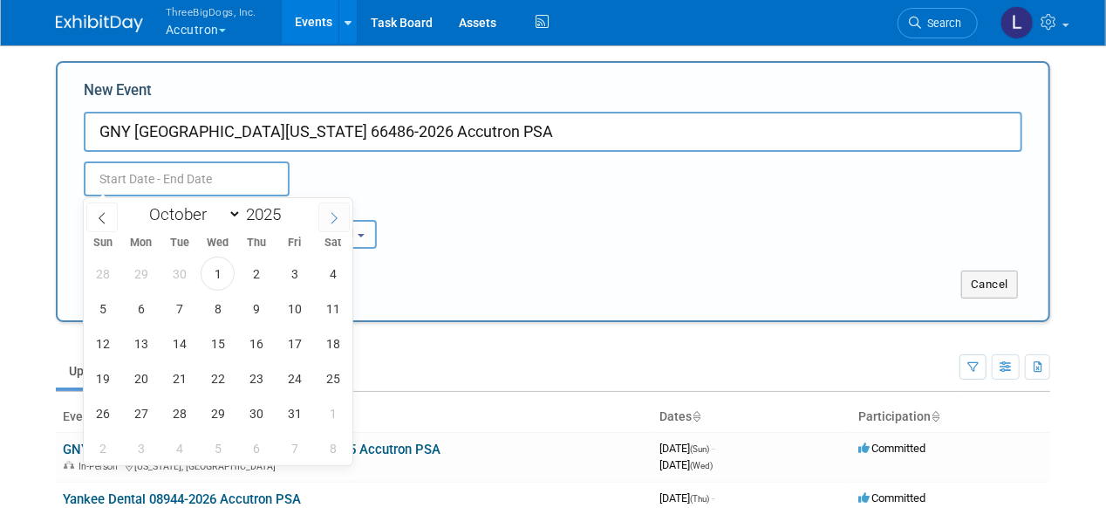
click at [336, 220] on icon at bounding box center [334, 218] width 12 height 12
click at [336, 218] on icon at bounding box center [334, 217] width 6 height 11
select select "11"
click at [335, 216] on icon at bounding box center [334, 218] width 12 height 12
type input "2026"
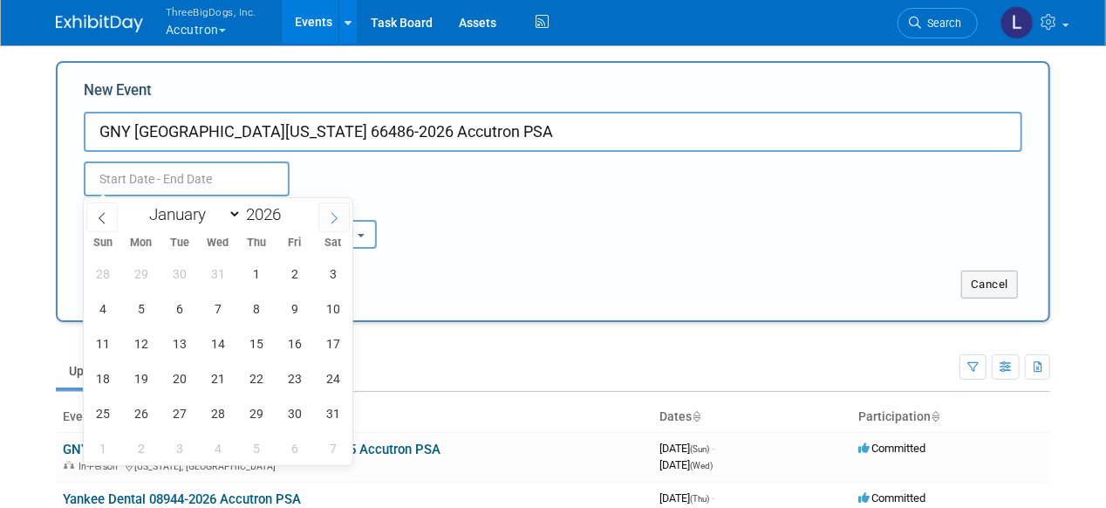
click at [335, 216] on icon at bounding box center [334, 218] width 12 height 12
click at [336, 214] on icon at bounding box center [334, 218] width 12 height 12
click at [335, 214] on icon at bounding box center [334, 218] width 12 height 12
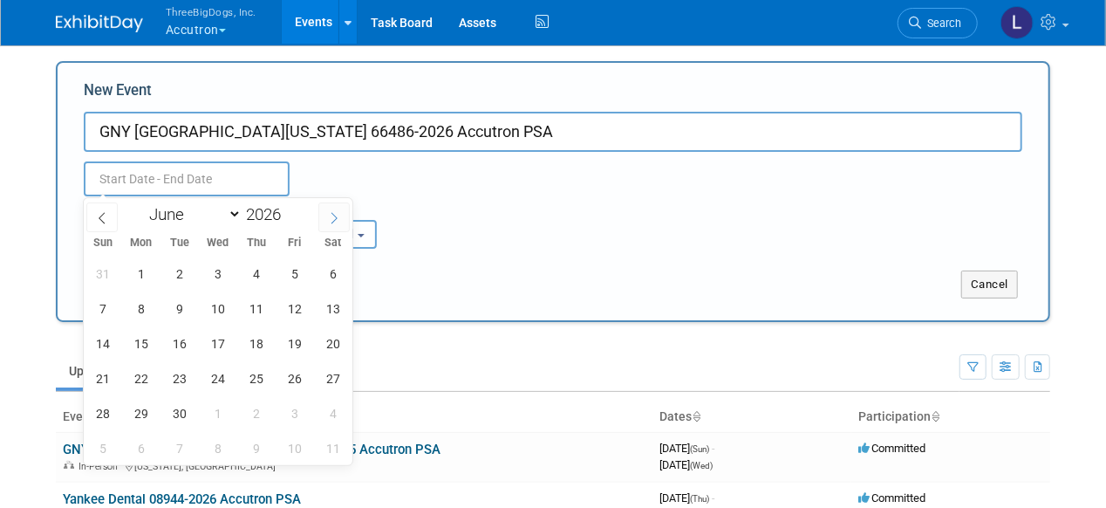
click at [333, 214] on icon at bounding box center [334, 217] width 6 height 11
click at [331, 214] on icon at bounding box center [334, 218] width 12 height 12
click at [331, 215] on icon at bounding box center [334, 218] width 12 height 12
click at [329, 215] on icon at bounding box center [334, 218] width 12 height 12
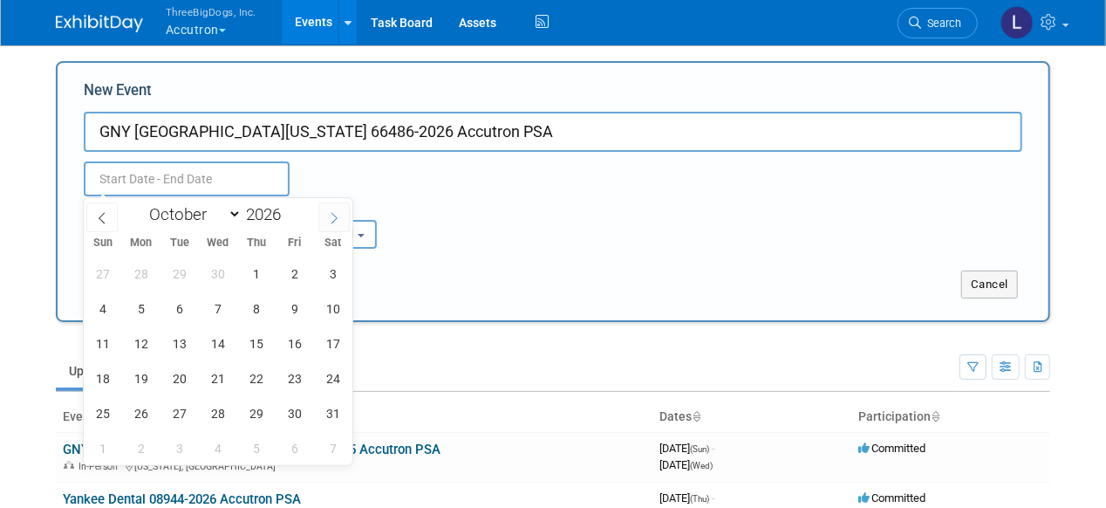
select select "10"
click at [103, 408] on span "29" at bounding box center [102, 413] width 34 height 34
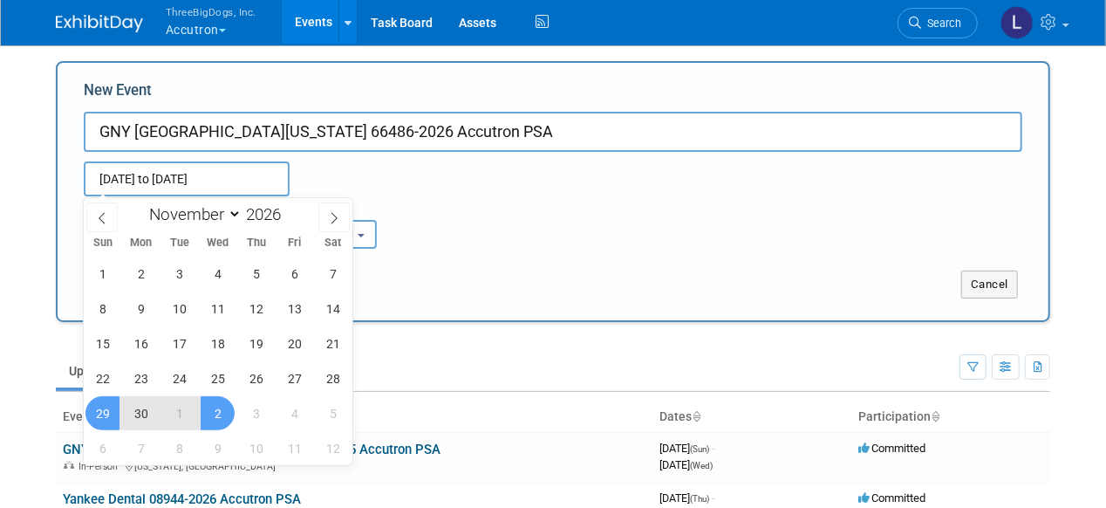
click at [222, 410] on span "2" at bounding box center [218, 413] width 34 height 34
type input "[DATE] to [DATE]"
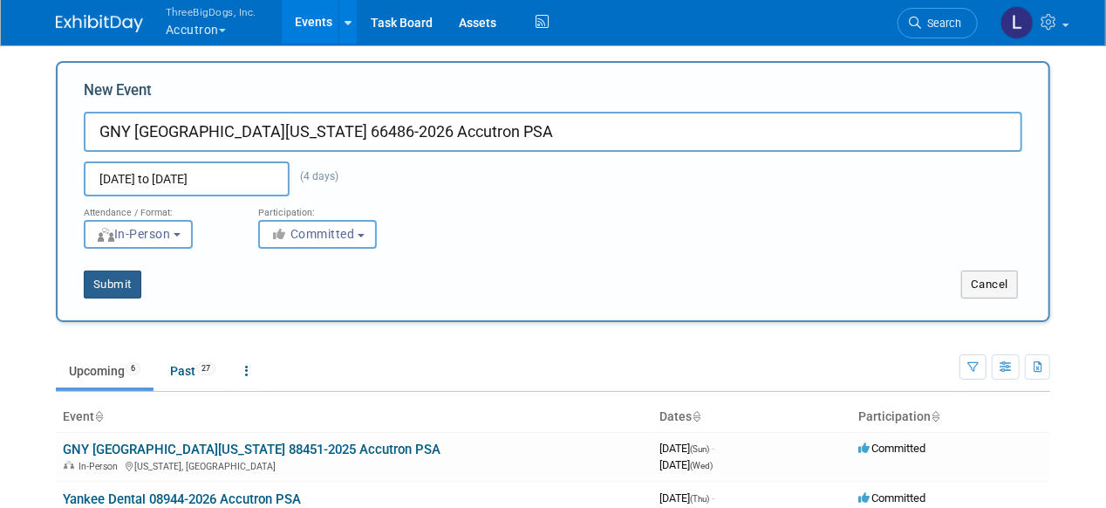
click at [113, 283] on button "Submit" at bounding box center [113, 284] width 58 height 28
type input "GNY [GEOGRAPHIC_DATA][US_STATE] 66486-2026 Accutron PSA"
